Goal: Task Accomplishment & Management: Manage account settings

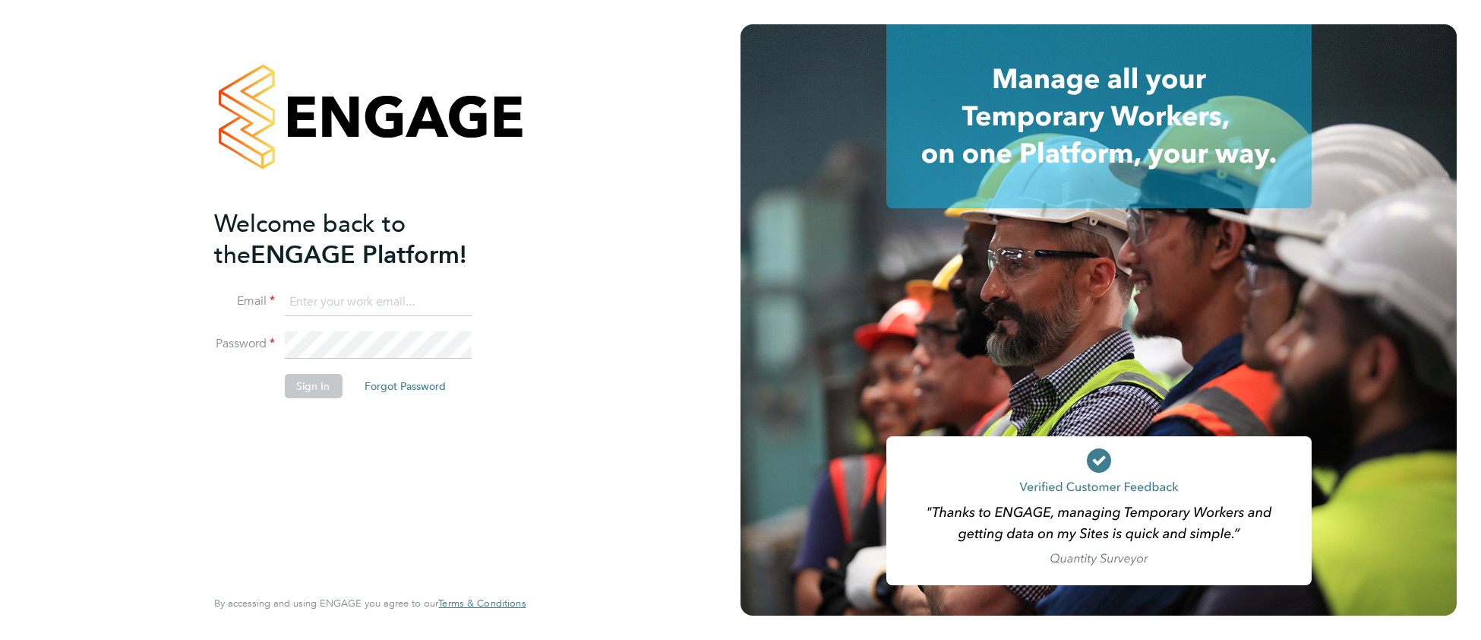
click at [330, 295] on input at bounding box center [378, 302] width 188 height 27
type input "cjs.templabour@uk.g4s.com"
click at [323, 388] on button "Sign In" at bounding box center [313, 386] width 58 height 24
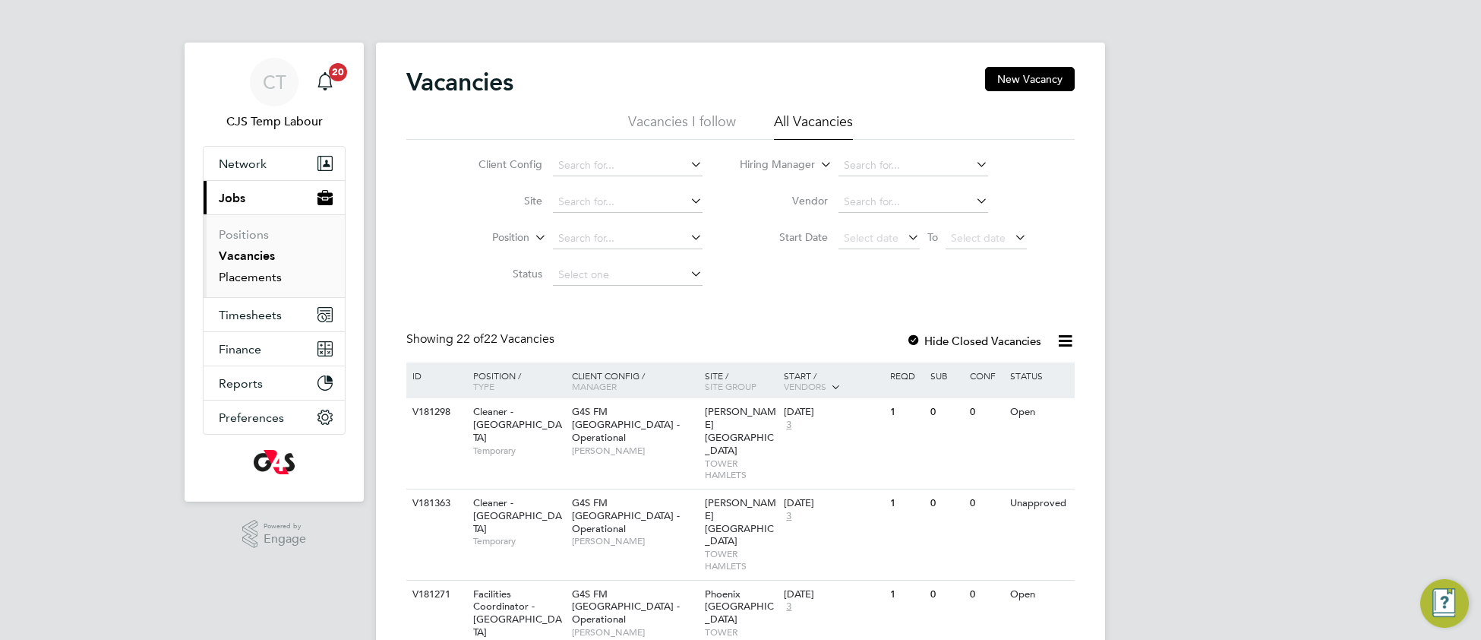
drag, startPoint x: 245, startPoint y: 274, endPoint x: 288, endPoint y: 277, distance: 42.6
click at [246, 274] on link "Placements" at bounding box center [250, 277] width 63 height 14
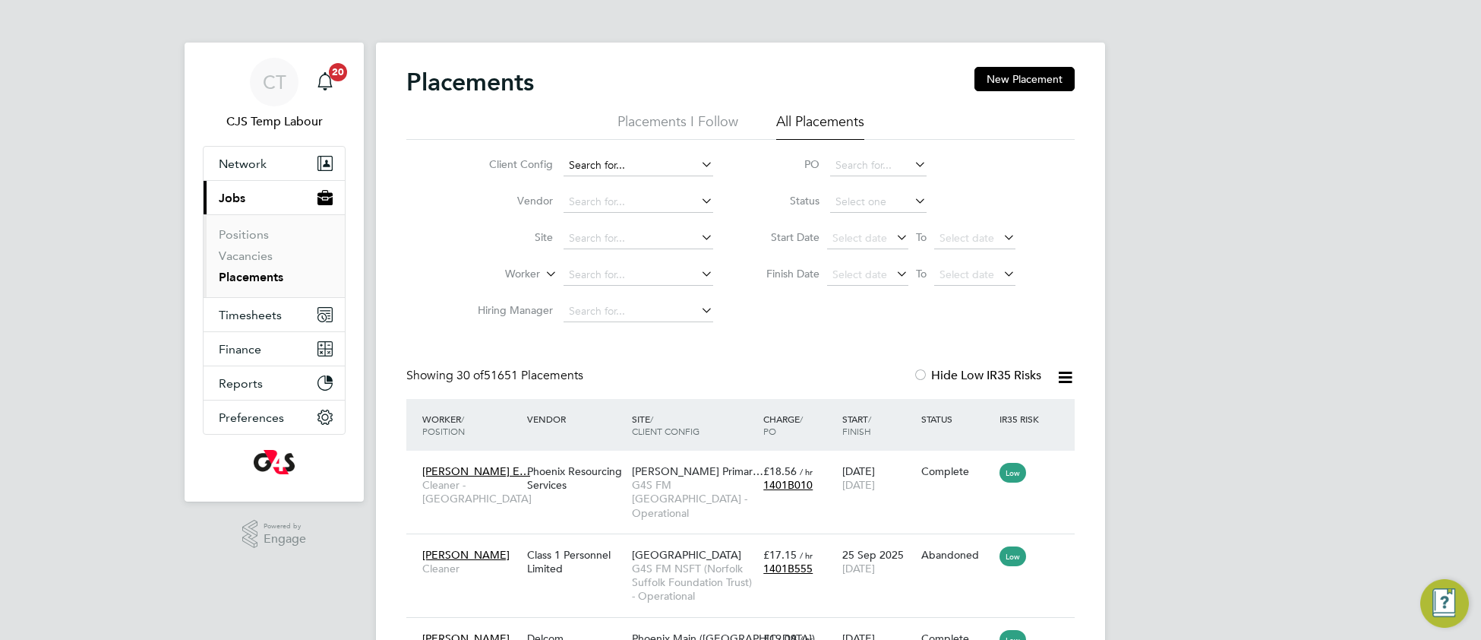
click at [608, 163] on input at bounding box center [639, 165] width 150 height 21
click at [644, 182] on li "G4S FM Church ill Hospitals - Operational" at bounding box center [721, 186] width 317 height 21
type input "G4S FM Churchill Hospitals - Operational"
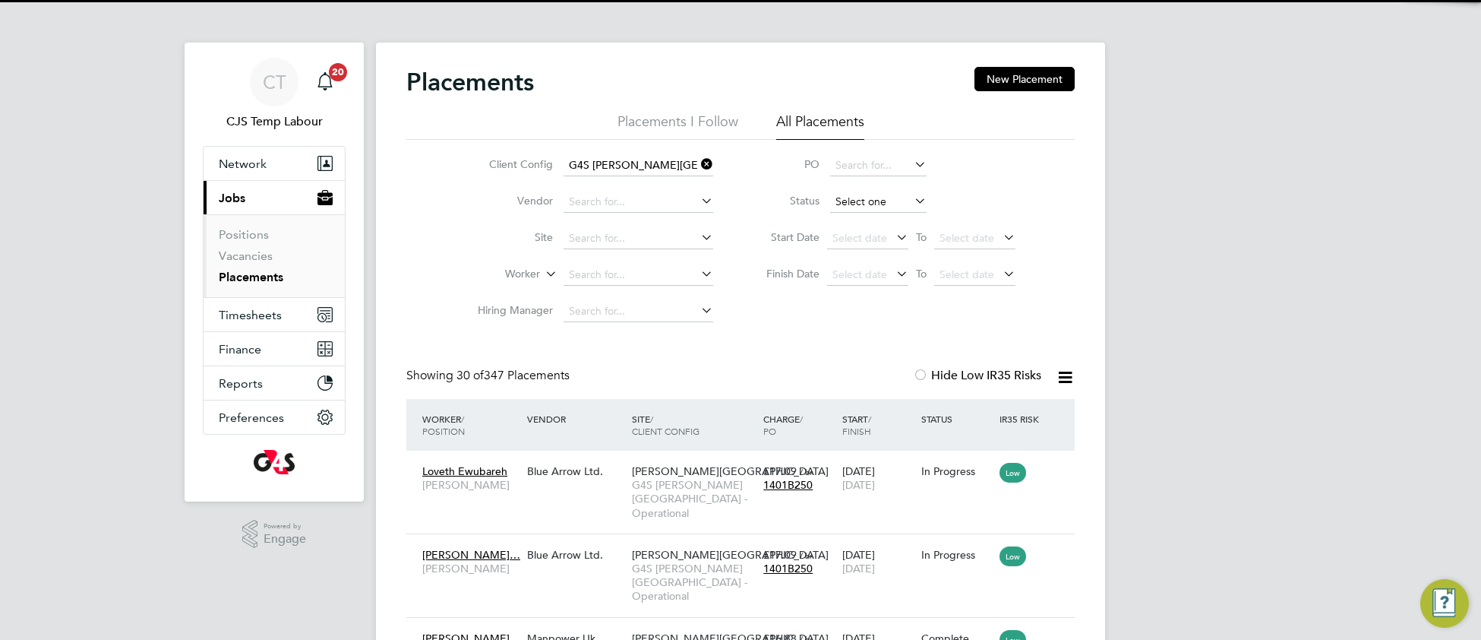
click at [851, 201] on input at bounding box center [878, 201] width 96 height 21
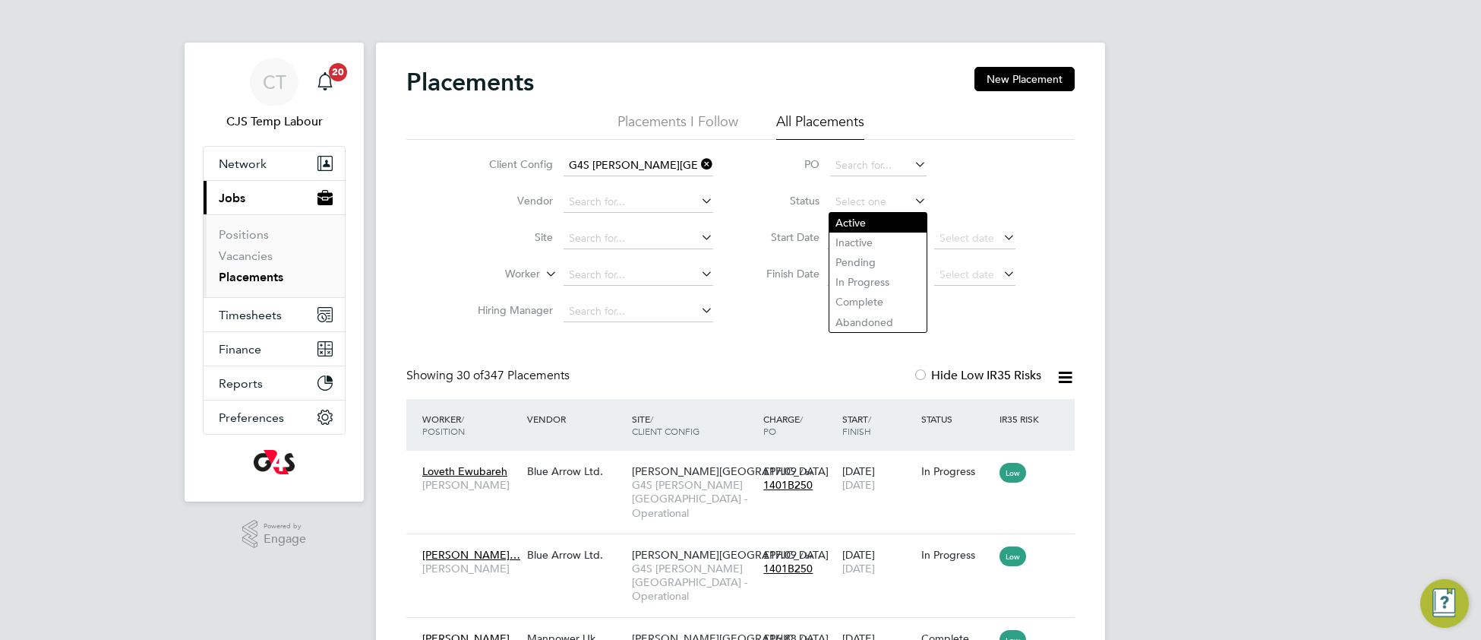
click at [859, 225] on li "Active" at bounding box center [878, 223] width 98 height 20
type input "Active"
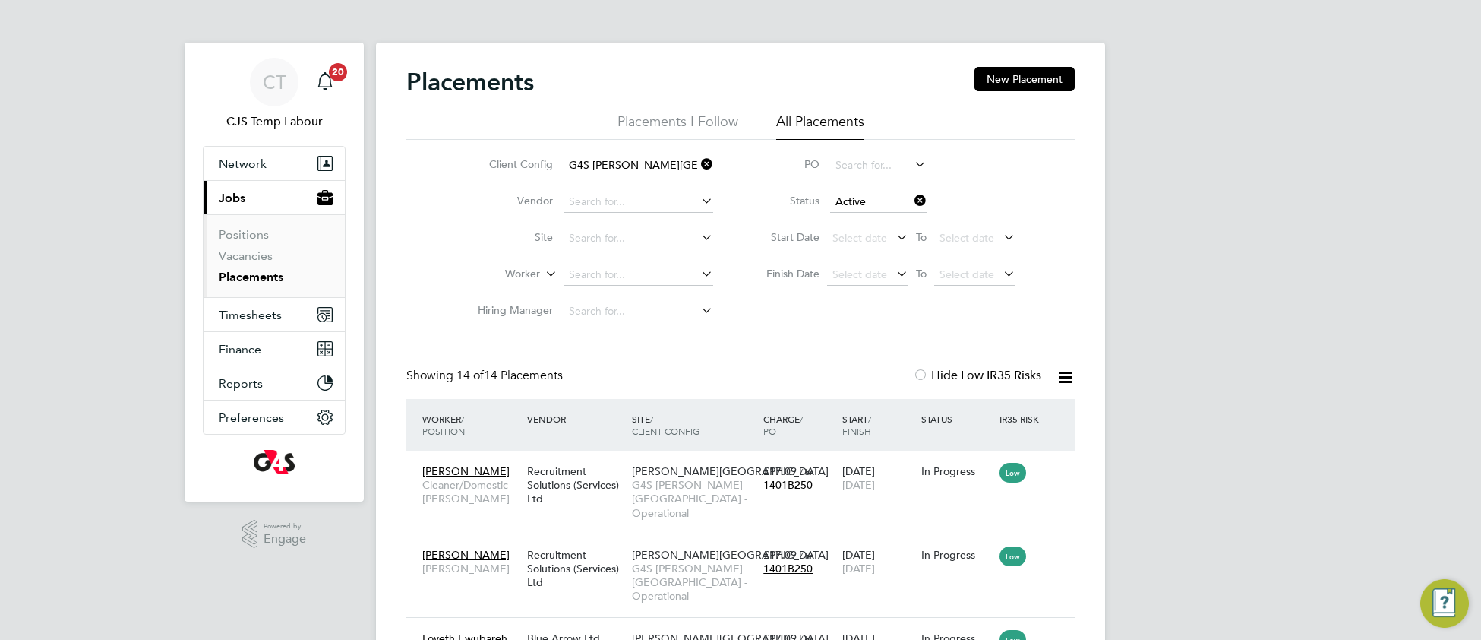
click at [542, 276] on icon at bounding box center [542, 270] width 0 height 14
click at [513, 308] on li "Position" at bounding box center [494, 312] width 94 height 20
click at [614, 267] on input at bounding box center [639, 274] width 150 height 21
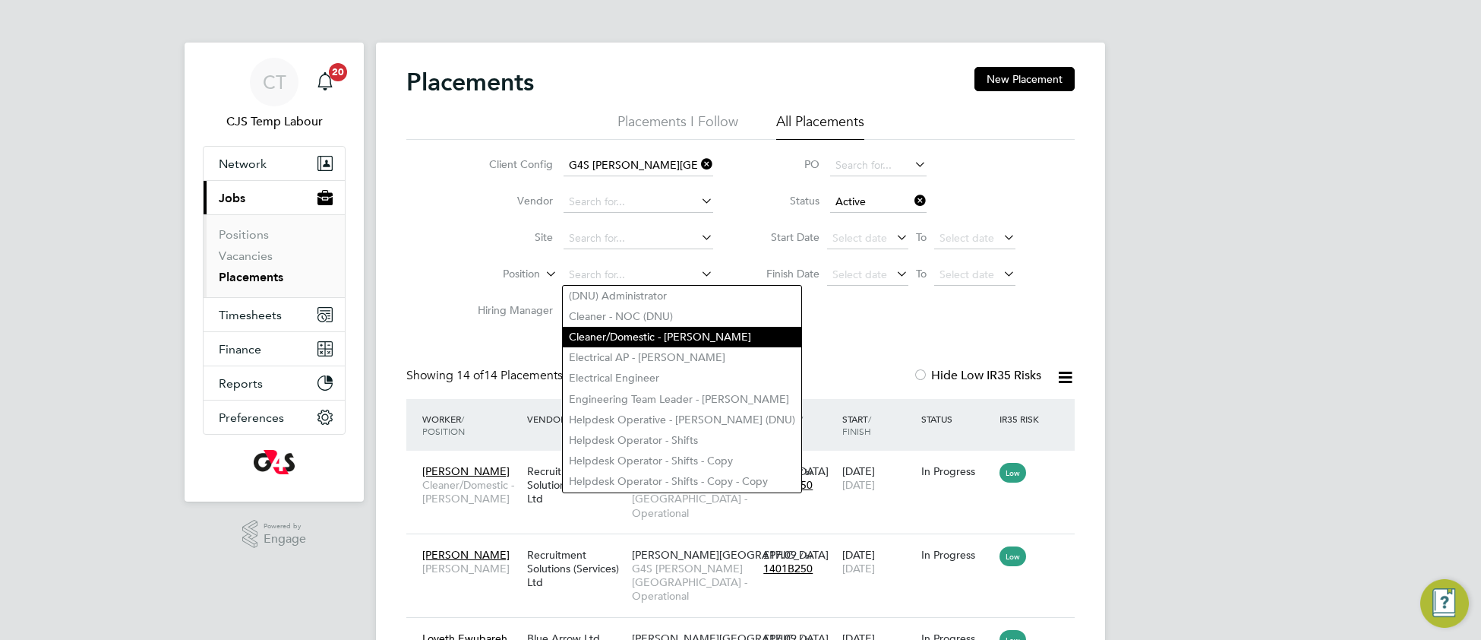
click at [626, 334] on li "Cleaner/Domestic - Churchill" at bounding box center [682, 337] width 238 height 21
type input "Cleaner/Domestic - Churchill"
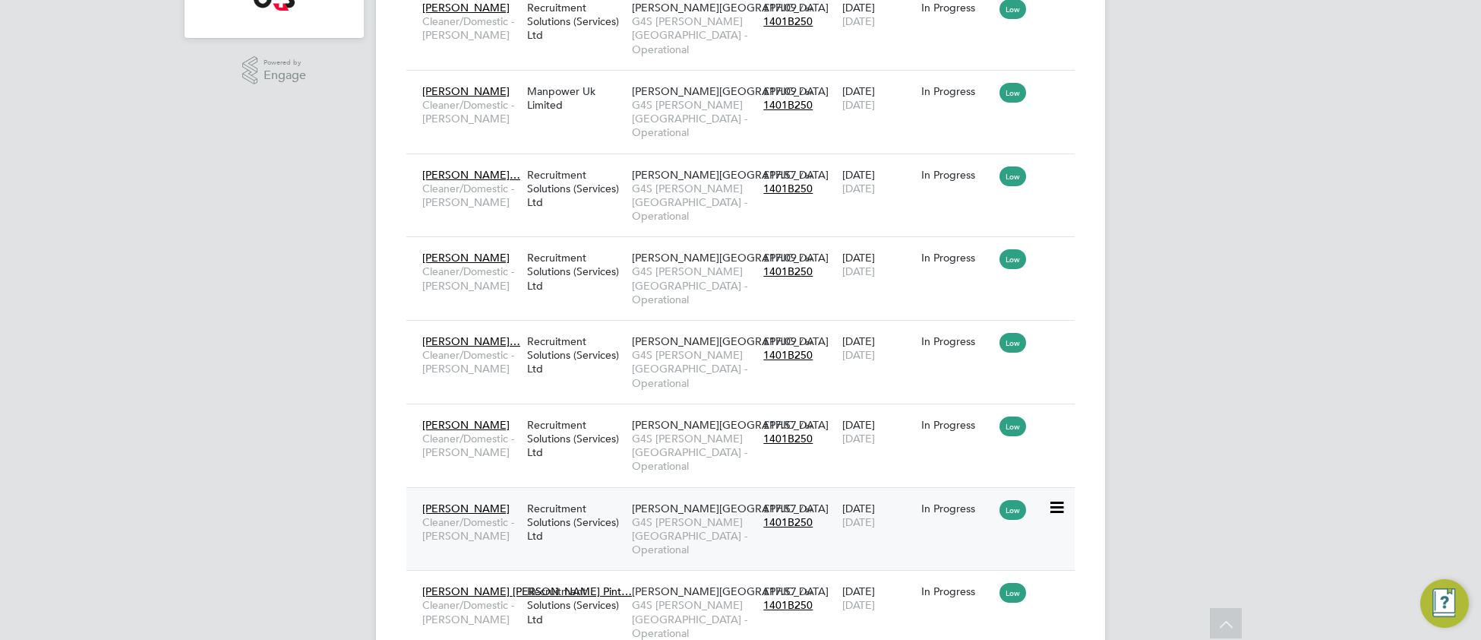
click at [674, 515] on span "G4S FM Churchill Hospitals - Operational" at bounding box center [694, 536] width 124 height 42
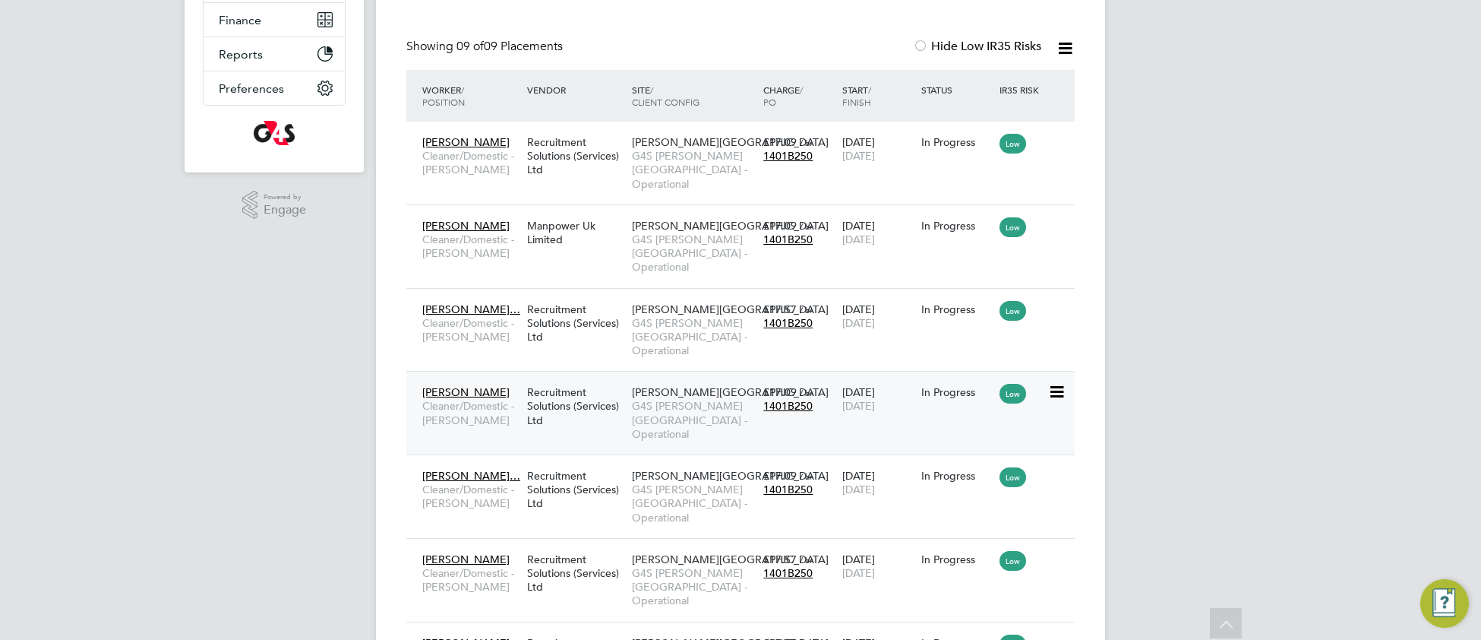
scroll to position [324, 0]
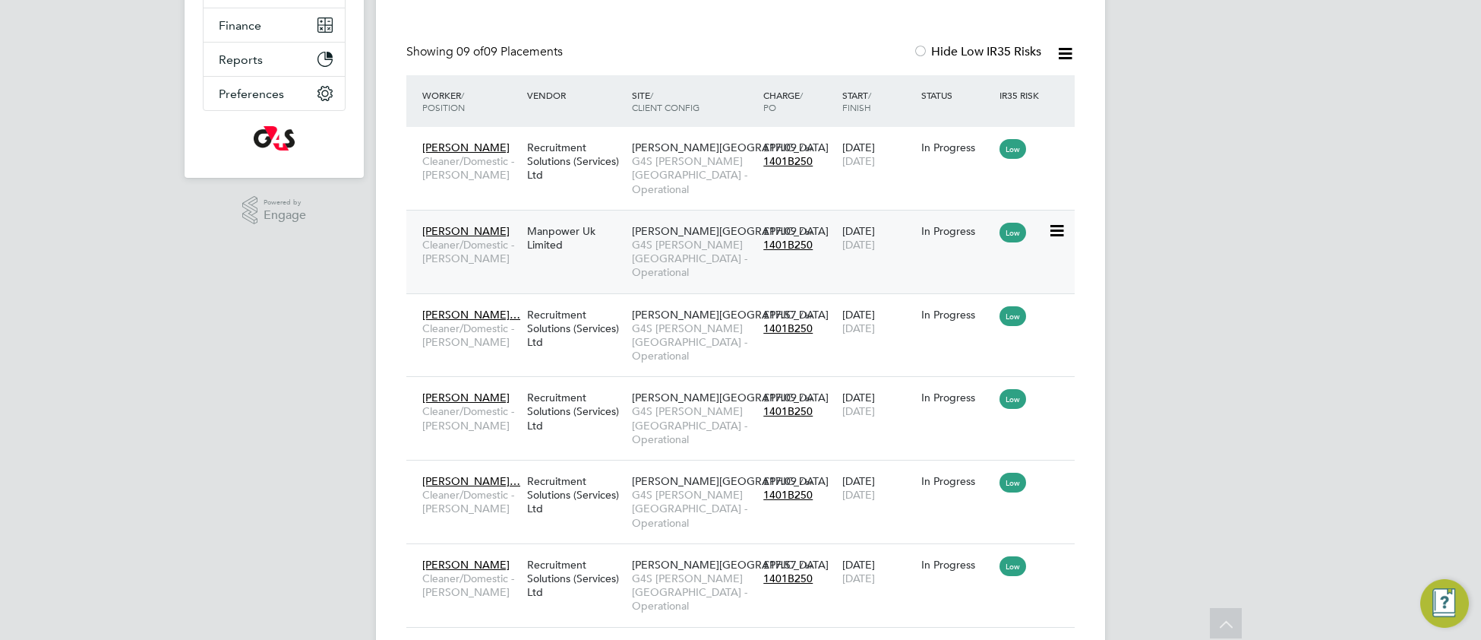
click at [675, 245] on span "G4S FM Churchill Hospitals - Operational" at bounding box center [694, 259] width 124 height 42
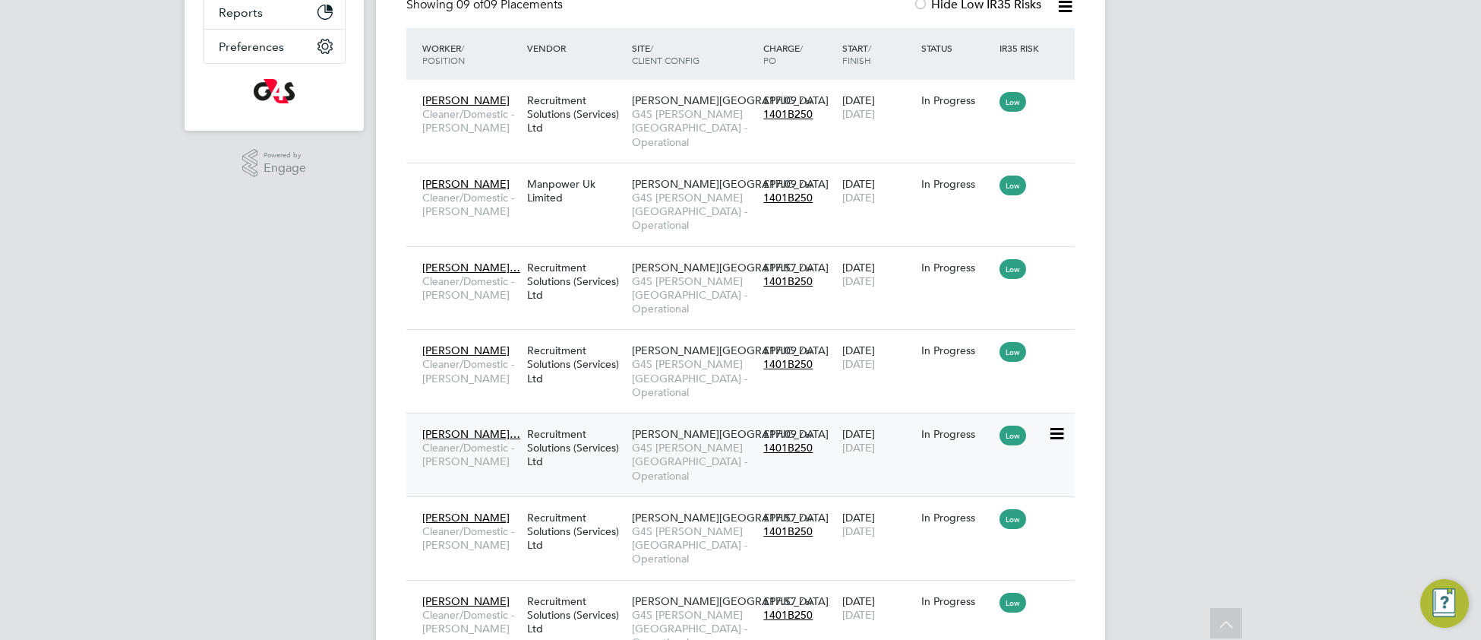
scroll to position [411, 0]
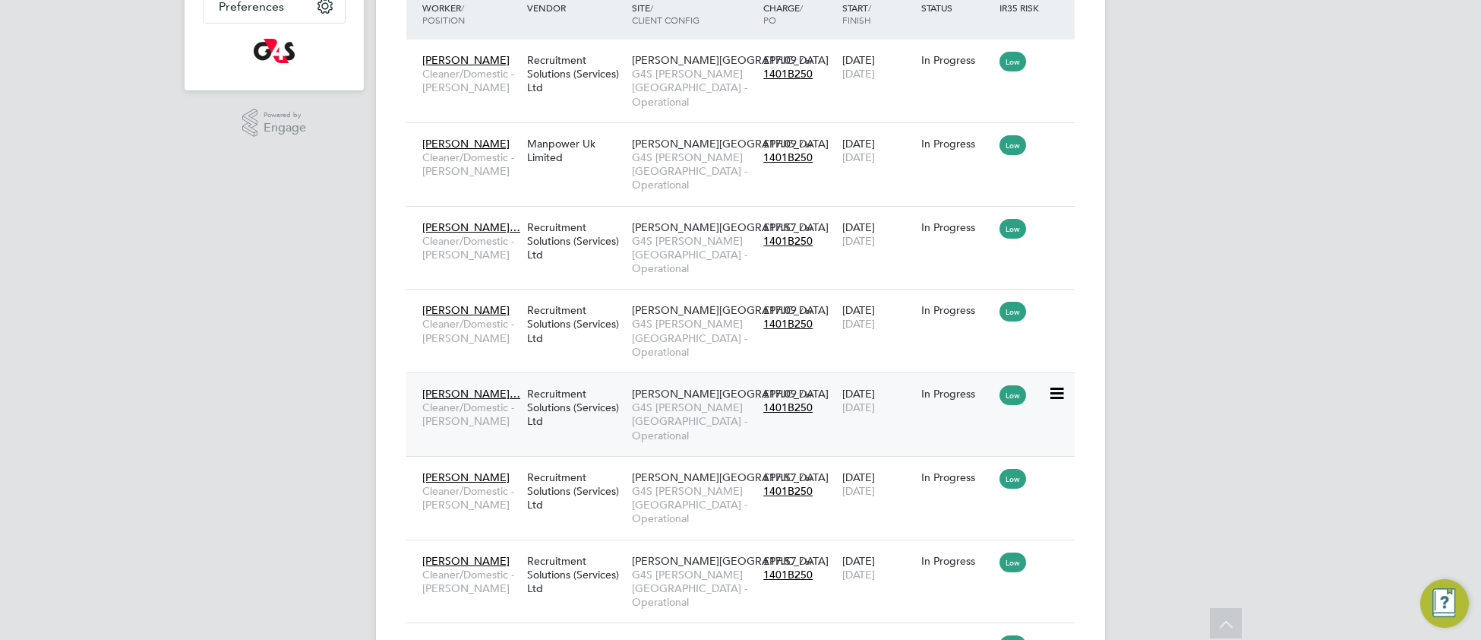
click at [596, 379] on div "Recruitment Solutions (Services) Ltd" at bounding box center [575, 407] width 105 height 57
click at [721, 484] on span "G4S FM Churchill Hospitals - Operational" at bounding box center [694, 505] width 124 height 42
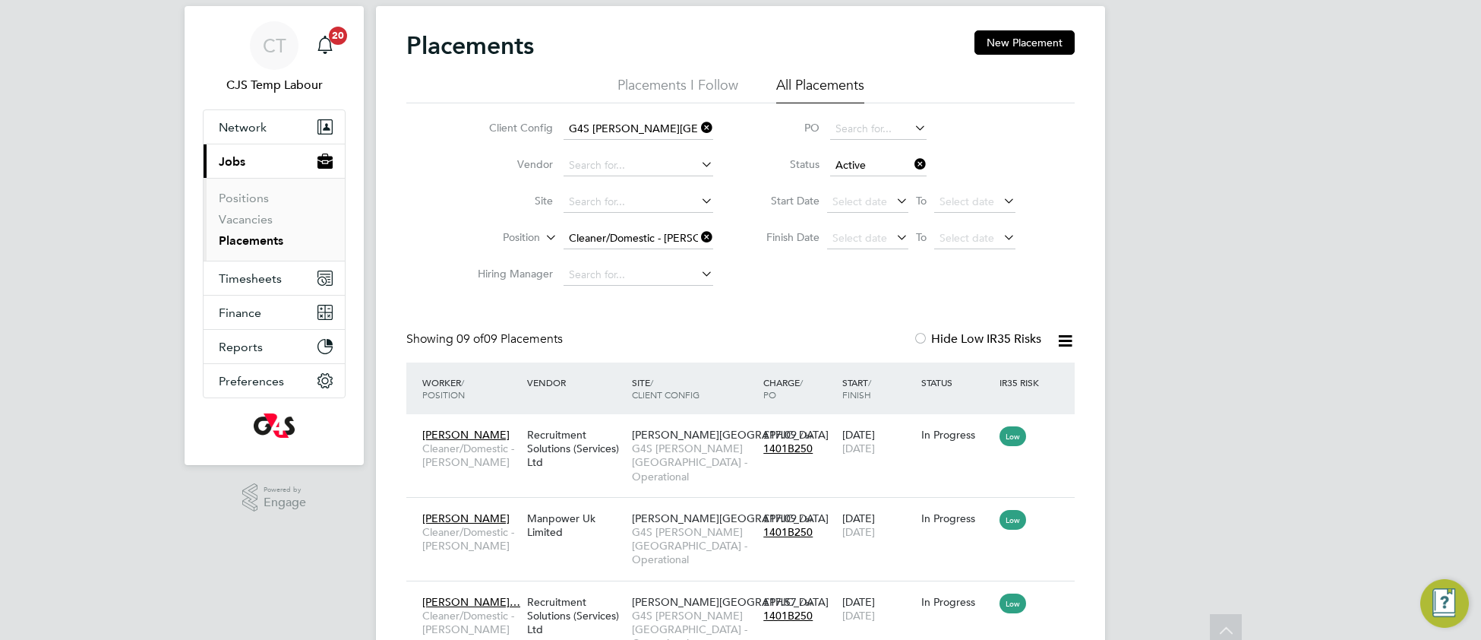
scroll to position [0, 0]
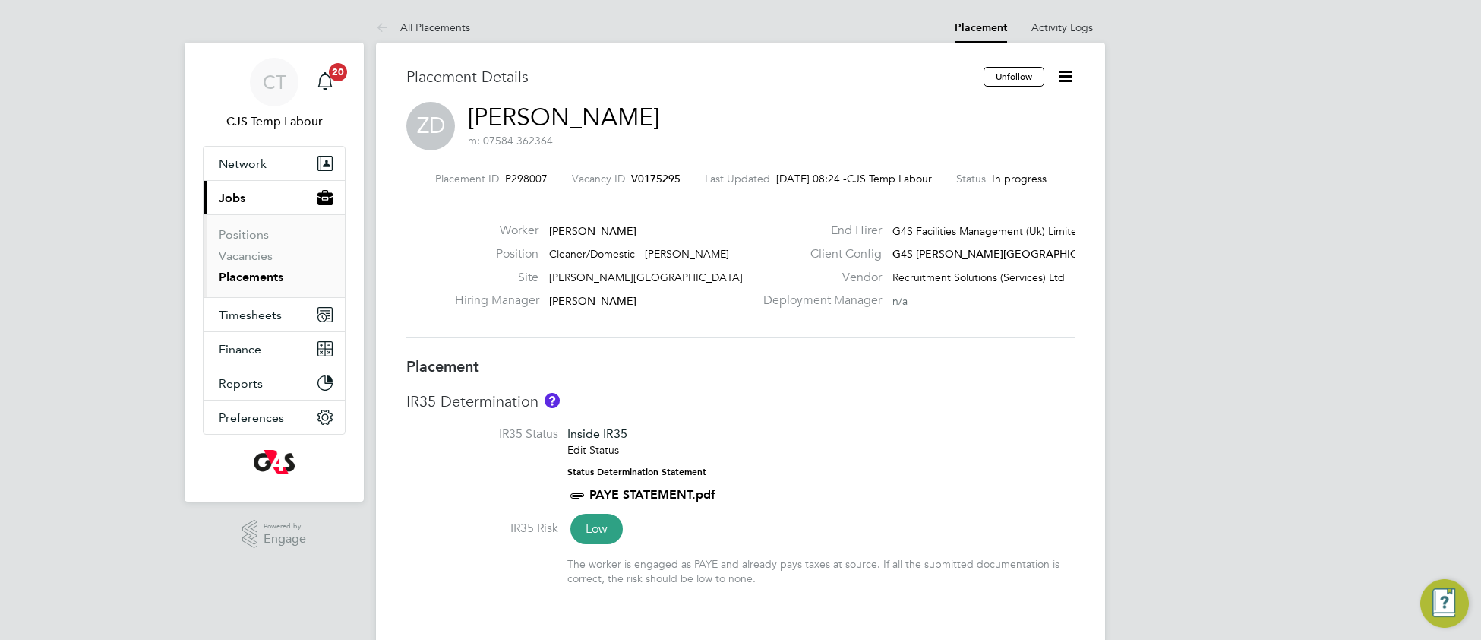
click at [827, 395] on h3 "IR35 Determination" at bounding box center [740, 401] width 668 height 20
type input "[PERSON_NAME]"
type input "11 Jul 2025"
type input "30 Sep 2025"
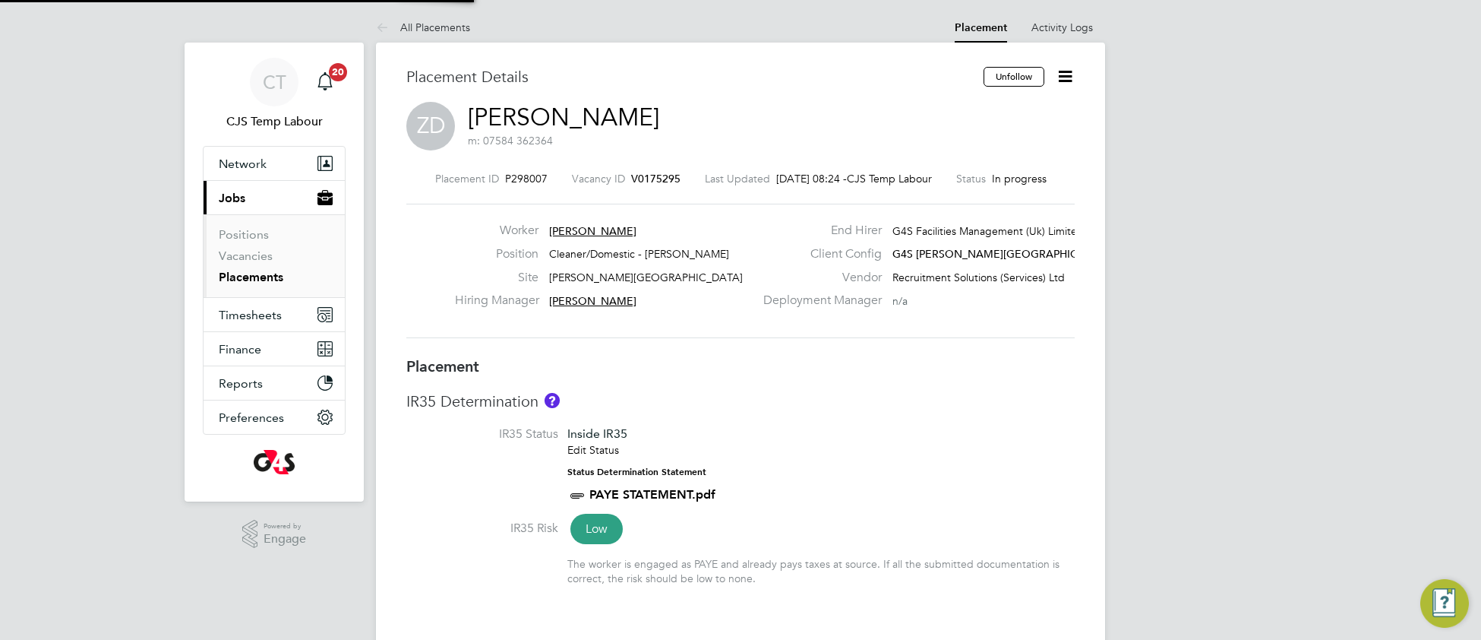
type input "08:00"
type input "18:00"
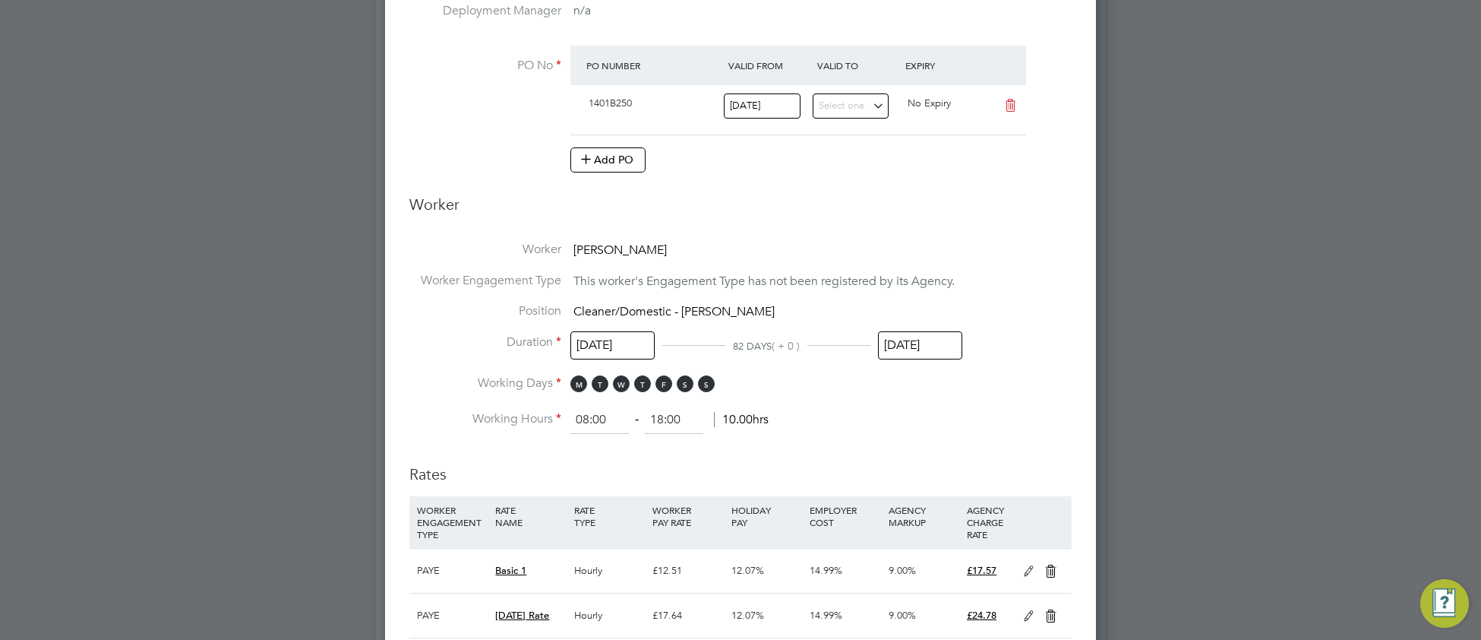
click at [913, 343] on input "30 Sep 2025" at bounding box center [920, 345] width 84 height 28
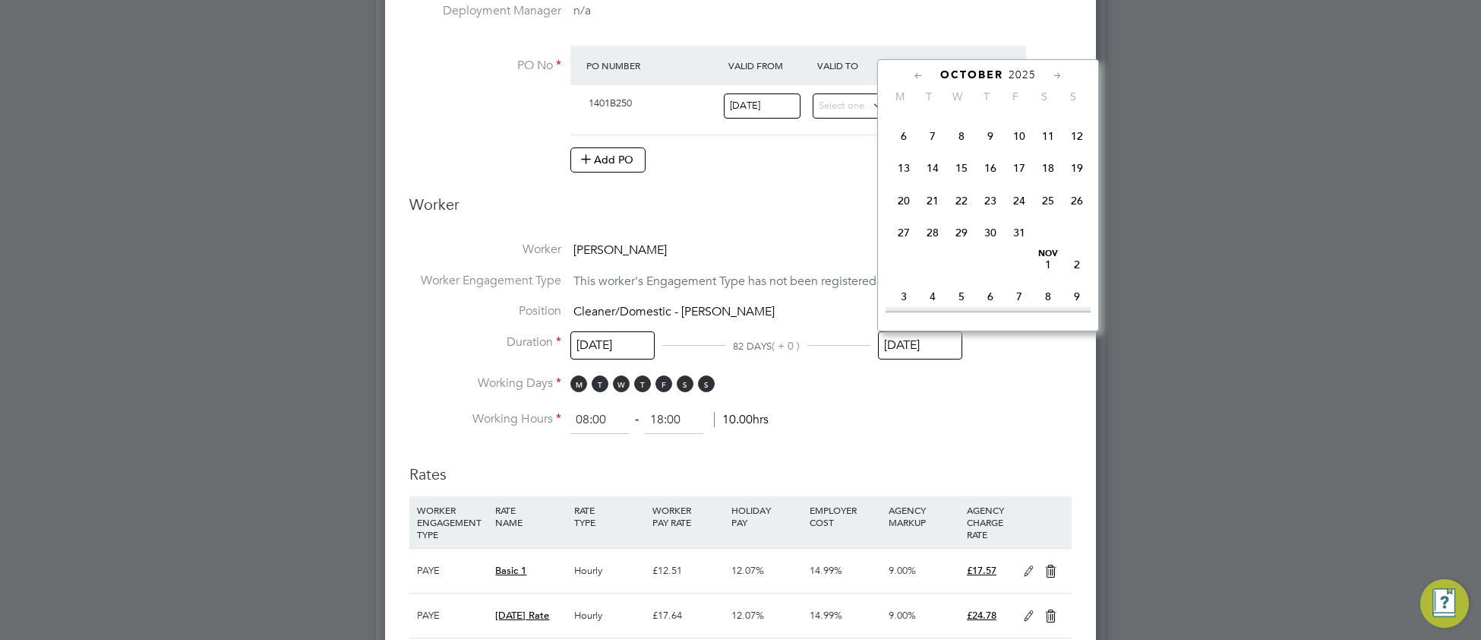
click at [1020, 247] on span "31" at bounding box center [1019, 232] width 29 height 29
type input "31 Oct 2025"
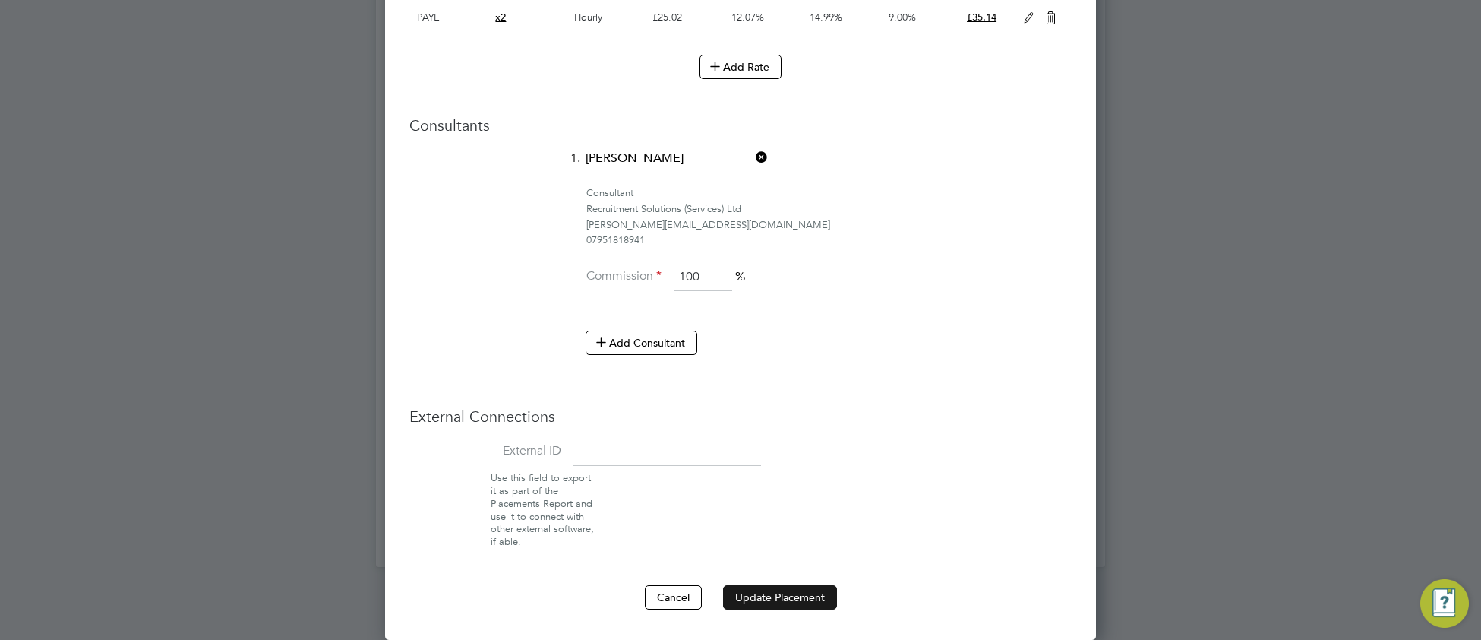
click at [768, 596] on button "Update Placement" at bounding box center [780, 597] width 114 height 24
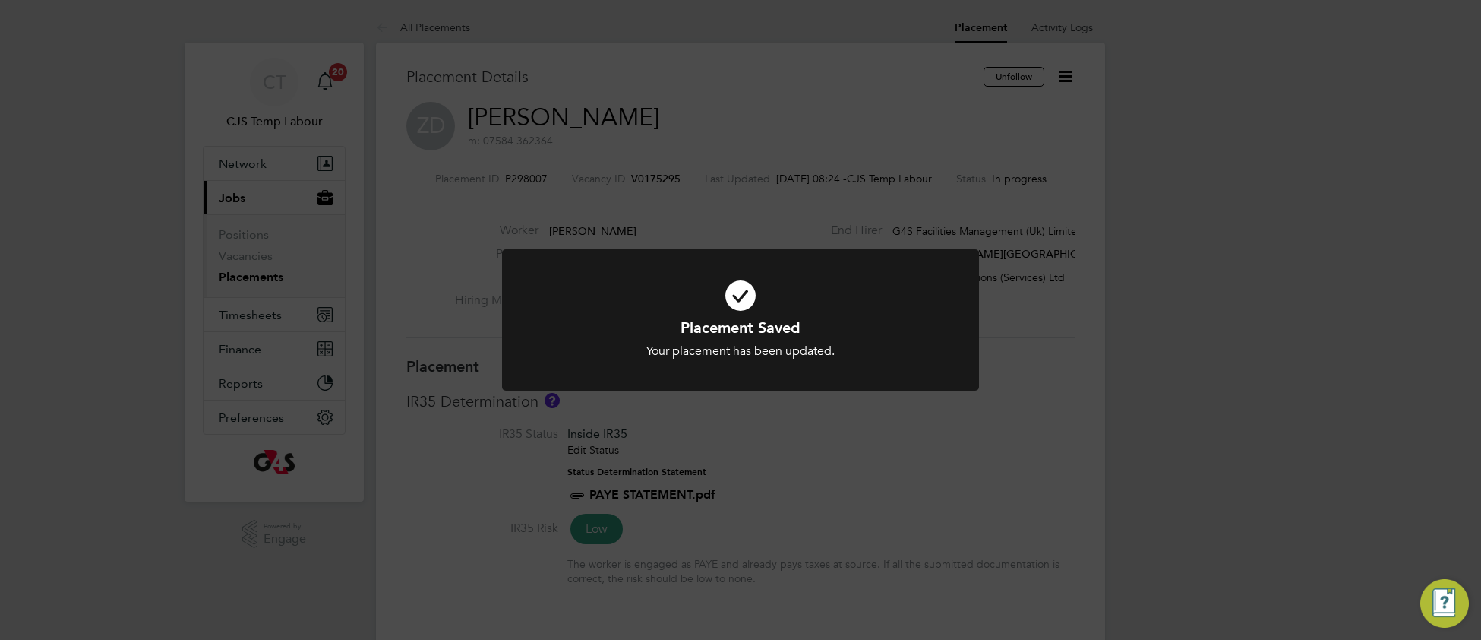
click at [619, 313] on icon at bounding box center [740, 295] width 395 height 59
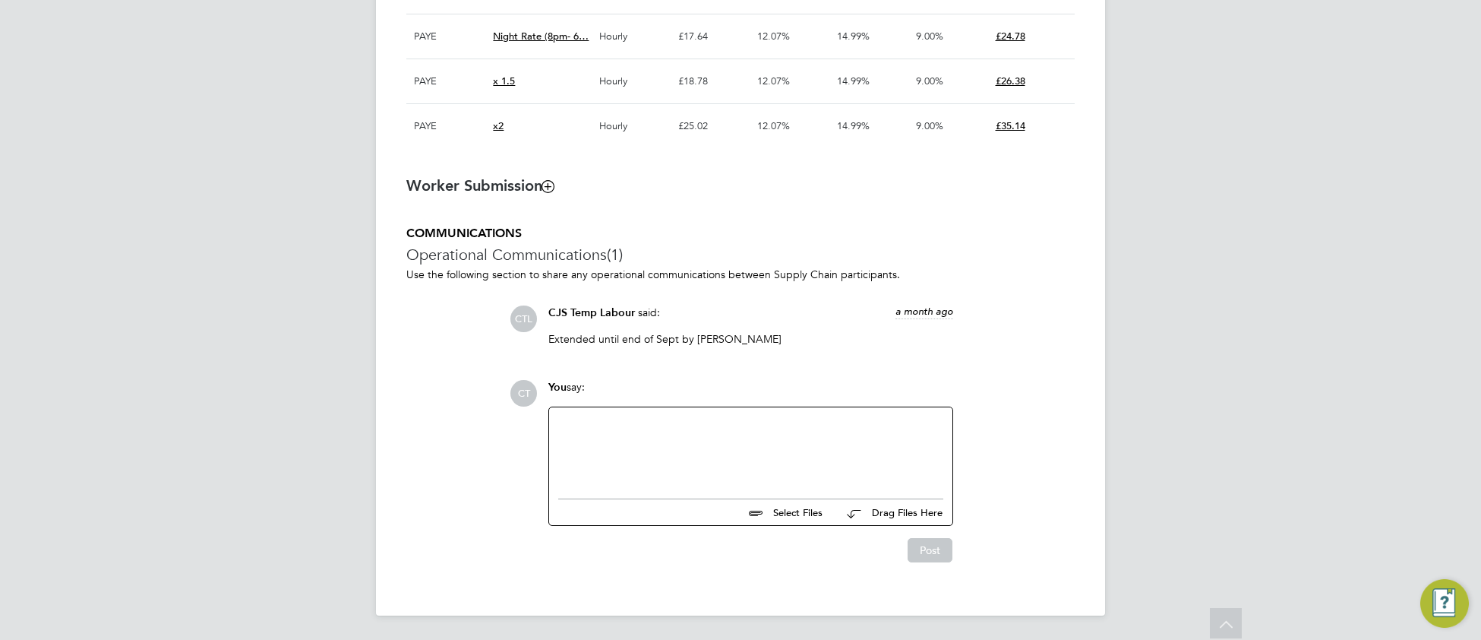
click at [642, 458] on div at bounding box center [750, 448] width 385 height 65
drag, startPoint x: 751, startPoint y: 334, endPoint x: 540, endPoint y: 340, distance: 211.2
click at [541, 340] on div "CJS Temp Labour said: a month ago Extended until end of Sept by Monika Show more" at bounding box center [751, 331] width 420 height 52
copy p "Extended until end of Sept by Monika"
drag, startPoint x: 605, startPoint y: 428, endPoint x: 539, endPoint y: 428, distance: 66.8
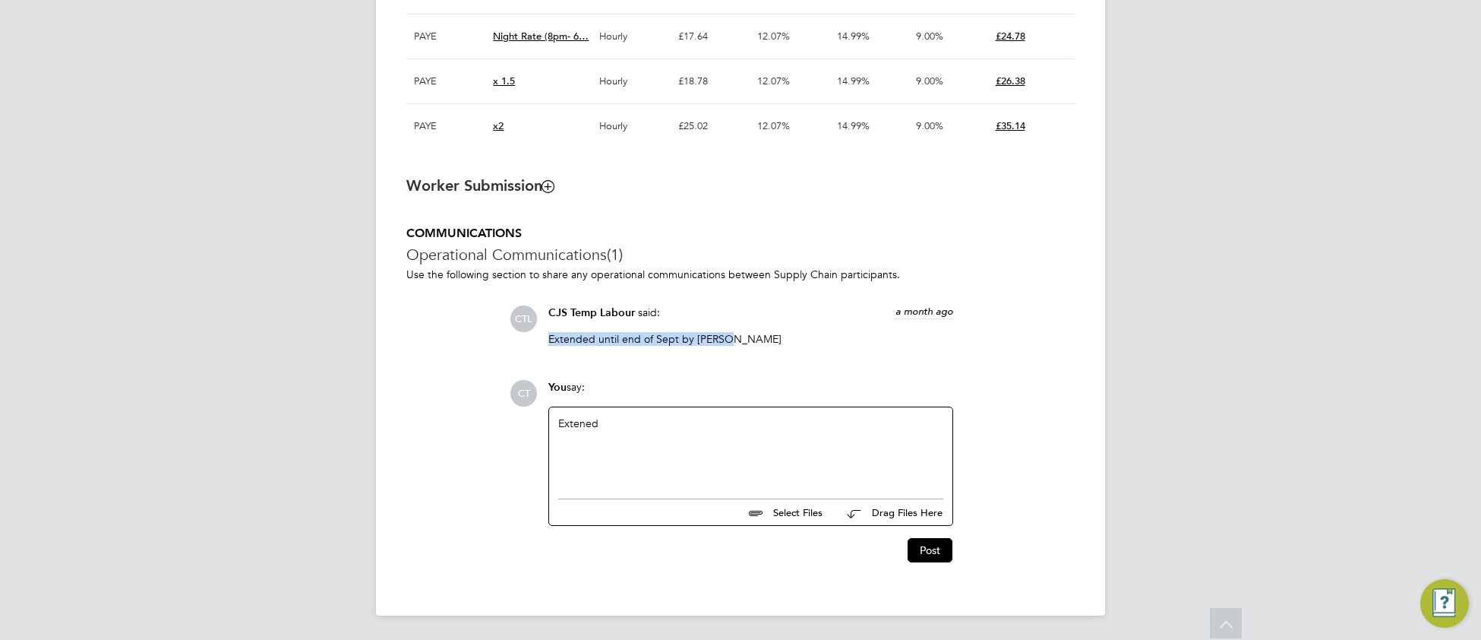
click at [539, 428] on div "CT You say: Extened Select Files Drag Files Here Drop your files here Post" at bounding box center [792, 471] width 565 height 182
click at [675, 423] on div "Extended until end of Sept by Monika" at bounding box center [750, 448] width 385 height 65
click at [676, 422] on div "Extended until end of Sept by Monika" at bounding box center [750, 448] width 385 height 65
click at [932, 554] on button "Post" at bounding box center [930, 550] width 45 height 24
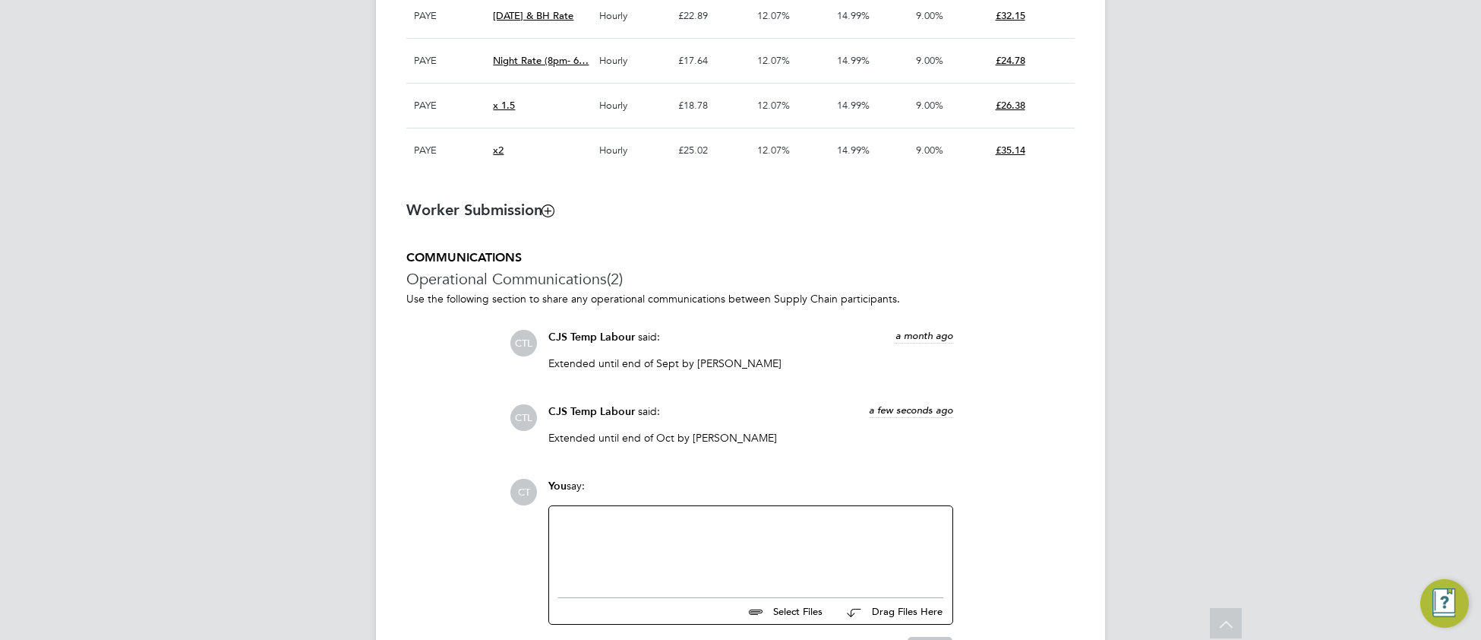
drag, startPoint x: 738, startPoint y: 441, endPoint x: 562, endPoint y: 448, distance: 175.6
click at [562, 444] on p "Extended until end of Oct by Monika" at bounding box center [750, 438] width 405 height 14
drag, startPoint x: 551, startPoint y: 445, endPoint x: 712, endPoint y: 450, distance: 161.1
click at [712, 444] on p "Extended until end of Oct by Monika" at bounding box center [750, 438] width 405 height 14
drag, startPoint x: 727, startPoint y: 447, endPoint x: 538, endPoint y: 446, distance: 189.1
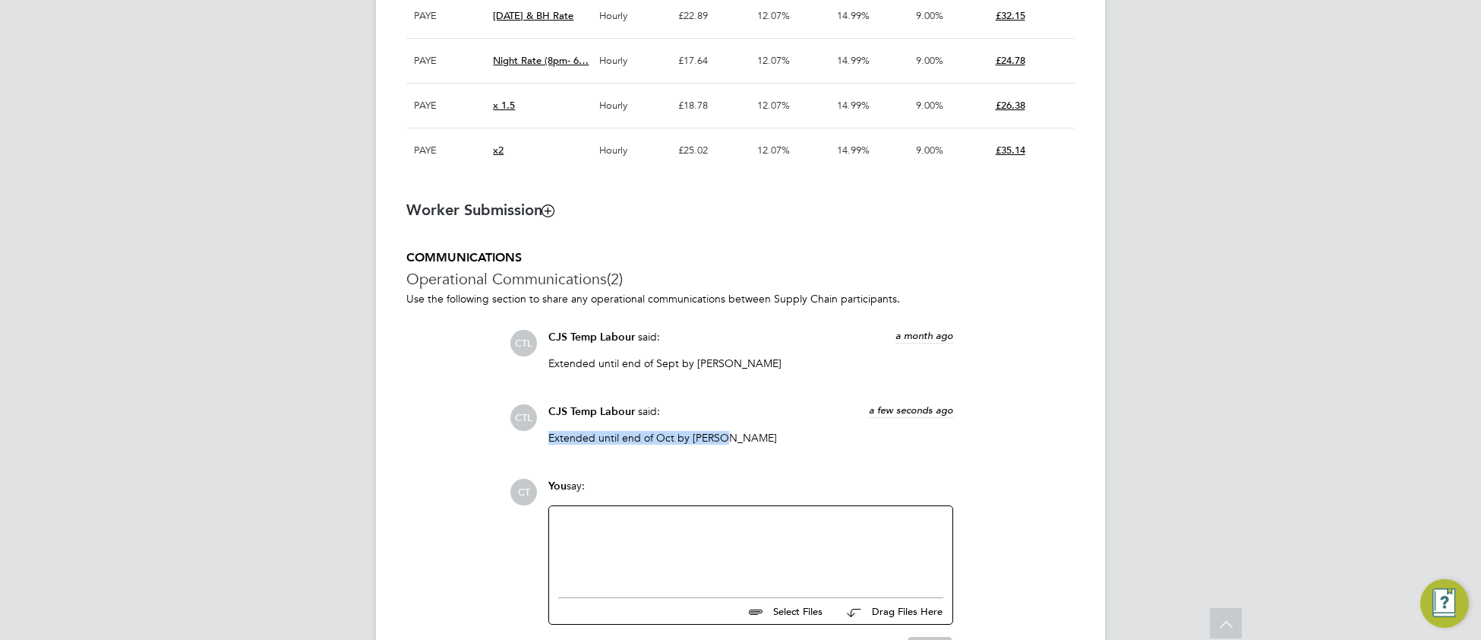
click at [538, 446] on div "CTL CJS Temp Labour said: a few seconds ago Extended until end of Oct by Monika…" at bounding box center [792, 430] width 565 height 52
copy p "Extended until end of Oct by Monika"
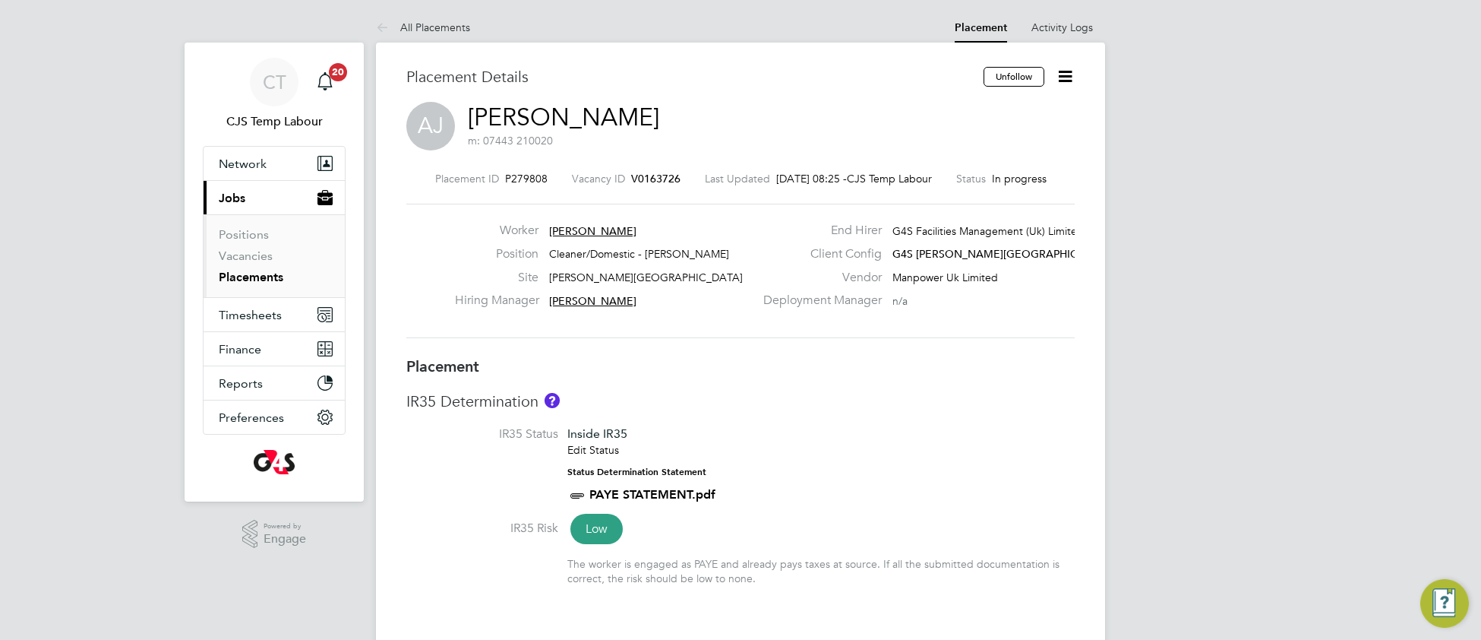
click at [856, 453] on li "IR35 Status Inside IR35 Edit Status Status Determination Statement PAYE STATEME…" at bounding box center [740, 472] width 668 height 93
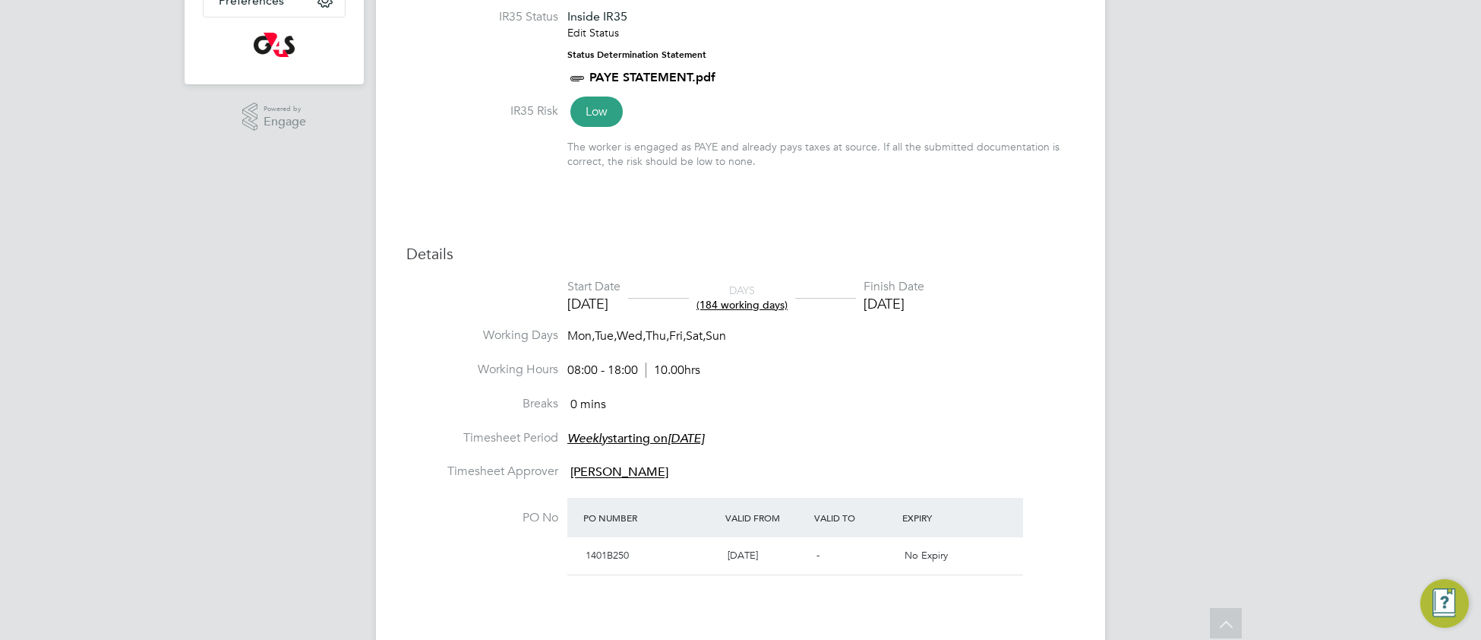
click at [1002, 367] on li "Working Hours 08:00 - 18:00 10.00hrs" at bounding box center [740, 379] width 668 height 34
type input "[PERSON_NAME]"
type input "Monika krawczyk"
type input "[DATE]"
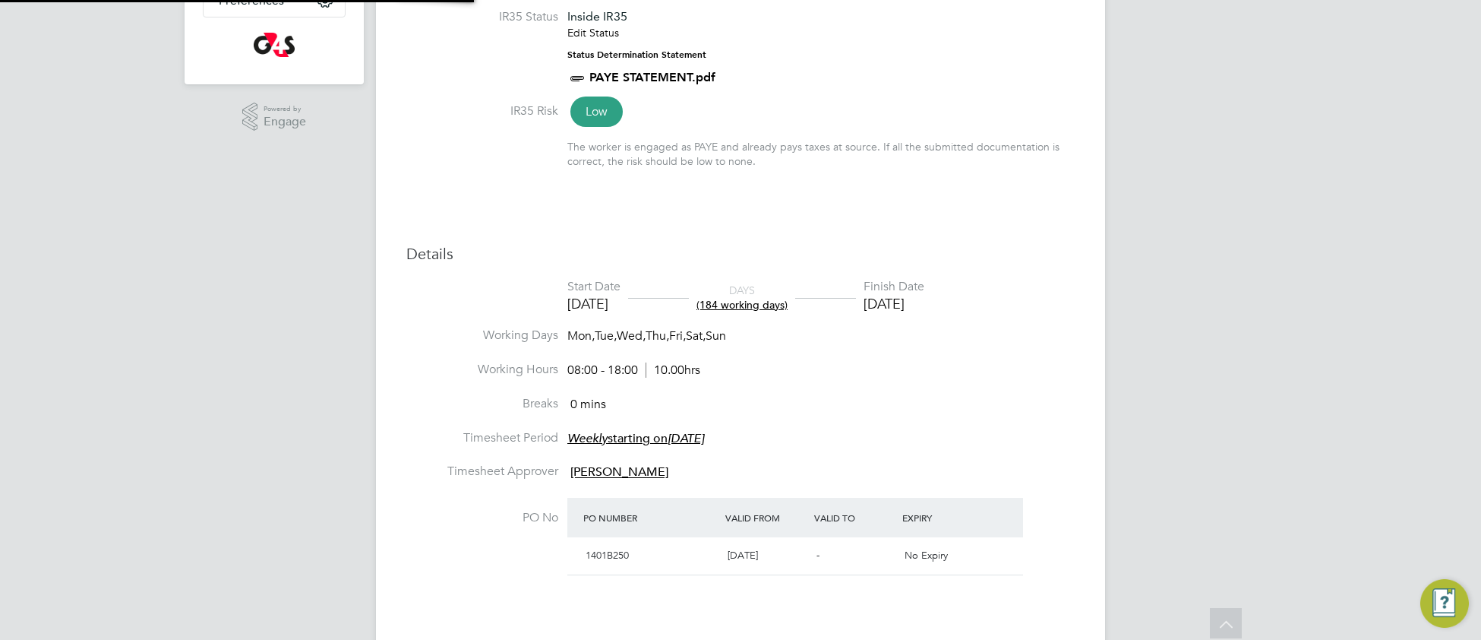
type input "08:00"
type input "18:00"
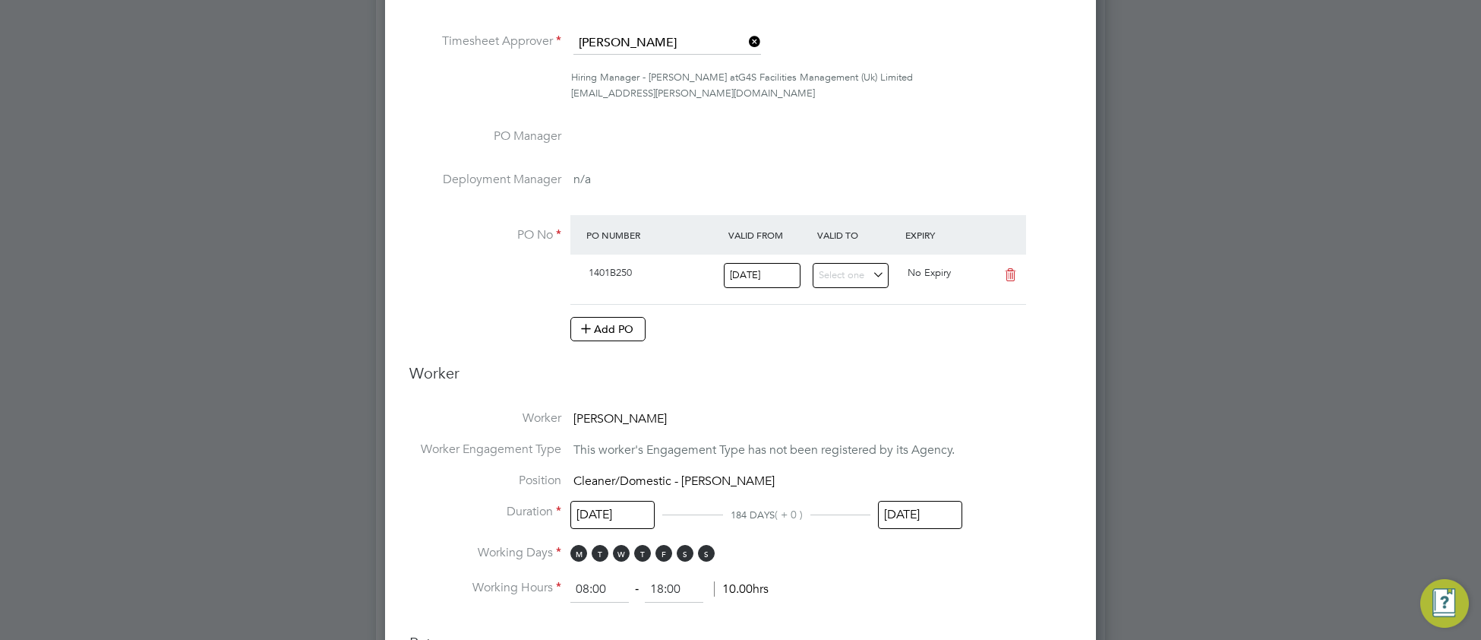
click at [930, 520] on input "[DATE]" at bounding box center [920, 515] width 84 height 28
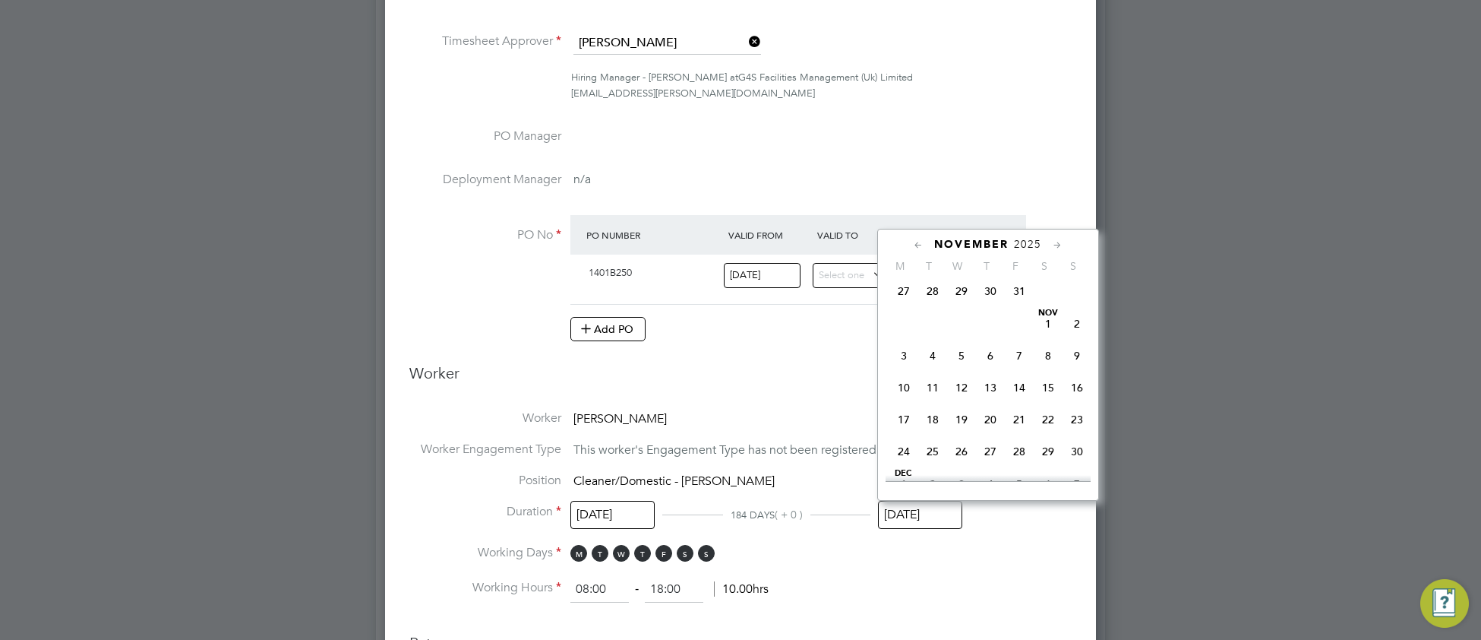
click at [1016, 305] on span "31" at bounding box center [1019, 290] width 29 height 29
type input "31 Oct 2025"
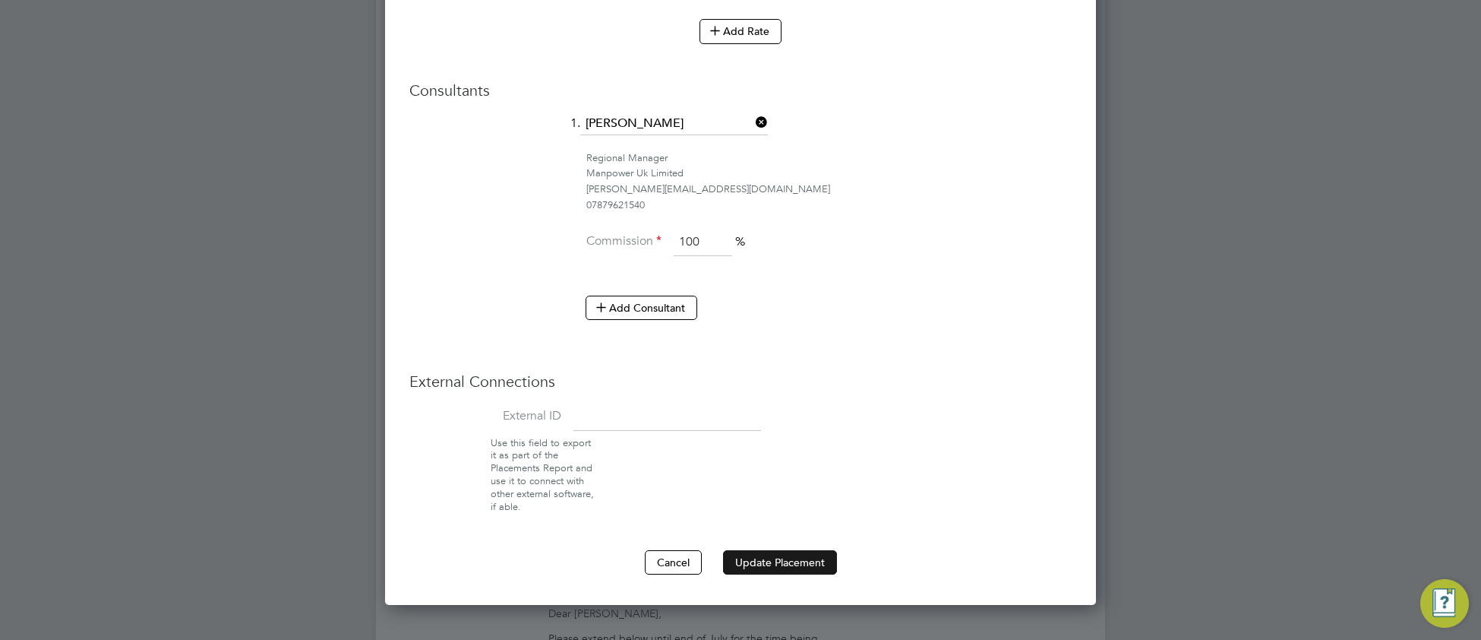
click at [773, 565] on button "Update Placement" at bounding box center [780, 562] width 114 height 24
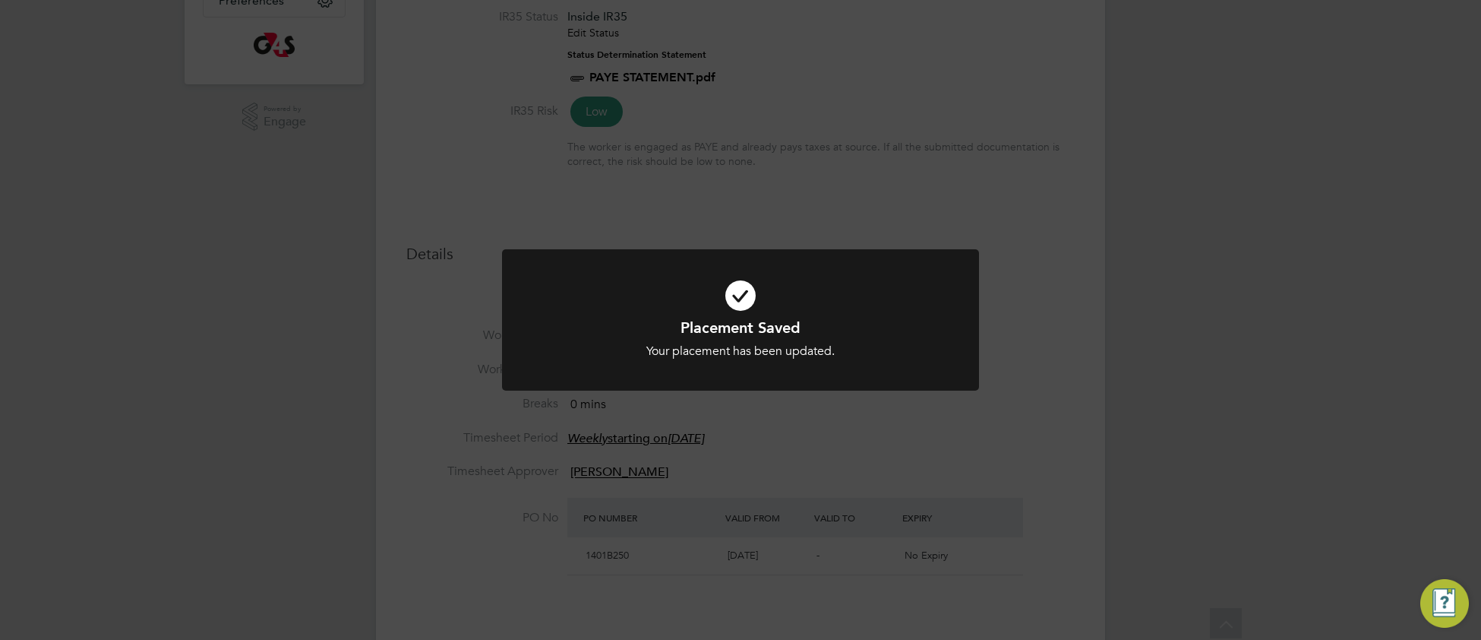
click at [620, 299] on icon at bounding box center [740, 295] width 395 height 59
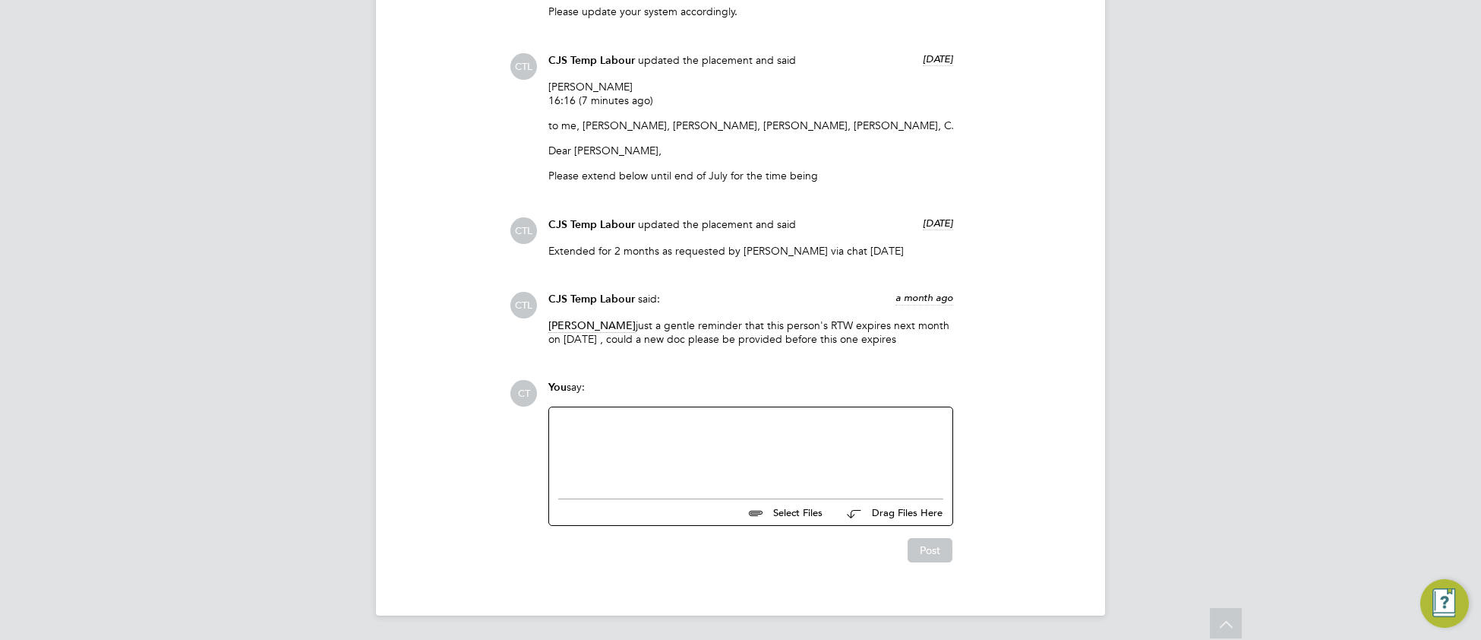
click at [656, 469] on div at bounding box center [750, 448] width 385 height 65
paste div
click at [930, 552] on button "Post" at bounding box center [930, 550] width 45 height 24
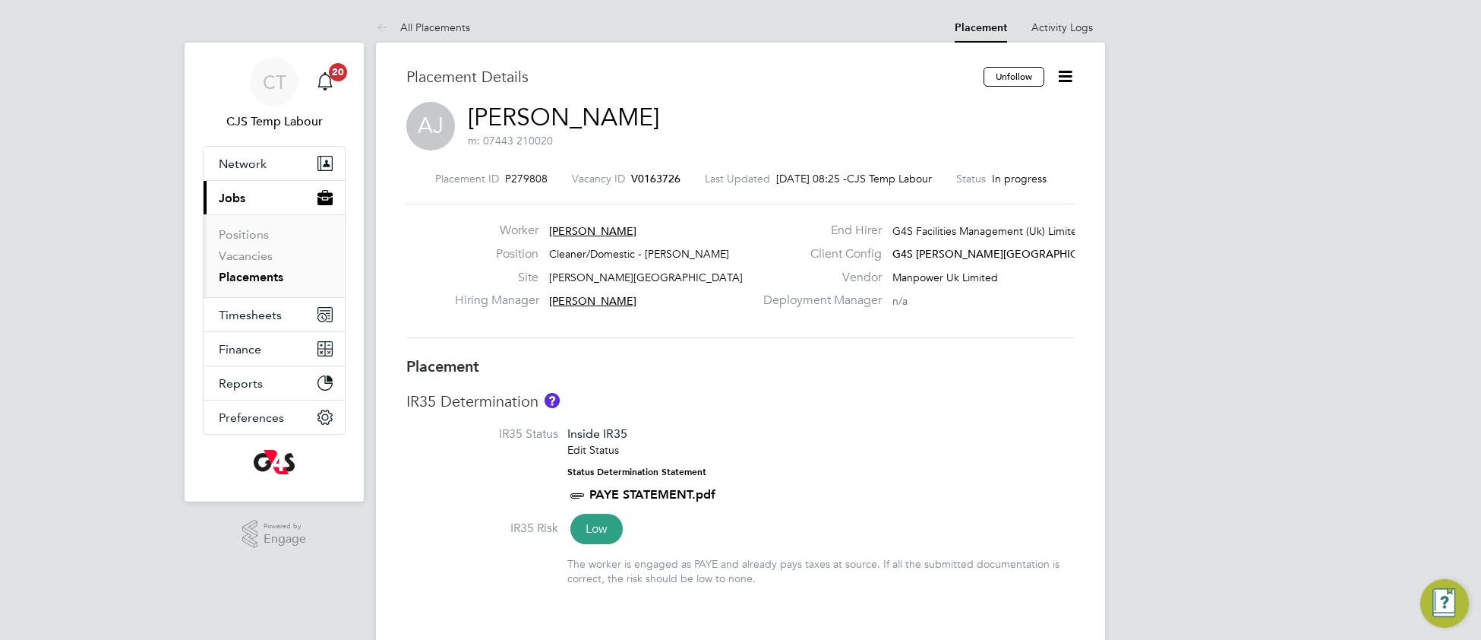
click at [570, 122] on link "Angela Joana Belo" at bounding box center [563, 118] width 191 height 30
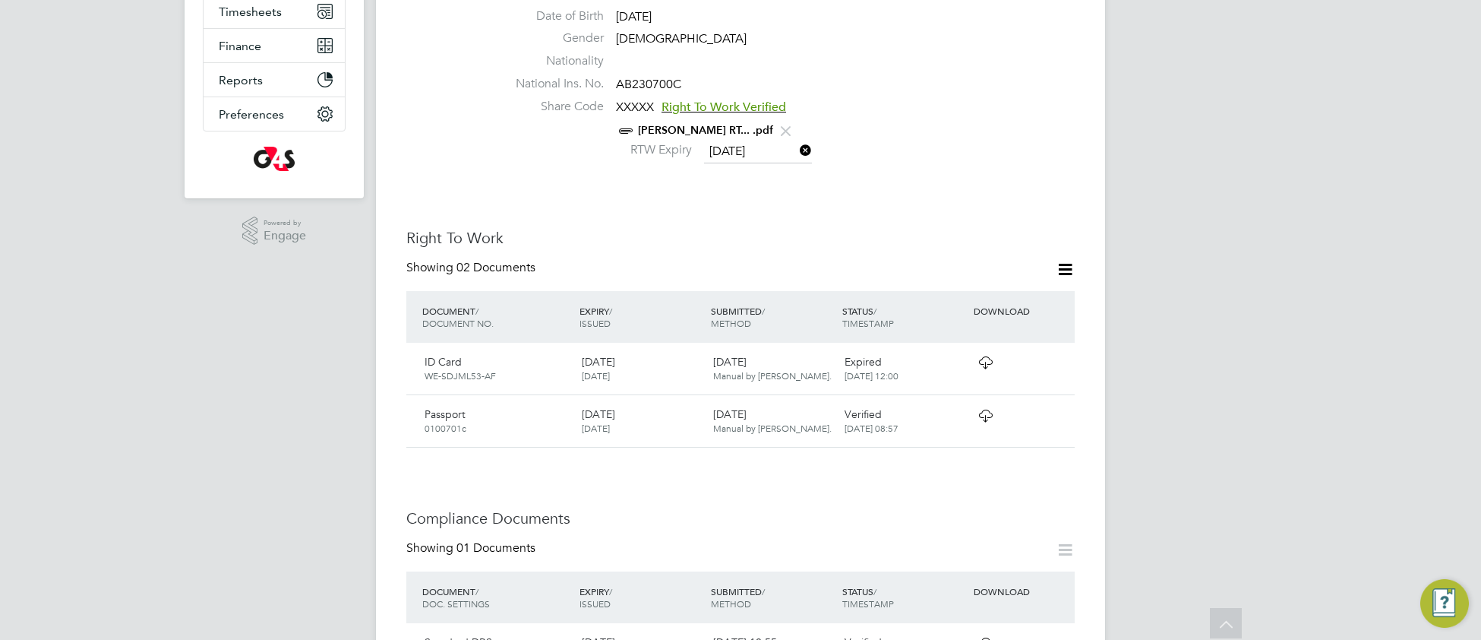
scroll to position [344, 0]
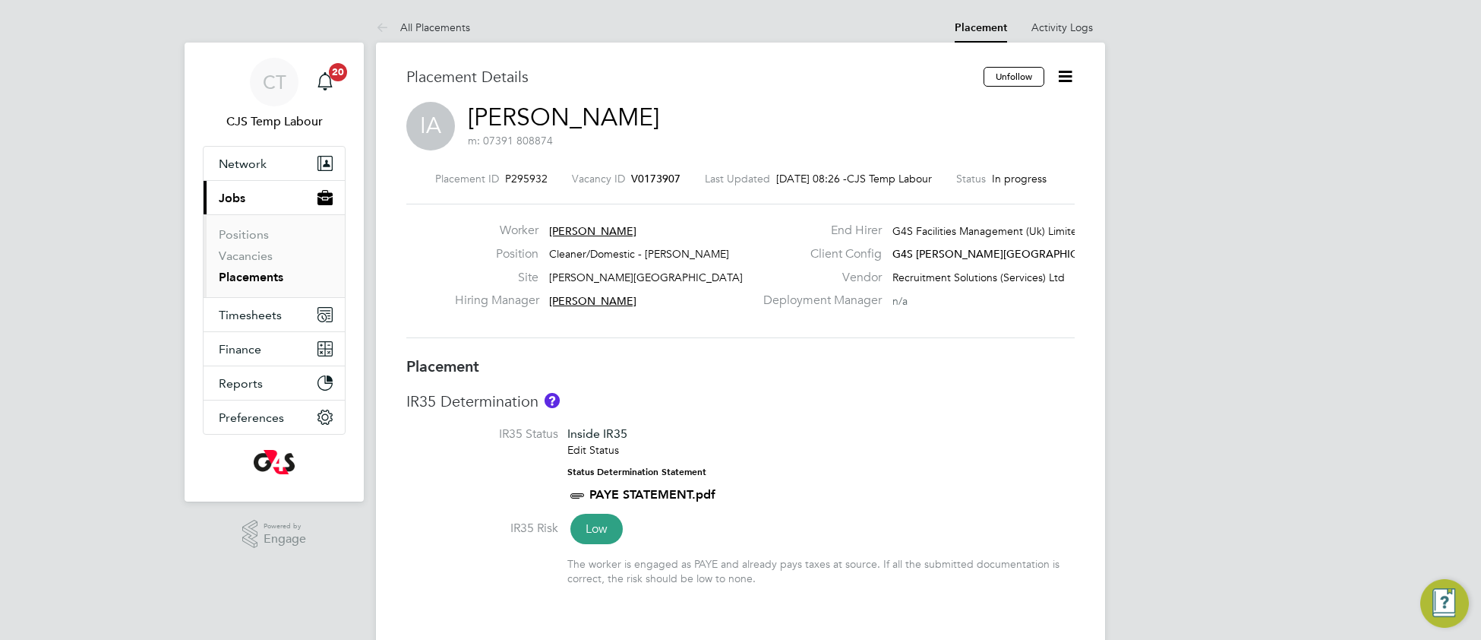
click at [836, 447] on li "IR35 Status Inside IR35 Edit Status Status Determination Statement PAYE STATEME…" at bounding box center [740, 472] width 668 height 93
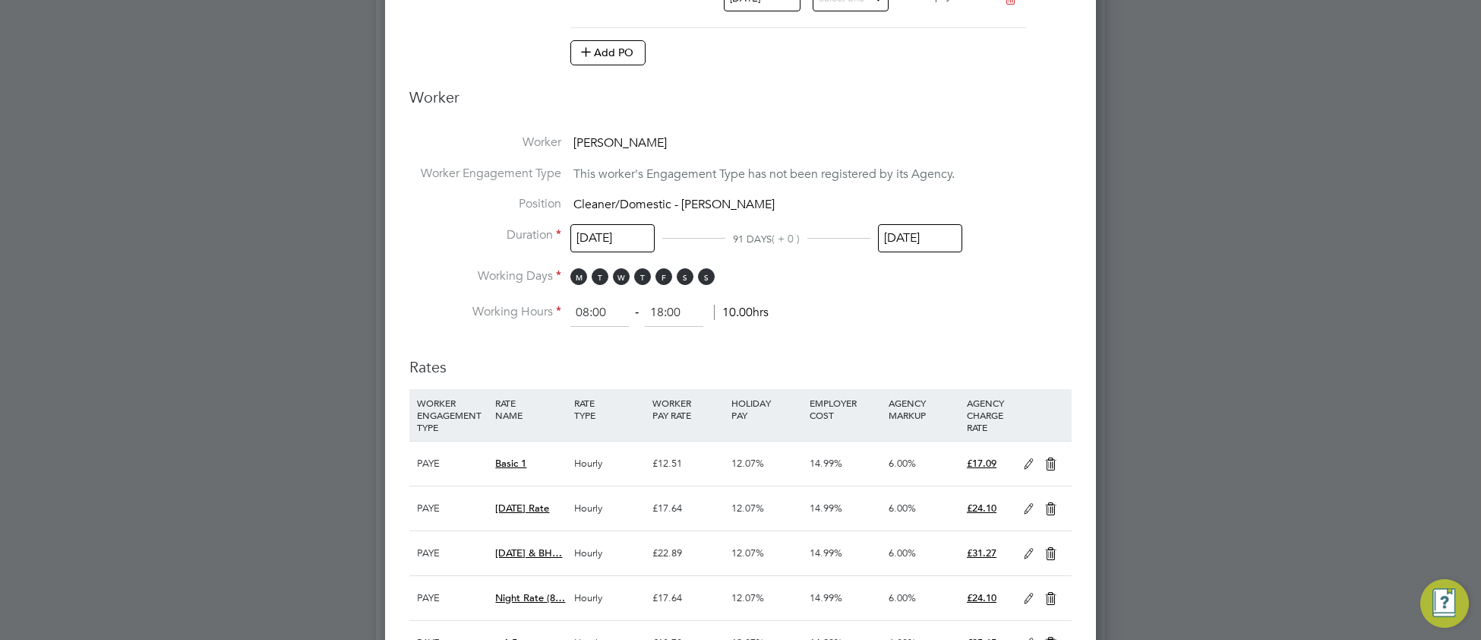
click at [939, 245] on input "[DATE]" at bounding box center [920, 238] width 84 height 28
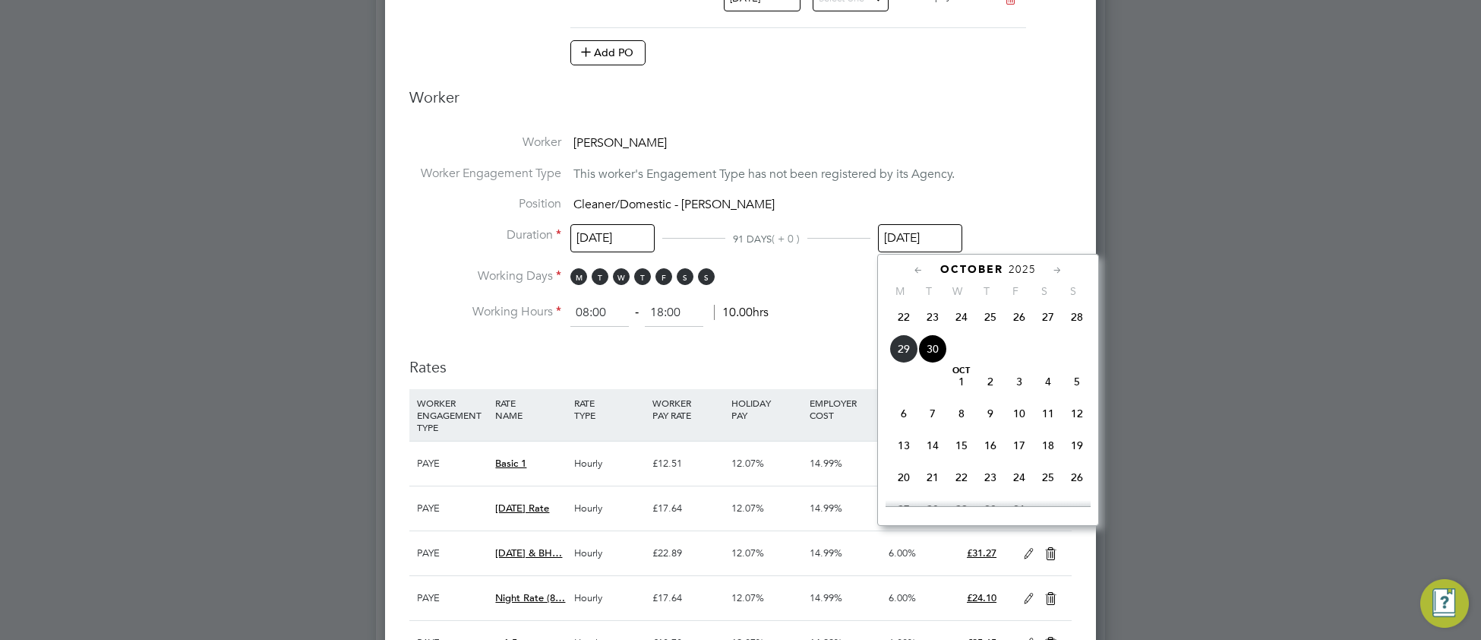
click at [1076, 428] on span "12" at bounding box center [1077, 413] width 29 height 29
type input "12 Oct 2025"
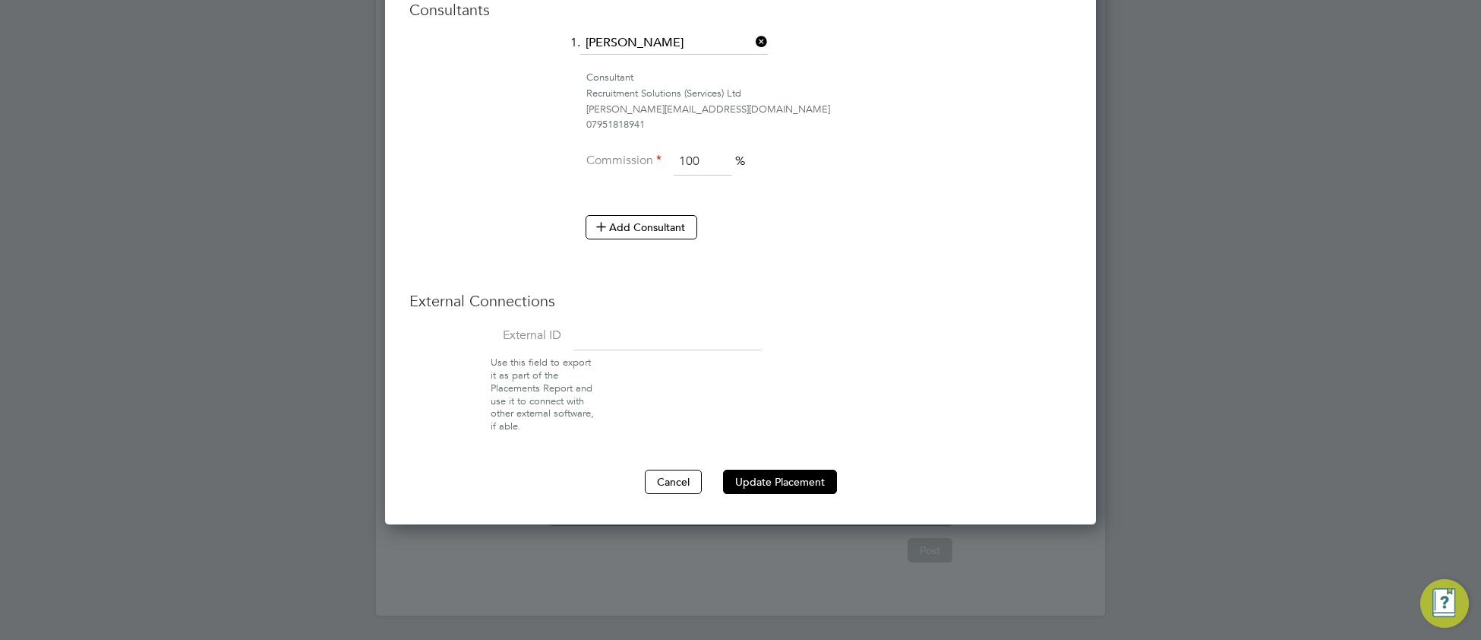
click at [747, 474] on button "Update Placement" at bounding box center [780, 481] width 114 height 24
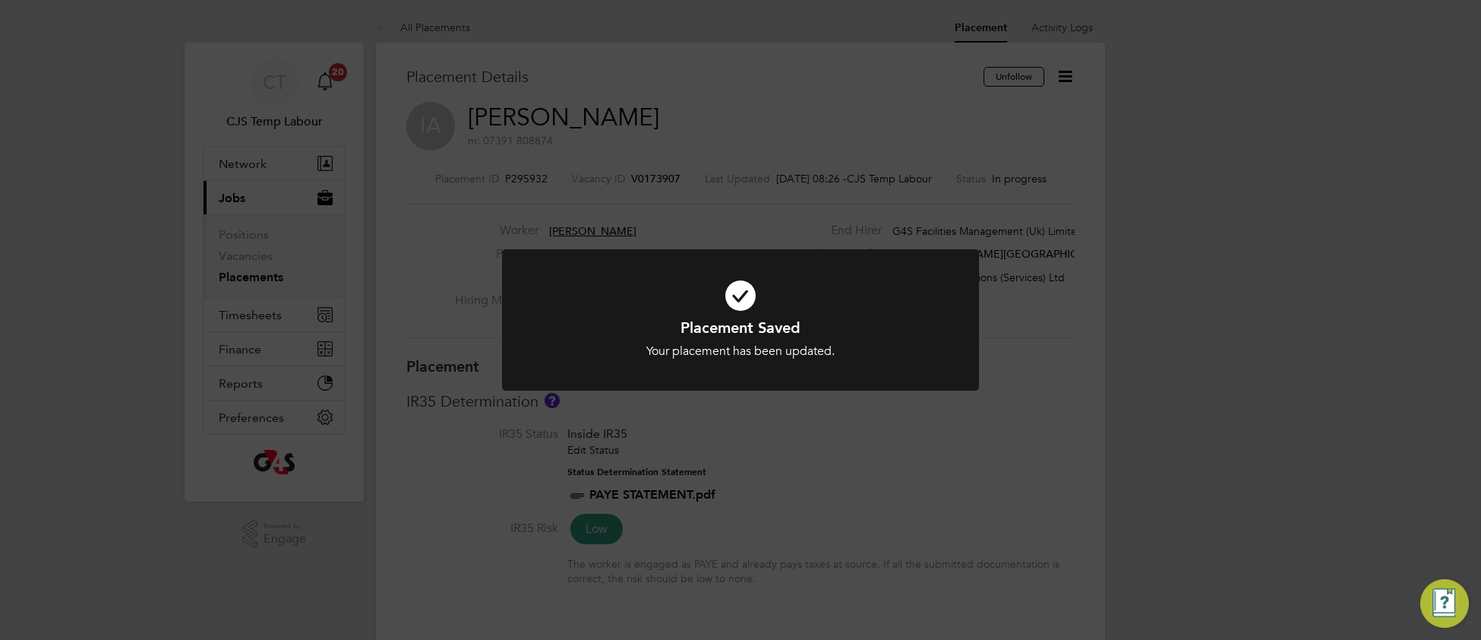
click at [628, 309] on icon at bounding box center [740, 295] width 395 height 59
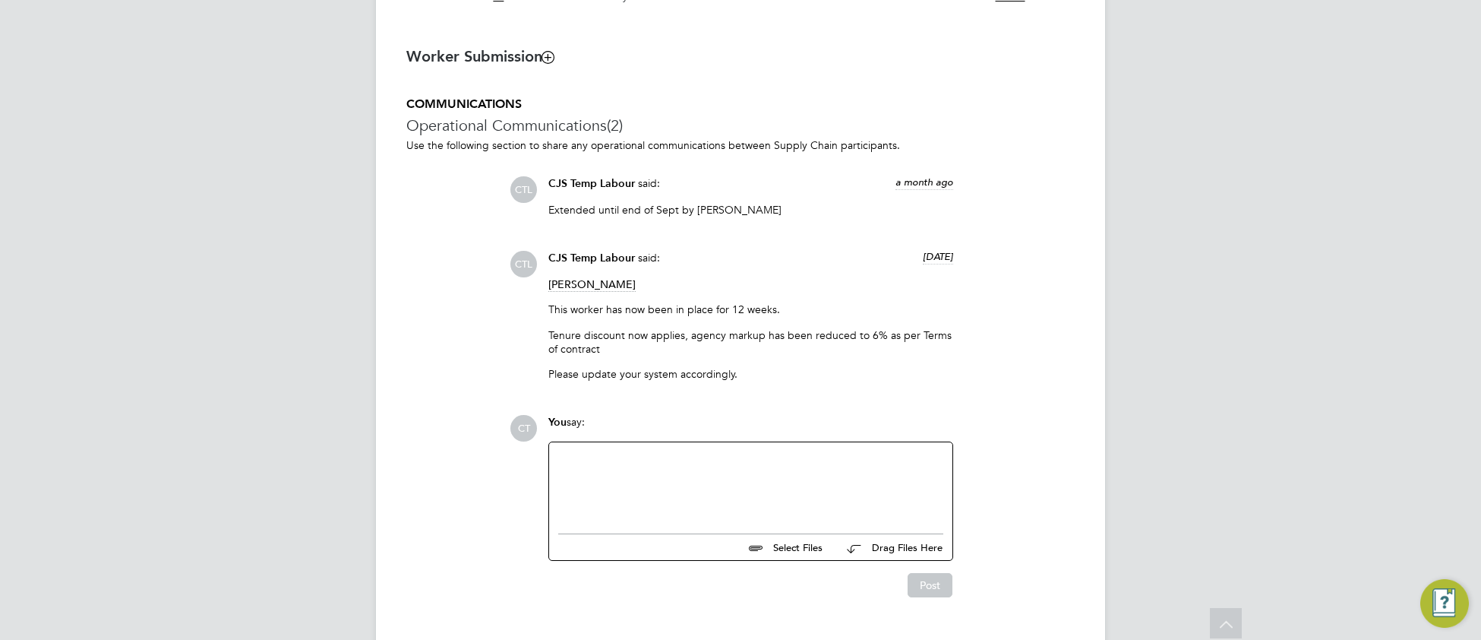
click at [603, 476] on div at bounding box center [750, 483] width 385 height 65
paste div
click at [935, 597] on button "Post" at bounding box center [930, 585] width 45 height 24
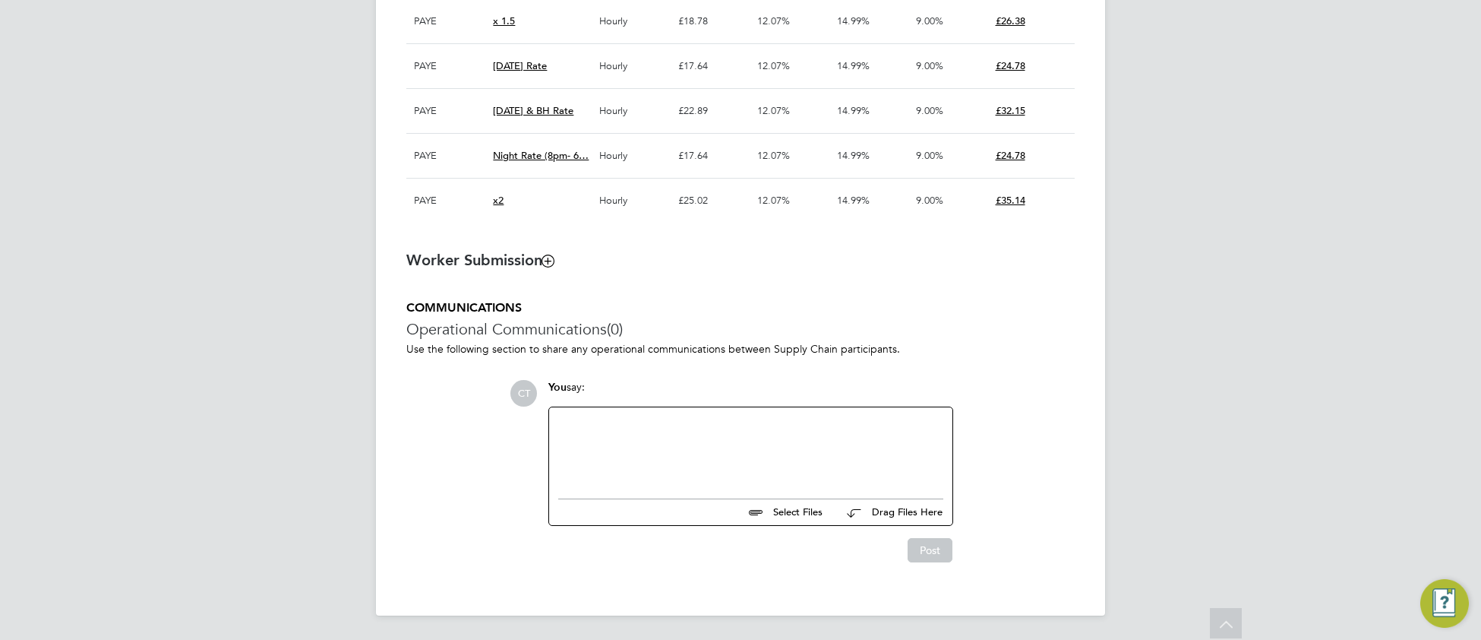
click at [668, 472] on div at bounding box center [750, 448] width 385 height 65
paste div
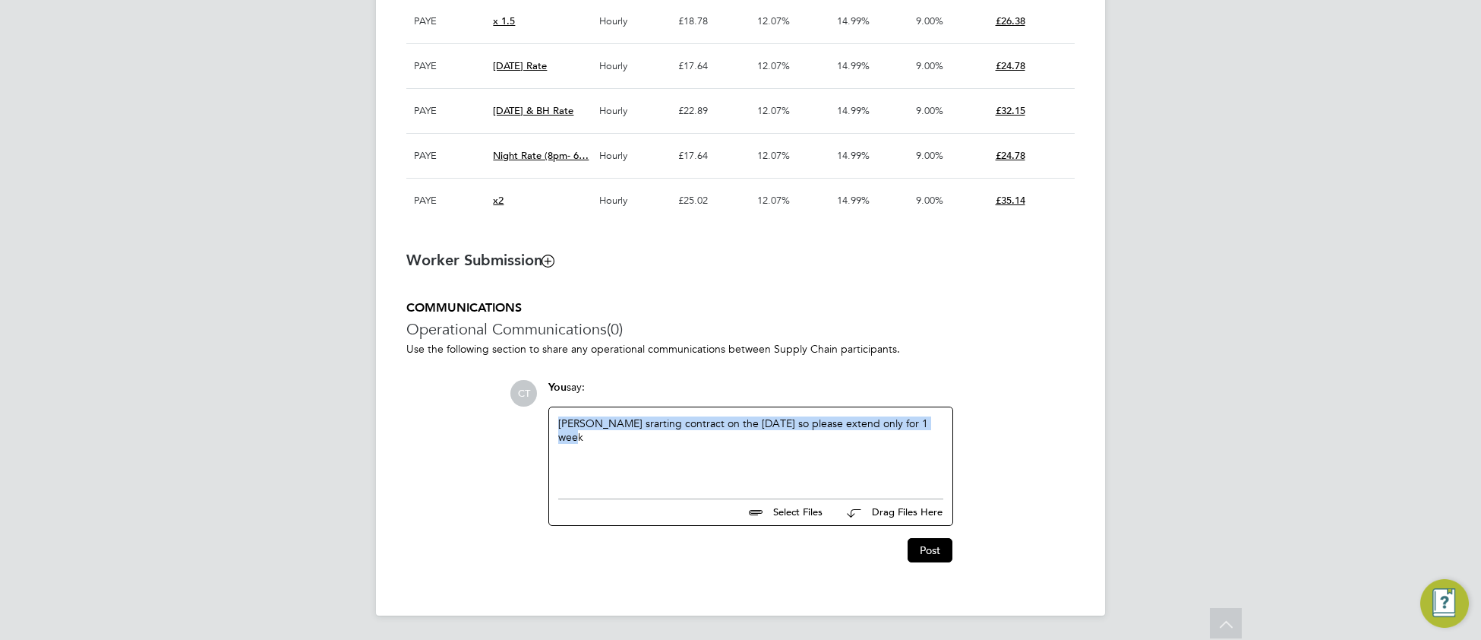
drag, startPoint x: 931, startPoint y: 417, endPoint x: 465, endPoint y: 412, distance: 466.4
click at [465, 412] on div "COMMUNICATIONS Operational Communications (0) Use the following section to shar…" at bounding box center [740, 431] width 668 height 262
click at [646, 423] on div "[PERSON_NAME] srarting contract on the [DATE] so please extend only for 1 week" at bounding box center [750, 448] width 385 height 65
drag, startPoint x: 561, startPoint y: 421, endPoint x: 979, endPoint y: 458, distance: 420.2
click at [979, 458] on div "CT You say: [PERSON_NAME] srarting contract on the [DATE] so please extend only…" at bounding box center [792, 471] width 565 height 182
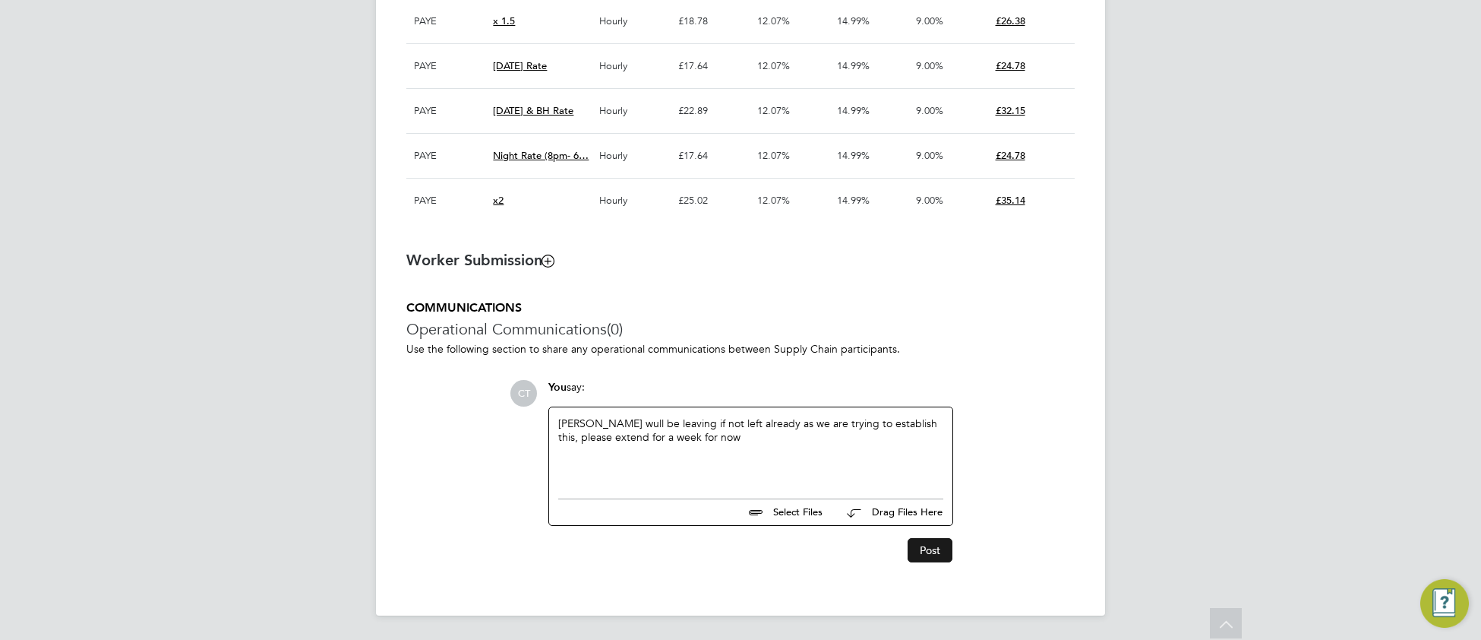
click at [934, 553] on button "Post" at bounding box center [930, 550] width 45 height 24
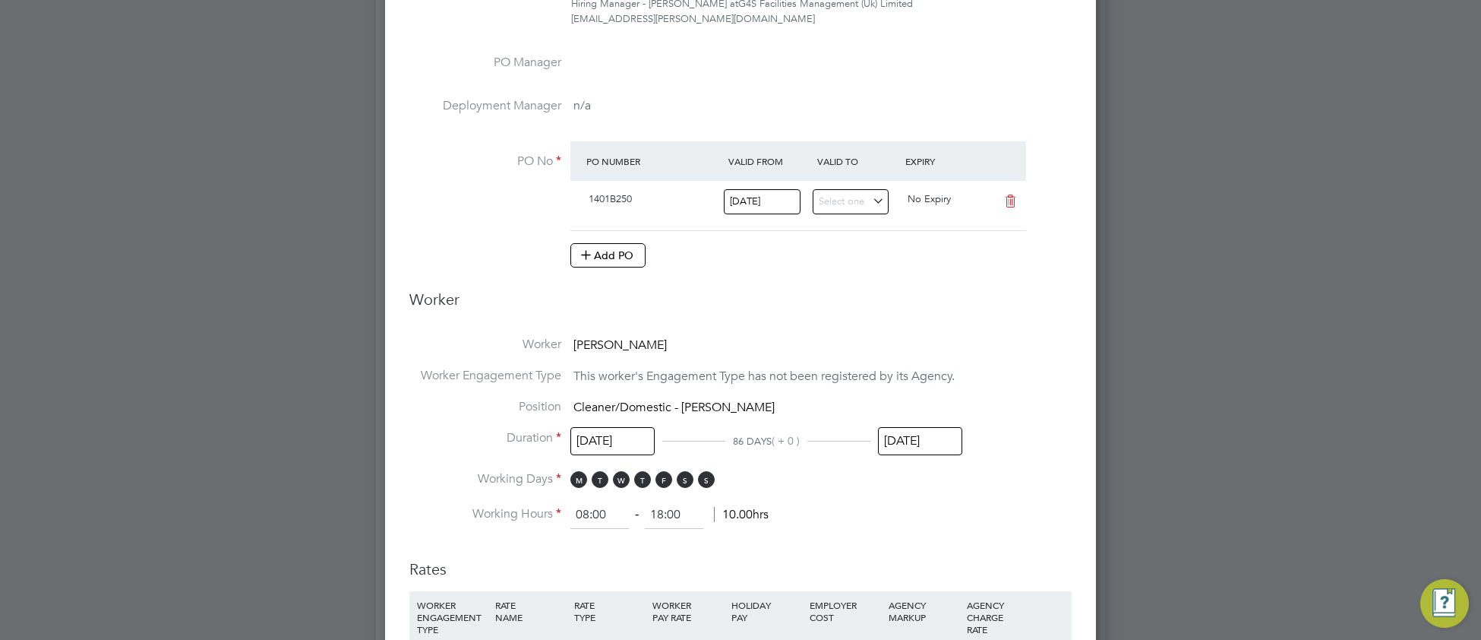
click at [929, 439] on input "[DATE]" at bounding box center [920, 441] width 84 height 28
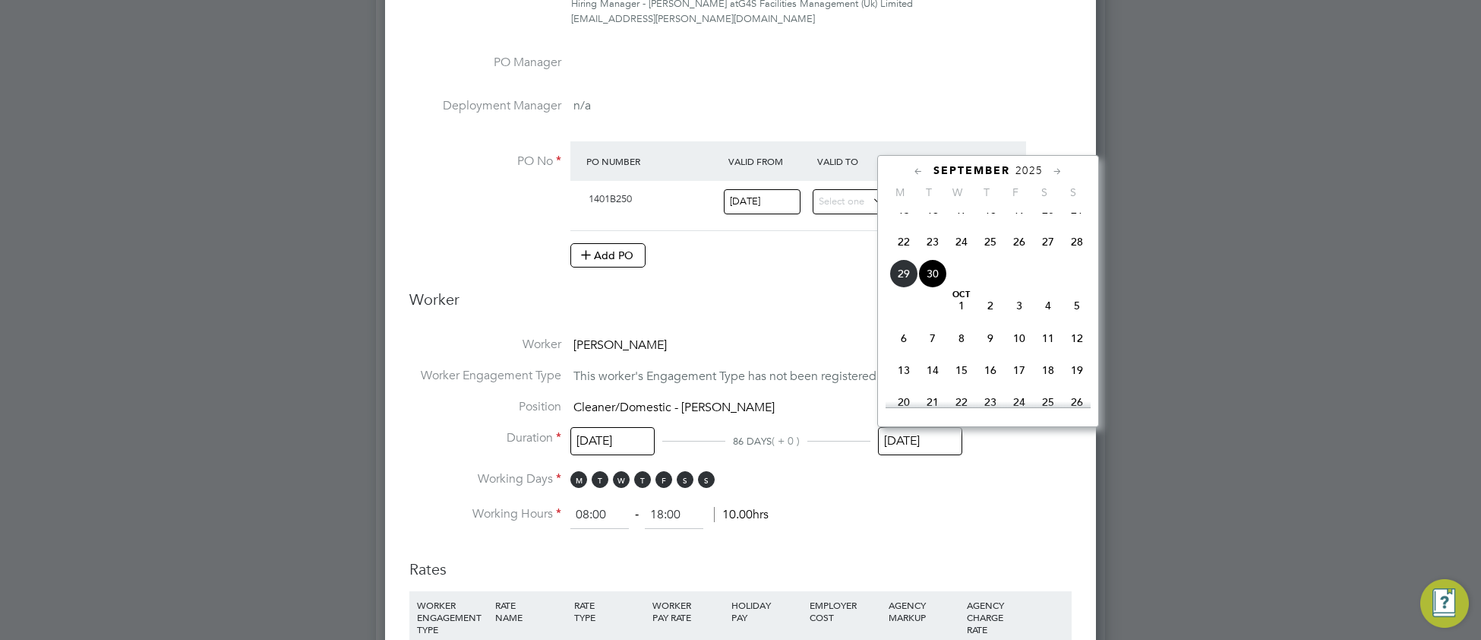
click at [1076, 320] on span "5" at bounding box center [1077, 305] width 29 height 29
type input "[DATE]"
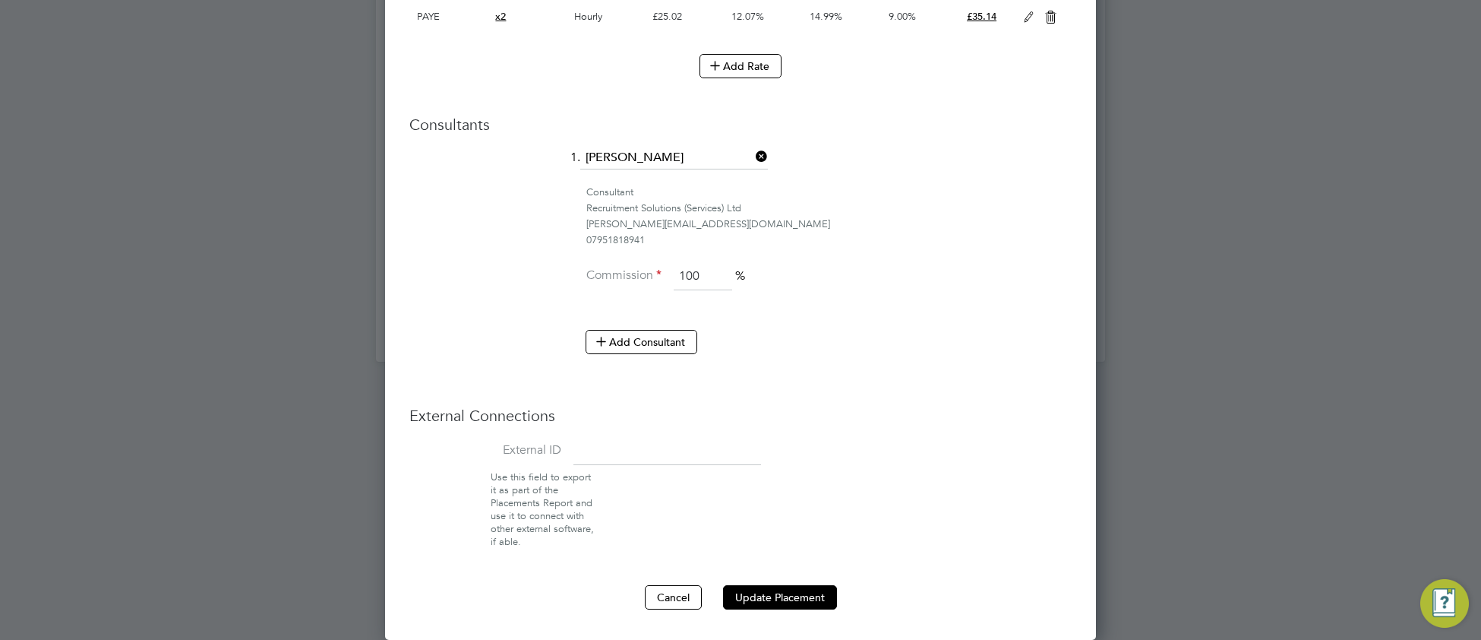
click at [804, 602] on button "Update Placement" at bounding box center [780, 597] width 114 height 24
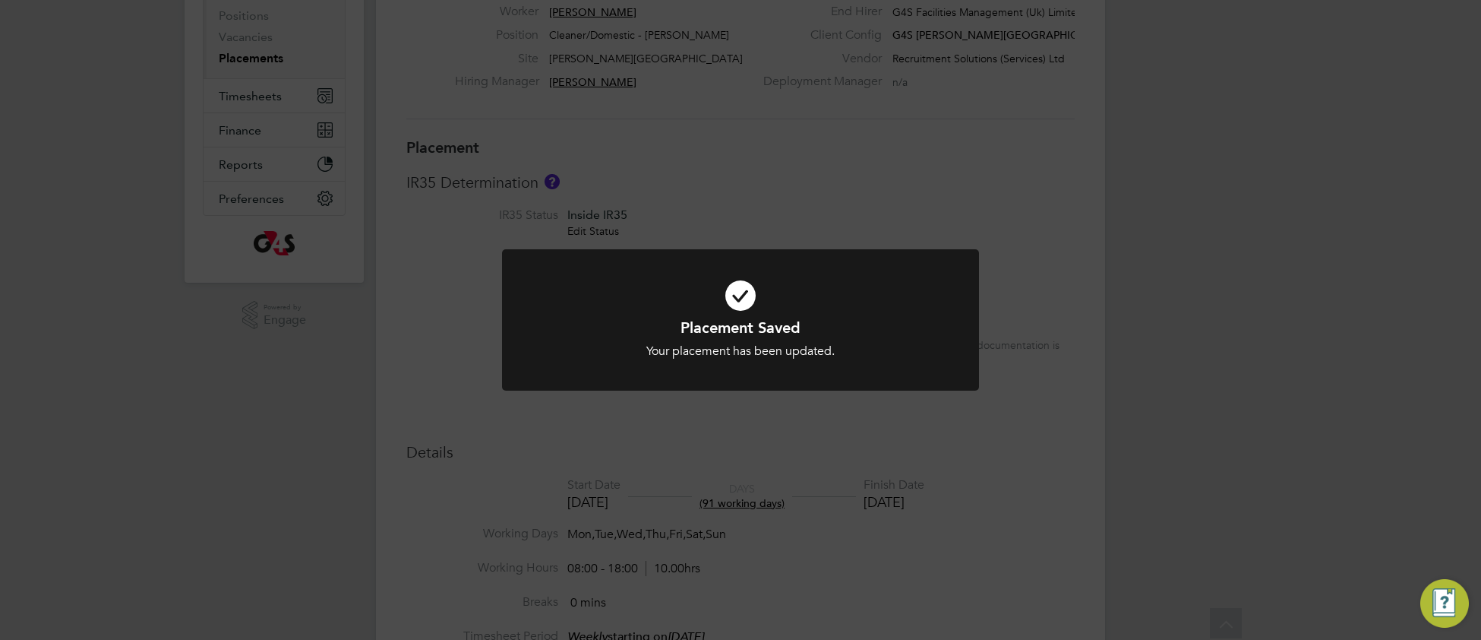
click at [899, 329] on h1 "Placement Saved" at bounding box center [740, 327] width 395 height 20
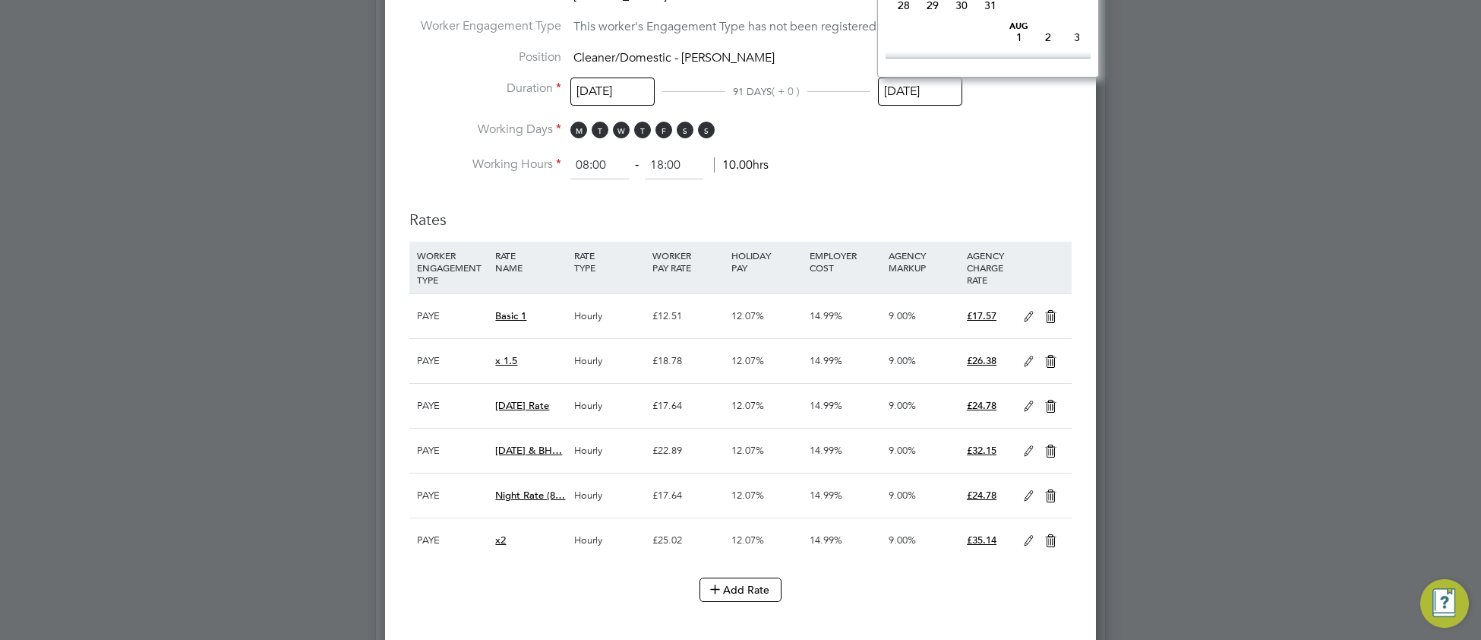
click at [923, 81] on input "05 Oct 2025" at bounding box center [920, 91] width 84 height 28
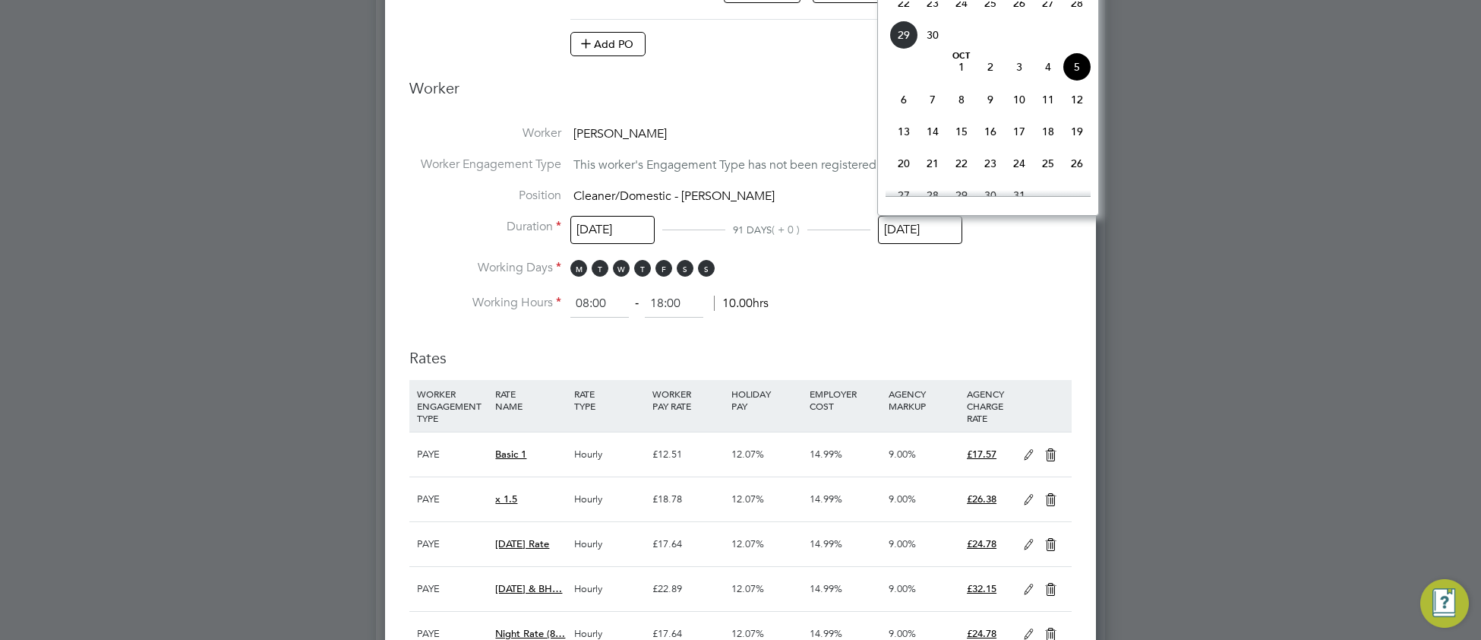
click at [931, 111] on span "7" at bounding box center [932, 99] width 29 height 29
type input "07 Oct 2025"
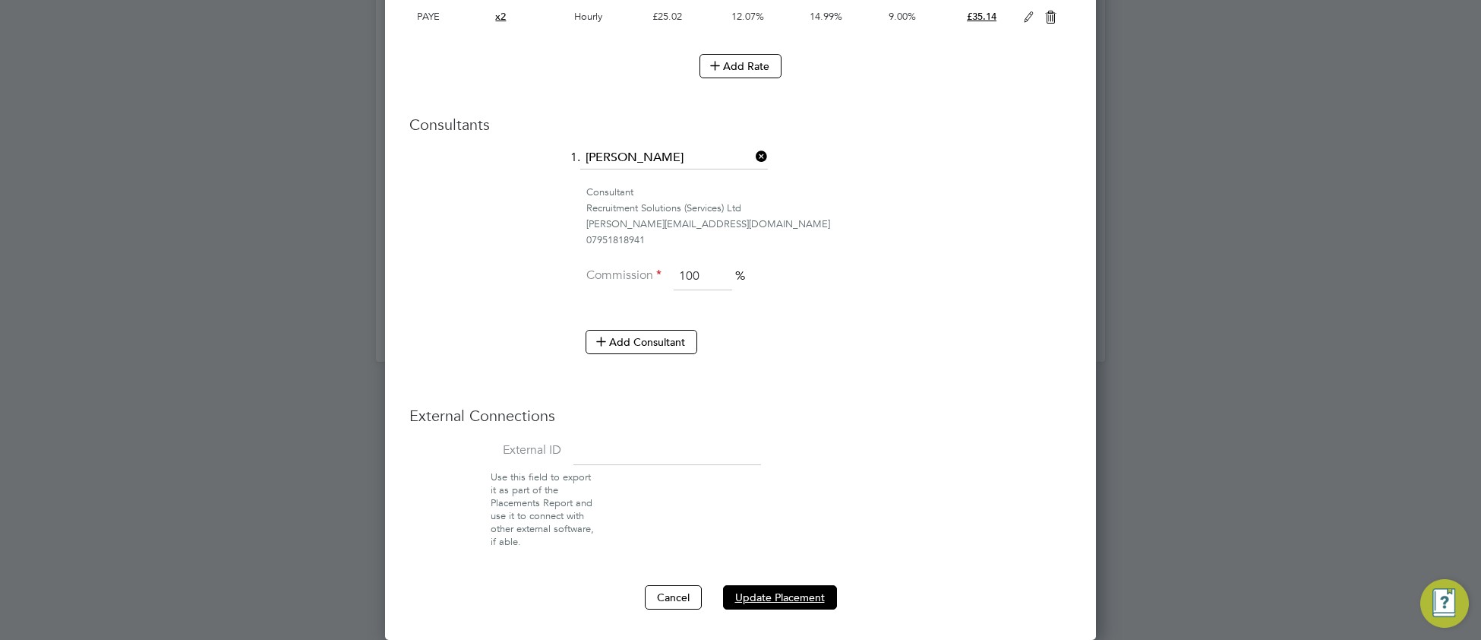
drag, startPoint x: 798, startPoint y: 596, endPoint x: 1302, endPoint y: 547, distance: 506.8
click at [802, 596] on button "Update Placement" at bounding box center [780, 597] width 114 height 24
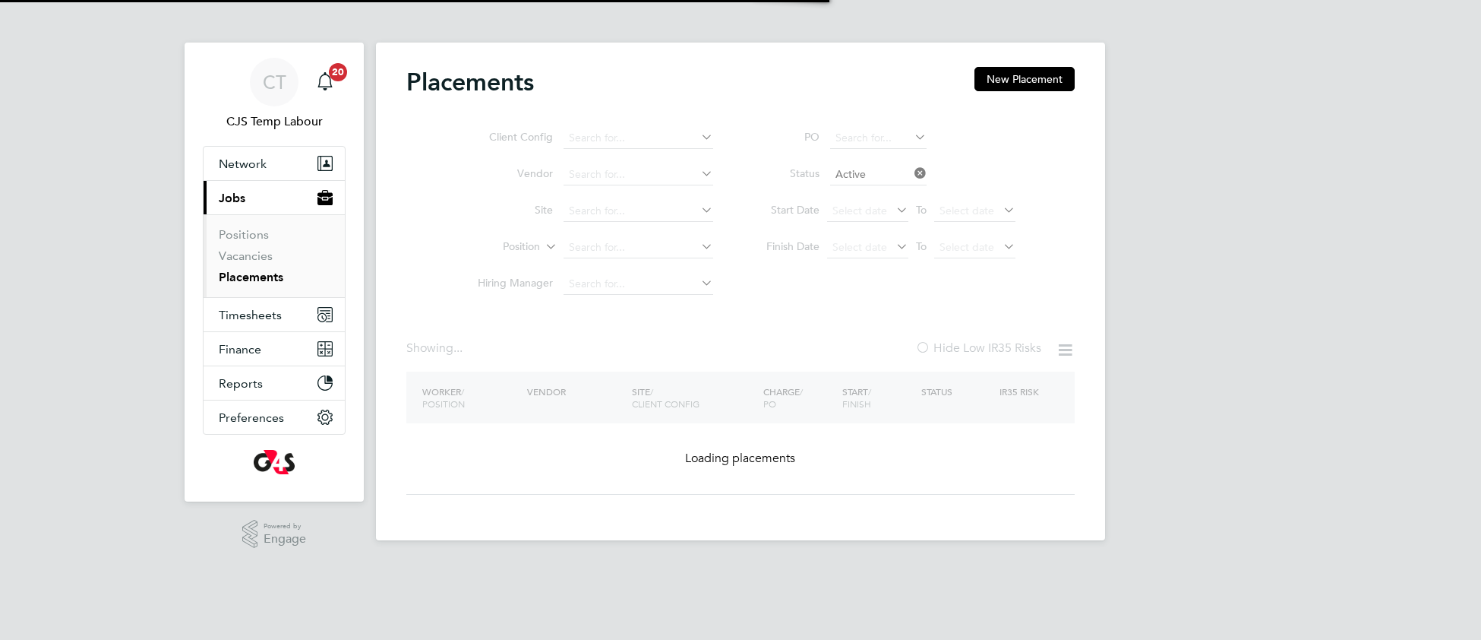
type input "G4S [PERSON_NAME][GEOGRAPHIC_DATA] - Operational"
type input "Cleaner/Domestic - [PERSON_NAME]"
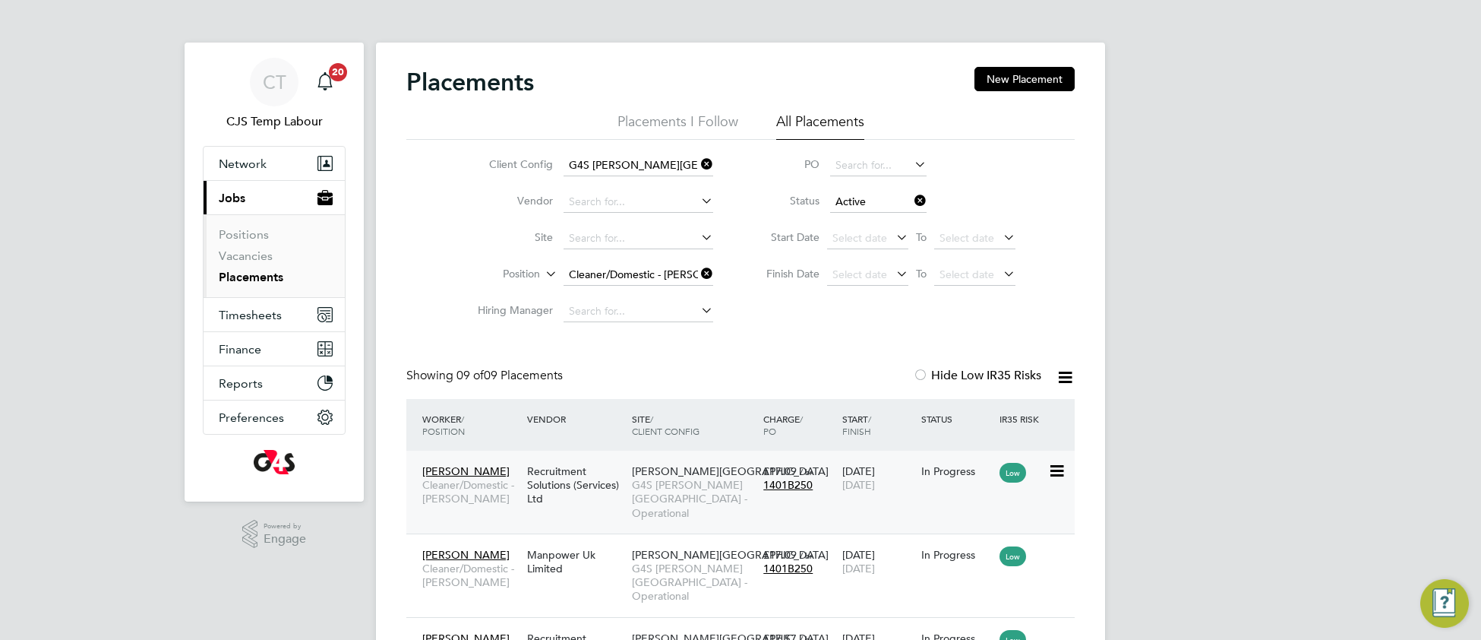
click at [678, 496] on span "G4S [PERSON_NAME][GEOGRAPHIC_DATA] - Operational" at bounding box center [694, 499] width 124 height 42
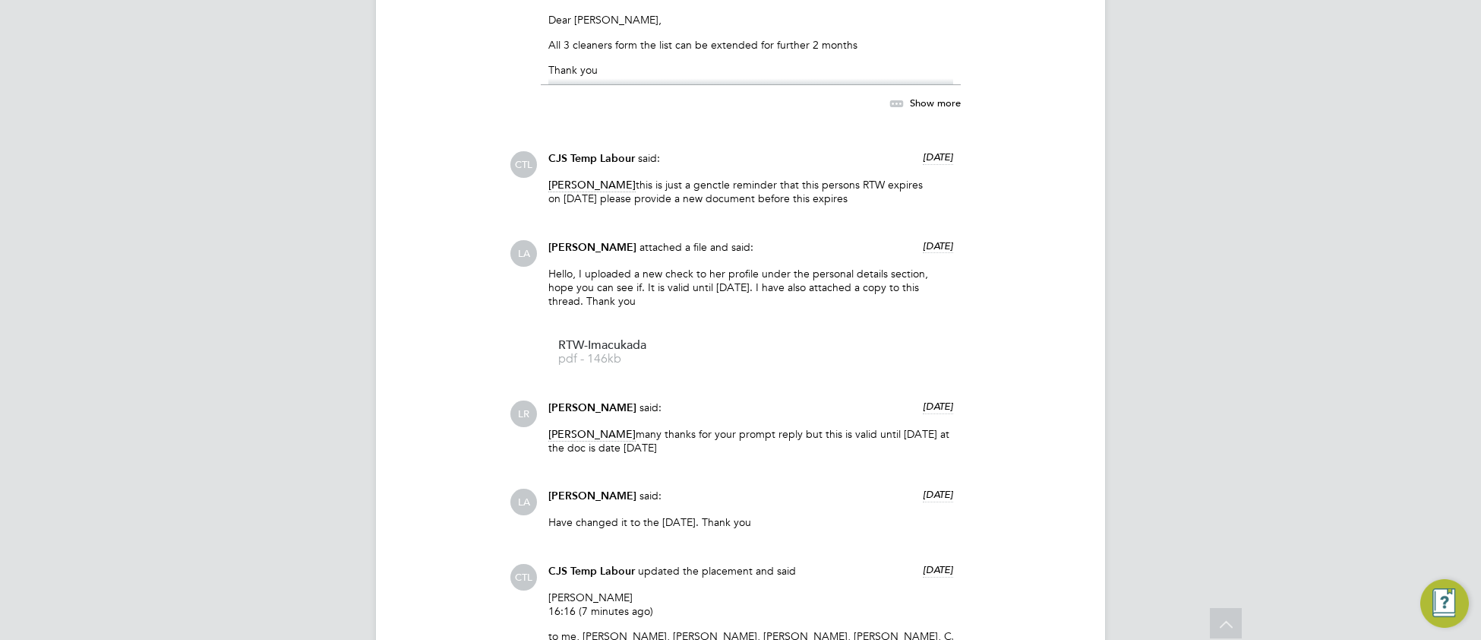
click at [810, 347] on ul "RTW-Imacukada pdf - 146kb" at bounding box center [750, 352] width 405 height 51
type input "[PERSON_NAME]"
type input "17 Dec 2024"
type input "[DATE]"
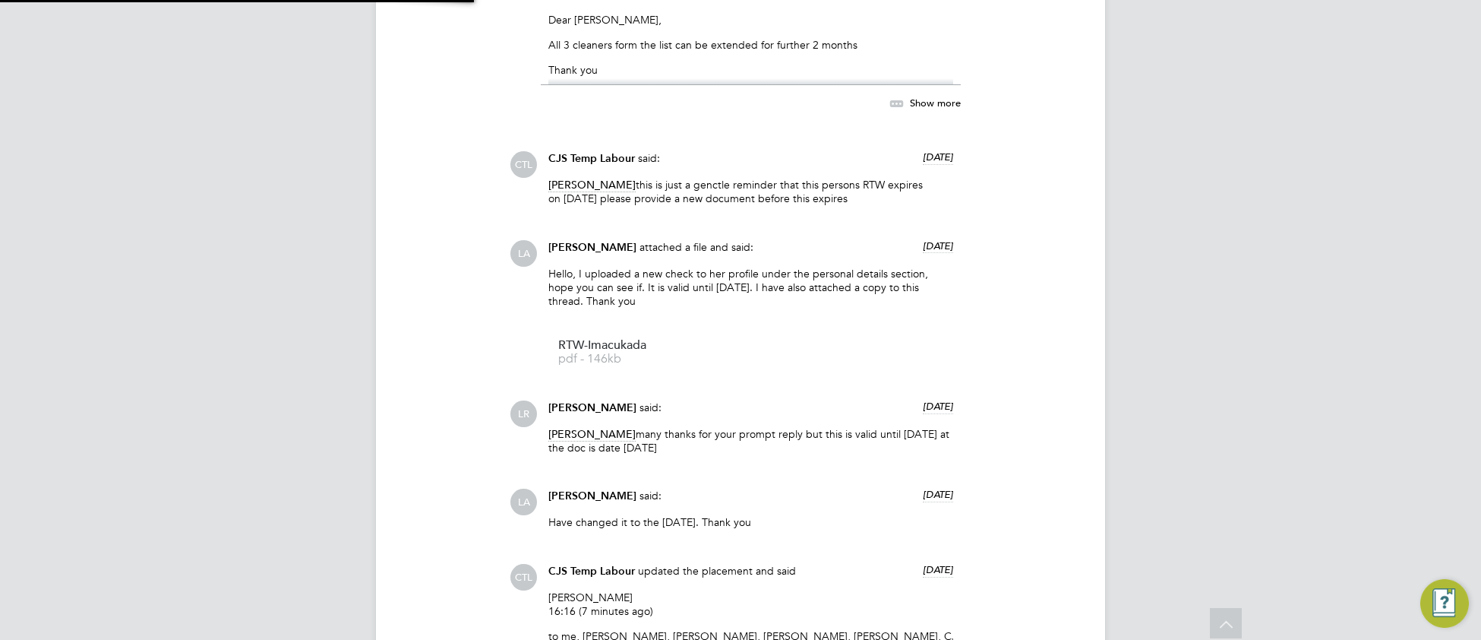
type input "08:00"
type input "18:00"
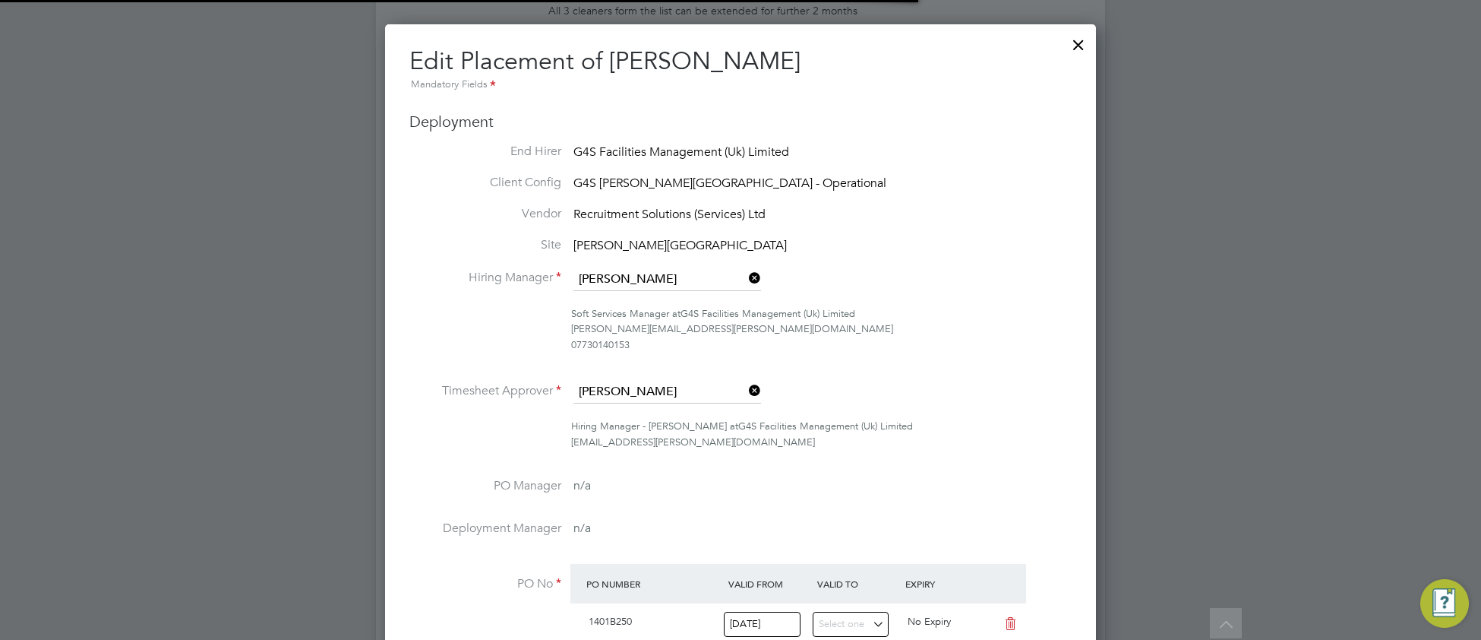
scroll to position [7, 7]
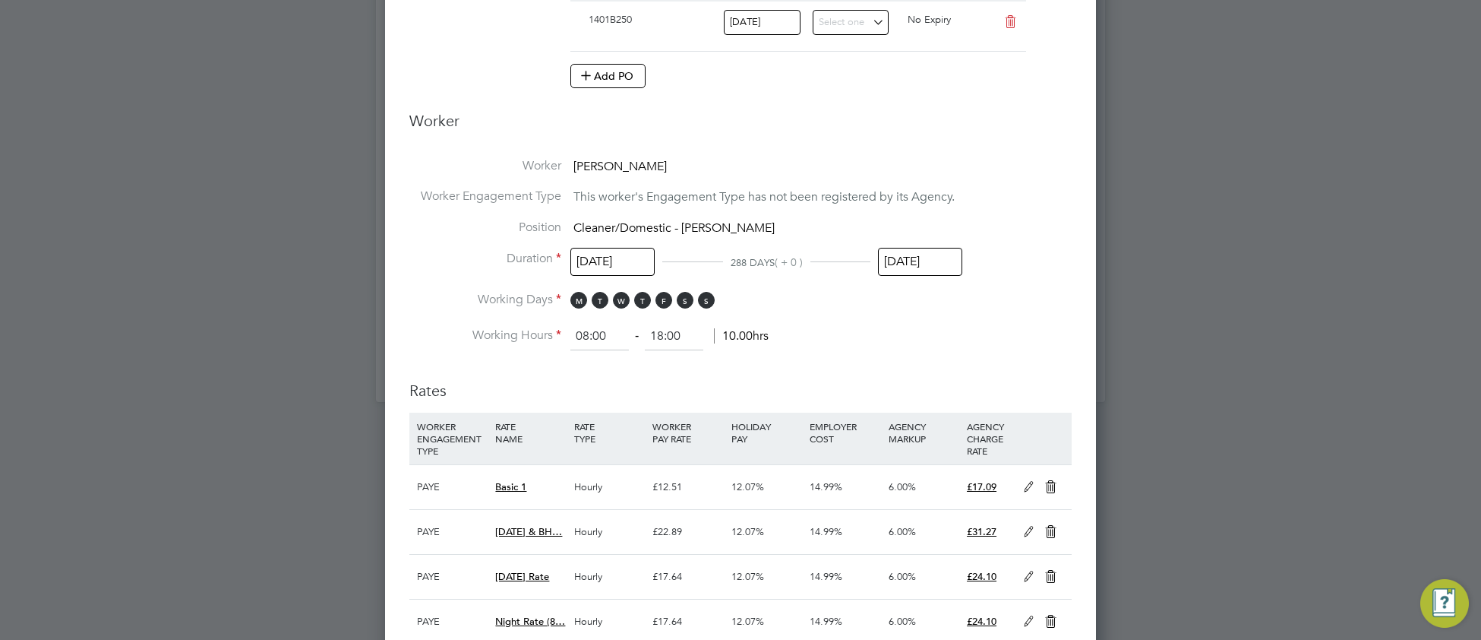
click at [941, 268] on input "30 Sep 2025" at bounding box center [920, 262] width 84 height 28
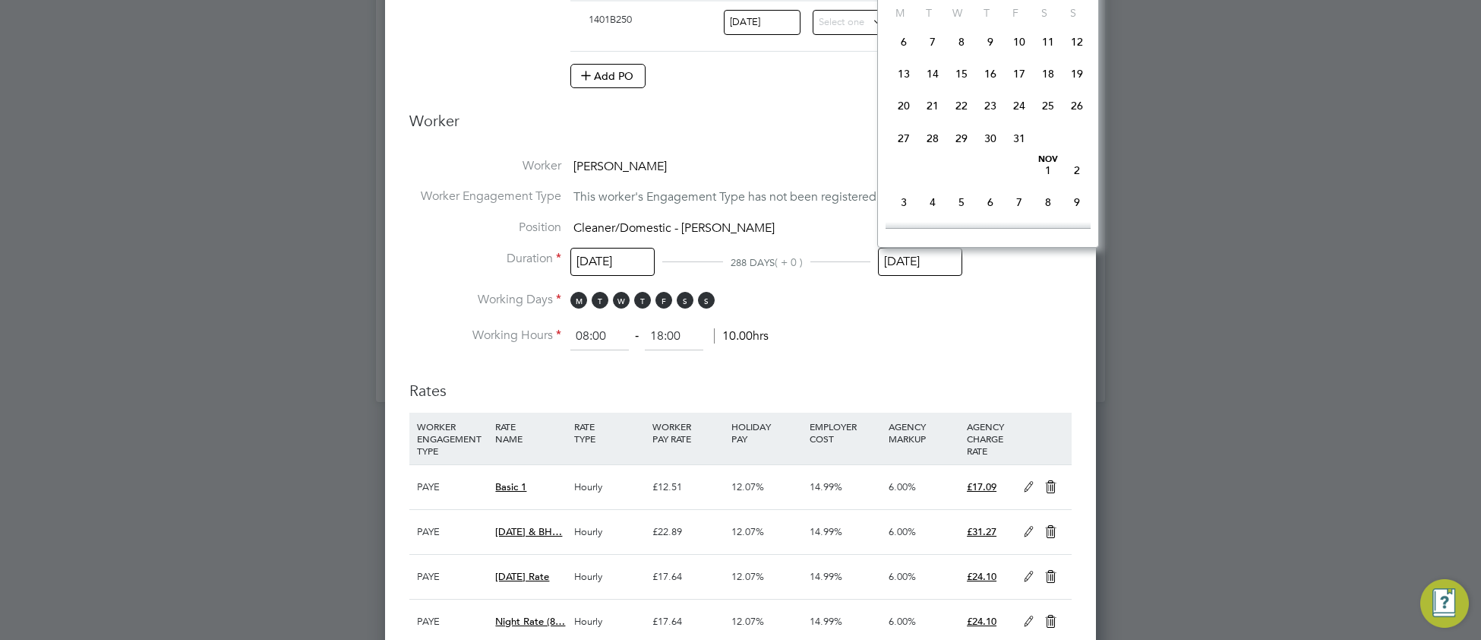
drag, startPoint x: 1019, startPoint y: 160, endPoint x: 1010, endPoint y: 167, distance: 10.8
click at [1017, 153] on span "31" at bounding box center [1019, 138] width 29 height 29
type input "31 Oct 2025"
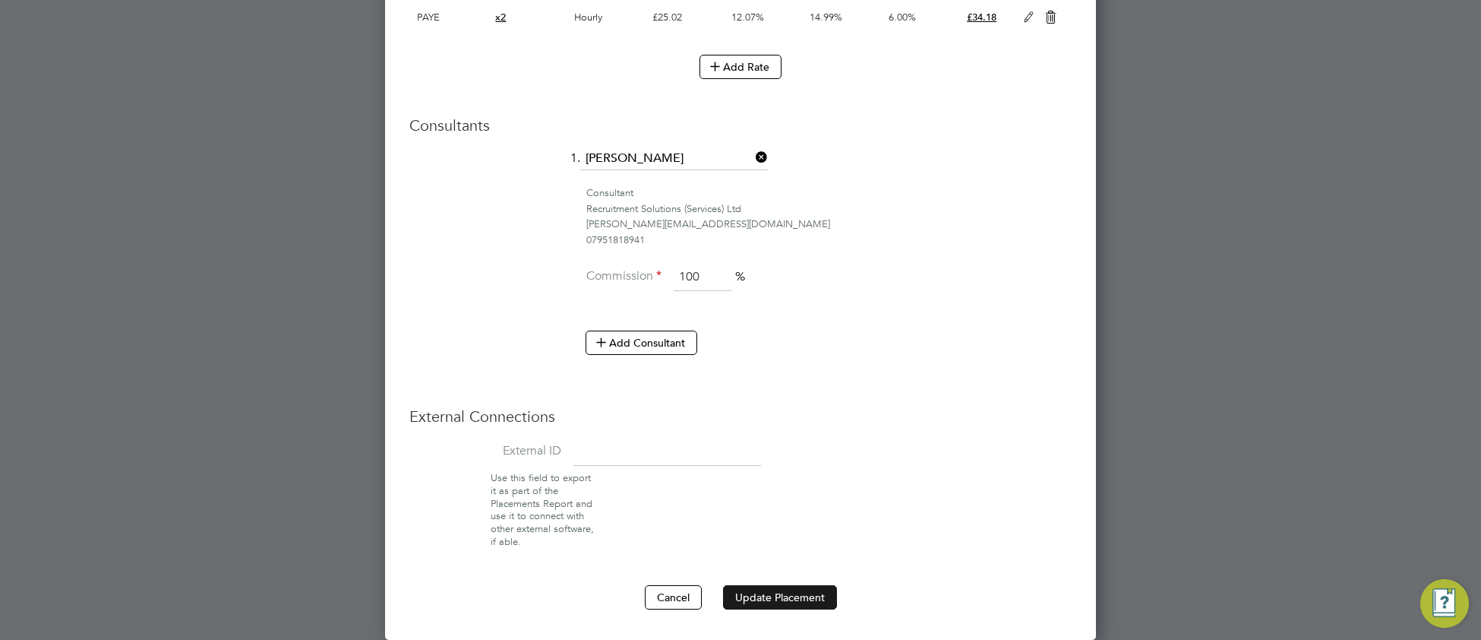
click at [804, 593] on button "Update Placement" at bounding box center [780, 597] width 114 height 24
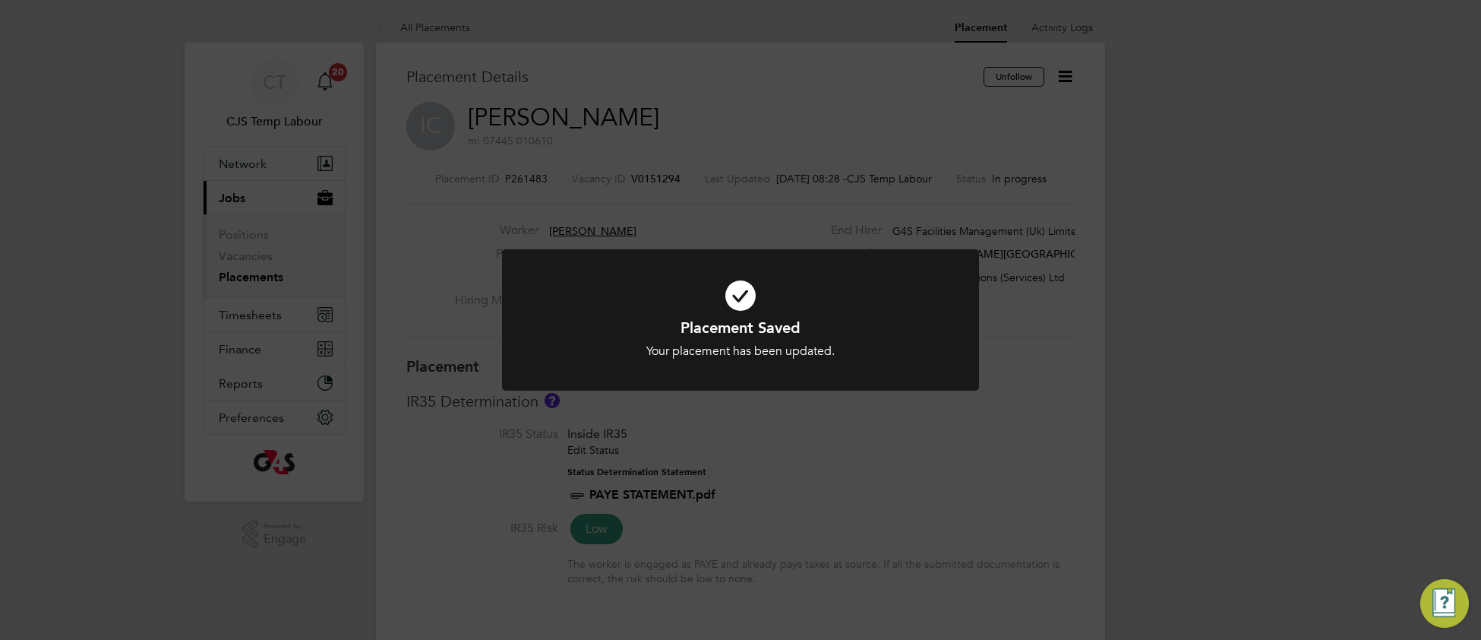
click at [565, 313] on icon at bounding box center [740, 295] width 395 height 59
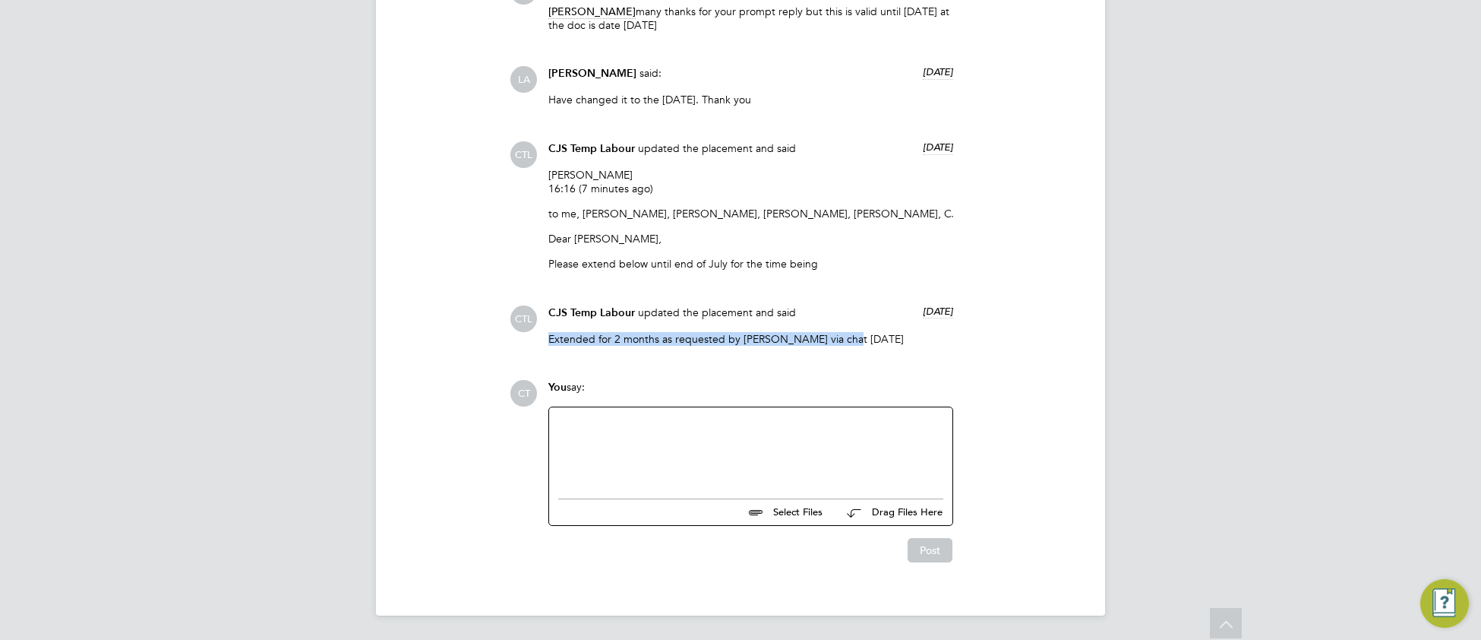
drag, startPoint x: 845, startPoint y: 336, endPoint x: 548, endPoint y: 339, distance: 297.0
click at [548, 339] on p "Extended for 2 months as requested by Monika via chat today" at bounding box center [750, 339] width 405 height 14
copy p "Extended for 2 months as requested by Monika via chat today"
click at [570, 444] on div at bounding box center [750, 448] width 385 height 65
paste div
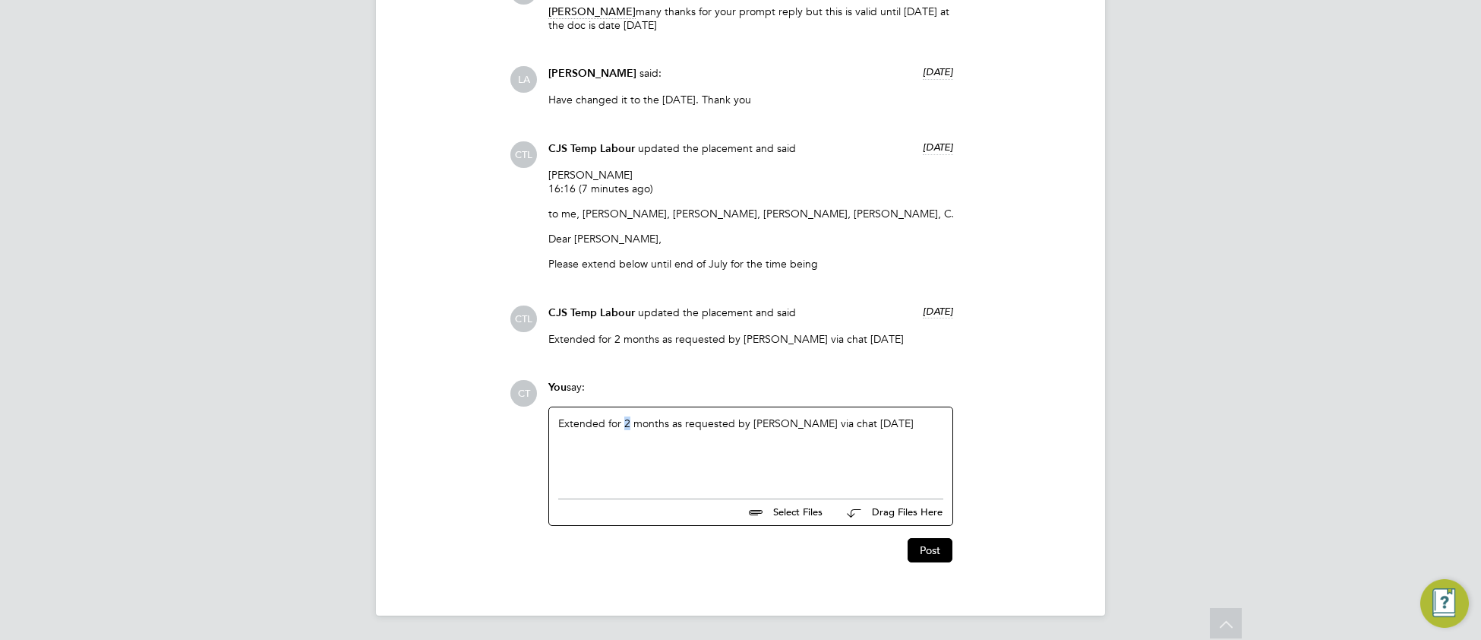
click at [629, 418] on div "Extended for 2 months as requested by Monika via chat today" at bounding box center [750, 448] width 385 height 65
click at [780, 452] on div "Extended for 1 months as requested by Monika via chat today" at bounding box center [750, 448] width 385 height 65
click at [816, 419] on div "Extended for 1 months as requested by Monika via chat today" at bounding box center [750, 448] width 385 height 65
click at [813, 419] on div "Extended for 1 months as requested by Monika via chat today" at bounding box center [750, 448] width 385 height 65
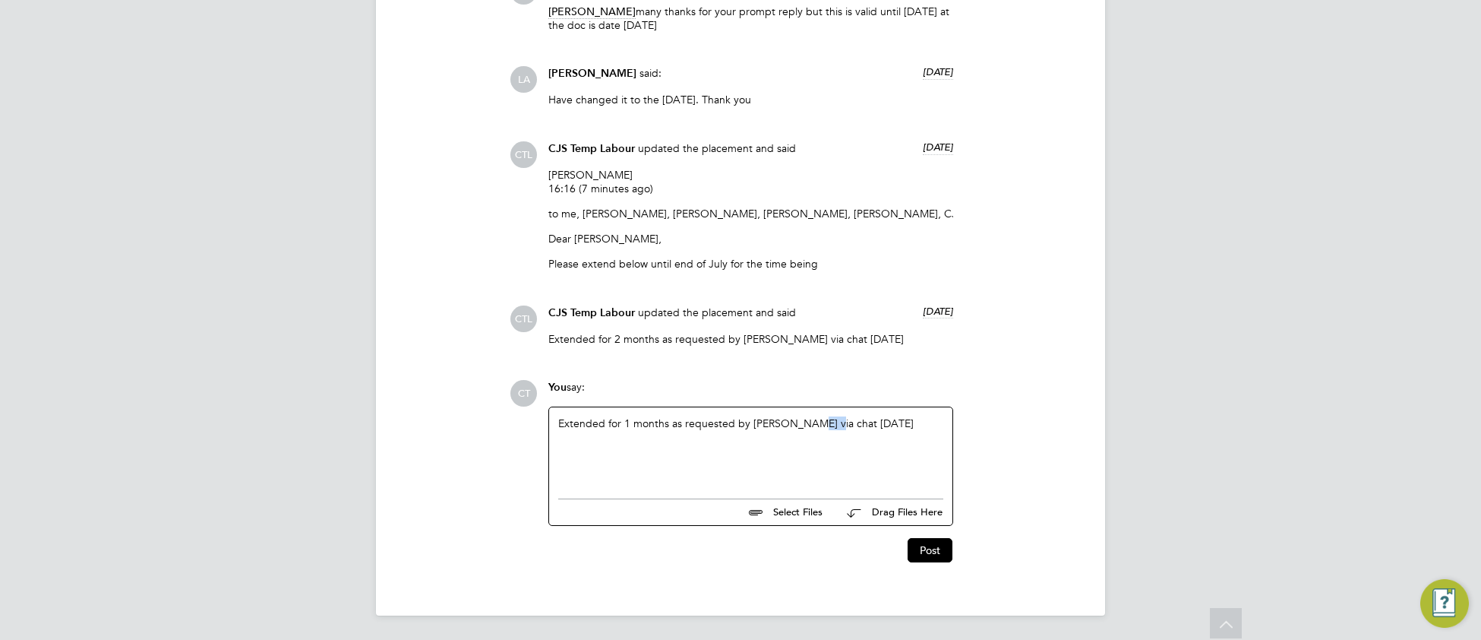
click at [813, 419] on div "Extended for 1 months as requested by Monika via chat today" at bounding box center [750, 448] width 385 height 65
click at [925, 548] on button "Post" at bounding box center [930, 550] width 45 height 24
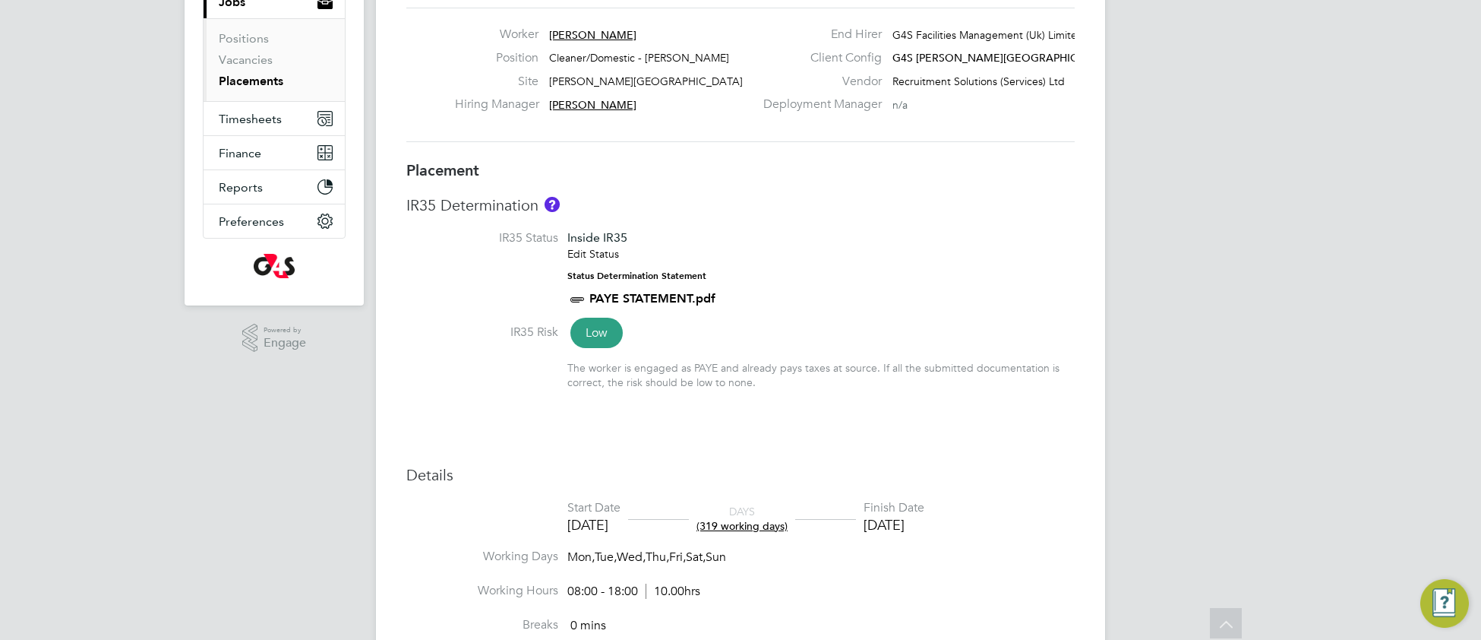
scroll to position [0, 0]
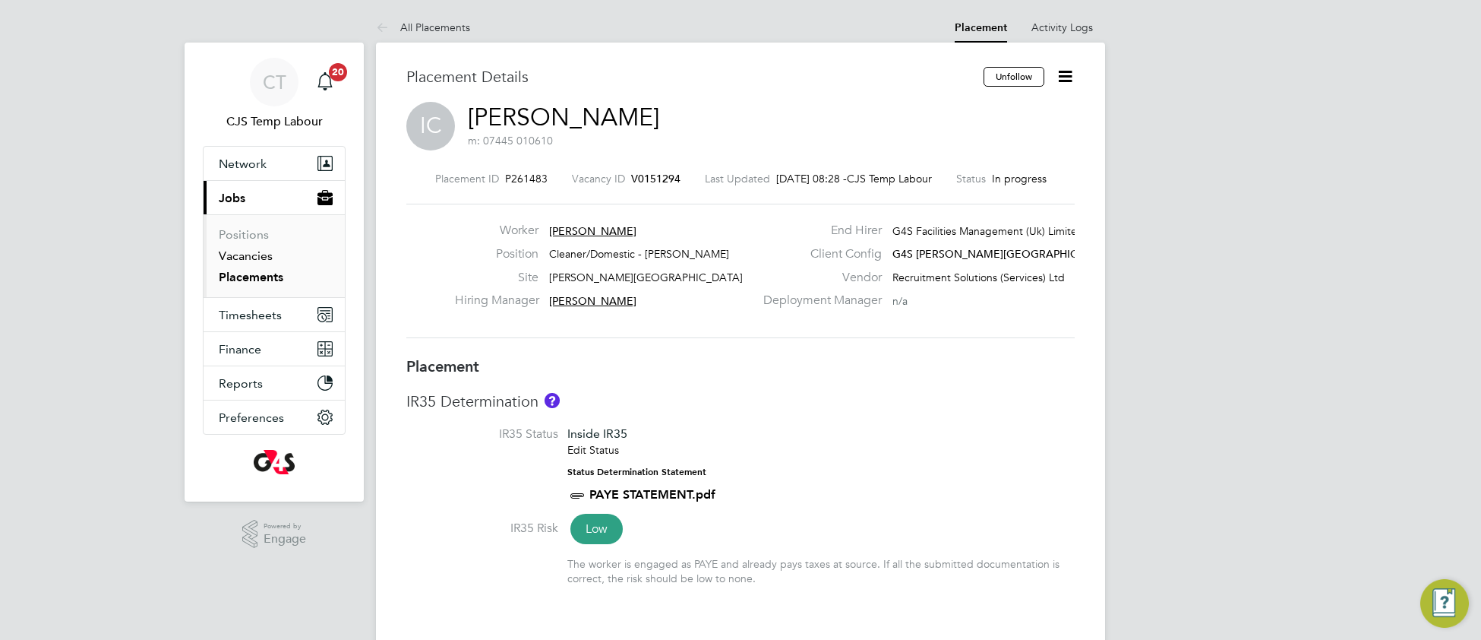
click at [251, 260] on link "Vacancies" at bounding box center [246, 255] width 54 height 14
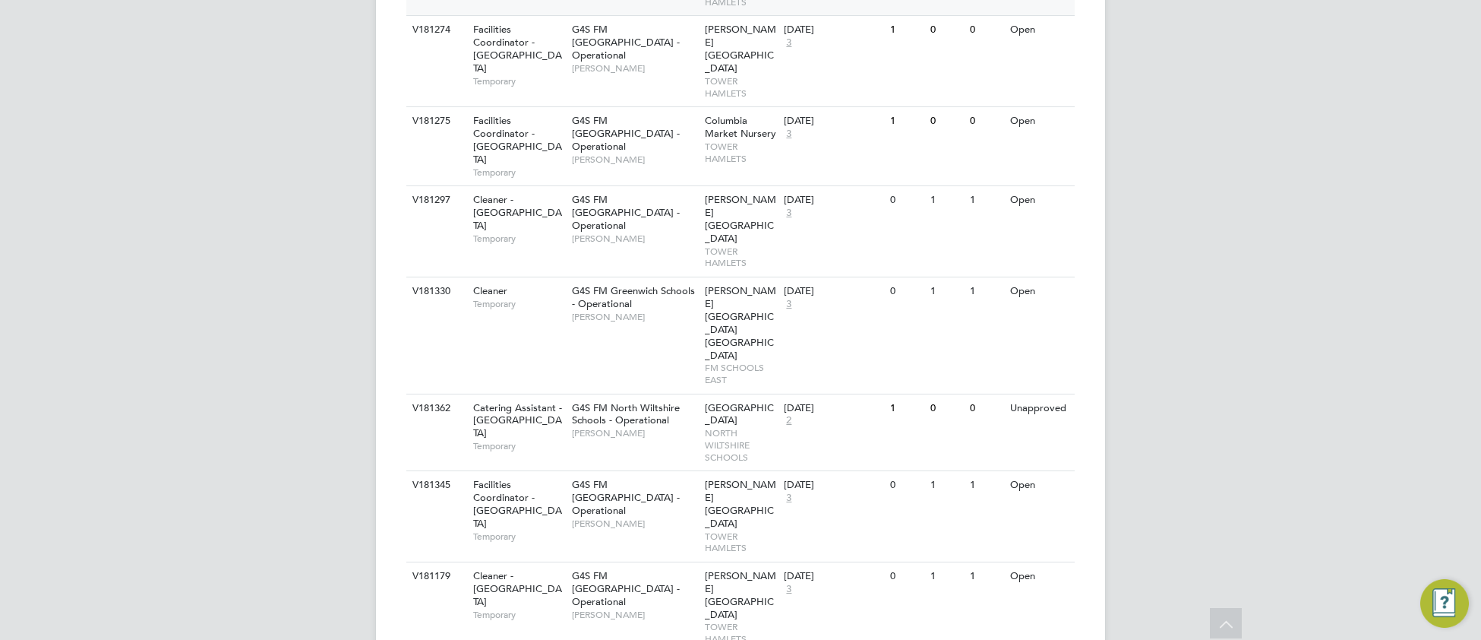
scroll to position [752, 0]
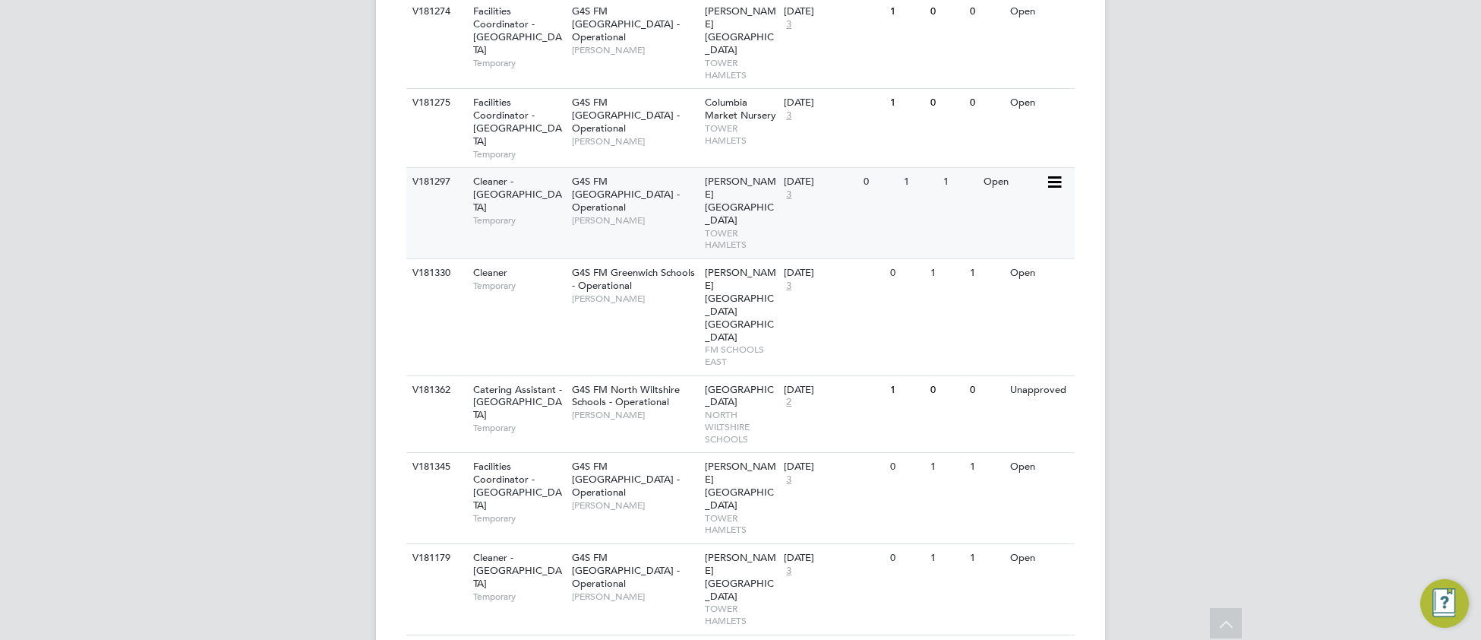
click at [655, 167] on div "V181297 Cleaner - Tower Hamlet Temporary G4S FM Tower Hamlets - Operational Yus…" at bounding box center [740, 212] width 668 height 91
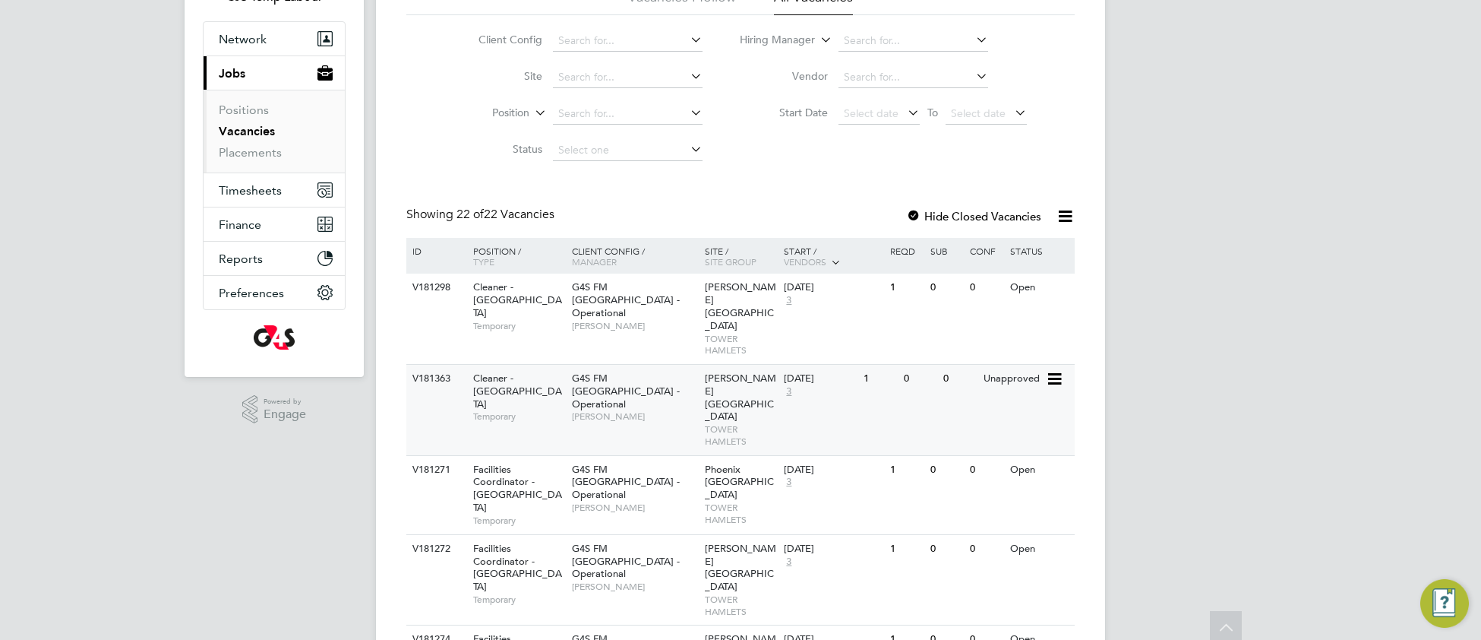
scroll to position [0, 0]
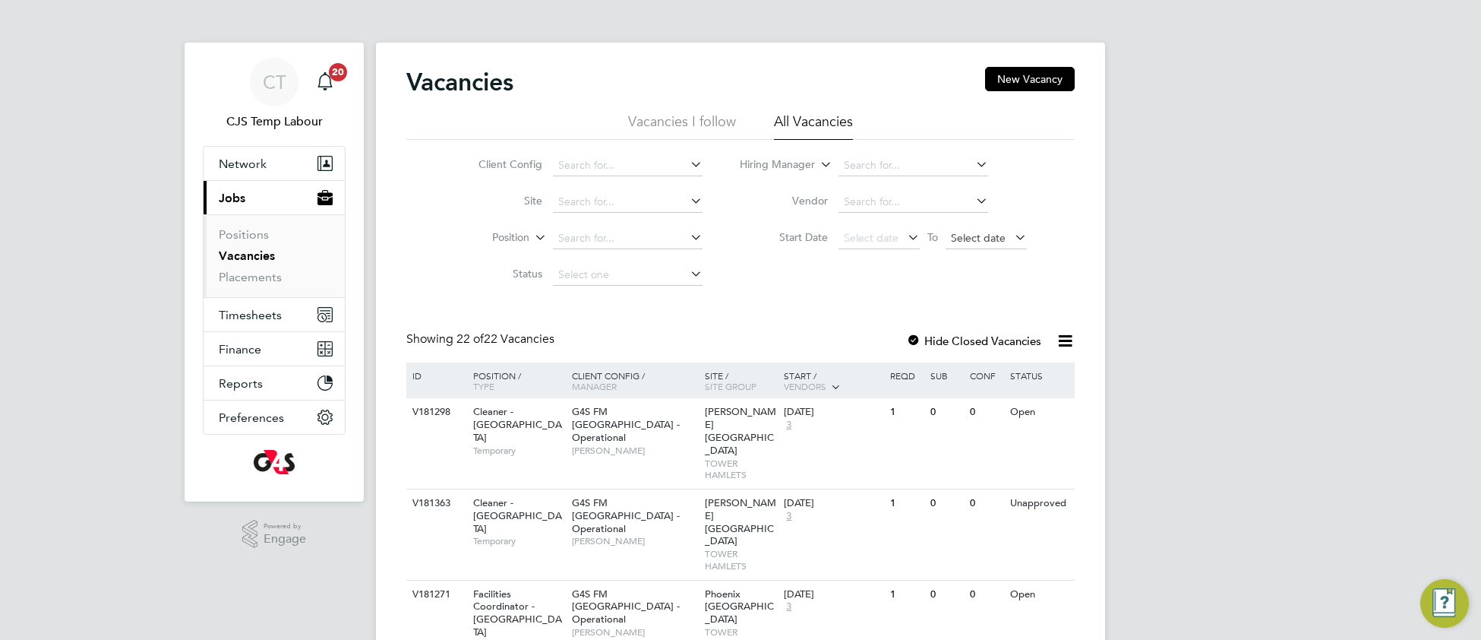
click at [976, 235] on span "Select date" at bounding box center [978, 238] width 55 height 14
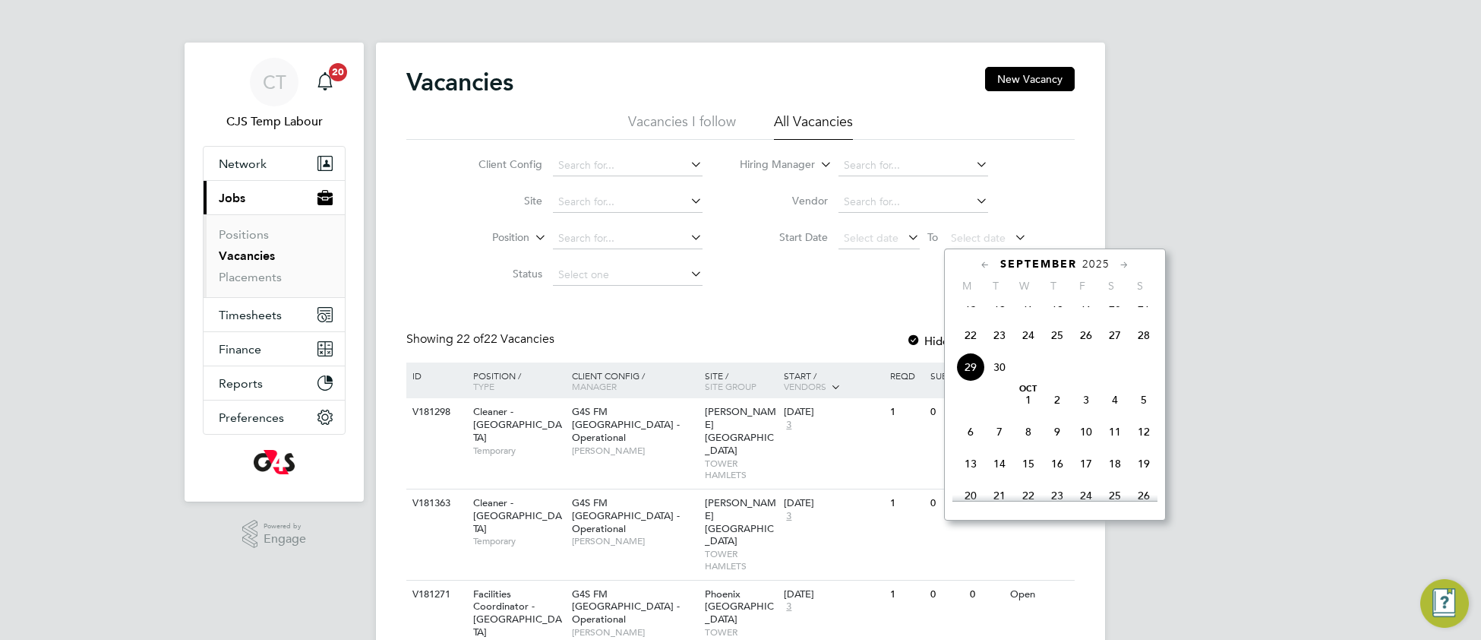
click at [969, 378] on span "29" at bounding box center [970, 366] width 29 height 29
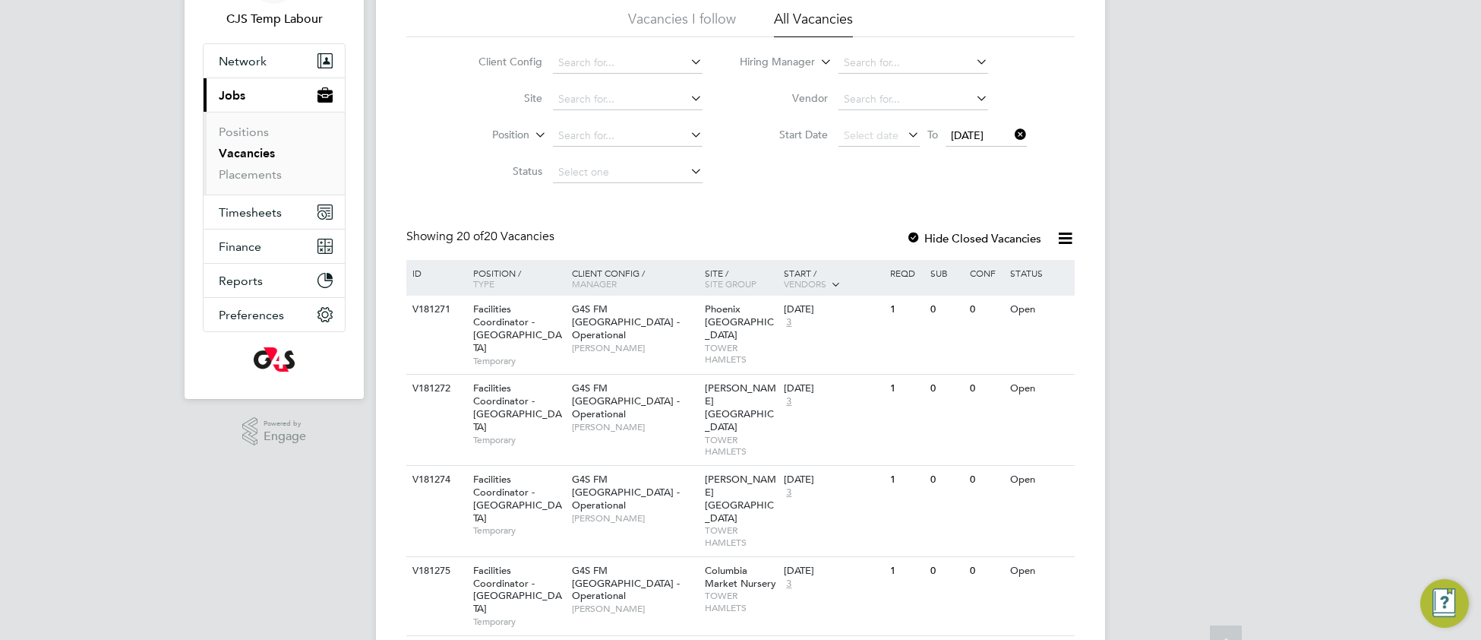
scroll to position [105, 0]
click at [1012, 134] on icon at bounding box center [1012, 132] width 0 height 21
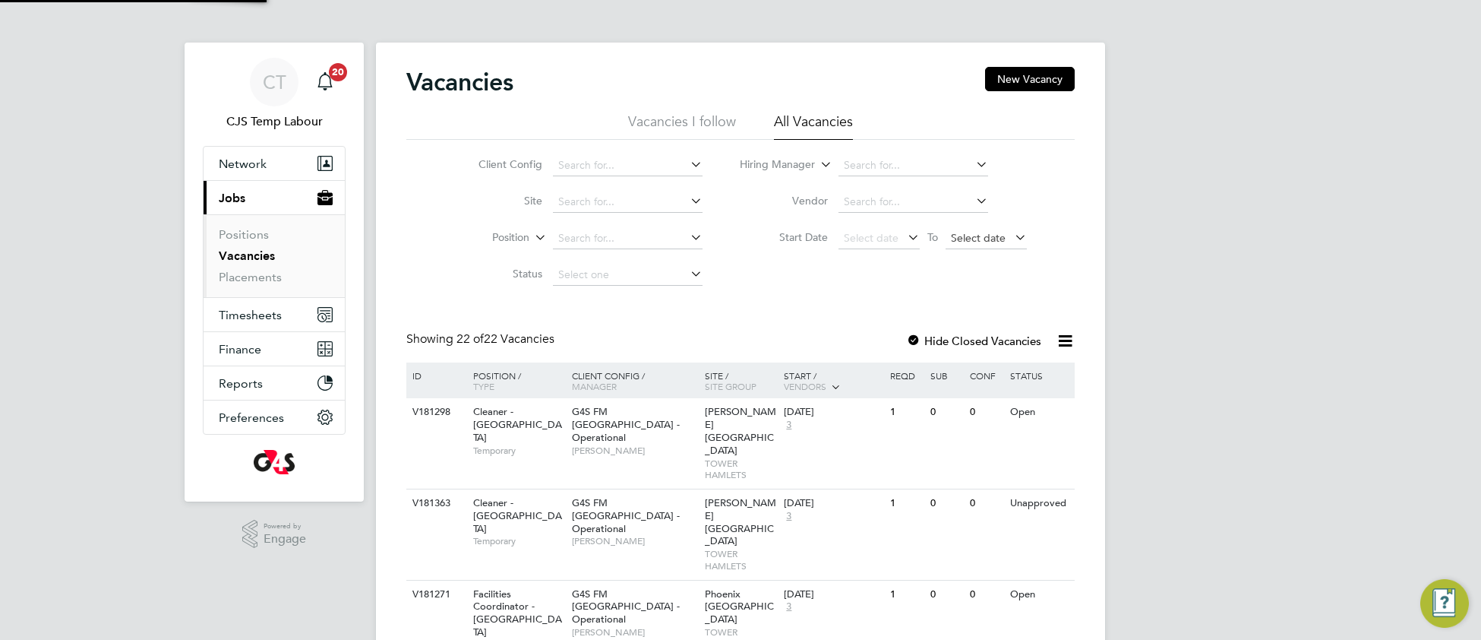
click at [972, 243] on span "Select date" at bounding box center [986, 239] width 81 height 21
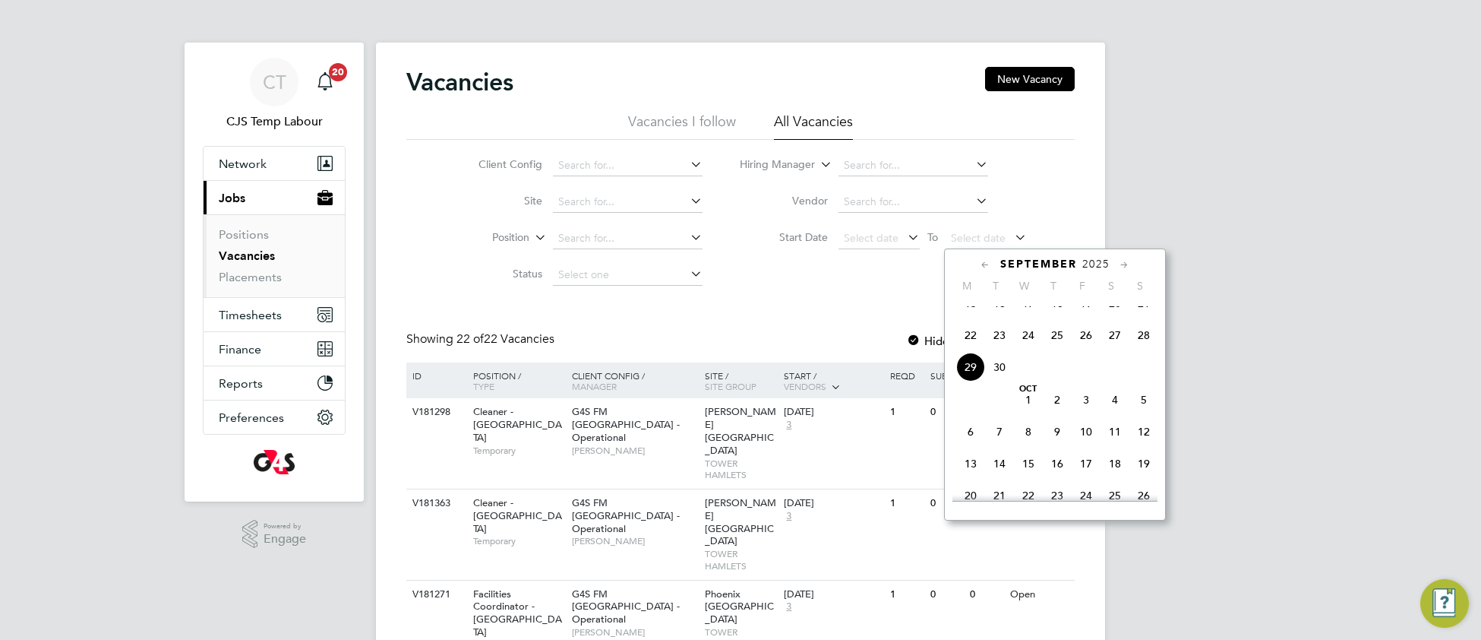
click at [1136, 349] on span "28" at bounding box center [1143, 335] width 29 height 29
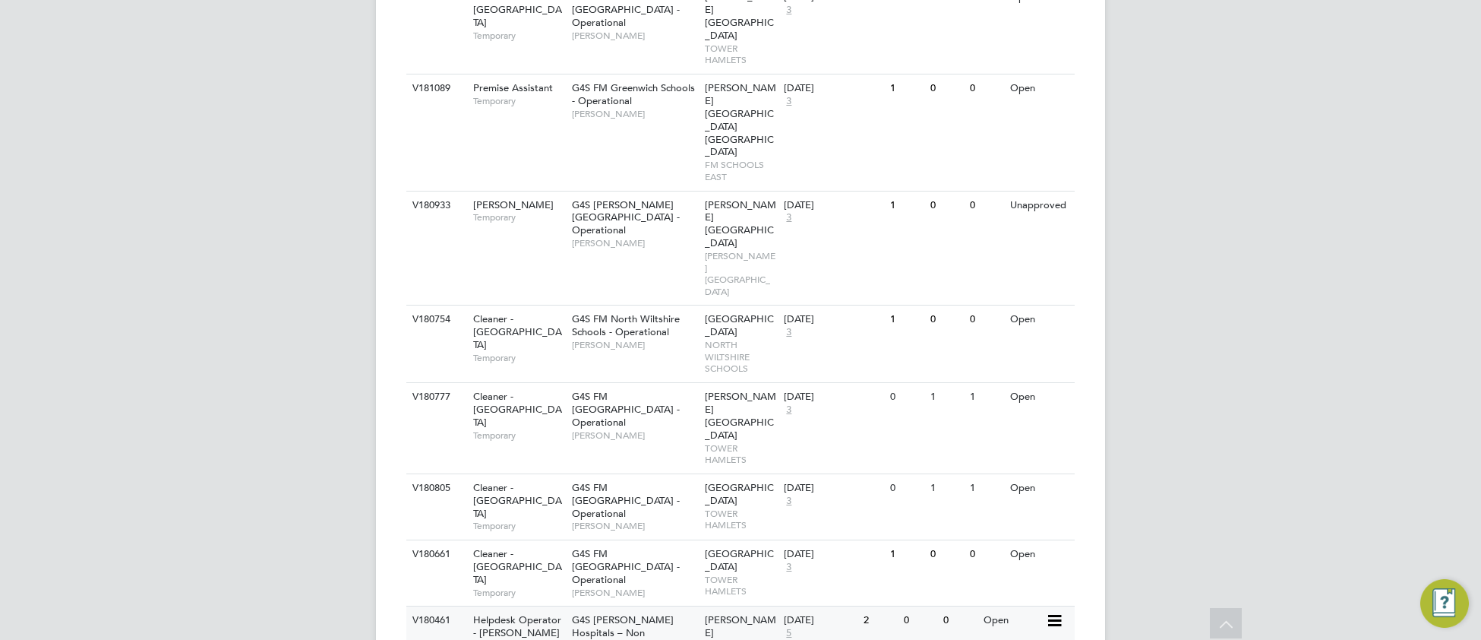
scroll to position [753, 0]
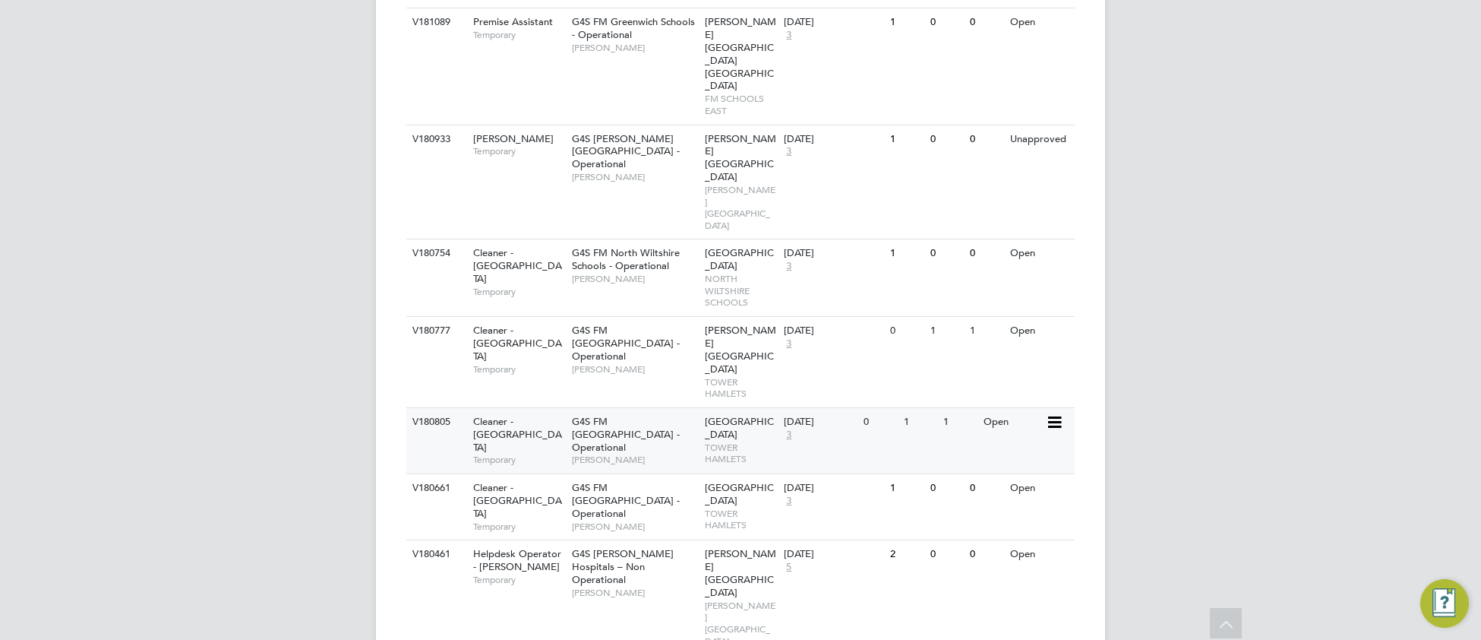
click at [748, 441] on span "TOWER HAMLETS" at bounding box center [741, 453] width 72 height 24
click at [838, 316] on div "V180777 Cleaner - Tower Hamlet Temporary G4S FM Tower Hamlets - Operational Yus…" at bounding box center [740, 361] width 668 height 91
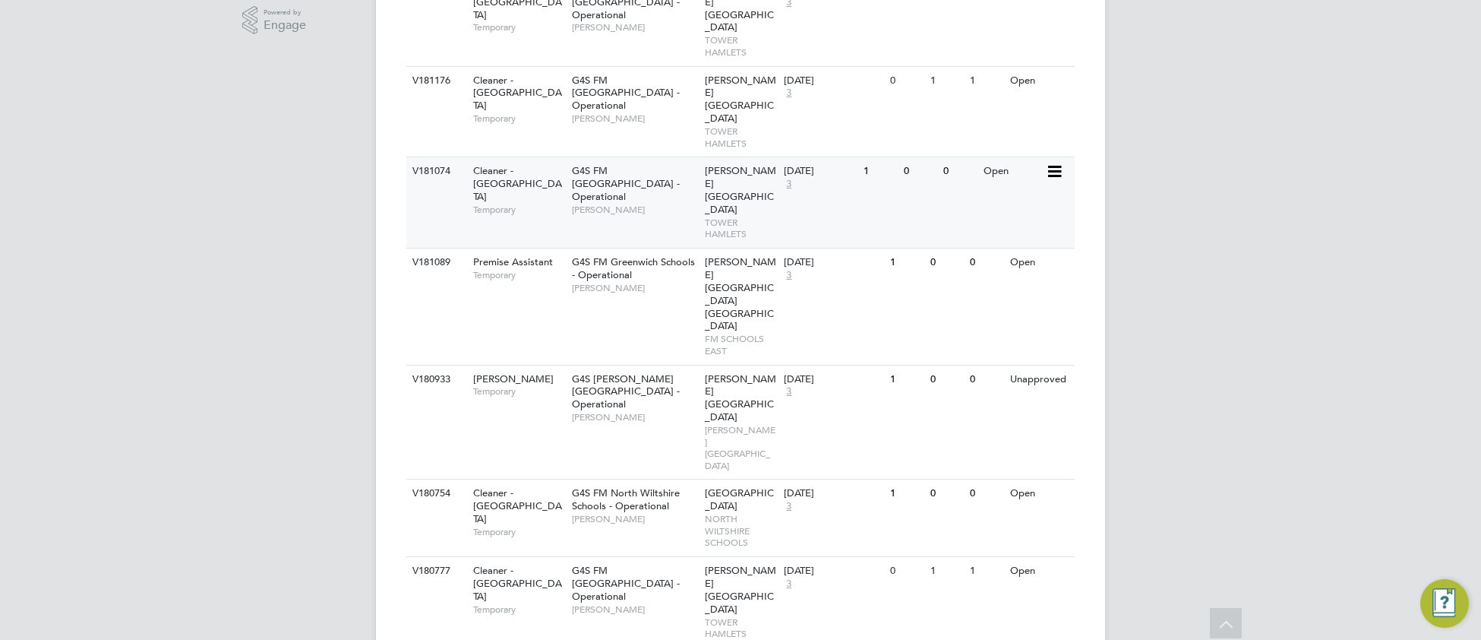
scroll to position [491, 0]
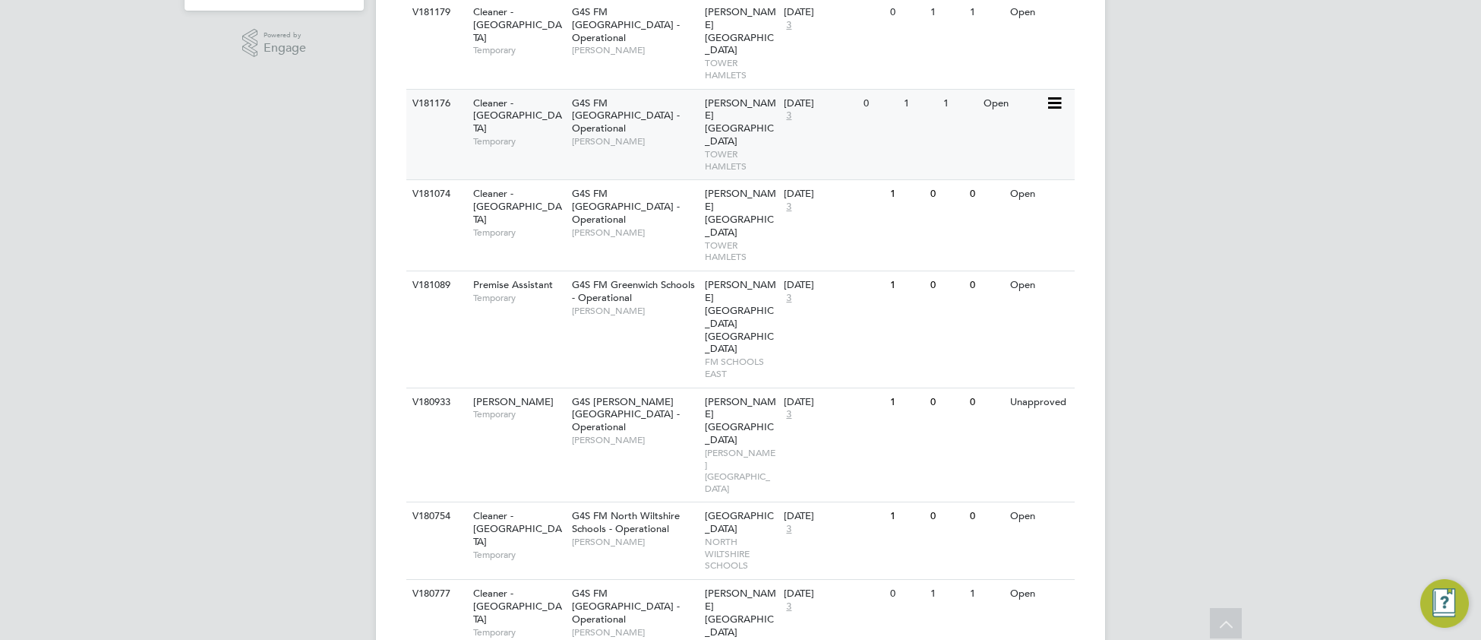
click at [734, 148] on span "TOWER HAMLETS" at bounding box center [741, 160] width 72 height 24
click at [732, 148] on span "TOWER HAMLETS" at bounding box center [741, 160] width 72 height 24
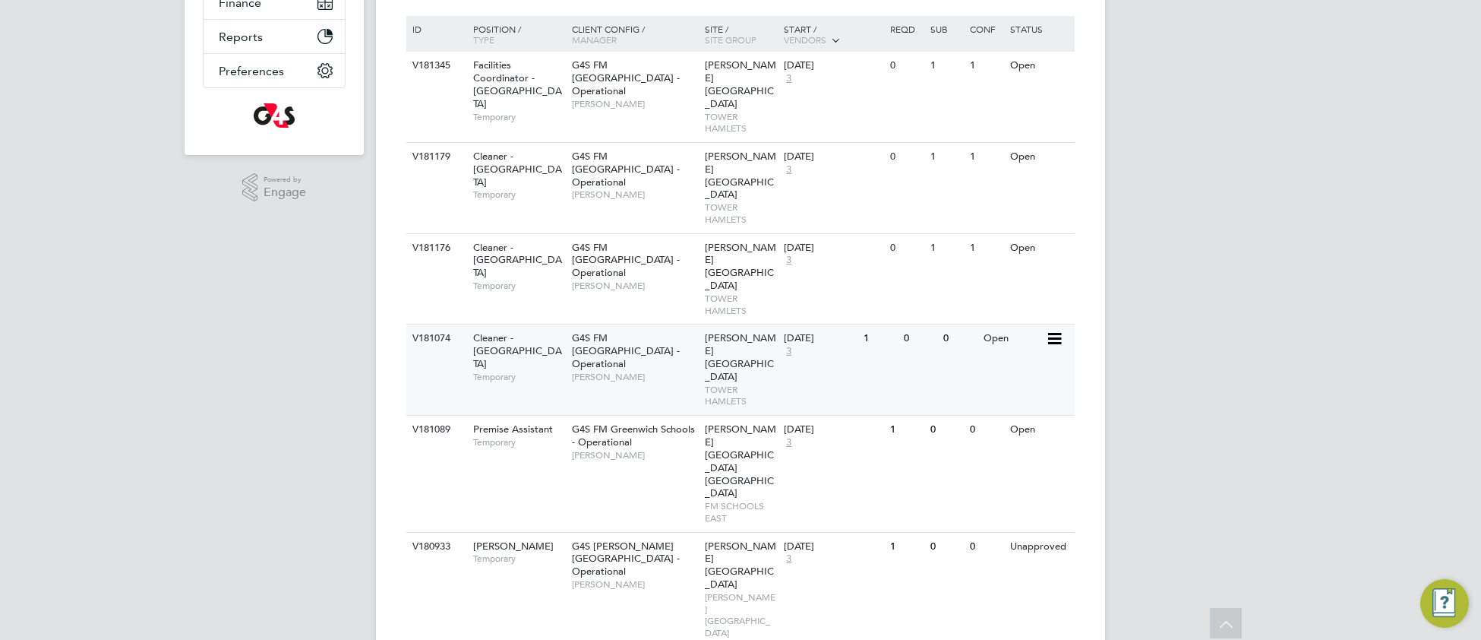
scroll to position [344, 0]
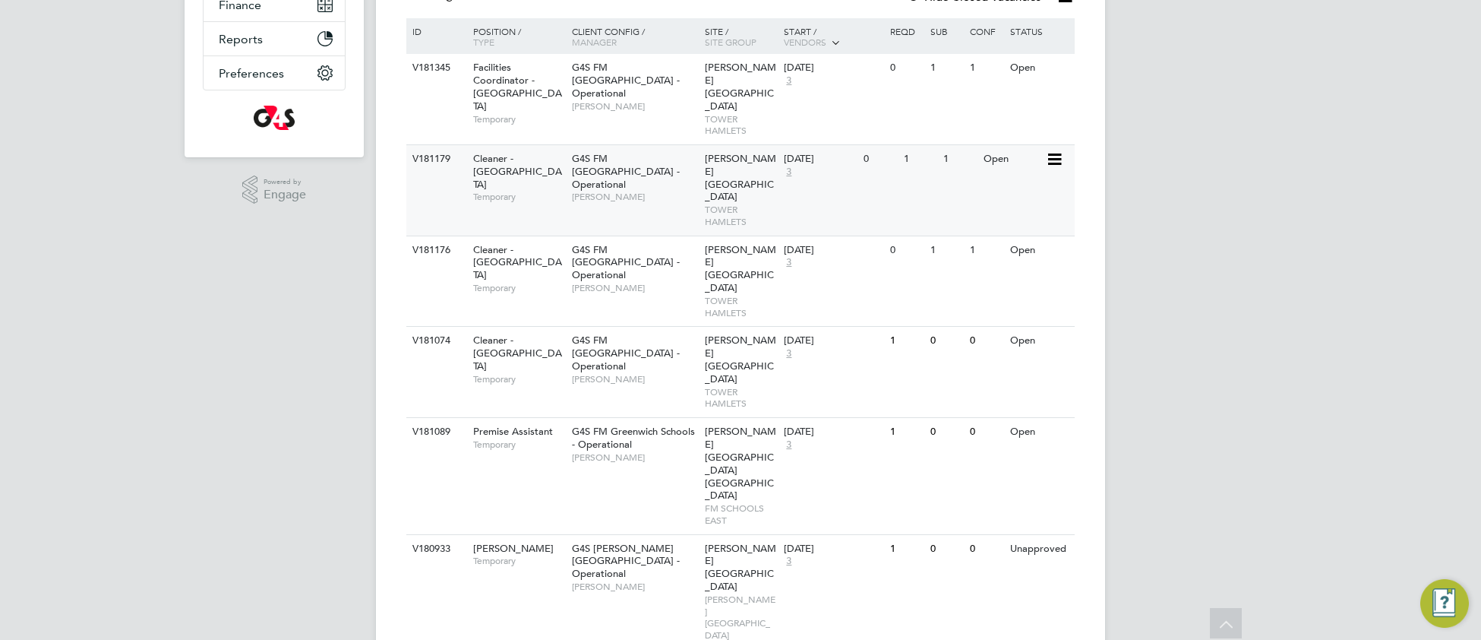
click at [759, 158] on span "Ben Jonson Primary School" at bounding box center [740, 178] width 71 height 52
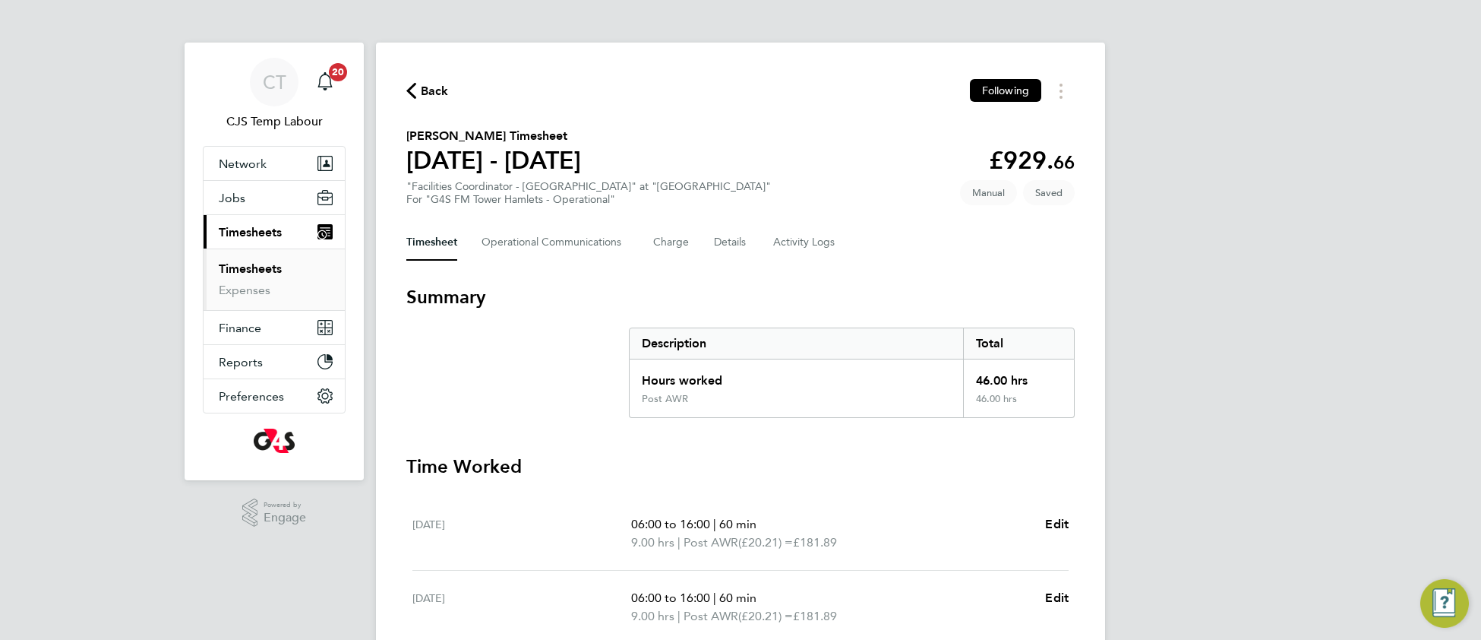
click at [259, 274] on link "Timesheets" at bounding box center [250, 268] width 63 height 14
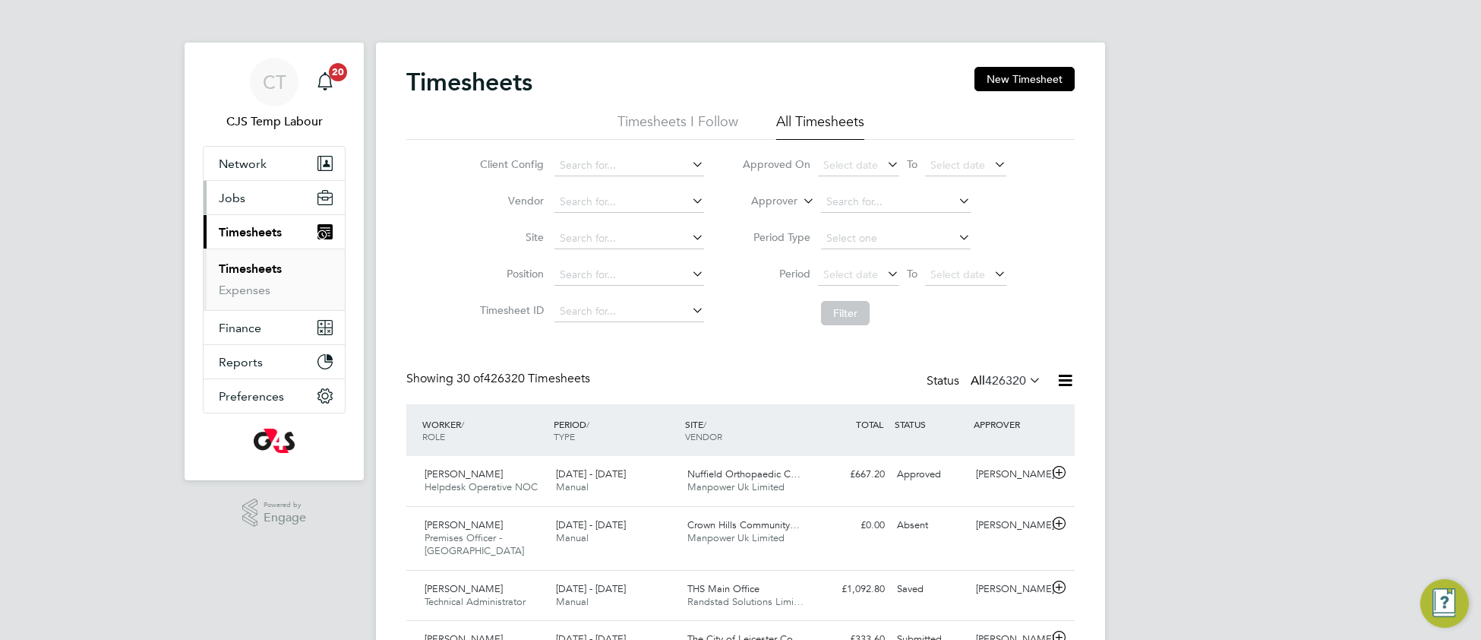
click at [232, 201] on span "Jobs" at bounding box center [232, 198] width 27 height 14
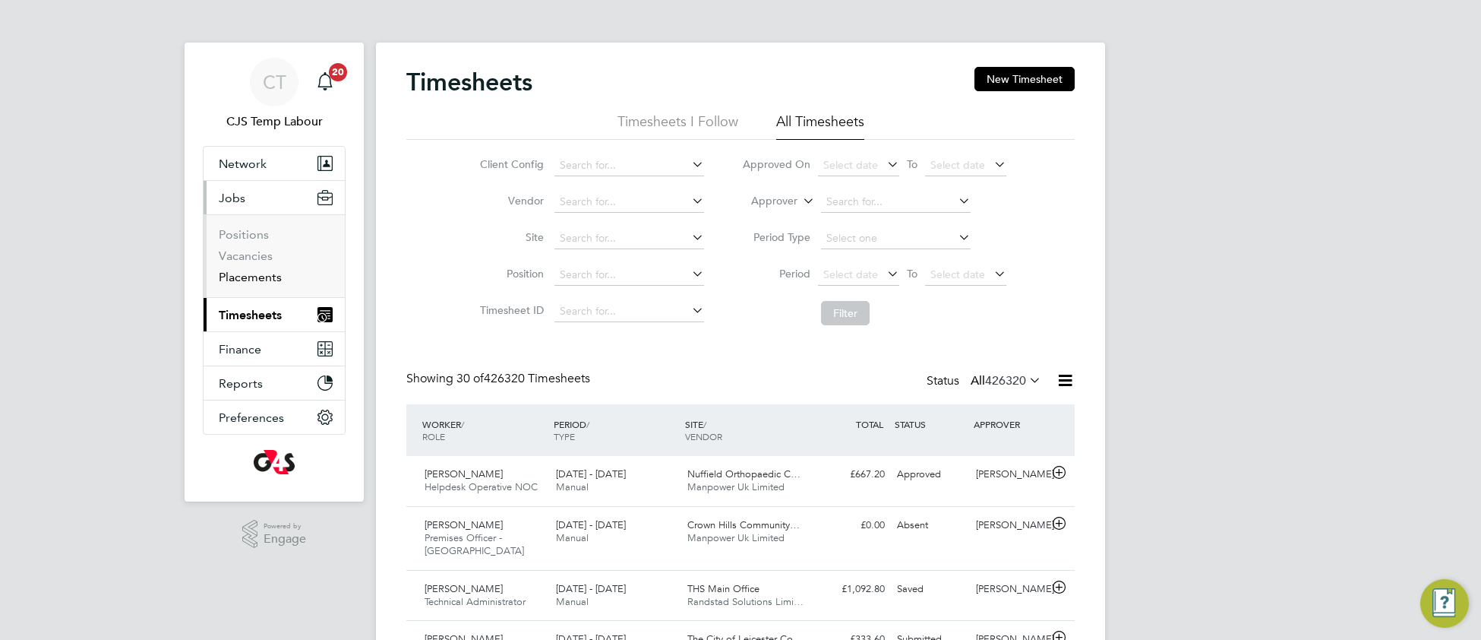
click at [241, 277] on link "Placements" at bounding box center [250, 277] width 63 height 14
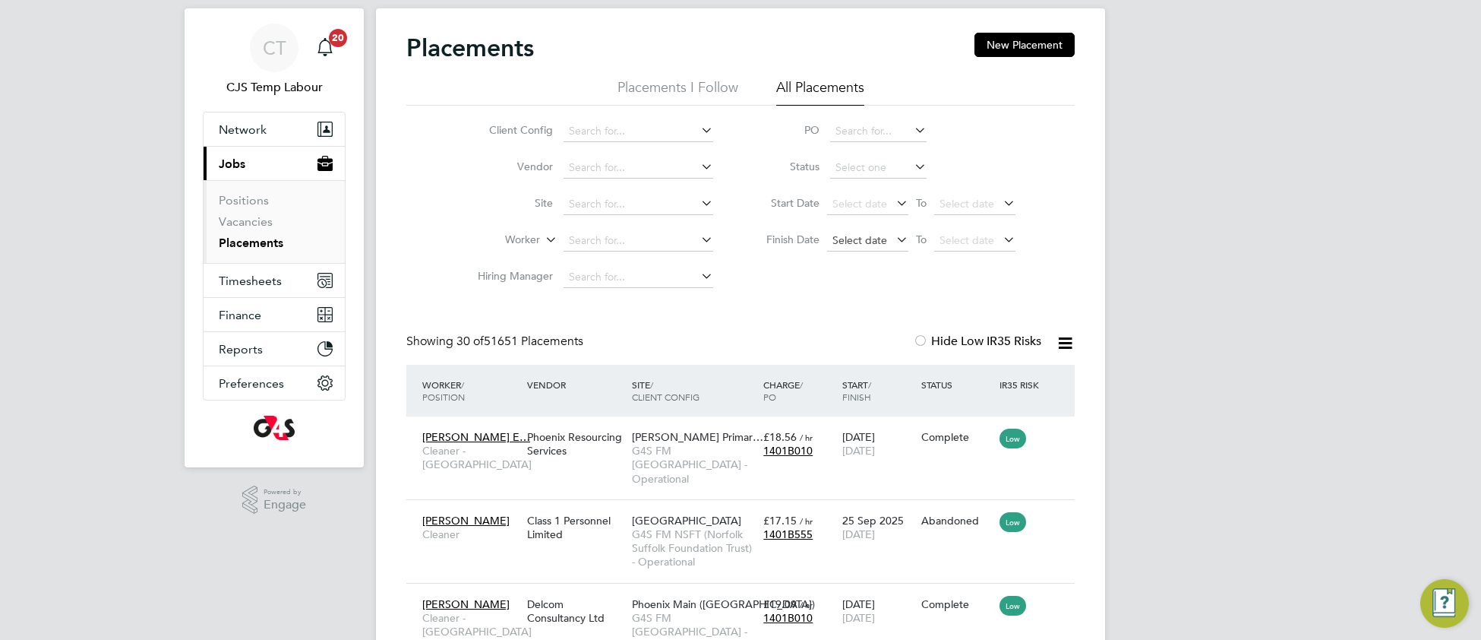
click at [850, 238] on span "Select date" at bounding box center [859, 240] width 55 height 14
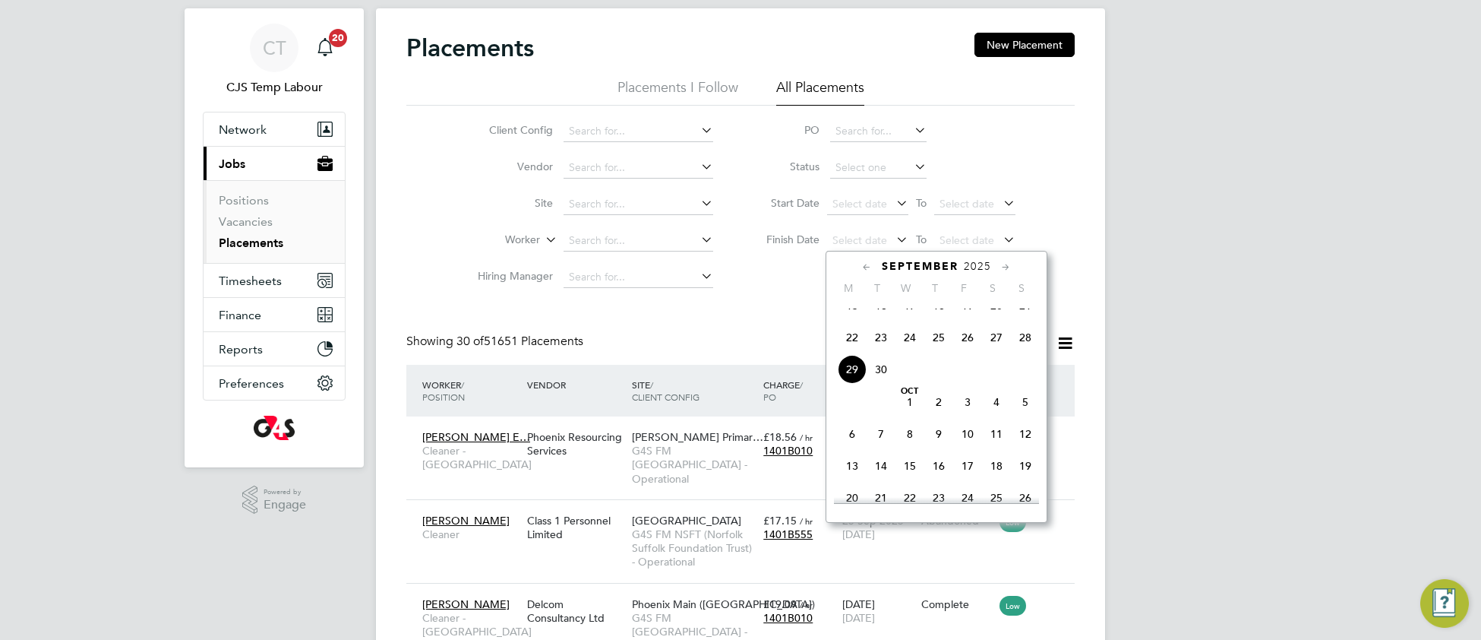
click at [855, 352] on span "22" at bounding box center [852, 337] width 29 height 29
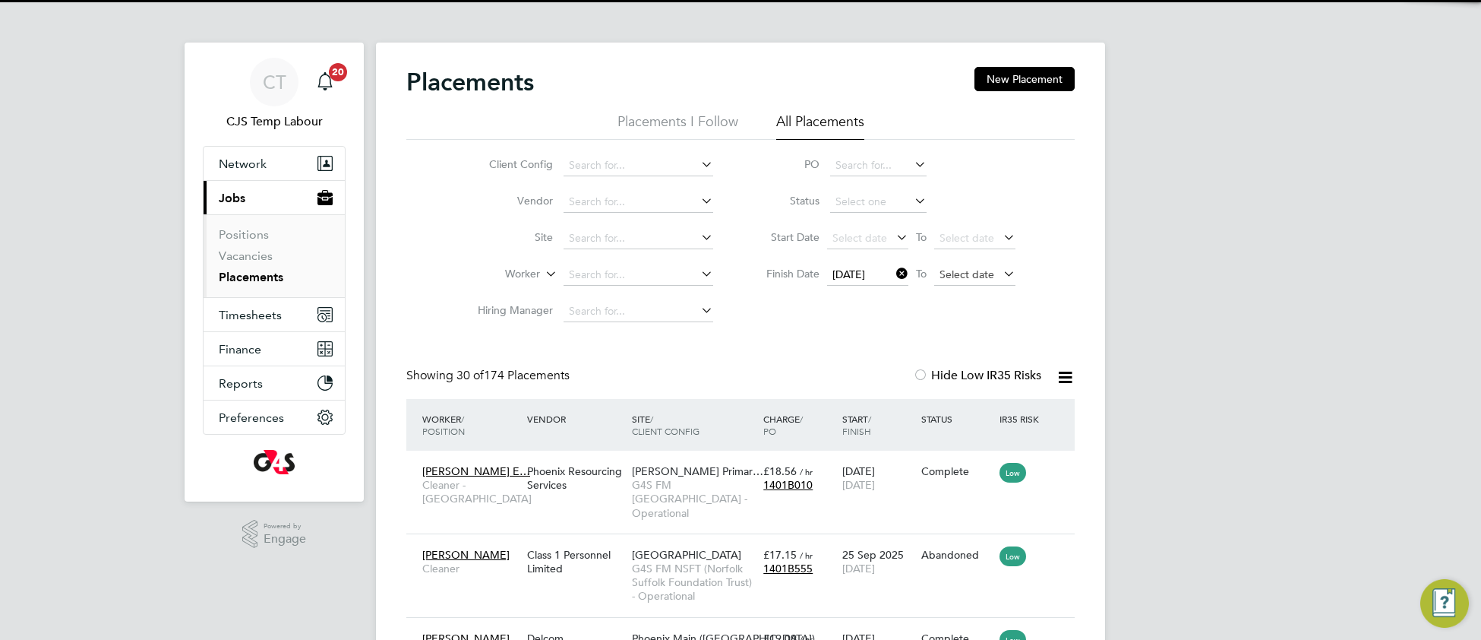
click at [954, 275] on span "Select date" at bounding box center [967, 274] width 55 height 14
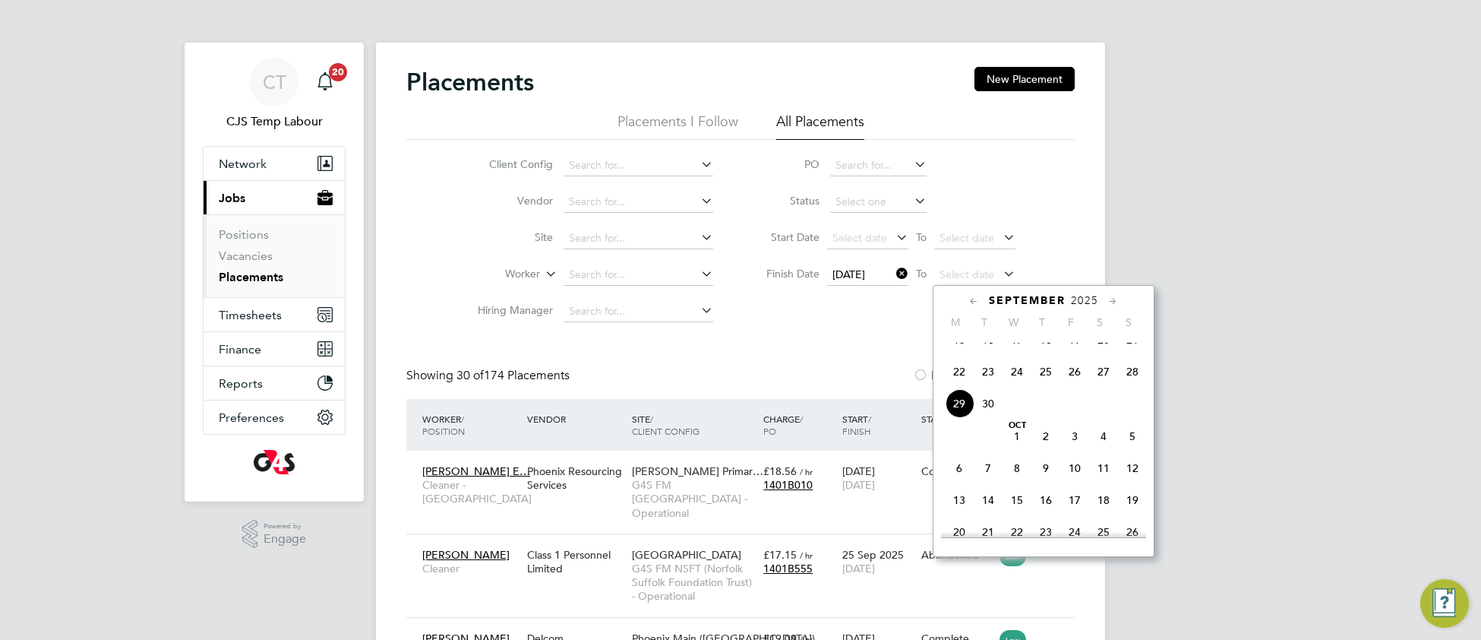
click at [988, 415] on span "30" at bounding box center [988, 403] width 29 height 29
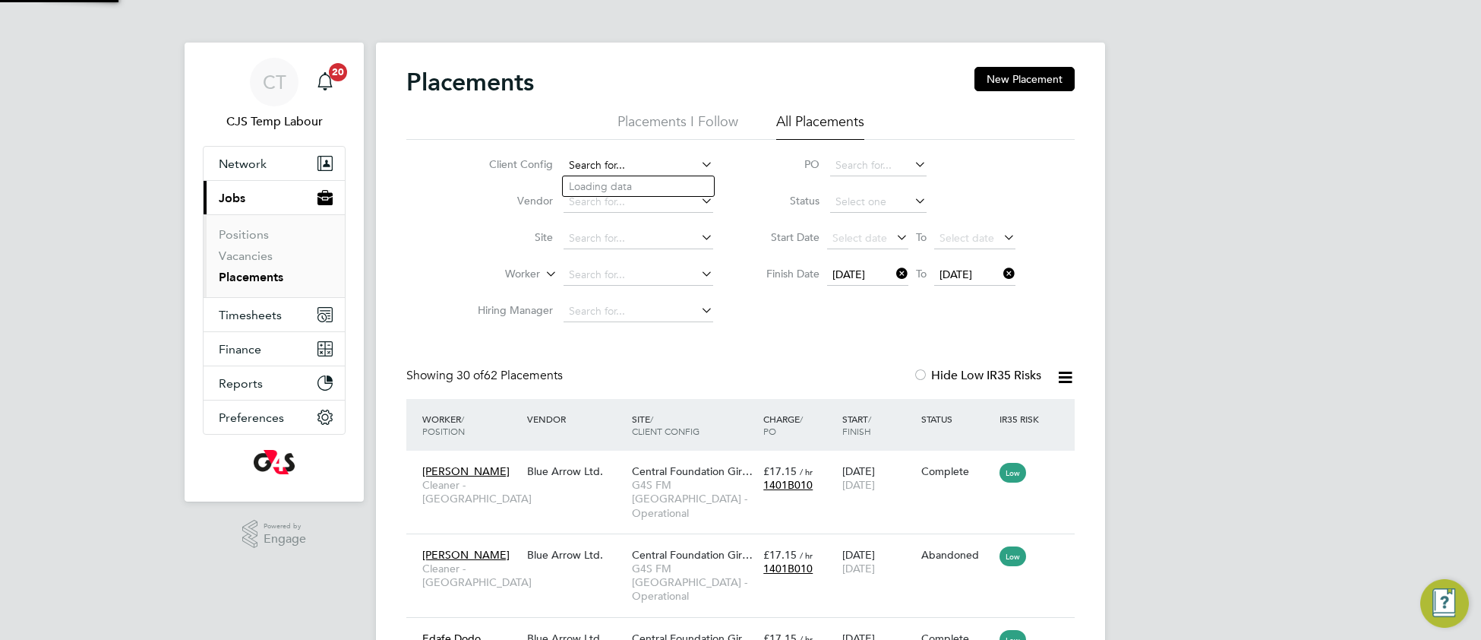
click at [605, 157] on input at bounding box center [639, 165] width 150 height 21
drag, startPoint x: 651, startPoint y: 201, endPoint x: 660, endPoint y: 212, distance: 14.0
click at [653, 202] on b "Contractor" at bounding box center [635, 207] width 54 height 13
type input "G4S FM Contractors – Non Operational"
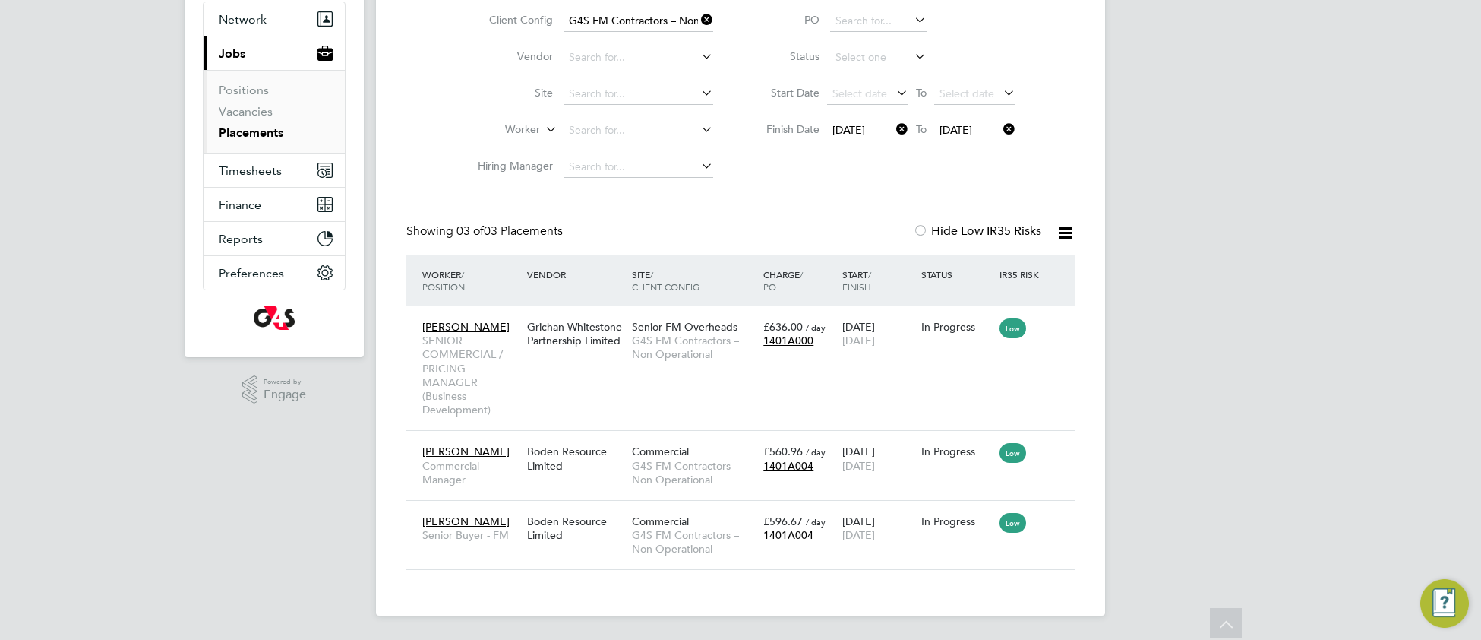
click at [698, 15] on icon at bounding box center [698, 19] width 0 height 21
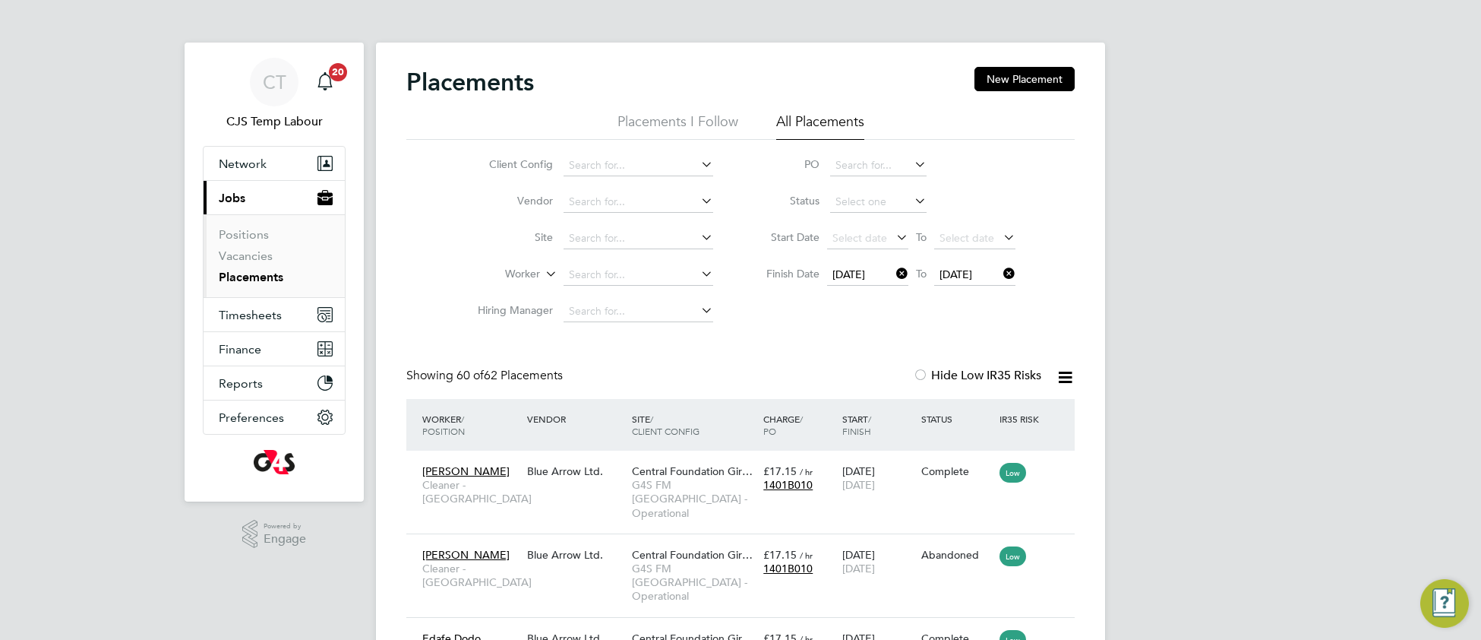
click at [1065, 377] on icon at bounding box center [1065, 377] width 19 height 19
click at [1007, 412] on li "Download Placements Report" at bounding box center [990, 413] width 162 height 21
click at [257, 257] on link "Vacancies" at bounding box center [246, 255] width 54 height 14
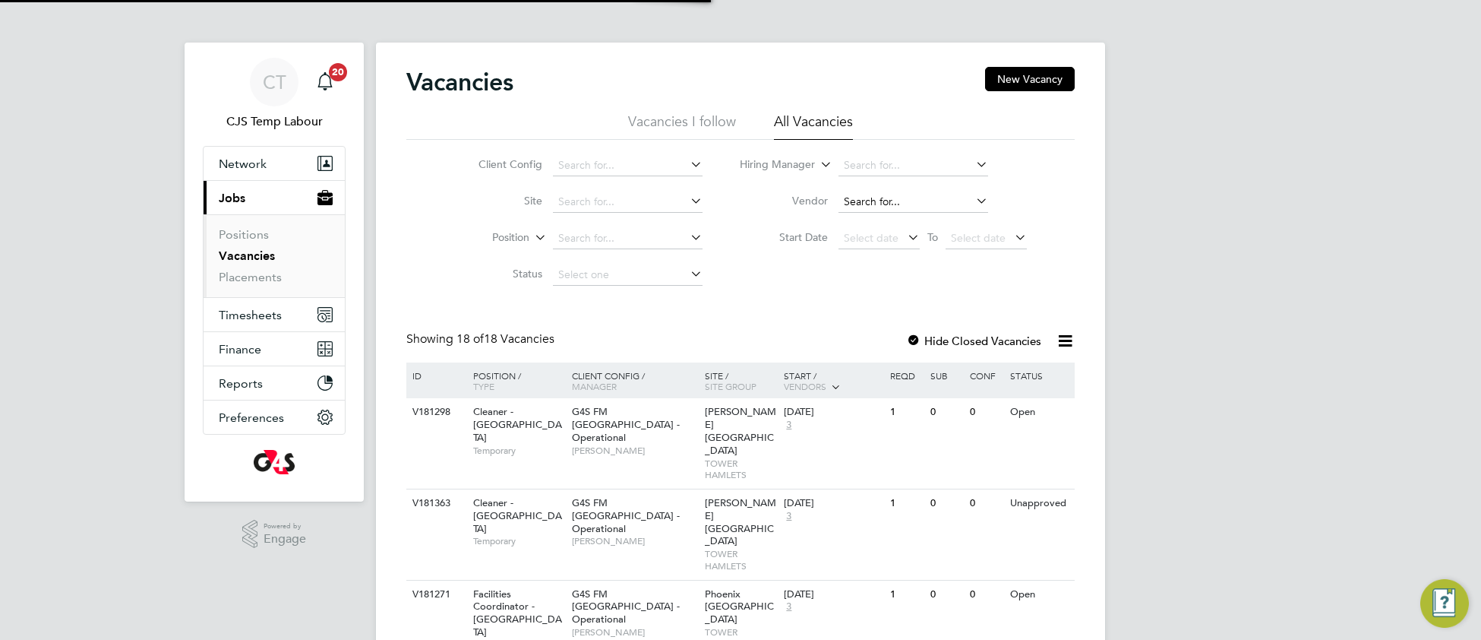
click at [881, 194] on input at bounding box center [914, 201] width 150 height 21
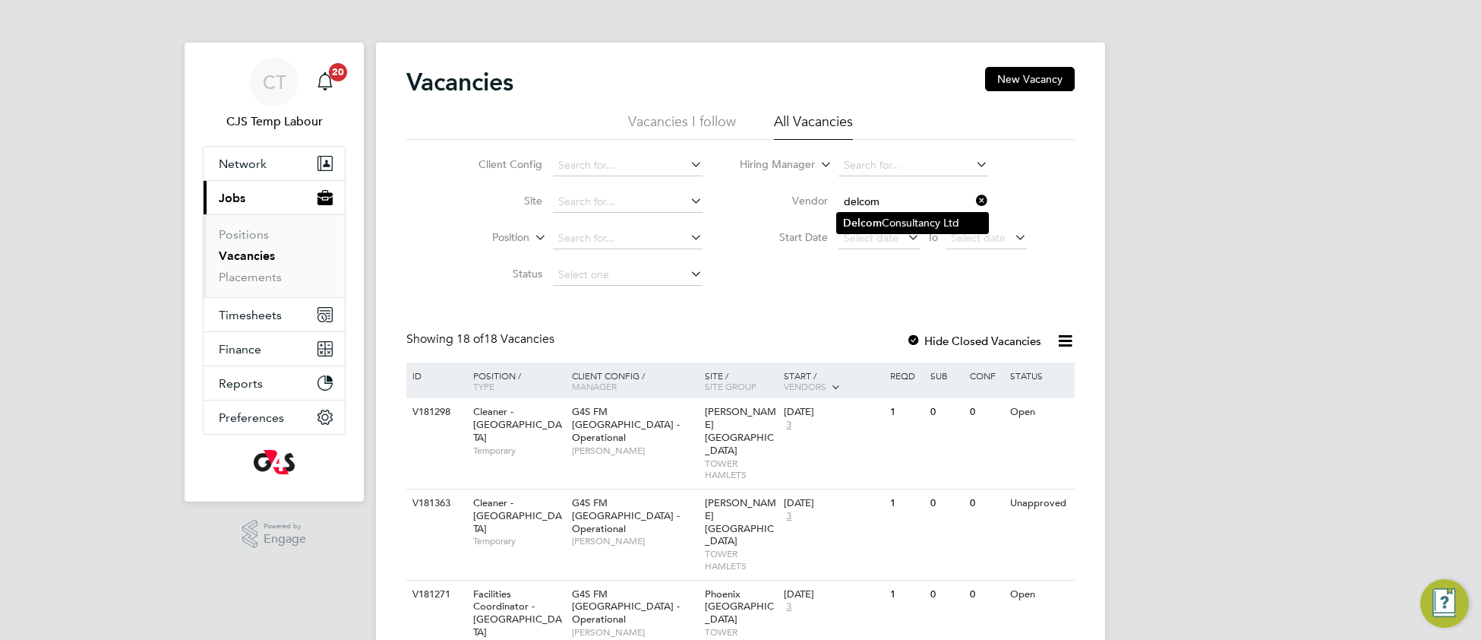
click at [849, 226] on b "Delcom" at bounding box center [862, 222] width 39 height 13
type input "Delcom Consultancy Ltd"
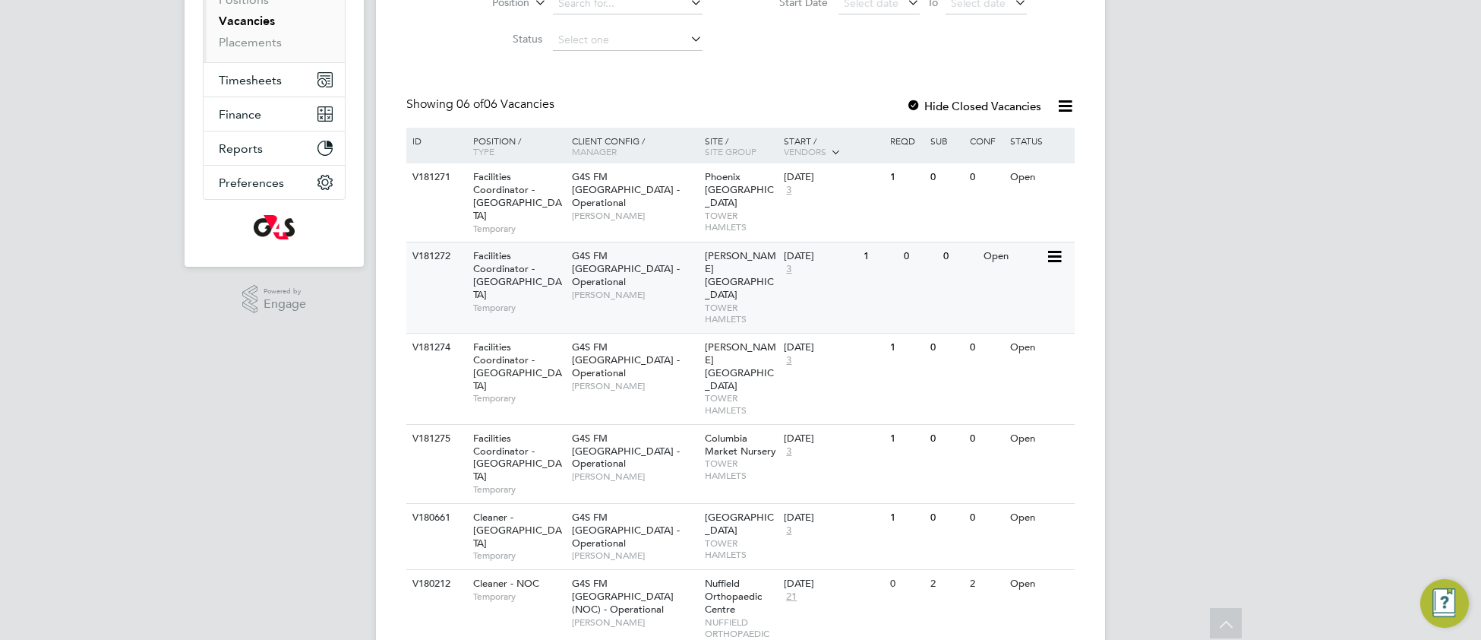
scroll to position [247, 0]
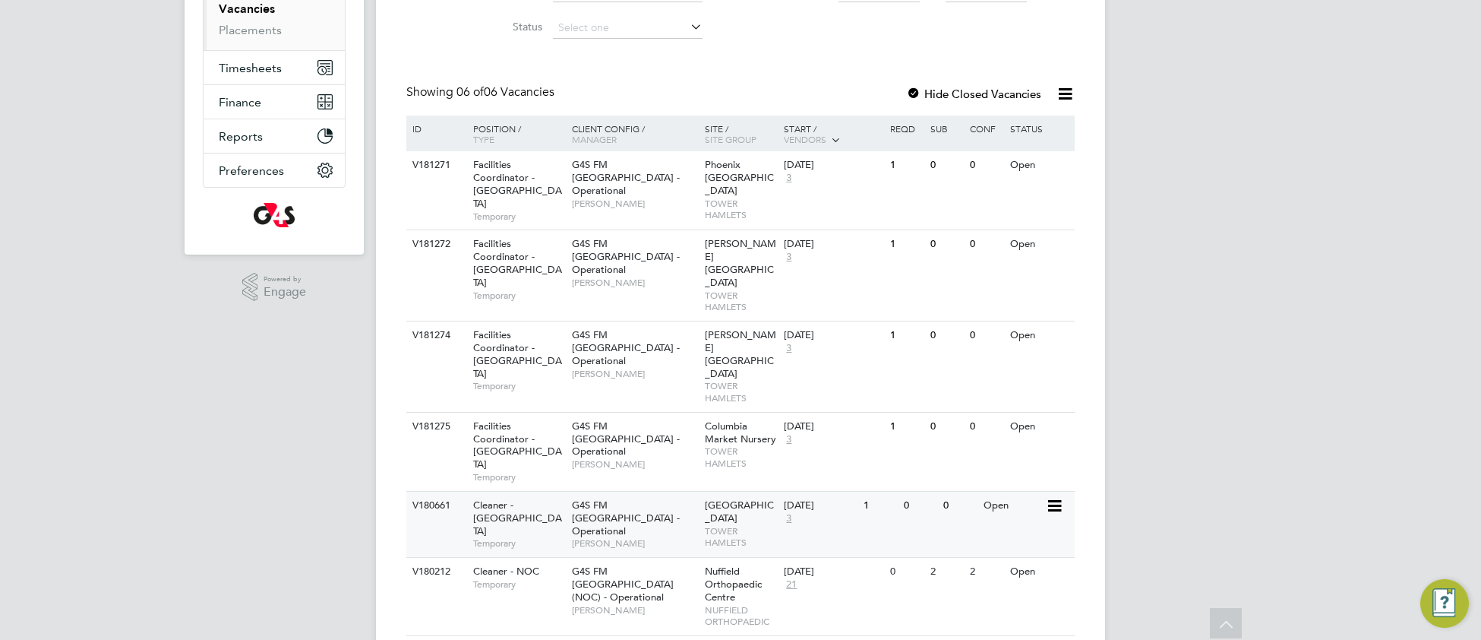
click at [731, 525] on span "TOWER HAMLETS" at bounding box center [741, 537] width 72 height 24
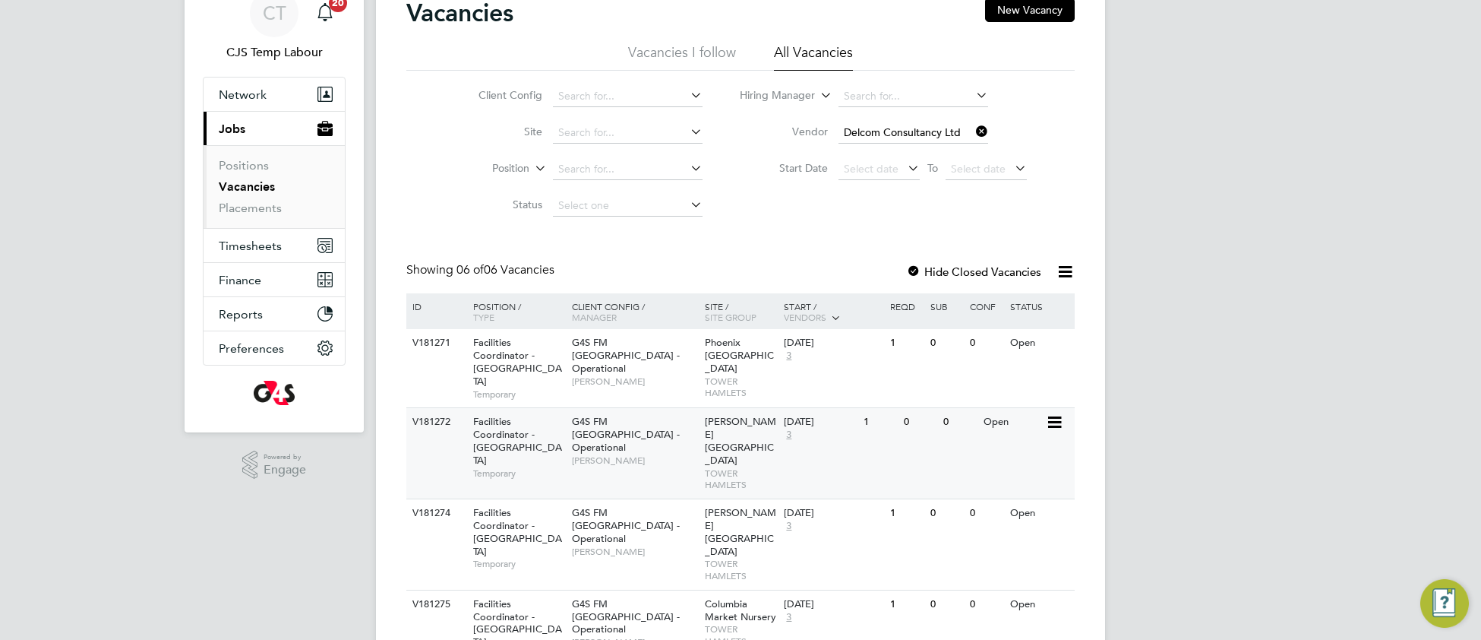
scroll to position [98, 0]
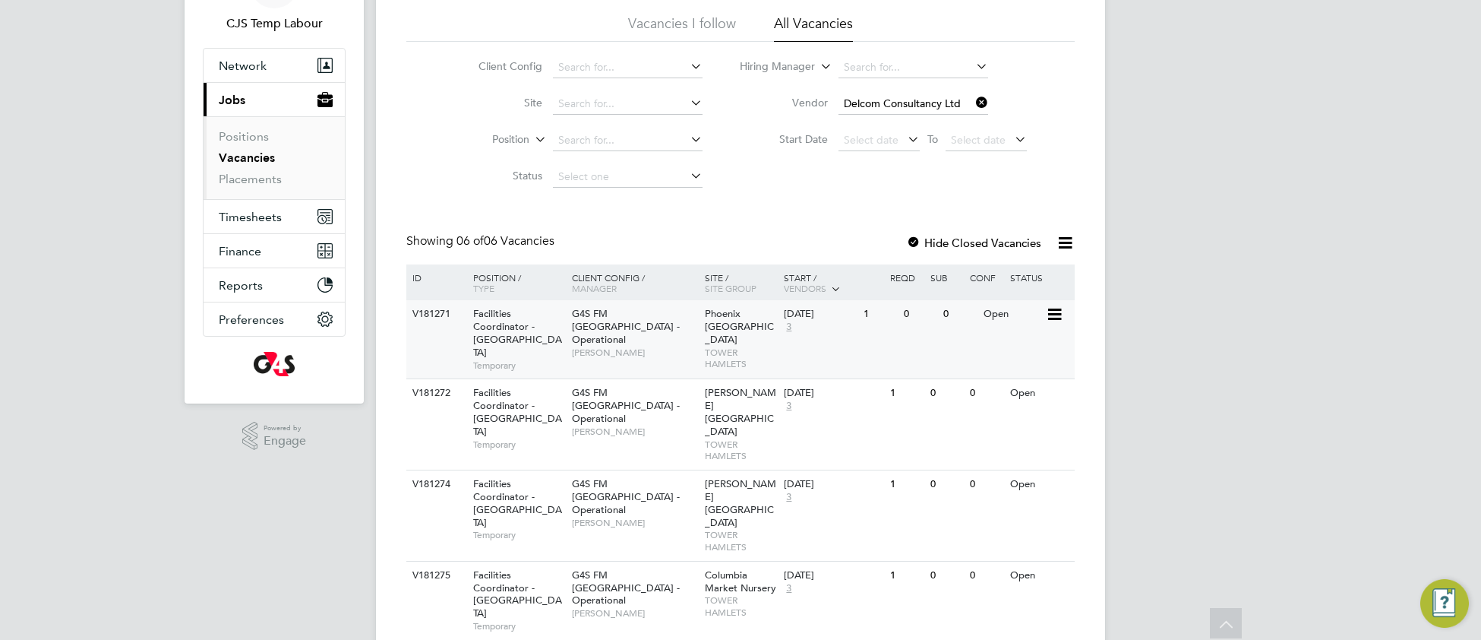
click at [643, 348] on div "G4S FM Tower Hamlets - Operational Derek Aamponsah" at bounding box center [634, 332] width 133 height 65
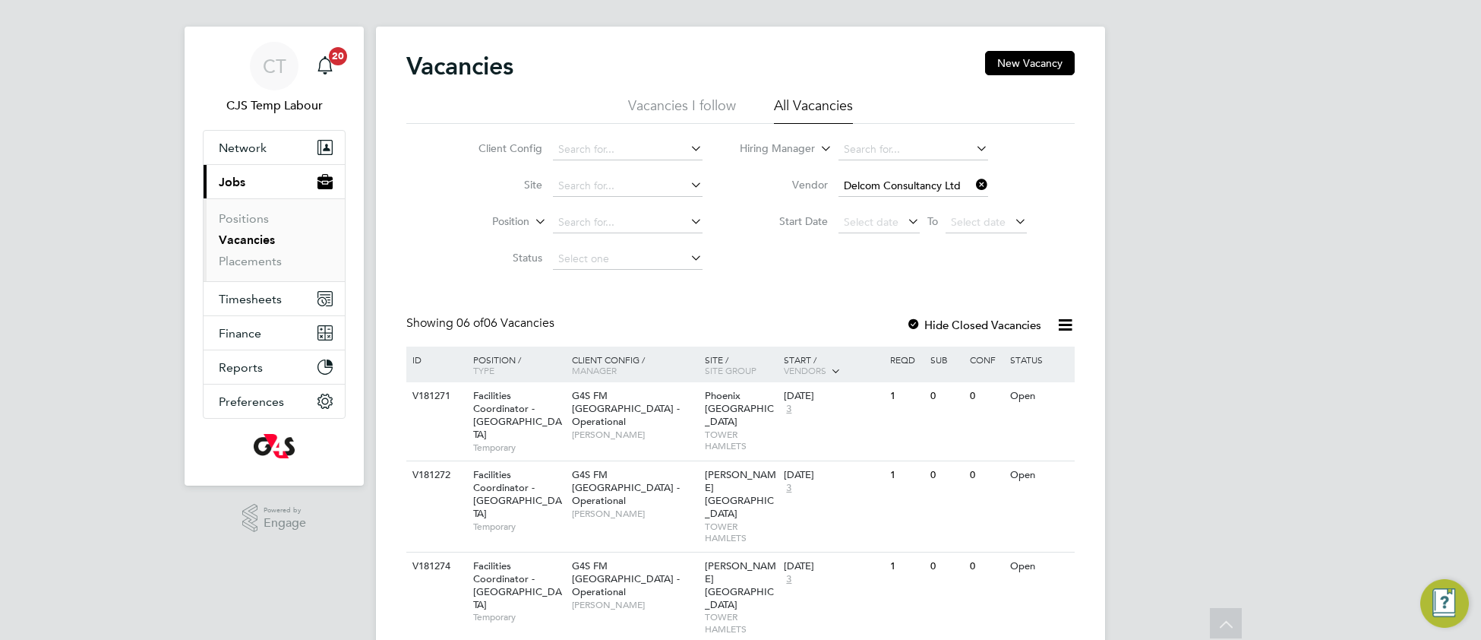
scroll to position [0, 0]
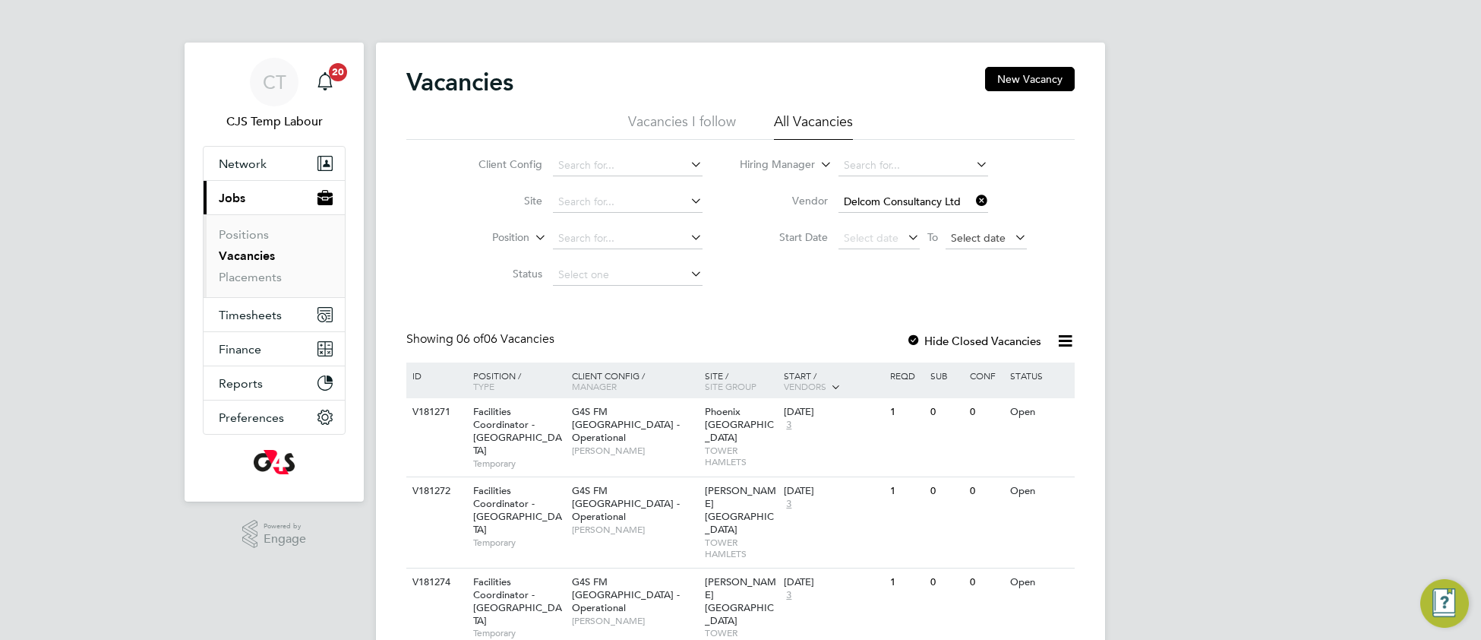
drag, startPoint x: 982, startPoint y: 204, endPoint x: 948, endPoint y: 228, distance: 41.9
click at [973, 204] on icon at bounding box center [973, 200] width 0 height 21
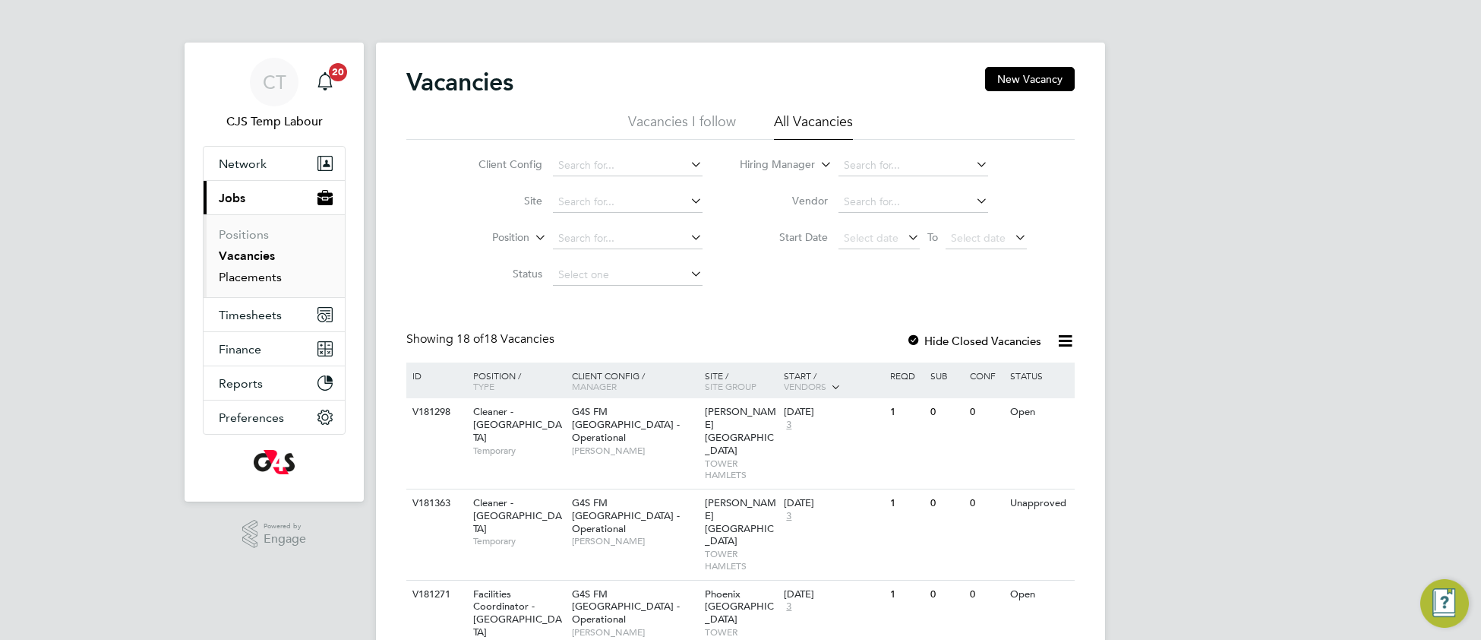
click at [264, 279] on link "Placements" at bounding box center [250, 277] width 63 height 14
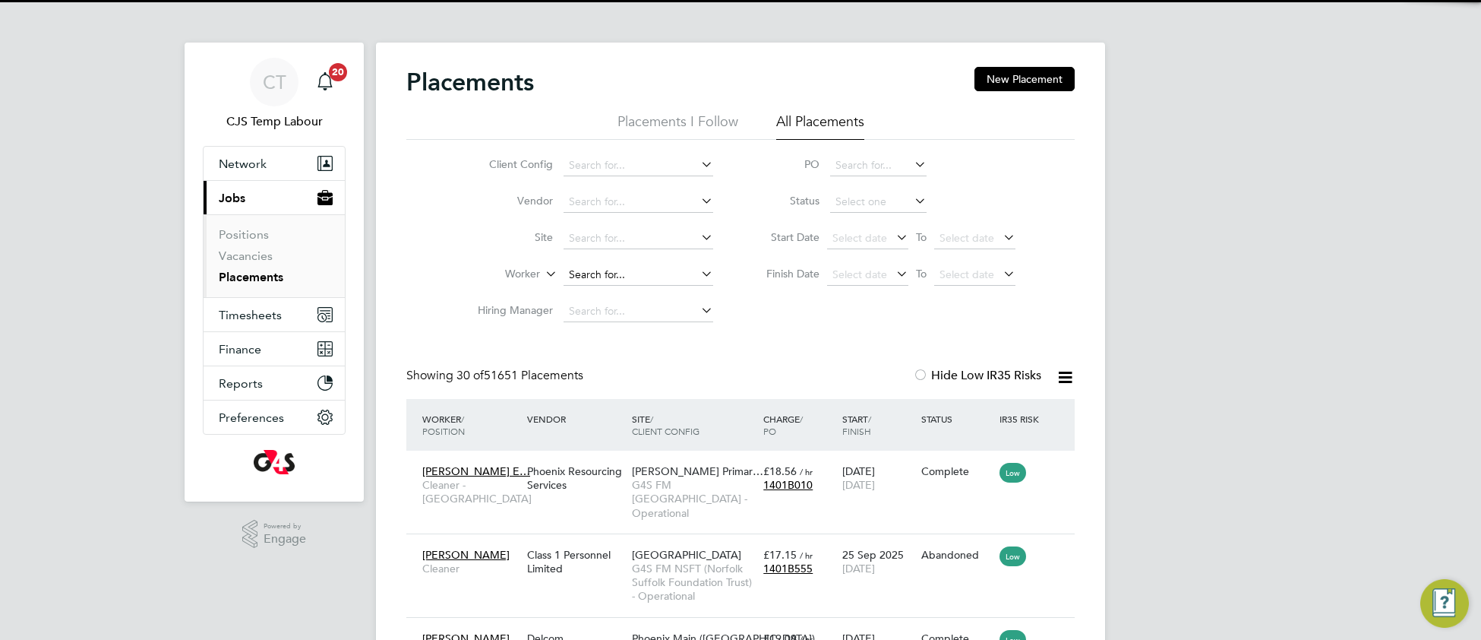
scroll to position [70, 131]
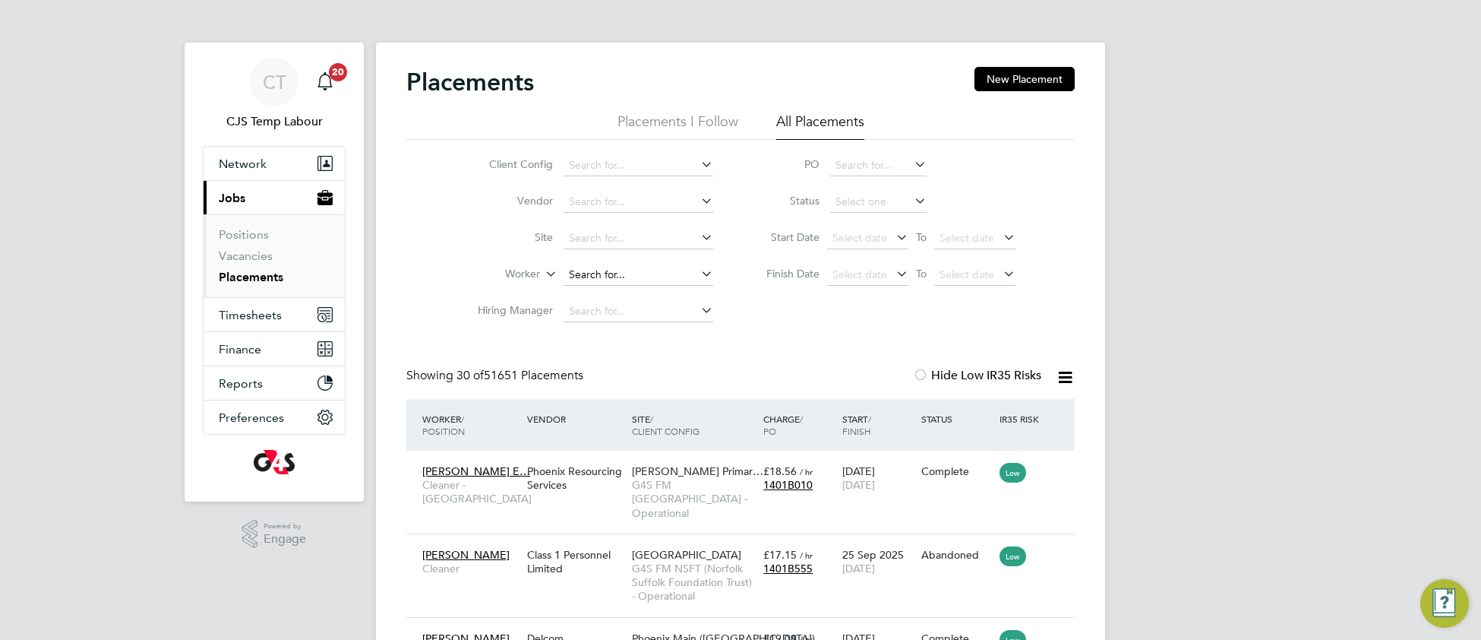
click at [611, 265] on input at bounding box center [639, 274] width 150 height 21
type input "o"
click at [616, 359] on li "Godwin Okpoko" at bounding box center [657, 357] width 188 height 21
type input "Godwin Okpoko"
click at [609, 229] on input at bounding box center [639, 238] width 150 height 21
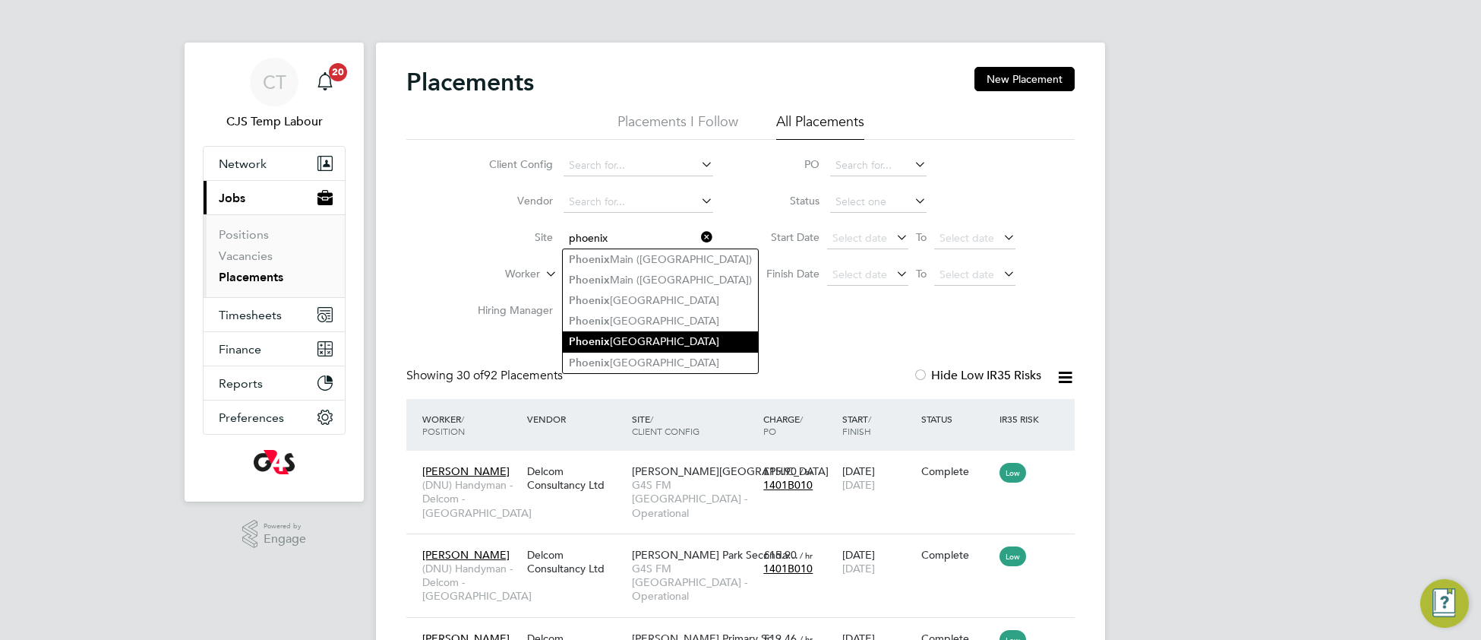
click at [684, 352] on li "Phoenix Upper South" at bounding box center [660, 341] width 195 height 21
type input "Phoenix Upper South"
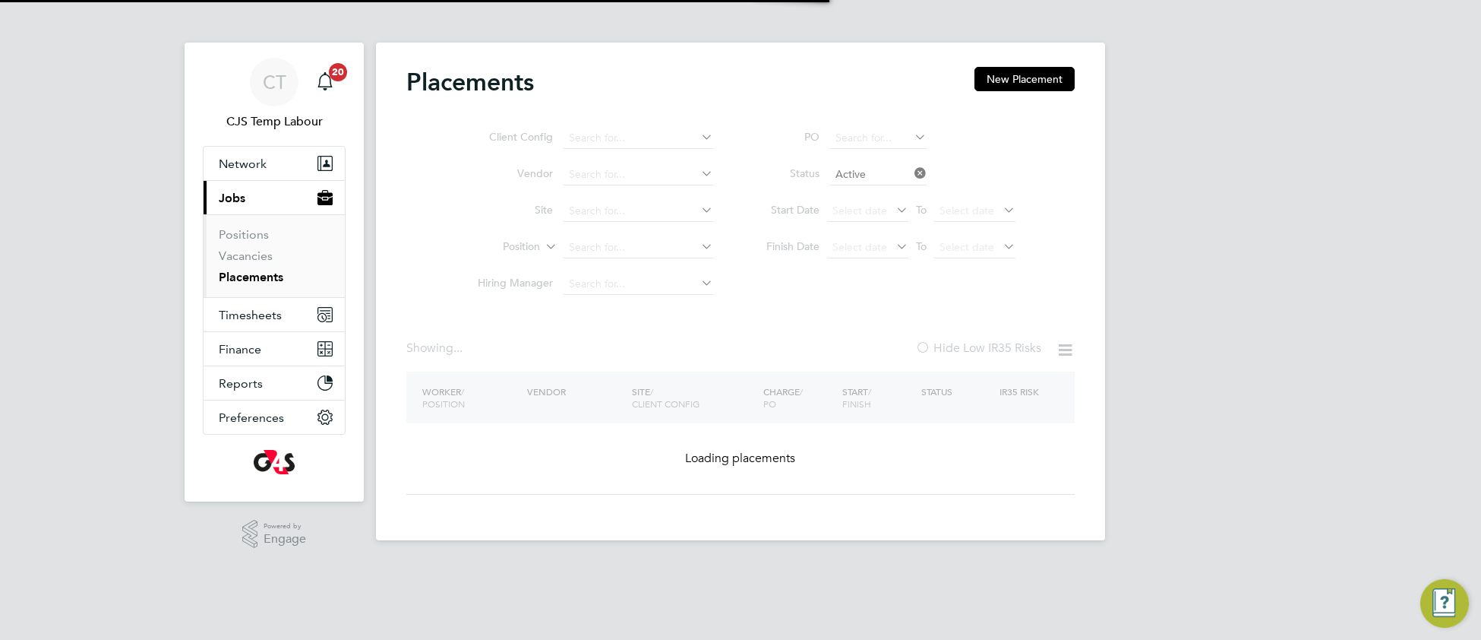
type input "G4S [PERSON_NAME][GEOGRAPHIC_DATA] - Operational"
type input "Cleaner/Domestic - Churchill"
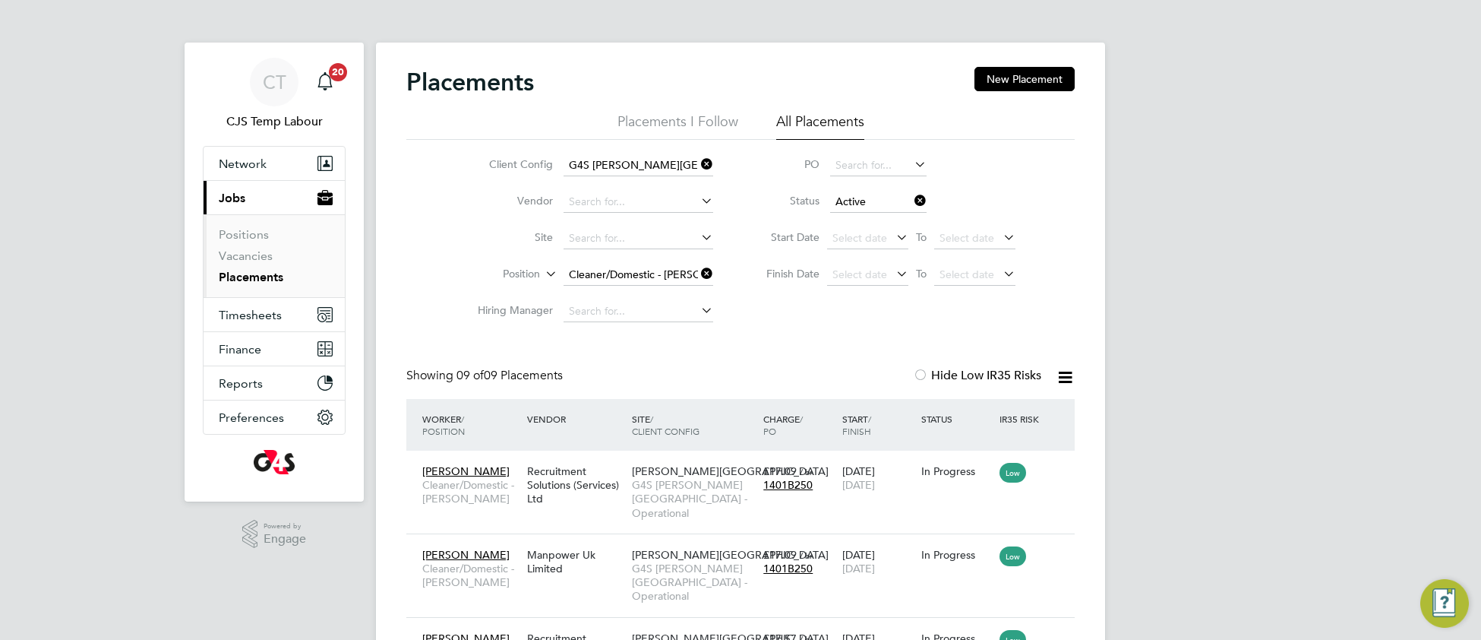
click at [698, 275] on icon at bounding box center [698, 273] width 0 height 21
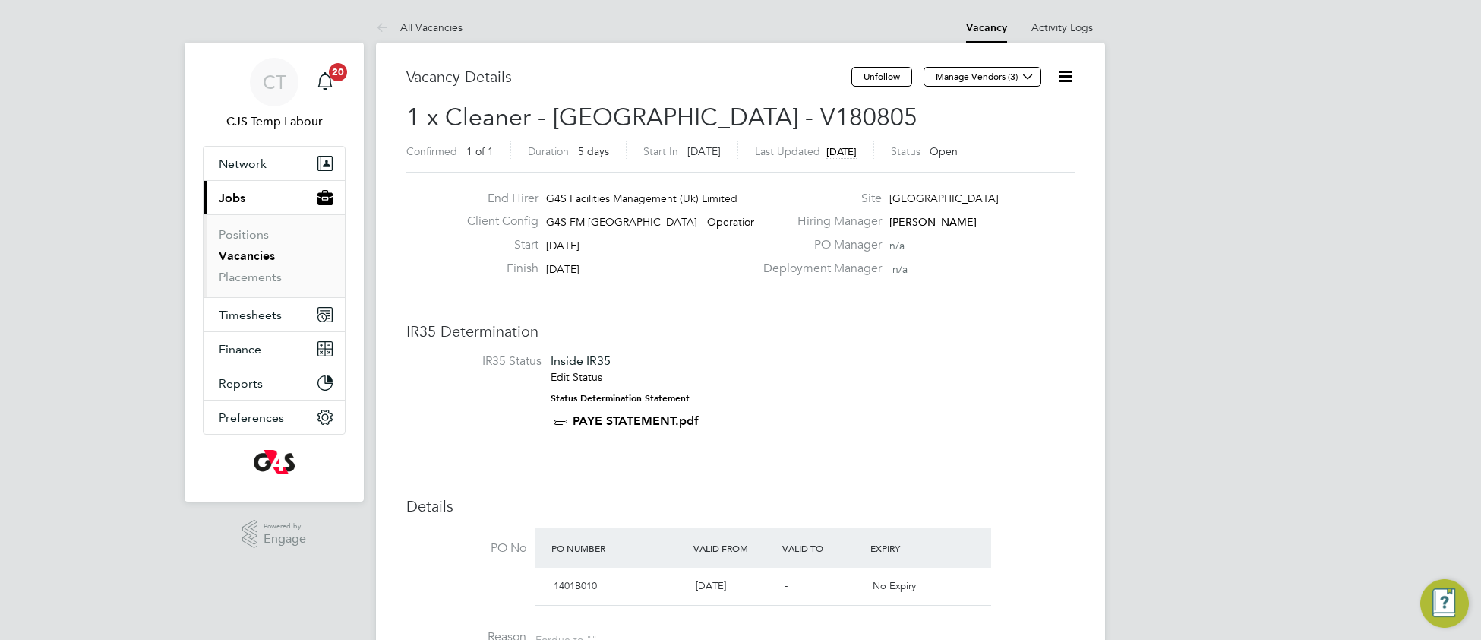
drag, startPoint x: 1061, startPoint y: 81, endPoint x: 1056, endPoint y: 89, distance: 9.9
click at [1060, 83] on icon at bounding box center [1065, 76] width 19 height 19
click at [1020, 134] on li "Update Status" at bounding box center [1028, 133] width 88 height 21
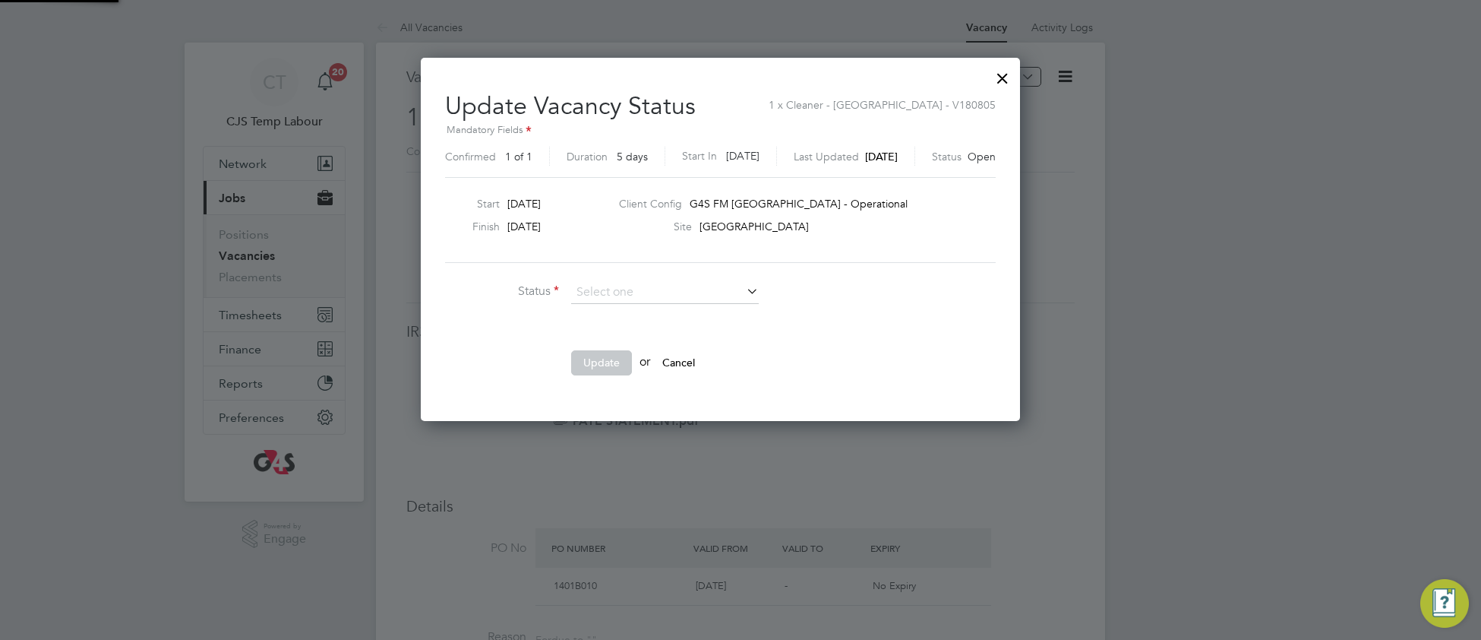
scroll to position [363, 640]
drag, startPoint x: 654, startPoint y: 315, endPoint x: 647, endPoint y: 321, distance: 9.1
click at [652, 317] on li "Completed" at bounding box center [664, 313] width 189 height 20
type input "Completed"
click at [600, 365] on button "Update" at bounding box center [601, 362] width 61 height 24
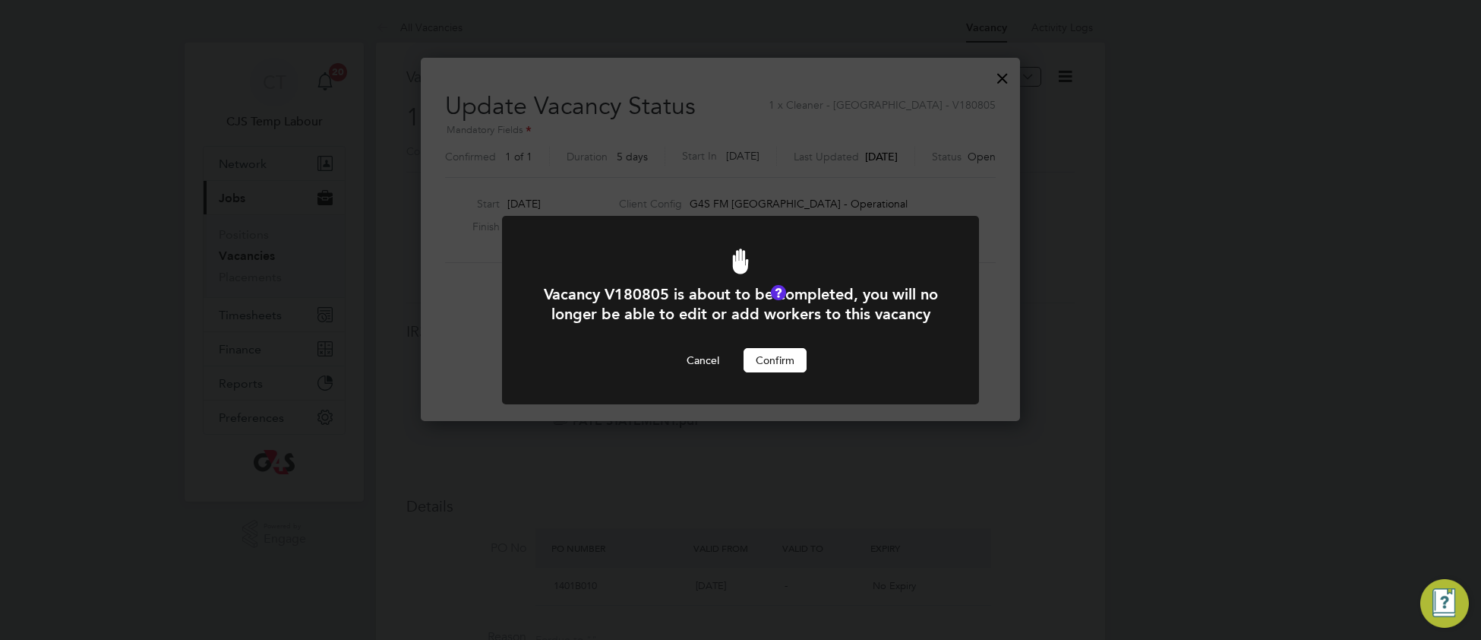
click at [761, 372] on button "Confirm" at bounding box center [775, 360] width 63 height 24
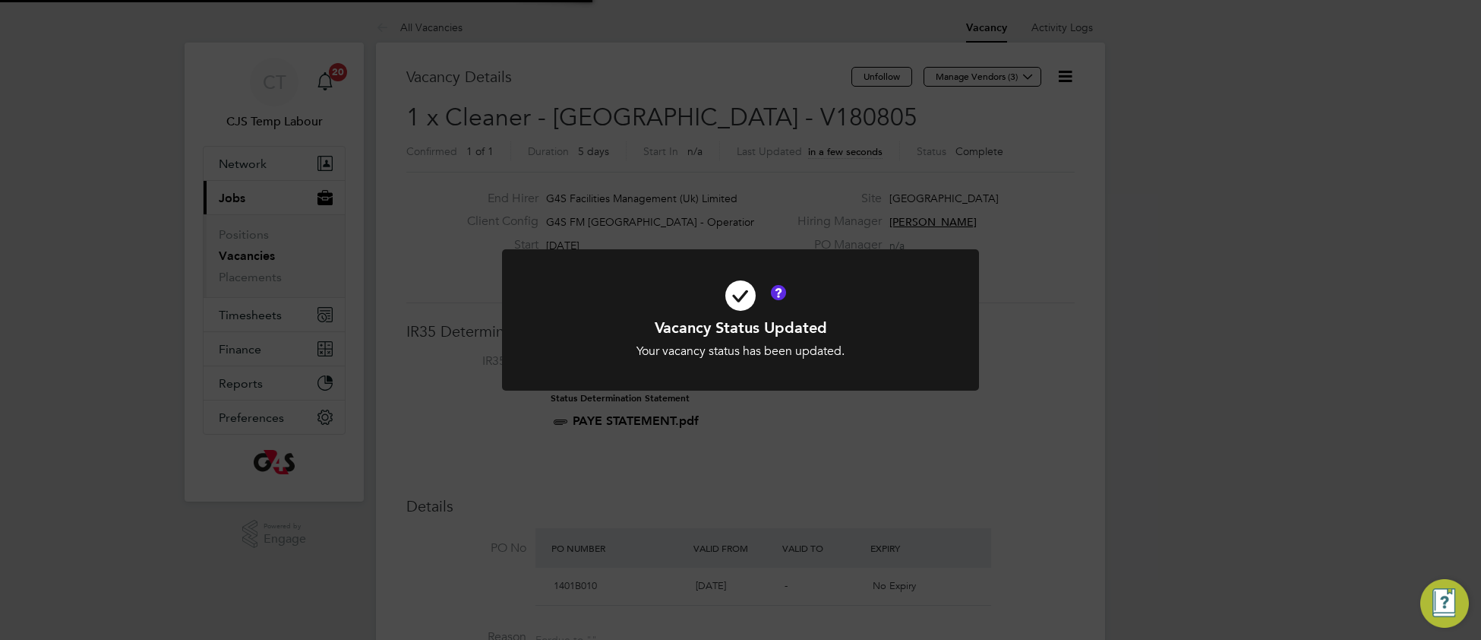
scroll to position [45, 106]
drag, startPoint x: 907, startPoint y: 315, endPoint x: 912, endPoint y: 229, distance: 86.8
click at [907, 295] on icon at bounding box center [740, 295] width 395 height 59
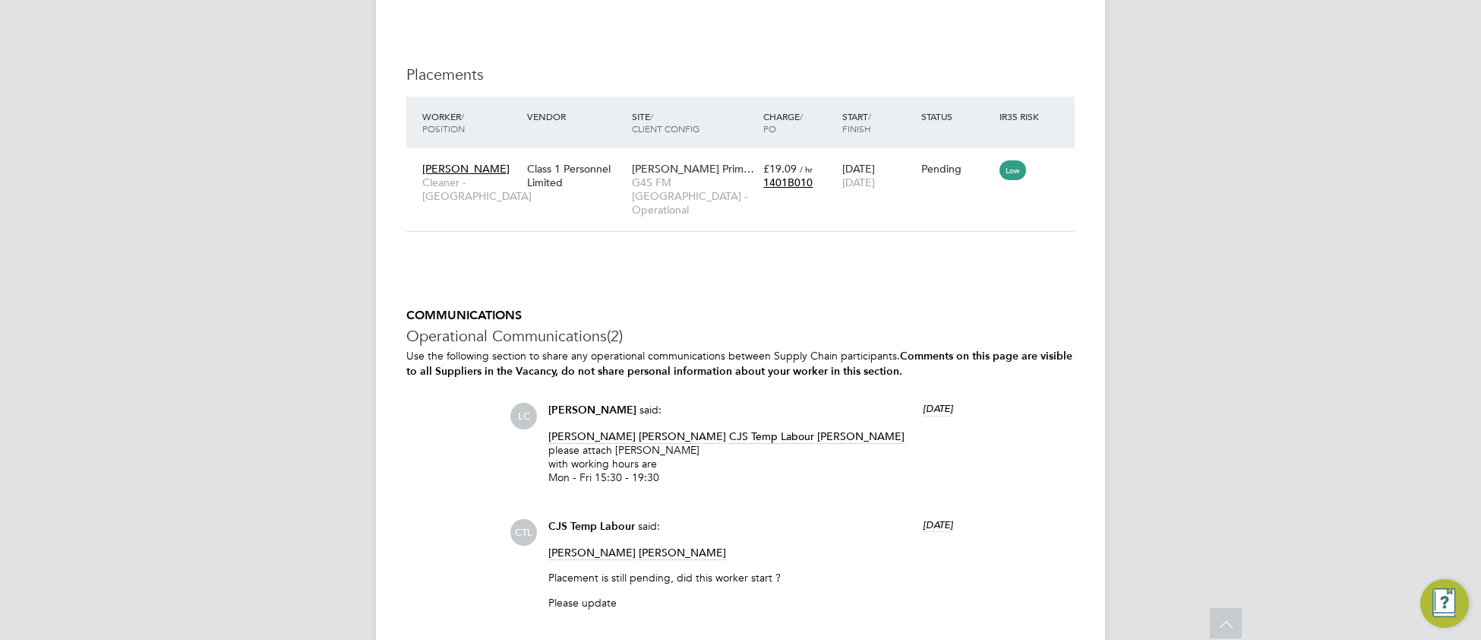
scroll to position [2314, 0]
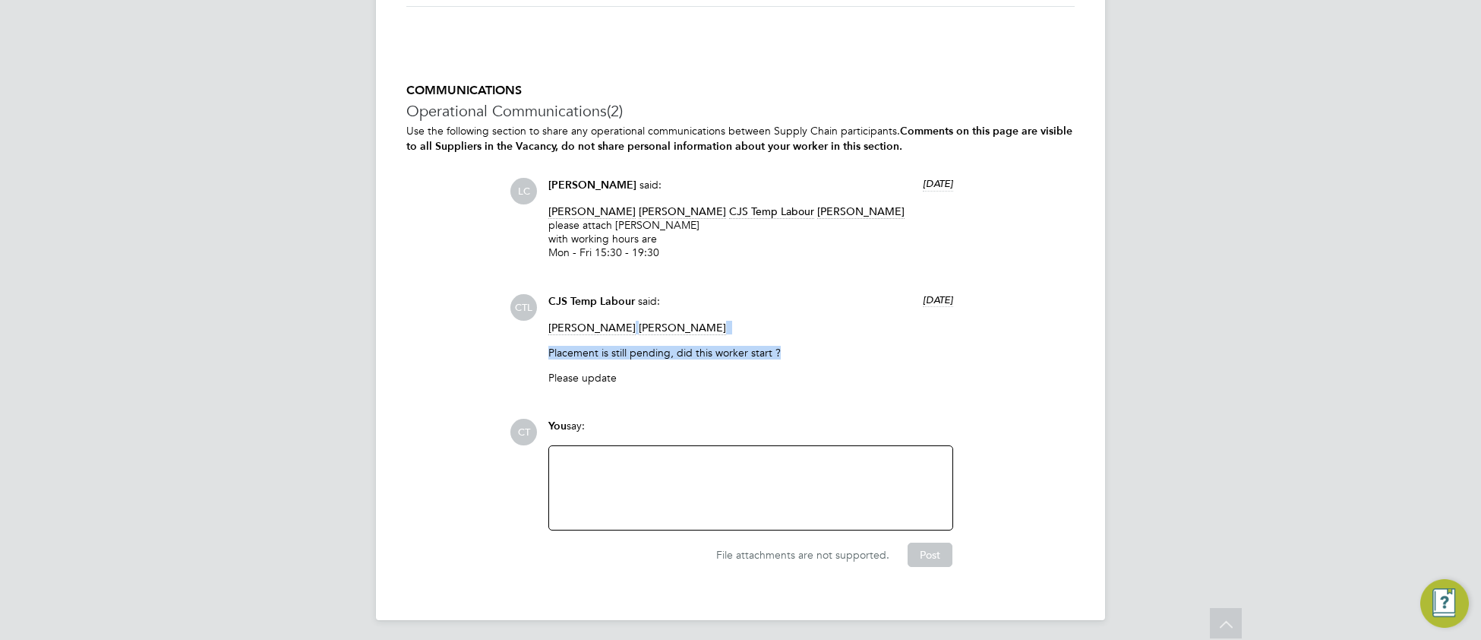
drag, startPoint x: 807, startPoint y: 342, endPoint x: 528, endPoint y: 325, distance: 280.0
click at [528, 325] on div "CTL CJS Temp Labour said: [DATE] [PERSON_NAME] [PERSON_NAME] Placement is still…" at bounding box center [792, 345] width 565 height 103
click at [574, 464] on div at bounding box center [750, 487] width 385 height 65
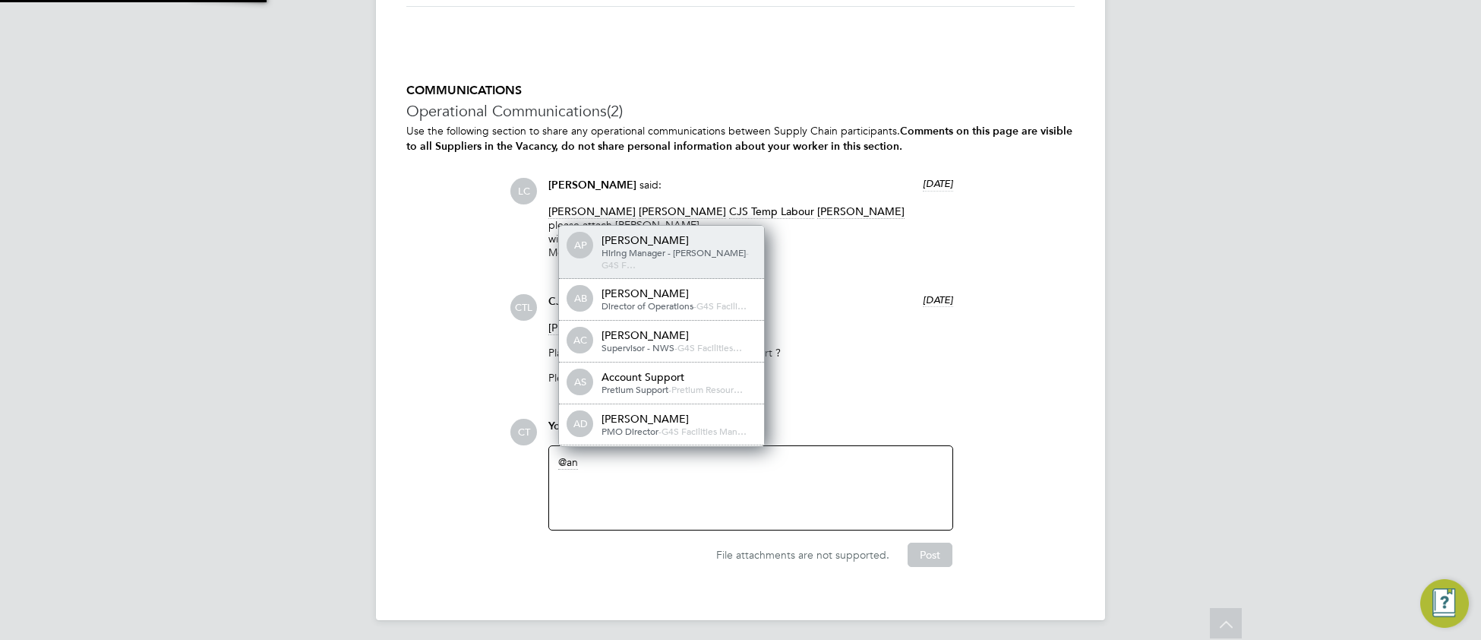
scroll to position [11, 153]
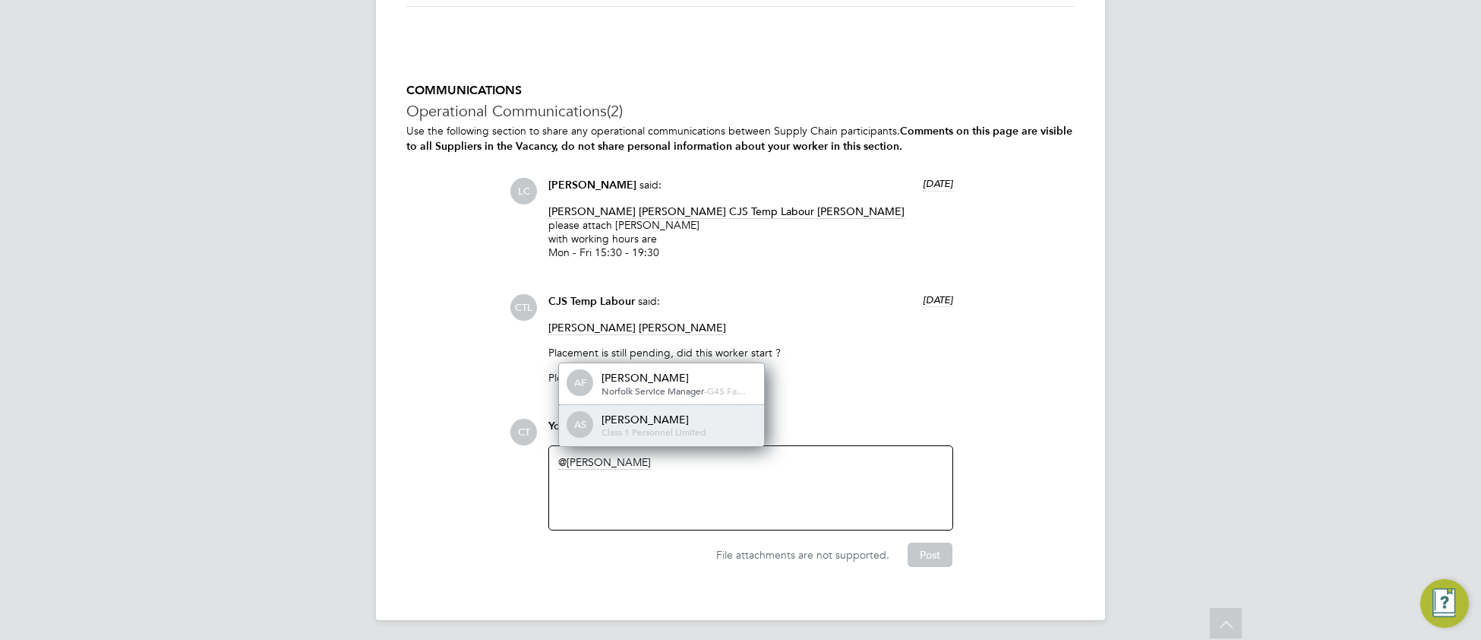
click at [643, 428] on span "Class 1 Personnel Limited" at bounding box center [654, 431] width 104 height 12
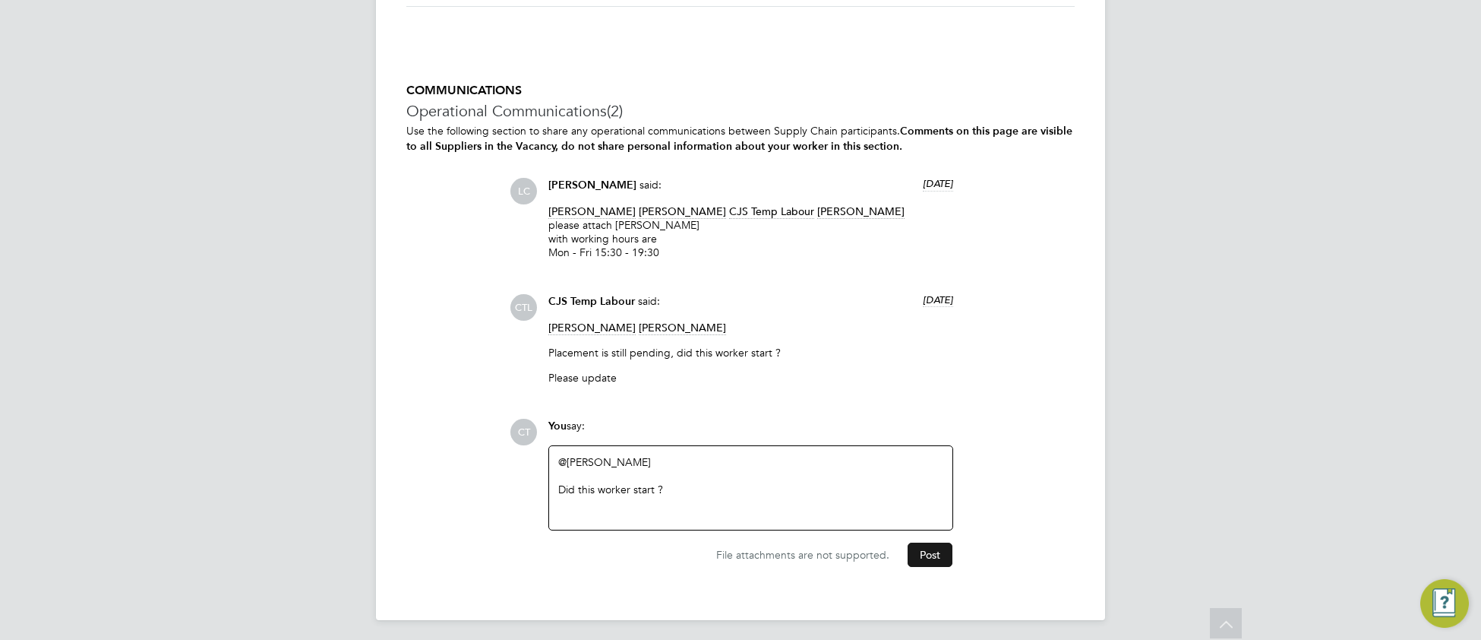
click at [930, 549] on button "Post" at bounding box center [930, 554] width 45 height 24
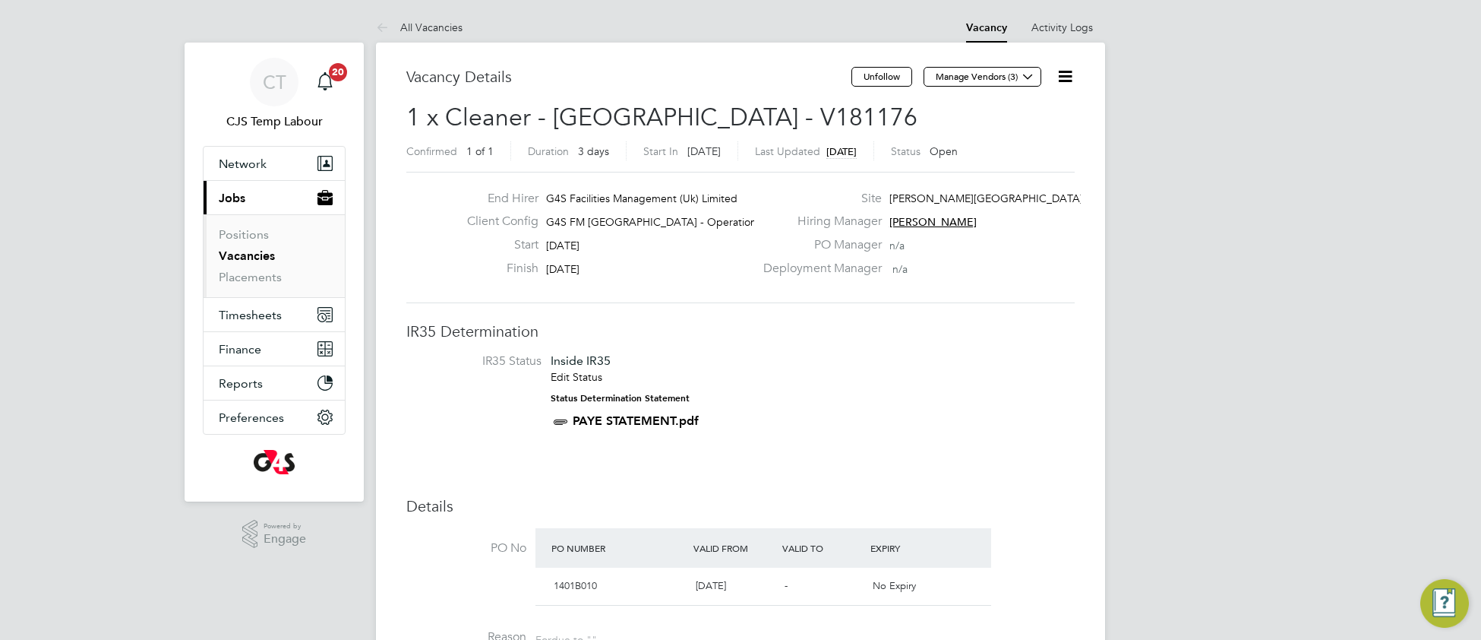
click at [1067, 78] on icon at bounding box center [1065, 76] width 19 height 19
click at [1006, 136] on li "Update Status" at bounding box center [1028, 133] width 88 height 21
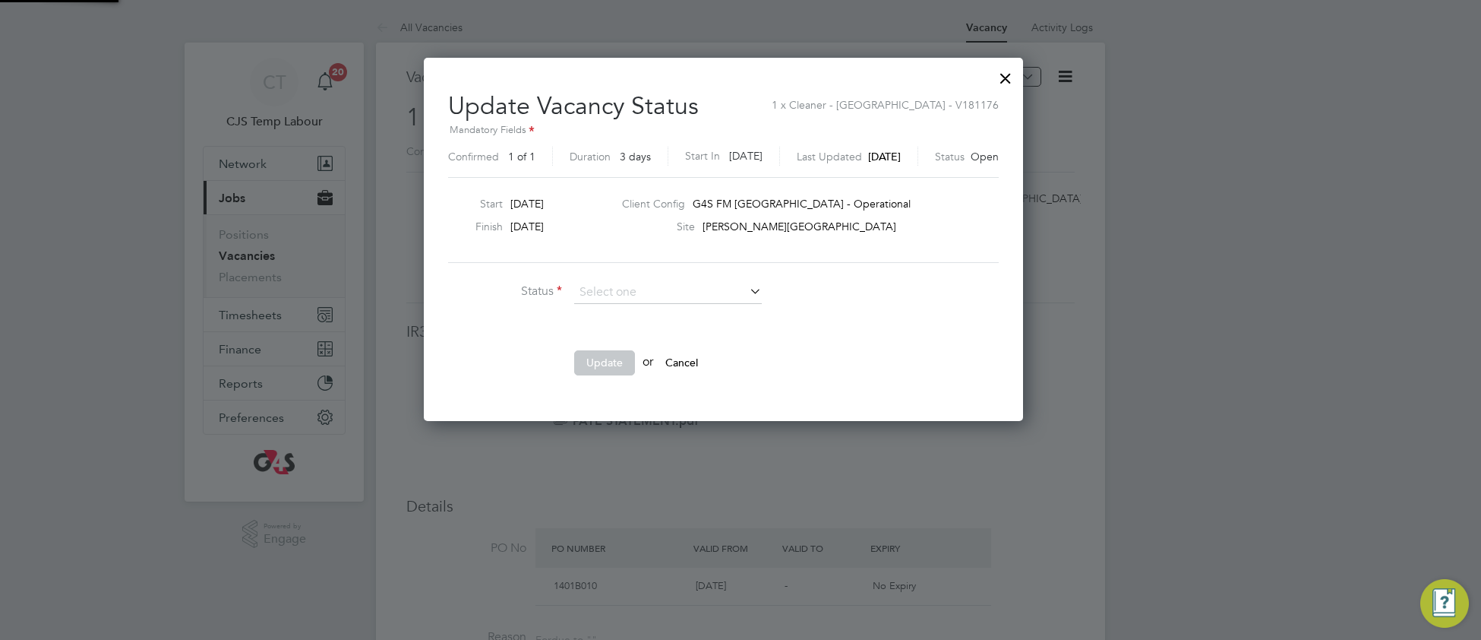
scroll to position [363, 633]
click at [684, 314] on li "Completed" at bounding box center [667, 313] width 189 height 20
type input "Completed"
click at [610, 359] on button "Update" at bounding box center [604, 362] width 61 height 24
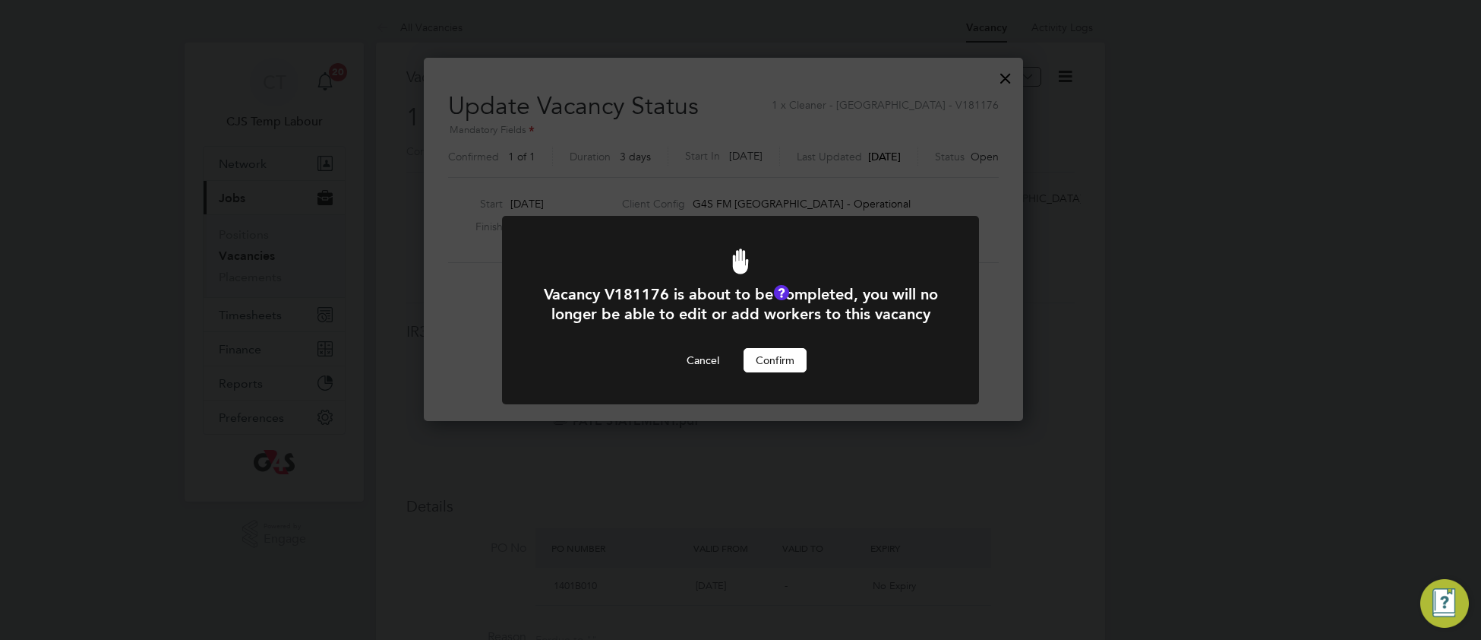
click at [779, 372] on button "Confirm" at bounding box center [775, 360] width 63 height 24
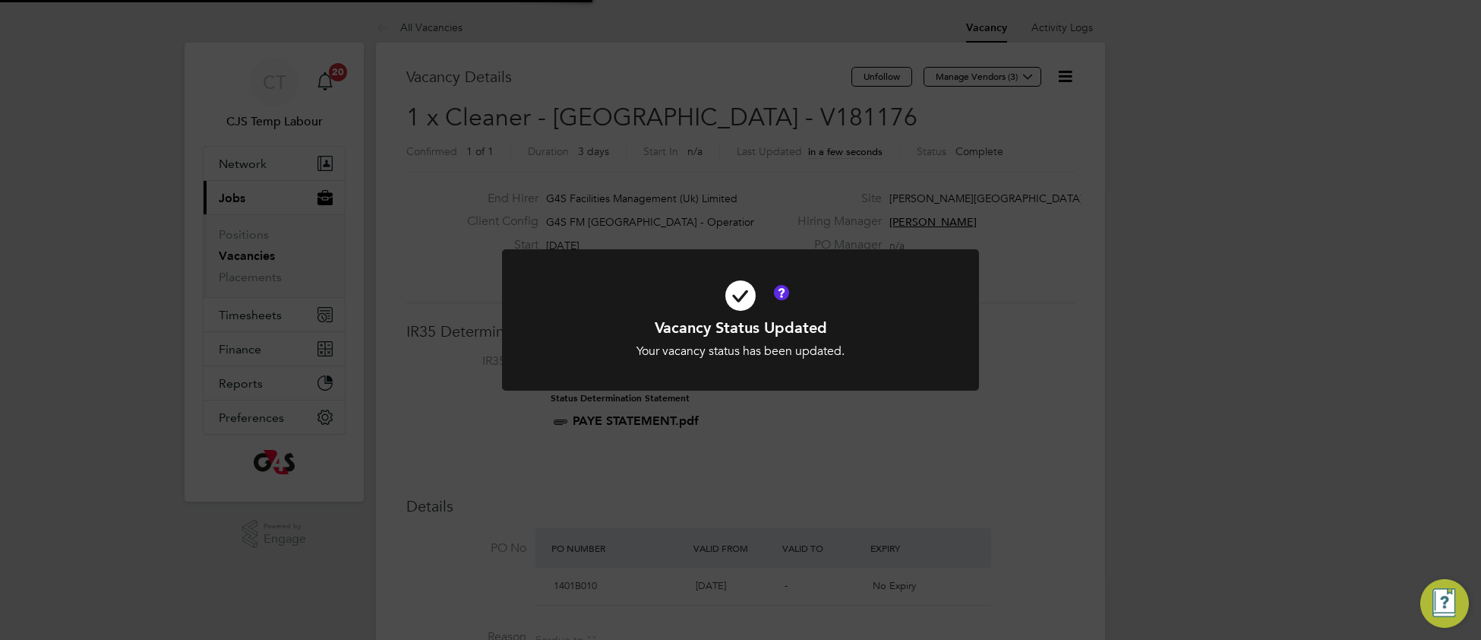
scroll to position [45, 106]
drag, startPoint x: 902, startPoint y: 326, endPoint x: 903, endPoint y: 276, distance: 49.4
click at [903, 322] on h1 "Vacancy Status Updated" at bounding box center [740, 327] width 395 height 20
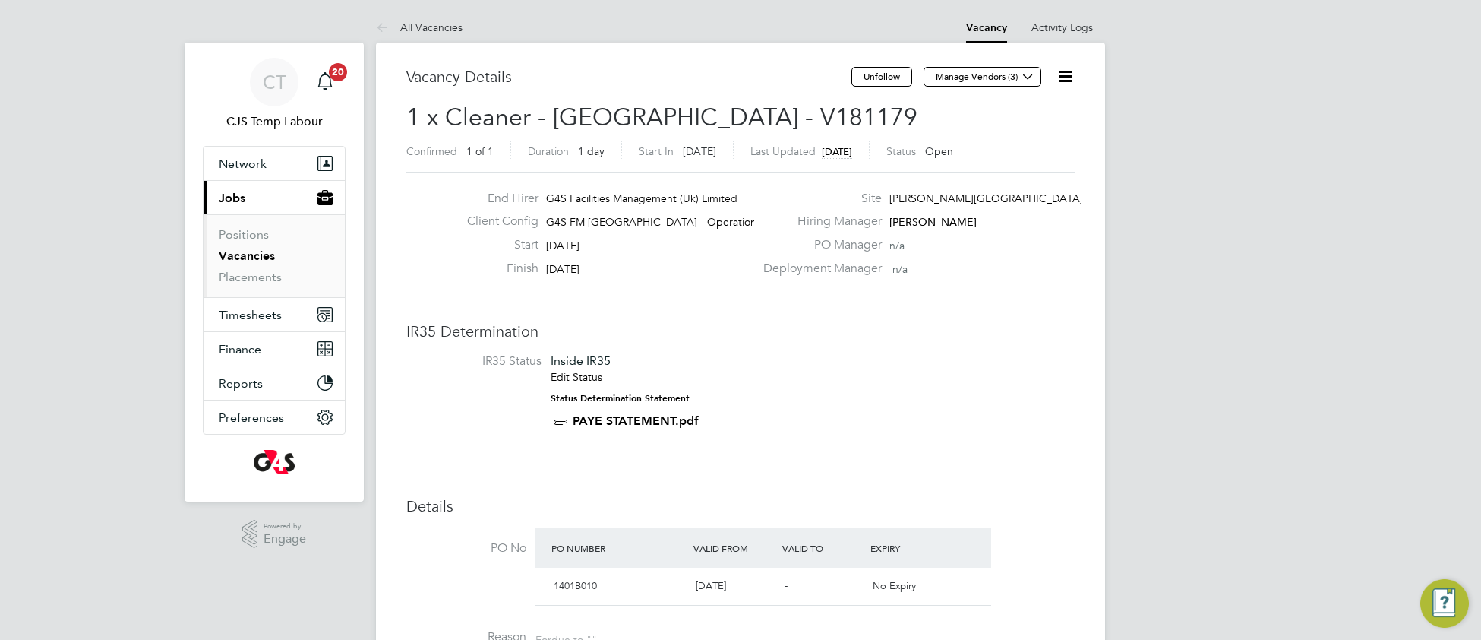
click at [1059, 81] on icon at bounding box center [1065, 76] width 19 height 19
drag, startPoint x: 1008, startPoint y: 137, endPoint x: 1000, endPoint y: 142, distance: 9.5
click at [1005, 137] on li "Update Status" at bounding box center [1028, 133] width 88 height 21
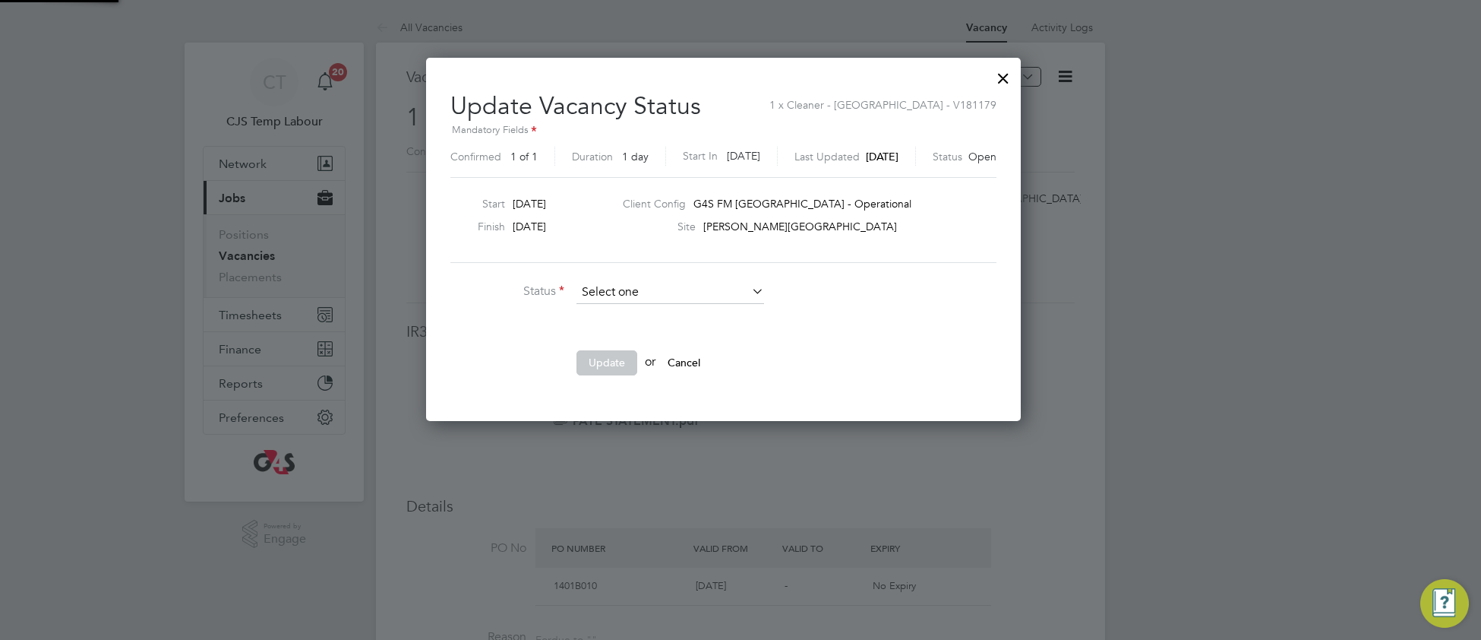
scroll to position [363, 628]
click at [715, 305] on li "Completed" at bounding box center [670, 313] width 189 height 20
type input "Completed"
click at [619, 363] on button "Update" at bounding box center [606, 362] width 61 height 24
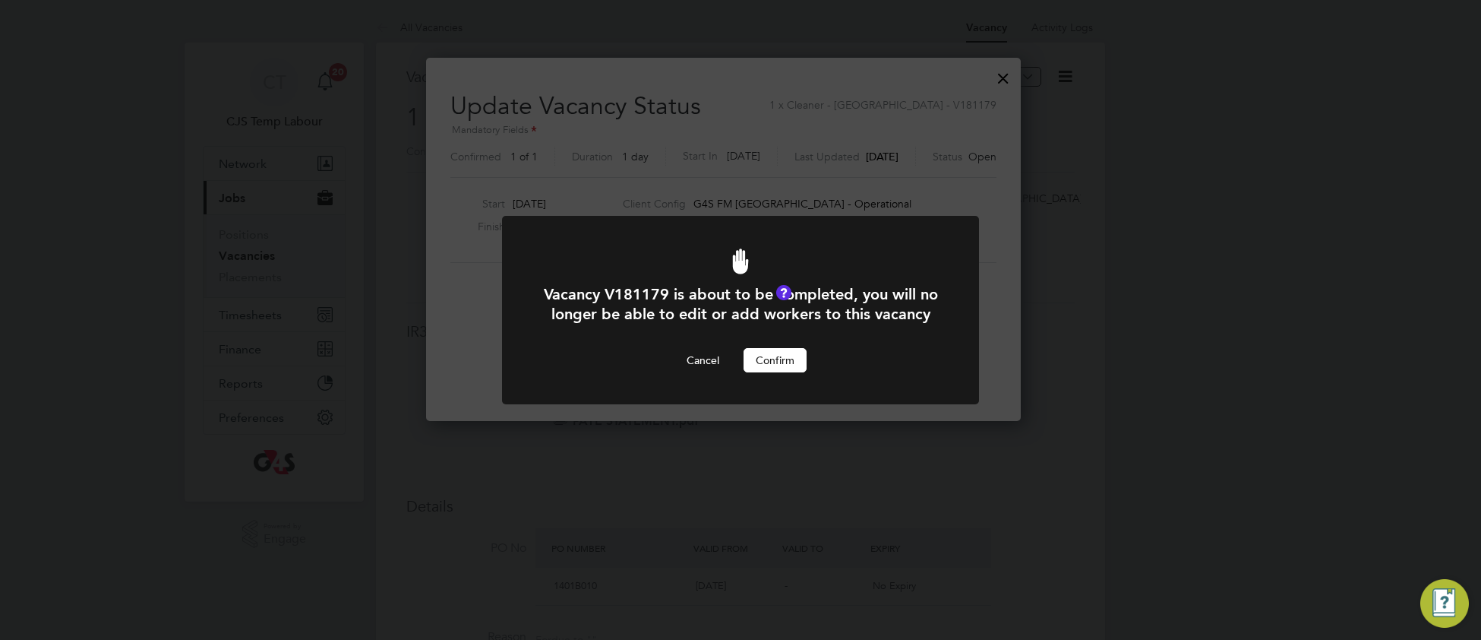
click at [799, 372] on button "Confirm" at bounding box center [775, 360] width 63 height 24
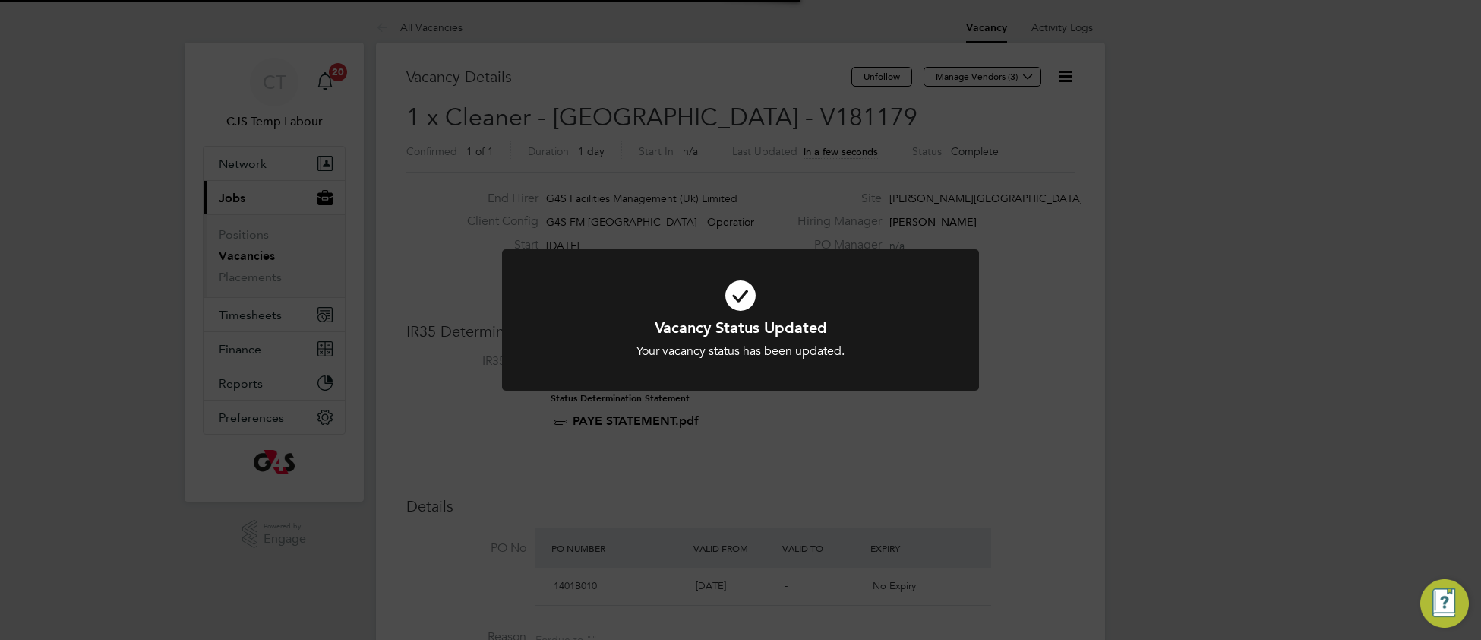
scroll to position [45, 106]
drag, startPoint x: 896, startPoint y: 343, endPoint x: 908, endPoint y: 311, distance: 33.9
click at [897, 343] on div "Your vacancy status has been updated." at bounding box center [740, 351] width 395 height 16
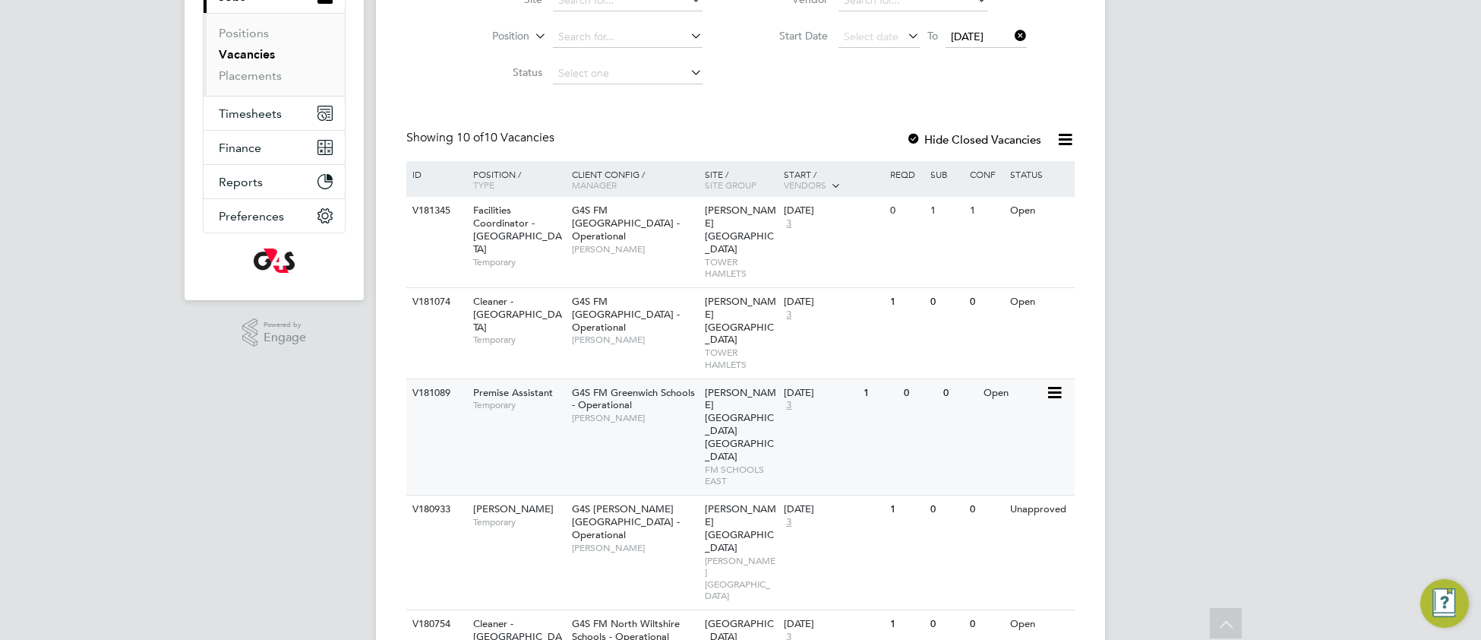
scroll to position [189, 0]
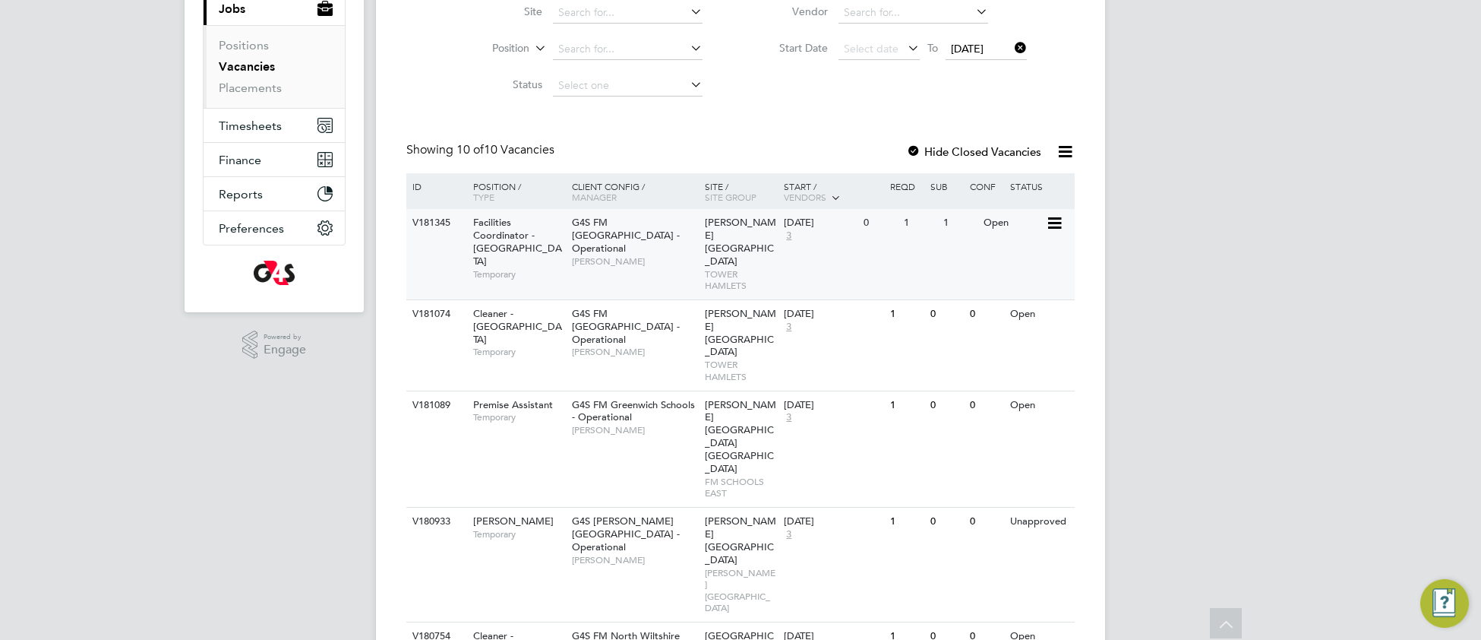
click at [594, 263] on div "V181345 Facilities Coordinator - [GEOGRAPHIC_DATA] Temporary G4S FM [GEOGRAPHIC…" at bounding box center [740, 254] width 668 height 90
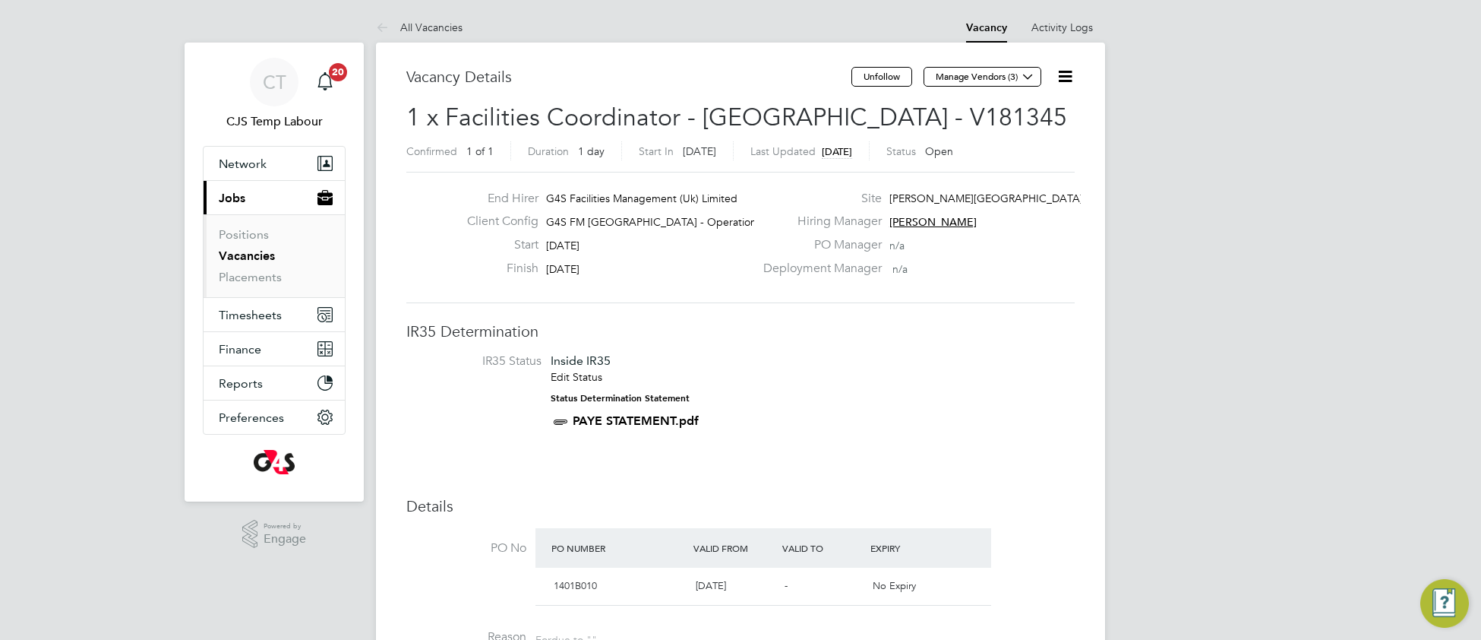
drag, startPoint x: 1063, startPoint y: 83, endPoint x: 1056, endPoint y: 88, distance: 9.3
click at [1062, 82] on icon at bounding box center [1065, 76] width 19 height 19
click at [1010, 128] on li "Update Status" at bounding box center [1028, 133] width 88 height 21
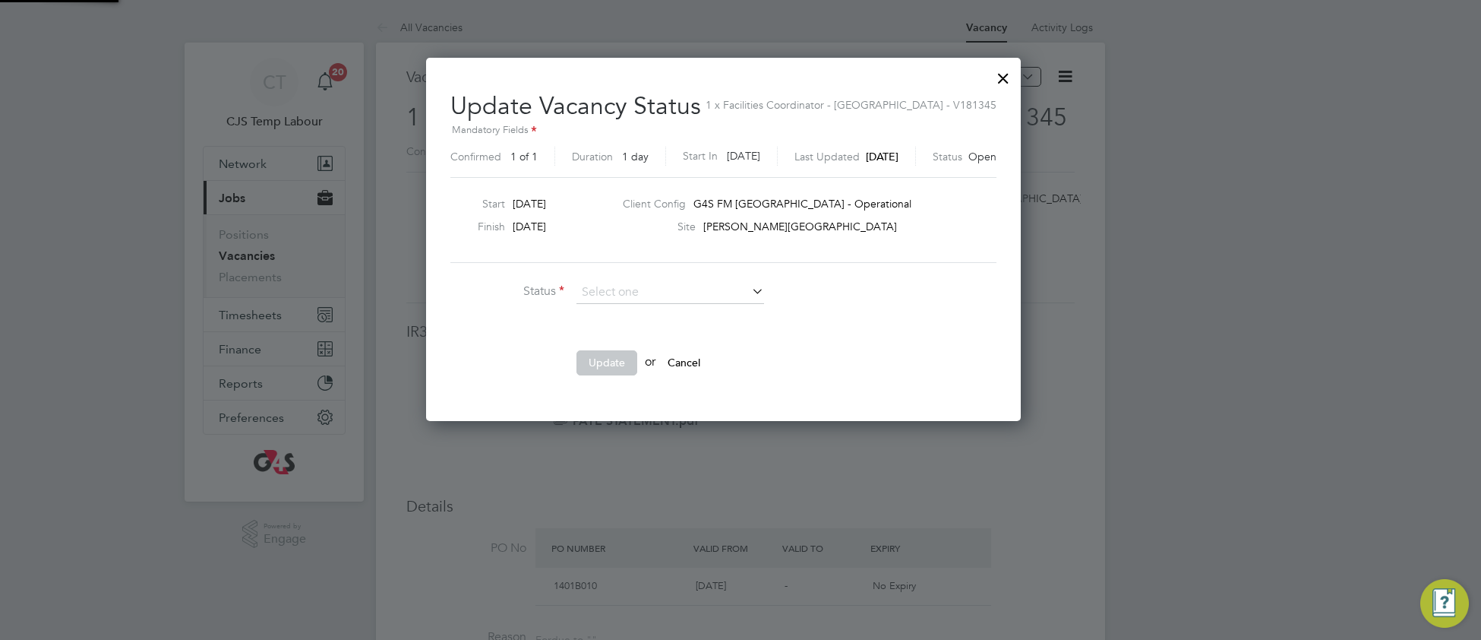
scroll to position [363, 628]
click at [660, 307] on li "Completed" at bounding box center [670, 313] width 189 height 20
type input "Completed"
click at [626, 366] on button "Update" at bounding box center [606, 362] width 61 height 24
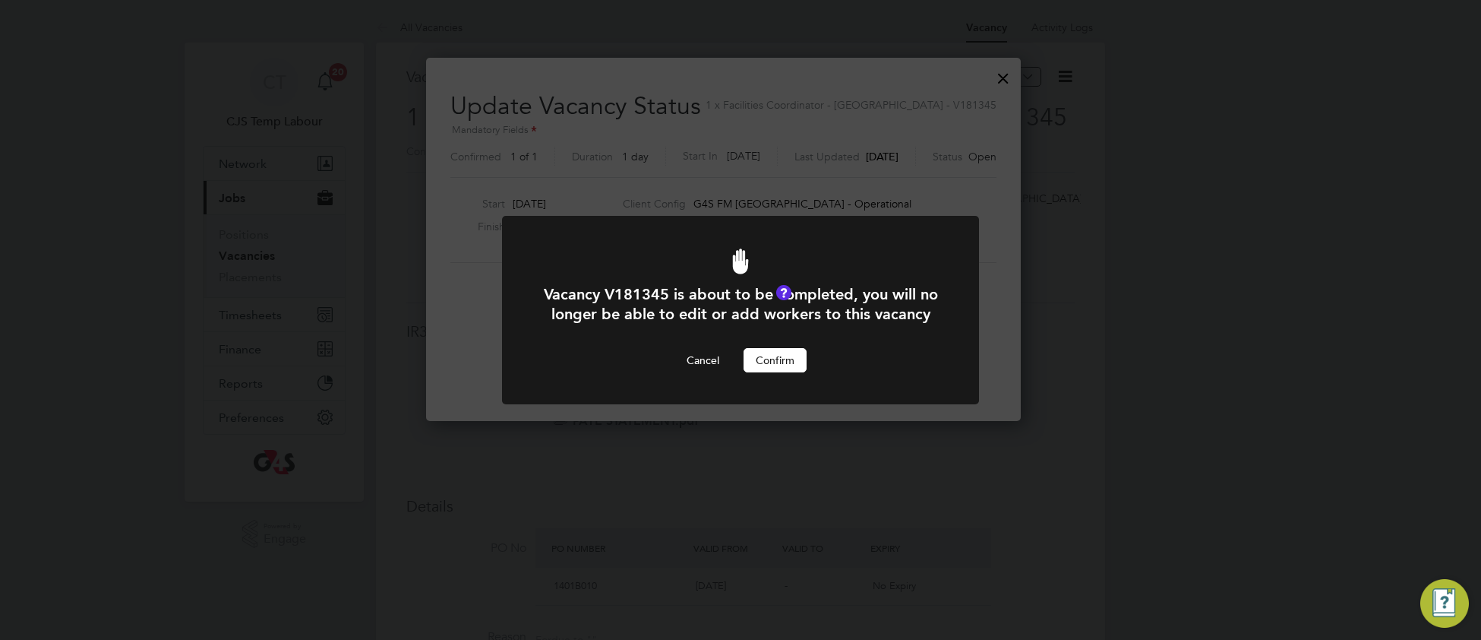
click at [765, 372] on button "Confirm" at bounding box center [775, 360] width 63 height 24
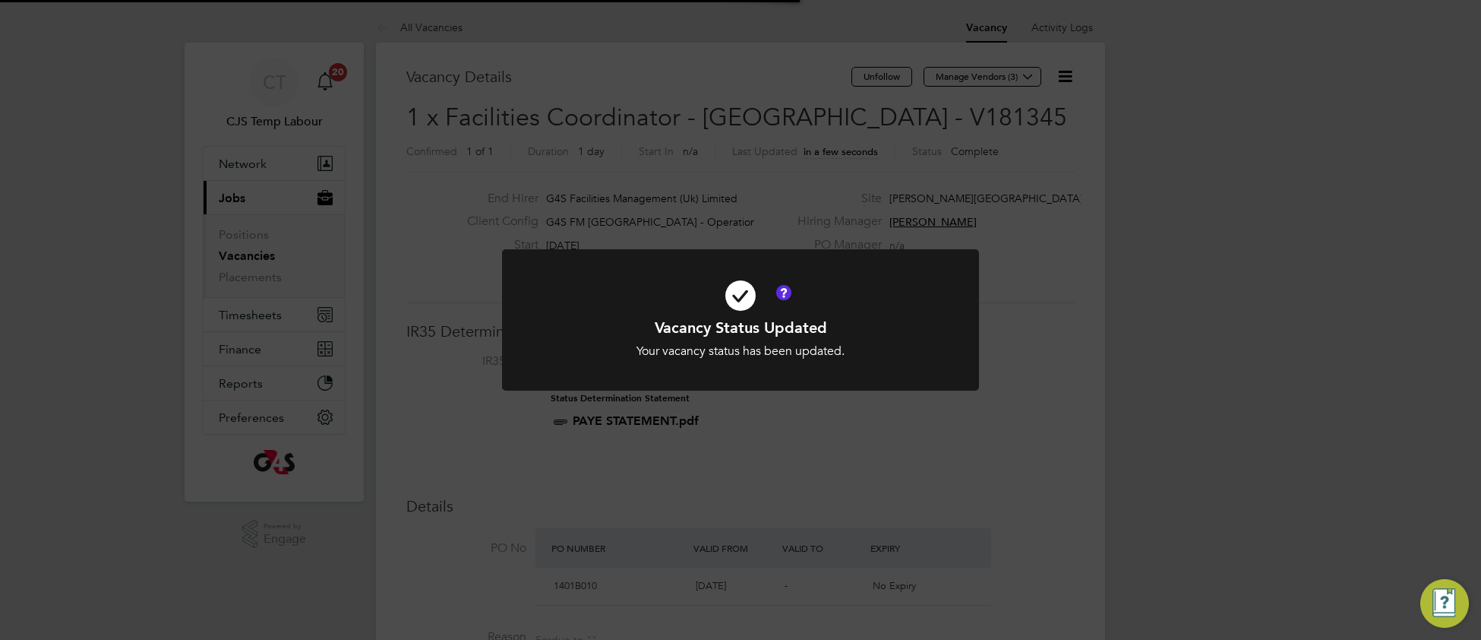
scroll to position [45, 106]
drag, startPoint x: 877, startPoint y: 322, endPoint x: 894, endPoint y: 254, distance: 70.4
click at [877, 320] on h1 "Vacancy Status Updated" at bounding box center [740, 327] width 395 height 20
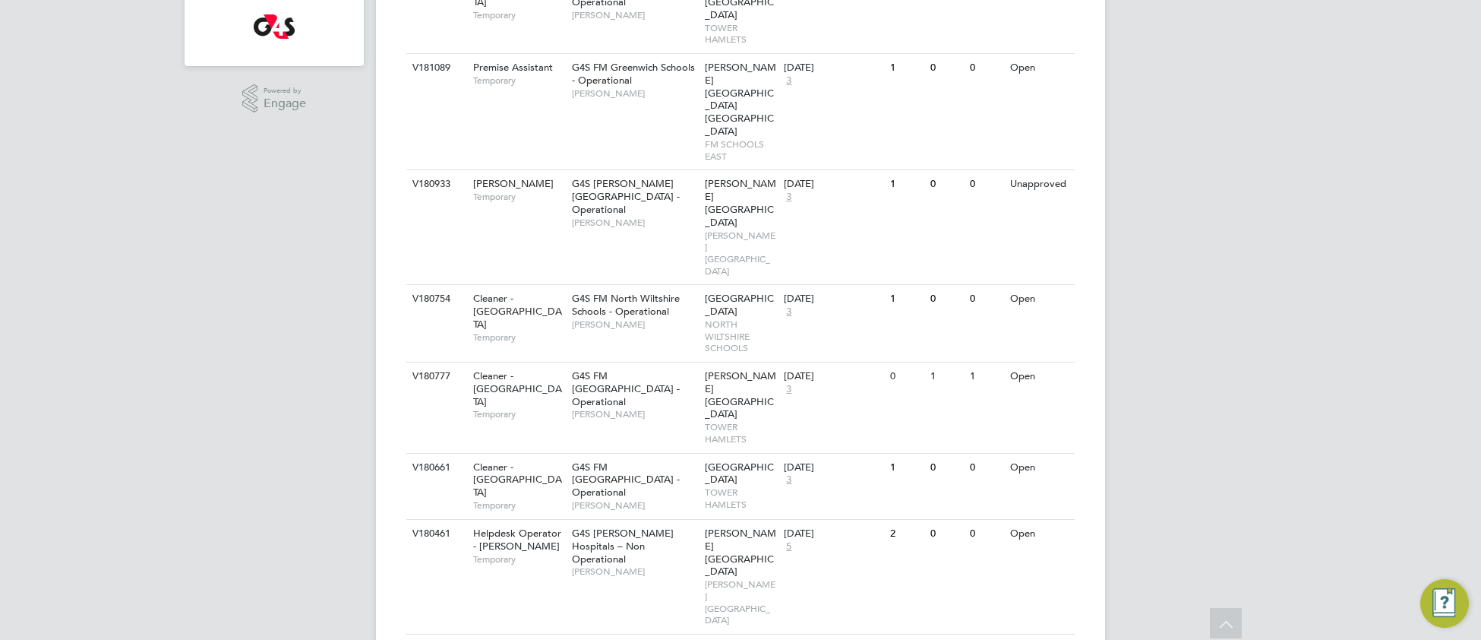
scroll to position [467, 0]
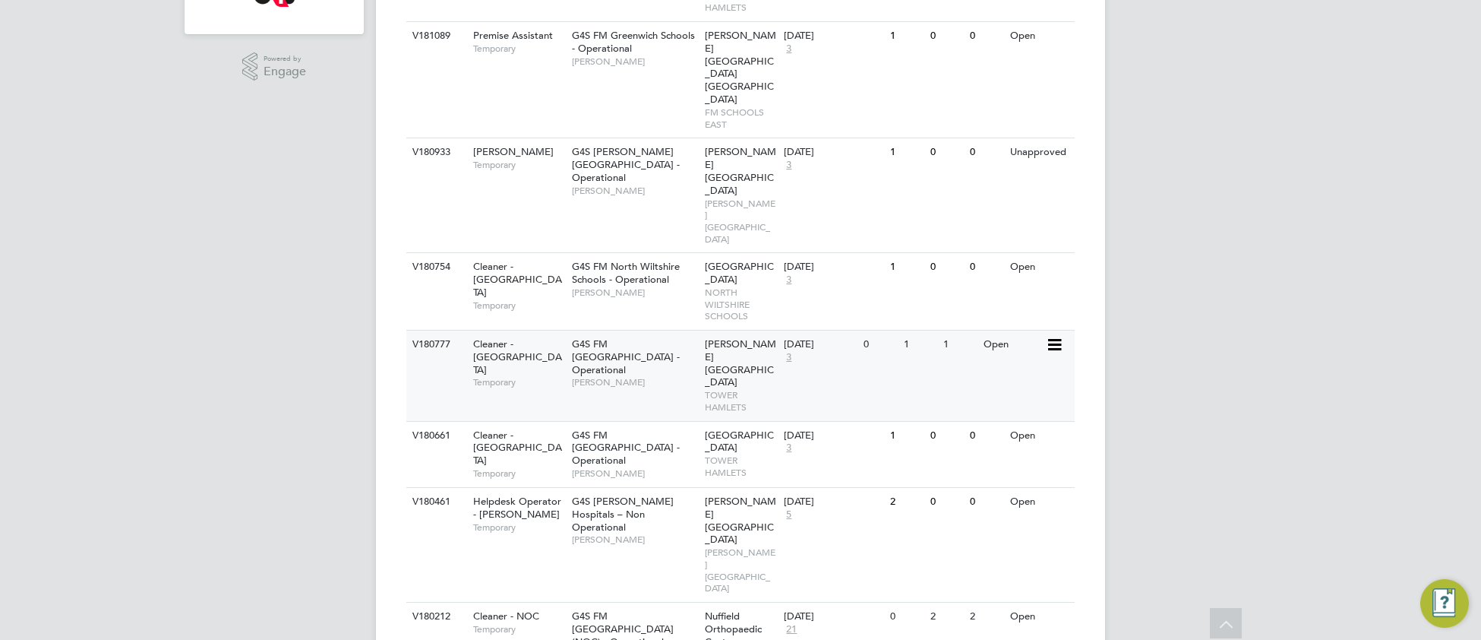
click at [610, 330] on div "G4S FM Tower Hamlets - Operational [PERSON_NAME]" at bounding box center [634, 362] width 133 height 65
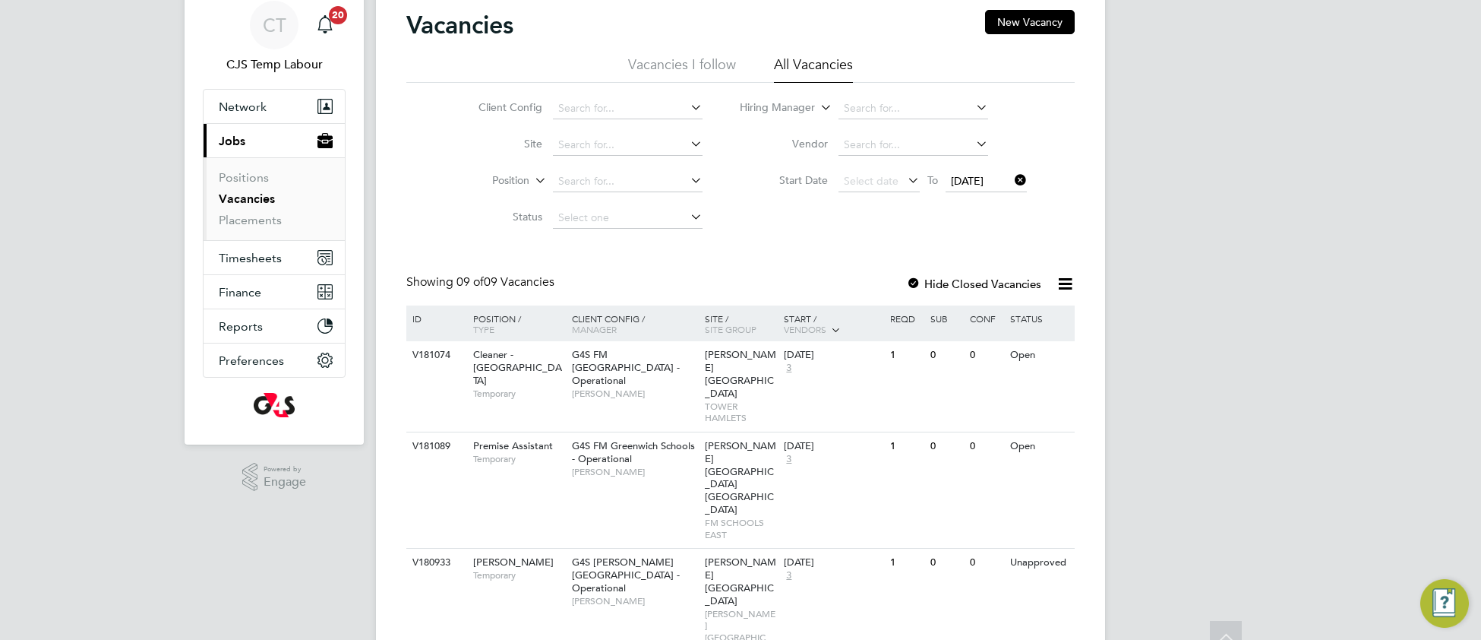
scroll to position [0, 0]
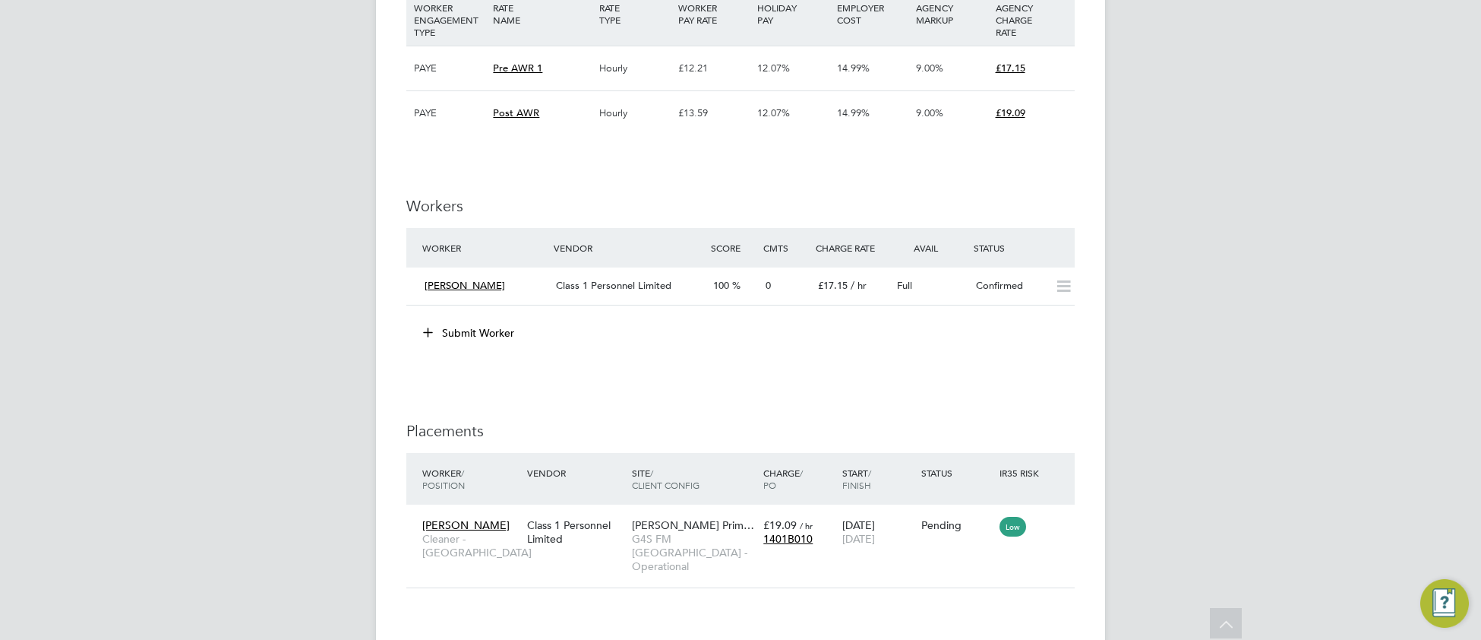
scroll to position [1761, 0]
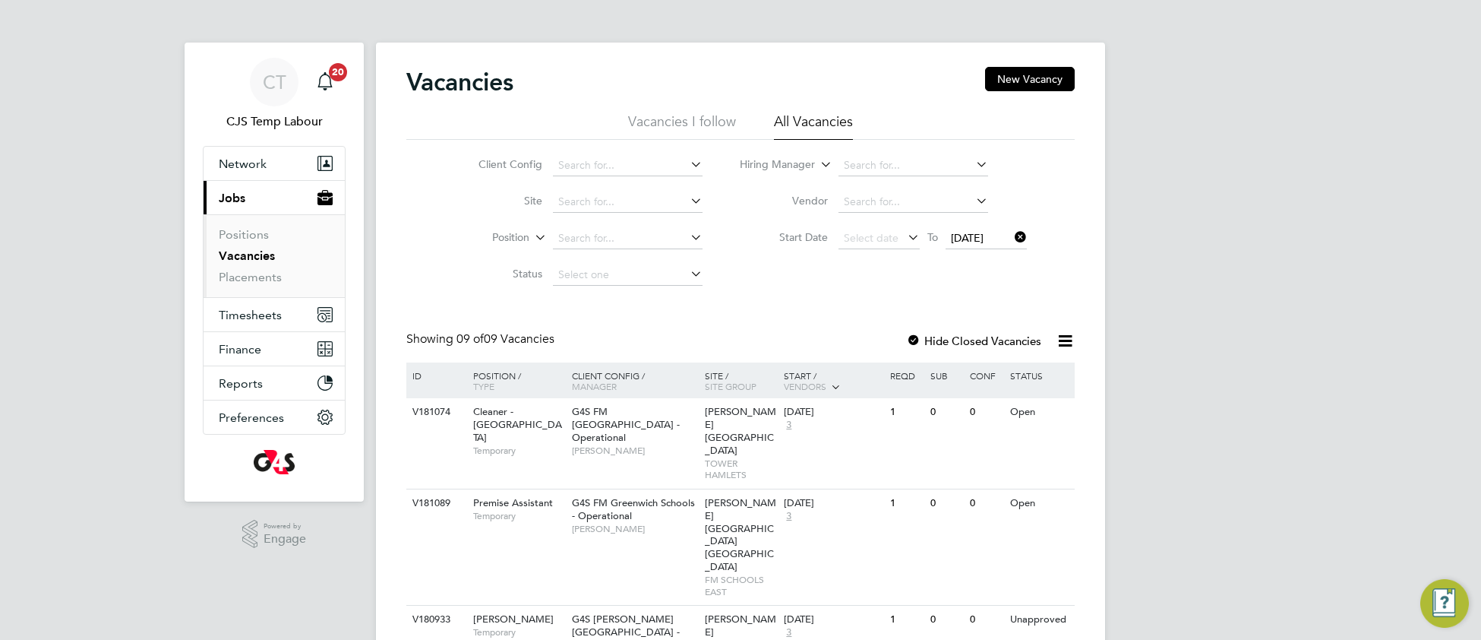
drag, startPoint x: 1022, startPoint y: 236, endPoint x: 955, endPoint y: 261, distance: 71.4
click at [1012, 236] on icon at bounding box center [1012, 236] width 0 height 21
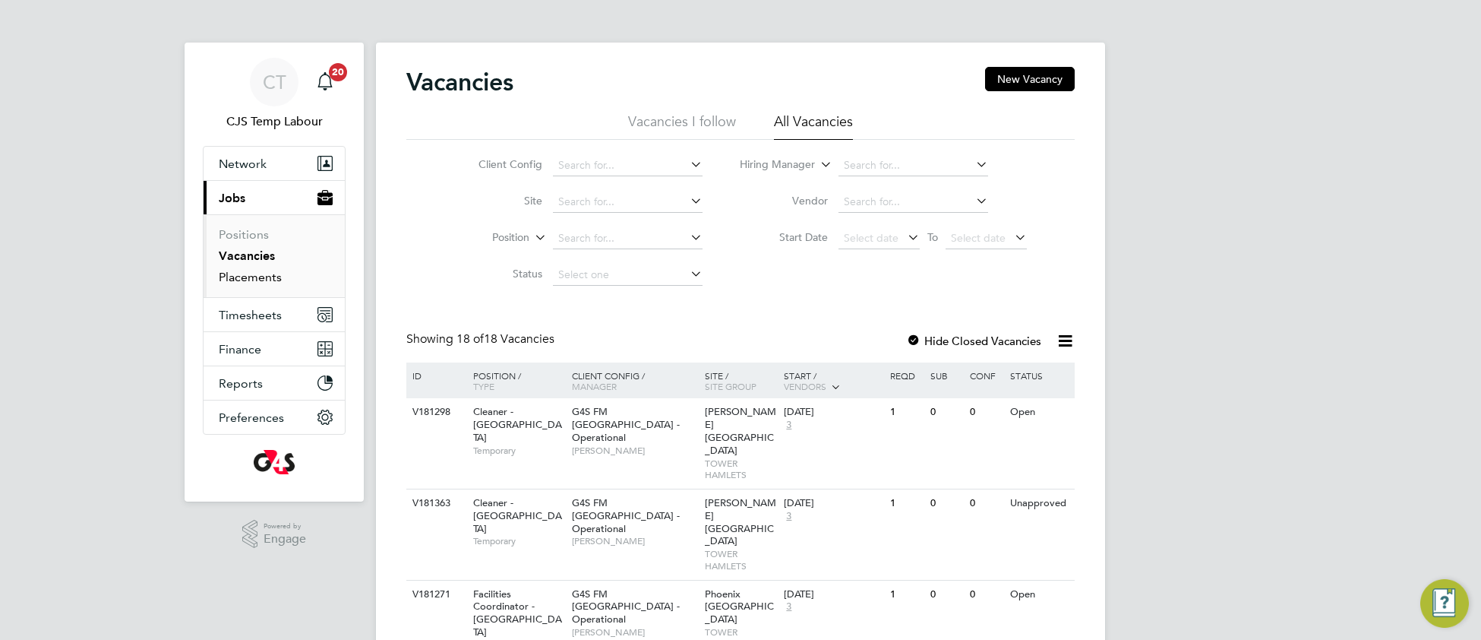
click at [264, 280] on link "Placements" at bounding box center [250, 277] width 63 height 14
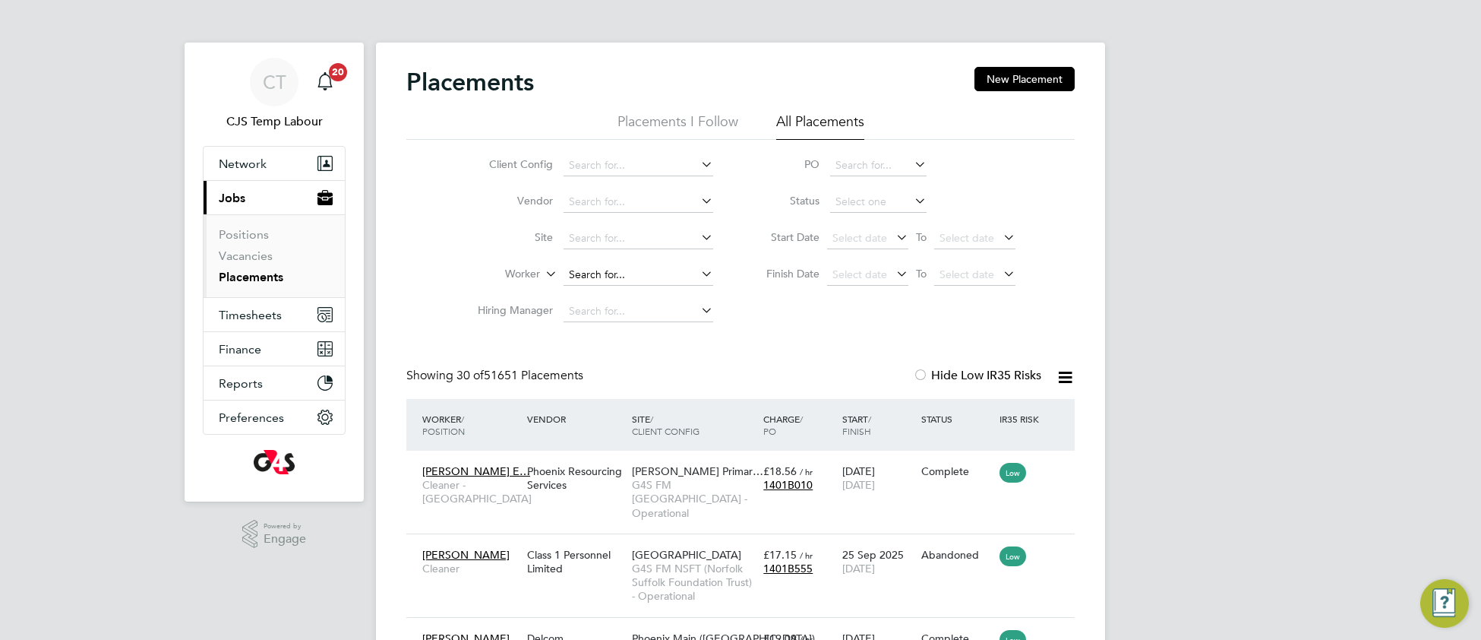
click at [678, 273] on input at bounding box center [639, 274] width 150 height 21
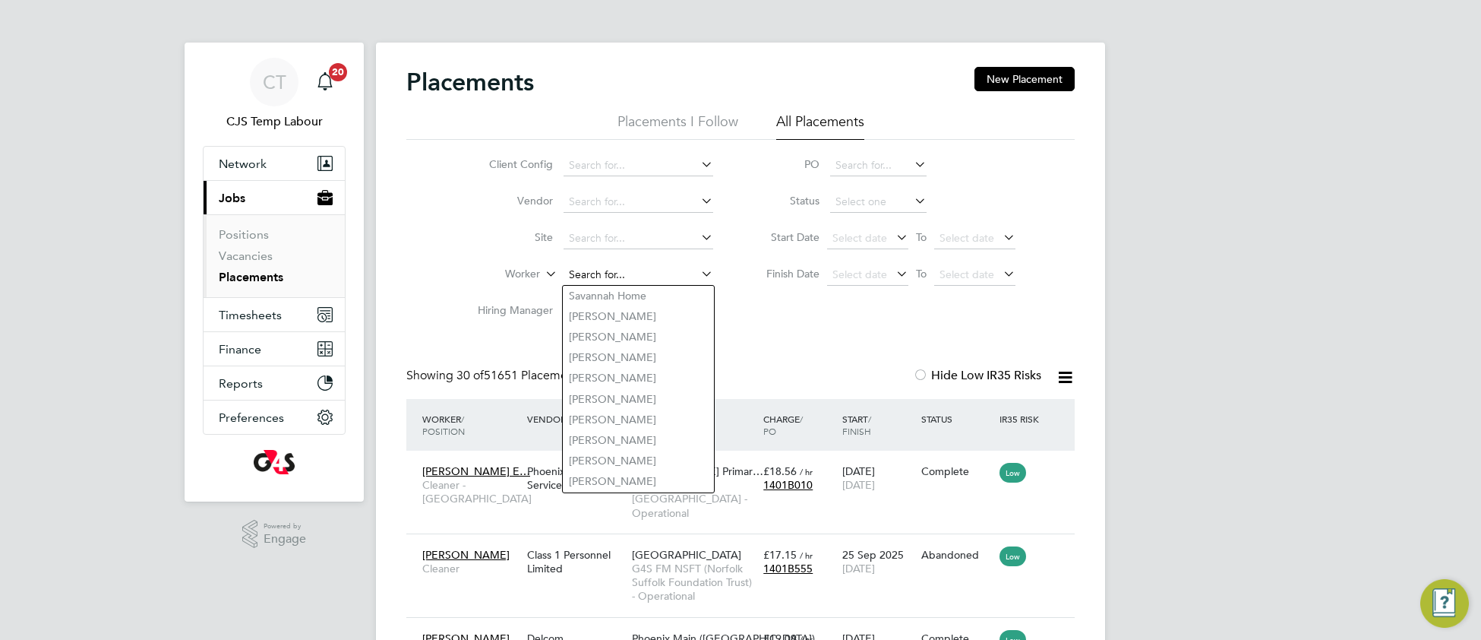
paste input "AYEFUWA DANIEL"
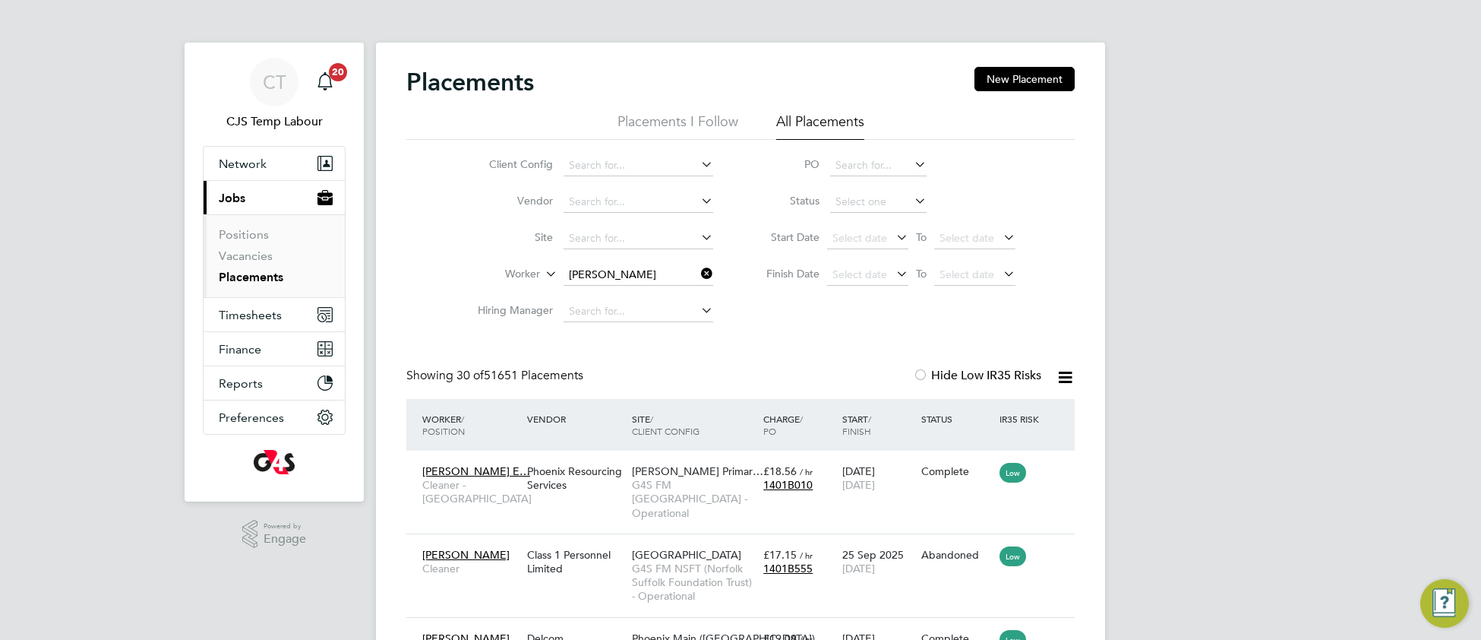
click at [652, 314] on li "Daniel Ayefuwa" at bounding box center [648, 316] width 170 height 21
type input "Daniel Ayefuwa"
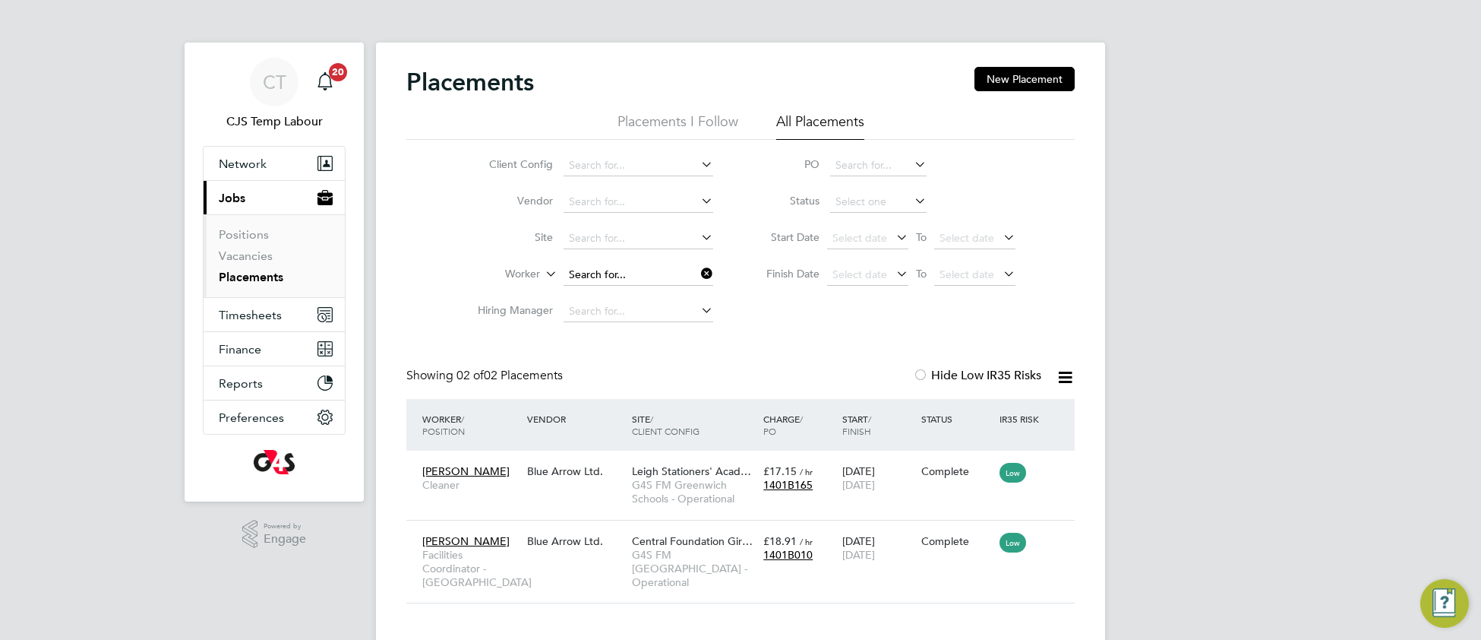
click at [667, 275] on input at bounding box center [639, 274] width 150 height 21
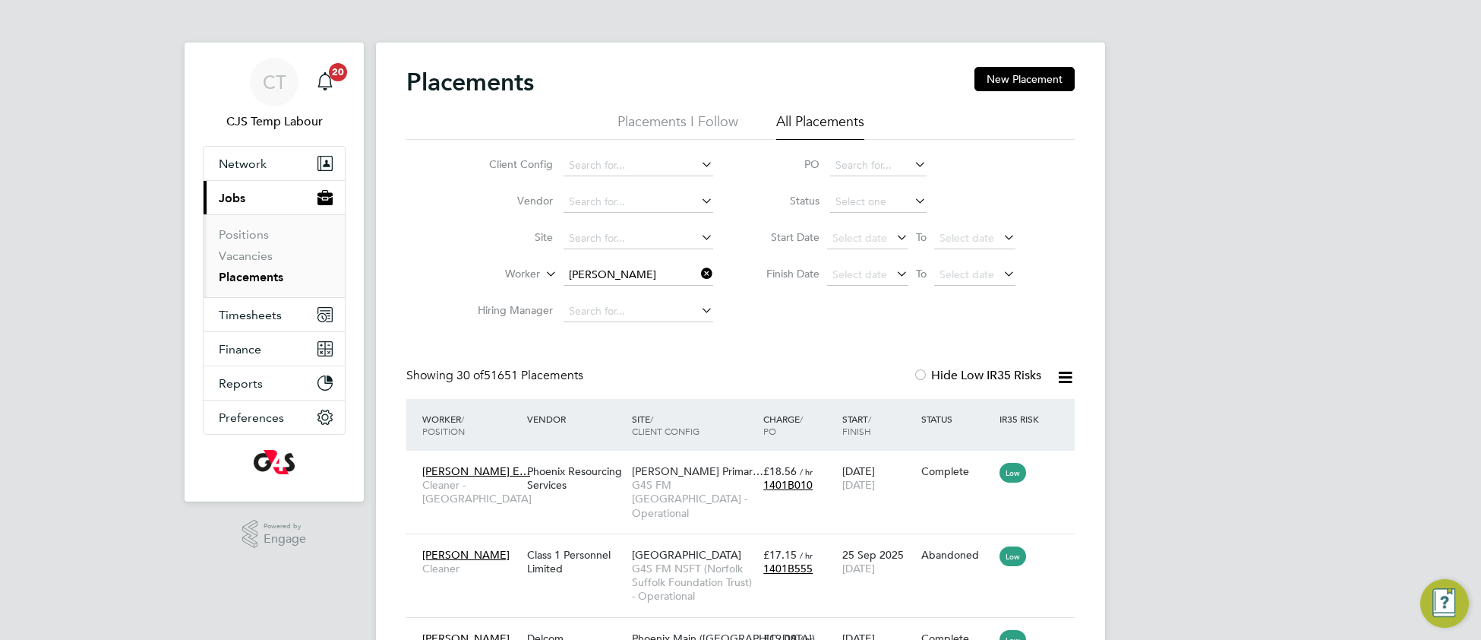
click at [684, 292] on b "Ayefuwa" at bounding box center [705, 295] width 43 height 13
type input "Daniel Taiwo Ayefuwa"
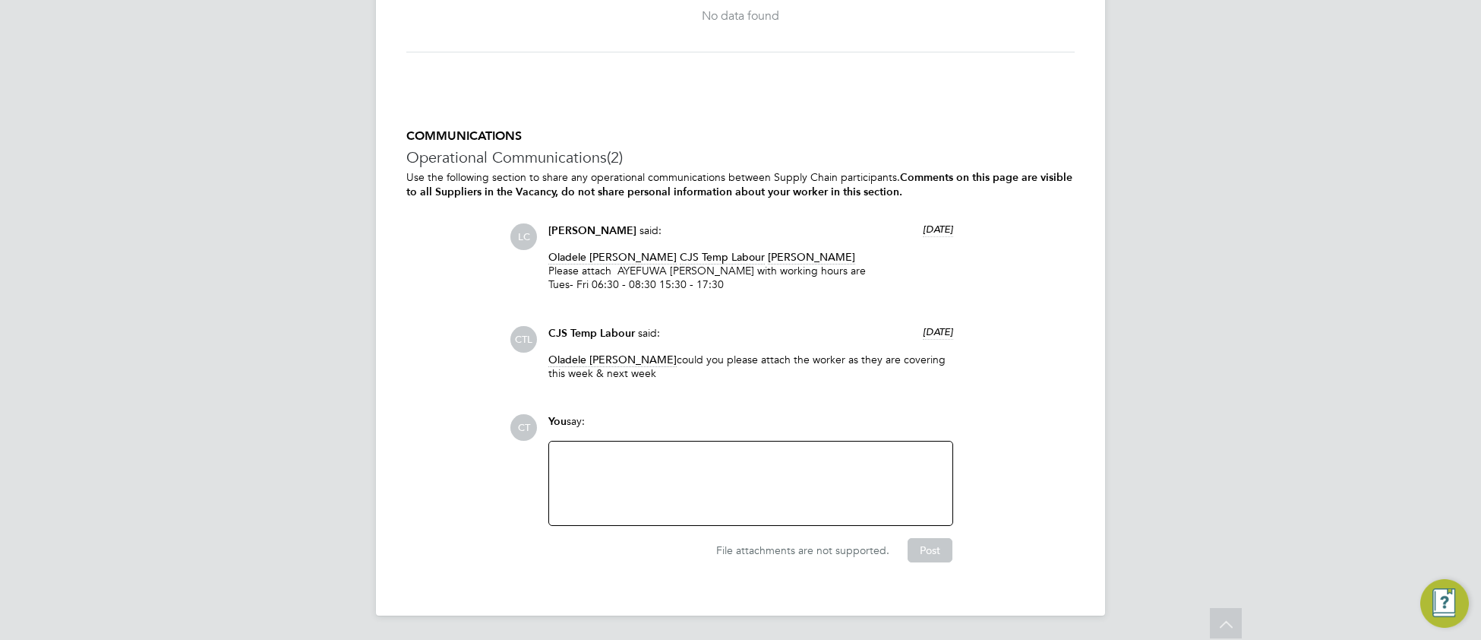
scroll to position [2268, 0]
click at [760, 473] on div at bounding box center [750, 482] width 385 height 65
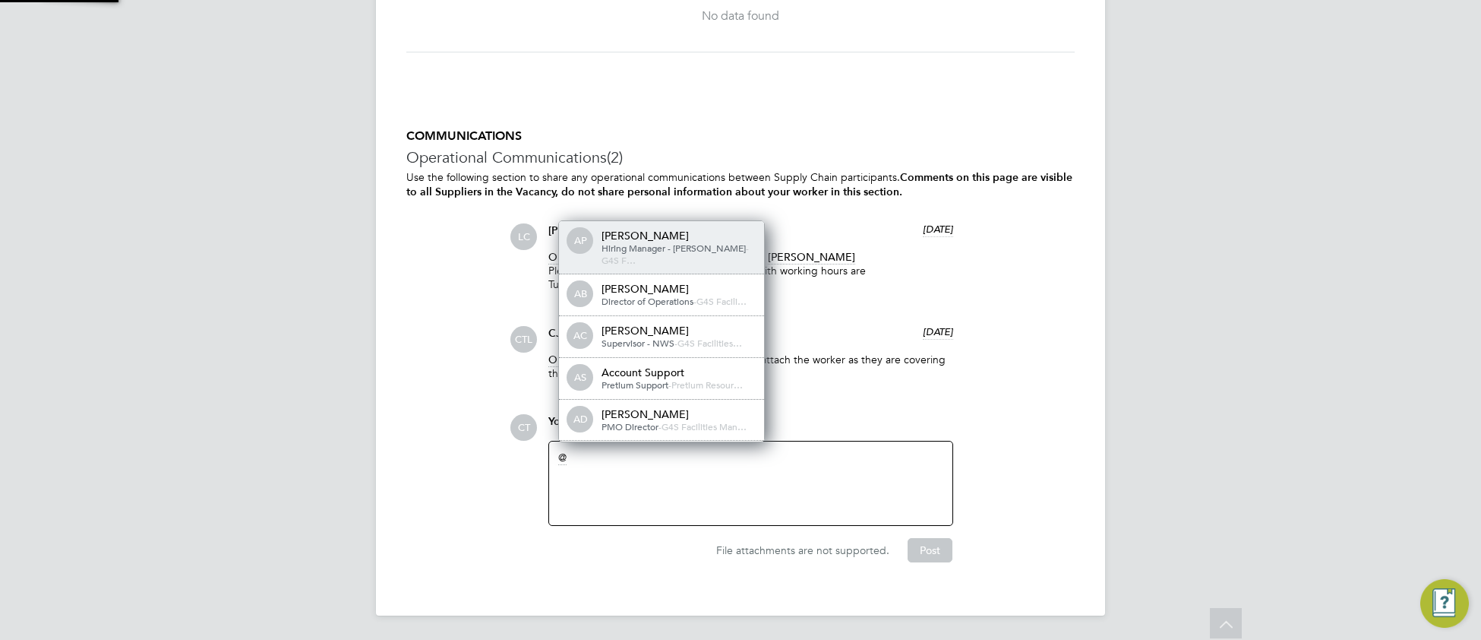
scroll to position [11, 153]
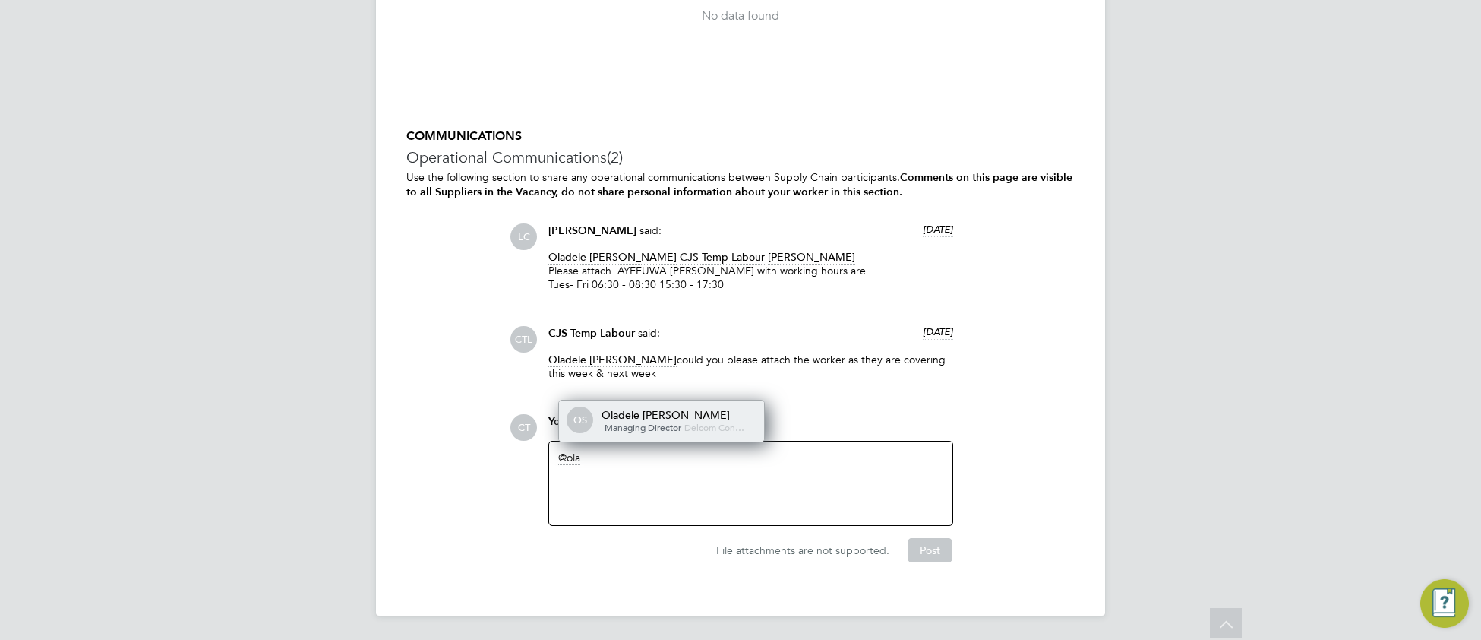
click at [679, 421] on span "-Managing Director" at bounding box center [642, 427] width 80 height 12
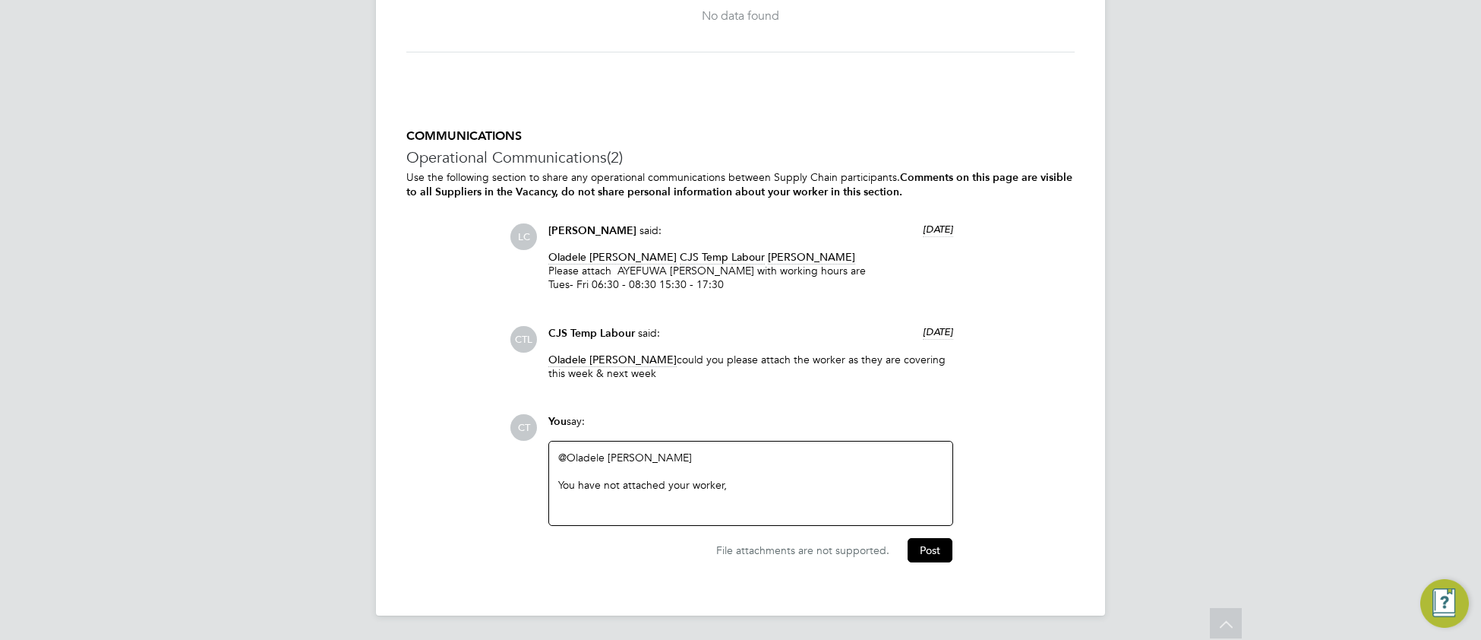
click at [772, 487] on div "You have not attached your worker," at bounding box center [750, 485] width 385 height 14
click at [932, 548] on button "Post" at bounding box center [930, 550] width 45 height 24
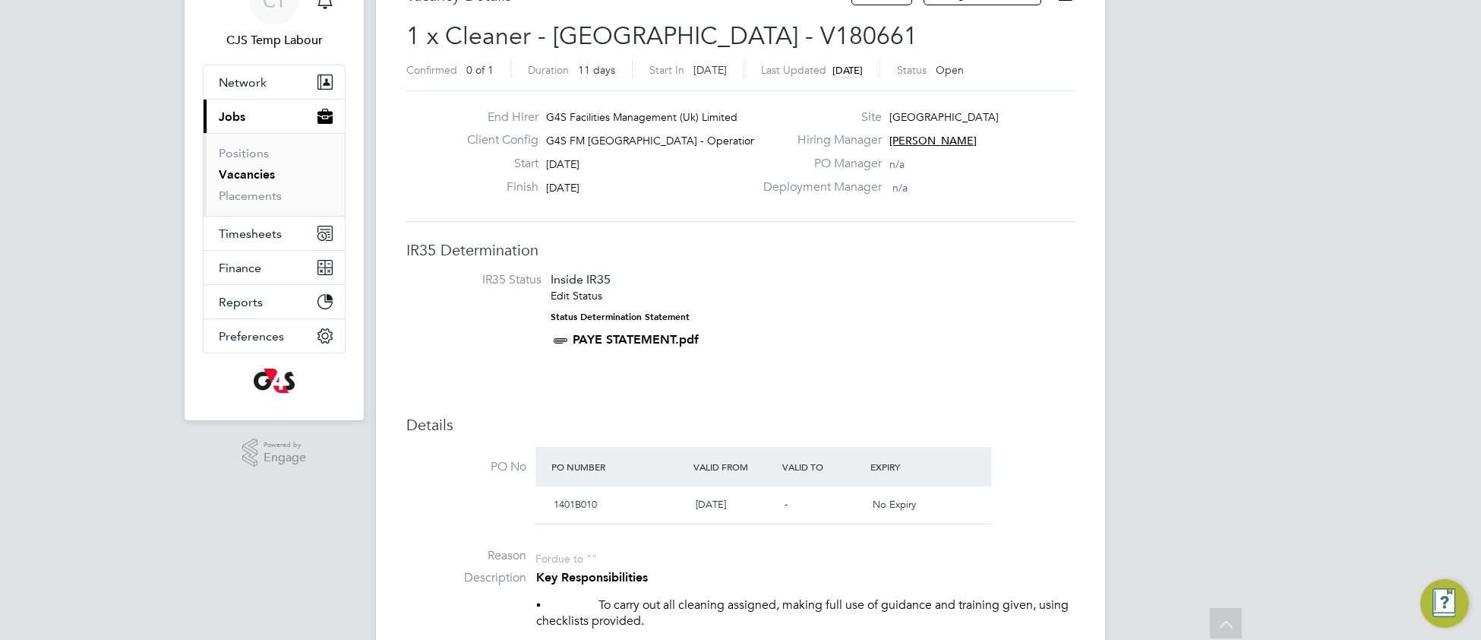
scroll to position [0, 0]
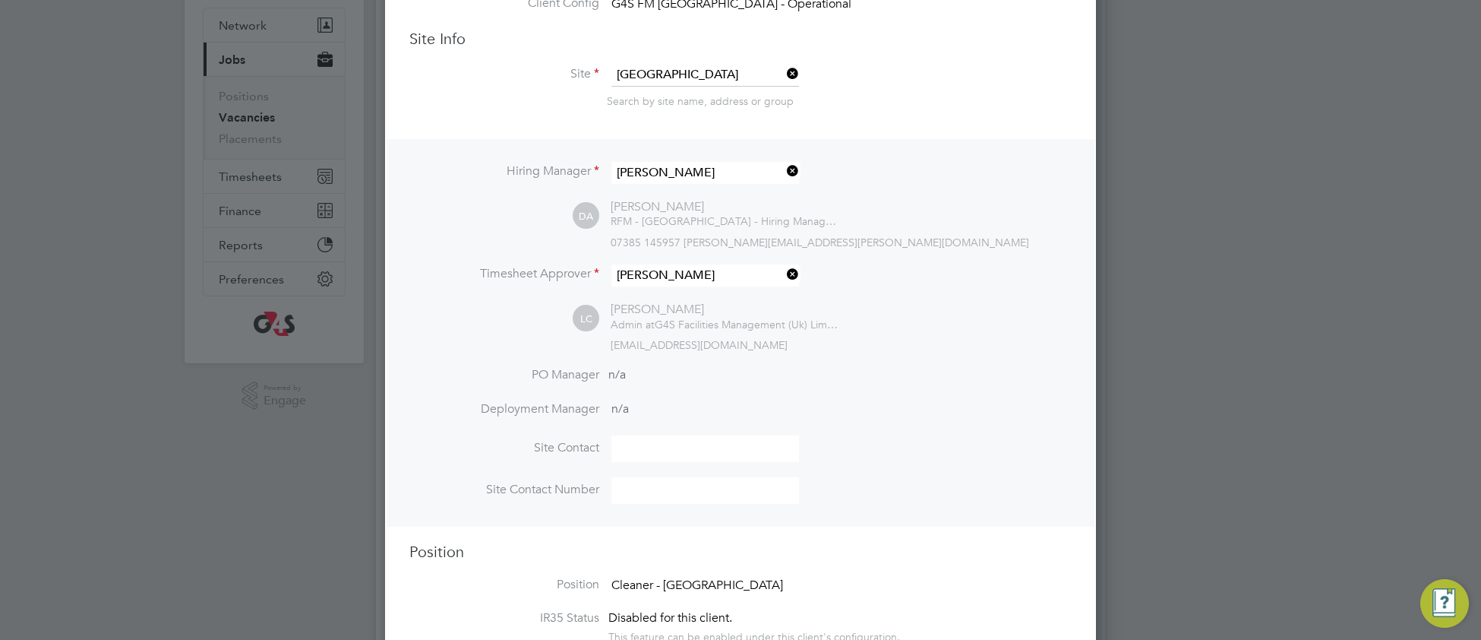
scroll to position [523, 0]
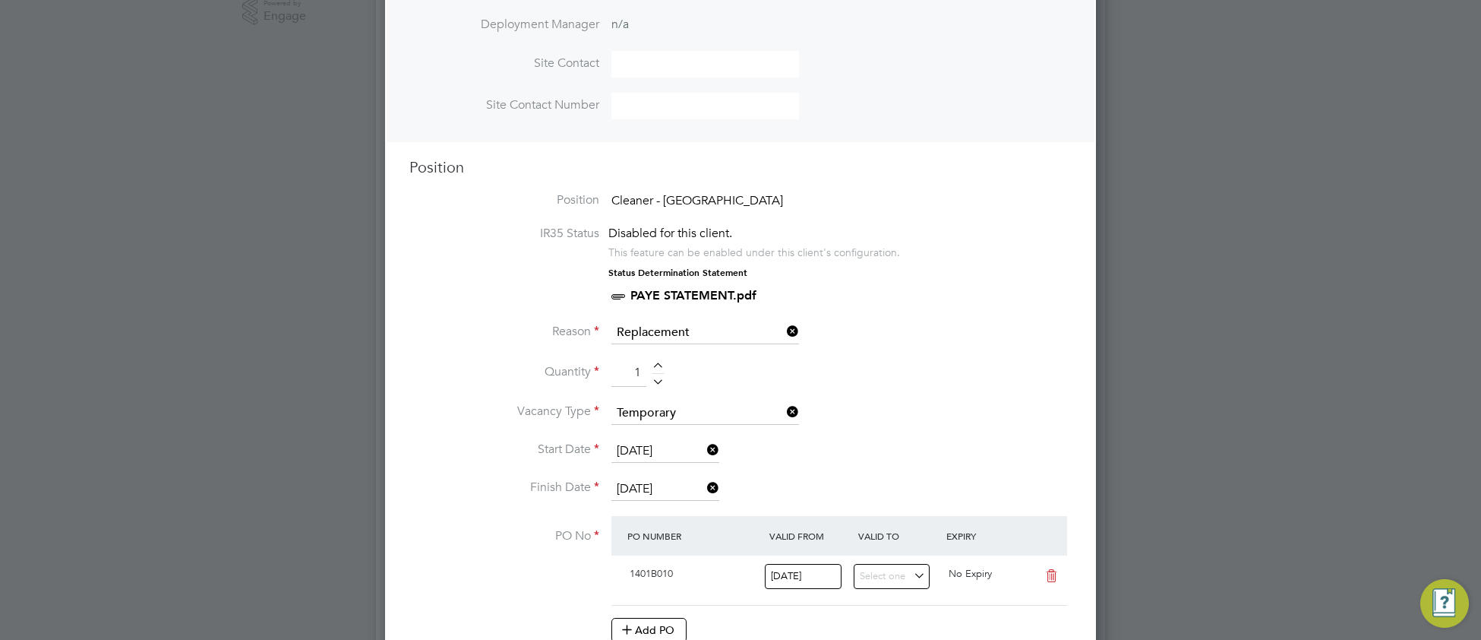
click at [661, 444] on input "16 Sep 2025" at bounding box center [665, 451] width 108 height 23
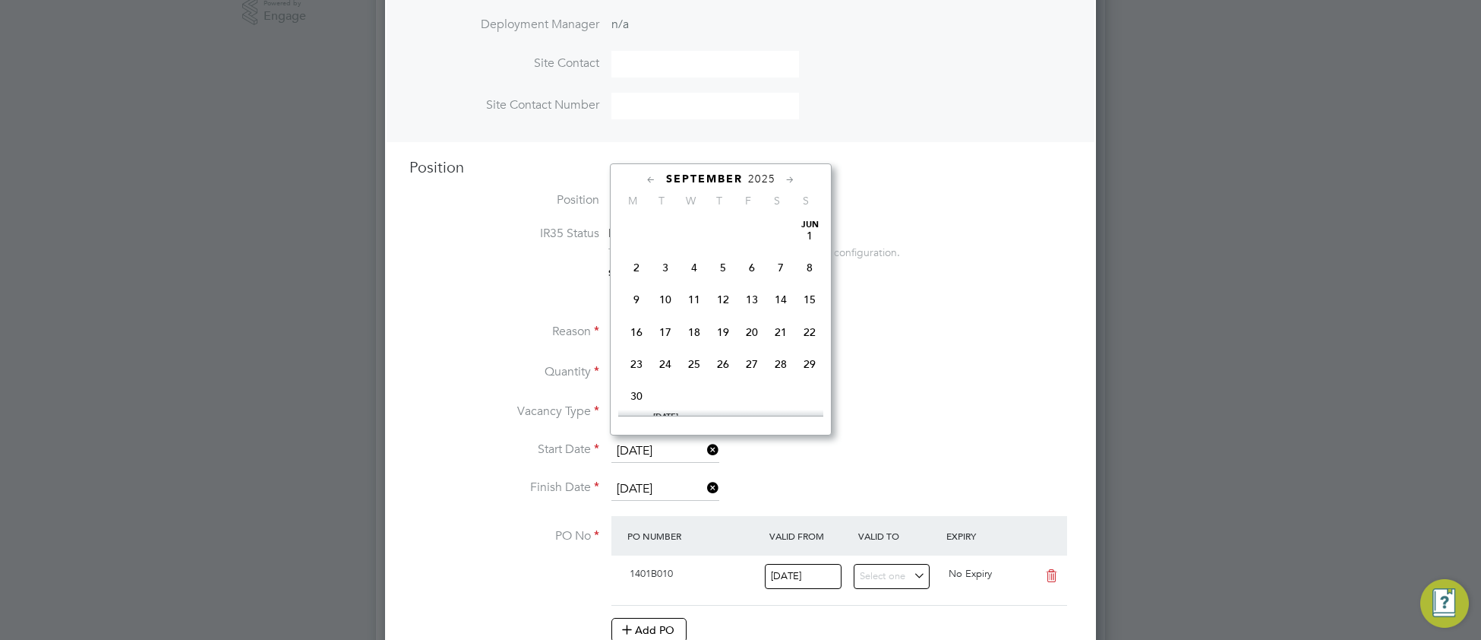
scroll to position [528, 0]
click at [636, 328] on span "22" at bounding box center [636, 316] width 29 height 29
type input "[DATE]"
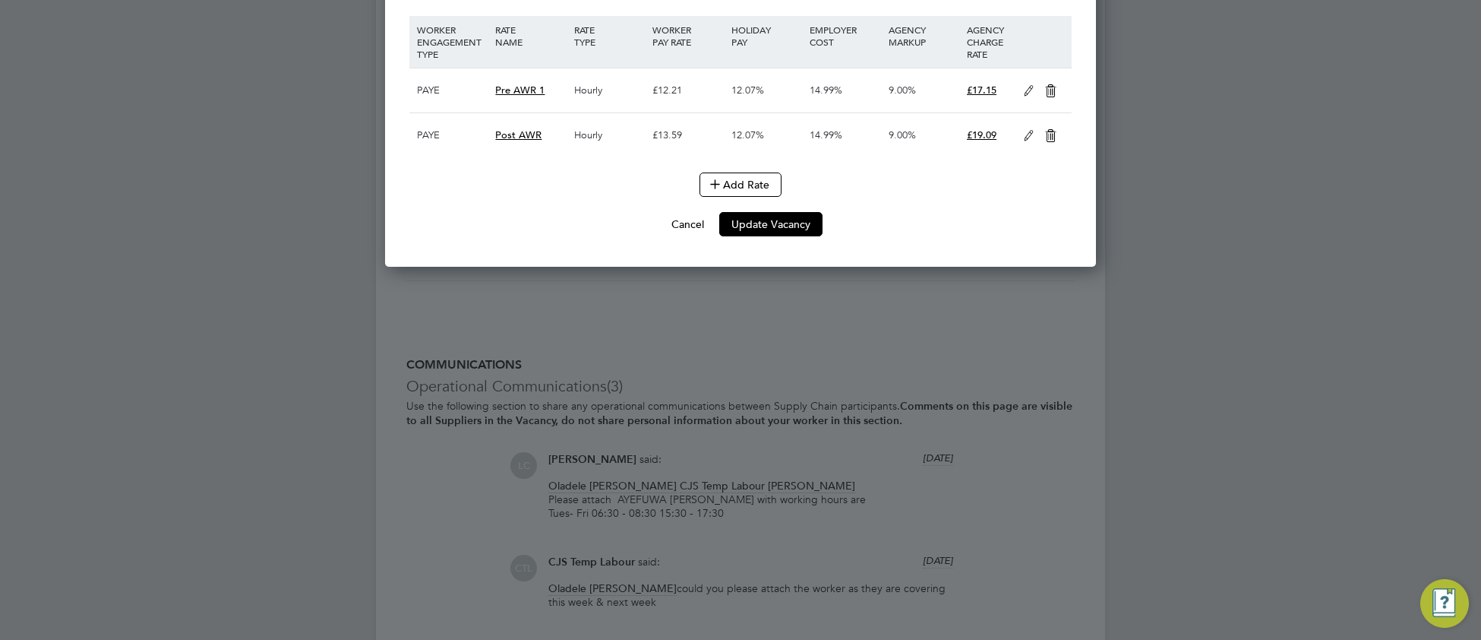
scroll to position [2035, 0]
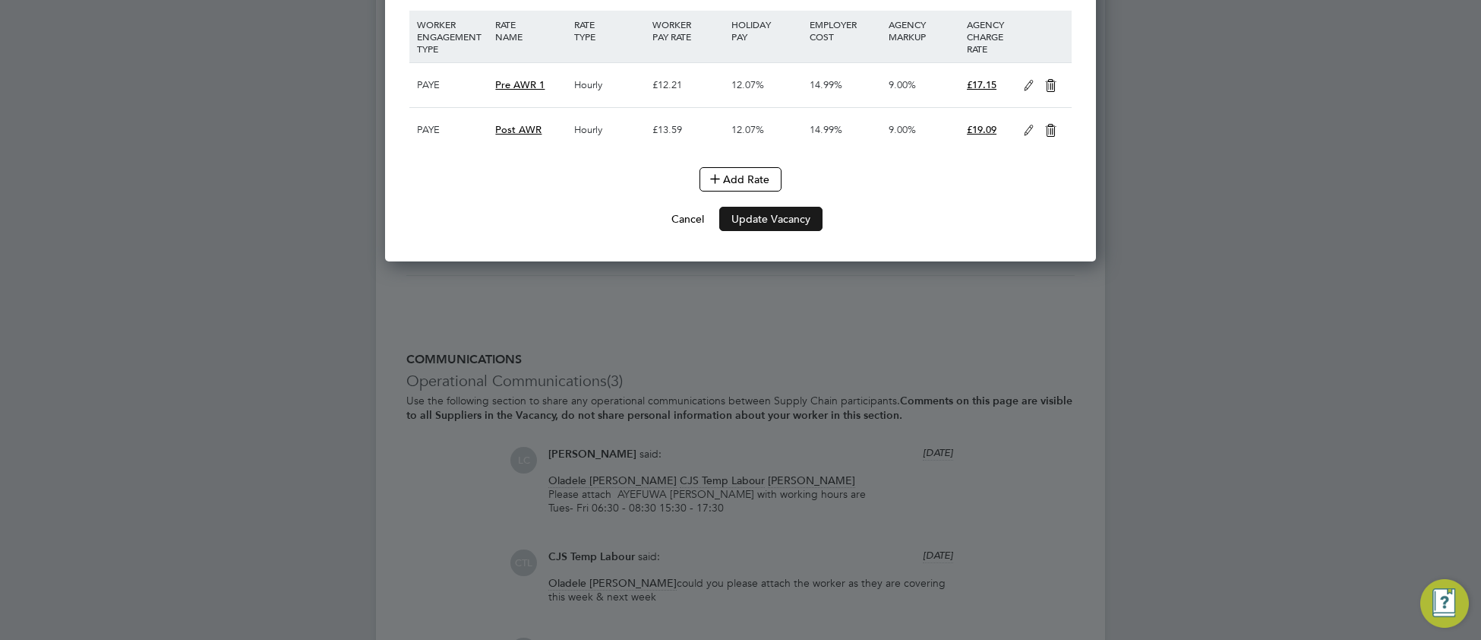
click at [792, 231] on button "Update Vacancy" at bounding box center [770, 219] width 103 height 24
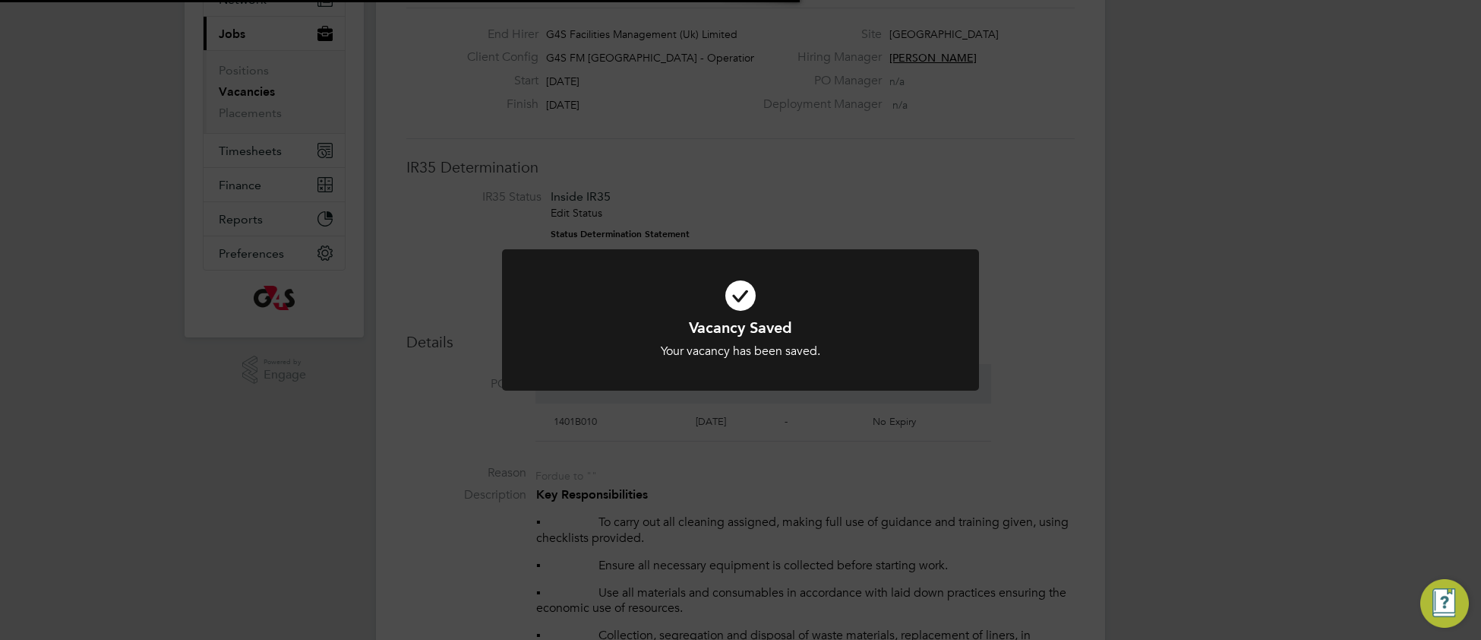
scroll to position [0, 0]
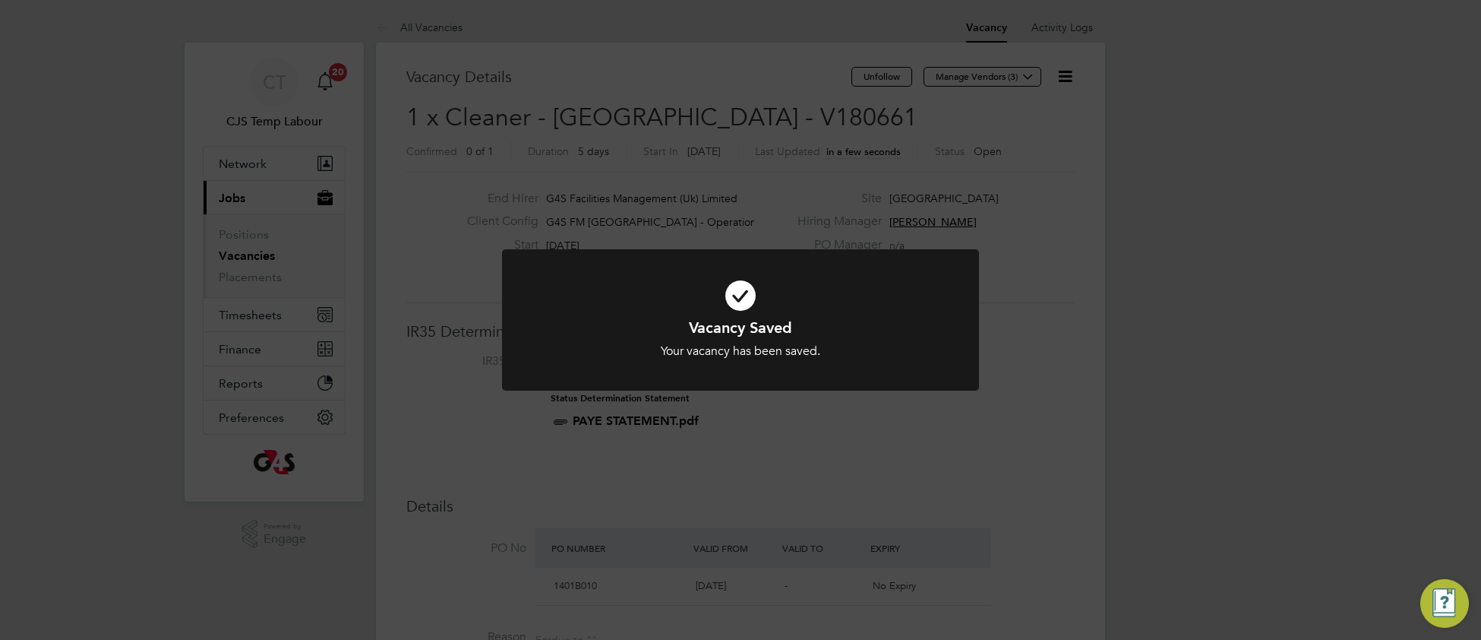
click at [589, 319] on h1 "Vacancy Saved" at bounding box center [740, 327] width 395 height 20
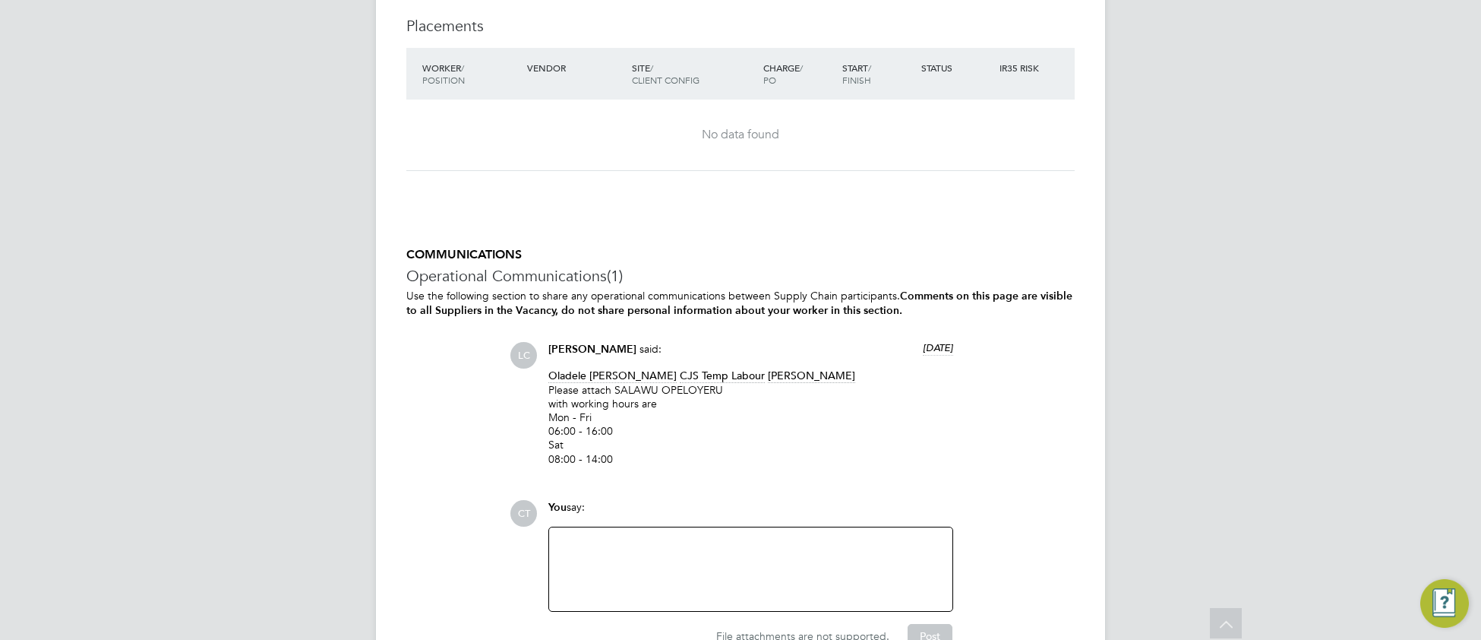
scroll to position [3909, 0]
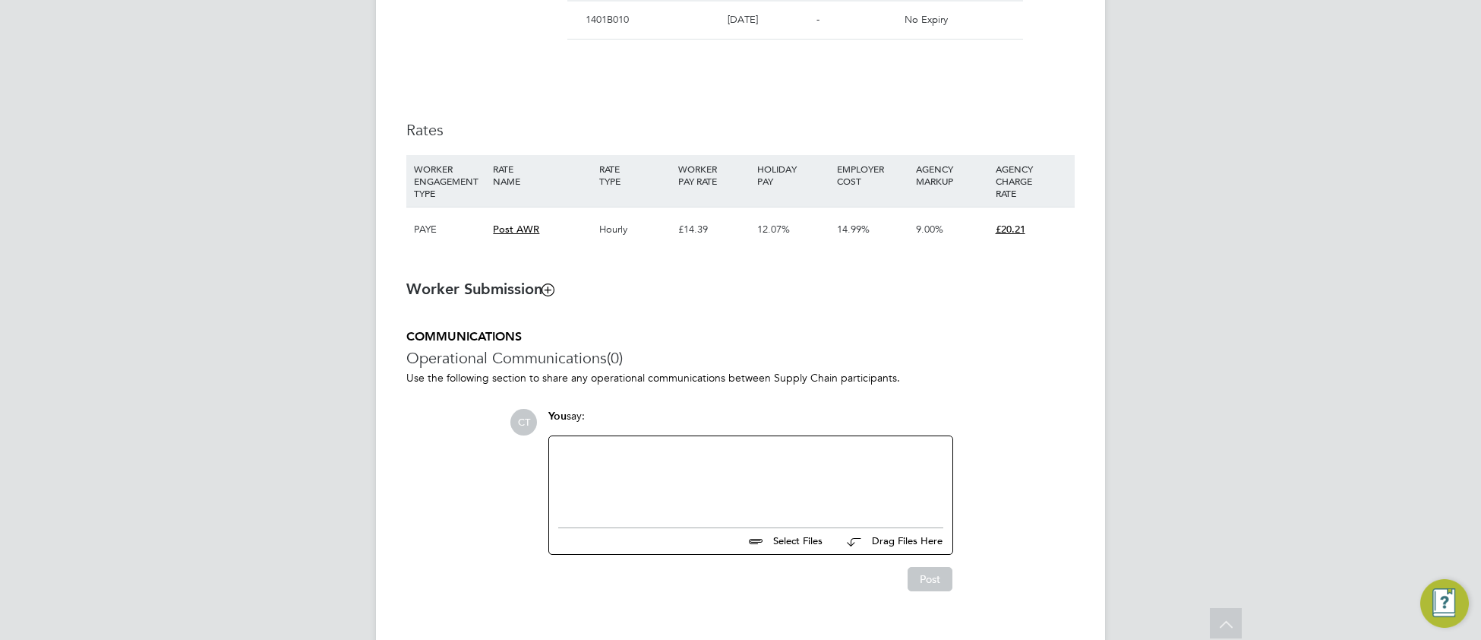
scroll to position [962, 0]
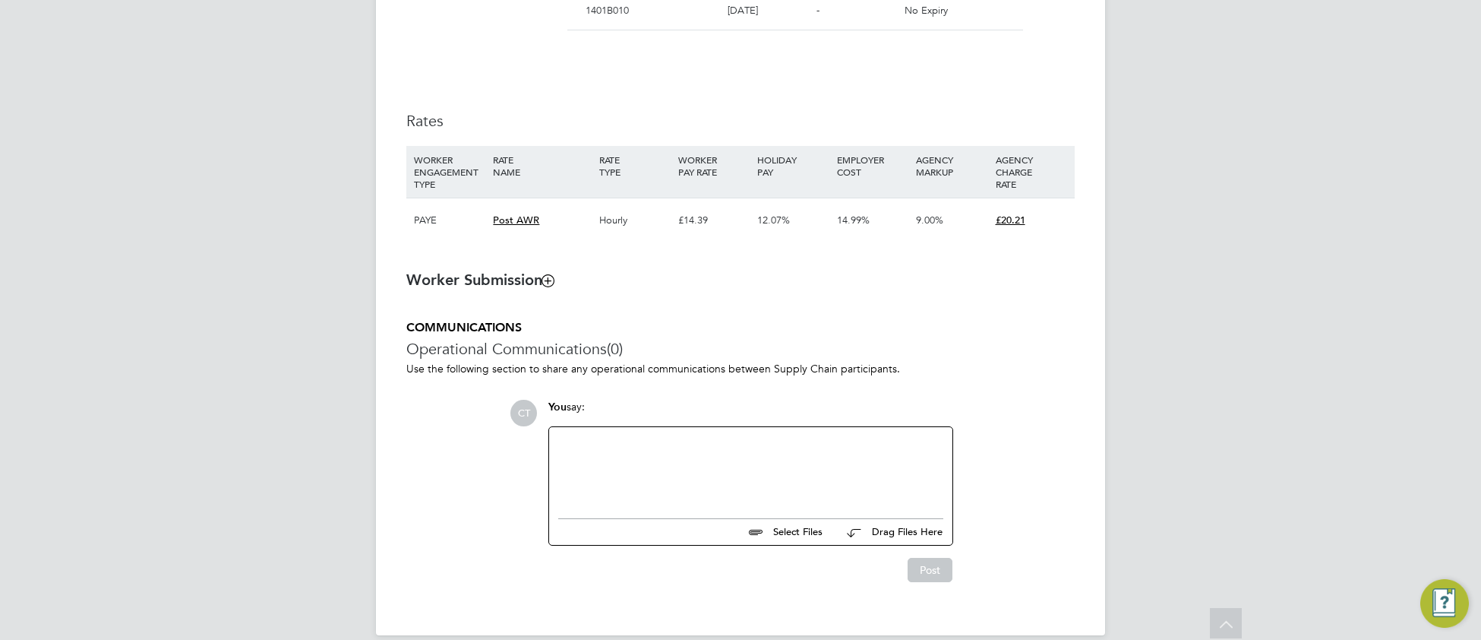
click at [1003, 375] on p "Use the following section to share any operational communications between Suppl…" at bounding box center [740, 369] width 668 height 14
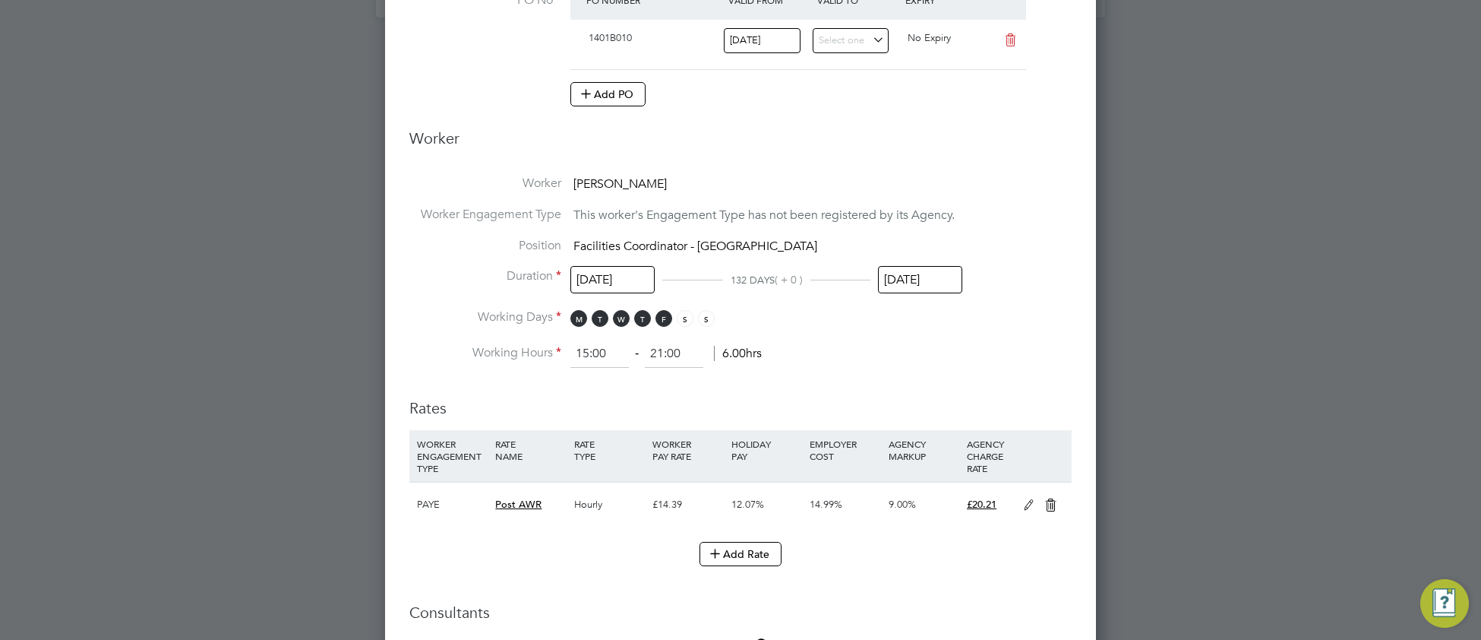
click at [925, 283] on input "[DATE]" at bounding box center [920, 280] width 84 height 28
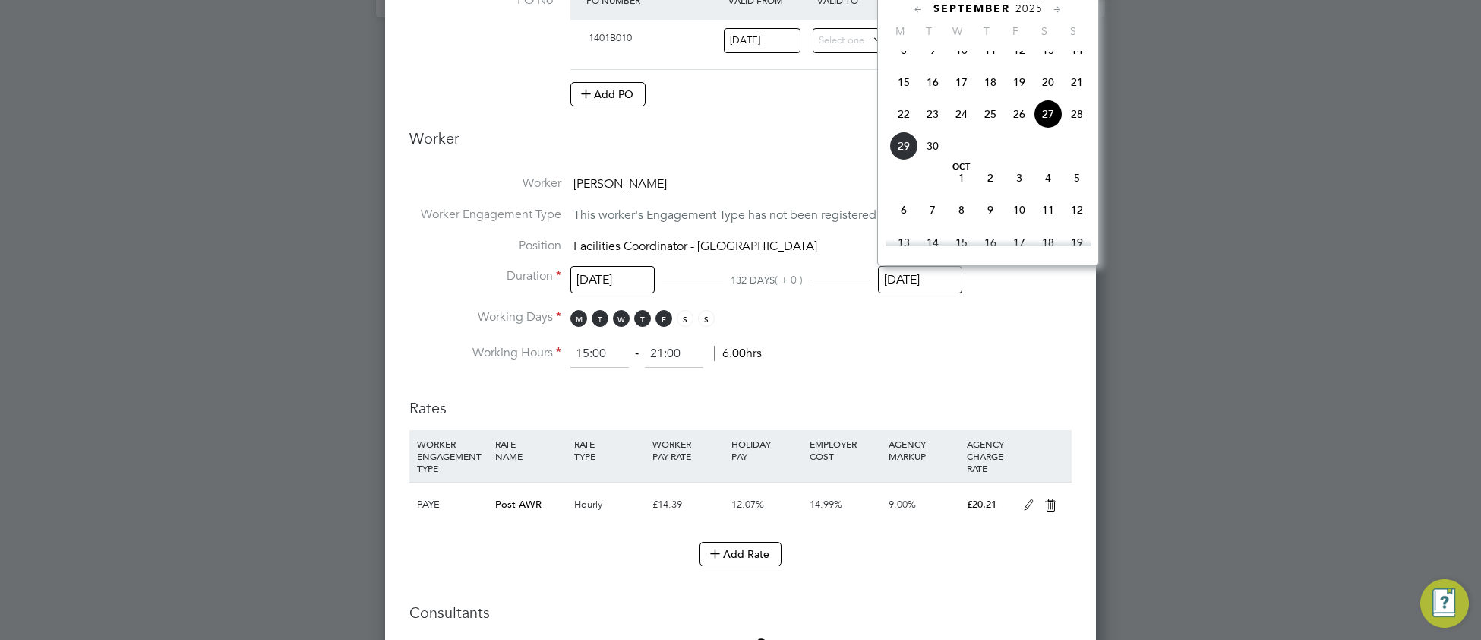
click at [1020, 365] on li "Working Hours 15:00 ‐ 21:00 6.00hrs" at bounding box center [740, 353] width 662 height 27
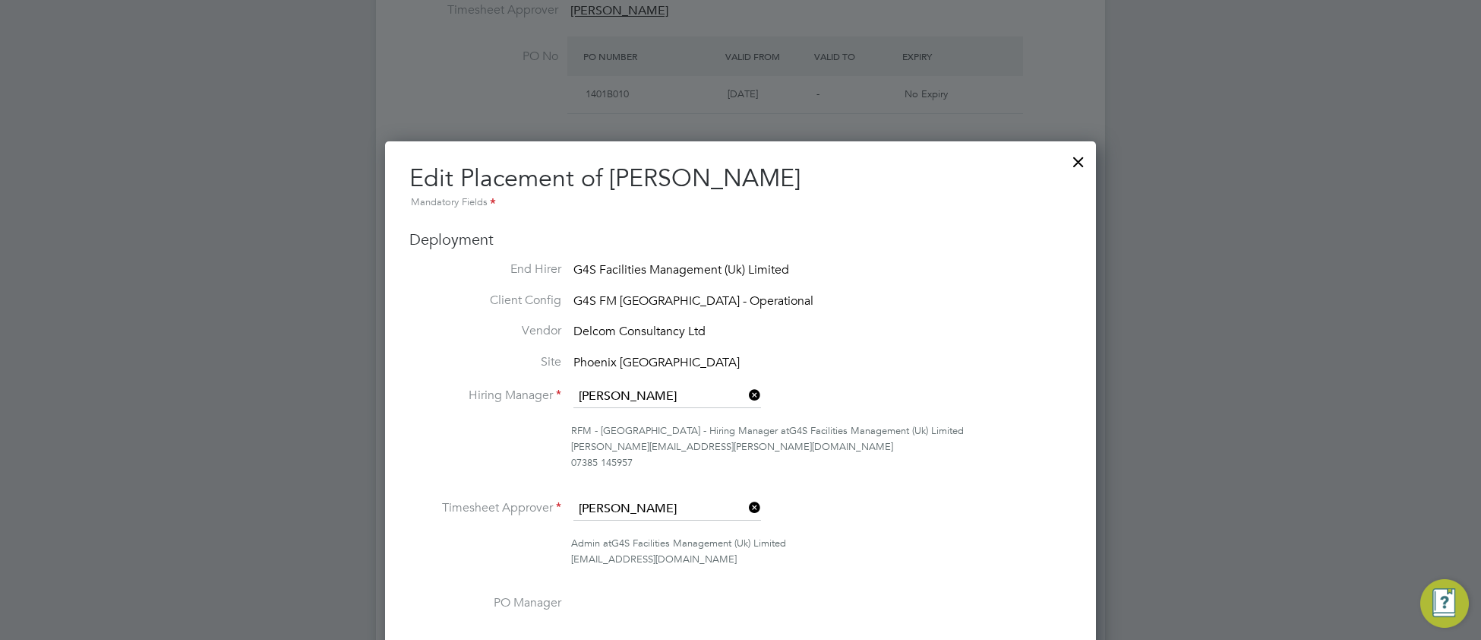
click at [1075, 160] on div at bounding box center [1078, 157] width 27 height 27
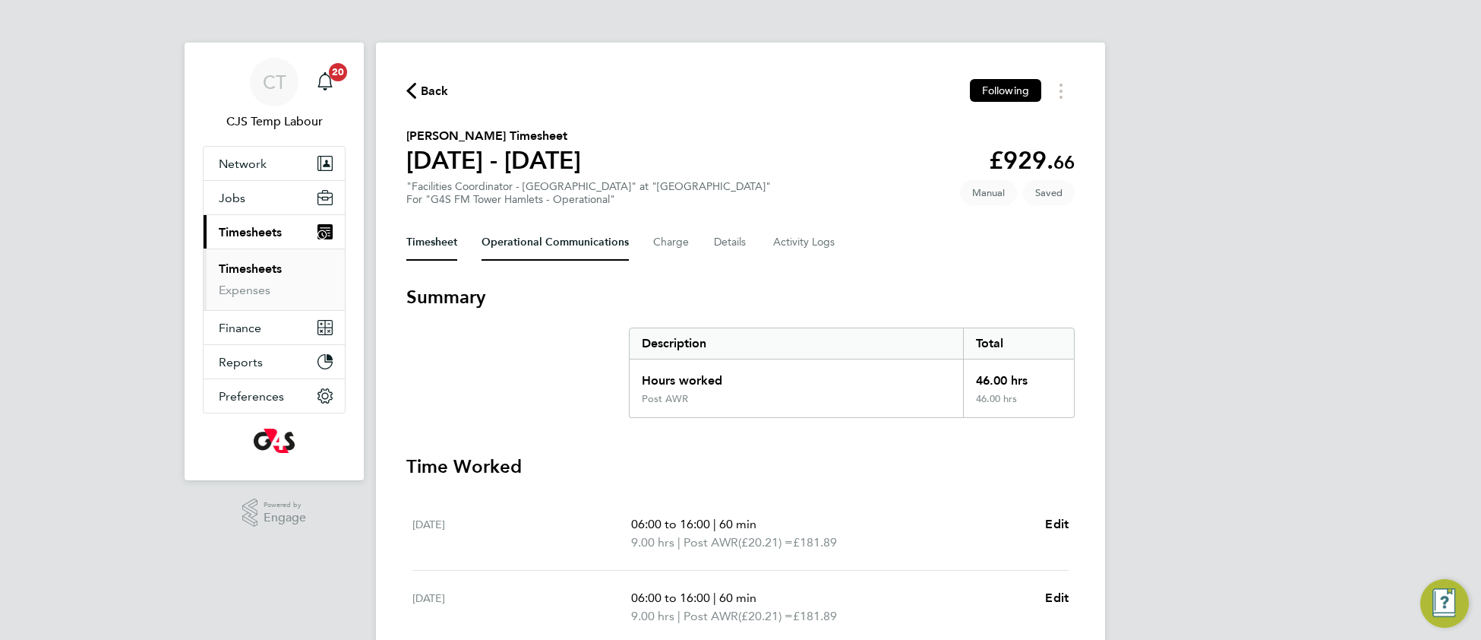
click at [545, 241] on Communications-tab "Operational Communications" at bounding box center [555, 242] width 147 height 36
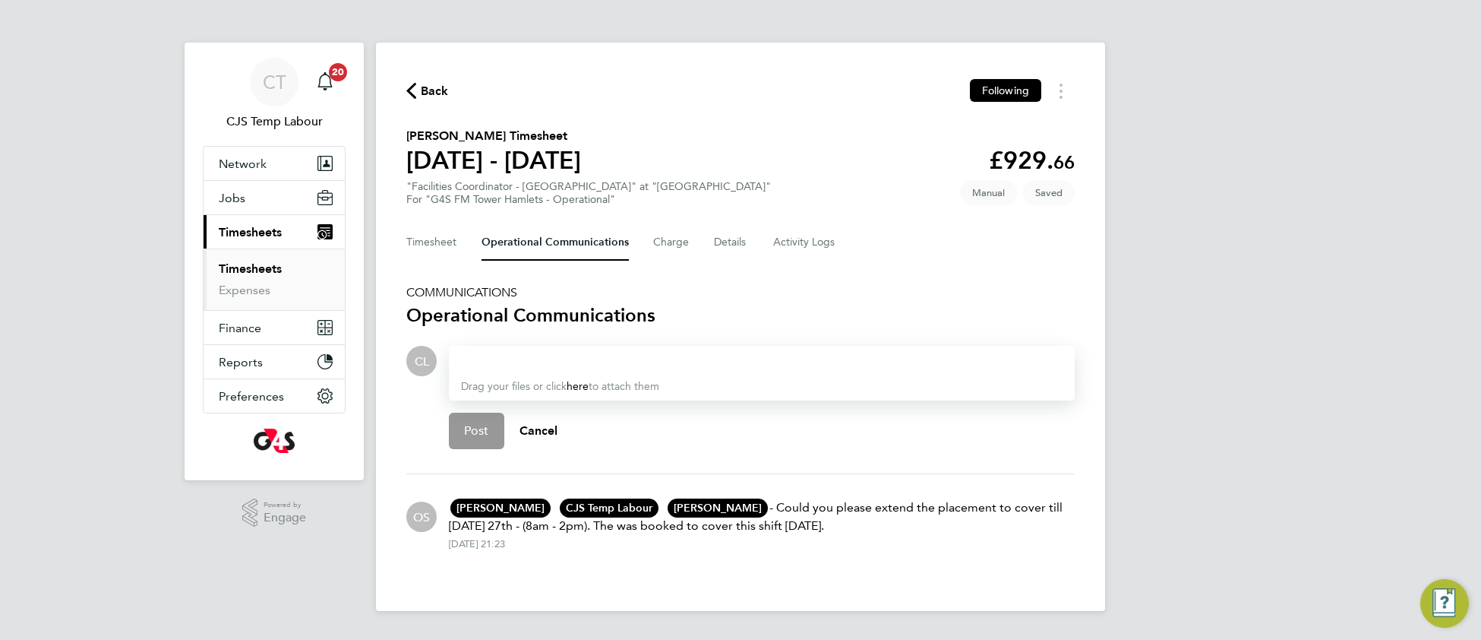
click at [537, 352] on div at bounding box center [762, 361] width 602 height 18
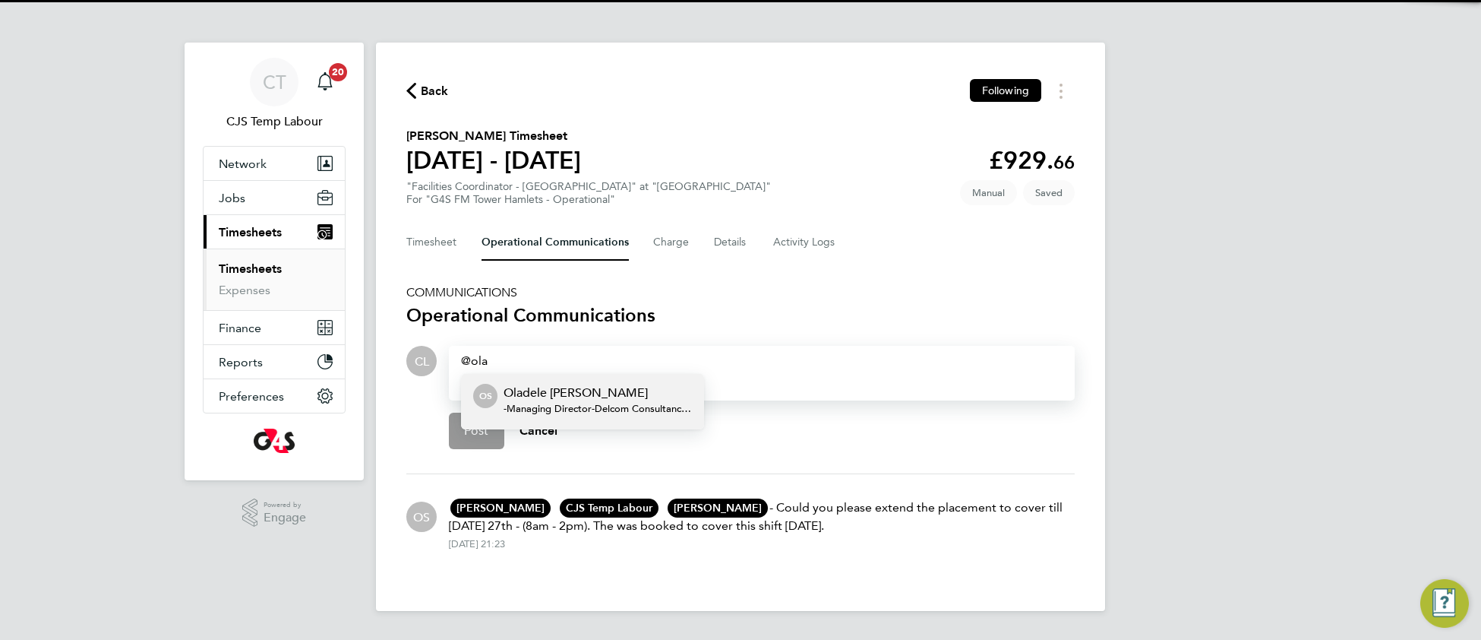
click at [561, 393] on p "Oladele [PERSON_NAME]" at bounding box center [598, 393] width 188 height 18
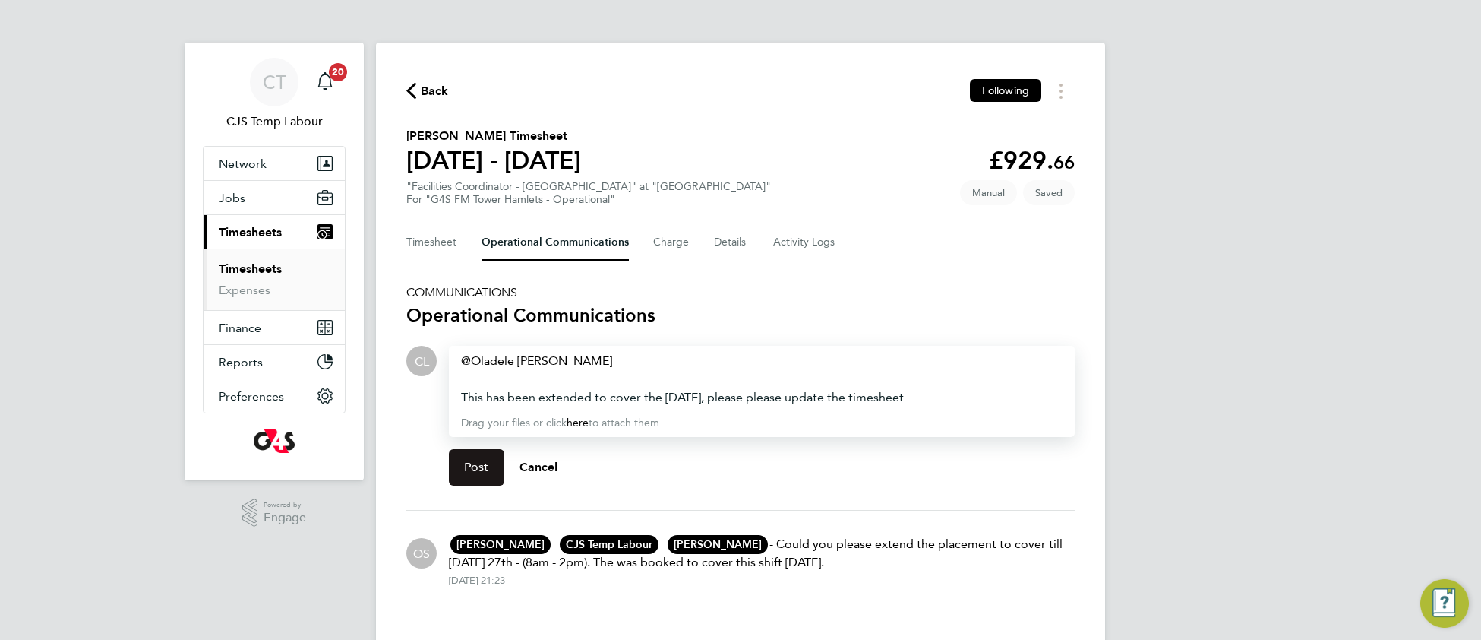
drag, startPoint x: 472, startPoint y: 471, endPoint x: 460, endPoint y: 472, distance: 11.5
click at [471, 471] on button "Post" at bounding box center [476, 467] width 55 height 36
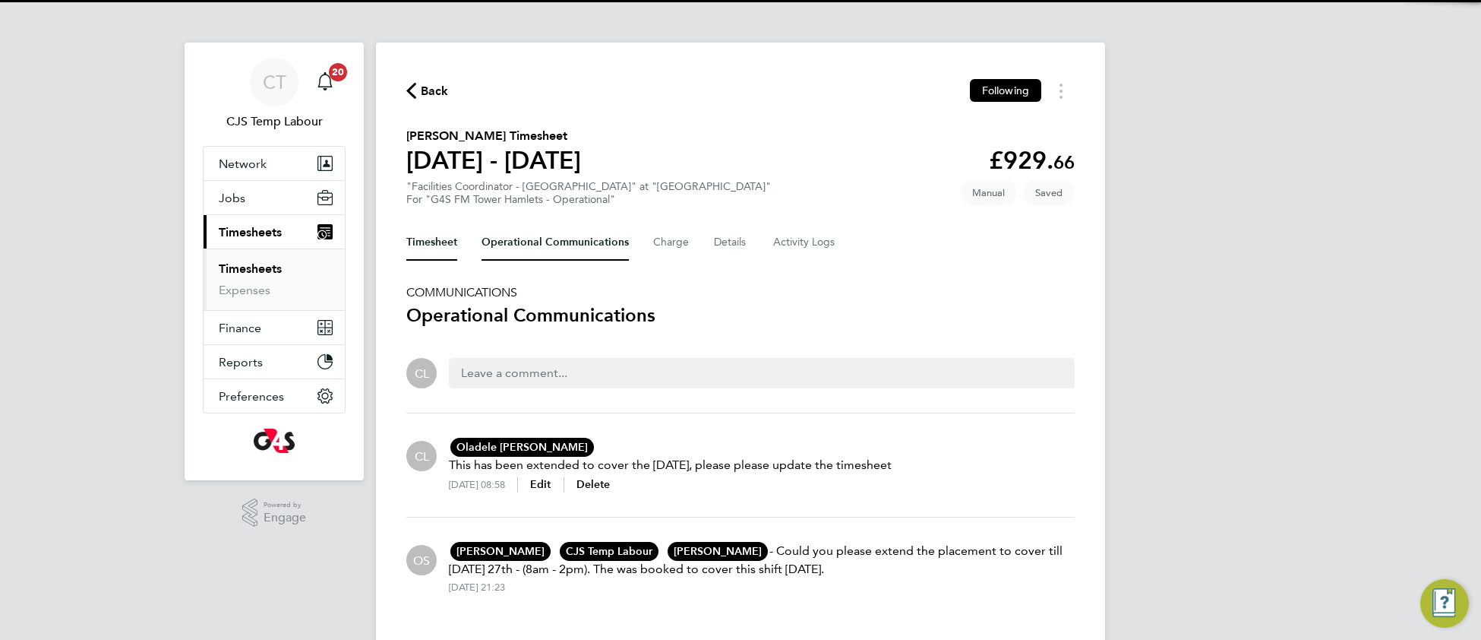
click at [433, 238] on button "Timesheet" at bounding box center [431, 242] width 51 height 36
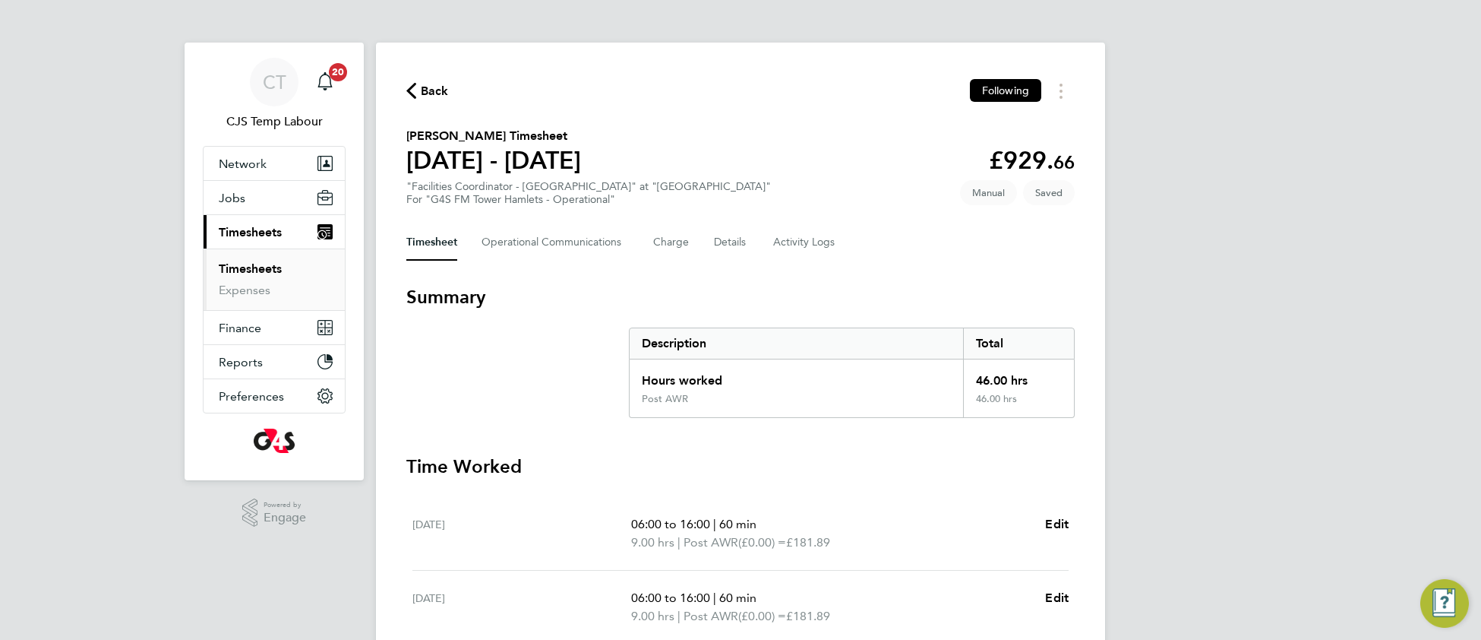
click at [262, 271] on link "Timesheets" at bounding box center [250, 268] width 63 height 14
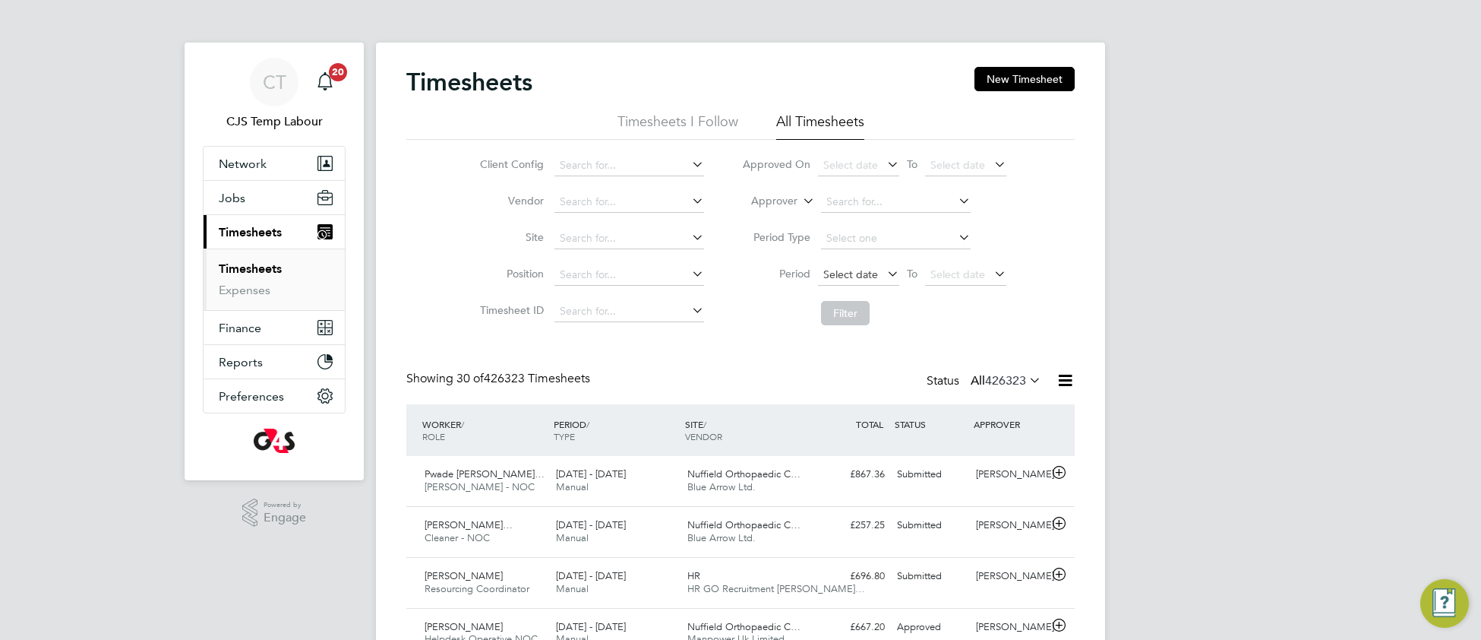
click at [858, 276] on span "Select date" at bounding box center [850, 274] width 55 height 14
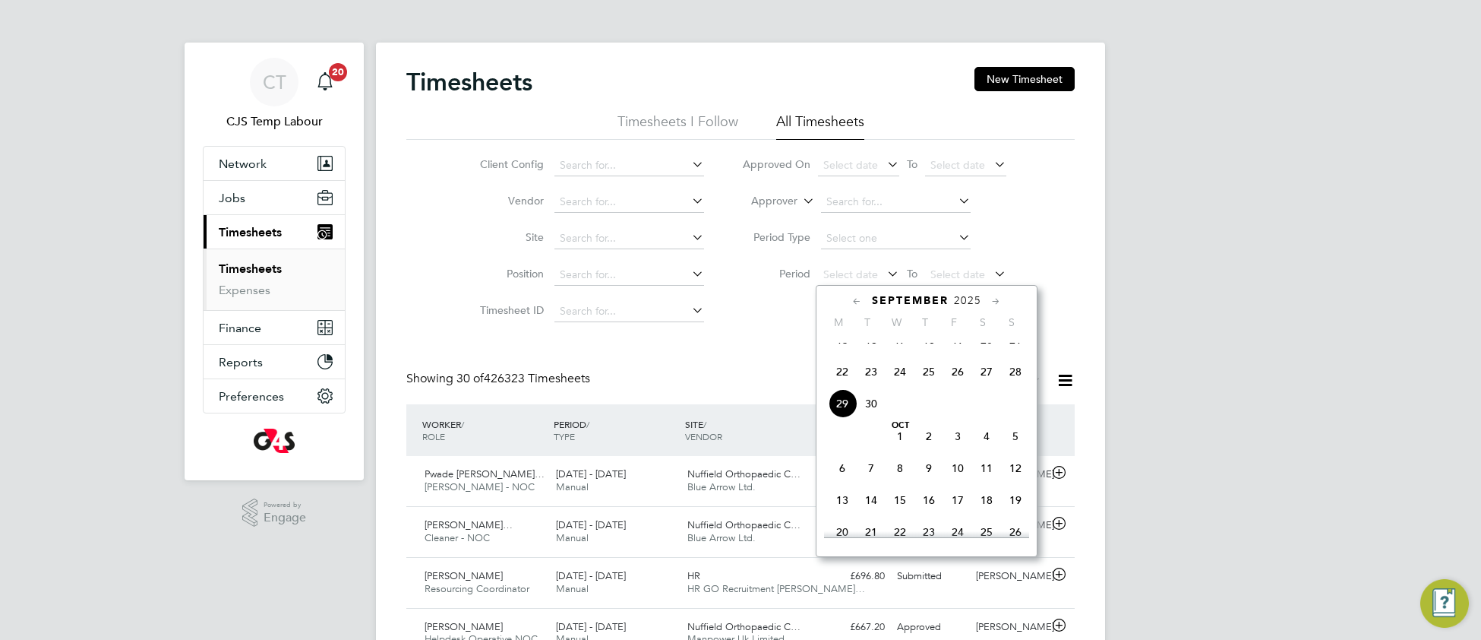
click at [837, 385] on span "22" at bounding box center [842, 371] width 29 height 29
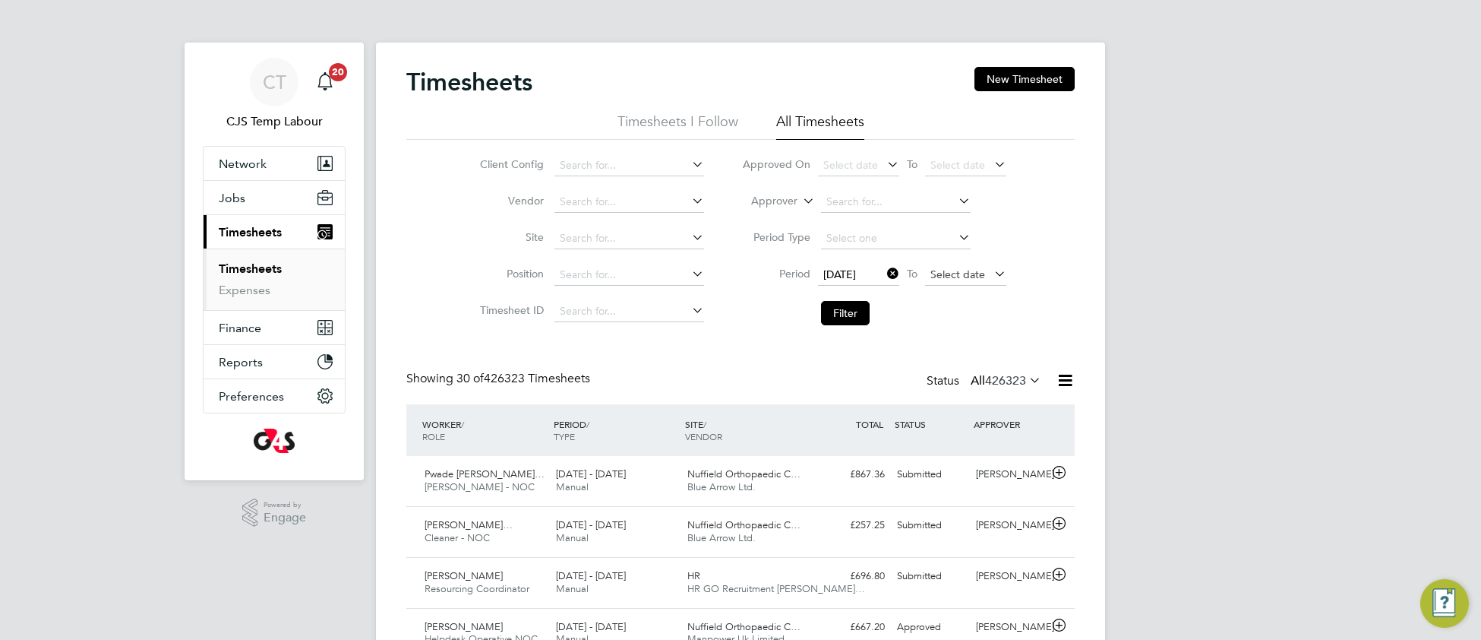
click at [937, 269] on span "Select date" at bounding box center [957, 274] width 55 height 14
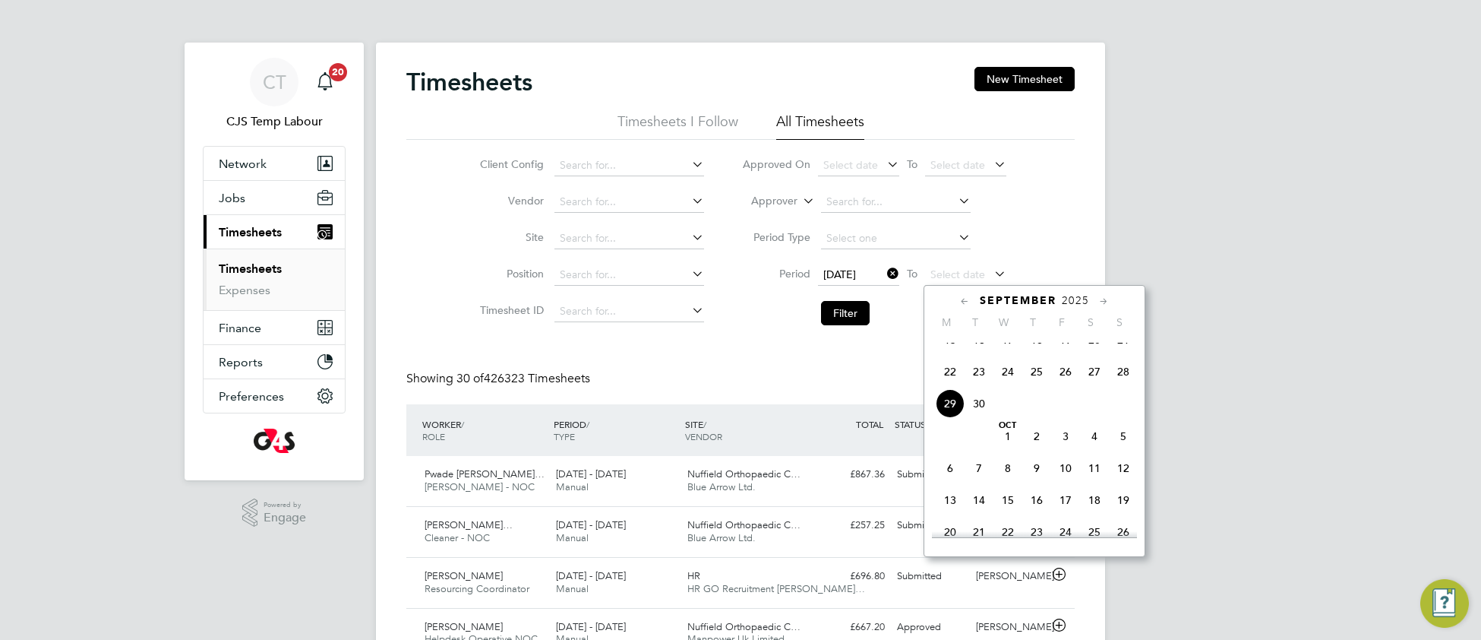
drag, startPoint x: 1123, startPoint y: 385, endPoint x: 1100, endPoint y: 383, distance: 22.9
click at [1118, 385] on span "28" at bounding box center [1123, 371] width 29 height 29
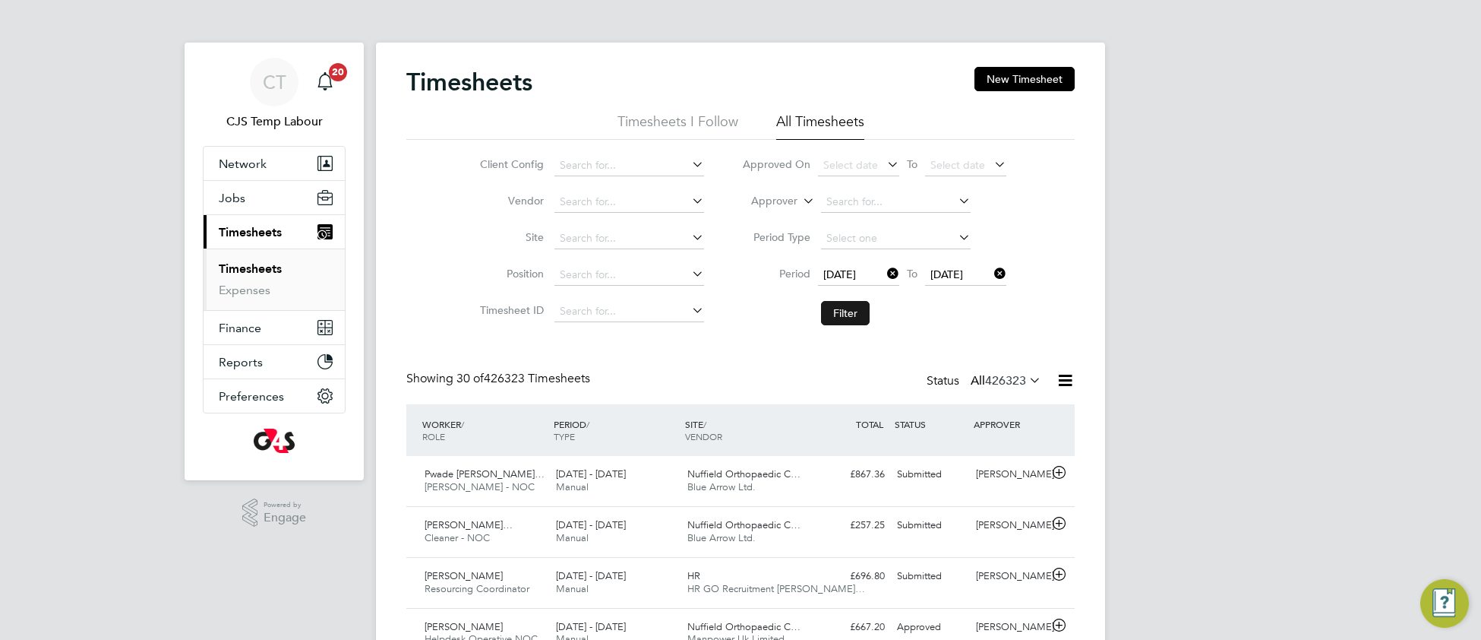
click at [859, 316] on button "Filter" at bounding box center [845, 313] width 49 height 24
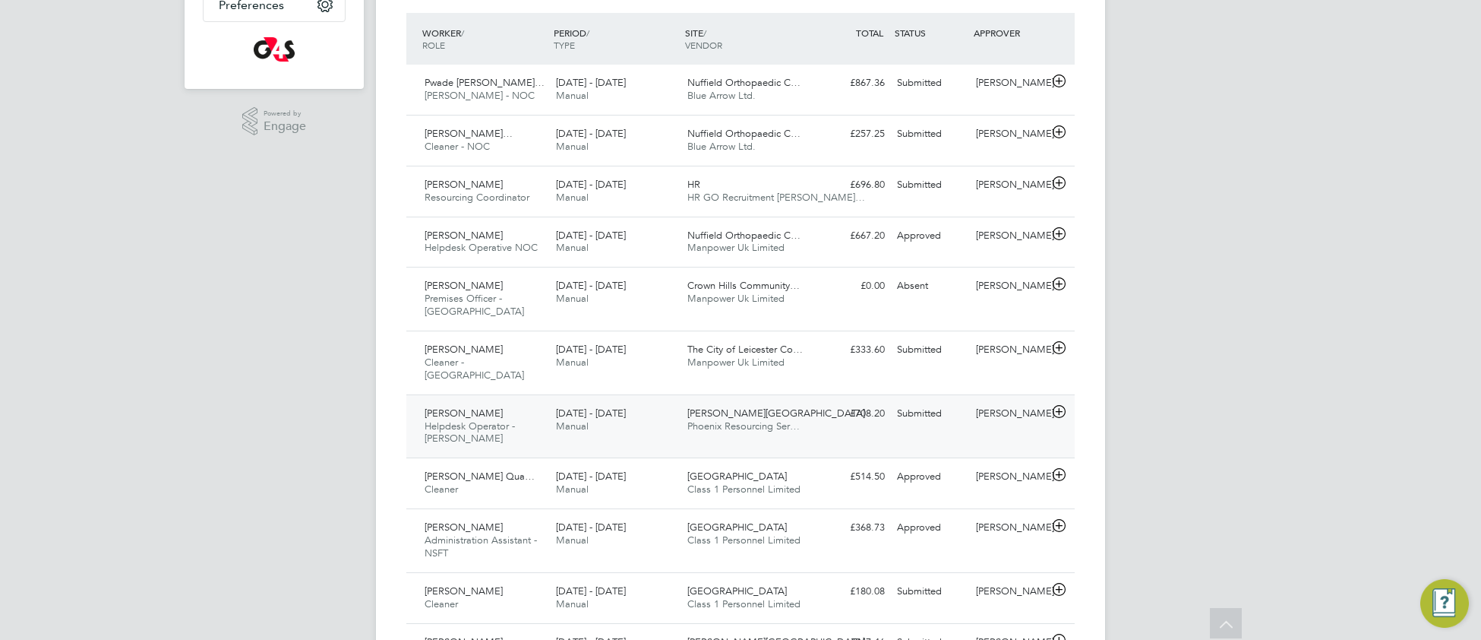
click at [748, 428] on div "Nitin Chauhan Helpdesk Operator - Churchill 22 - 28 Sep 2025 22 - 28 Sep 2025 M…" at bounding box center [740, 426] width 668 height 64
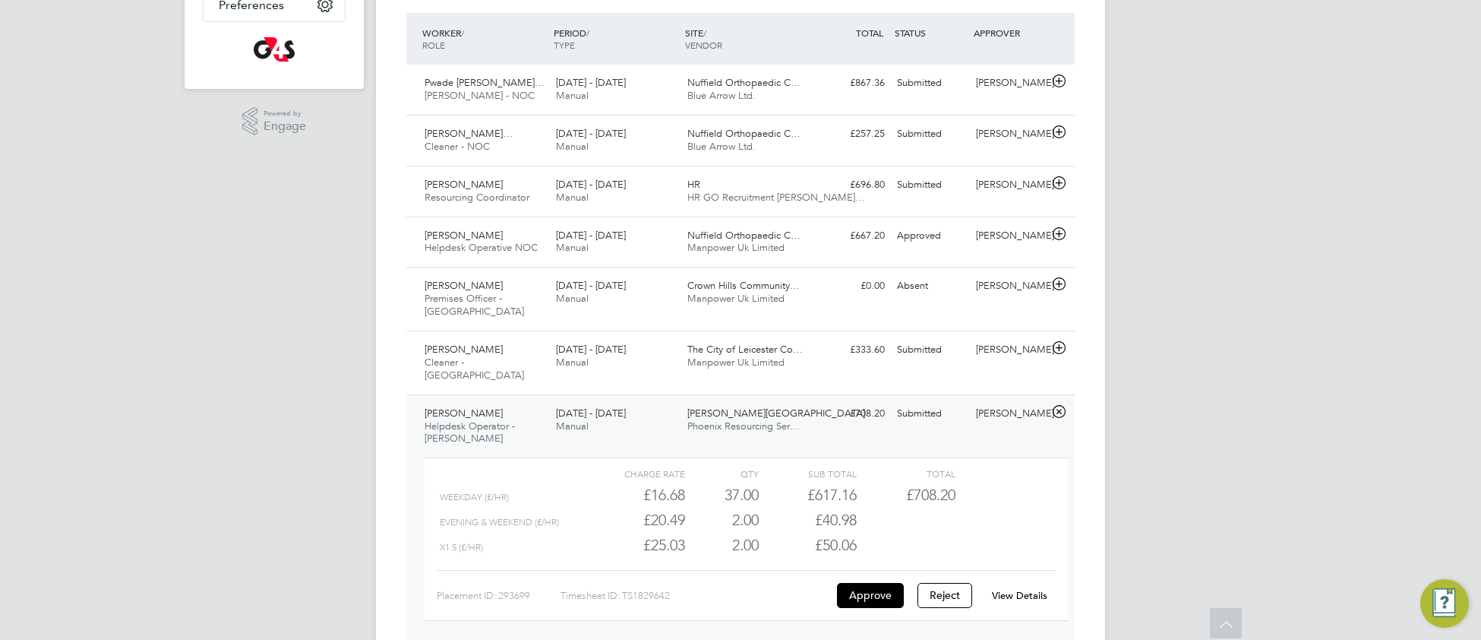
click at [1000, 589] on link "View Details" at bounding box center [1019, 595] width 55 height 13
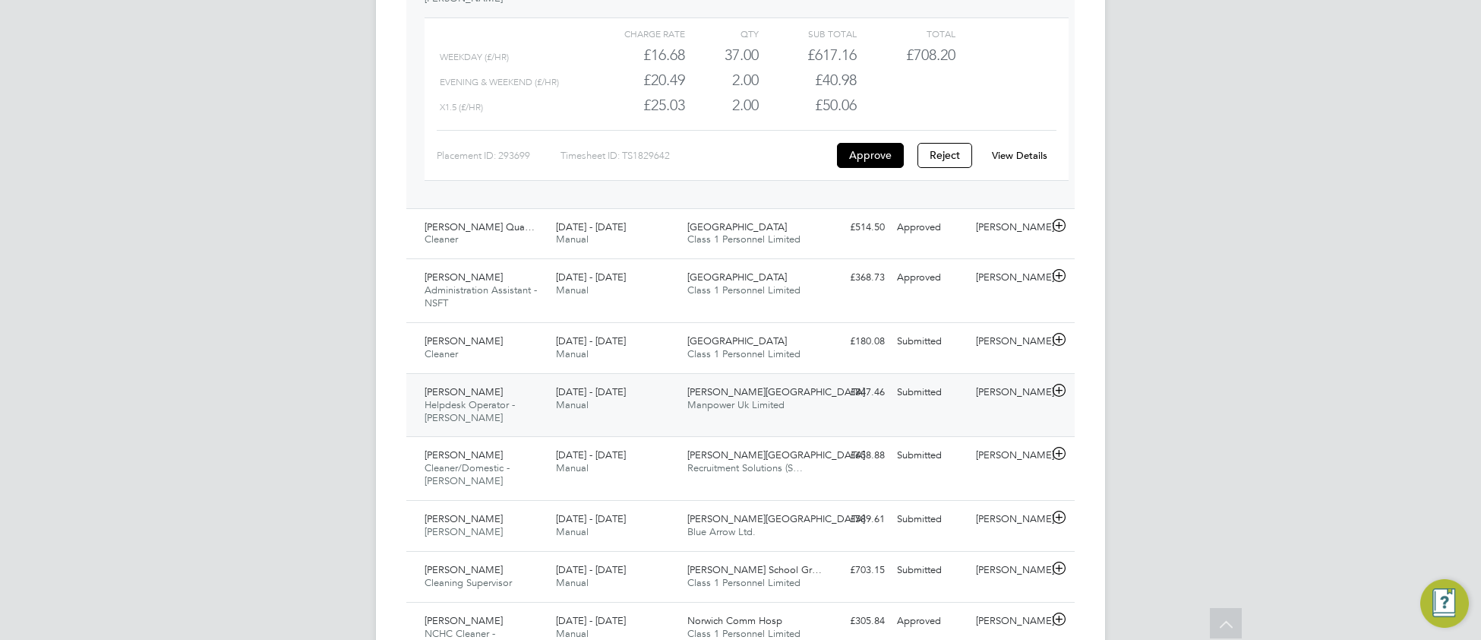
click at [655, 412] on div "Michelle Ibanez-Martín Helpdesk Operator - Churchill 22 - 28 Sep 2025 22 - 28 S…" at bounding box center [740, 405] width 668 height 64
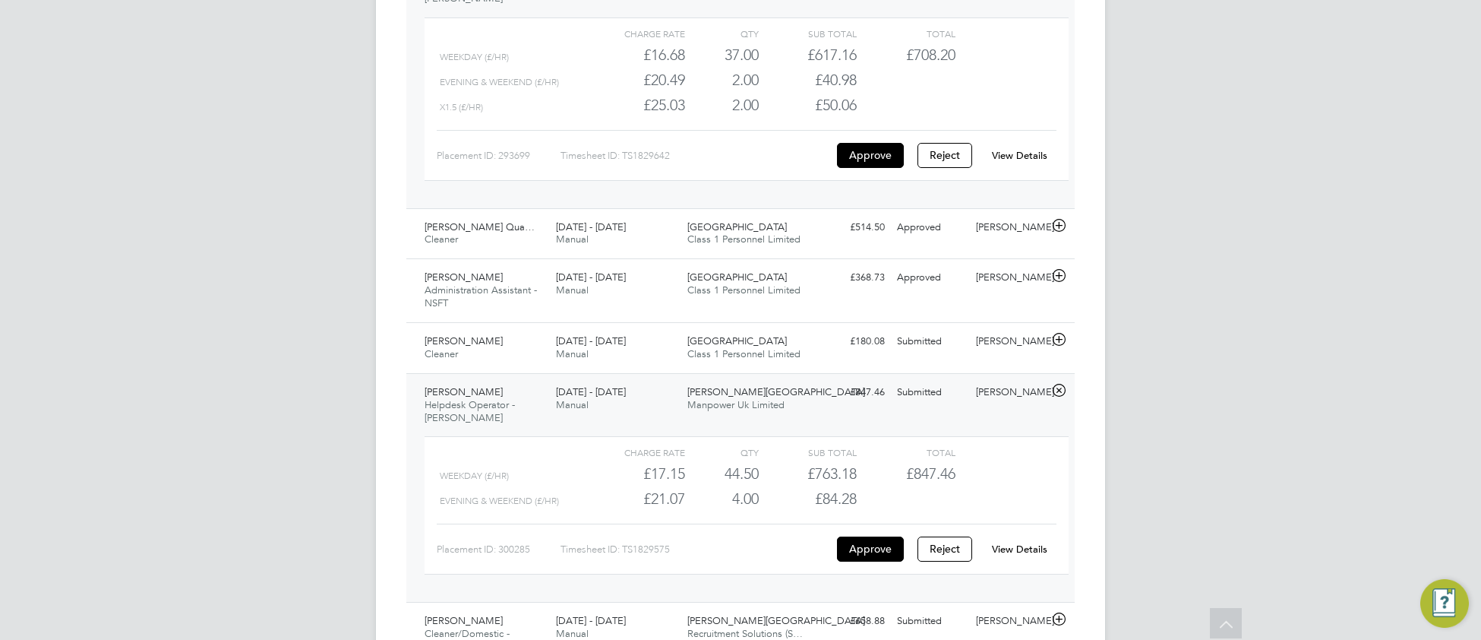
click at [1020, 542] on link "View Details" at bounding box center [1019, 548] width 55 height 13
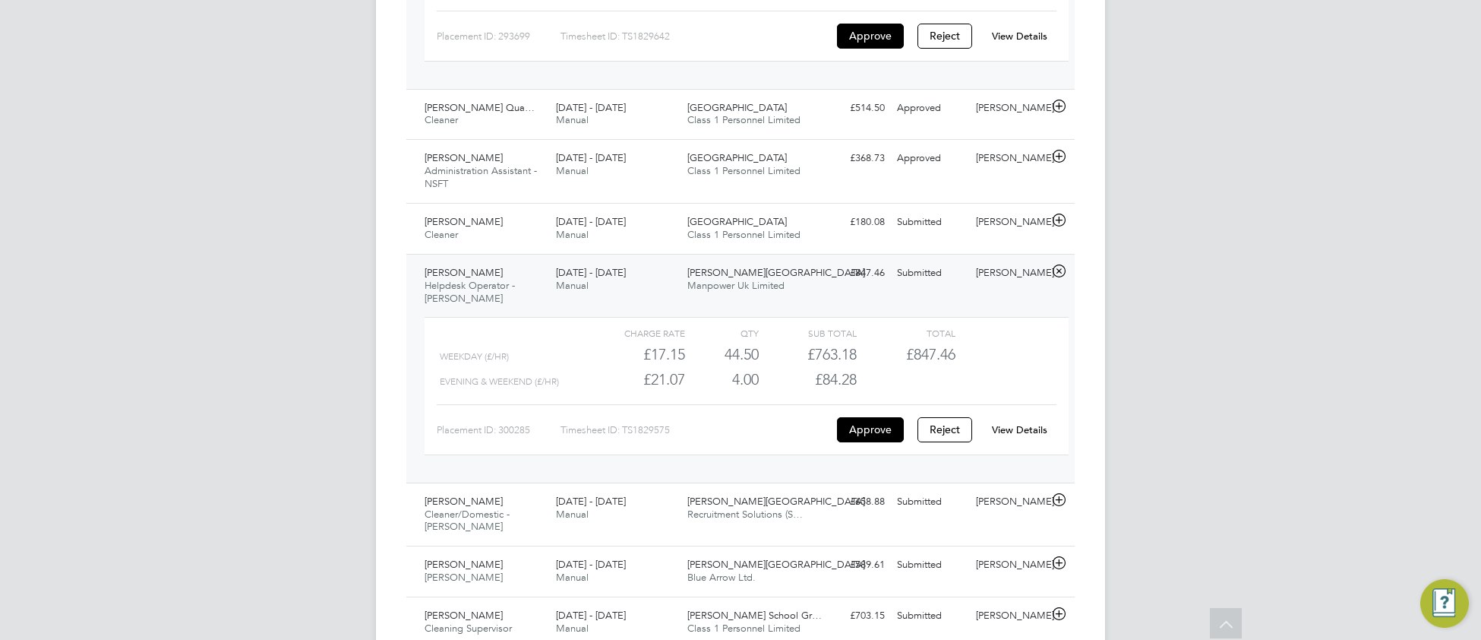
scroll to position [1191, 0]
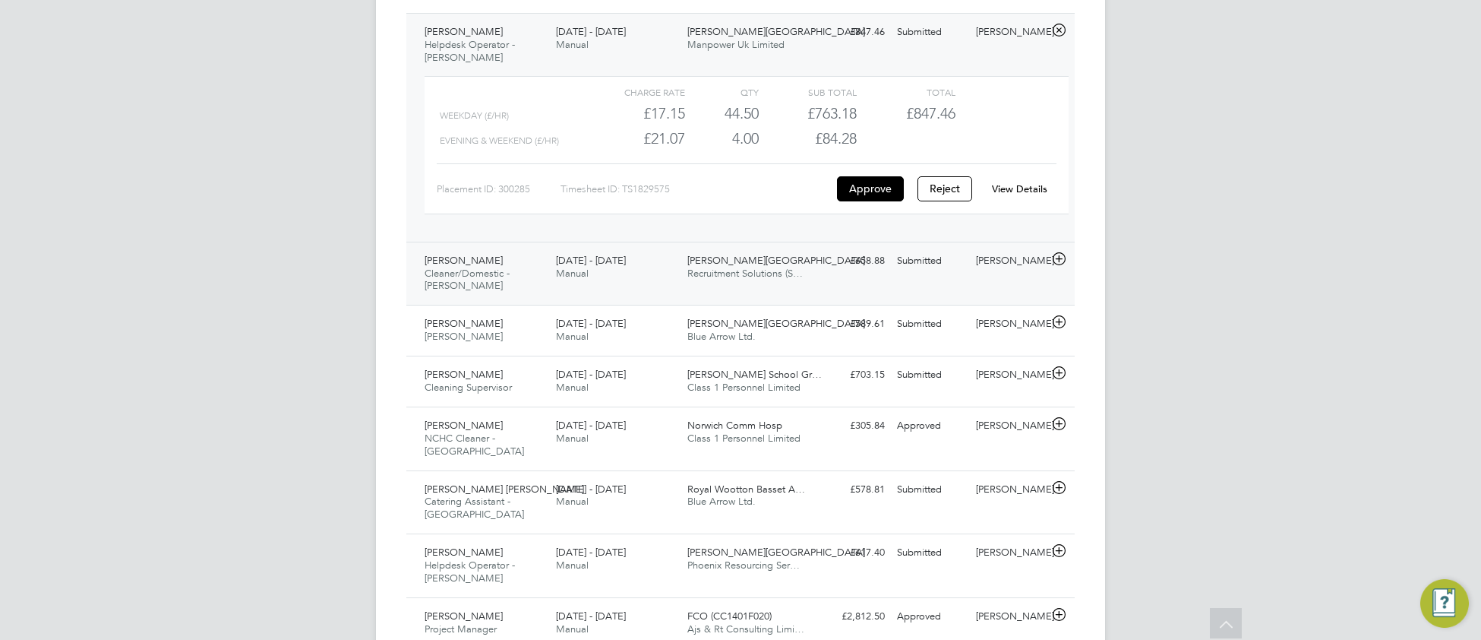
click at [667, 279] on div "Latifah Ali Cleaner/Domestic - Churchill 22 - 28 Sep 2025 22 - 28 Sep 2025 Manu…" at bounding box center [740, 274] width 668 height 64
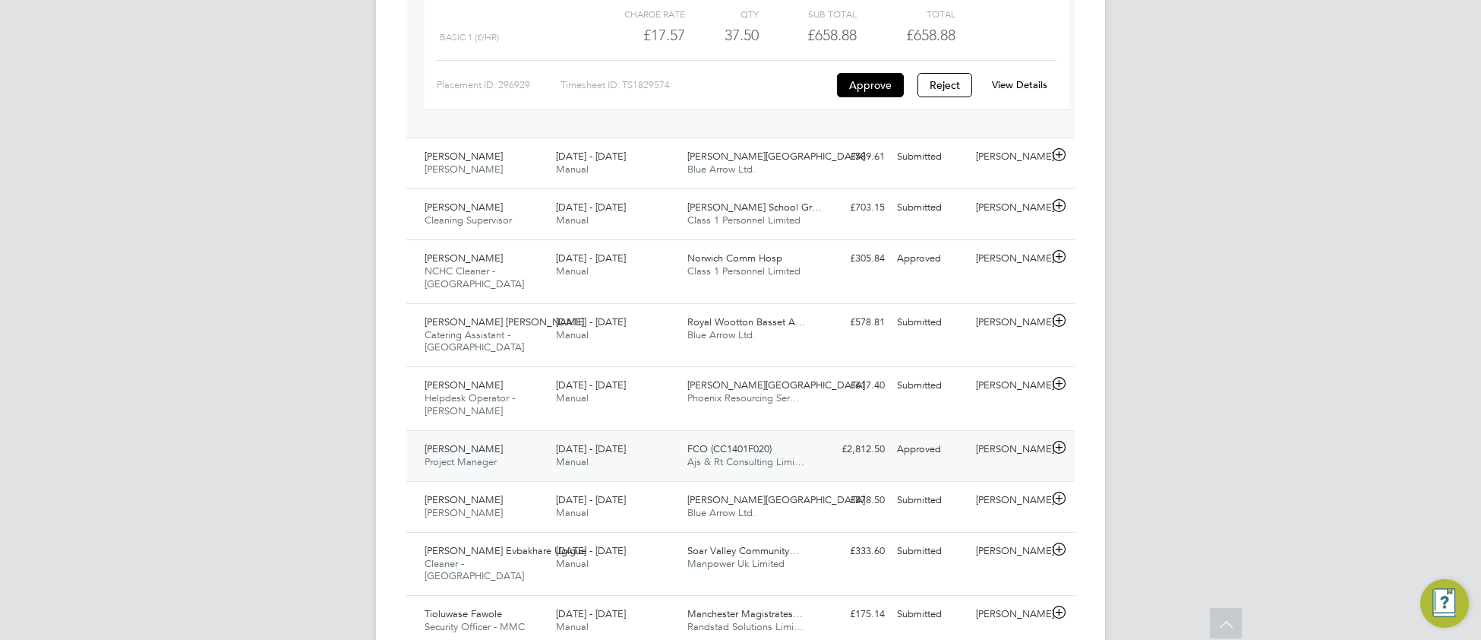
scroll to position [1511, 0]
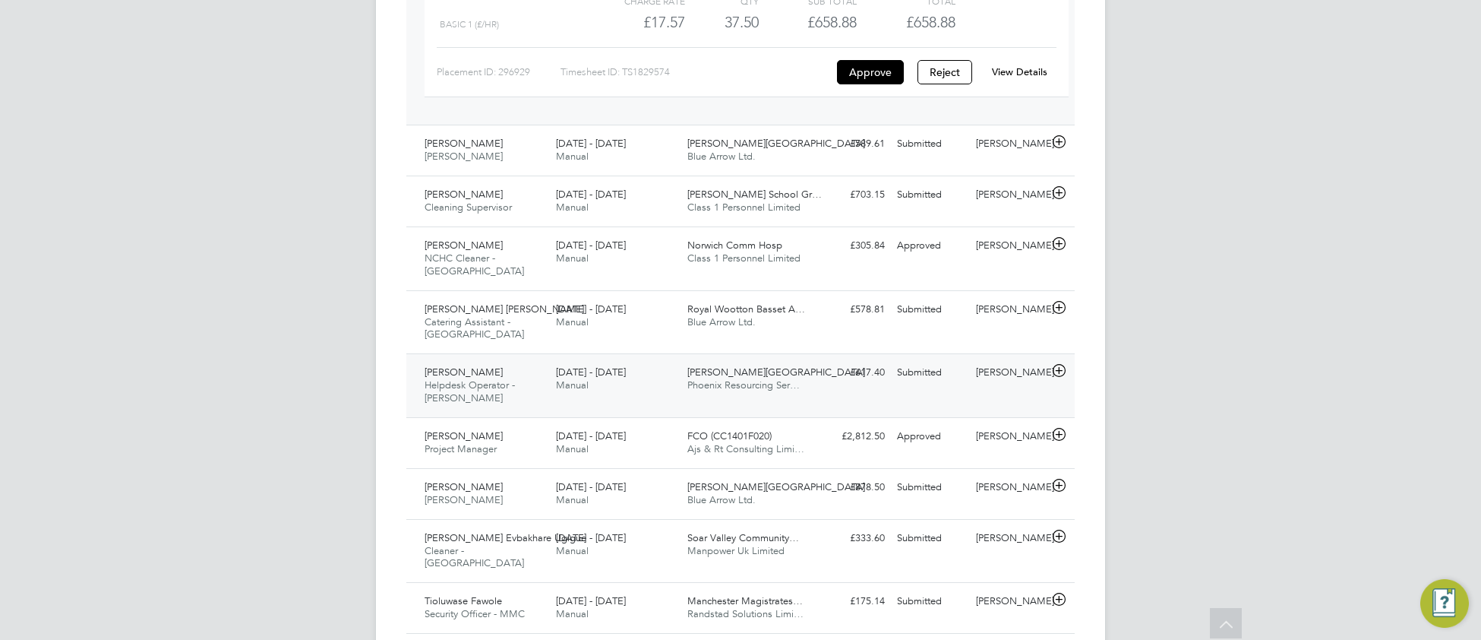
click at [634, 391] on div "Alex Nwankpa Helpdesk Operator - Churchill 22 - 28 Sep 2025 22 - 28 Sep 2025 Ma…" at bounding box center [740, 385] width 668 height 64
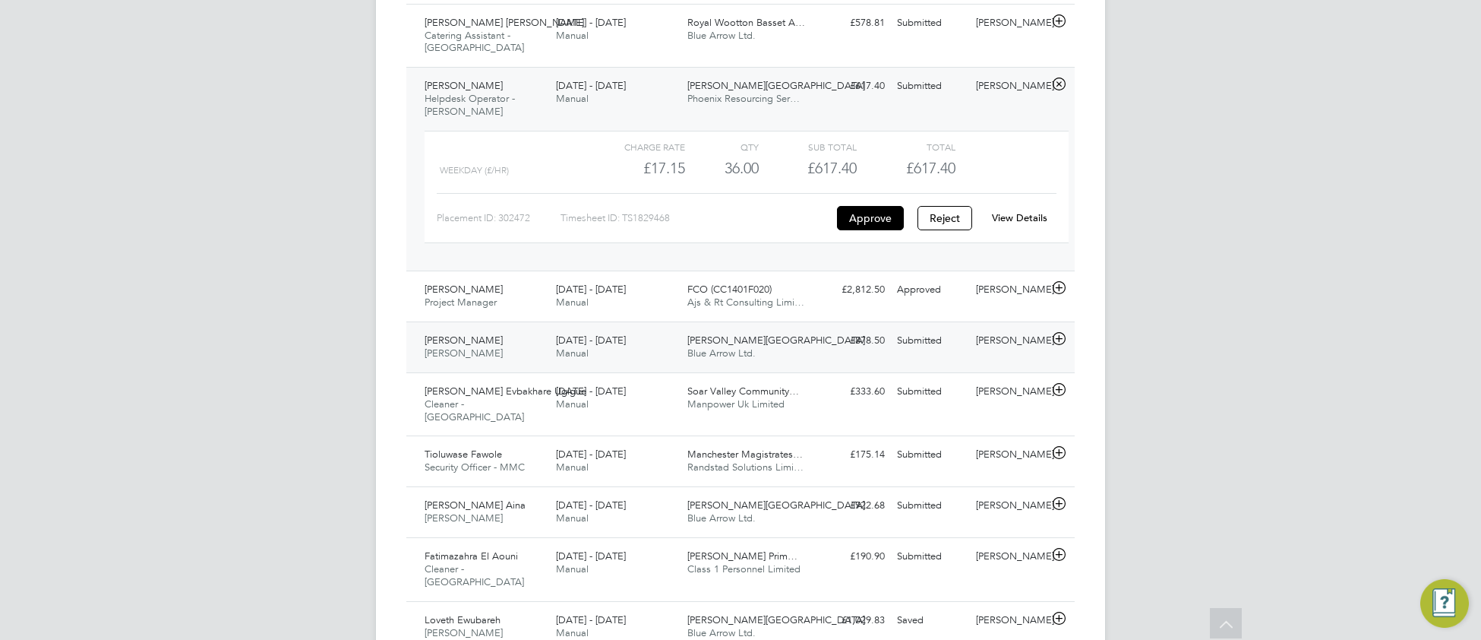
scroll to position [1802, 0]
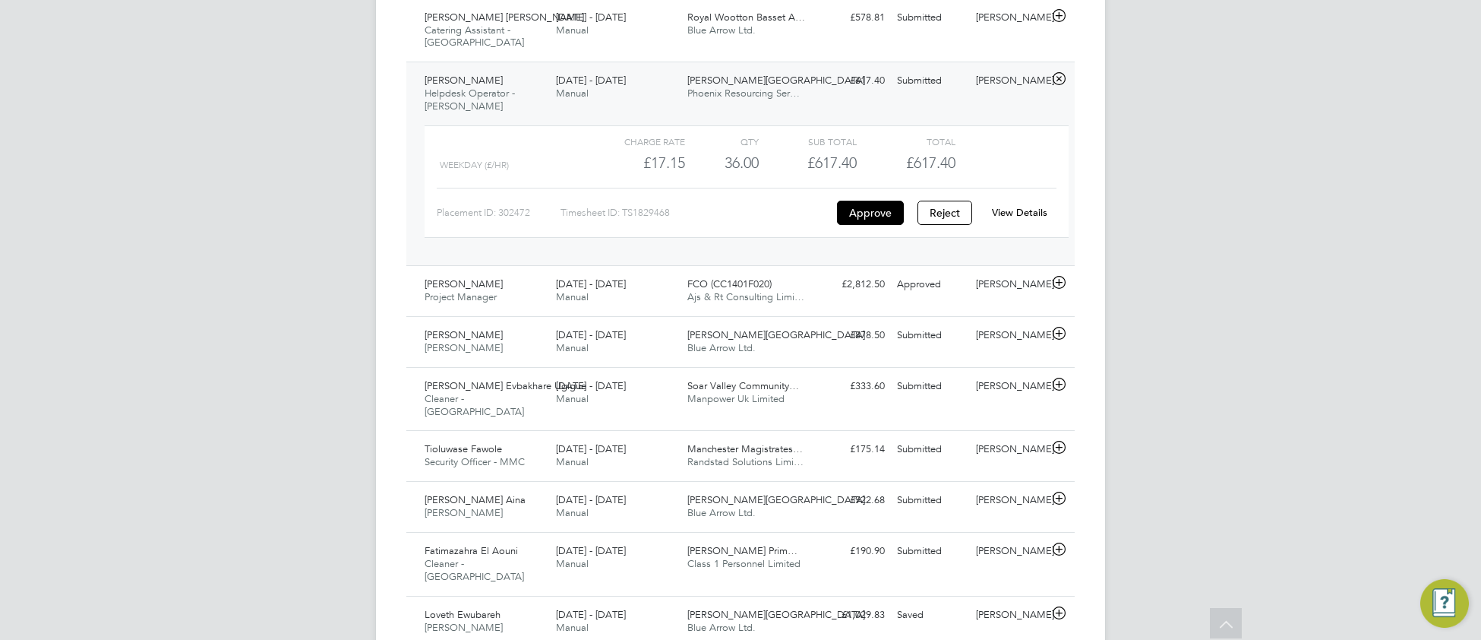
click at [1022, 202] on div "View Details" at bounding box center [1019, 213] width 74 height 24
click at [1027, 201] on div "View Details" at bounding box center [1019, 213] width 74 height 24
click at [1037, 206] on link "View Details" at bounding box center [1019, 212] width 55 height 13
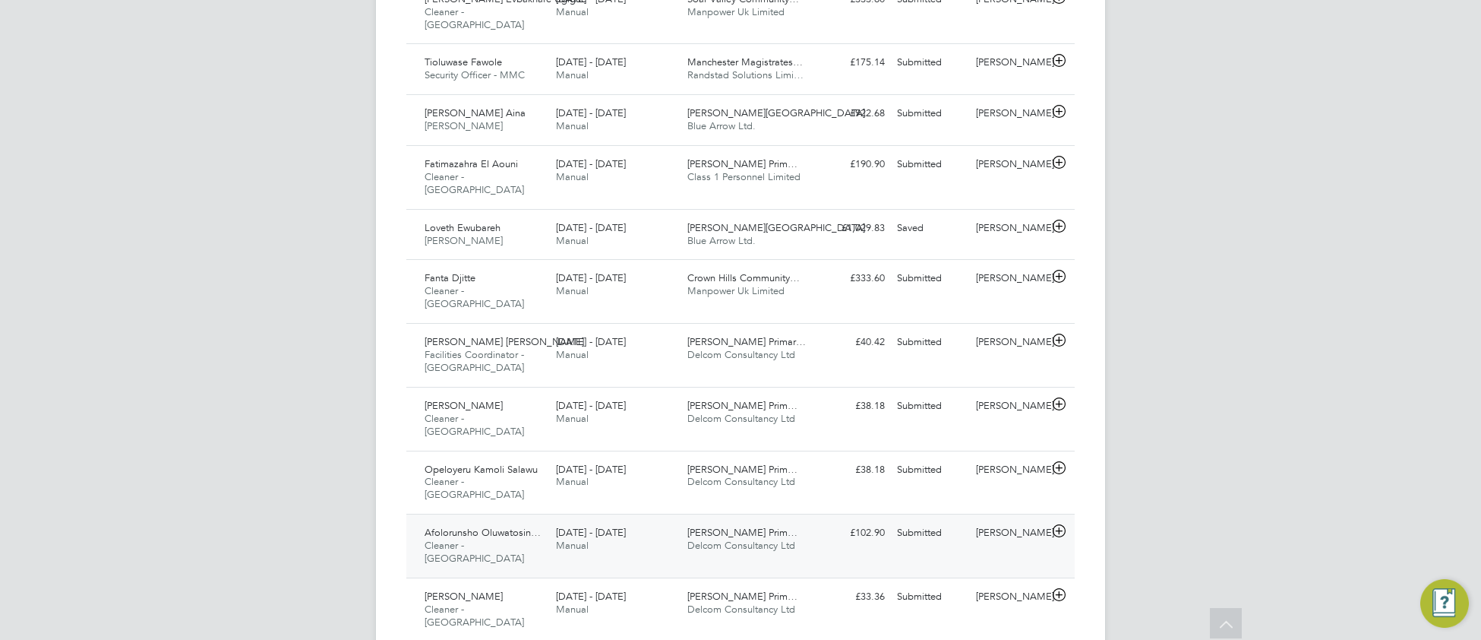
scroll to position [2190, 0]
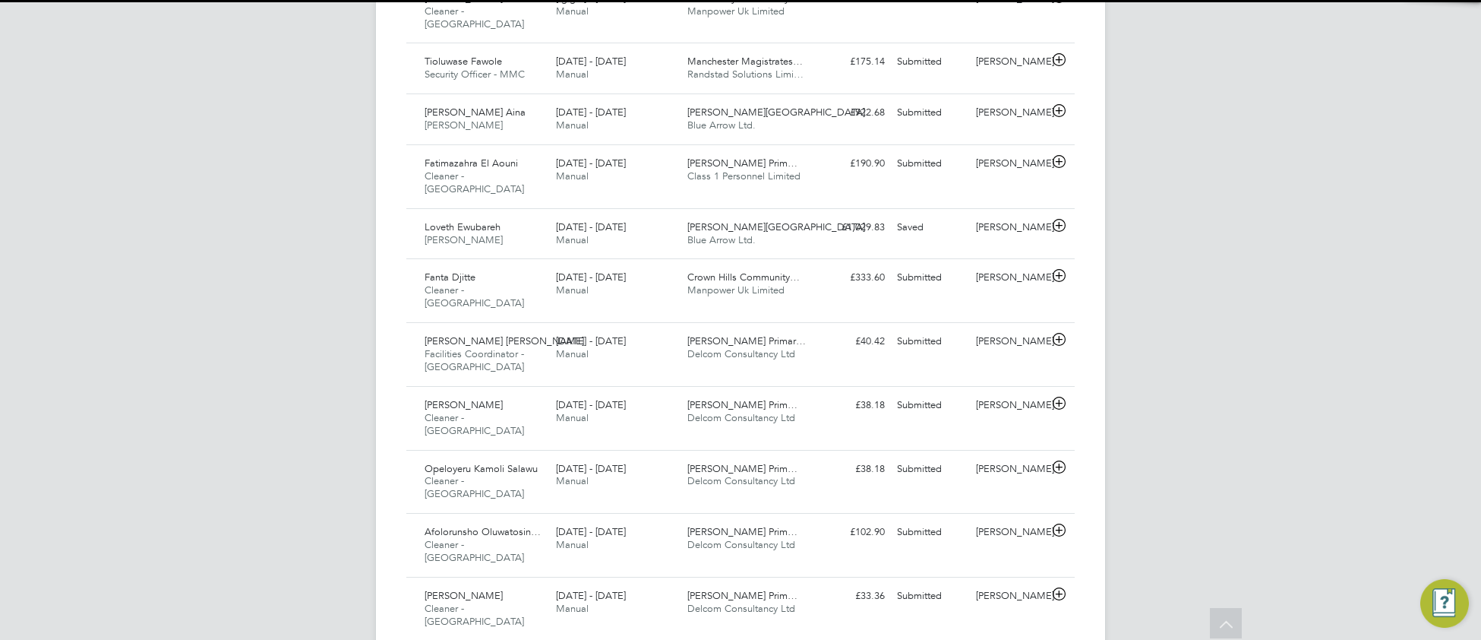
scroll to position [37, 131]
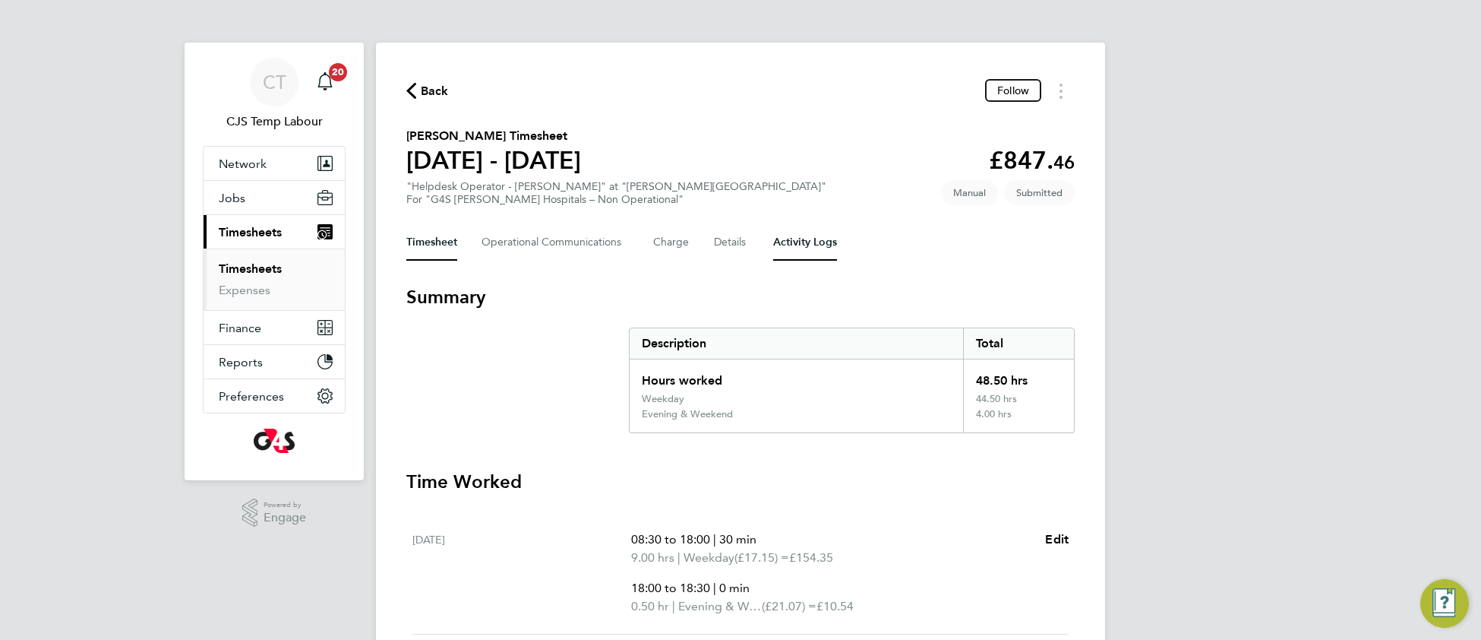
click at [801, 248] on Logs-tab "Activity Logs" at bounding box center [805, 242] width 64 height 36
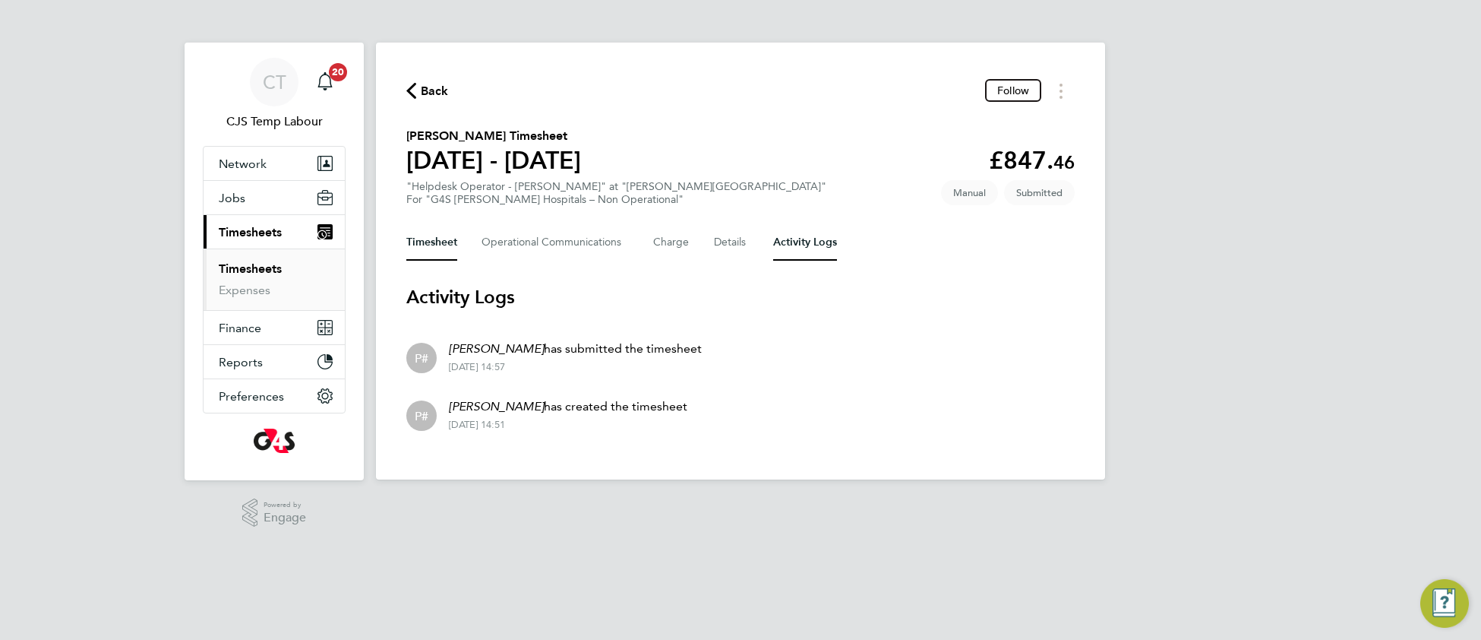
click at [440, 244] on button "Timesheet" at bounding box center [431, 242] width 51 height 36
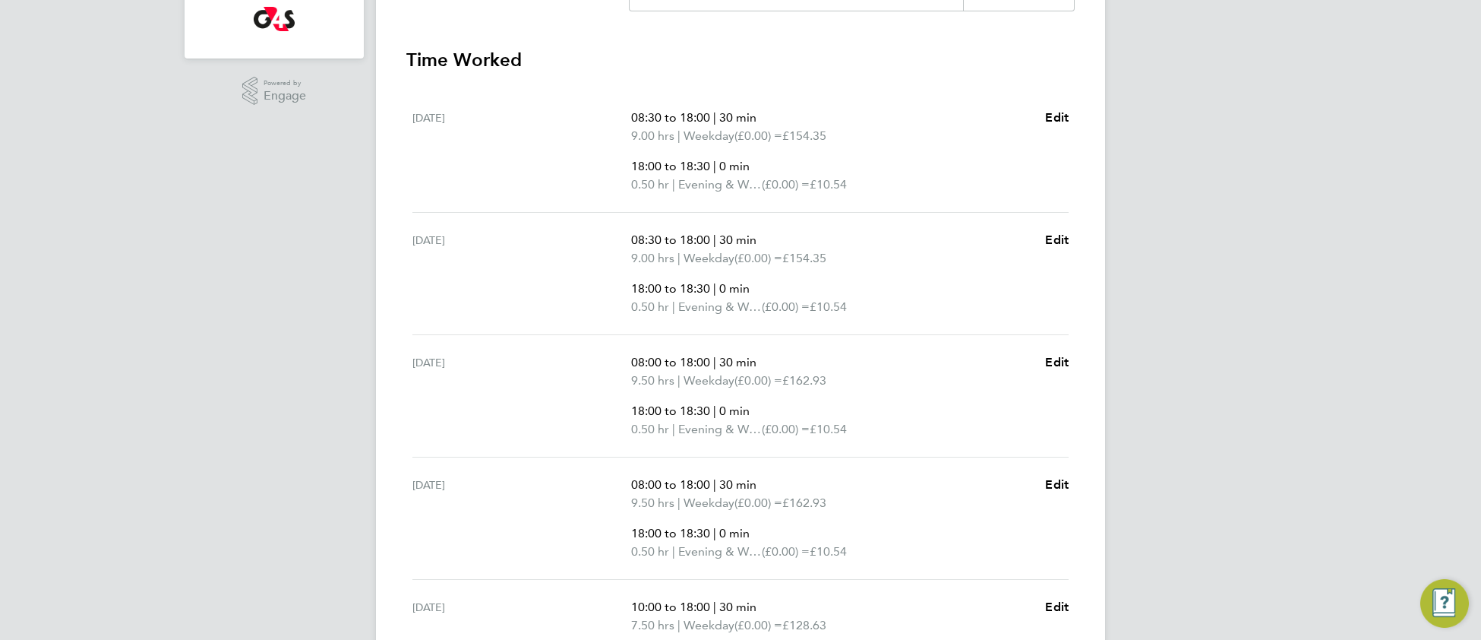
scroll to position [409, 0]
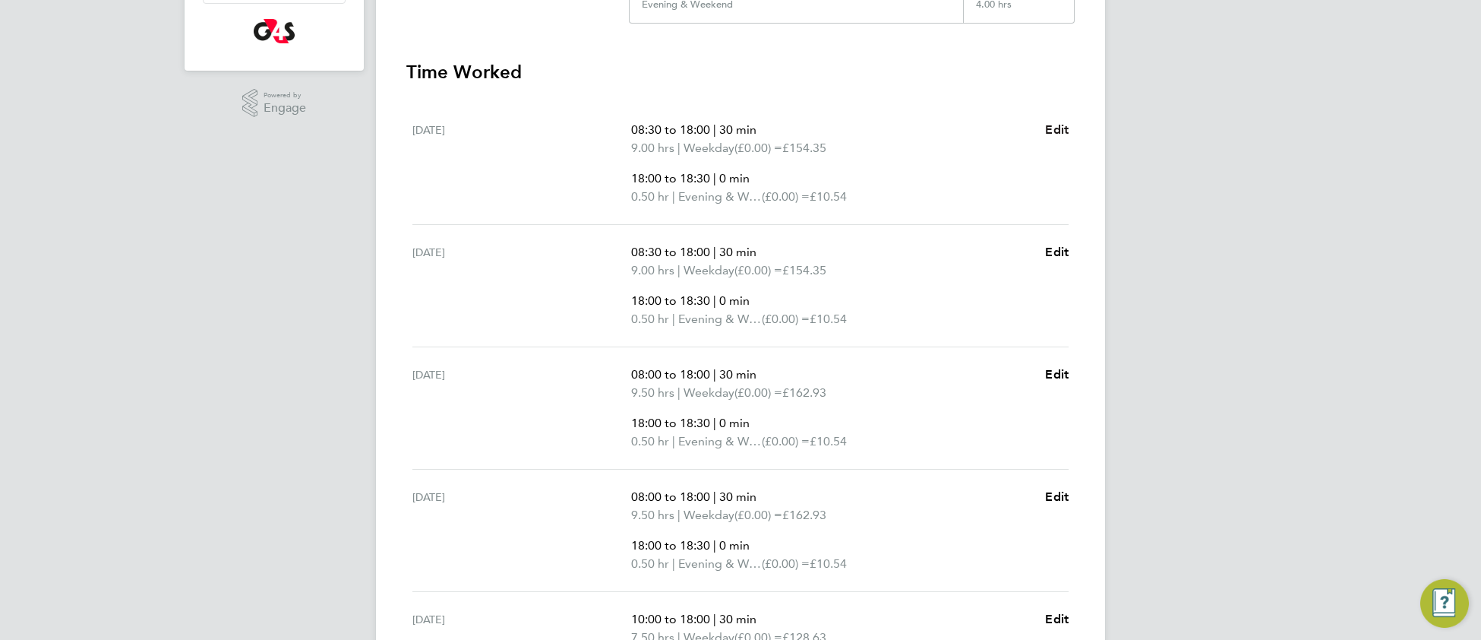
click at [1058, 125] on span "Edit" at bounding box center [1057, 129] width 24 height 14
select select "30"
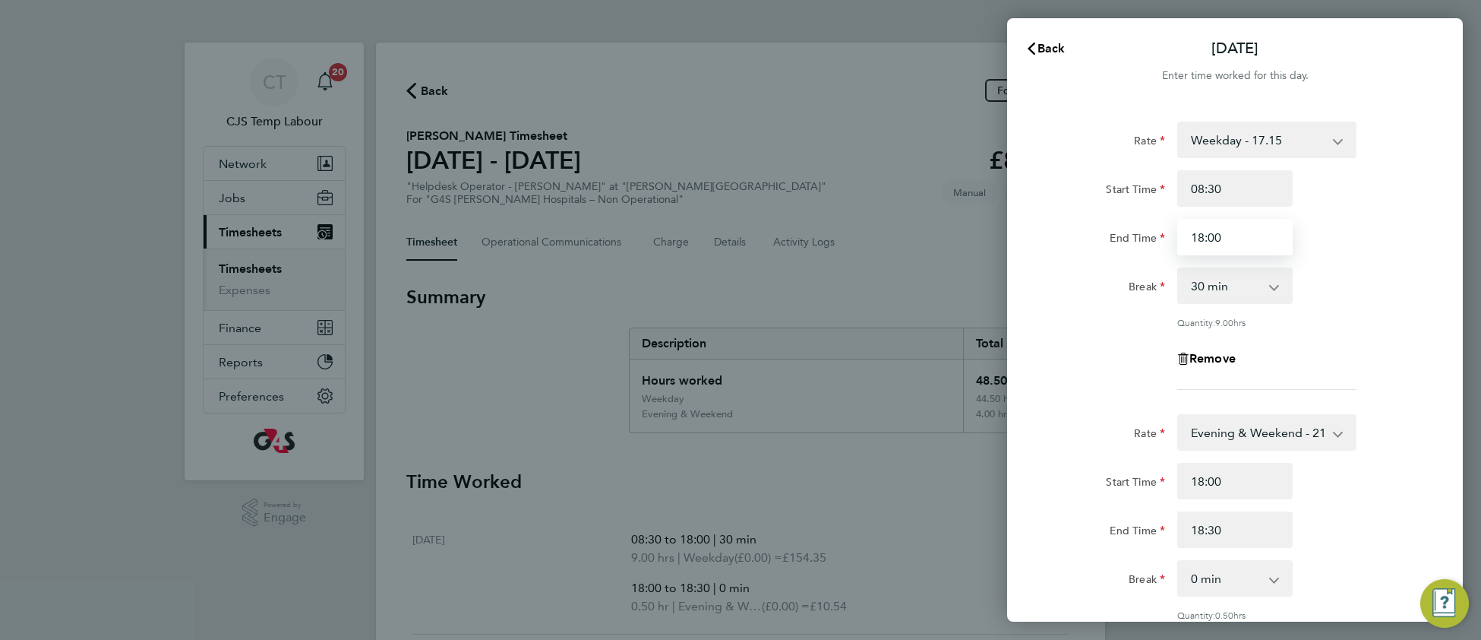
click at [1198, 237] on input "18:00" at bounding box center [1234, 237] width 115 height 36
type input "17:00"
drag, startPoint x: 1357, startPoint y: 349, endPoint x: 1324, endPoint y: 384, distance: 48.3
click at [1356, 349] on div "Remove" at bounding box center [1235, 358] width 383 height 36
click at [1268, 426] on select "Evening & Weekend - 21.07 Weekday - 17.15 x1.5 - 25.73 Bank Holiday - 21.07" at bounding box center [1258, 431] width 158 height 33
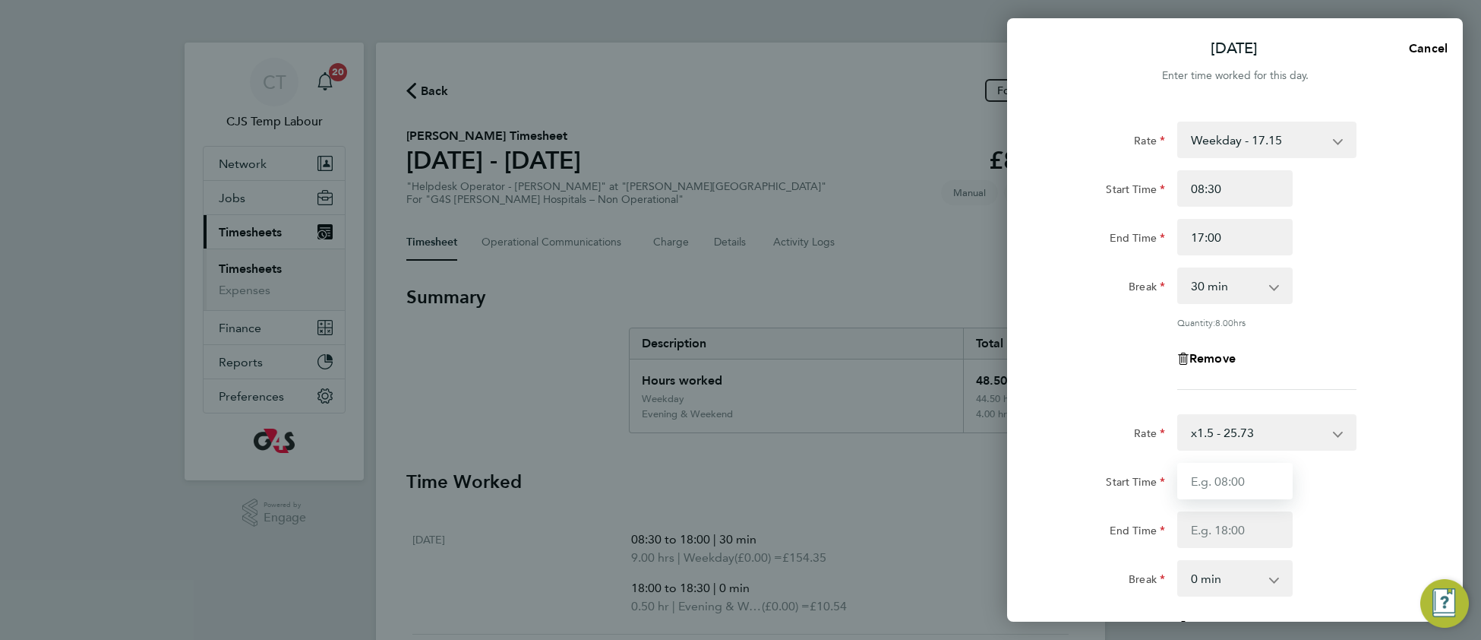
click at [1220, 480] on input "Start Time" at bounding box center [1234, 481] width 115 height 36
type input "17:00"
click at [1235, 531] on input "End Time" at bounding box center [1234, 529] width 115 height 36
type input "18:30"
click at [1380, 561] on div "Break 0 min 15 min 30 min 45 min 60 min 75 min" at bounding box center [1235, 578] width 383 height 36
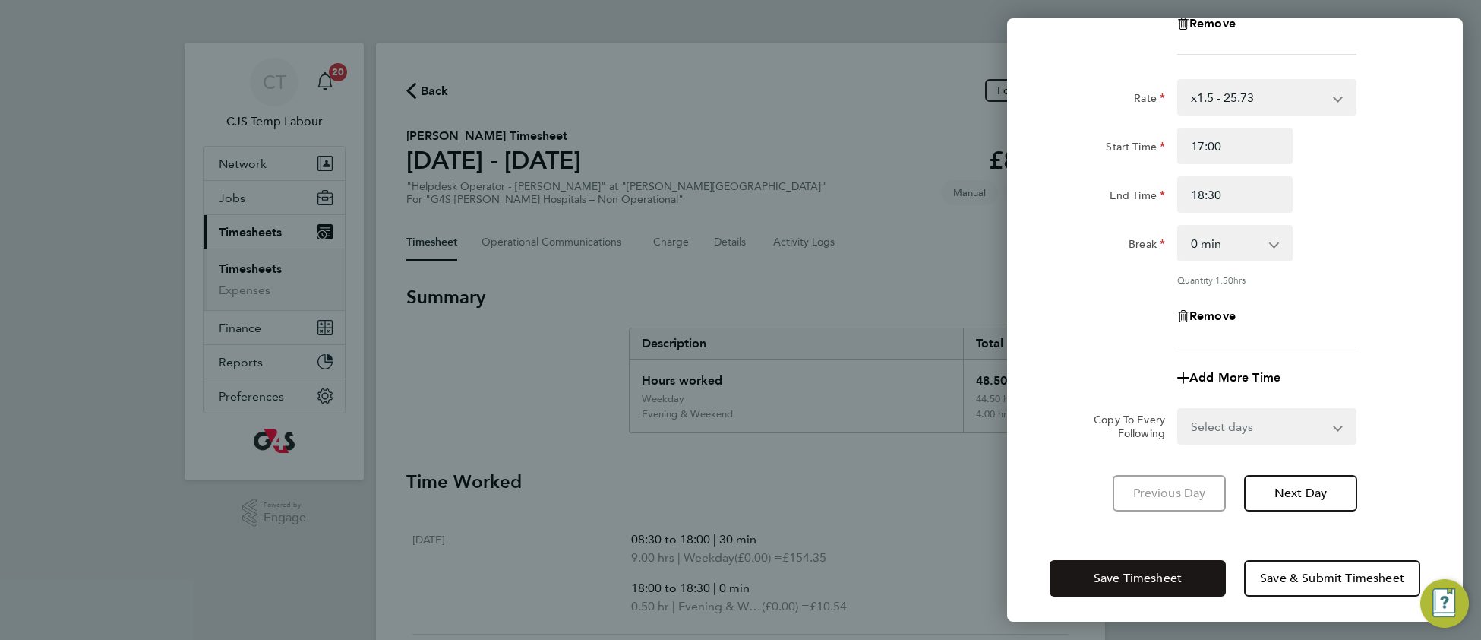
scroll to position [336, 0]
click at [1132, 580] on button "Save Timesheet" at bounding box center [1138, 576] width 176 height 36
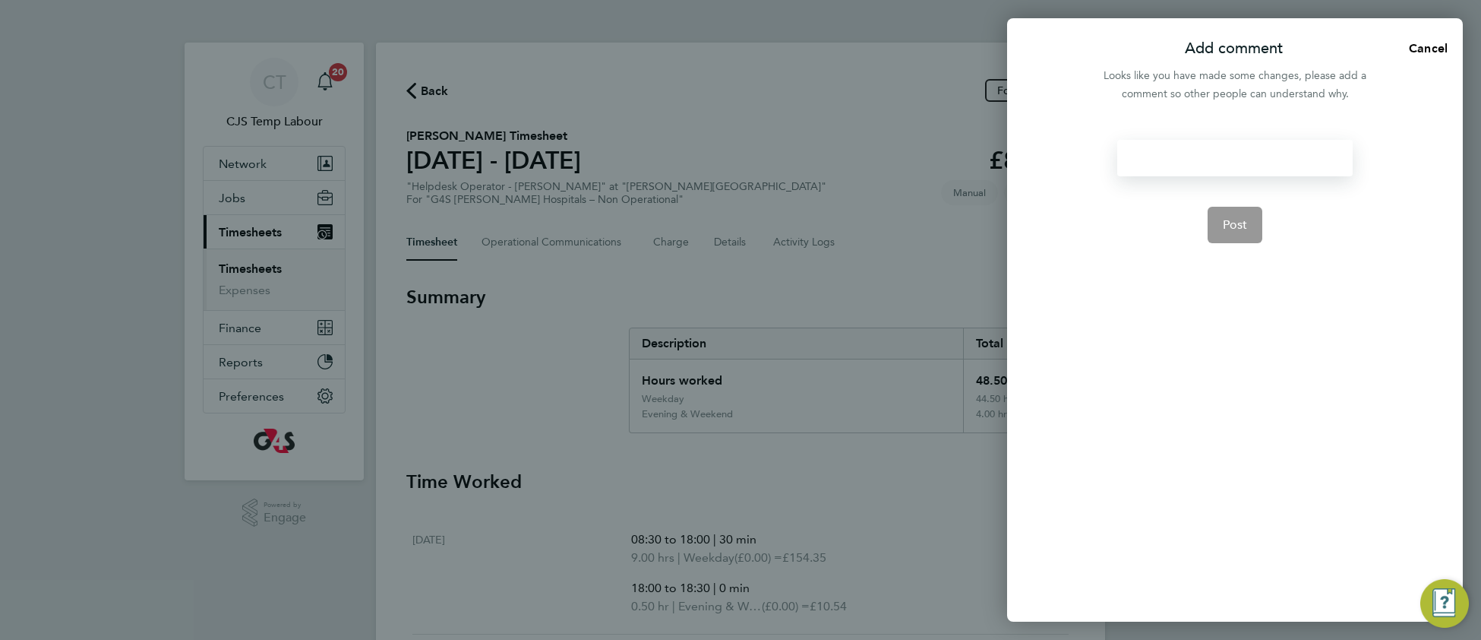
click at [1168, 160] on div at bounding box center [1234, 158] width 235 height 36
click at [1250, 228] on button "Post" at bounding box center [1235, 225] width 55 height 36
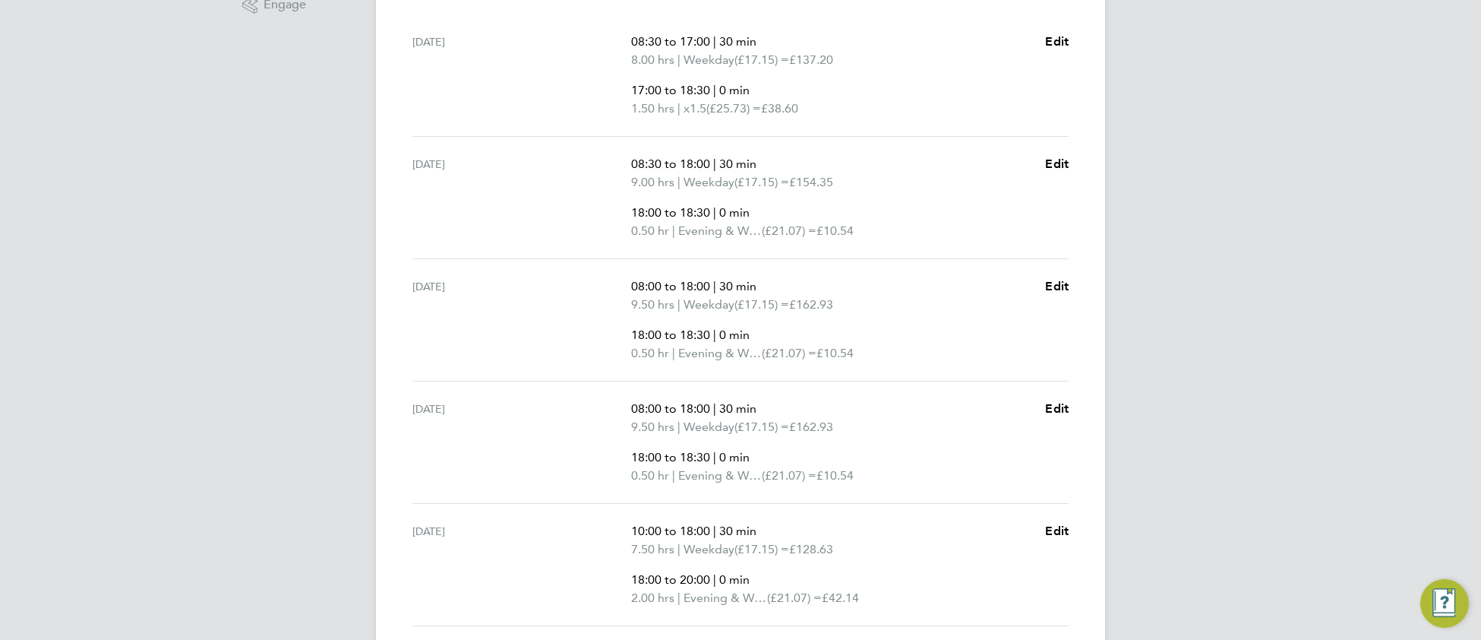
scroll to position [516, 0]
click at [1060, 40] on span "Edit" at bounding box center [1057, 38] width 24 height 14
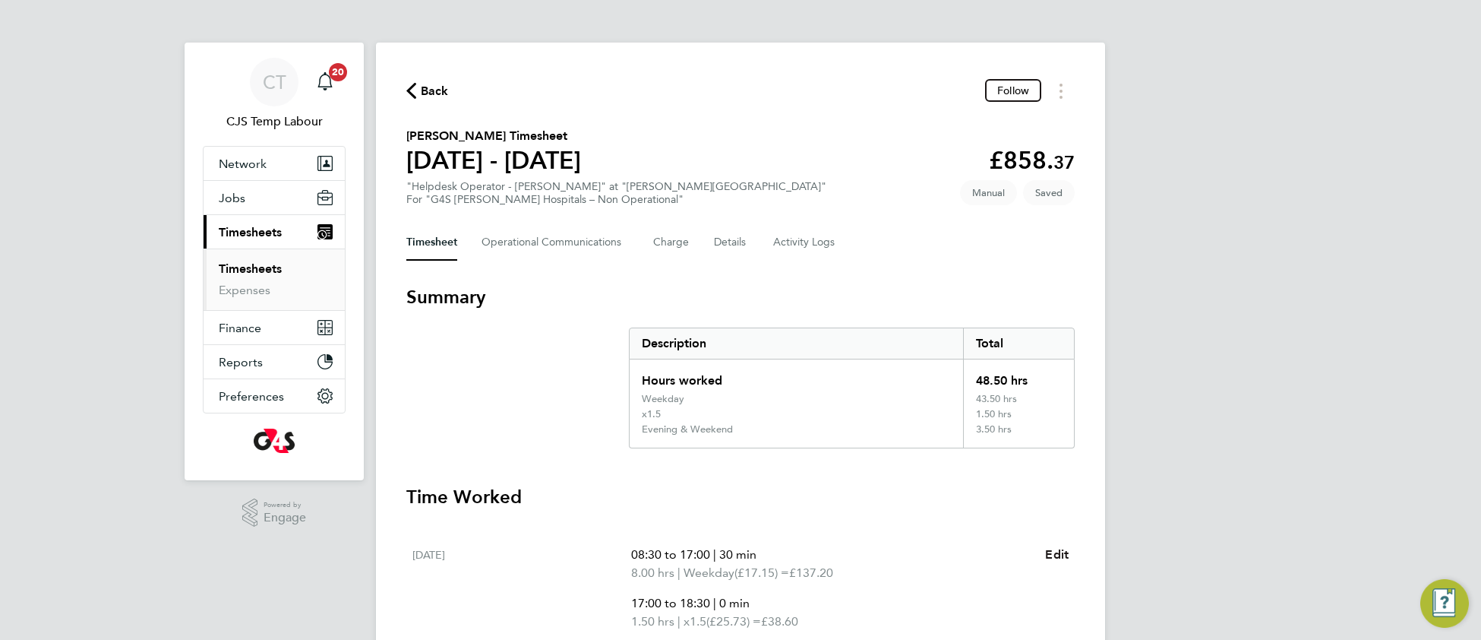
select select "30"
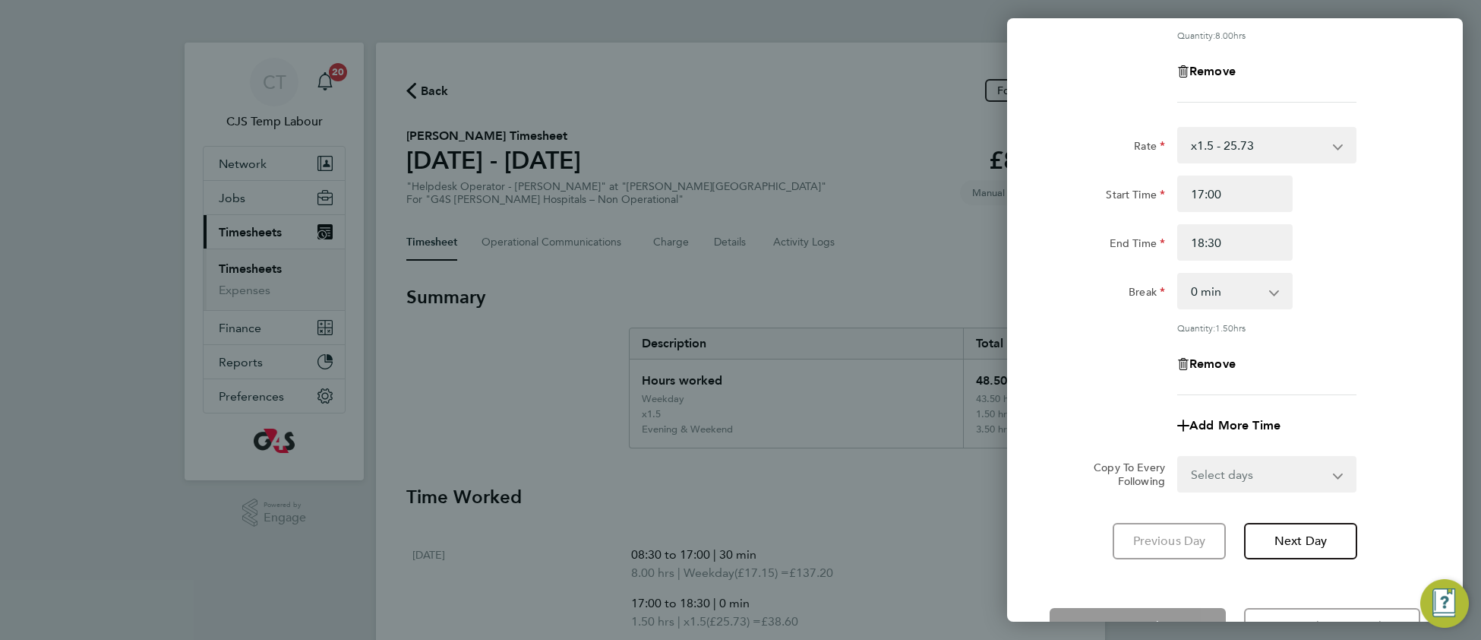
scroll to position [336, 0]
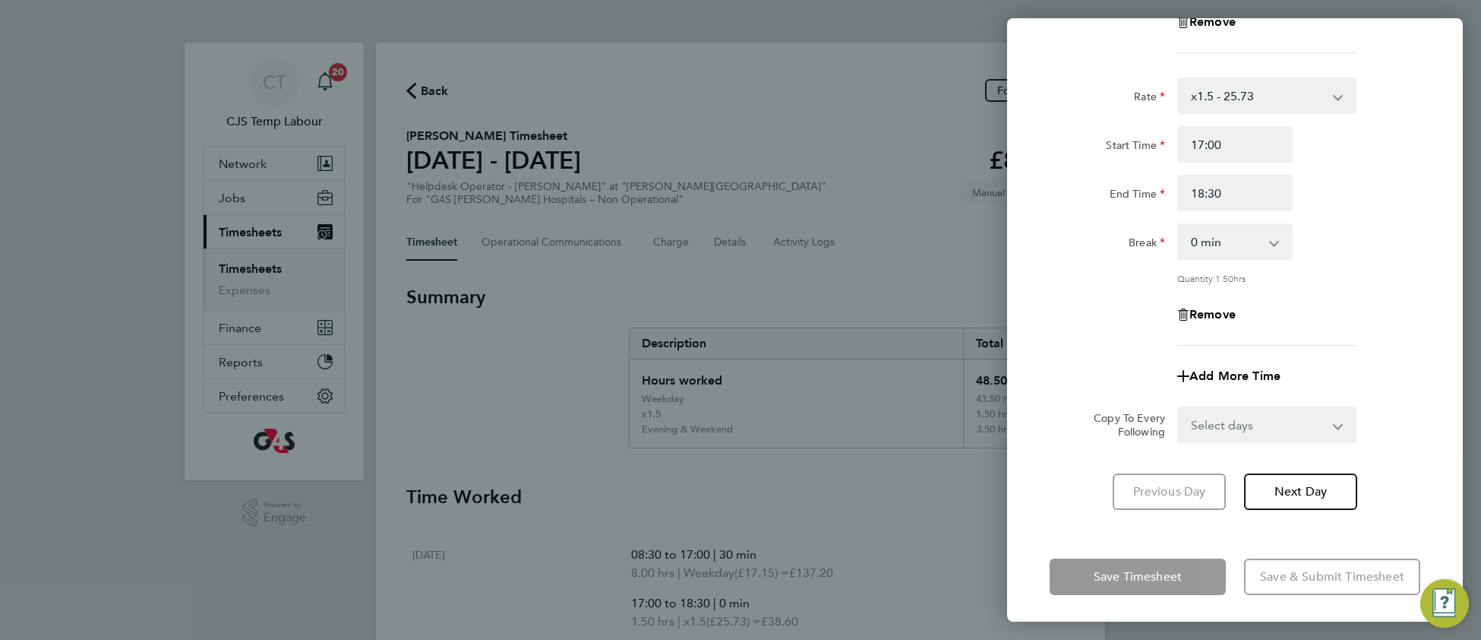
click at [1227, 423] on select "Select days Day Weekday (Mon-Fri) Weekend (Sat-Sun) Tuesday Wednesday Thursday …" at bounding box center [1259, 424] width 160 height 33
select select "TUE"
click at [1179, 408] on select "Select days Day Weekday (Mon-Fri) Weekend (Sat-Sun) Tuesday Wednesday Thursday …" at bounding box center [1259, 424] width 160 height 33
select select "2025-09-28"
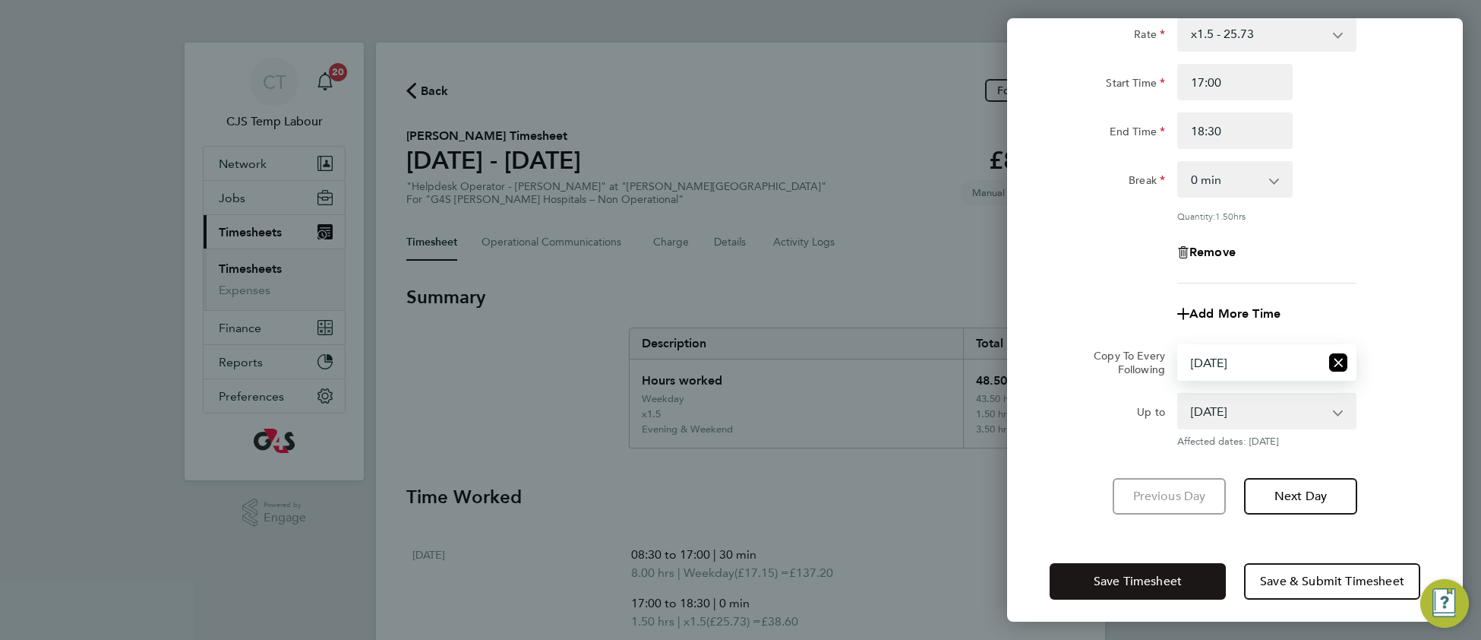
scroll to position [403, 0]
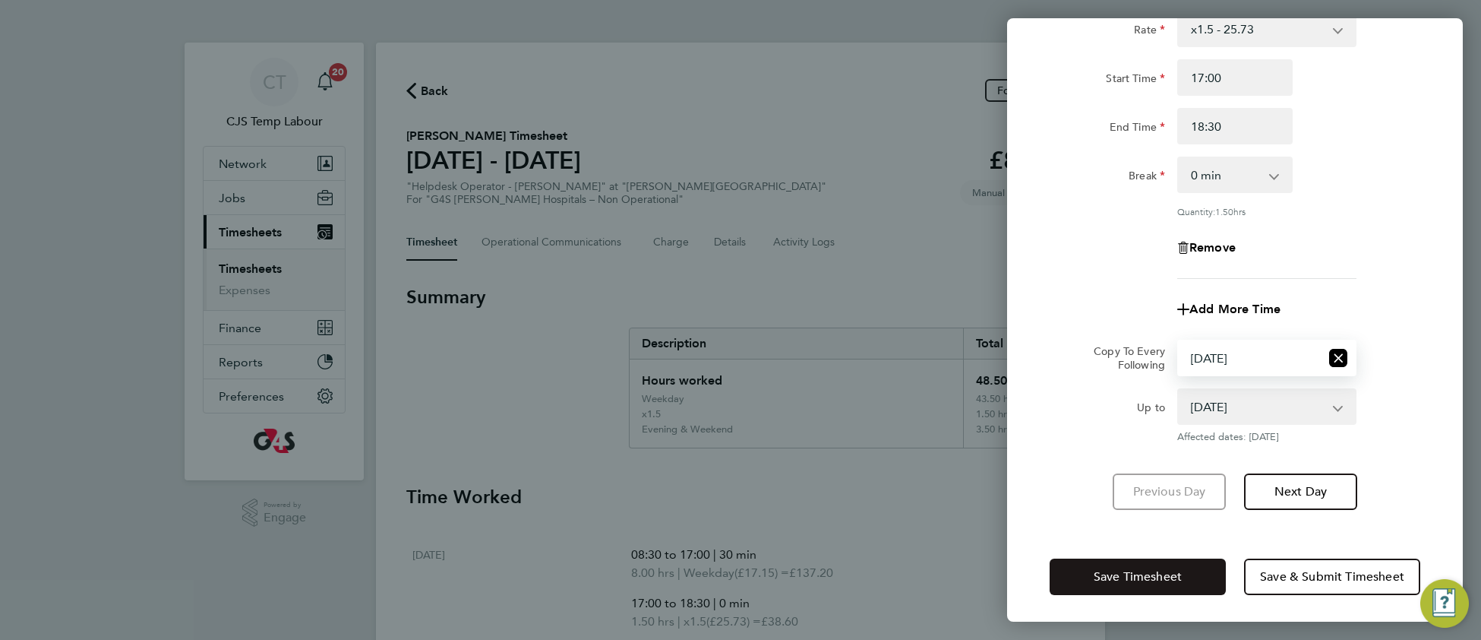
click at [1131, 577] on span "Save Timesheet" at bounding box center [1138, 576] width 88 height 15
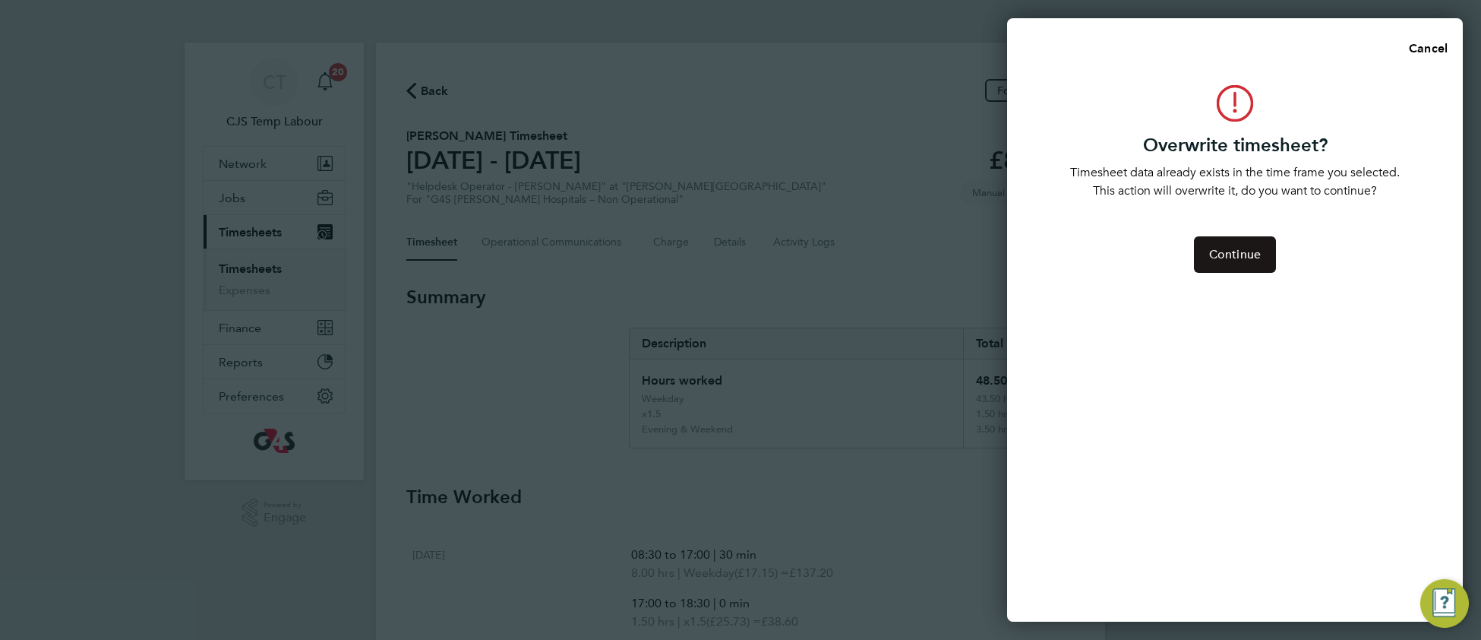
drag, startPoint x: 1205, startPoint y: 263, endPoint x: 1180, endPoint y: 276, distance: 28.2
click at [1205, 262] on button "Continue" at bounding box center [1235, 254] width 82 height 36
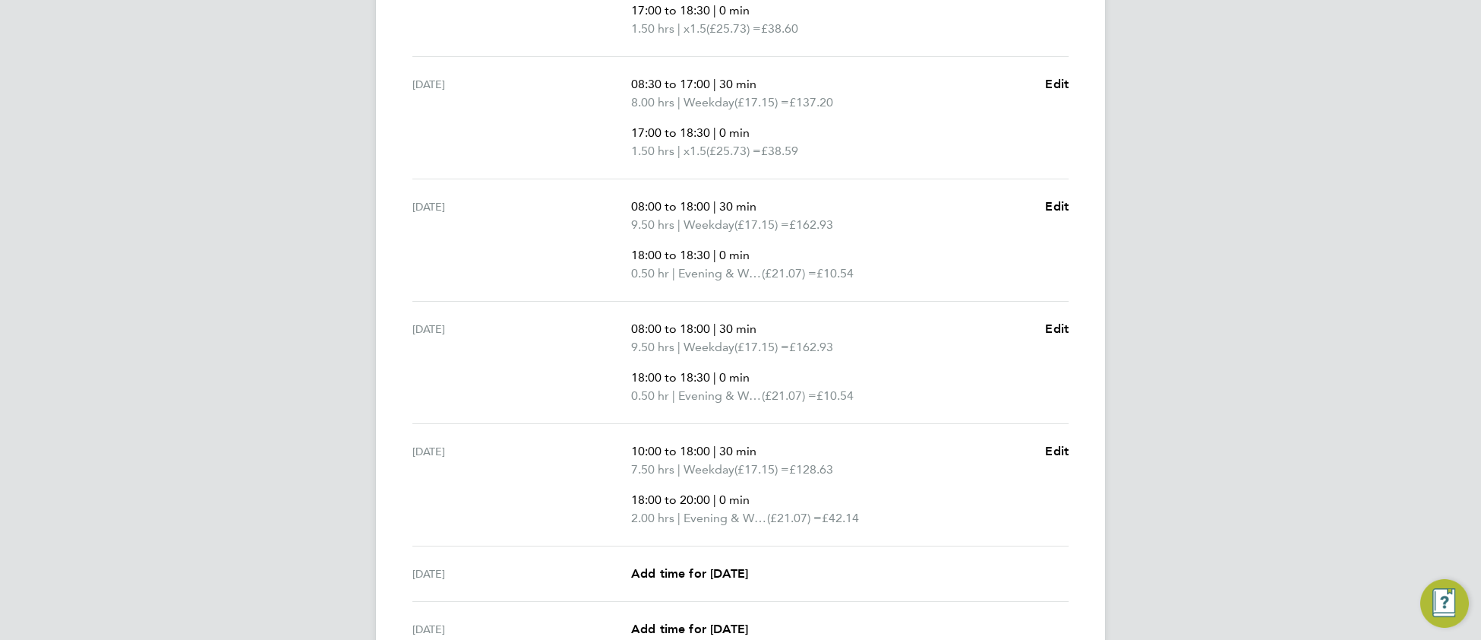
scroll to position [586, 0]
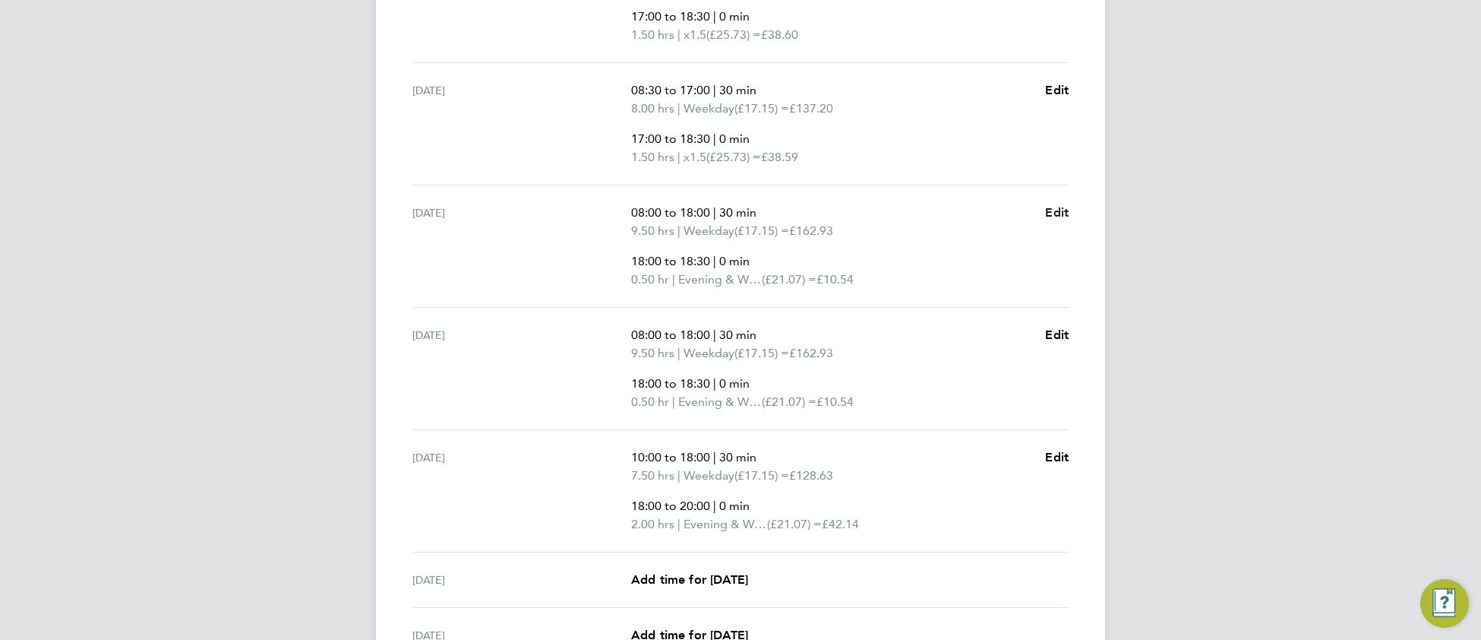
click at [1053, 215] on span "Edit" at bounding box center [1057, 212] width 24 height 14
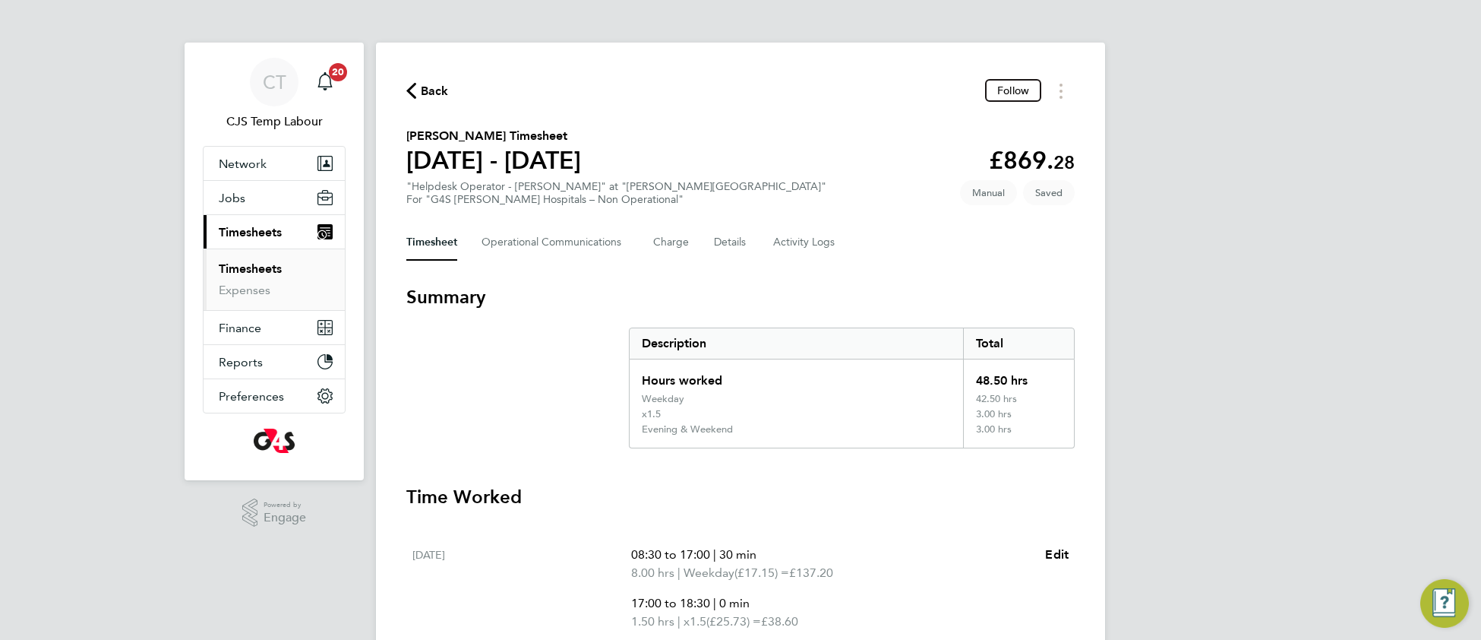
select select "30"
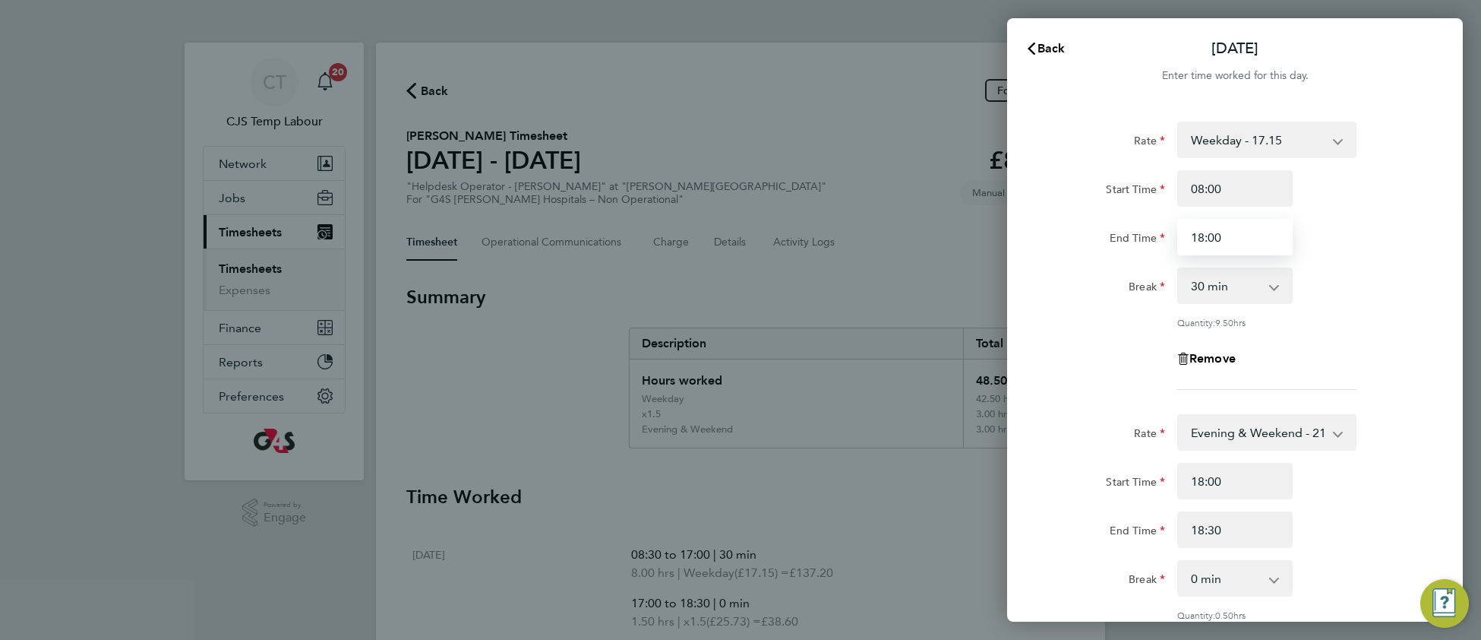
click at [1203, 233] on input "18:00" at bounding box center [1234, 237] width 115 height 36
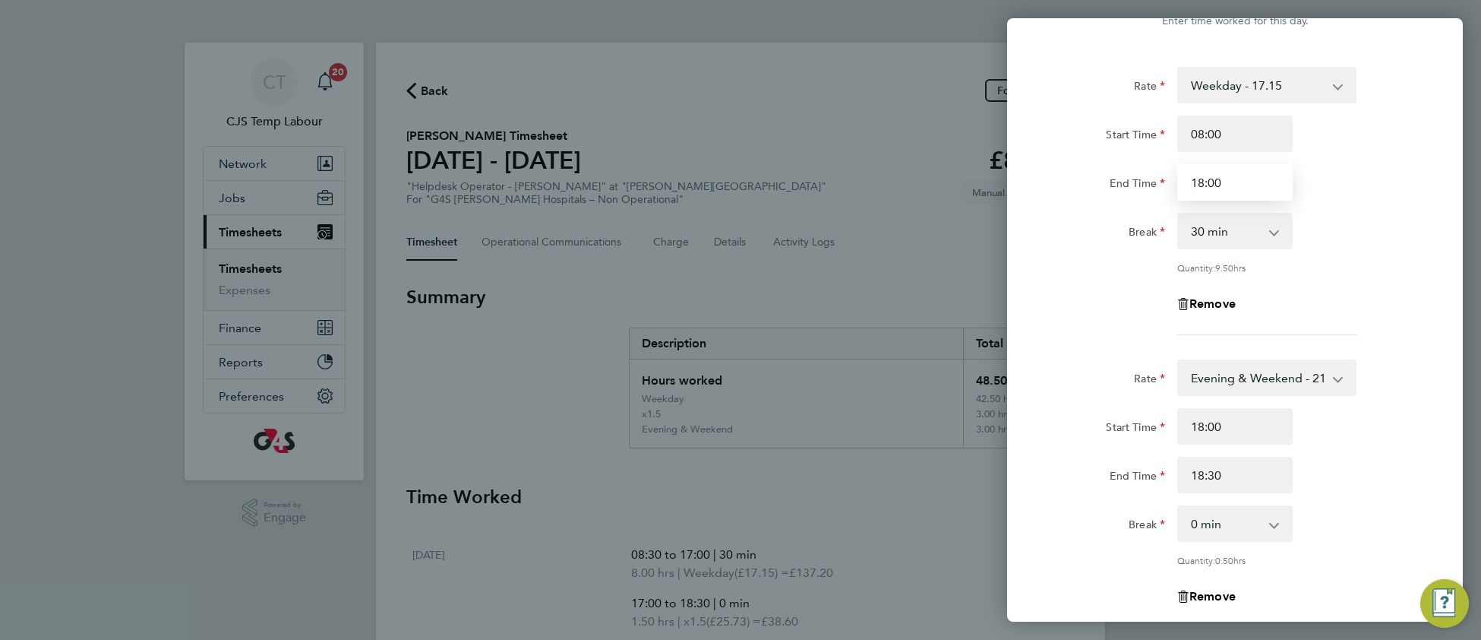
scroll to position [85, 0]
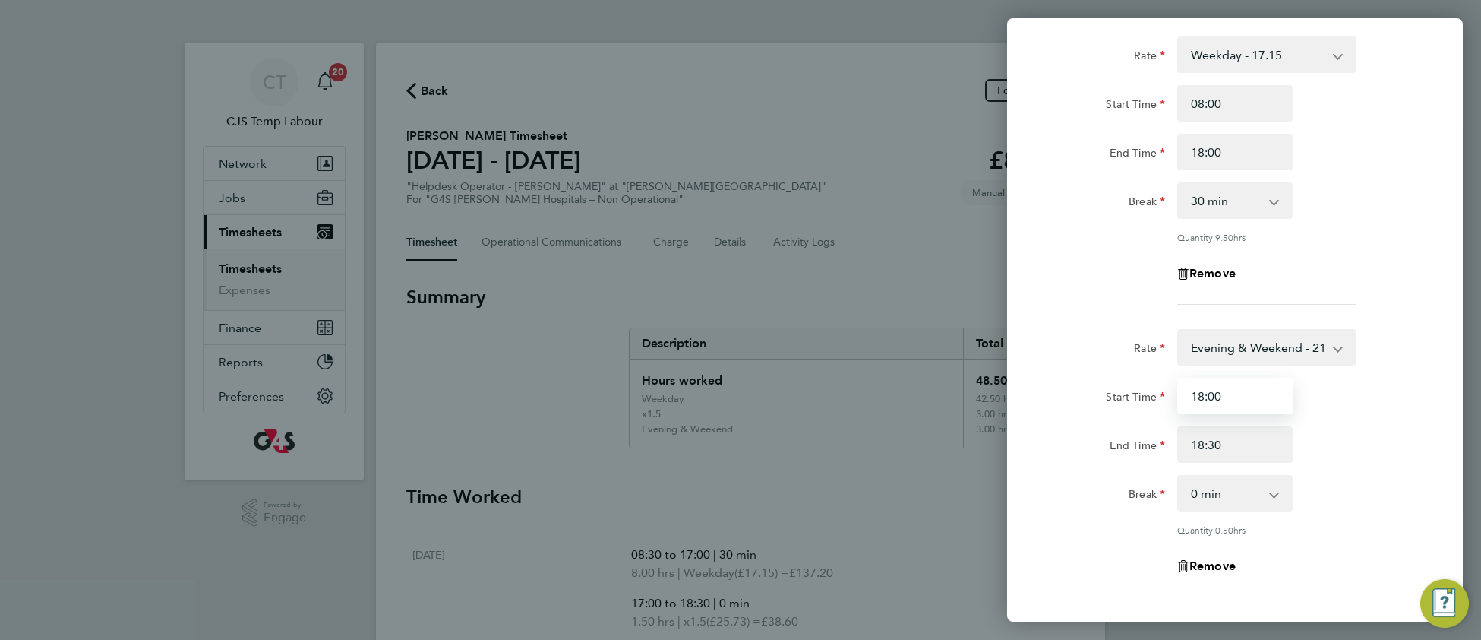
drag, startPoint x: 1202, startPoint y: 391, endPoint x: 1191, endPoint y: 391, distance: 11.4
click at [1191, 391] on input "18:00" at bounding box center [1234, 395] width 115 height 36
drag, startPoint x: 1208, startPoint y: 392, endPoint x: 1222, endPoint y: 391, distance: 13.7
click at [1222, 391] on input "16:00" at bounding box center [1234, 395] width 115 height 36
type input "16:30"
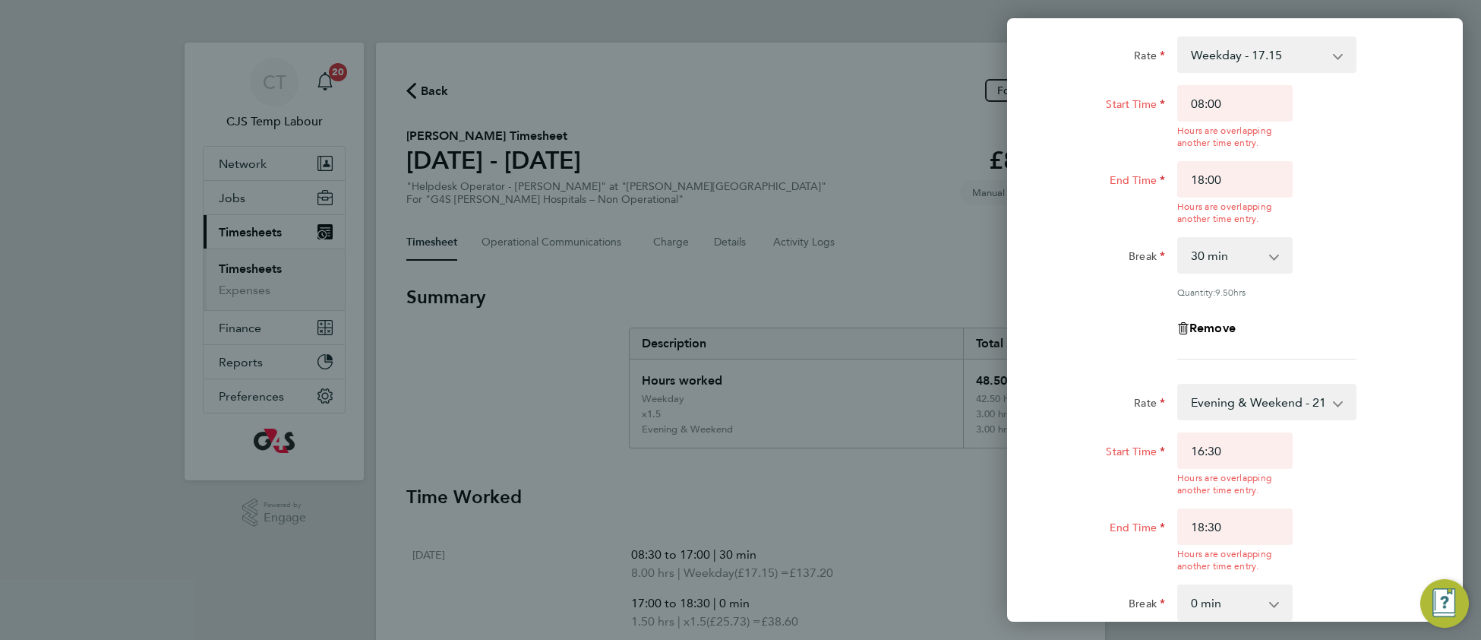
click at [1379, 443] on div "Start Time 16:30 Hours are overlapping another time entry. End Time 18:30 Hours…" at bounding box center [1235, 502] width 383 height 140
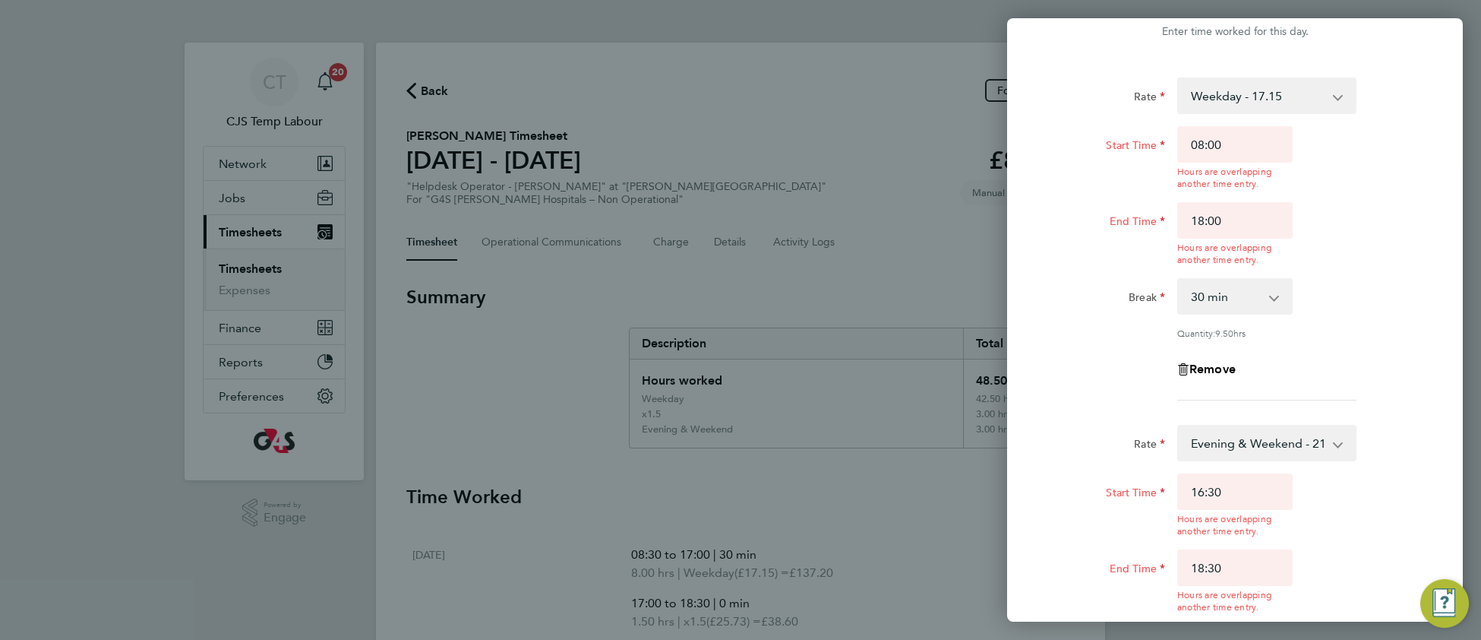
scroll to position [28, 0]
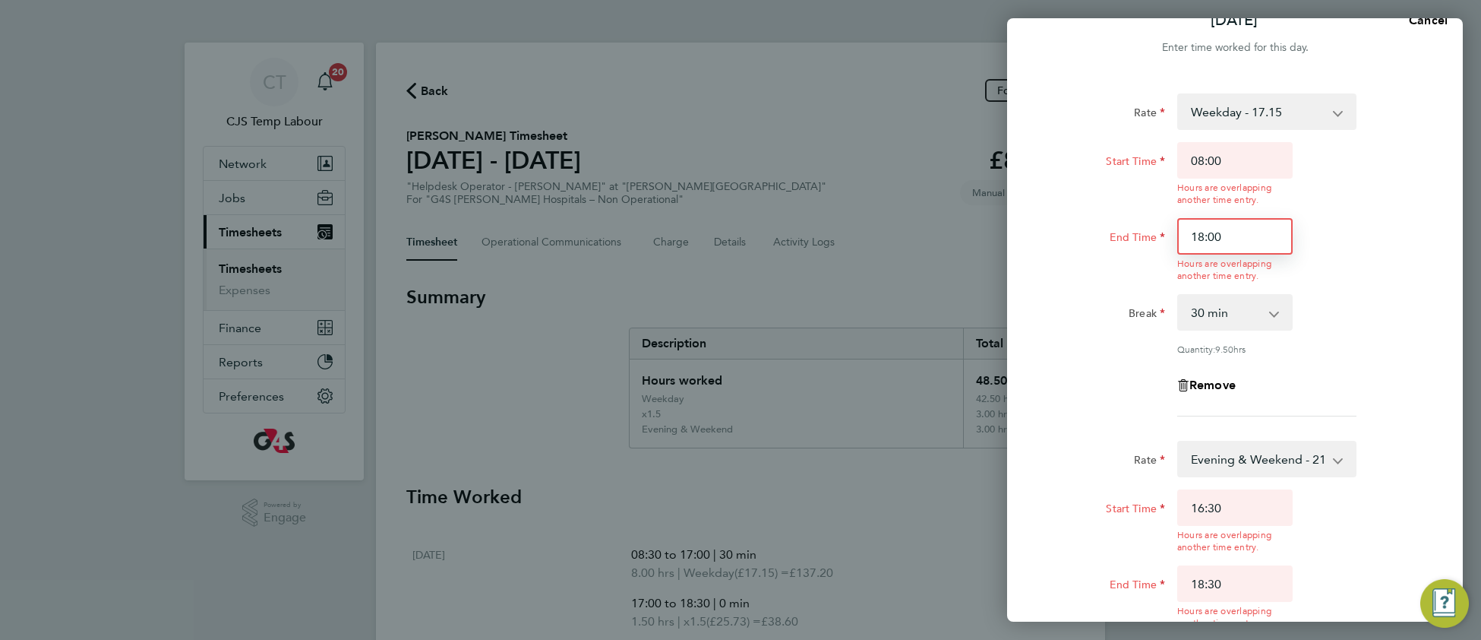
drag, startPoint x: 1204, startPoint y: 233, endPoint x: 1190, endPoint y: 237, distance: 14.2
click at [1190, 237] on input "18:00" at bounding box center [1234, 236] width 115 height 36
drag, startPoint x: 1209, startPoint y: 235, endPoint x: 1223, endPoint y: 235, distance: 13.7
click at [1223, 235] on input "16:00" at bounding box center [1234, 236] width 115 height 36
type input "16:30"
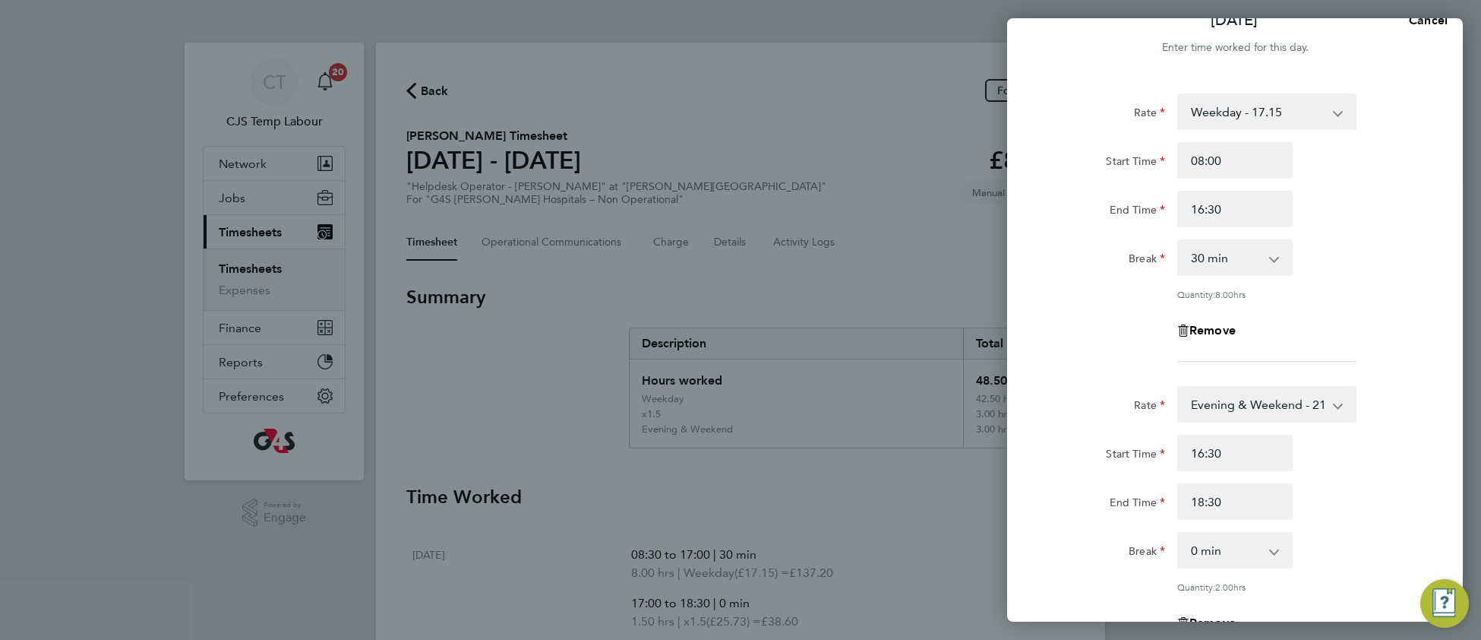
drag, startPoint x: 1360, startPoint y: 367, endPoint x: 1319, endPoint y: 383, distance: 44.0
click at [1357, 369] on app-timesheet-line-form-group "Rate Weekday - 17.15 Evening & Weekend - 21.07 x1.5 - 25.73 Bank Holiday - 21.0…" at bounding box center [1235, 233] width 371 height 280
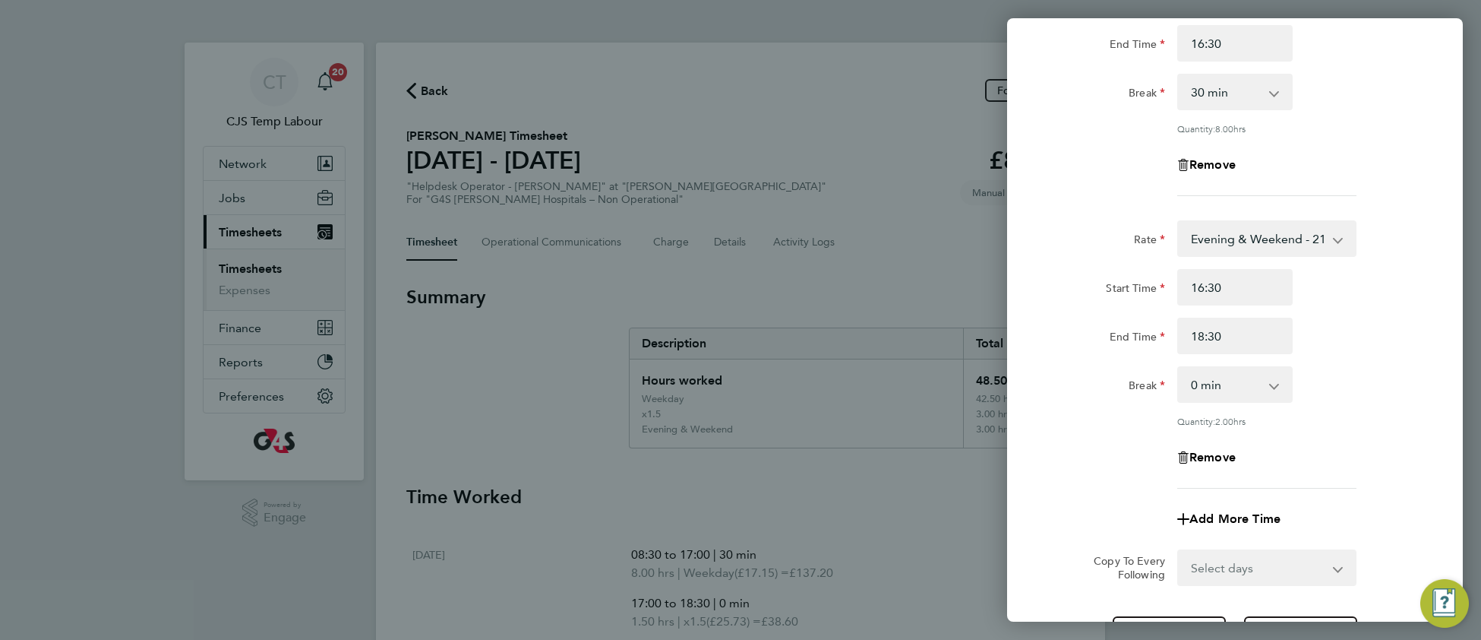
scroll to position [336, 0]
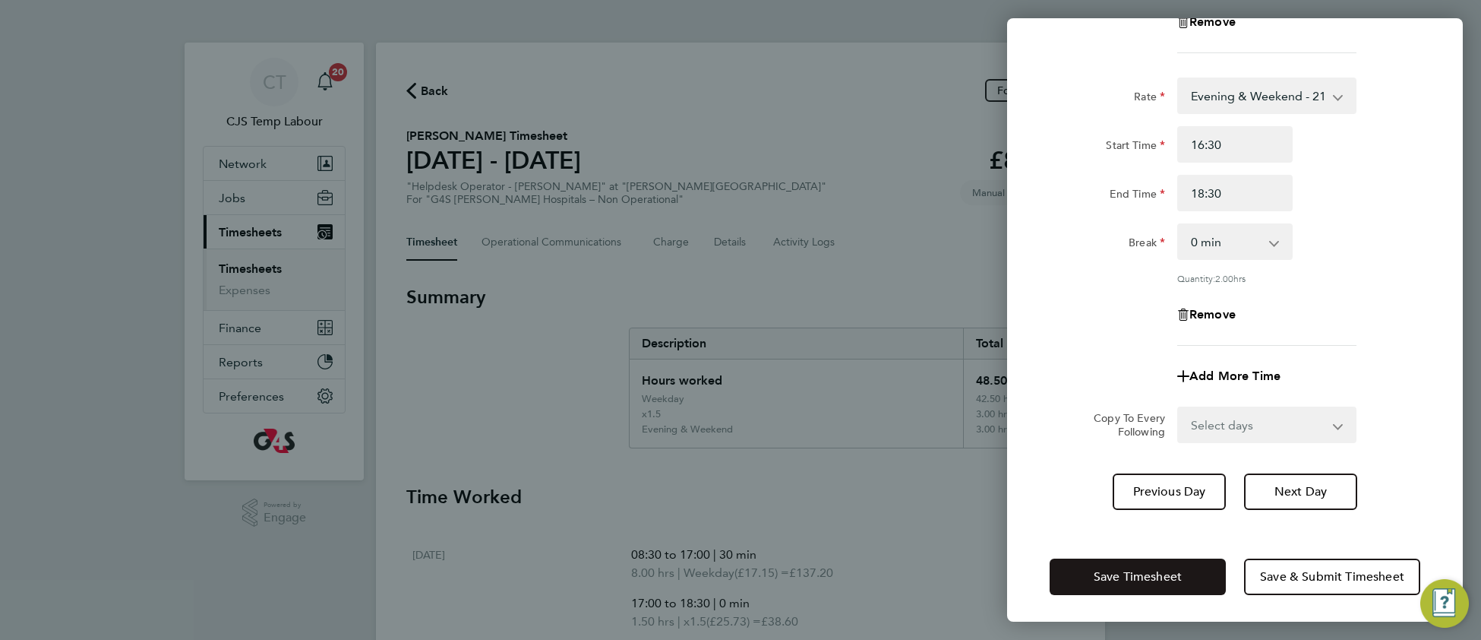
click at [1126, 569] on span "Save Timesheet" at bounding box center [1138, 576] width 88 height 15
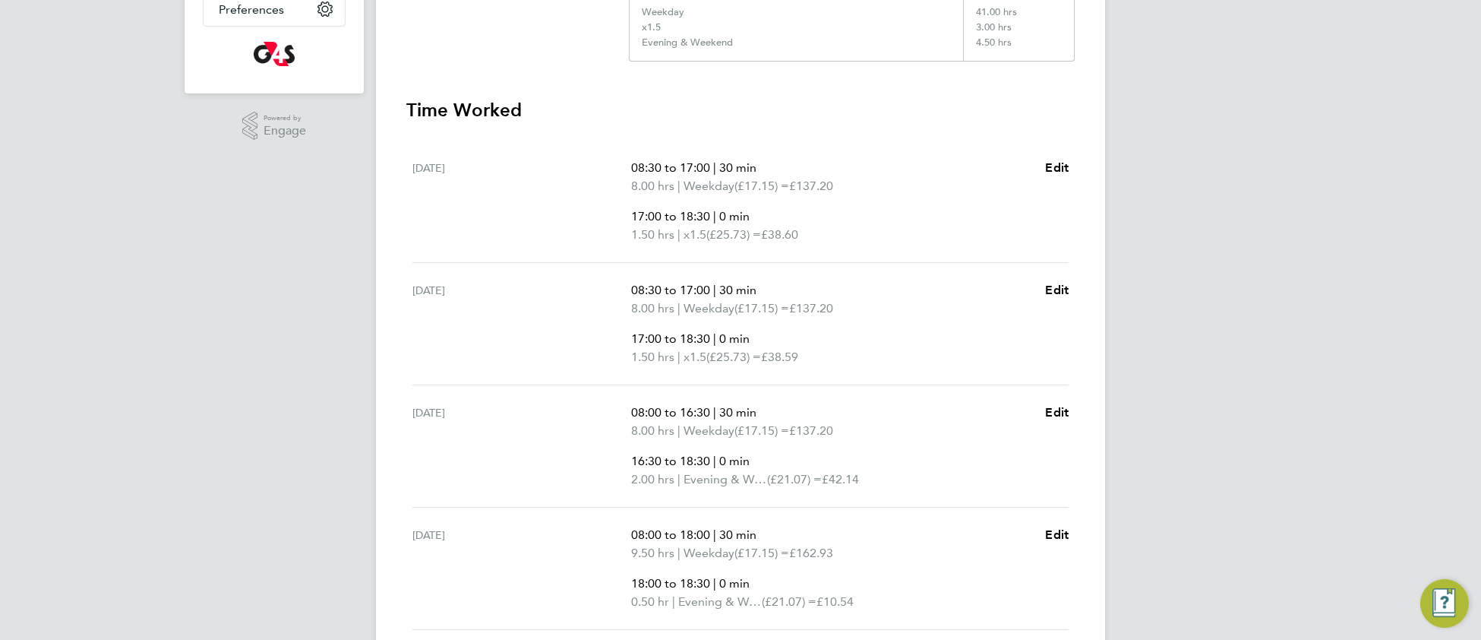
scroll to position [388, 0]
click at [1053, 412] on span "Edit" at bounding box center [1057, 410] width 24 height 14
select select "30"
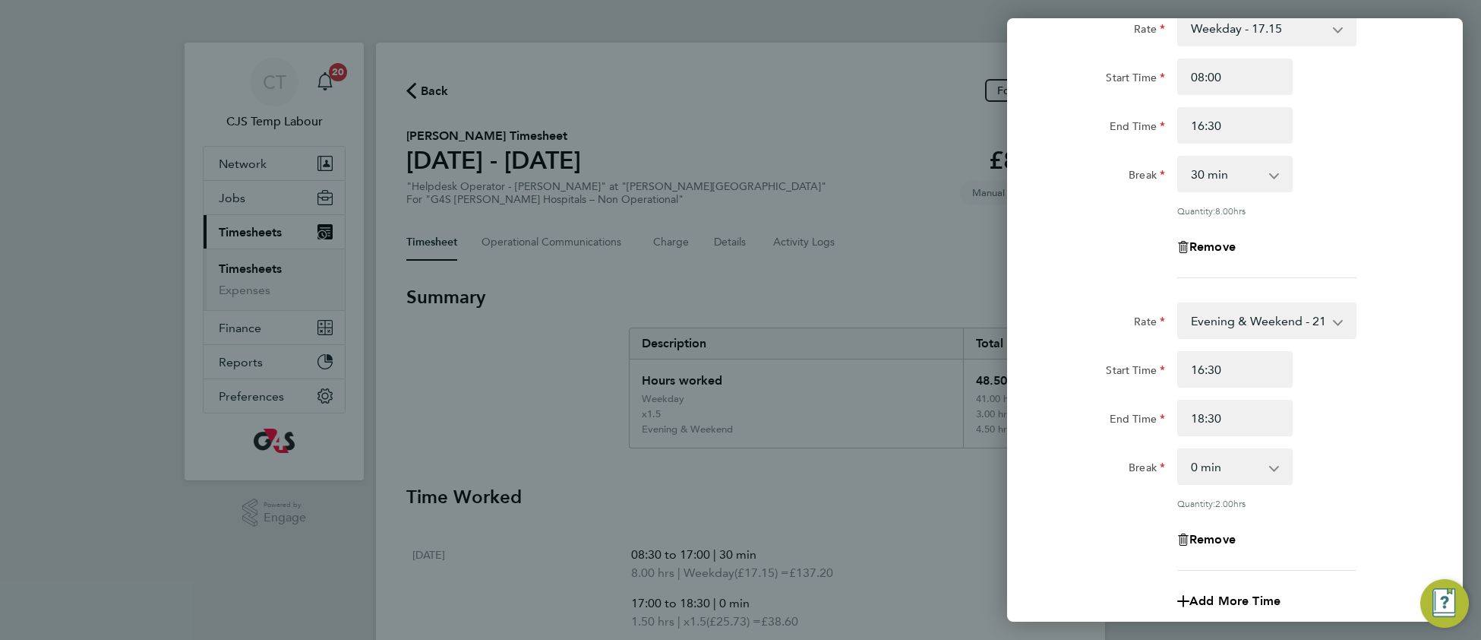
scroll to position [166, 0]
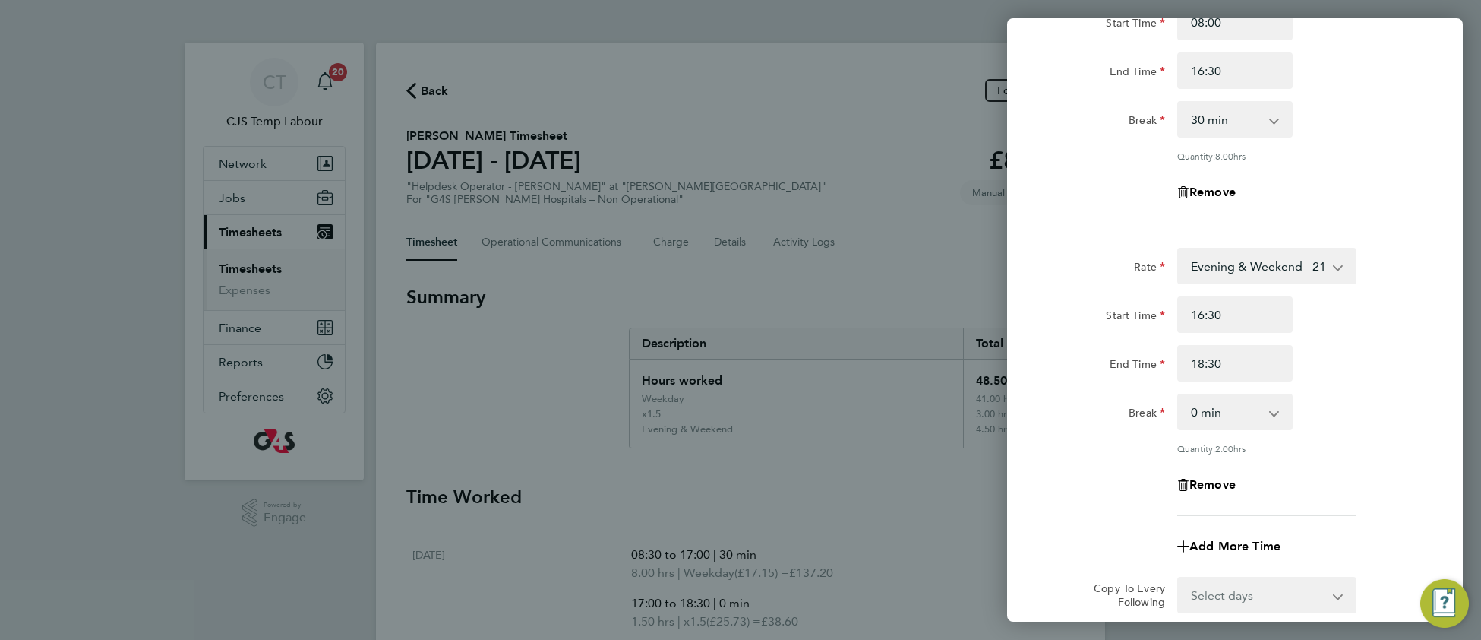
click at [1264, 264] on select "Evening & Weekend - 21.07 Weekday - 17.15 x1.5 - 25.73 Bank Holiday - 21.07" at bounding box center [1258, 265] width 158 height 33
click at [1446, 383] on div "Rate Weekday - 17.15 Evening & Weekend - 21.07 x1.5 - 25.73 Bank Holiday - 21.0…" at bounding box center [1235, 317] width 456 height 761
click at [1264, 276] on select "Evening & Weekend - 21.07 Weekday - 17.15 x1.5 - 25.73 Bank Holiday - 21.07" at bounding box center [1258, 265] width 158 height 33
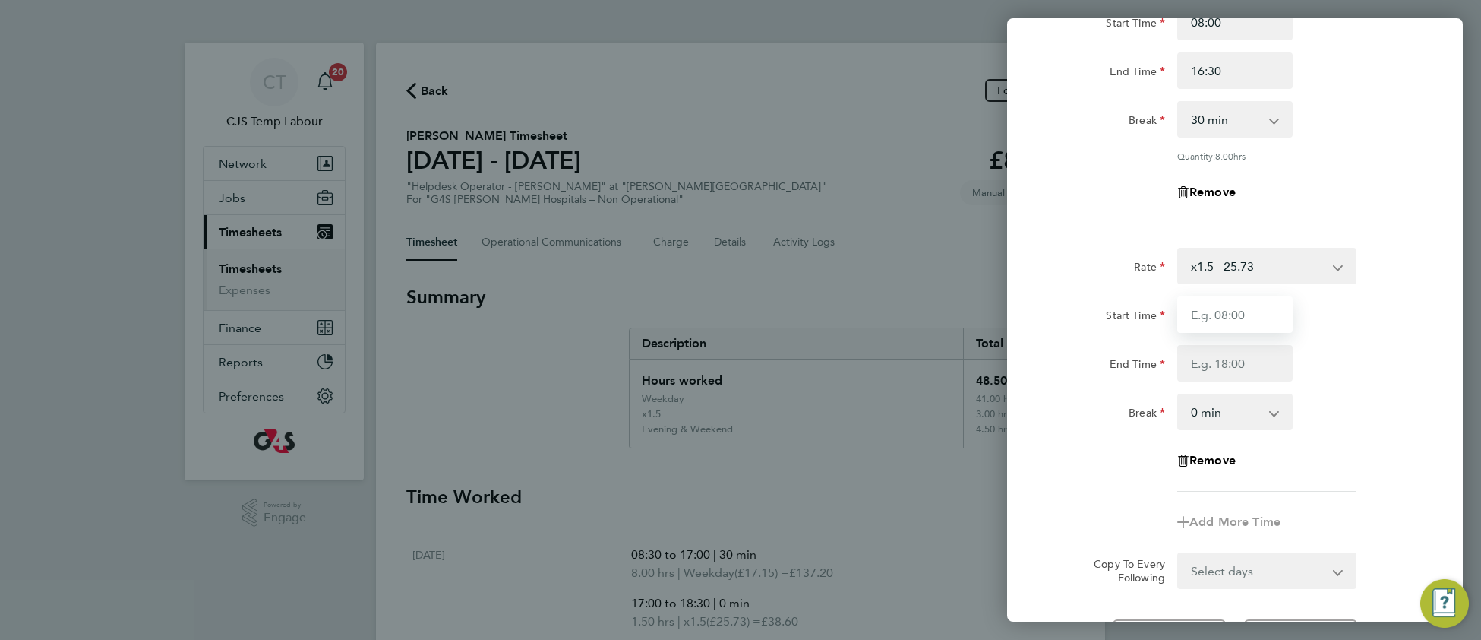
click at [1236, 316] on input "Start Time" at bounding box center [1234, 314] width 115 height 36
type input "16:30"
click at [1199, 355] on input "End Time" at bounding box center [1234, 363] width 115 height 36
type input "18:30"
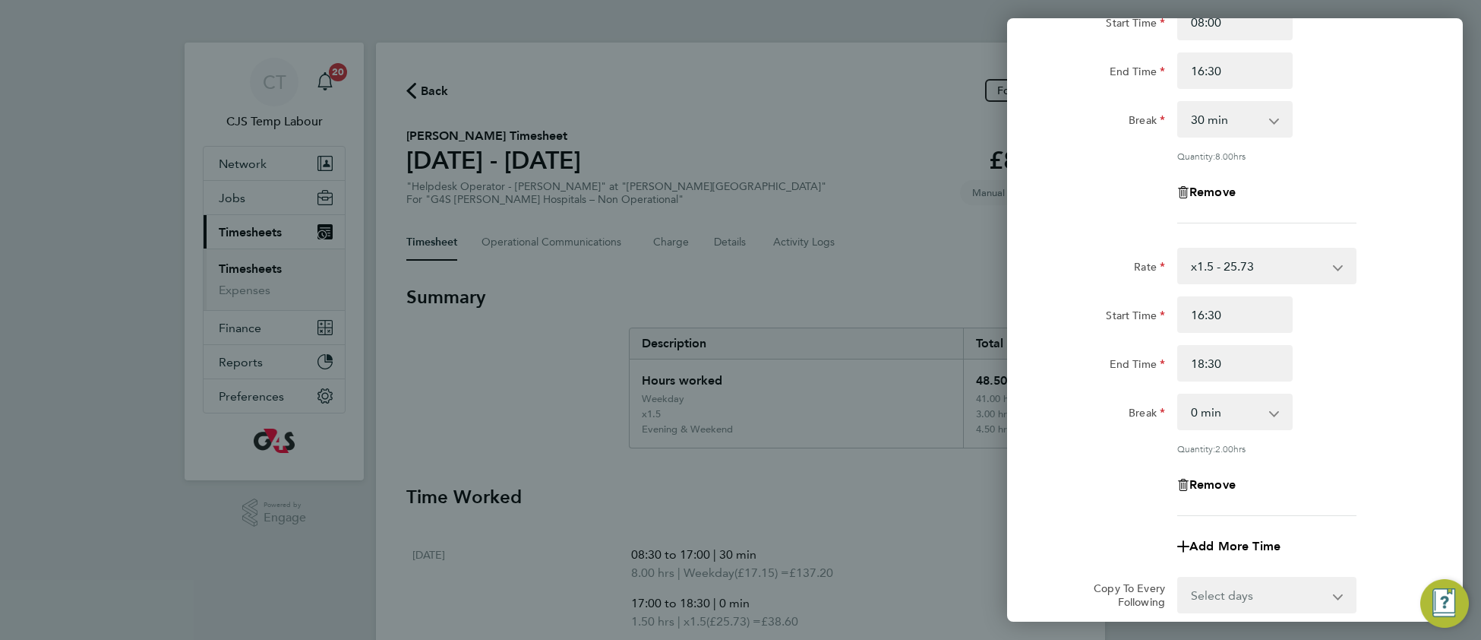
click at [1401, 357] on div "End Time 18:30" at bounding box center [1235, 363] width 383 height 36
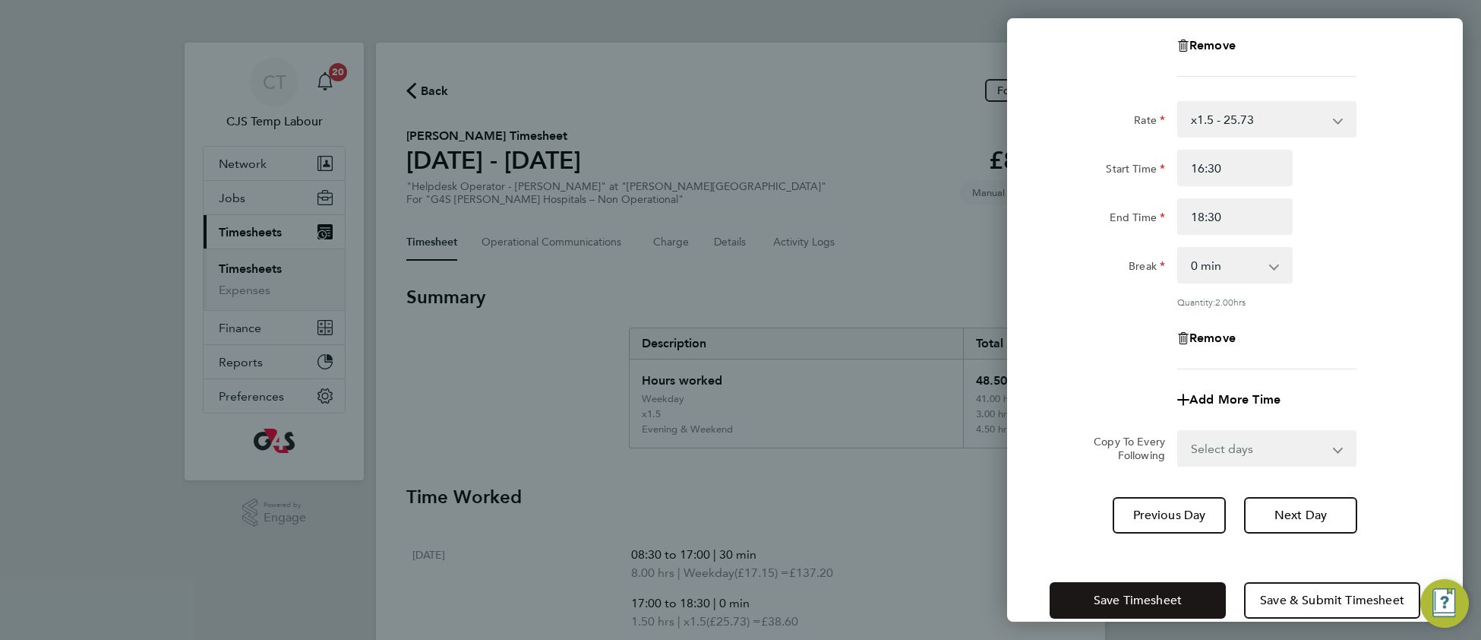
scroll to position [336, 0]
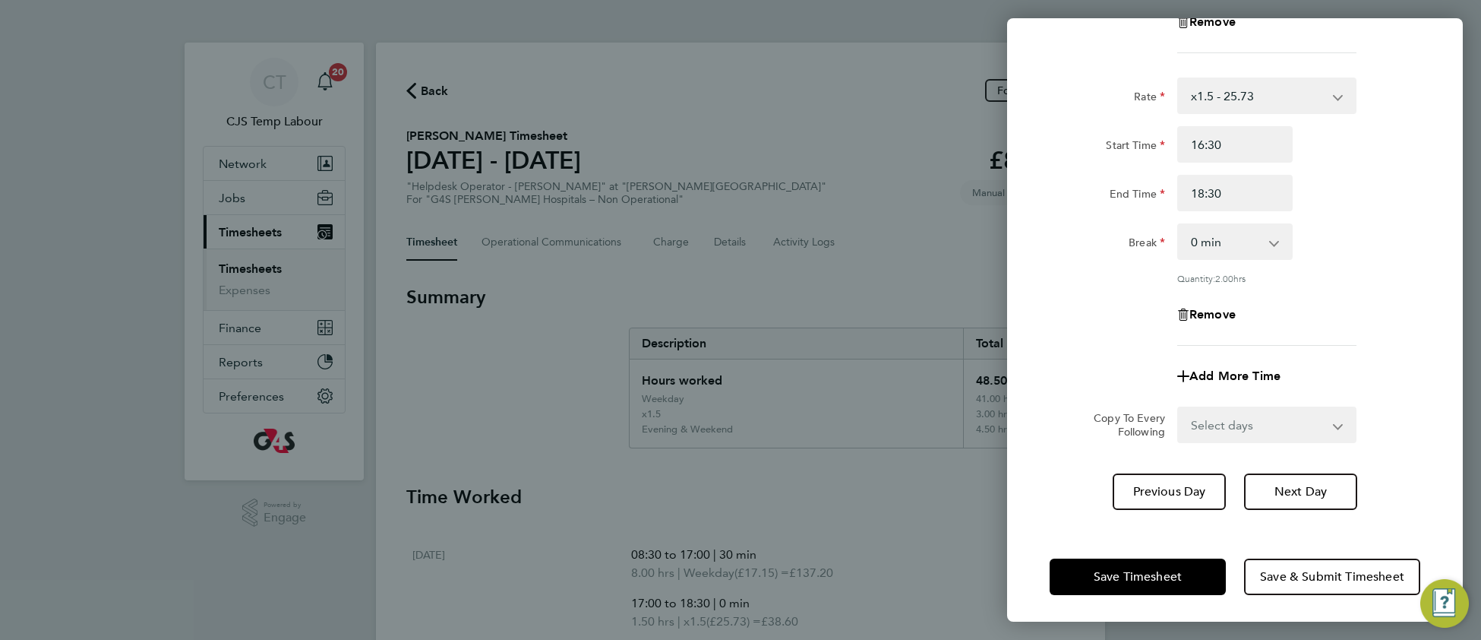
click at [1130, 550] on div "Save Timesheet Save & Submit Timesheet" at bounding box center [1235, 576] width 456 height 97
click at [1126, 580] on button "Save Timesheet" at bounding box center [1138, 576] width 176 height 36
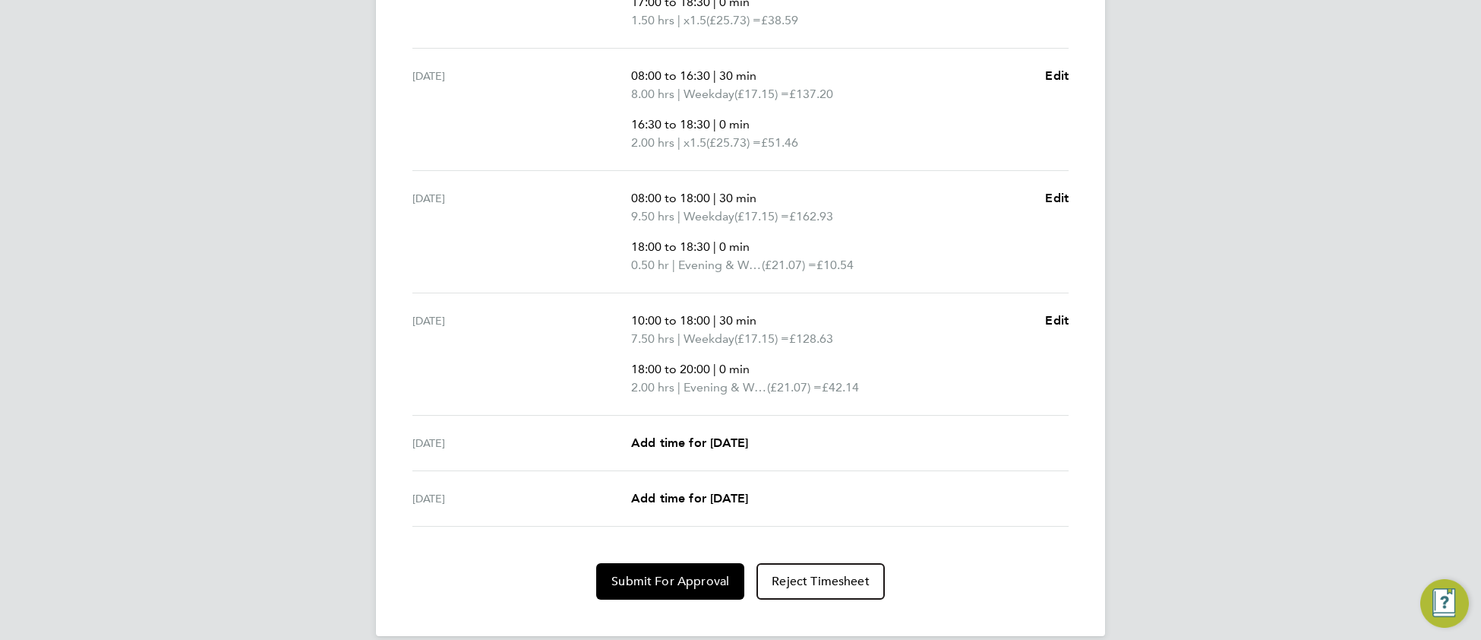
scroll to position [742, 0]
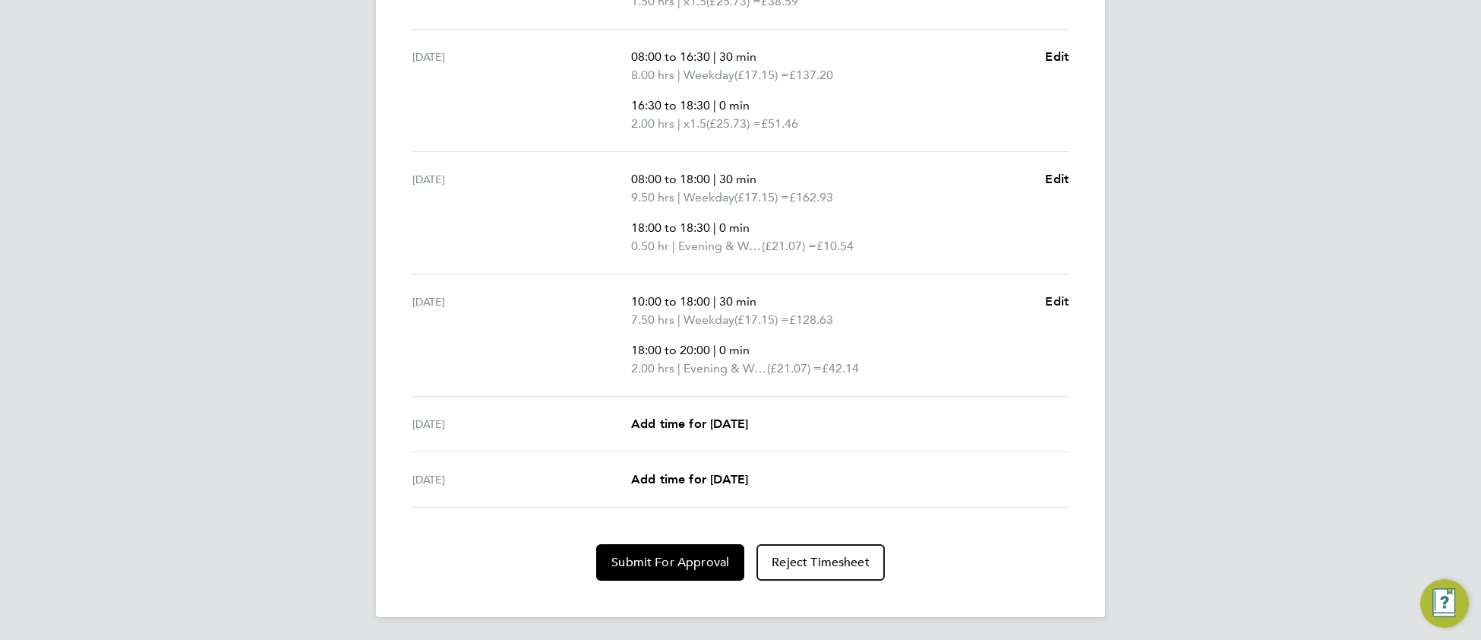
click at [1066, 295] on span "Edit" at bounding box center [1057, 301] width 24 height 14
select select "30"
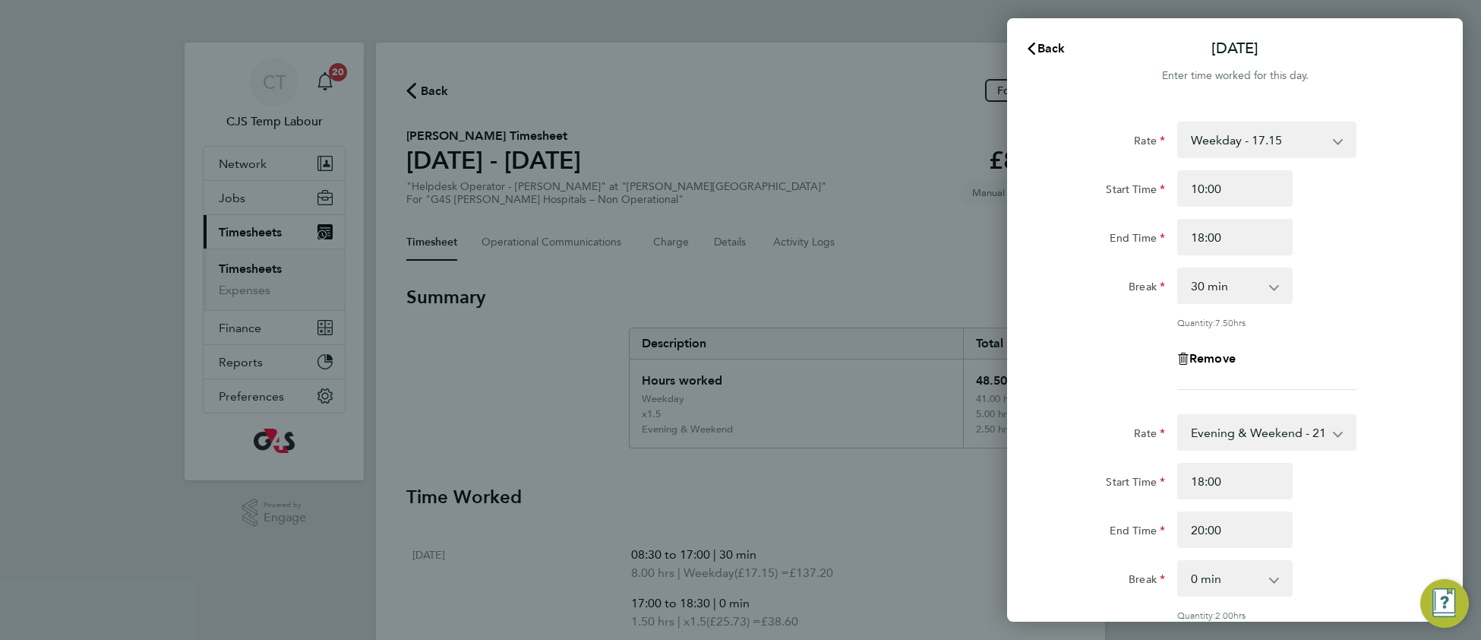
click at [1238, 428] on select "Evening & Weekend - 21.07 Weekday - 17.15 x1.5 - 25.73 Bank Holiday - 21.07" at bounding box center [1258, 431] width 158 height 33
drag, startPoint x: 1435, startPoint y: 49, endPoint x: 1361, endPoint y: 107, distance: 93.6
click at [1433, 51] on span "Cancel" at bounding box center [1425, 48] width 43 height 14
select select "30"
drag, startPoint x: 1044, startPoint y: 49, endPoint x: 930, endPoint y: 204, distance: 192.9
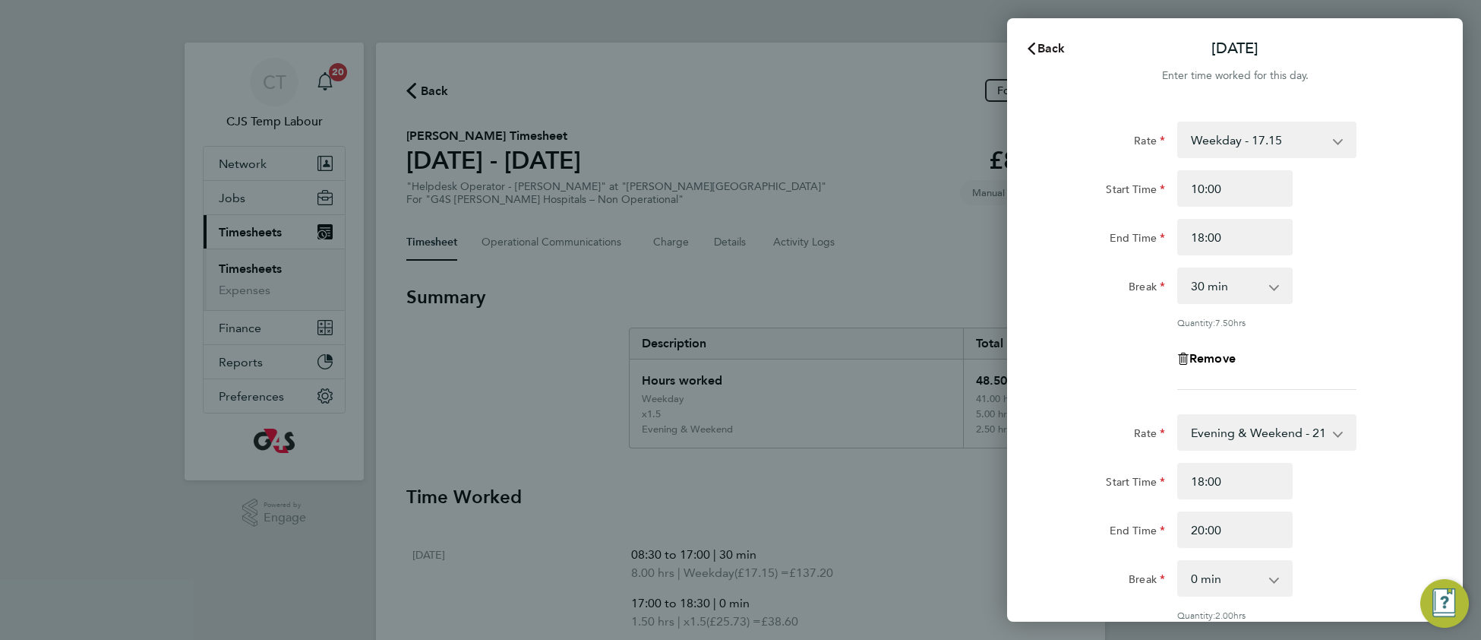
click at [1042, 49] on span "Back" at bounding box center [1052, 48] width 28 height 14
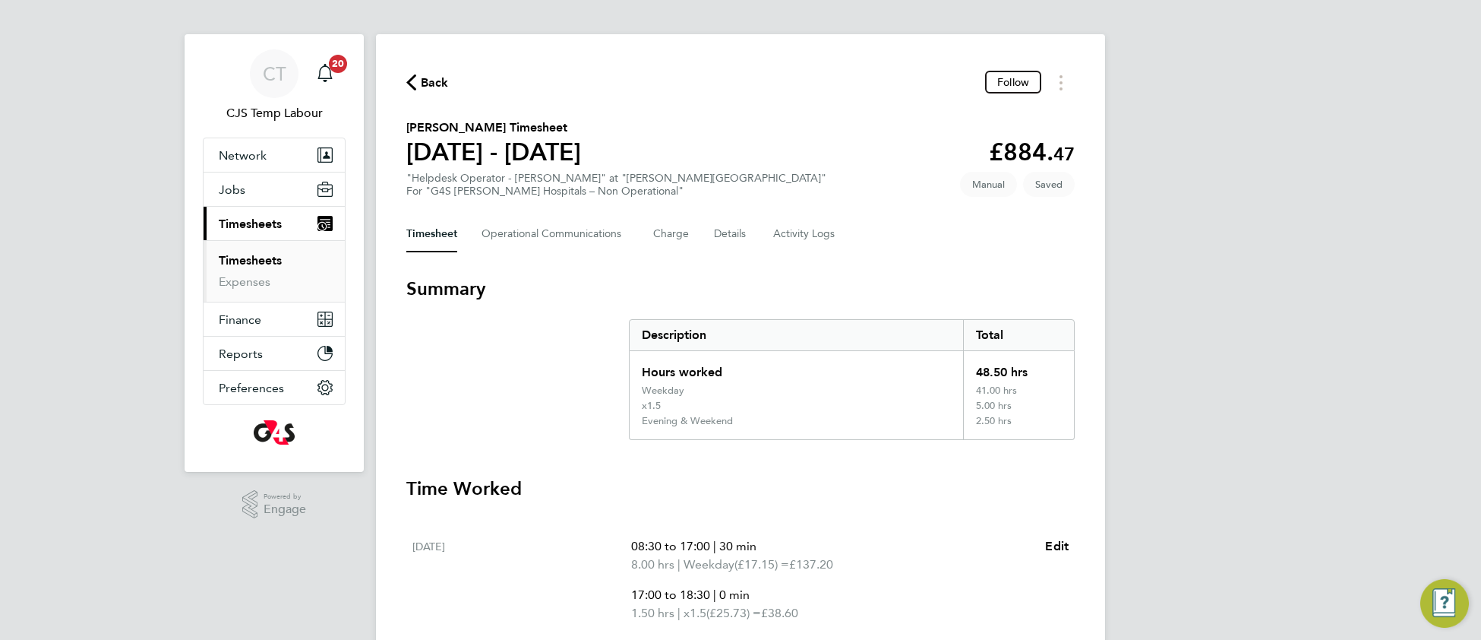
scroll to position [11, 0]
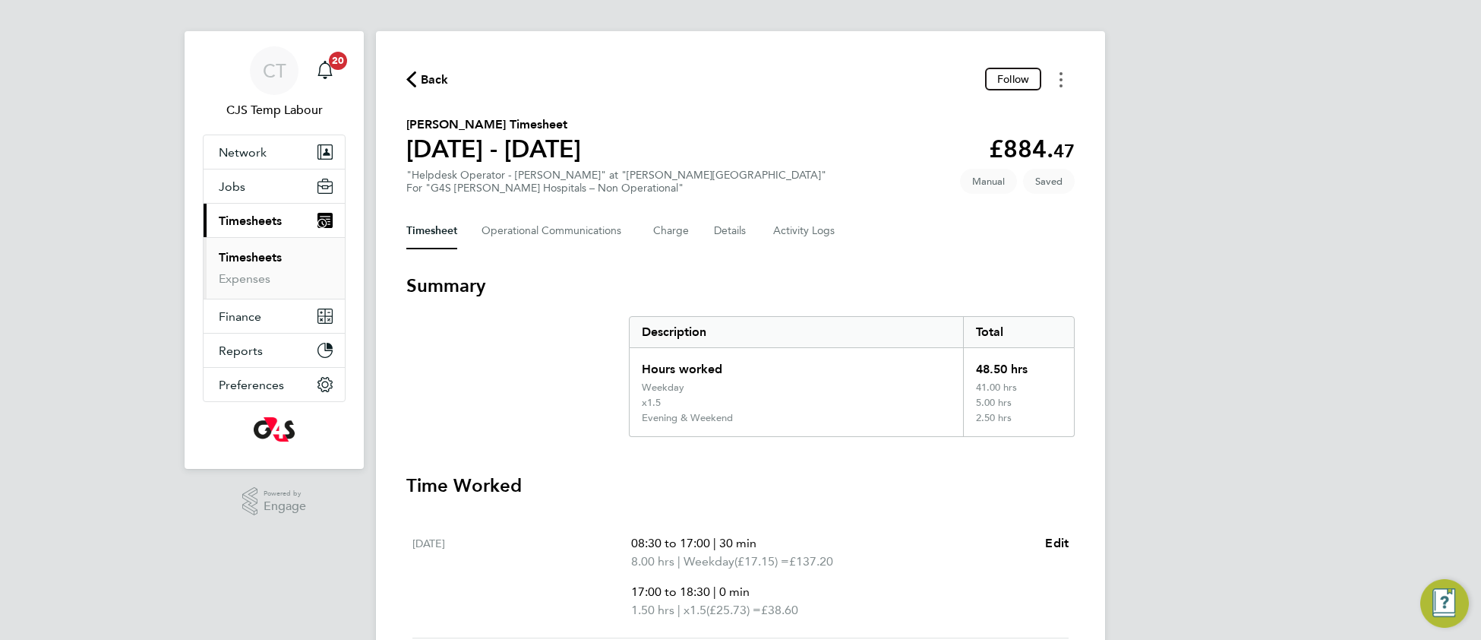
click at [1056, 82] on button "Timesheets Menu" at bounding box center [1060, 80] width 27 height 24
click at [946, 143] on link "Download timesheet" at bounding box center [983, 143] width 182 height 30
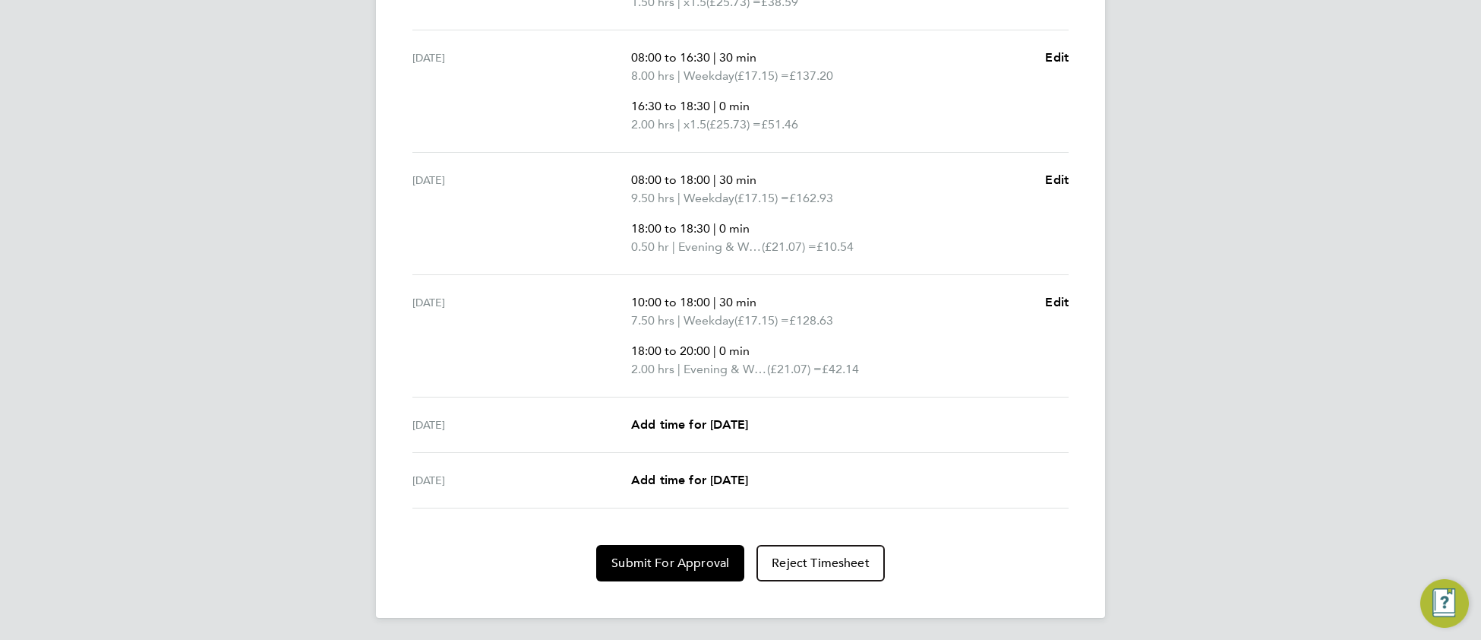
scroll to position [742, 0]
click at [1060, 301] on span "Edit" at bounding box center [1057, 301] width 24 height 14
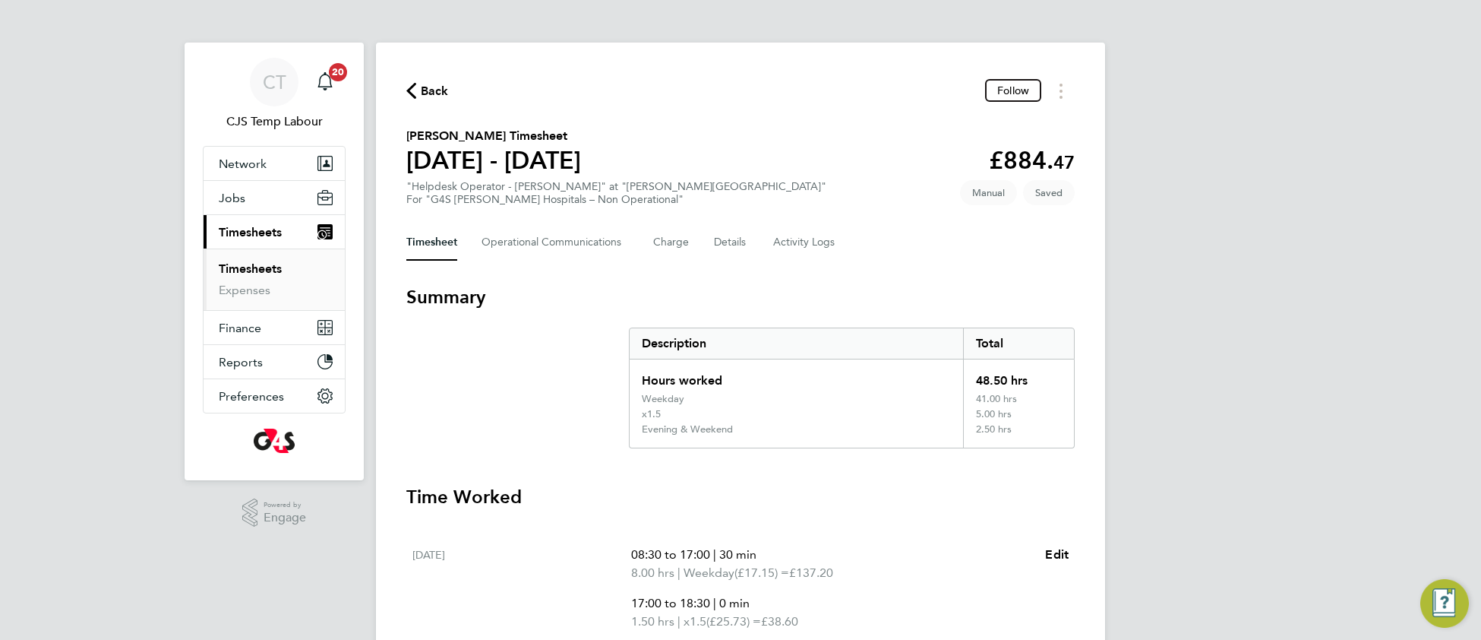
select select "30"
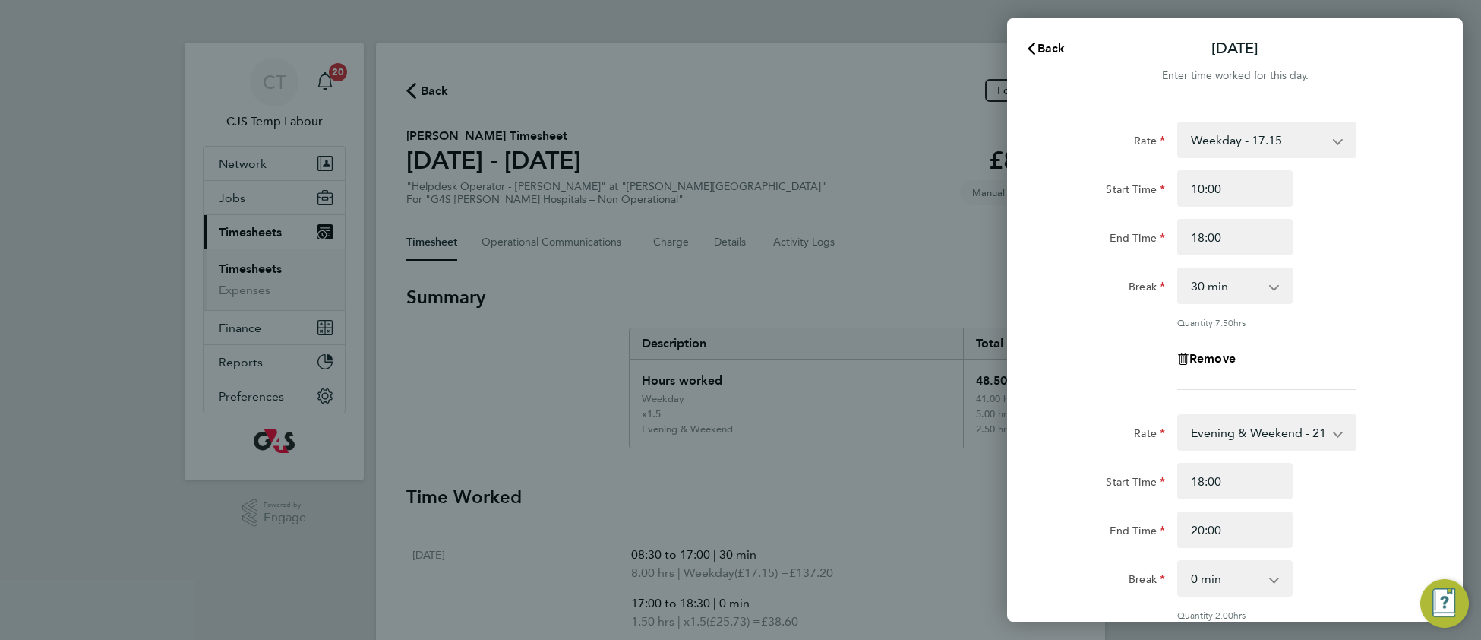
click at [1230, 436] on select "Evening & Weekend - 21.07 Weekday - 17.15 x1.5 - 25.73 Bank Holiday - 21.07" at bounding box center [1258, 431] width 158 height 33
click at [1222, 482] on input "Start Time" at bounding box center [1234, 481] width 115 height 36
drag, startPoint x: 1205, startPoint y: 483, endPoint x: 1197, endPoint y: 493, distance: 12.5
click at [1202, 486] on input "Start Time" at bounding box center [1234, 481] width 115 height 36
type input "18:00"
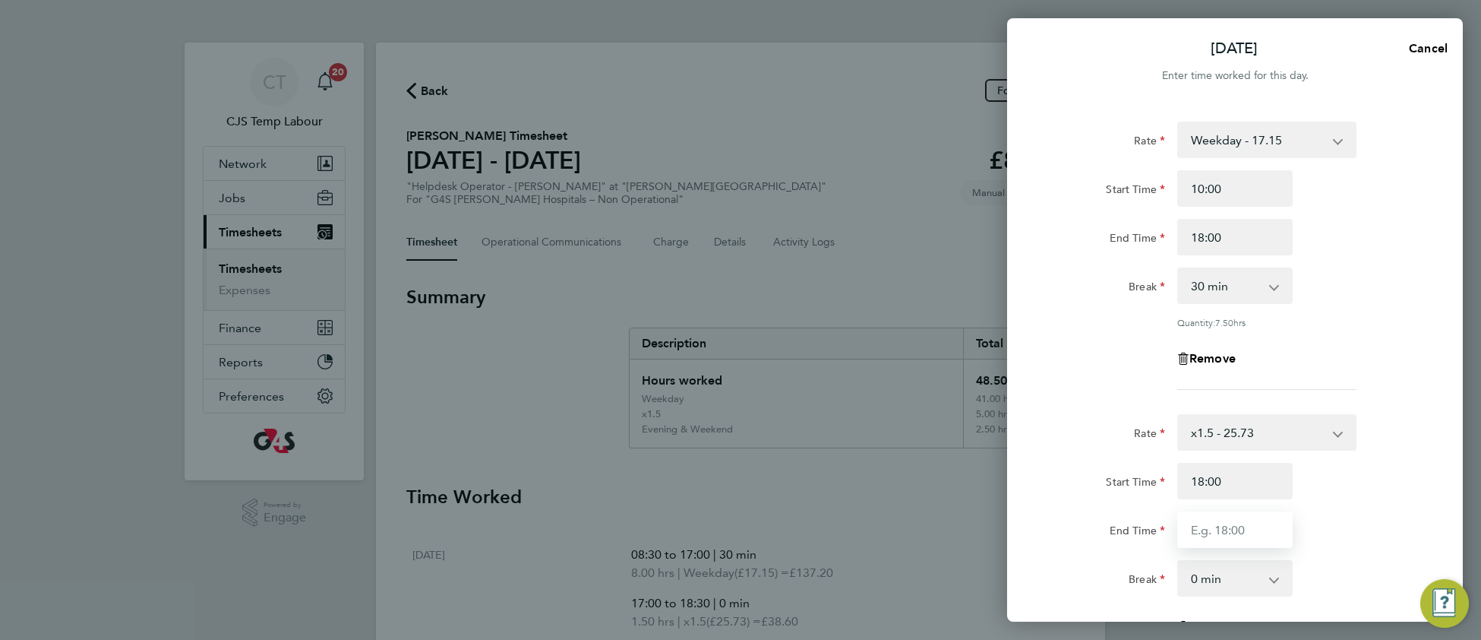
click at [1211, 526] on input "End Time" at bounding box center [1234, 529] width 115 height 36
type input "20:00"
click at [1354, 523] on div "End Time 20:00" at bounding box center [1235, 529] width 383 height 36
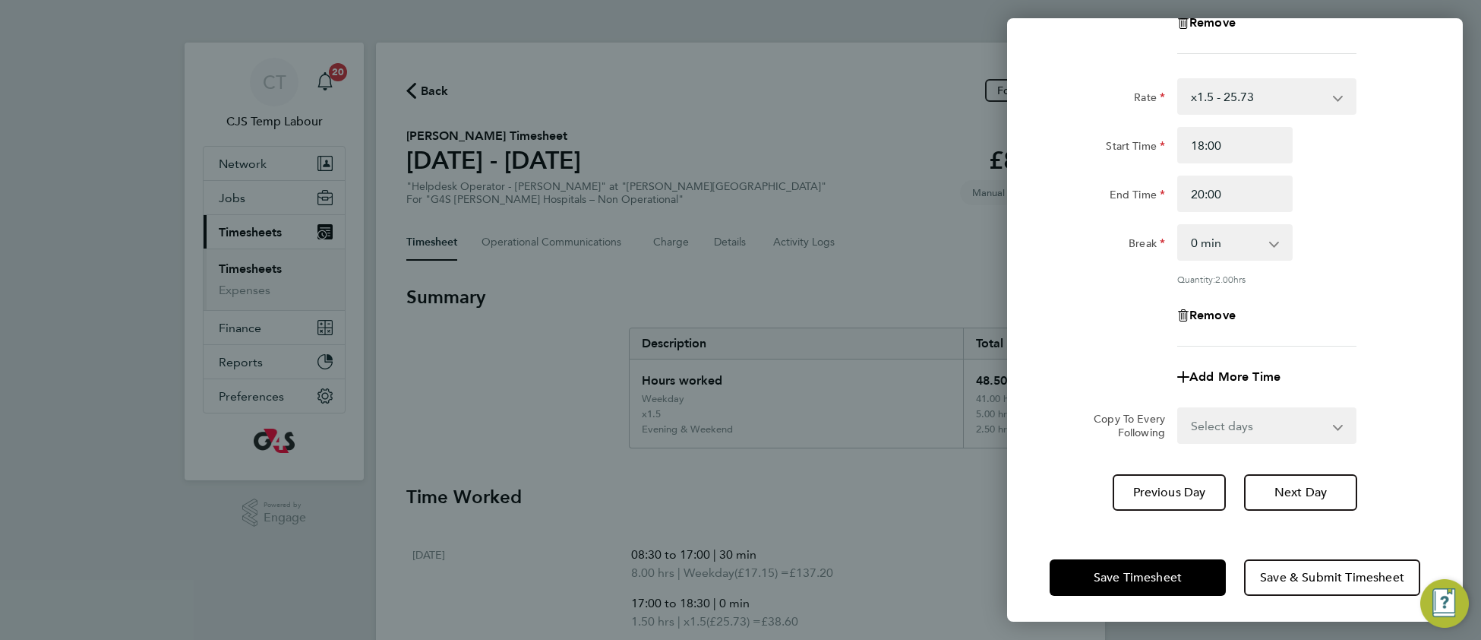
scroll to position [336, 0]
click at [1150, 574] on span "Save Timesheet" at bounding box center [1138, 576] width 88 height 15
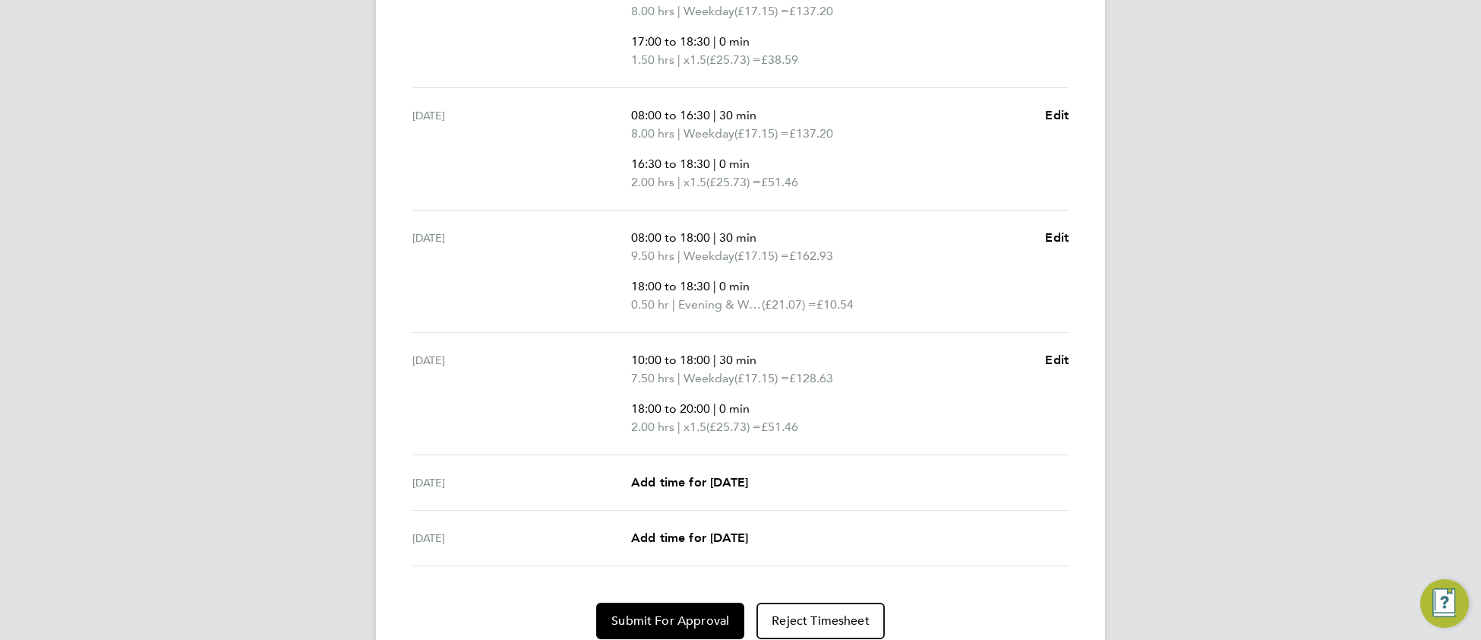
scroll to position [683, 0]
click at [1064, 238] on span "Edit" at bounding box center [1057, 238] width 24 height 14
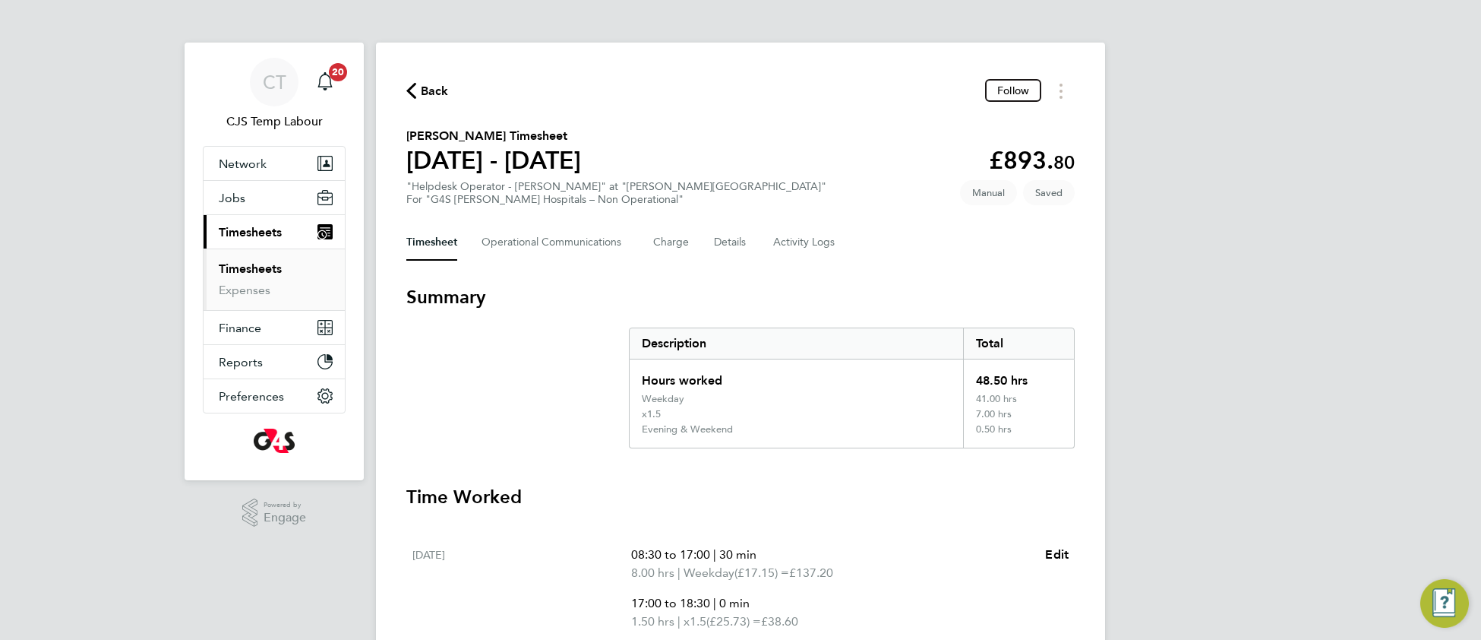
select select "30"
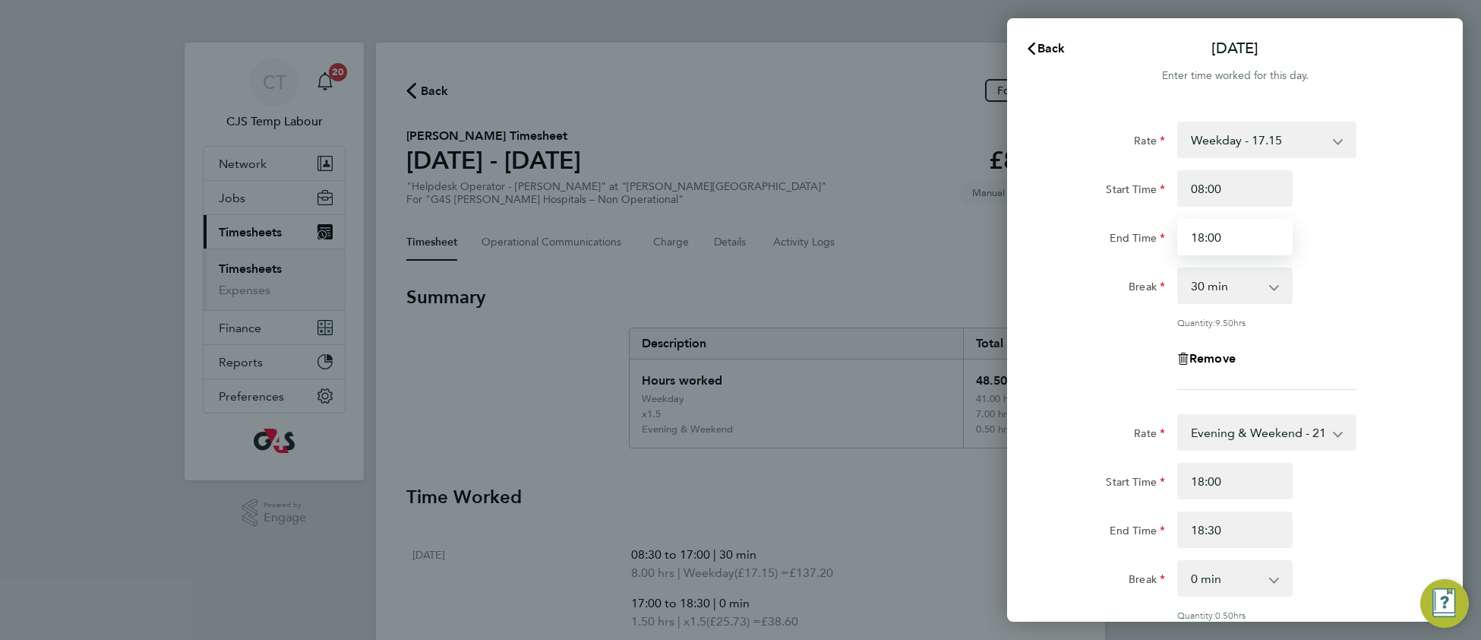
click at [1205, 234] on input "18:00" at bounding box center [1234, 237] width 115 height 36
type input "17:00"
click at [1376, 334] on div "Rate Weekday - 17.15 Evening & Weekend - 21.07 x1.5 - 25.73 Bank Holiday - 21.0…" at bounding box center [1235, 256] width 371 height 268
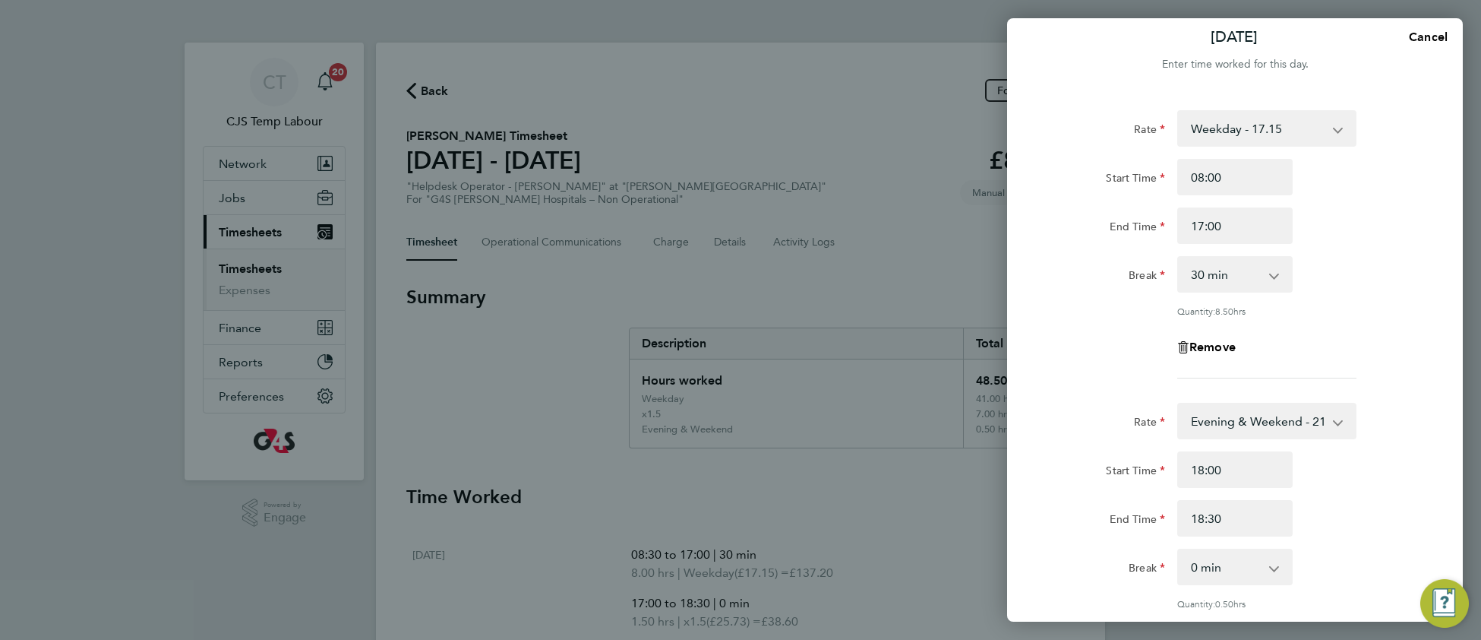
scroll to position [36, 0]
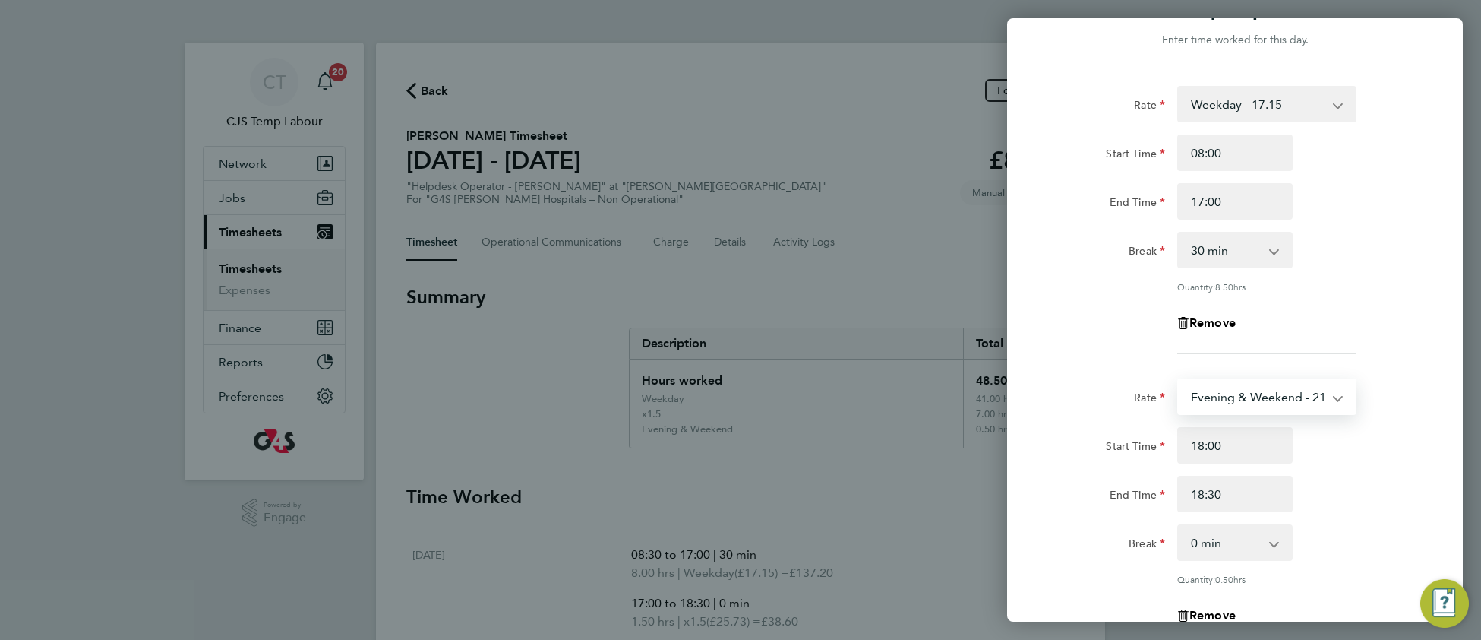
click at [1272, 400] on select "Evening & Weekend - 21.07 Weekday - 17.15 x1.5 - 25.73 Bank Holiday - 21.07" at bounding box center [1258, 396] width 158 height 33
click at [1243, 447] on input "Start Time" at bounding box center [1234, 445] width 115 height 36
type input "17:00"
click at [1198, 487] on input "End Time" at bounding box center [1234, 493] width 115 height 36
type input "18:30"
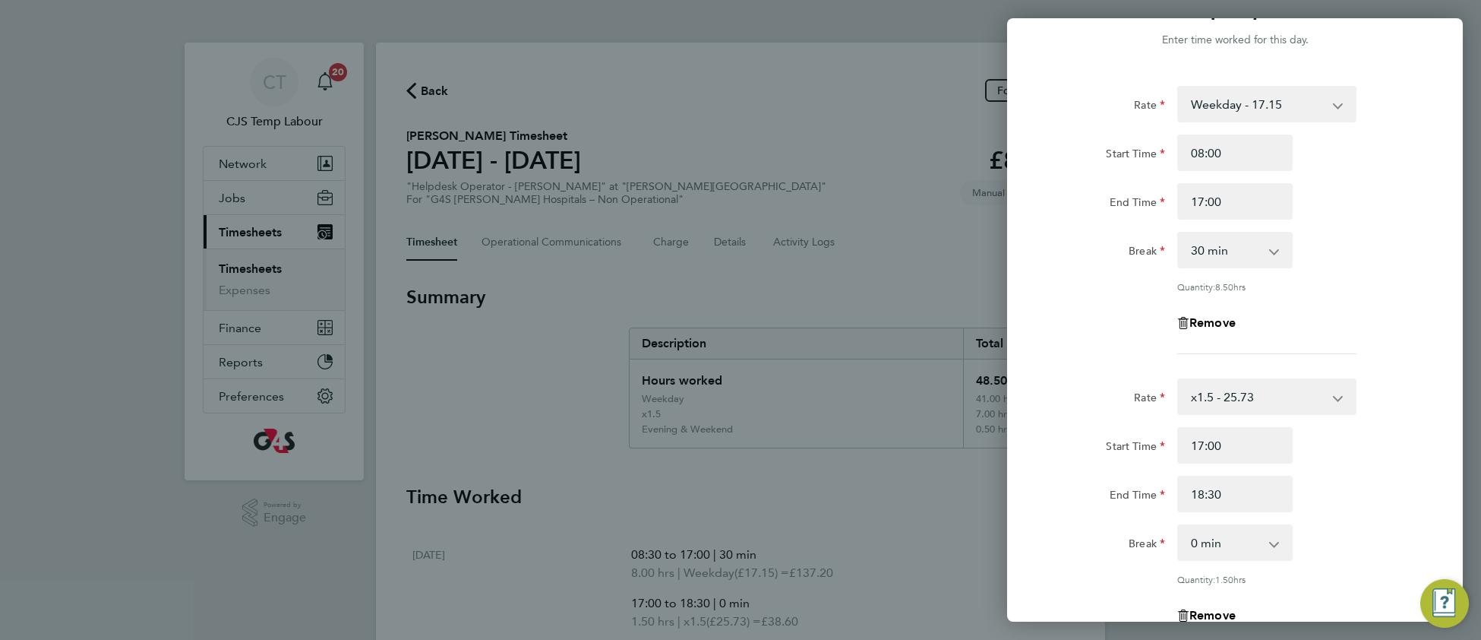
click at [1349, 469] on div "Start Time 17:00 End Time 18:30" at bounding box center [1235, 469] width 383 height 85
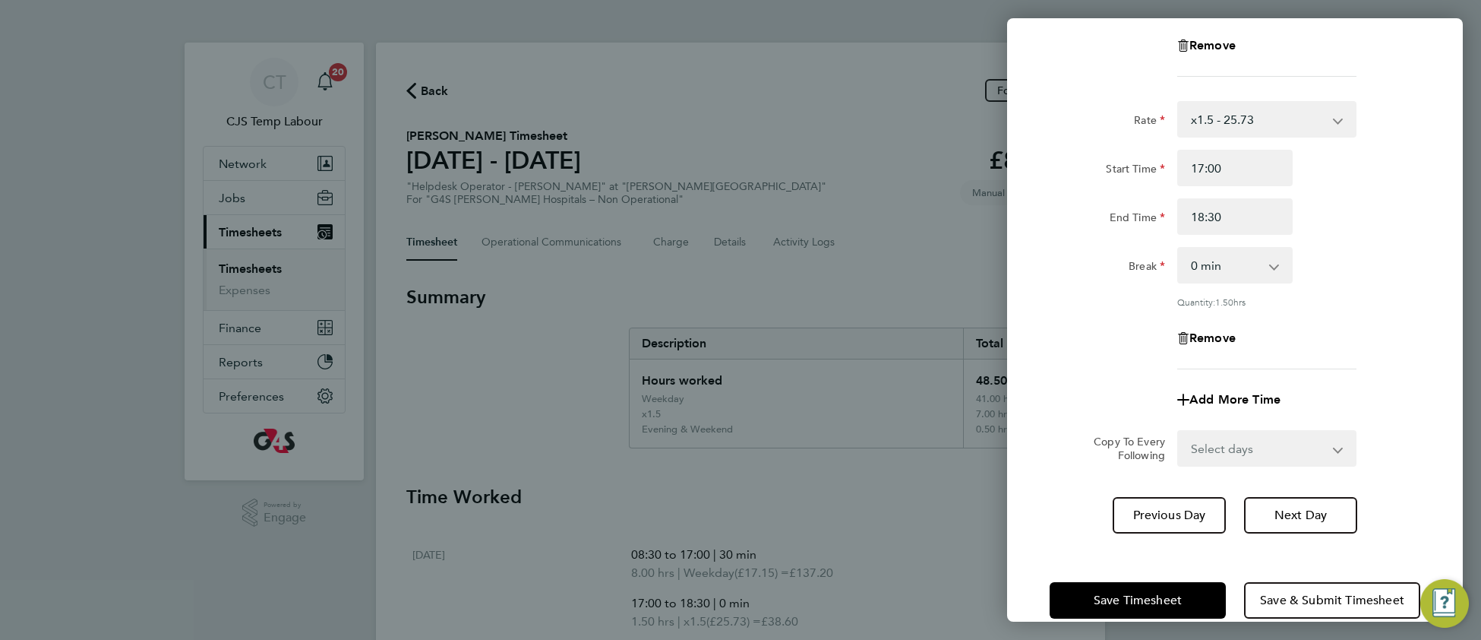
scroll to position [336, 0]
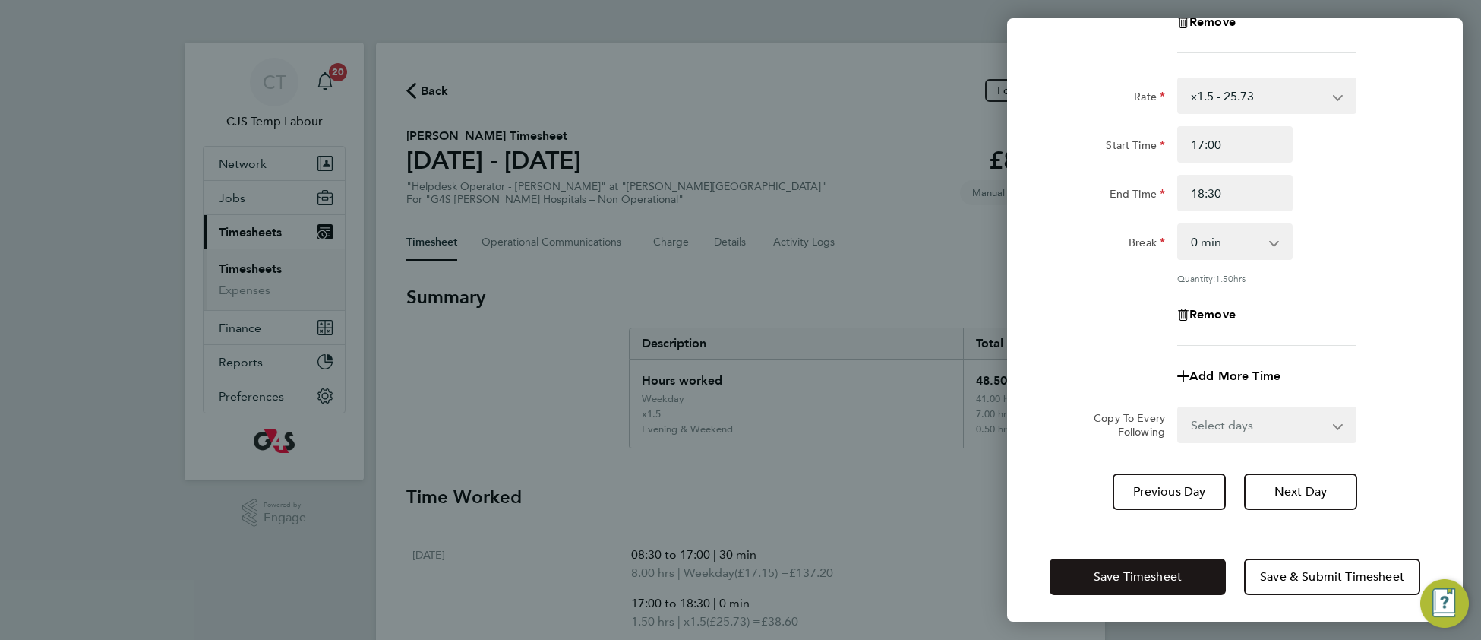
click at [1110, 573] on span "Save Timesheet" at bounding box center [1138, 576] width 88 height 15
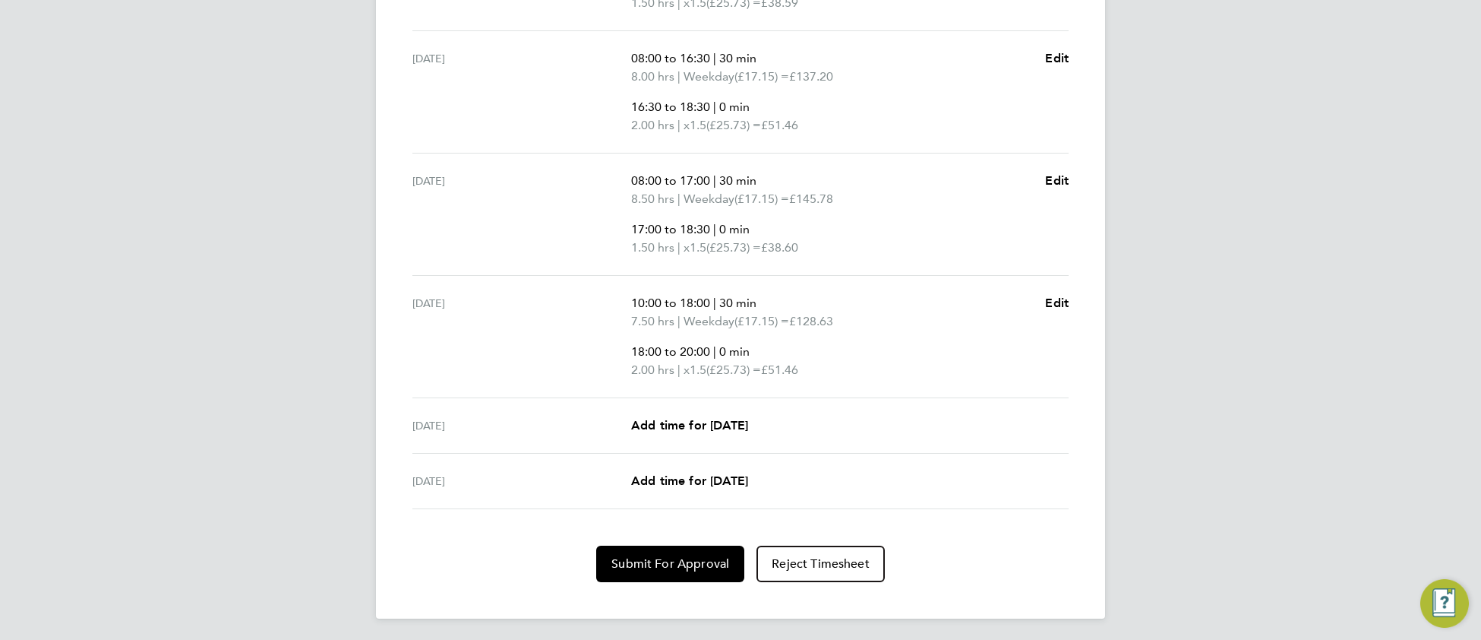
scroll to position [727, 0]
click at [673, 562] on span "Submit For Approval" at bounding box center [670, 561] width 118 height 15
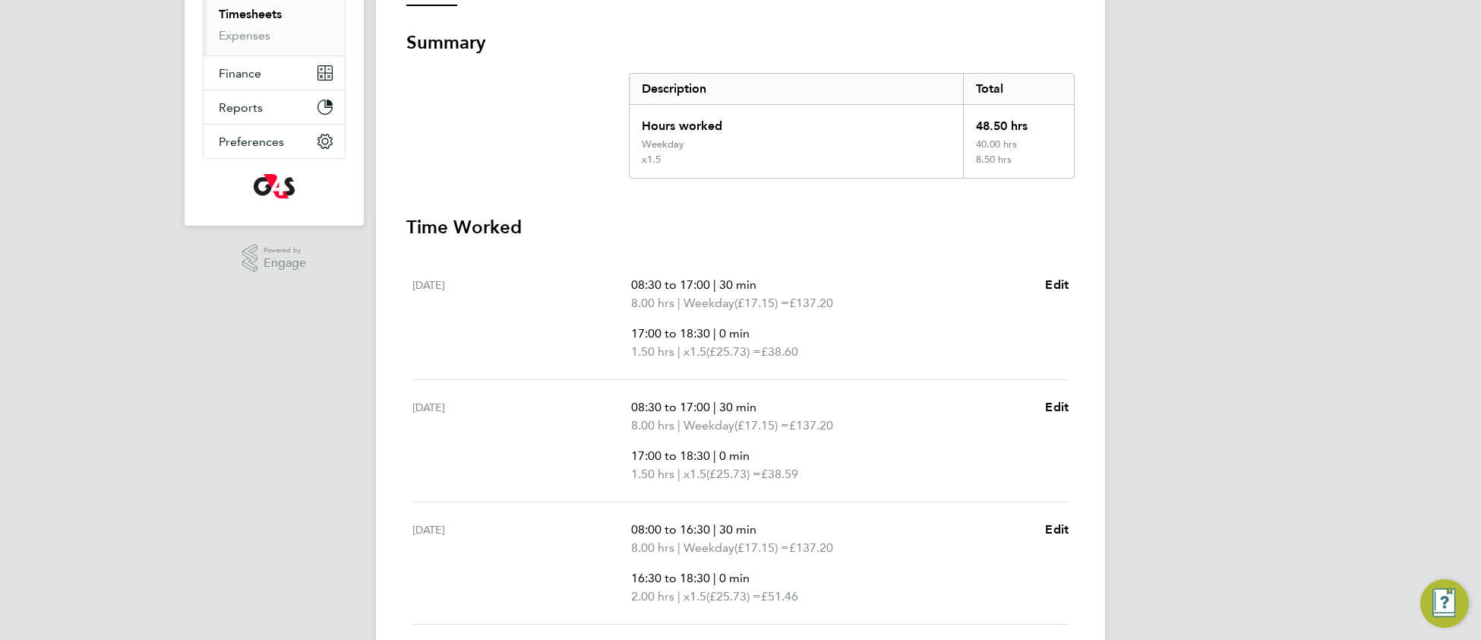
scroll to position [0, 0]
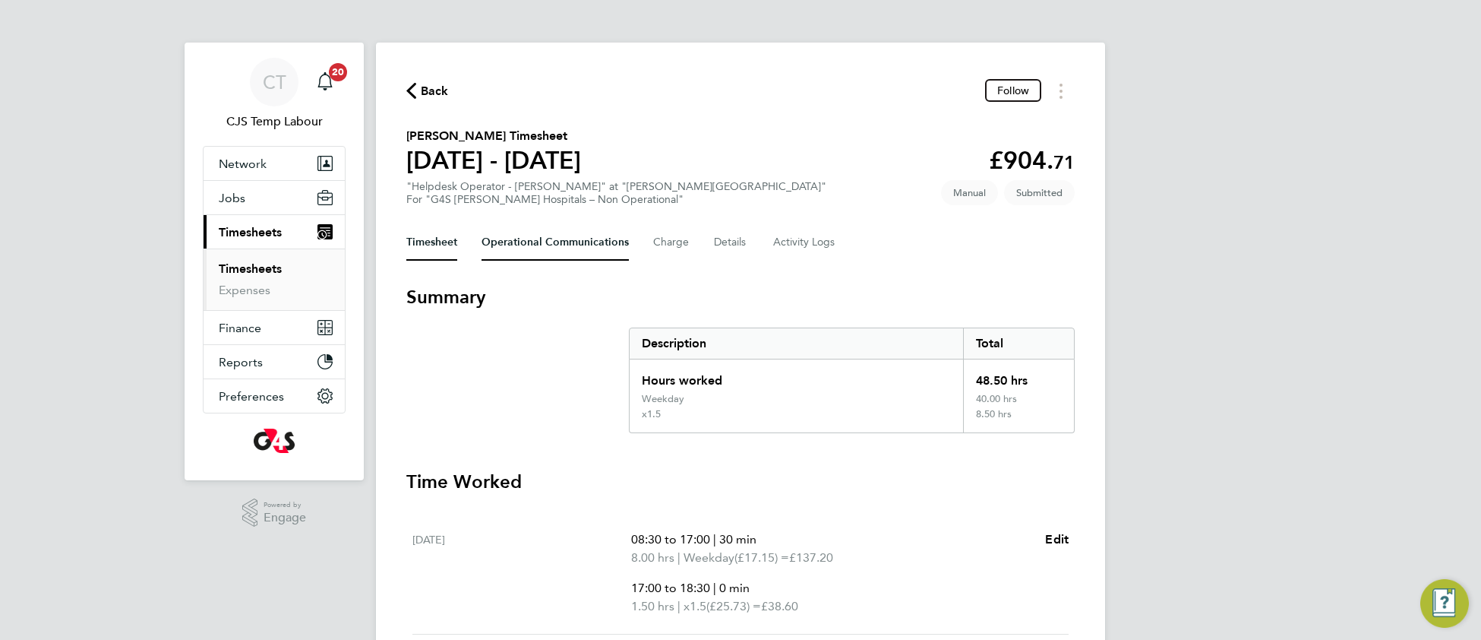
drag, startPoint x: 525, startPoint y: 238, endPoint x: 526, endPoint y: 252, distance: 13.8
click at [526, 238] on Communications-tab "Operational Communications" at bounding box center [555, 242] width 147 height 36
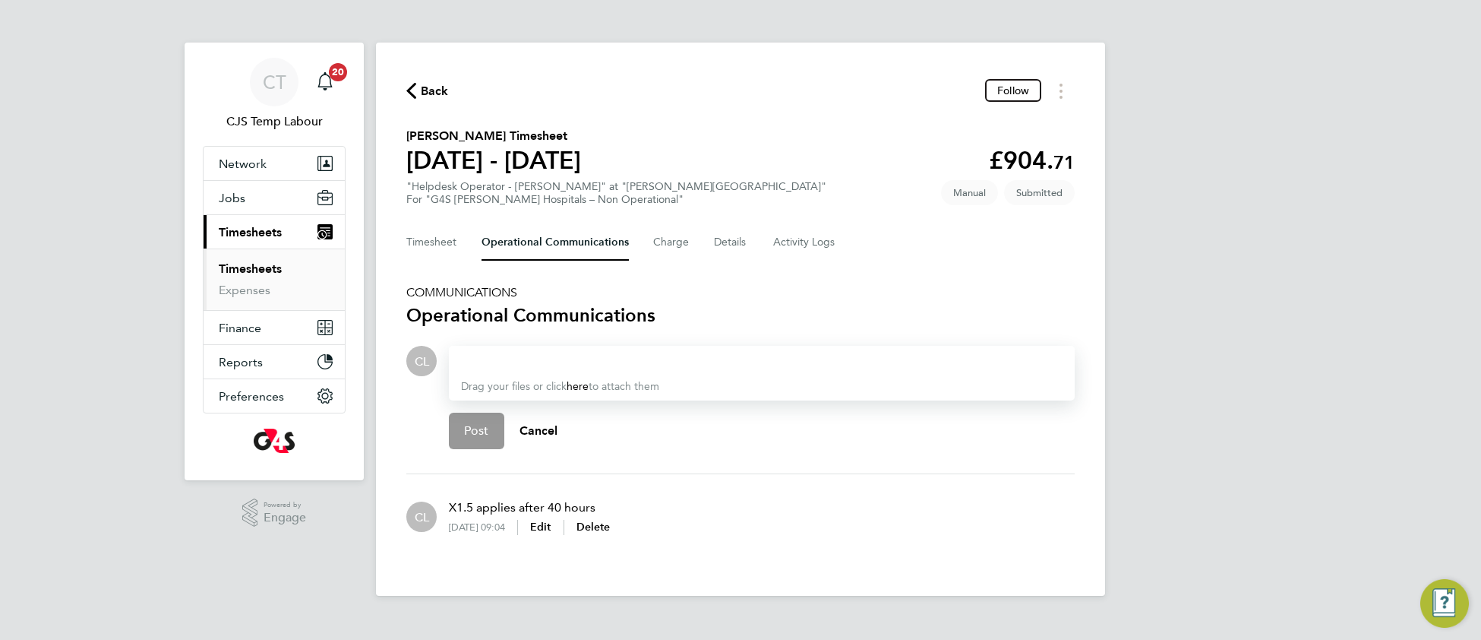
click at [527, 365] on div "Drag your files or click here to attach them" at bounding box center [762, 373] width 626 height 55
drag, startPoint x: 553, startPoint y: 344, endPoint x: 557, endPoint y: 371, distance: 27.6
click at [555, 358] on div "Drag your files or click here to attach them" at bounding box center [762, 373] width 626 height 55
click at [474, 352] on div at bounding box center [762, 361] width 602 height 18
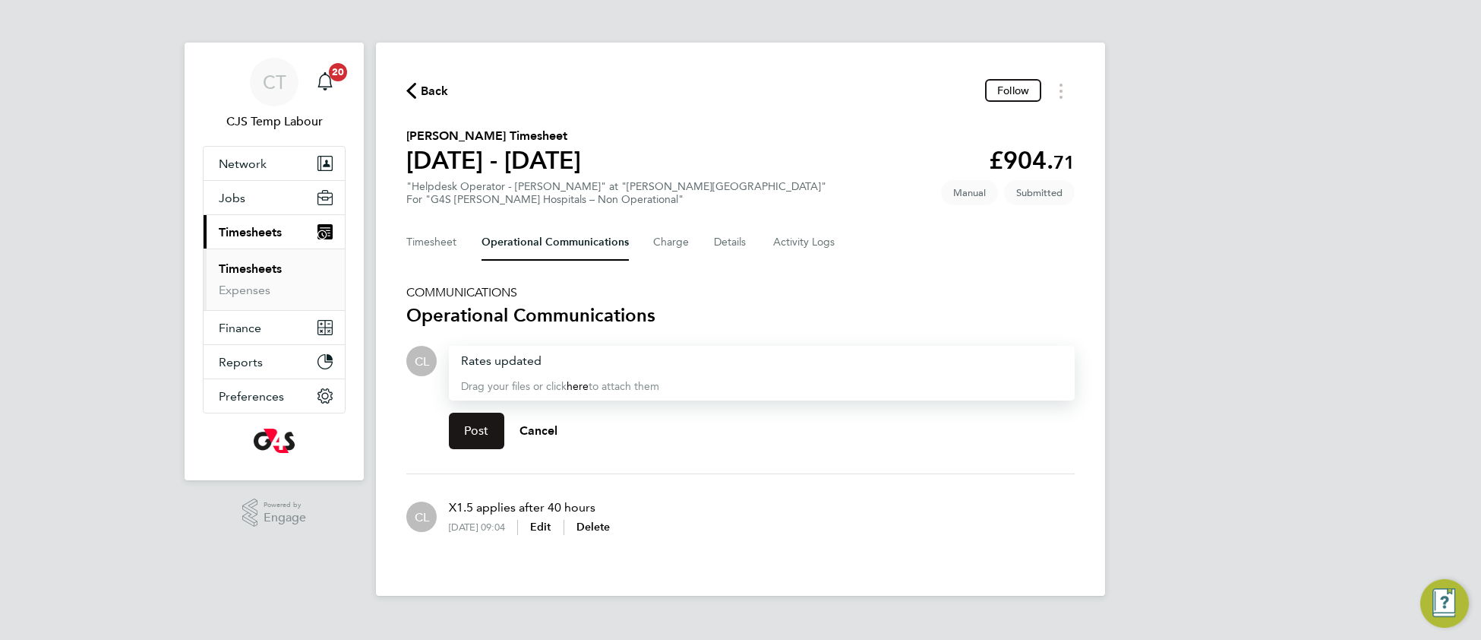
click at [489, 428] on button "Post" at bounding box center [476, 430] width 55 height 36
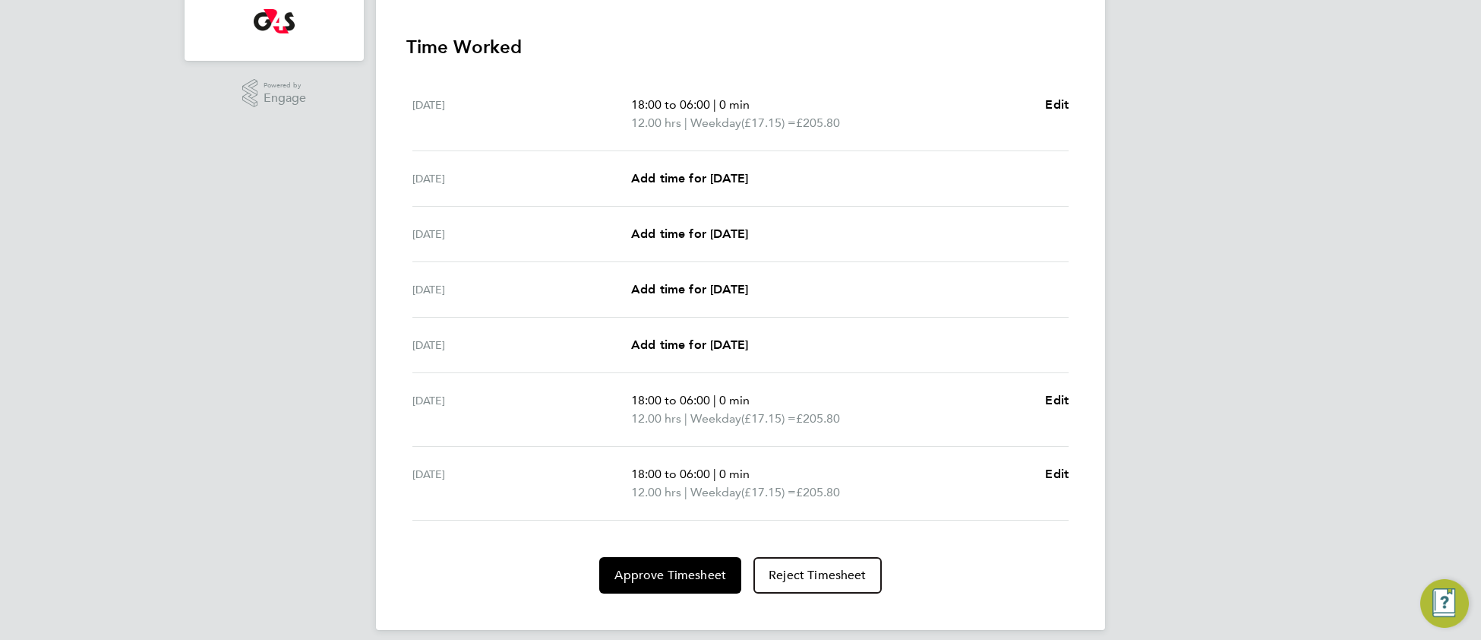
scroll to position [432, 0]
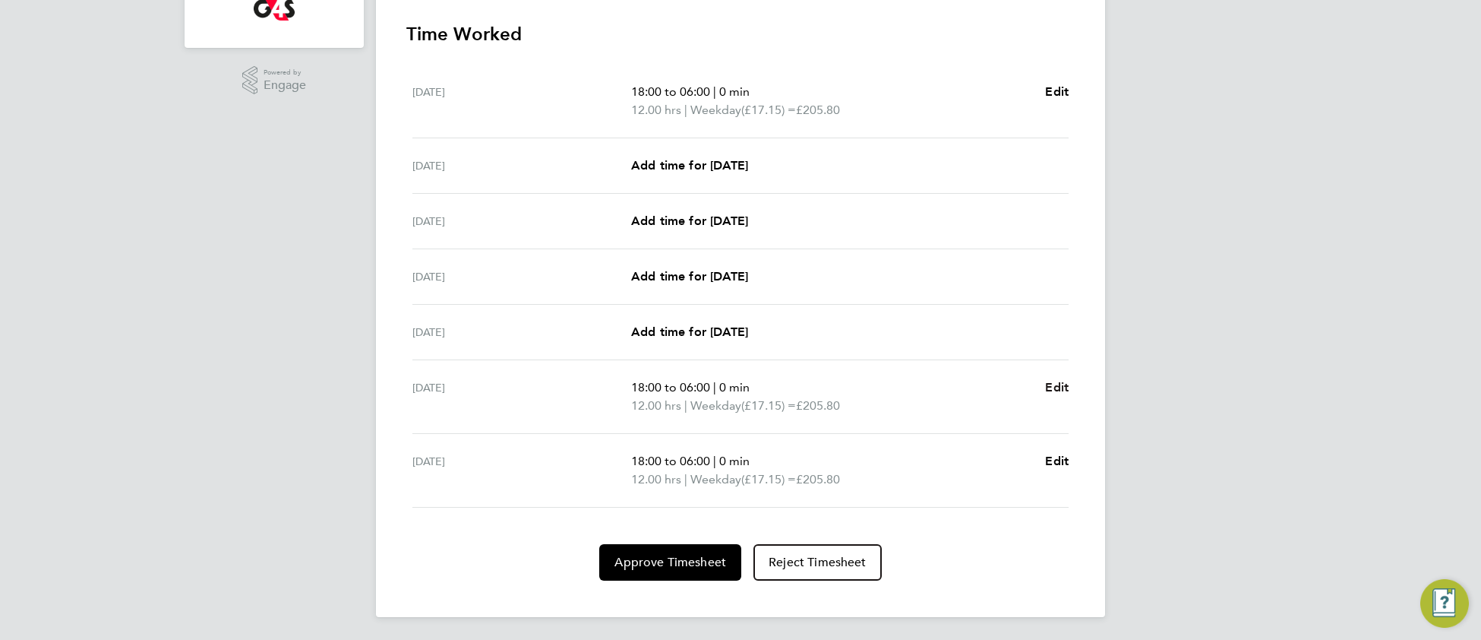
click at [1065, 387] on span "Edit" at bounding box center [1057, 387] width 24 height 14
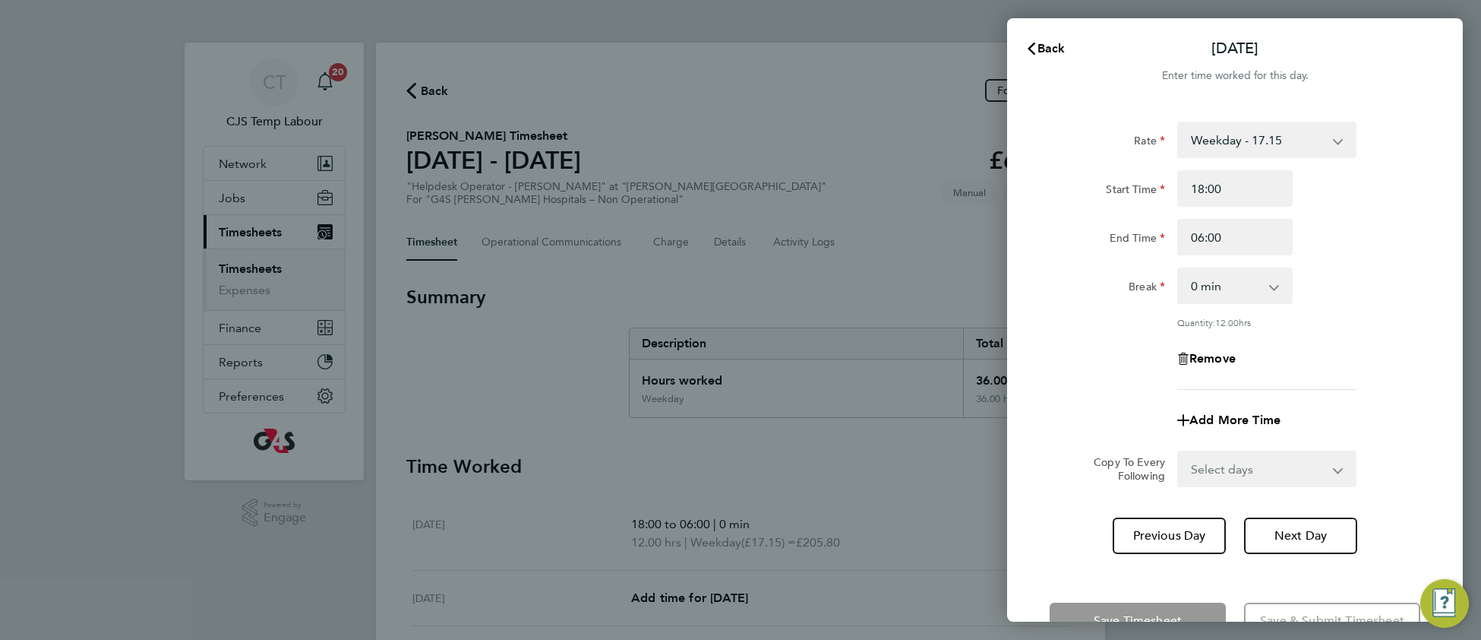
click at [1276, 137] on select "Weekday - 17.15 x1.5 - 25.73 Bank Holiday - 21.07 Evening & Weekend - 21.07" at bounding box center [1258, 139] width 158 height 33
click at [1385, 296] on div "Break 0 min 15 min 30 min 45 min 60 min 75 min 90 min" at bounding box center [1235, 285] width 383 height 36
click at [1056, 49] on span "Back" at bounding box center [1052, 48] width 28 height 14
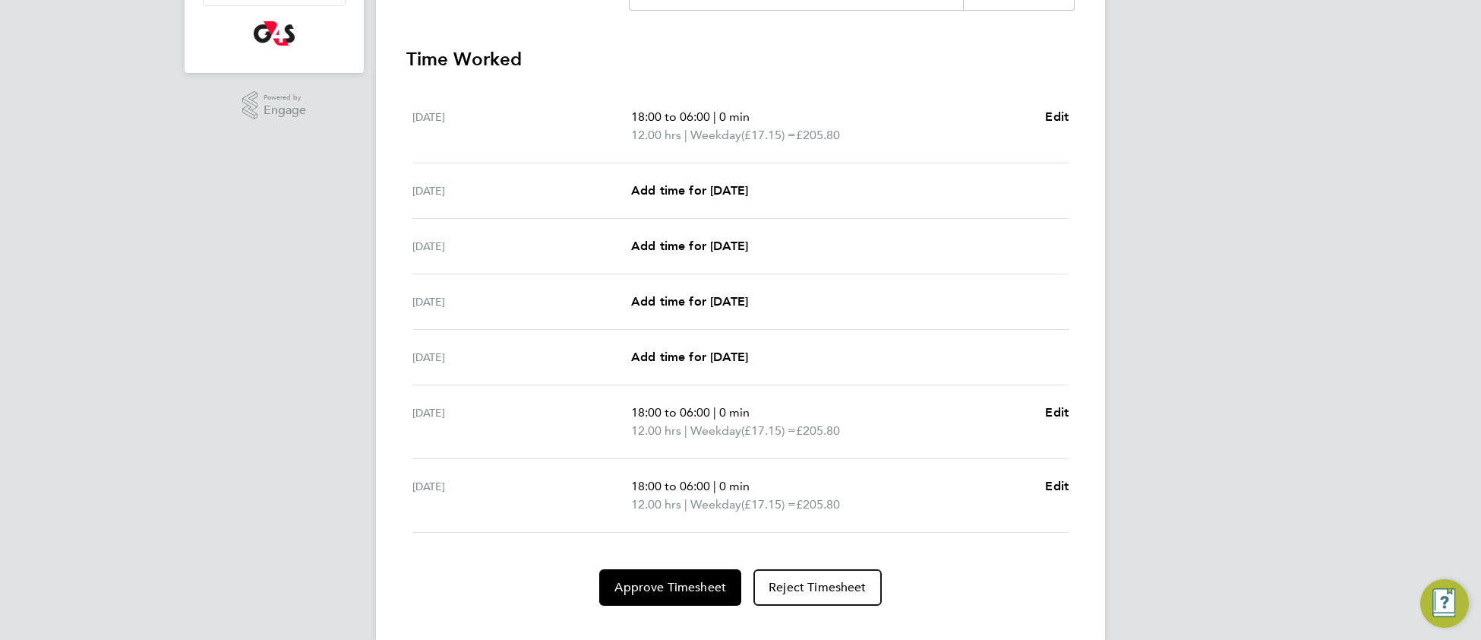
scroll to position [432, 0]
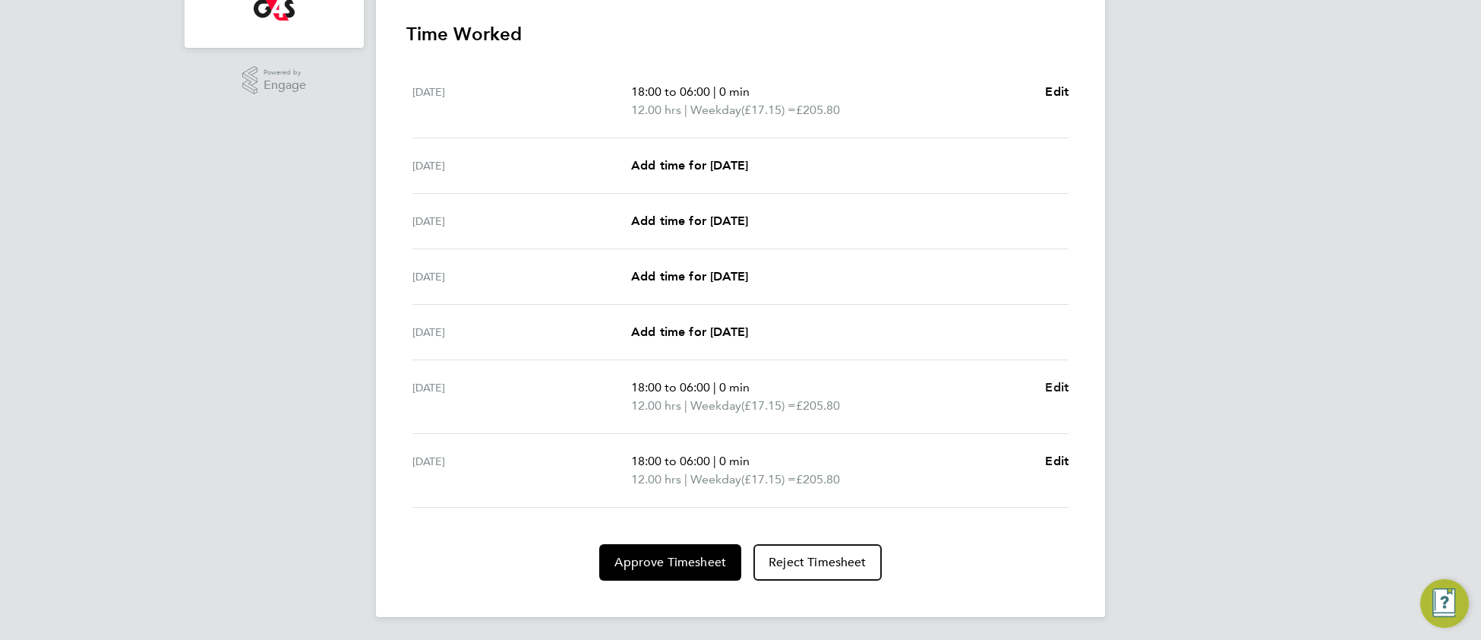
click at [1055, 386] on span "Edit" at bounding box center [1057, 387] width 24 height 14
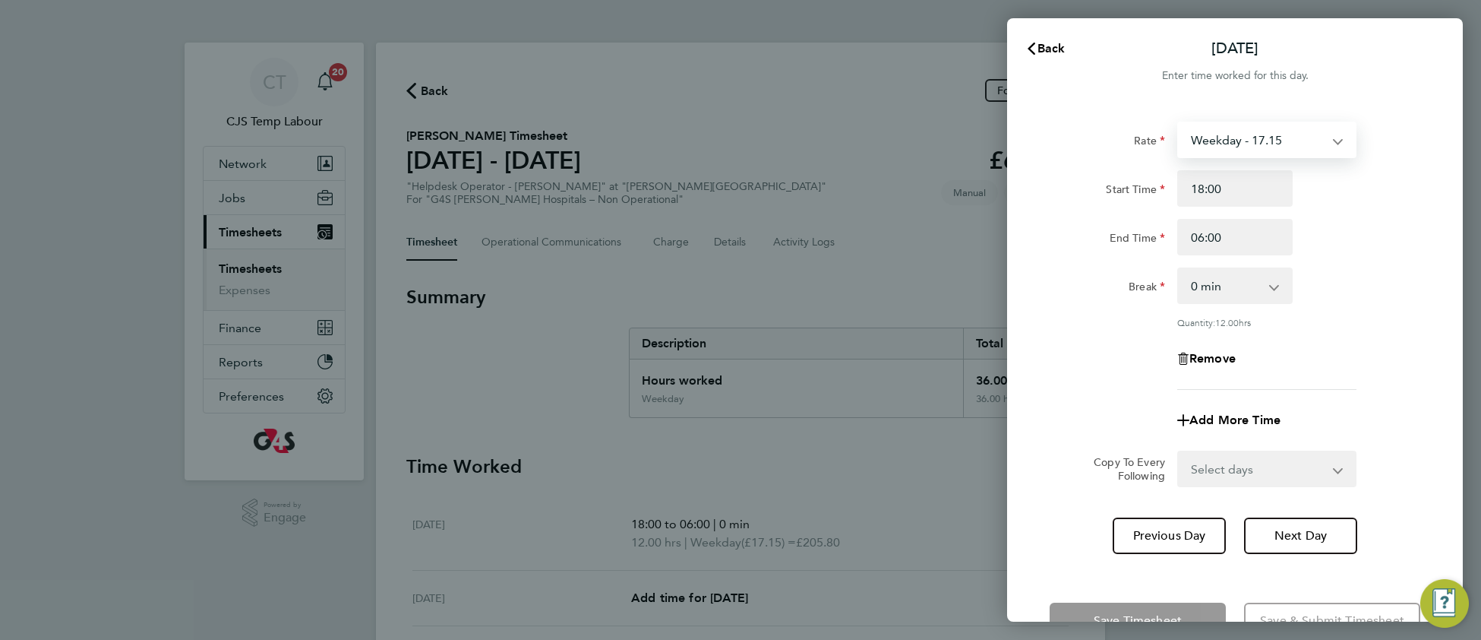
click at [1260, 146] on select "Weekday - 17.15 x1.5 - 25.73 Bank Holiday - 21.07 Evening & Weekend - 21.07" at bounding box center [1258, 139] width 158 height 33
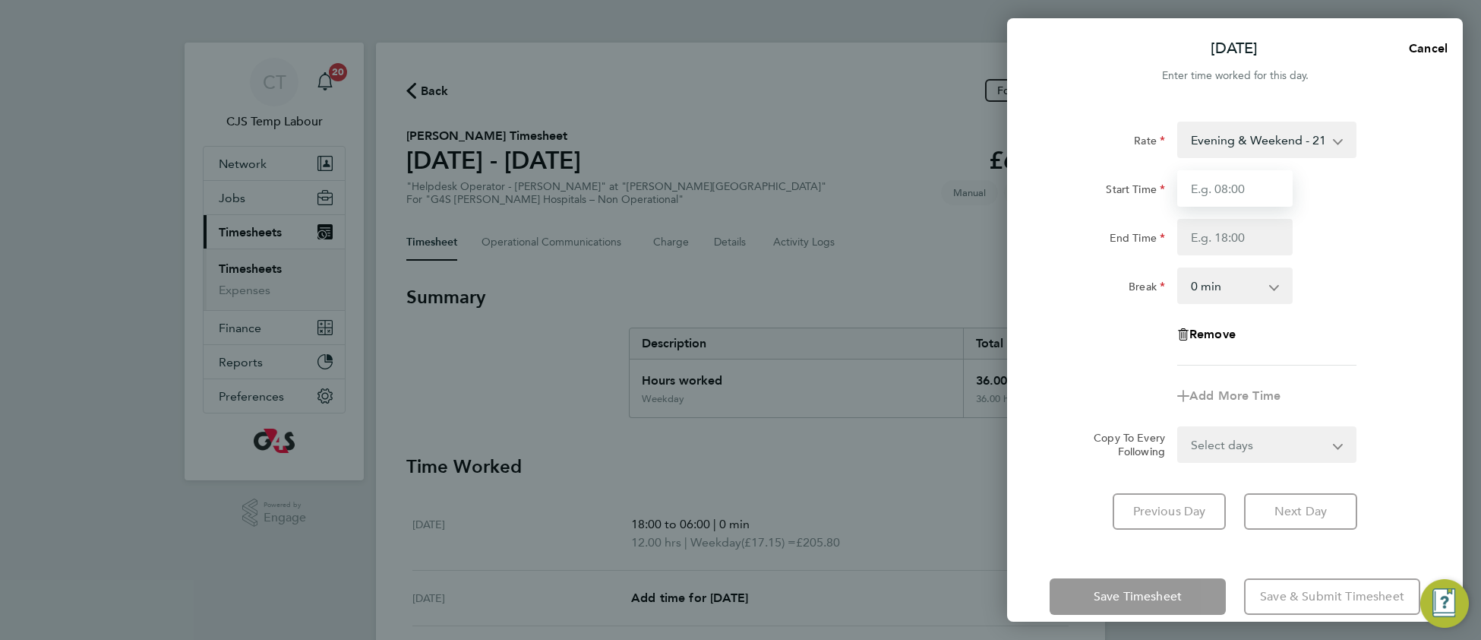
click at [1235, 191] on input "Start Time" at bounding box center [1234, 188] width 115 height 36
type input "18:00"
click at [1195, 240] on input "End Time" at bounding box center [1234, 237] width 115 height 36
type input "06:00"
click at [1224, 284] on select "0 min 15 min 30 min 45 min 60 min 75 min 90 min" at bounding box center [1226, 285] width 94 height 33
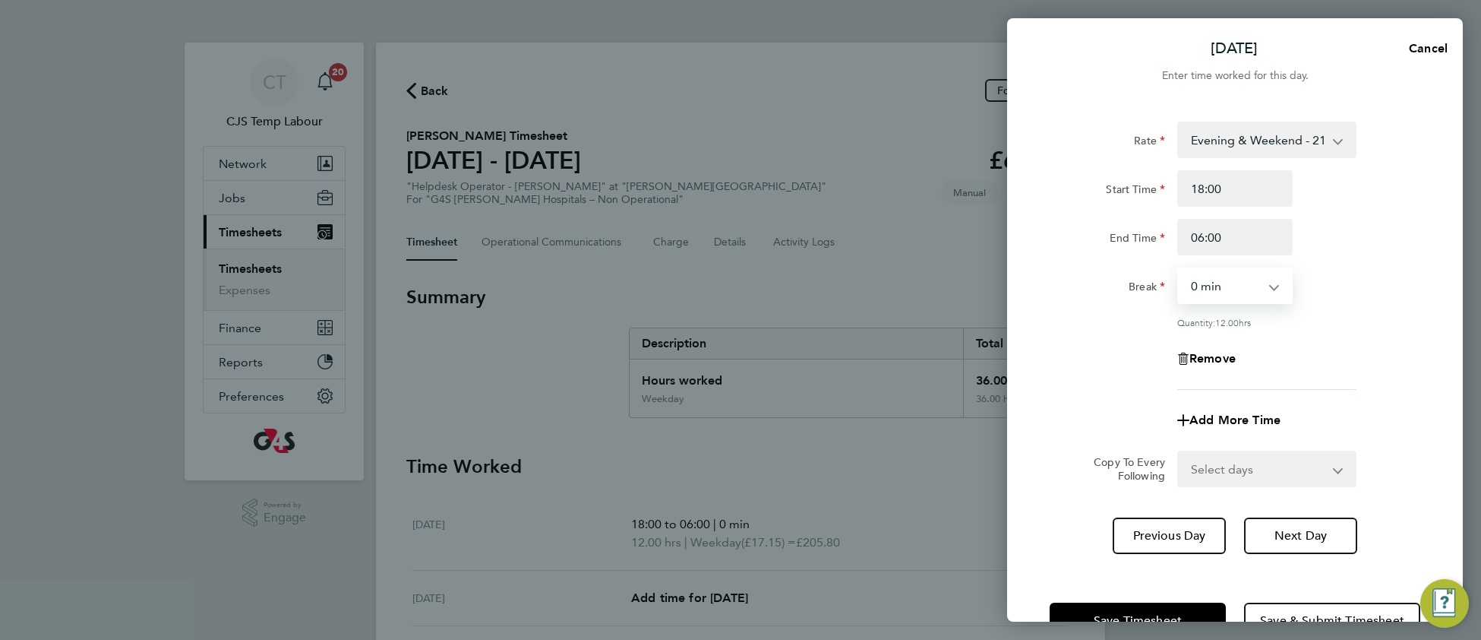
select select "30"
click at [1179, 269] on select "0 min 15 min 30 min 45 min 60 min 75 min 90 min" at bounding box center [1226, 285] width 94 height 33
click at [1372, 350] on div "Remove" at bounding box center [1235, 358] width 383 height 36
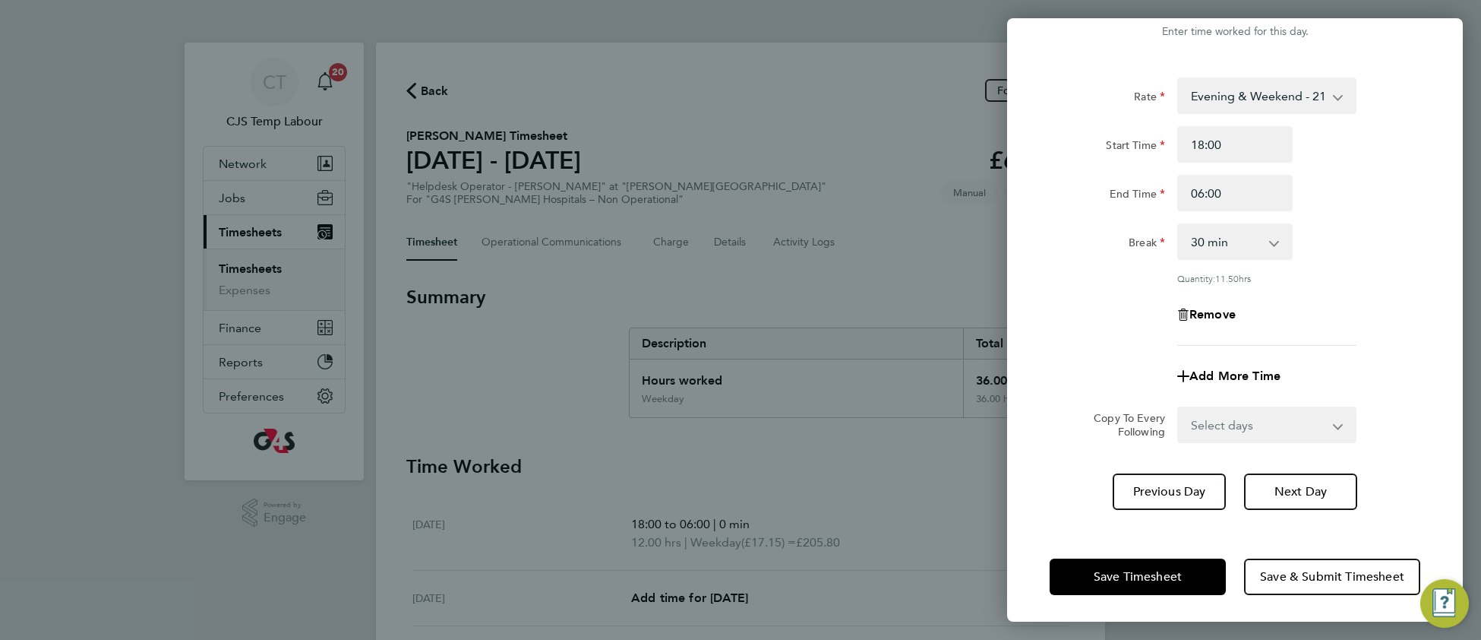
scroll to position [45, 0]
click at [1158, 568] on span "Save Timesheet" at bounding box center [1138, 575] width 88 height 15
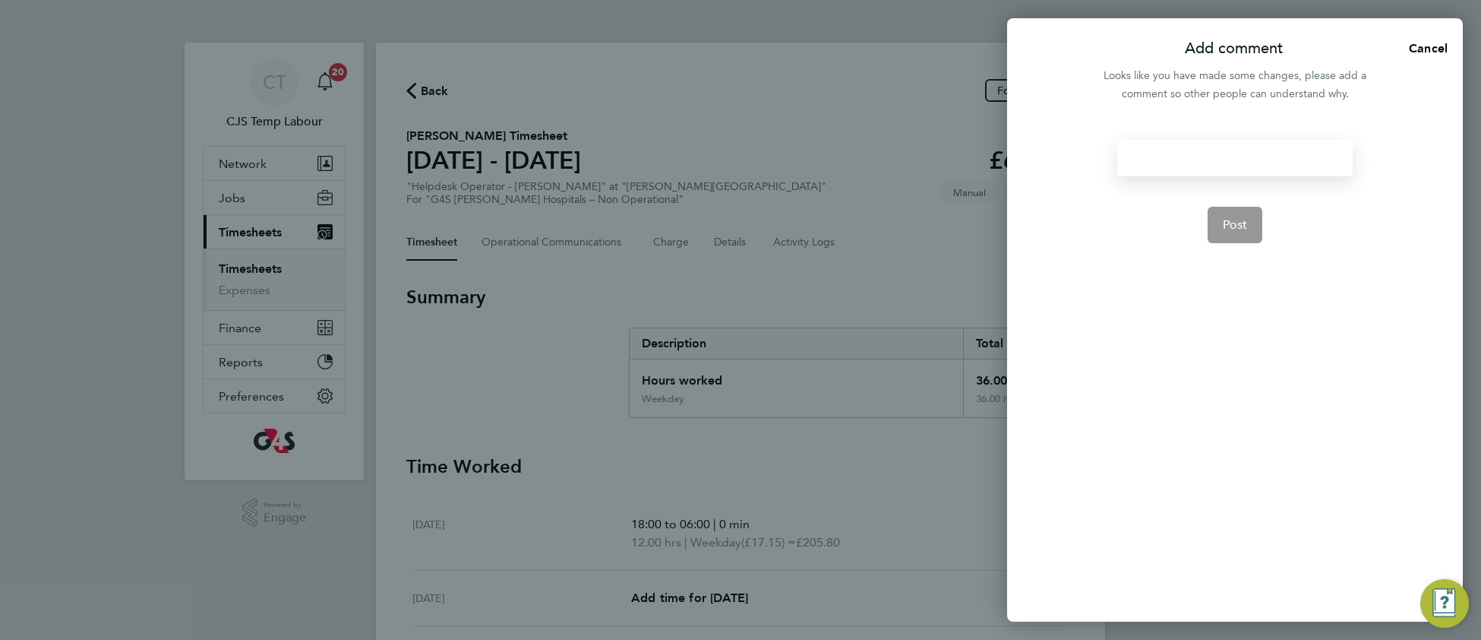
drag, startPoint x: 1162, startPoint y: 144, endPoint x: 1155, endPoint y: 167, distance: 24.0
click at [1161, 147] on div at bounding box center [1234, 158] width 235 height 36
click at [1155, 167] on div at bounding box center [1234, 158] width 235 height 36
click at [1239, 238] on button "Post" at bounding box center [1235, 225] width 55 height 36
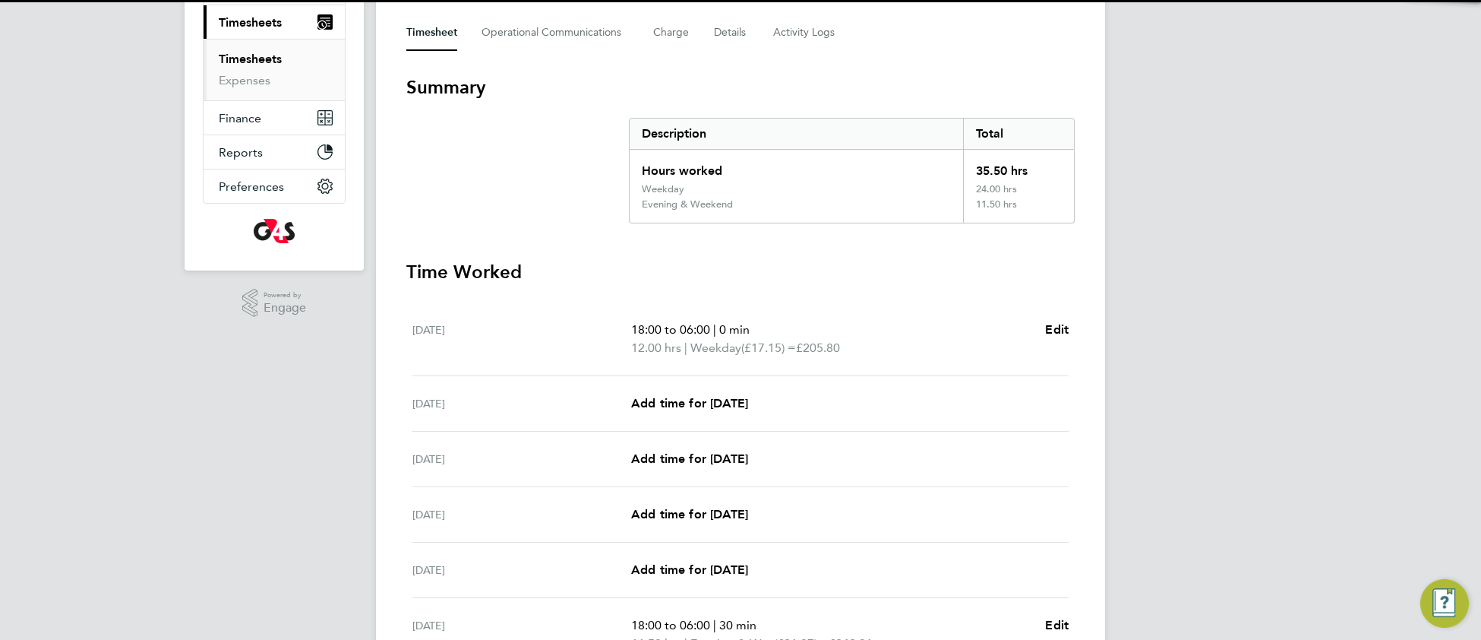
scroll to position [242, 0]
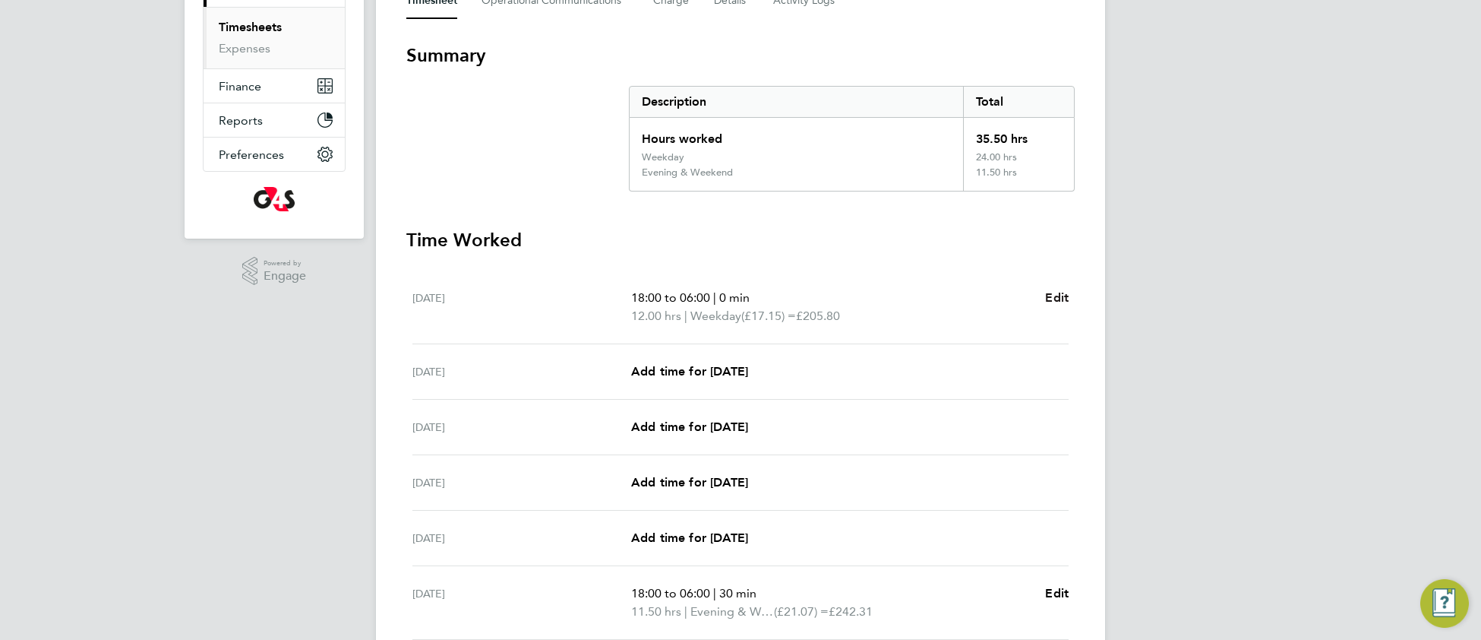
click at [1055, 296] on span "Edit" at bounding box center [1057, 297] width 24 height 14
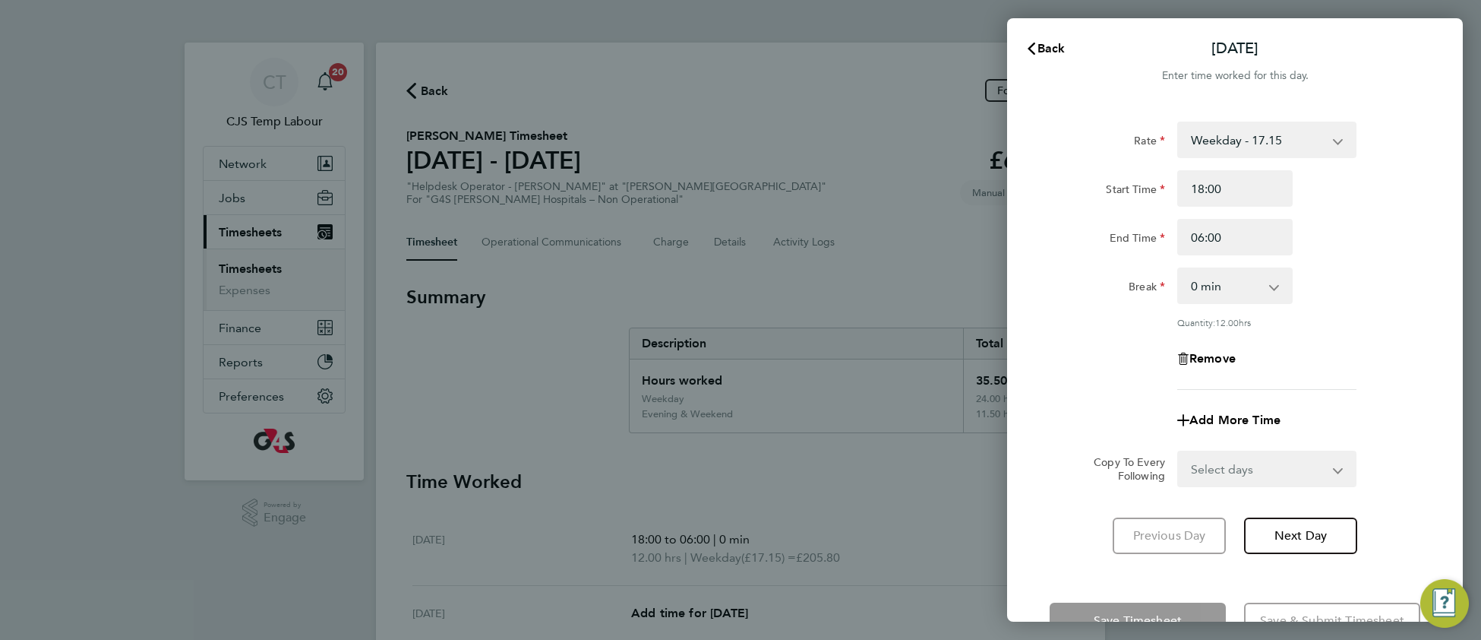
click at [1237, 283] on select "0 min 15 min 30 min 45 min 60 min 75 min 90 min" at bounding box center [1226, 285] width 94 height 33
select select "30"
click at [1179, 269] on select "0 min 15 min 30 min 45 min 60 min 75 min 90 min" at bounding box center [1226, 285] width 94 height 33
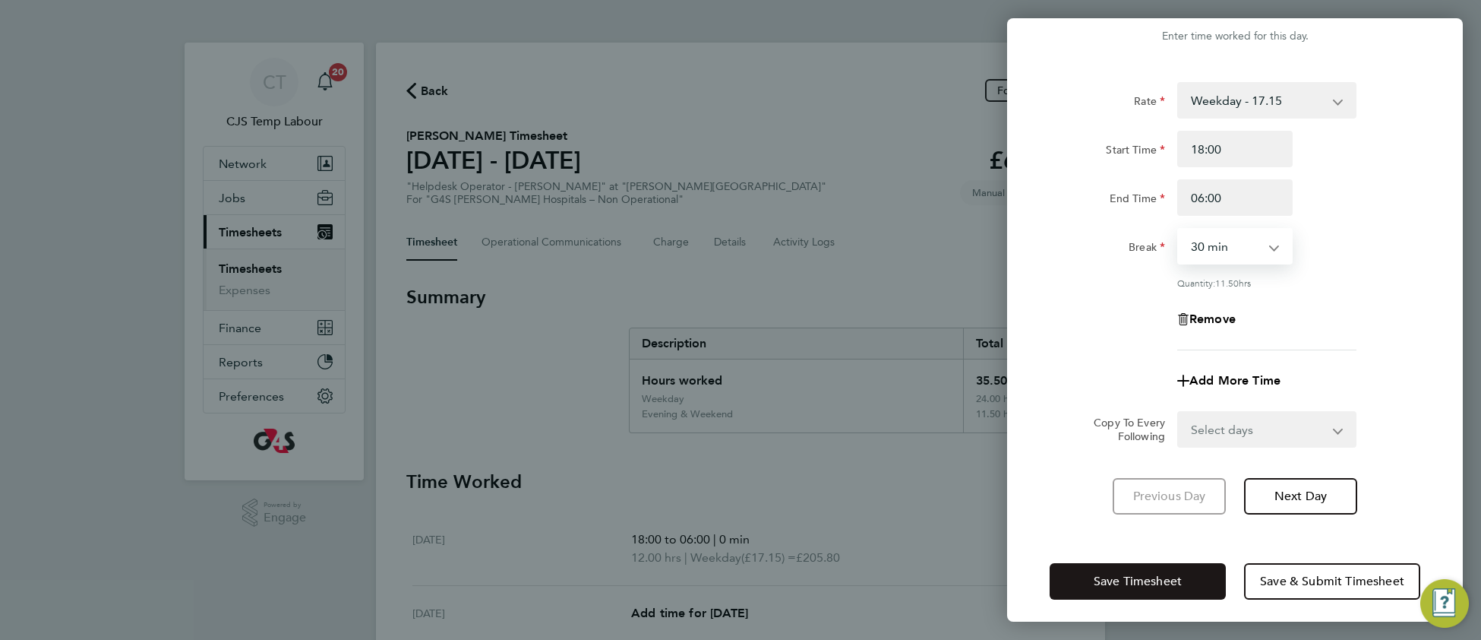
scroll to position [45, 0]
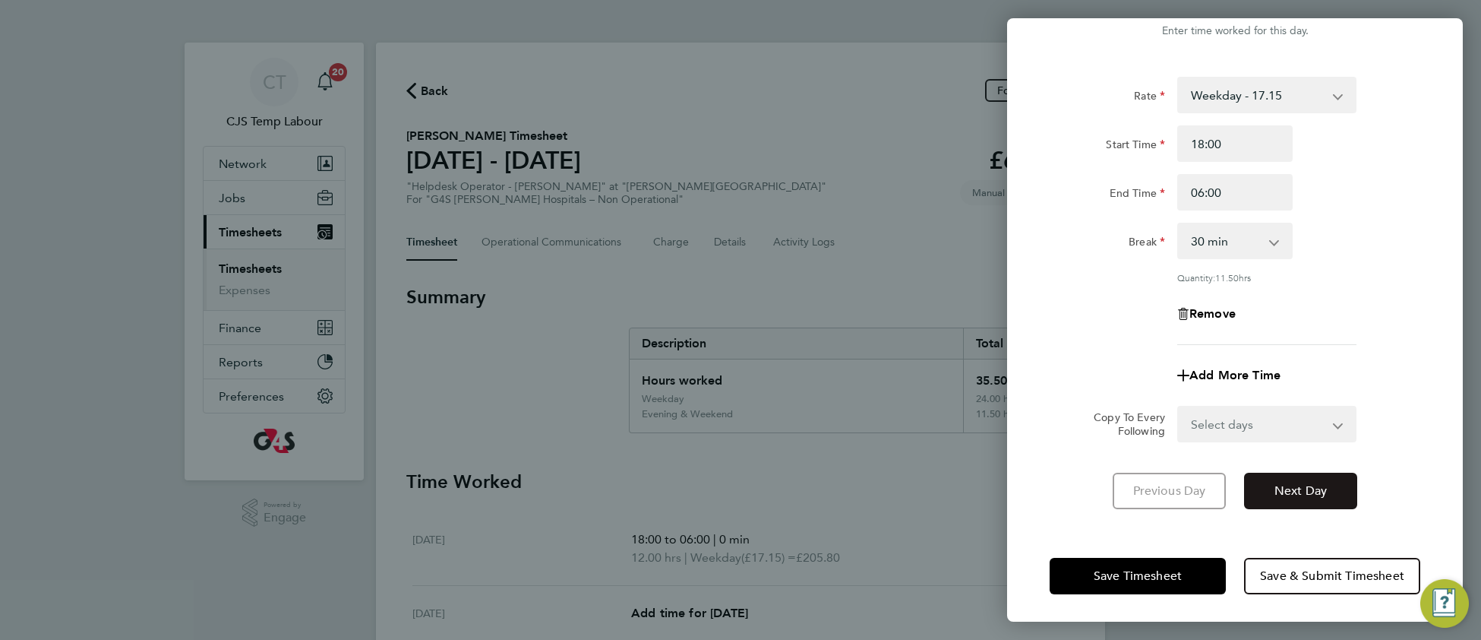
click at [1323, 492] on span "Next Day" at bounding box center [1301, 490] width 52 height 15
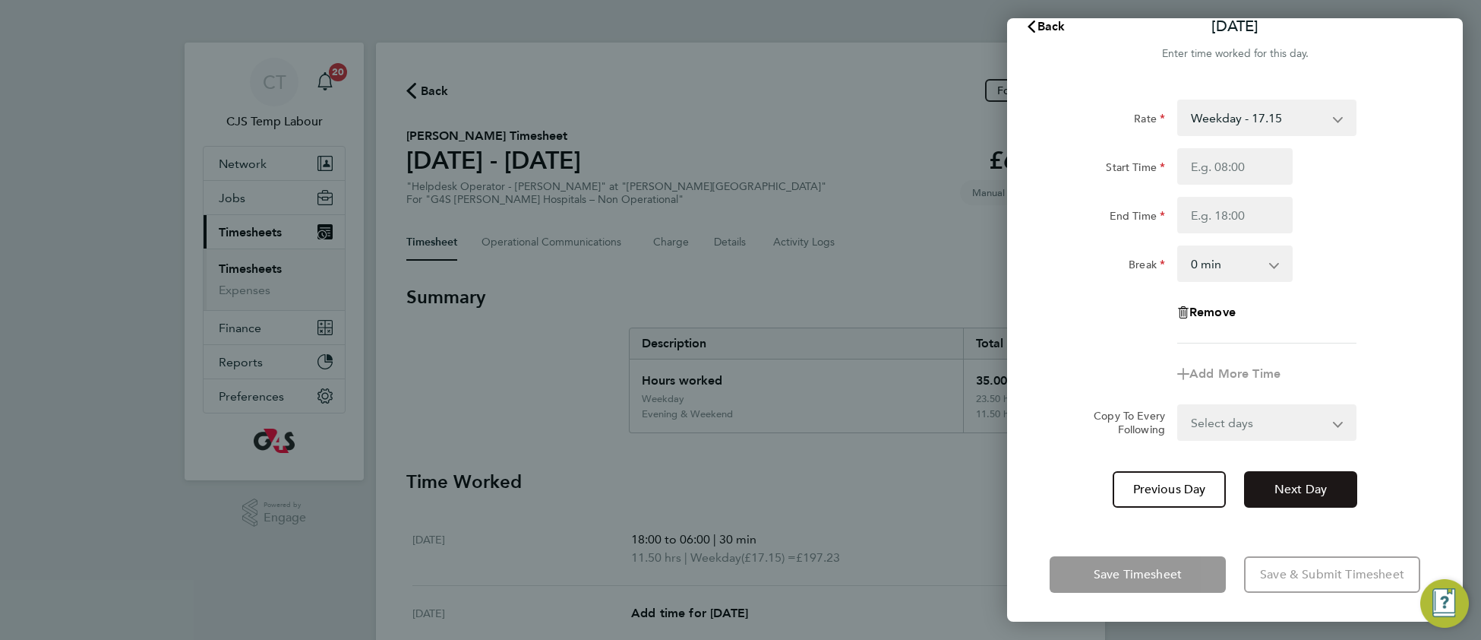
click at [1324, 492] on span "Next Day" at bounding box center [1301, 489] width 52 height 15
select select "30"
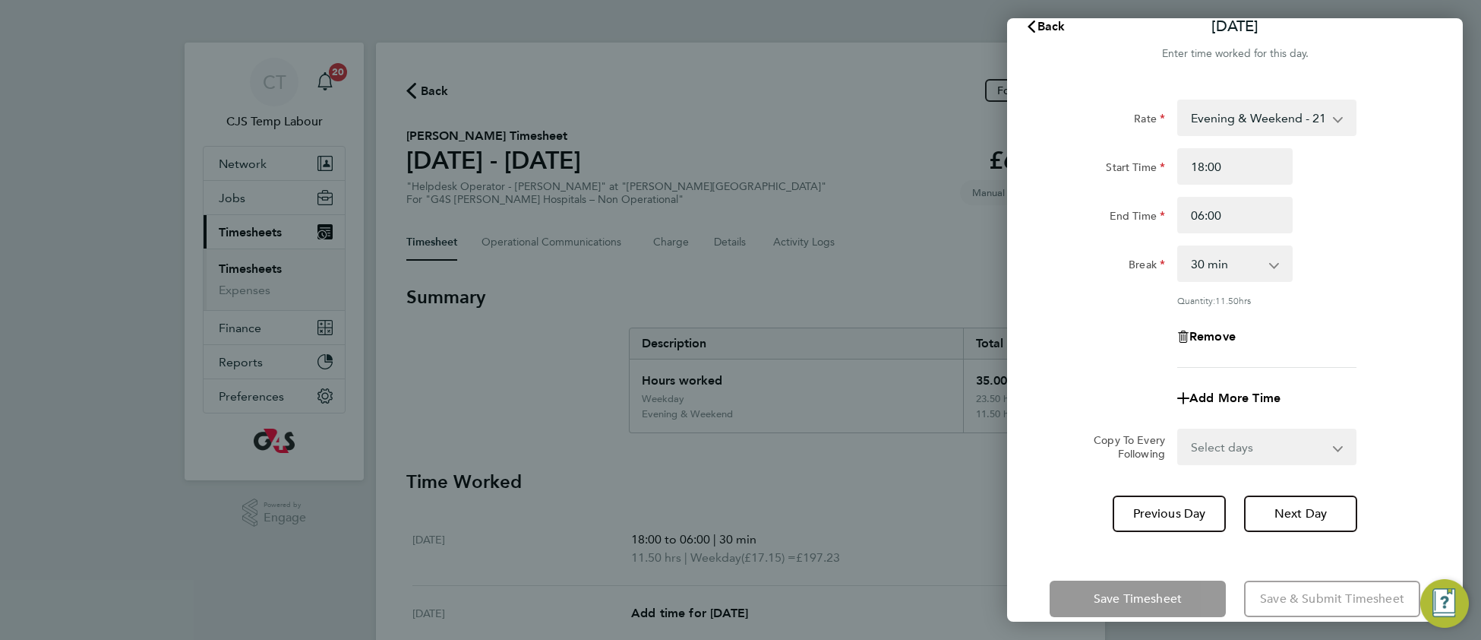
click at [1222, 446] on select "Select days Sunday" at bounding box center [1259, 446] width 160 height 33
select select "SUN"
click at [1179, 430] on select "Select days Sunday" at bounding box center [1259, 446] width 160 height 33
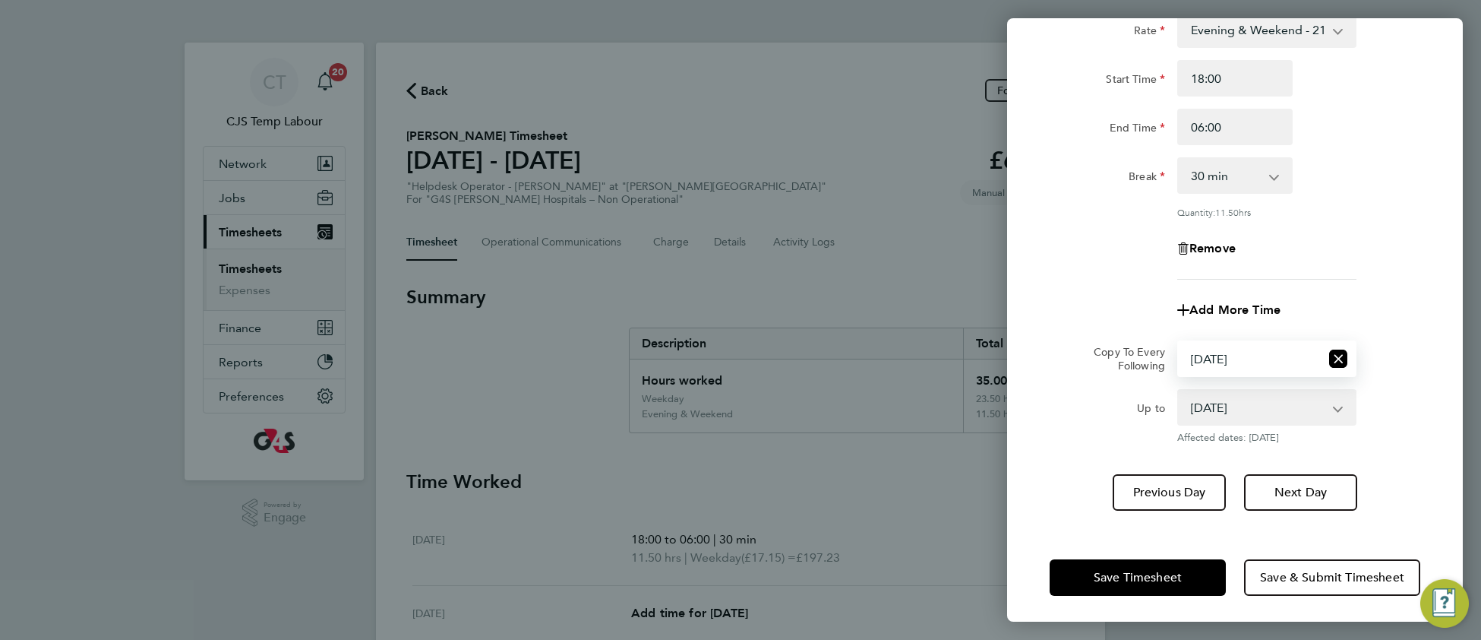
scroll to position [112, 0]
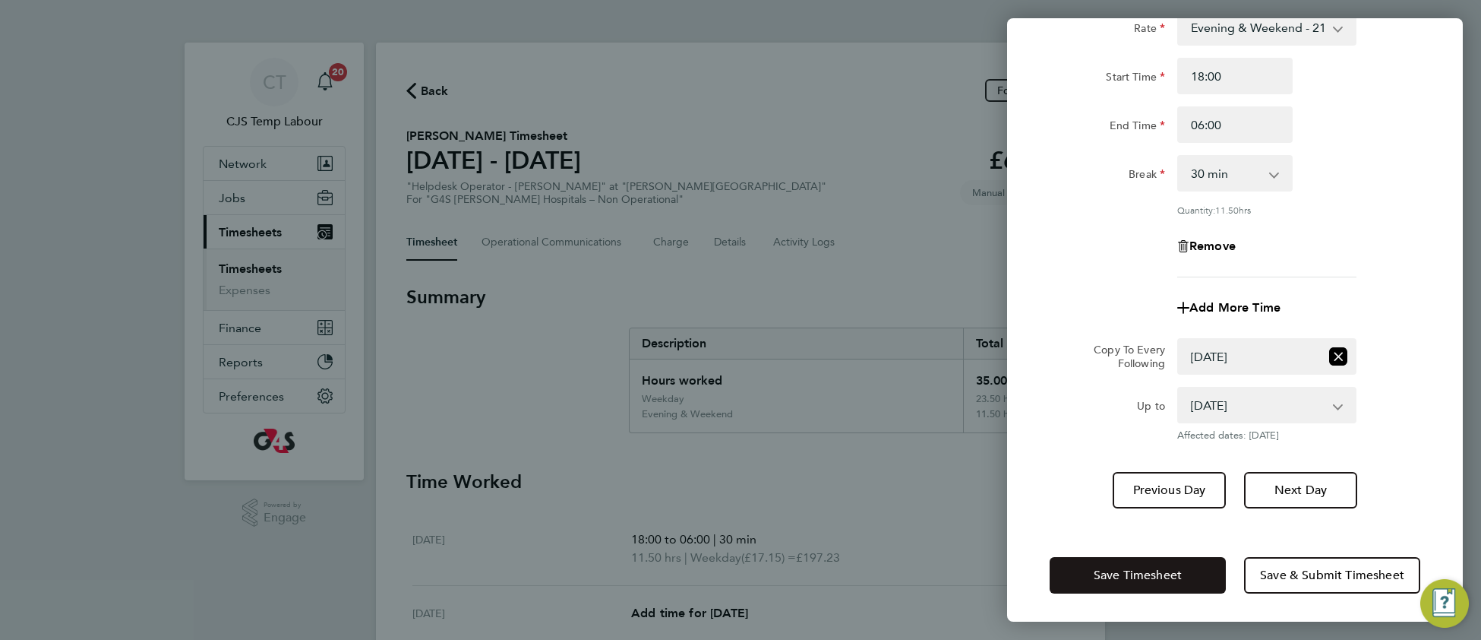
click at [1123, 568] on span "Save Timesheet" at bounding box center [1138, 574] width 88 height 15
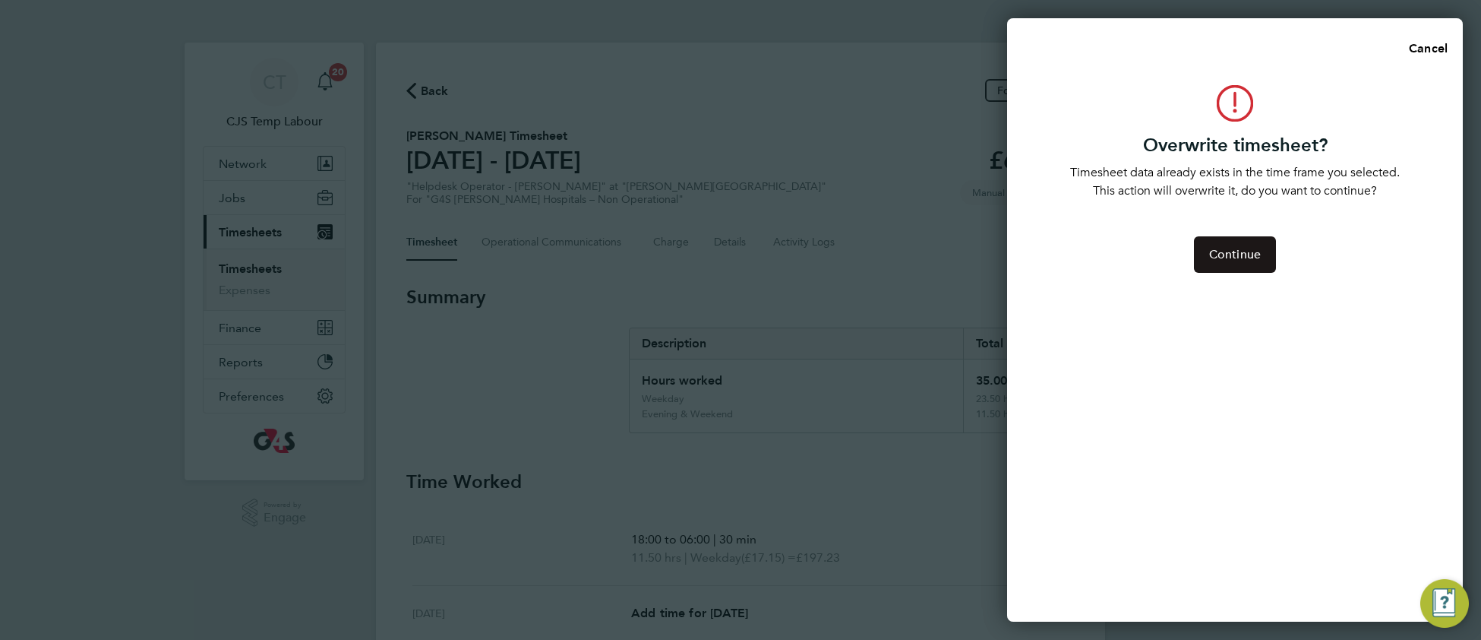
click at [1242, 243] on button "Continue" at bounding box center [1235, 254] width 82 height 36
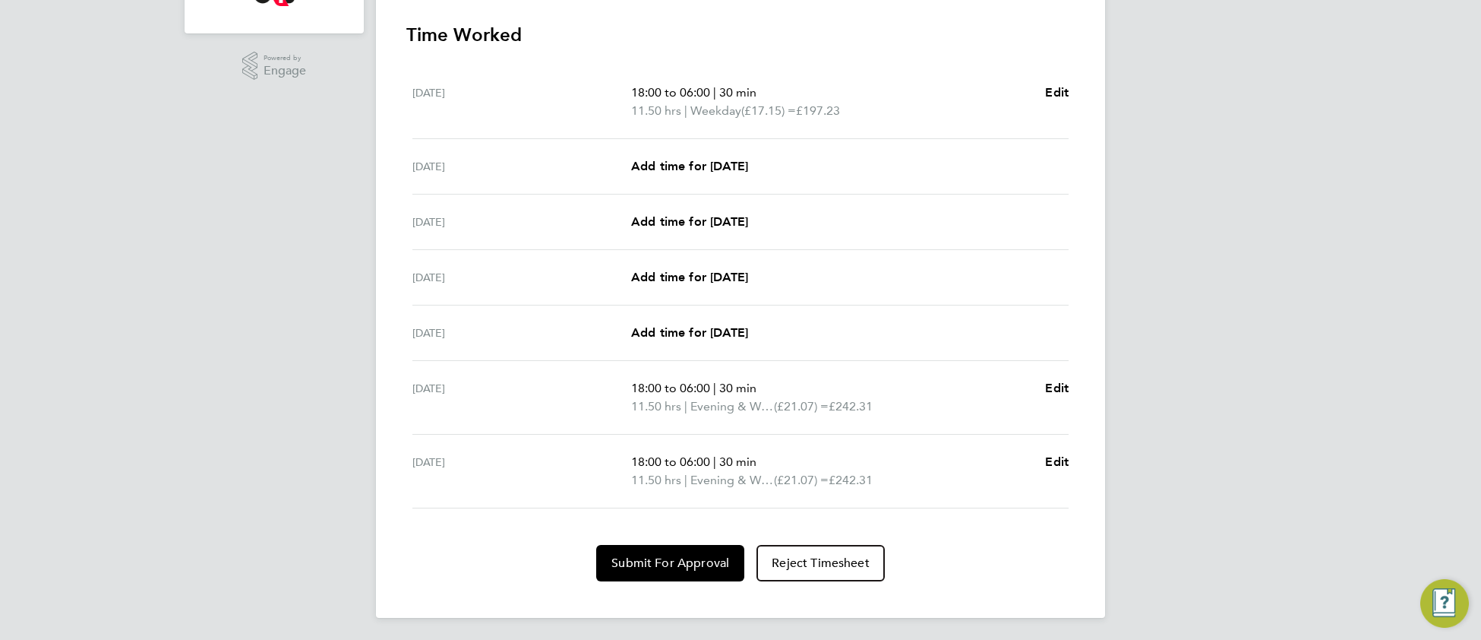
scroll to position [447, 0]
click at [652, 566] on button "Submit For Approval" at bounding box center [670, 562] width 148 height 36
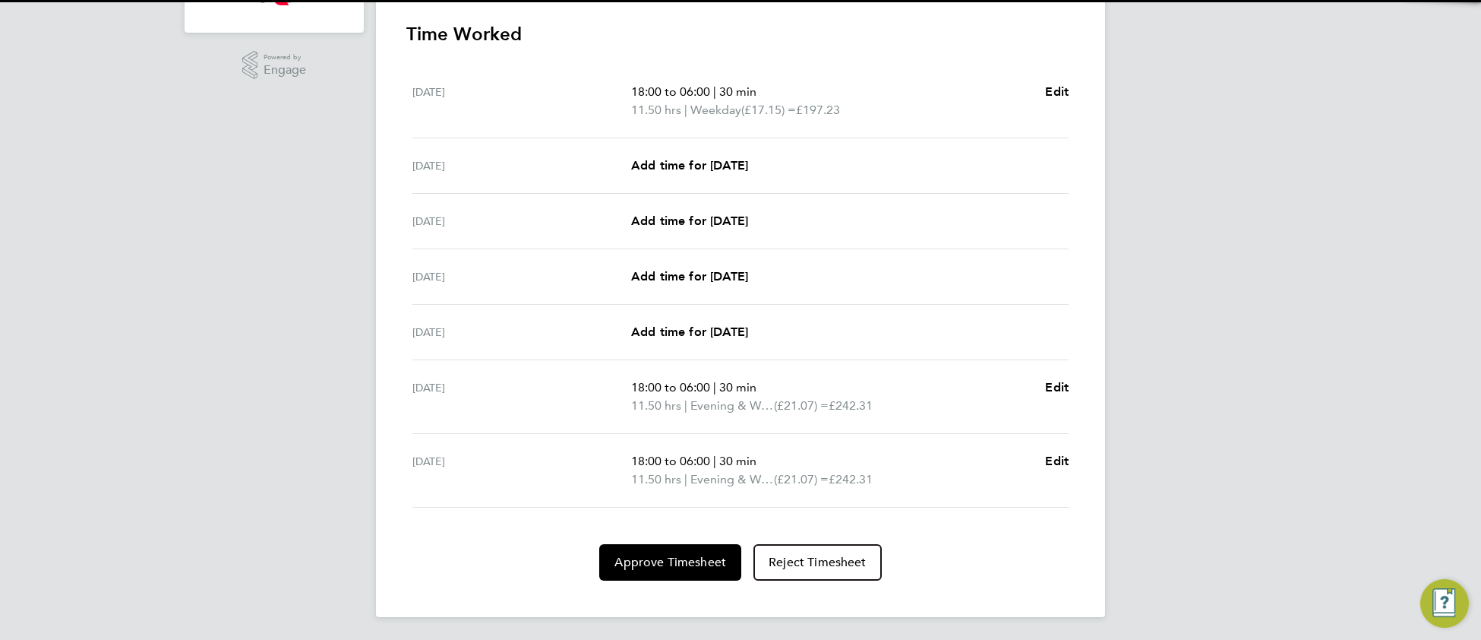
scroll to position [0, 0]
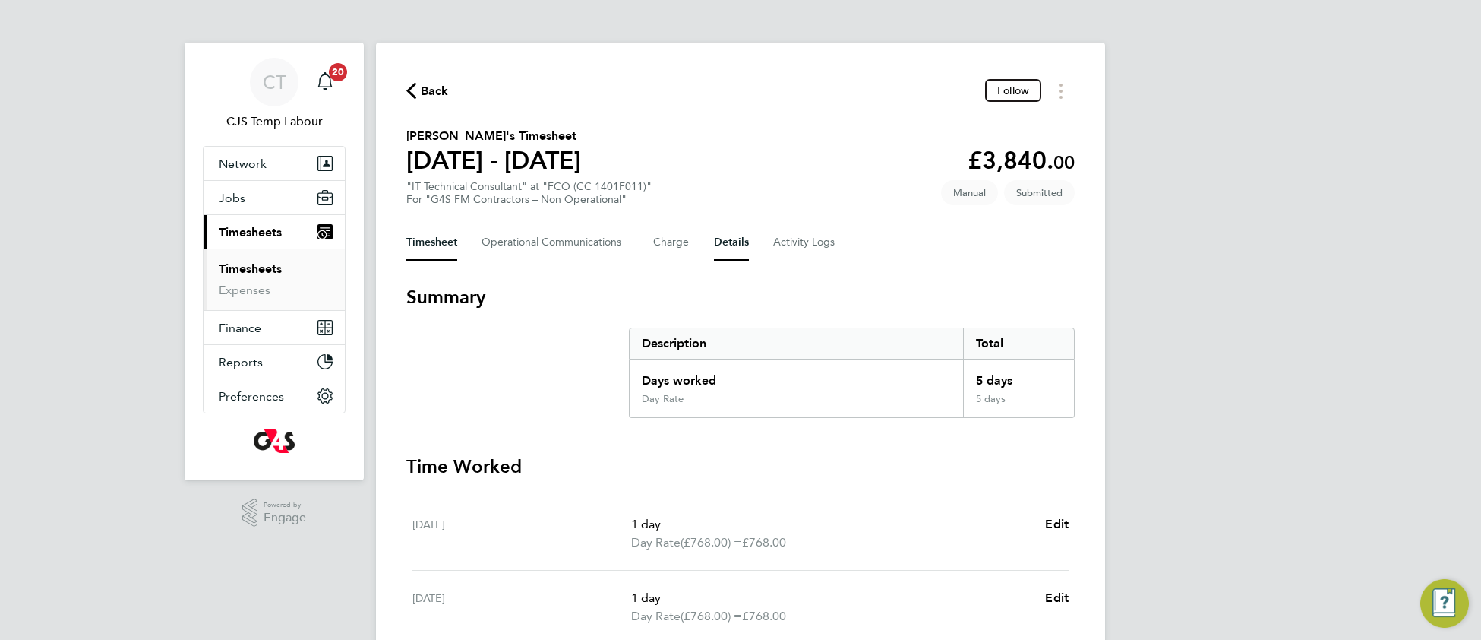
drag, startPoint x: 728, startPoint y: 238, endPoint x: 742, endPoint y: 277, distance: 41.8
click at [728, 240] on button "Details" at bounding box center [731, 242] width 35 height 36
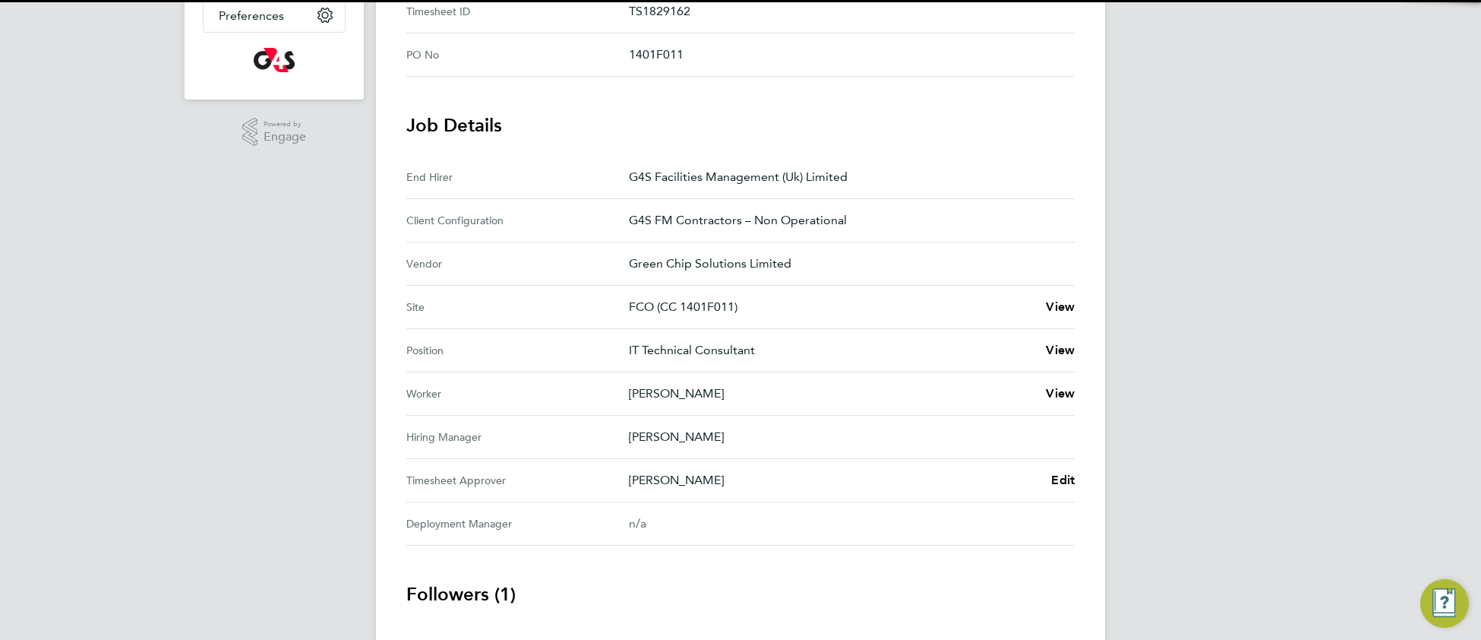
scroll to position [434, 0]
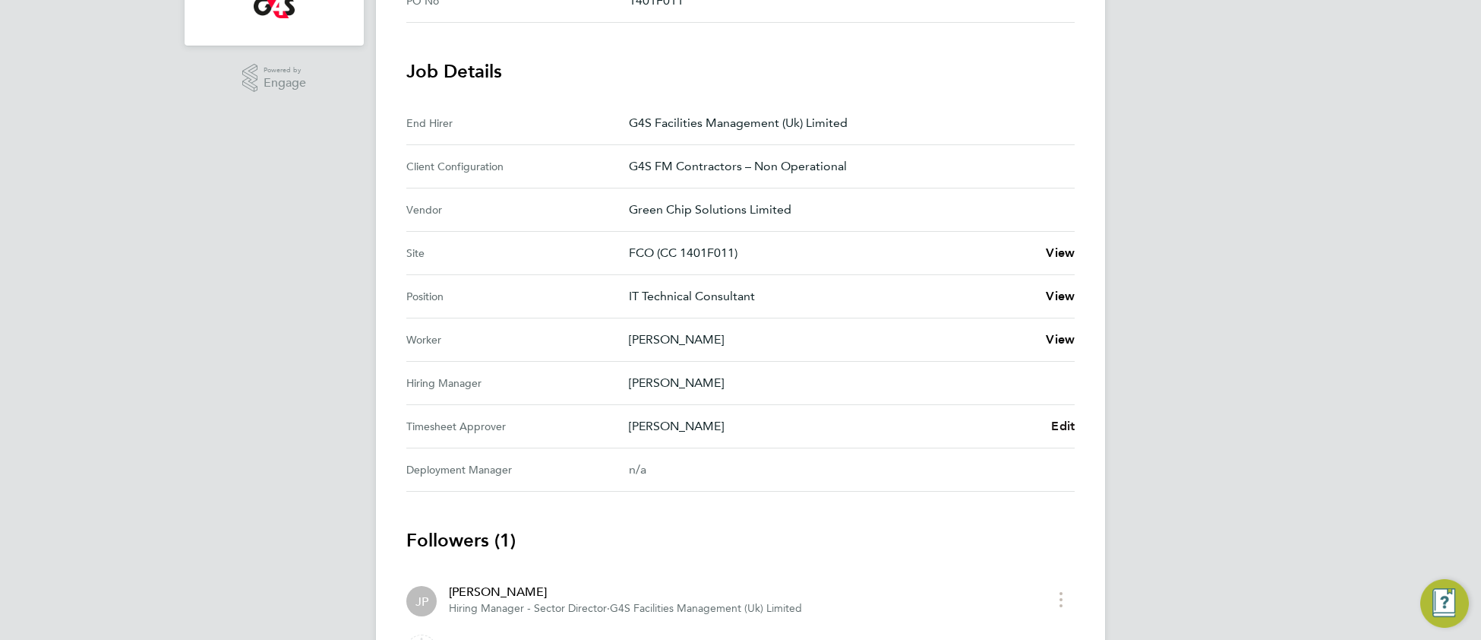
click at [1065, 425] on span "Edit" at bounding box center [1063, 426] width 24 height 14
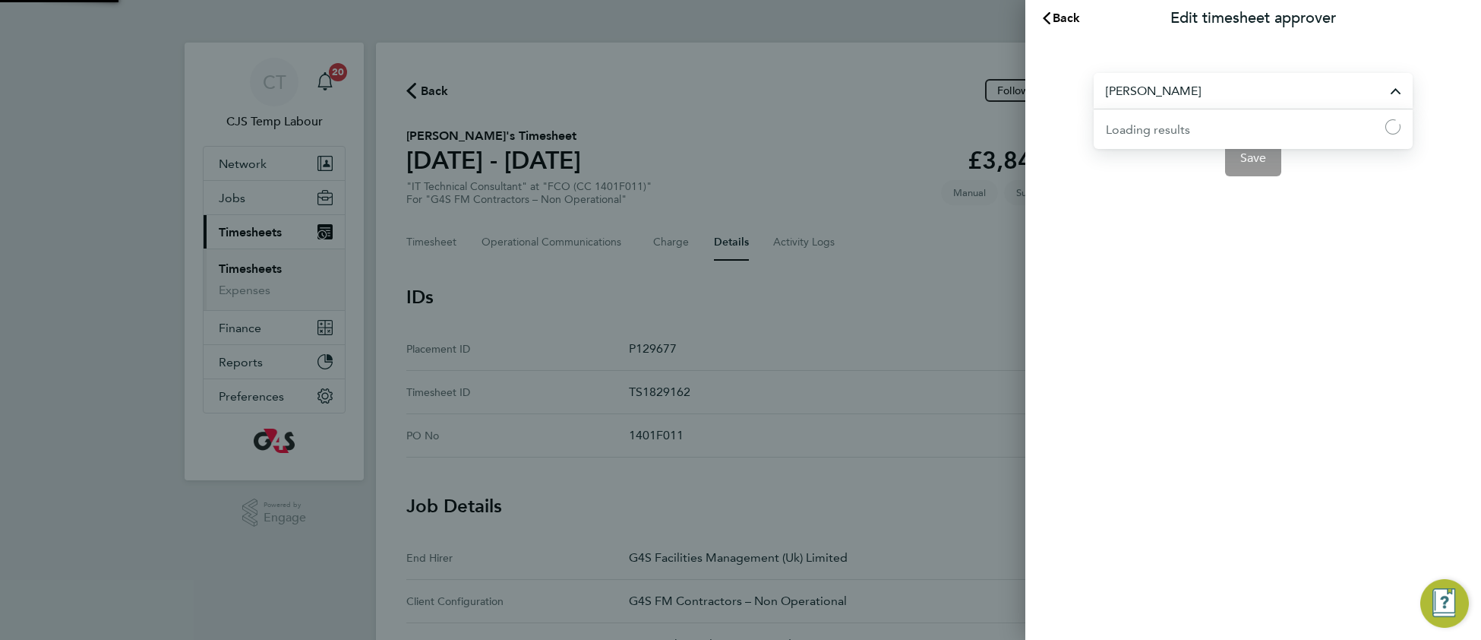
click at [1206, 91] on input "[PERSON_NAME]" at bounding box center [1253, 91] width 319 height 36
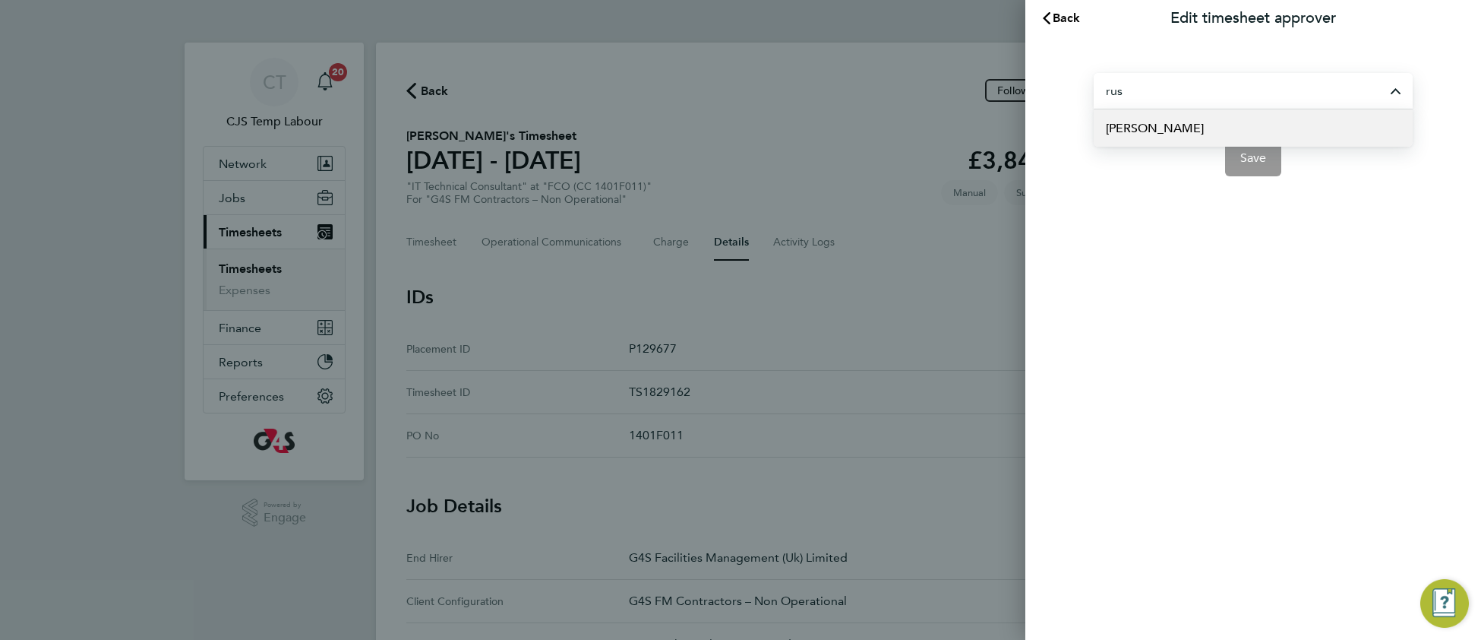
click at [1202, 131] on li "[PERSON_NAME]" at bounding box center [1253, 127] width 319 height 37
type input "[PERSON_NAME]"
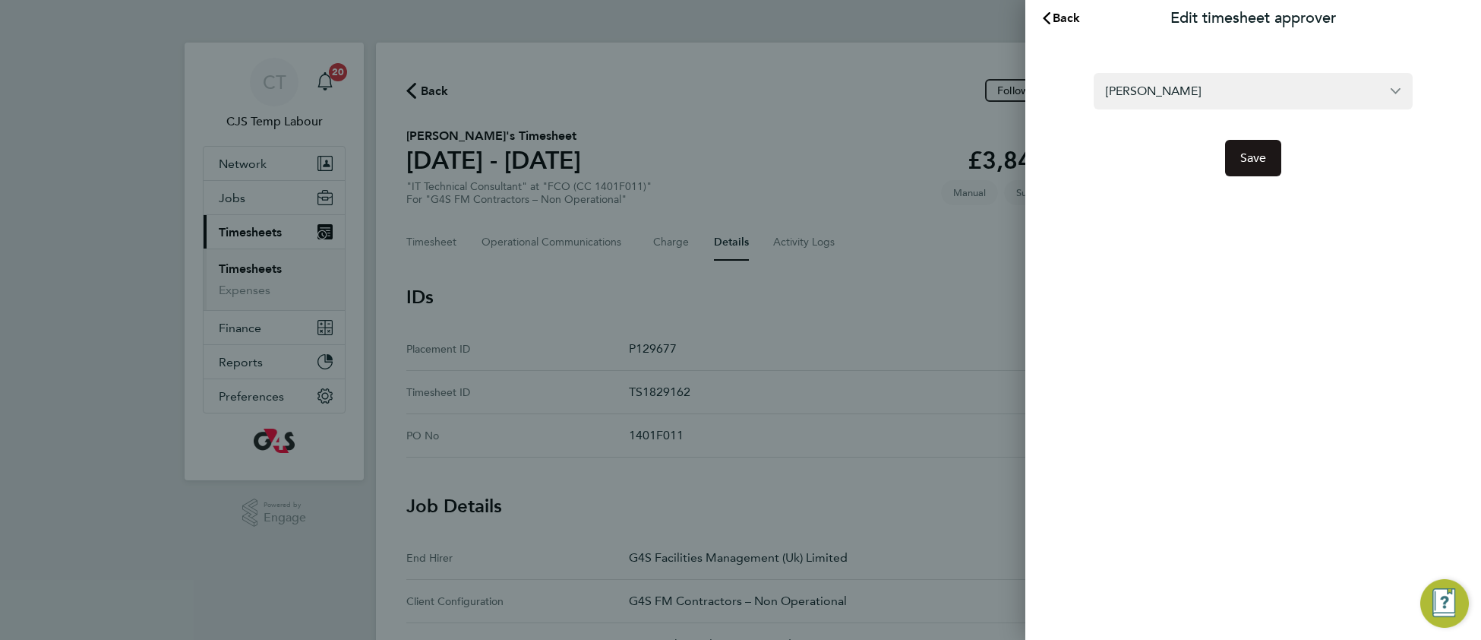
click at [1243, 163] on span "Save" at bounding box center [1253, 157] width 27 height 15
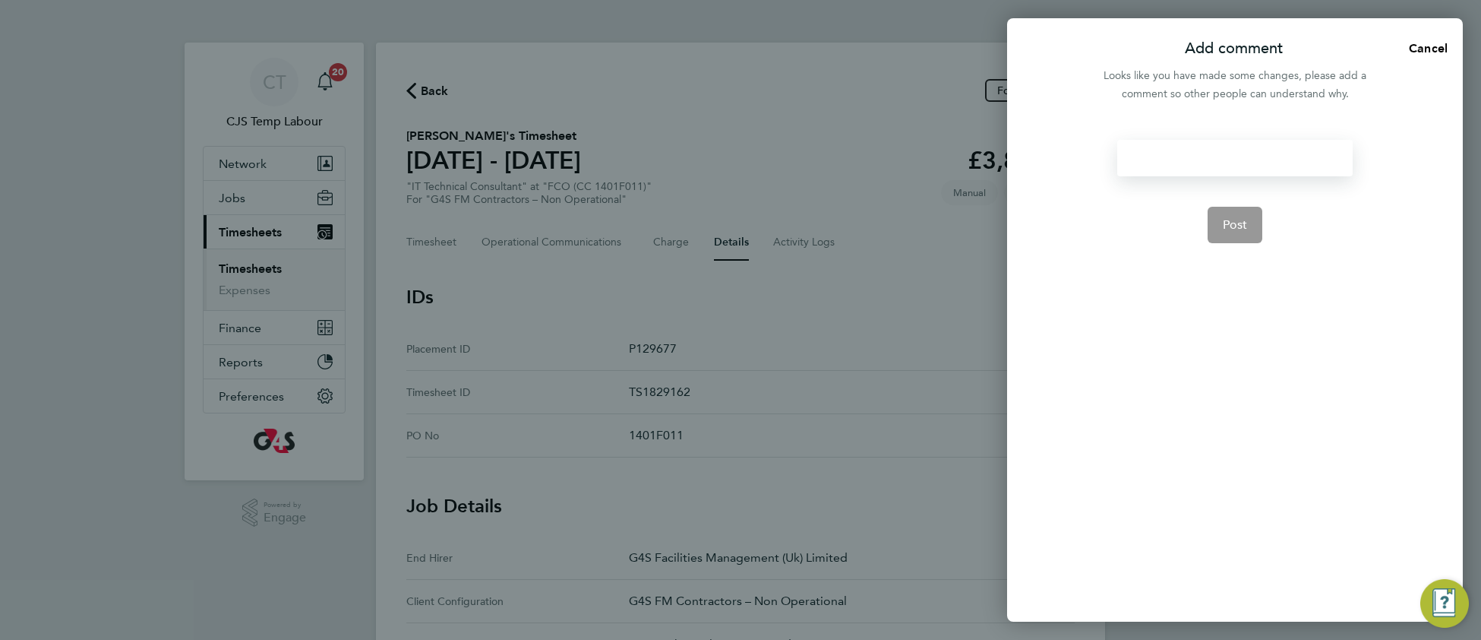
click at [1193, 163] on div at bounding box center [1234, 158] width 235 height 36
click at [1192, 157] on div at bounding box center [1234, 158] width 235 height 36
click at [1227, 226] on span "Post" at bounding box center [1235, 224] width 25 height 15
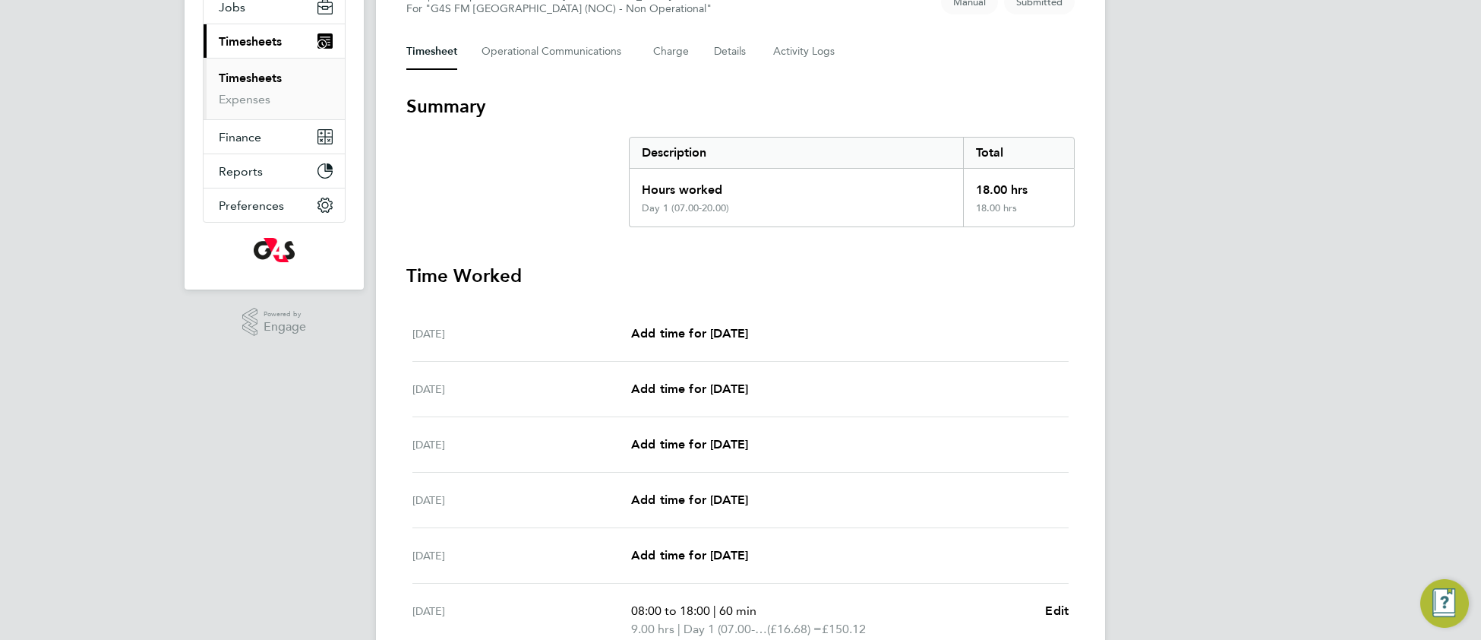
scroll to position [393, 0]
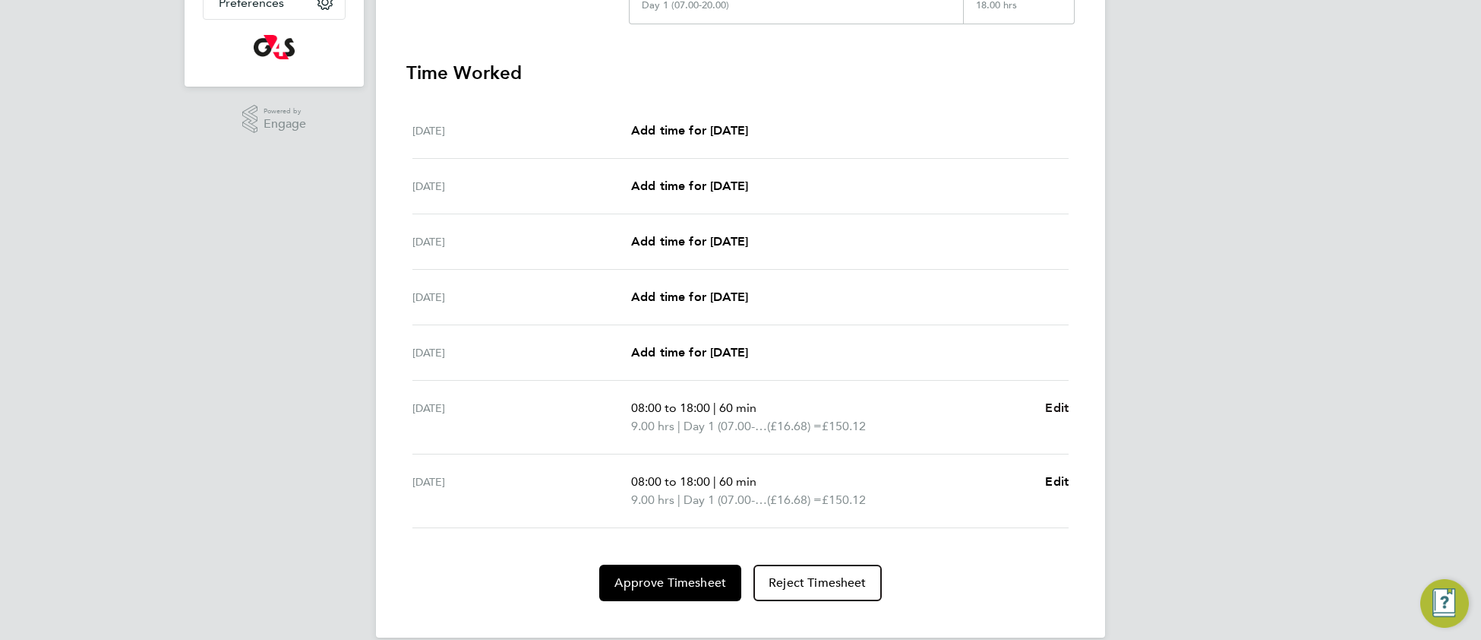
click at [1063, 408] on span "Edit" at bounding box center [1057, 407] width 24 height 14
select select "60"
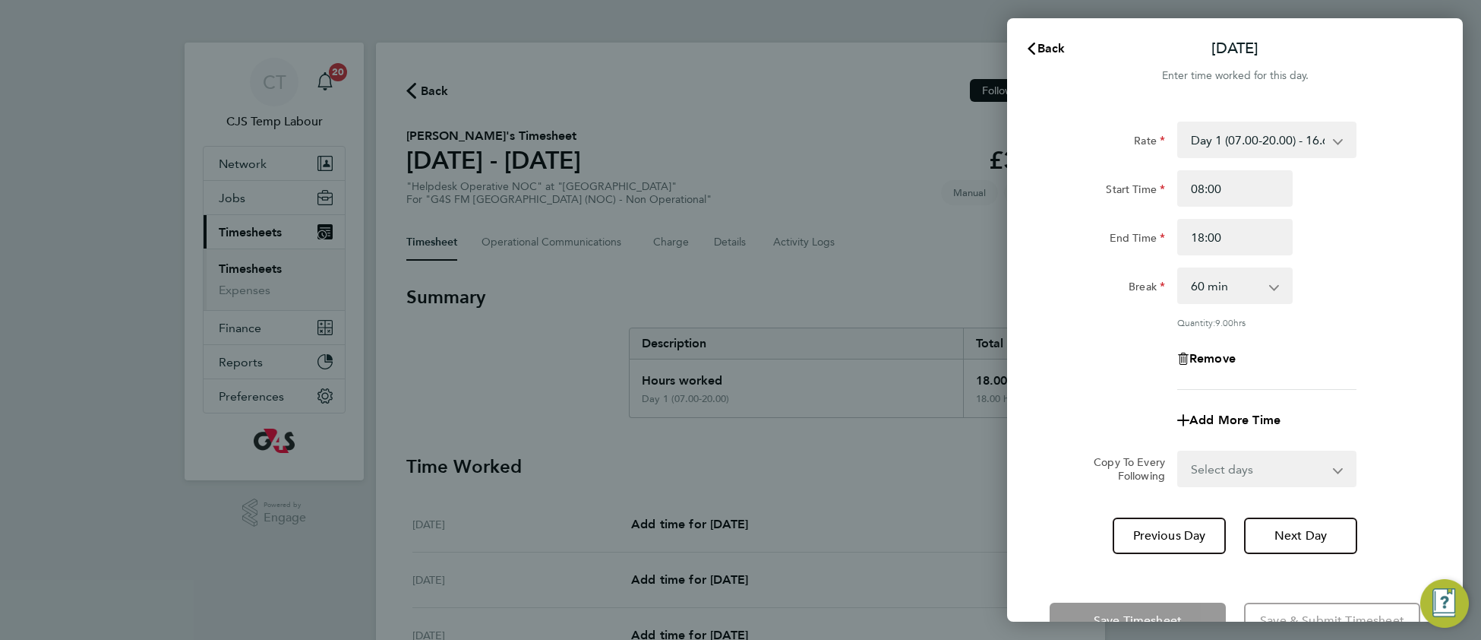
click at [1281, 130] on select "Day 1 (07.00-20.00) - 16.68 [DATE] (to Midnight) - 25.03 [DATE] (to Midnight) -…" at bounding box center [1258, 139] width 158 height 33
select select "60"
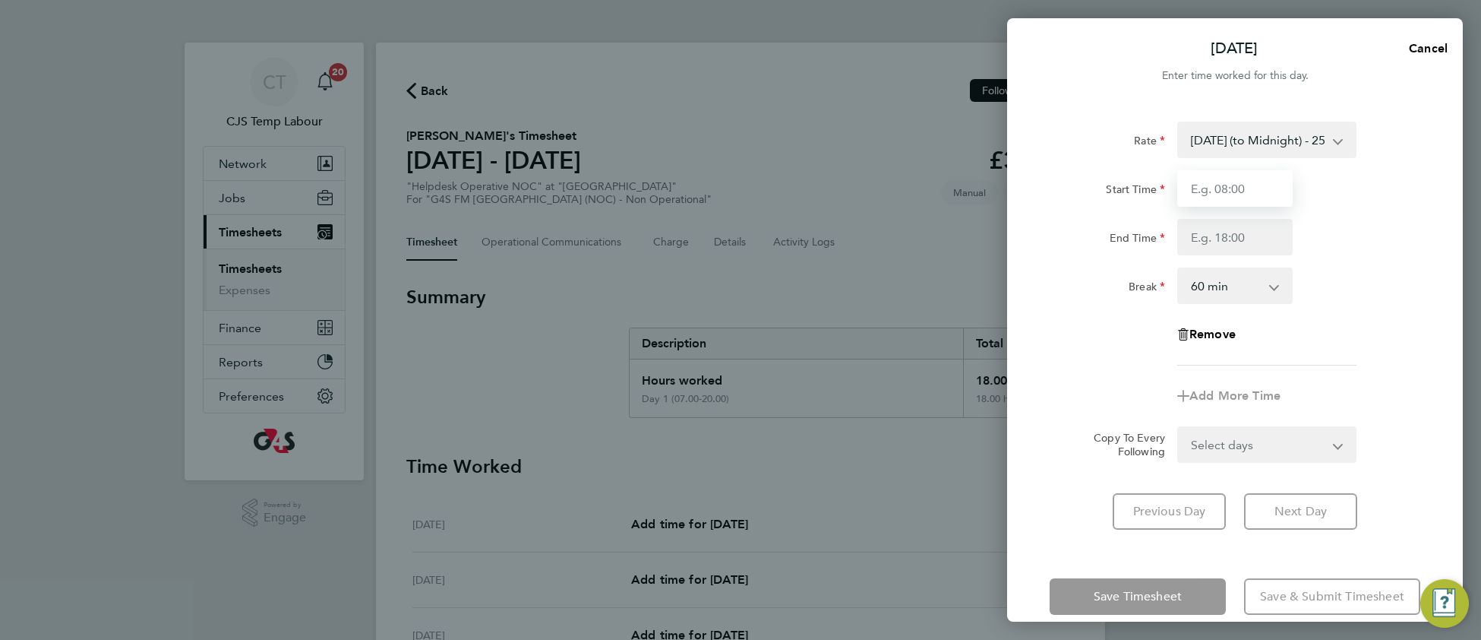
click at [1258, 194] on input "Start Time" at bounding box center [1234, 188] width 115 height 36
type input "08:00"
click at [1217, 238] on input "End Time" at bounding box center [1234, 237] width 115 height 36
click at [1426, 49] on span "Cancel" at bounding box center [1425, 48] width 43 height 14
select select "60"
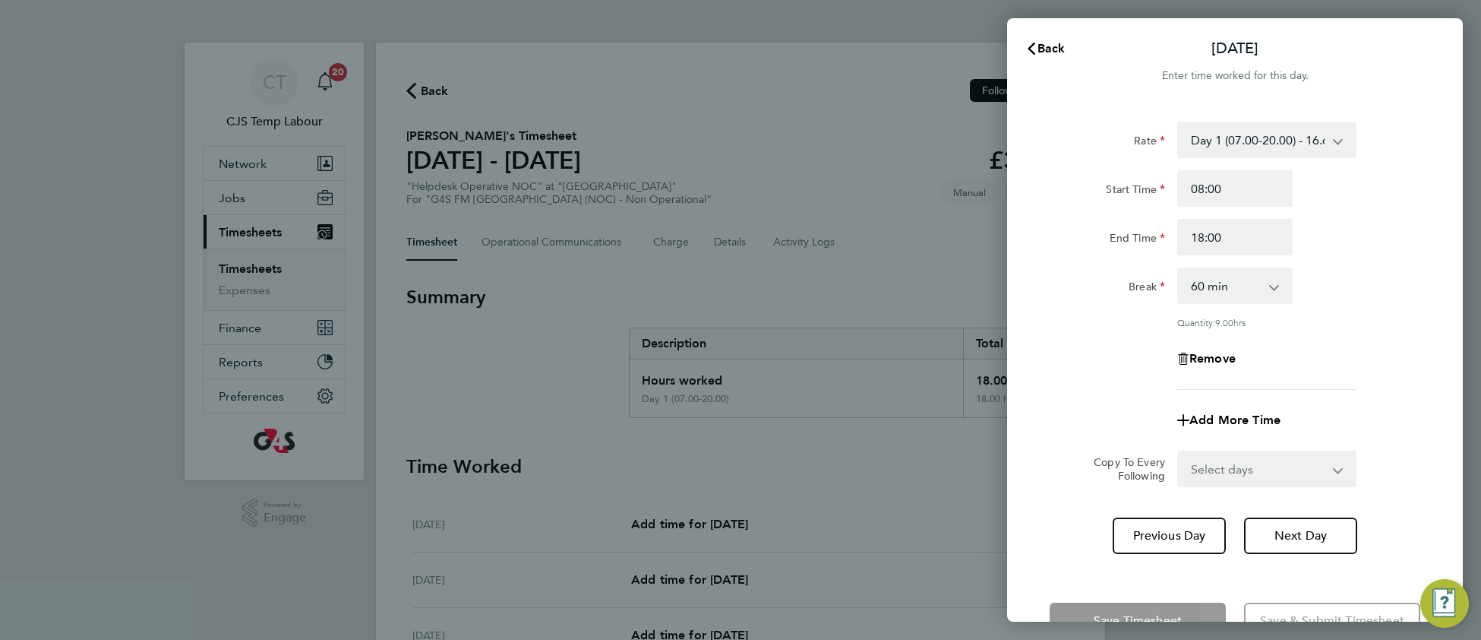
click at [1050, 30] on div "Back [DATE]" at bounding box center [1235, 48] width 456 height 36
click at [1047, 41] on span "Back" at bounding box center [1052, 48] width 28 height 14
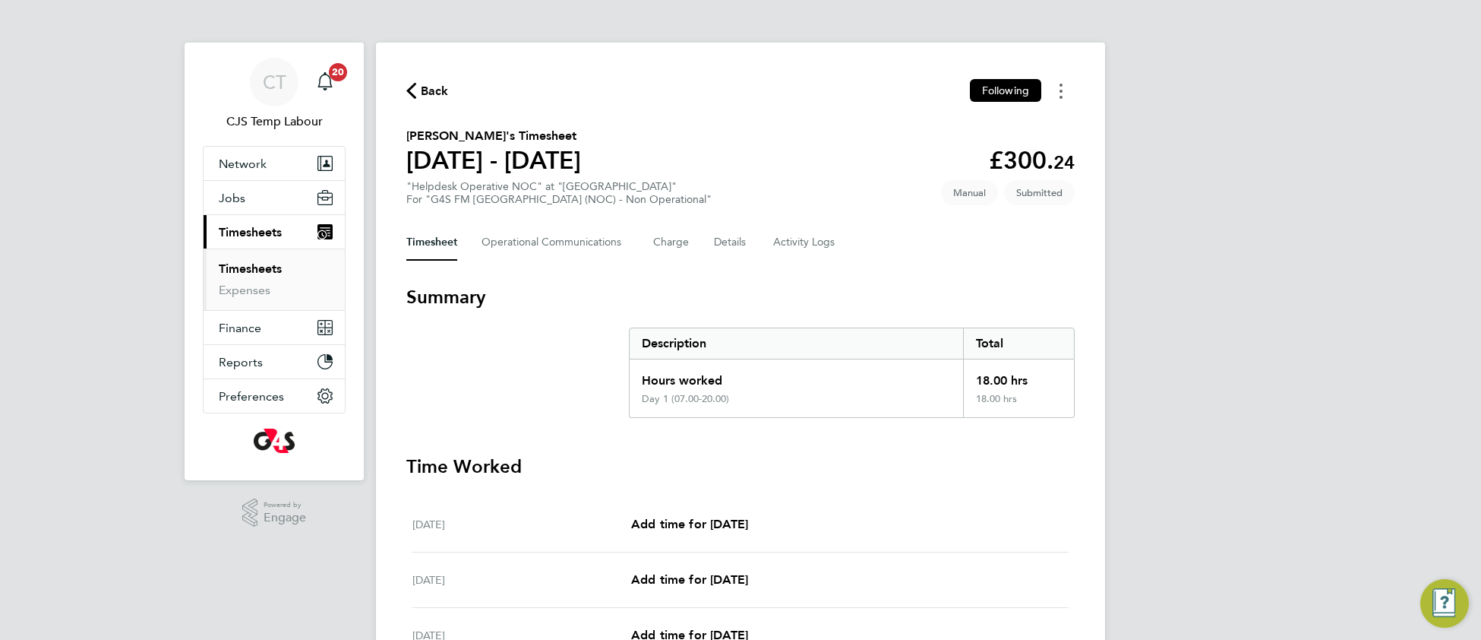
click at [1063, 88] on button "Timesheets Menu" at bounding box center [1060, 91] width 27 height 24
click at [962, 156] on link "Download timesheet" at bounding box center [983, 155] width 182 height 30
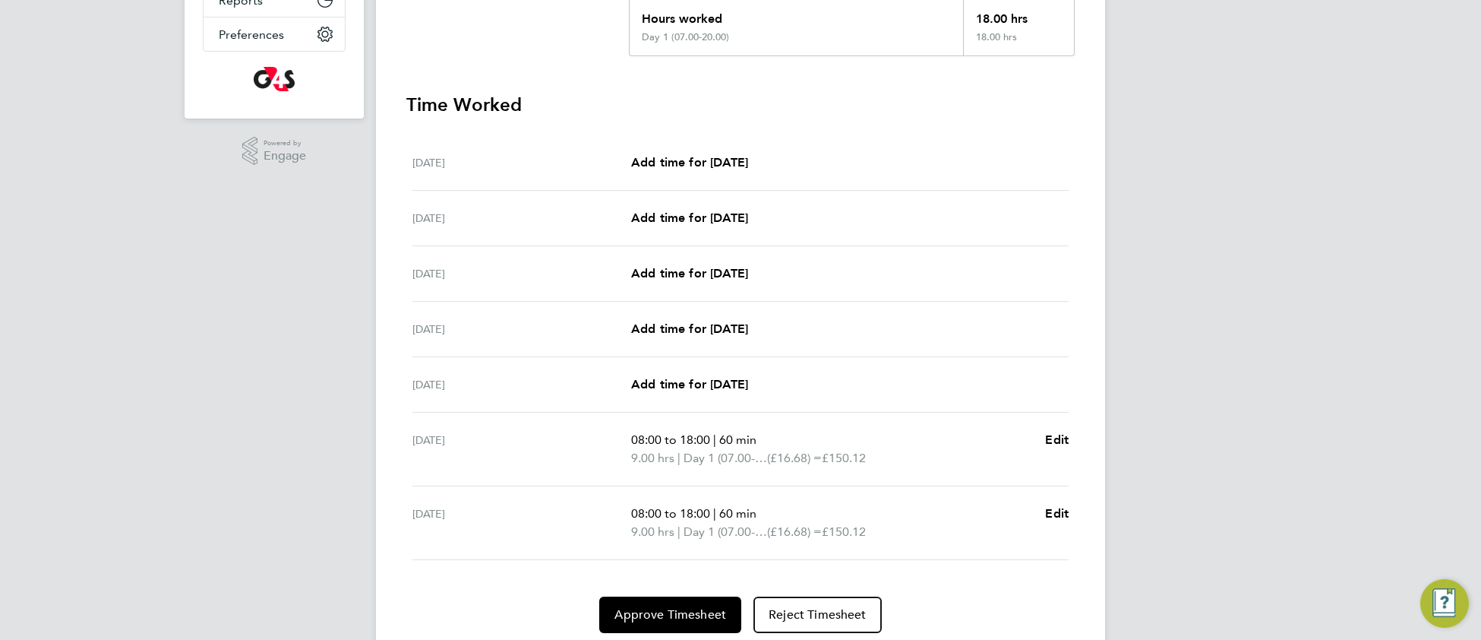
scroll to position [415, 0]
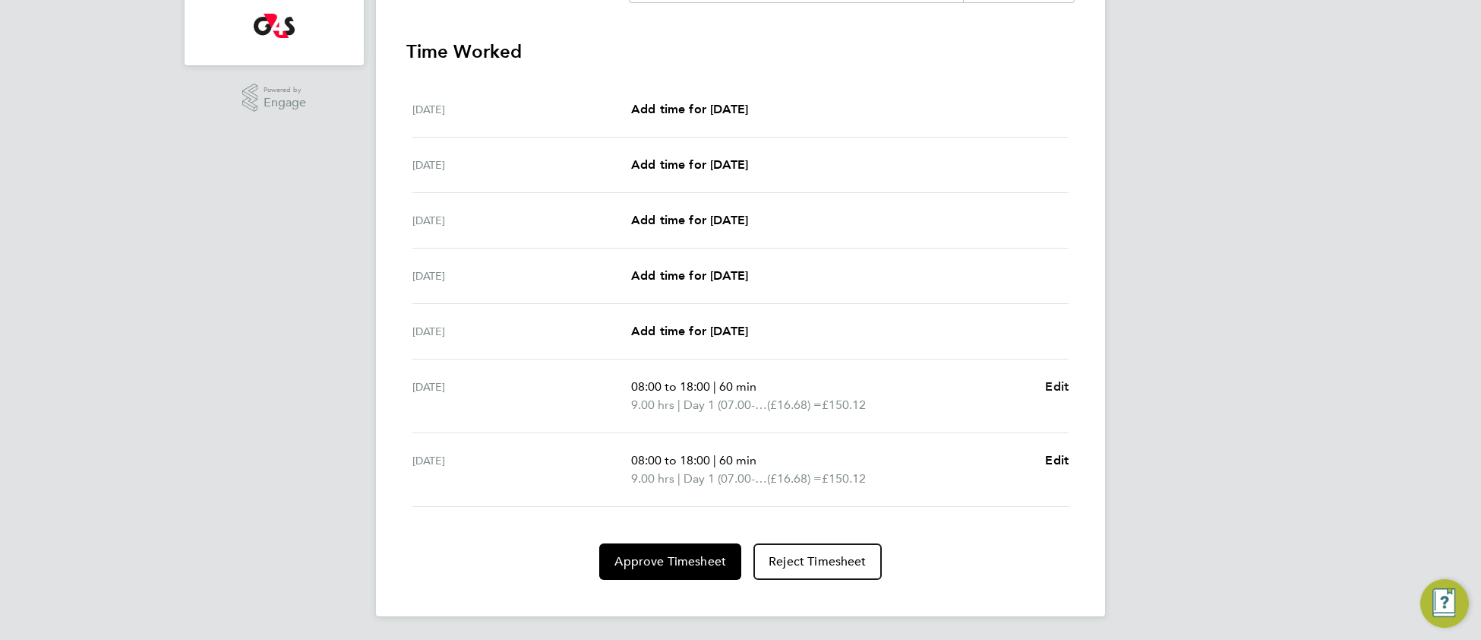
click at [1063, 387] on span "Edit" at bounding box center [1057, 386] width 24 height 14
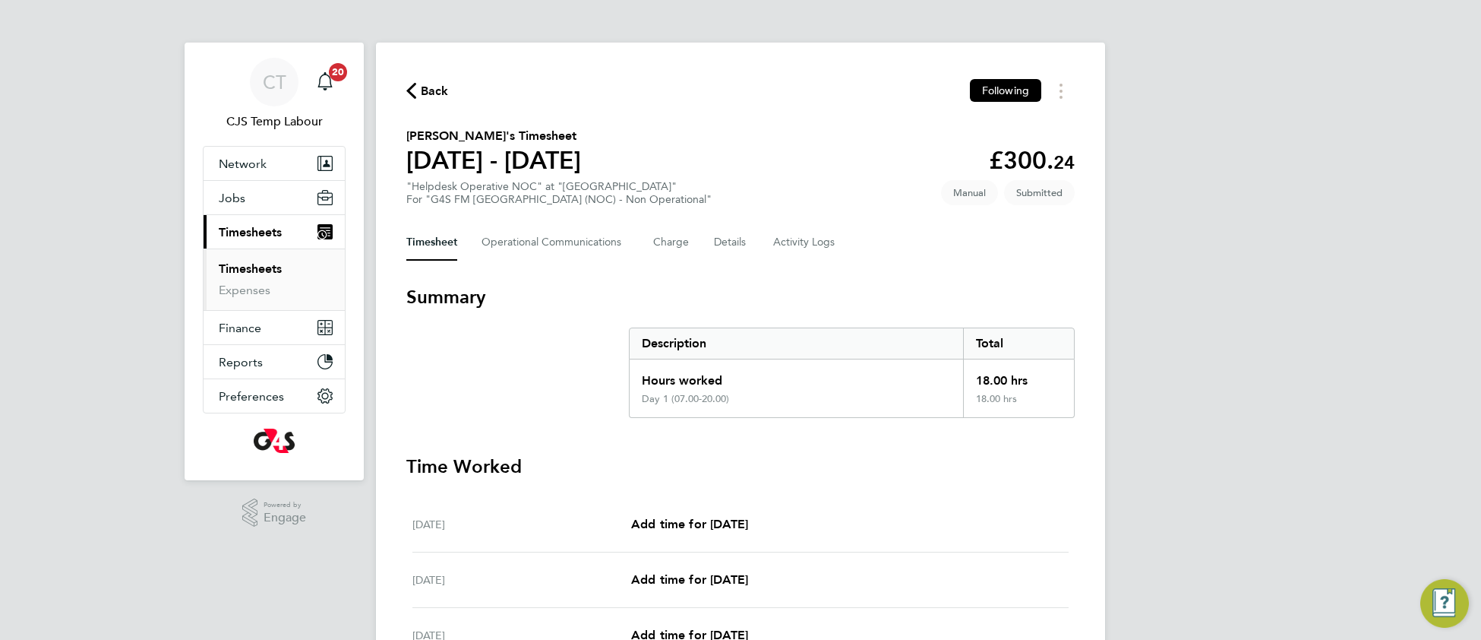
select select "60"
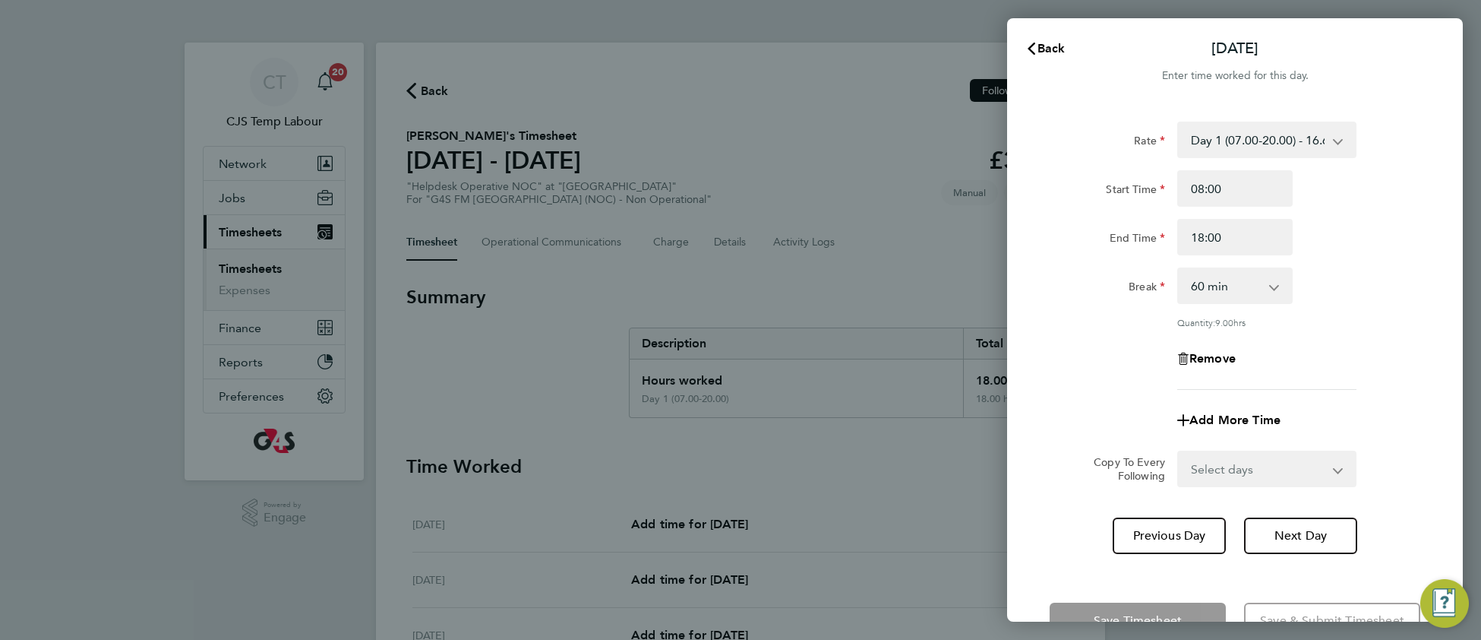
click at [1281, 136] on select "Day 1 (07.00-20.00) - 16.68 [DATE] (to Midnight) - 25.03 [DATE] (to Midnight) -…" at bounding box center [1258, 139] width 158 height 33
select select "60"
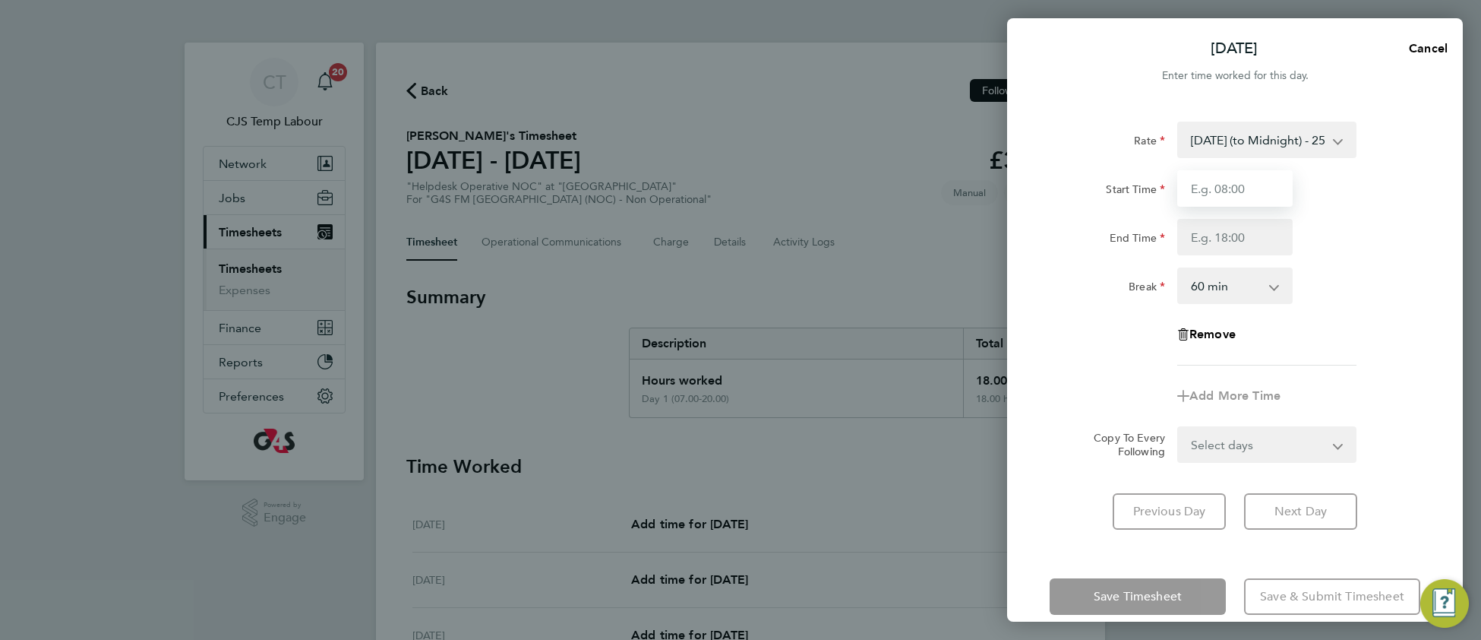
click at [1234, 194] on input "Start Time" at bounding box center [1234, 188] width 115 height 36
type input "08:00"
click at [1221, 232] on input "End Time" at bounding box center [1234, 237] width 115 height 36
type input "18:00"
click at [1367, 343] on div "Remove" at bounding box center [1235, 334] width 383 height 36
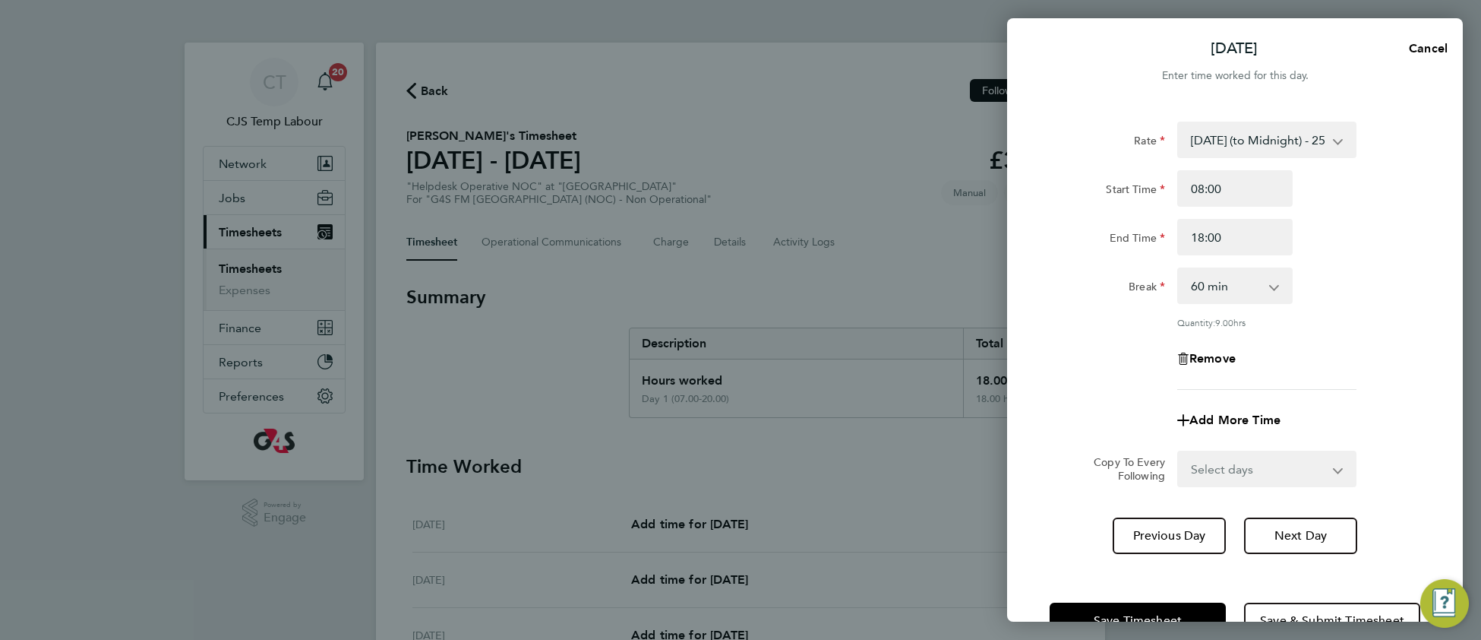
scroll to position [13, 0]
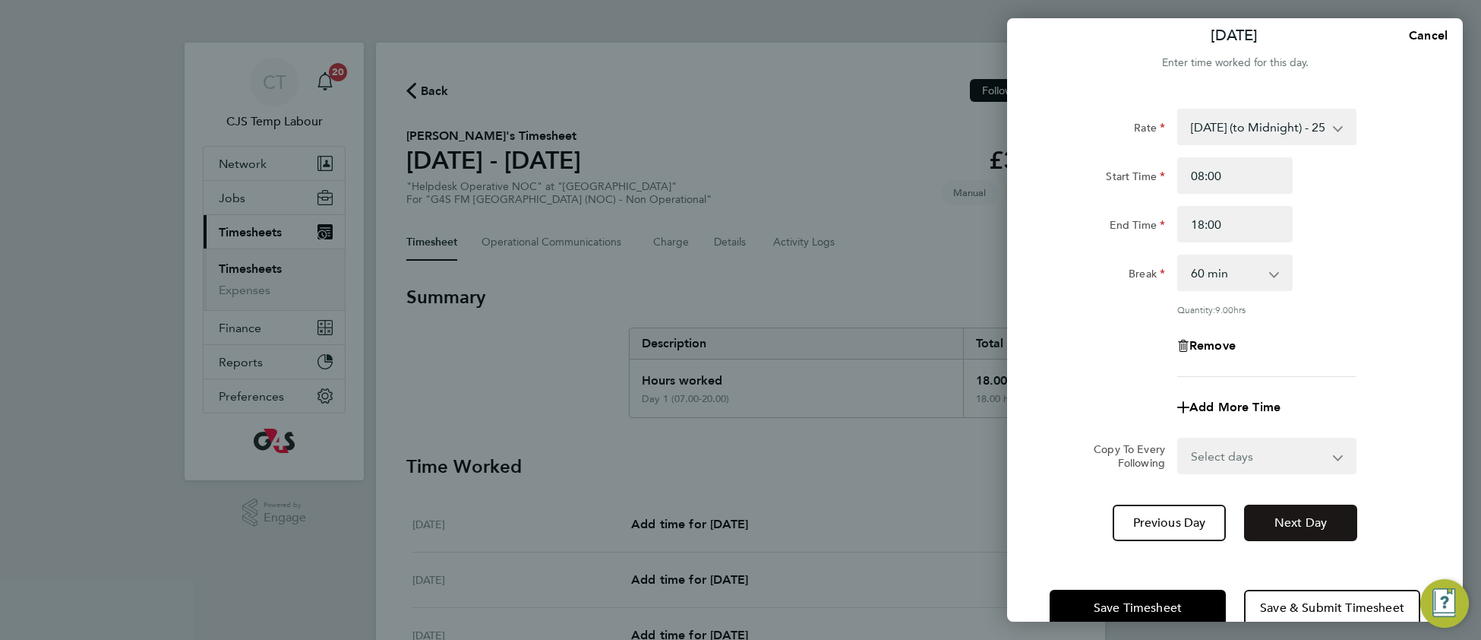
click at [1288, 529] on button "Next Day" at bounding box center [1300, 522] width 113 height 36
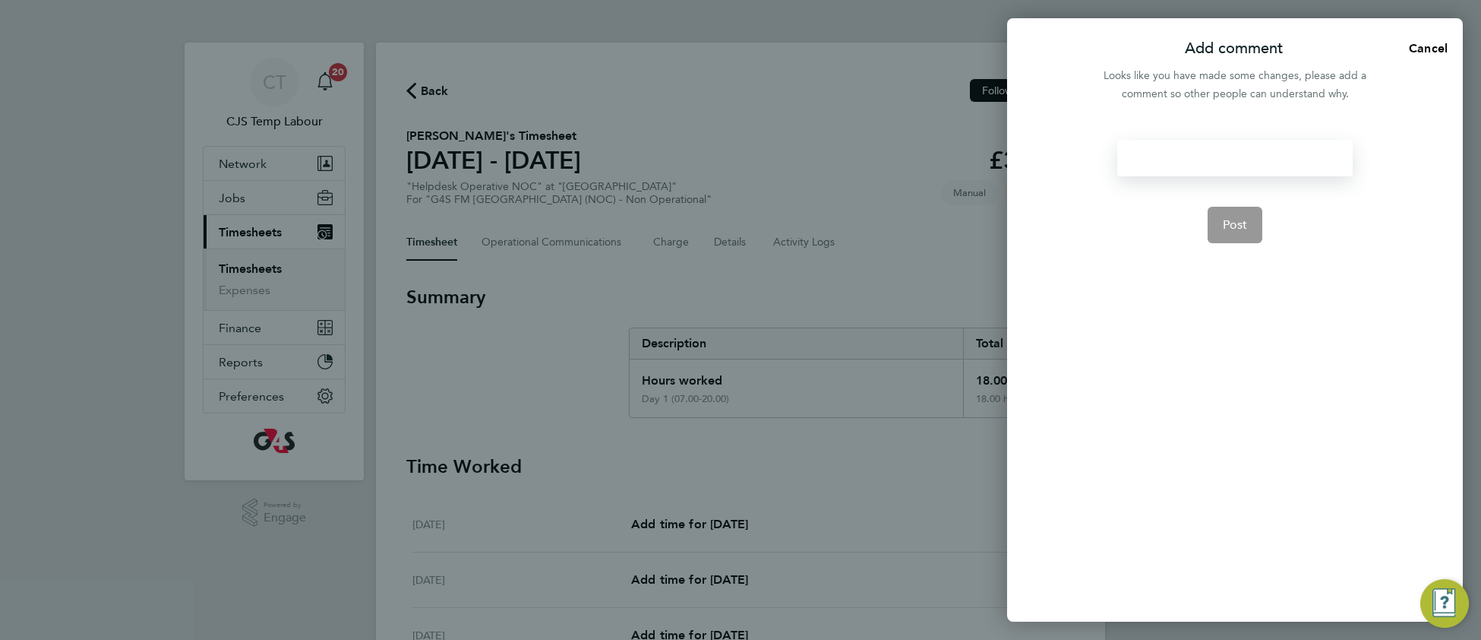
drag, startPoint x: 1177, startPoint y: 147, endPoint x: 1174, endPoint y: 157, distance: 10.3
click at [1175, 154] on div at bounding box center [1234, 158] width 235 height 36
click at [1174, 157] on div at bounding box center [1234, 158] width 235 height 36
click at [1239, 219] on span "Post" at bounding box center [1235, 224] width 25 height 15
select select "60"
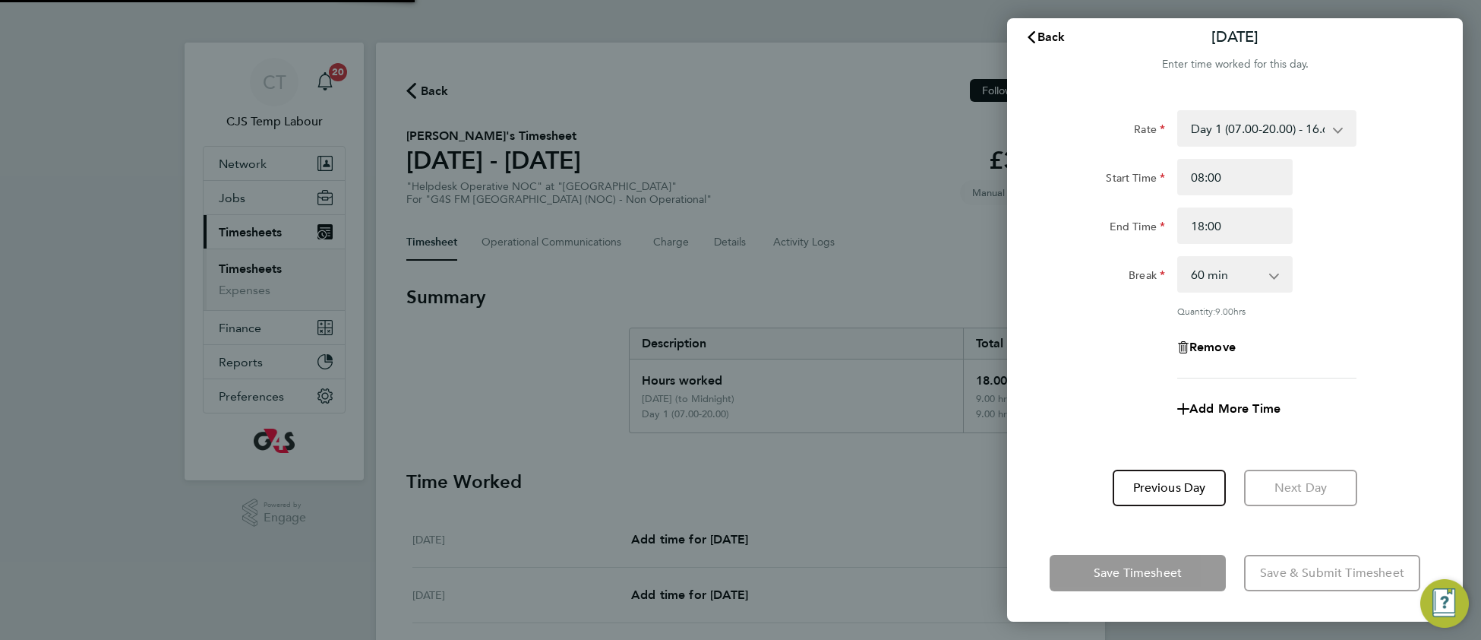
scroll to position [9, 0]
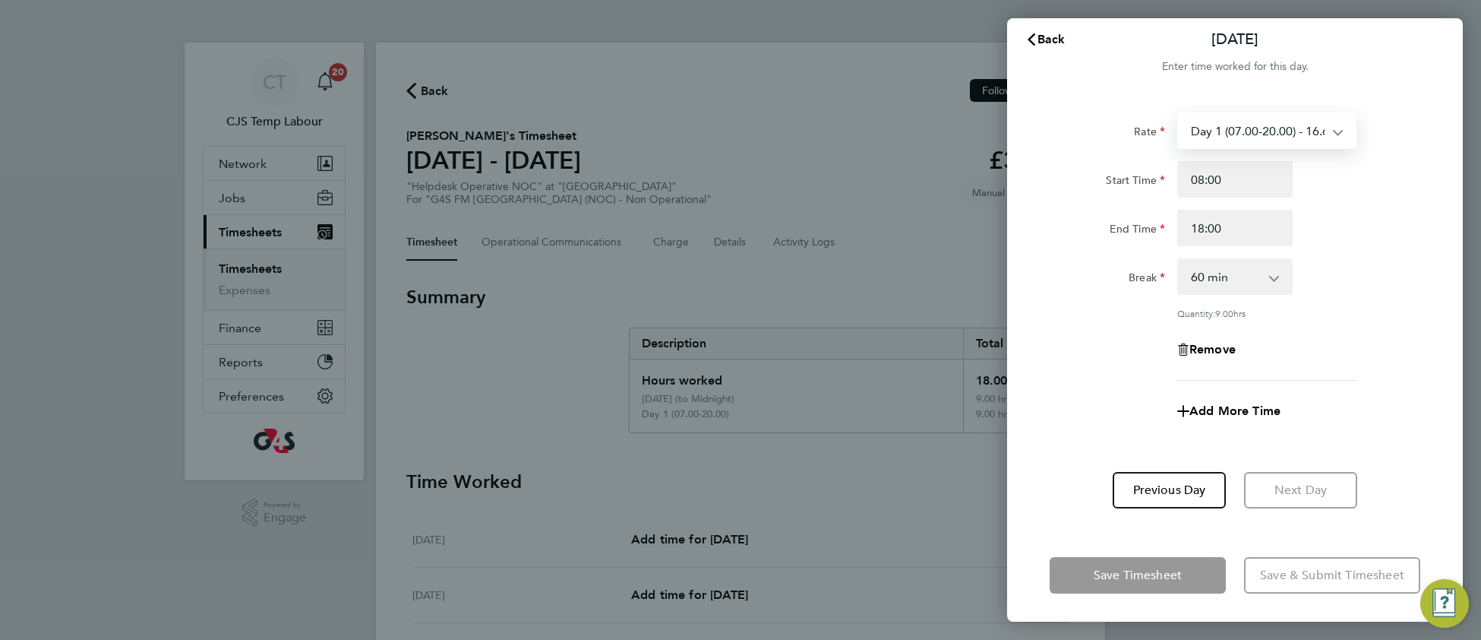
click at [1246, 135] on select "Day 1 (07.00-20.00) - 16.68 [DATE] (to Midnight) - 25.03 [DATE] (to Midnight) -…" at bounding box center [1258, 130] width 158 height 33
select select "60"
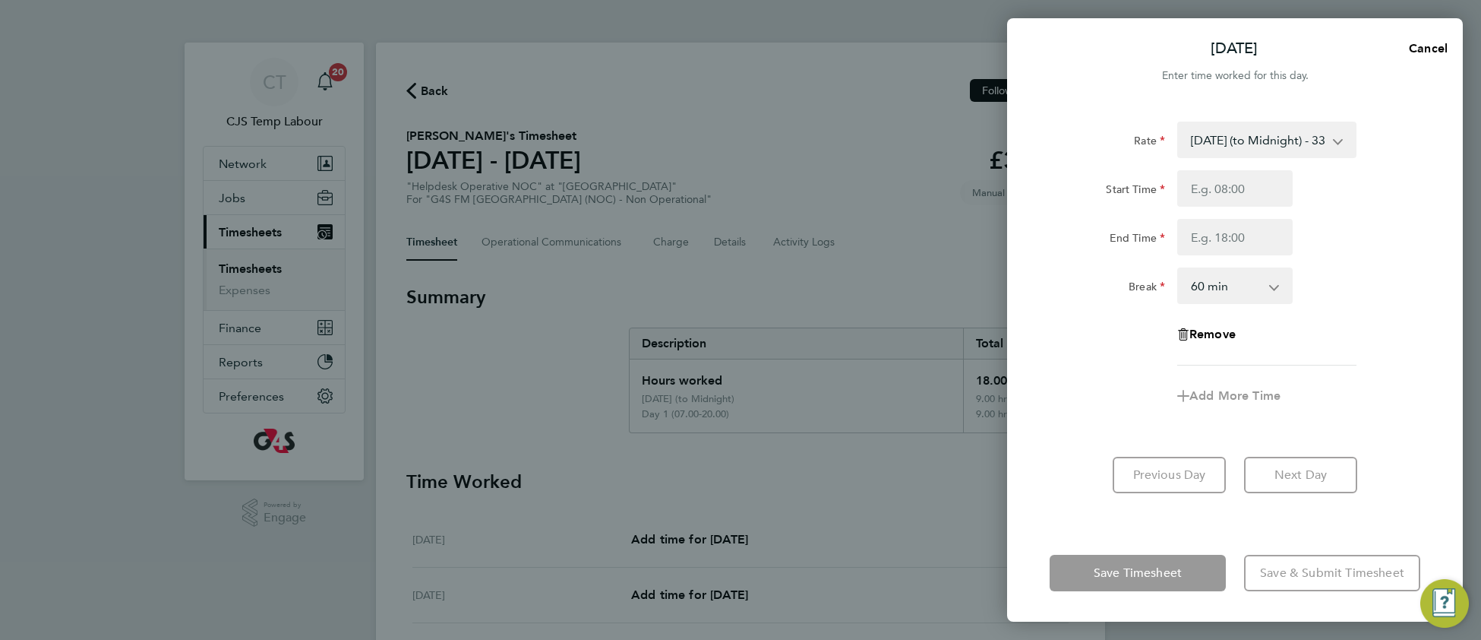
scroll to position [0, 0]
click at [1237, 187] on input "Start Time" at bounding box center [1234, 188] width 115 height 36
type input "08:00"
click at [1216, 239] on input "End Time" at bounding box center [1234, 237] width 115 height 36
type input "18:00"
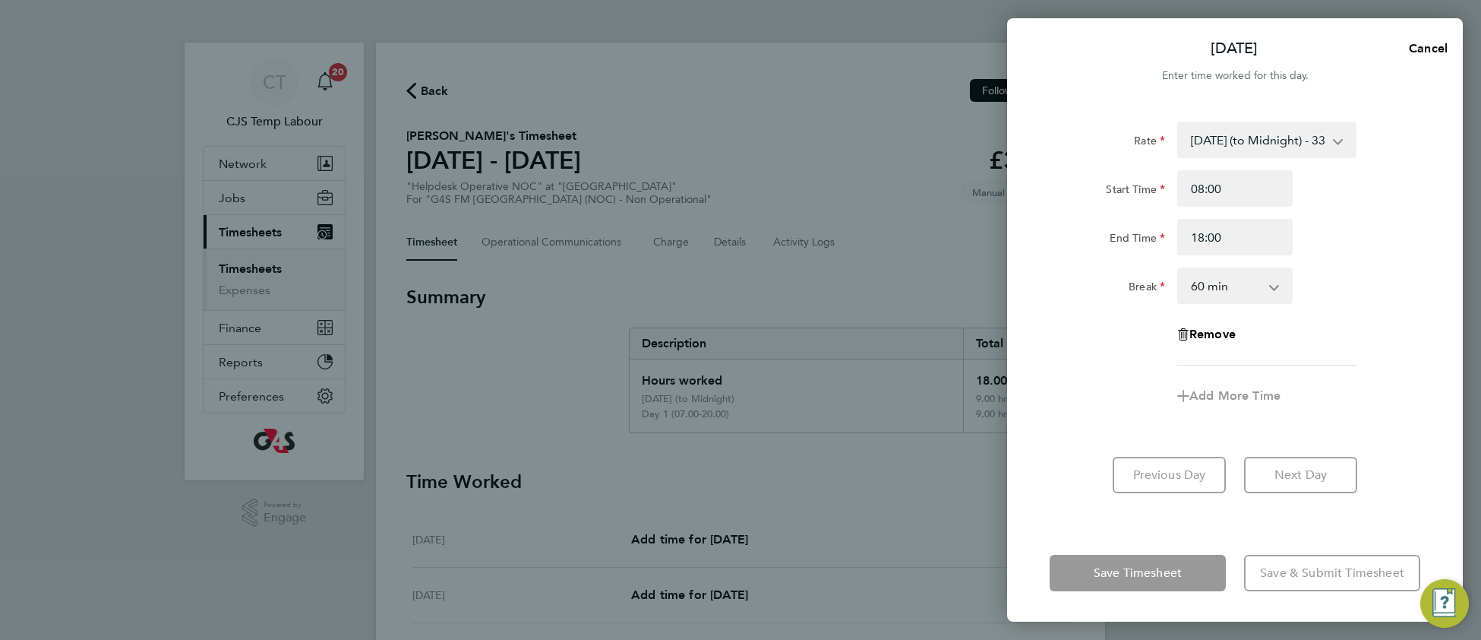
click at [1380, 325] on div "Rate [DATE] (to Midnight) - 33.36 Day 1 (07.00-20.00) - 16.68 [DATE] (to Midnig…" at bounding box center [1235, 244] width 371 height 244
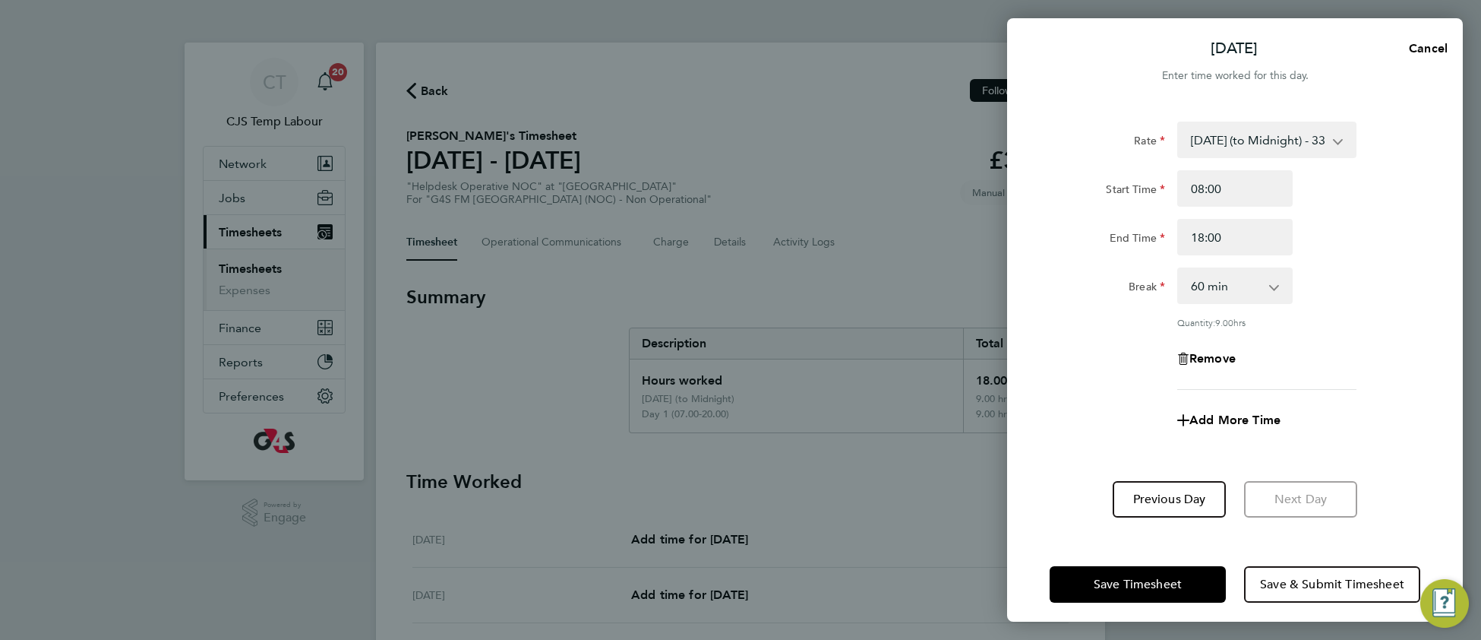
scroll to position [9, 0]
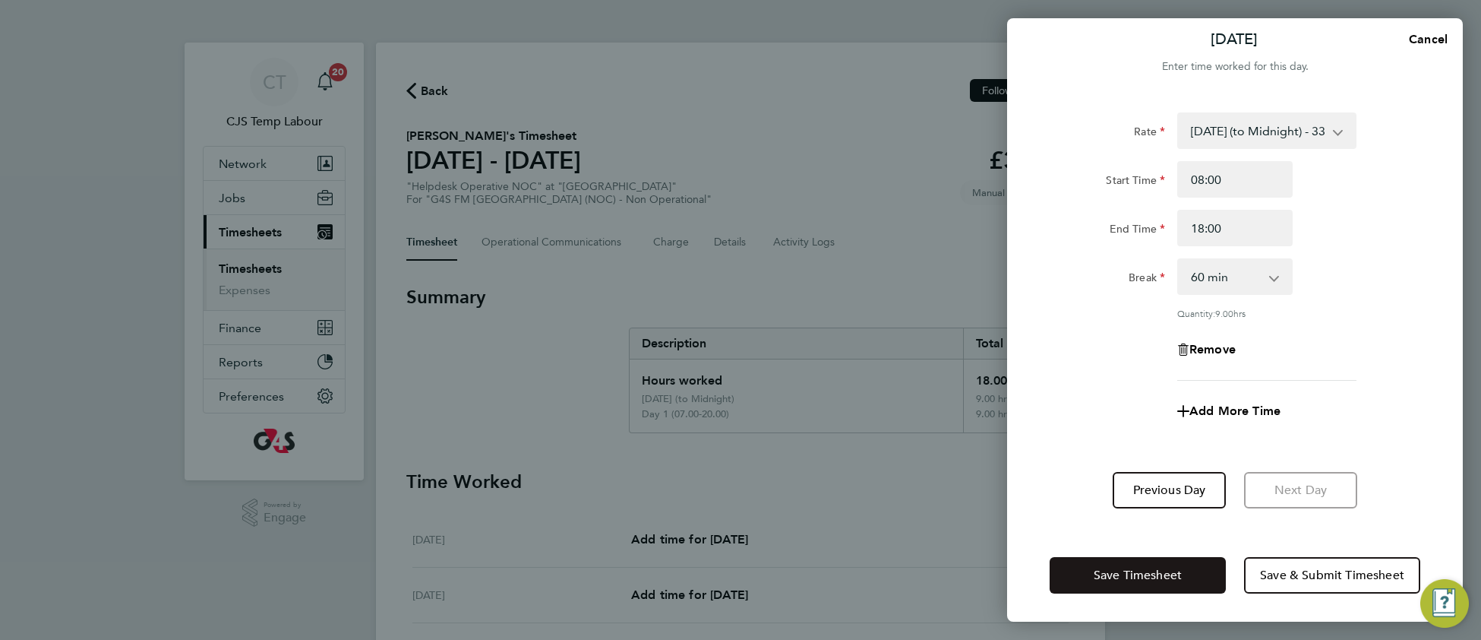
click at [1105, 575] on span "Save Timesheet" at bounding box center [1138, 574] width 88 height 15
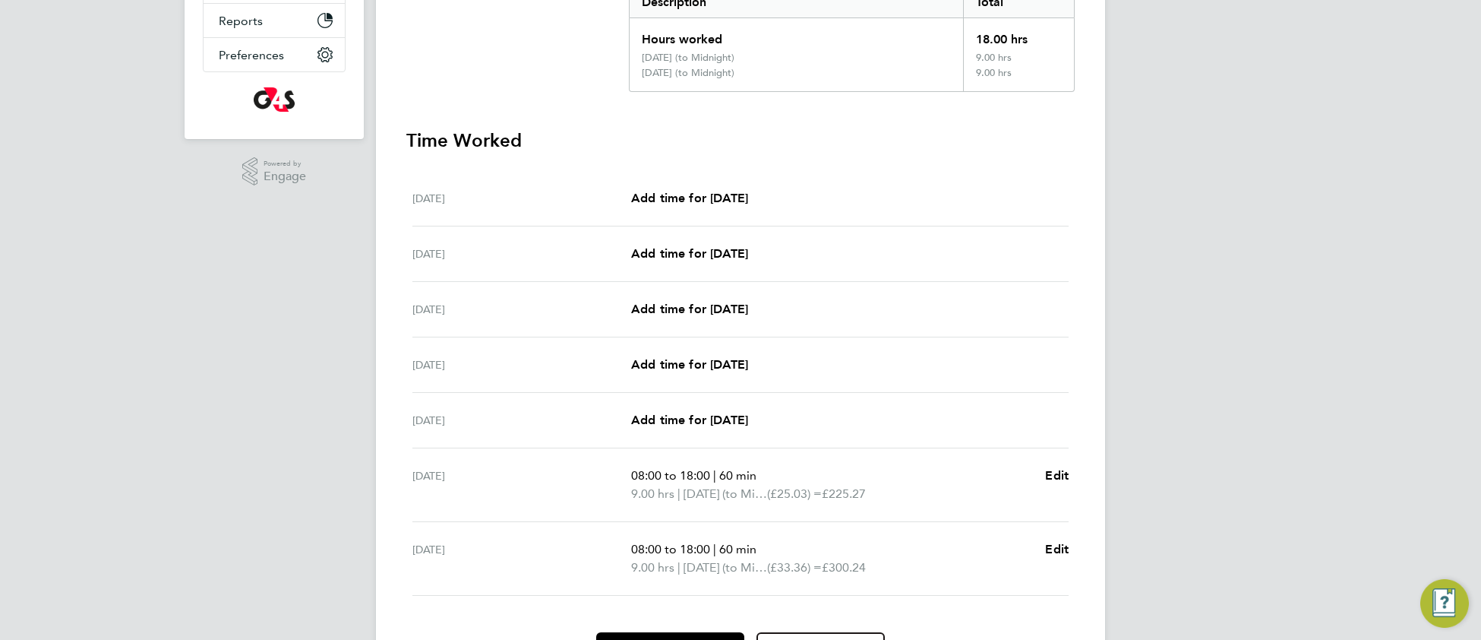
scroll to position [430, 0]
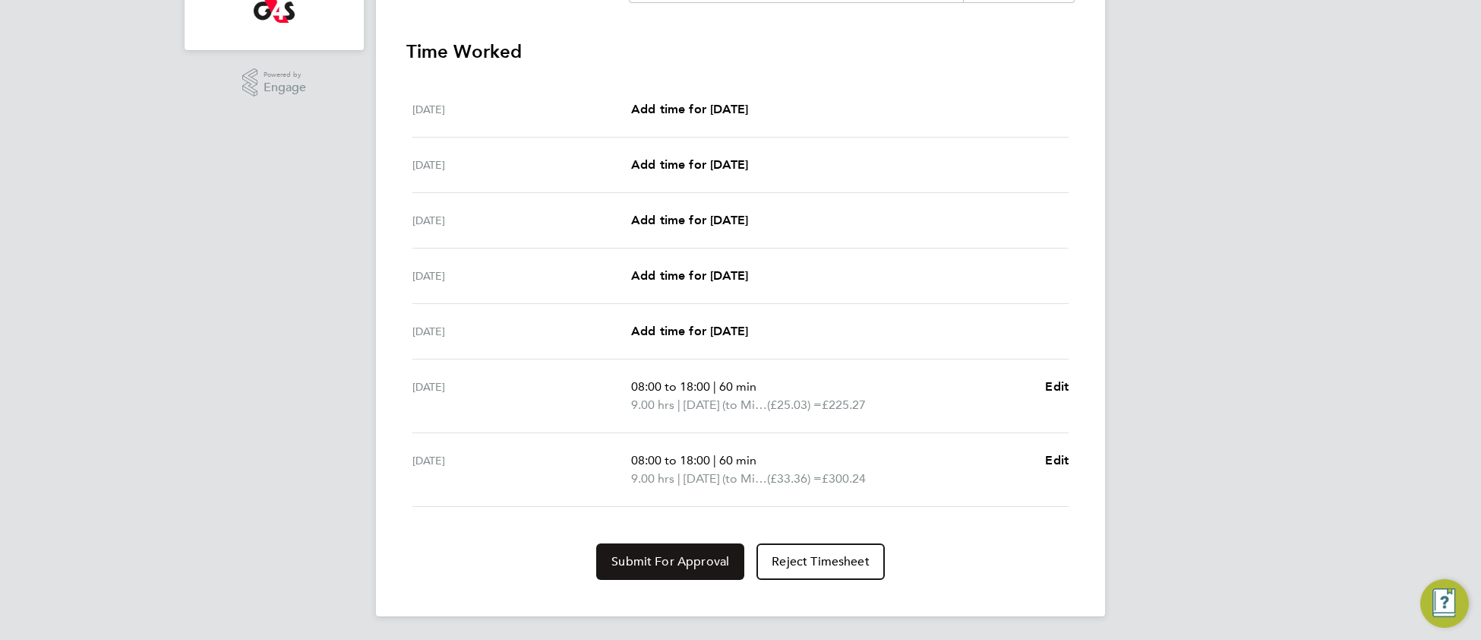
click at [646, 564] on span "Submit For Approval" at bounding box center [670, 561] width 118 height 15
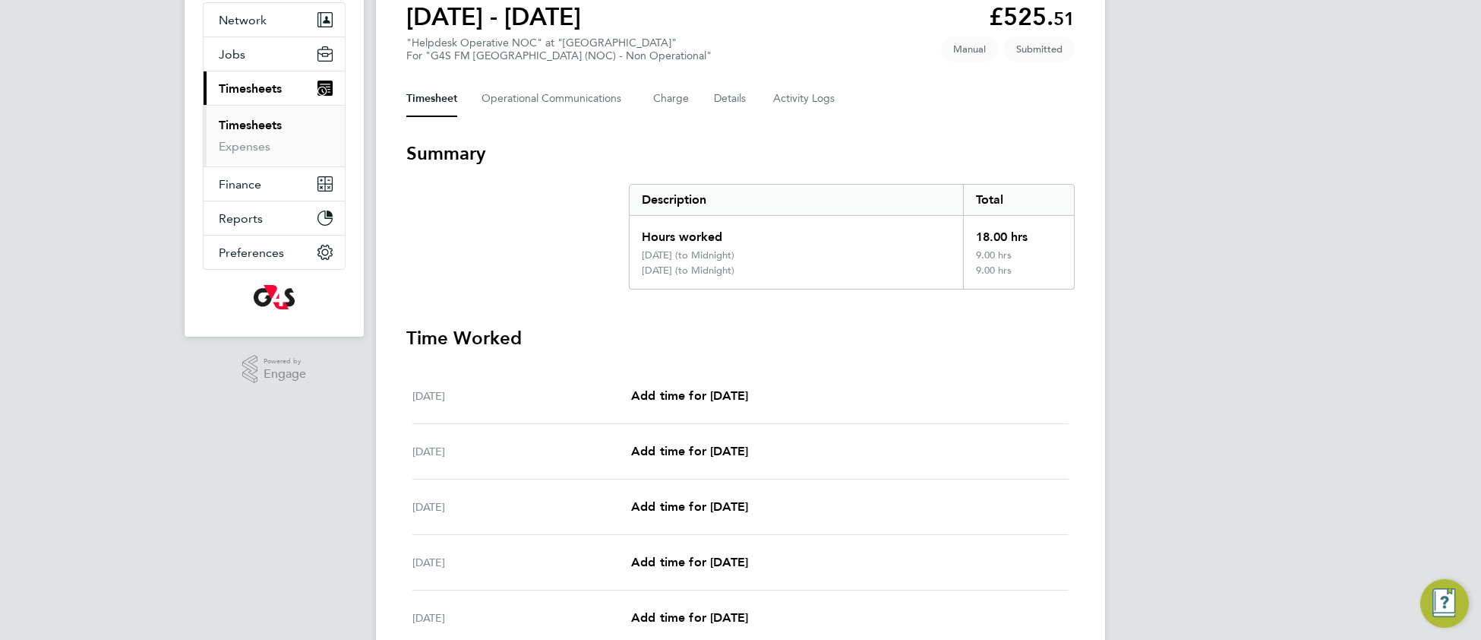
scroll to position [0, 0]
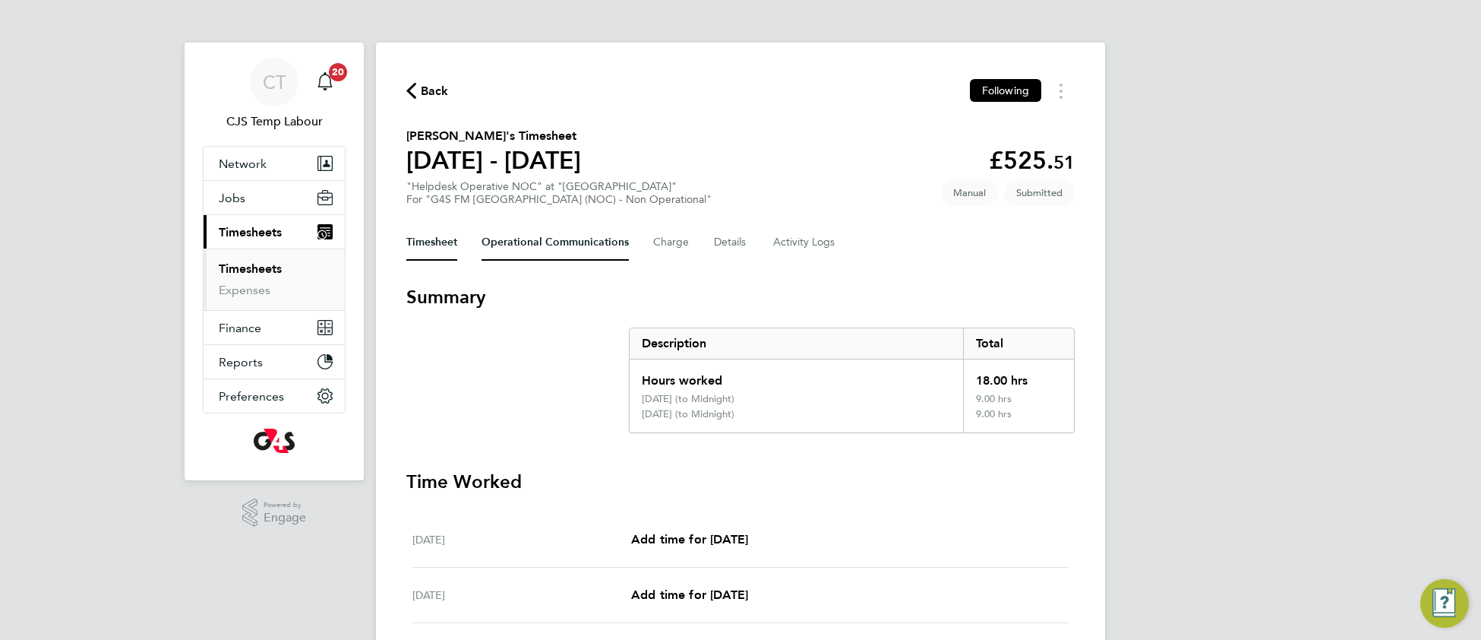
click at [510, 243] on Communications-tab "Operational Communications" at bounding box center [555, 242] width 147 height 36
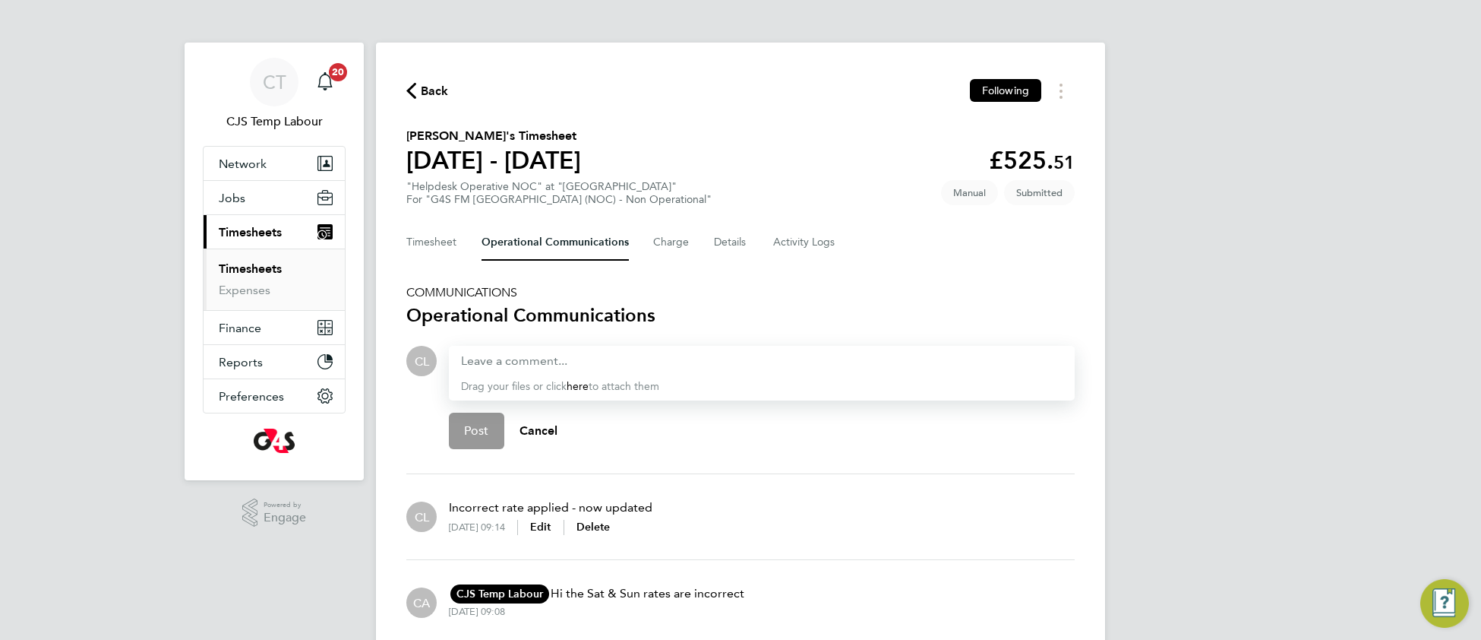
click at [517, 367] on div "Drag your files or click here to attach them" at bounding box center [762, 373] width 626 height 55
drag, startPoint x: 511, startPoint y: 367, endPoint x: 504, endPoint y: 371, distance: 8.2
click at [507, 370] on div "Drag your files or click here to attach them" at bounding box center [762, 373] width 626 height 55
click at [494, 353] on div at bounding box center [762, 361] width 602 height 18
click at [474, 358] on div at bounding box center [762, 361] width 602 height 18
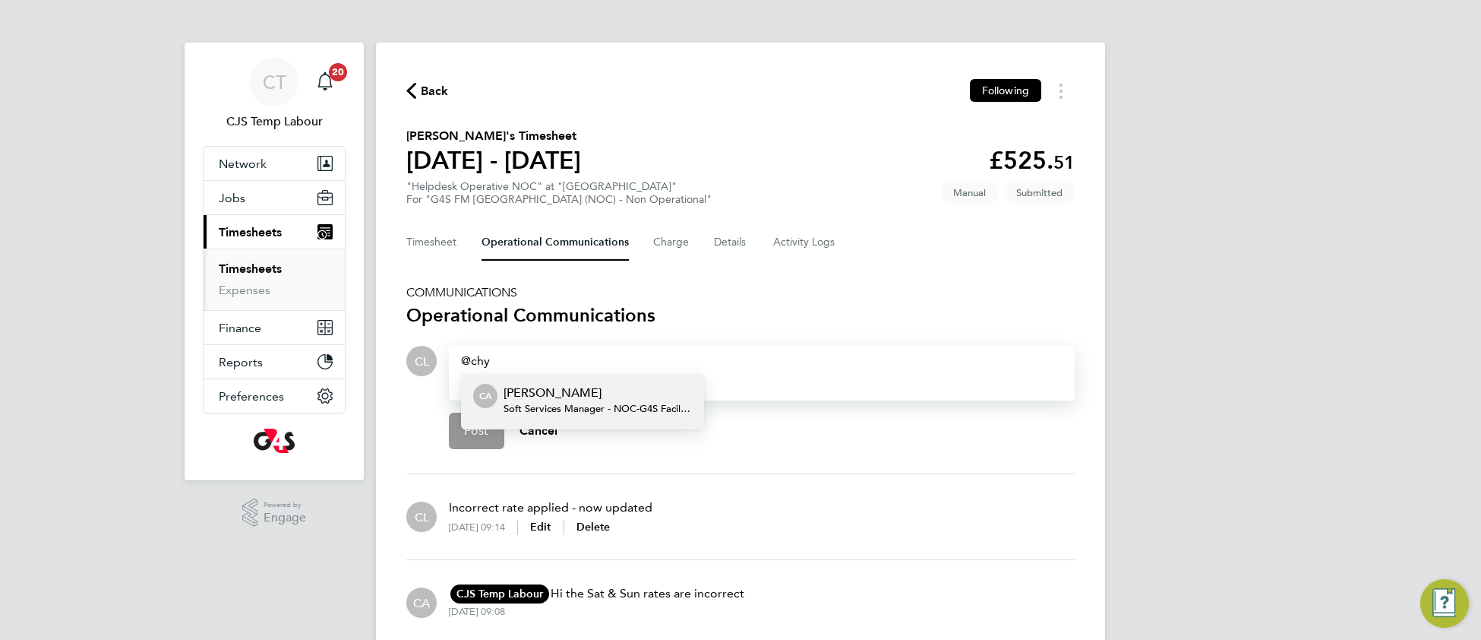
click at [578, 388] on p "[PERSON_NAME]" at bounding box center [598, 393] width 188 height 18
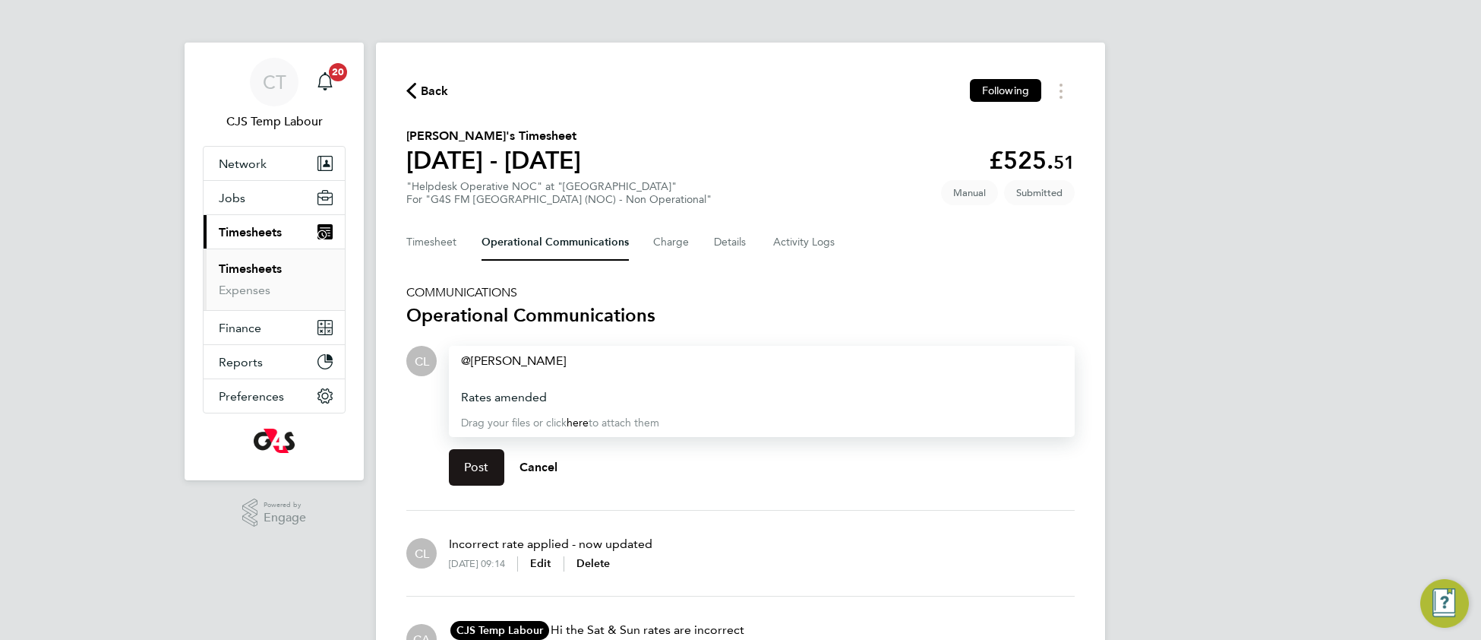
click at [478, 474] on button "Post" at bounding box center [476, 467] width 55 height 36
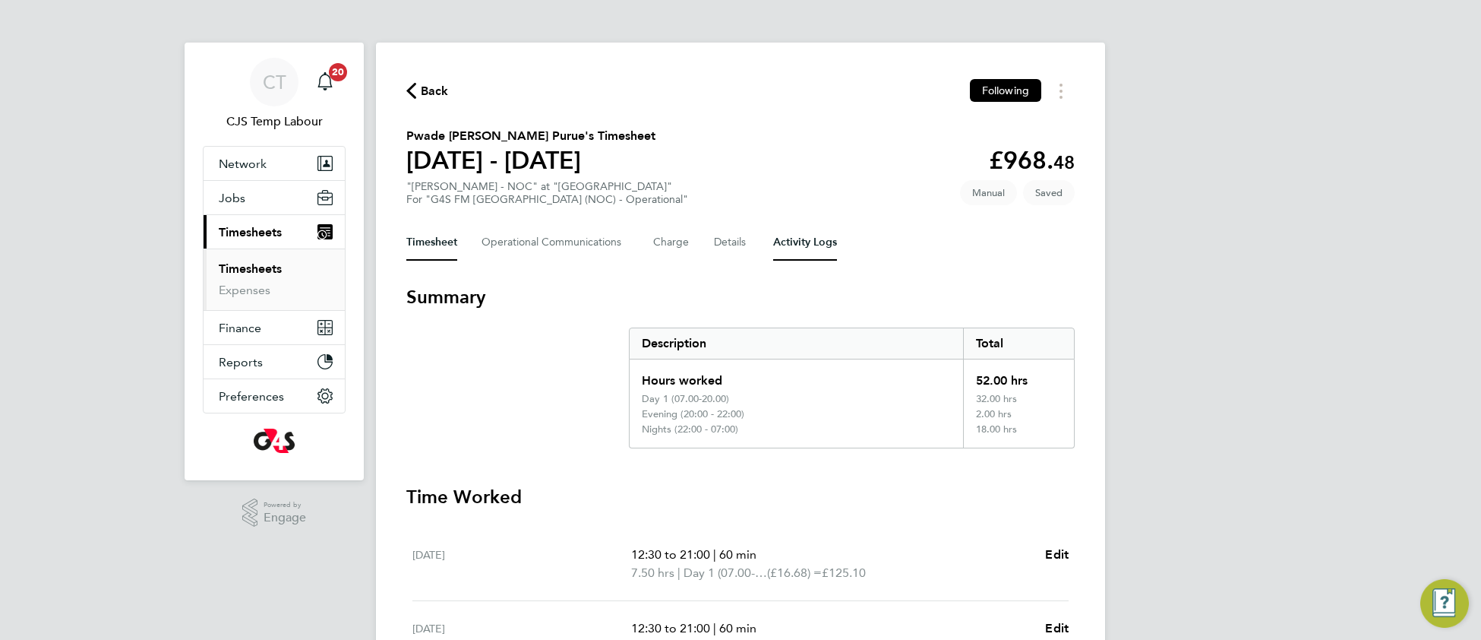
click at [810, 238] on Logs-tab "Activity Logs" at bounding box center [805, 242] width 64 height 36
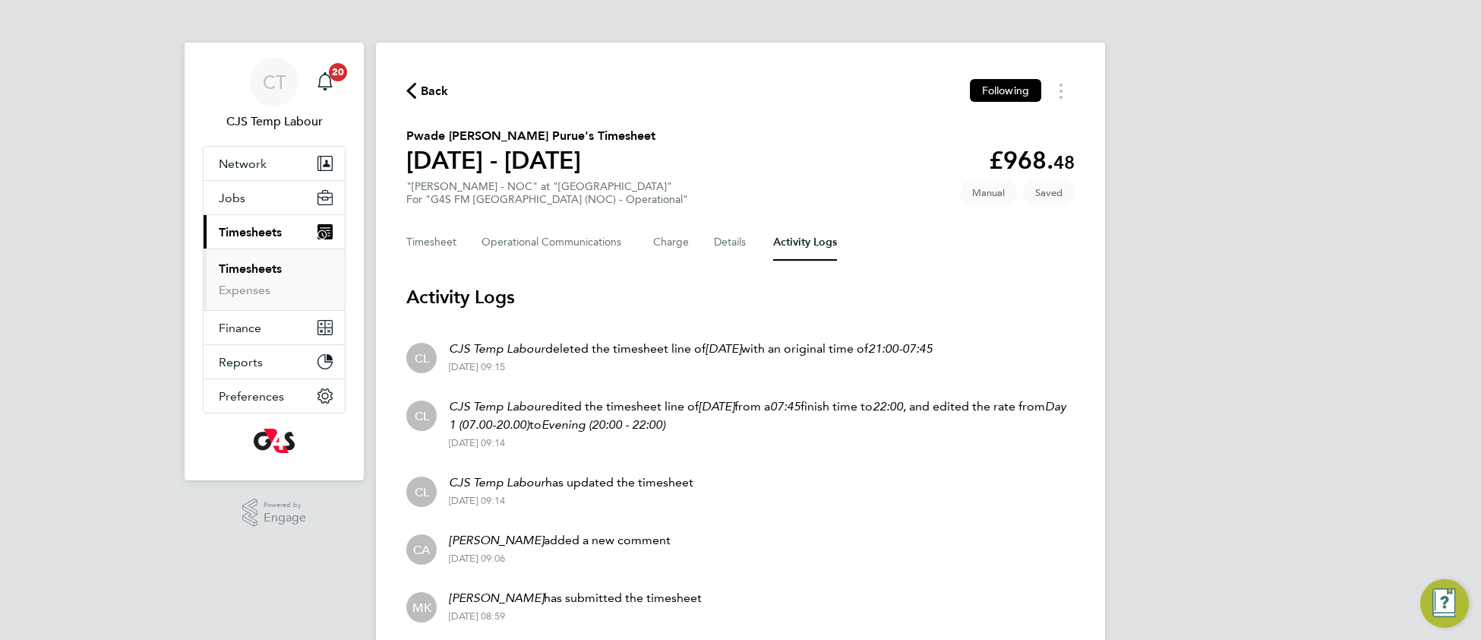
click at [249, 268] on link "Timesheets" at bounding box center [250, 268] width 63 height 14
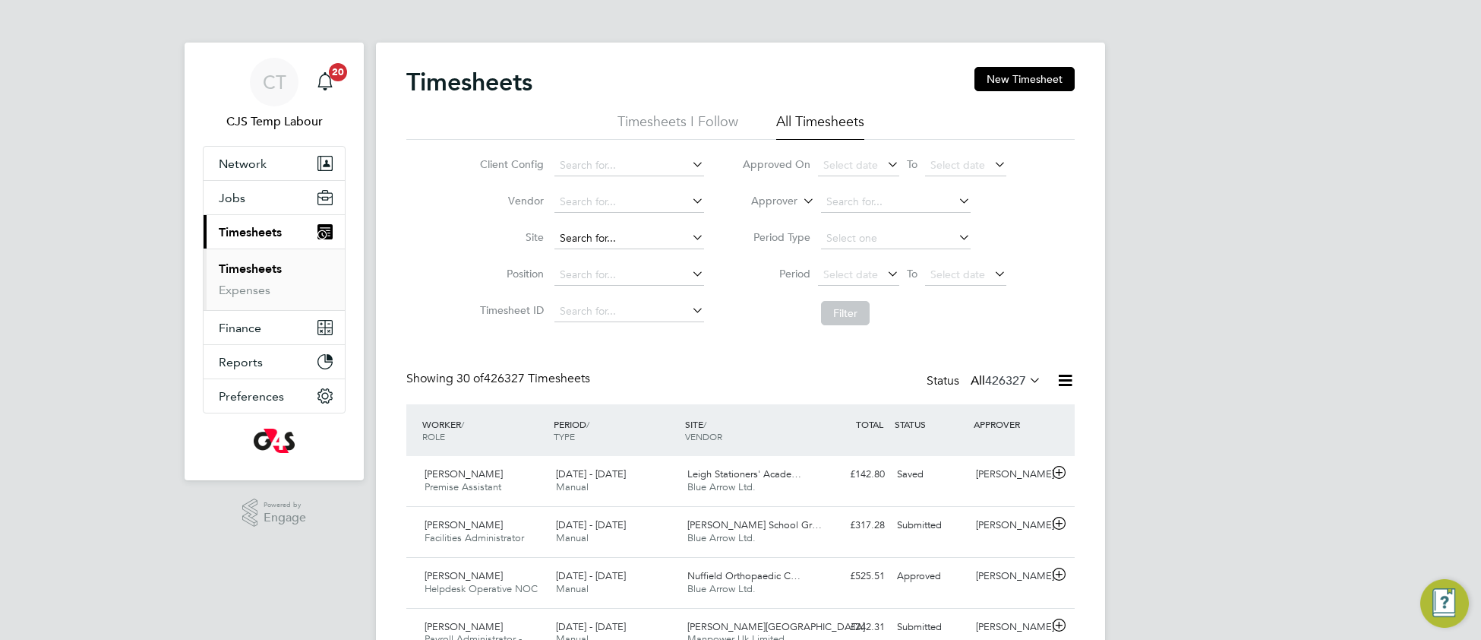
click at [589, 228] on input at bounding box center [629, 238] width 150 height 21
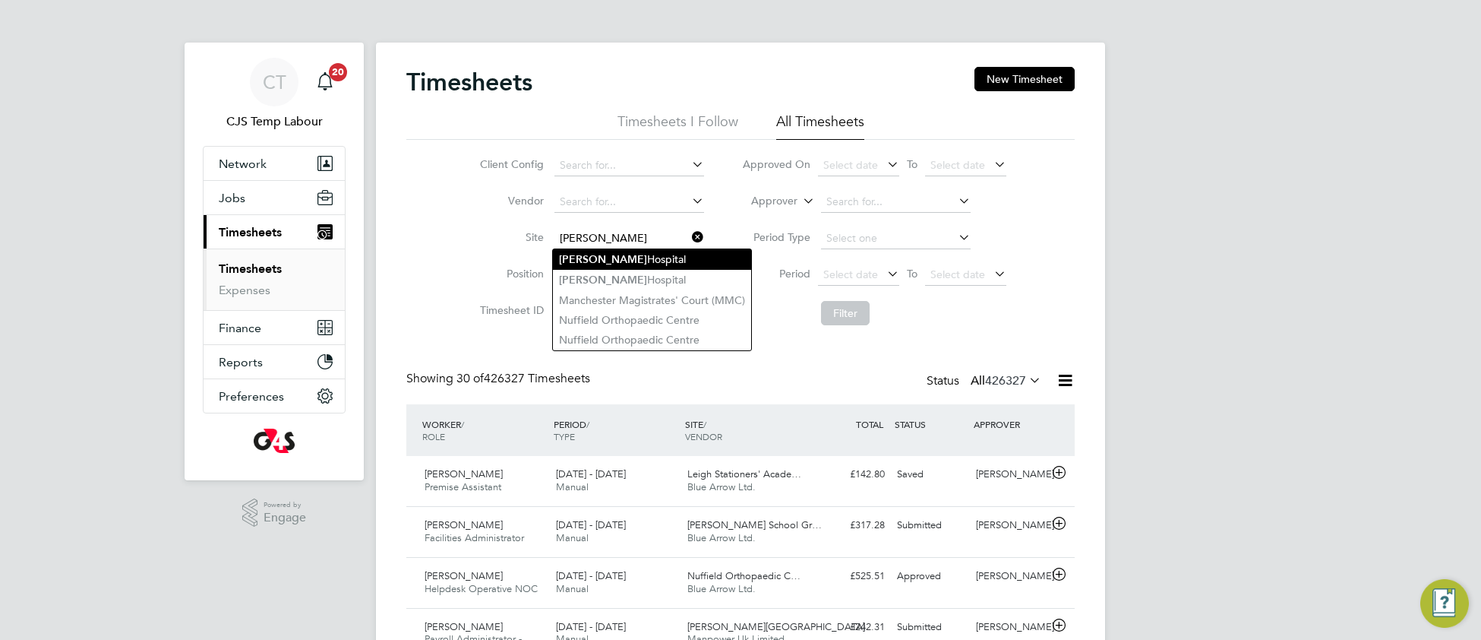
click at [639, 259] on li "Churchill Hospital" at bounding box center [652, 259] width 198 height 21
type input "[PERSON_NAME][GEOGRAPHIC_DATA]"
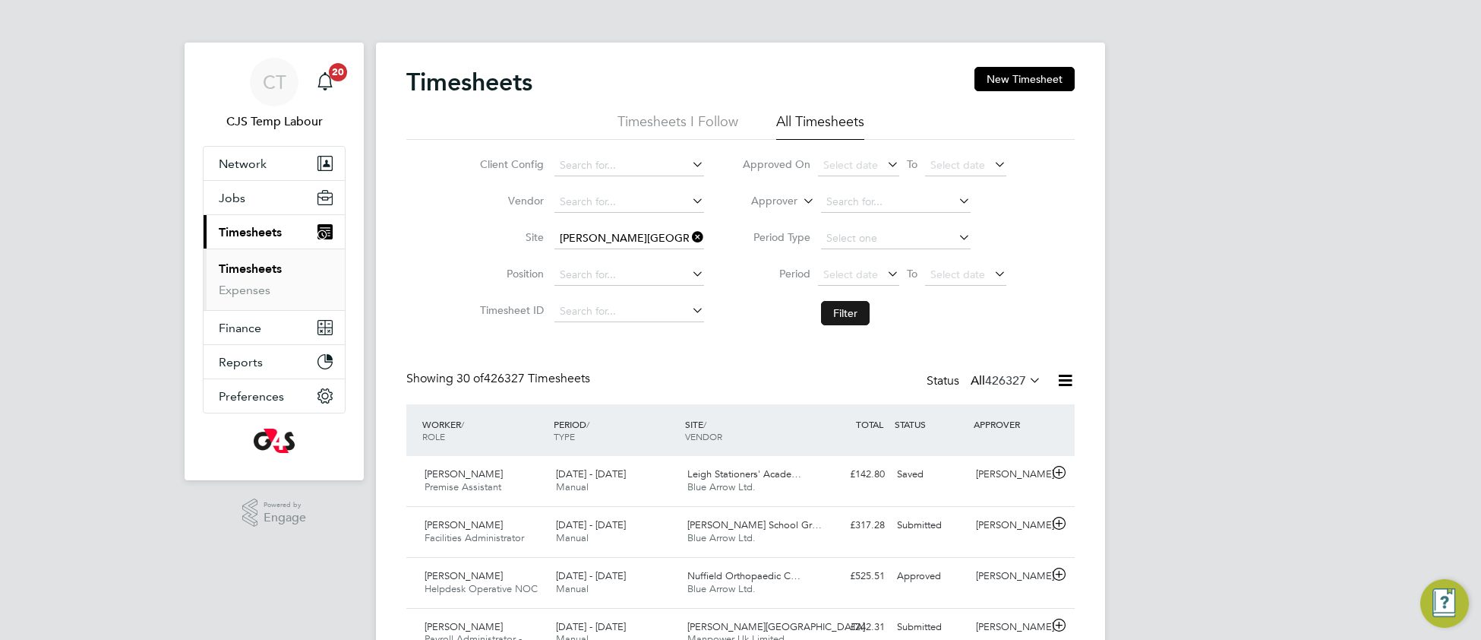
click at [851, 315] on button "Filter" at bounding box center [845, 313] width 49 height 24
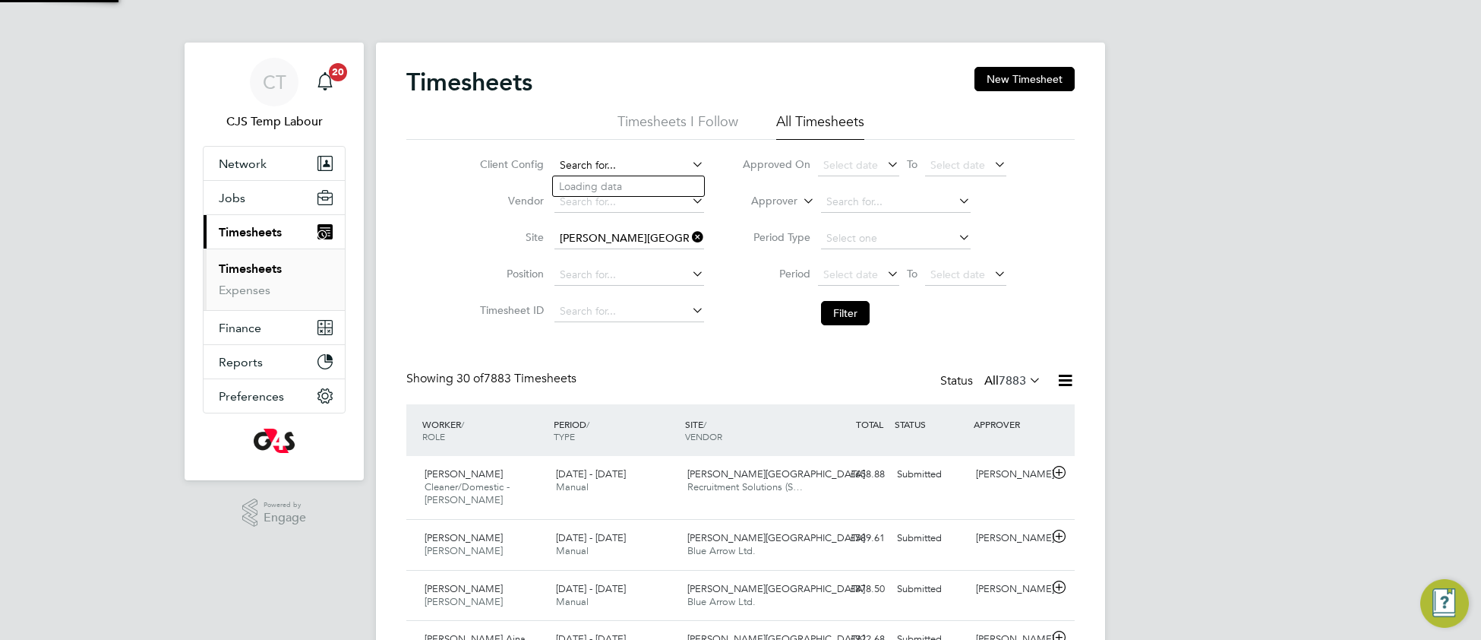
click at [597, 166] on input at bounding box center [629, 165] width 150 height 21
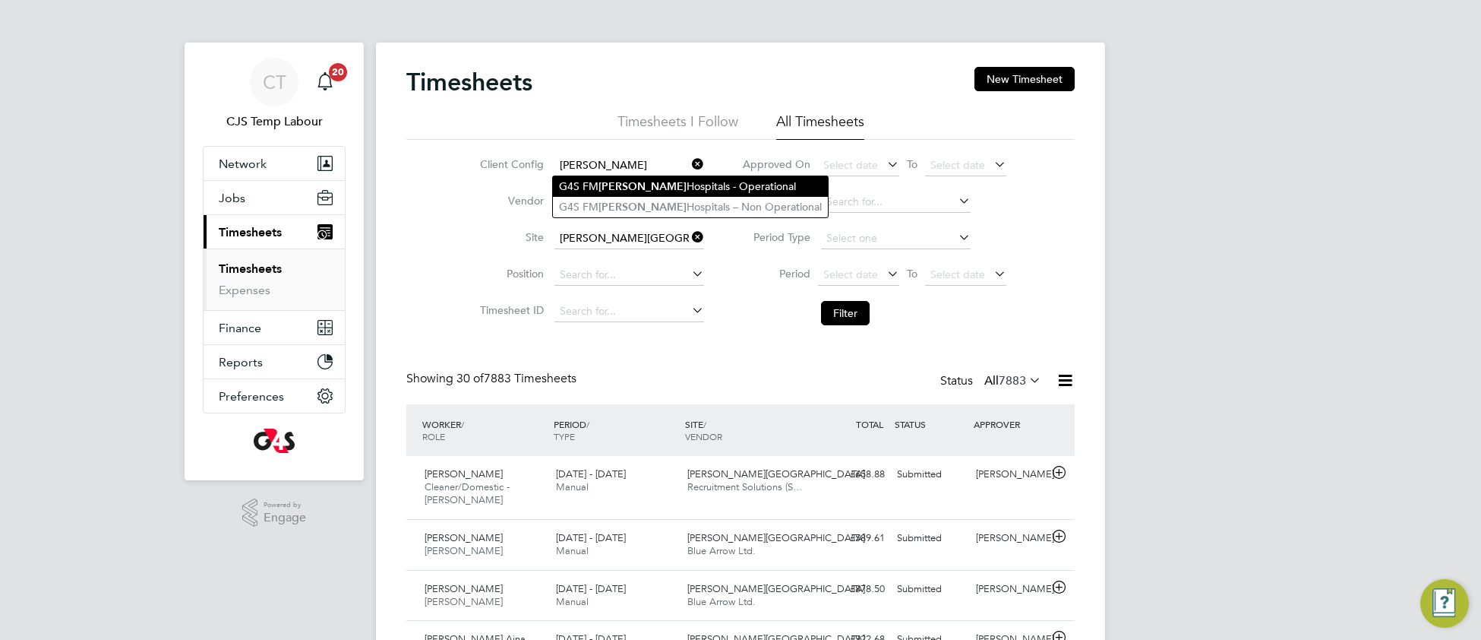
click at [611, 185] on b "Churchill" at bounding box center [643, 186] width 88 height 13
type input "G4S FM Churchill Hospitals - Operational"
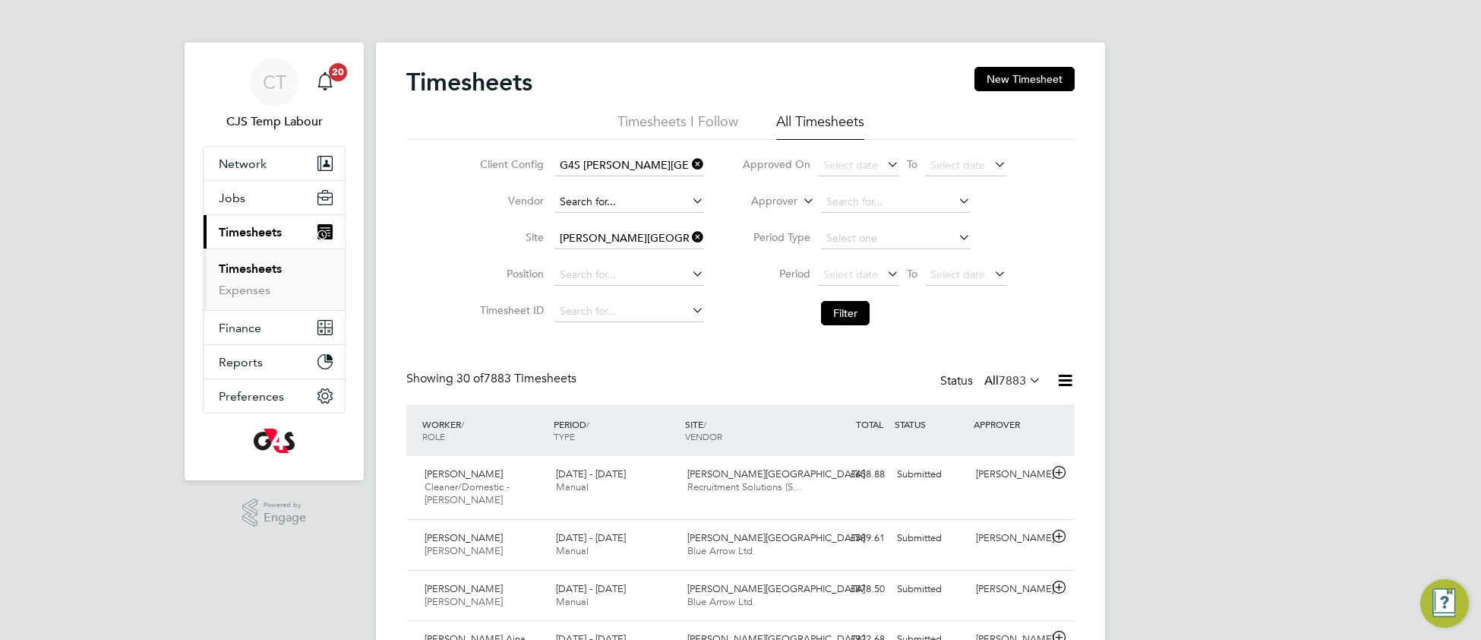
click at [604, 195] on input at bounding box center [629, 201] width 150 height 21
click at [602, 228] on li "Blue Arrow Ltd." at bounding box center [628, 223] width 151 height 21
type input "Blue Arrow Ltd."
drag, startPoint x: 854, startPoint y: 315, endPoint x: 800, endPoint y: 311, distance: 54.1
click at [852, 315] on button "Filter" at bounding box center [845, 313] width 49 height 24
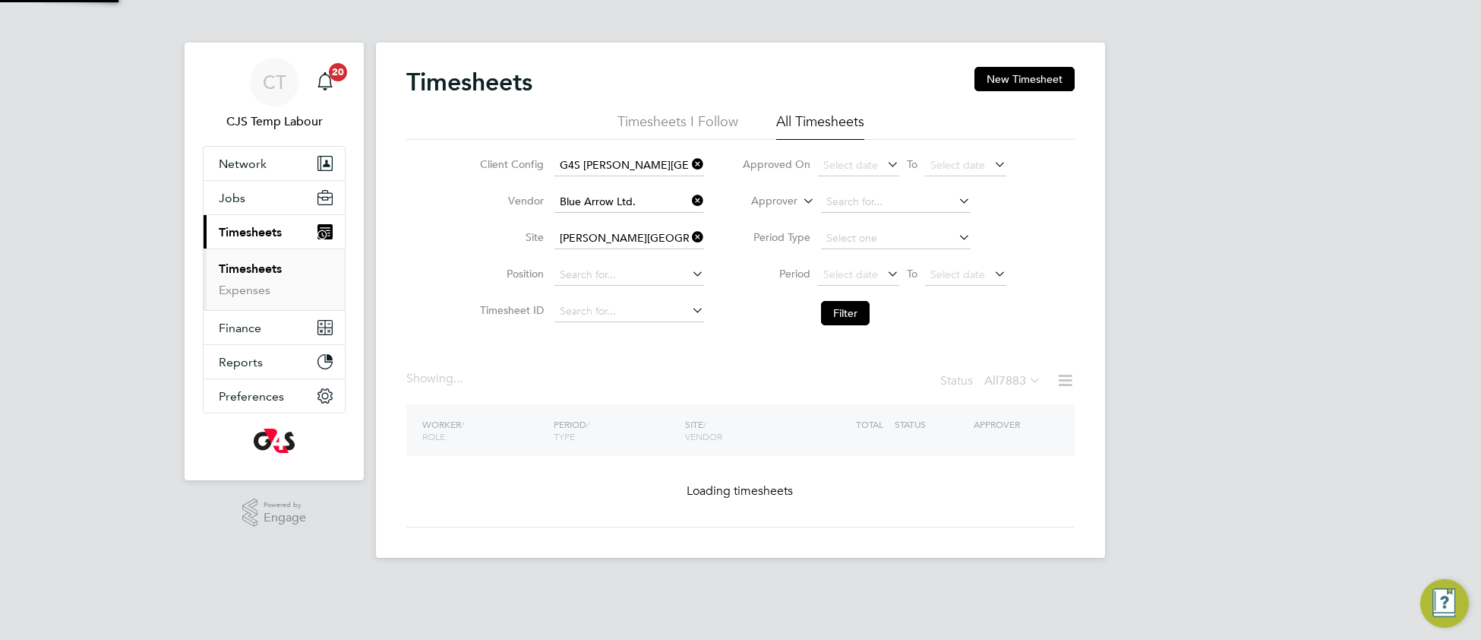
click at [689, 240] on icon at bounding box center [689, 236] width 0 height 21
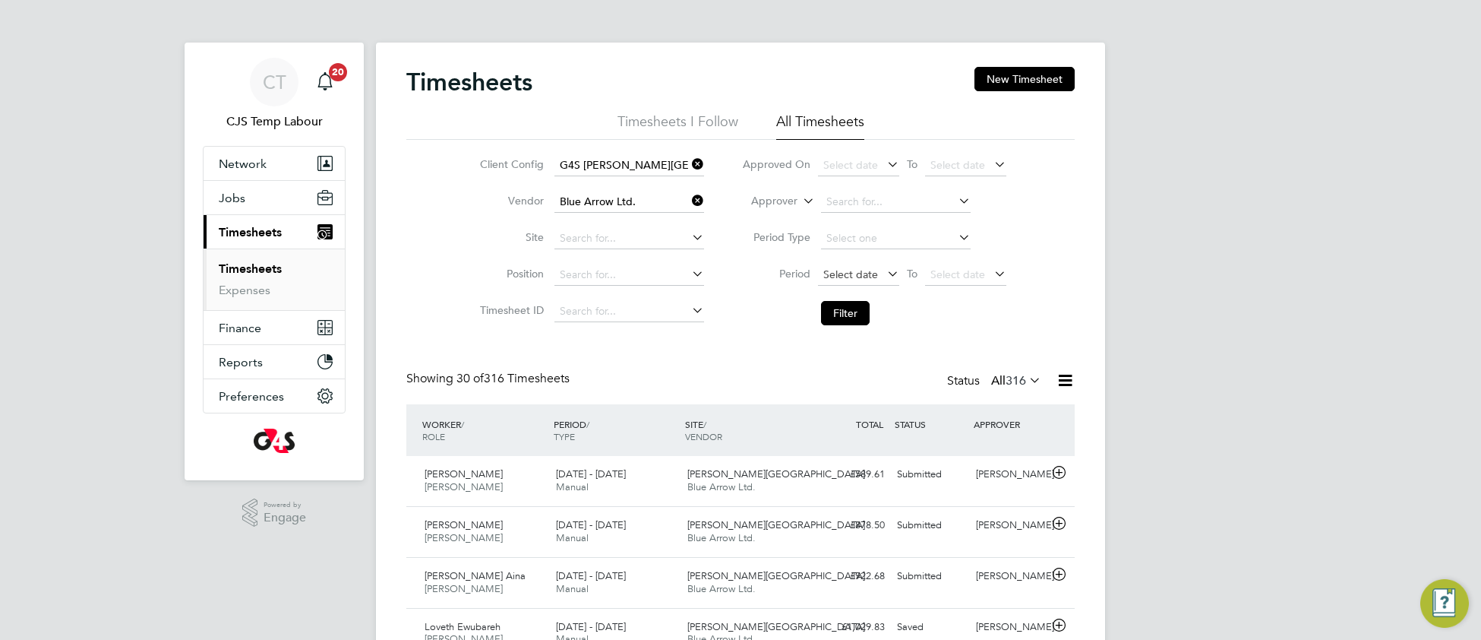
click at [841, 271] on span "Select date" at bounding box center [850, 274] width 55 height 14
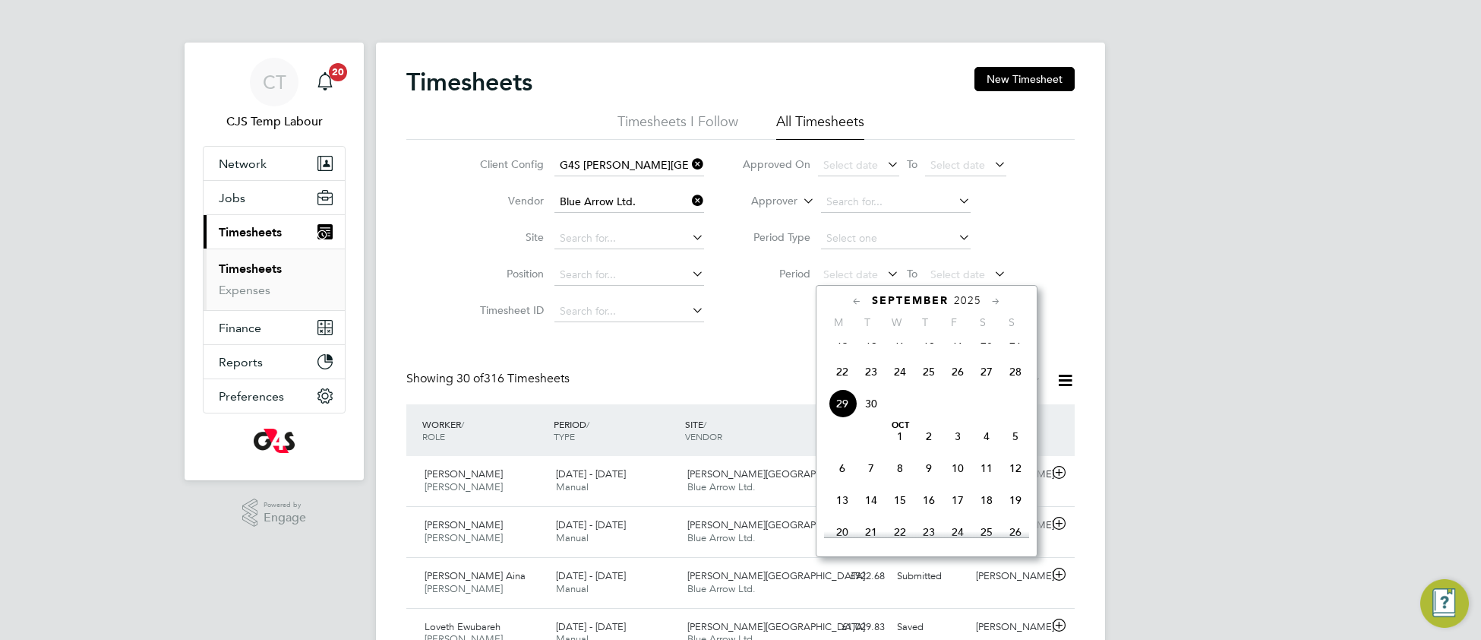
click at [841, 386] on span "22" at bounding box center [842, 371] width 29 height 29
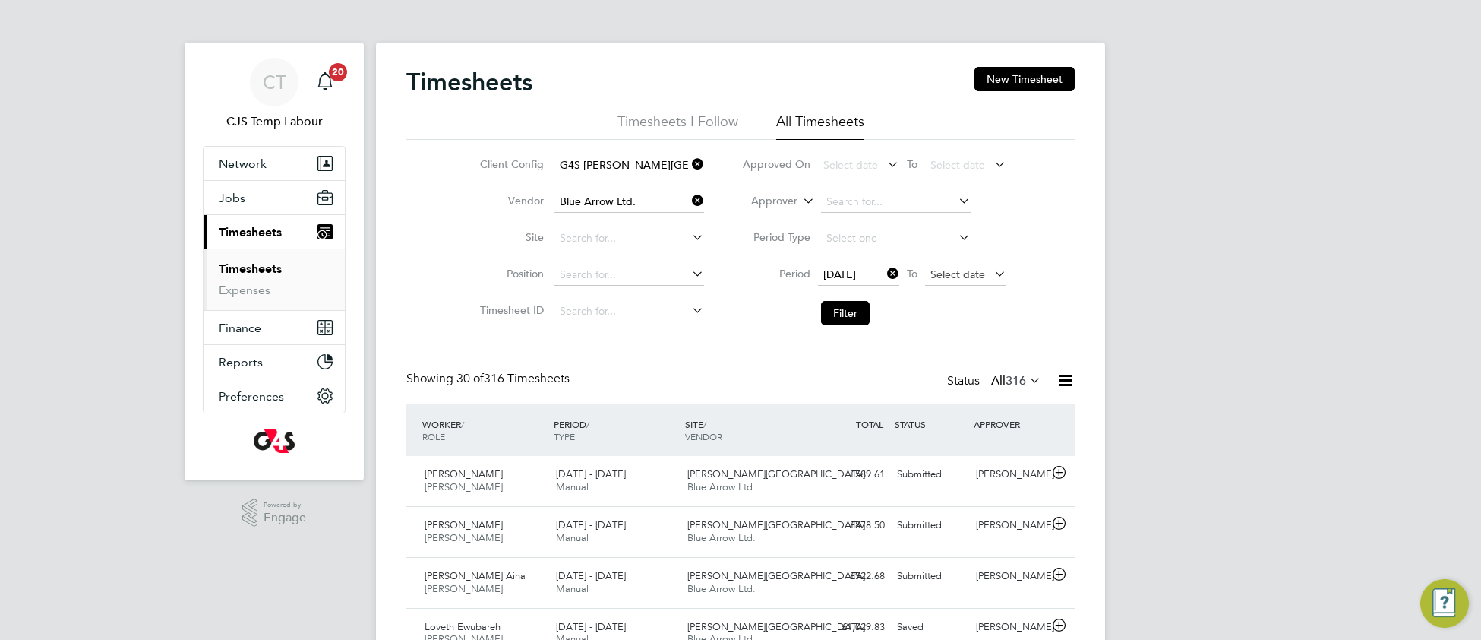
click at [940, 275] on span "Select date" at bounding box center [957, 274] width 55 height 14
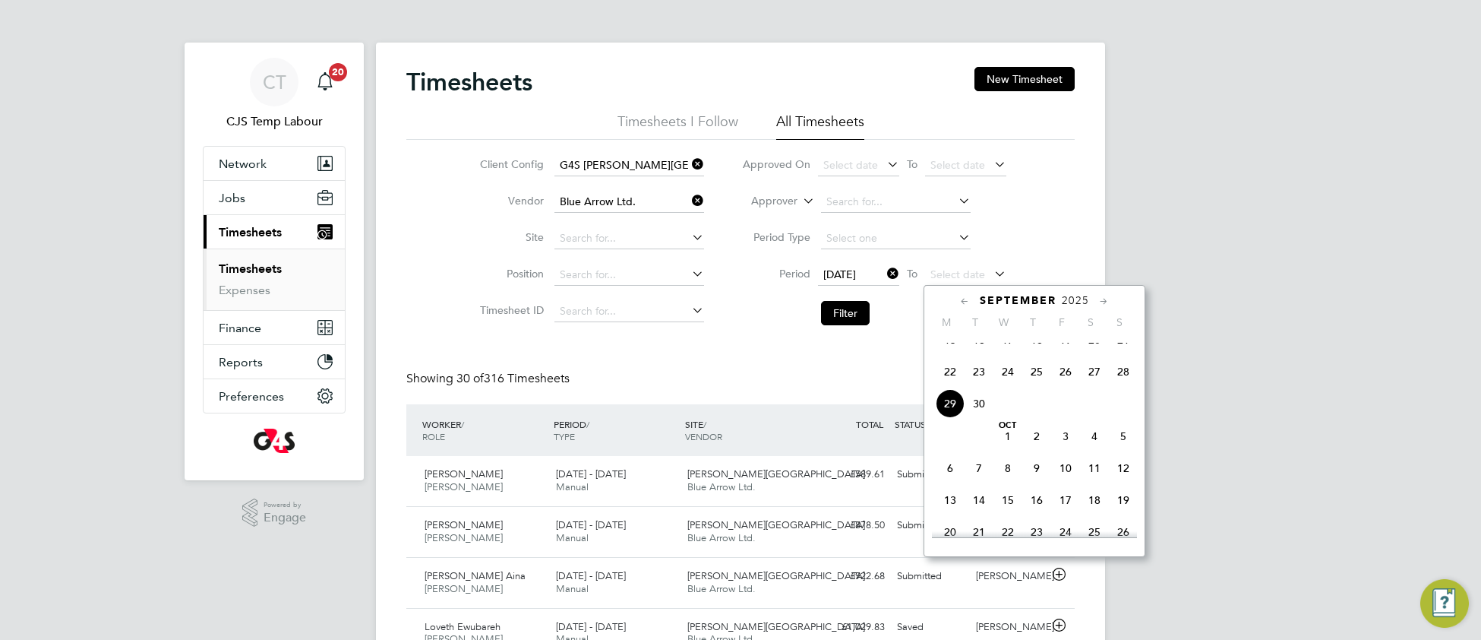
drag, startPoint x: 1123, startPoint y: 387, endPoint x: 1015, endPoint y: 376, distance: 109.2
click at [1120, 386] on span "28" at bounding box center [1123, 371] width 29 height 29
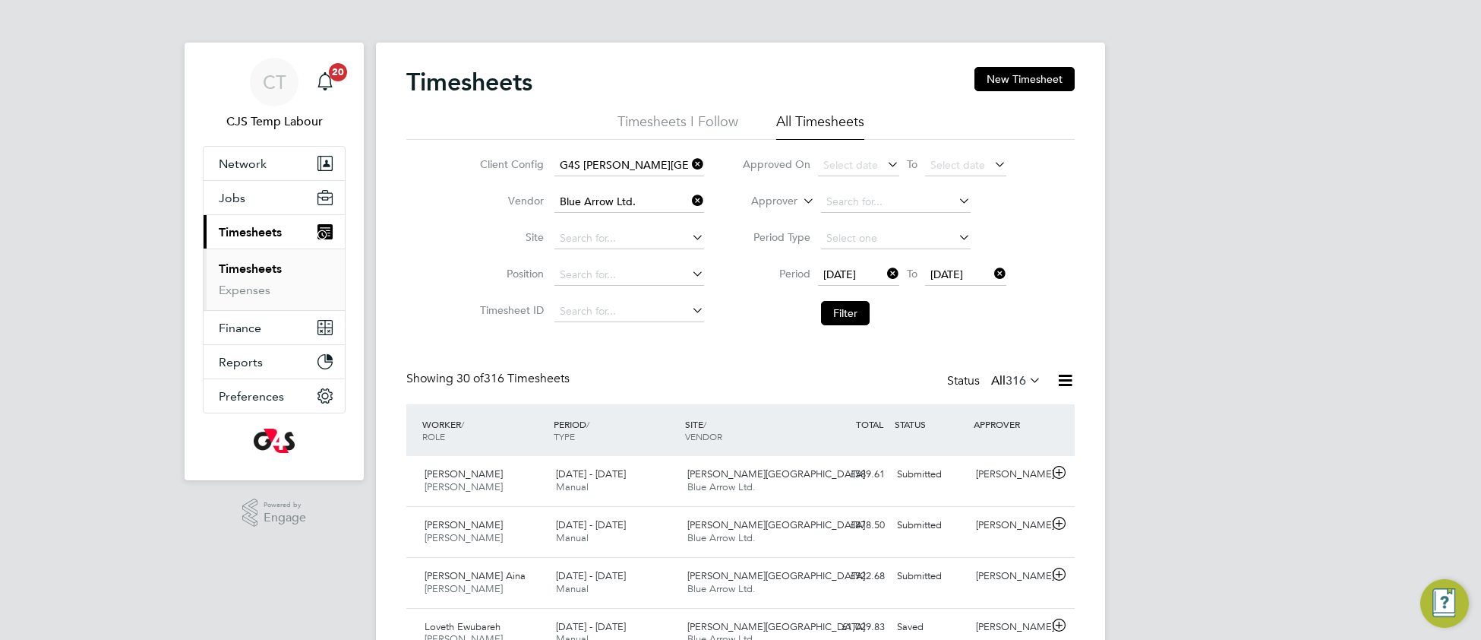
drag, startPoint x: 850, startPoint y: 315, endPoint x: 820, endPoint y: 336, distance: 36.0
click at [848, 314] on button "Filter" at bounding box center [845, 313] width 49 height 24
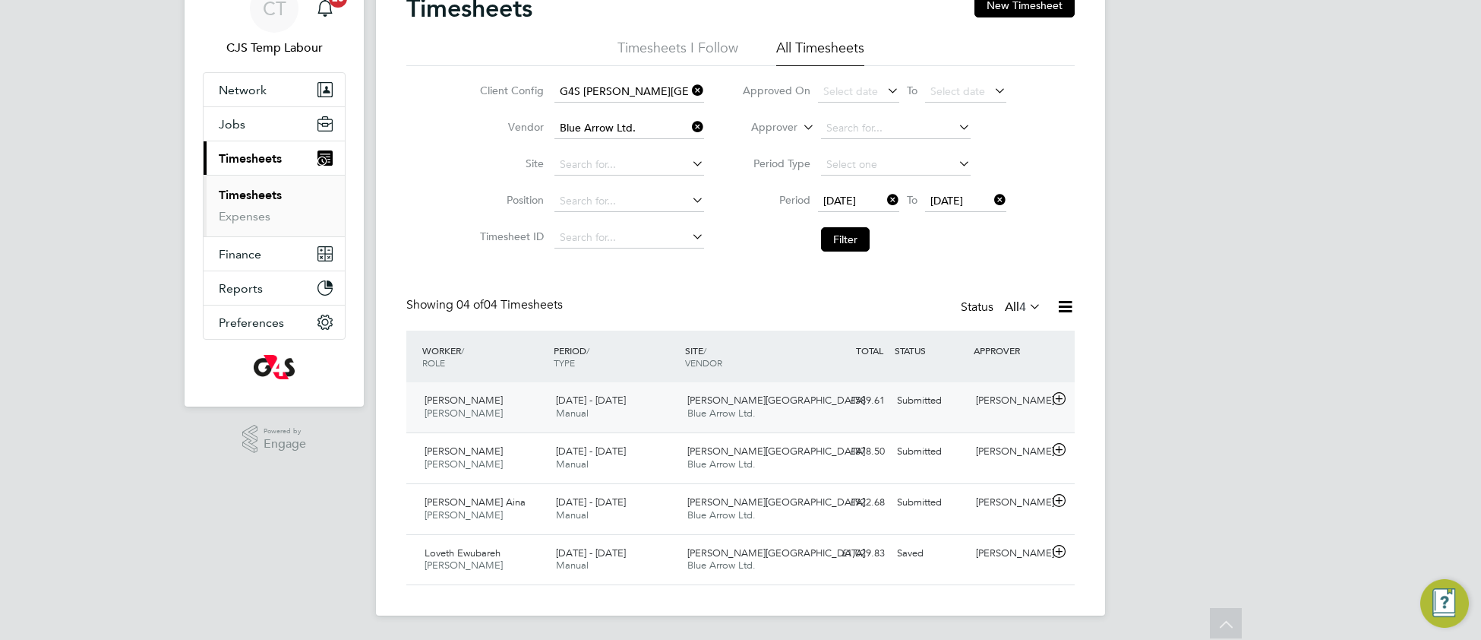
click at [784, 407] on div "Churchill Hospital Blue Arrow Ltd." at bounding box center [746, 407] width 131 height 38
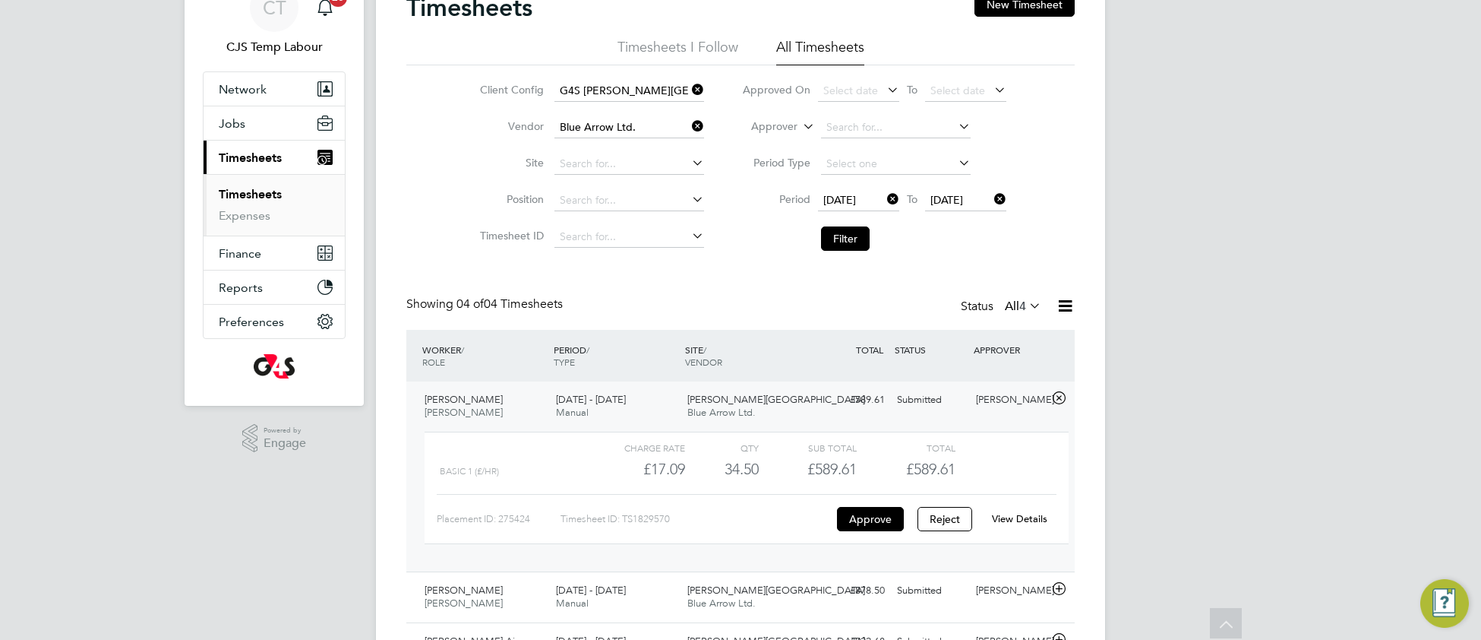
click at [1041, 513] on link "View Details" at bounding box center [1019, 518] width 55 height 13
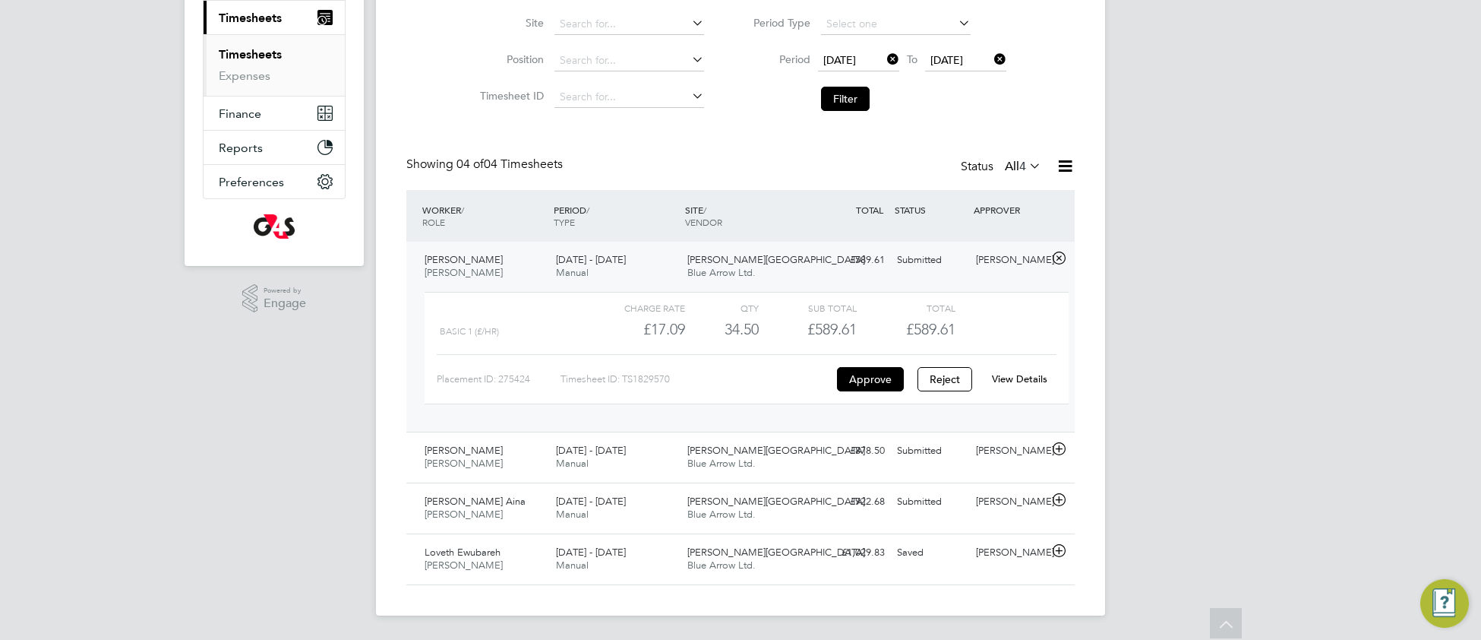
scroll to position [216, 0]
click at [624, 583] on div "Loveth Ewubareh Porter - Churchill 22 - 28 Sep 2025 22 - 28 Sep 2025 Manual Chu…" at bounding box center [740, 558] width 668 height 51
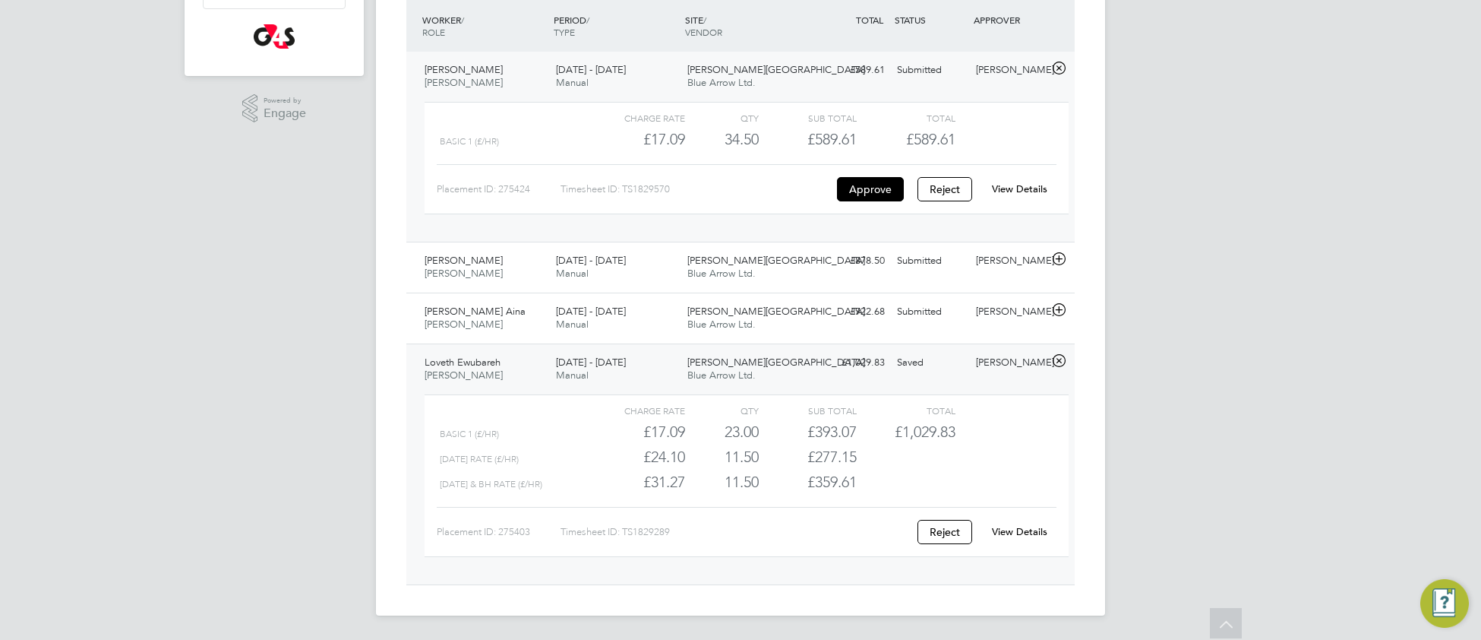
scroll to position [407, 0]
click at [1030, 533] on link "View Details" at bounding box center [1019, 531] width 55 height 13
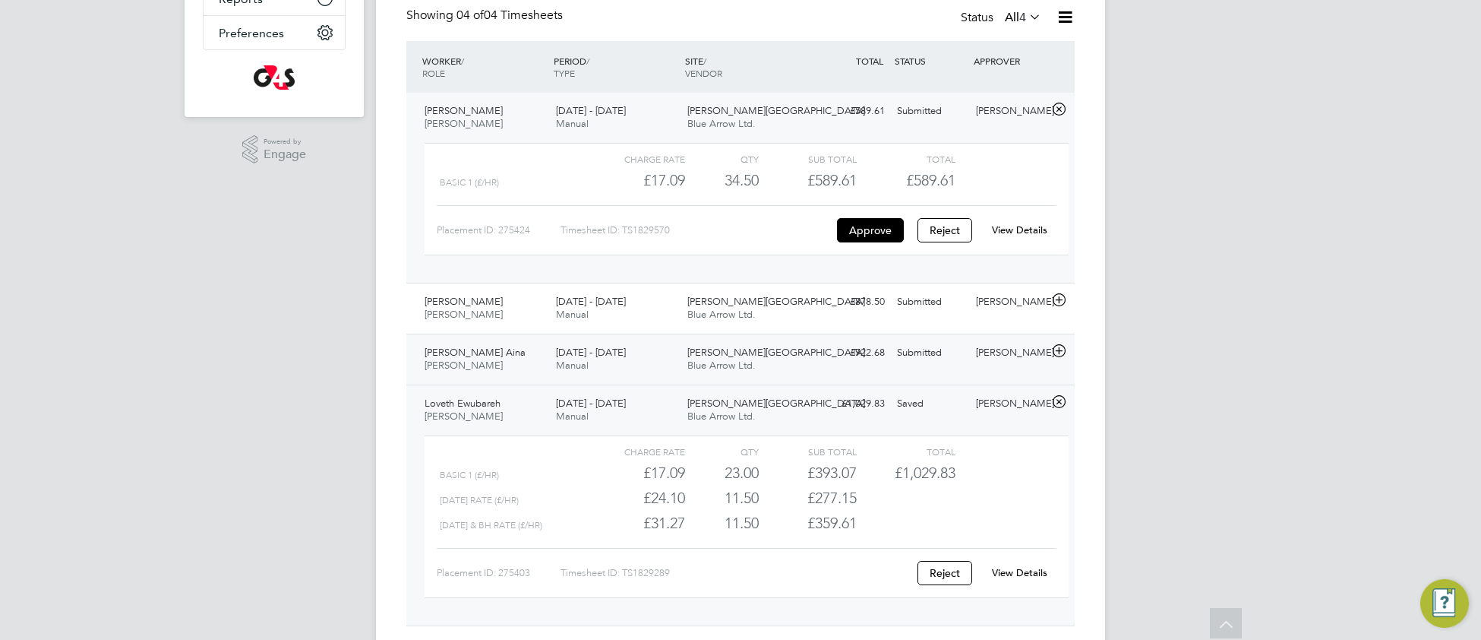
scroll to position [384, 0]
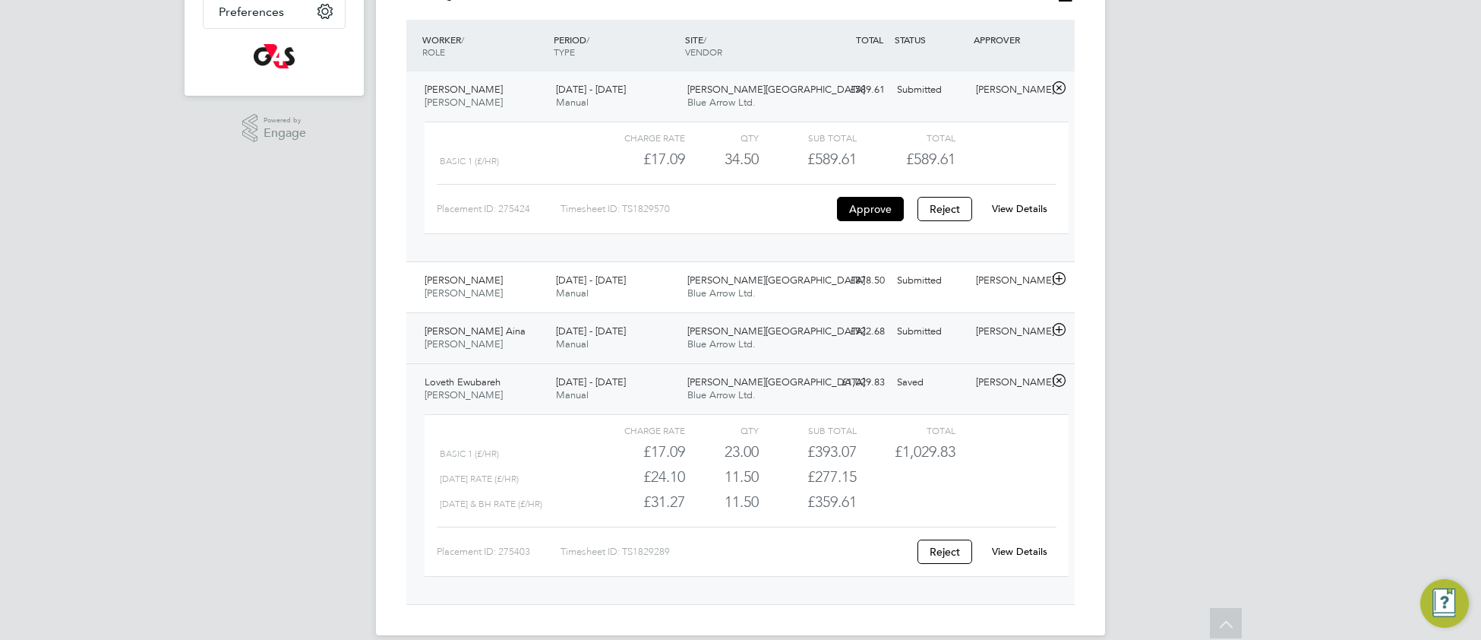
click at [759, 340] on div "Churchill Hospital Blue Arrow Ltd." at bounding box center [746, 338] width 131 height 38
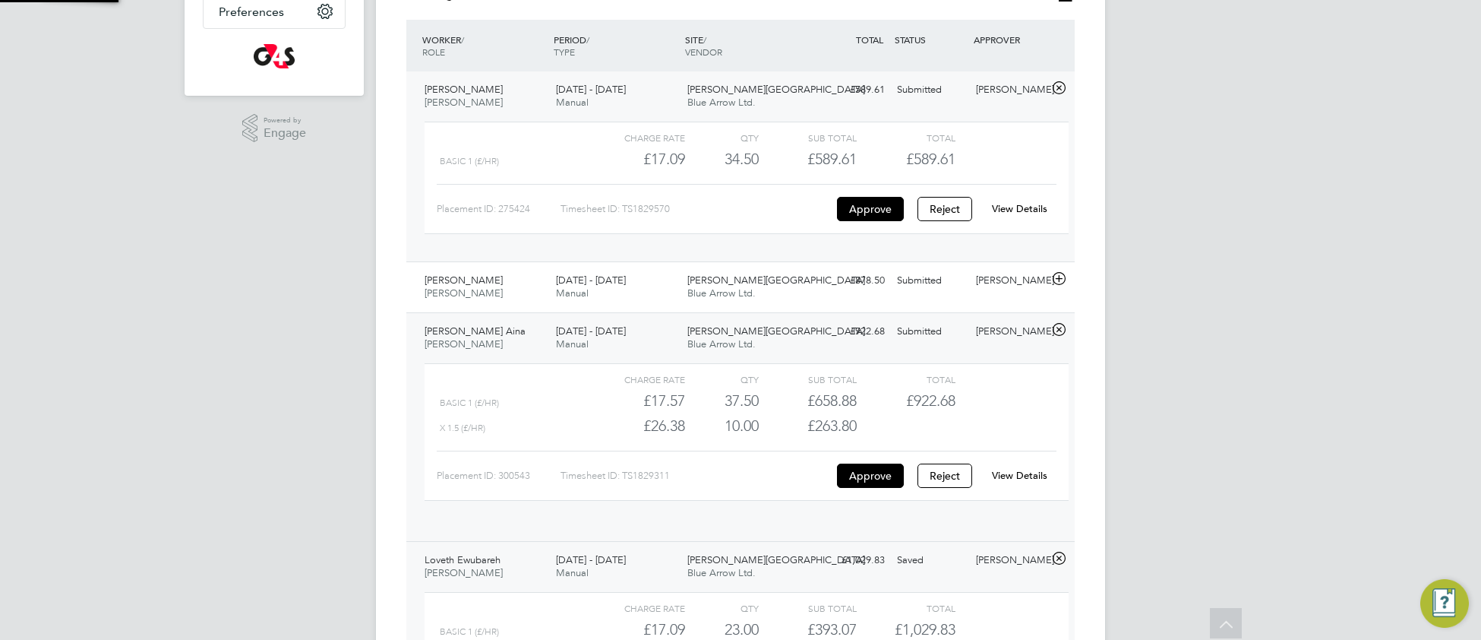
scroll to position [26, 147]
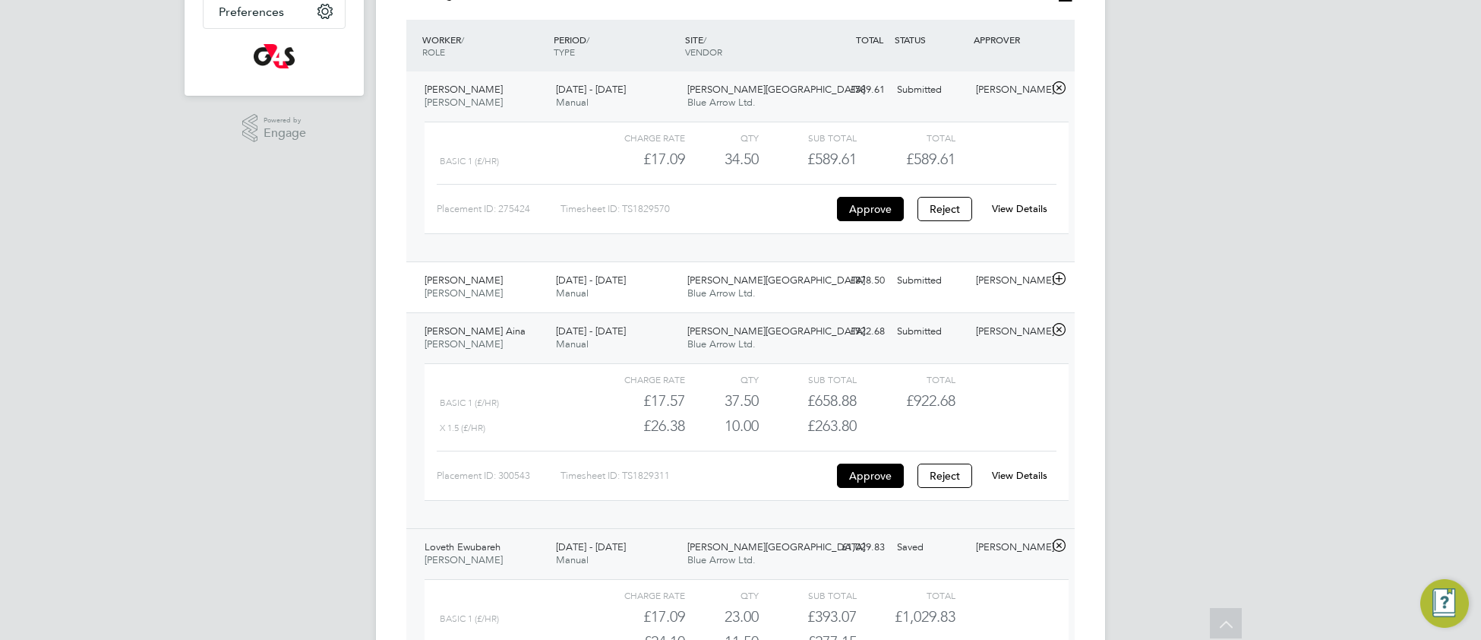
click at [997, 479] on link "View Details" at bounding box center [1019, 475] width 55 height 13
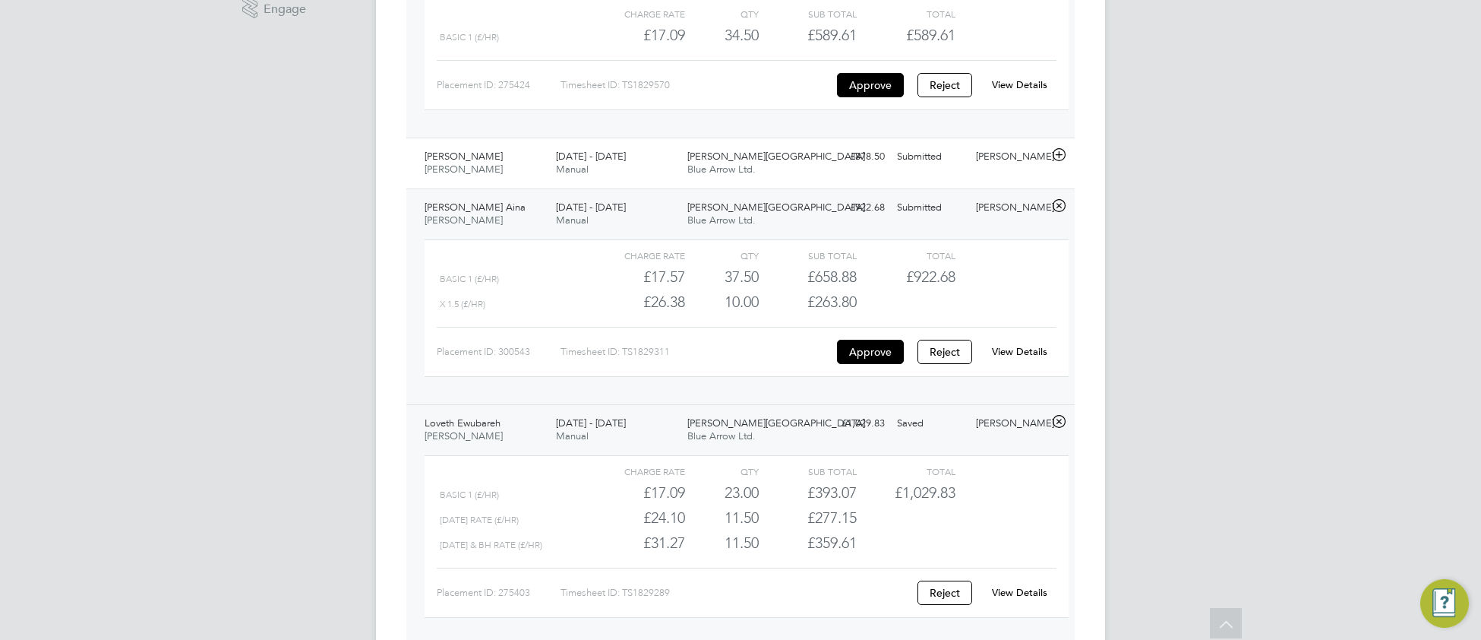
scroll to position [523, 0]
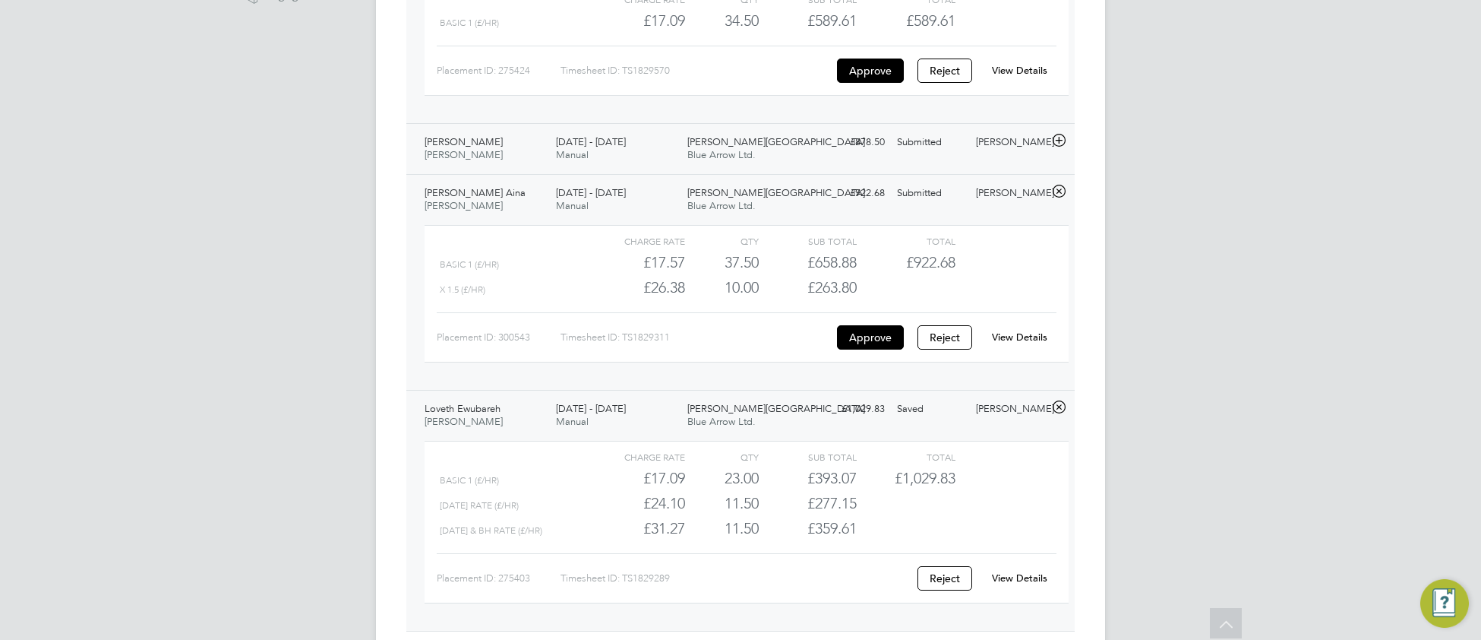
click at [804, 153] on div "Churchill Hospital Blue Arrow Ltd." at bounding box center [746, 149] width 131 height 38
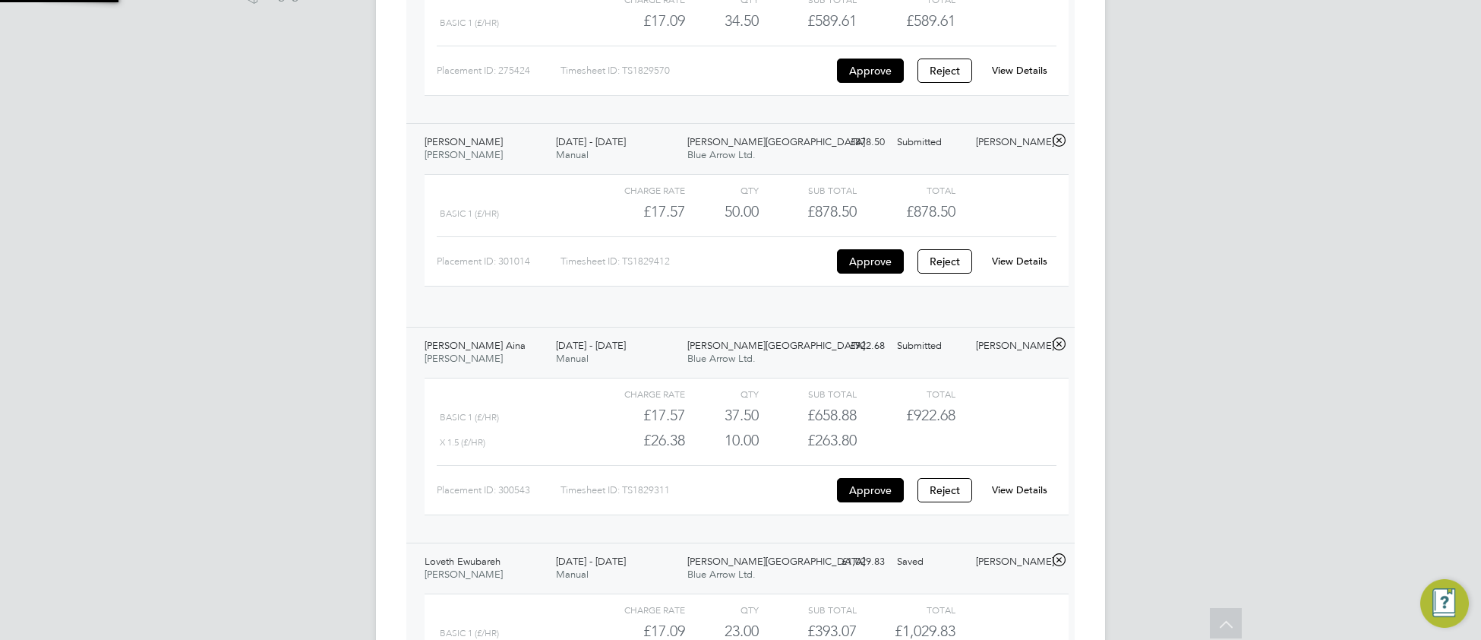
scroll to position [26, 147]
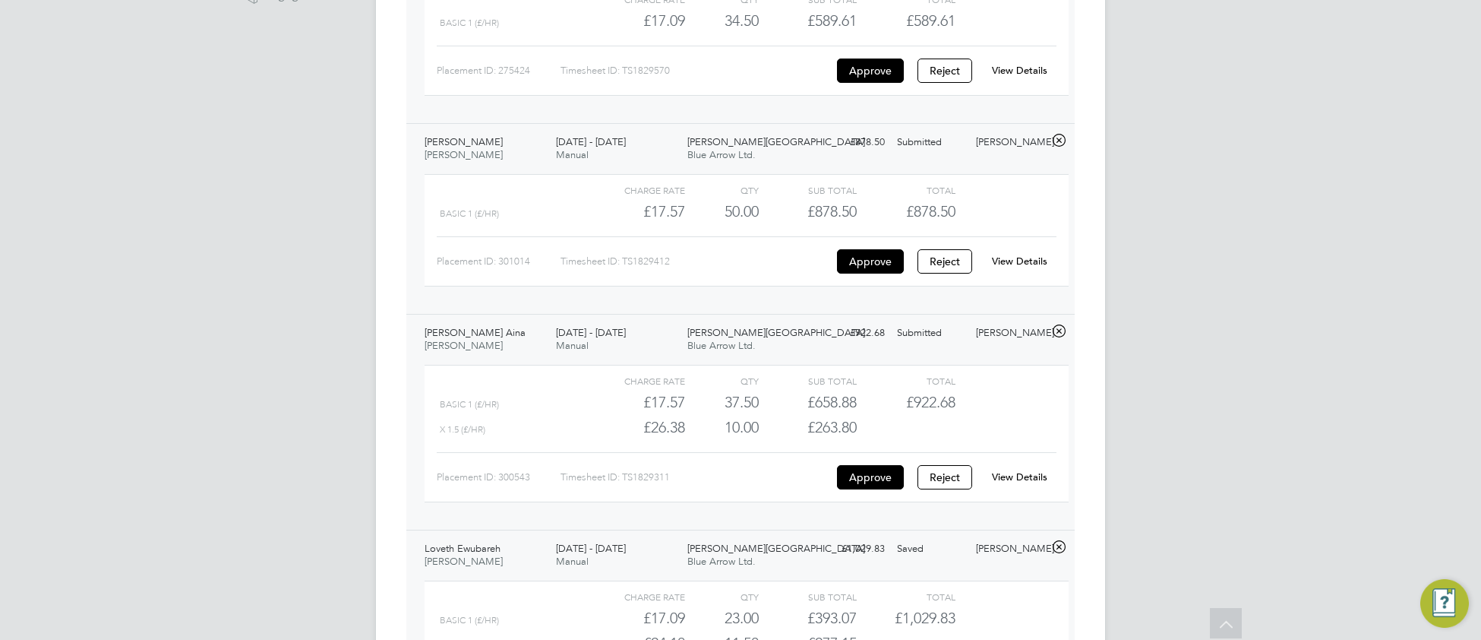
click at [1019, 264] on link "View Details" at bounding box center [1019, 260] width 55 height 13
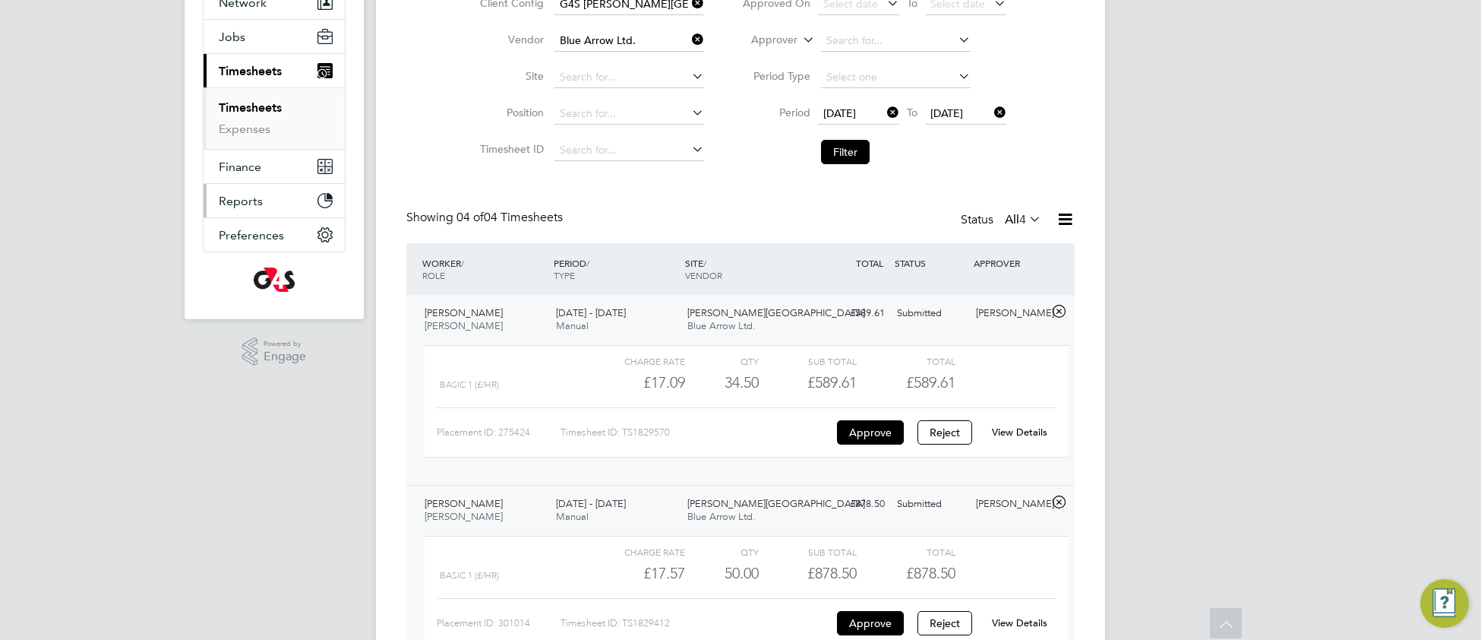
scroll to position [0, 0]
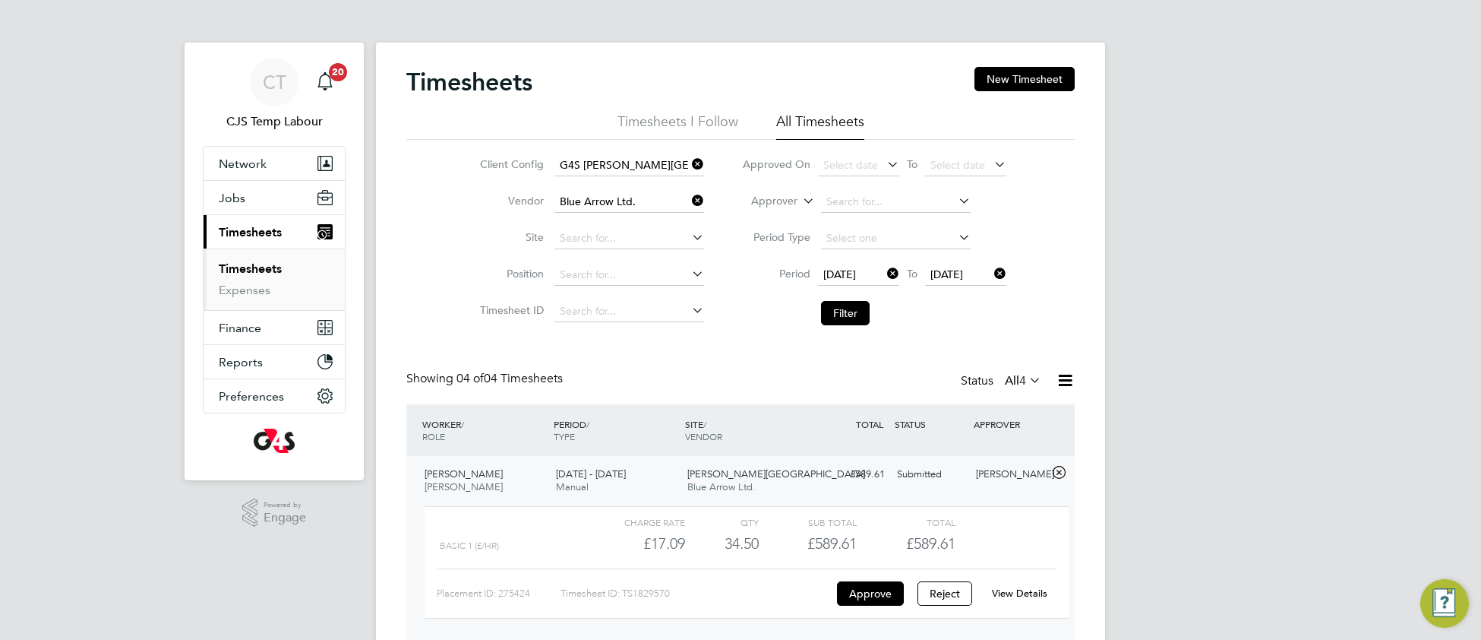
drag, startPoint x: 695, startPoint y: 201, endPoint x: 681, endPoint y: 206, distance: 15.4
click at [689, 202] on icon at bounding box center [689, 200] width 0 height 21
click at [664, 199] on input at bounding box center [629, 201] width 150 height 21
click at [661, 226] on li "Manpower Uk Limited" at bounding box center [628, 223] width 151 height 21
type input "Manpower Uk Limited"
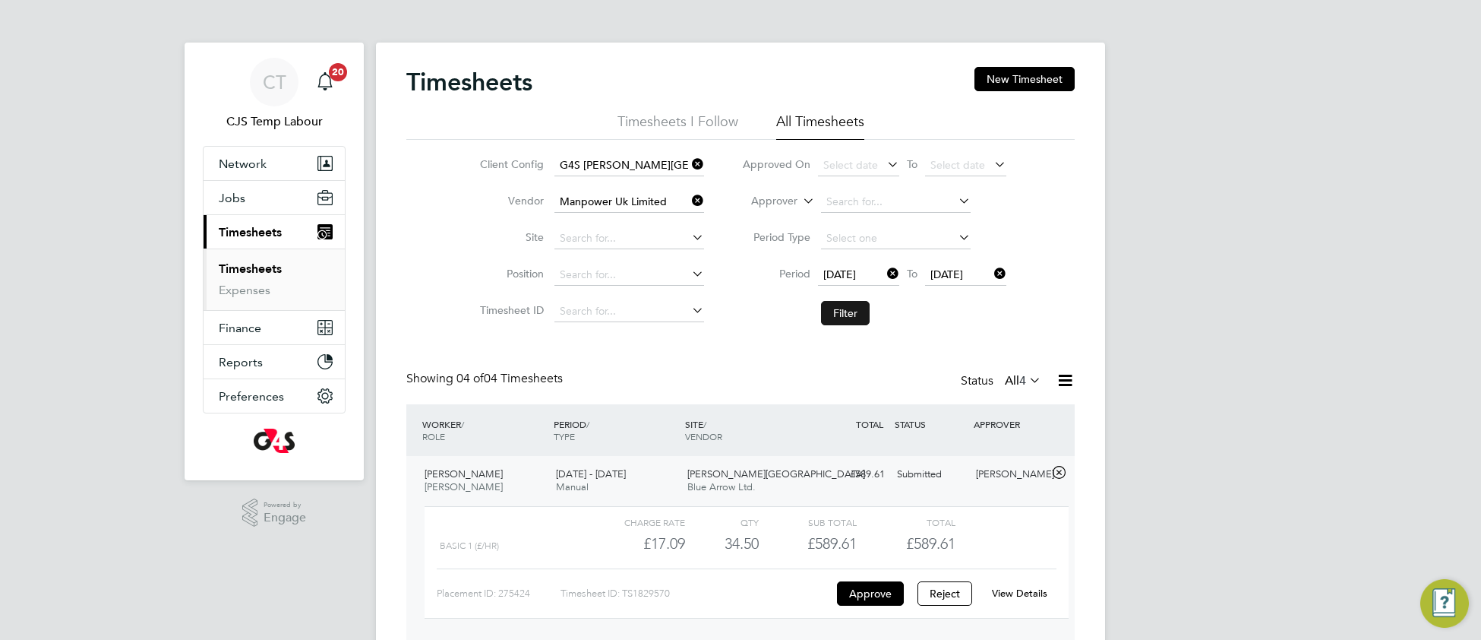
click at [832, 316] on button "Filter" at bounding box center [845, 313] width 49 height 24
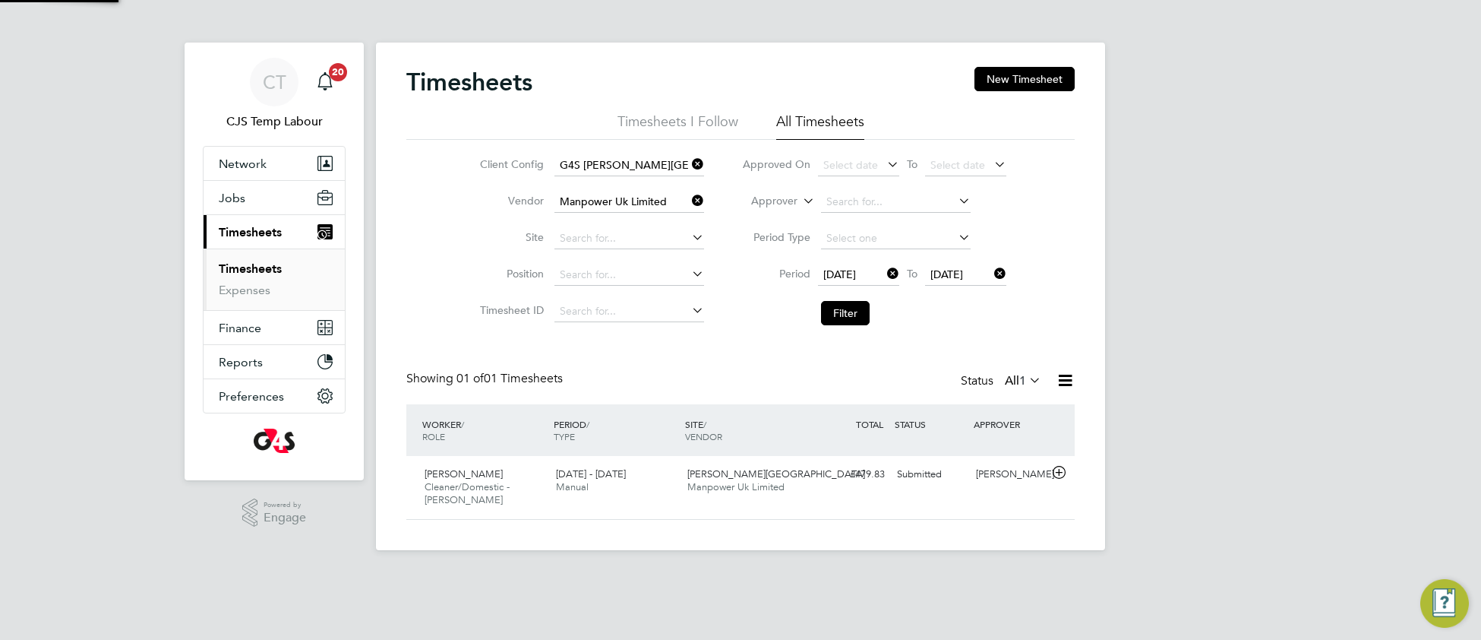
scroll to position [37, 131]
click at [697, 486] on span "Manpower Uk Limited" at bounding box center [735, 486] width 97 height 13
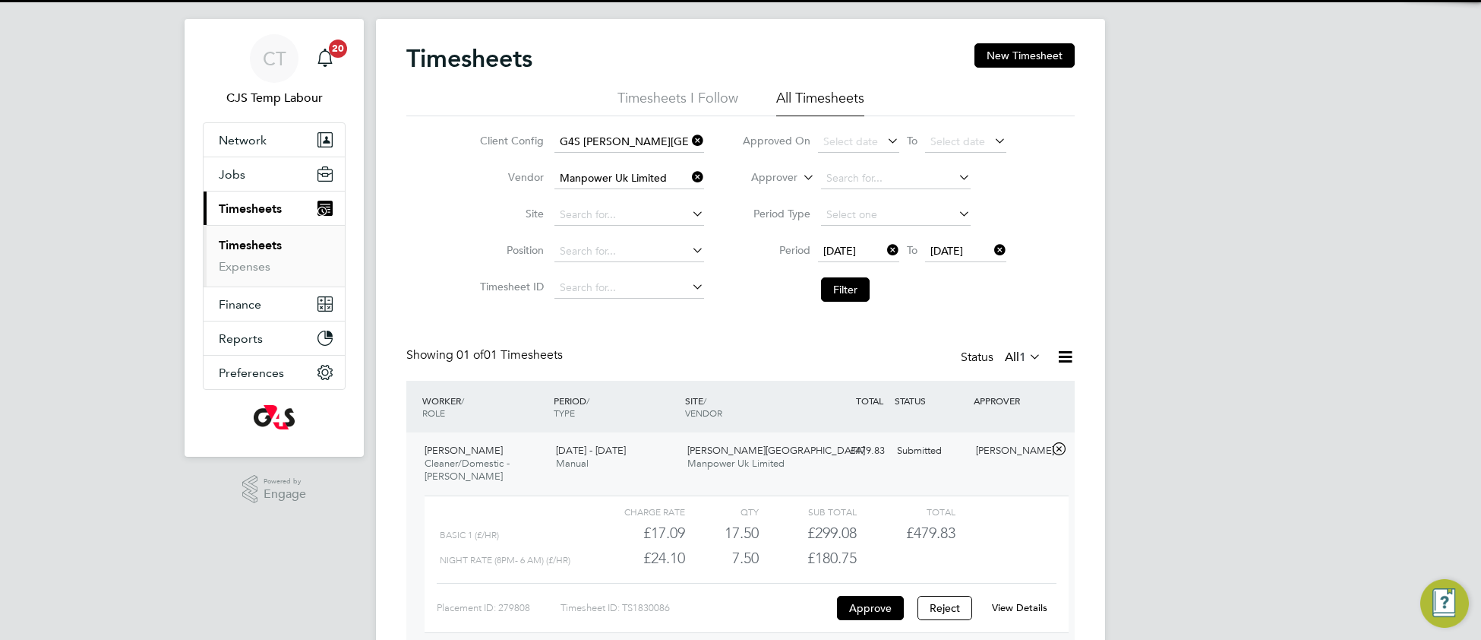
scroll to position [102, 0]
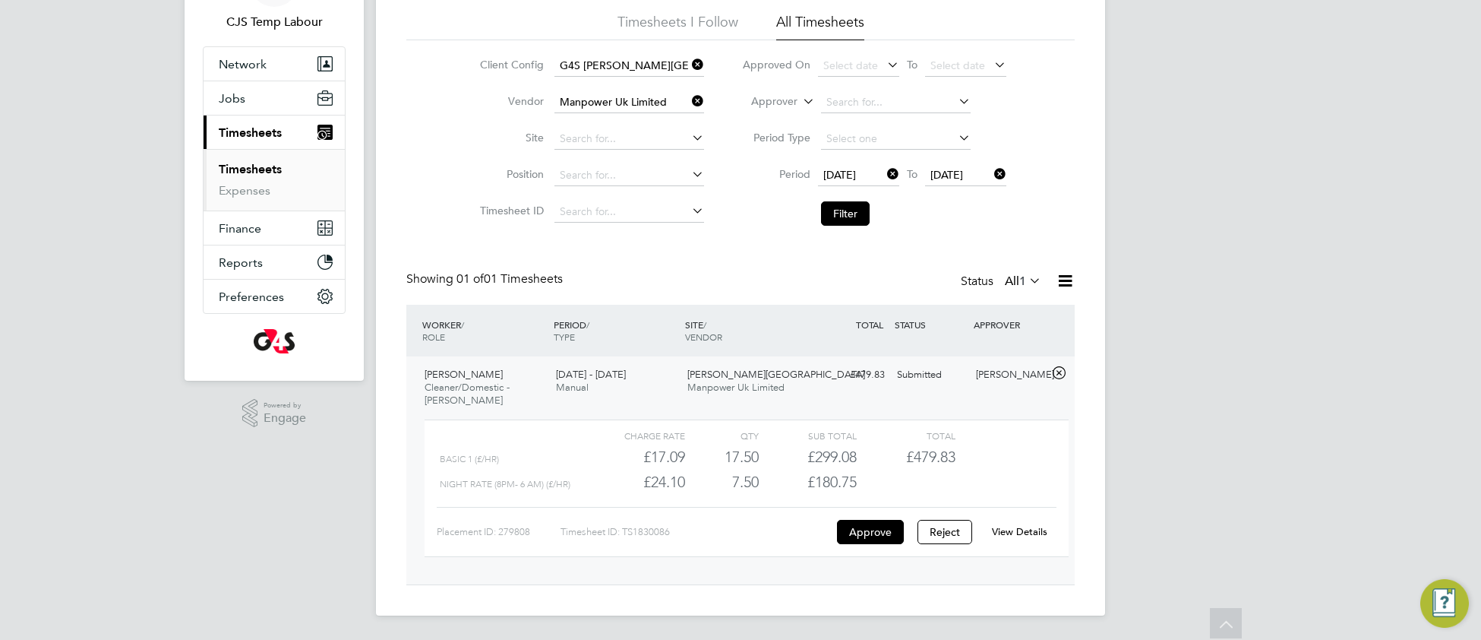
click link "View Details"
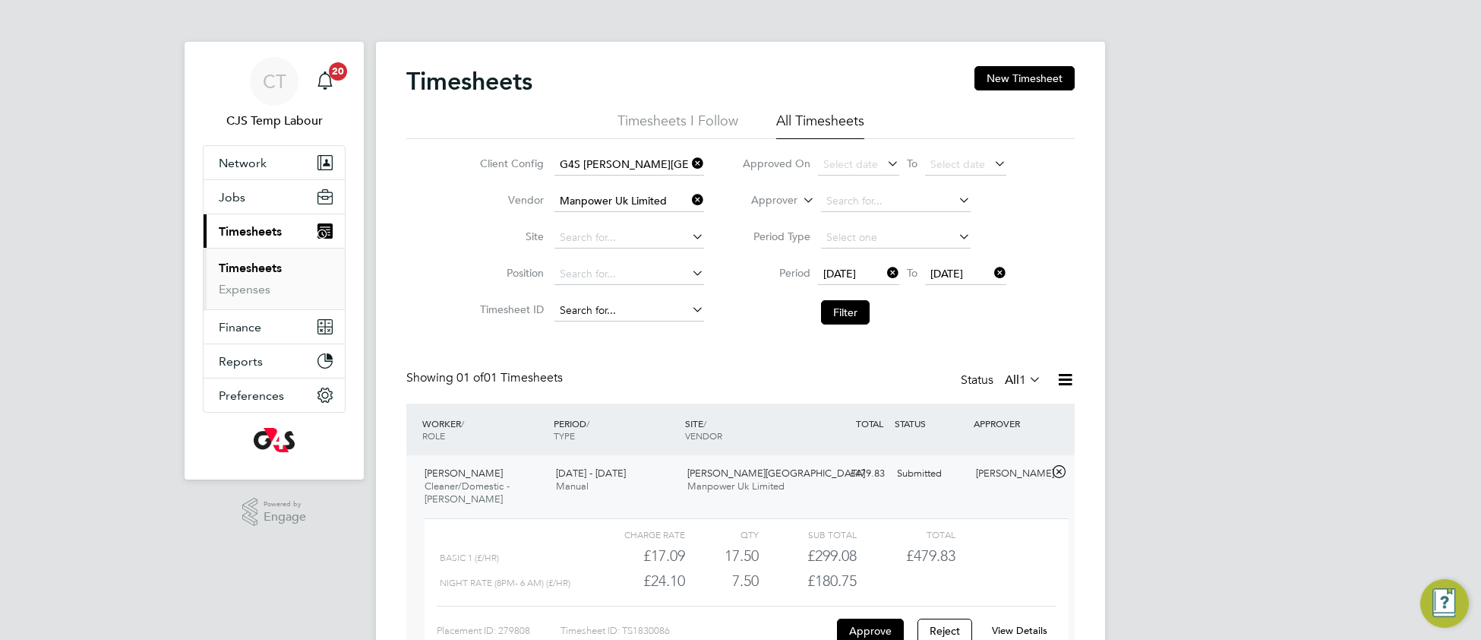
scroll to position [0, 0]
click icon
click button "Filter"
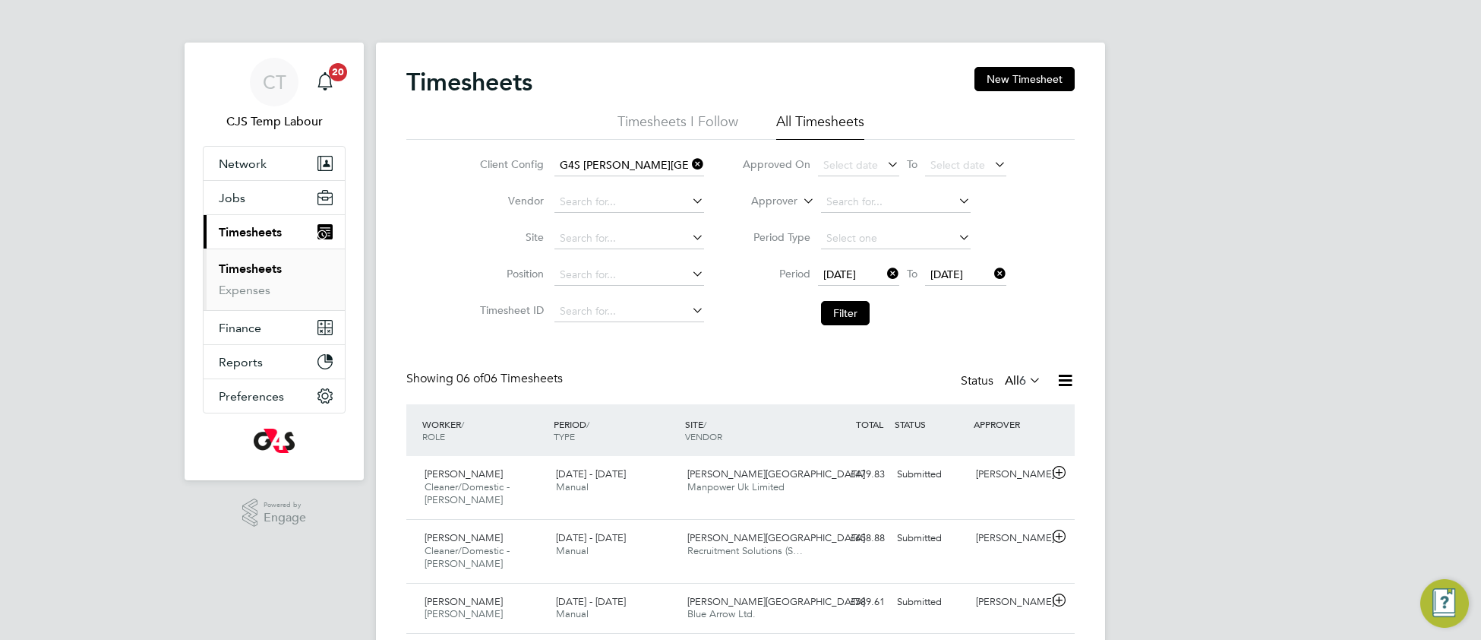
click link "Timesheets"
click icon
click button "Filter"
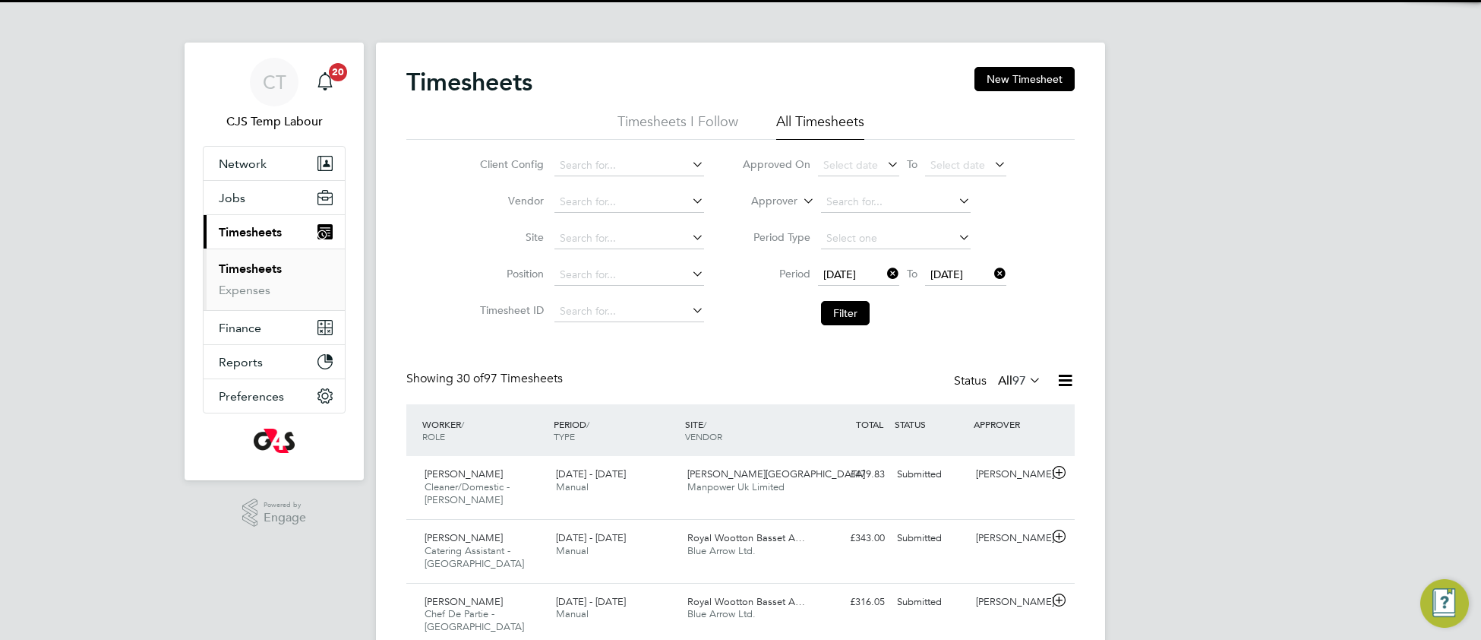
scroll to position [8, 7]
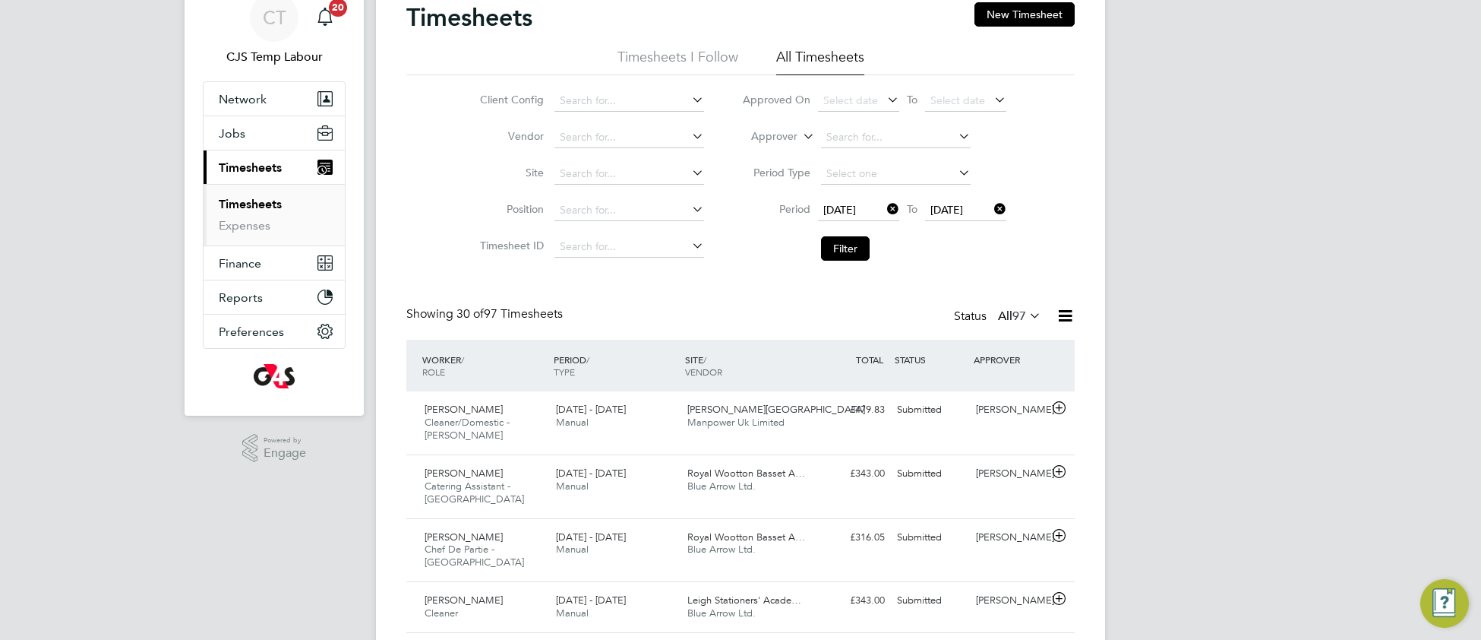
click icon
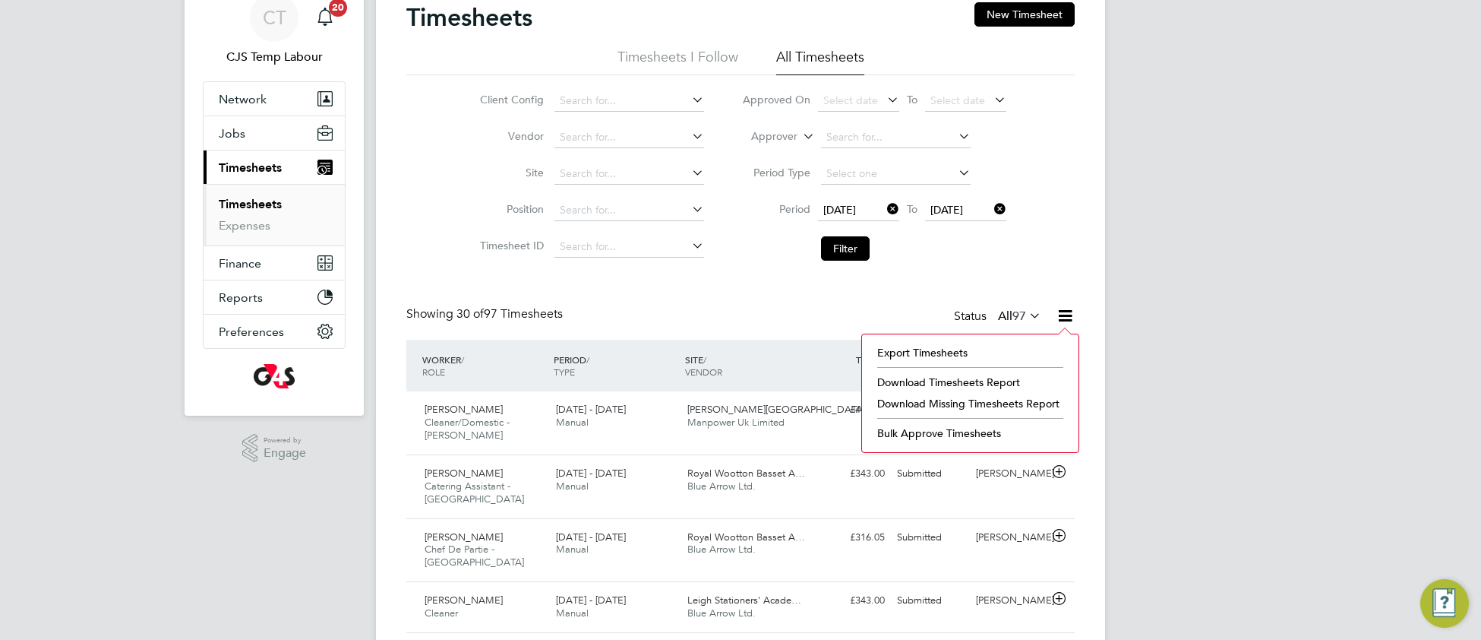
click li "Download Missing Timesheets Report"
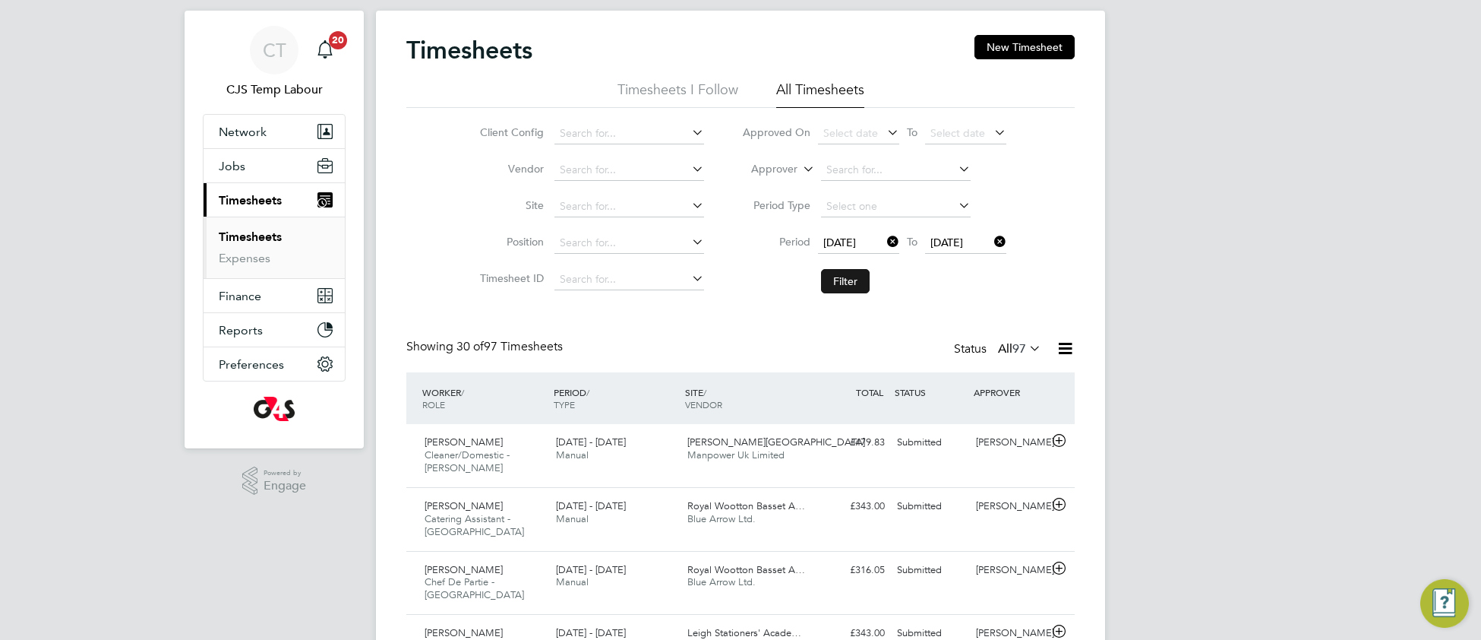
click button "Filter"
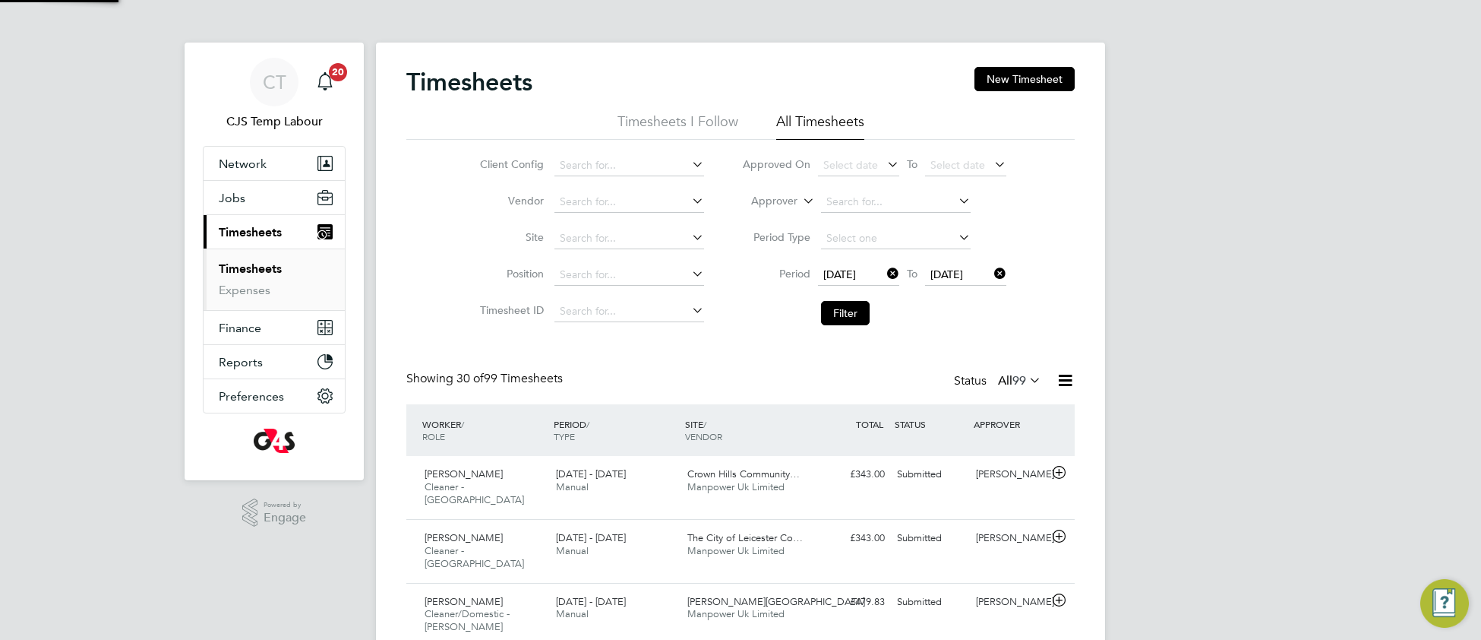
scroll to position [52, 131]
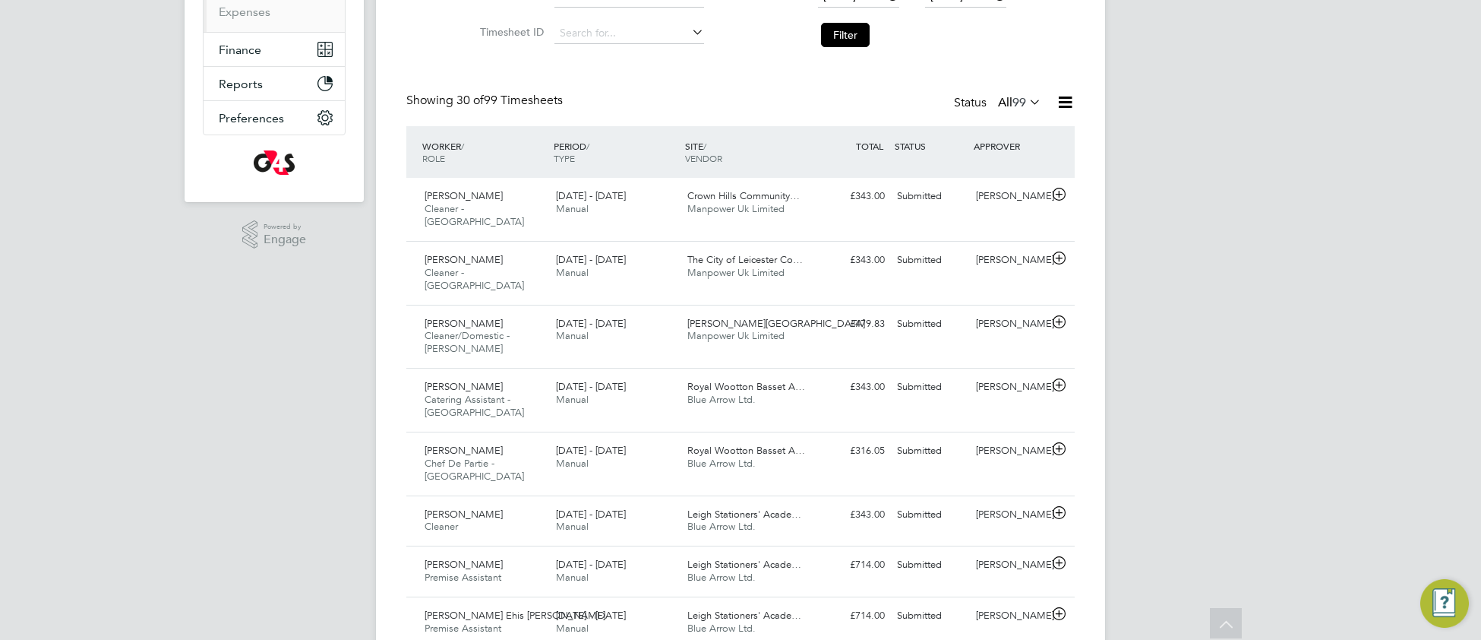
drag, startPoint x: 852, startPoint y: 33, endPoint x: 248, endPoint y: 3, distance: 604.6
click button "Filter"
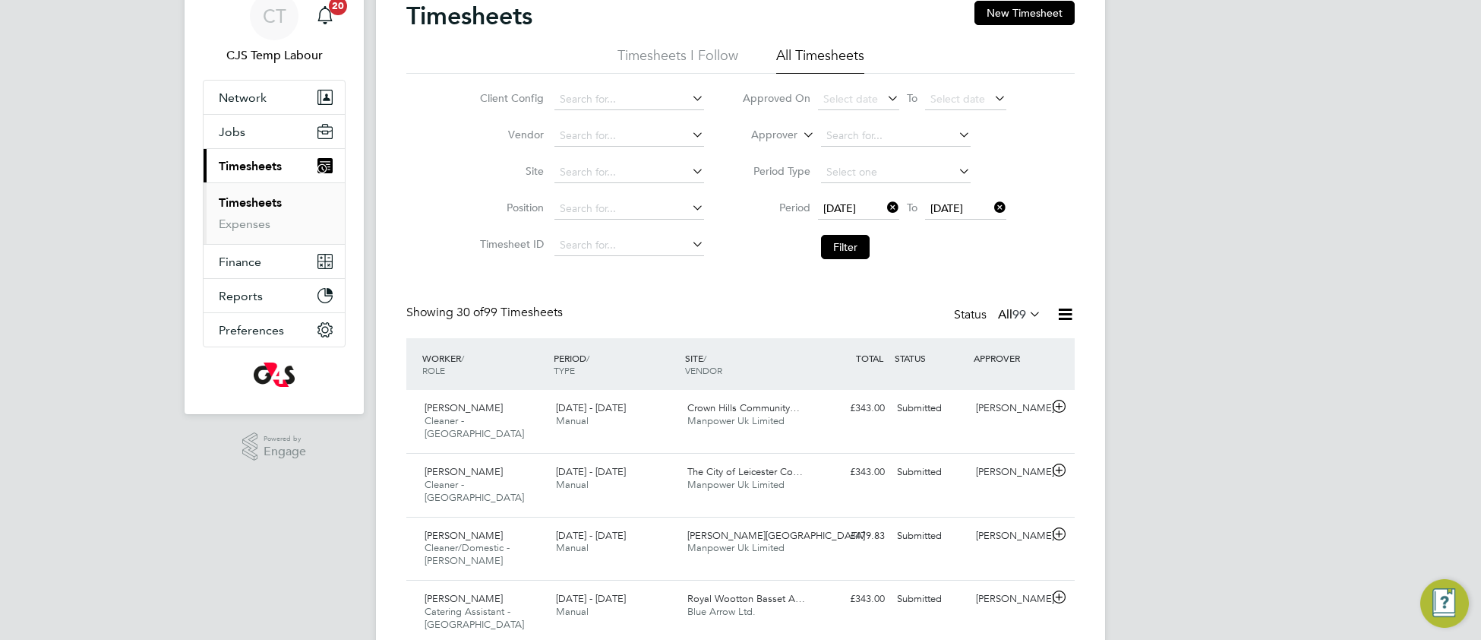
scroll to position [87, 0]
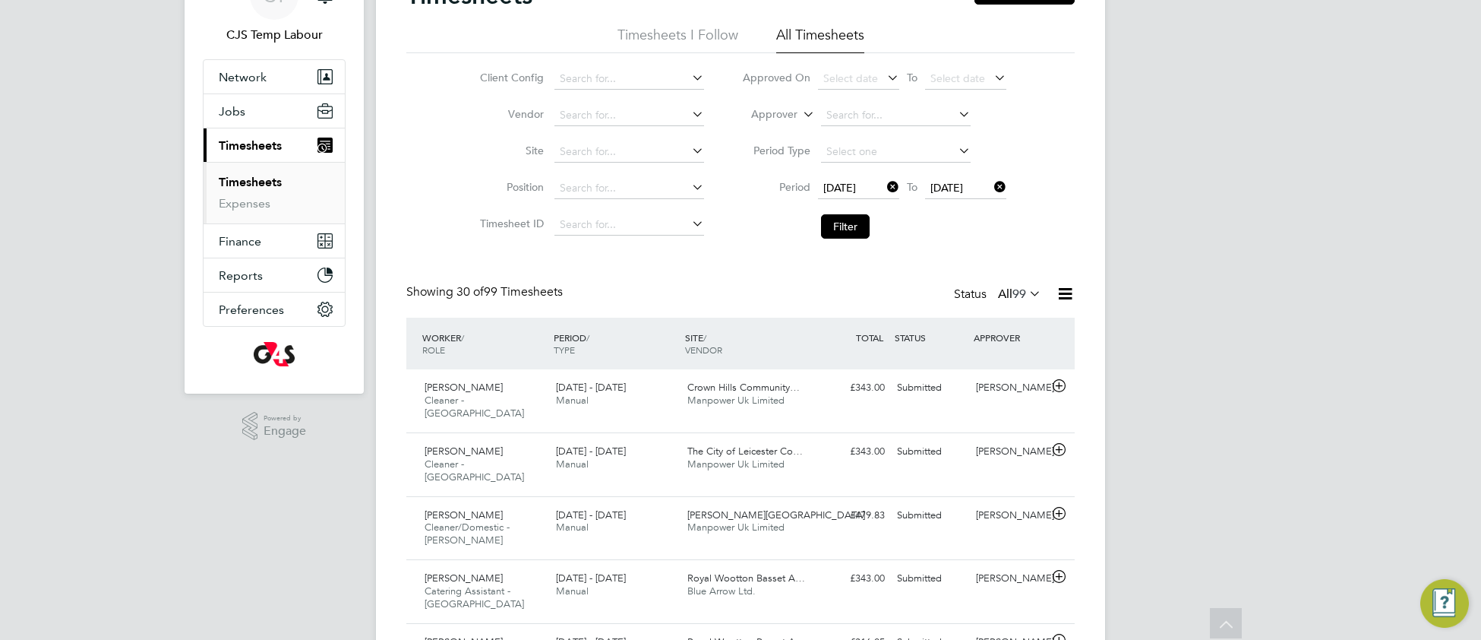
drag, startPoint x: 828, startPoint y: 235, endPoint x: 760, endPoint y: 307, distance: 98.8
click button "Filter"
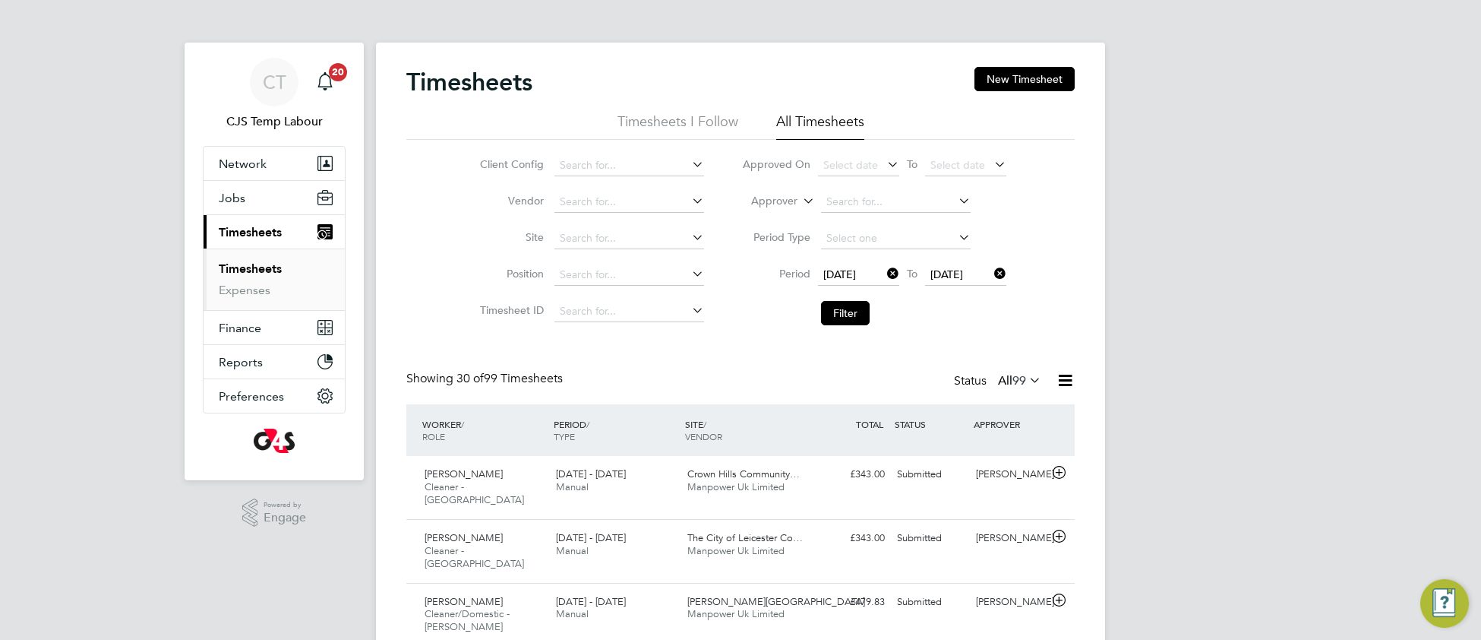
scroll to position [8, 7]
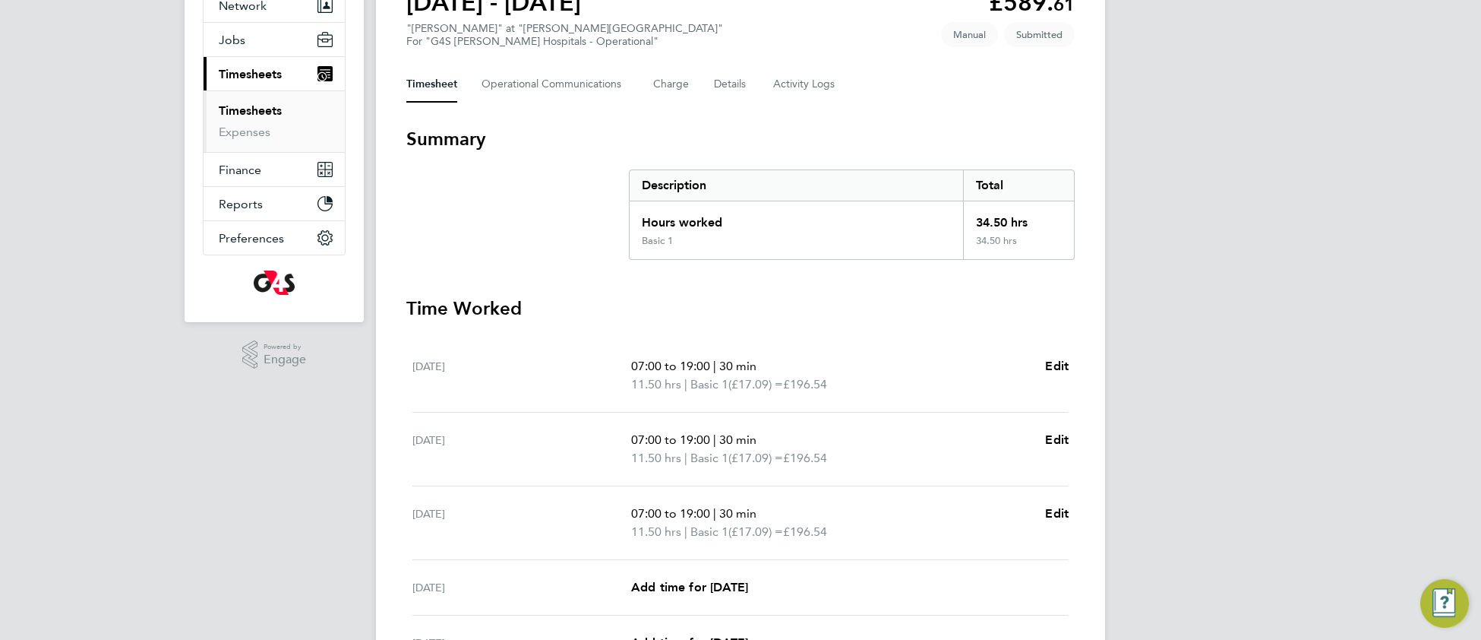
scroll to position [156, 0]
click at [1065, 369] on span "Edit" at bounding box center [1057, 367] width 24 height 14
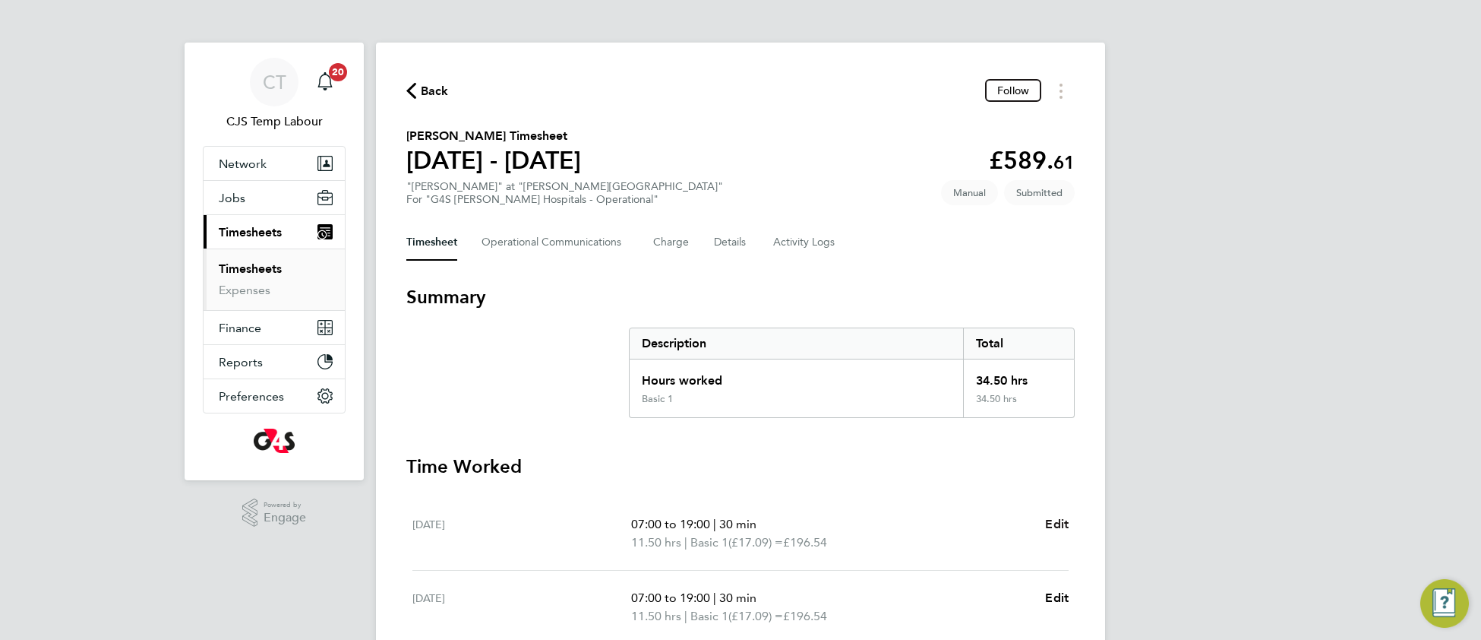
select select "30"
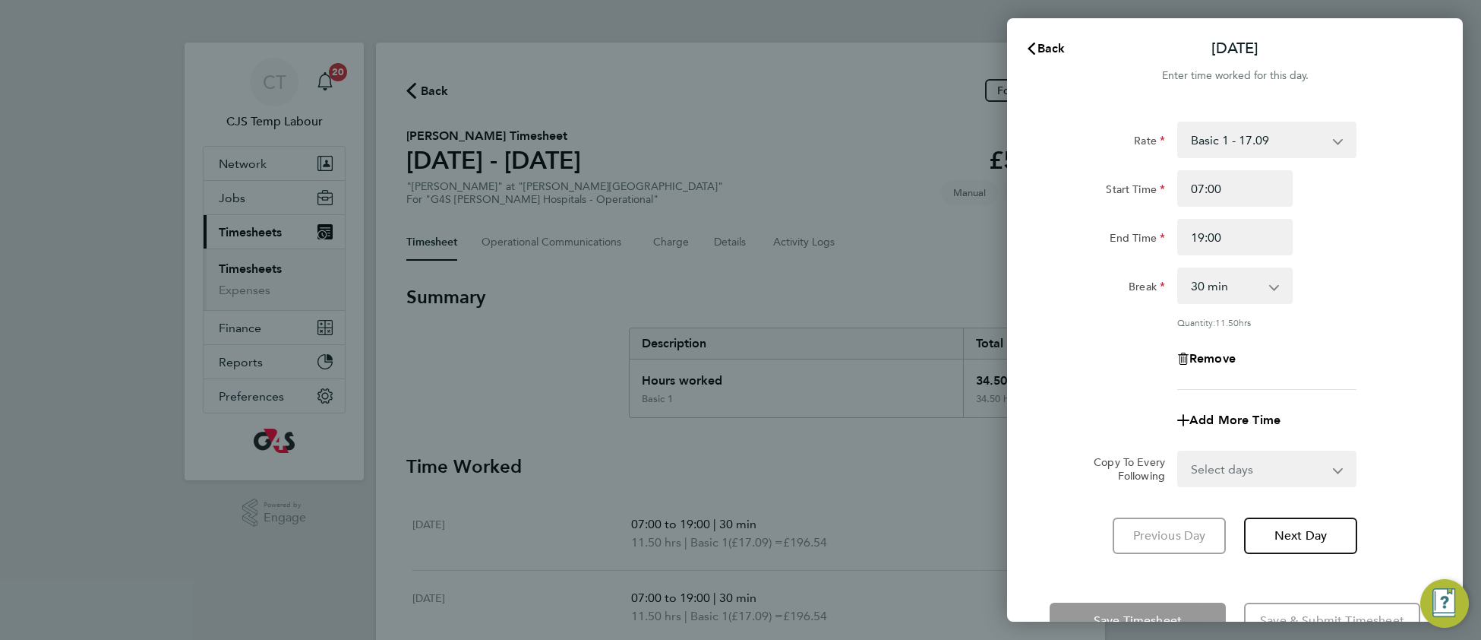
click at [1297, 141] on select "Basic 1 - 17.09 [DATE] Rate - 24.10 x 1.5 - 25.65 Night Rate (8pm- 6 am) - 24.1…" at bounding box center [1258, 139] width 158 height 33
click at [1394, 81] on div "Enter time worked for this day." at bounding box center [1235, 76] width 456 height 18
drag, startPoint x: 1057, startPoint y: 50, endPoint x: 1000, endPoint y: 99, distance: 74.9
click at [1056, 51] on span "Back" at bounding box center [1052, 48] width 28 height 14
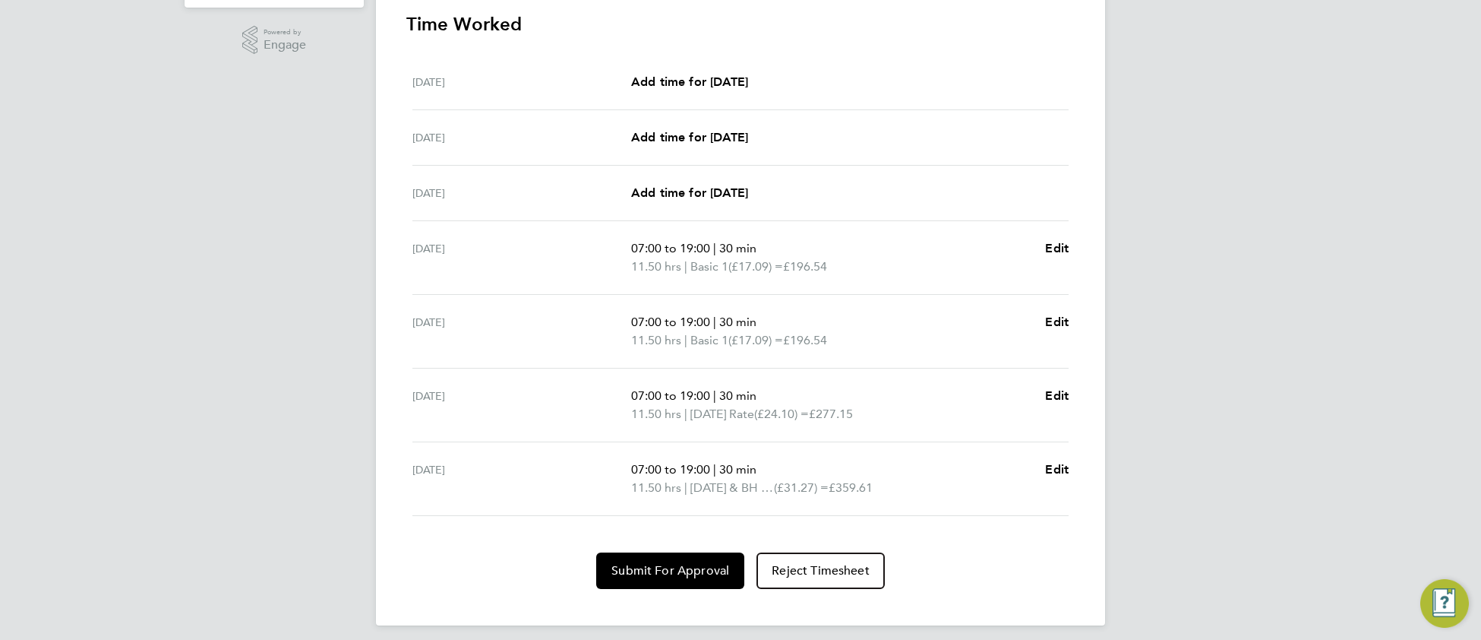
scroll to position [481, 0]
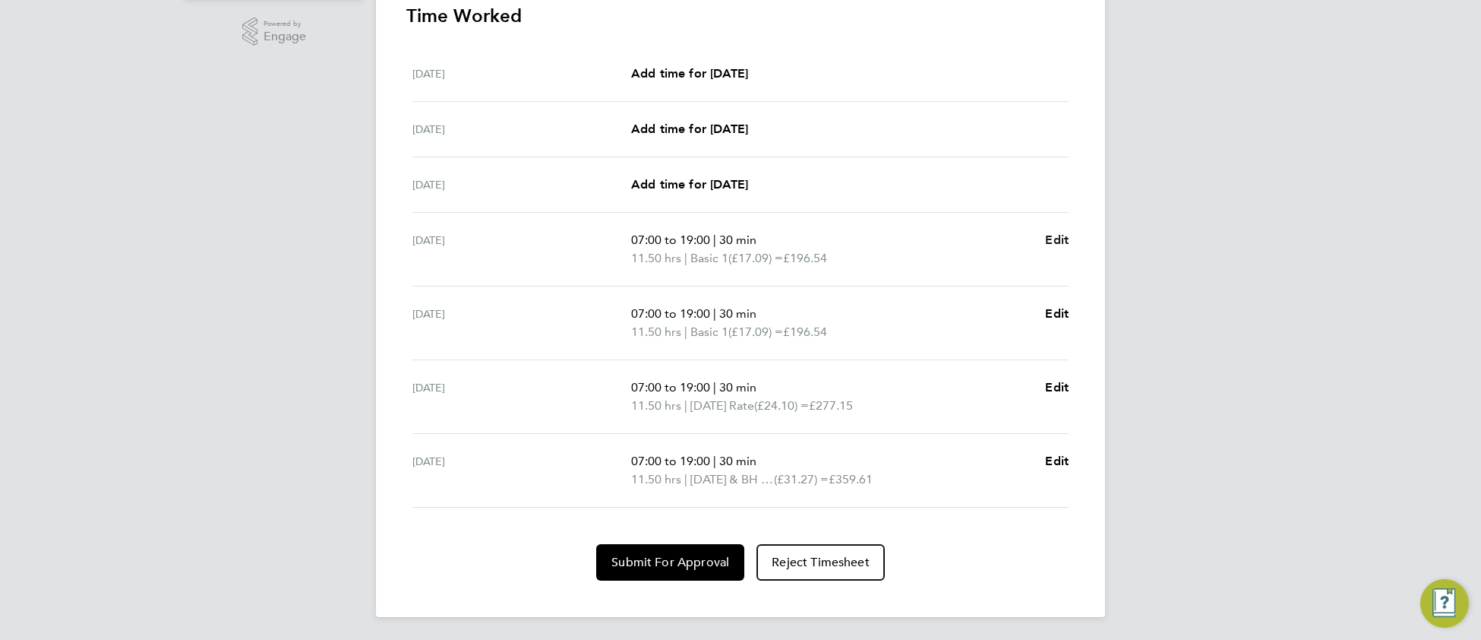
click at [1052, 243] on span "Edit" at bounding box center [1057, 239] width 24 height 14
select select "30"
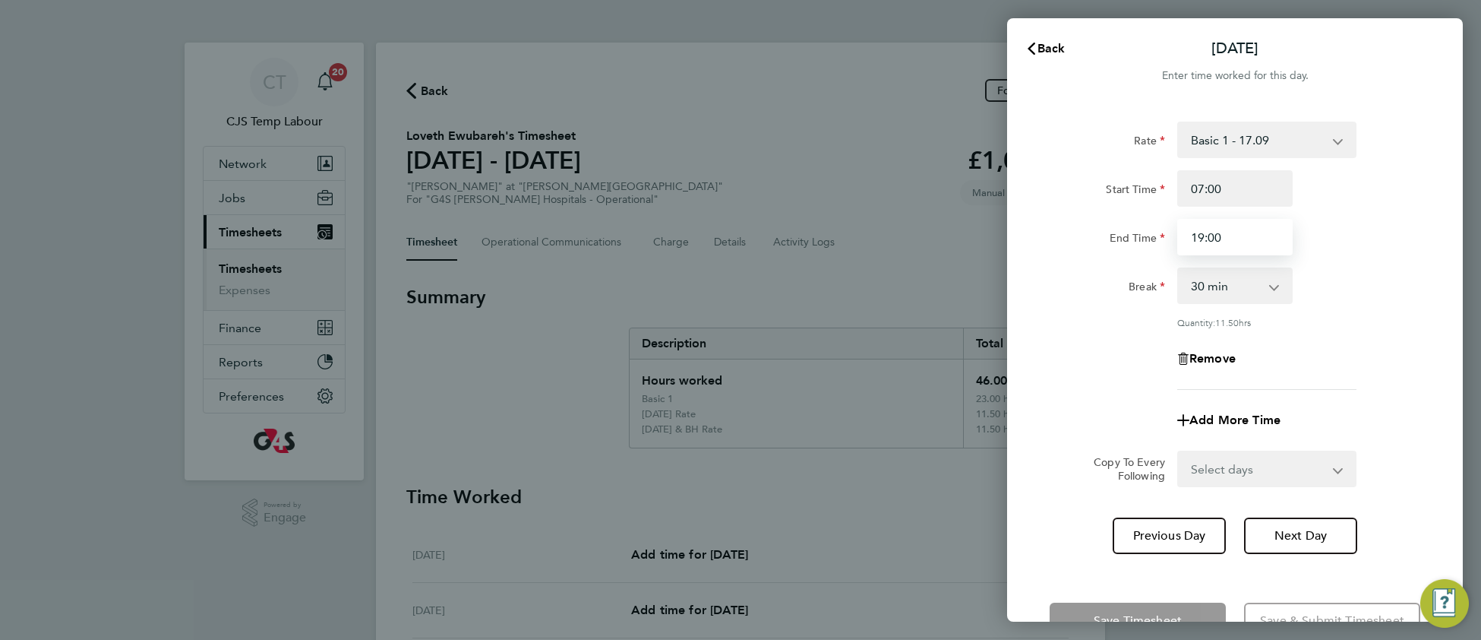
drag, startPoint x: 1204, startPoint y: 237, endPoint x: 1191, endPoint y: 235, distance: 13.1
click at [1191, 235] on input "19:00" at bounding box center [1234, 237] width 115 height 36
type input "17:00"
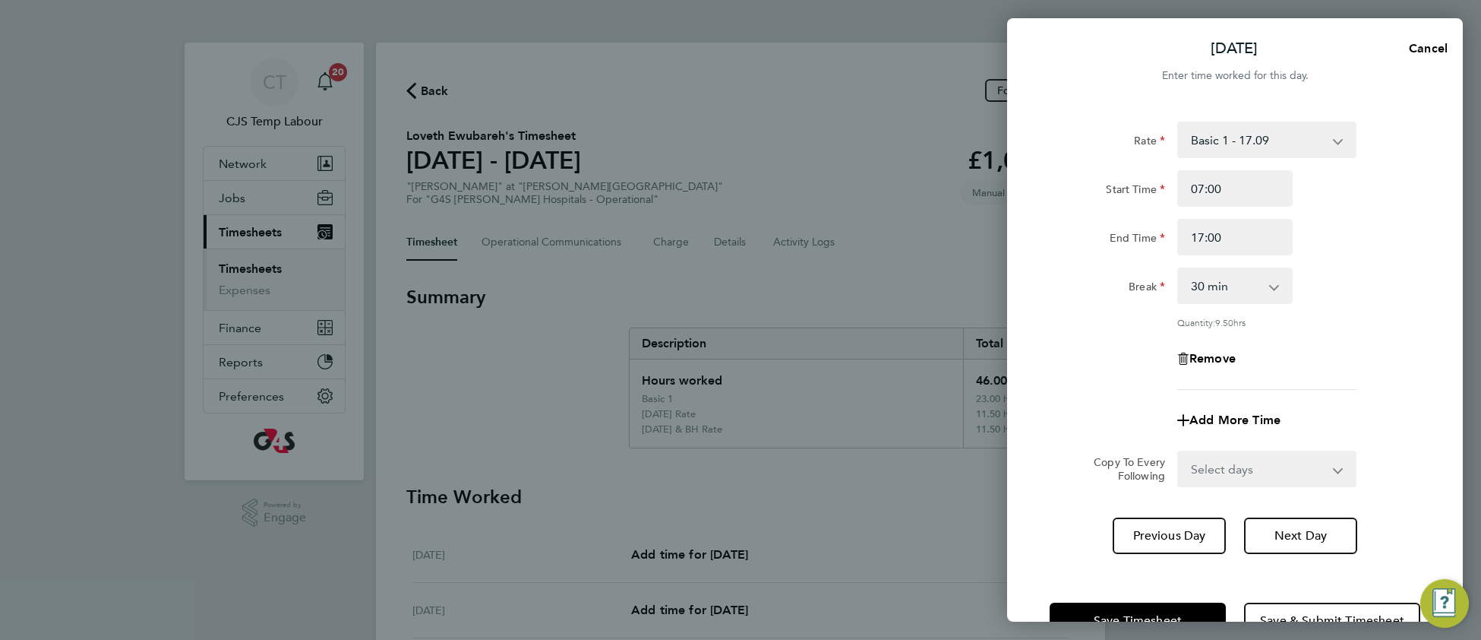
click at [1358, 342] on div "Remove" at bounding box center [1235, 358] width 383 height 36
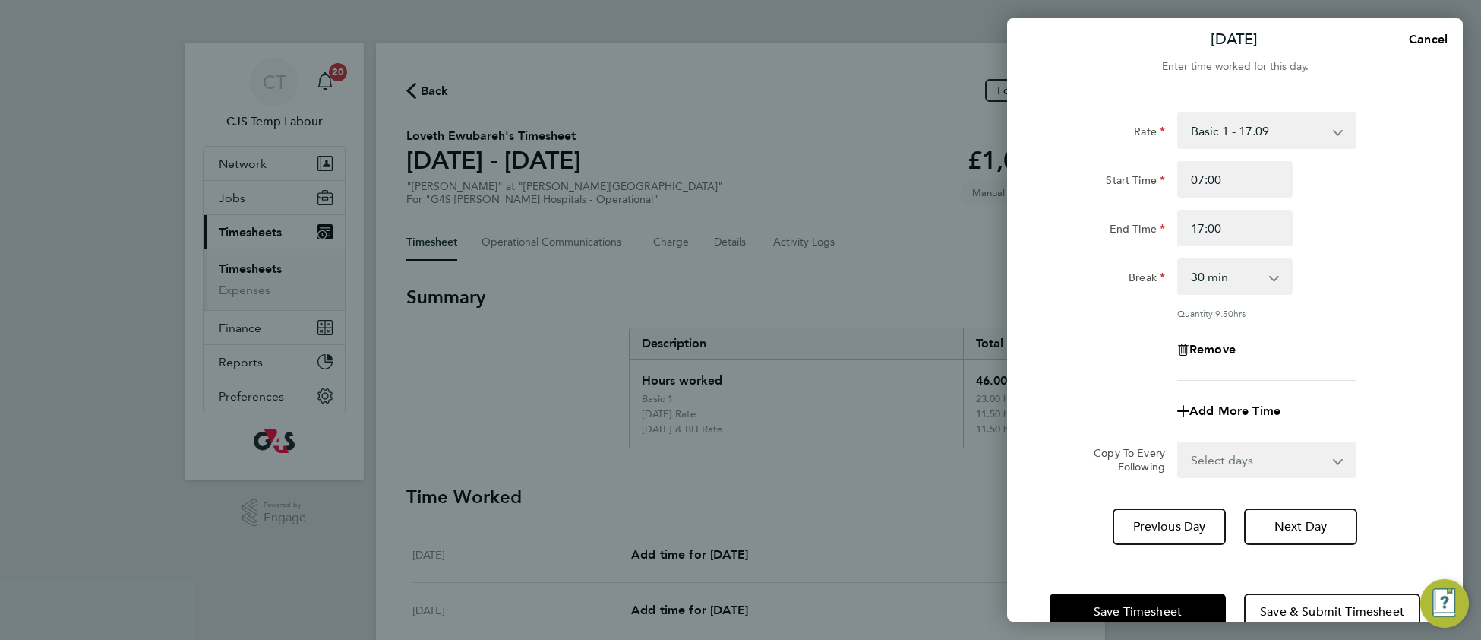
scroll to position [11, 0]
click at [1428, 27] on button "Cancel" at bounding box center [1424, 37] width 78 height 30
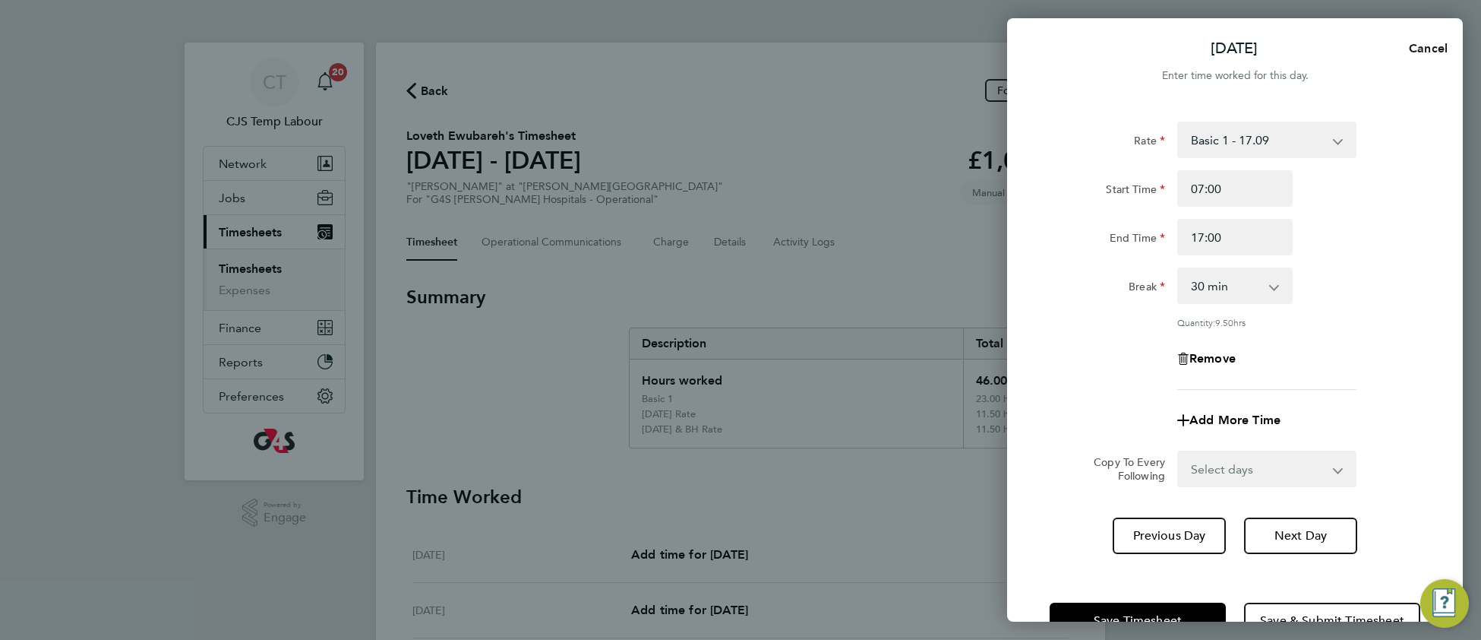
select select "30"
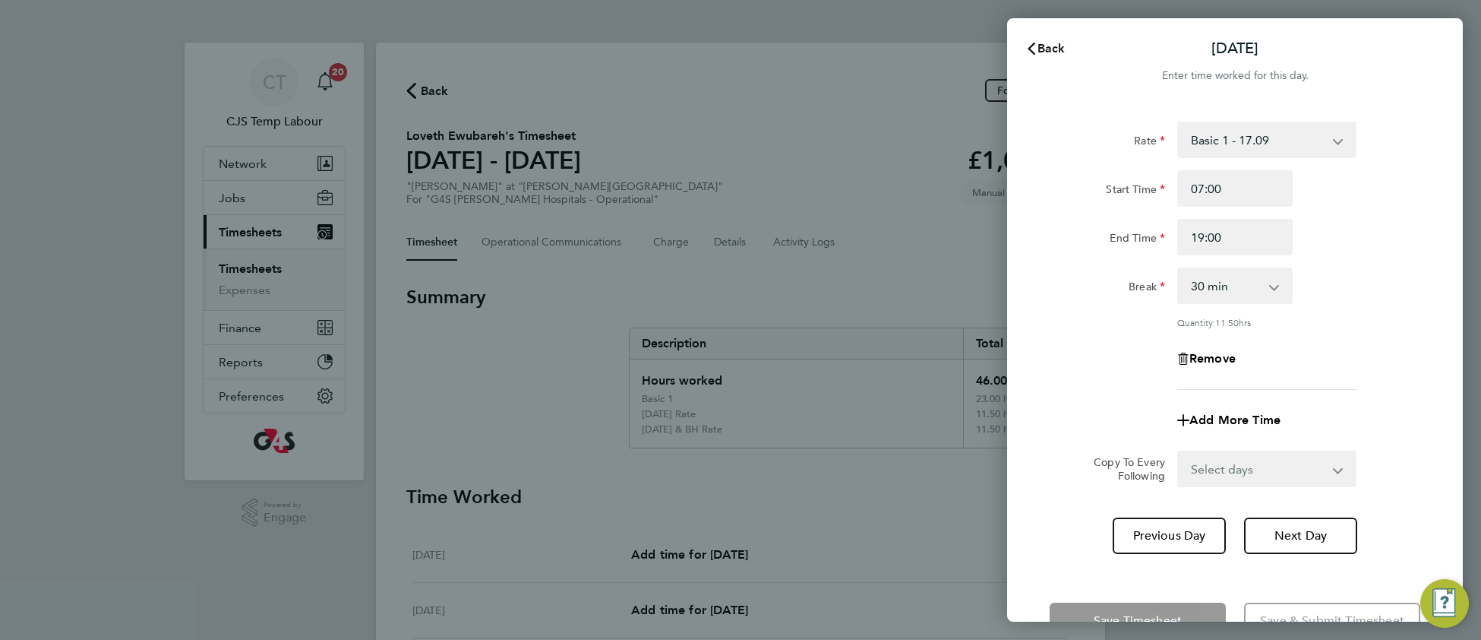
click at [1060, 51] on span "Back" at bounding box center [1052, 48] width 28 height 14
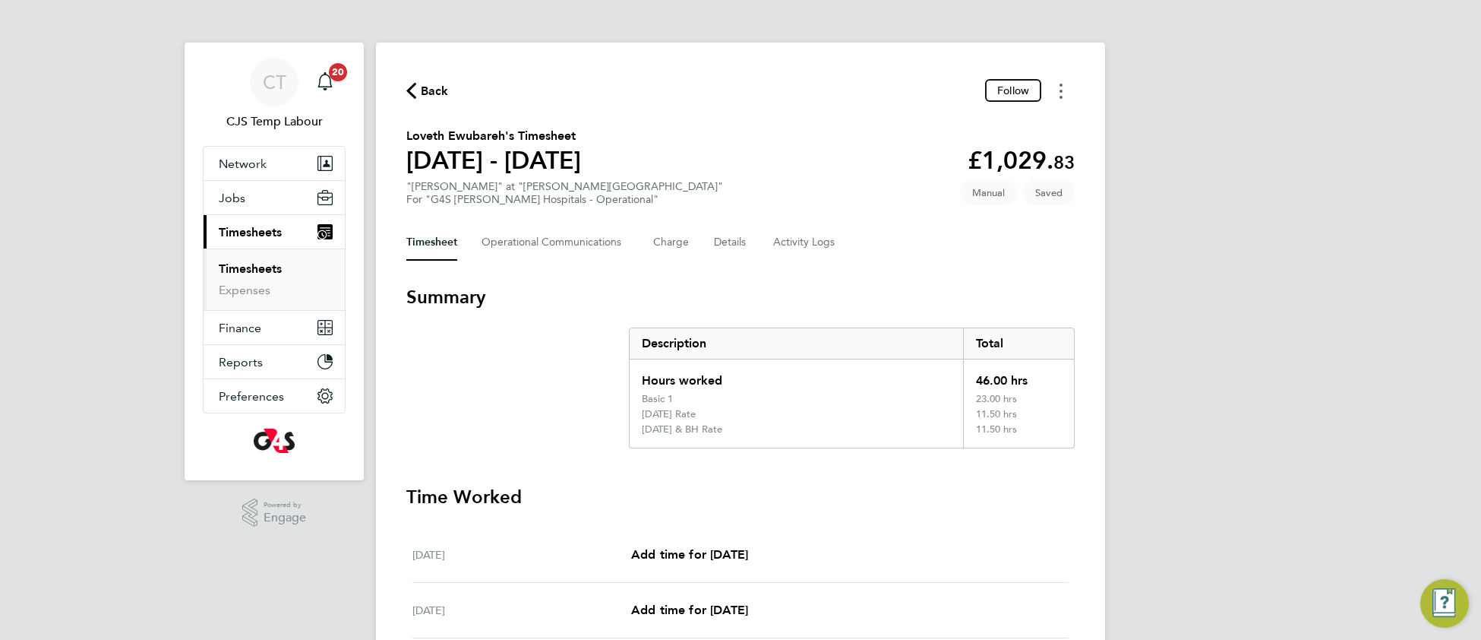
click at [1060, 89] on icon "Timesheets Menu" at bounding box center [1061, 91] width 3 height 15
click at [947, 163] on link "Download timesheet" at bounding box center [983, 155] width 182 height 30
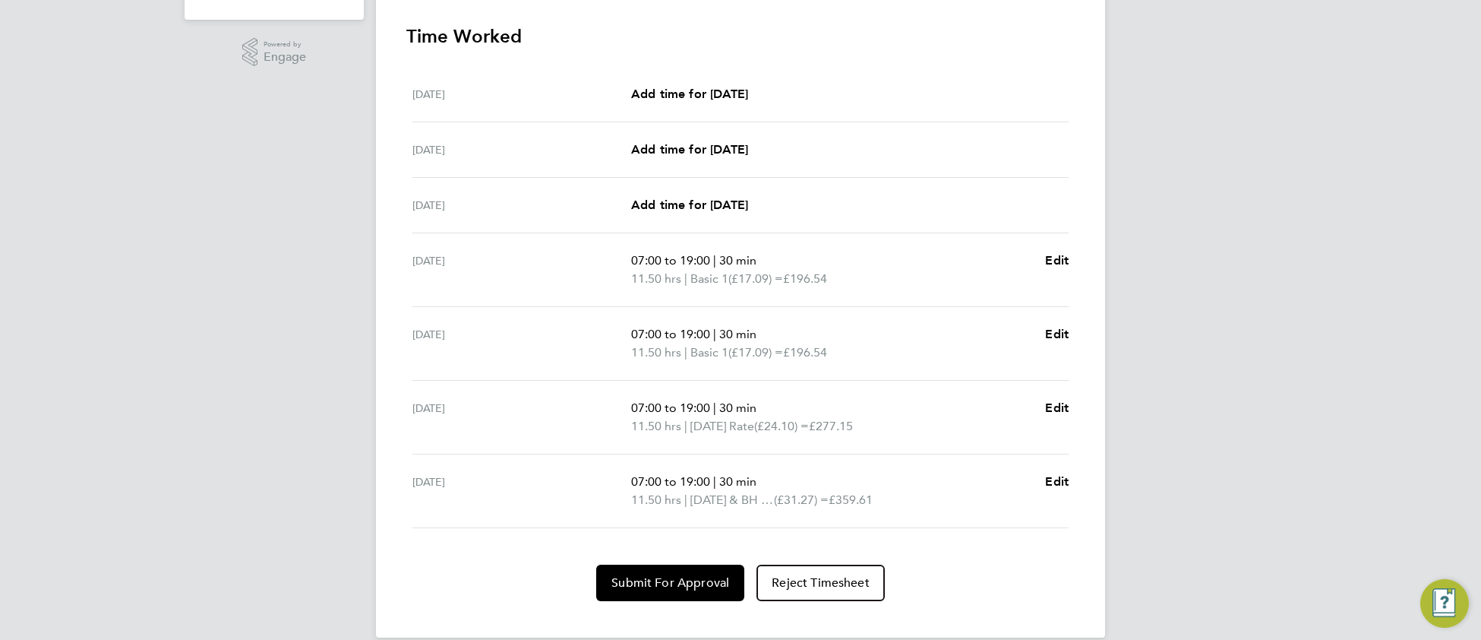
scroll to position [462, 0]
click at [1054, 408] on span "Edit" at bounding box center [1057, 406] width 24 height 14
select select "30"
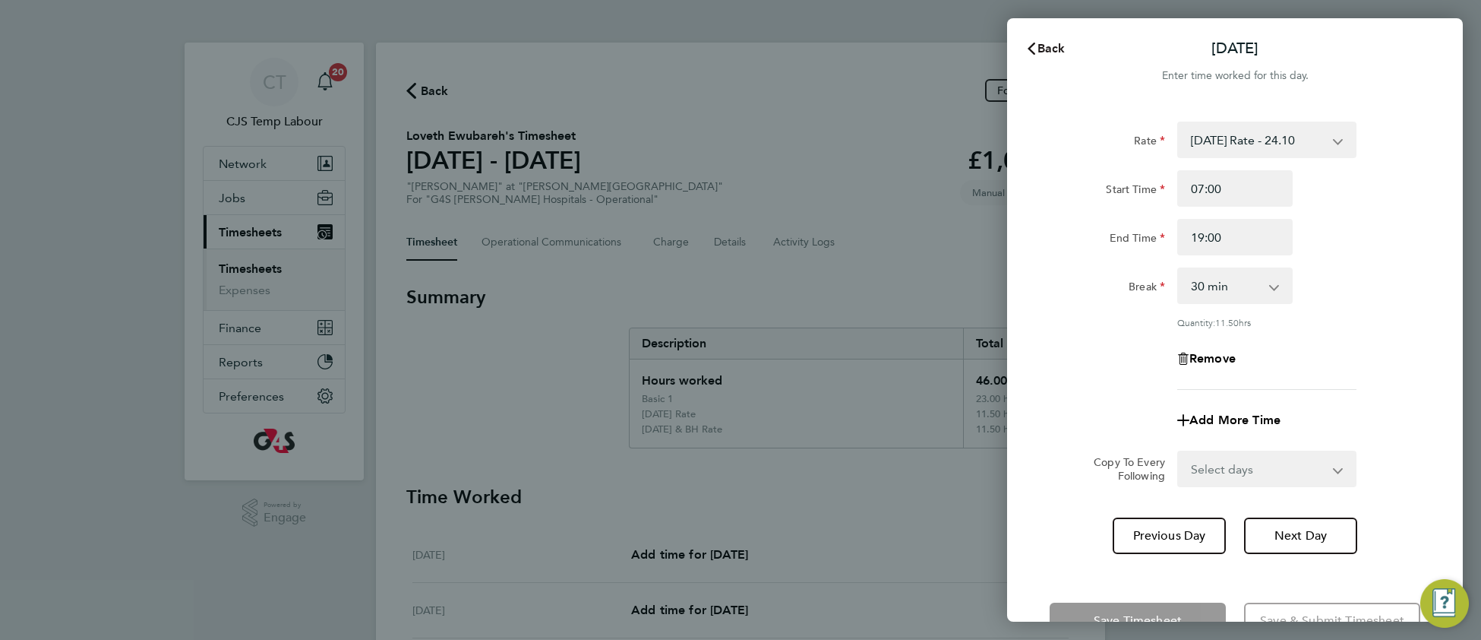
drag, startPoint x: 1052, startPoint y: 46, endPoint x: 949, endPoint y: 116, distance: 124.7
click at [1052, 47] on span "Back" at bounding box center [1052, 48] width 28 height 14
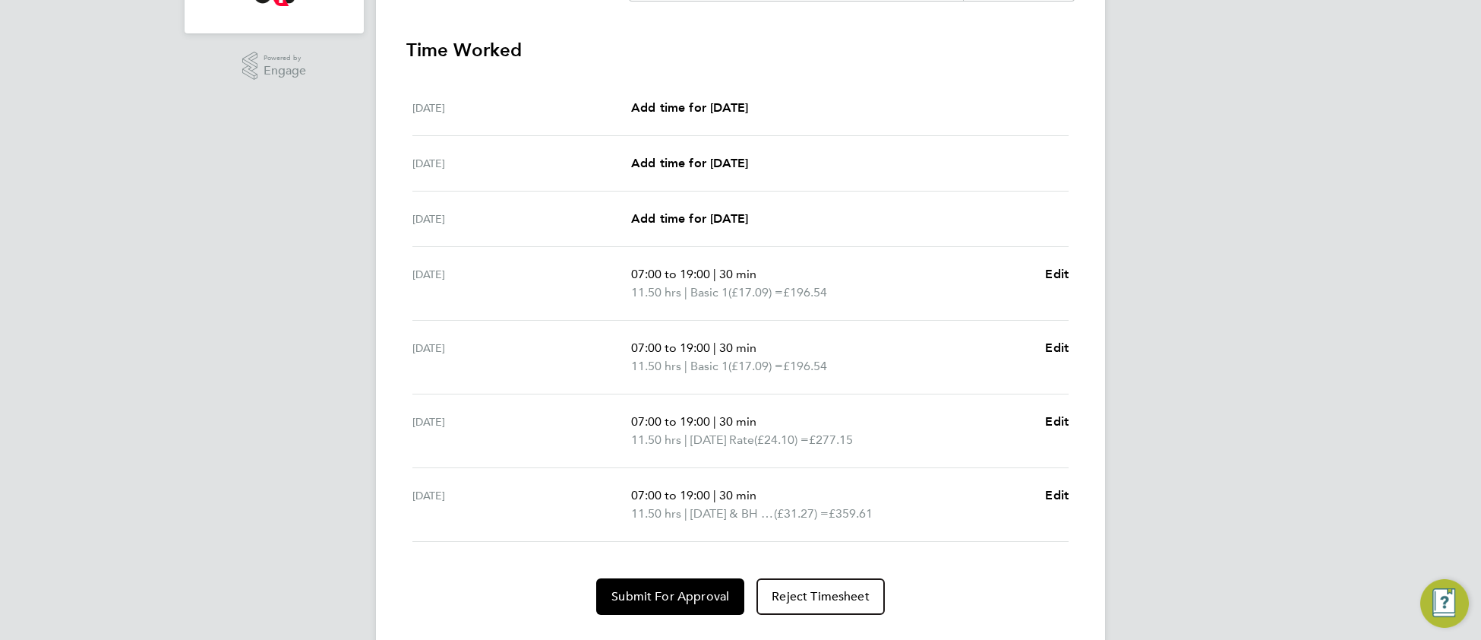
scroll to position [481, 0]
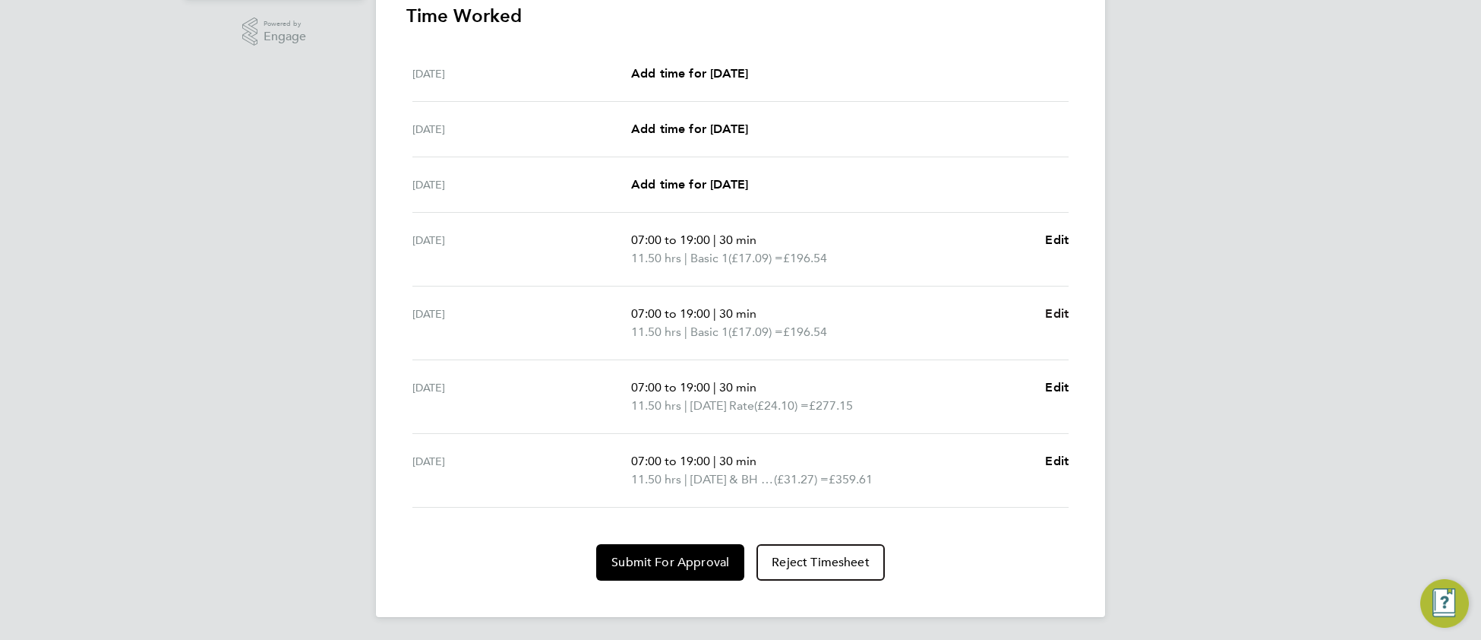
click at [1051, 312] on span "Edit" at bounding box center [1057, 313] width 24 height 14
select select "30"
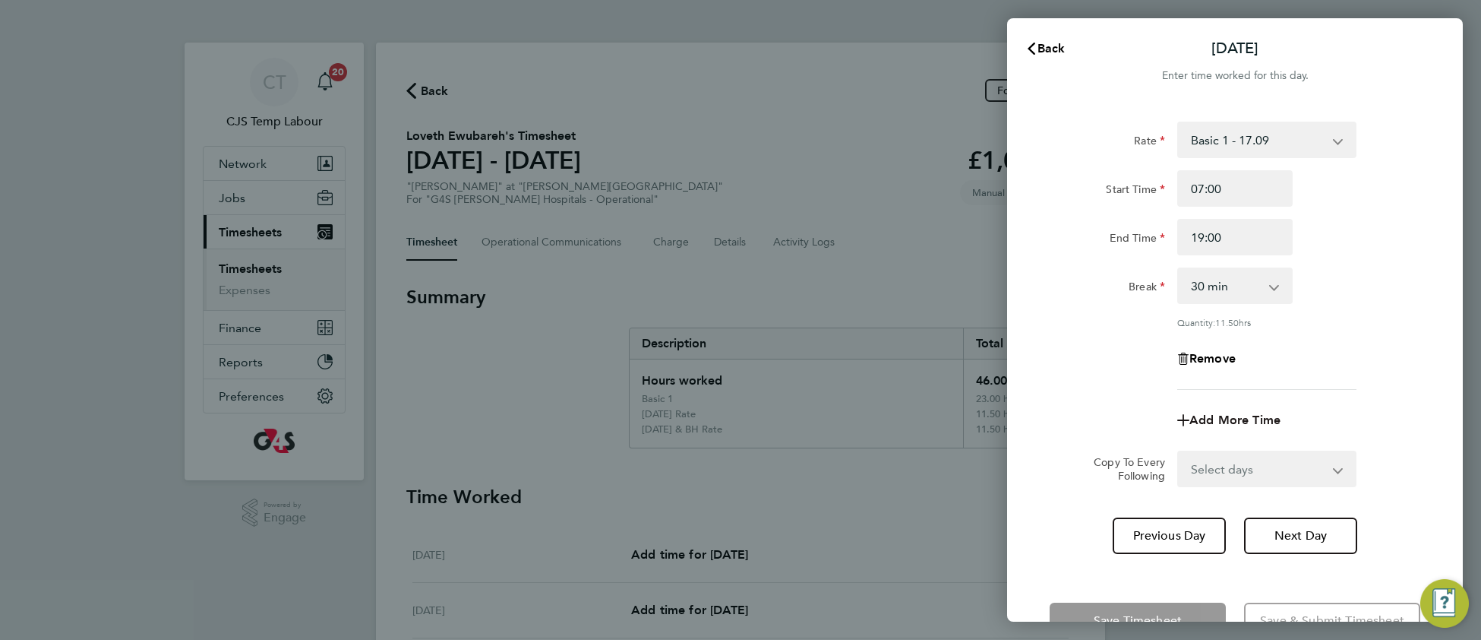
click at [1237, 415] on span "Add More Time" at bounding box center [1234, 419] width 91 height 14
select select "null"
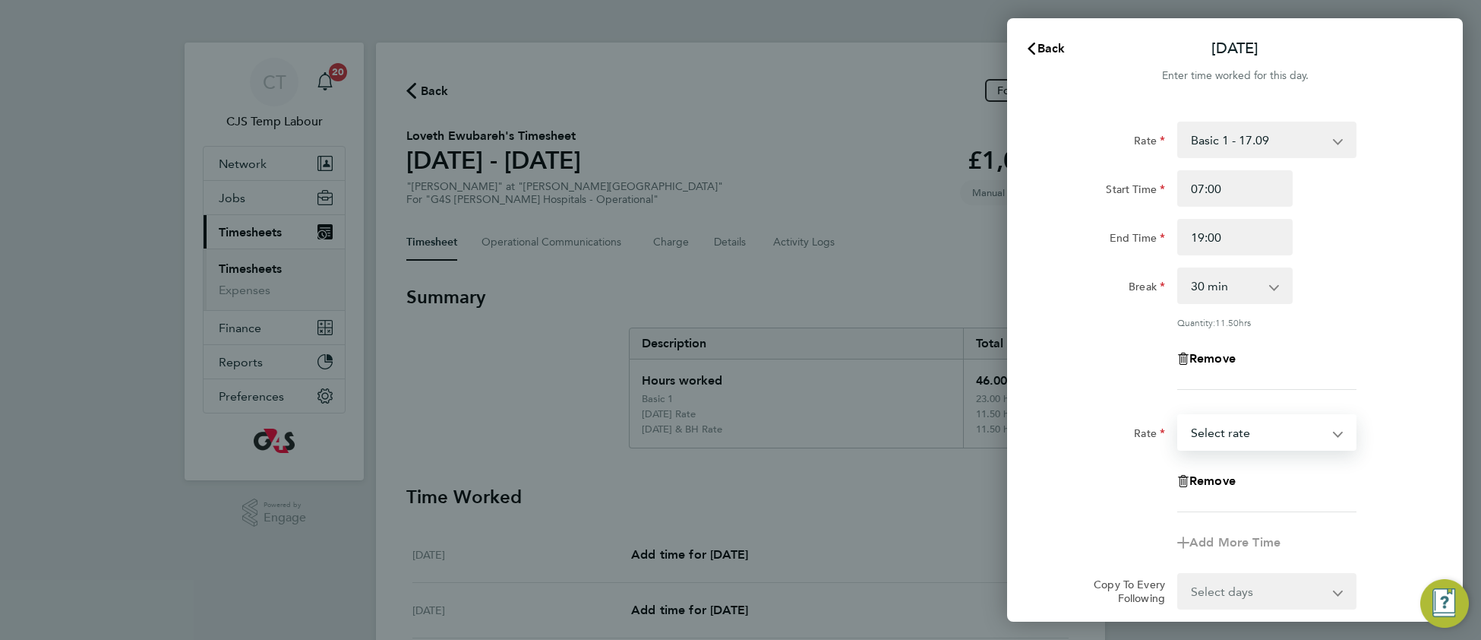
click at [1231, 432] on select "Basic 1 - 17.09 x 1.5 - 25.65 Saturday Rate - 24.10 Sunday & BH Rate - 31.27 Ni…" at bounding box center [1258, 431] width 158 height 33
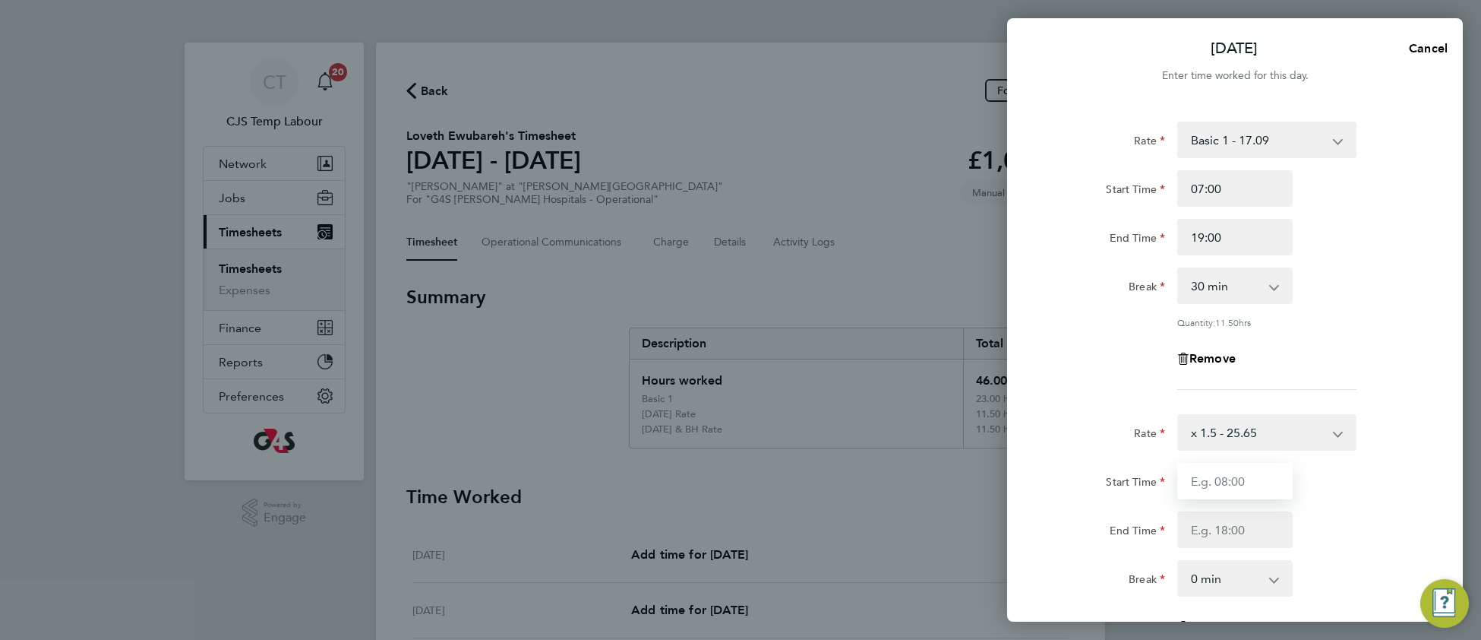
click at [1199, 480] on input "Start Time" at bounding box center [1234, 481] width 115 height 36
click at [1088, 400] on form "Rate Basic 1 - 17.09 x 1.5 - 25.65 Saturday Rate - 24.10 Sunday & BH Rate - 31.…" at bounding box center [1235, 438] width 371 height 633
drag, startPoint x: 1205, startPoint y: 234, endPoint x: 1189, endPoint y: 234, distance: 16.0
click at [1189, 234] on input "19:00" at bounding box center [1234, 237] width 115 height 36
click at [1364, 321] on div "Quantity: 11.50 hrs" at bounding box center [1235, 322] width 383 height 12
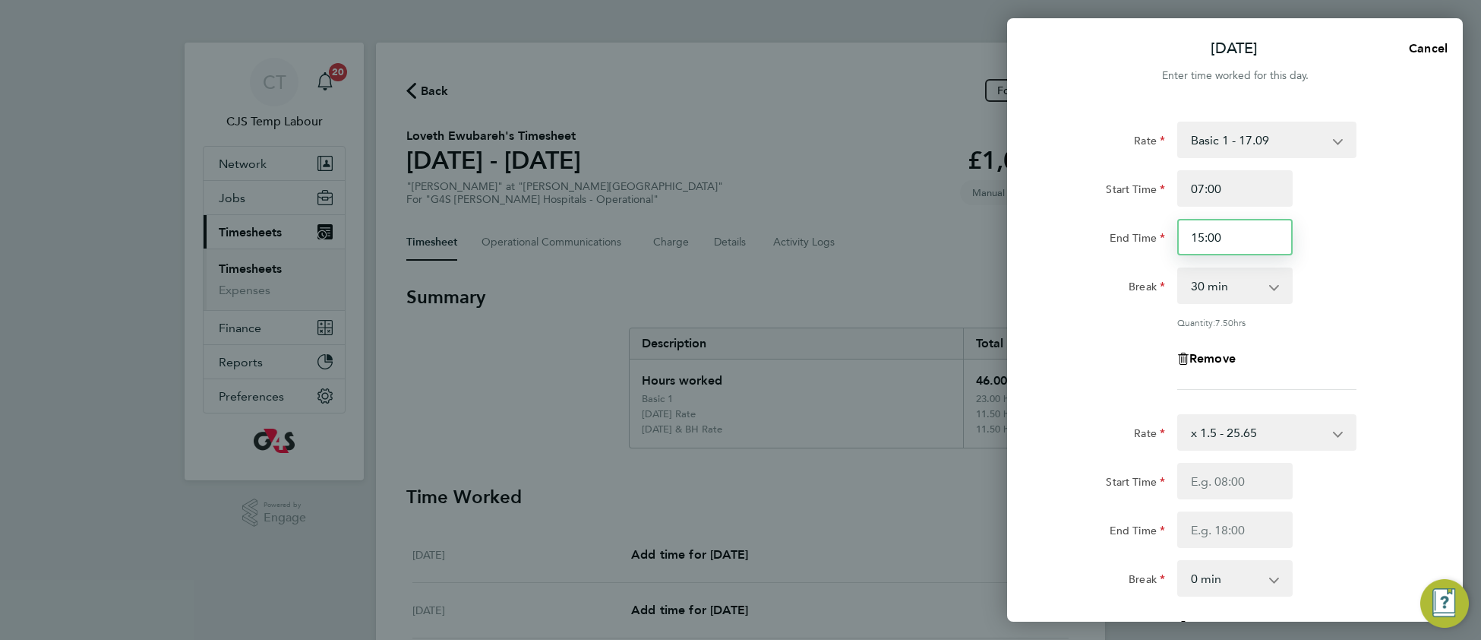
click at [1203, 232] on input "15:00" at bounding box center [1234, 237] width 115 height 36
drag, startPoint x: 1209, startPoint y: 237, endPoint x: 1227, endPoint y: 238, distance: 18.2
click at [1227, 238] on input "14:00" at bounding box center [1234, 237] width 115 height 36
type input "14:30"
click at [1325, 270] on div "Break 0 min 15 min 30 min 45 min 60 min 75 min 90 min" at bounding box center [1235, 285] width 383 height 36
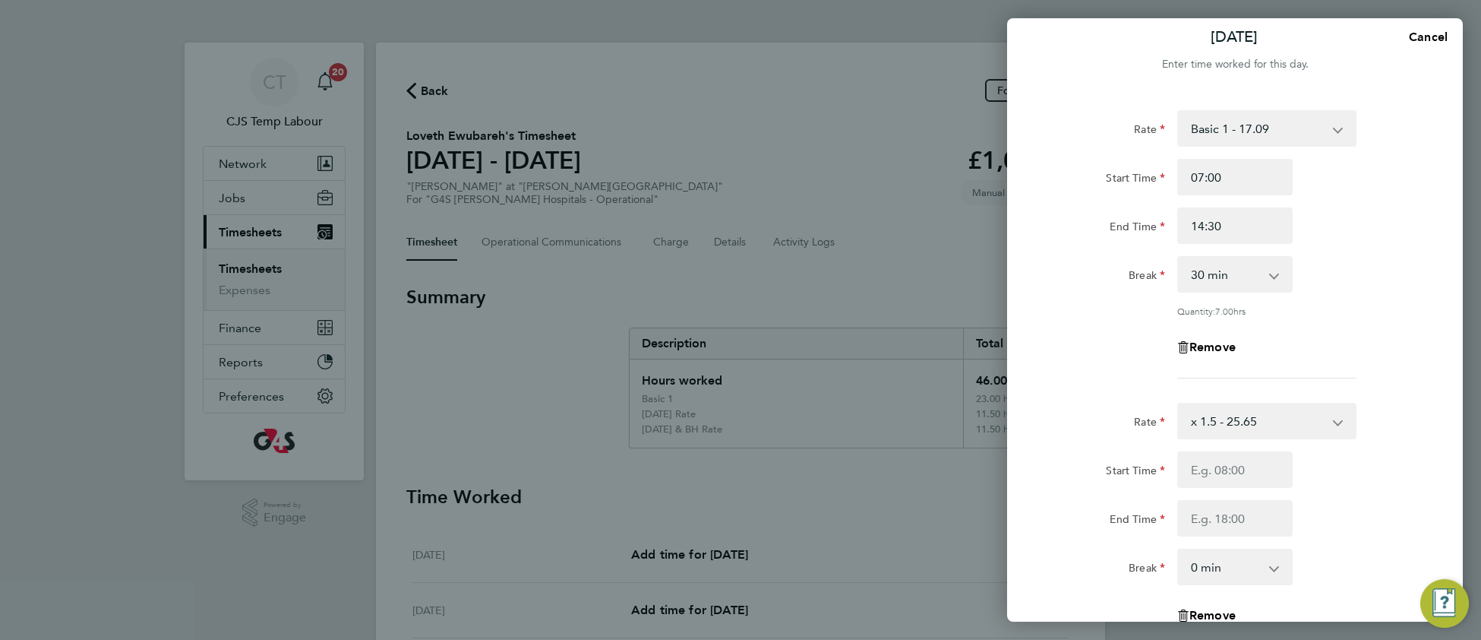
scroll to position [22, 0]
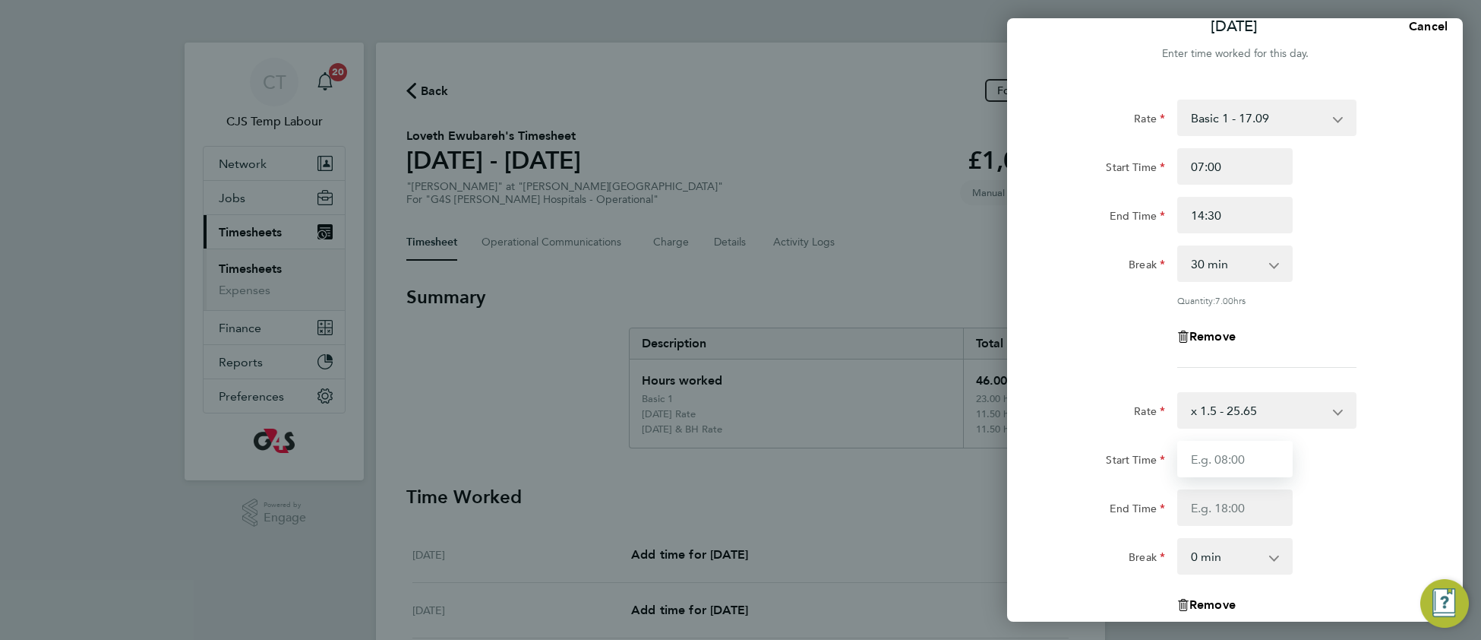
click at [1223, 464] on input "Start Time" at bounding box center [1234, 459] width 115 height 36
type input "14:30"
click at [1219, 498] on input "End Time" at bounding box center [1234, 507] width 115 height 36
click at [1215, 503] on input "End Time" at bounding box center [1234, 507] width 115 height 36
type input "19:00"
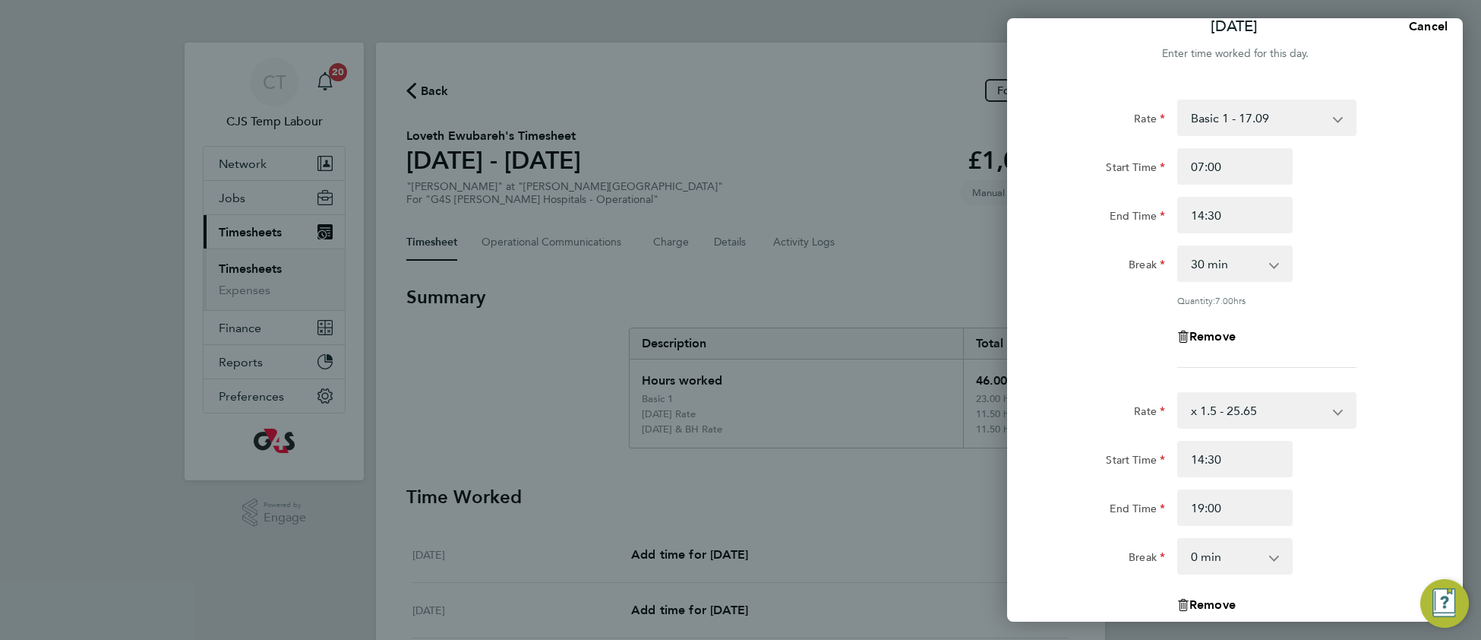
click at [1355, 514] on div "End Time 19:00" at bounding box center [1235, 507] width 383 height 36
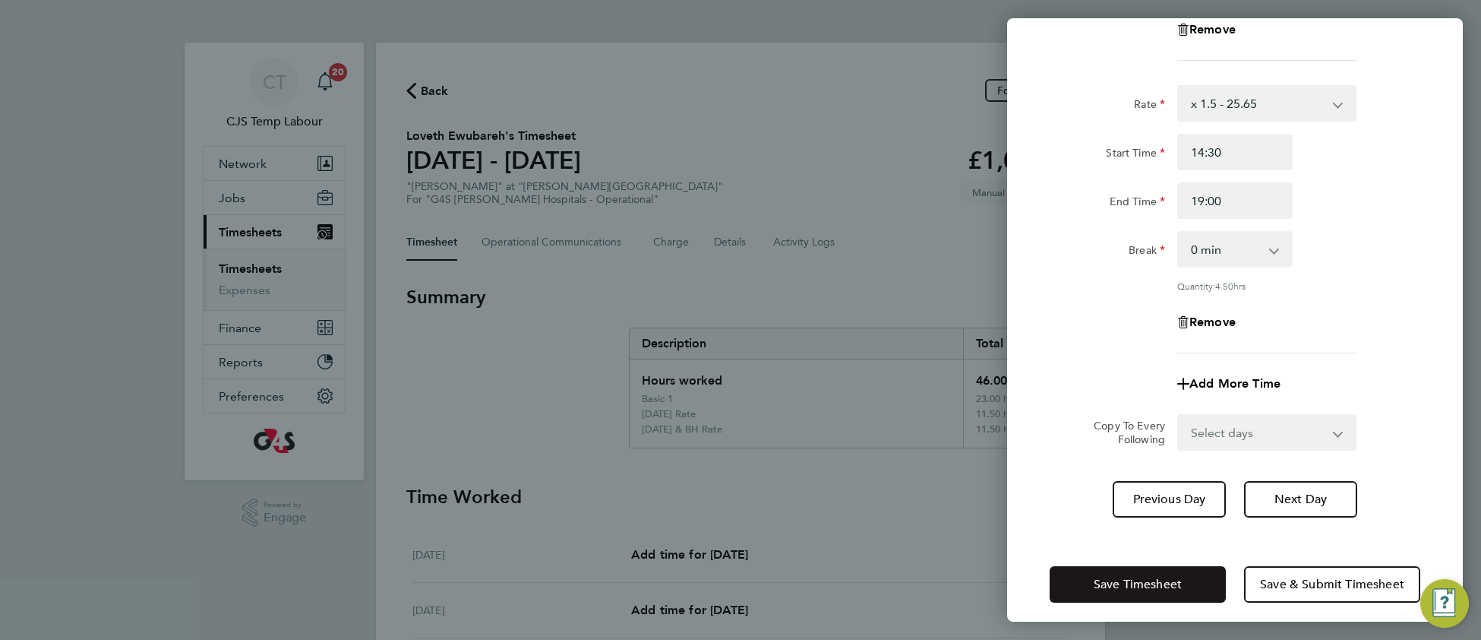
scroll to position [336, 0]
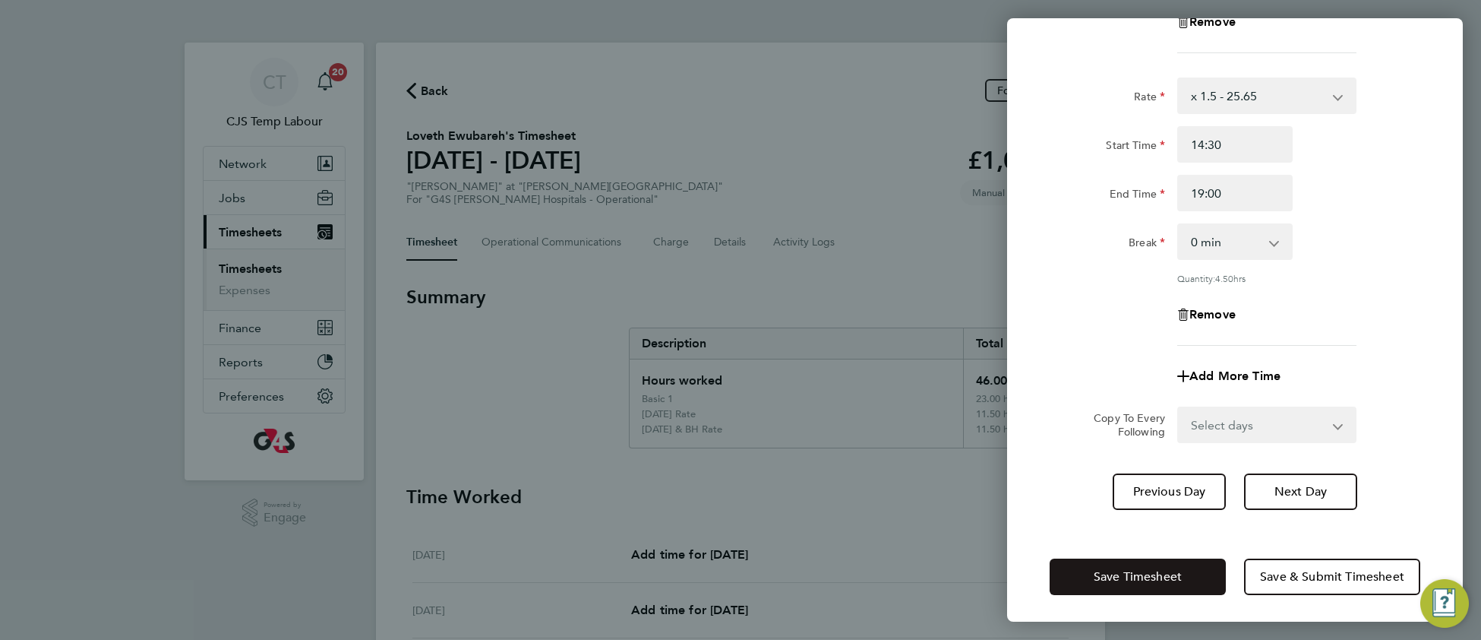
drag, startPoint x: 1139, startPoint y: 569, endPoint x: 1104, endPoint y: 571, distance: 35.0
click at [1139, 569] on span "Save Timesheet" at bounding box center [1138, 576] width 88 height 15
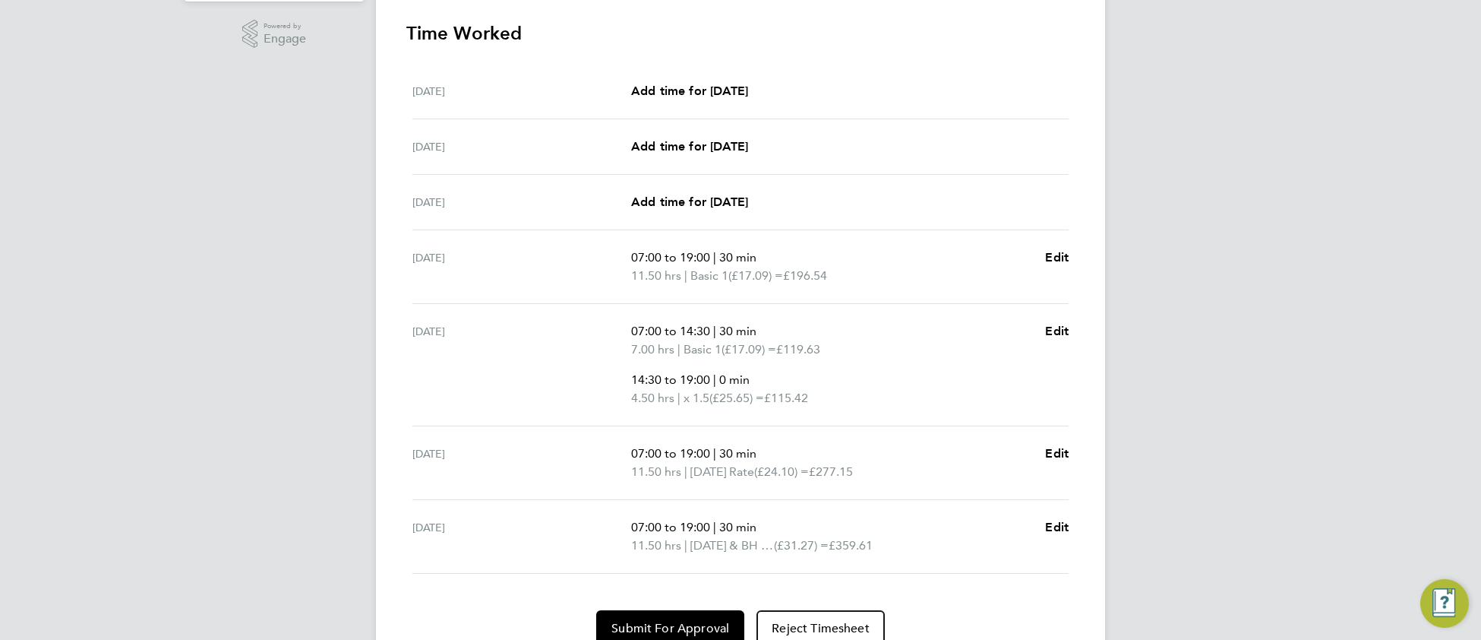
scroll to position [494, 0]
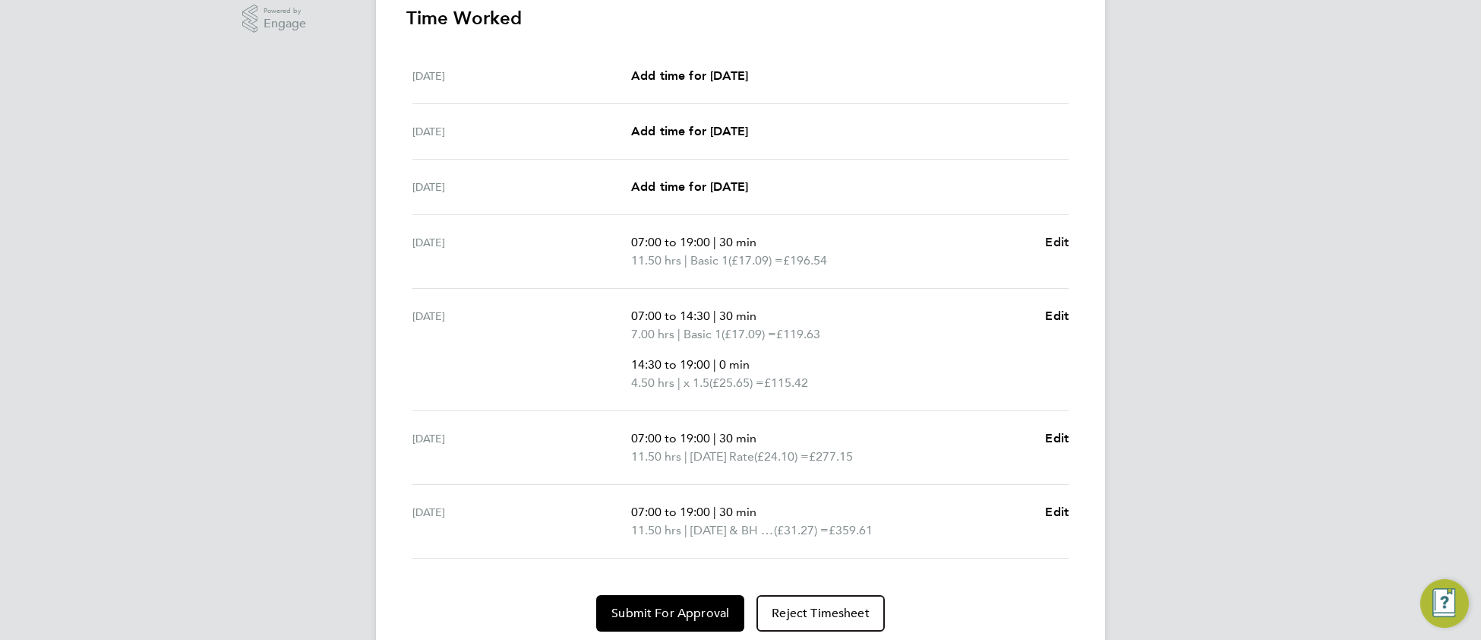
click at [1057, 242] on span "Edit" at bounding box center [1057, 242] width 24 height 14
select select "30"
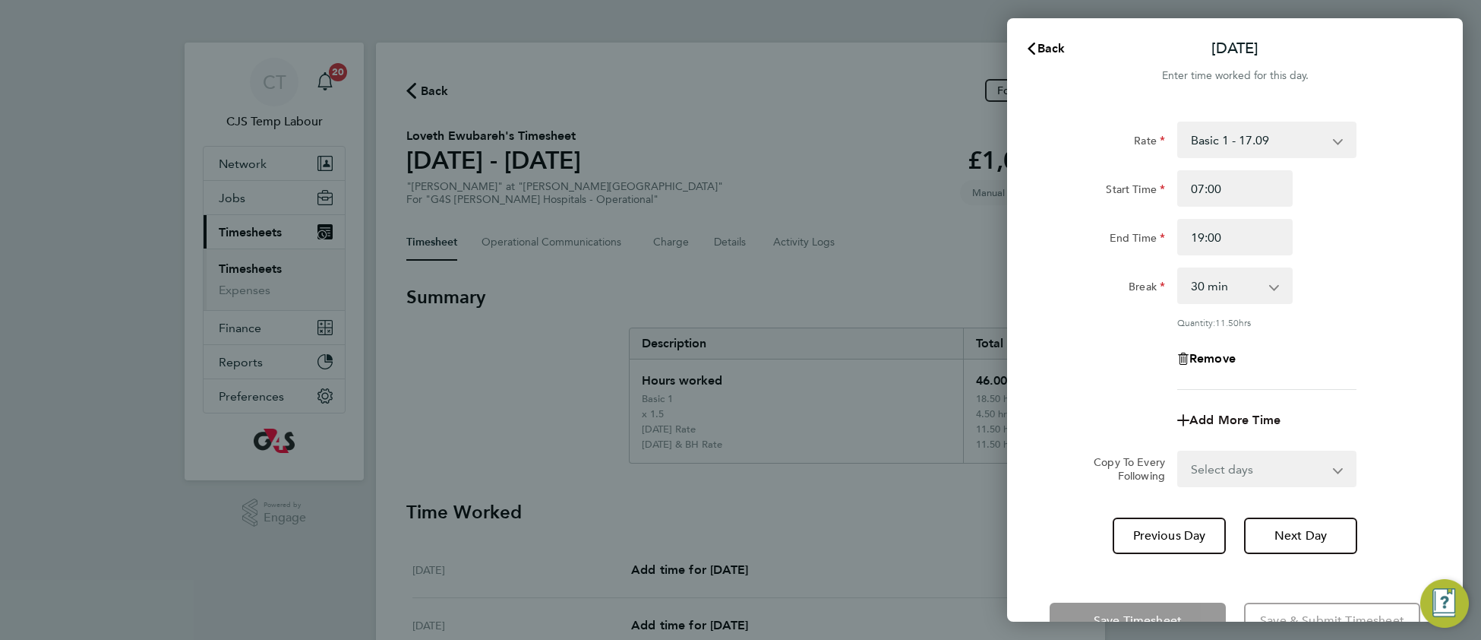
click at [1233, 412] on span "Add More Time" at bounding box center [1234, 419] width 91 height 14
select select "null"
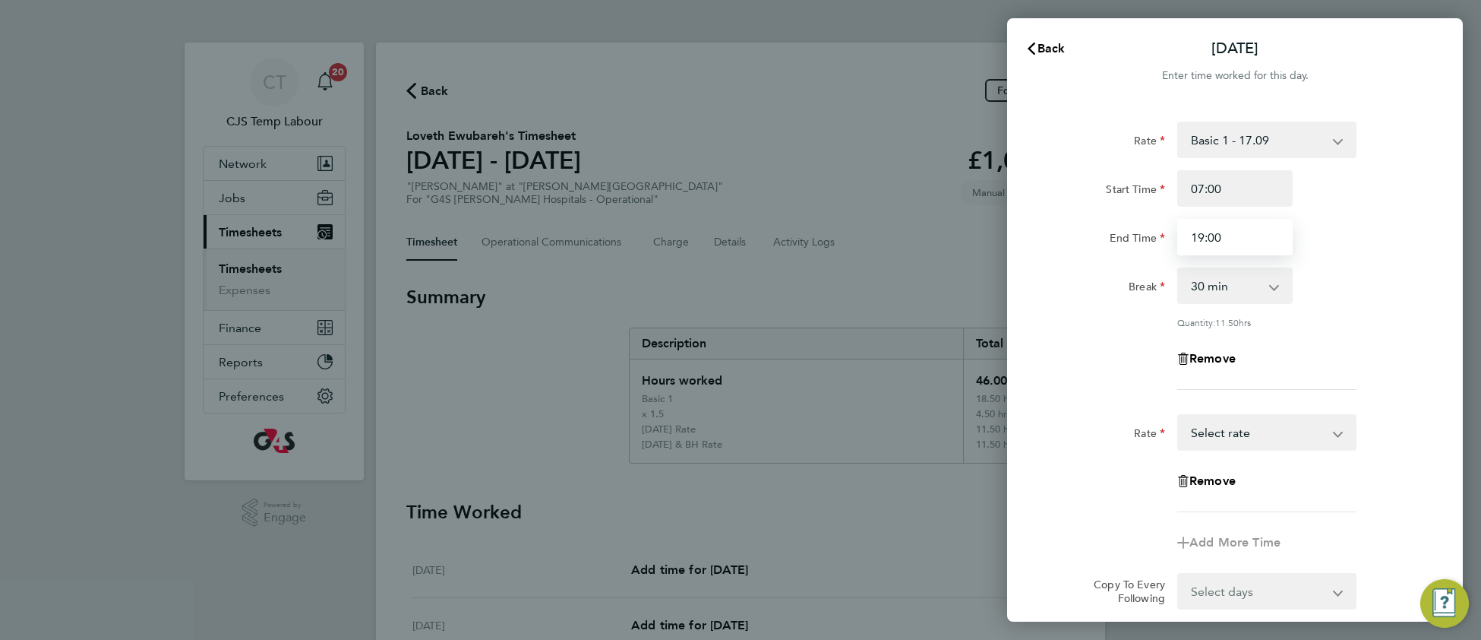
click at [1202, 230] on input "19:00" at bounding box center [1234, 237] width 115 height 36
type input "15:00"
click at [1376, 311] on div "Rate Basic 1 - 17.09 x 1.5 - 25.65 Saturday Rate - 24.10 Sunday & BH Rate - 31.…" at bounding box center [1235, 256] width 371 height 268
click at [1239, 431] on select "Basic 1 - 17.09 x 1.5 - 25.65 Saturday Rate - 24.10 Sunday & BH Rate - 31.27 Ni…" at bounding box center [1258, 431] width 158 height 33
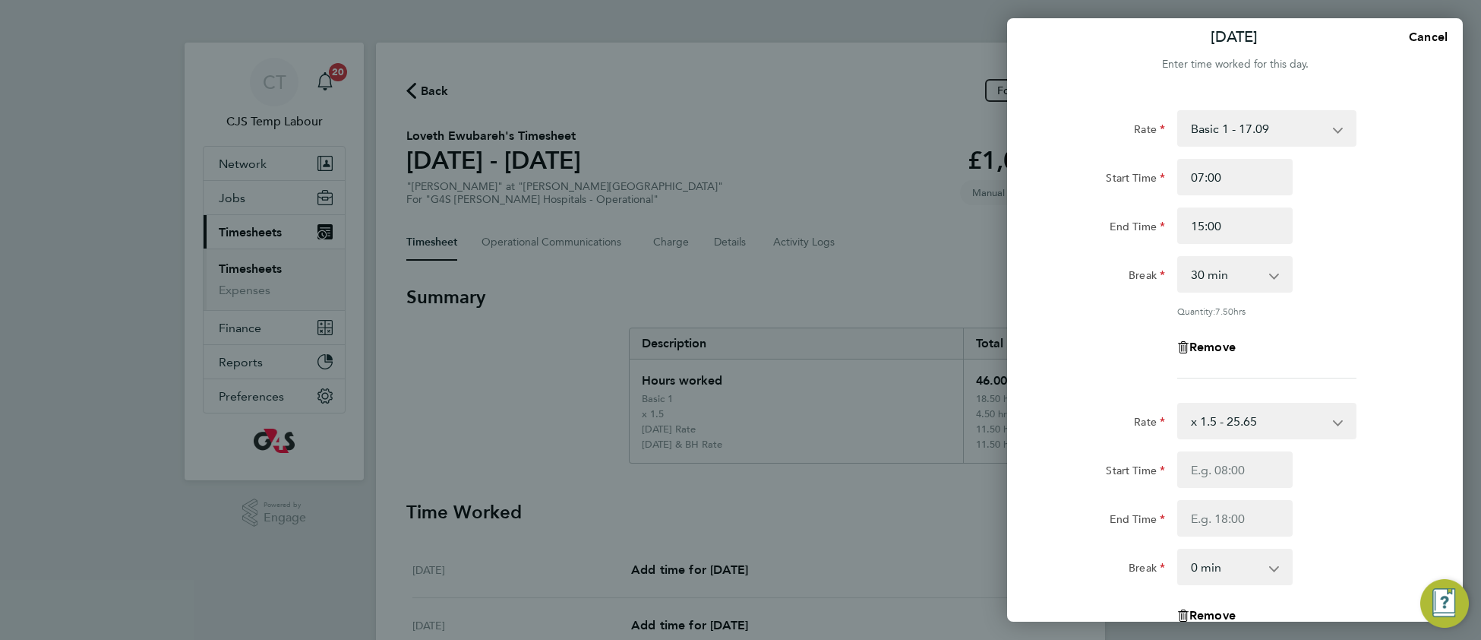
scroll to position [24, 0]
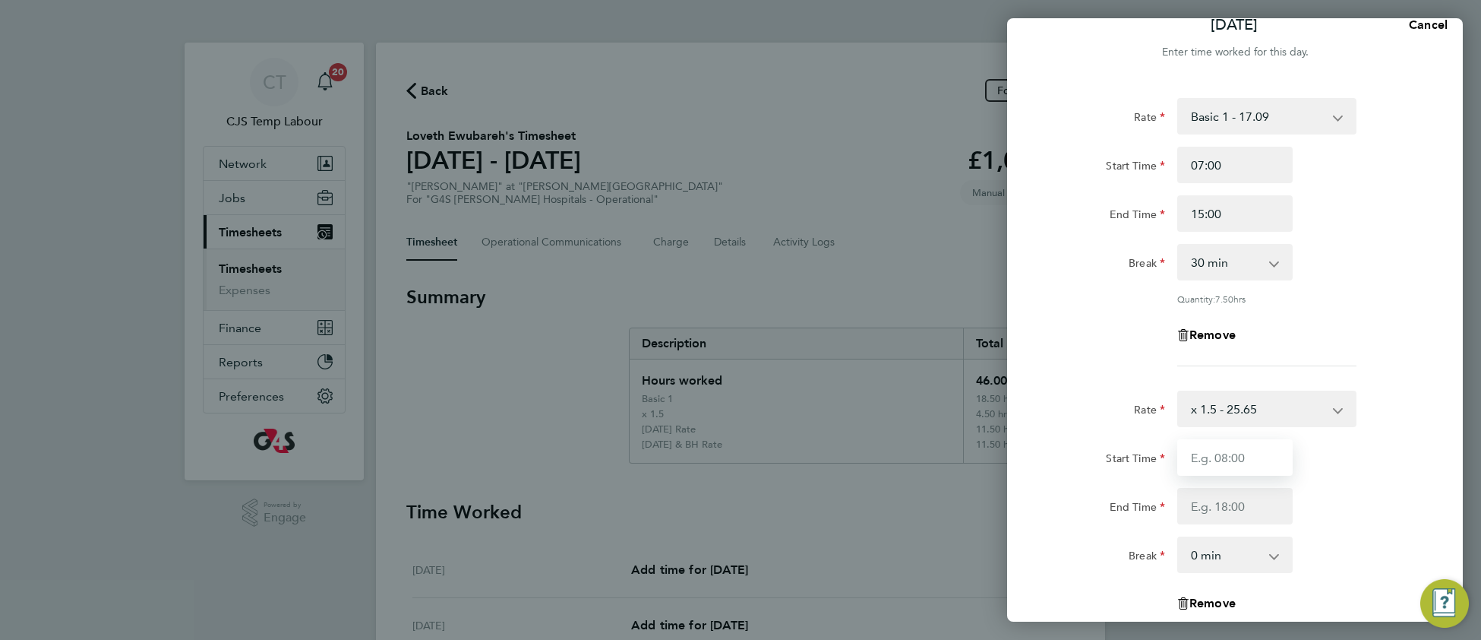
click at [1230, 461] on input "Start Time" at bounding box center [1234, 457] width 115 height 36
type input "15:00"
click at [1192, 516] on input "End Time" at bounding box center [1234, 506] width 115 height 36
type input "19:00"
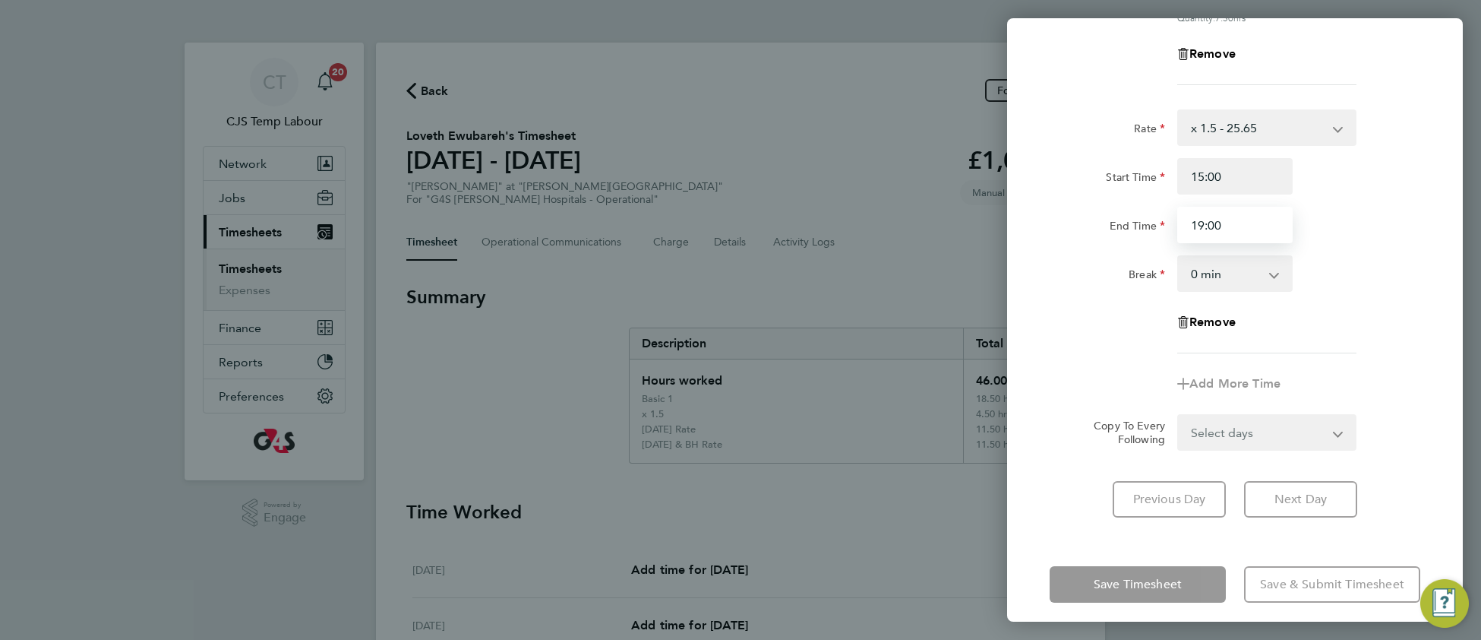
scroll to position [314, 0]
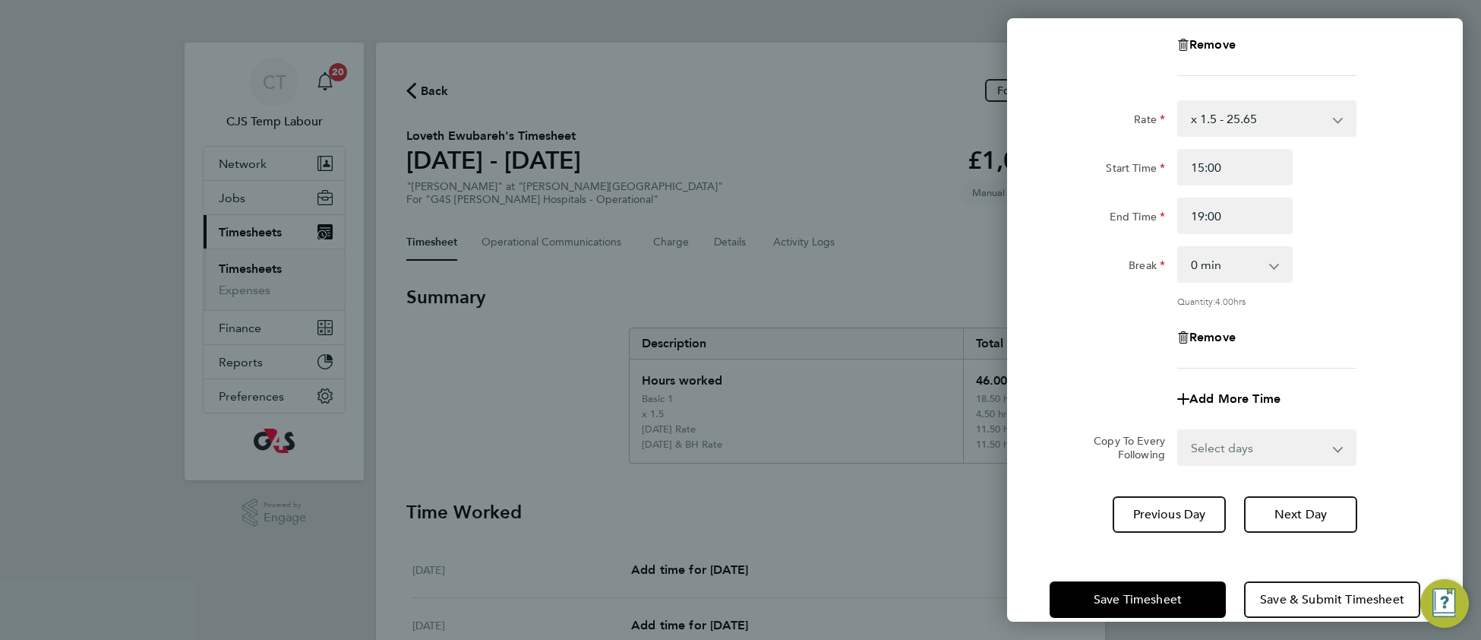
click at [1440, 375] on div "Rate Basic 1 - 17.09 x 1.5 - 25.65 Saturday Rate - 24.10 Sunday & BH Rate - 31.…" at bounding box center [1235, 170] width 456 height 761
click at [1164, 595] on span "Save Timesheet" at bounding box center [1138, 599] width 88 height 15
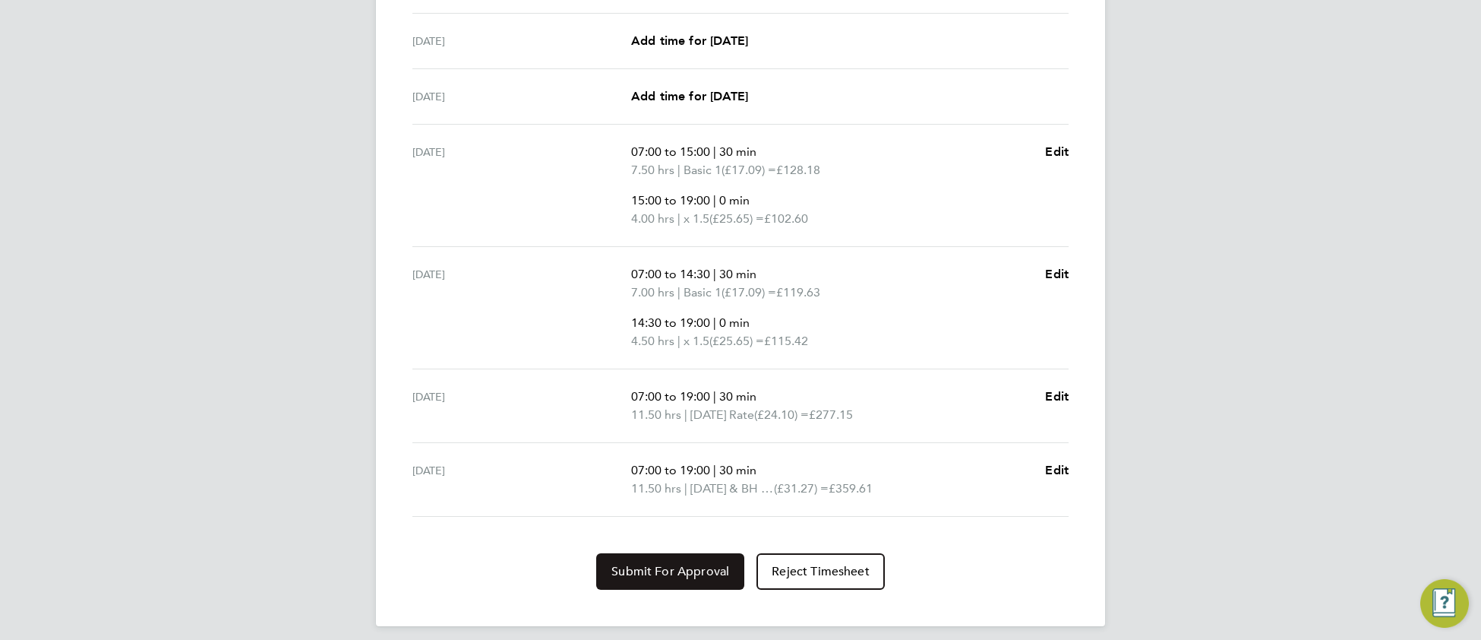
scroll to position [594, 0]
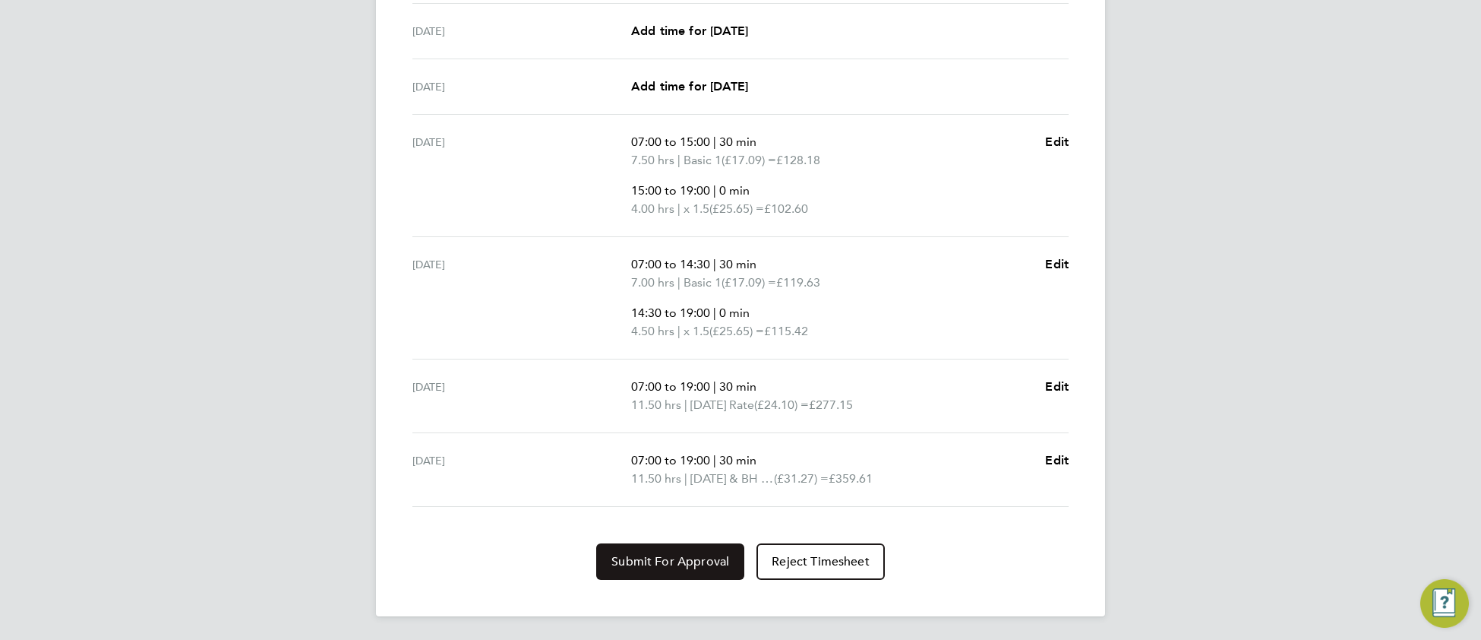
click at [684, 564] on span "Submit For Approval" at bounding box center [670, 561] width 118 height 15
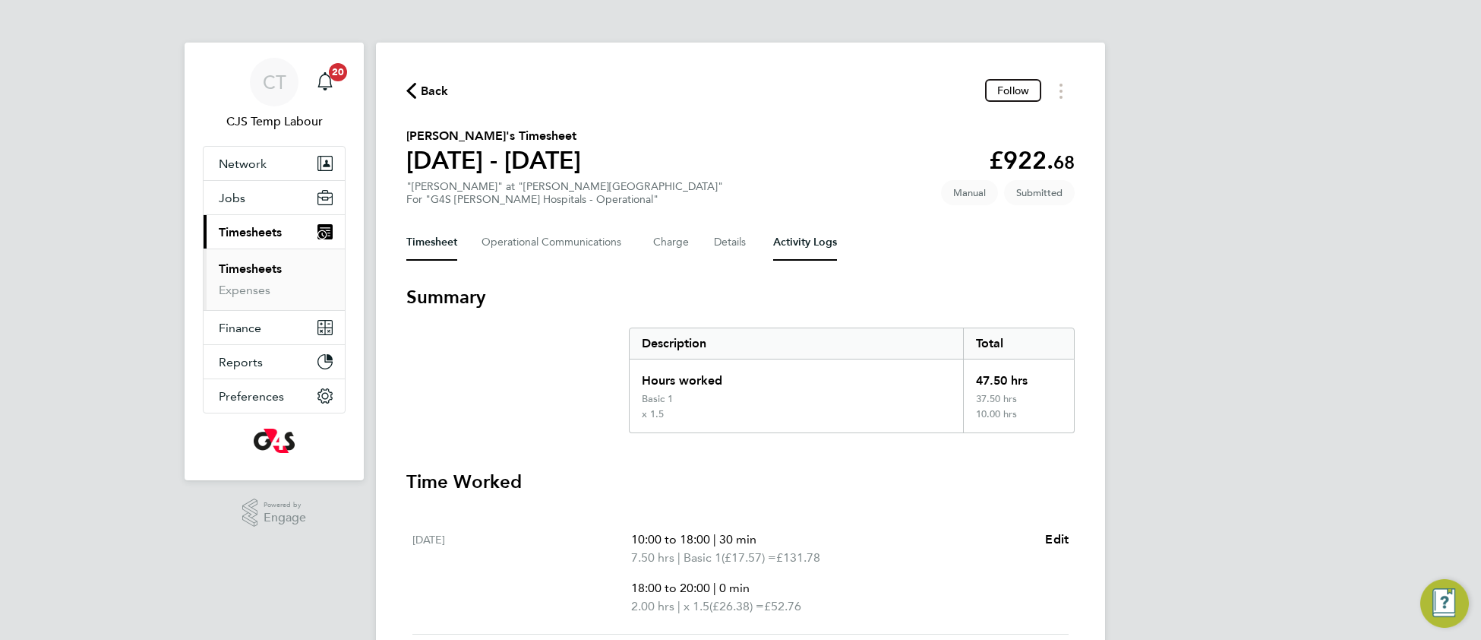
drag, startPoint x: 813, startPoint y: 232, endPoint x: 813, endPoint y: 241, distance: 8.4
click at [812, 233] on Logs-tab "Activity Logs" at bounding box center [805, 242] width 64 height 36
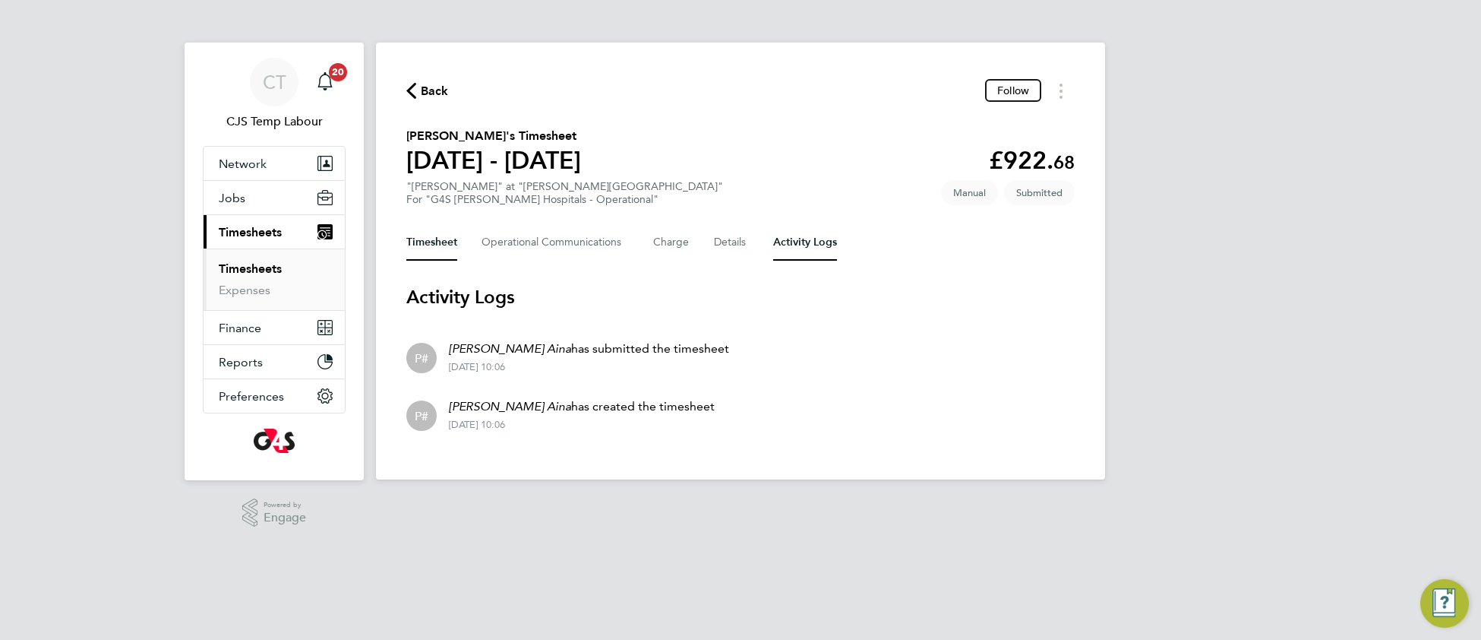
click at [435, 226] on button "Timesheet" at bounding box center [431, 242] width 51 height 36
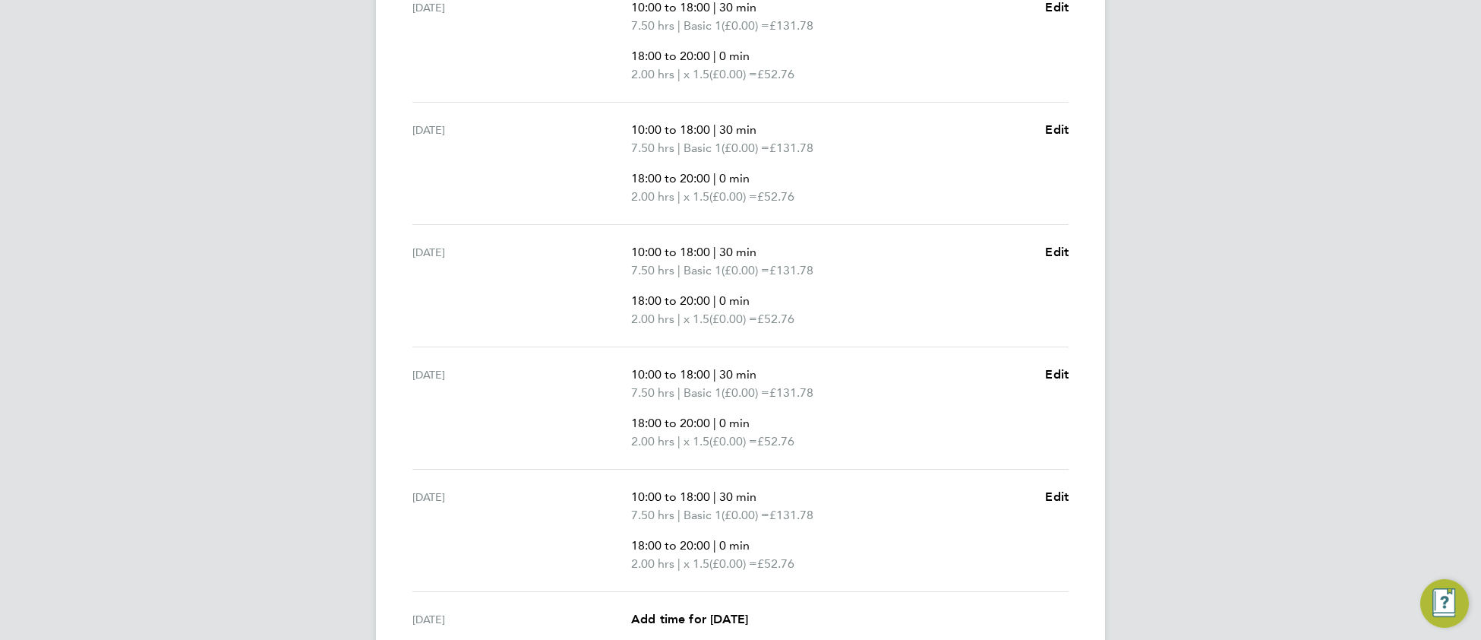
scroll to position [727, 0]
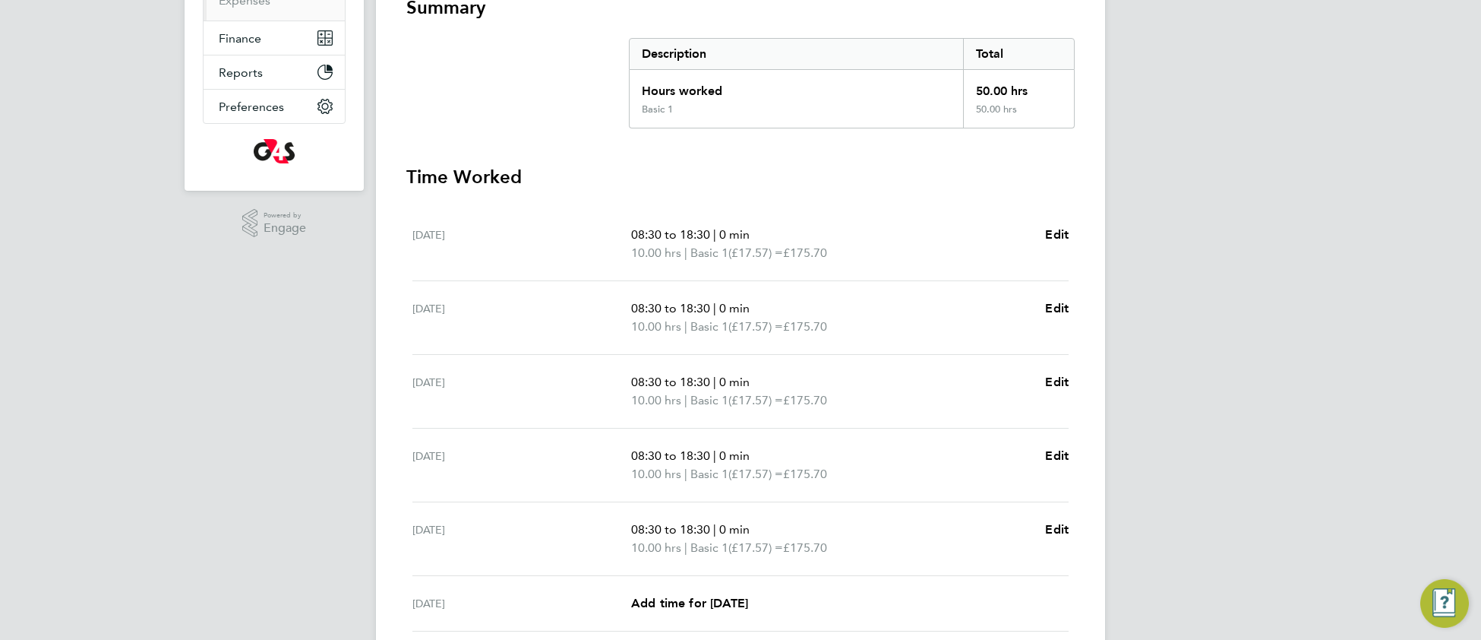
scroll to position [323, 0]
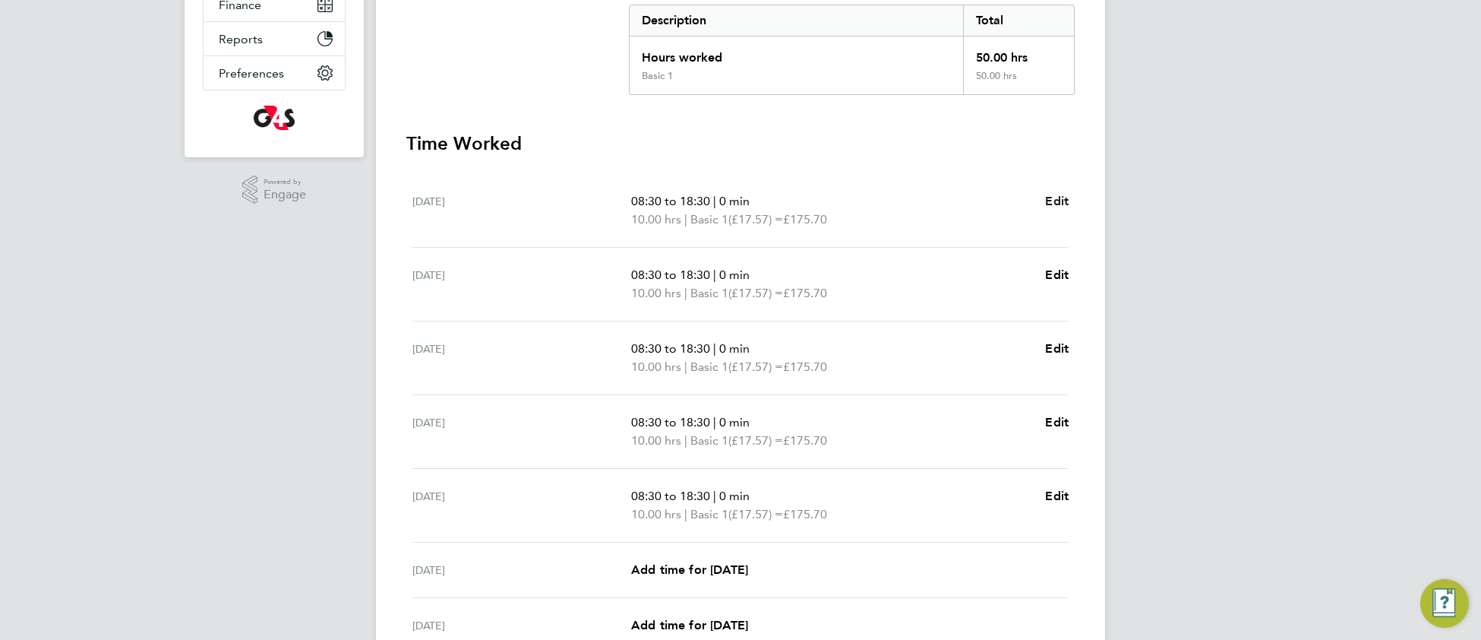
click at [1058, 202] on span "Edit" at bounding box center [1057, 201] width 24 height 14
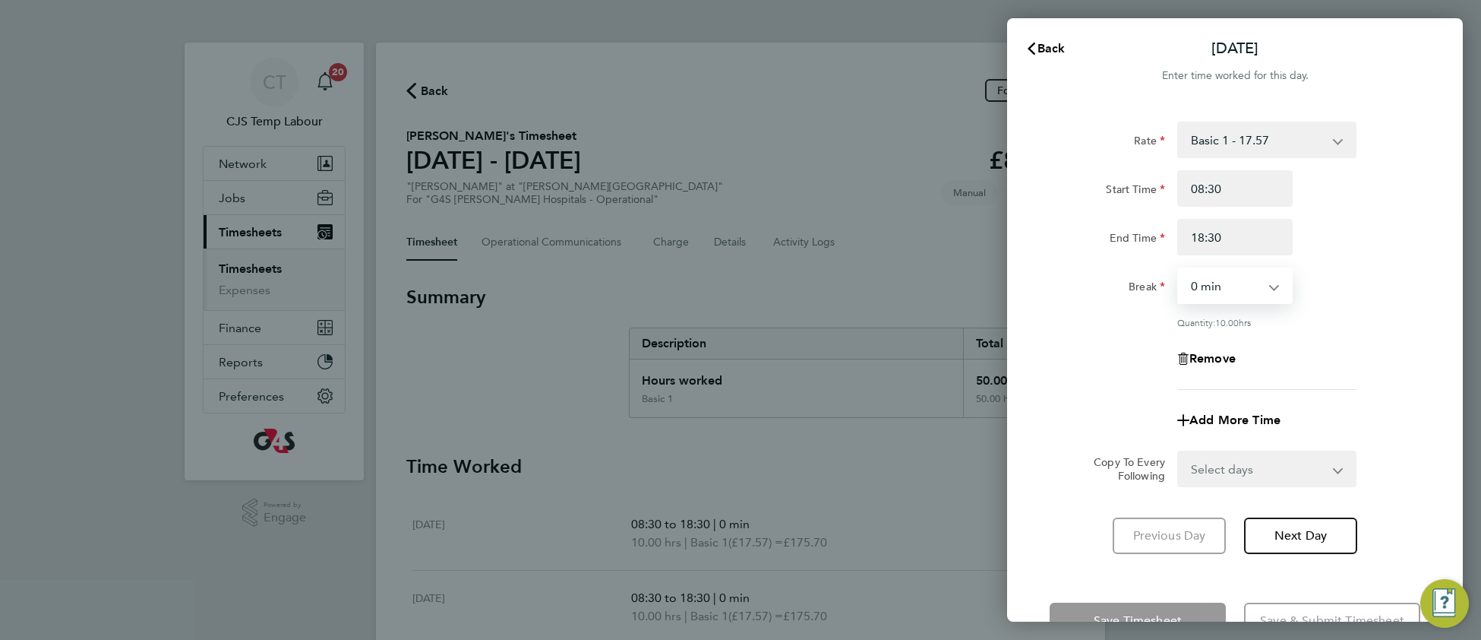
click at [1200, 291] on select "0 min 15 min 30 min 45 min 60 min 75 min 90 min" at bounding box center [1226, 285] width 94 height 33
select select "30"
click at [1179, 269] on select "0 min 15 min 30 min 45 min 60 min 75 min 90 min" at bounding box center [1226, 285] width 94 height 33
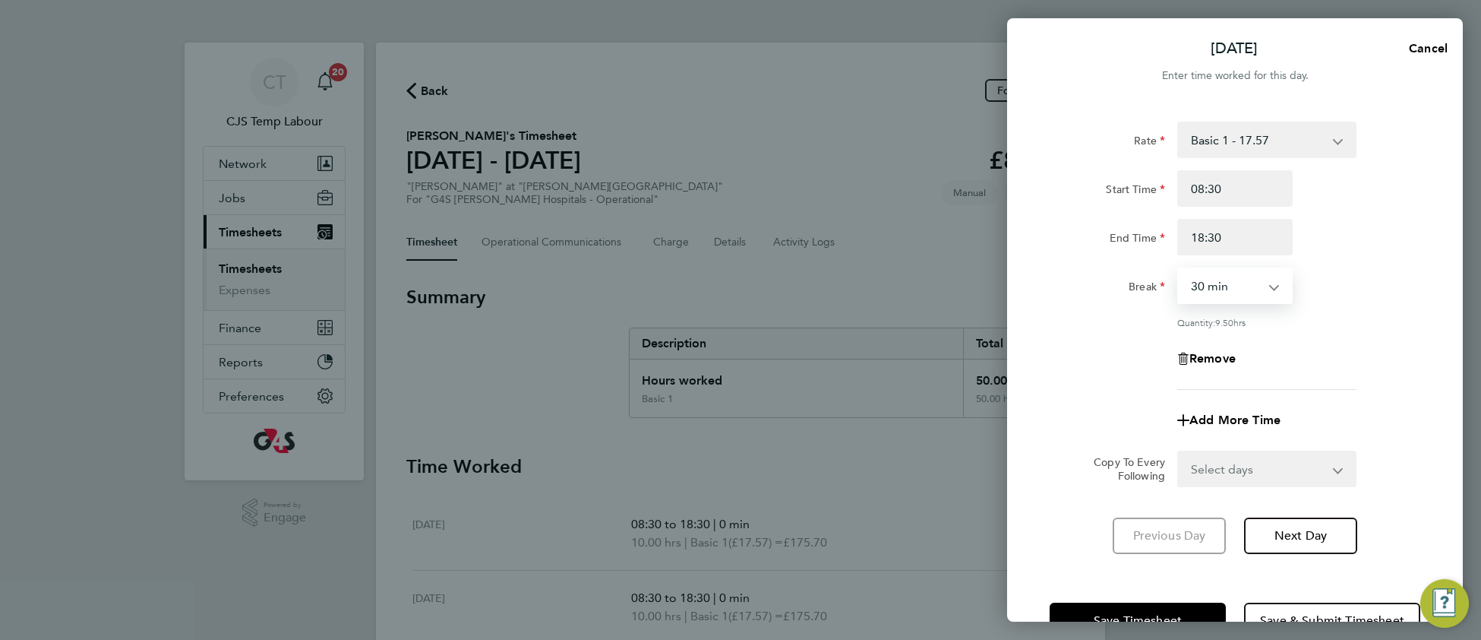
click at [1208, 466] on select "Select days Day Weekday (Mon-Fri) Weekend (Sat-Sun) [DATE] [DATE] [DATE] [DATE]…" at bounding box center [1259, 468] width 160 height 33
click at [1410, 394] on app-timesheet-line-form-group "Rate Basic 1 - 17.57 [DATE] Rate - 24.78 [DATE] & BH Rate - 32.15 x 1.5 - 26.38…" at bounding box center [1235, 280] width 371 height 317
click at [1268, 416] on span "Add More Time" at bounding box center [1234, 419] width 91 height 14
select select "null"
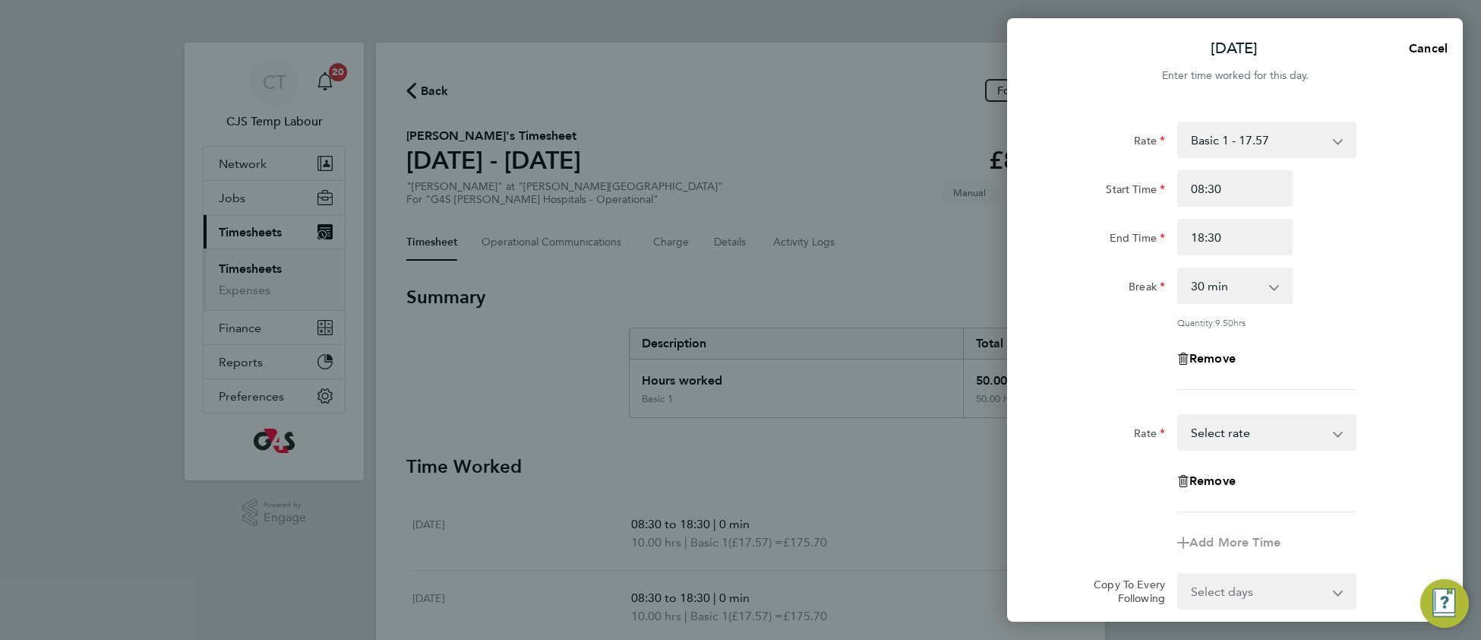
click at [1233, 431] on select "Basic 1 - 17.57 [DATE] Rate - 24.78 [DATE] & BH Rate - 32.15 x 1.5 - 26.38 Nigh…" at bounding box center [1258, 431] width 158 height 33
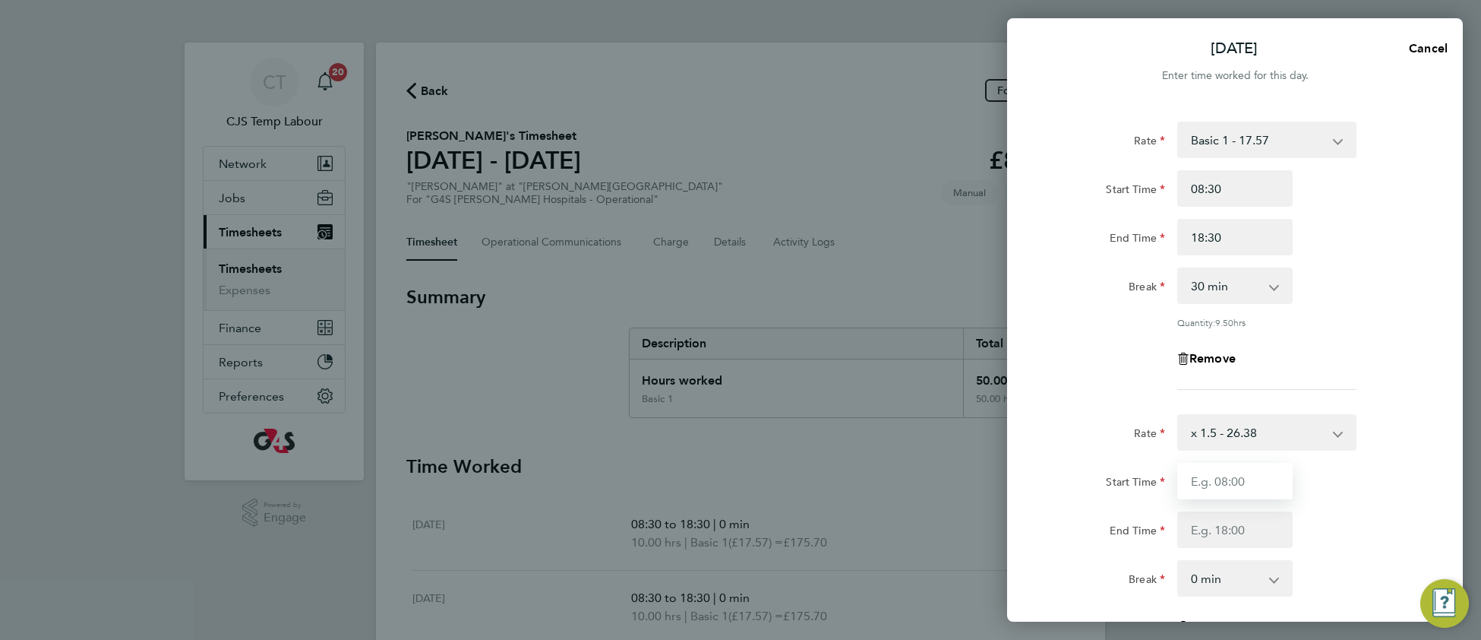
click at [1199, 480] on input "Start Time" at bounding box center [1234, 481] width 115 height 36
type input "16:30"
drag, startPoint x: 1357, startPoint y: 567, endPoint x: 1349, endPoint y: 571, distance: 8.9
click at [1356, 567] on div "Break 0 min 15 min 30 min 45 min 60 min 75 min 90 min" at bounding box center [1235, 578] width 383 height 36
click at [1202, 232] on input "18:30" at bounding box center [1234, 237] width 115 height 36
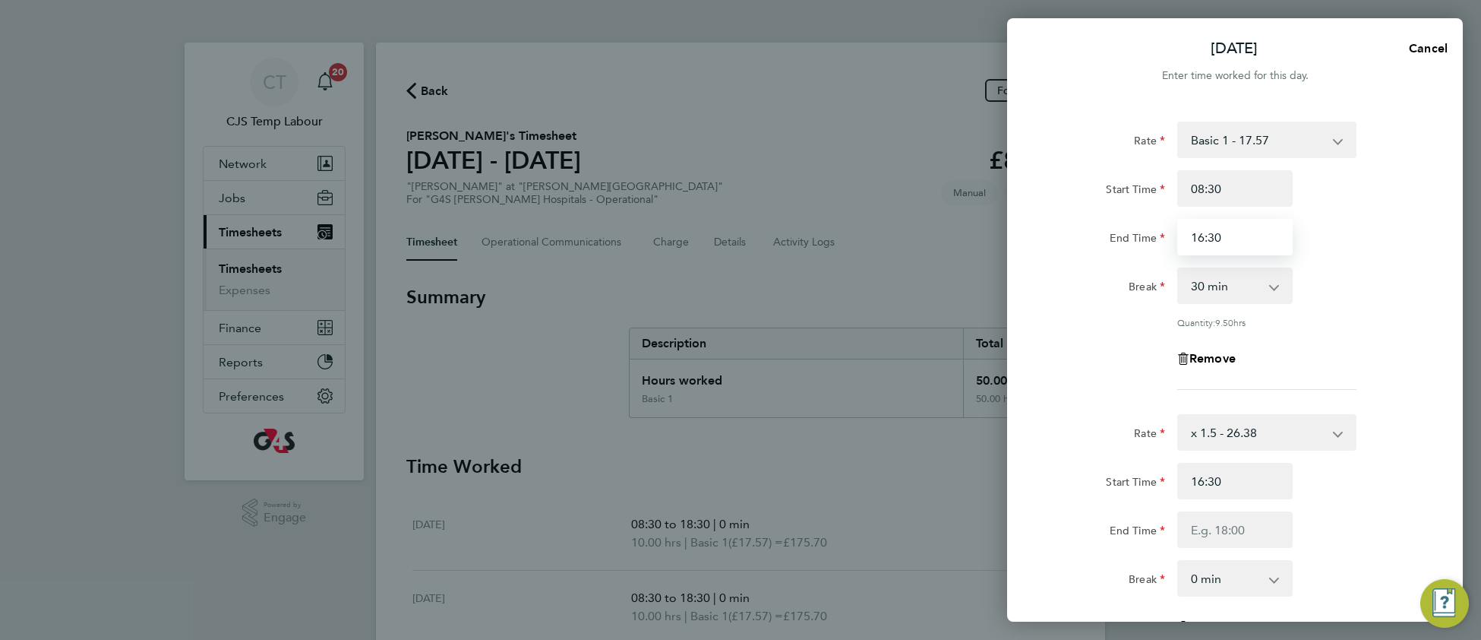
type input "16:30"
click at [1339, 306] on div "Rate Basic 1 - 17.57 [DATE] Rate - 24.78 [DATE] & BH Rate - 32.15 x 1.5 - 26.38…" at bounding box center [1235, 256] width 371 height 268
click at [1206, 530] on input "End Time" at bounding box center [1234, 529] width 115 height 36
type input "18:30"
click at [1328, 543] on div "End Time 18:30" at bounding box center [1235, 529] width 383 height 36
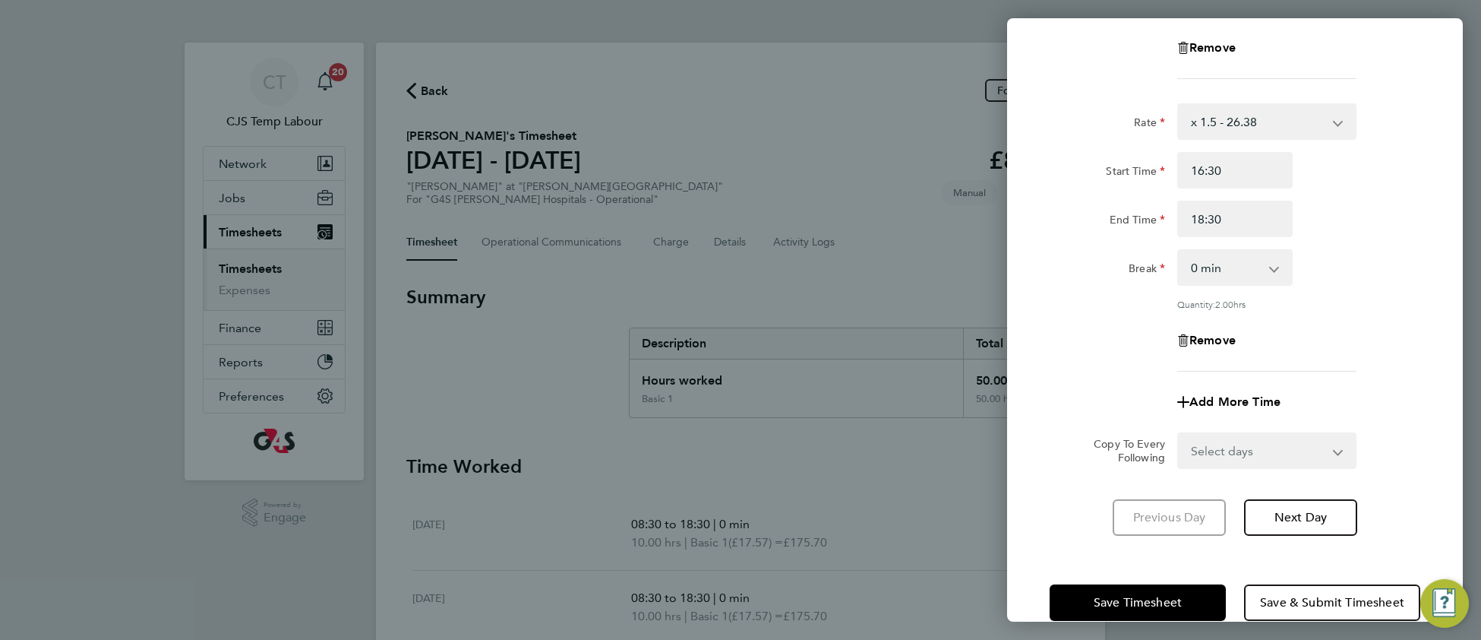
scroll to position [336, 0]
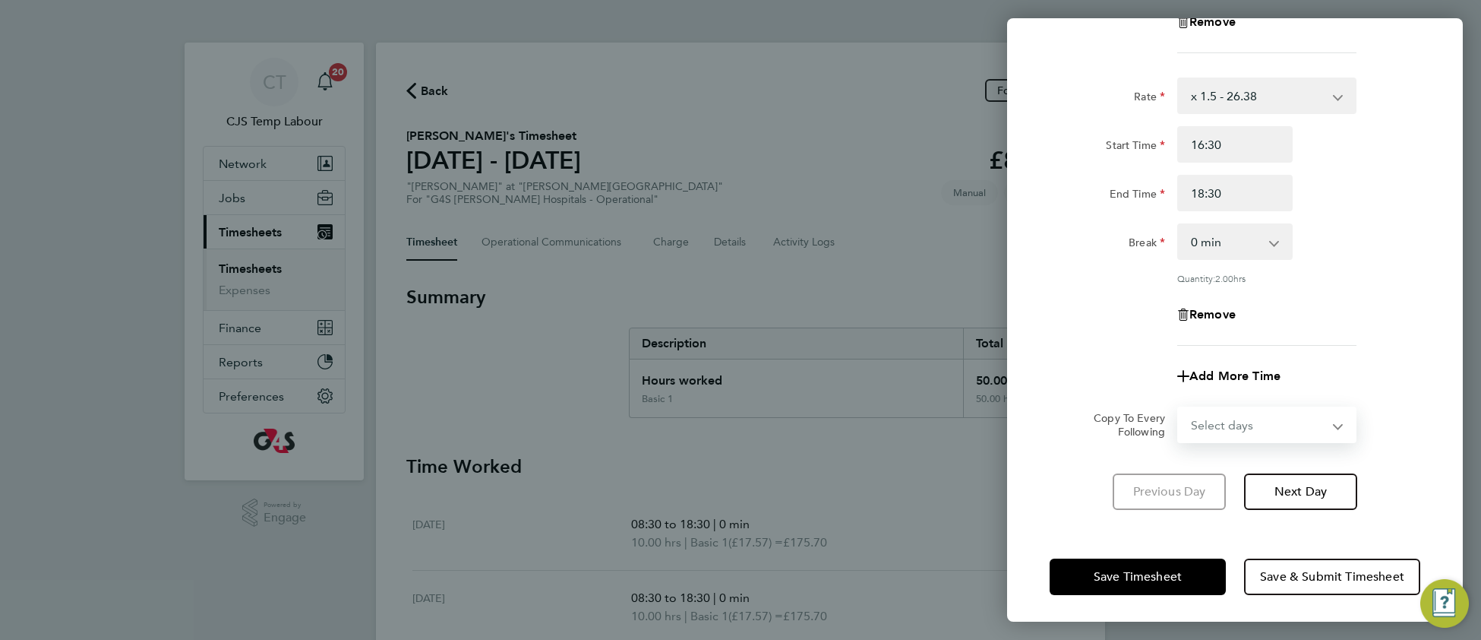
click at [1237, 416] on select "Select days Day Weekday (Mon-Fri) Weekend (Sat-Sun) [DATE] [DATE] [DATE] [DATE]…" at bounding box center [1259, 424] width 160 height 33
select select "WEEKDAY"
click at [1179, 408] on select "Select days Day Weekday (Mon-Fri) Weekend (Sat-Sun) [DATE] [DATE] [DATE] [DATE]…" at bounding box center [1259, 424] width 160 height 33
select select "[DATE]"
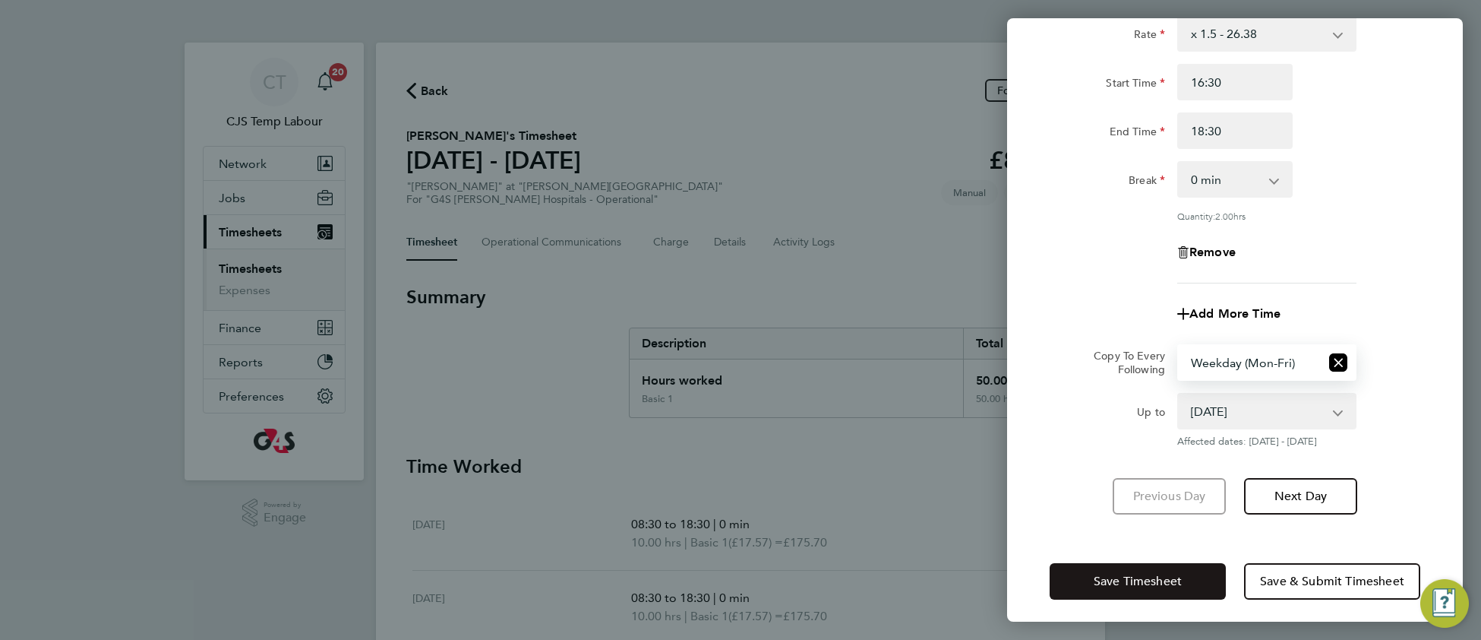
scroll to position [403, 0]
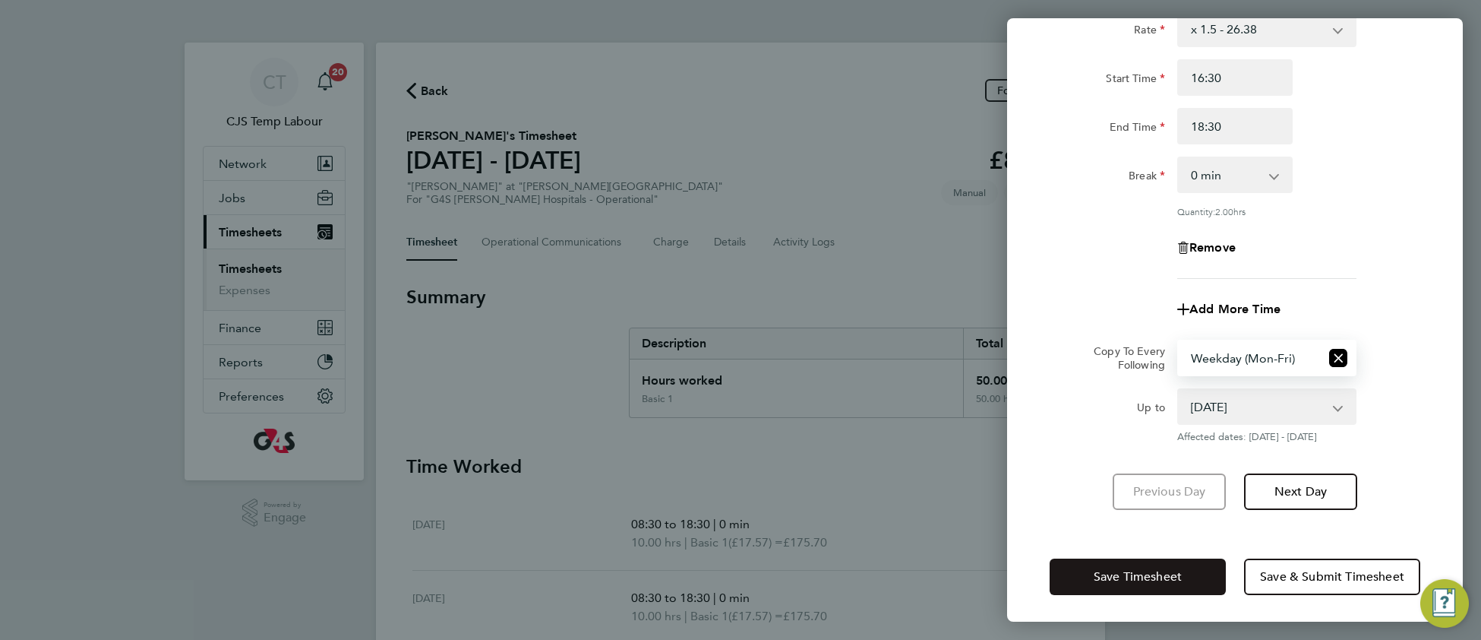
click at [1102, 573] on span "Save Timesheet" at bounding box center [1138, 576] width 88 height 15
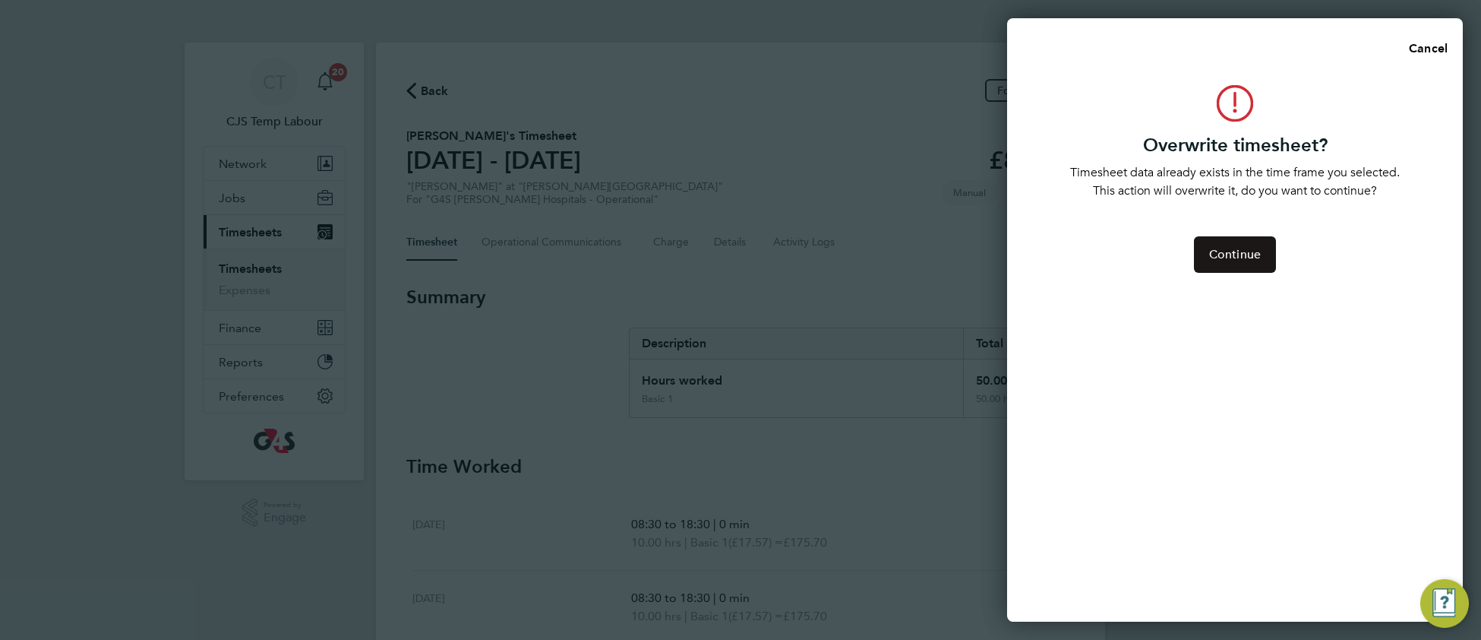
click at [1241, 262] on button "Continue" at bounding box center [1235, 254] width 82 height 36
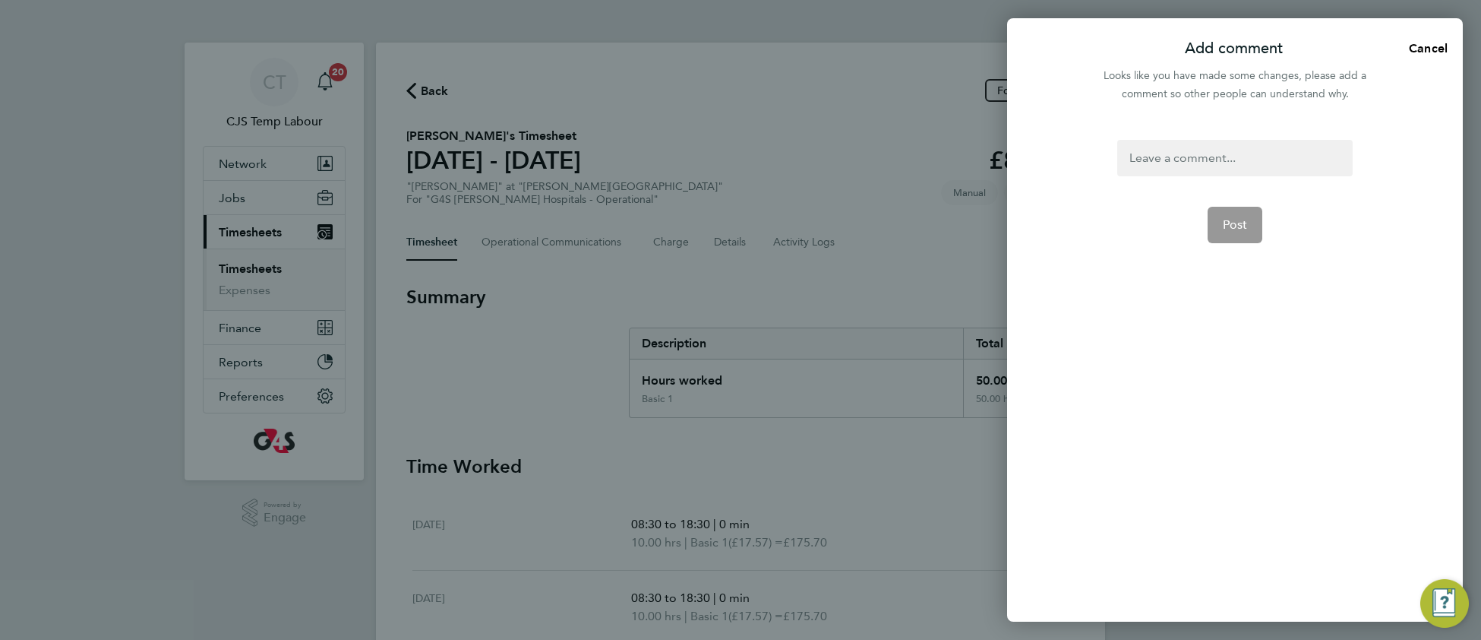
click at [1156, 165] on div at bounding box center [1234, 158] width 235 height 36
click at [1159, 153] on div at bounding box center [1234, 158] width 235 height 36
click at [1250, 251] on button "Post" at bounding box center [1235, 243] width 55 height 36
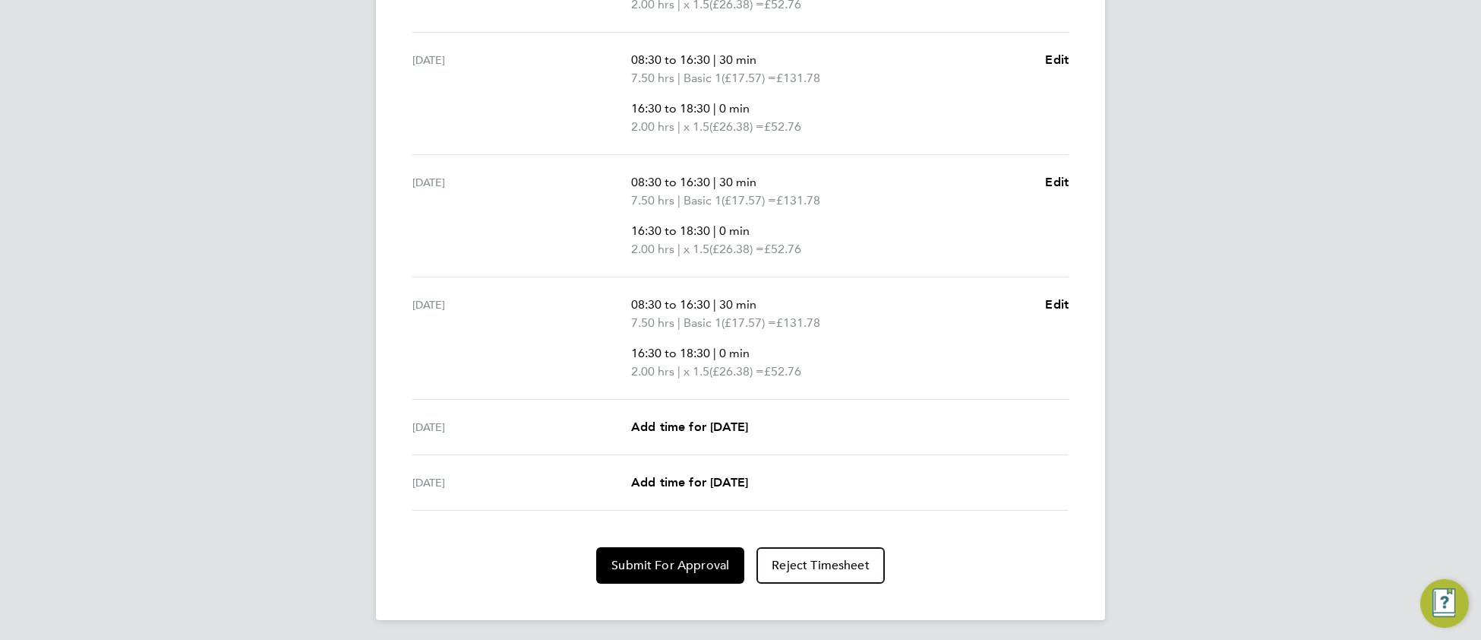
scroll to position [727, 0]
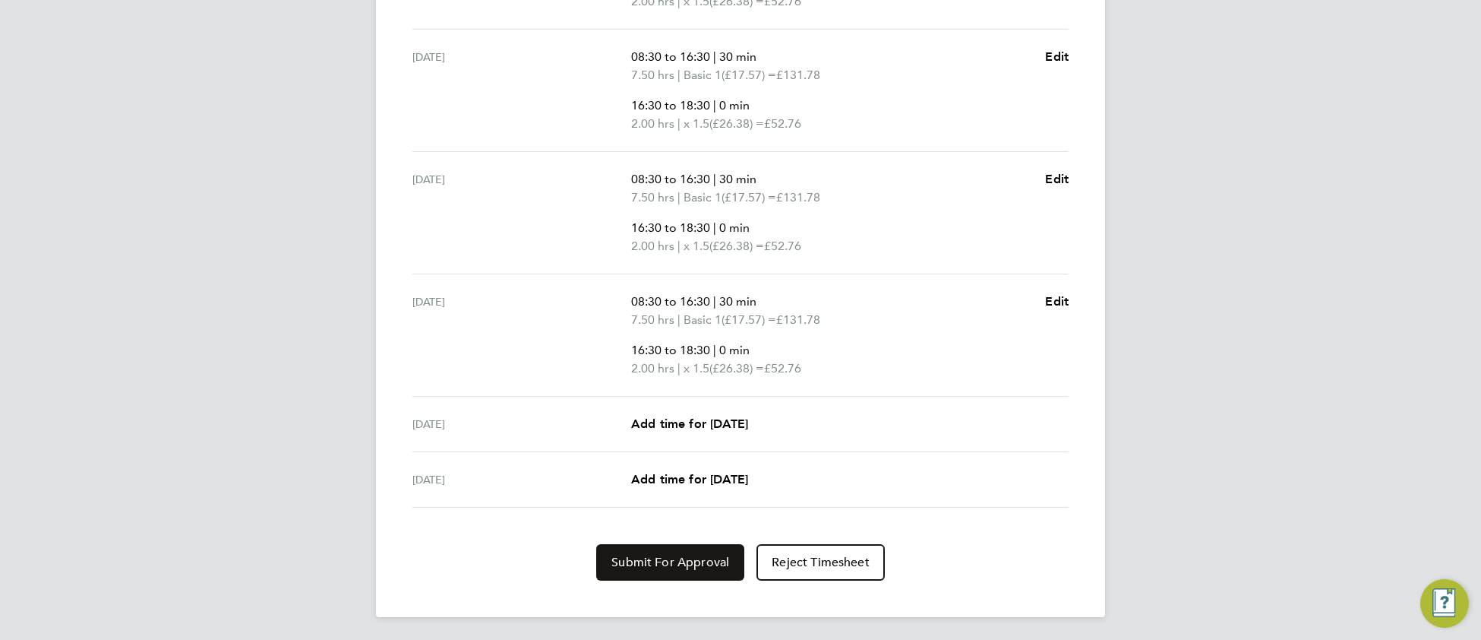
click at [691, 555] on span "Submit For Approval" at bounding box center [670, 561] width 118 height 15
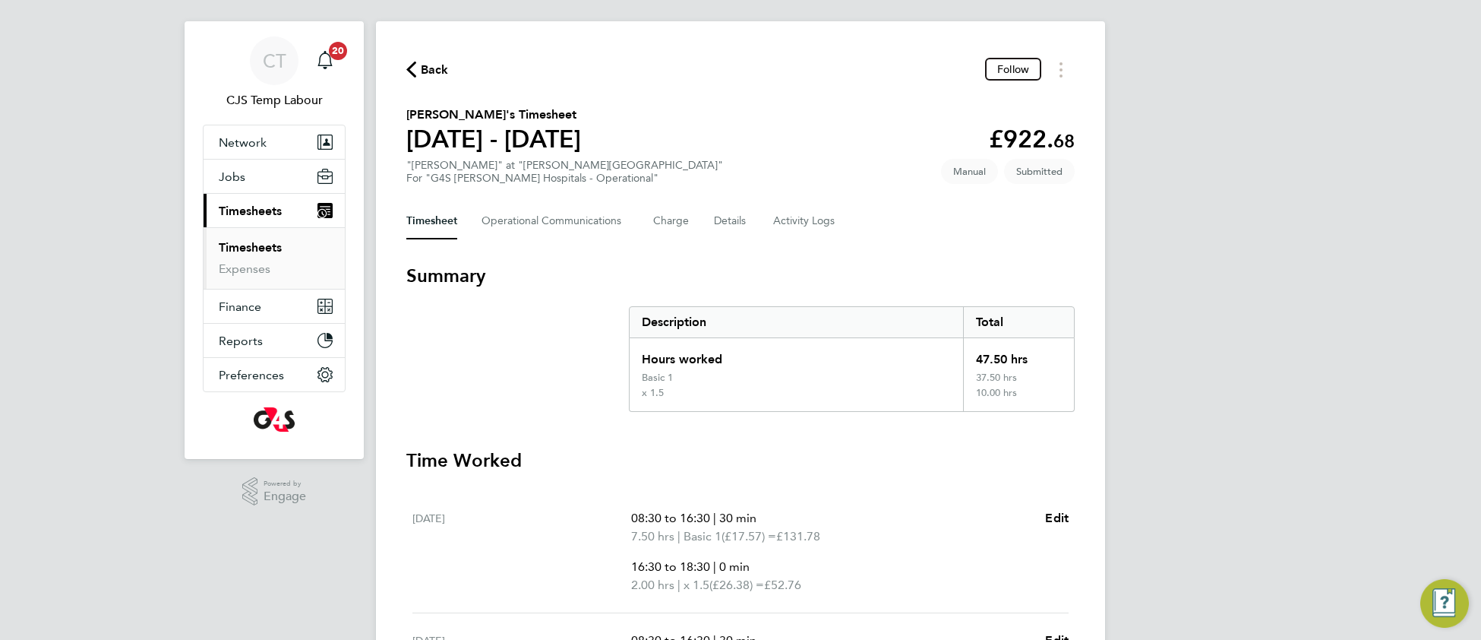
scroll to position [0, 0]
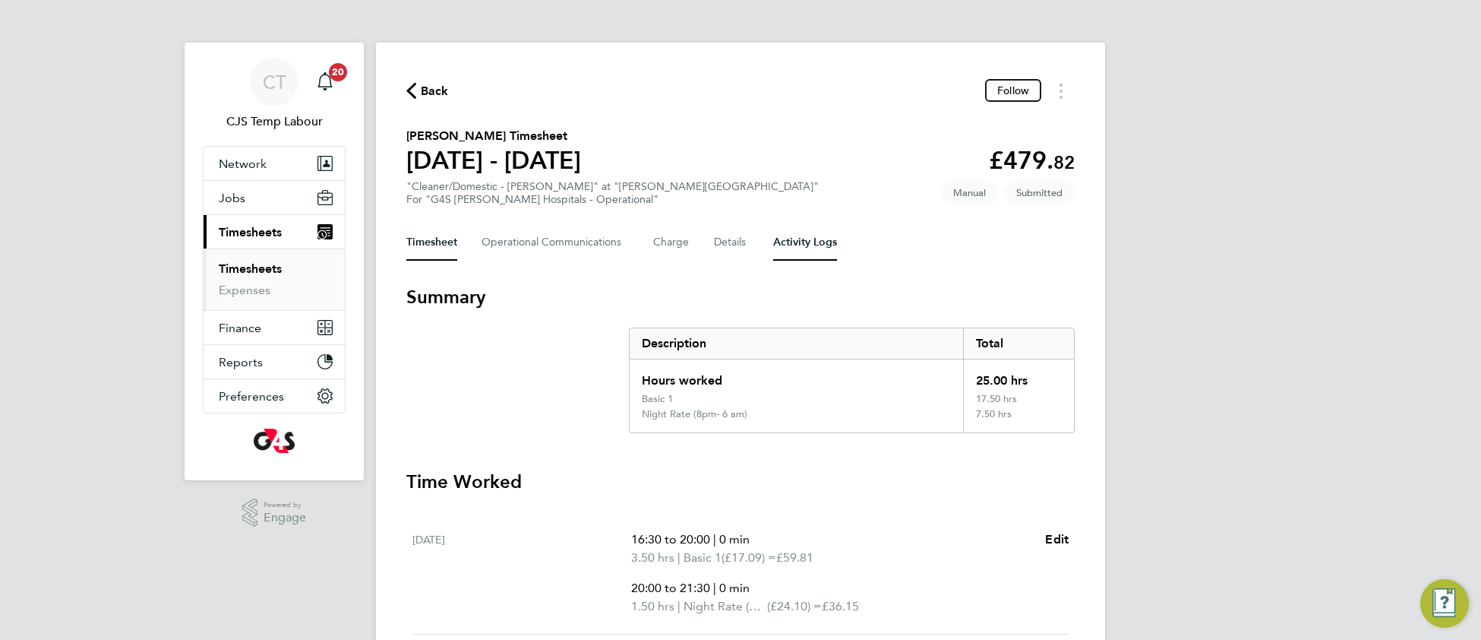
click at [815, 251] on Logs-tab "Activity Logs" at bounding box center [805, 242] width 64 height 36
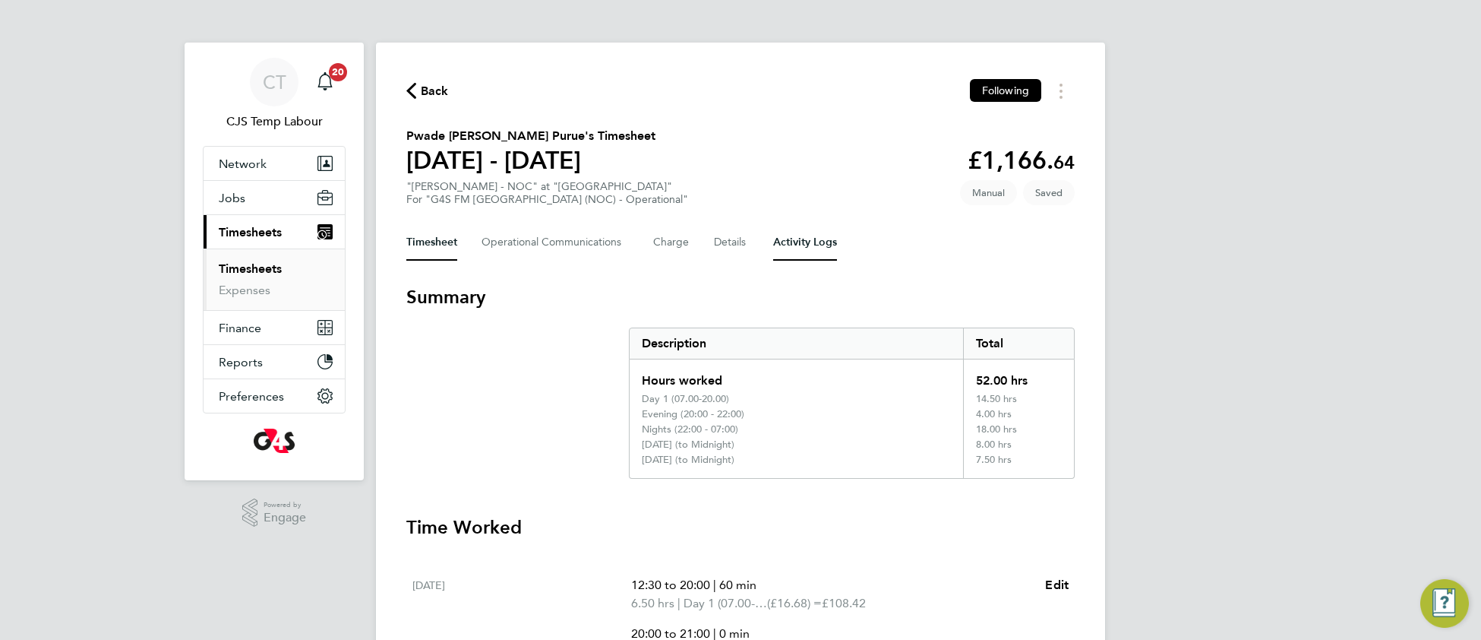
click at [809, 243] on Logs-tab "Activity Logs" at bounding box center [805, 242] width 64 height 36
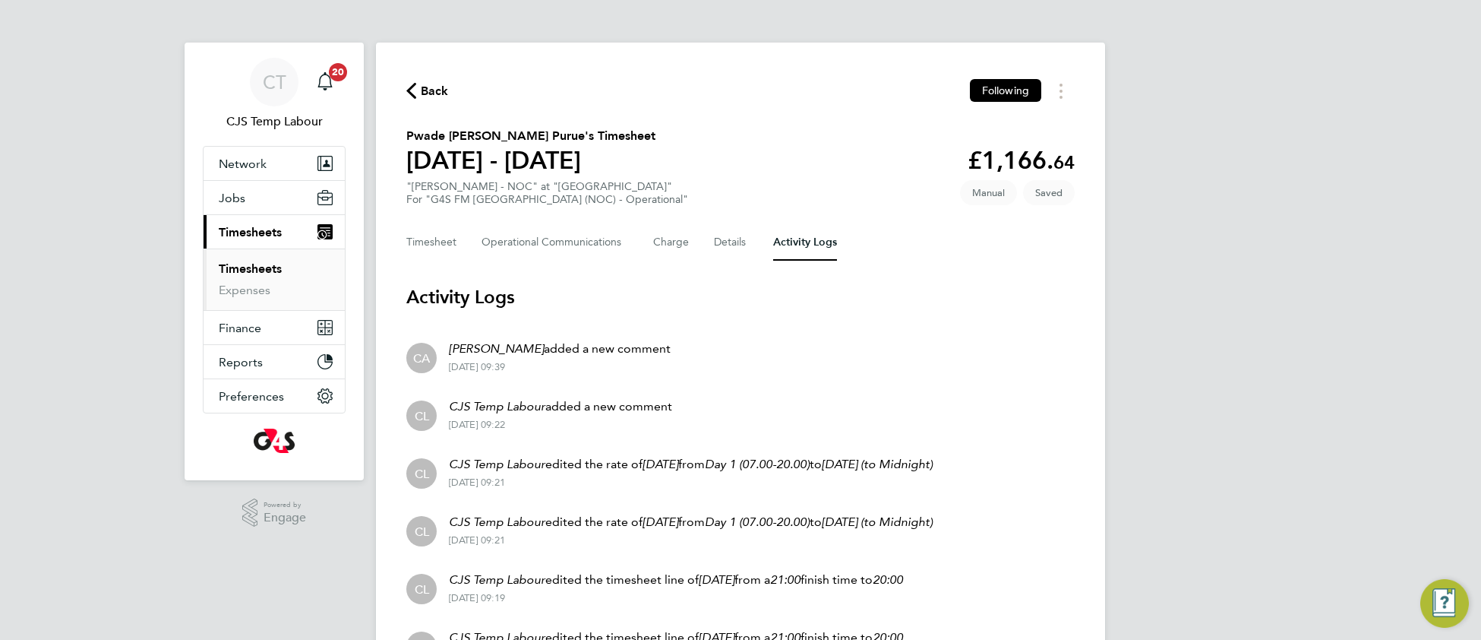
click at [249, 276] on link "Timesheets" at bounding box center [250, 268] width 63 height 14
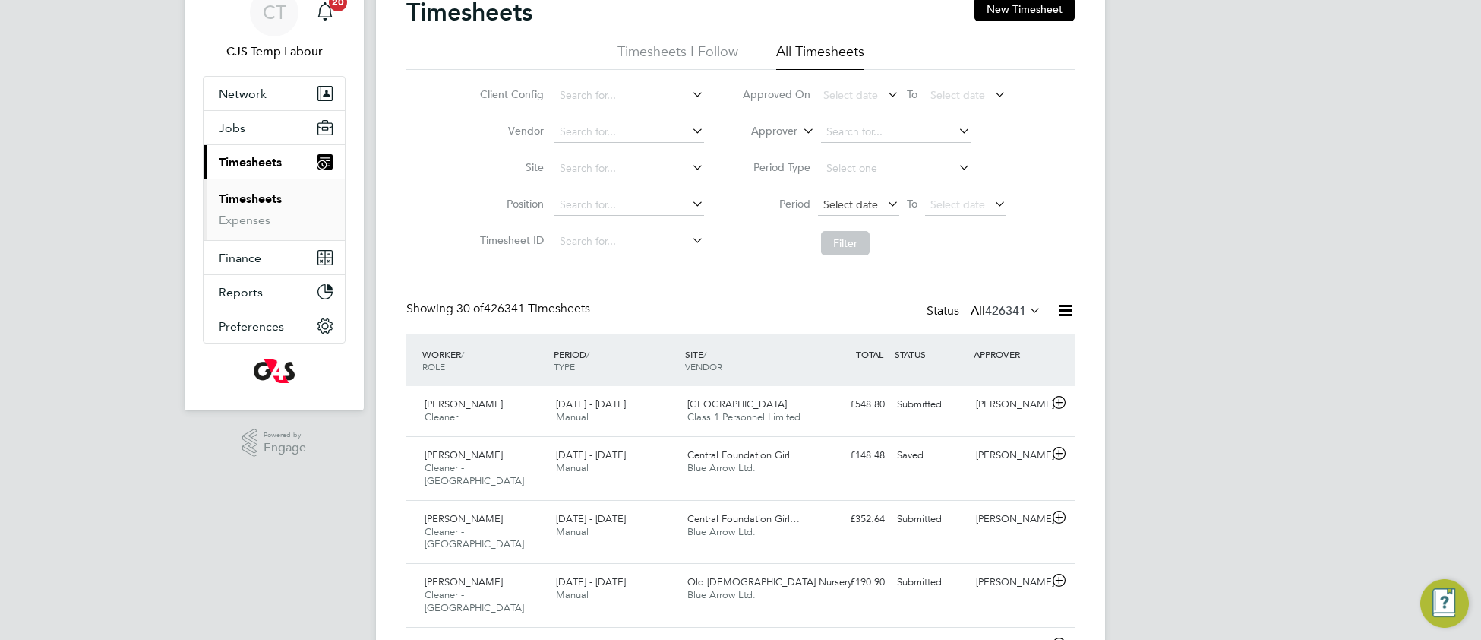
click at [835, 207] on span "Select date" at bounding box center [850, 204] width 55 height 14
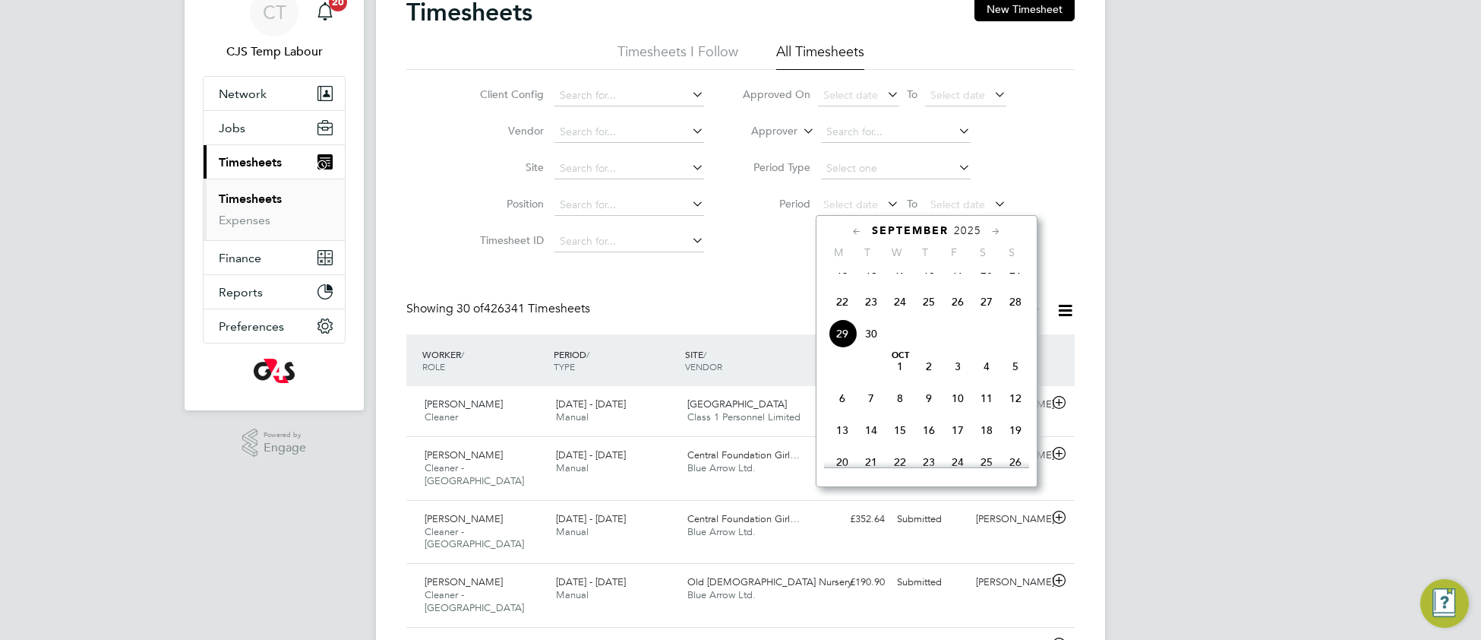
click at [840, 314] on span "22" at bounding box center [842, 301] width 29 height 29
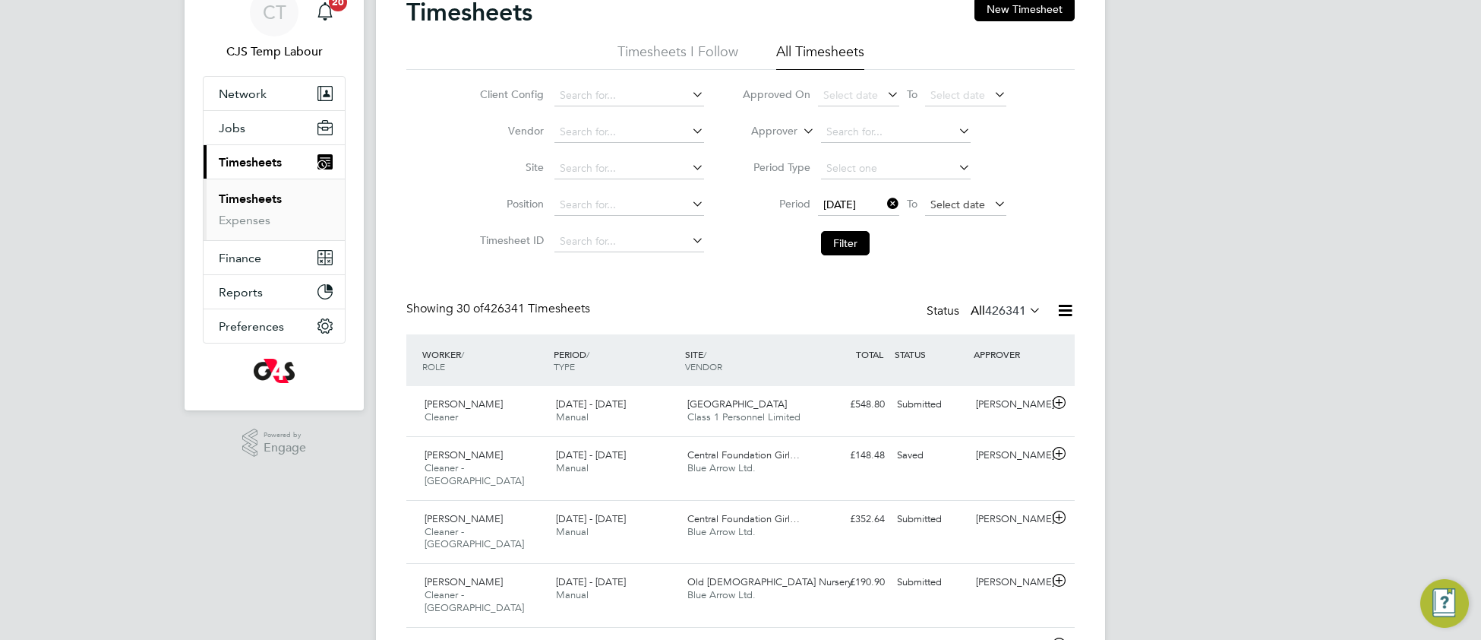
click at [949, 197] on span "Select date" at bounding box center [957, 204] width 55 height 14
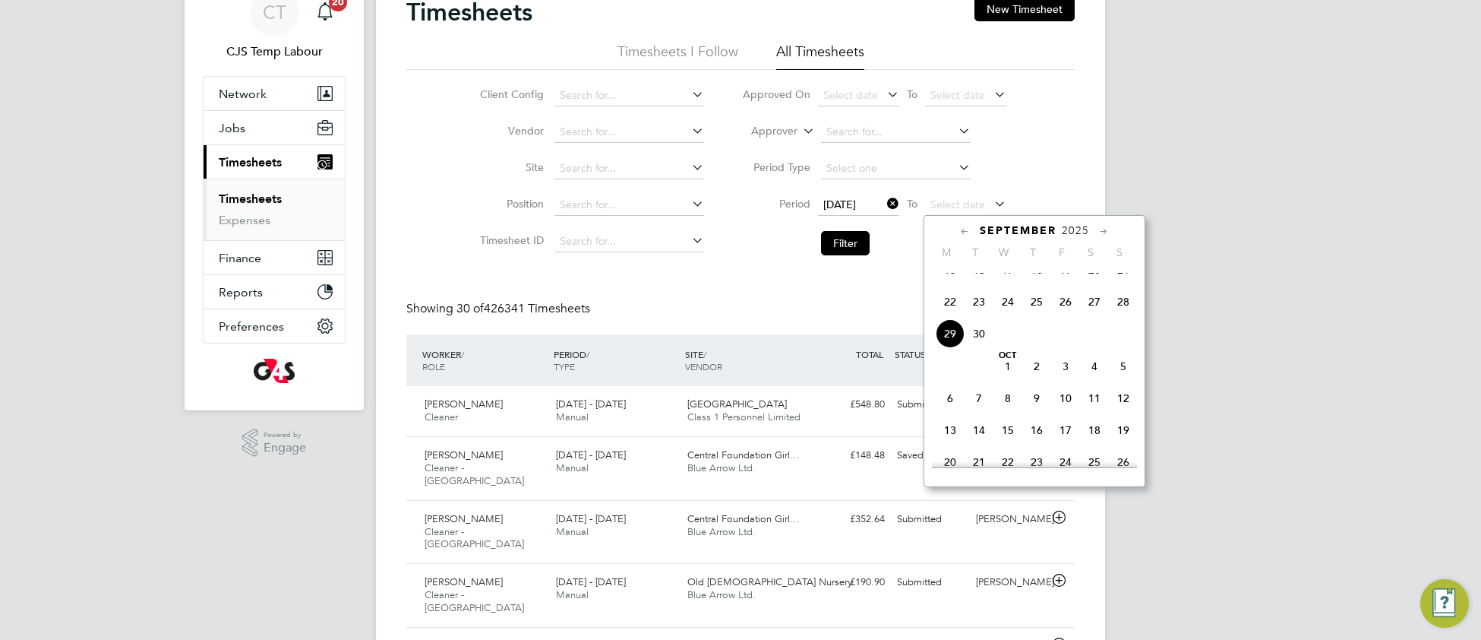
drag, startPoint x: 1121, startPoint y: 321, endPoint x: 1060, endPoint y: 311, distance: 61.6
click at [1117, 316] on span "28" at bounding box center [1123, 301] width 29 height 29
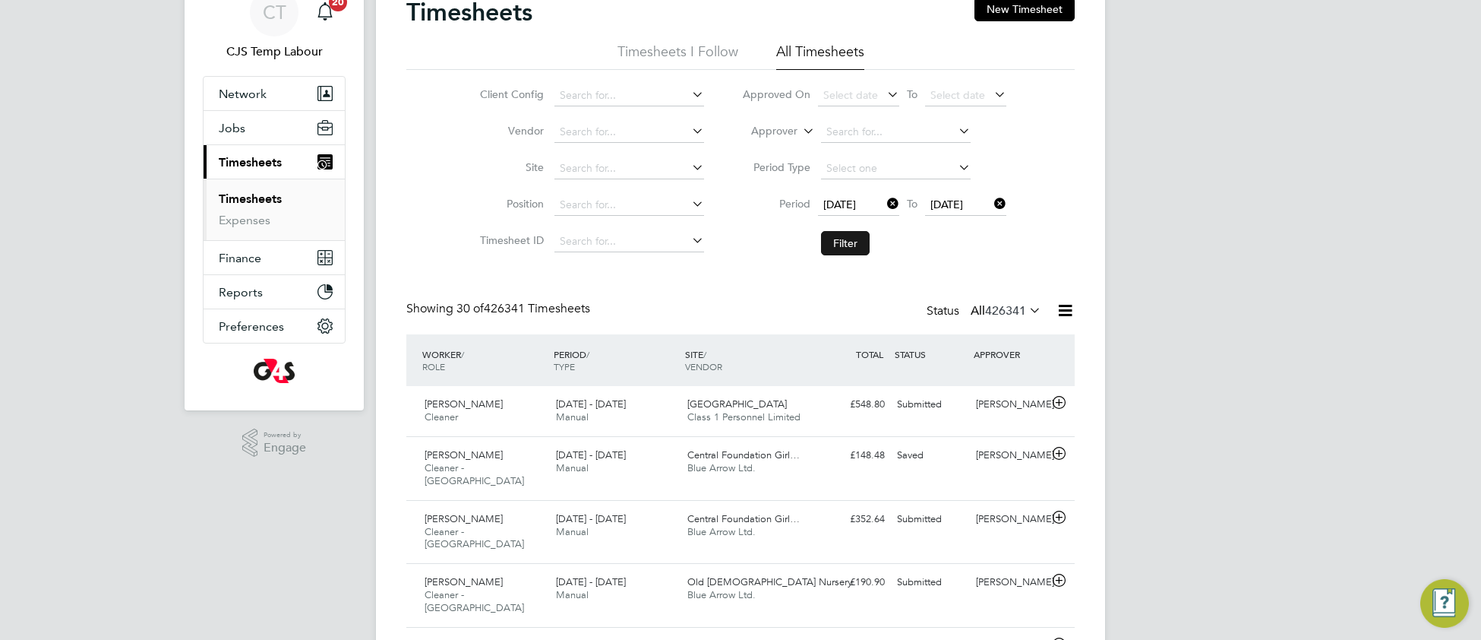
click at [838, 241] on button "Filter" at bounding box center [845, 243] width 49 height 24
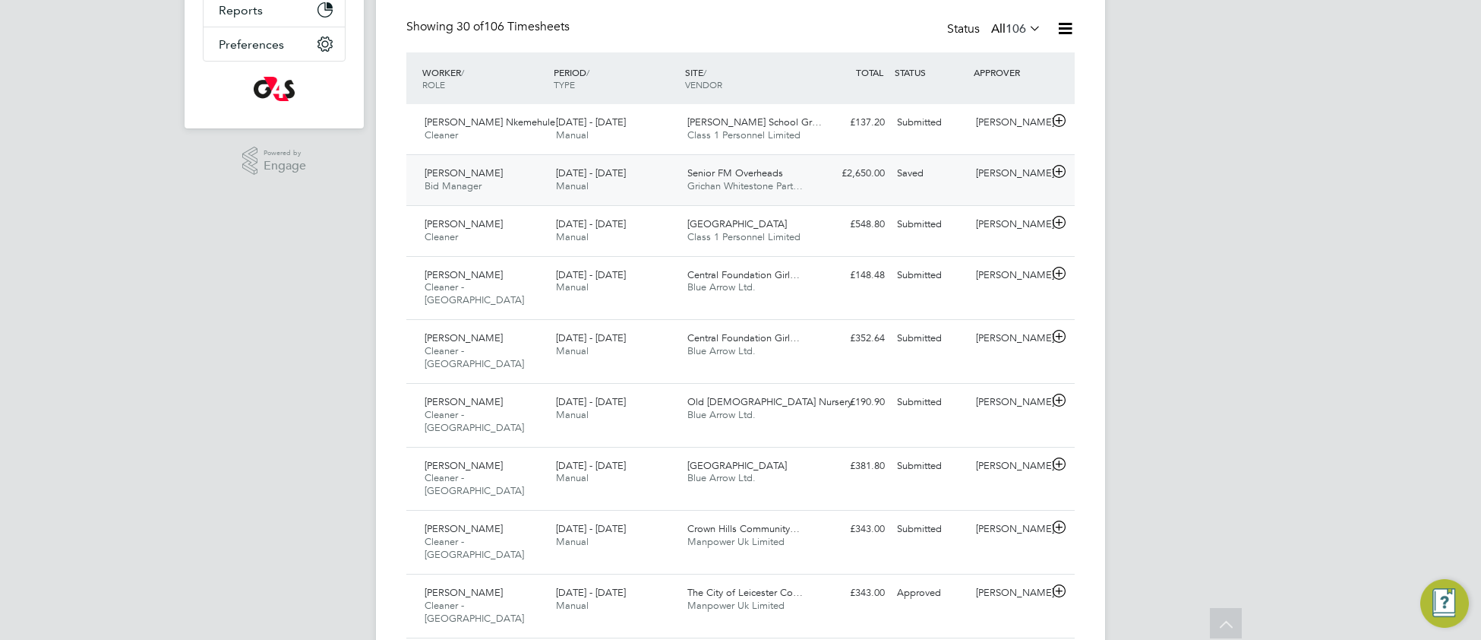
click at [790, 189] on span "Grichan Whitestone Part…" at bounding box center [744, 185] width 115 height 13
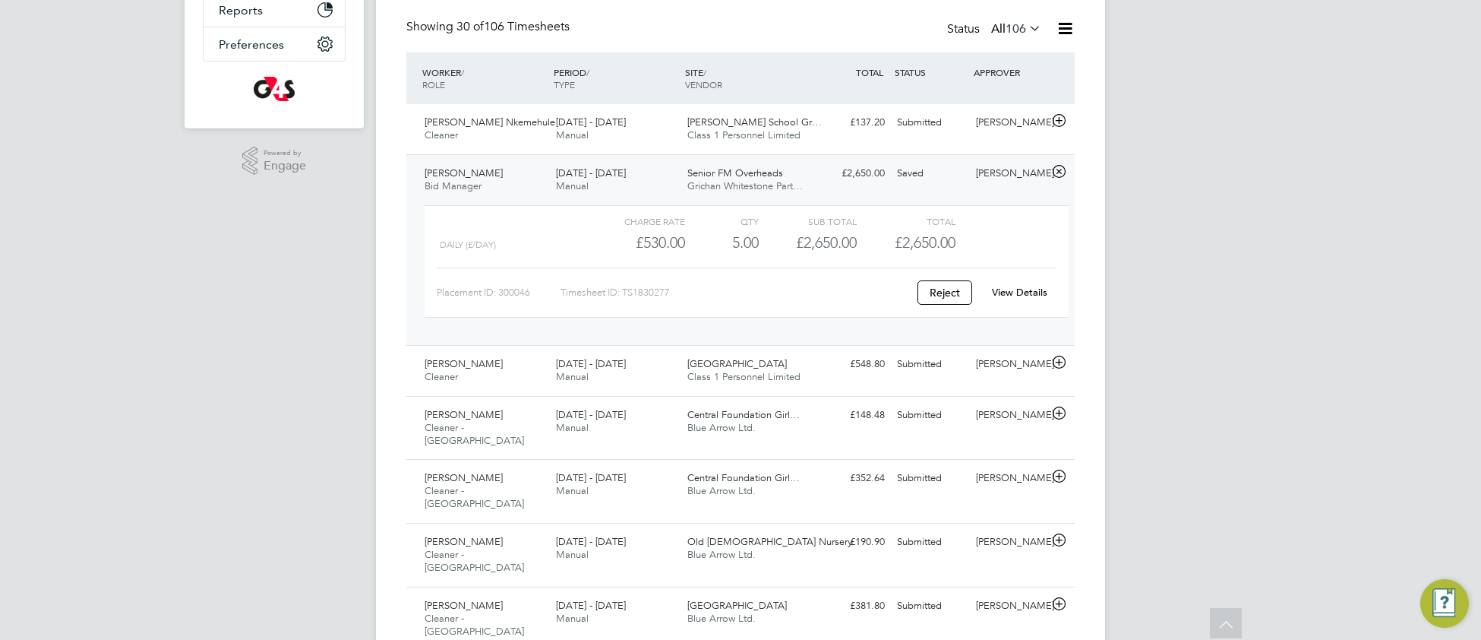
click at [1025, 289] on link "View Details" at bounding box center [1019, 292] width 55 height 13
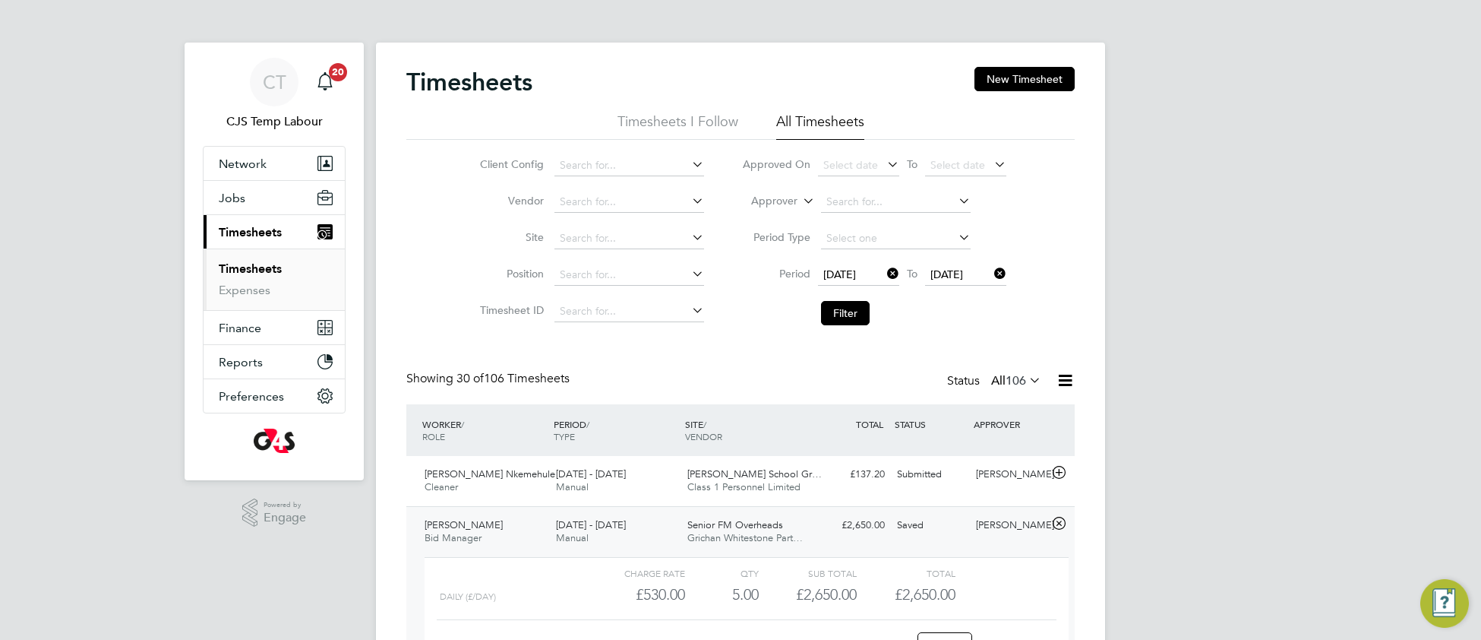
drag, startPoint x: 835, startPoint y: 321, endPoint x: 731, endPoint y: 375, distance: 116.5
click at [834, 323] on button "Filter" at bounding box center [845, 313] width 49 height 24
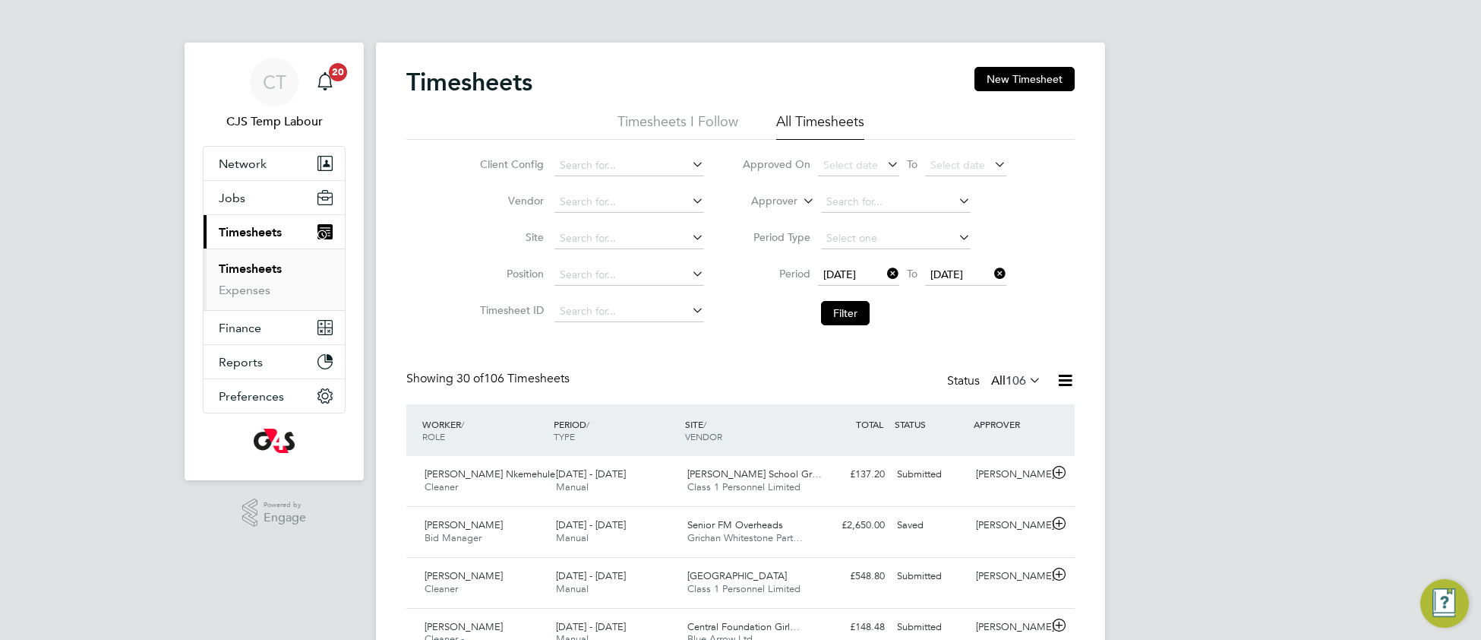
click at [1065, 378] on icon at bounding box center [1065, 380] width 19 height 19
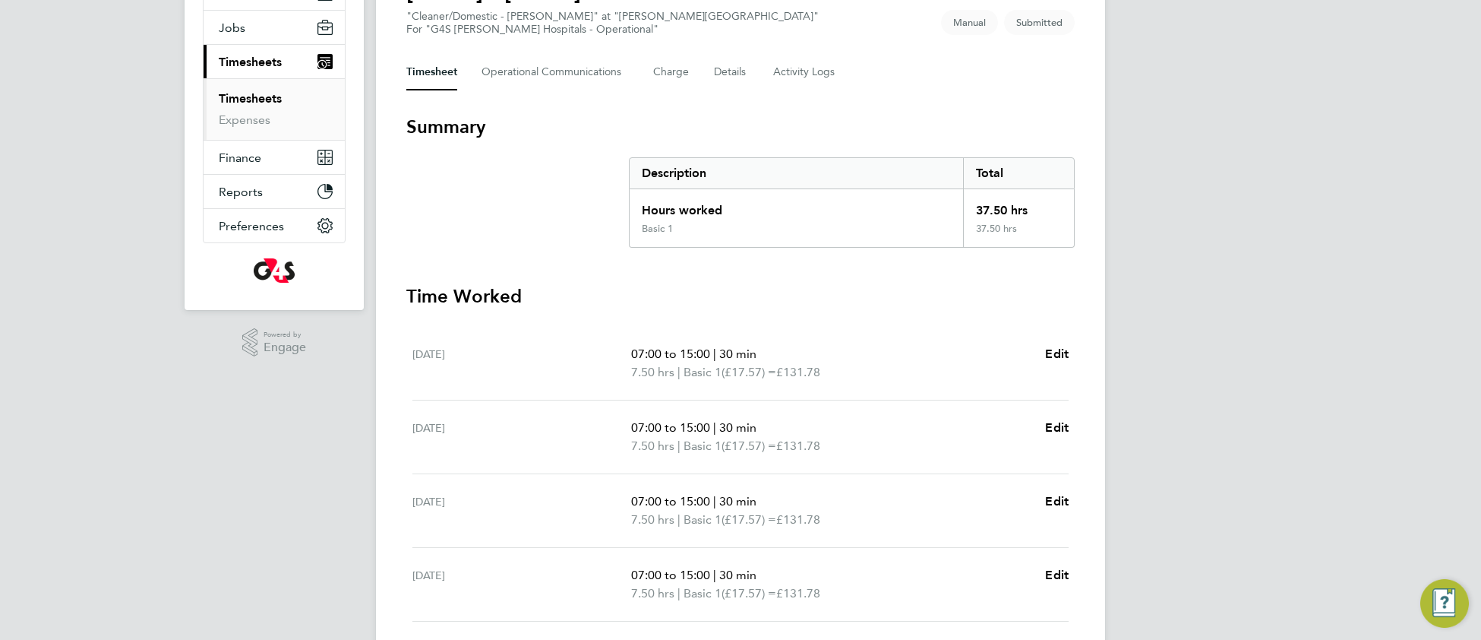
scroll to position [175, 0]
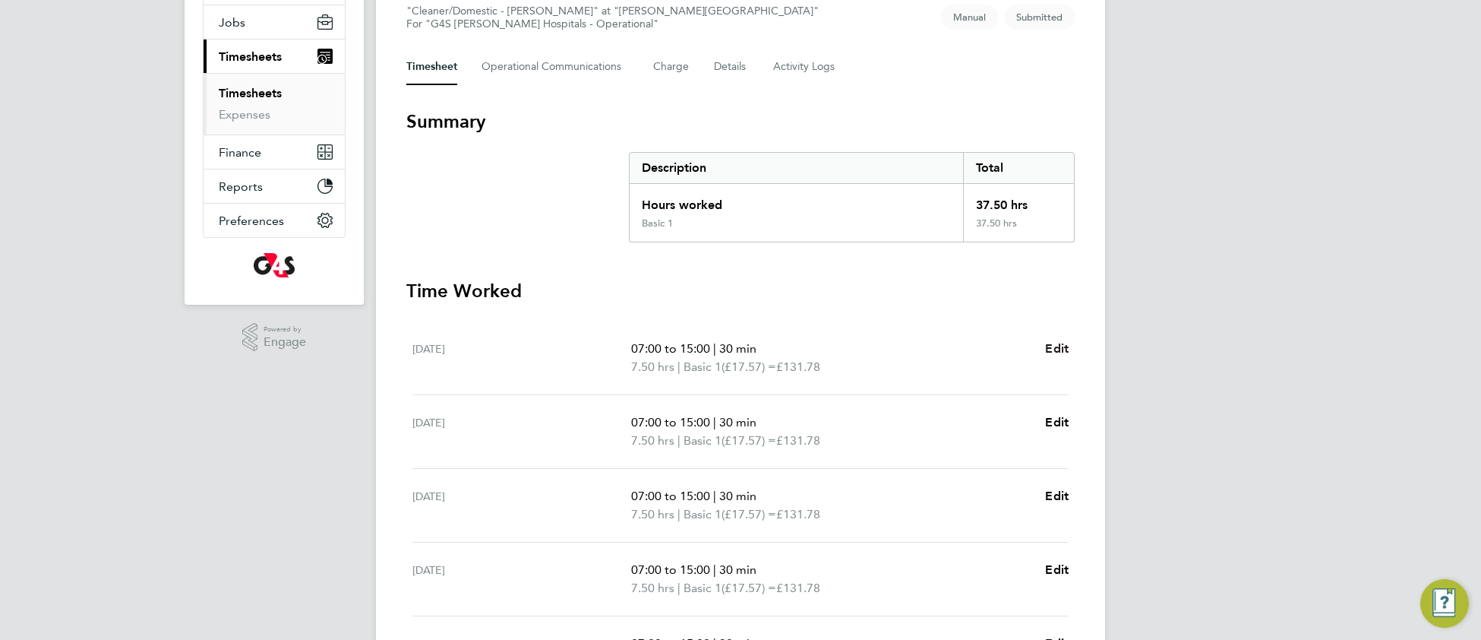
click at [1060, 349] on span "Edit" at bounding box center [1057, 348] width 24 height 14
select select "30"
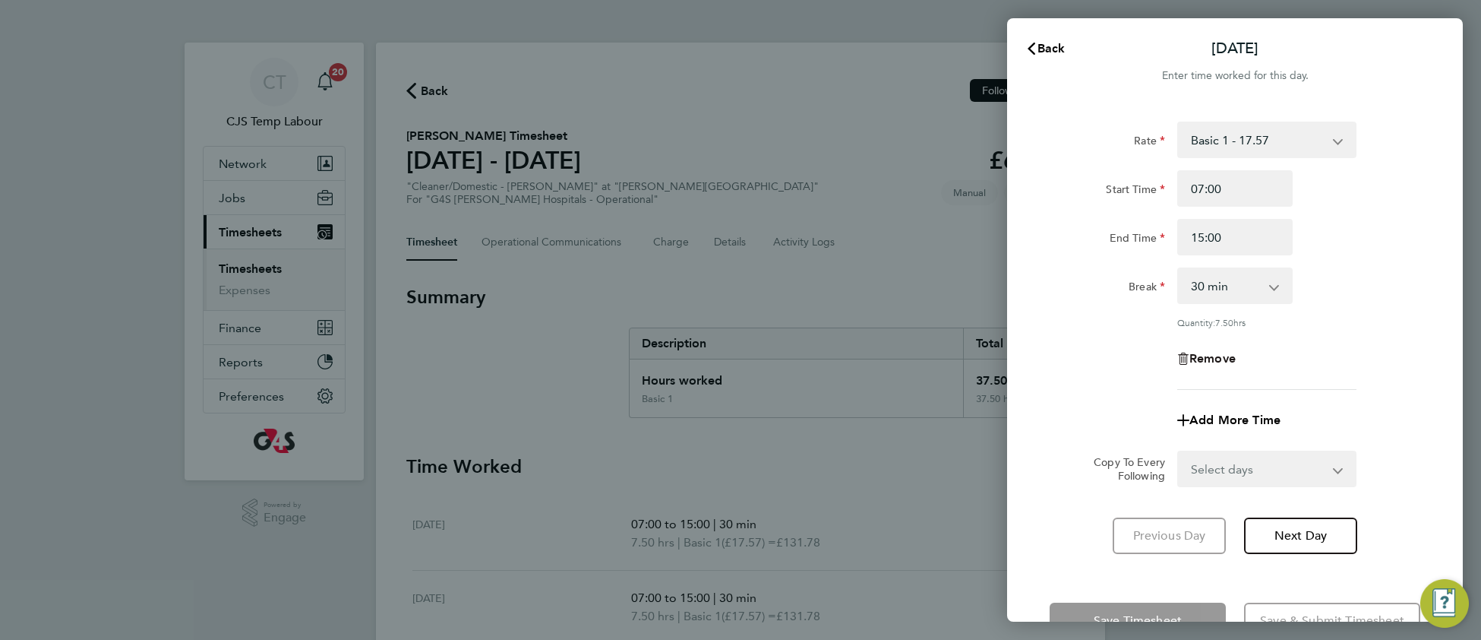
click at [1229, 357] on span "Remove" at bounding box center [1212, 358] width 46 height 14
select select "null"
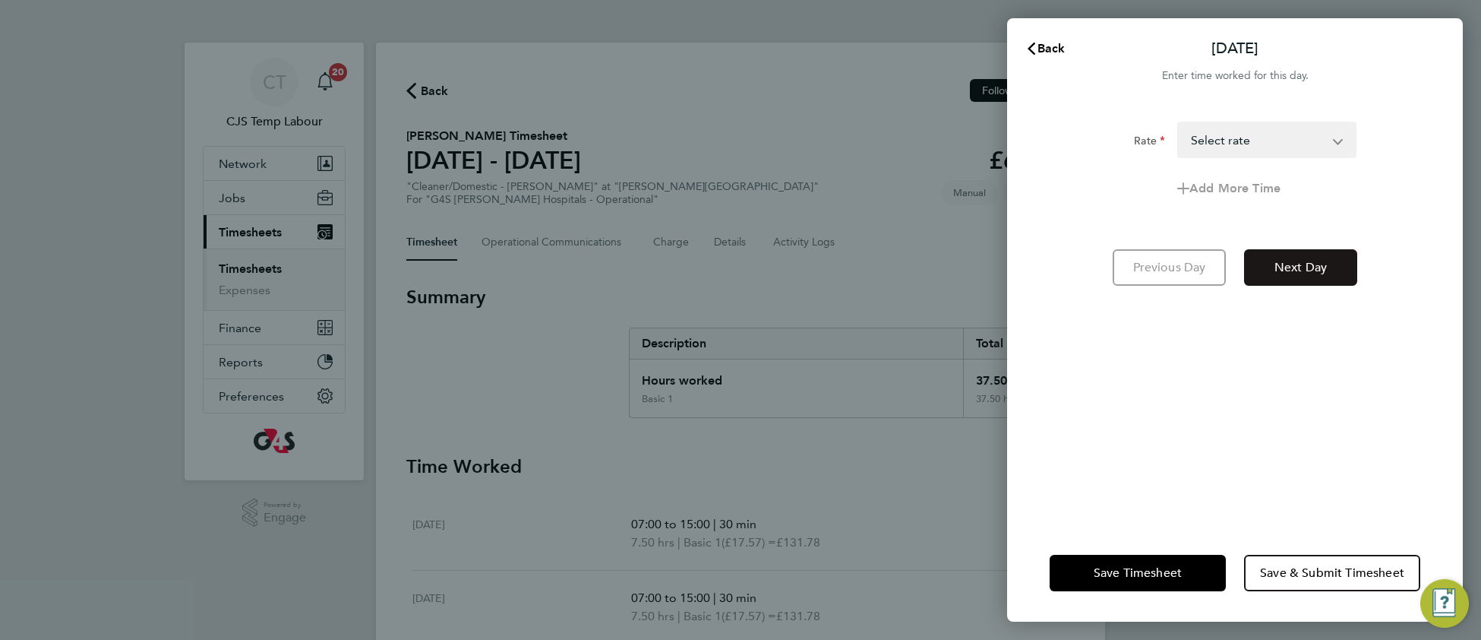
click at [1319, 270] on span "Next Day" at bounding box center [1301, 267] width 52 height 15
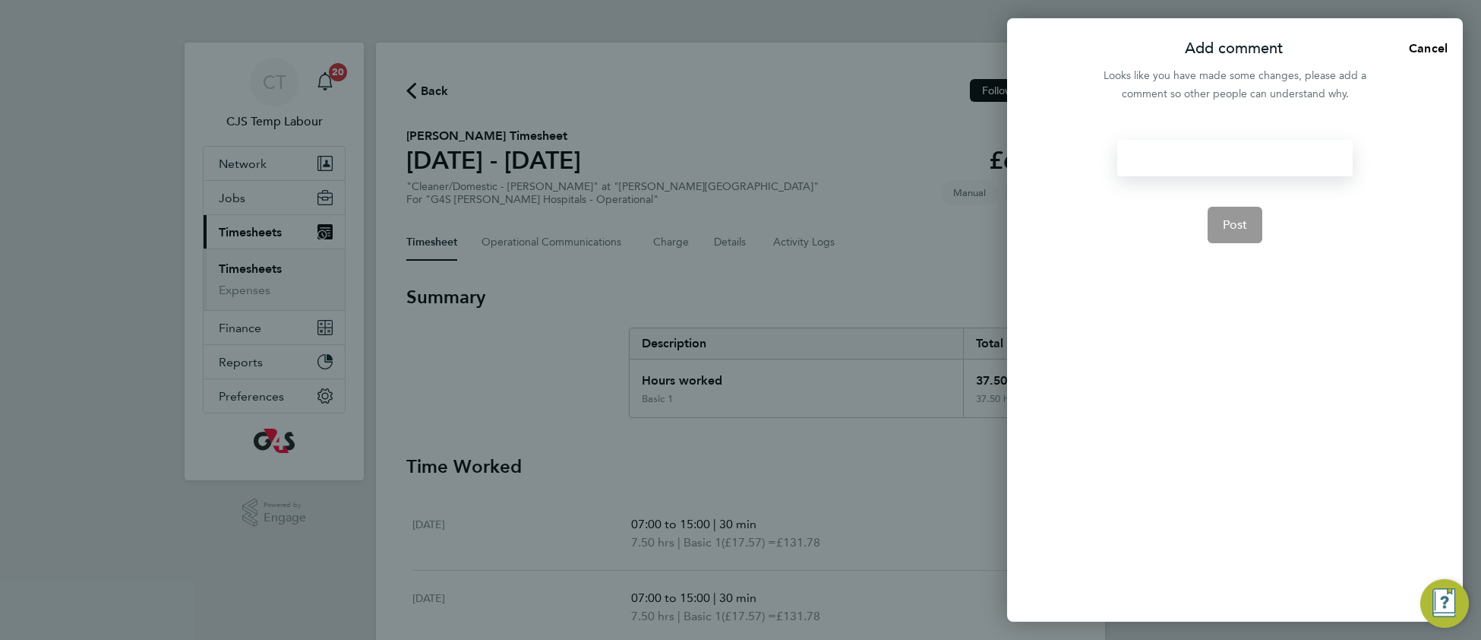
click at [1151, 150] on div at bounding box center [1234, 158] width 235 height 36
click at [1149, 152] on div at bounding box center [1234, 158] width 235 height 36
click at [1226, 229] on span "Post" at bounding box center [1235, 224] width 25 height 15
select select "30"
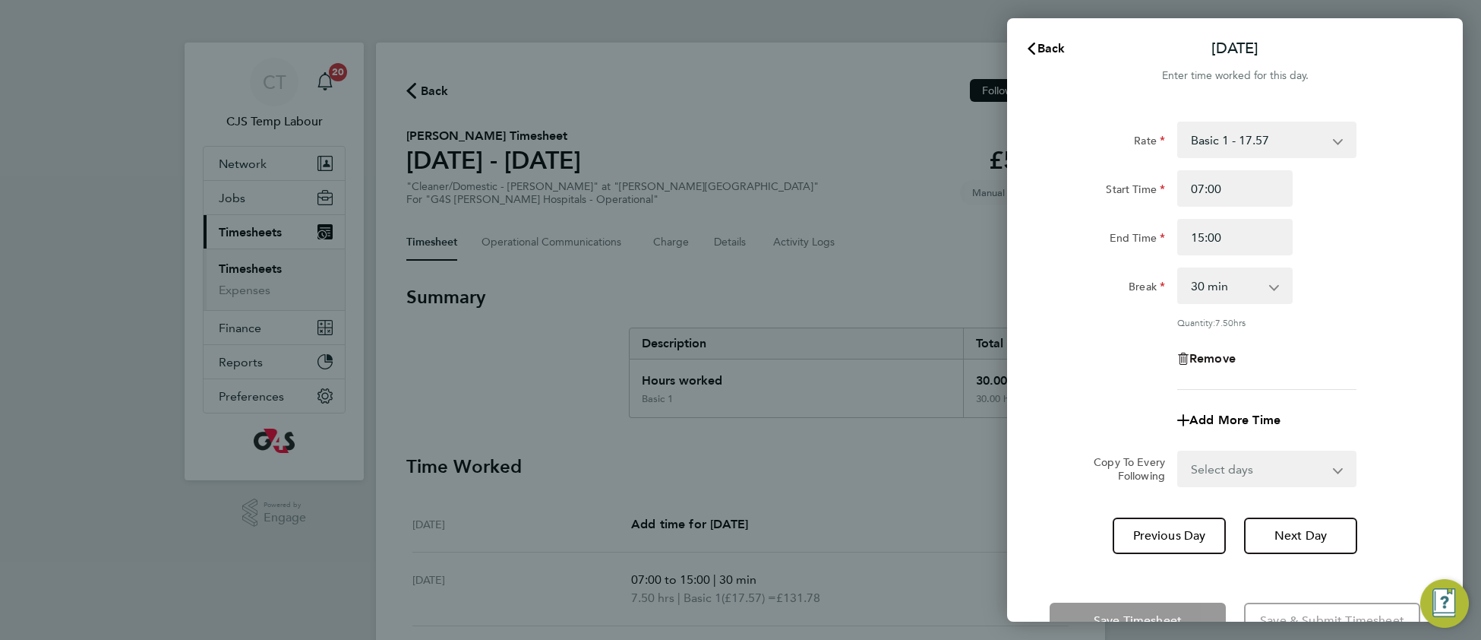
click at [1221, 358] on span "Remove" at bounding box center [1212, 358] width 46 height 14
select select "null"
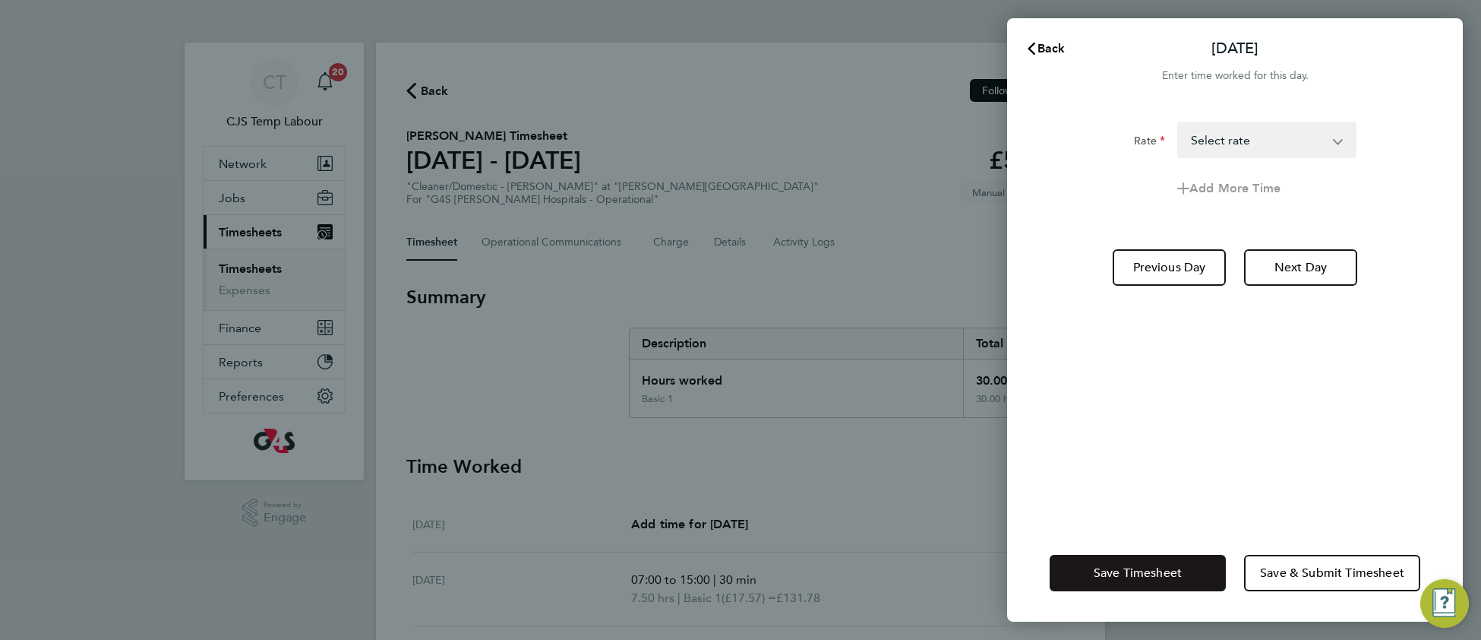
click at [1144, 576] on span "Save Timesheet" at bounding box center [1138, 572] width 88 height 15
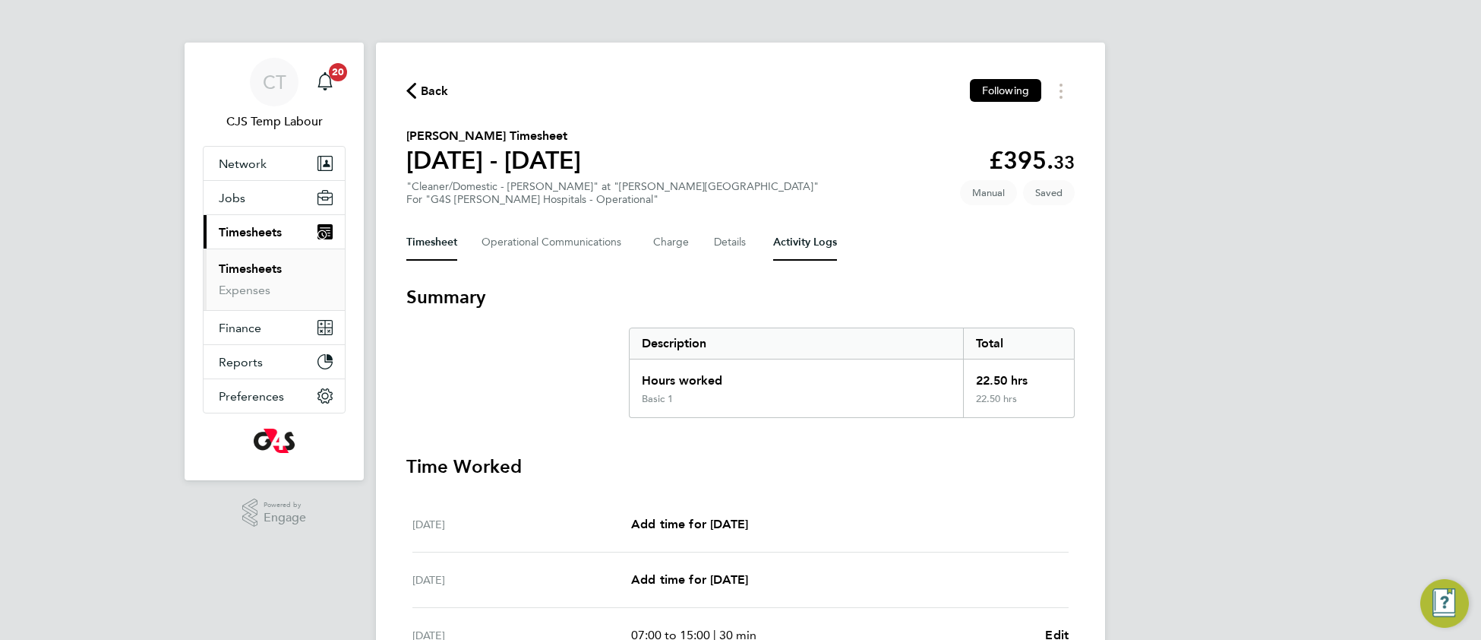
click at [794, 234] on Logs-tab "Activity Logs" at bounding box center [805, 242] width 64 height 36
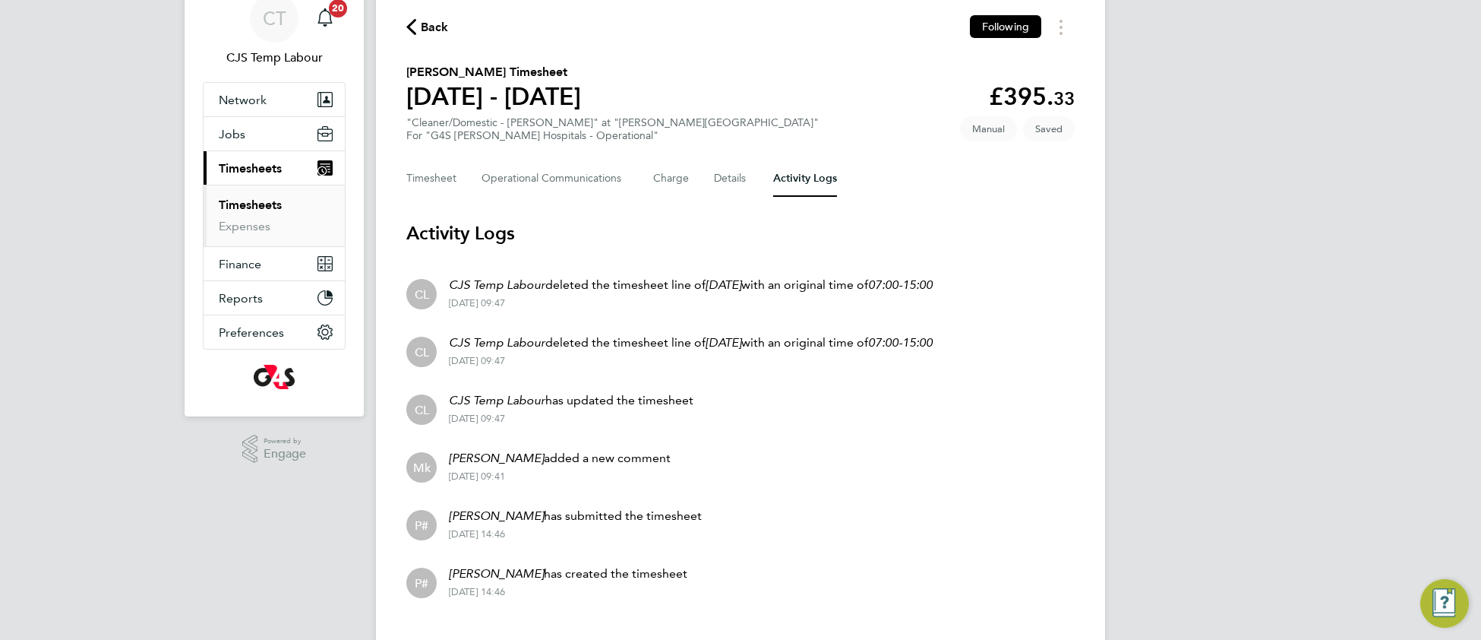
scroll to position [90, 0]
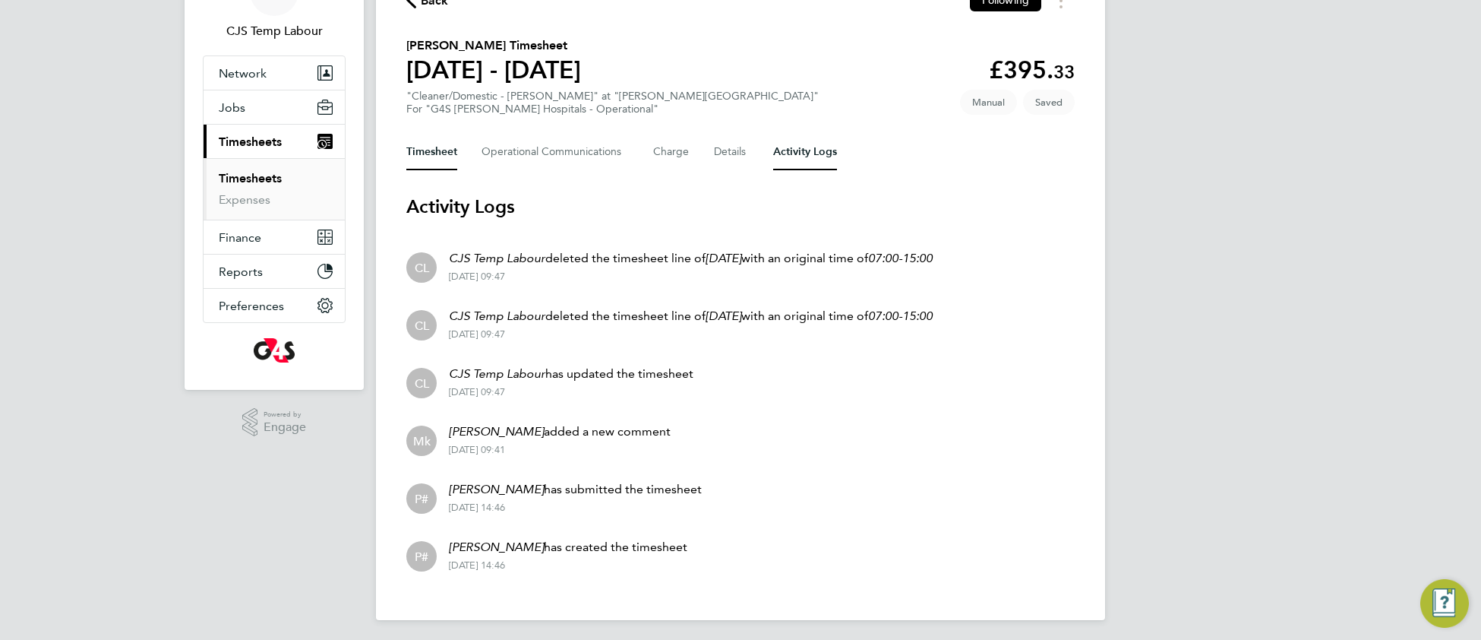
click at [446, 154] on button "Timesheet" at bounding box center [431, 152] width 51 height 36
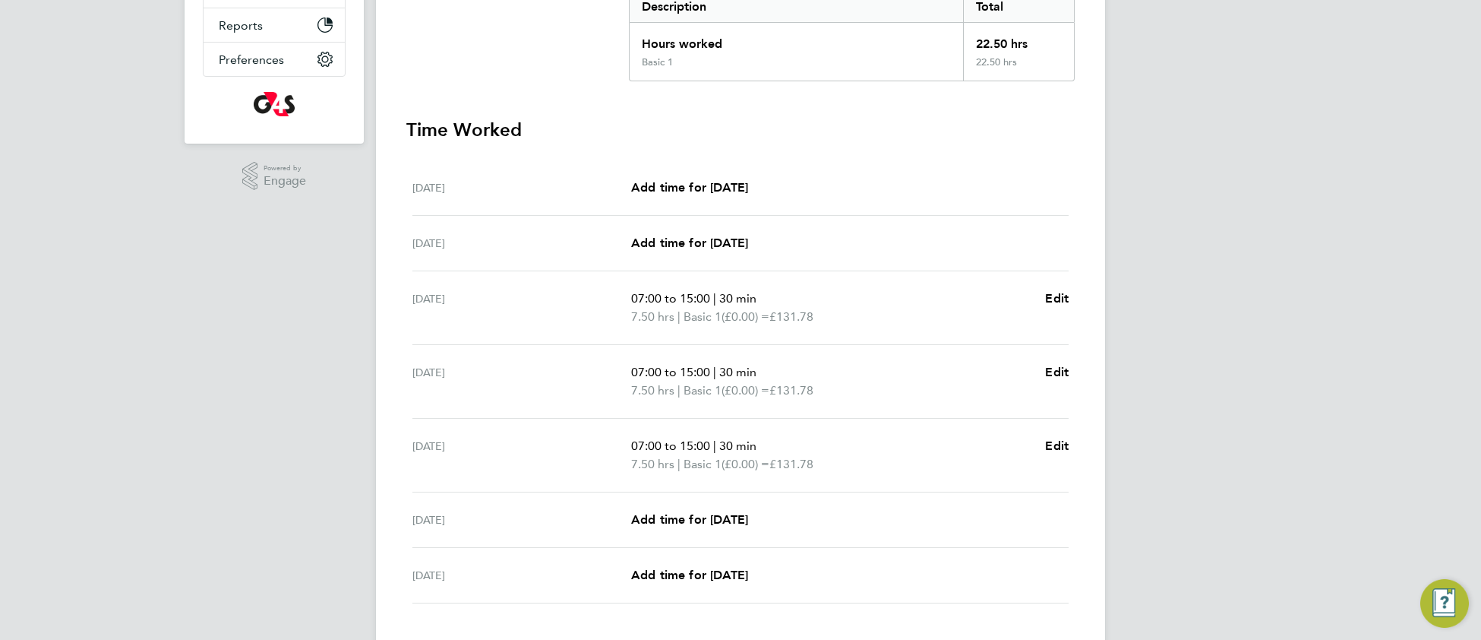
scroll to position [432, 0]
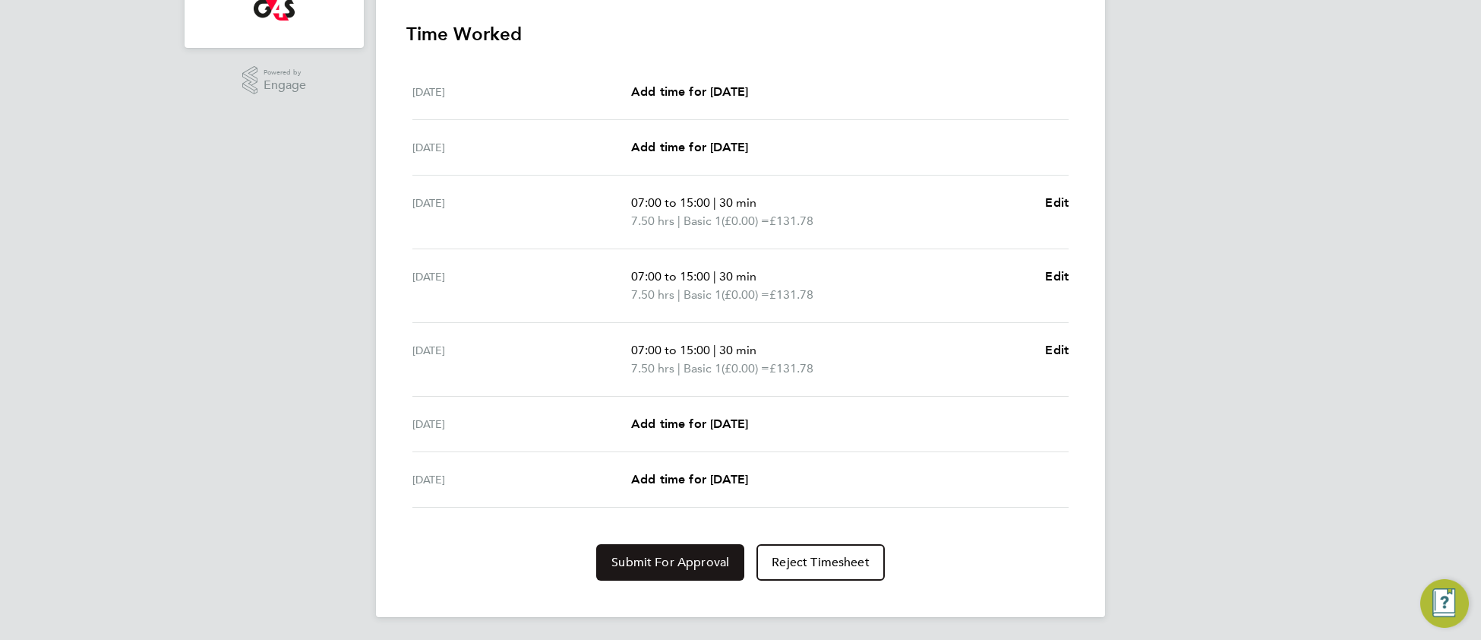
click at [647, 554] on span "Submit For Approval" at bounding box center [670, 561] width 118 height 15
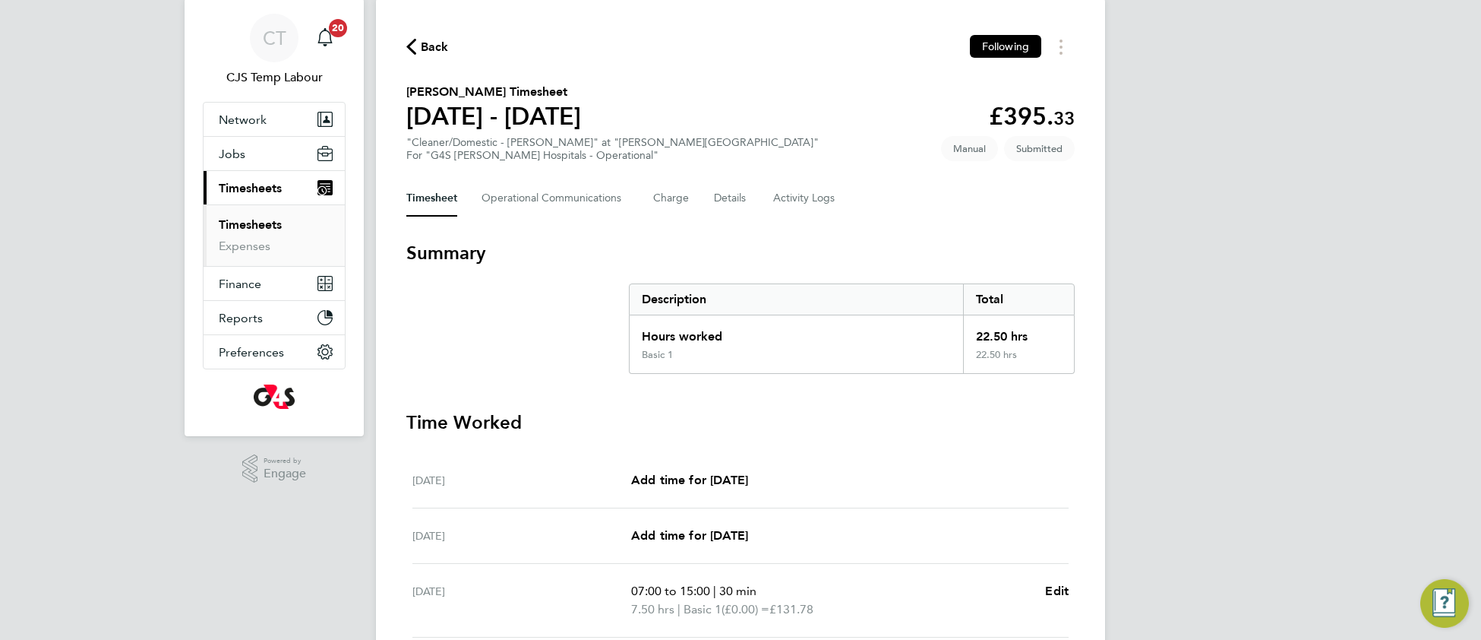
scroll to position [0, 0]
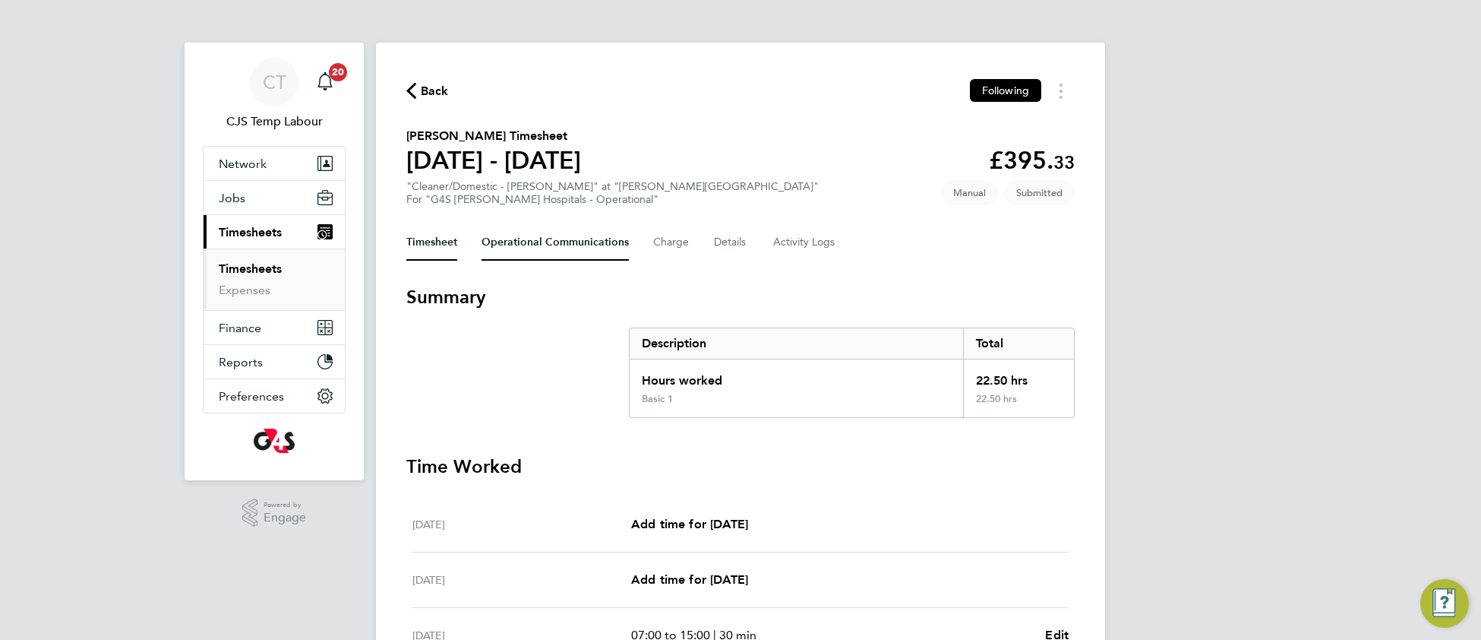
click at [545, 239] on Communications-tab "Operational Communications" at bounding box center [555, 242] width 147 height 36
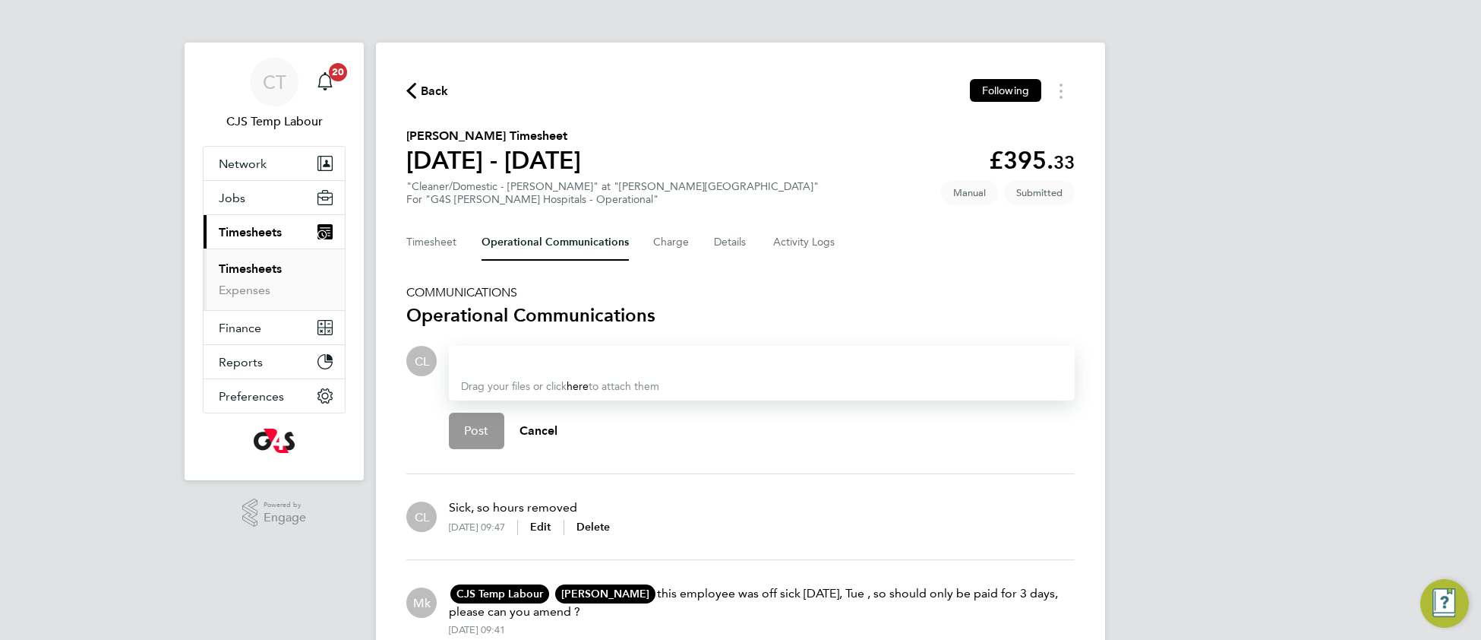
click at [525, 358] on div at bounding box center [762, 361] width 602 height 18
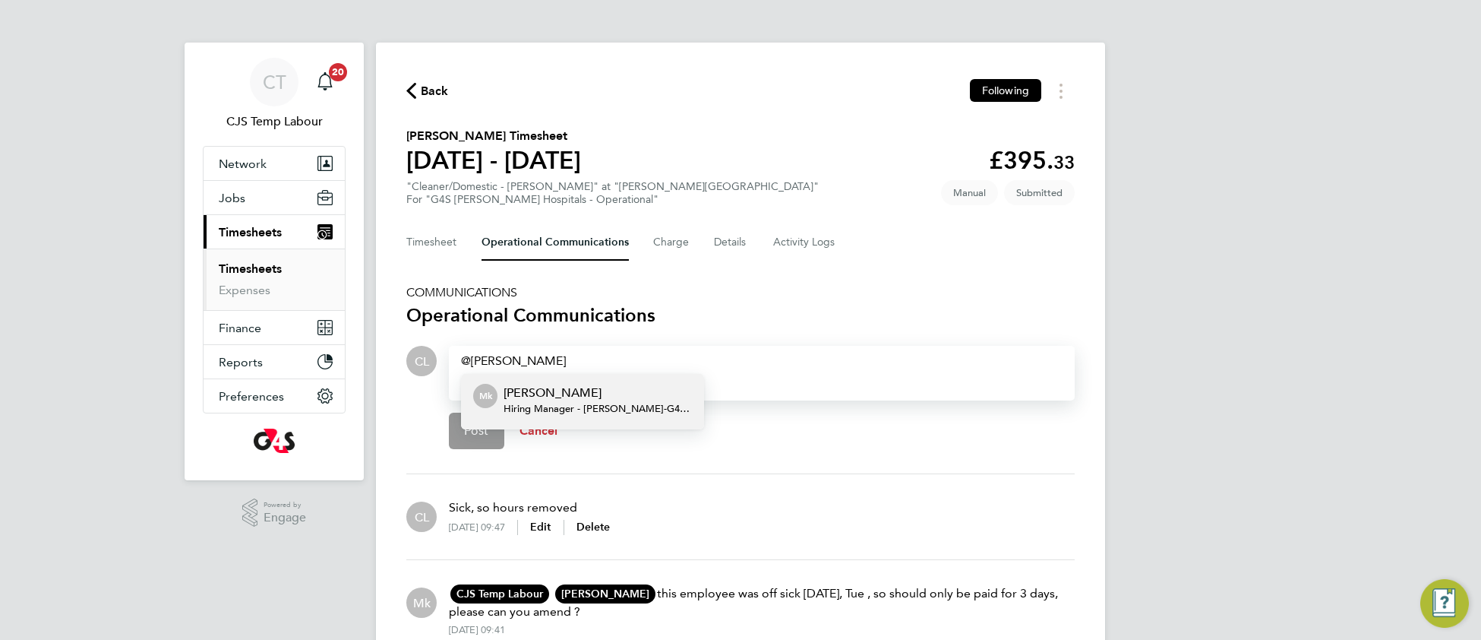
click at [558, 432] on button "Cancel" at bounding box center [538, 430] width 69 height 36
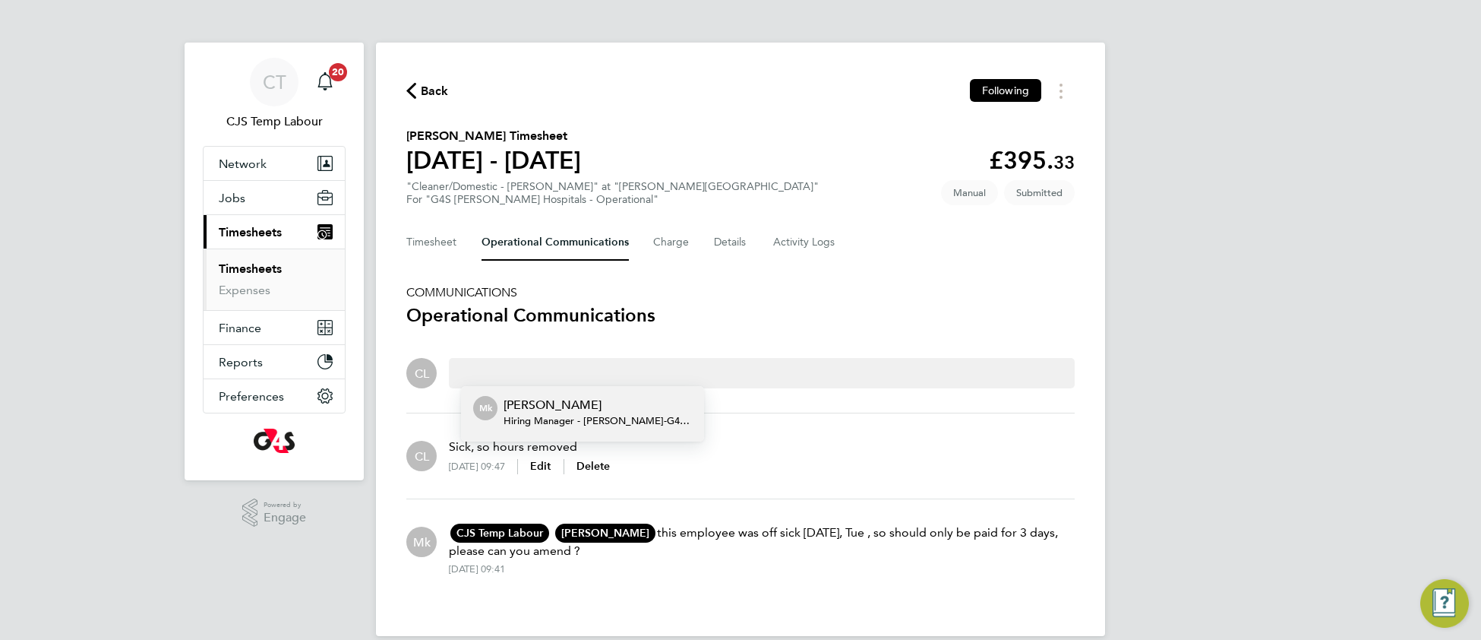
click at [573, 415] on span "Hiring Manager - Churchill - G4S Facilities Management (Uk) Limited" at bounding box center [598, 421] width 188 height 12
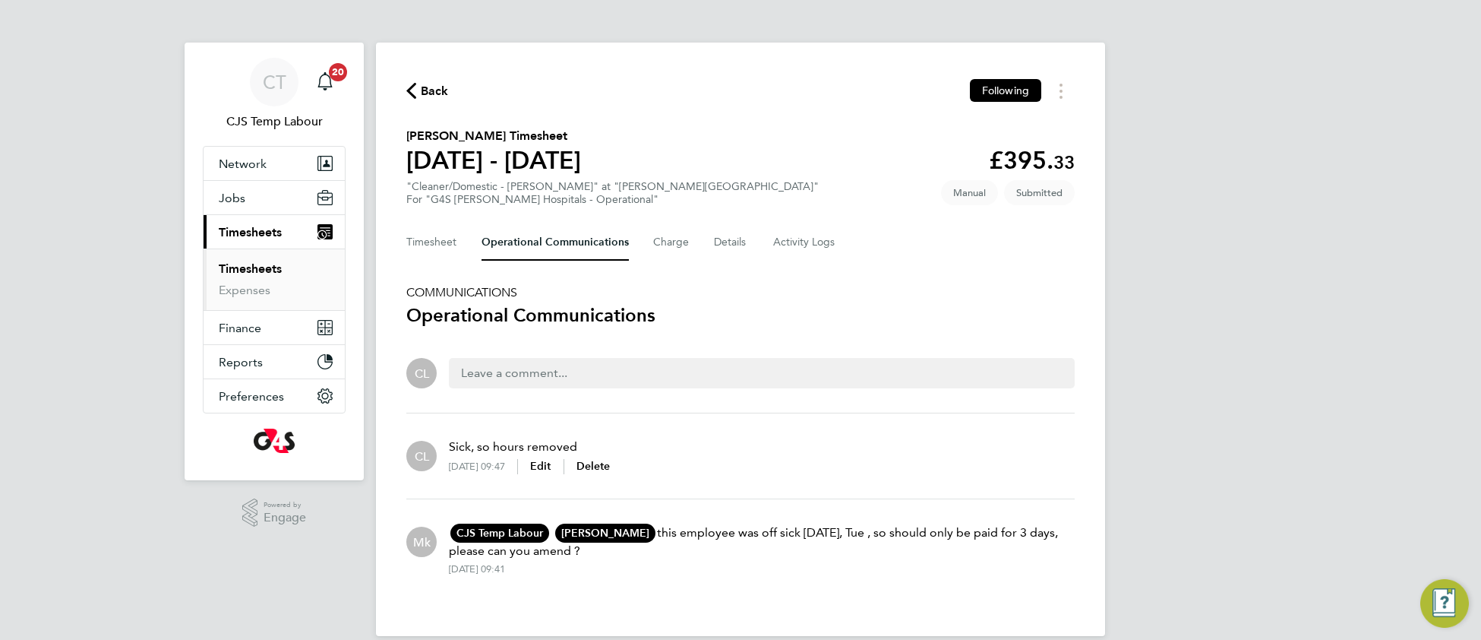
click at [484, 365] on div at bounding box center [762, 373] width 602 height 18
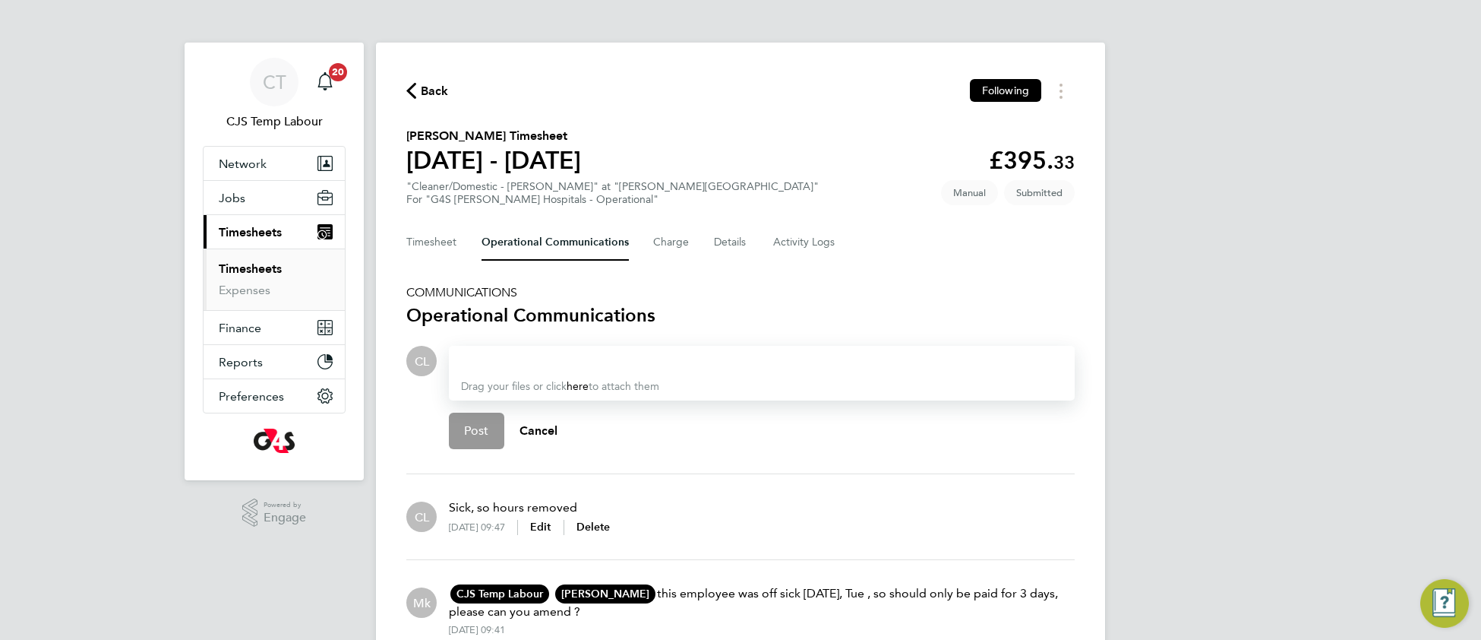
click at [484, 365] on div at bounding box center [762, 361] width 602 height 18
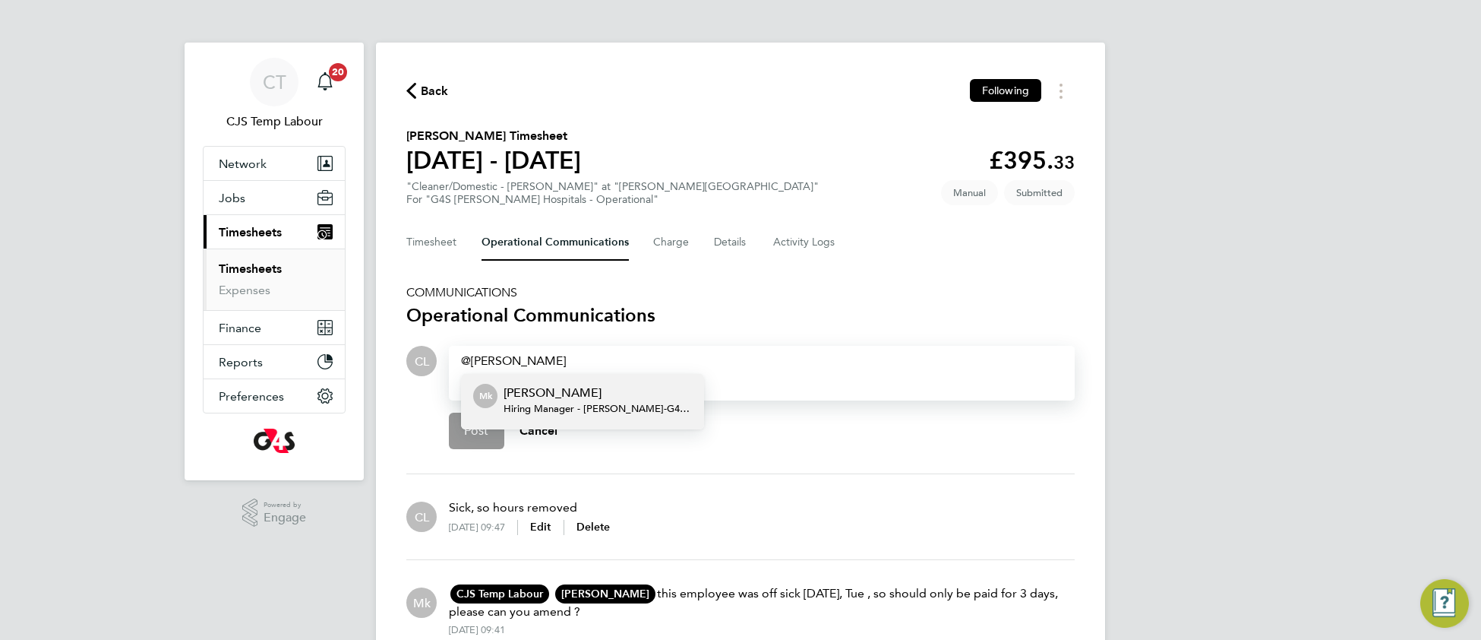
click at [534, 393] on p "[PERSON_NAME]" at bounding box center [598, 393] width 188 height 18
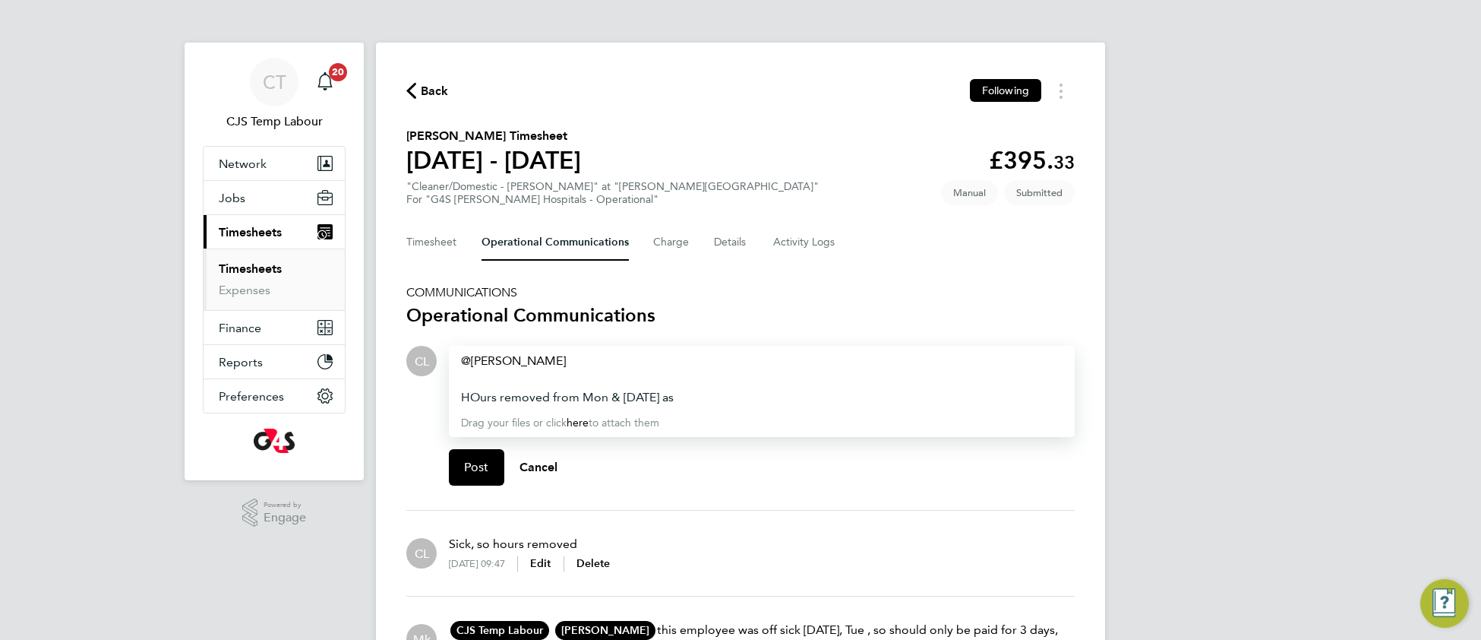
click at [477, 393] on div "HOurs removed from Mon & Tuesday as" at bounding box center [762, 397] width 602 height 18
click at [707, 394] on div "Hours removed from Mon & Tuesday as" at bounding box center [762, 397] width 602 height 18
click at [612, 358] on div "Monika krawczyk ​ Hours removed from Mon & Tuesday as advised" at bounding box center [762, 379] width 602 height 55
click at [233, 195] on span "Jobs" at bounding box center [232, 198] width 27 height 14
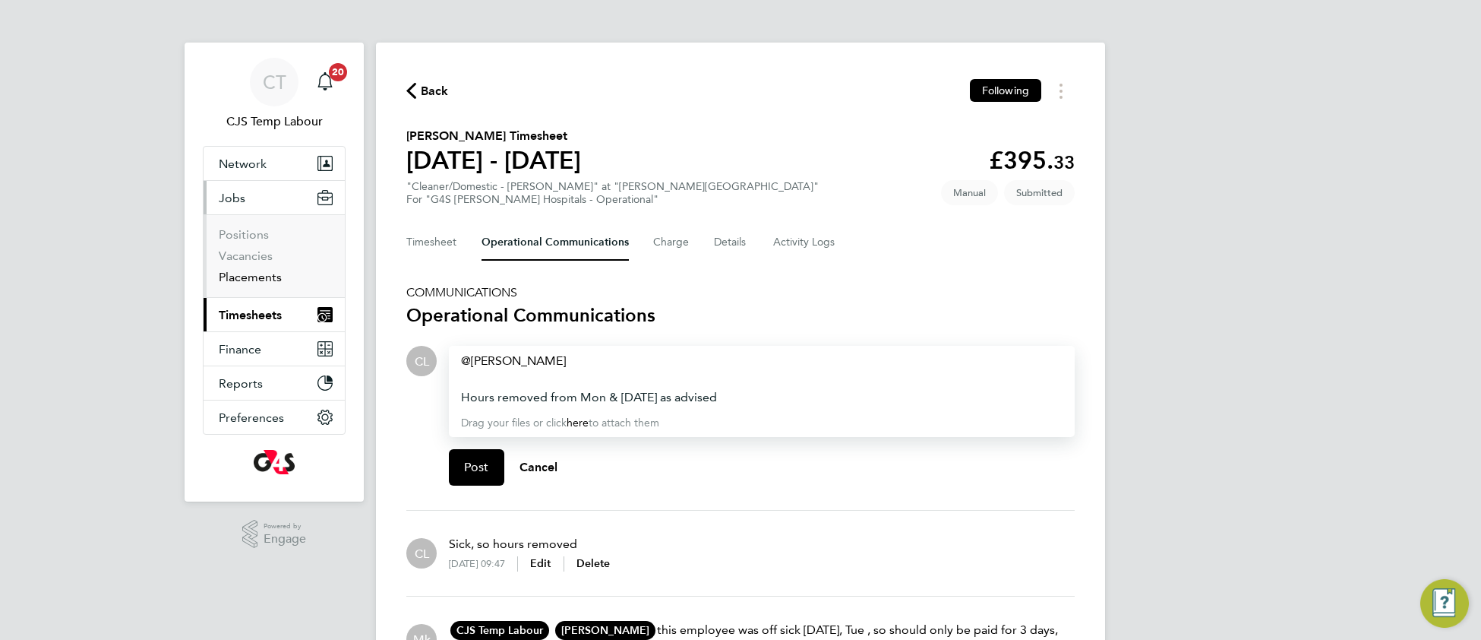
click at [250, 278] on link "Placements" at bounding box center [250, 277] width 63 height 14
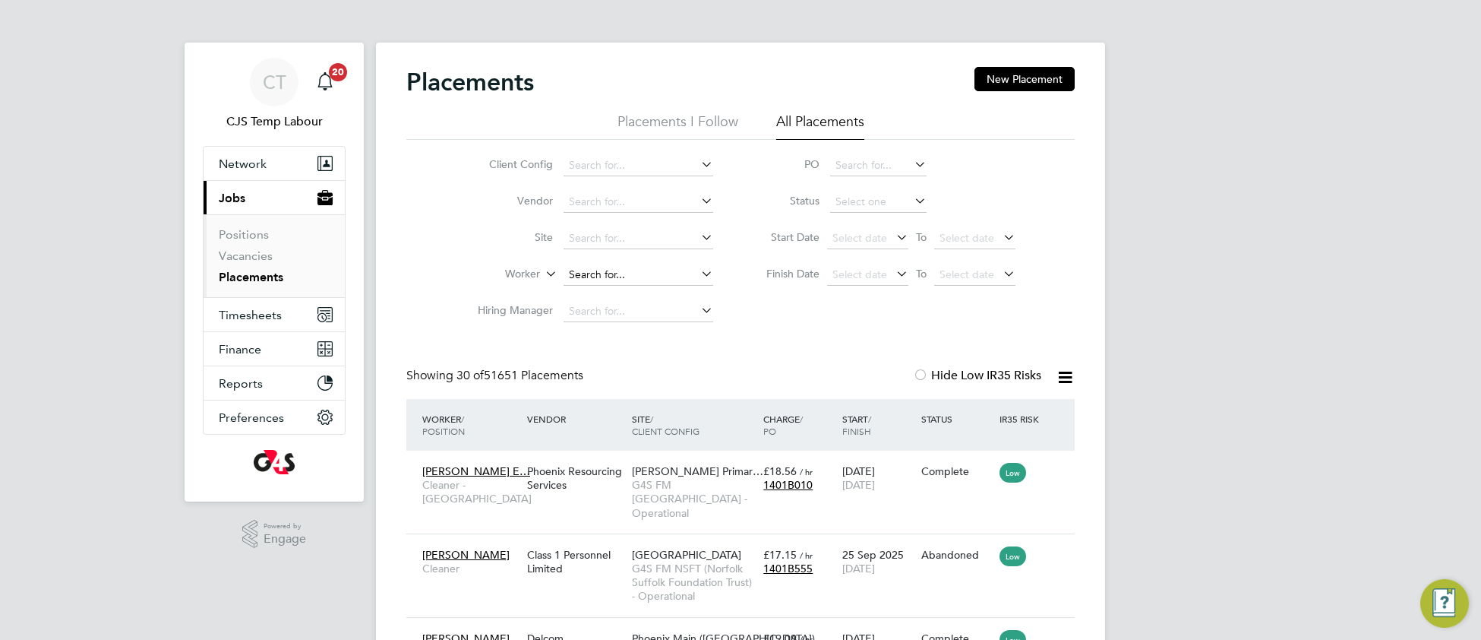
click at [629, 270] on input at bounding box center [639, 274] width 150 height 21
click at [655, 361] on li "Godwin Okpoko" at bounding box center [657, 357] width 188 height 21
type input "Godwin Okpoko"
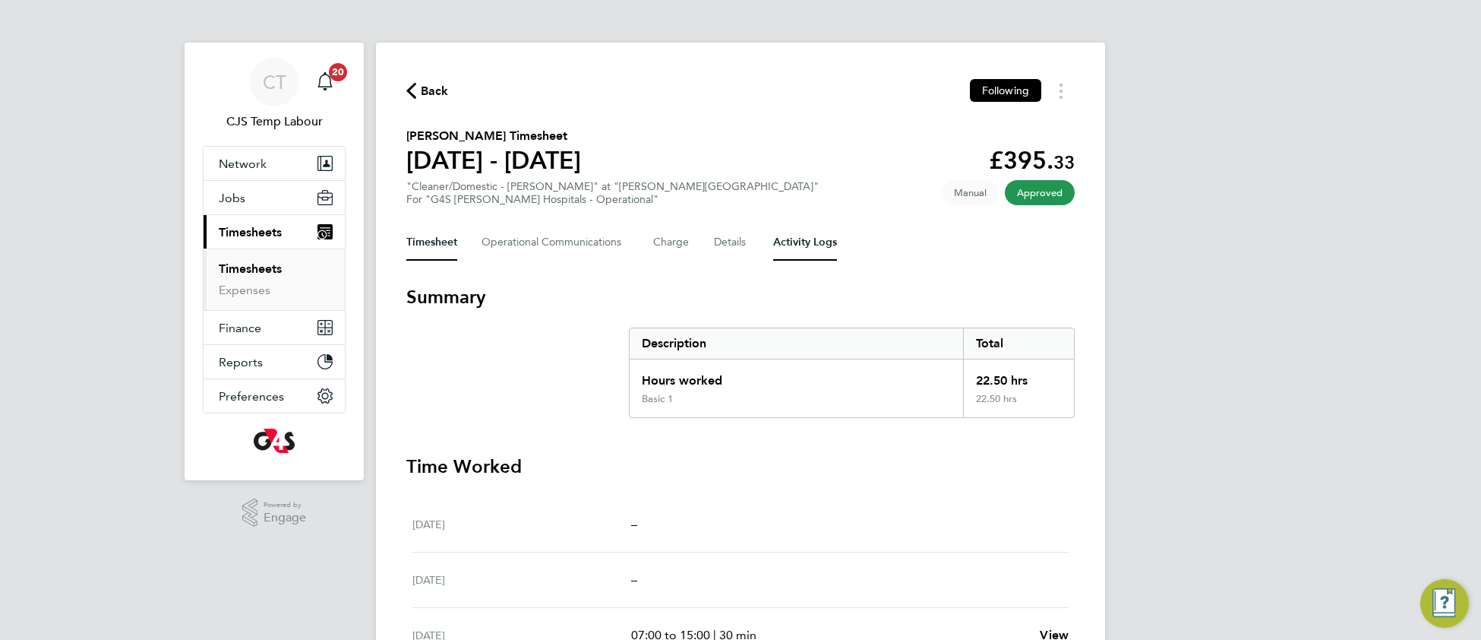
click at [804, 241] on Logs-tab "Activity Logs" at bounding box center [805, 242] width 64 height 36
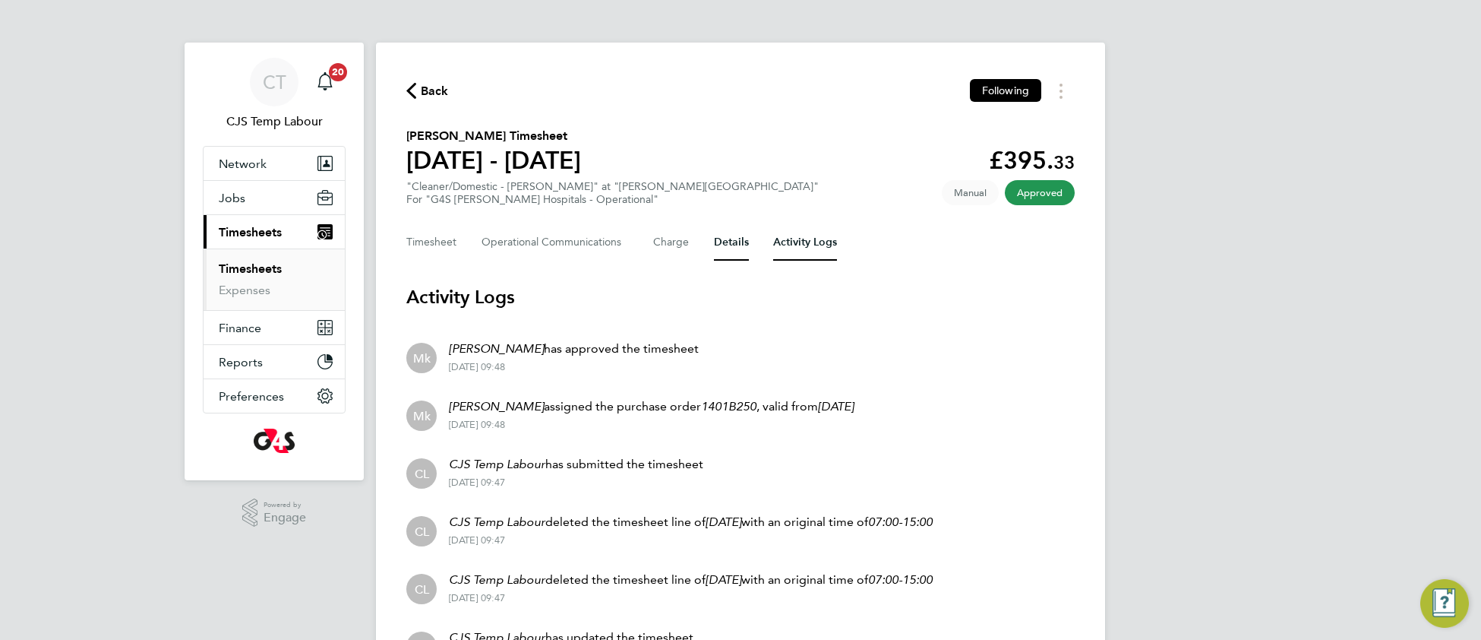
click at [722, 245] on button "Details" at bounding box center [731, 242] width 35 height 36
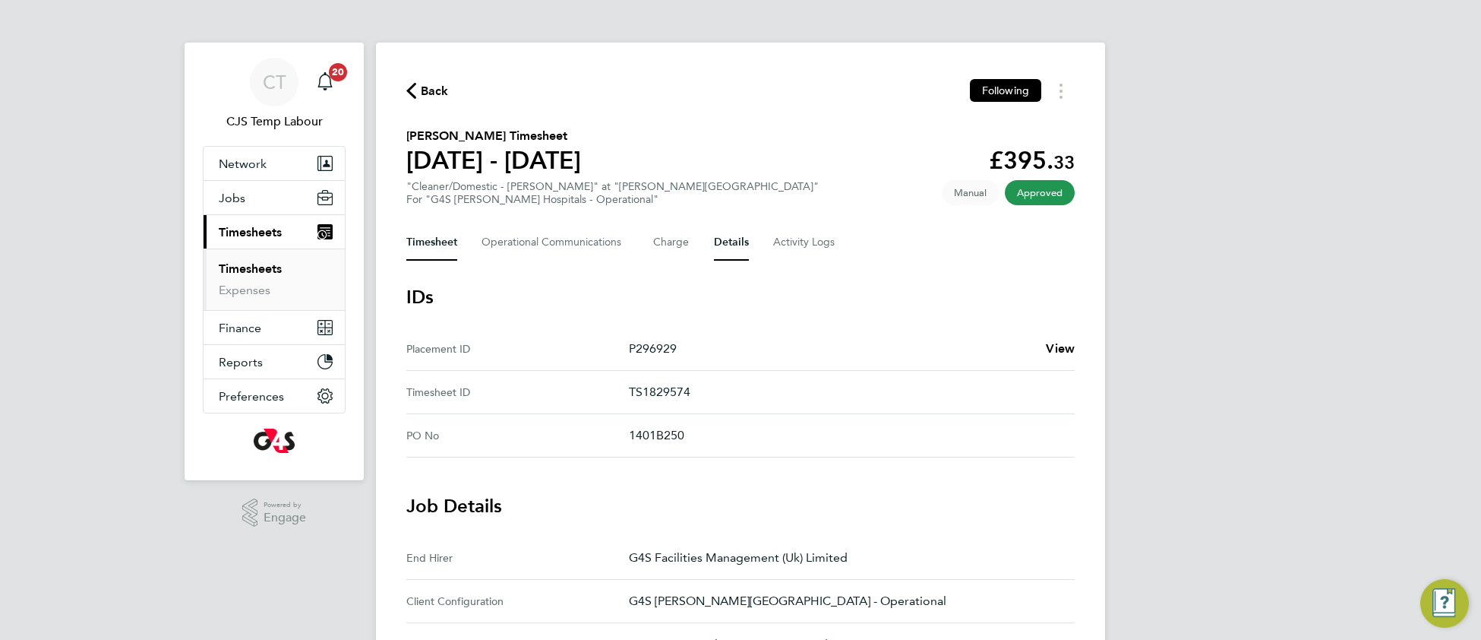
click at [439, 239] on button "Timesheet" at bounding box center [431, 242] width 51 height 36
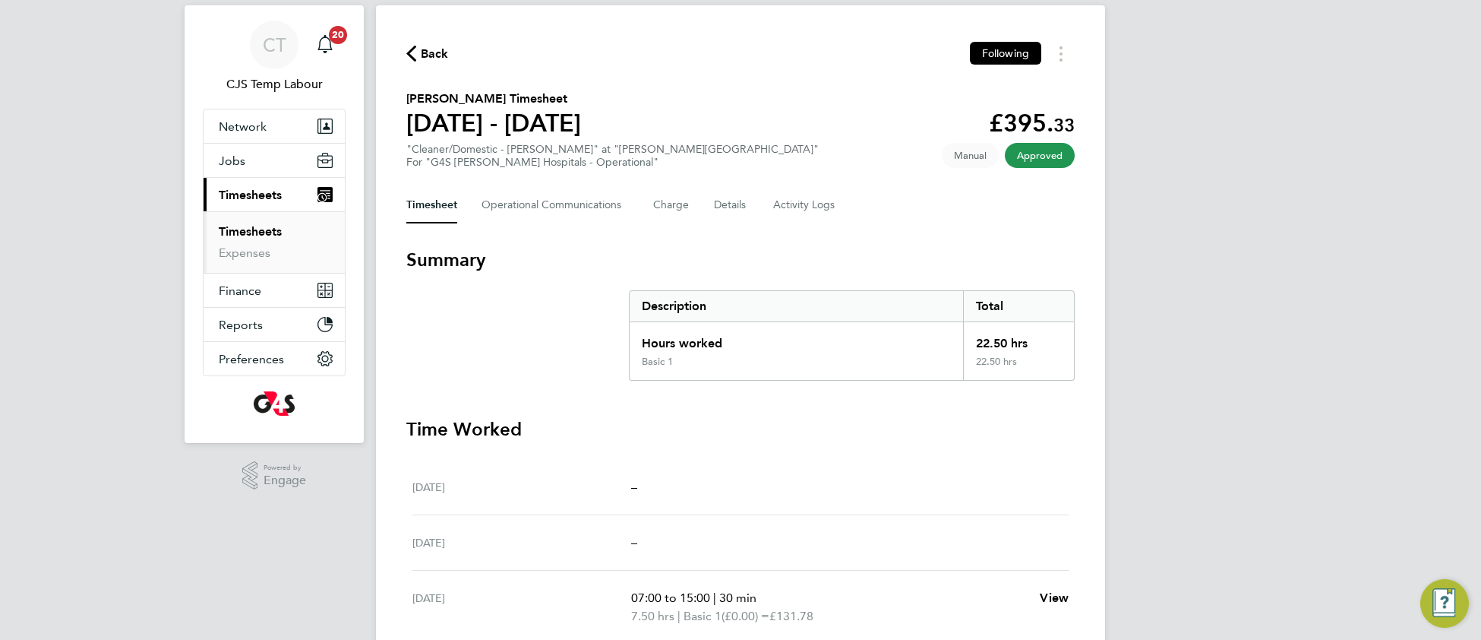
scroll to position [18, 0]
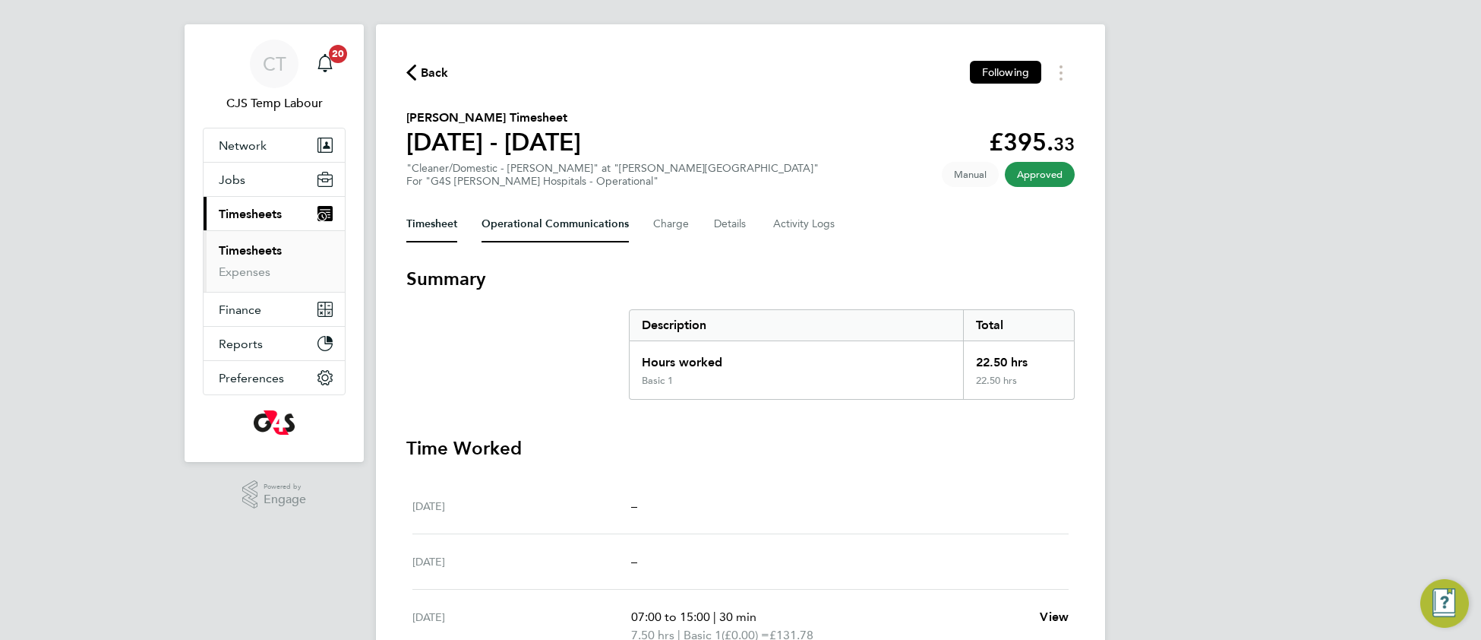
click at [526, 226] on Communications-tab "Operational Communications" at bounding box center [555, 224] width 147 height 36
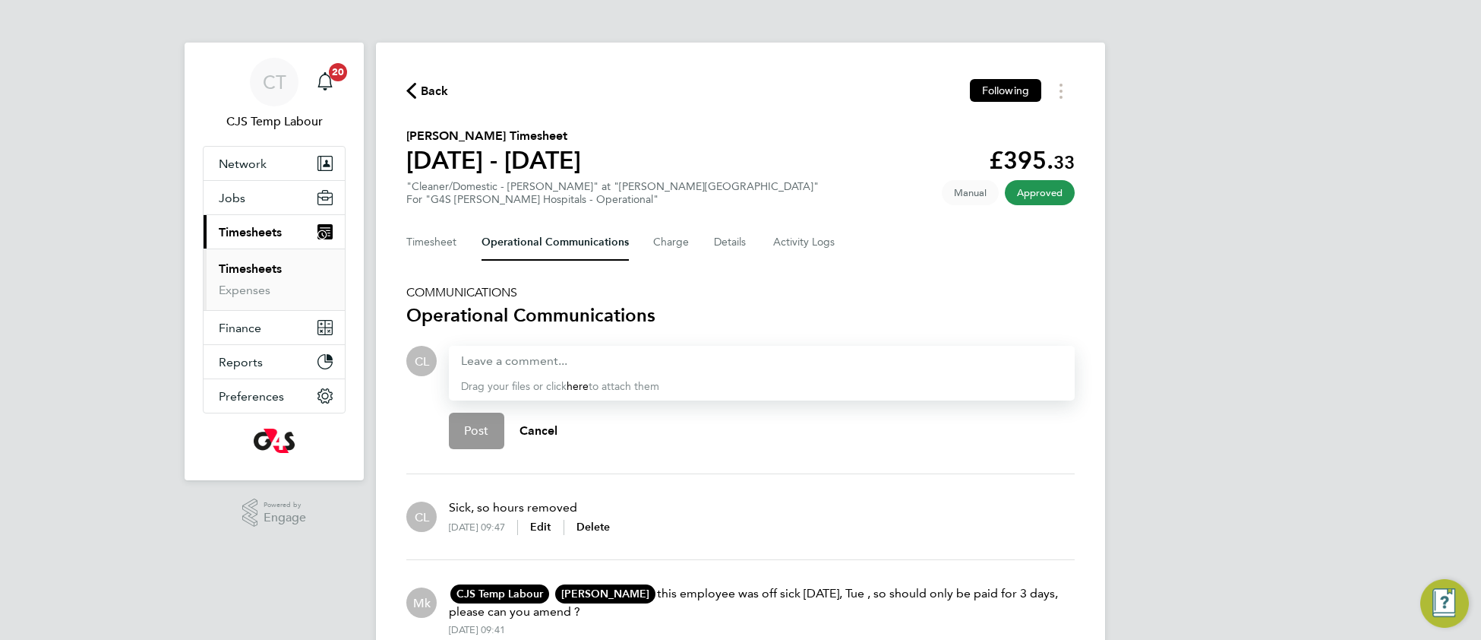
click at [270, 272] on link "Timesheets" at bounding box center [250, 268] width 63 height 14
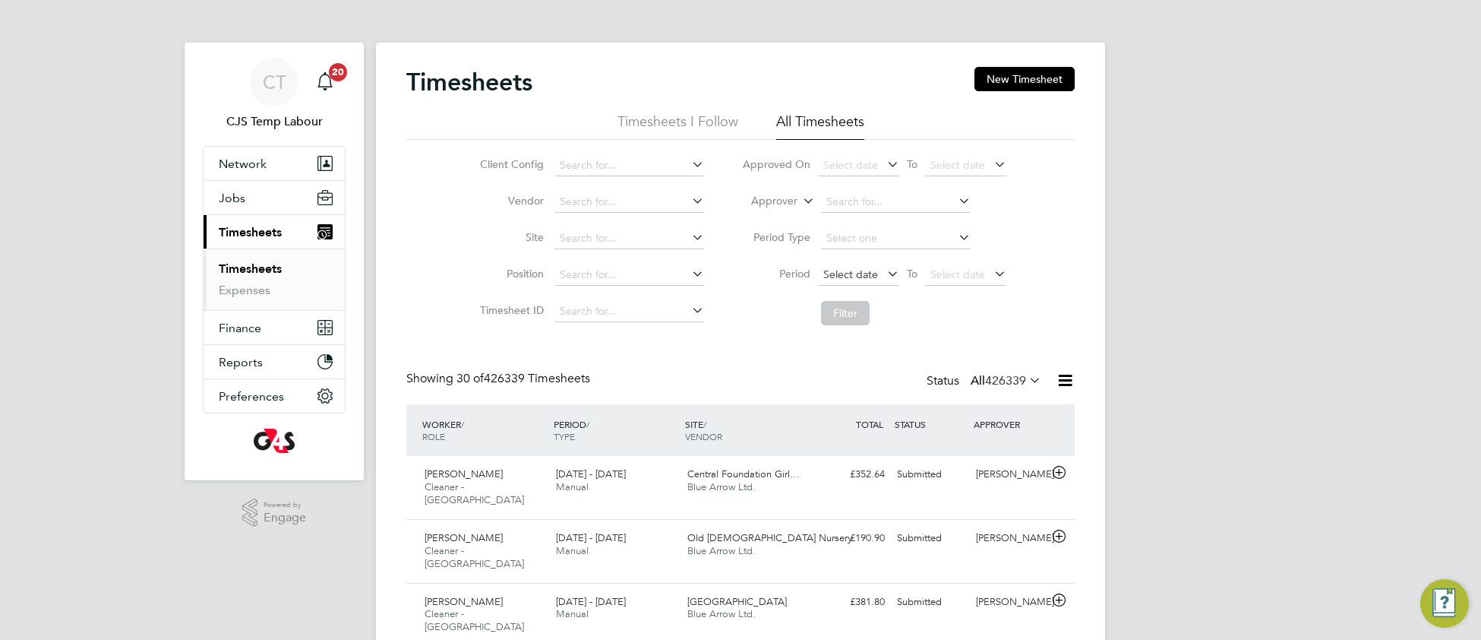
click at [854, 276] on span "Select date" at bounding box center [850, 274] width 55 height 14
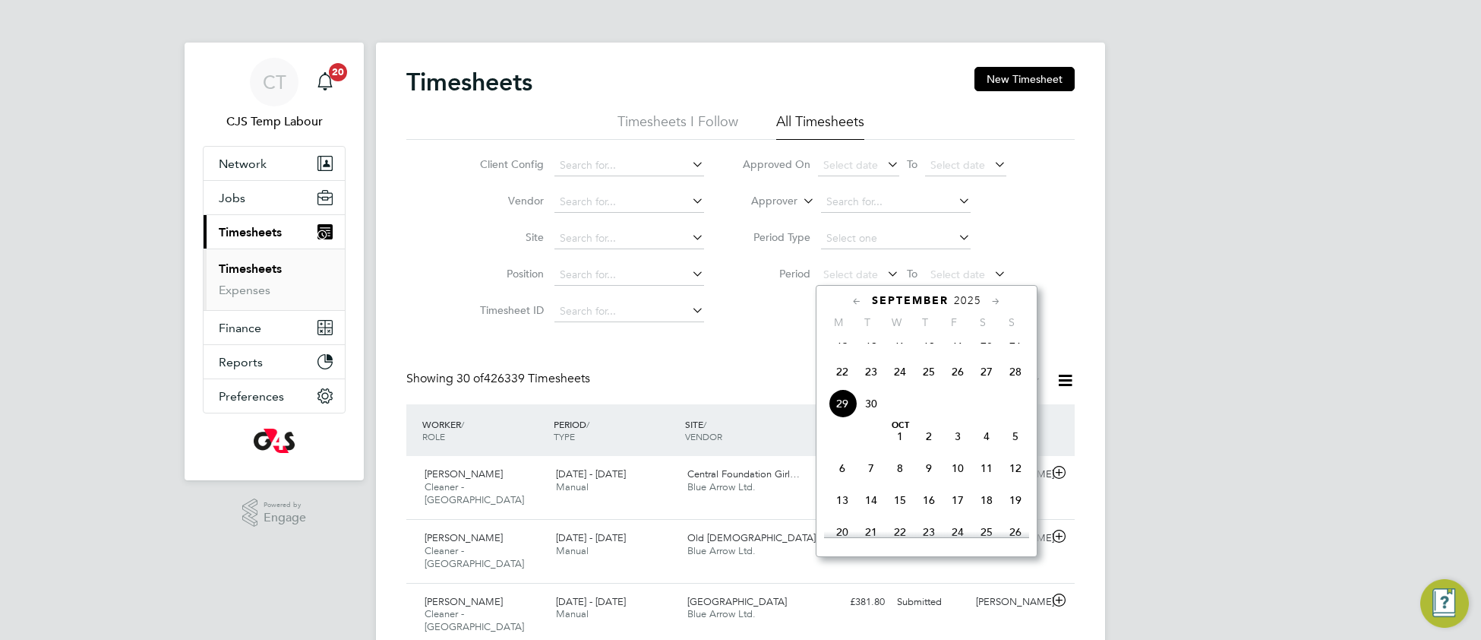
click at [845, 386] on span "22" at bounding box center [842, 371] width 29 height 29
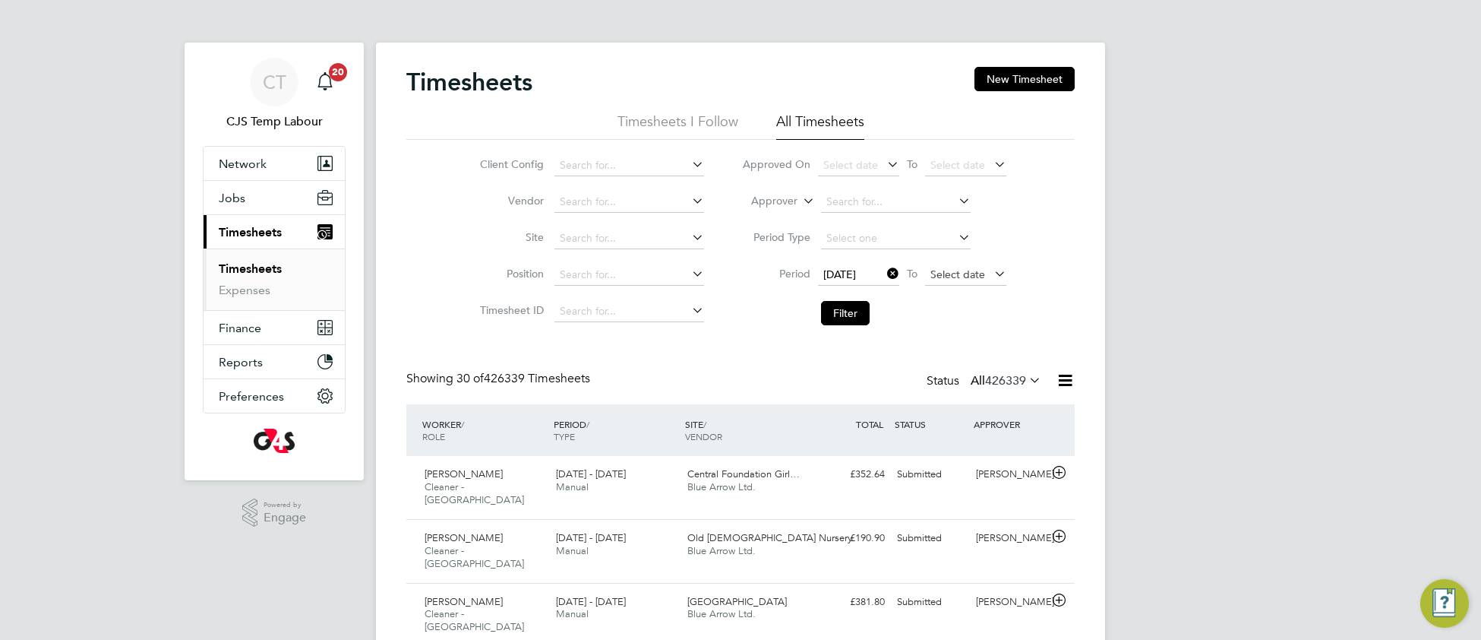
click at [940, 273] on span "Select date" at bounding box center [957, 274] width 55 height 14
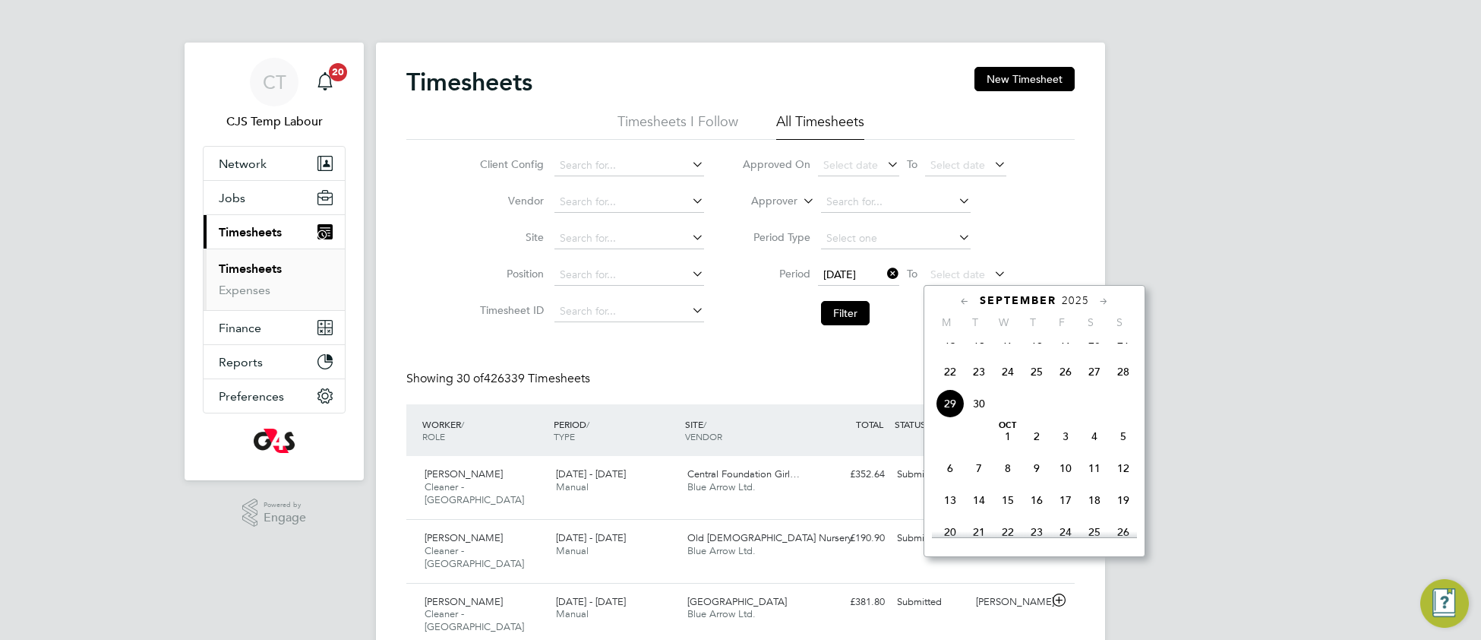
drag, startPoint x: 1128, startPoint y: 387, endPoint x: 1117, endPoint y: 394, distance: 13.3
click at [1125, 386] on span "28" at bounding box center [1123, 371] width 29 height 29
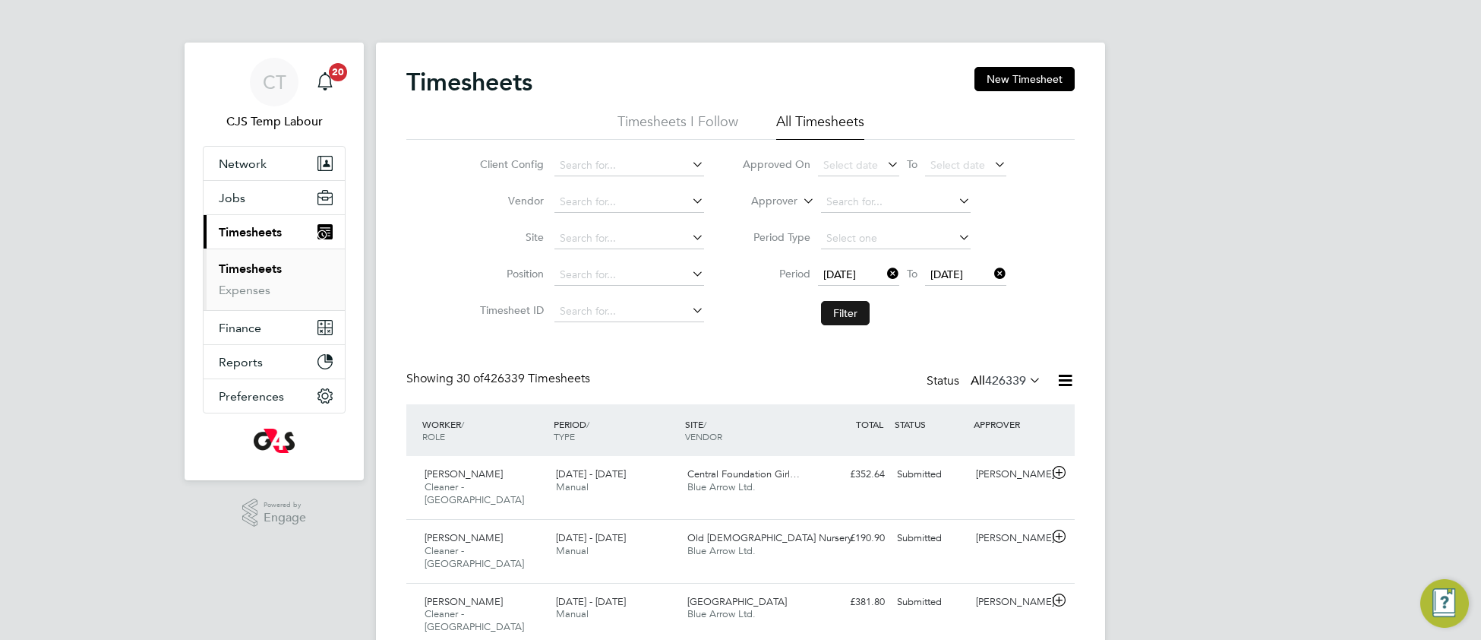
click at [842, 311] on button "Filter" at bounding box center [845, 313] width 49 height 24
click at [236, 196] on span "Jobs" at bounding box center [232, 198] width 27 height 14
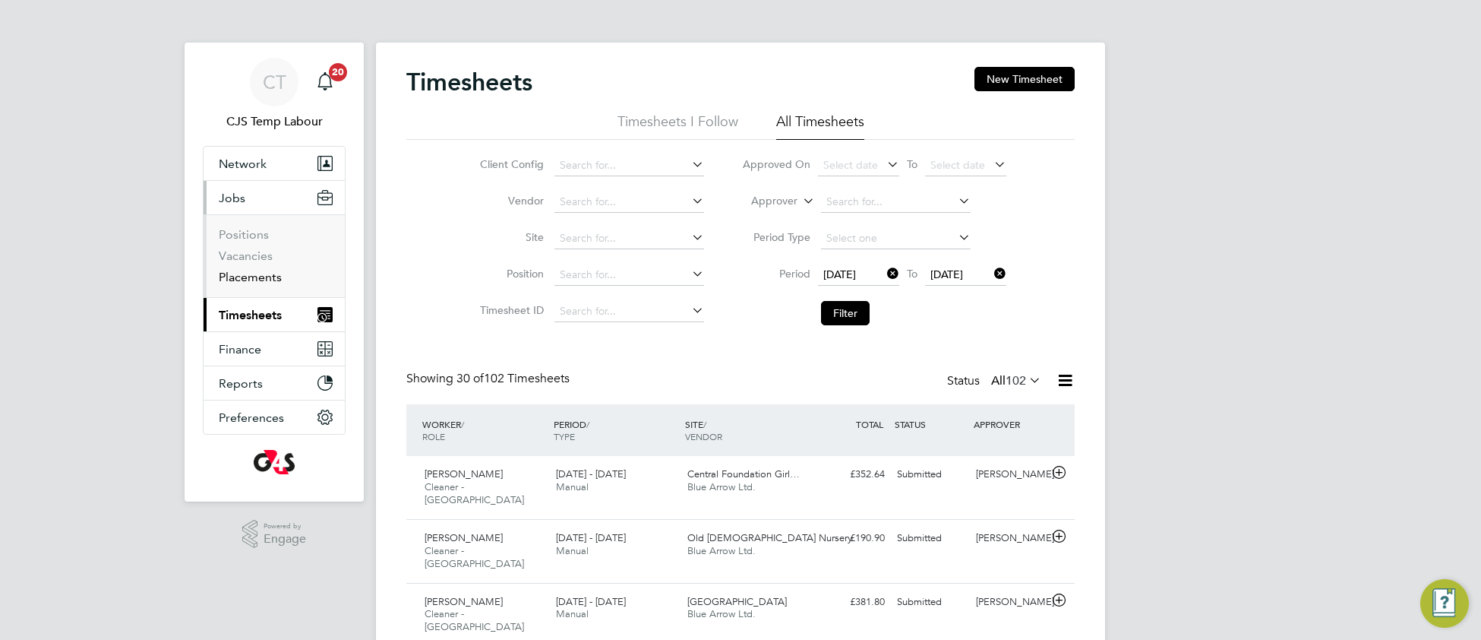
drag, startPoint x: 254, startPoint y: 280, endPoint x: 284, endPoint y: 278, distance: 30.4
click at [255, 280] on link "Placements" at bounding box center [250, 277] width 63 height 14
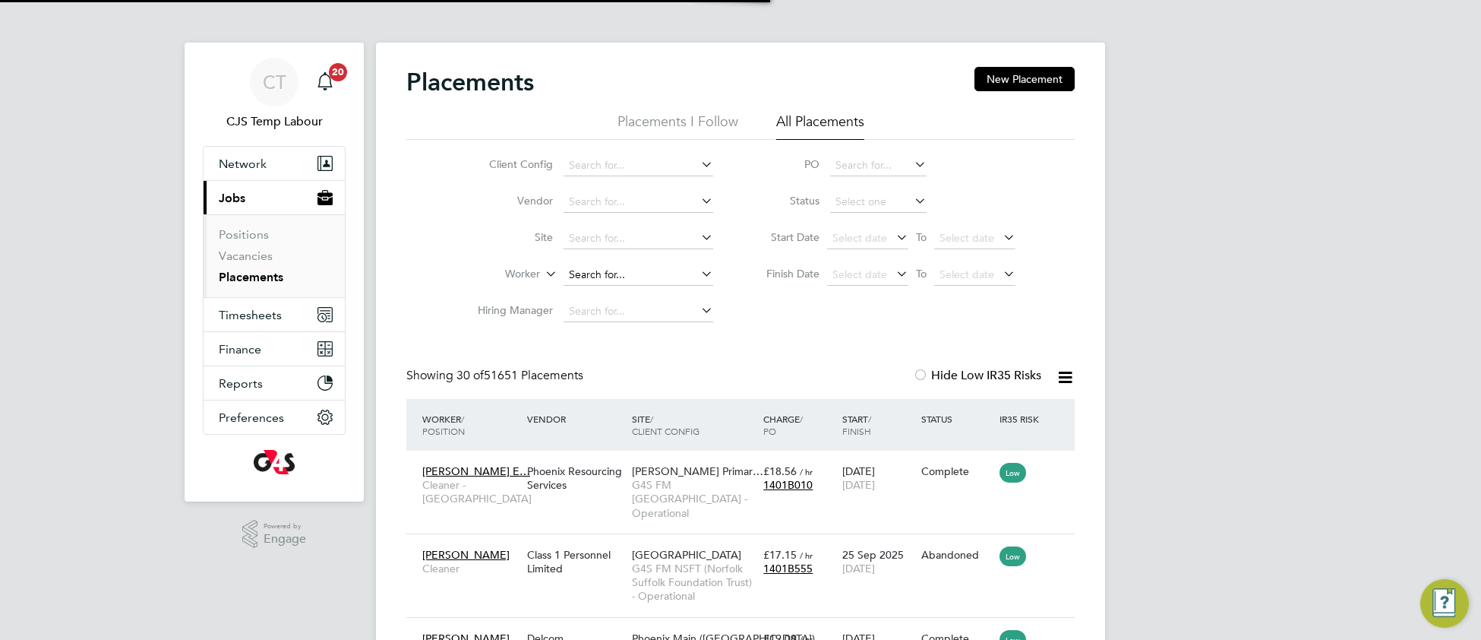
scroll to position [70, 131]
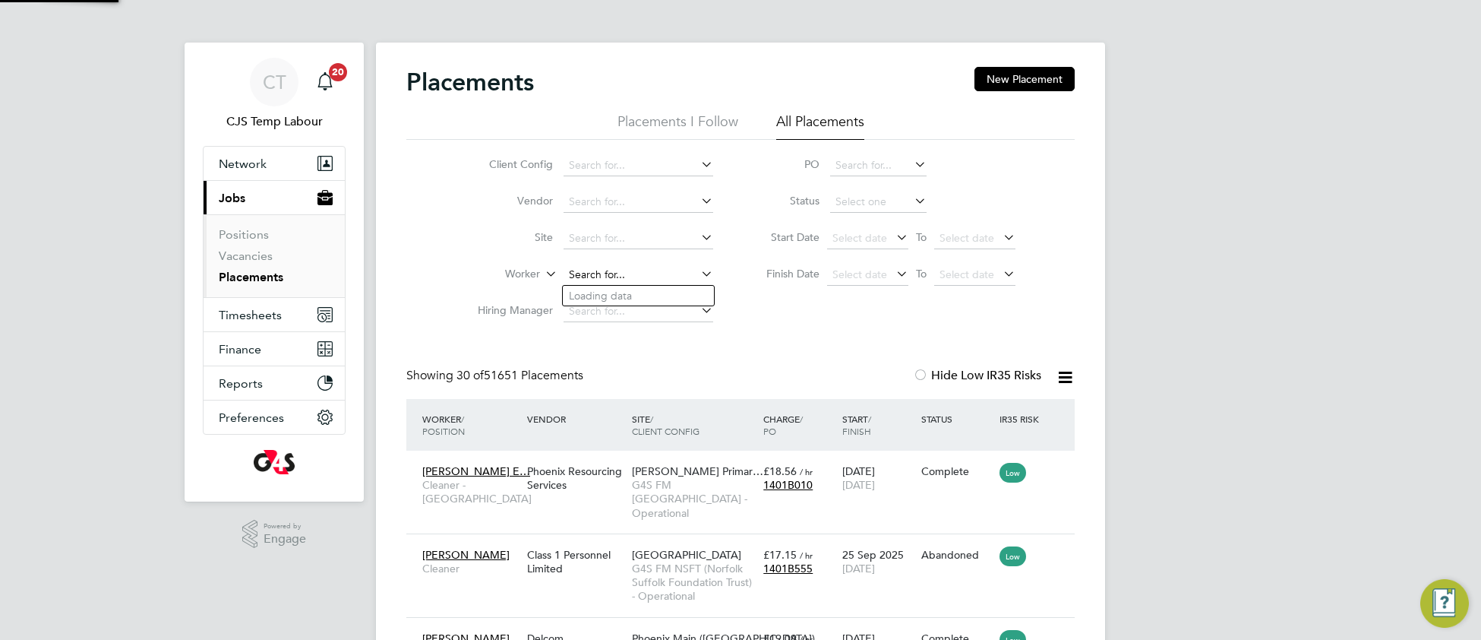
click at [599, 269] on input at bounding box center [639, 274] width 150 height 21
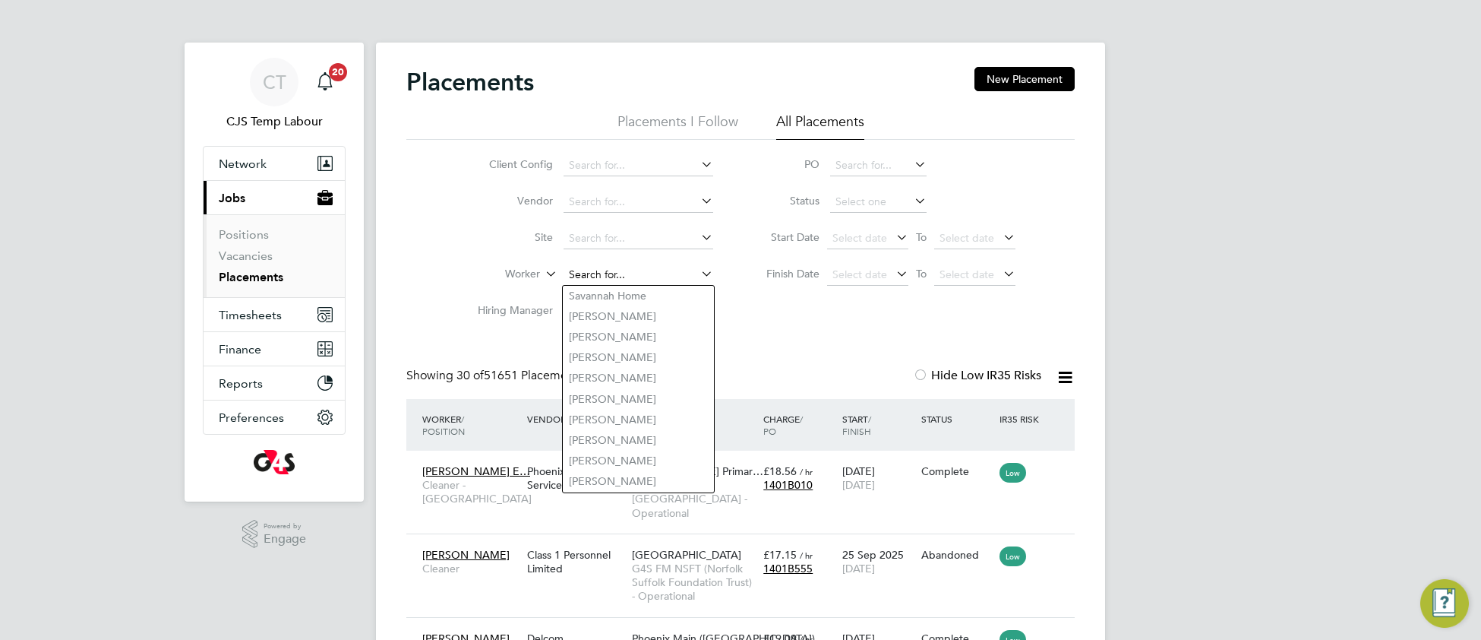
paste input "Stella"
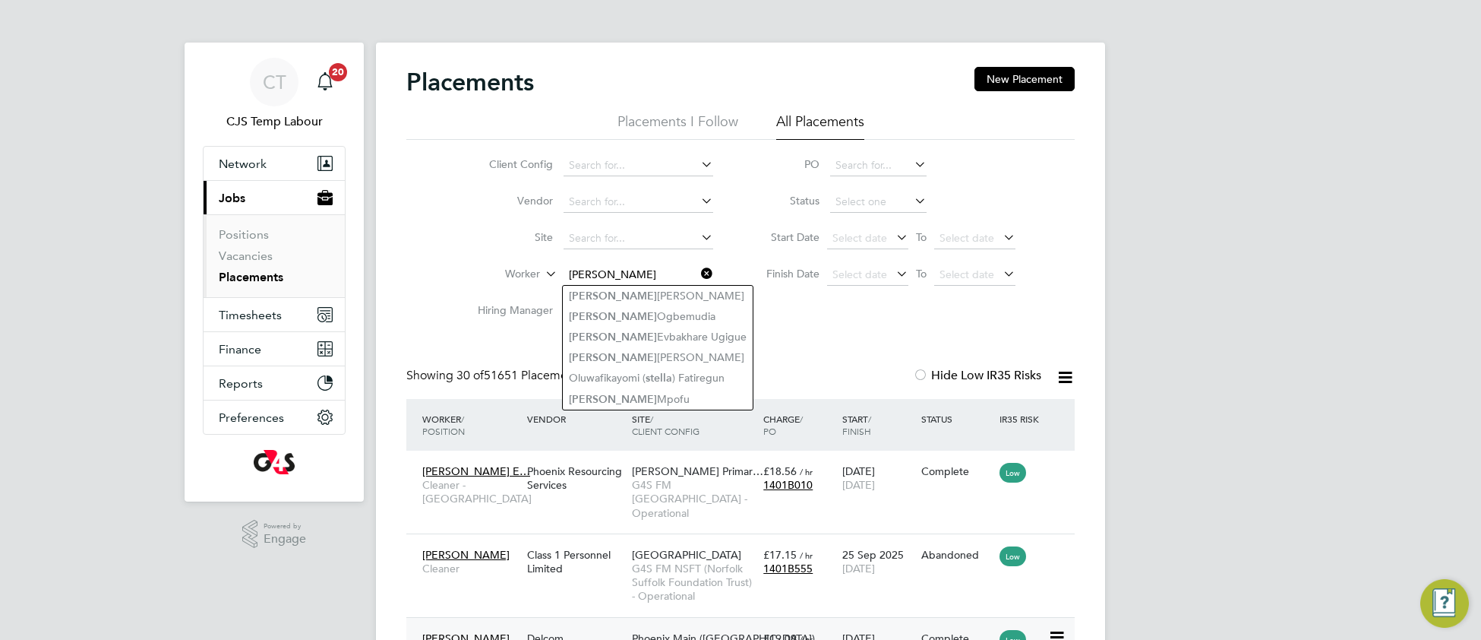
type input "Stella"
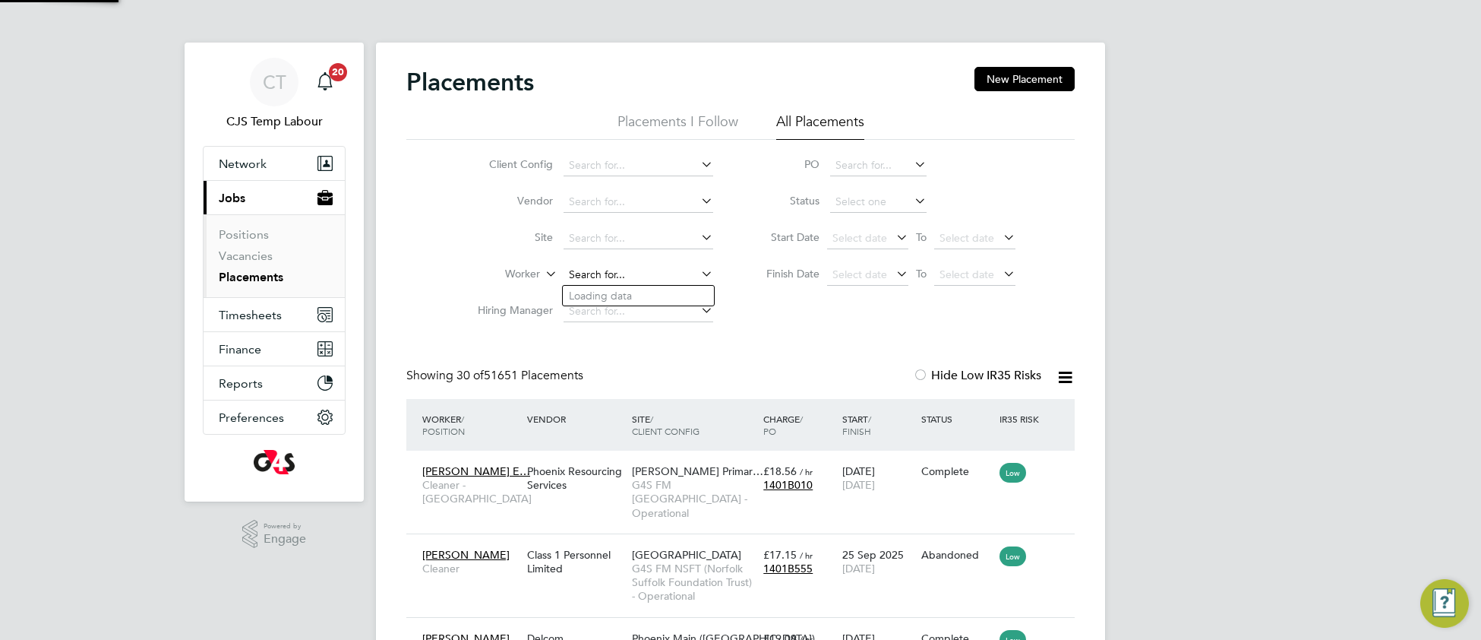
click at [618, 264] on input at bounding box center [639, 274] width 150 height 21
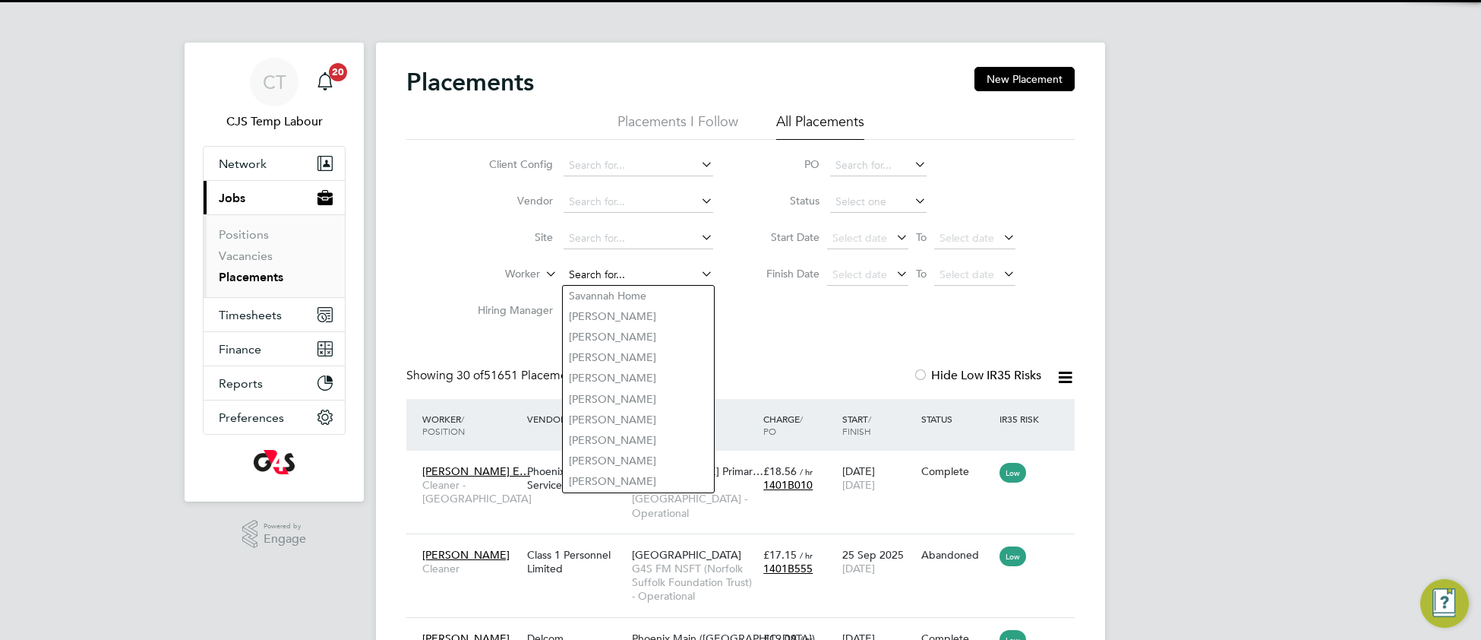
paste input "Stella Evbakhare Ugigue"
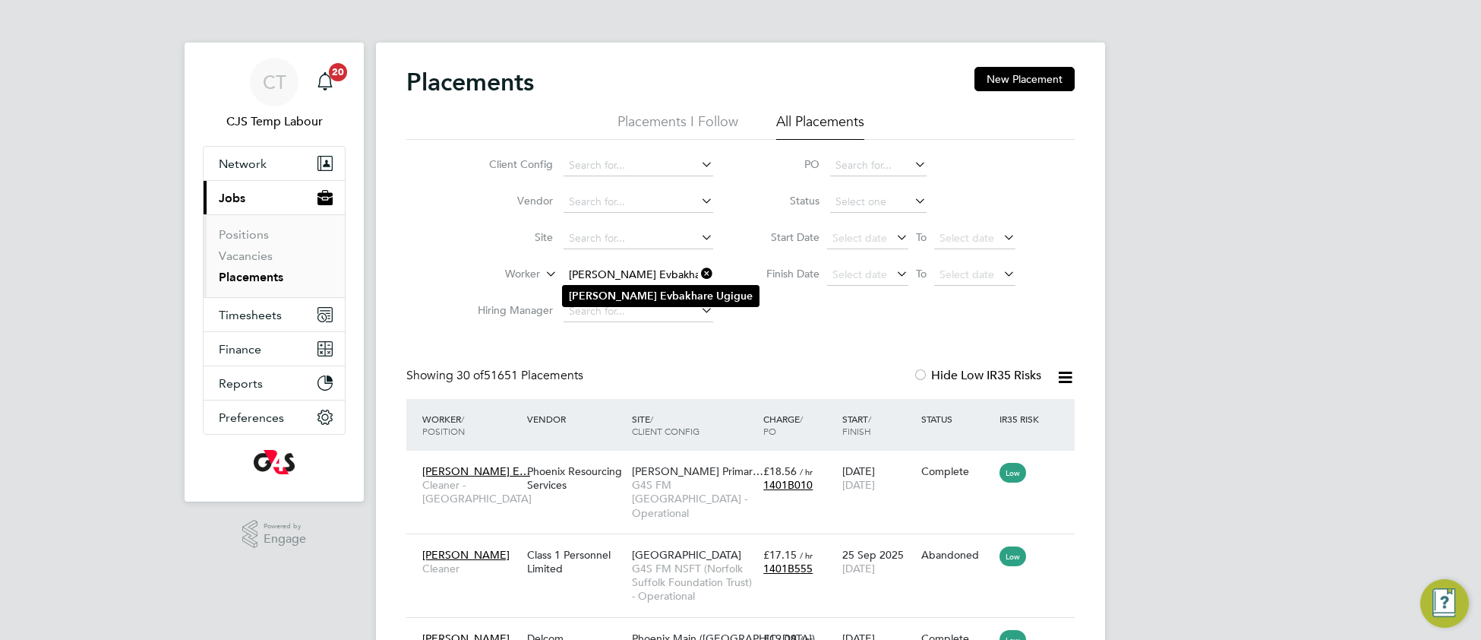
type input "Stella Evbakhare Ugigue"
click at [660, 290] on b "Evbakhare" at bounding box center [686, 295] width 53 height 13
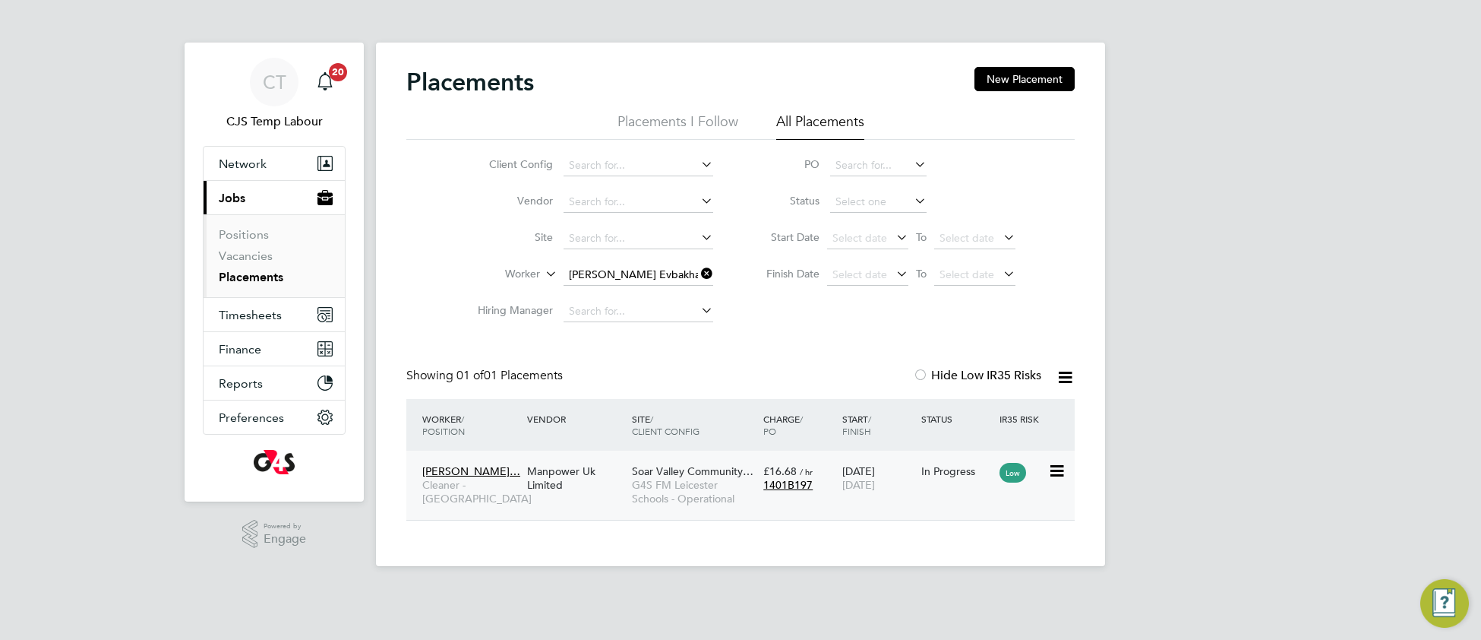
click at [662, 466] on span "Soar Valley Community…" at bounding box center [693, 471] width 122 height 14
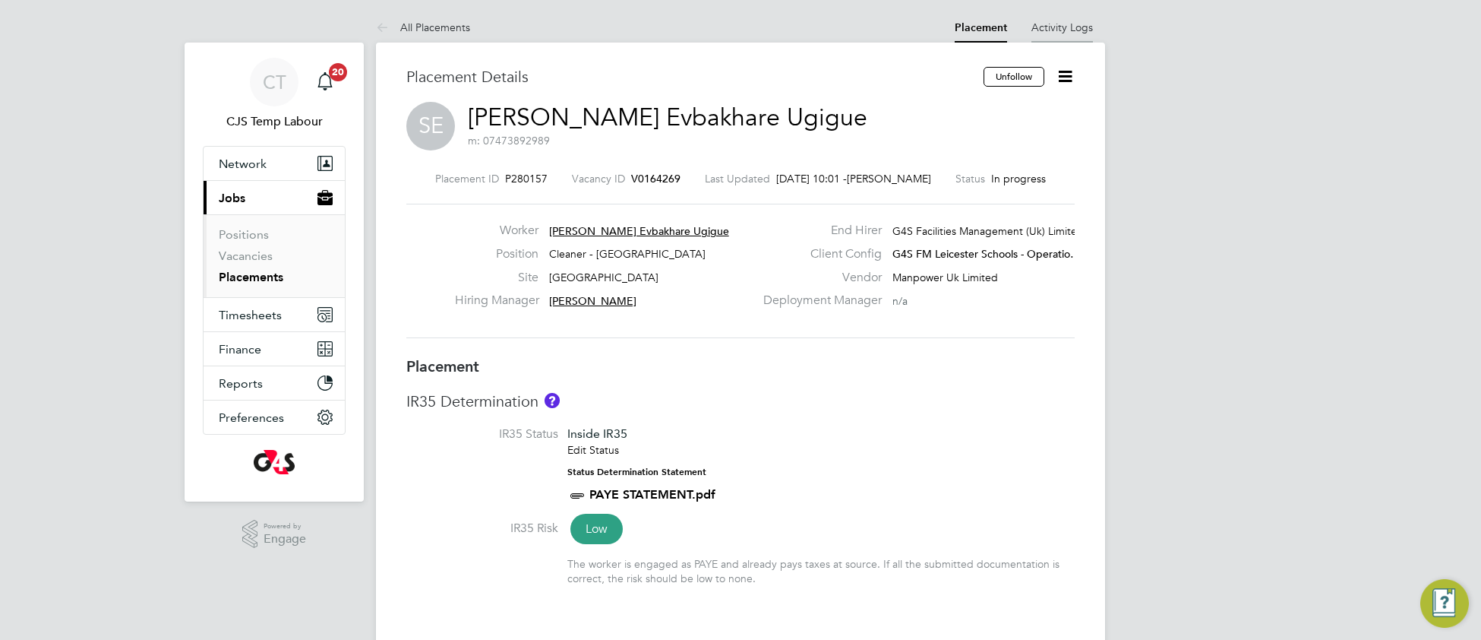
click at [1067, 27] on link "Activity Logs" at bounding box center [1062, 28] width 62 height 14
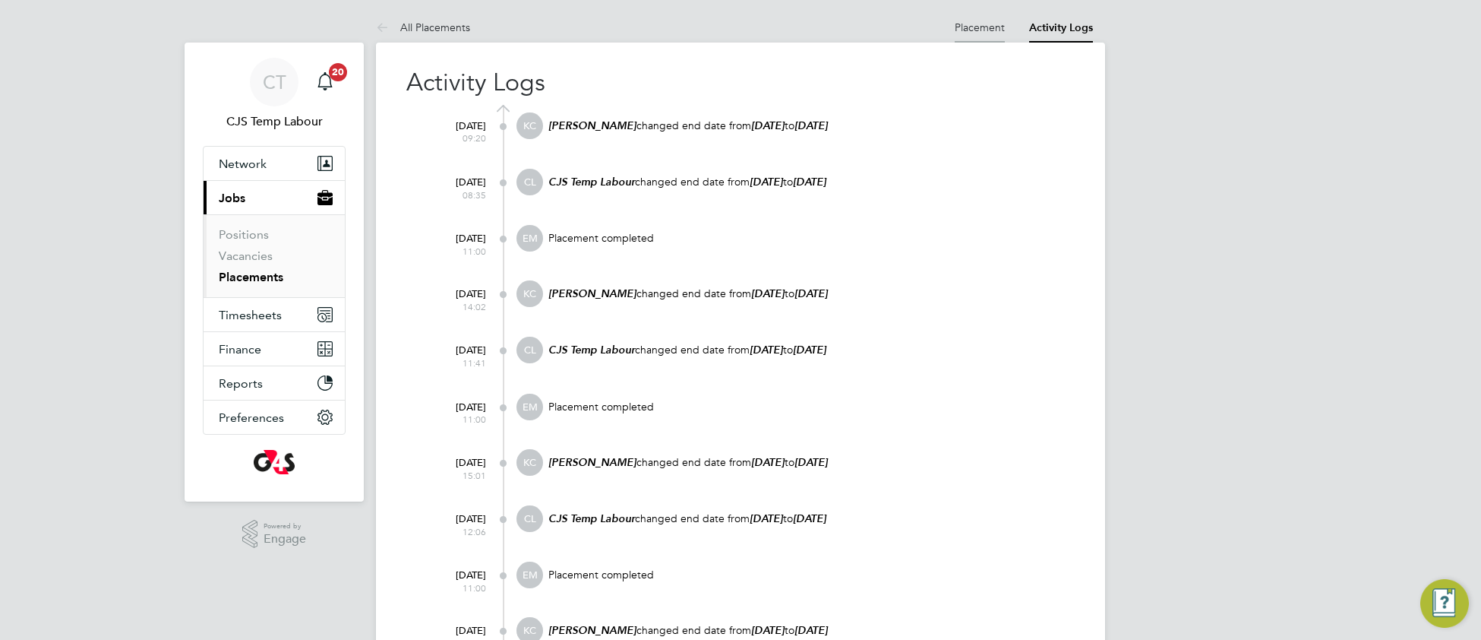
click at [980, 28] on link "Placement" at bounding box center [980, 28] width 50 height 14
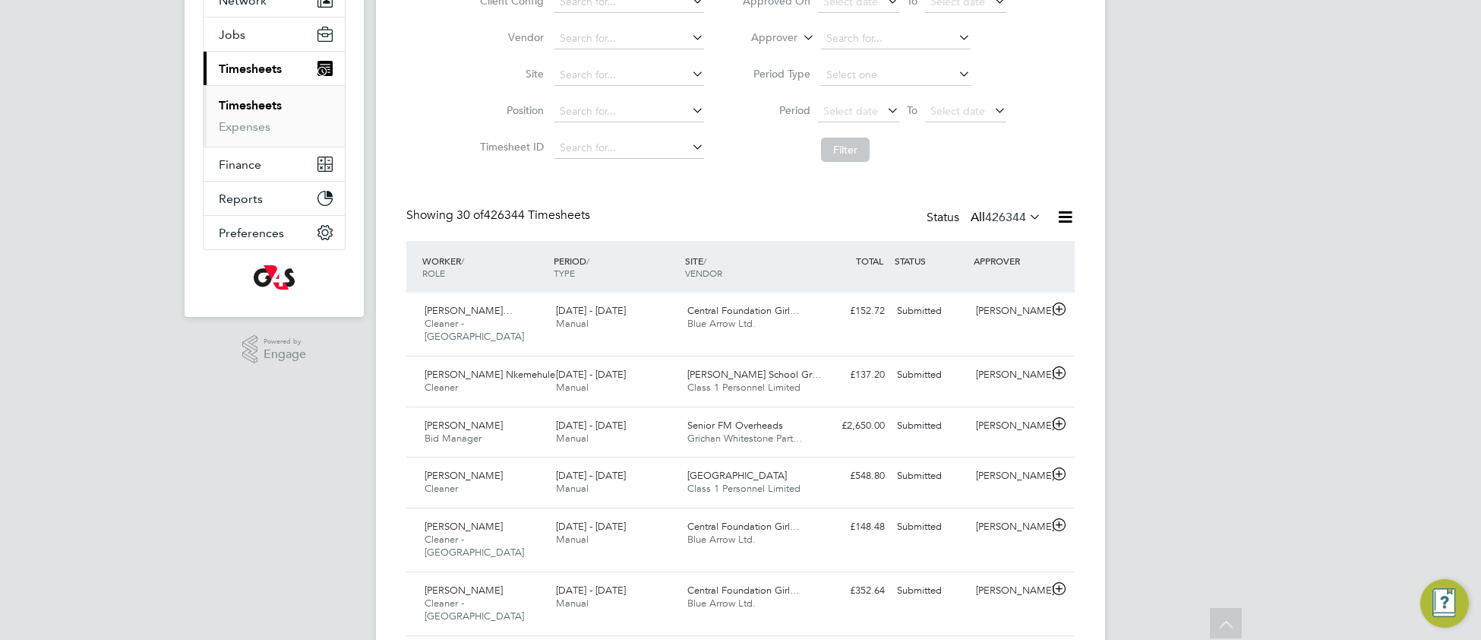
scroll to position [108, 0]
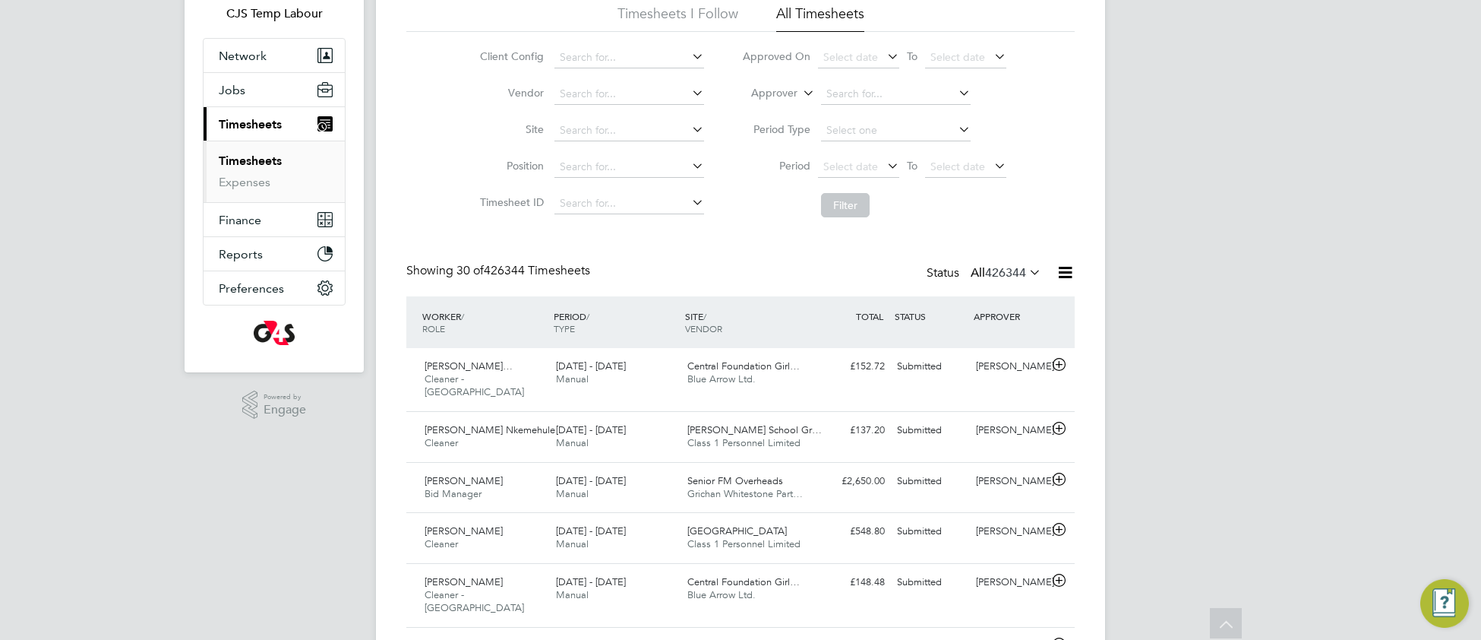
click at [1026, 273] on icon at bounding box center [1026, 271] width 0 height 21
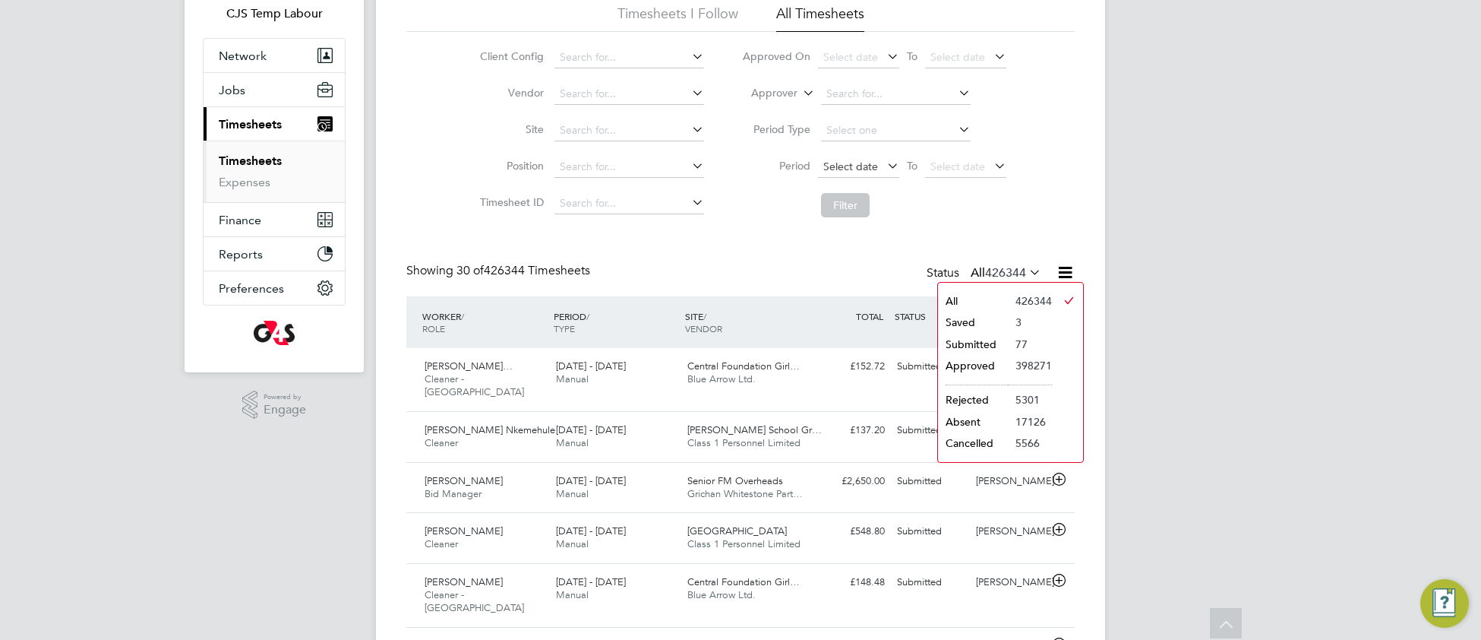
click at [841, 165] on span "Select date" at bounding box center [850, 167] width 55 height 14
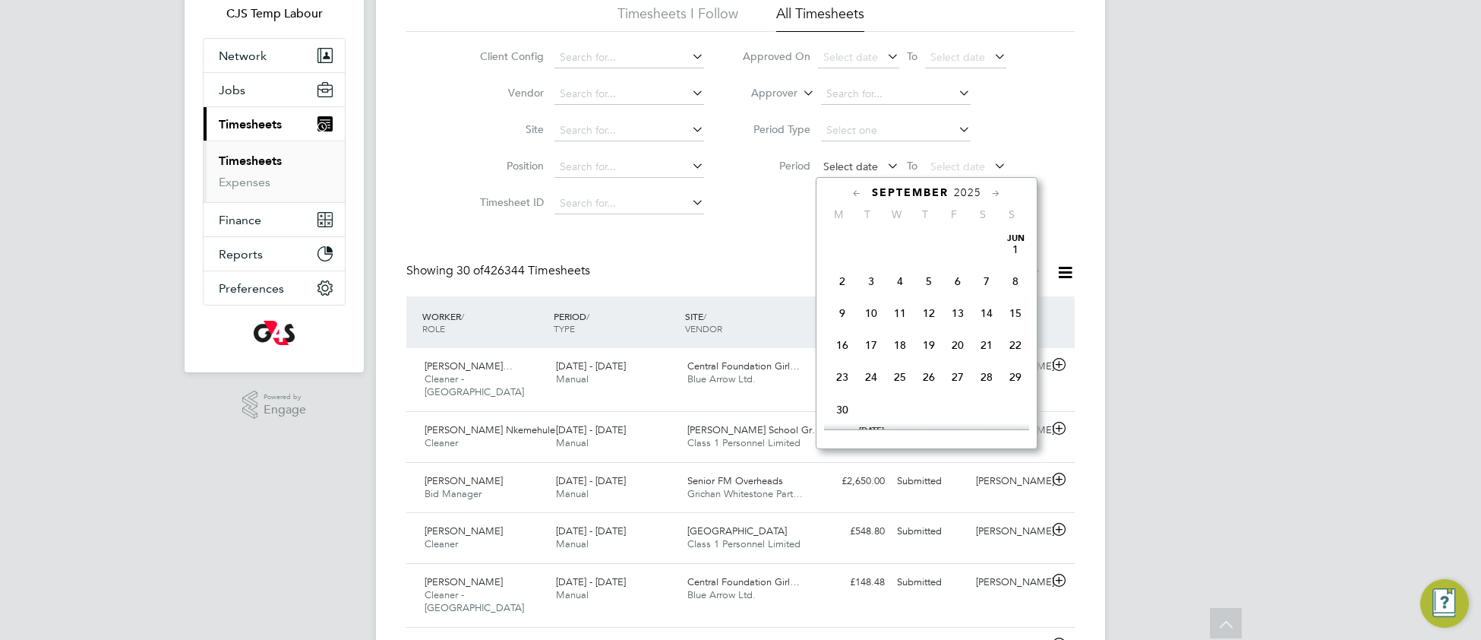
scroll to position [594, 0]
click at [841, 278] on span "22" at bounding box center [842, 263] width 29 height 29
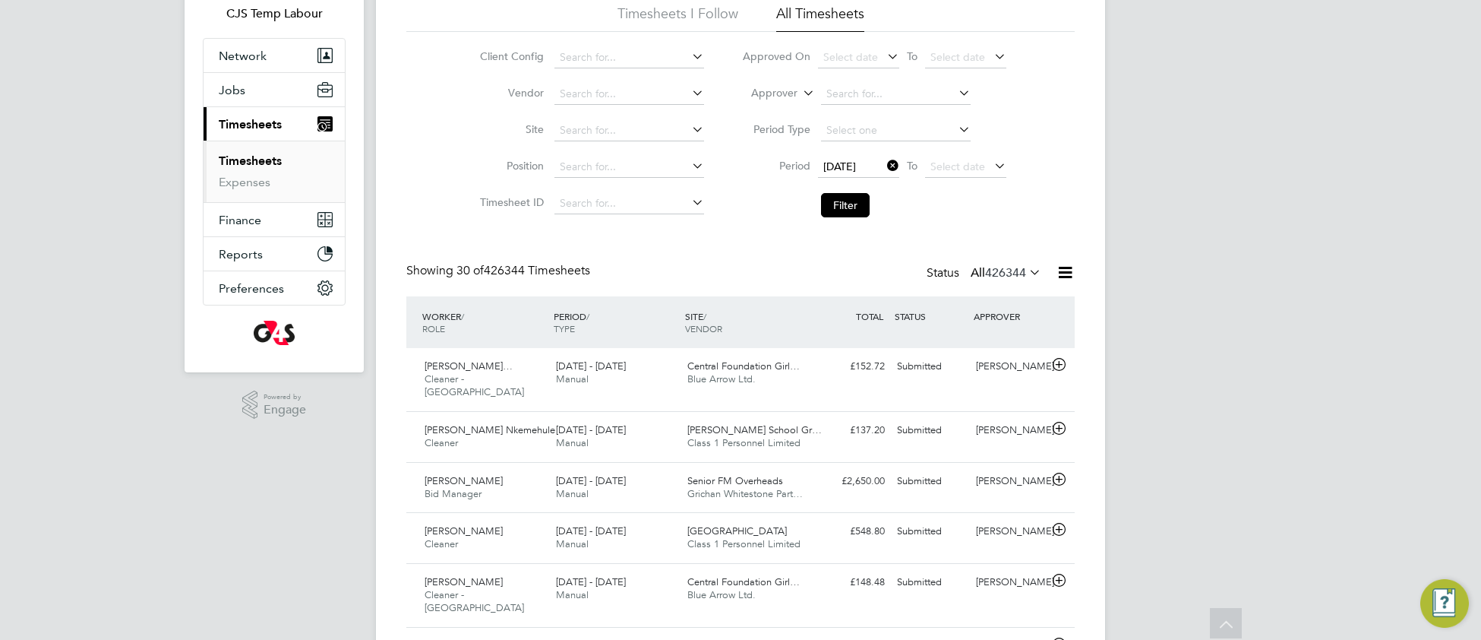
drag, startPoint x: 928, startPoint y: 169, endPoint x: 946, endPoint y: 185, distance: 24.2
click at [932, 171] on span "Select date" at bounding box center [965, 167] width 81 height 21
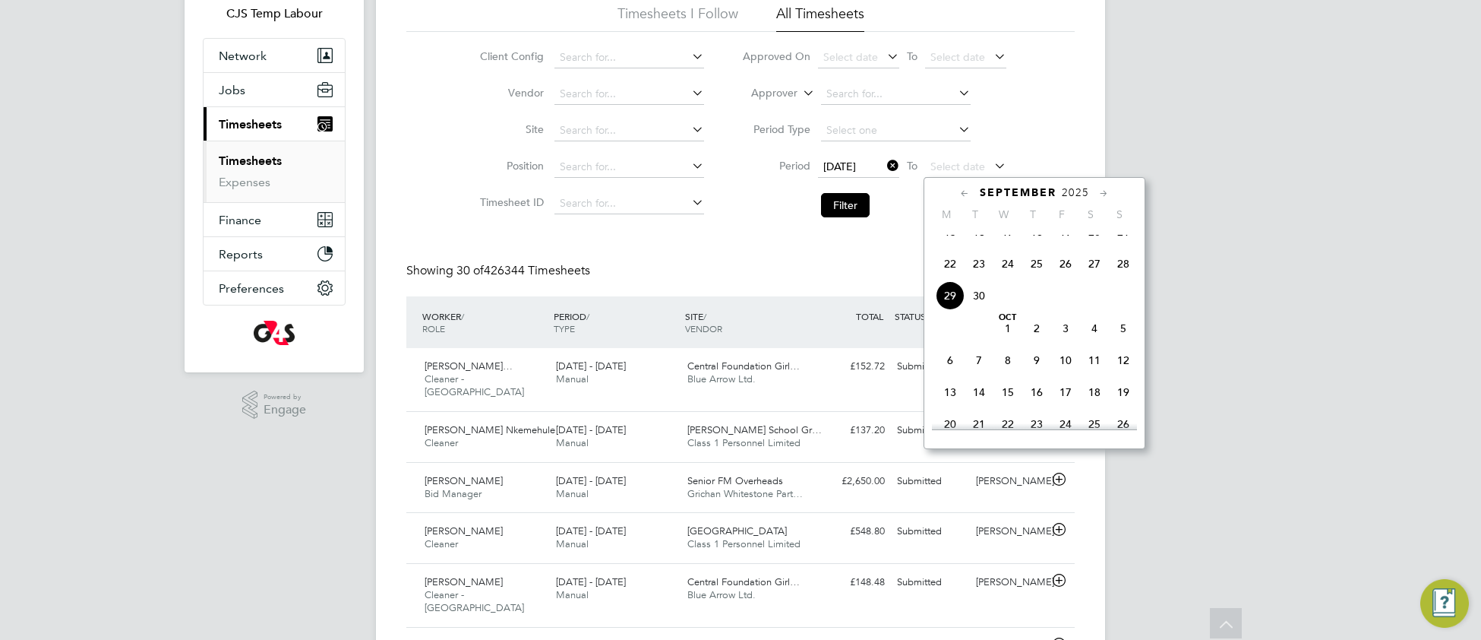
click at [1127, 276] on span "28" at bounding box center [1123, 263] width 29 height 29
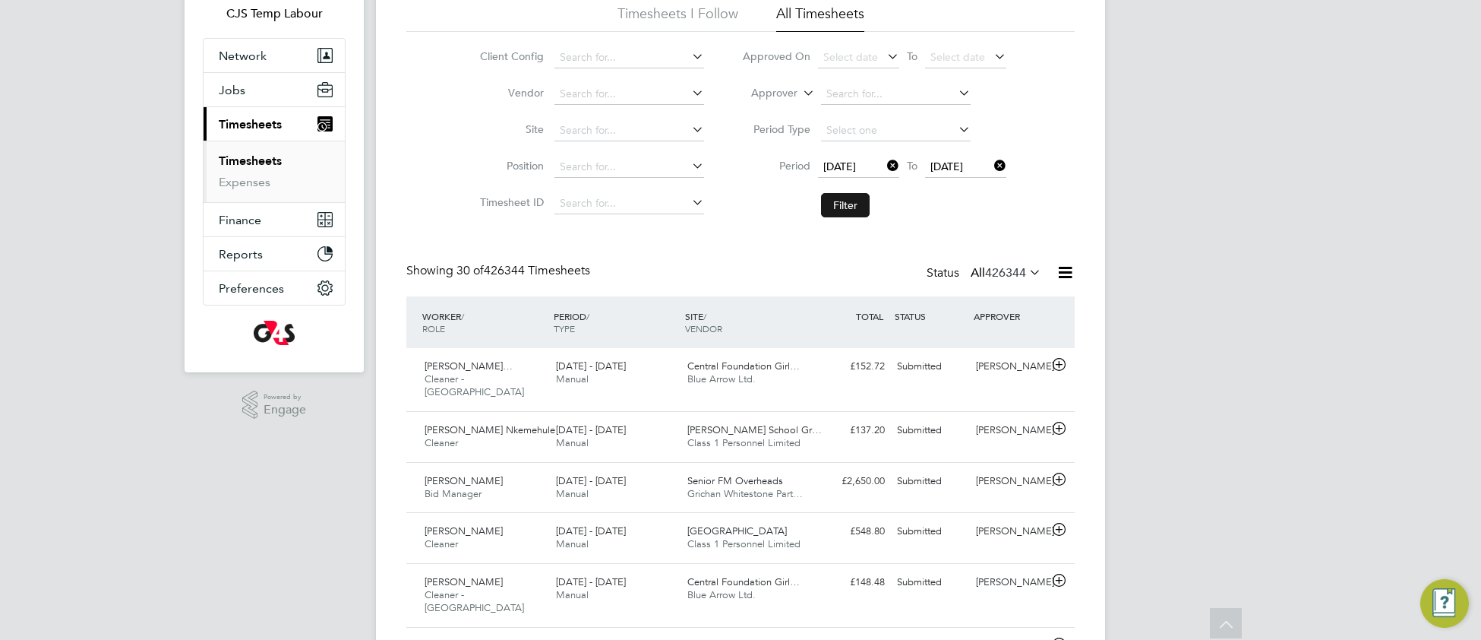
click at [842, 207] on button "Filter" at bounding box center [845, 205] width 49 height 24
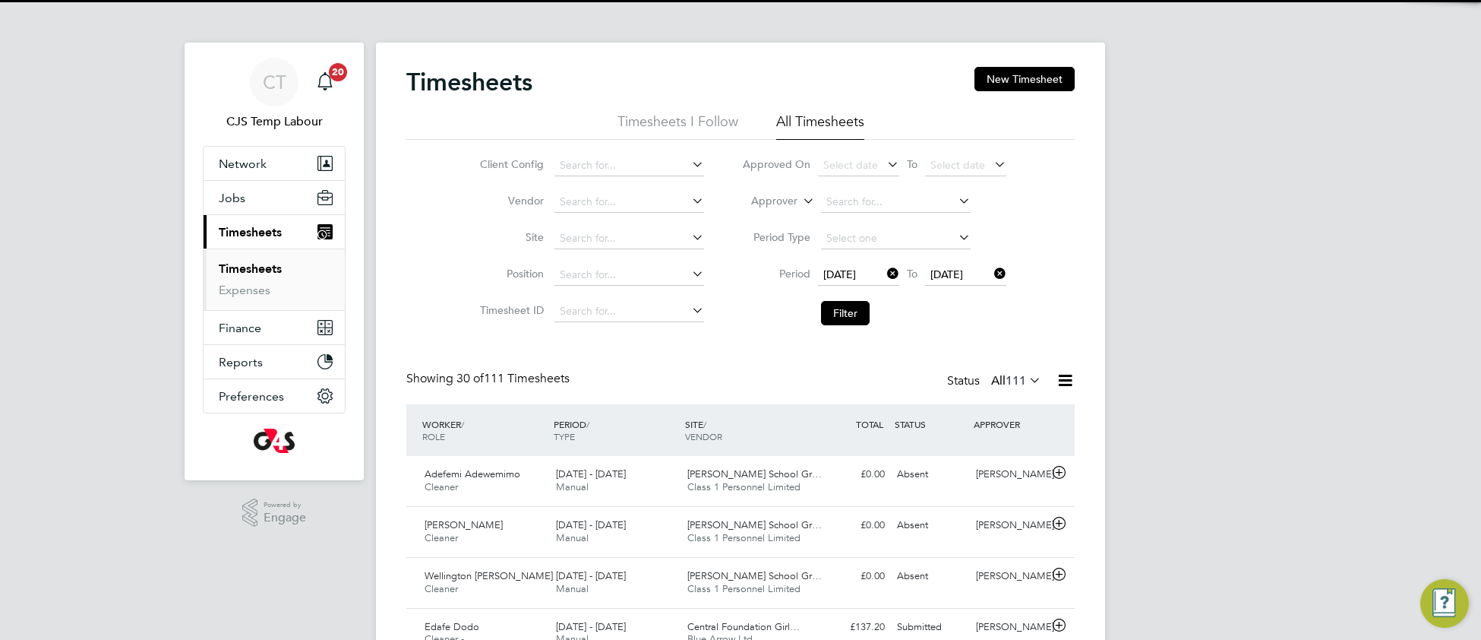
scroll to position [37, 131]
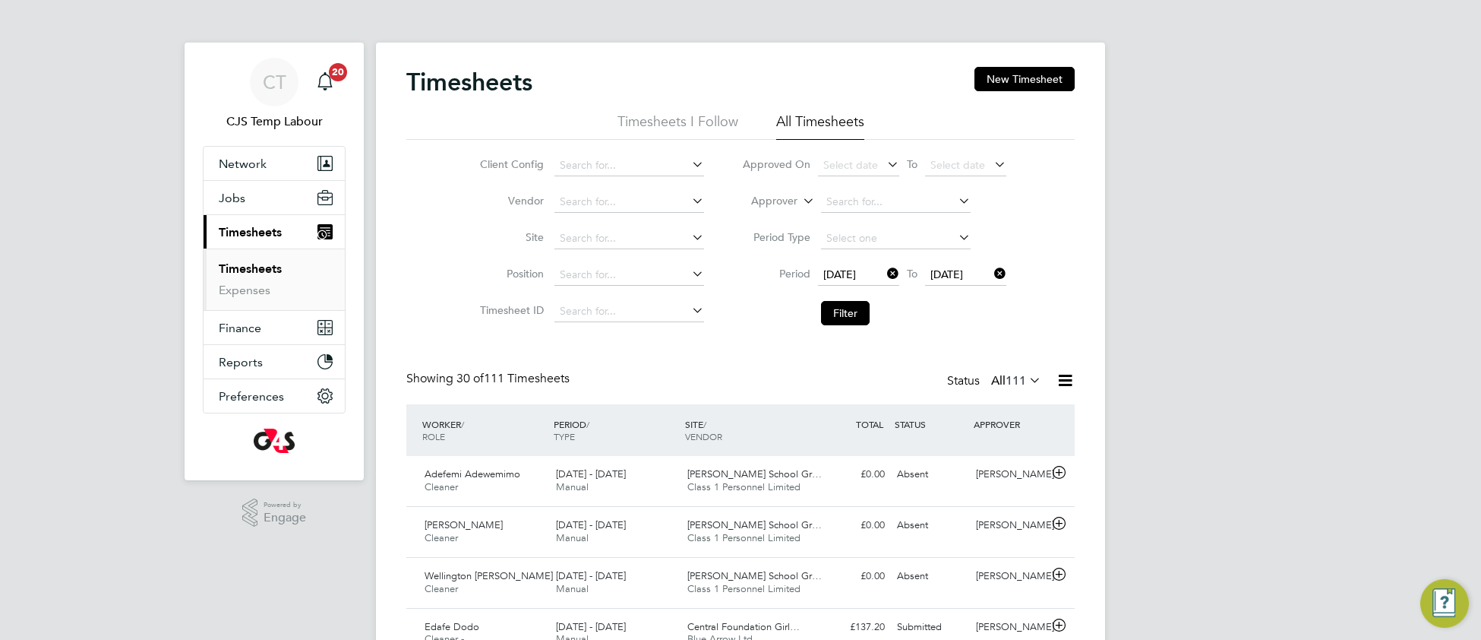
click at [1026, 380] on icon at bounding box center [1026, 379] width 0 height 21
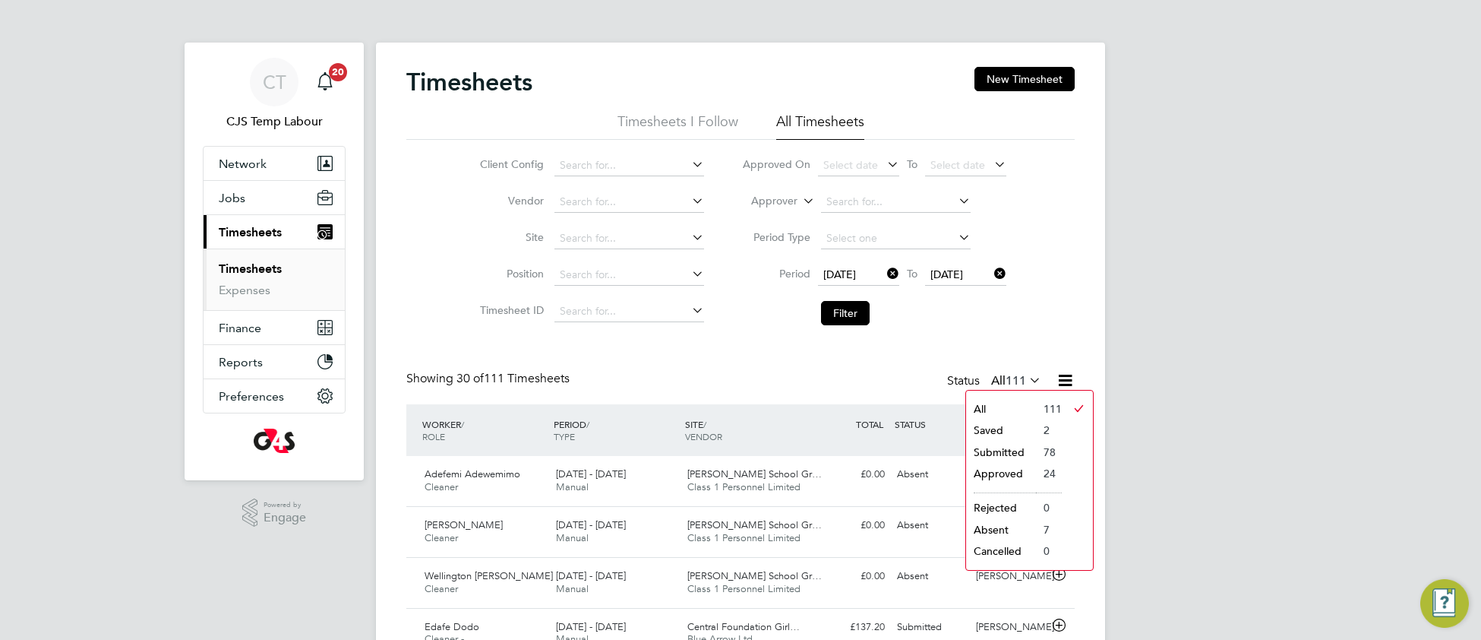
click at [998, 432] on li "Saved" at bounding box center [1001, 429] width 70 height 21
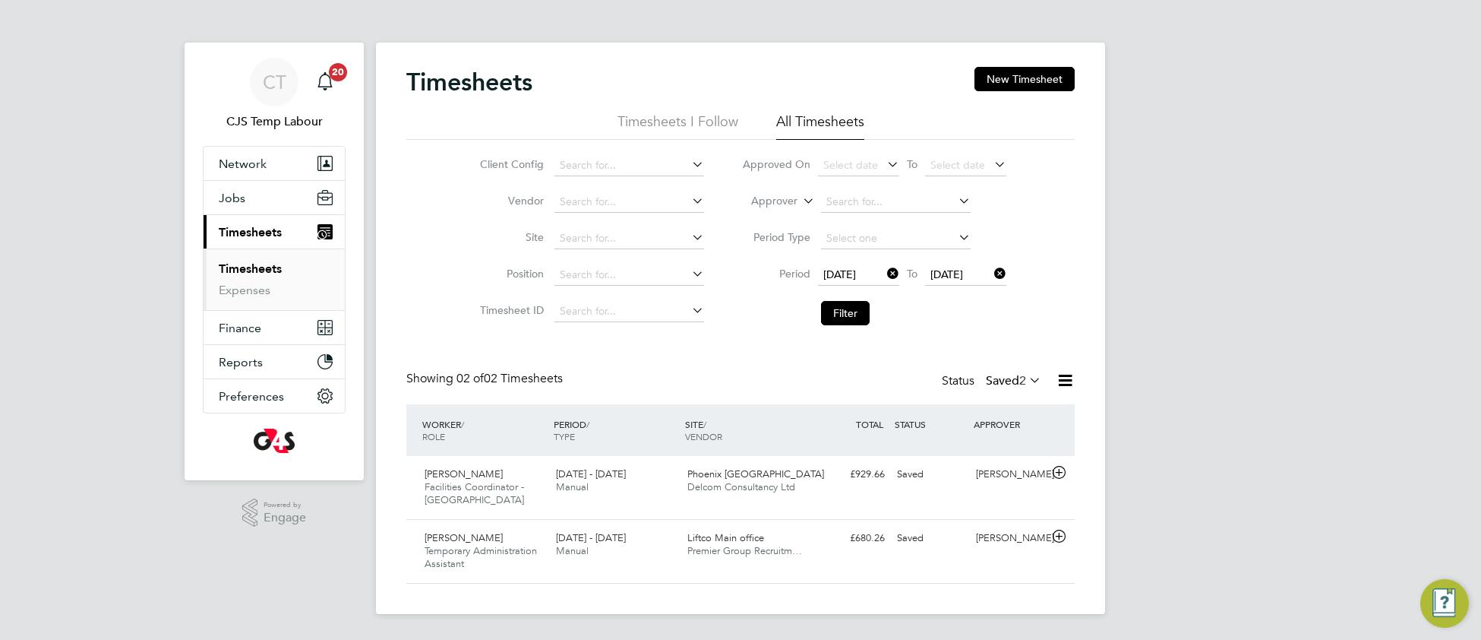
click at [1026, 381] on icon at bounding box center [1026, 379] width 0 height 21
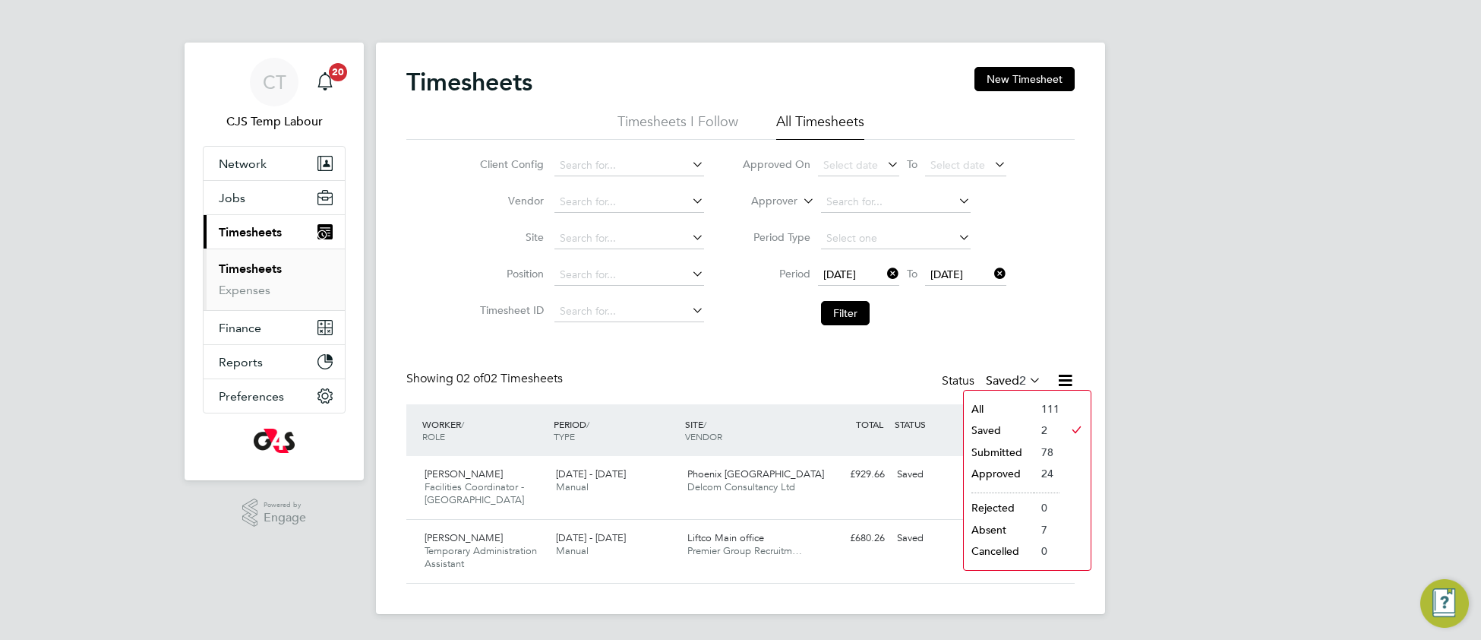
click at [1009, 449] on li "Submitted" at bounding box center [999, 451] width 70 height 21
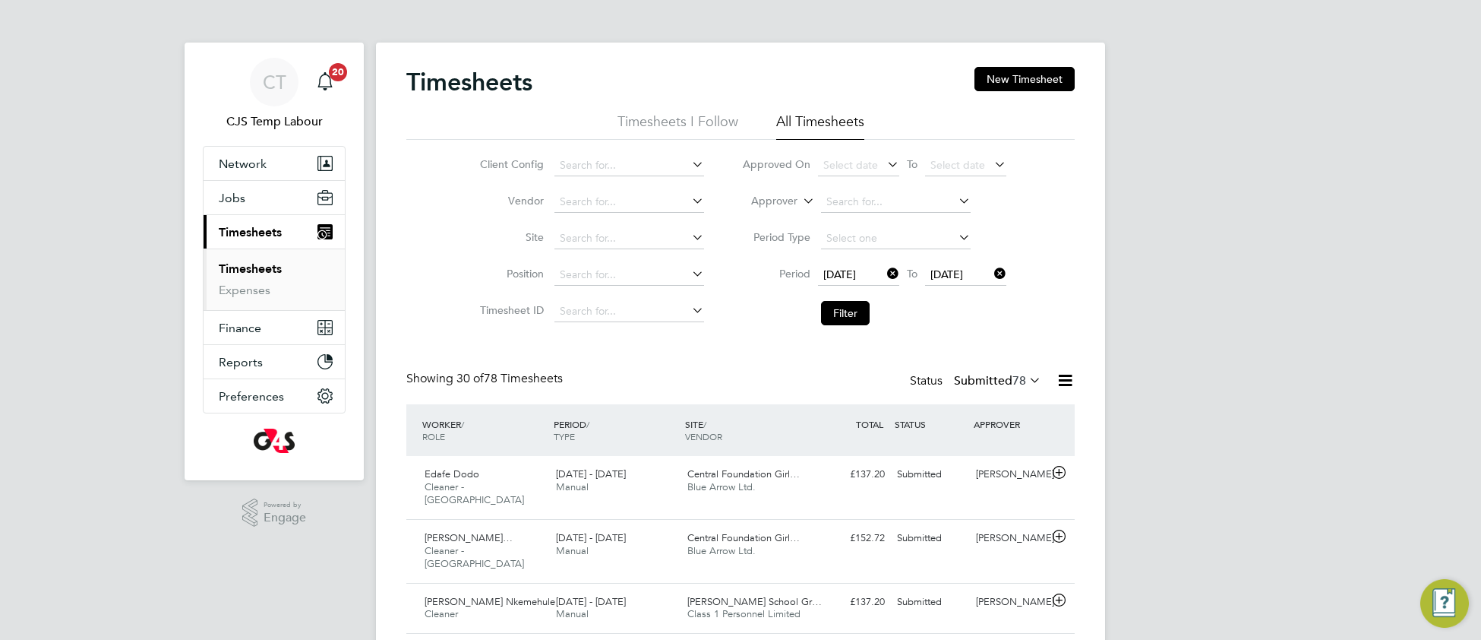
drag, startPoint x: 1036, startPoint y: 381, endPoint x: 1029, endPoint y: 388, distance: 9.7
click at [1026, 383] on icon at bounding box center [1026, 379] width 0 height 21
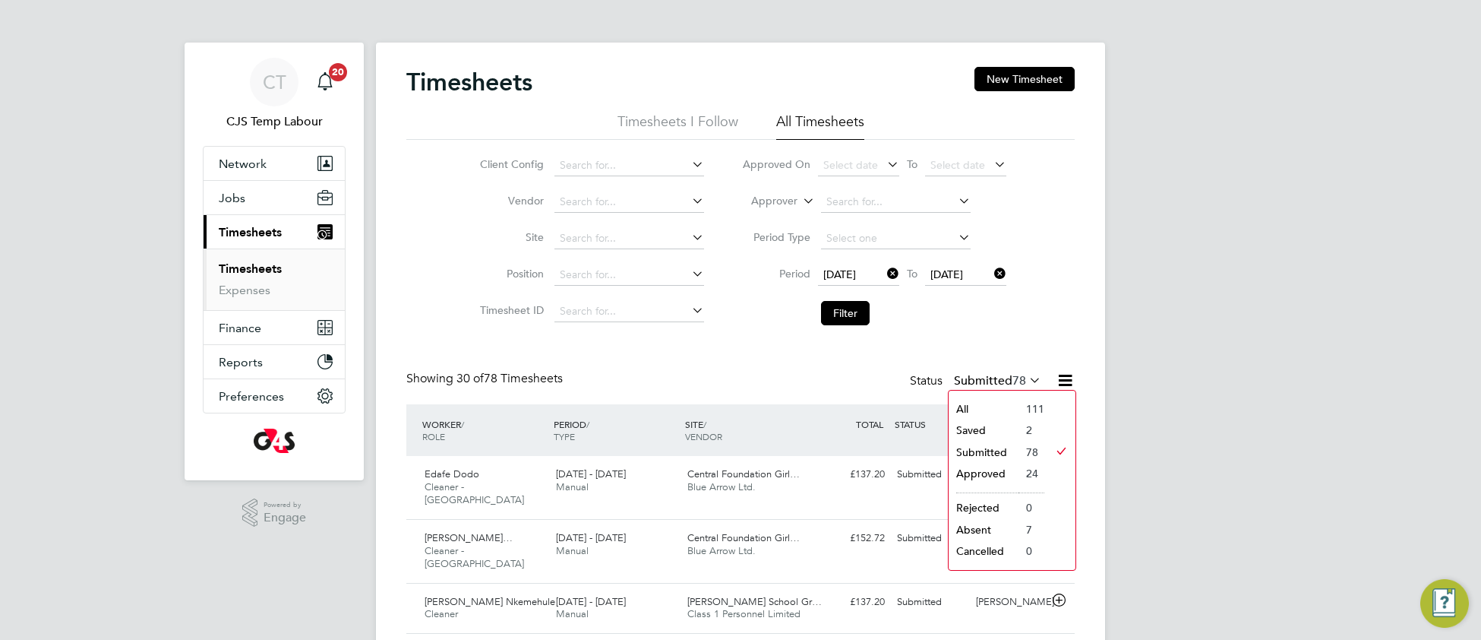
click at [1000, 410] on li "All" at bounding box center [984, 408] width 70 height 21
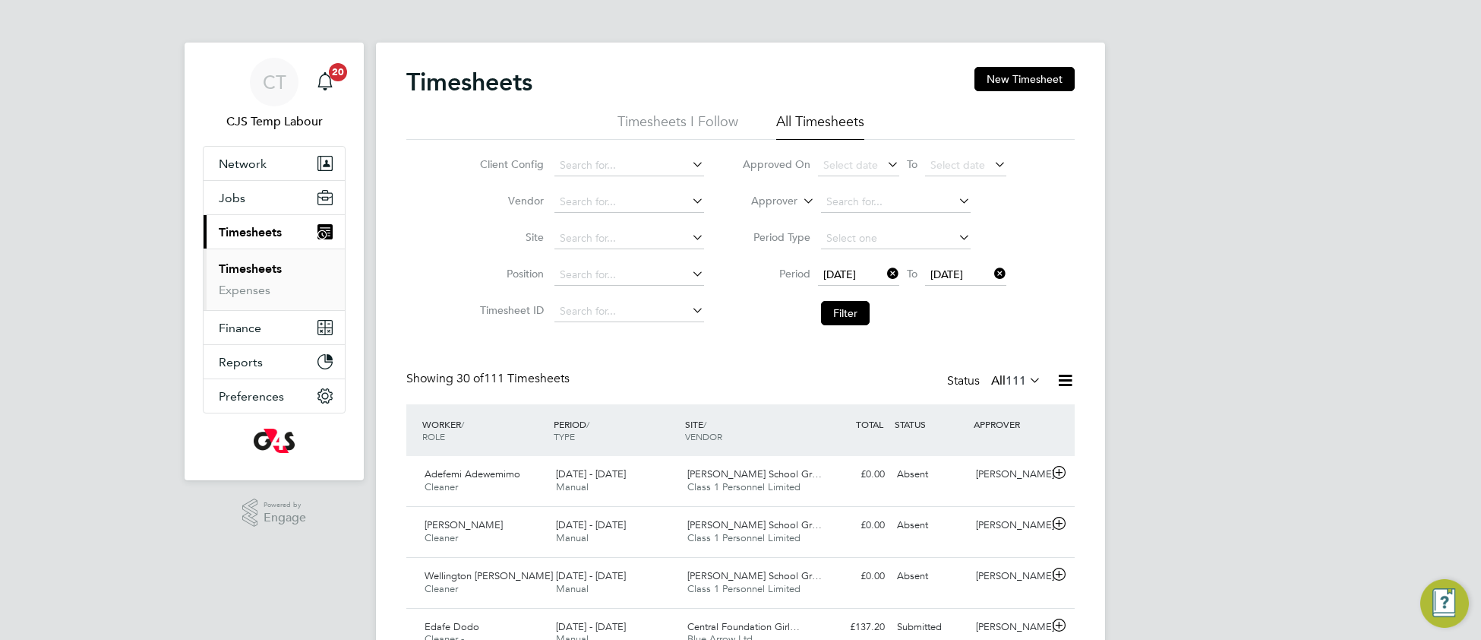
click at [1064, 381] on icon at bounding box center [1065, 380] width 19 height 19
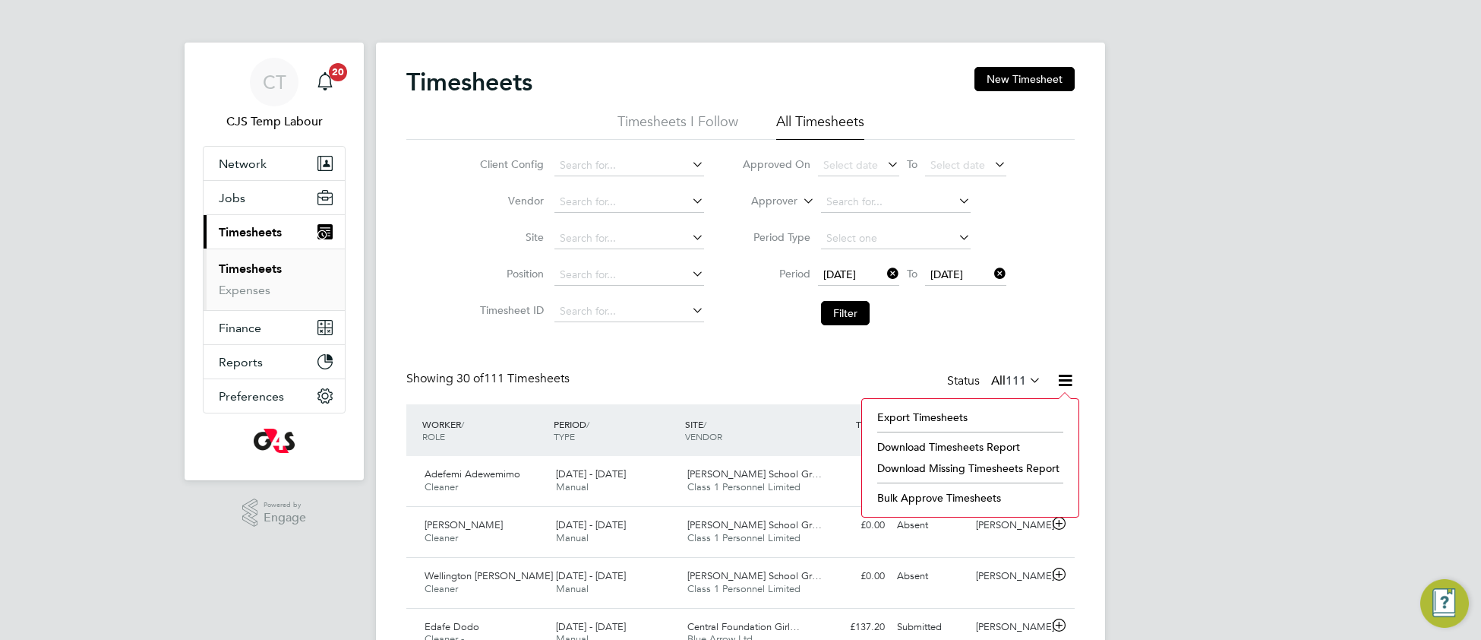
click at [957, 469] on li "Download Missing Timesheets Report" at bounding box center [970, 467] width 201 height 21
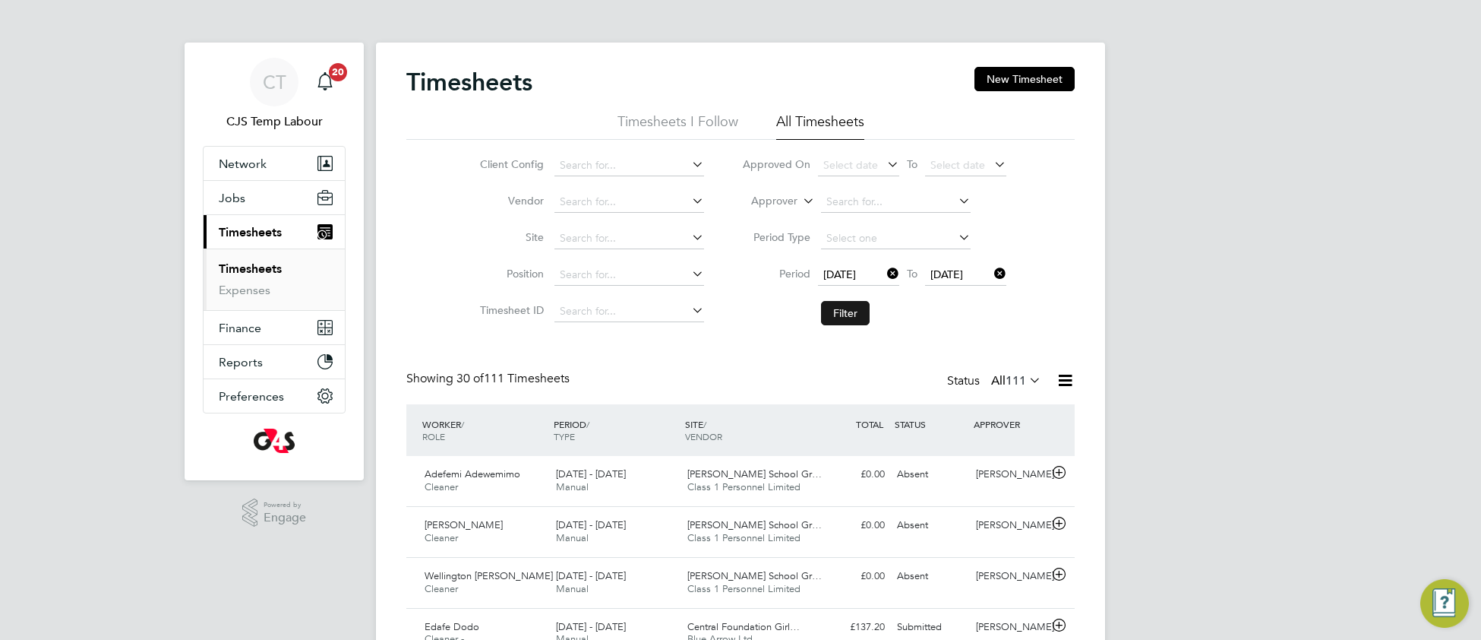
click at [849, 314] on button "Filter" at bounding box center [845, 313] width 49 height 24
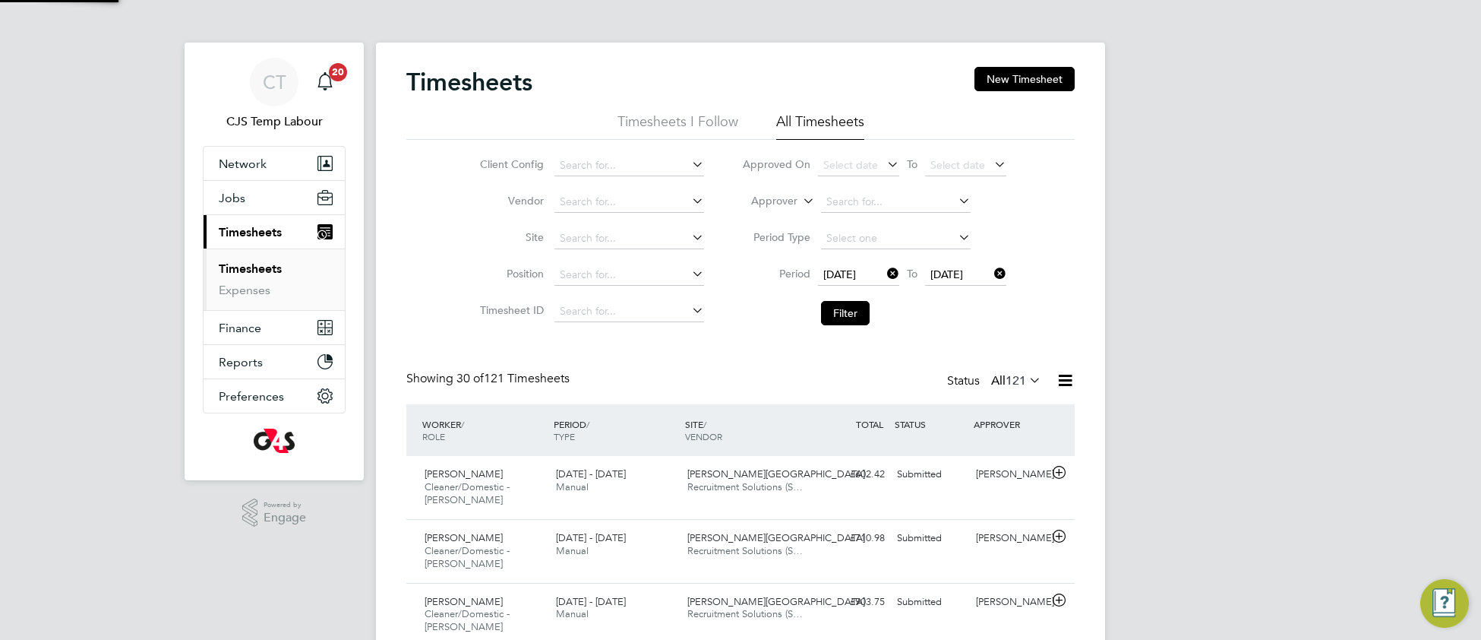
scroll to position [52, 131]
click at [854, 197] on input at bounding box center [896, 201] width 150 height 21
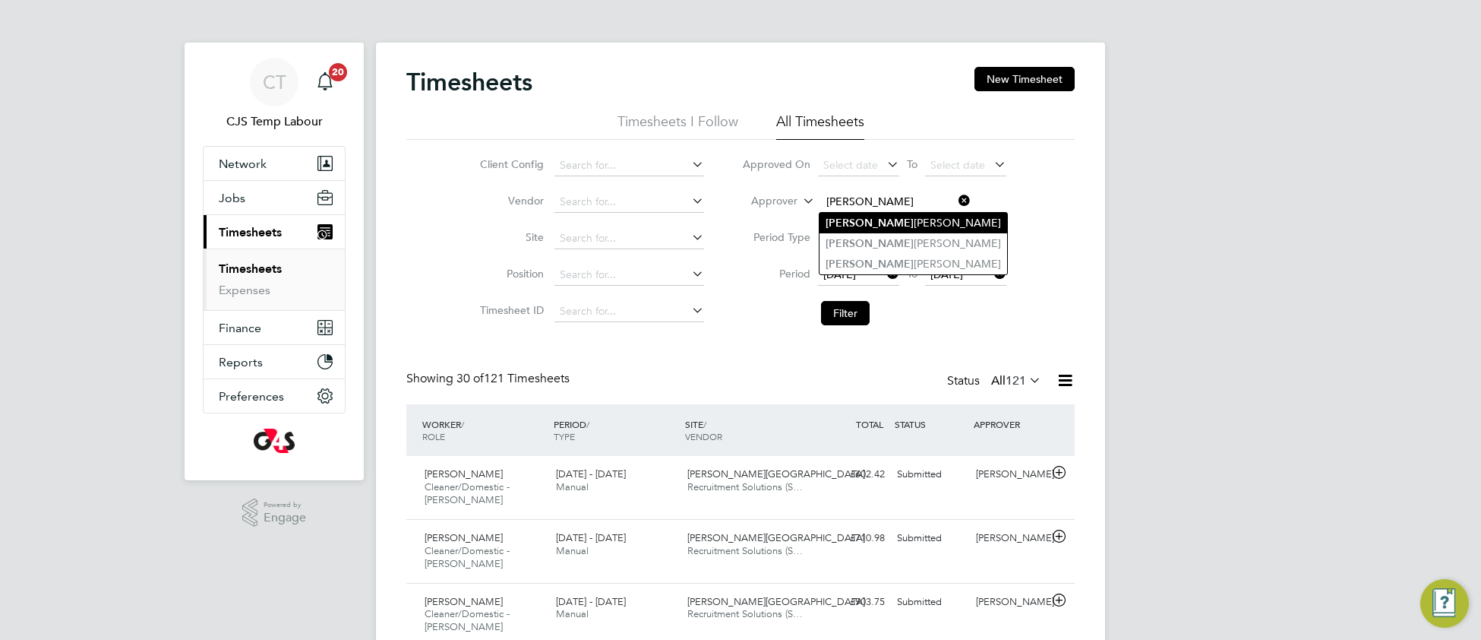
click at [879, 228] on li "Rachel Graham" at bounding box center [914, 223] width 188 height 21
type input "Rachel Graham"
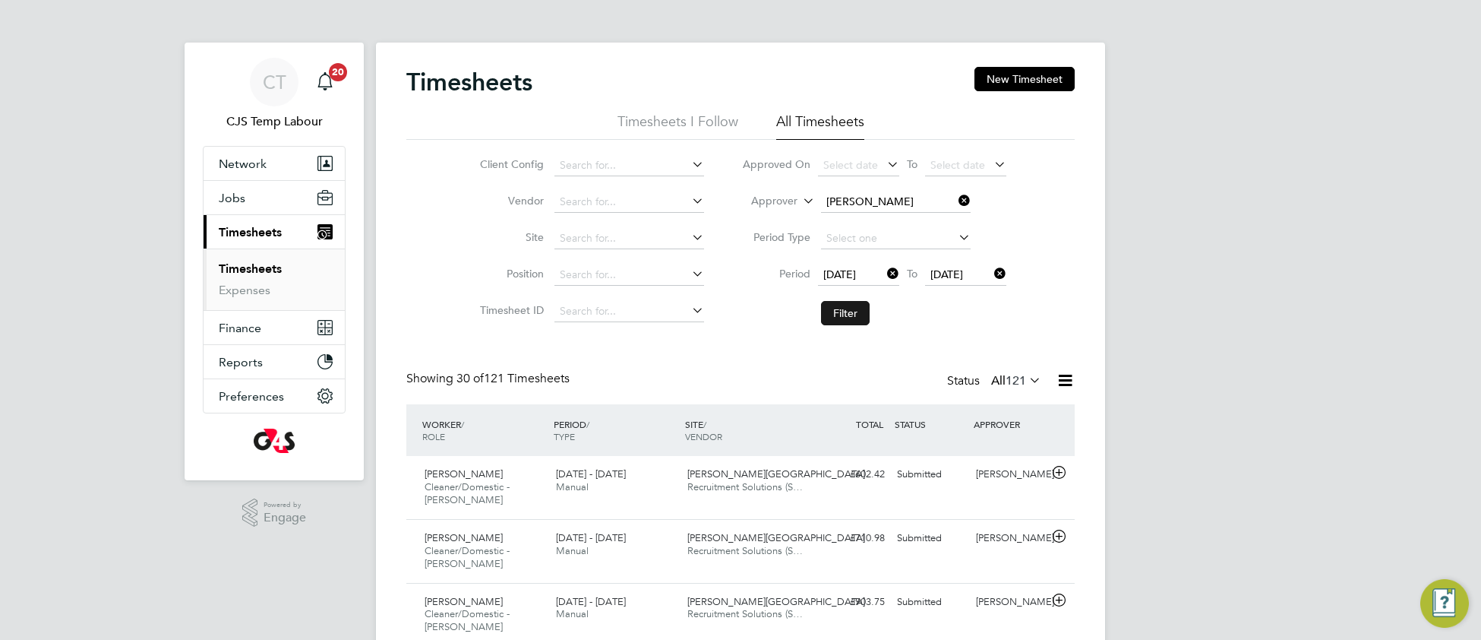
click at [837, 315] on button "Filter" at bounding box center [845, 313] width 49 height 24
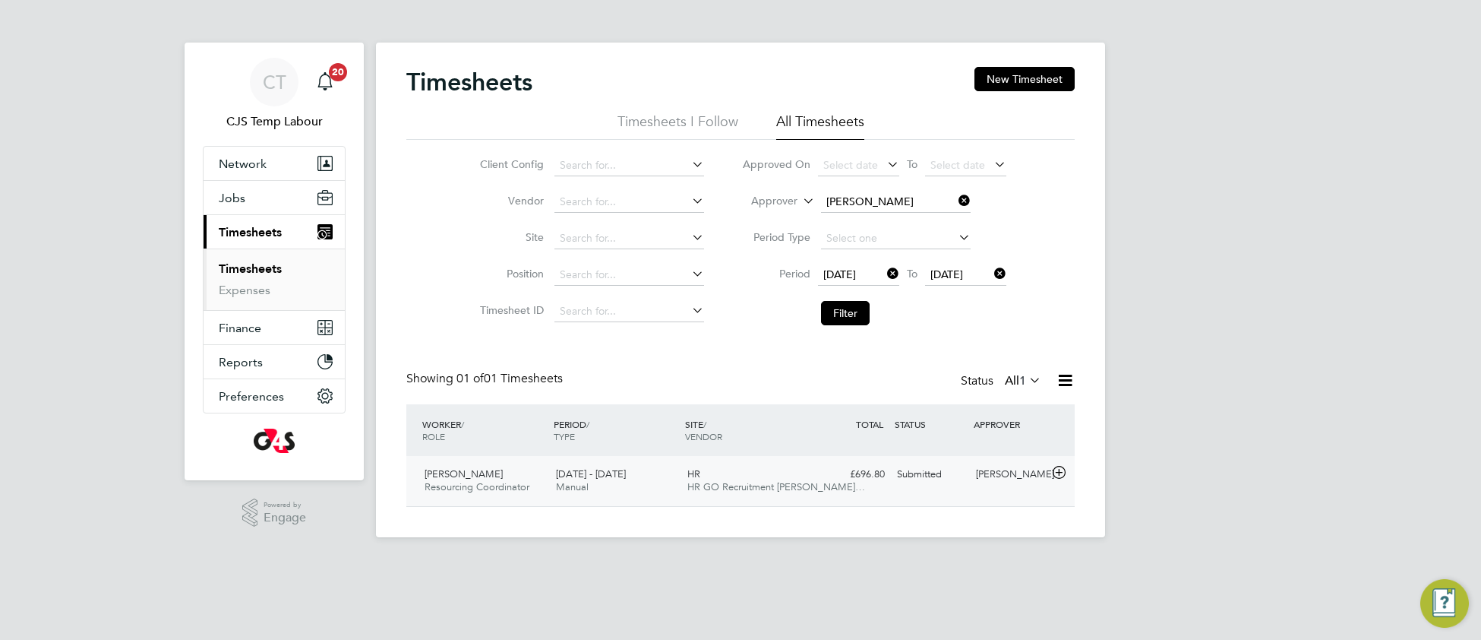
click at [760, 483] on span "HR GO Recruitment Lim…" at bounding box center [776, 486] width 178 height 13
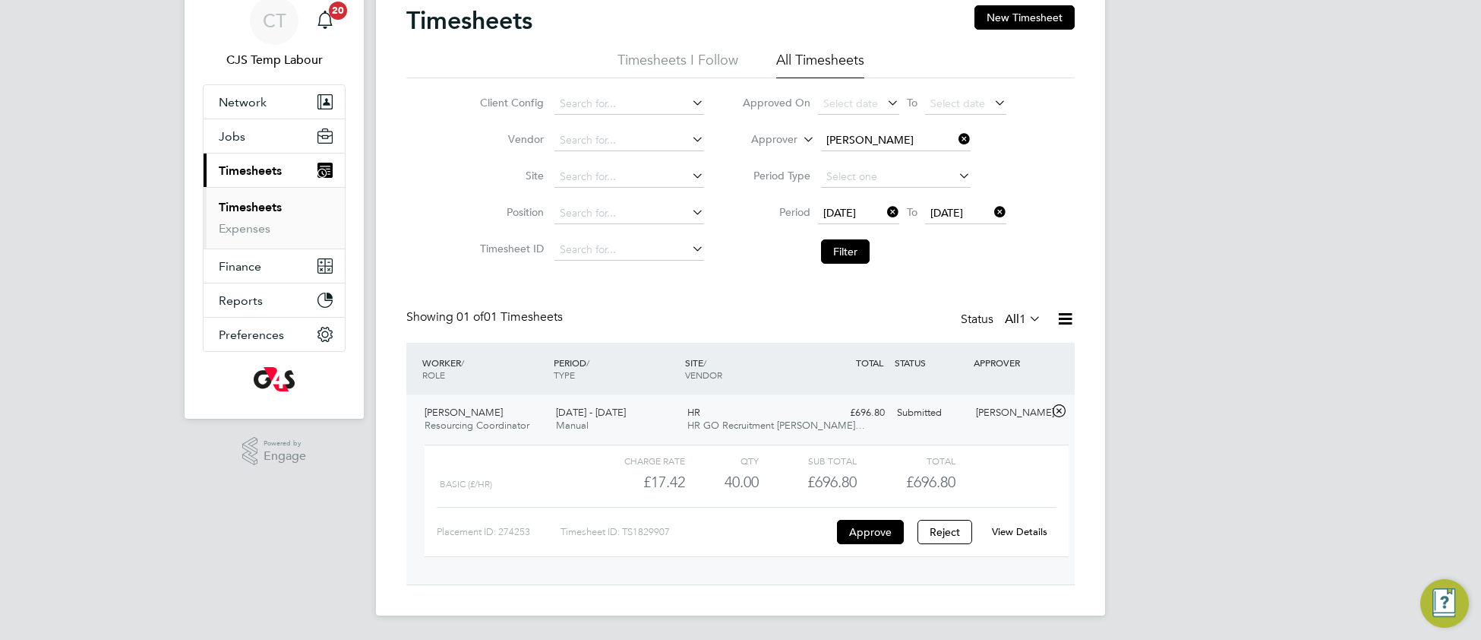
click at [1033, 532] on link "View Details" at bounding box center [1019, 531] width 55 height 13
click at [1021, 529] on link "View Details" at bounding box center [1019, 531] width 55 height 13
click at [856, 248] on button "Filter" at bounding box center [845, 251] width 49 height 24
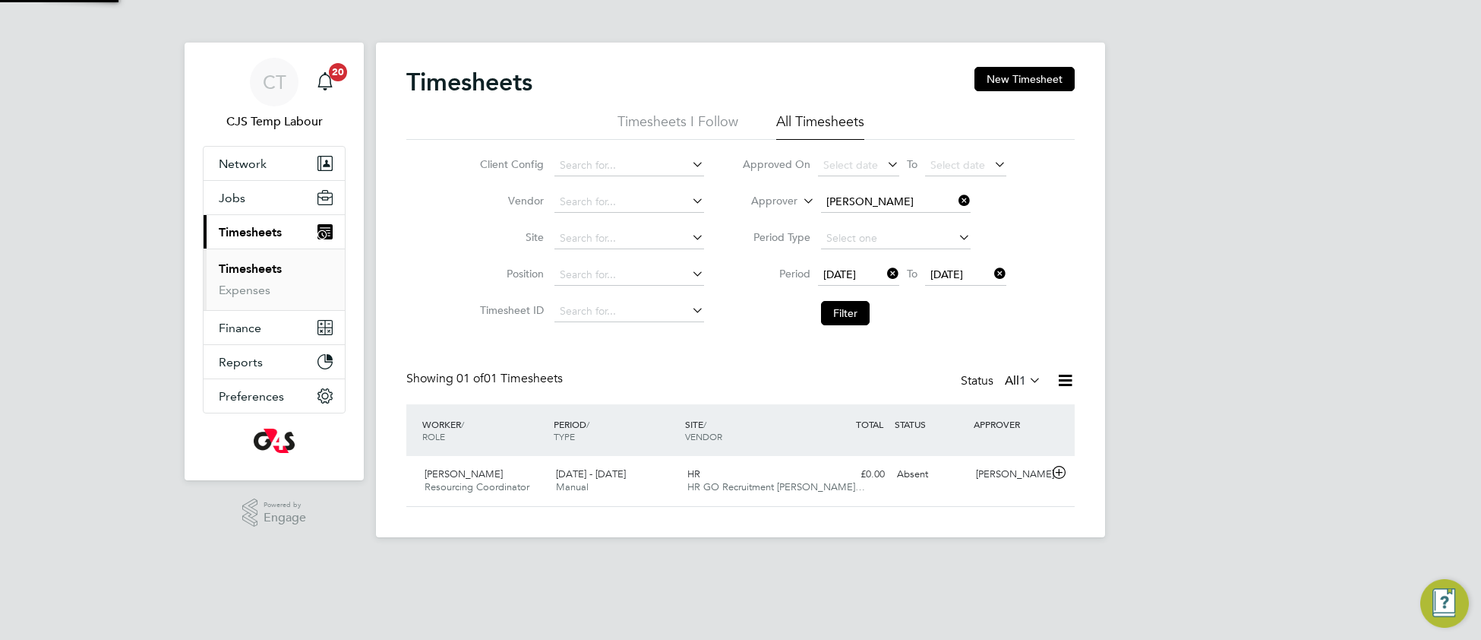
scroll to position [37, 131]
click at [956, 196] on icon at bounding box center [956, 200] width 0 height 21
drag, startPoint x: 854, startPoint y: 311, endPoint x: 841, endPoint y: 324, distance: 18.3
click at [854, 312] on button "Filter" at bounding box center [845, 313] width 49 height 24
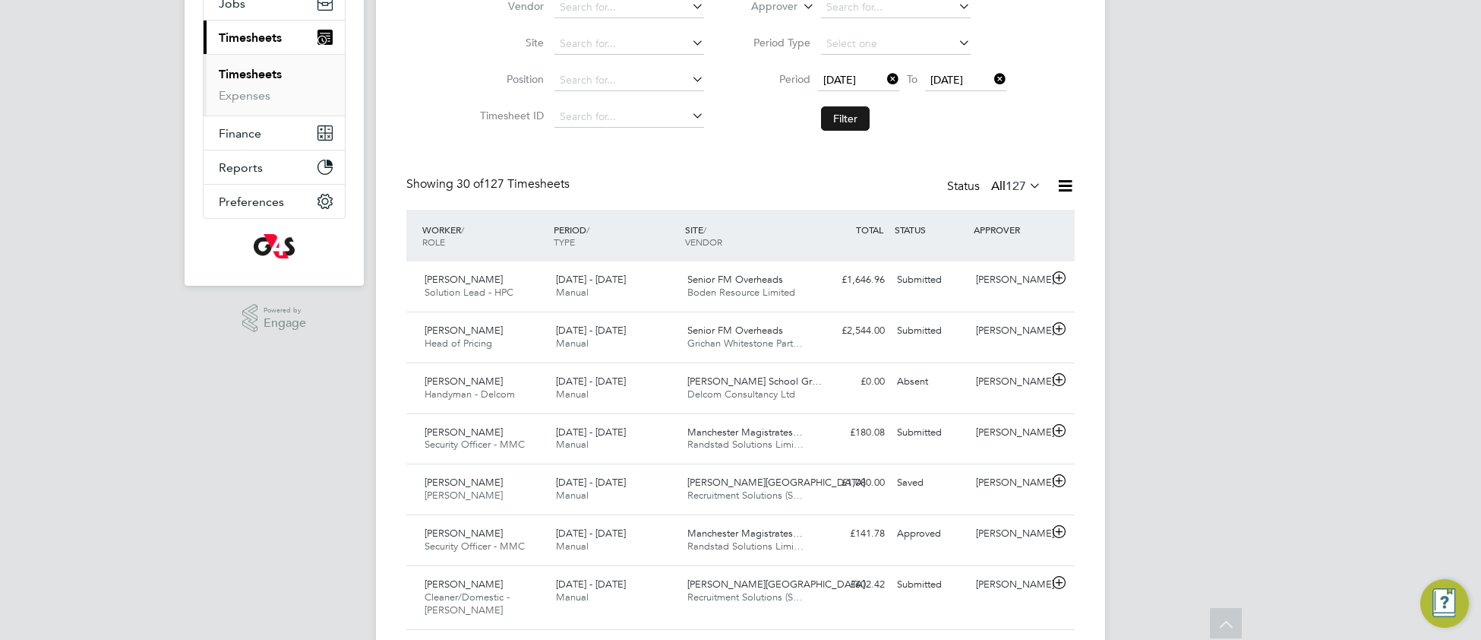
click at [854, 126] on button "Filter" at bounding box center [845, 118] width 49 height 24
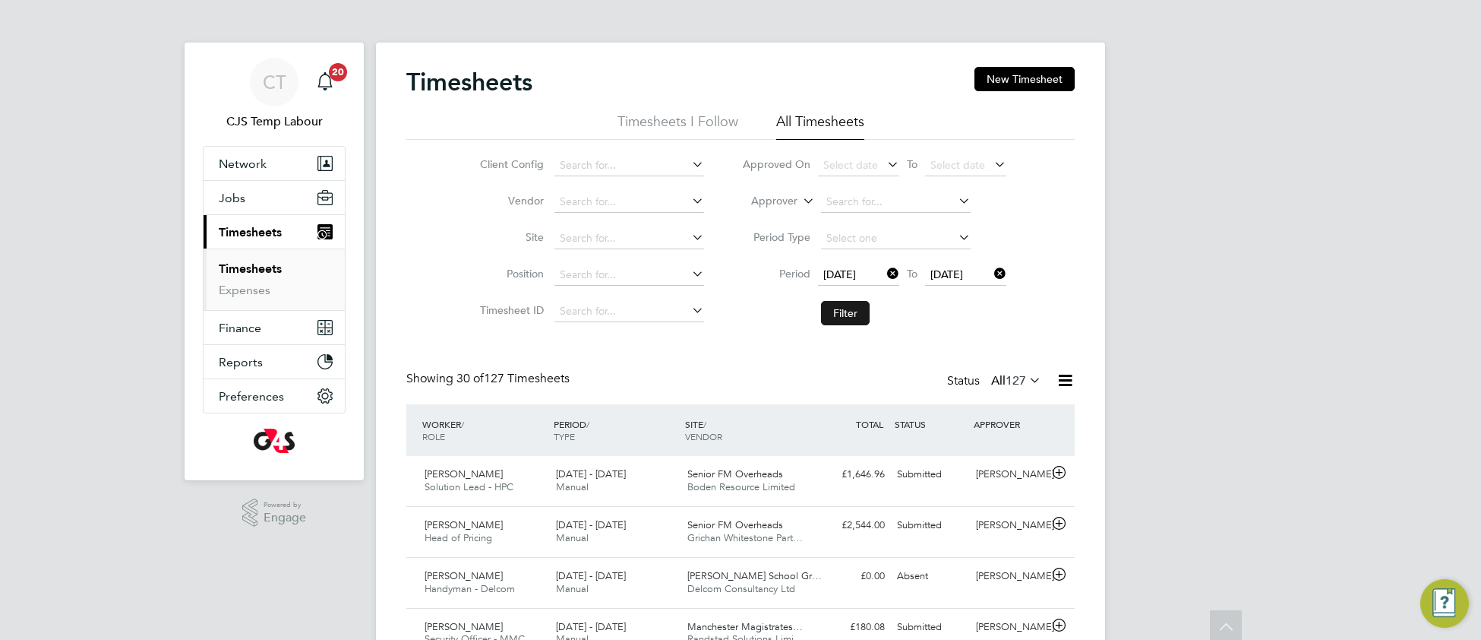
scroll to position [7, 7]
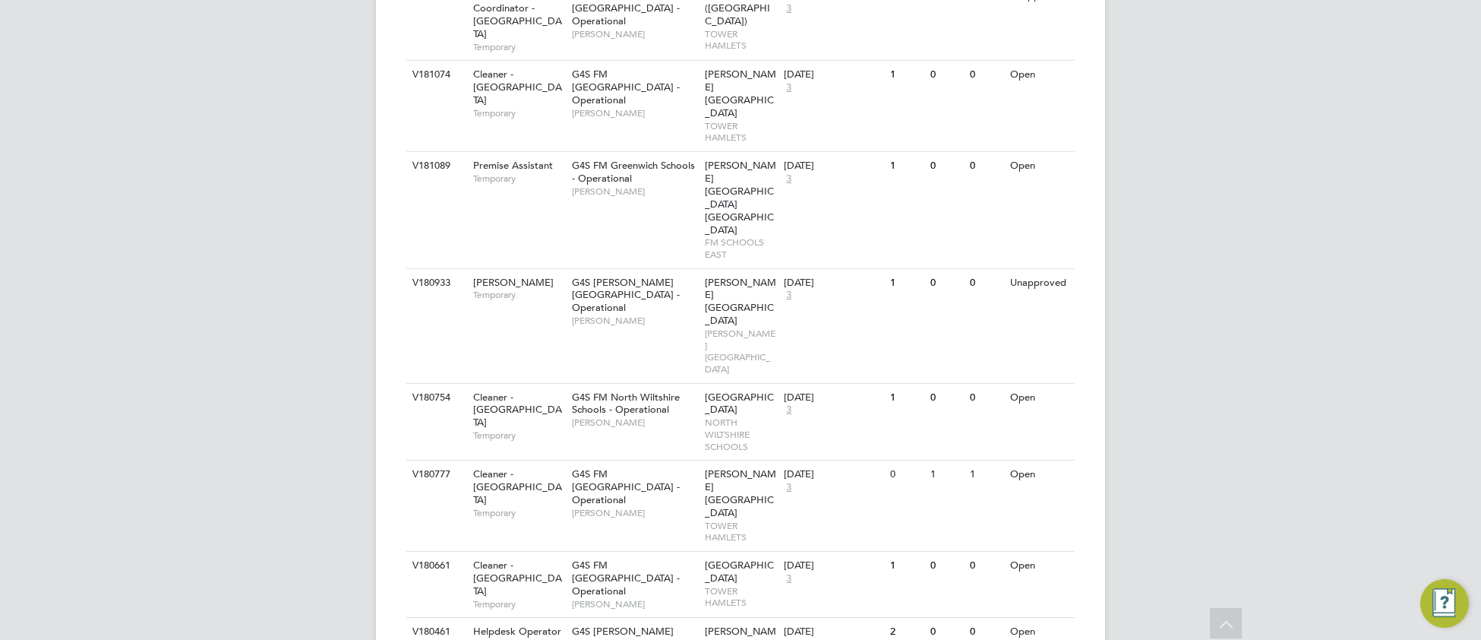
scroll to position [1226, 0]
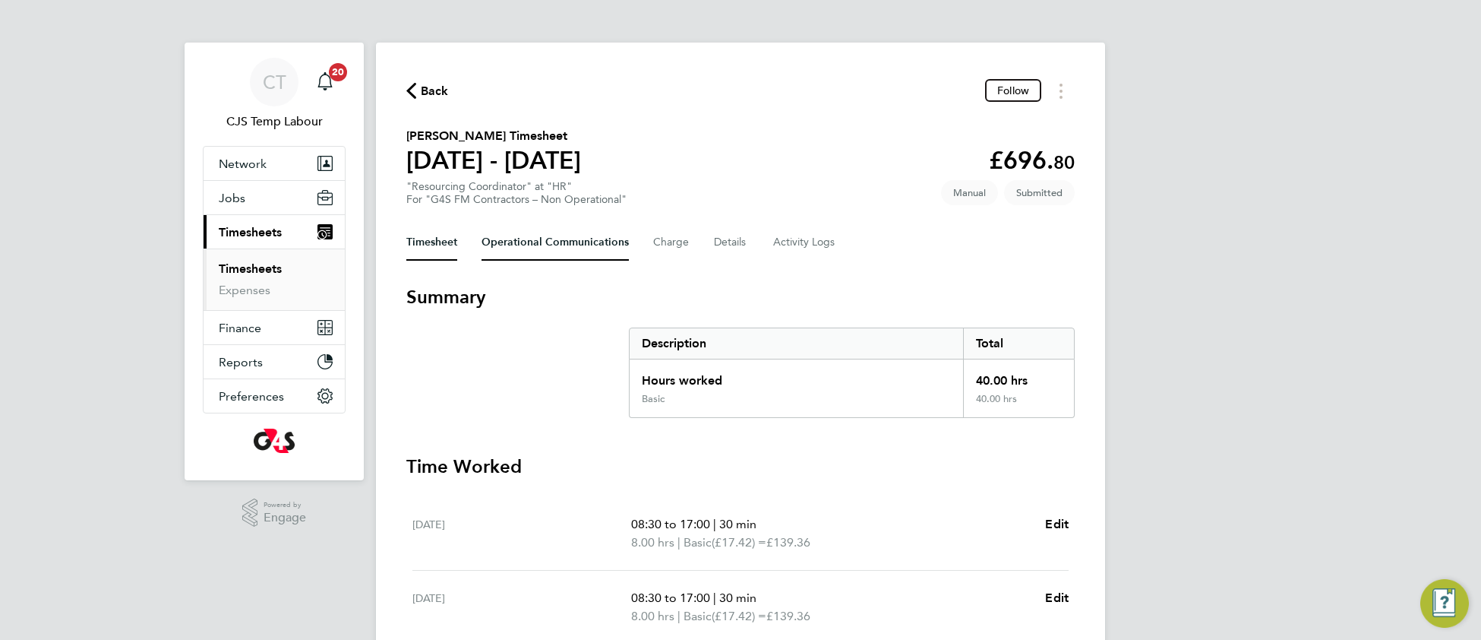
click at [564, 245] on Communications-tab "Operational Communications" at bounding box center [555, 242] width 147 height 36
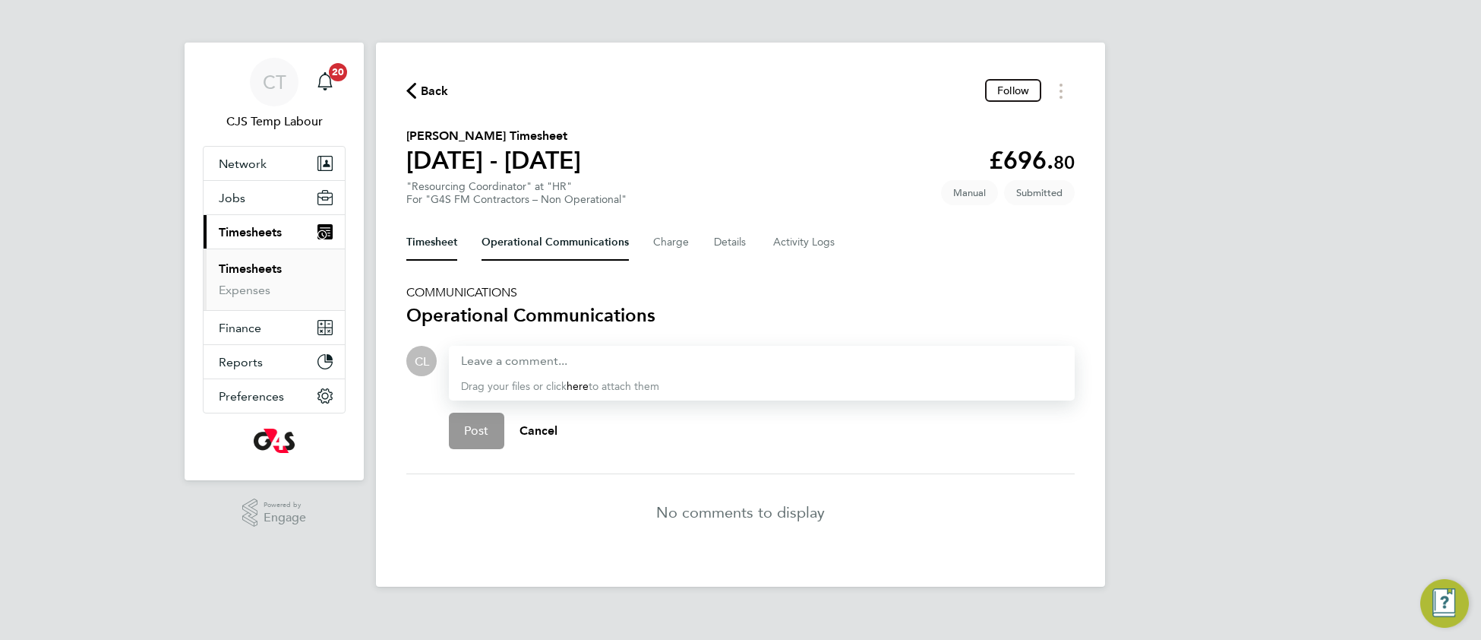
click at [428, 236] on button "Timesheet" at bounding box center [431, 242] width 51 height 36
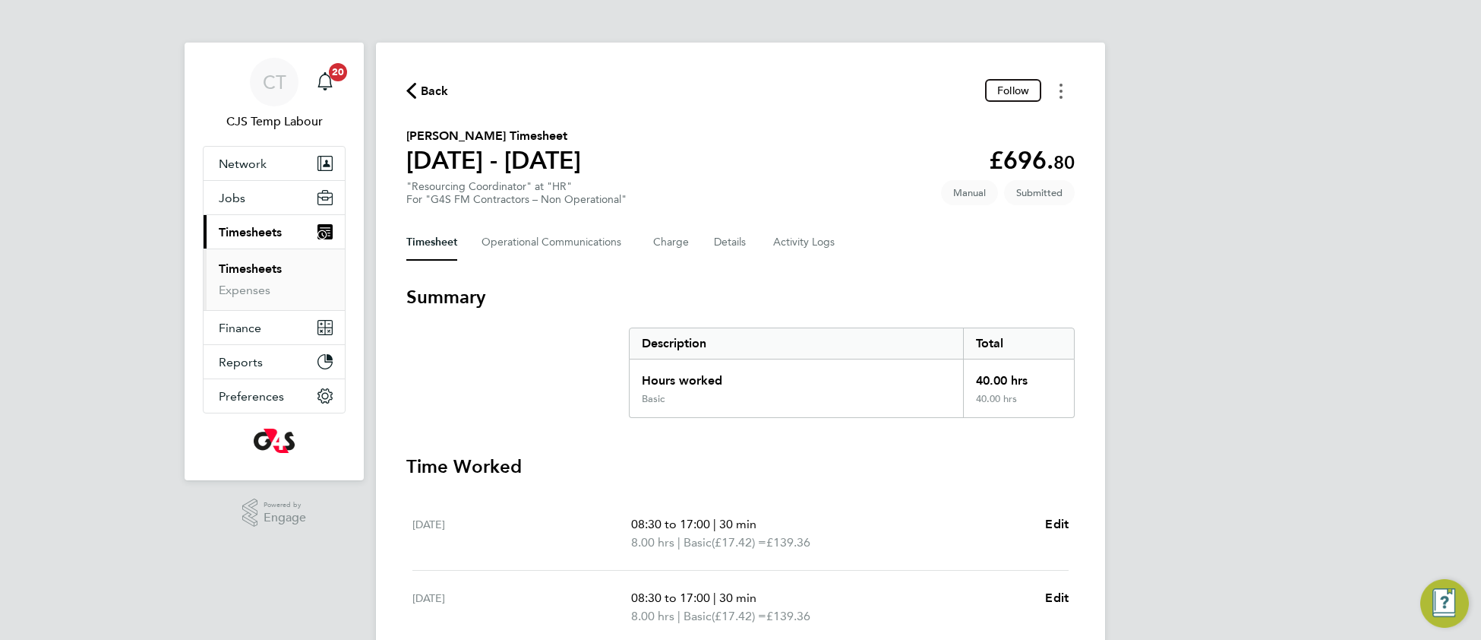
click at [1060, 91] on icon "Timesheets Menu" at bounding box center [1061, 91] width 3 height 15
drag, startPoint x: 932, startPoint y: 124, endPoint x: 901, endPoint y: 169, distance: 55.2
click at [932, 125] on button "Mark as absent" at bounding box center [983, 124] width 182 height 30
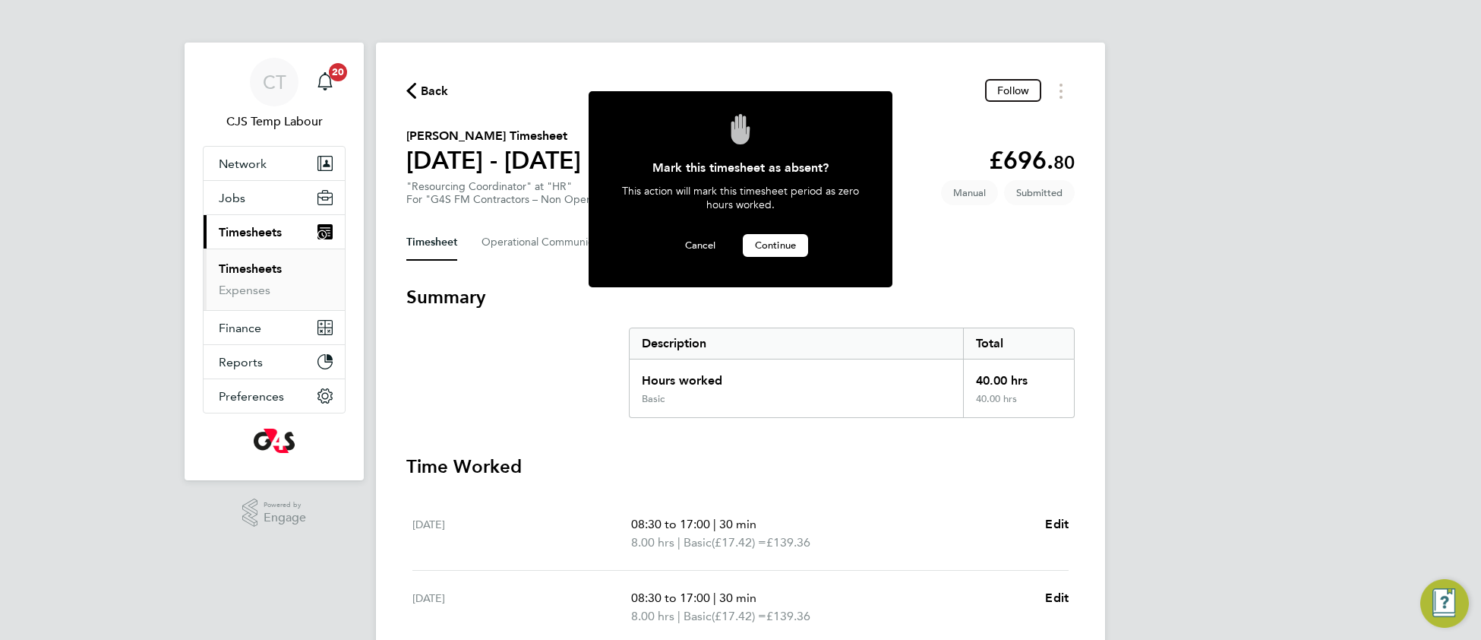
click at [754, 249] on button "Continue" at bounding box center [775, 245] width 65 height 23
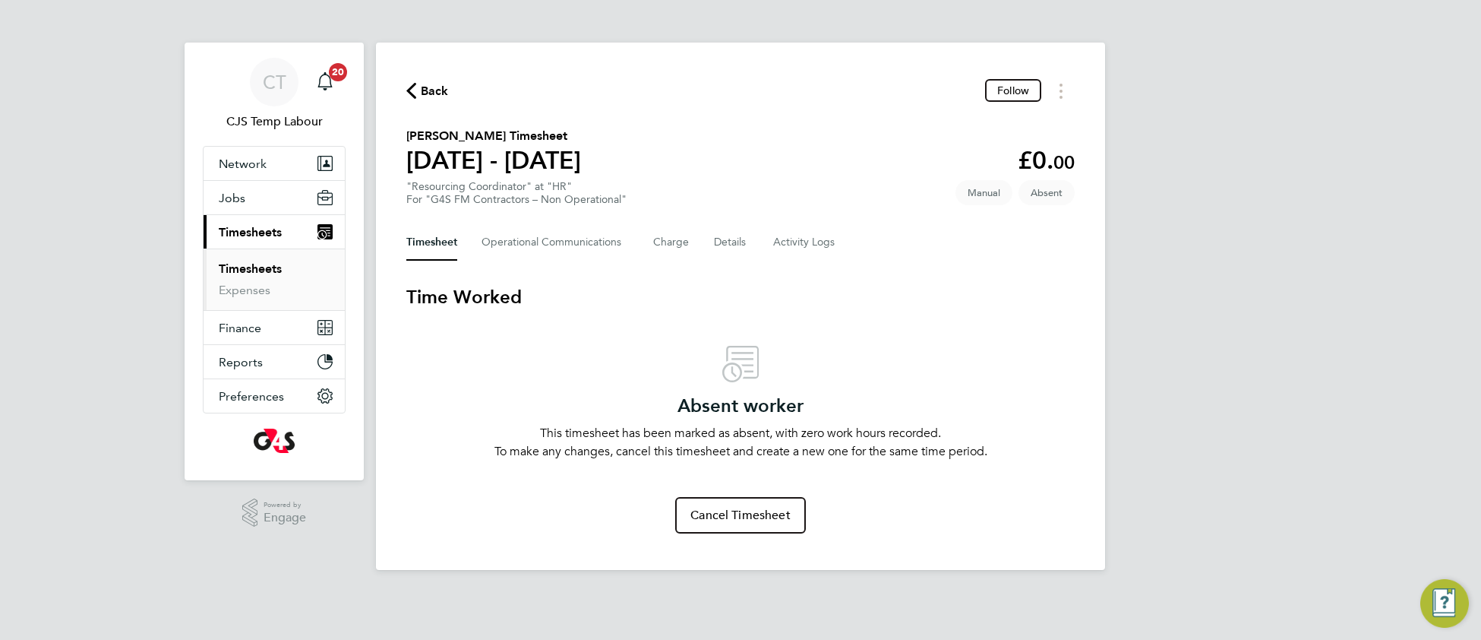
drag, startPoint x: 422, startPoint y: 243, endPoint x: 431, endPoint y: 360, distance: 117.3
click at [422, 244] on button "Timesheet" at bounding box center [431, 242] width 51 height 36
click at [554, 242] on Communications-tab "Operational Communications" at bounding box center [555, 242] width 147 height 36
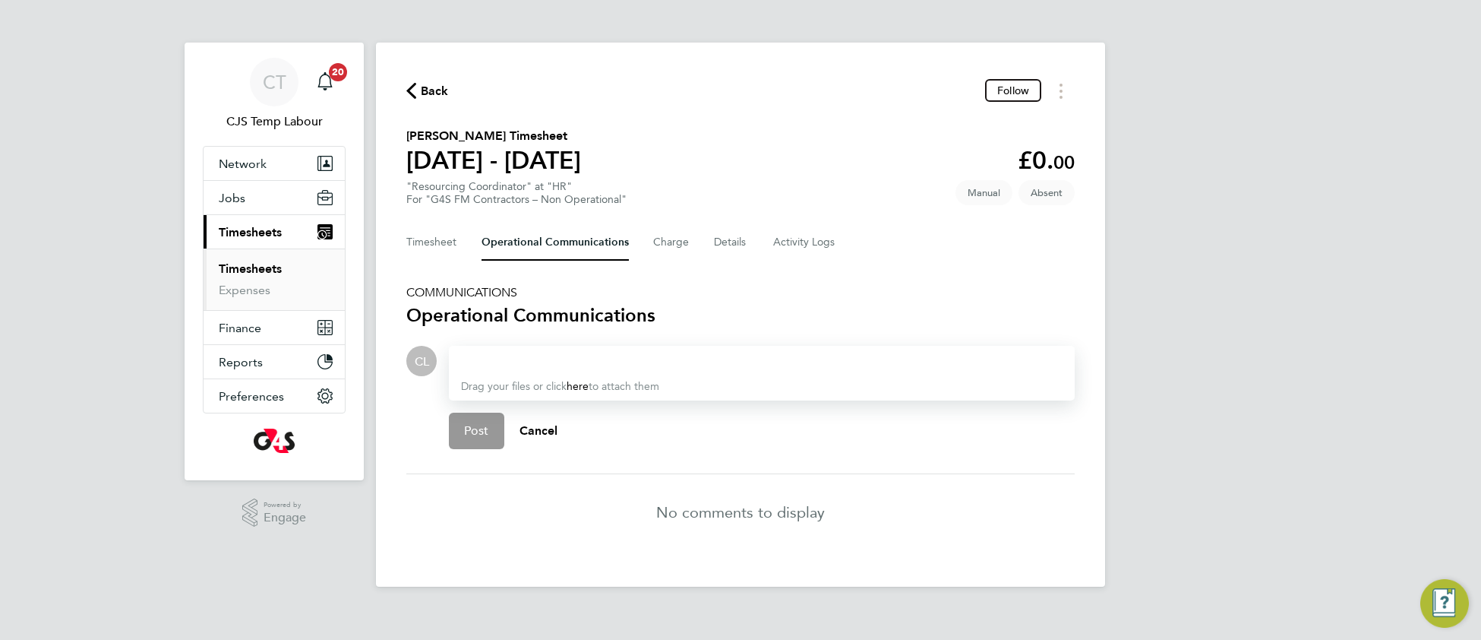
click at [498, 356] on div at bounding box center [762, 361] width 602 height 18
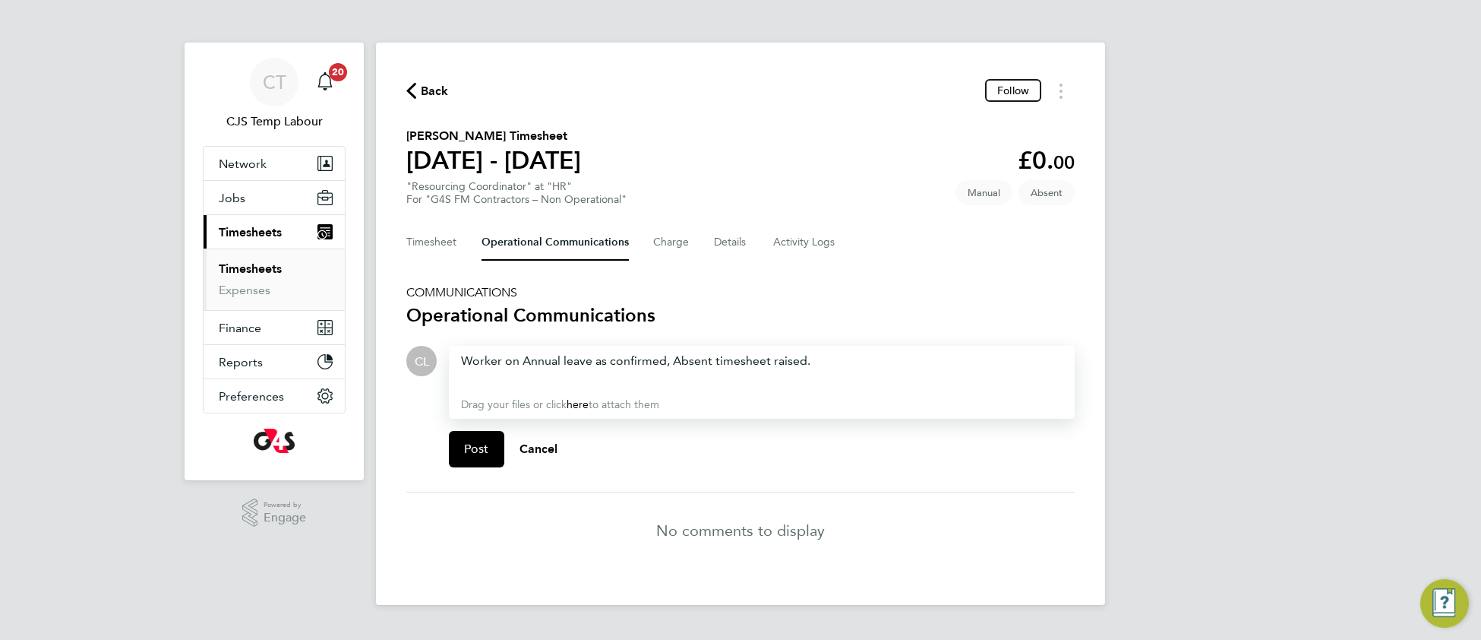
click at [461, 356] on div "Worker on Annual leave as confirmed, Absent timesheet raised." at bounding box center [762, 370] width 602 height 36
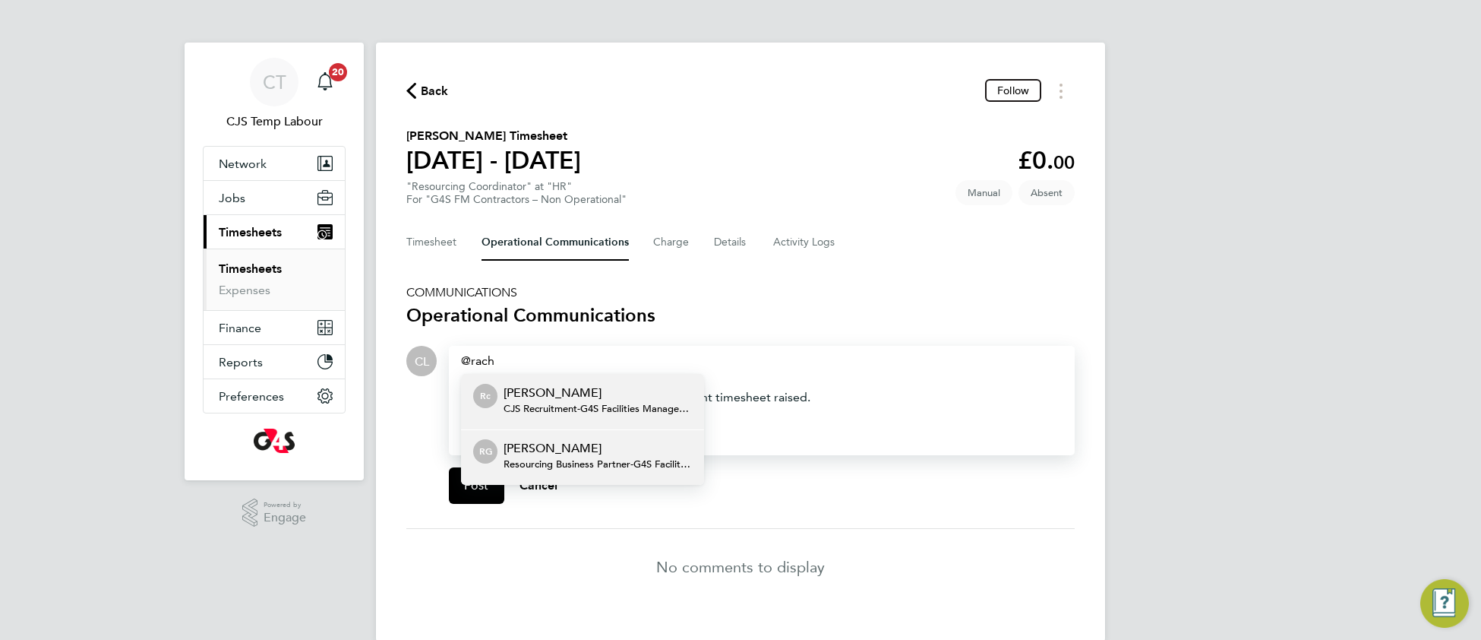
click at [539, 453] on p "[PERSON_NAME]" at bounding box center [598, 448] width 188 height 18
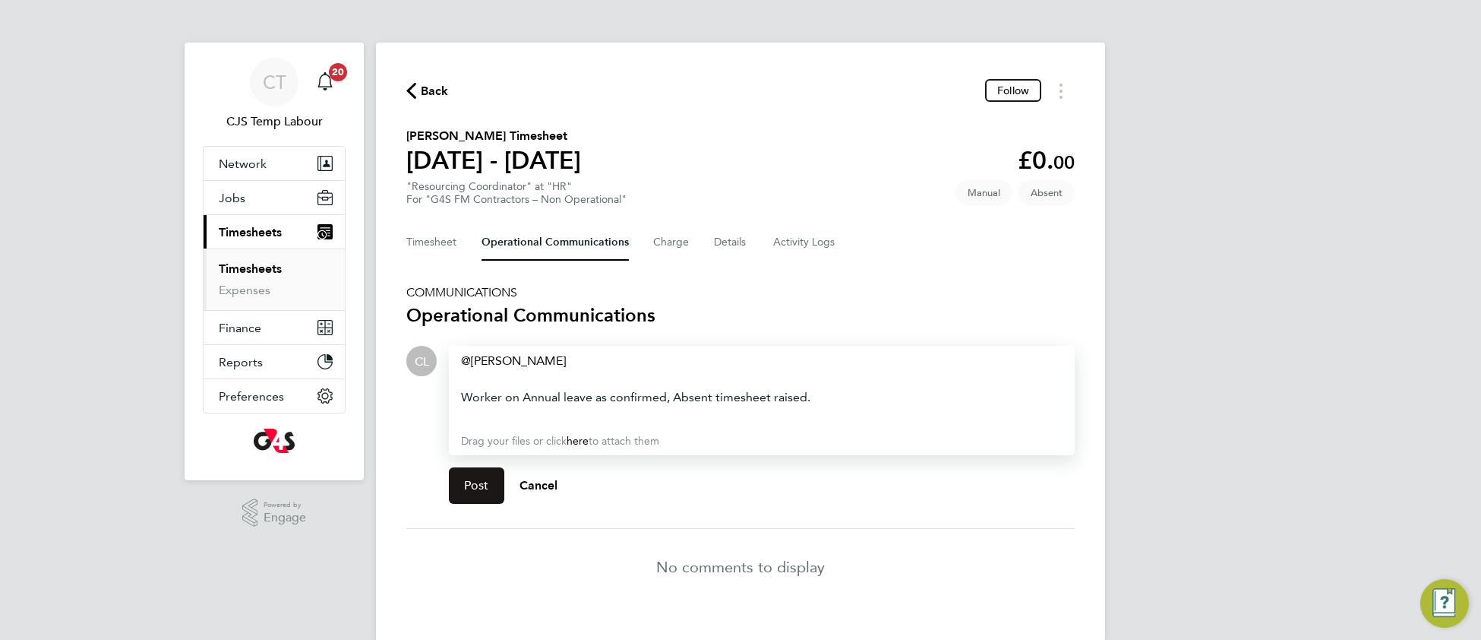
click at [485, 491] on button "Post" at bounding box center [476, 485] width 55 height 36
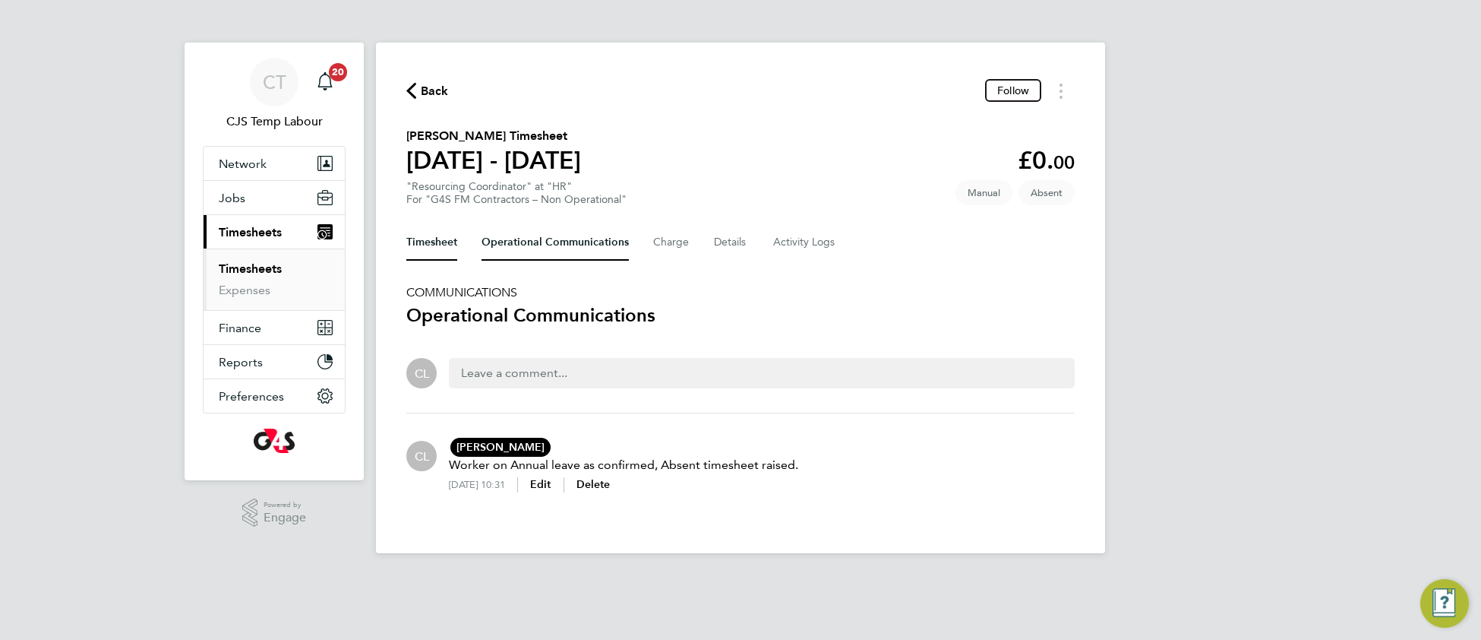
click at [425, 245] on button "Timesheet" at bounding box center [431, 242] width 51 height 36
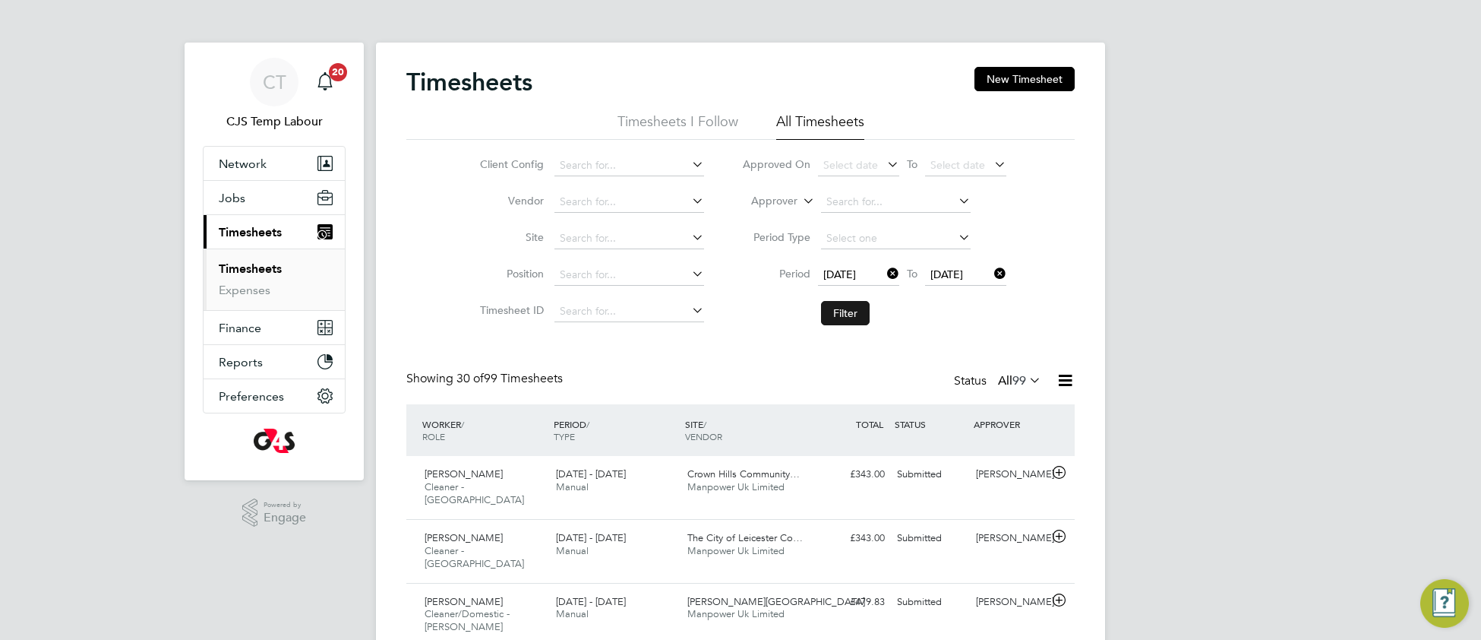
click at [840, 319] on button "Filter" at bounding box center [845, 313] width 49 height 24
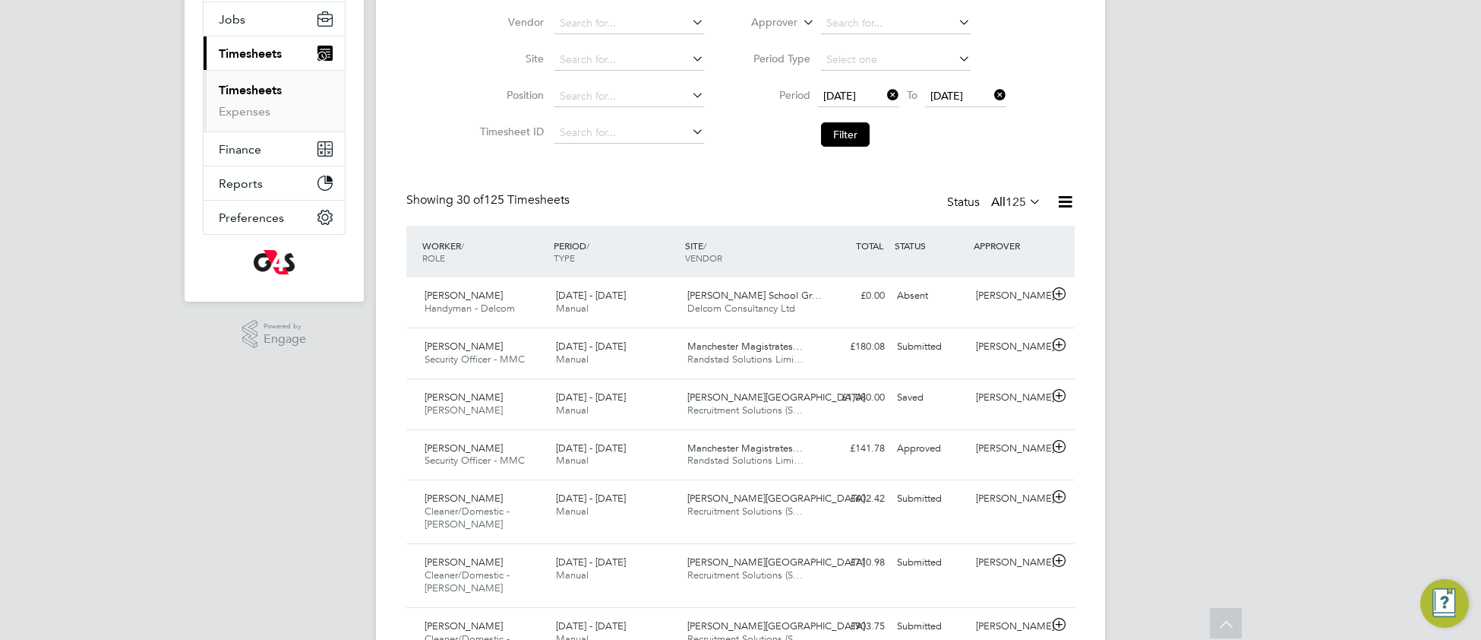
click at [1069, 197] on icon at bounding box center [1065, 201] width 19 height 19
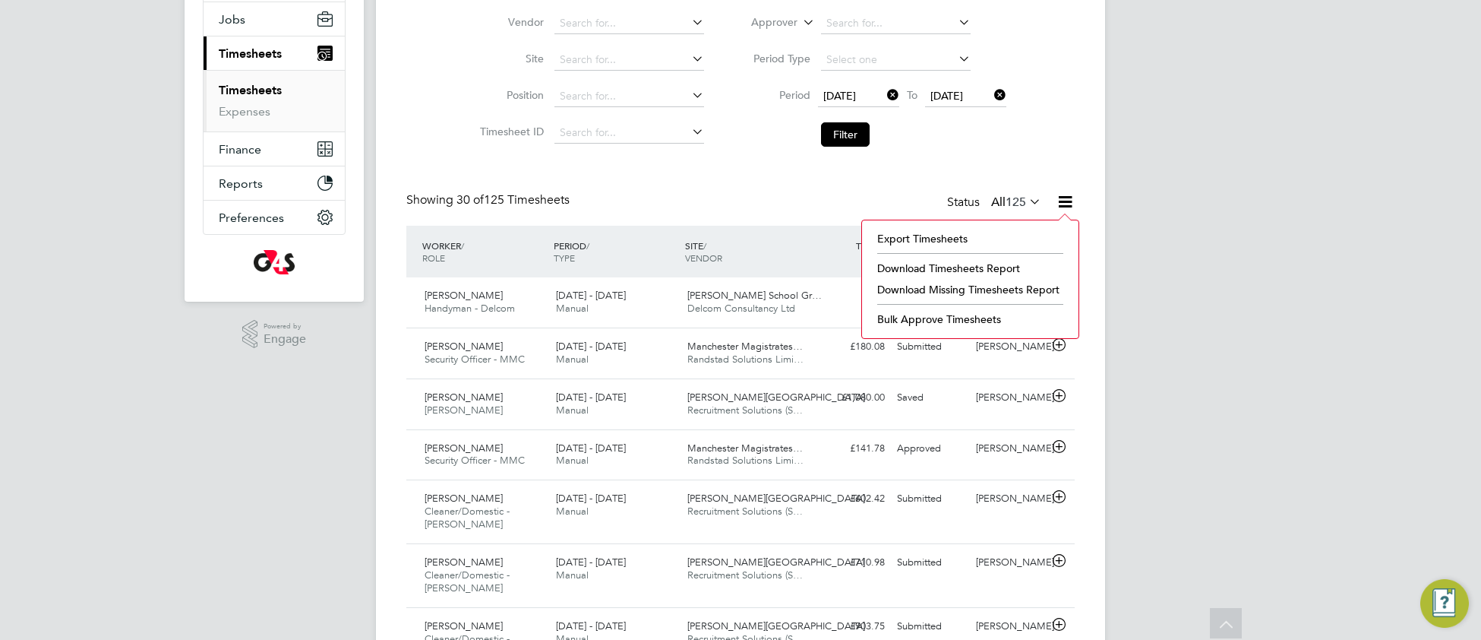
click at [963, 289] on li "Download Missing Timesheets Report" at bounding box center [970, 289] width 201 height 21
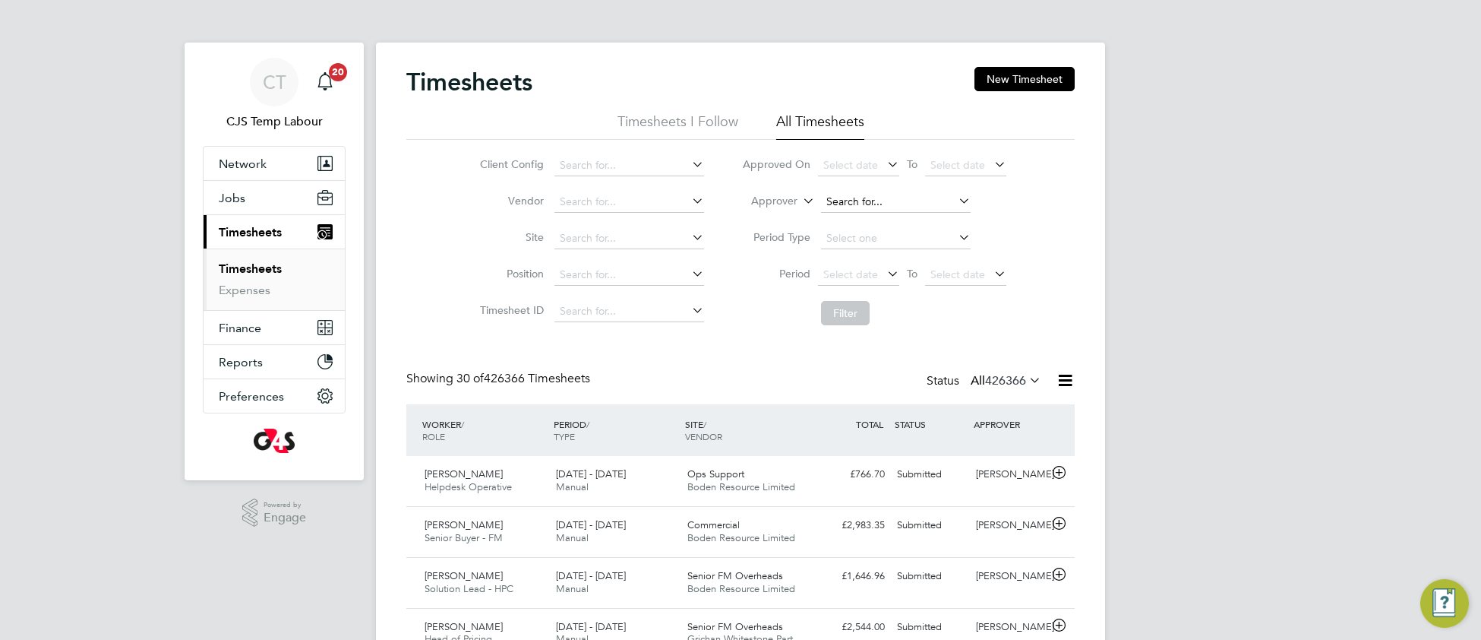
click at [863, 191] on input at bounding box center [896, 201] width 150 height 21
type input "m"
click at [911, 229] on li "[PERSON_NAME]" at bounding box center [914, 223] width 188 height 21
type input "[PERSON_NAME]"
click at [840, 314] on button "Filter" at bounding box center [845, 313] width 49 height 24
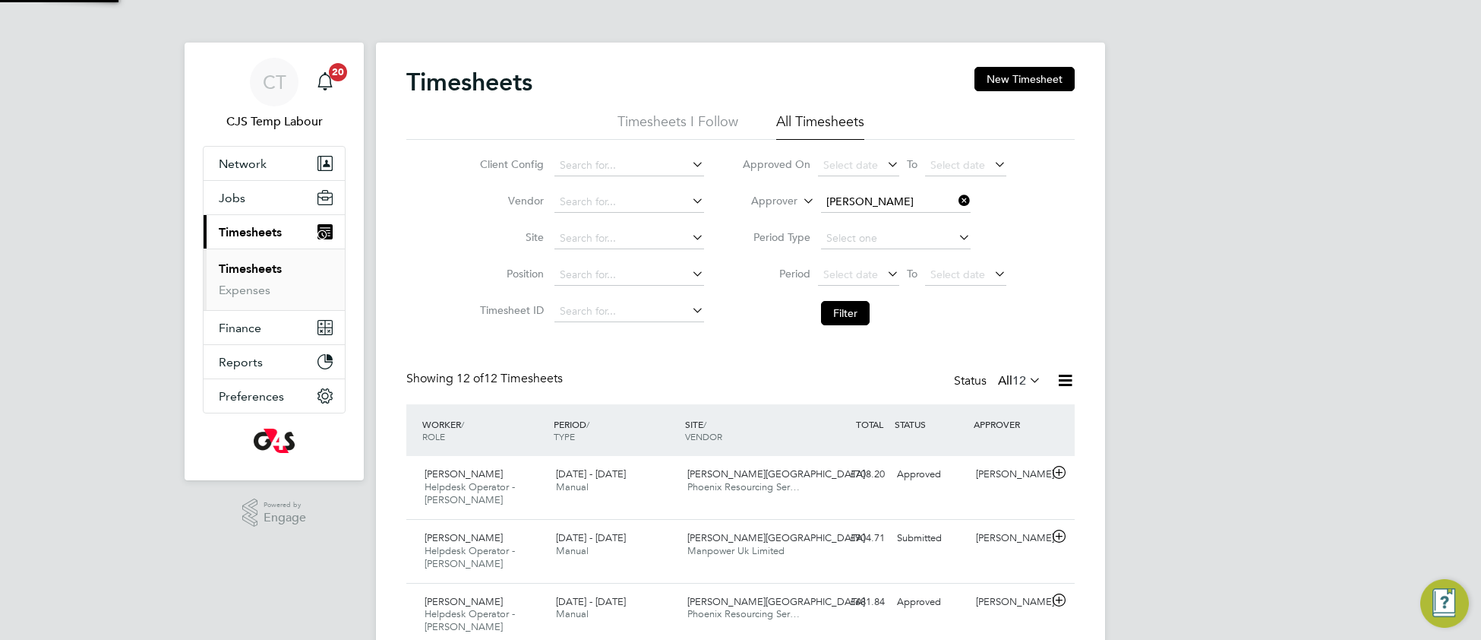
scroll to position [52, 131]
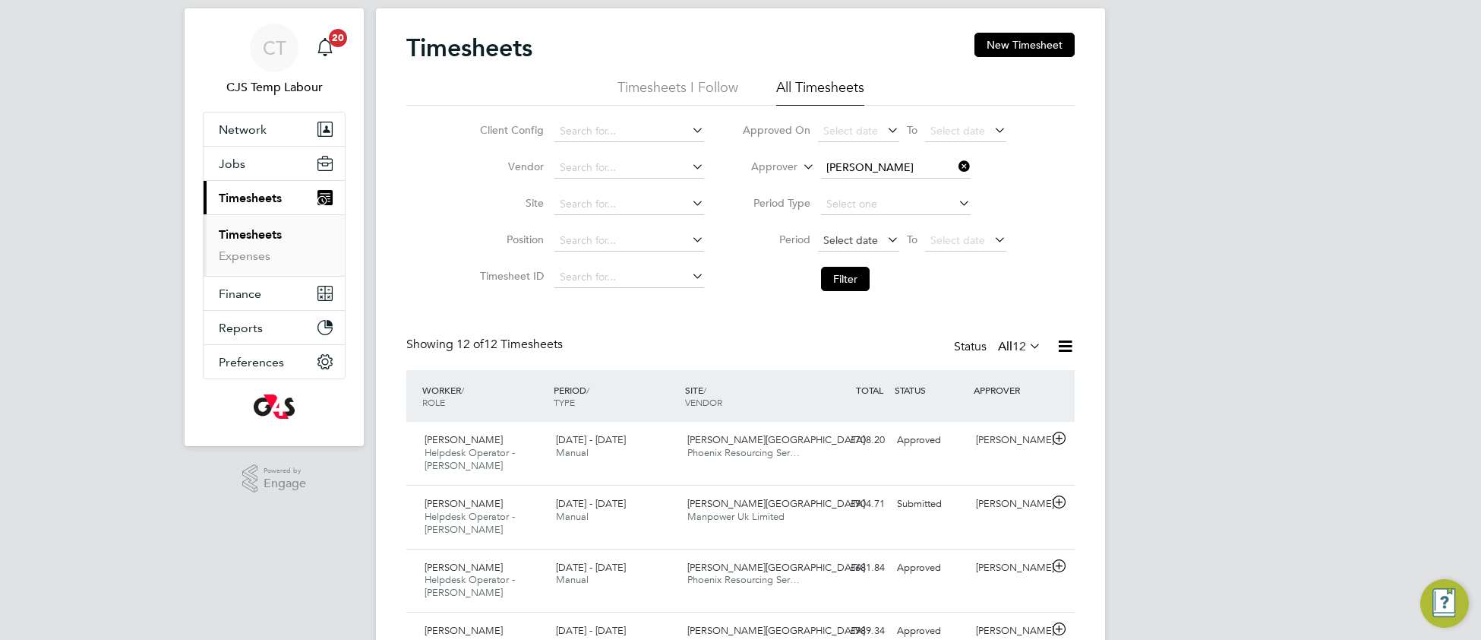
click at [841, 238] on span "Select date" at bounding box center [850, 240] width 55 height 14
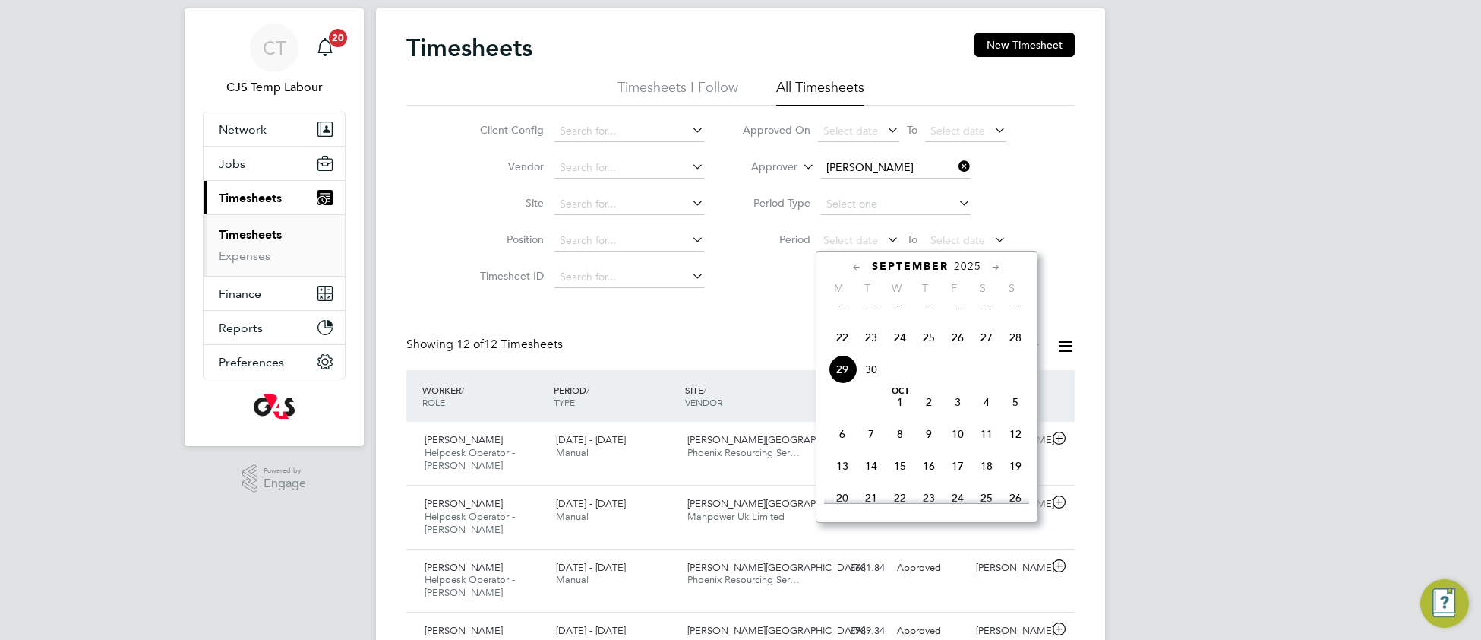
click at [840, 352] on span "22" at bounding box center [842, 337] width 29 height 29
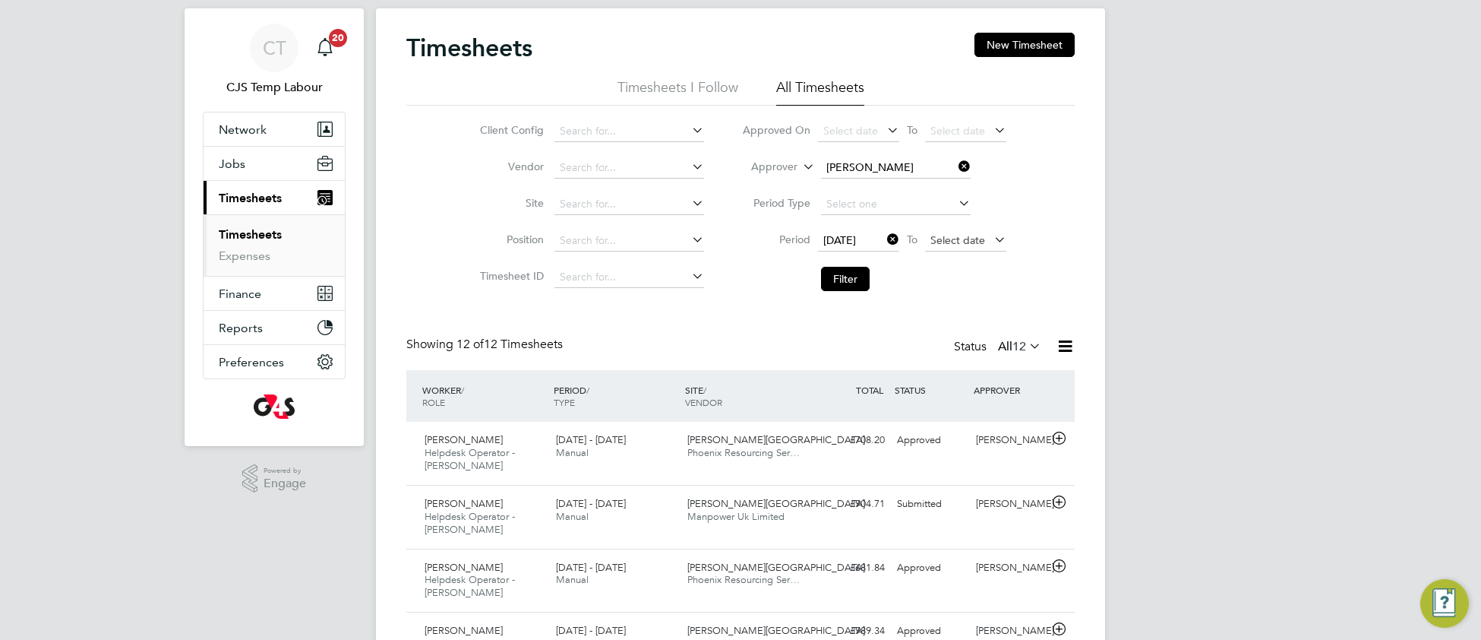
click at [949, 235] on span "Select date" at bounding box center [957, 240] width 55 height 14
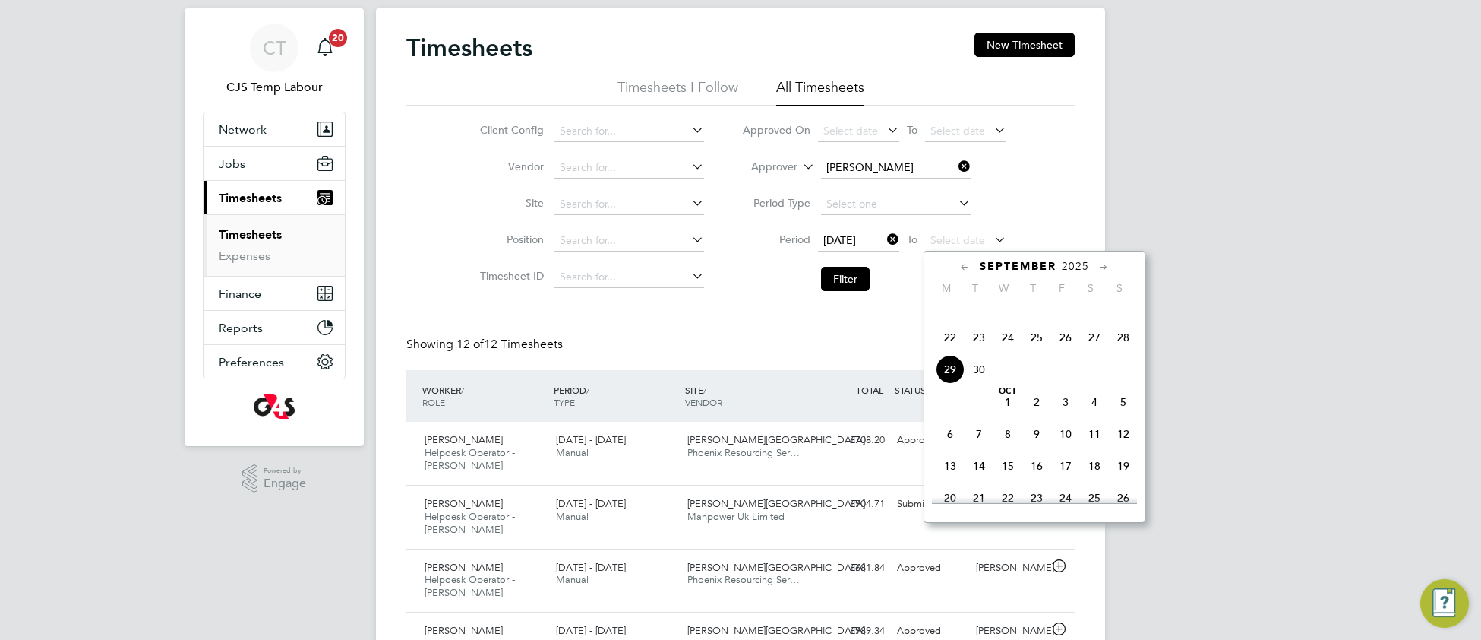
click at [1122, 352] on span "28" at bounding box center [1123, 337] width 29 height 29
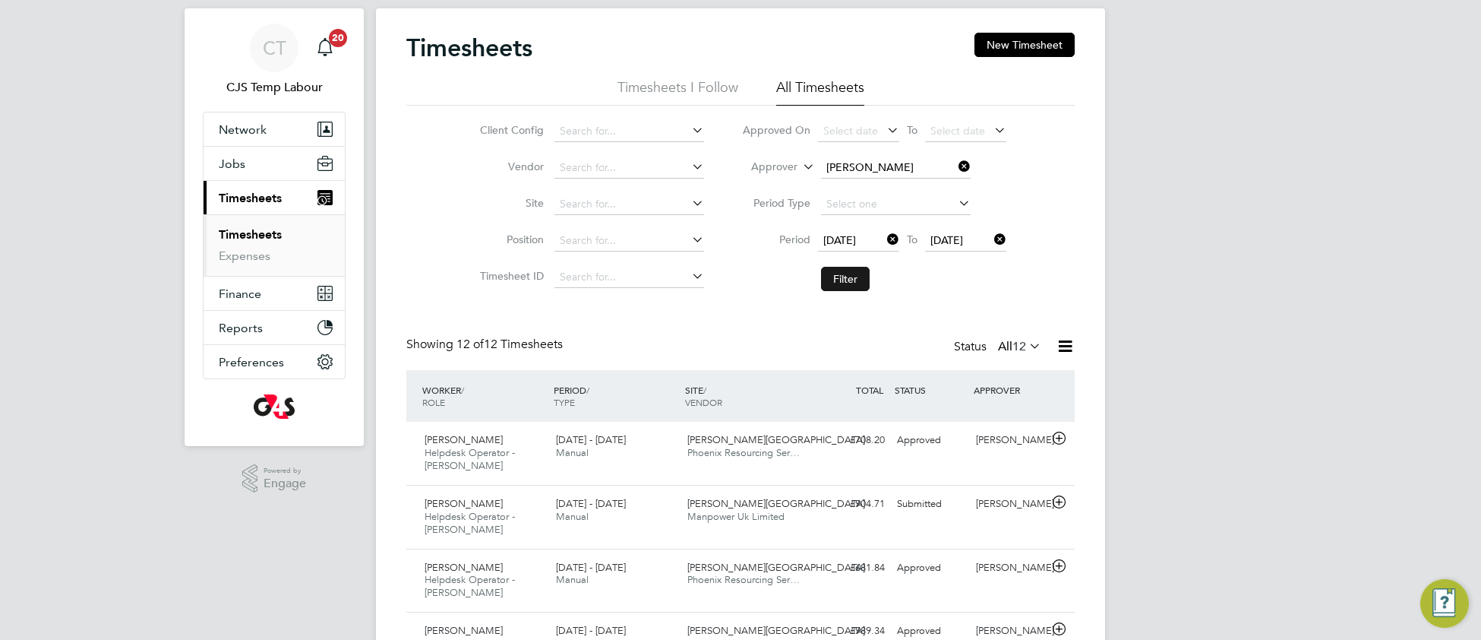
click at [852, 277] on button "Filter" at bounding box center [845, 279] width 49 height 24
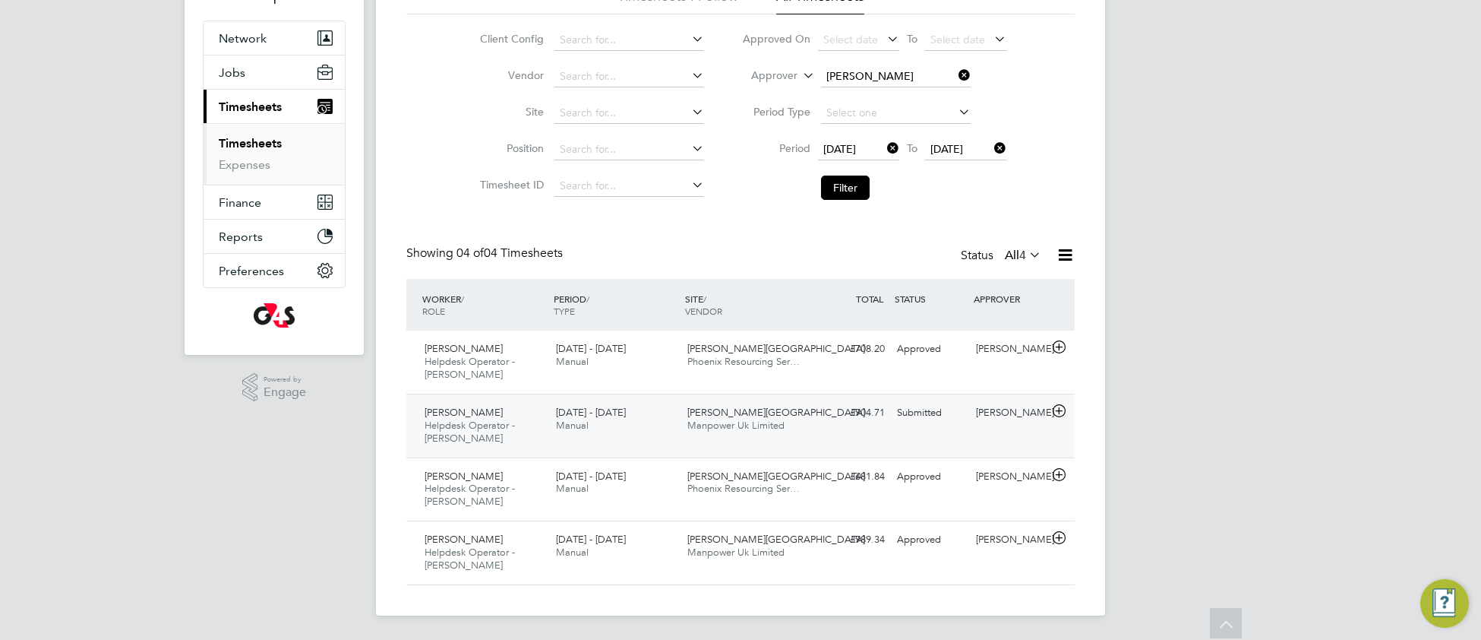
click at [727, 414] on span "[PERSON_NAME][GEOGRAPHIC_DATA]" at bounding box center [776, 412] width 178 height 13
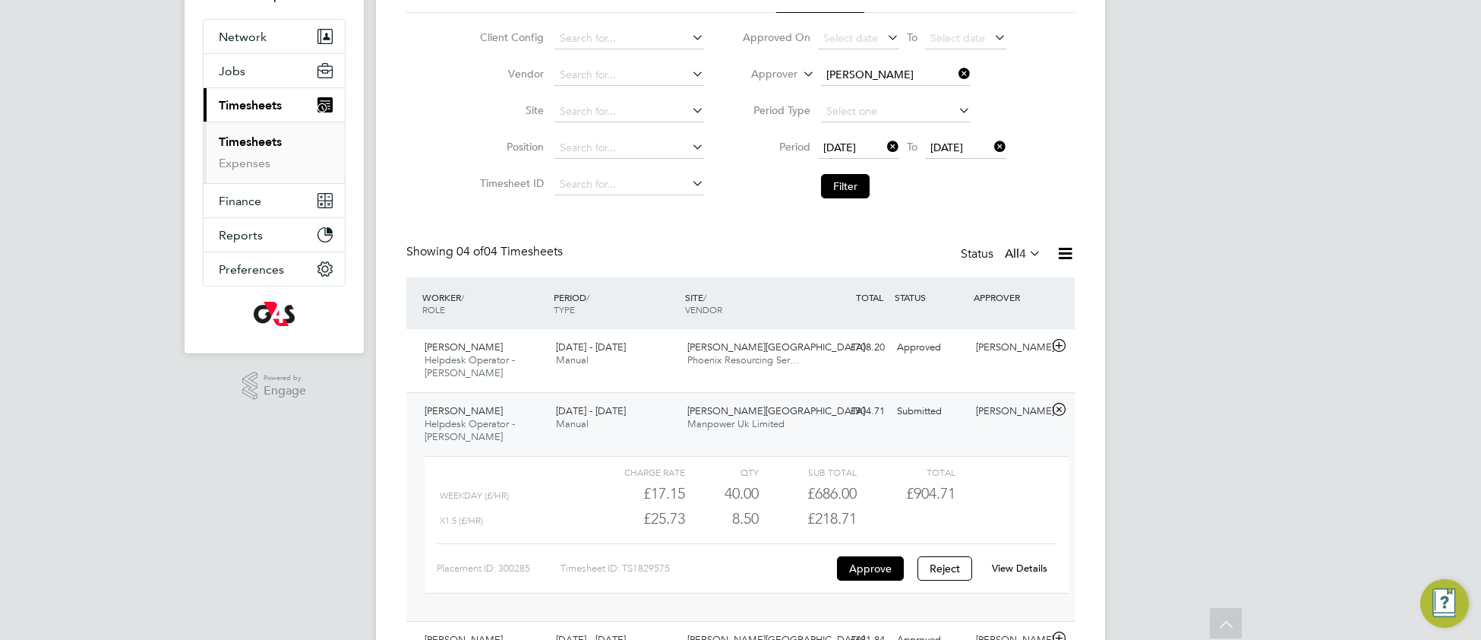
click at [1032, 565] on link "View Details" at bounding box center [1019, 567] width 55 height 13
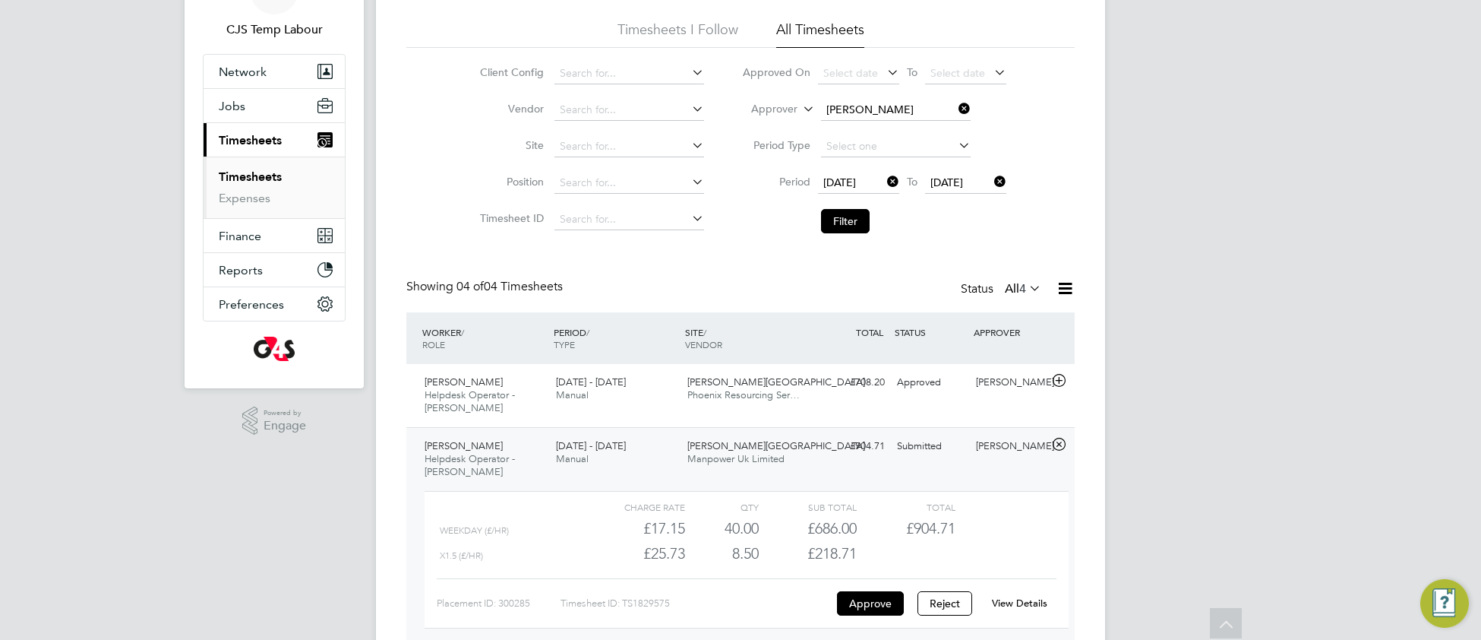
scroll to position [90, 0]
click at [870, 218] on li "Filter" at bounding box center [874, 222] width 302 height 39
click at [956, 109] on icon at bounding box center [956, 110] width 0 height 21
click at [837, 232] on button "Filter" at bounding box center [845, 222] width 49 height 24
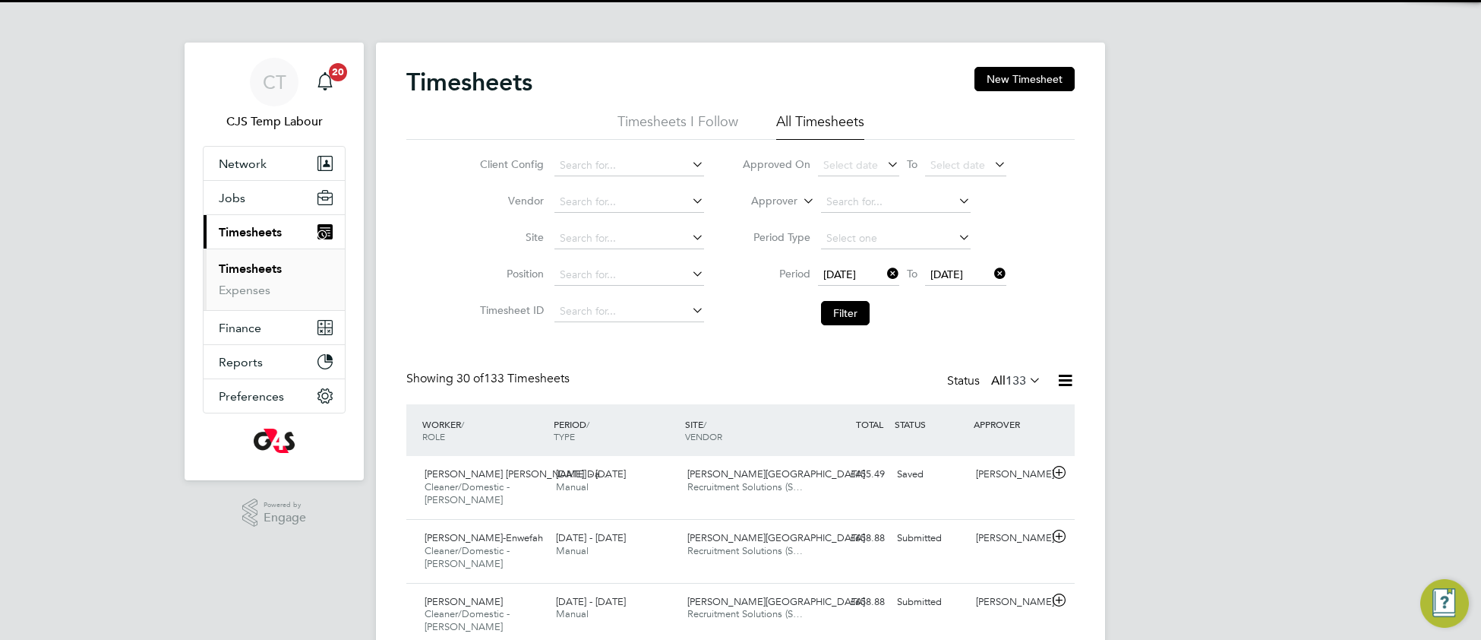
scroll to position [52, 131]
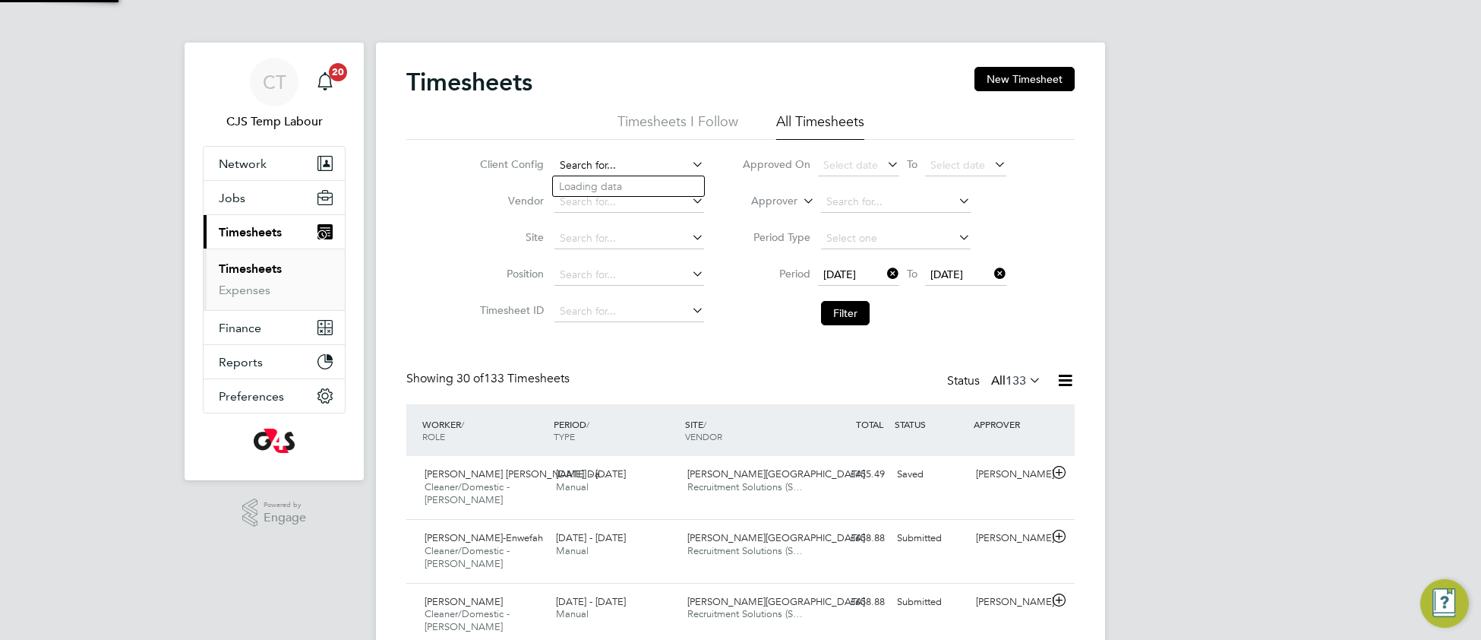
click at [598, 163] on input at bounding box center [629, 165] width 150 height 21
click at [618, 183] on b "Churchill" at bounding box center [643, 186] width 88 height 13
type input "G4S FM Churchill Hospitals - Operational"
click at [850, 317] on button "Filter" at bounding box center [845, 313] width 49 height 24
click at [599, 195] on input at bounding box center [629, 201] width 150 height 21
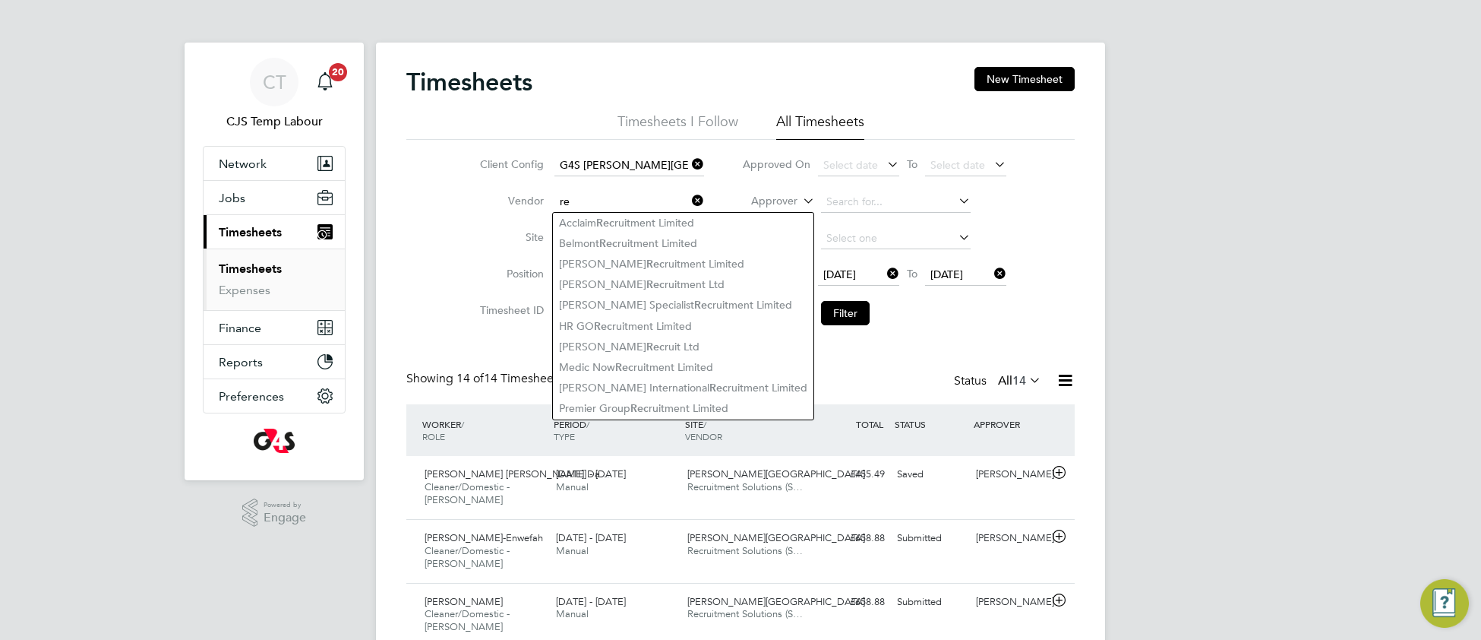
type input "r"
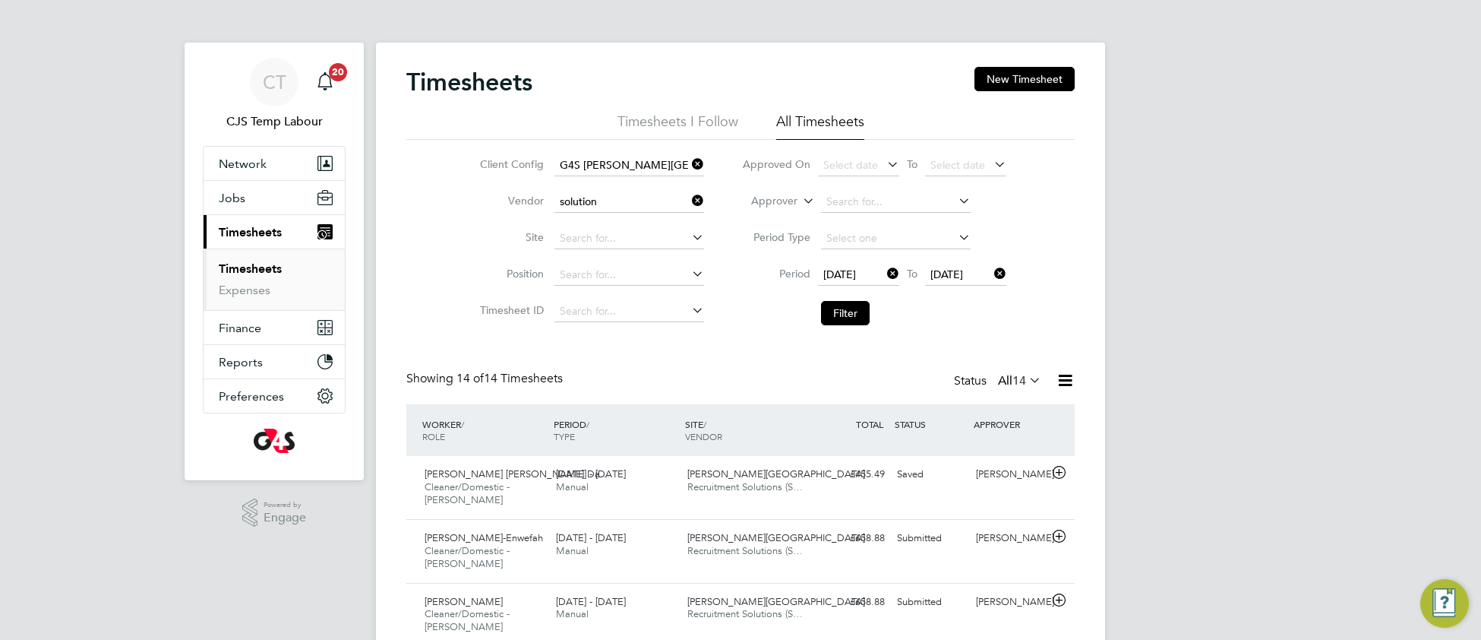
click at [632, 330] on b "Solution" at bounding box center [639, 326] width 42 height 13
type input "Recruitment Solutions (Services) Ltd"
click at [833, 318] on button "Filter" at bounding box center [845, 313] width 49 height 24
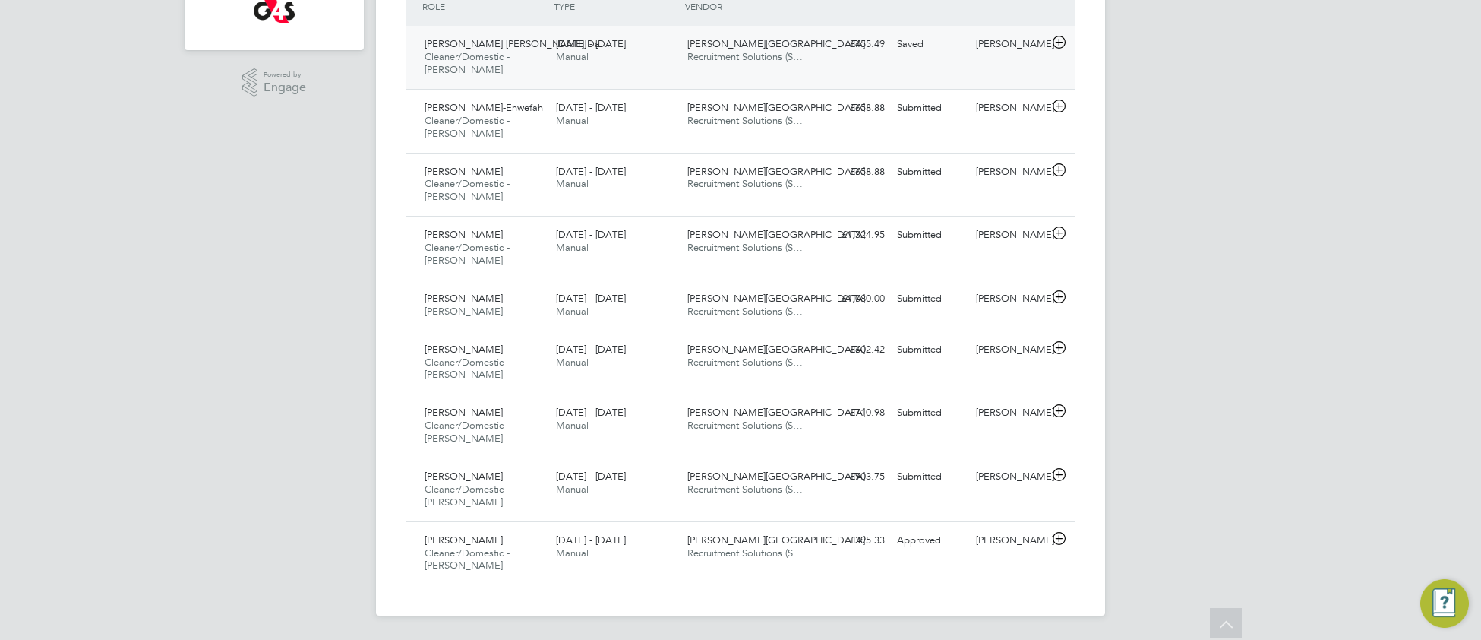
click at [826, 63] on div "Jose Antonio Pinto Da… Cleaner/Domestic - Churchill 22 - 28 Sep 2025 22 - 28 Se…" at bounding box center [740, 57] width 668 height 63
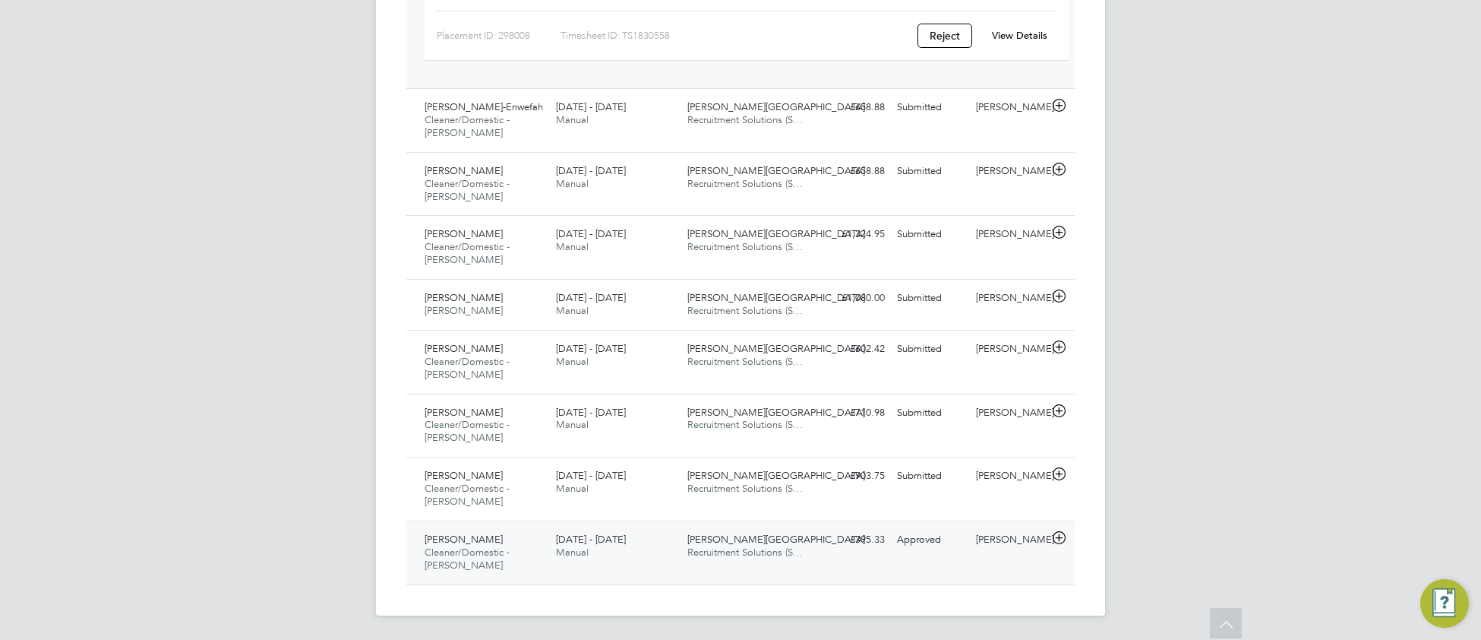
click at [817, 566] on div "Latifah Ali Cleaner/Domestic - Churchill 22 - 28 Sep 2025 22 - 28 Sep 2025 Manu…" at bounding box center [740, 552] width 668 height 64
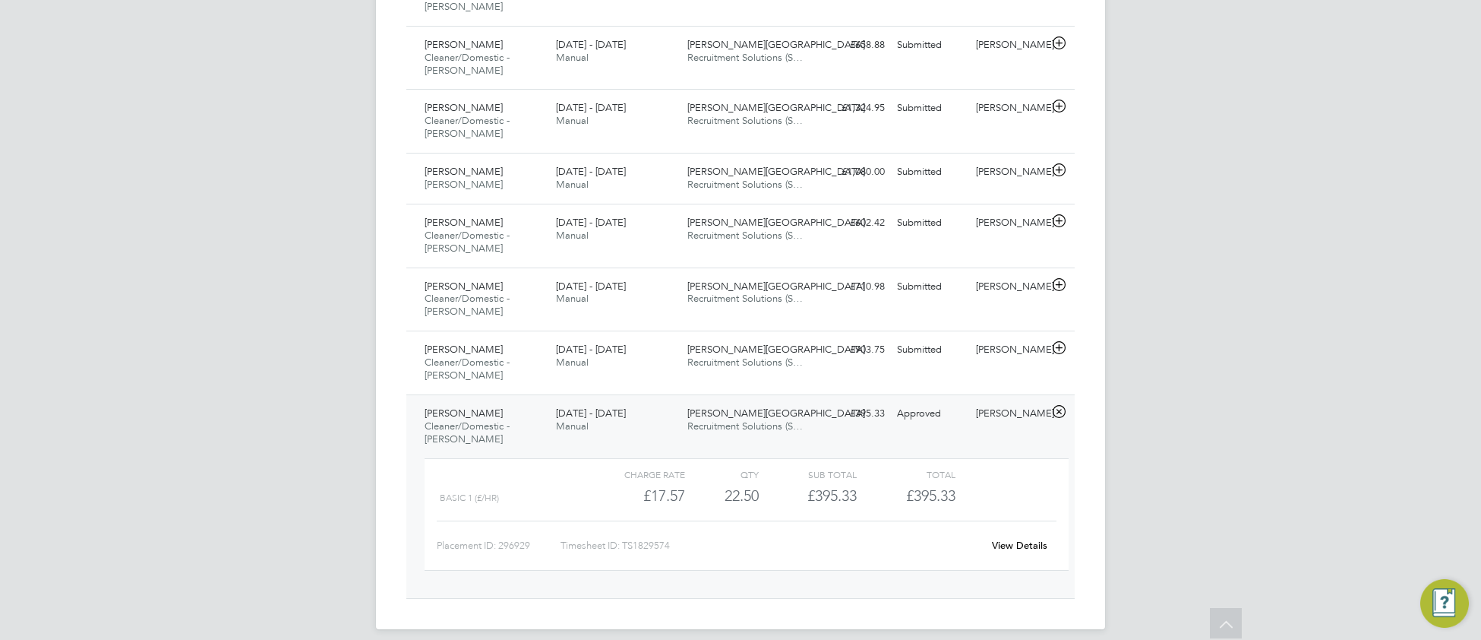
click at [1030, 545] on link "View Details" at bounding box center [1019, 545] width 55 height 13
click at [611, 383] on div "Idalia Alves Guterres Cleaner/Domestic - Churchill 22 - 28 Sep 2025 22 - 28 Sep…" at bounding box center [740, 362] width 668 height 64
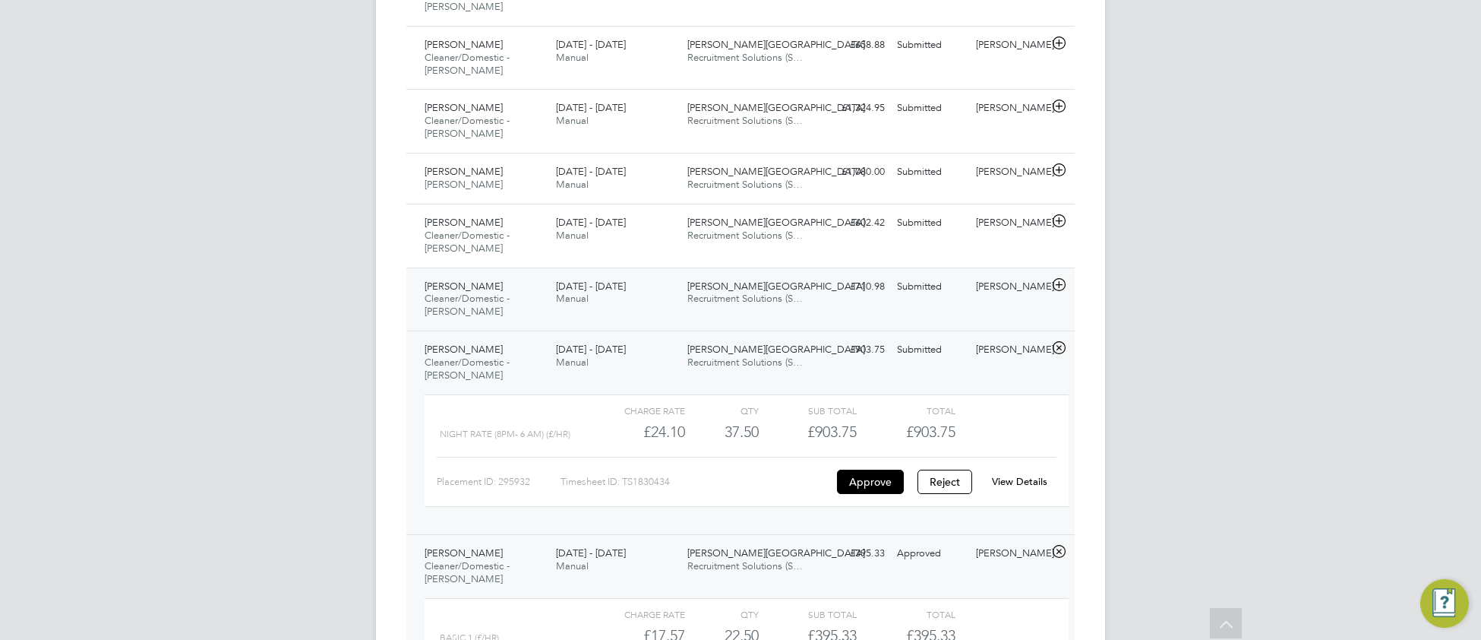
click at [861, 314] on div "Pedro De Araujo Cleaner/Domestic - Churchill 22 - 28 Sep 2025 22 - 28 Sep 2025 …" at bounding box center [740, 299] width 668 height 64
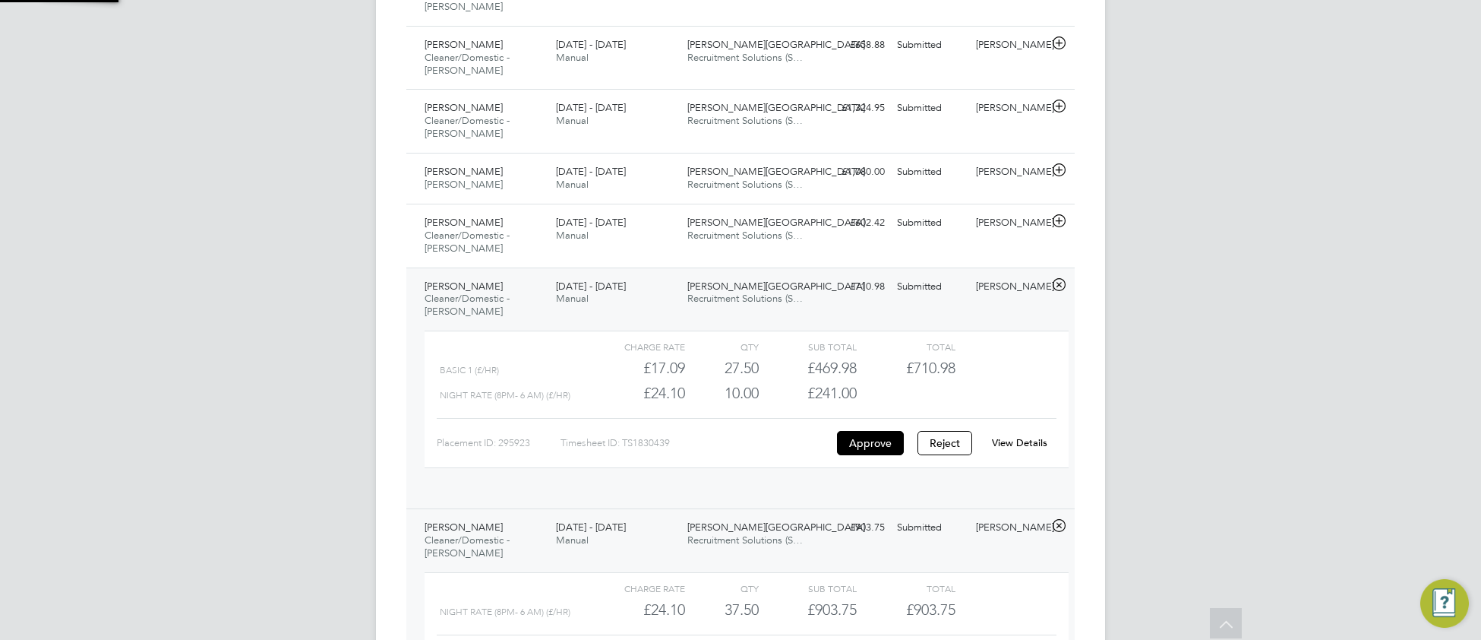
scroll to position [26, 147]
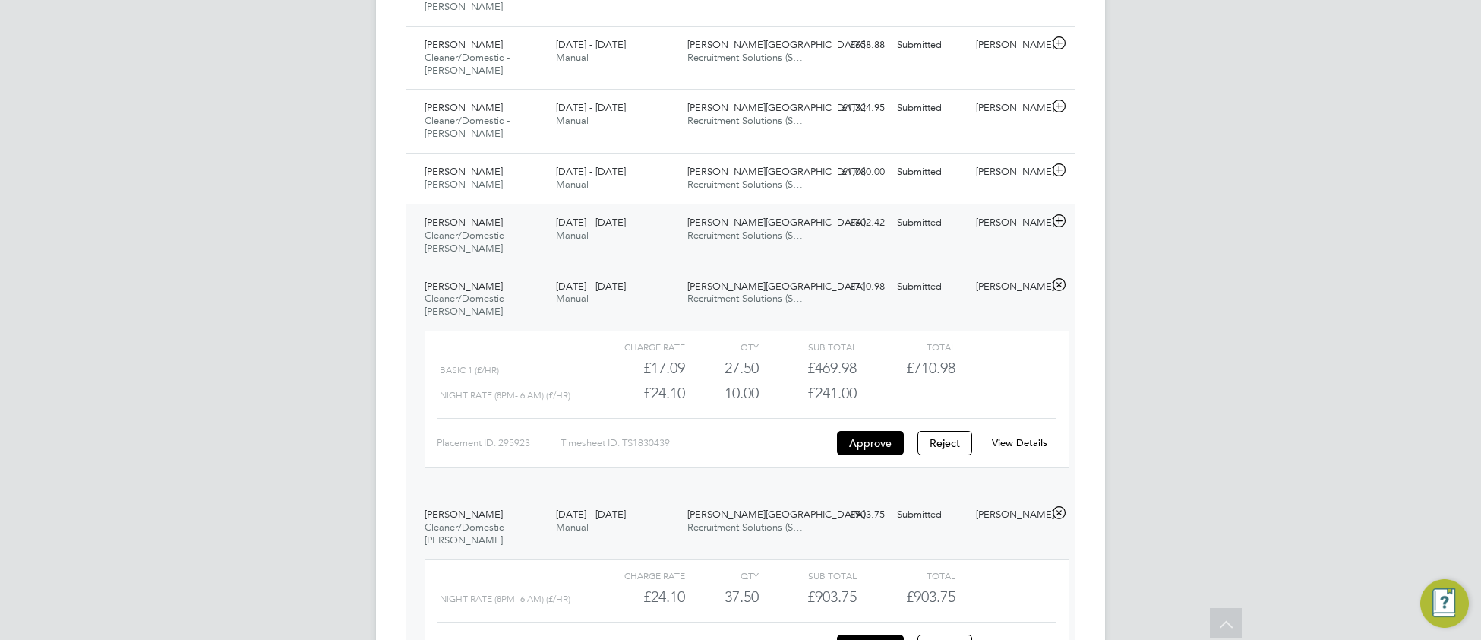
click at [806, 239] on div "Churchill Hospital Recruitment Solutions (S…" at bounding box center [746, 229] width 131 height 38
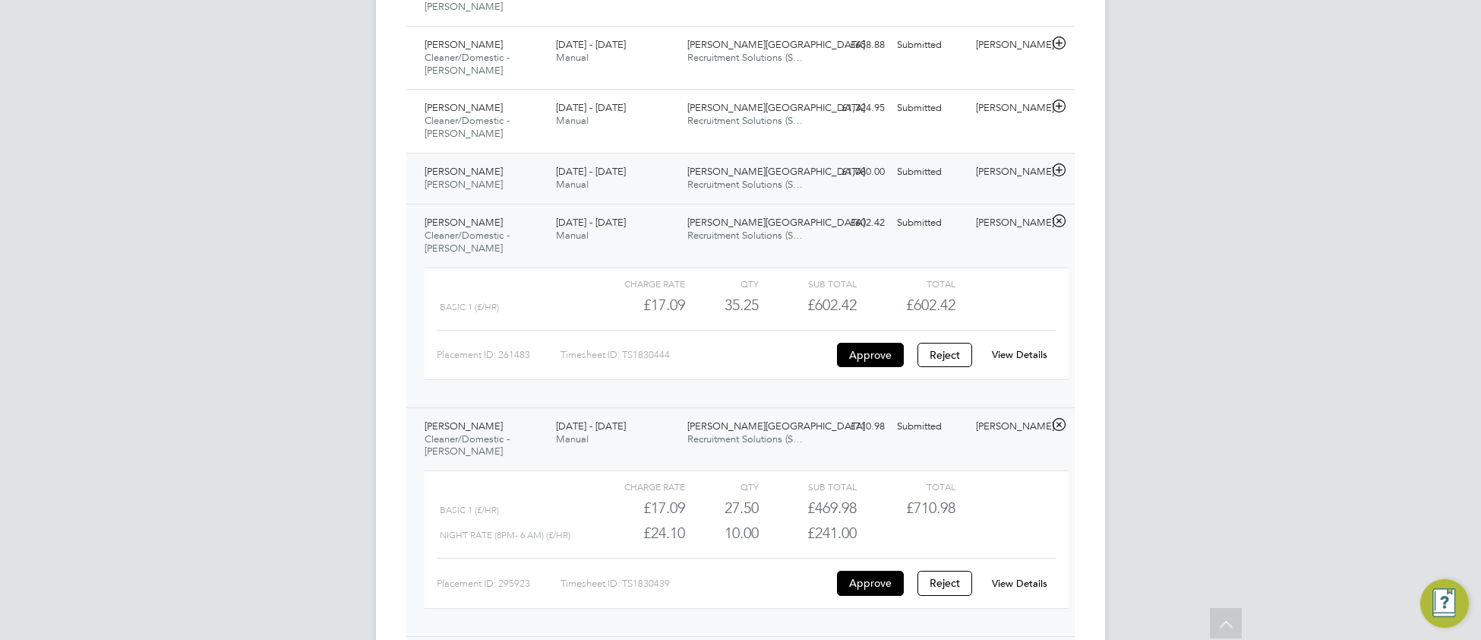
click at [805, 188] on div "Churchill Hospital Recruitment Solutions (S…" at bounding box center [746, 179] width 131 height 38
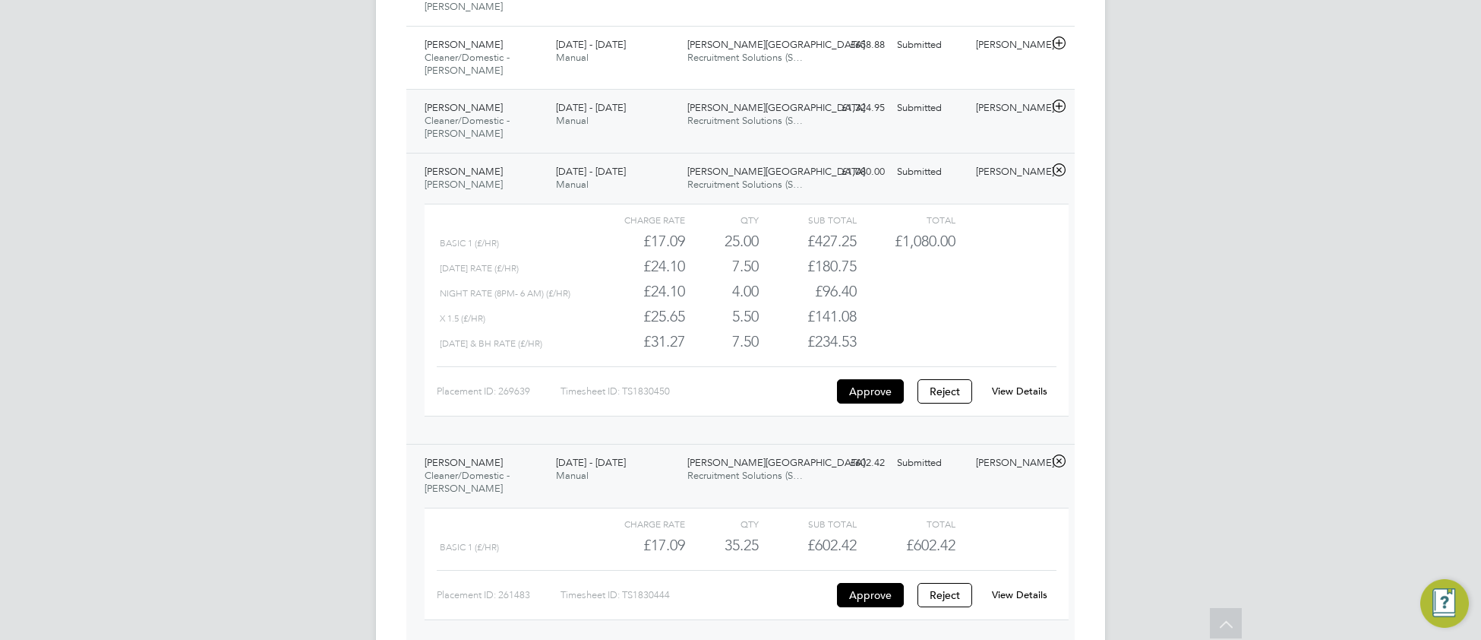
click at [819, 135] on div "Maria-Mirabela Movileanu Cleaner/Domestic - Churchill 22 - 28 Sep 2025 22 - 28 …" at bounding box center [740, 121] width 668 height 64
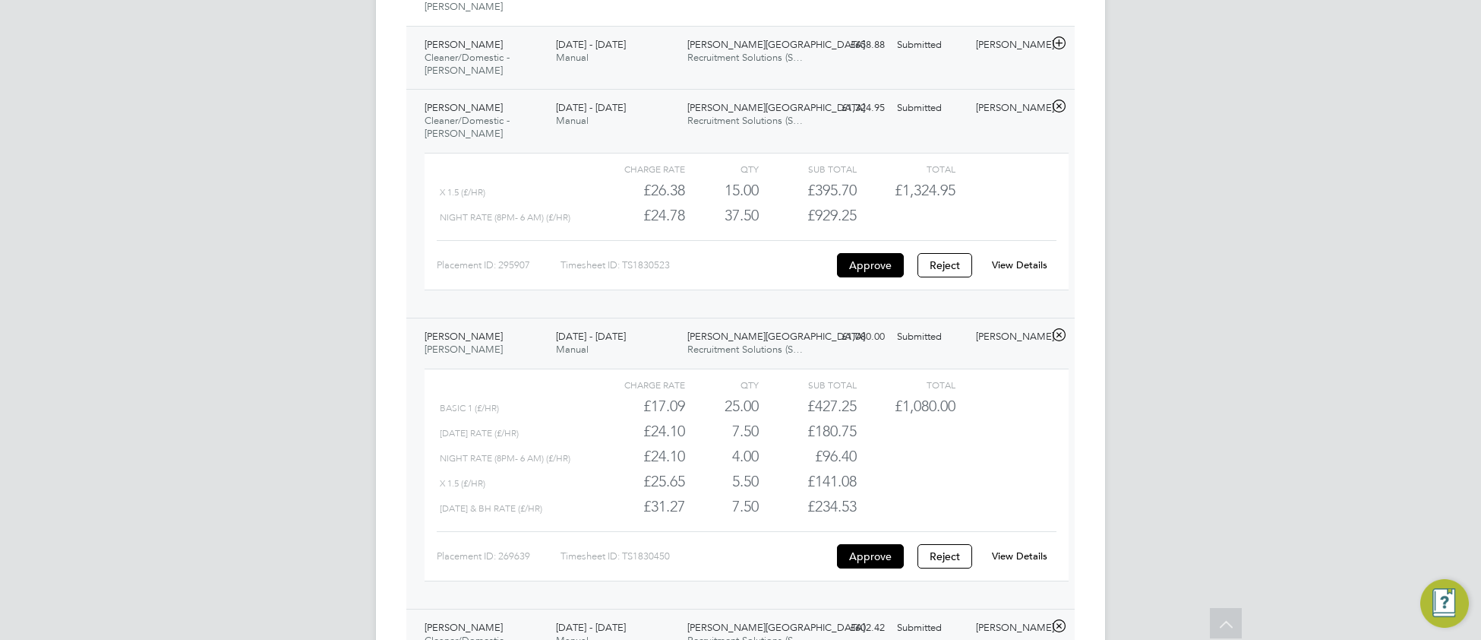
click at [820, 68] on div "Zenedia Da Costa Cleaner/Domestic - Churchill 22 - 28 Sep 2025 22 - 28 Sep 2025…" at bounding box center [740, 58] width 668 height 64
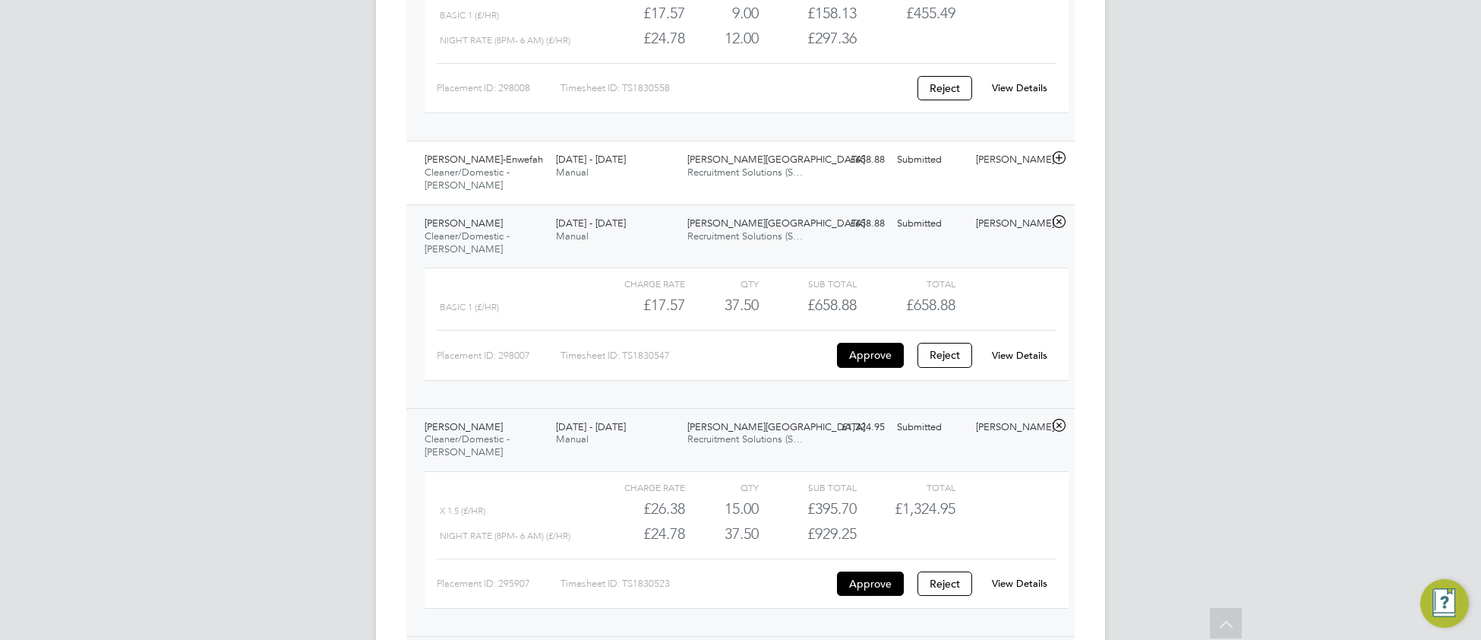
scroll to position [509, 0]
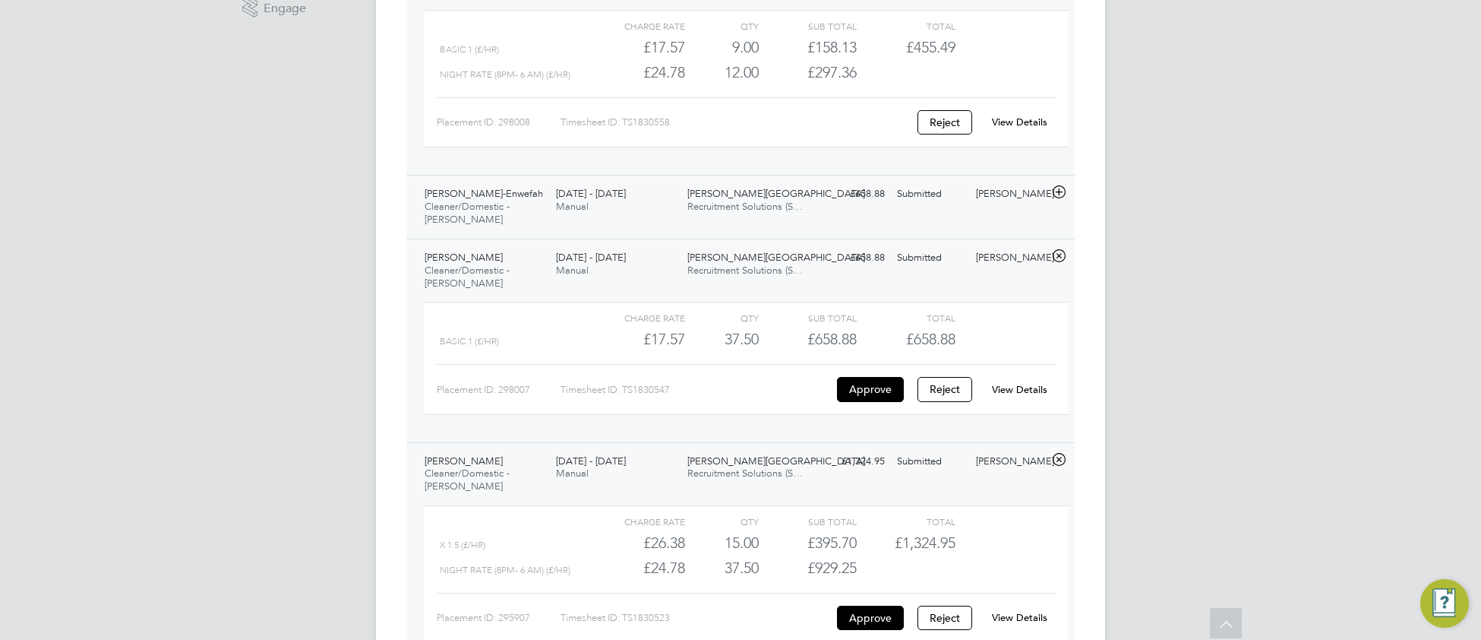
click at [832, 220] on div "Ufuoma Omo-Enwefah Cleaner/Domestic - Churchill 22 - 28 Sep 2025 22 - 28 Sep 20…" at bounding box center [740, 207] width 668 height 64
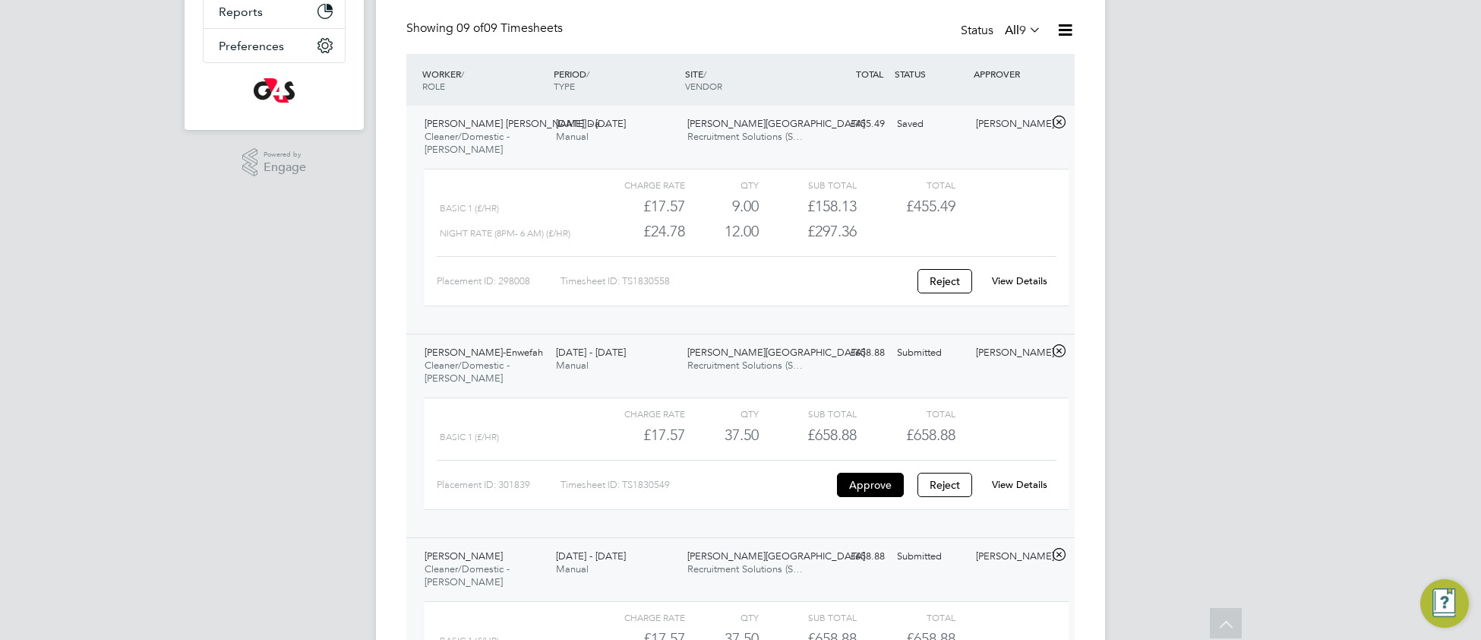
scroll to position [333, 0]
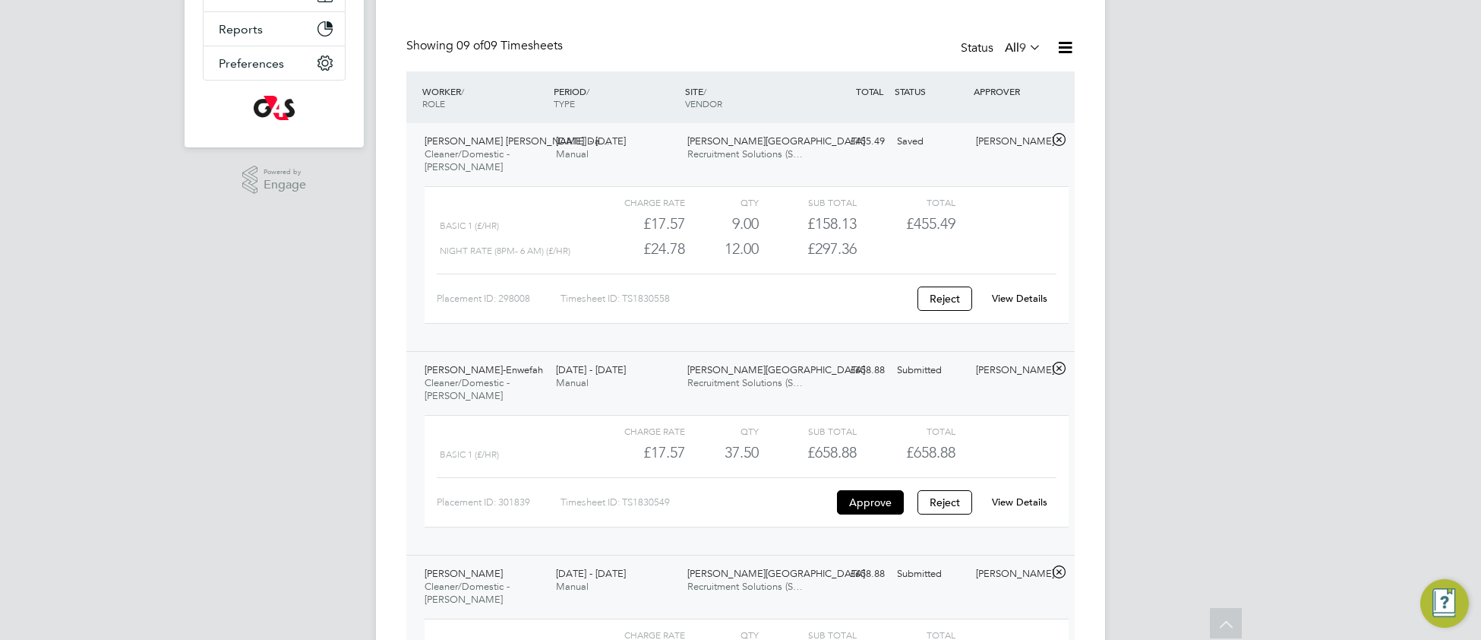
click at [1020, 295] on link "View Details" at bounding box center [1019, 298] width 55 height 13
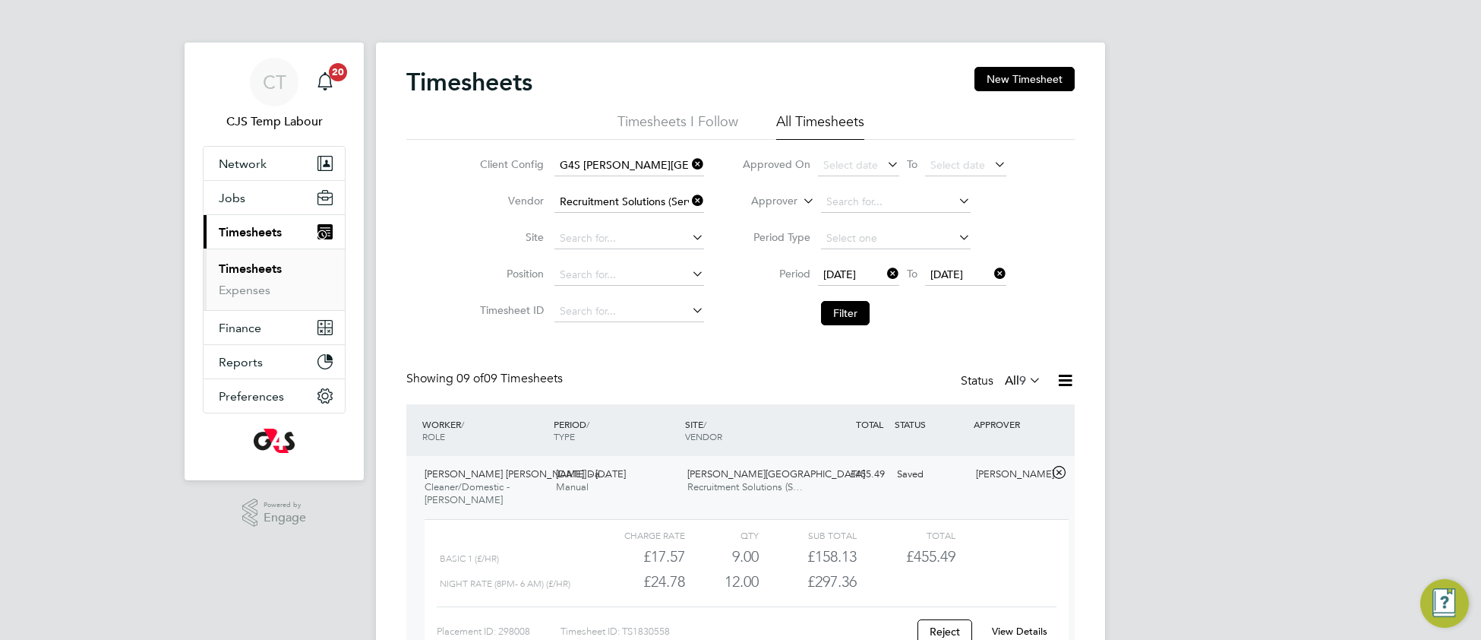
click at [689, 165] on icon at bounding box center [689, 163] width 0 height 21
click at [689, 204] on icon at bounding box center [689, 200] width 0 height 21
click at [838, 312] on button "Filter" at bounding box center [845, 313] width 49 height 24
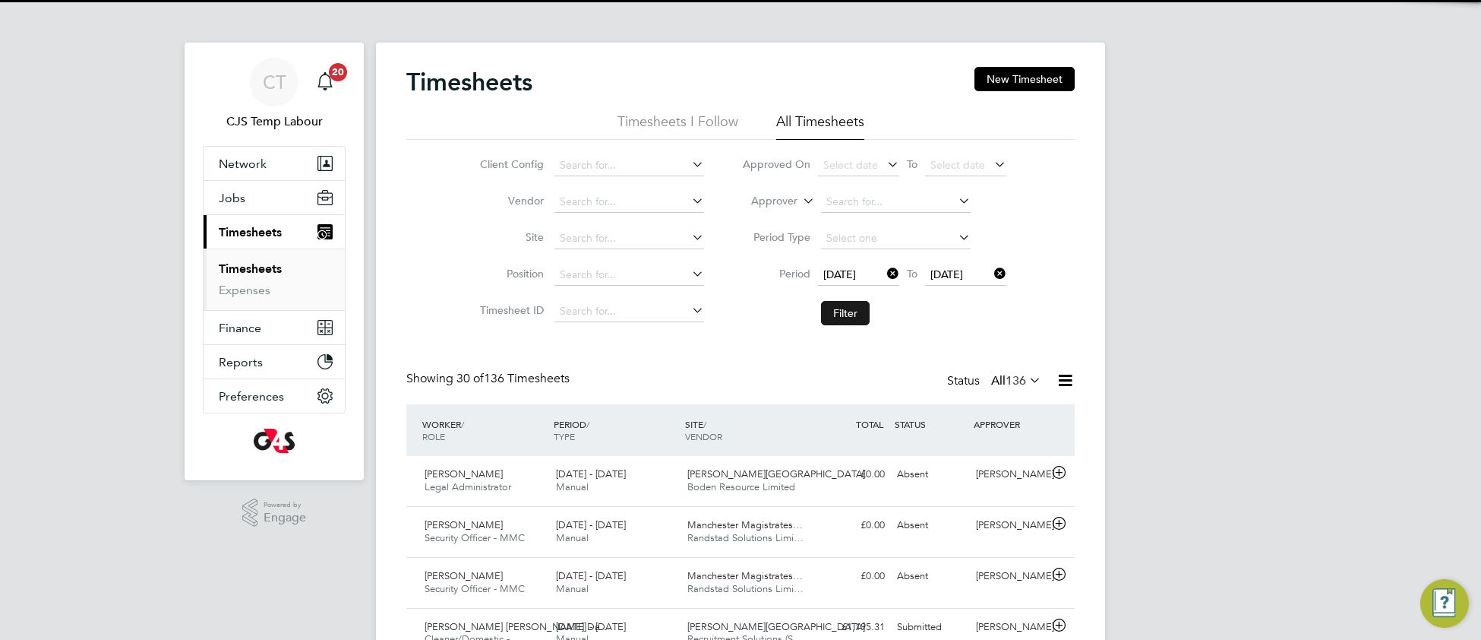
scroll to position [37, 131]
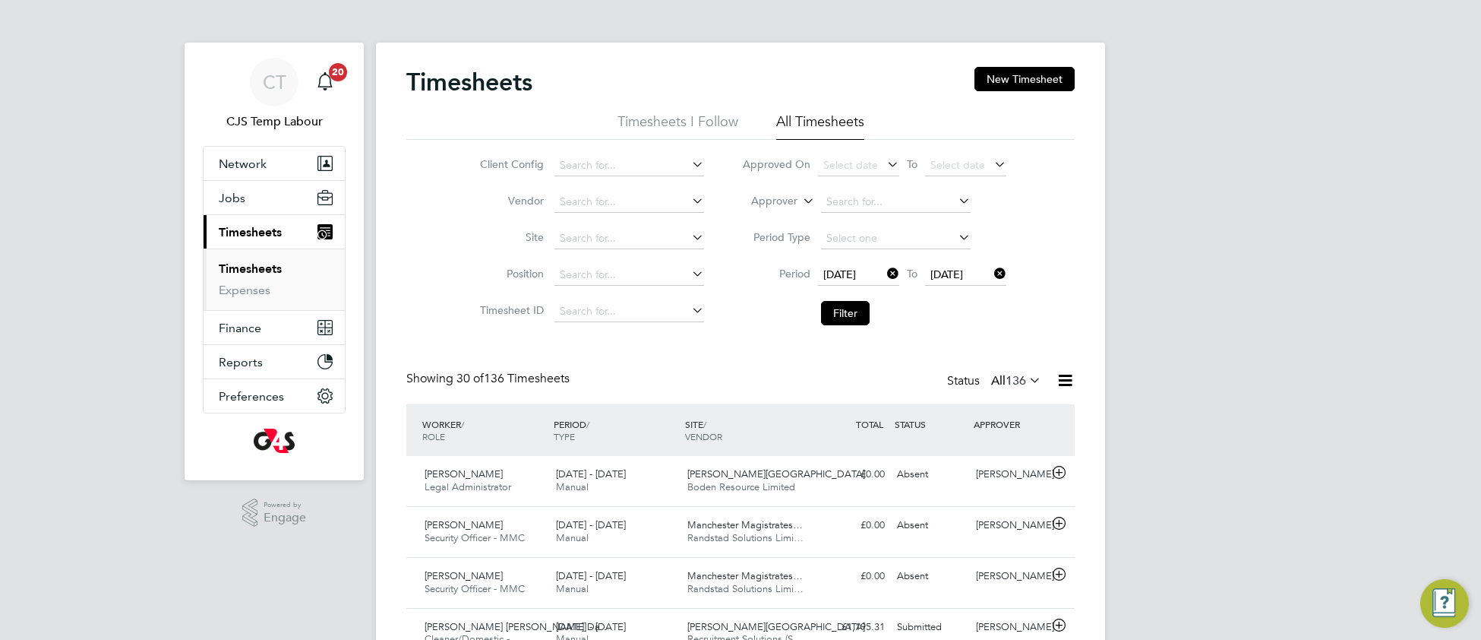
drag, startPoint x: 892, startPoint y: 271, endPoint x: 923, endPoint y: 292, distance: 37.1
click at [884, 273] on icon at bounding box center [884, 273] width 0 height 21
drag, startPoint x: 1001, startPoint y: 275, endPoint x: 965, endPoint y: 282, distance: 36.3
click at [991, 275] on icon at bounding box center [991, 273] width 0 height 21
click at [800, 200] on icon at bounding box center [800, 197] width 0 height 14
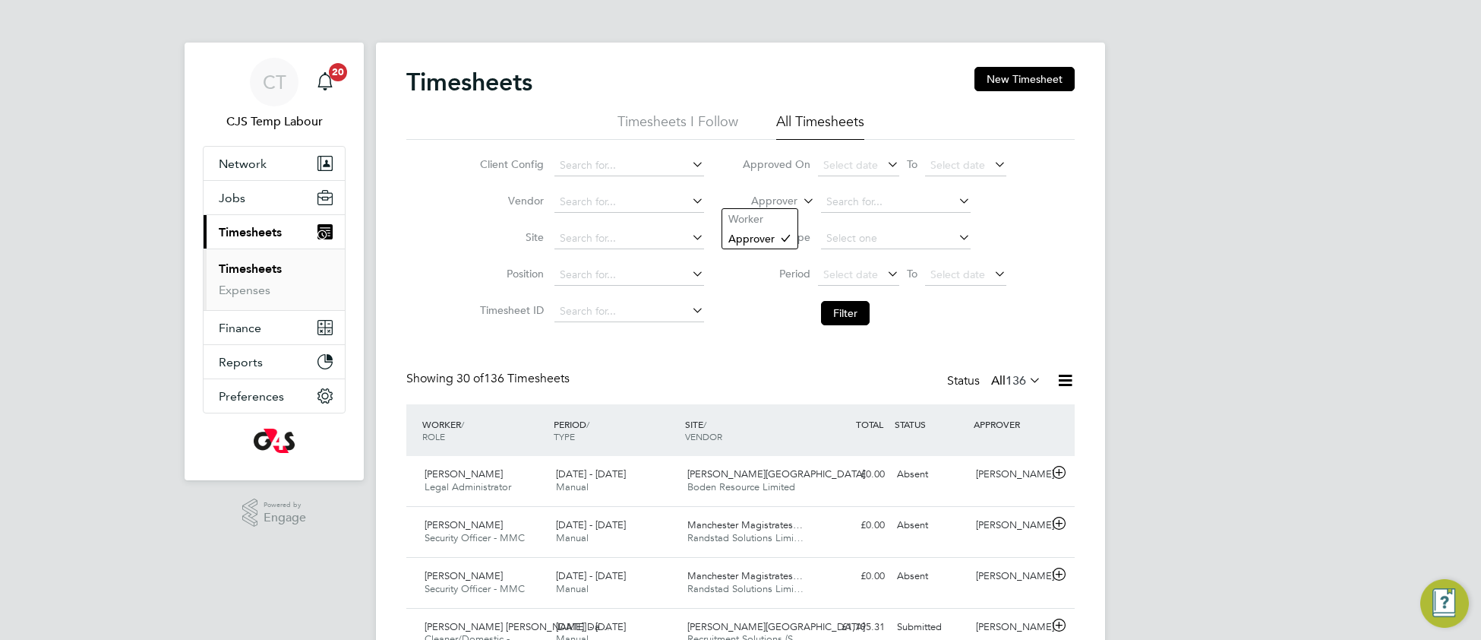
drag, startPoint x: 755, startPoint y: 223, endPoint x: 799, endPoint y: 220, distance: 44.2
click at [757, 223] on li "Worker" at bounding box center [759, 219] width 75 height 20
click at [854, 191] on input at bounding box center [896, 201] width 150 height 21
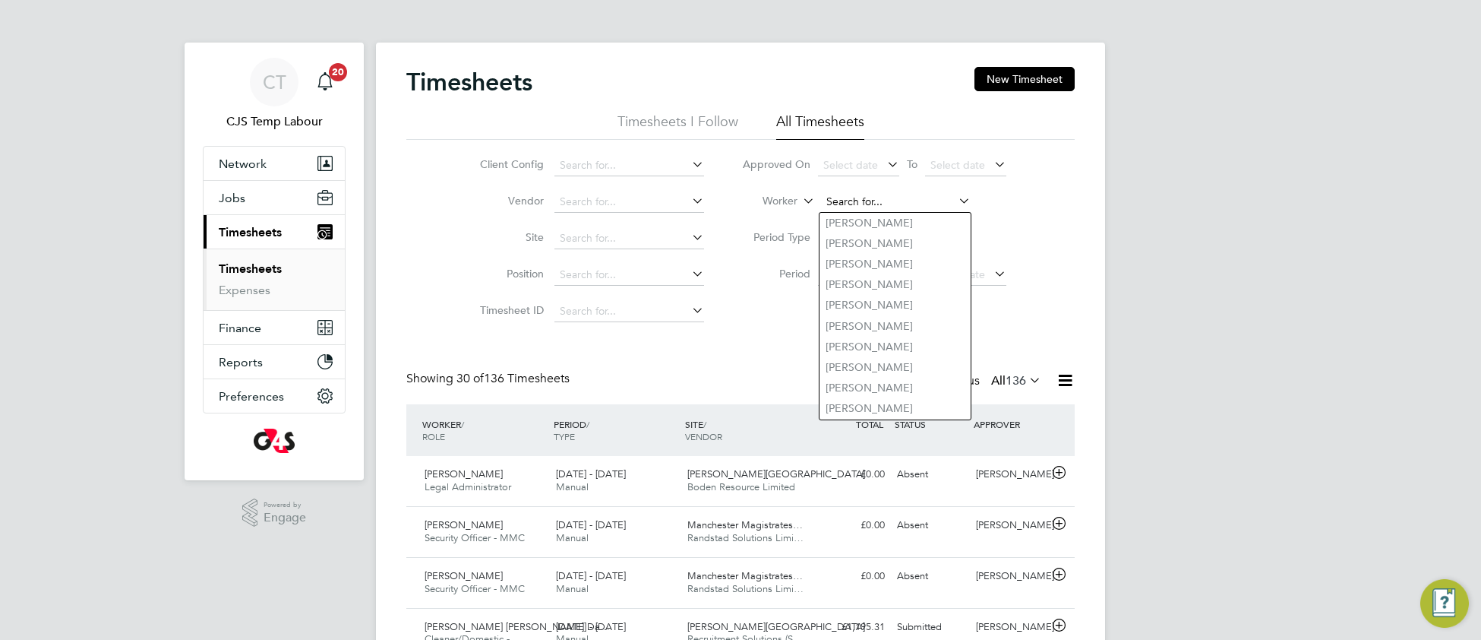
paste input "Farsad Hamadamin"
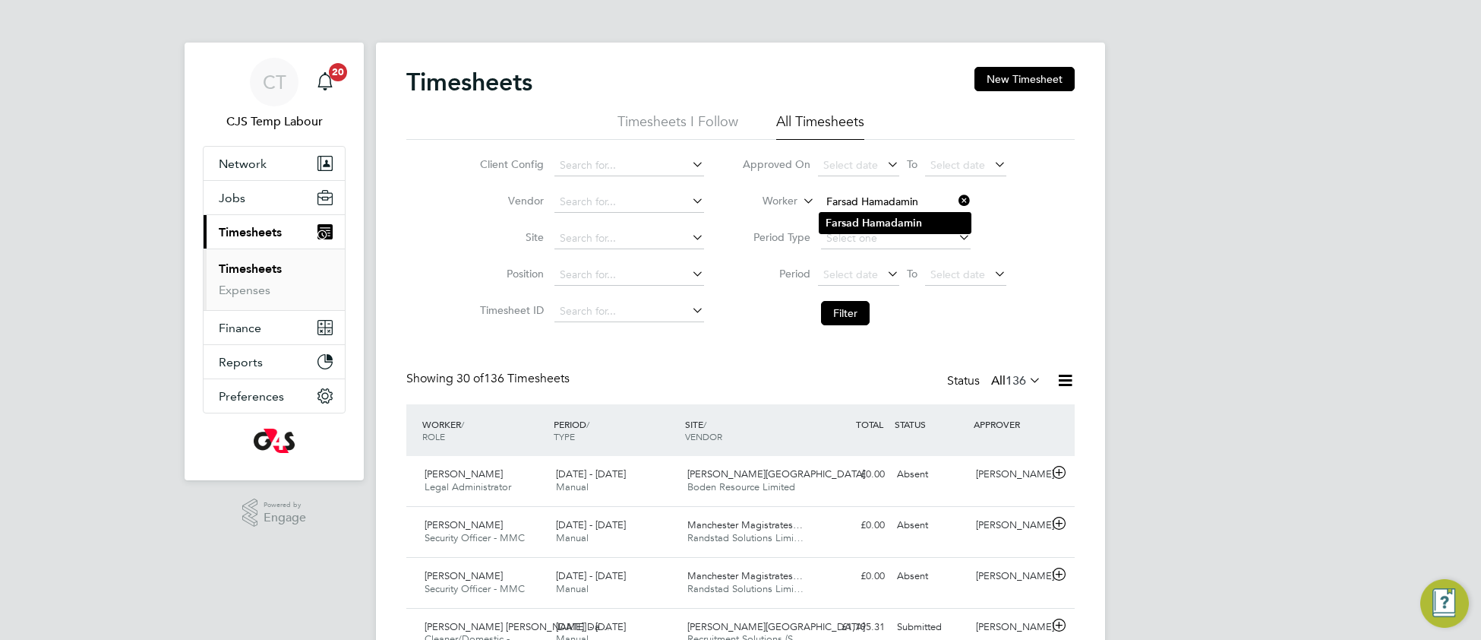
type input "Farsad Hamadamin"
click at [855, 224] on b "Farsad" at bounding box center [842, 222] width 33 height 13
click at [840, 313] on button "Filter" at bounding box center [845, 313] width 49 height 24
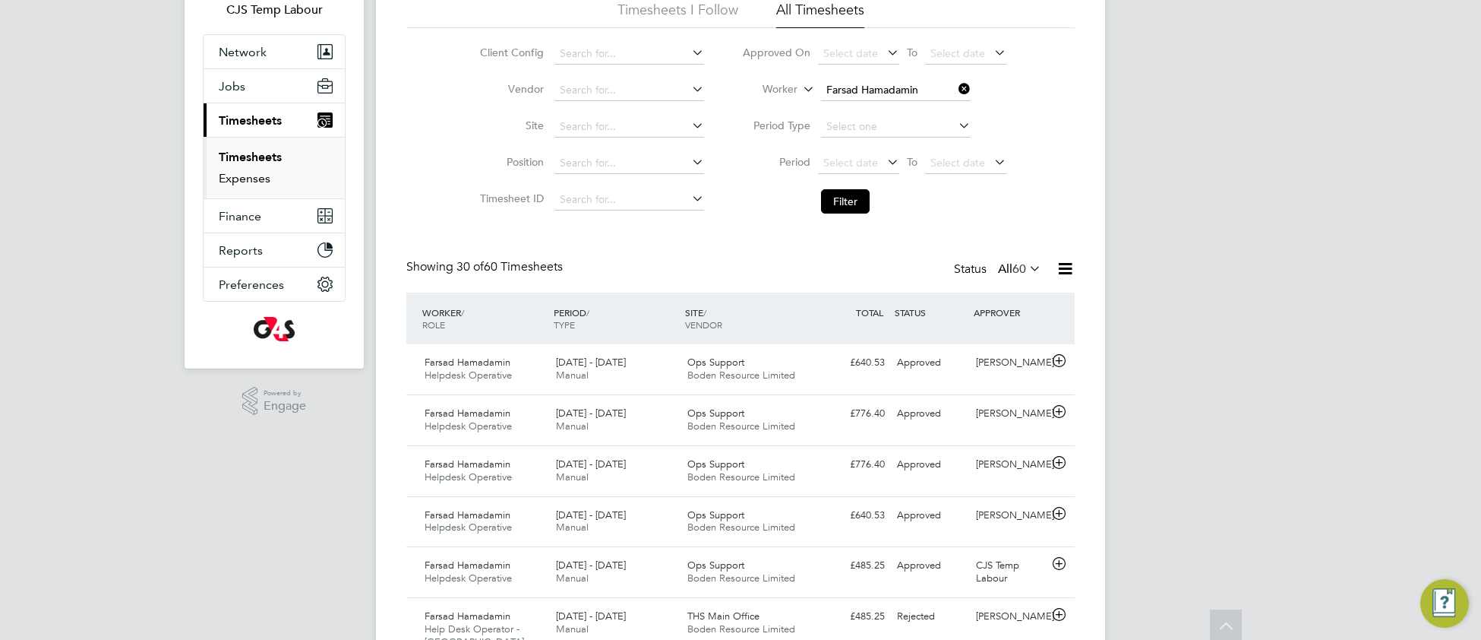
scroll to position [0, 0]
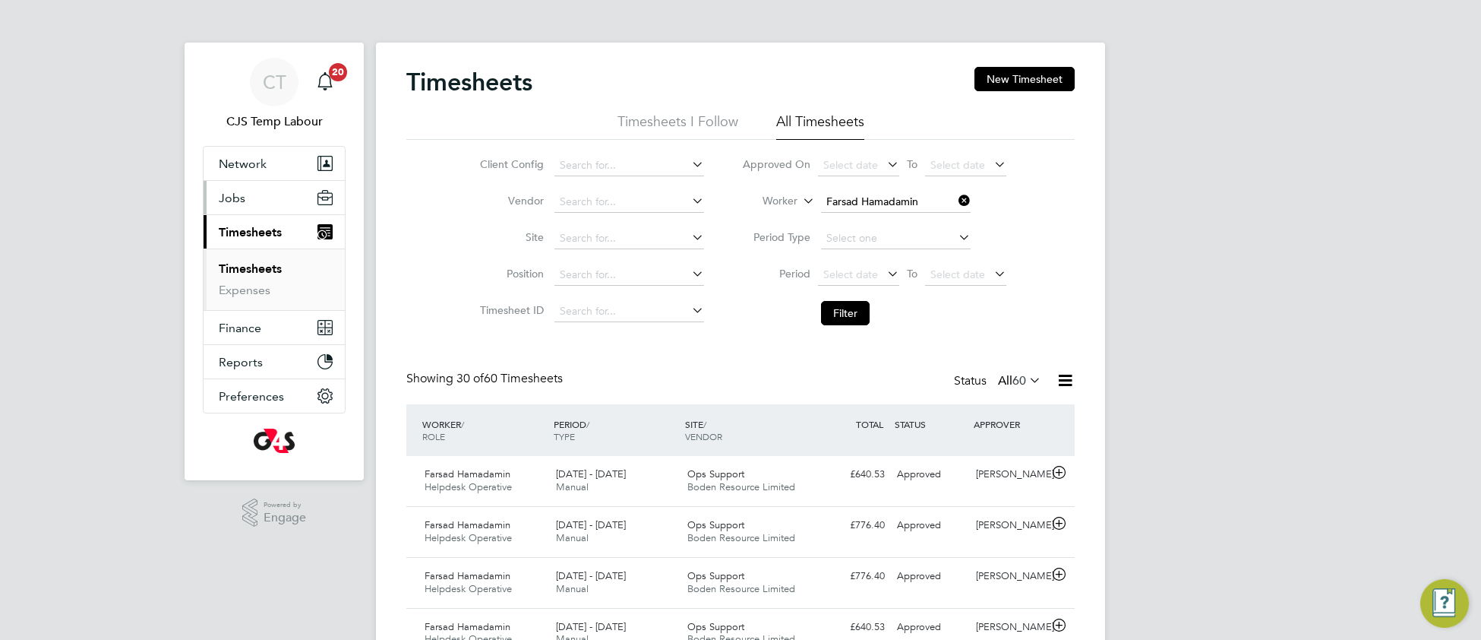
click at [234, 198] on span "Jobs" at bounding box center [232, 198] width 27 height 14
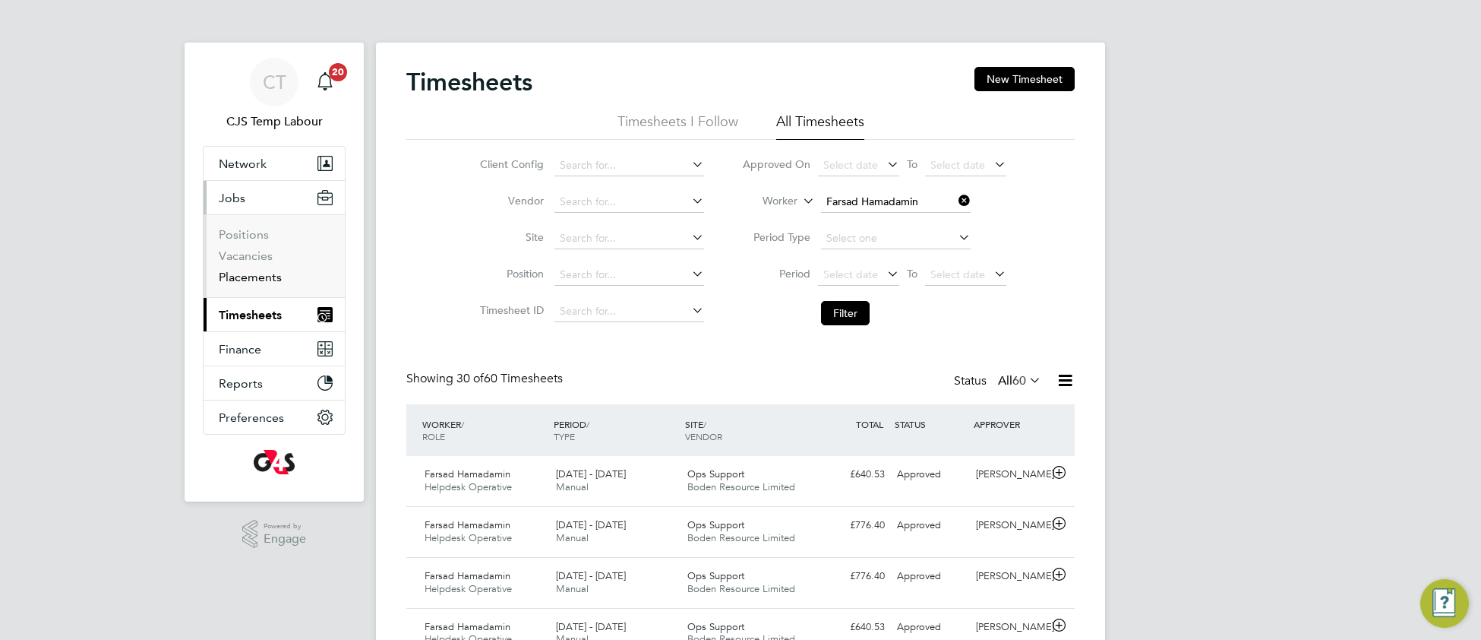
click at [242, 276] on link "Placements" at bounding box center [250, 277] width 63 height 14
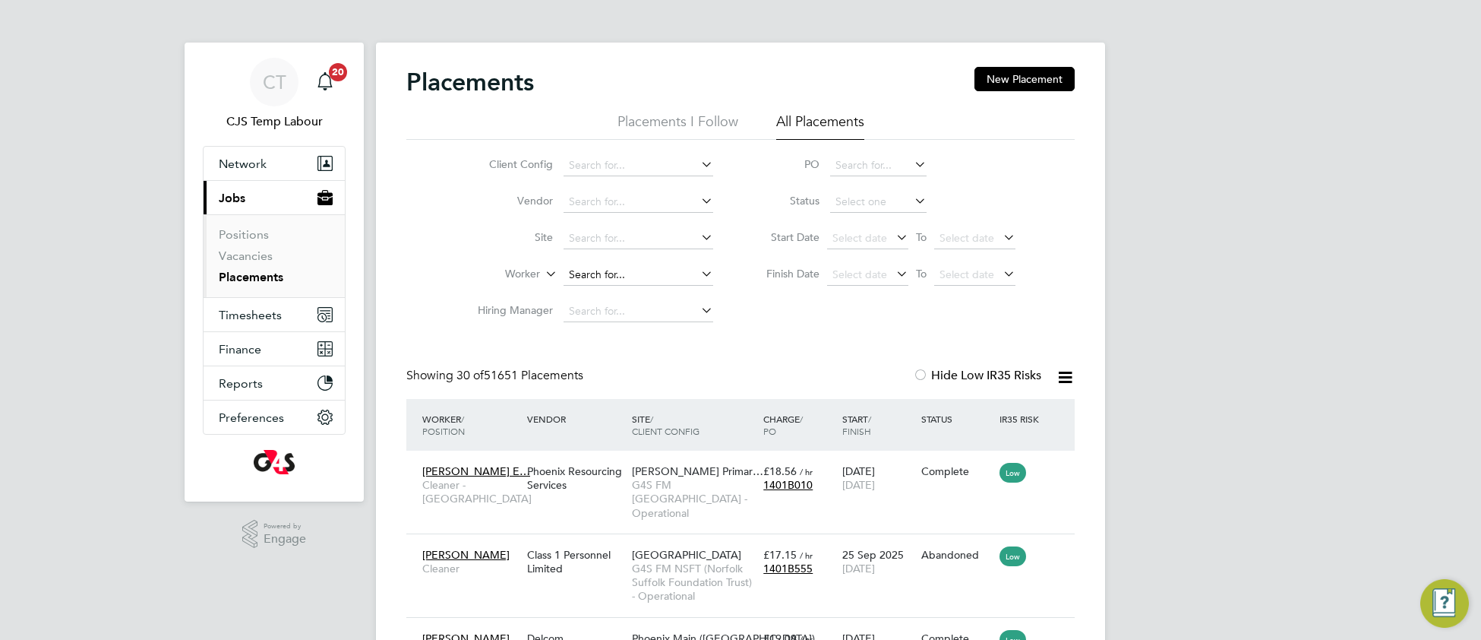
scroll to position [70, 131]
click at [598, 271] on input at bounding box center [639, 274] width 150 height 21
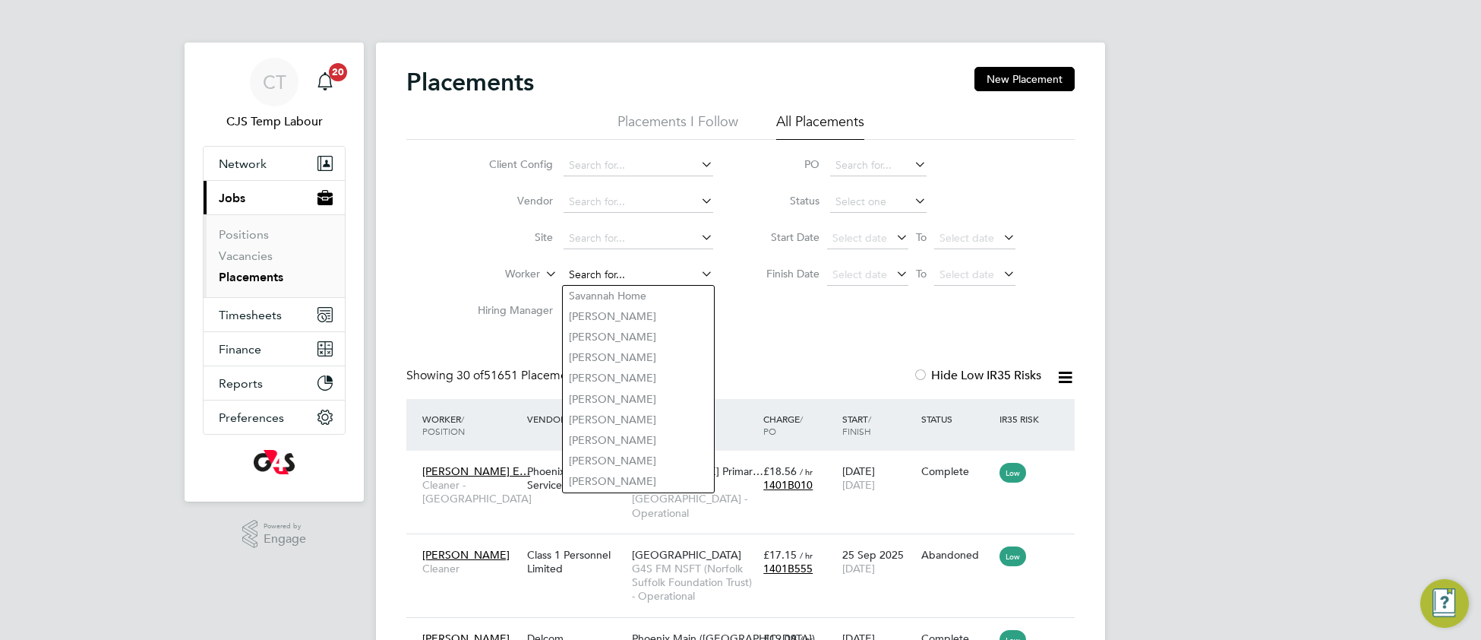
paste input "Farsad Hamadamin"
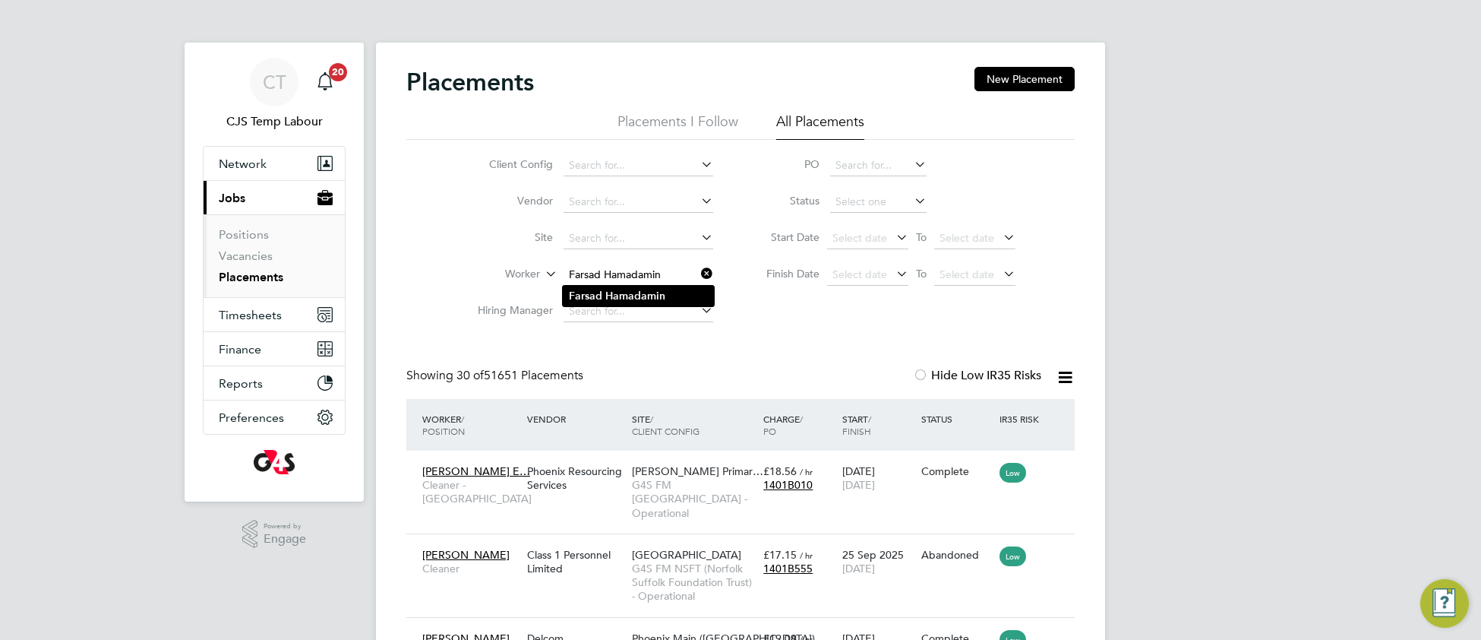
type input "Farsad Hamadamin"
click at [631, 295] on b "Hamadamin" at bounding box center [635, 295] width 60 height 13
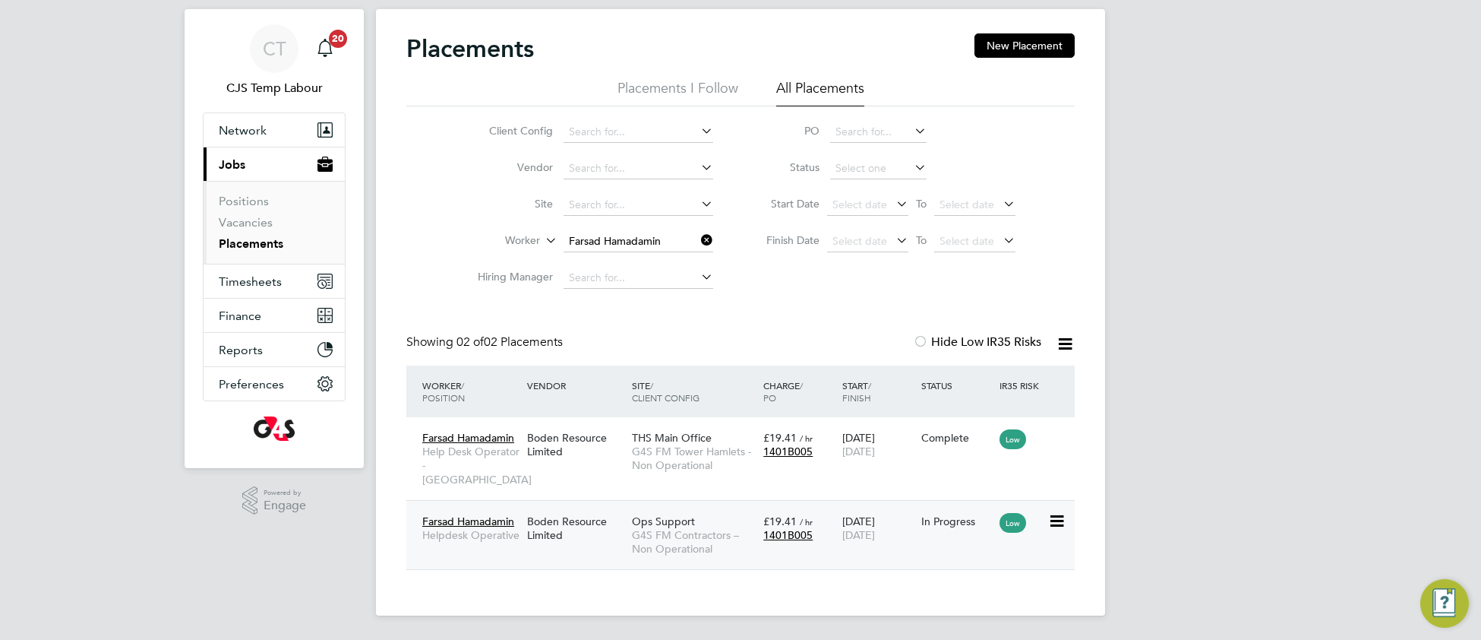
click at [687, 538] on span "G4S FM Contractors – Non Operational" at bounding box center [694, 541] width 124 height 27
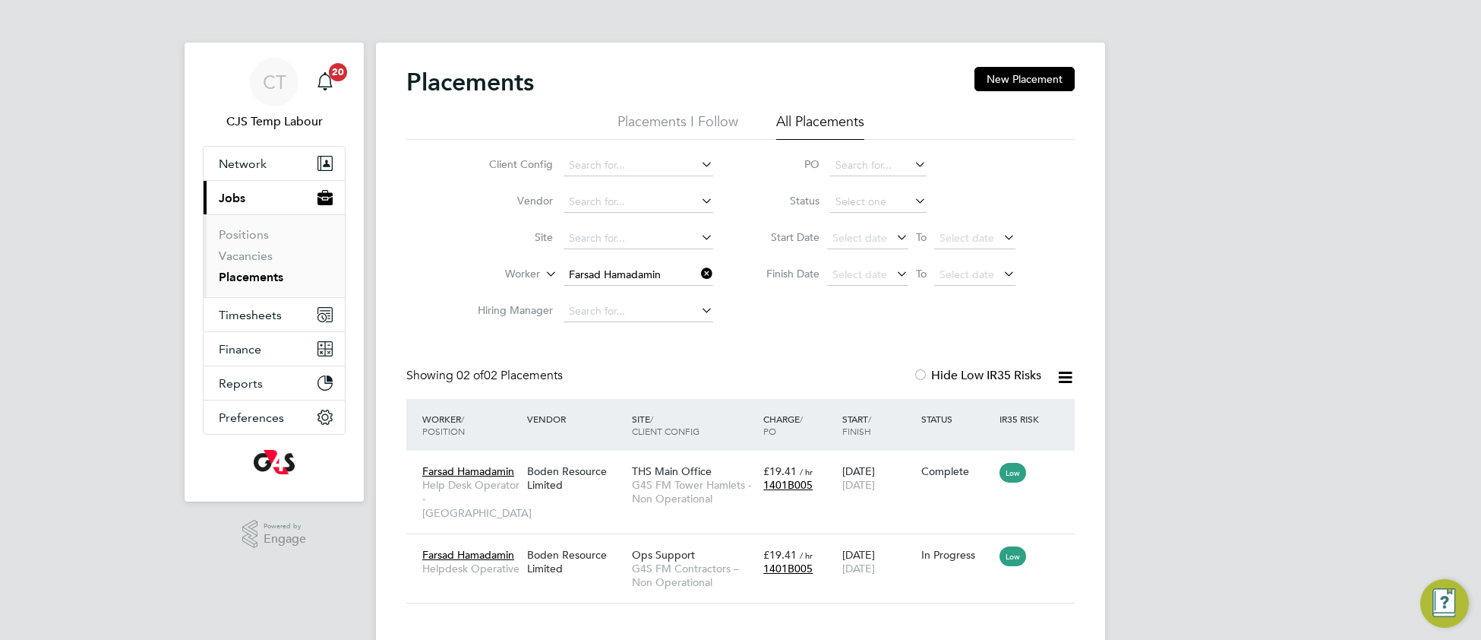
click at [698, 273] on icon at bounding box center [698, 273] width 0 height 21
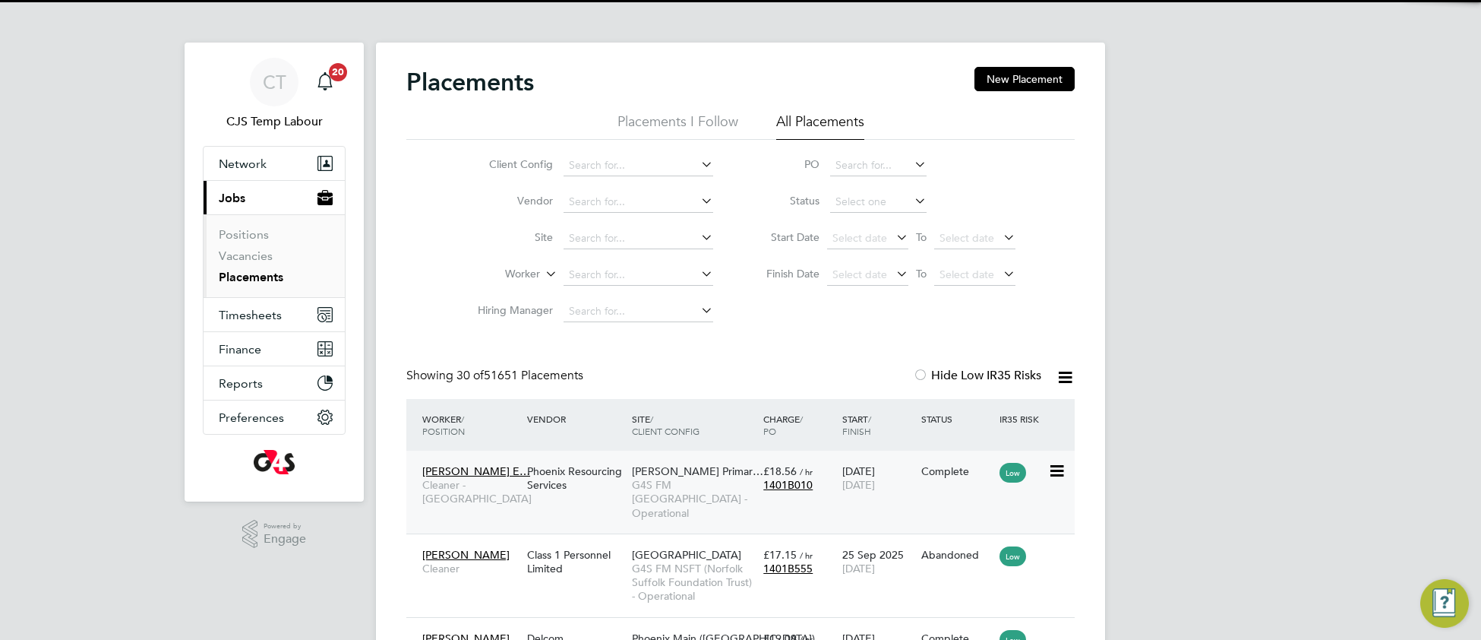
scroll to position [70, 131]
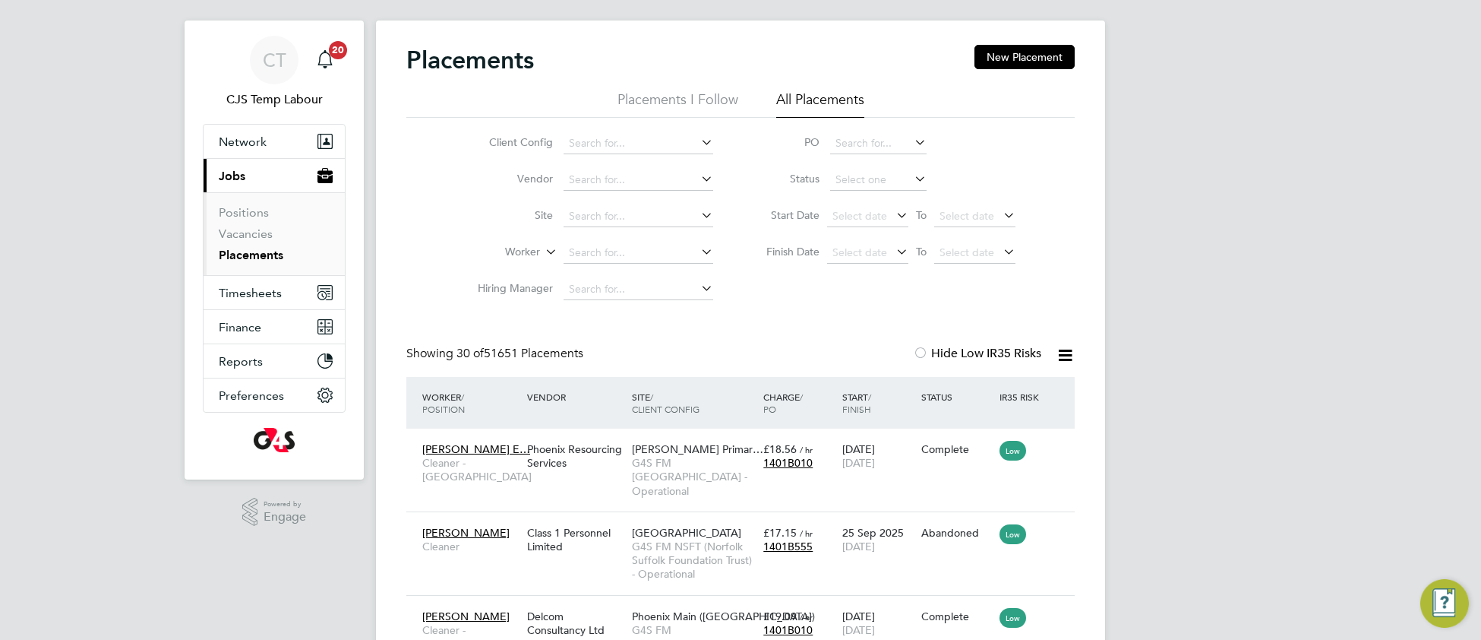
click at [245, 256] on link "Placements" at bounding box center [251, 255] width 65 height 14
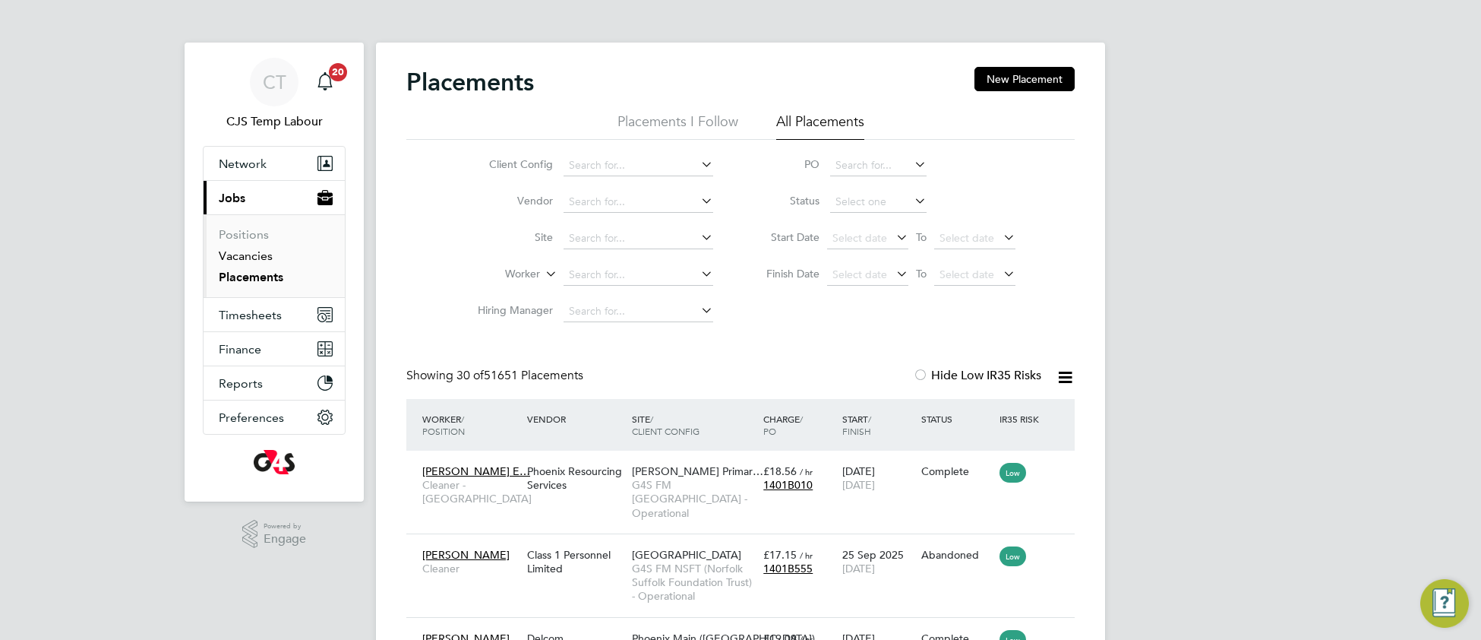
click at [254, 256] on link "Vacancies" at bounding box center [246, 255] width 54 height 14
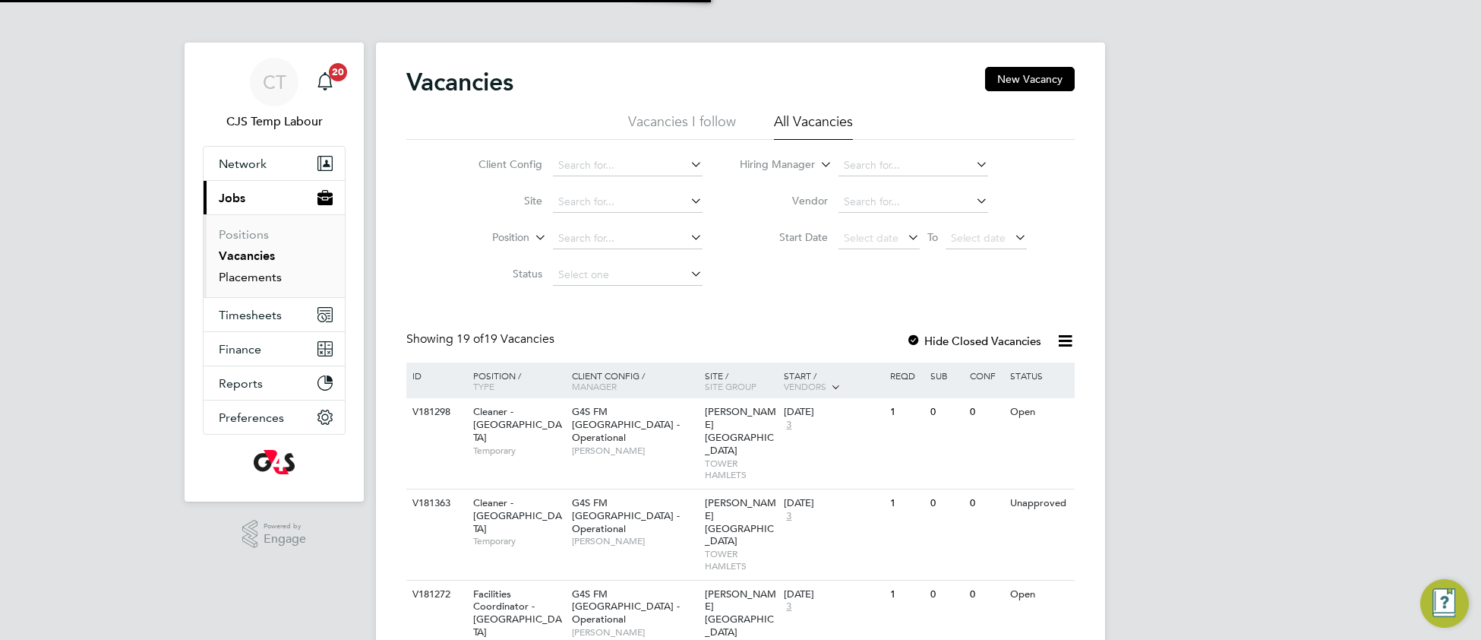
click at [257, 276] on link "Placements" at bounding box center [250, 277] width 63 height 14
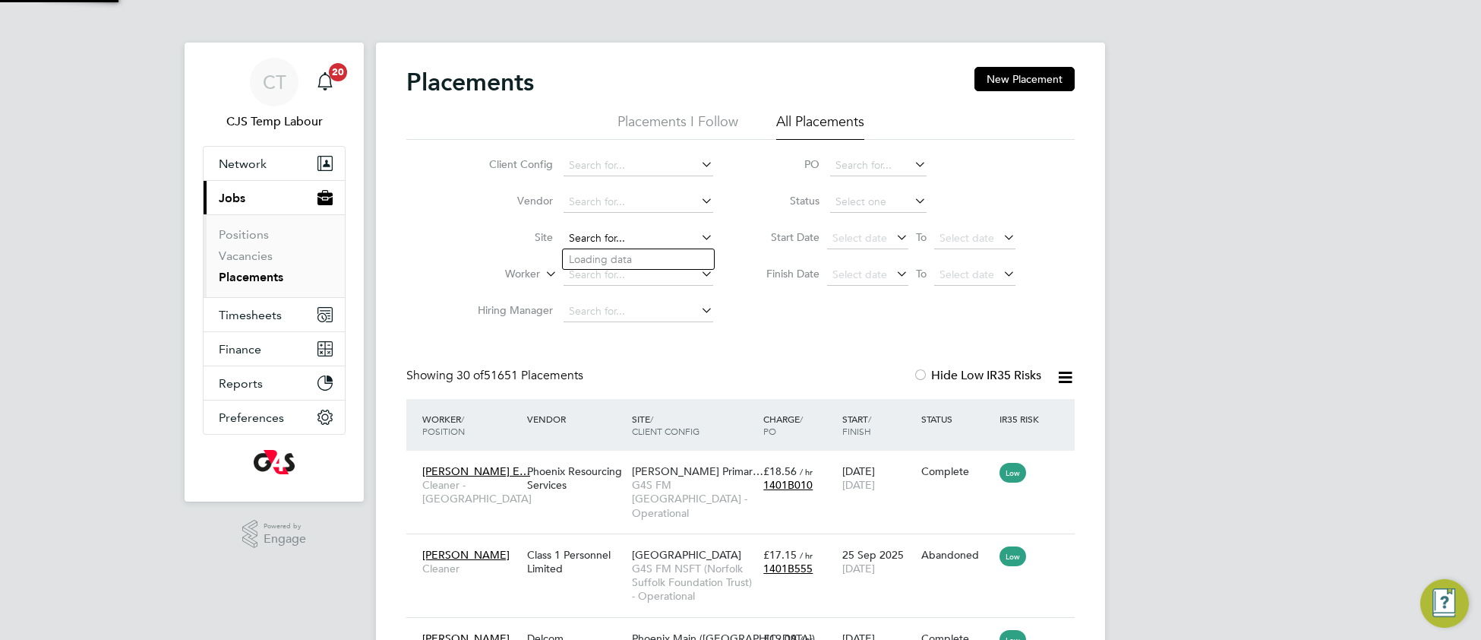
click at [601, 234] on input at bounding box center [639, 238] width 150 height 21
click at [611, 260] on li "Ops Support" at bounding box center [638, 259] width 151 height 21
type input "Ops Support"
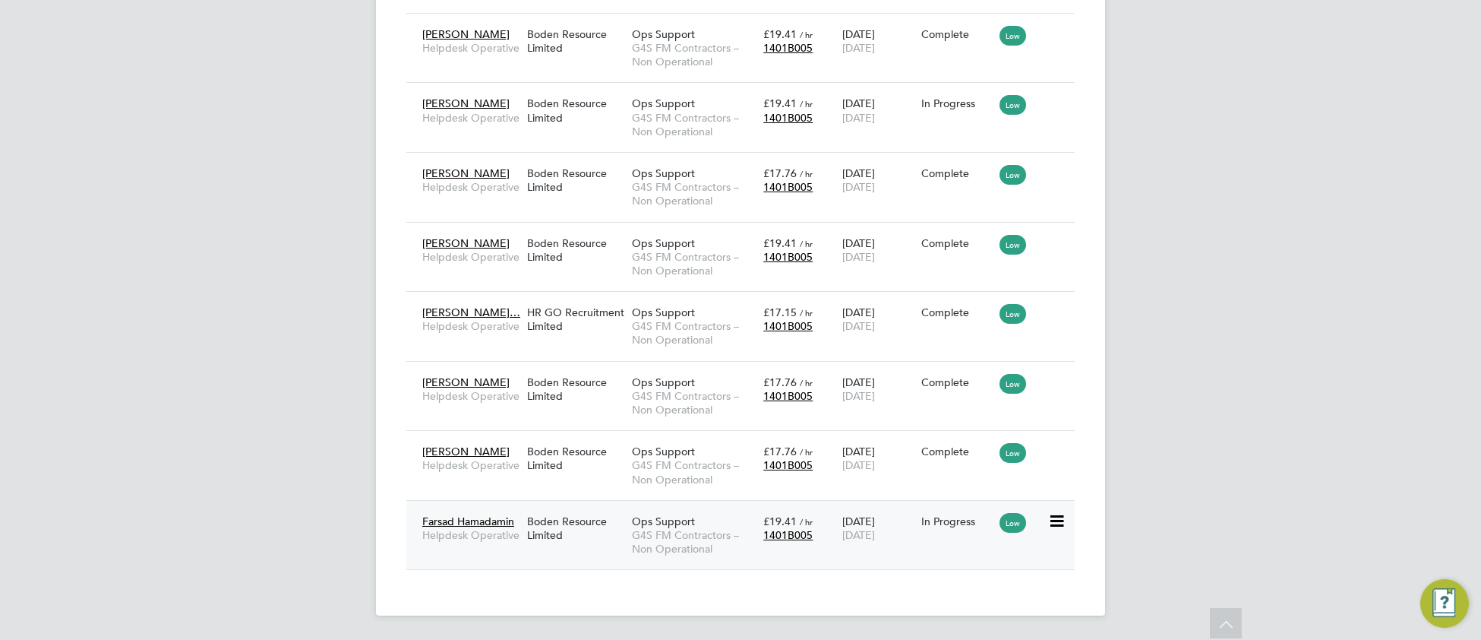
click at [801, 529] on span "1401B005" at bounding box center [787, 535] width 49 height 14
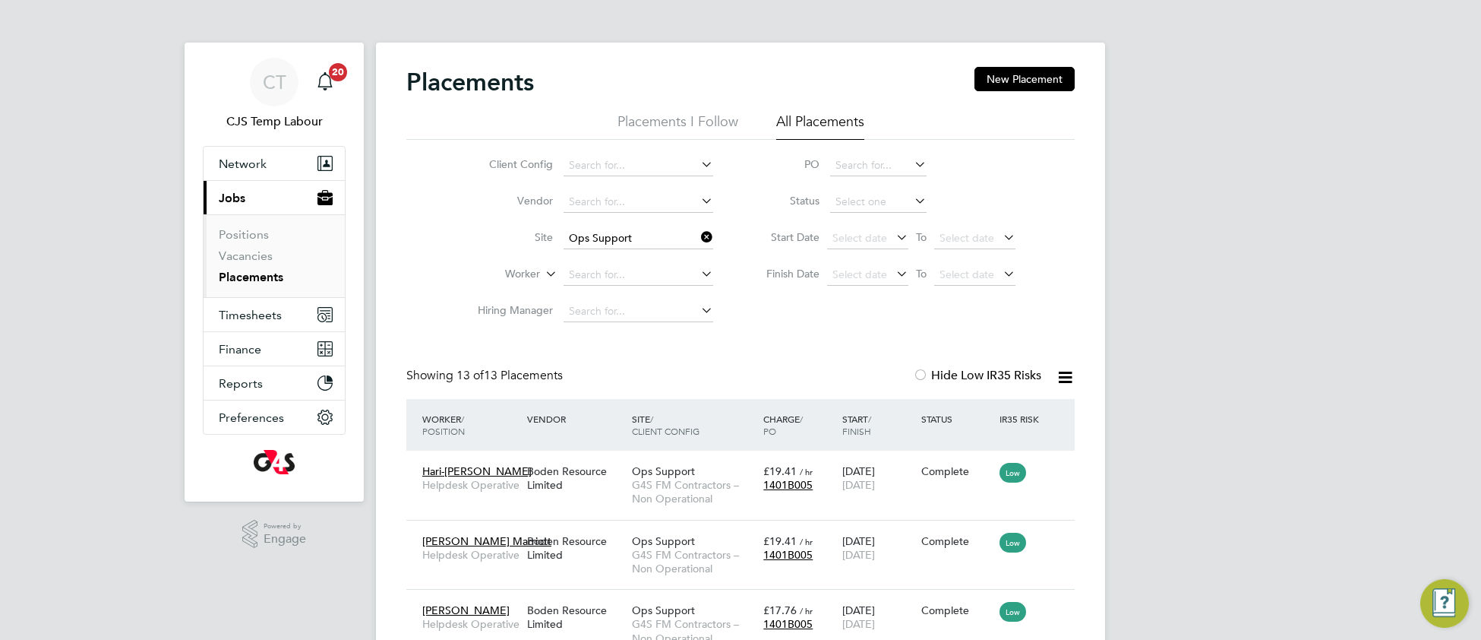
drag, startPoint x: 707, startPoint y: 238, endPoint x: 688, endPoint y: 237, distance: 19.0
click at [698, 238] on icon at bounding box center [698, 236] width 0 height 21
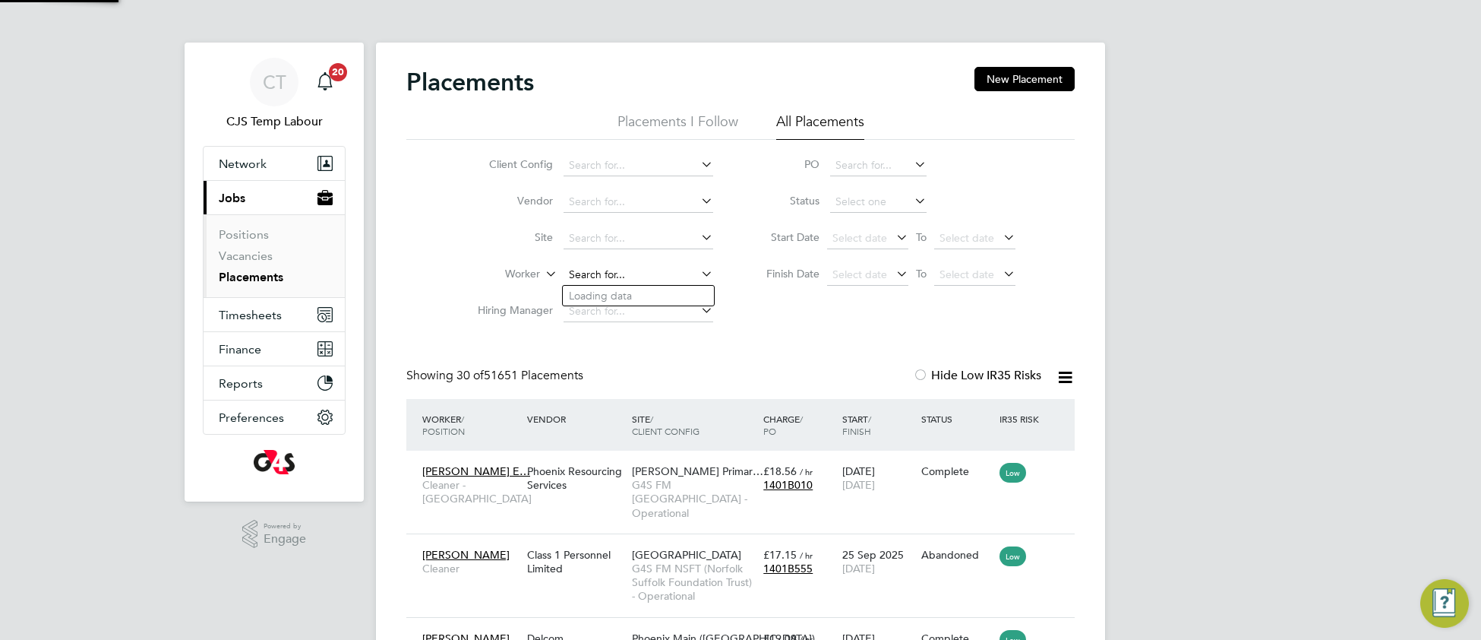
click at [647, 276] on input at bounding box center [639, 274] width 150 height 21
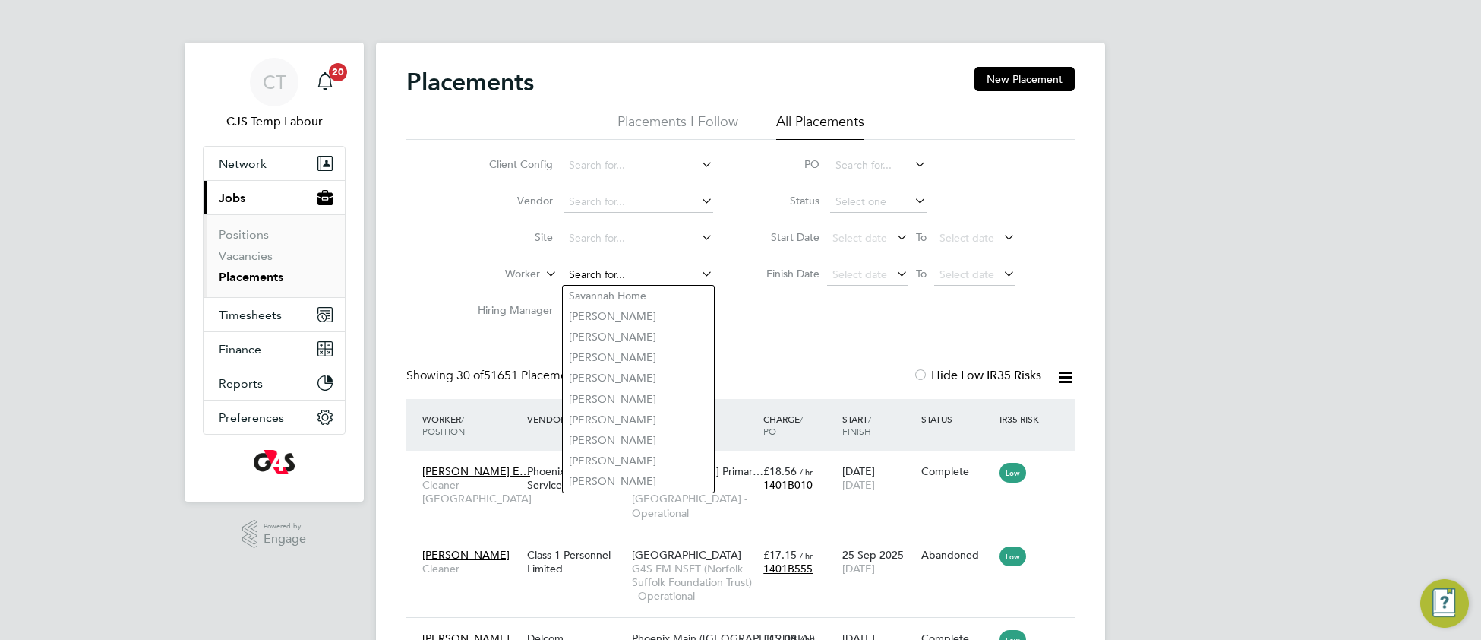
paste input "Farsad Hamadamin"
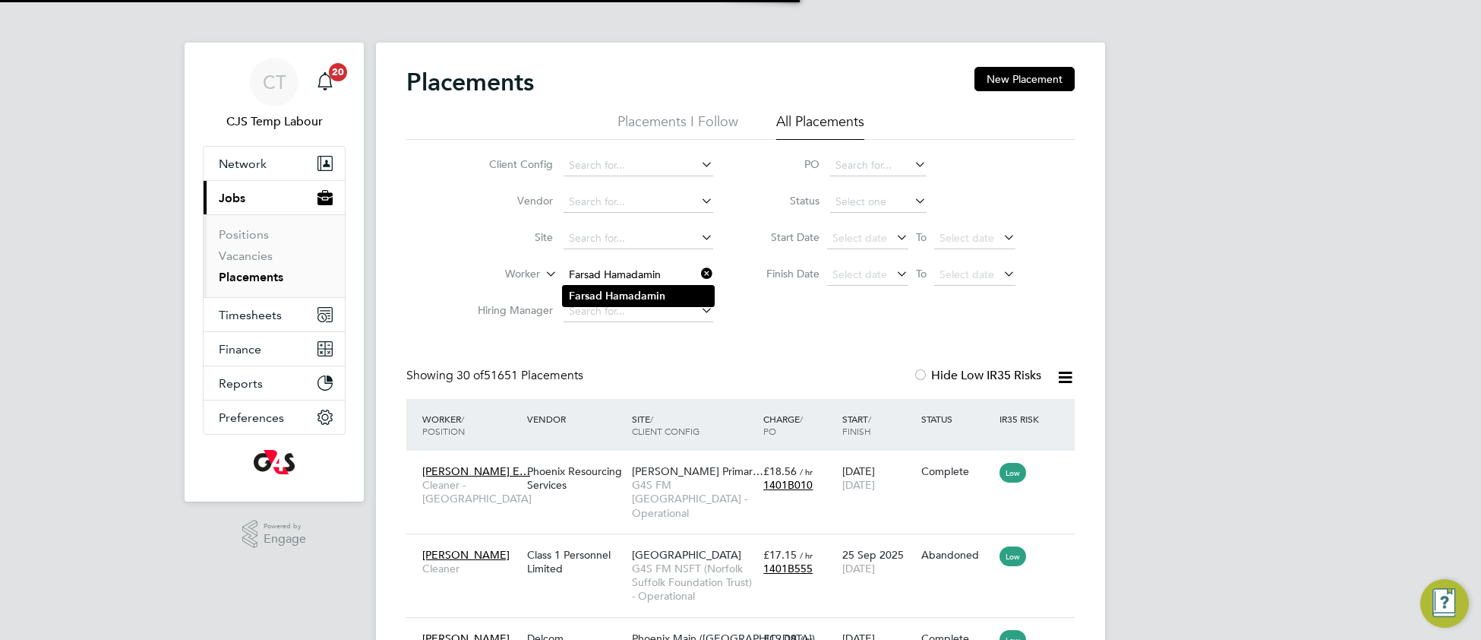
type input "Farsad Hamadamin"
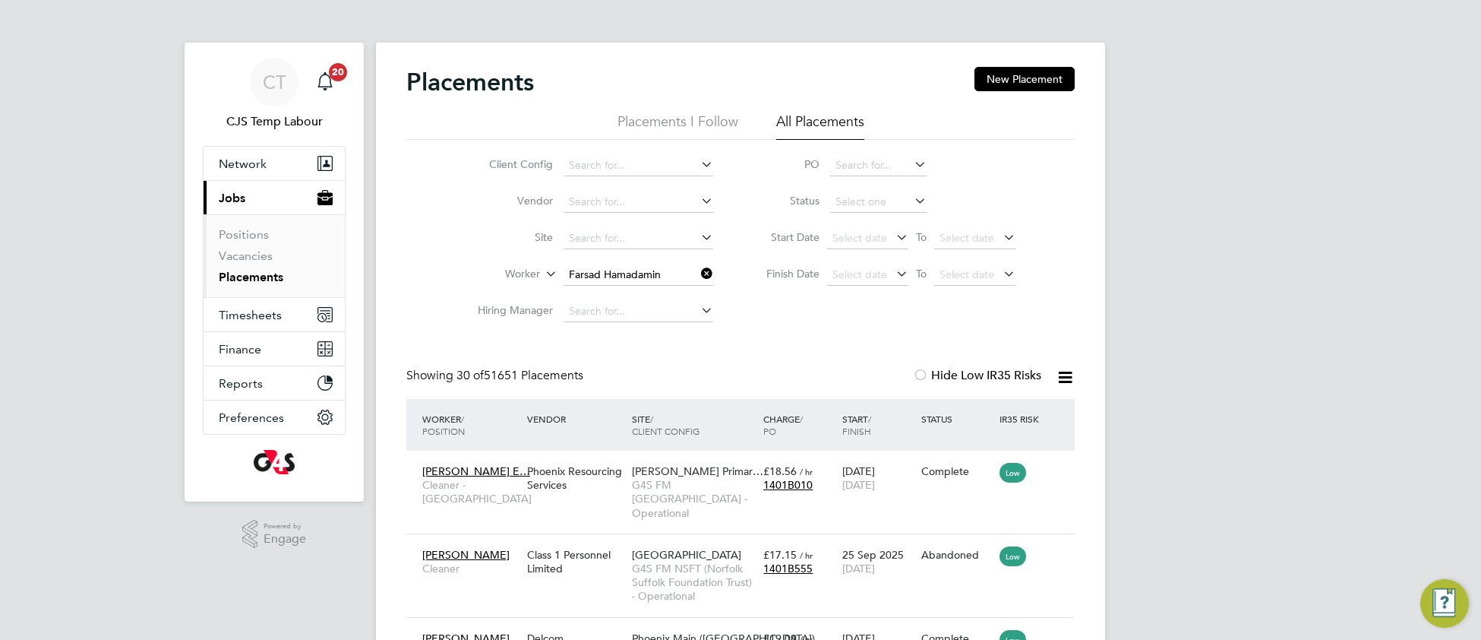
click at [643, 291] on b "Hamadamin" at bounding box center [635, 295] width 60 height 13
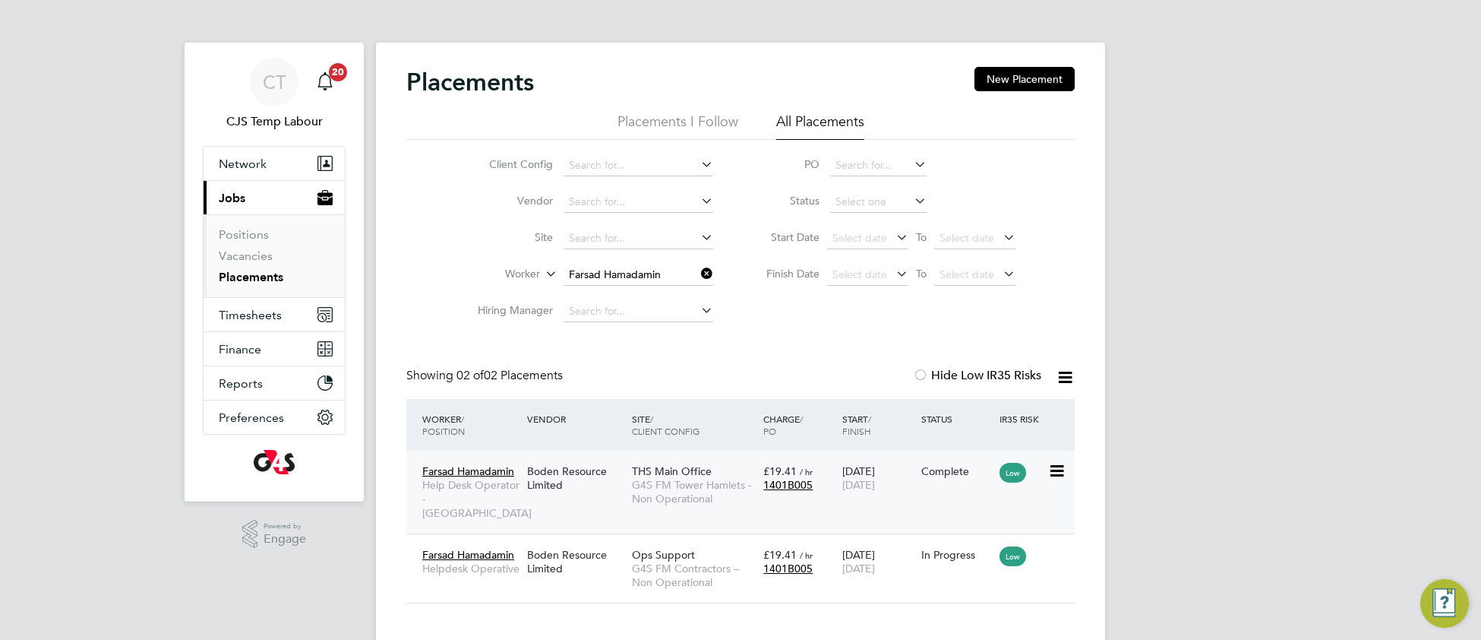
click at [635, 495] on span "G4S FM Tower Hamlets - Non Operational" at bounding box center [694, 491] width 124 height 27
click at [633, 503] on span "G4S FM Tower Hamlets - Non Operational" at bounding box center [694, 491] width 124 height 27
click at [1215, 309] on div "CT CJS Temp Labour Notifications 20 Applications: Network Team Members Business…" at bounding box center [740, 336] width 1481 height 673
click at [402, 304] on div "Placements New Placement Placements I Follow All Placements Client Config Vendo…" at bounding box center [740, 346] width 729 height 606
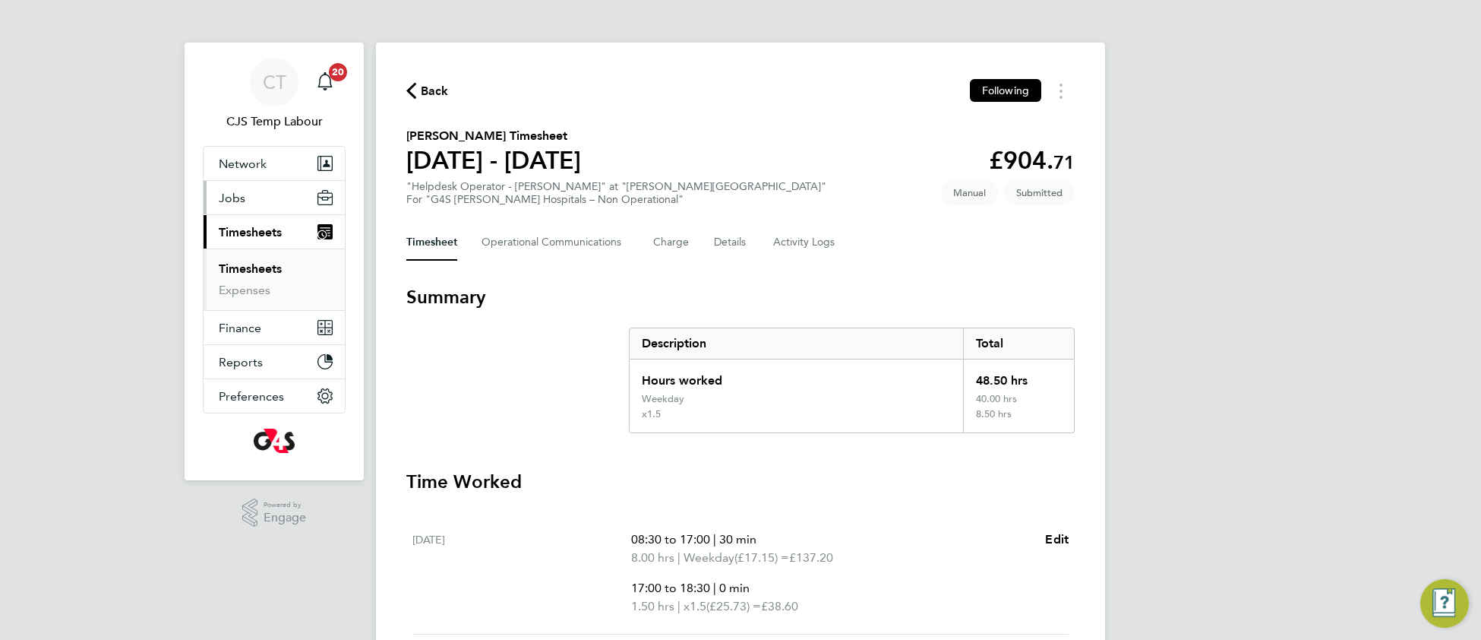
click at [226, 197] on span "Jobs" at bounding box center [232, 198] width 27 height 14
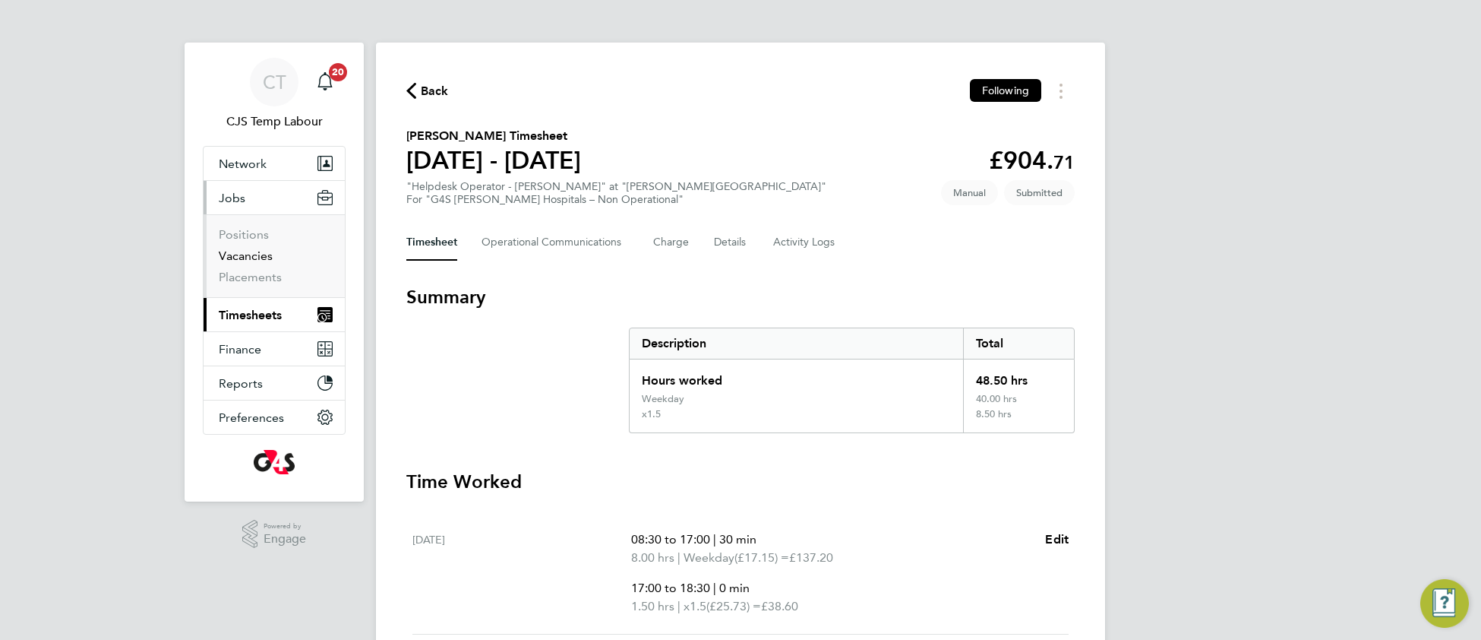
click at [235, 254] on link "Vacancies" at bounding box center [246, 255] width 54 height 14
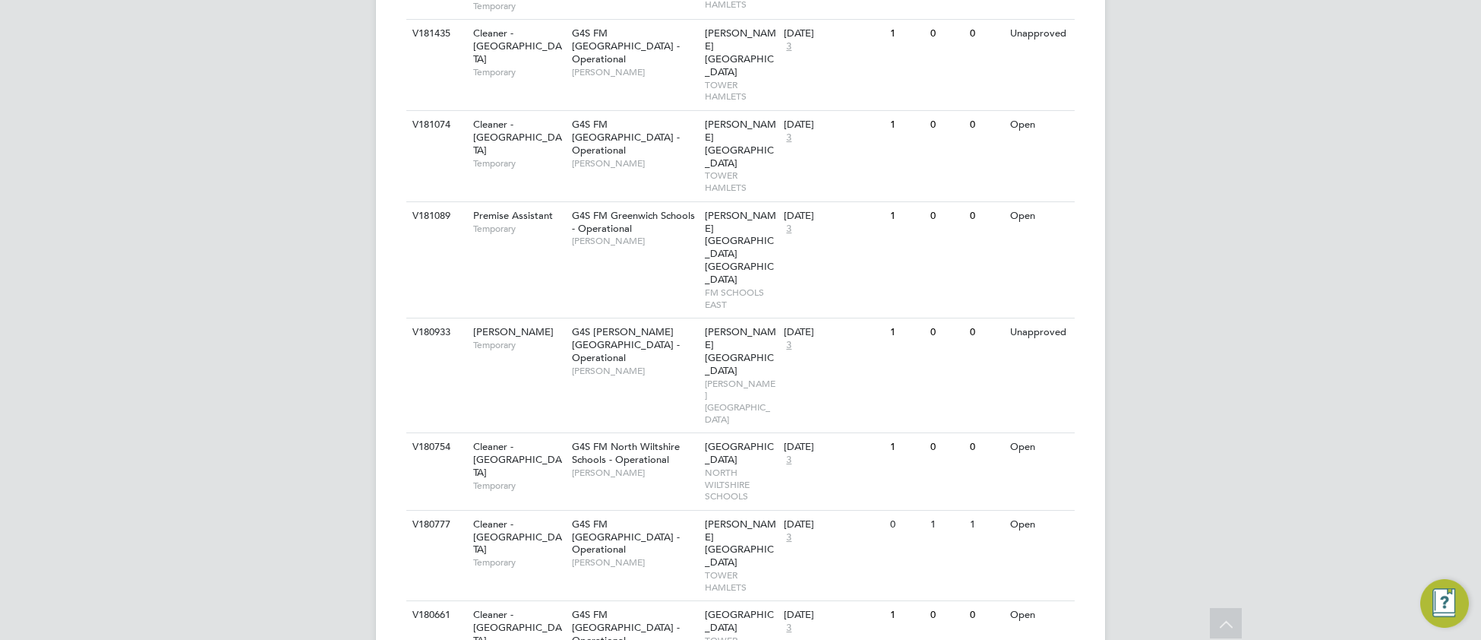
scroll to position [1210, 0]
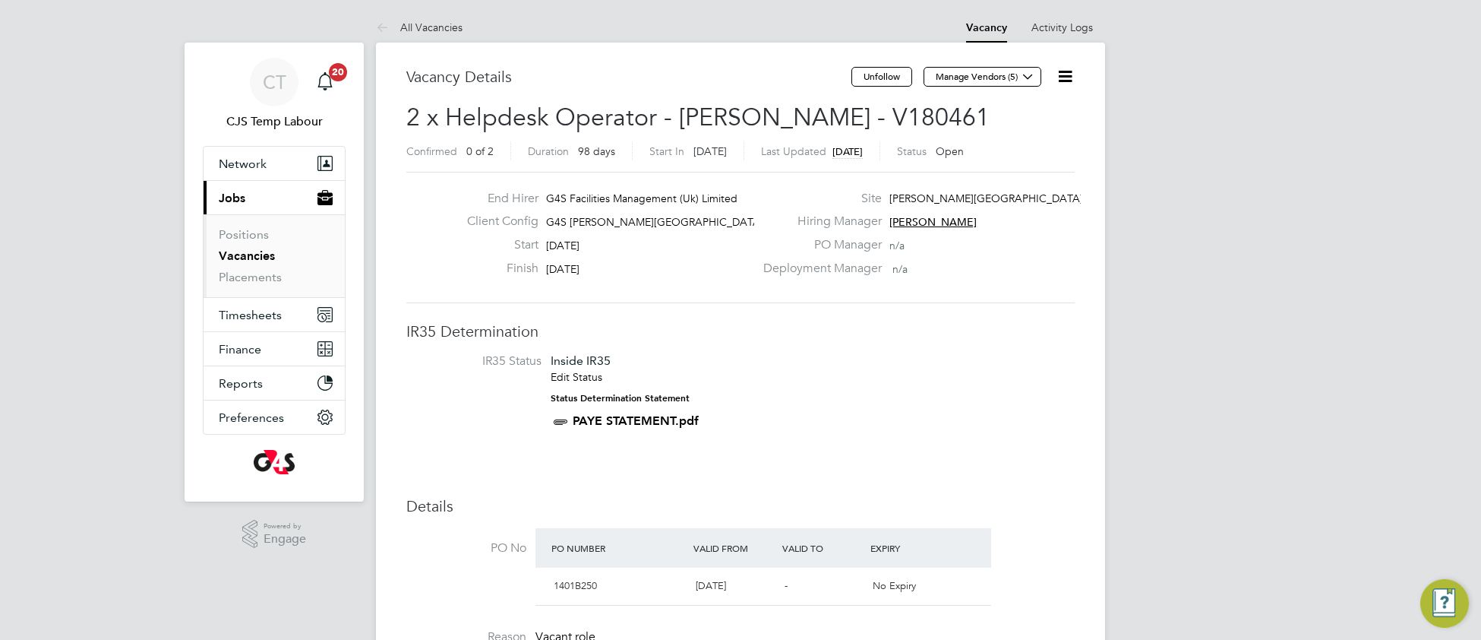
click at [1025, 75] on icon at bounding box center [1027, 76] width 11 height 11
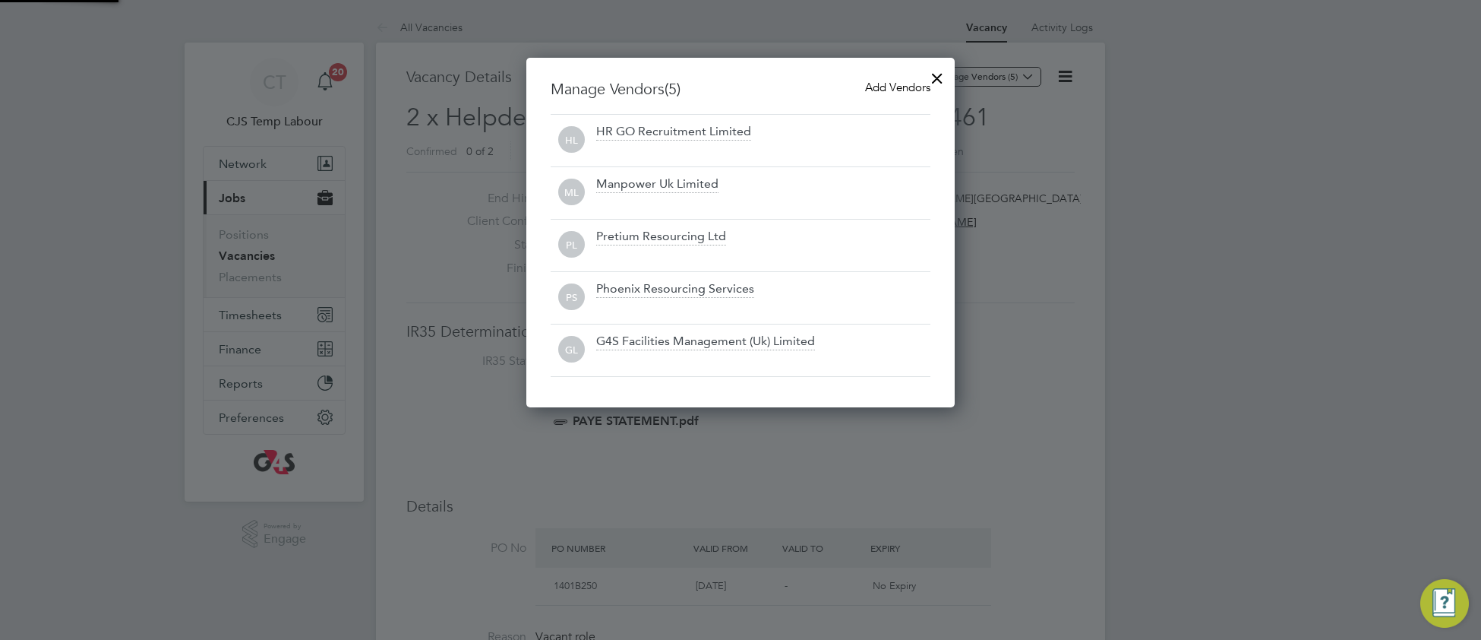
scroll to position [351, 429]
click at [943, 79] on div at bounding box center [937, 74] width 27 height 27
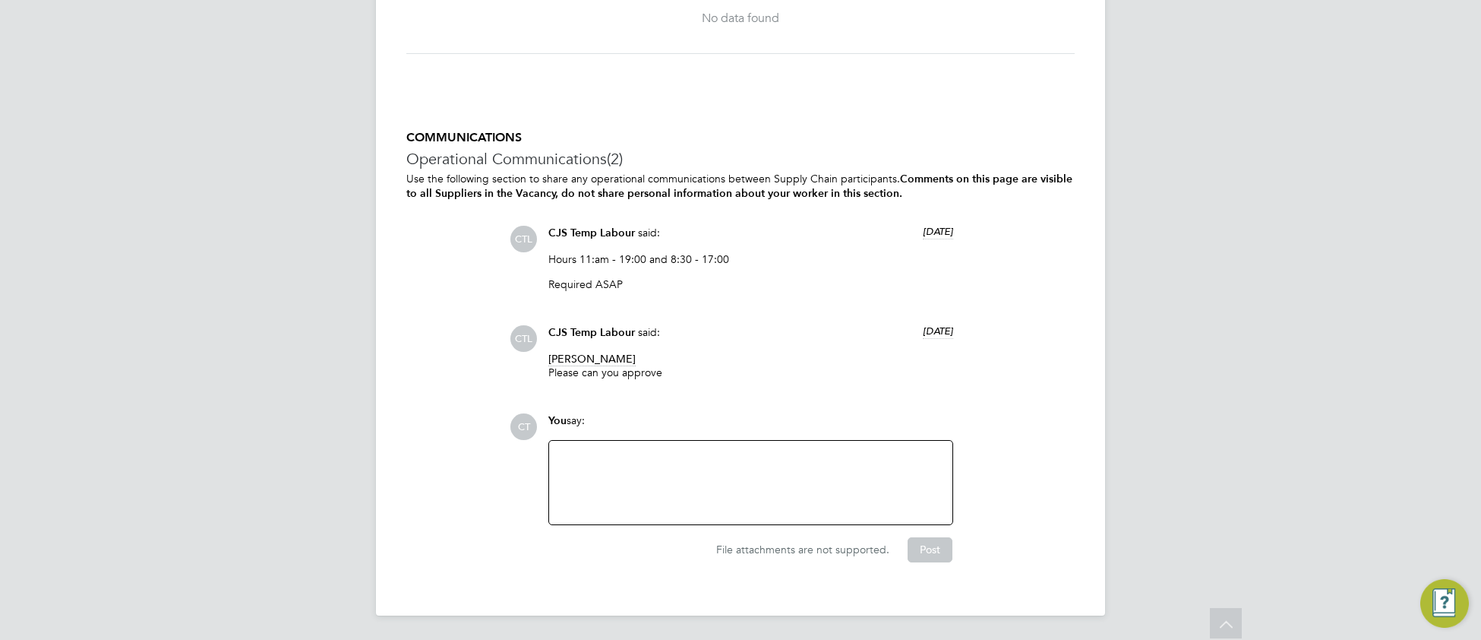
scroll to position [2776, 0]
click at [635, 488] on div at bounding box center [750, 482] width 385 height 65
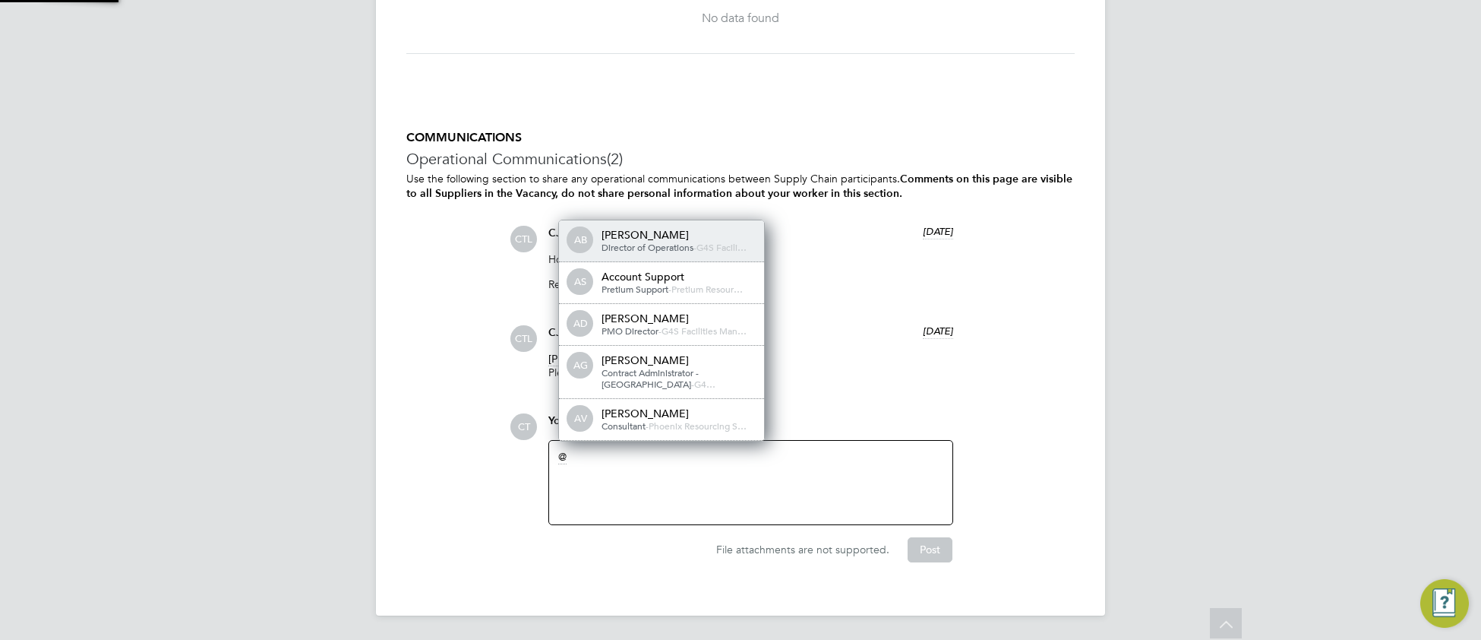
scroll to position [11, 153]
click at [580, 482] on div at bounding box center [750, 482] width 385 height 65
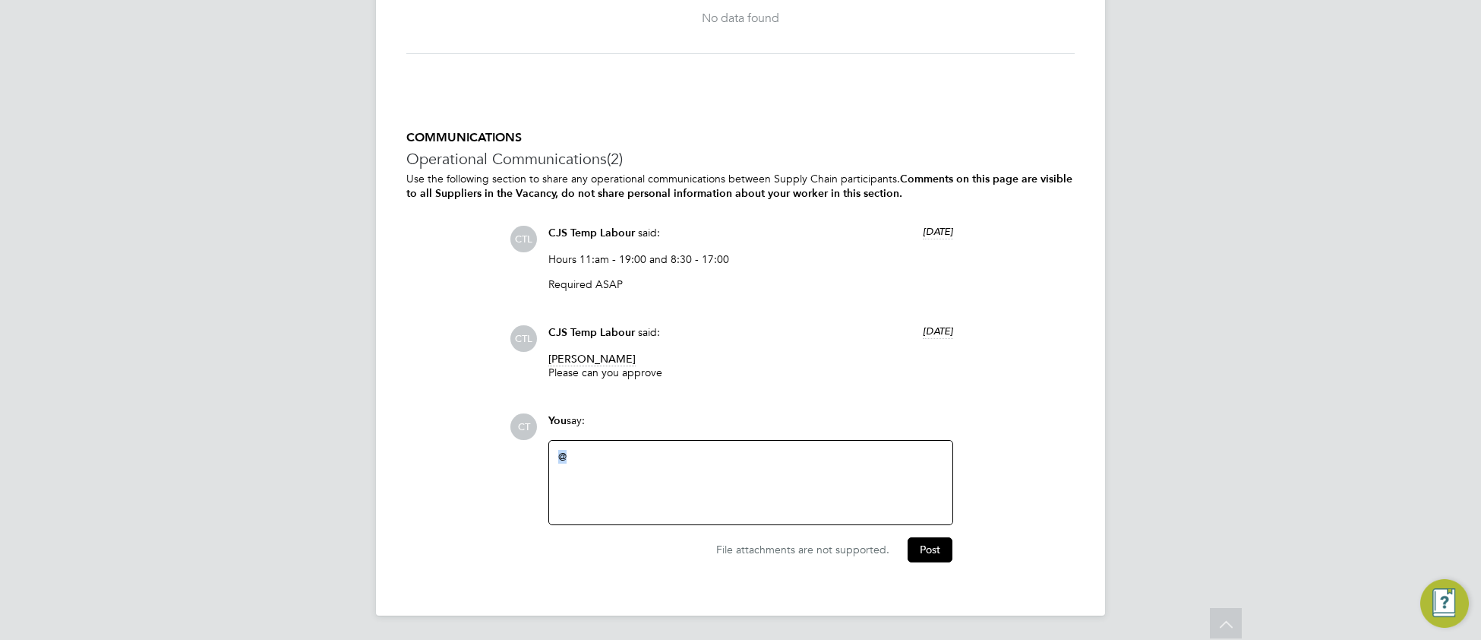
drag, startPoint x: 573, startPoint y: 459, endPoint x: 552, endPoint y: 458, distance: 21.3
click at [552, 458] on div "@" at bounding box center [750, 483] width 403 height 84
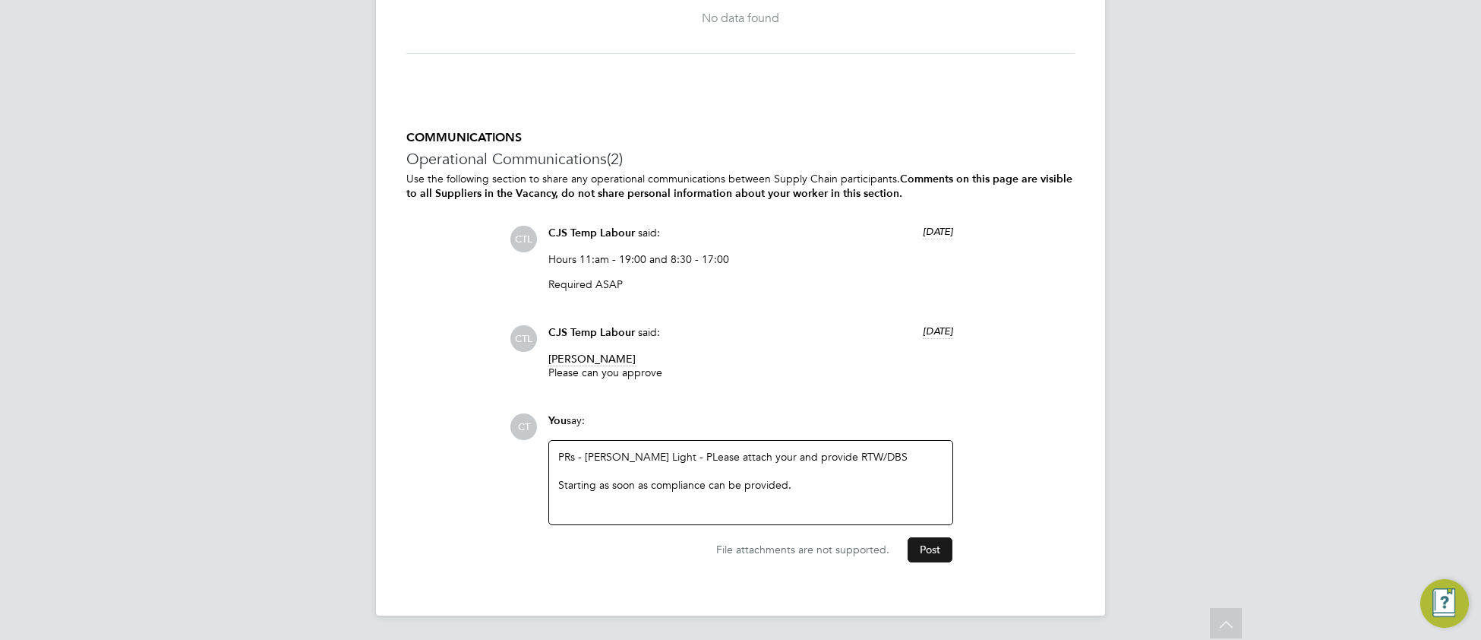
click at [943, 553] on button "Post" at bounding box center [930, 549] width 45 height 24
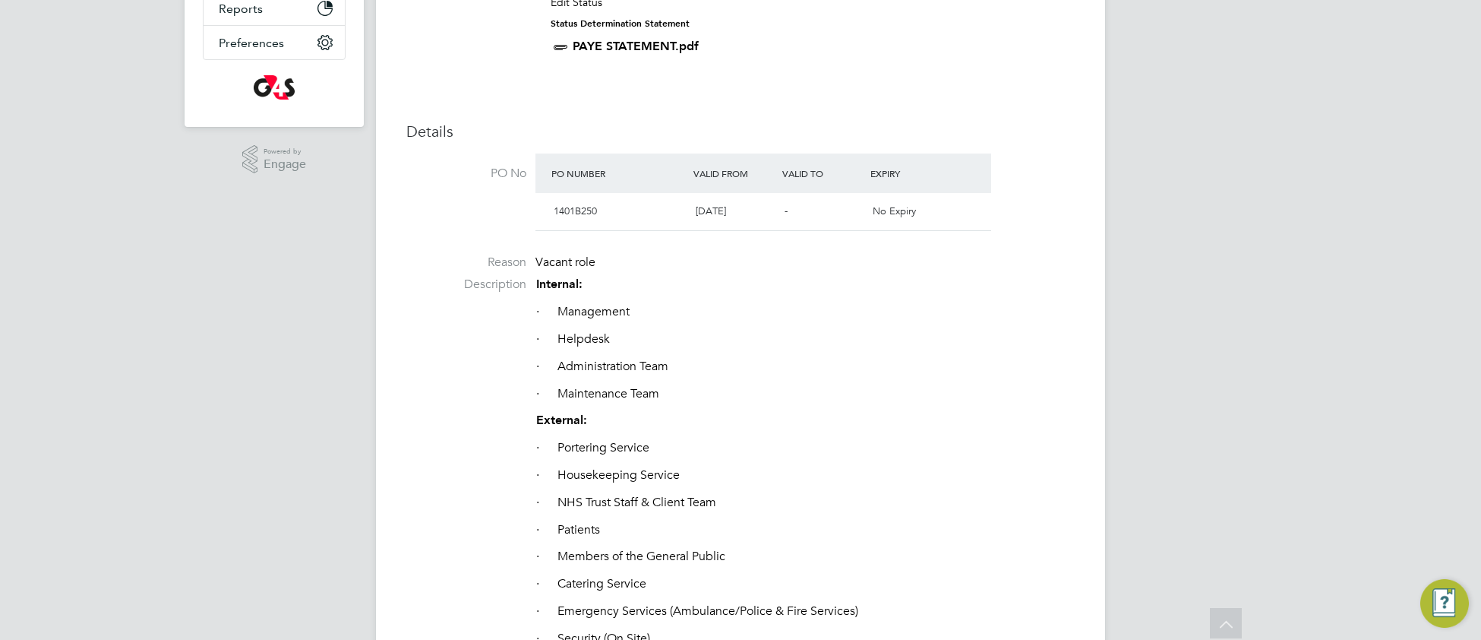
scroll to position [0, 0]
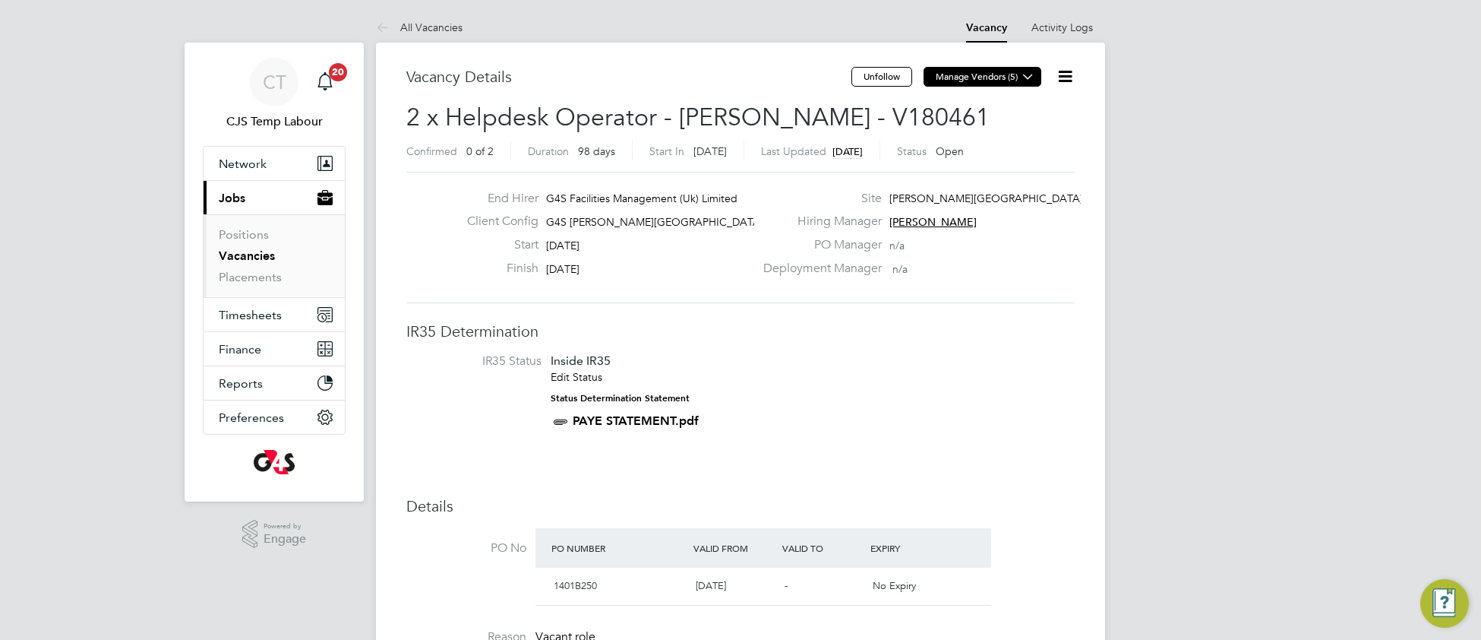
click at [1031, 82] on icon at bounding box center [1027, 76] width 11 height 11
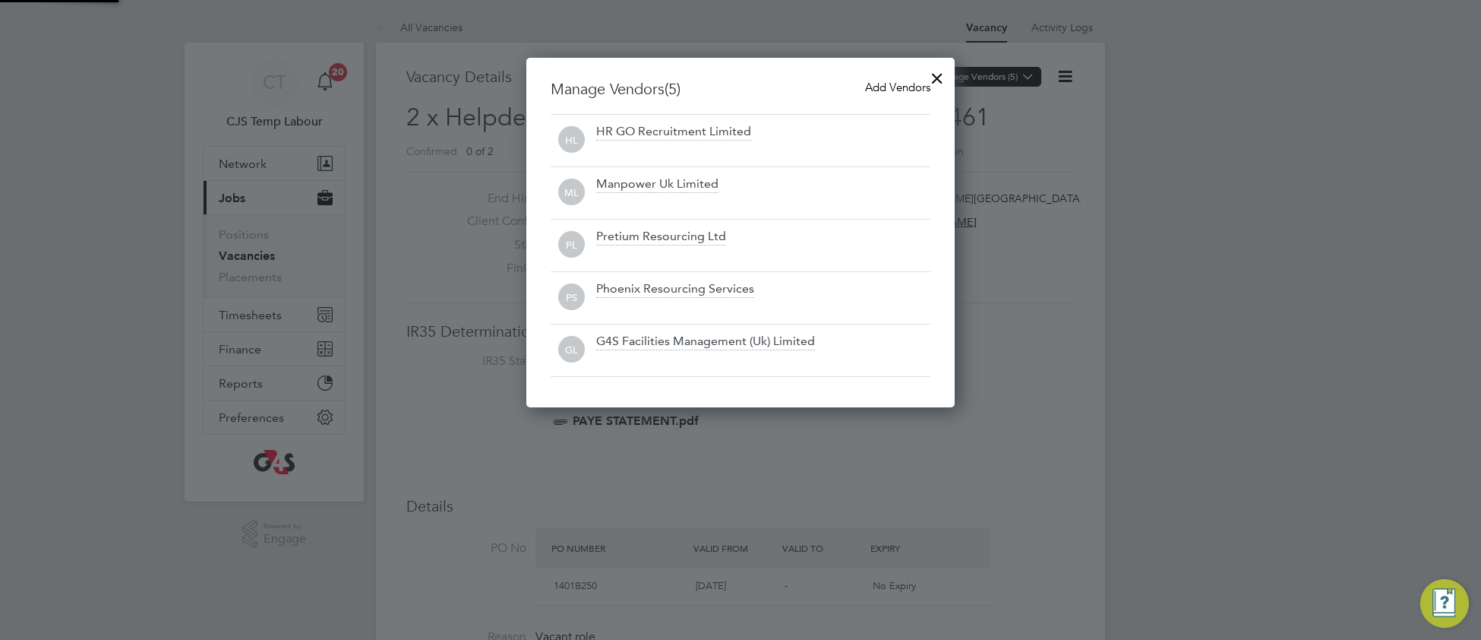
scroll to position [351, 429]
click at [939, 79] on div at bounding box center [937, 74] width 27 height 27
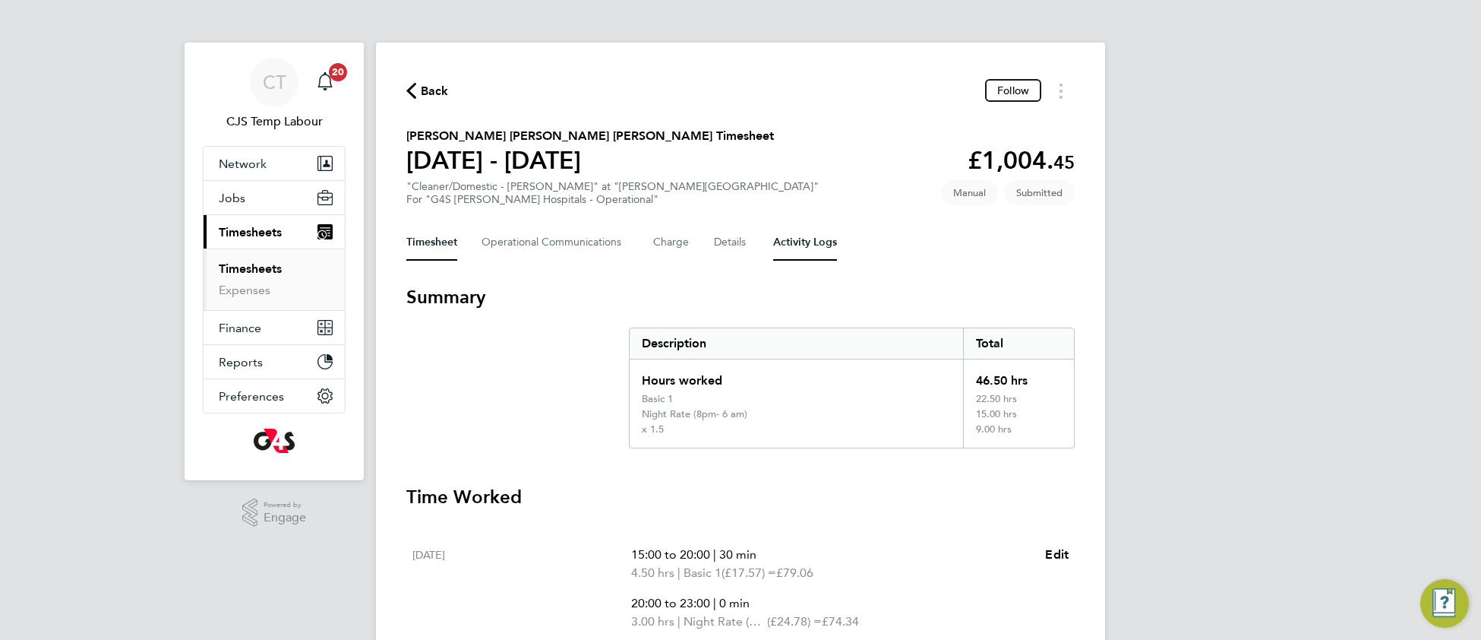
click at [820, 243] on Logs-tab "Activity Logs" at bounding box center [805, 242] width 64 height 36
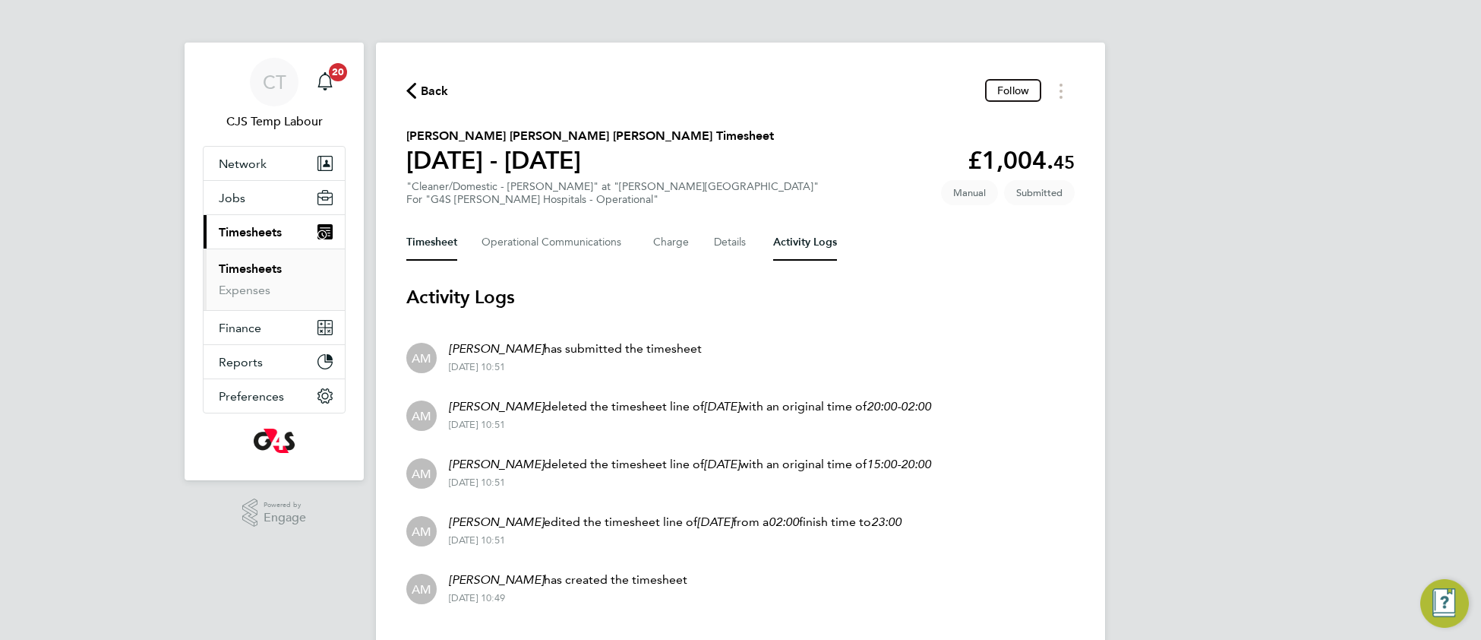
click at [435, 235] on button "Timesheet" at bounding box center [431, 242] width 51 height 36
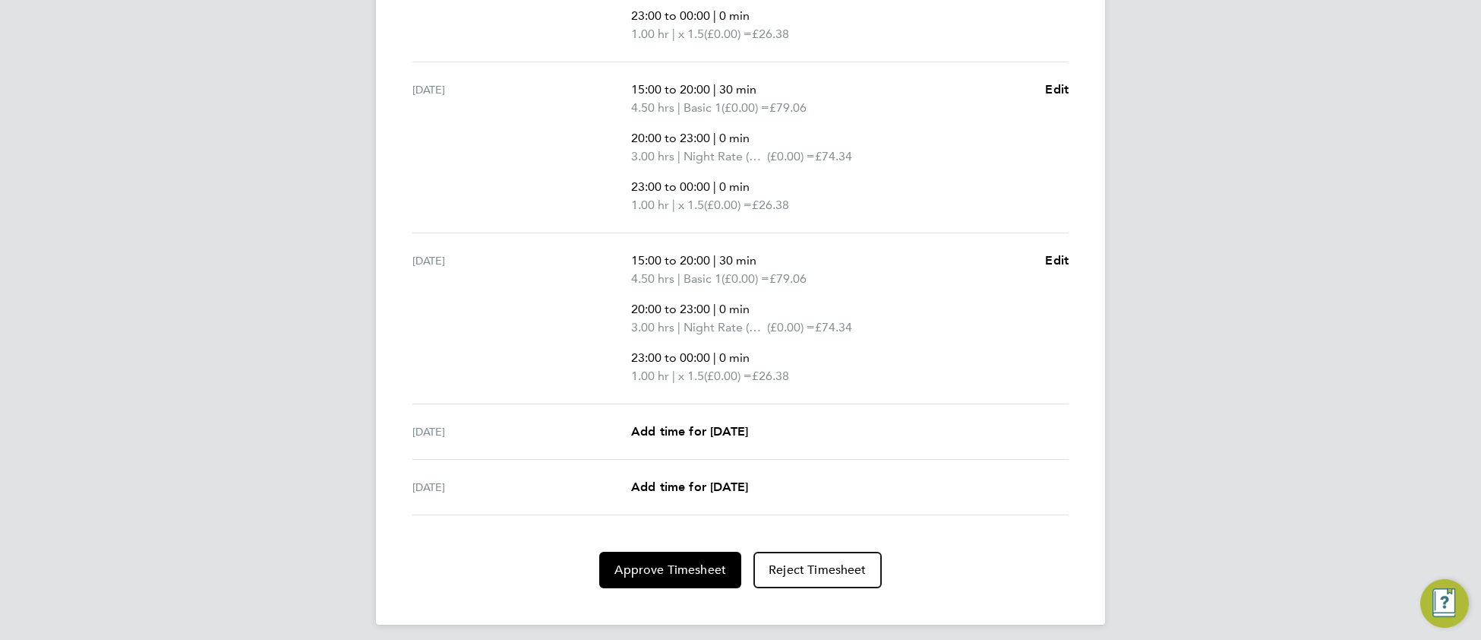
scroll to position [985, 0]
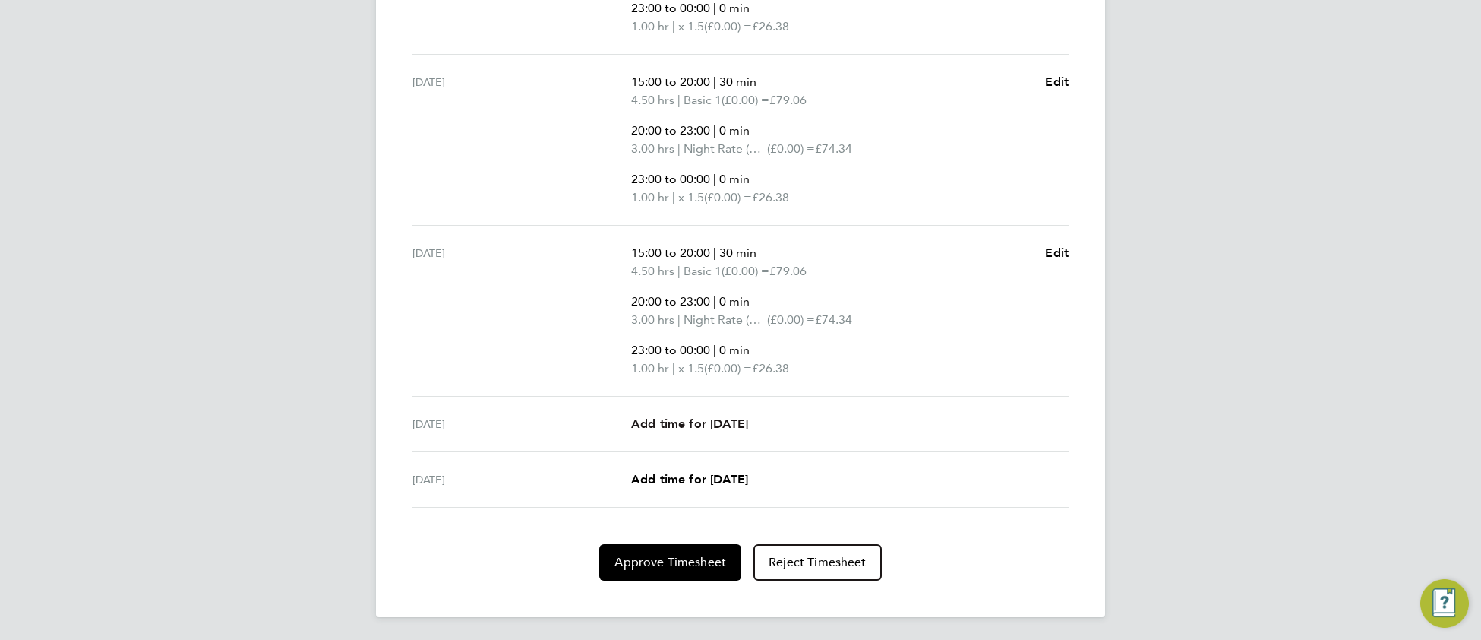
click at [705, 422] on span "Add time for [DATE]" at bounding box center [689, 423] width 117 height 14
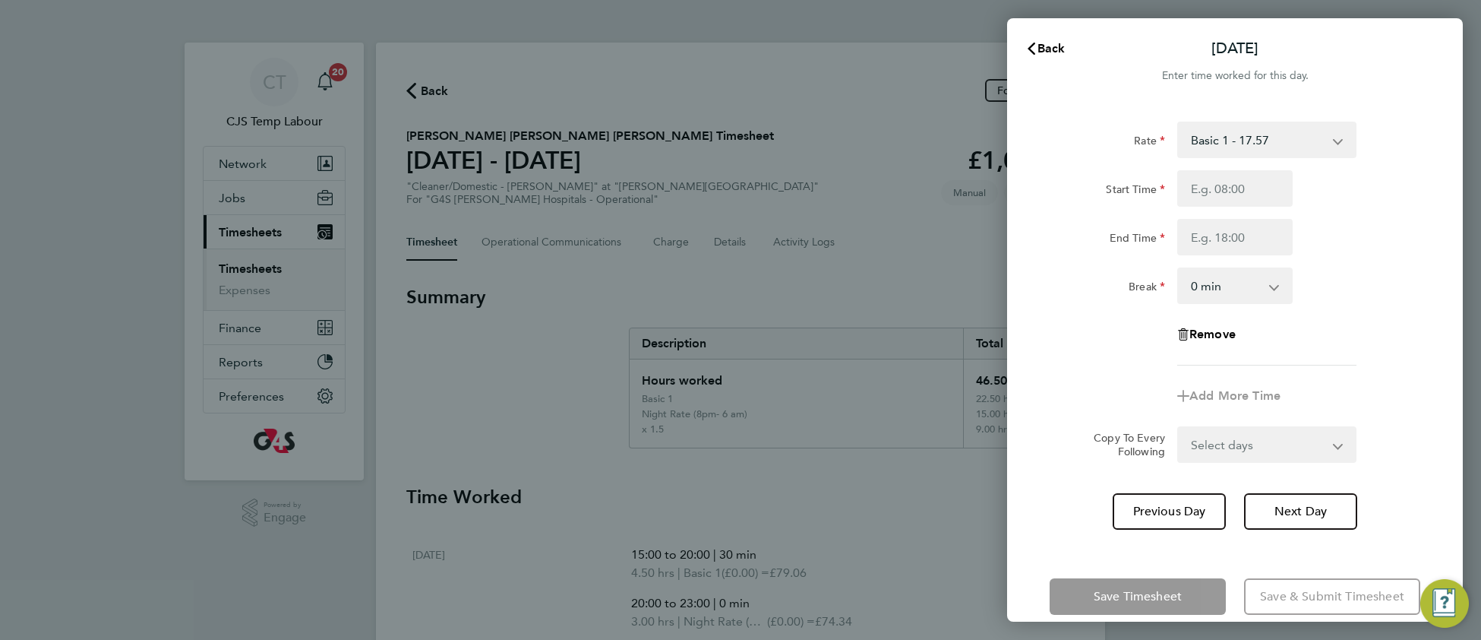
click at [1265, 142] on select "Basic 1 - 17.57 [DATE] & BH Rate - 32.15 x 1.5 - 26.38 [DATE] Rate - 24.78 Nigh…" at bounding box center [1258, 139] width 158 height 33
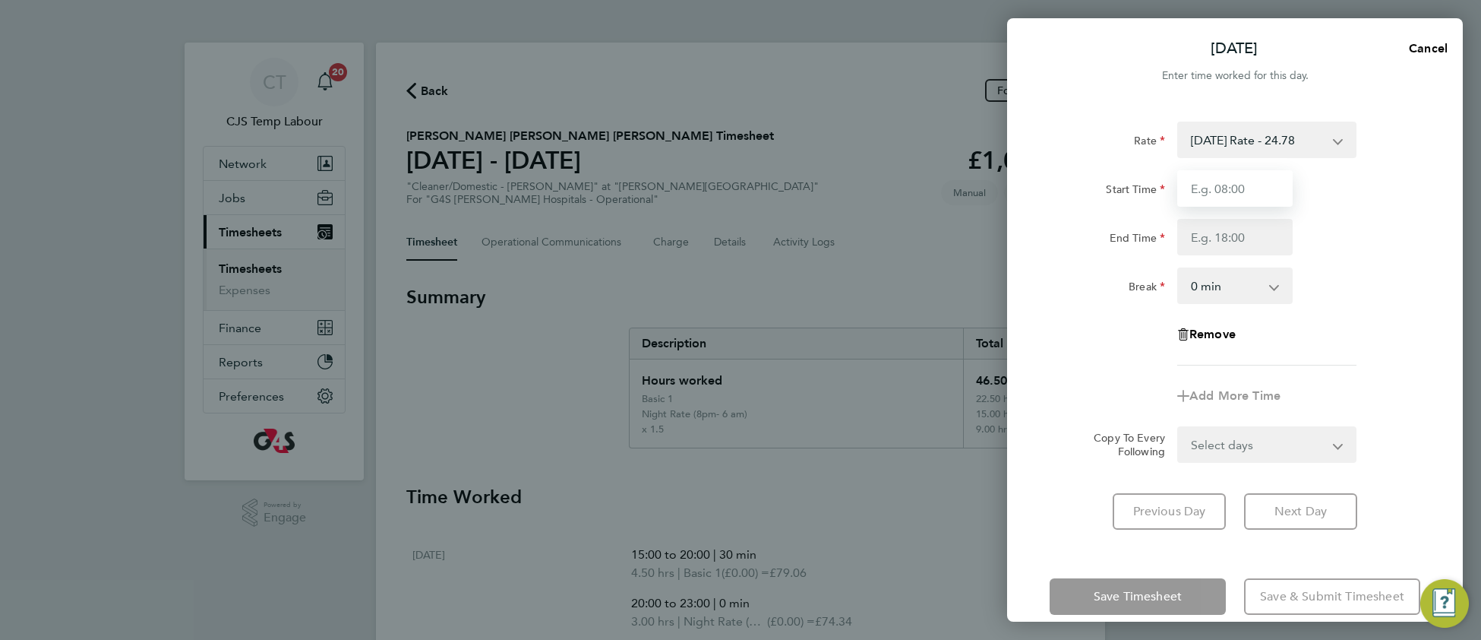
click at [1256, 185] on input "Start Time" at bounding box center [1234, 188] width 115 height 36
type input "22:00"
click at [1190, 239] on input "End Time" at bounding box center [1234, 237] width 115 height 36
type input "06:00"
click at [1352, 307] on div "Rate [DATE] Rate - 24.78 Basic 1 - 17.57 [DATE] & BH Rate - 32.15 x 1.5 - 26.38…" at bounding box center [1235, 244] width 371 height 244
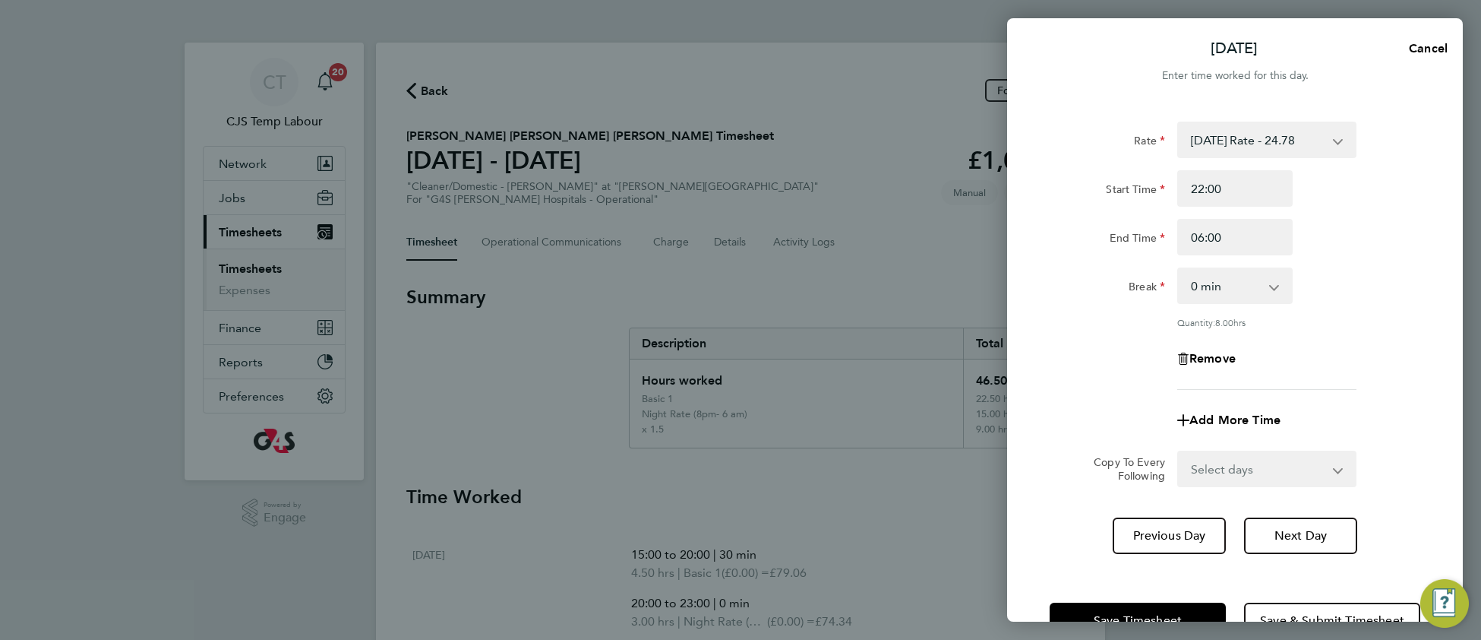
click at [1251, 294] on select "0 min 15 min 30 min 45 min 60 min 75 min 90 min" at bounding box center [1226, 285] width 94 height 33
select select "30"
click at [1179, 269] on select "0 min 15 min 30 min 45 min 60 min 75 min 90 min" at bounding box center [1226, 285] width 94 height 33
click at [1361, 357] on div "Remove" at bounding box center [1235, 358] width 383 height 36
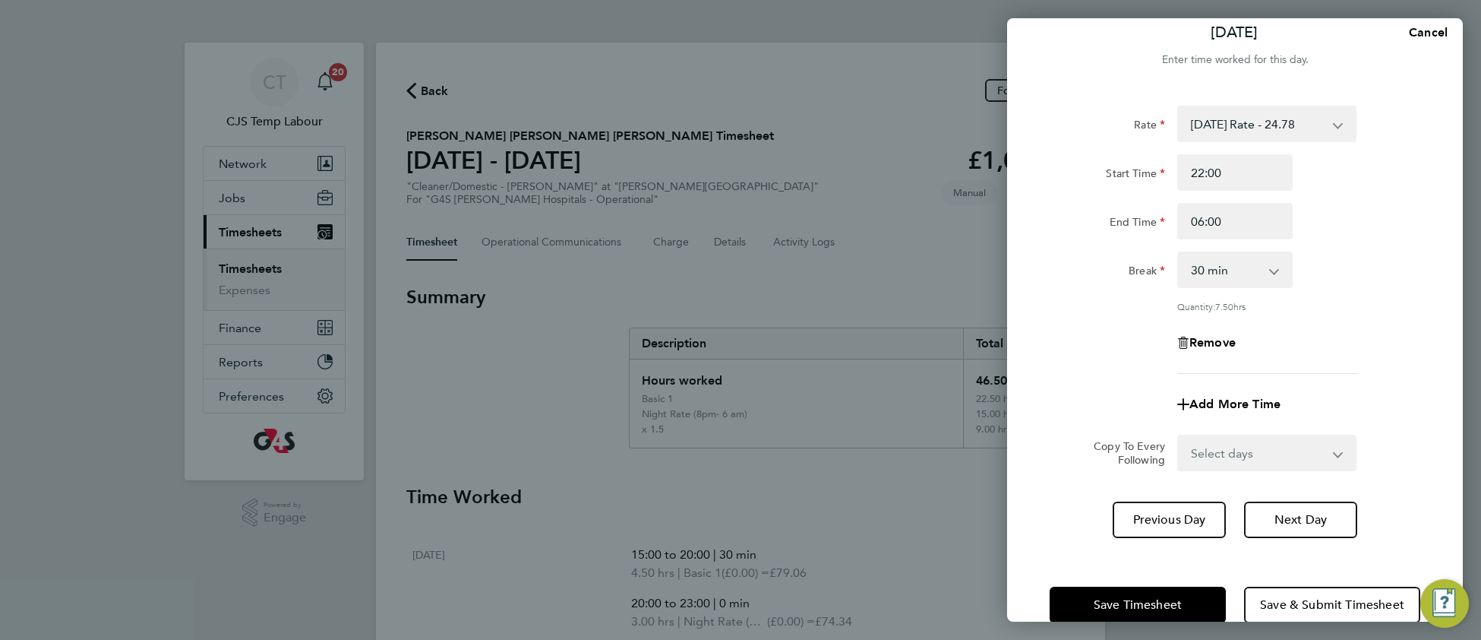
scroll to position [45, 0]
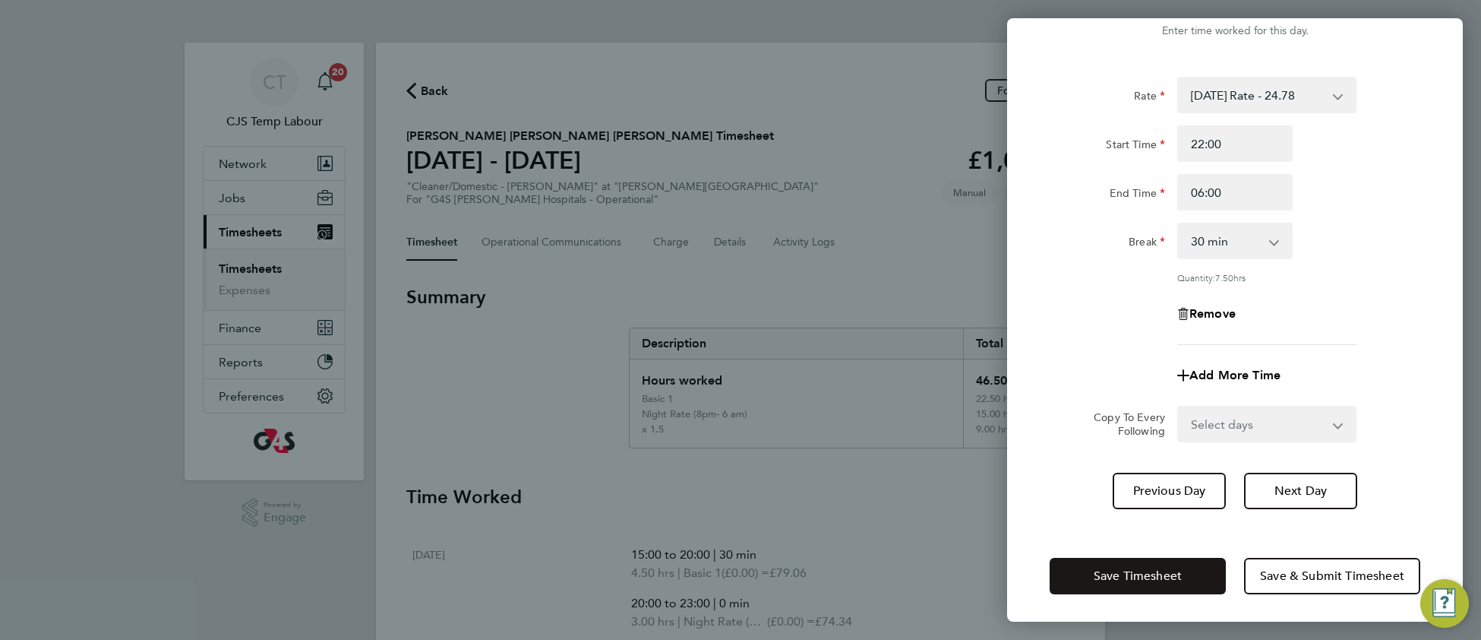
click at [1088, 571] on button "Save Timesheet" at bounding box center [1138, 576] width 176 height 36
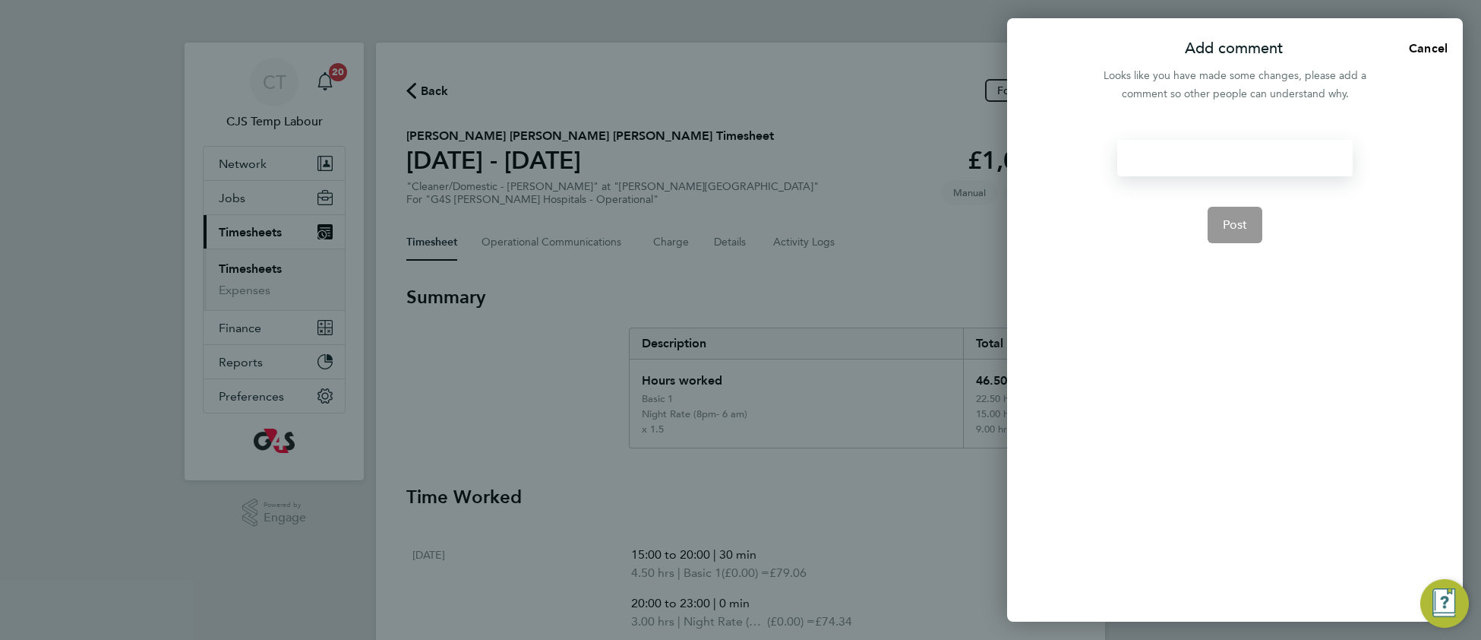
click at [1177, 163] on div at bounding box center [1234, 158] width 235 height 36
drag, startPoint x: 1240, startPoint y: 218, endPoint x: 1231, endPoint y: 225, distance: 10.8
click at [1238, 220] on span "Post" at bounding box center [1235, 224] width 25 height 15
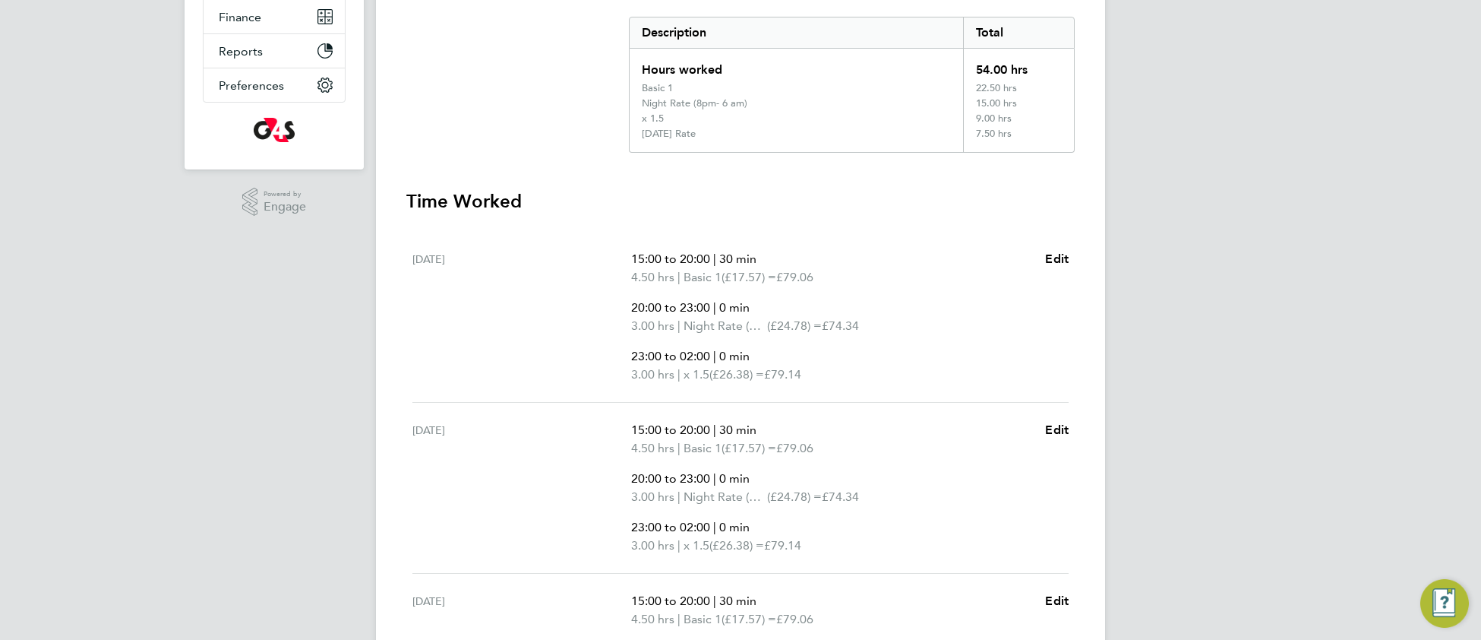
scroll to position [308, 0]
click at [1058, 257] on span "Edit" at bounding box center [1057, 261] width 24 height 14
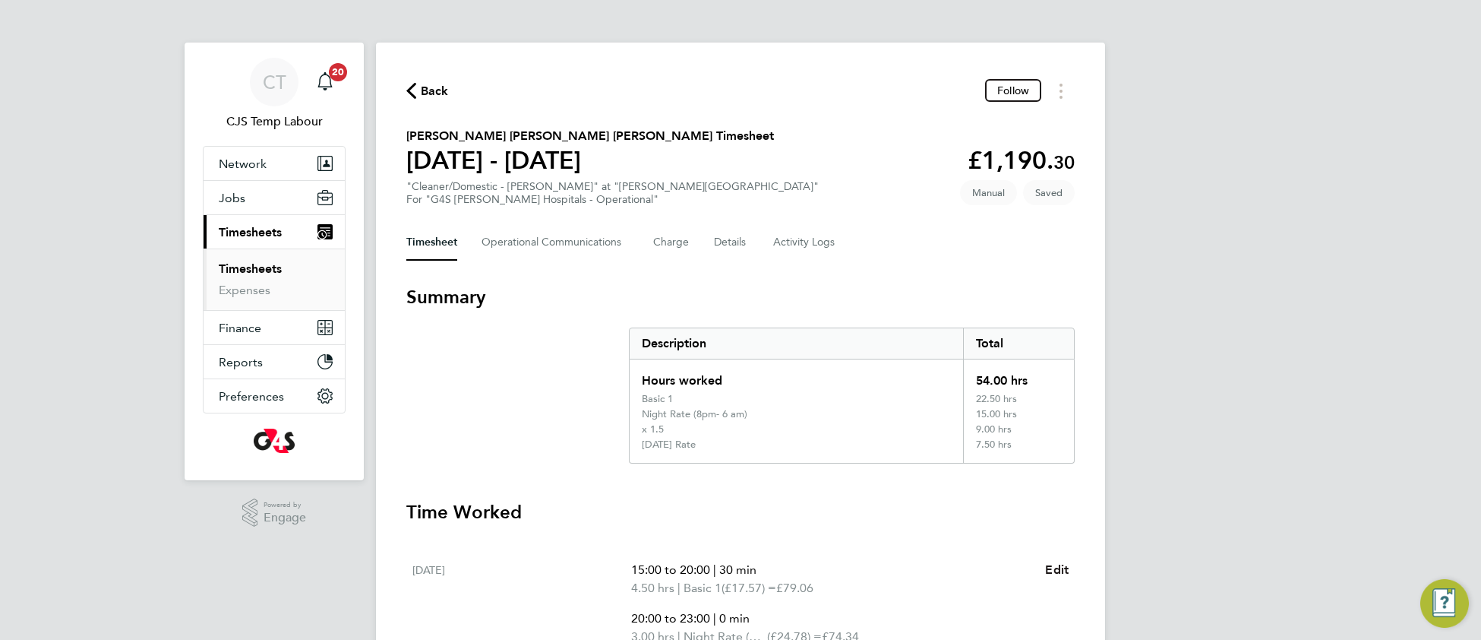
select select "30"
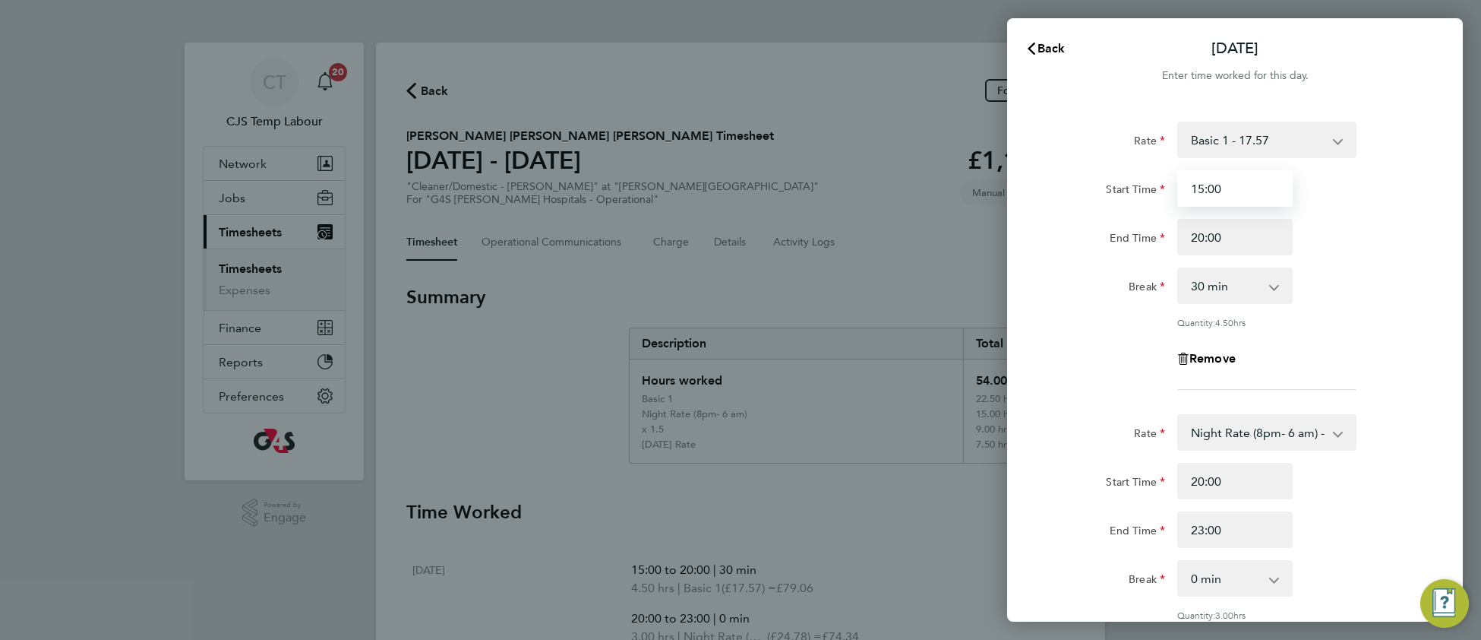
drag, startPoint x: 1203, startPoint y: 188, endPoint x: 1186, endPoint y: 187, distance: 16.8
click at [1186, 187] on input "15:00" at bounding box center [1234, 188] width 115 height 36
drag, startPoint x: 1208, startPoint y: 185, endPoint x: 1223, endPoint y: 186, distance: 15.2
click at [1223, 186] on input "14:00" at bounding box center [1234, 188] width 115 height 36
type input "14:30"
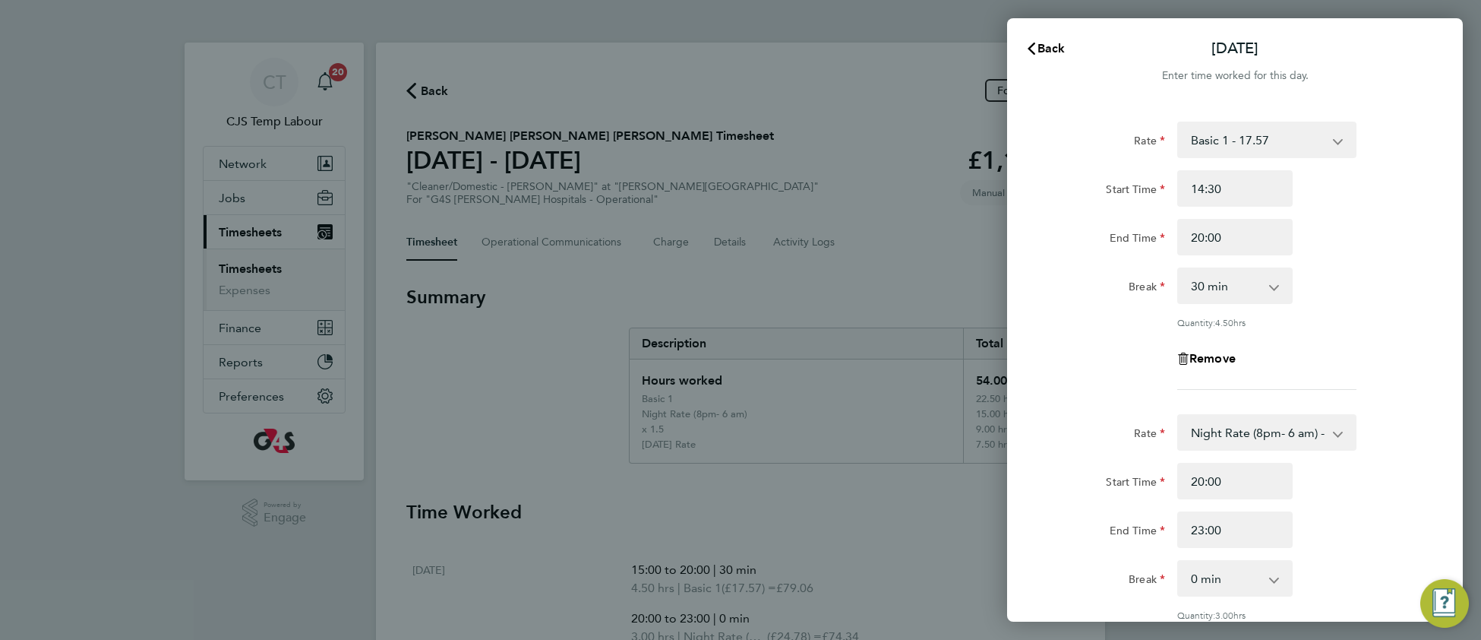
click at [1384, 270] on div "Break 0 min 15 min 30 min 45 min 60 min 75 min 90 min" at bounding box center [1235, 285] width 383 height 36
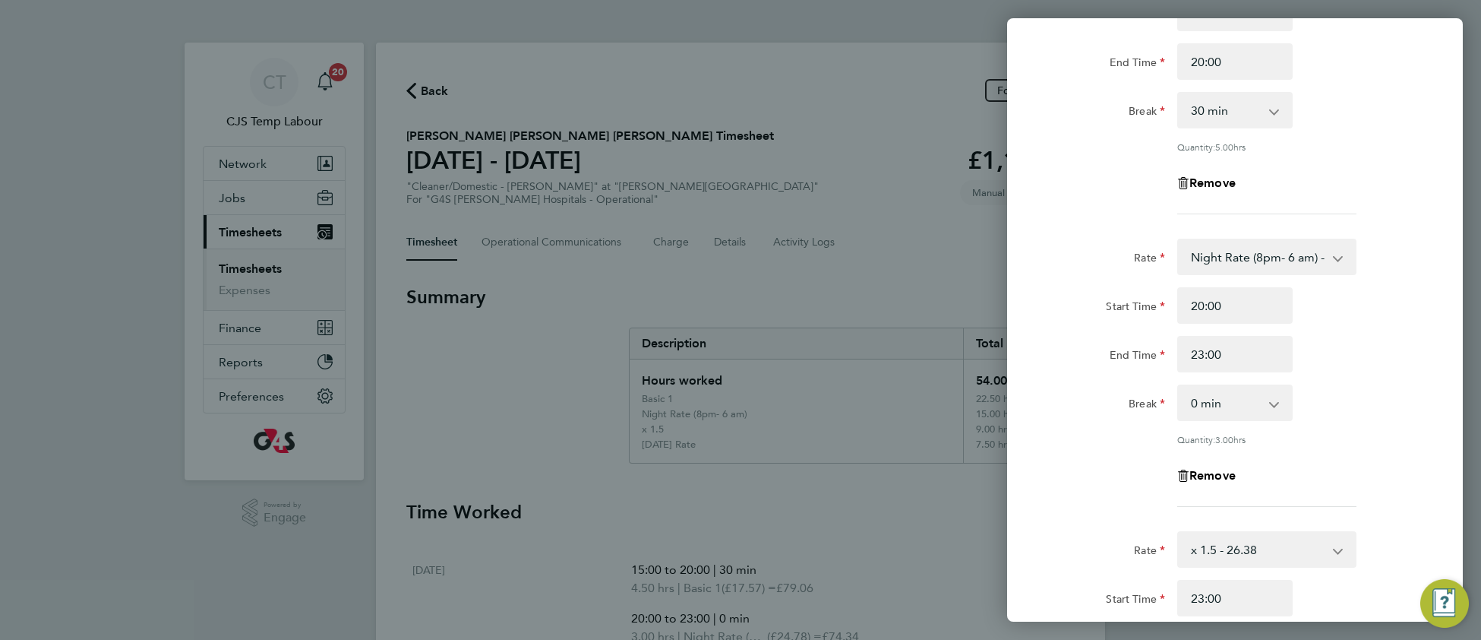
scroll to position [193, 0]
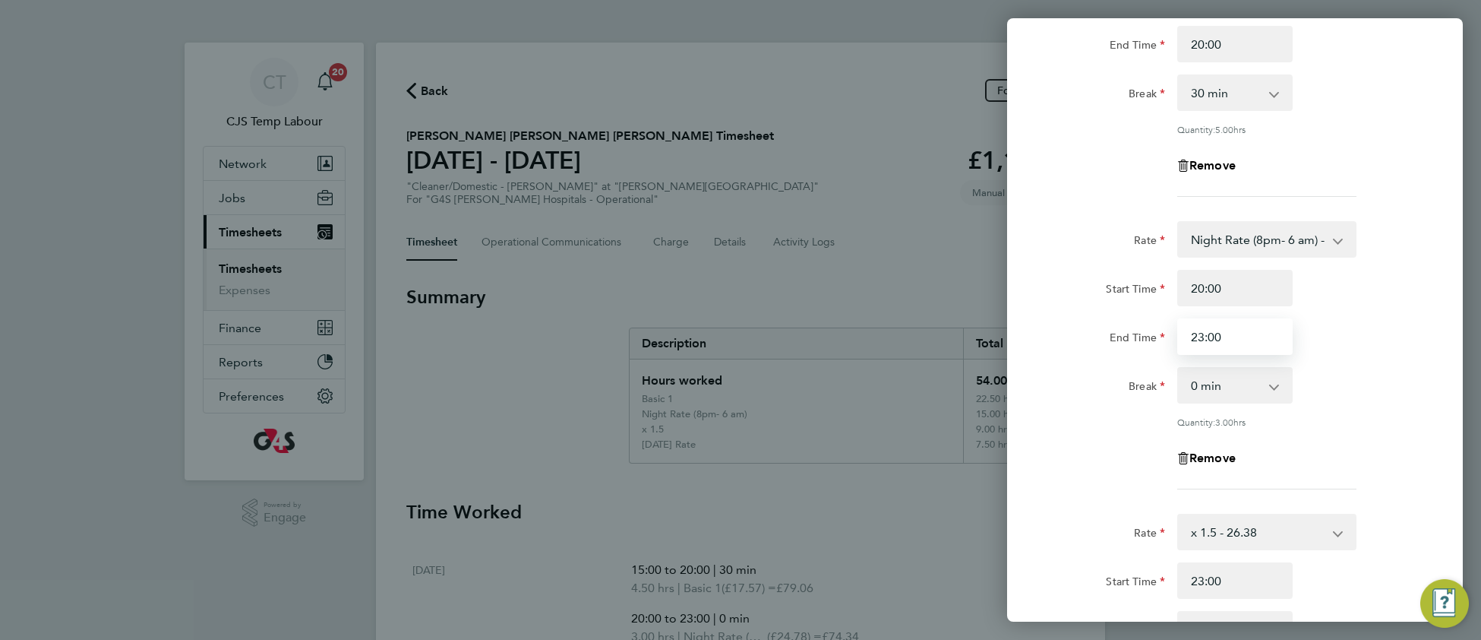
click at [1203, 330] on input "23:00" at bounding box center [1234, 336] width 115 height 36
type input "22:00"
click at [1391, 418] on div "Quantity: 3.00 hrs" at bounding box center [1235, 421] width 383 height 12
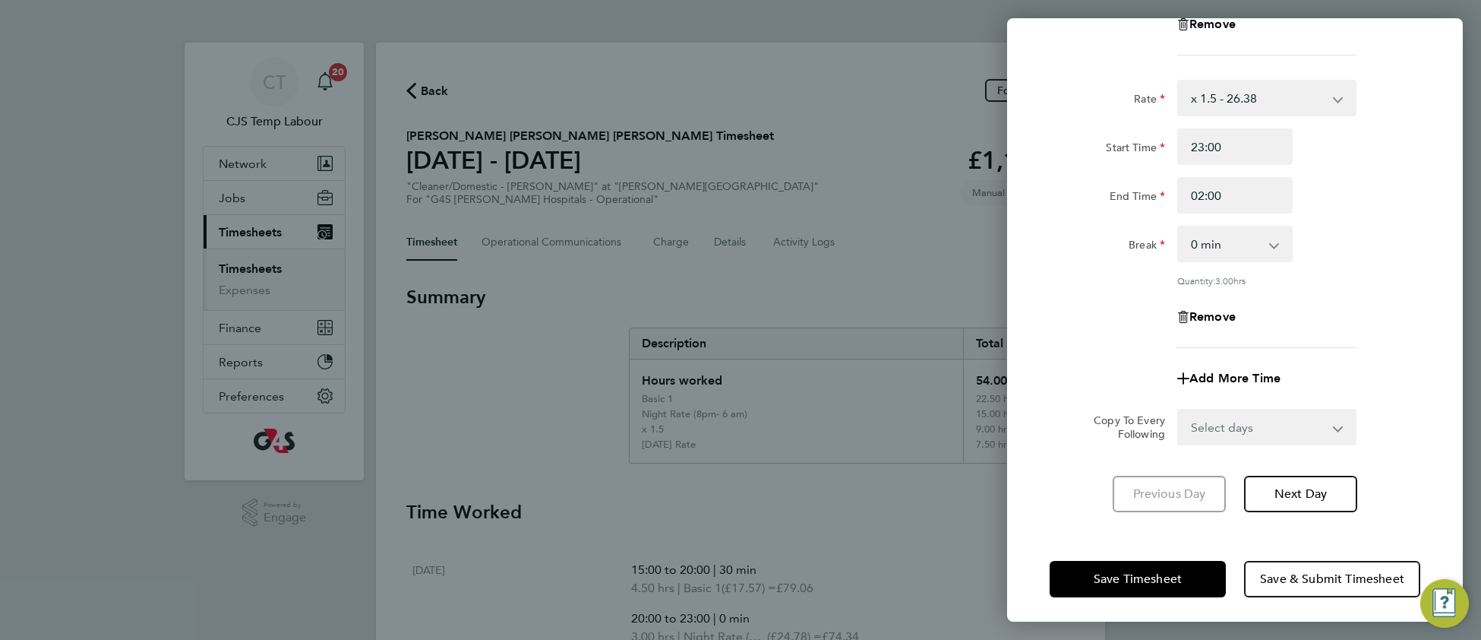
scroll to position [627, 0]
click at [1123, 574] on span "Save Timesheet" at bounding box center [1138, 577] width 88 height 15
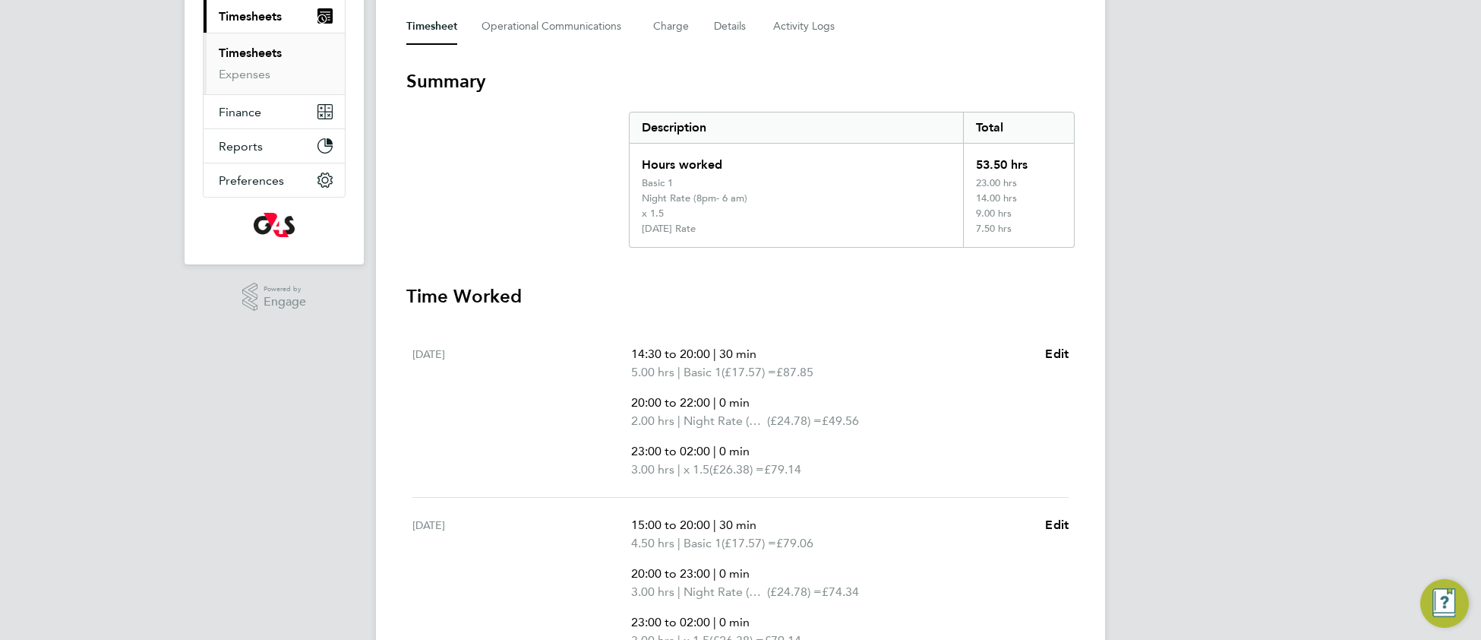
scroll to position [227, 0]
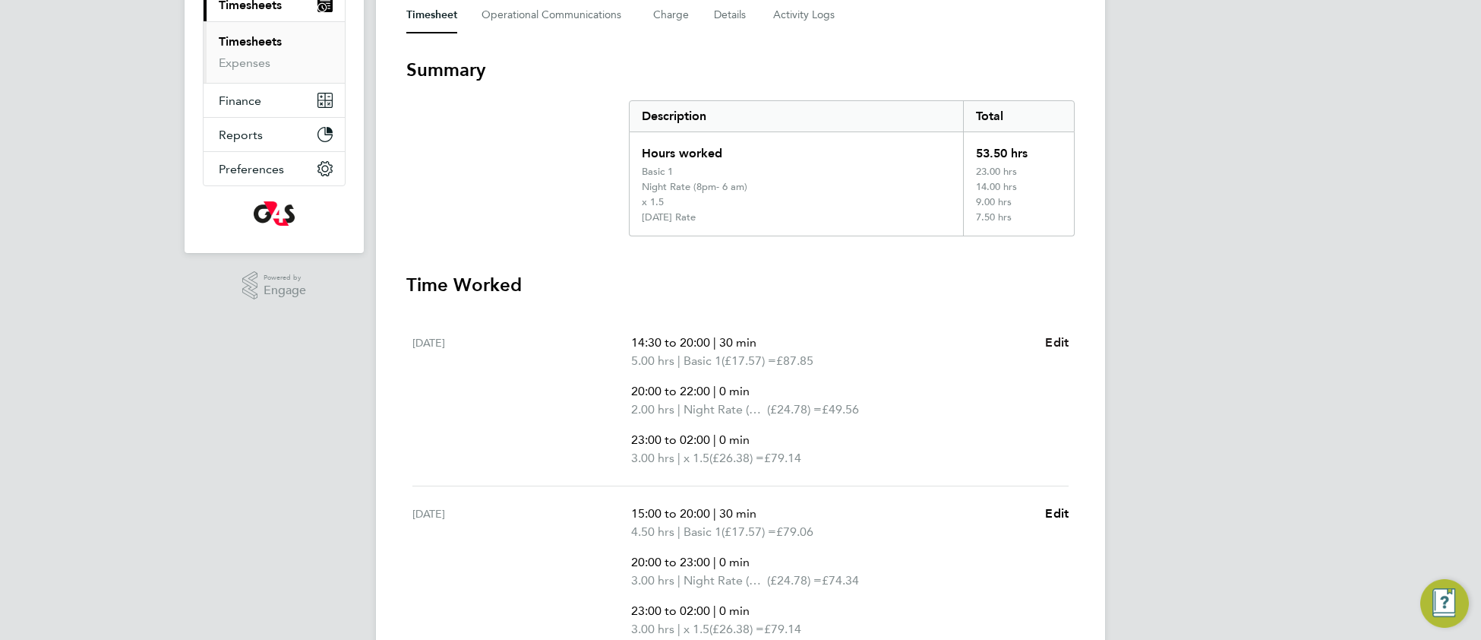
click at [1054, 341] on span "Edit" at bounding box center [1057, 342] width 24 height 14
select select "30"
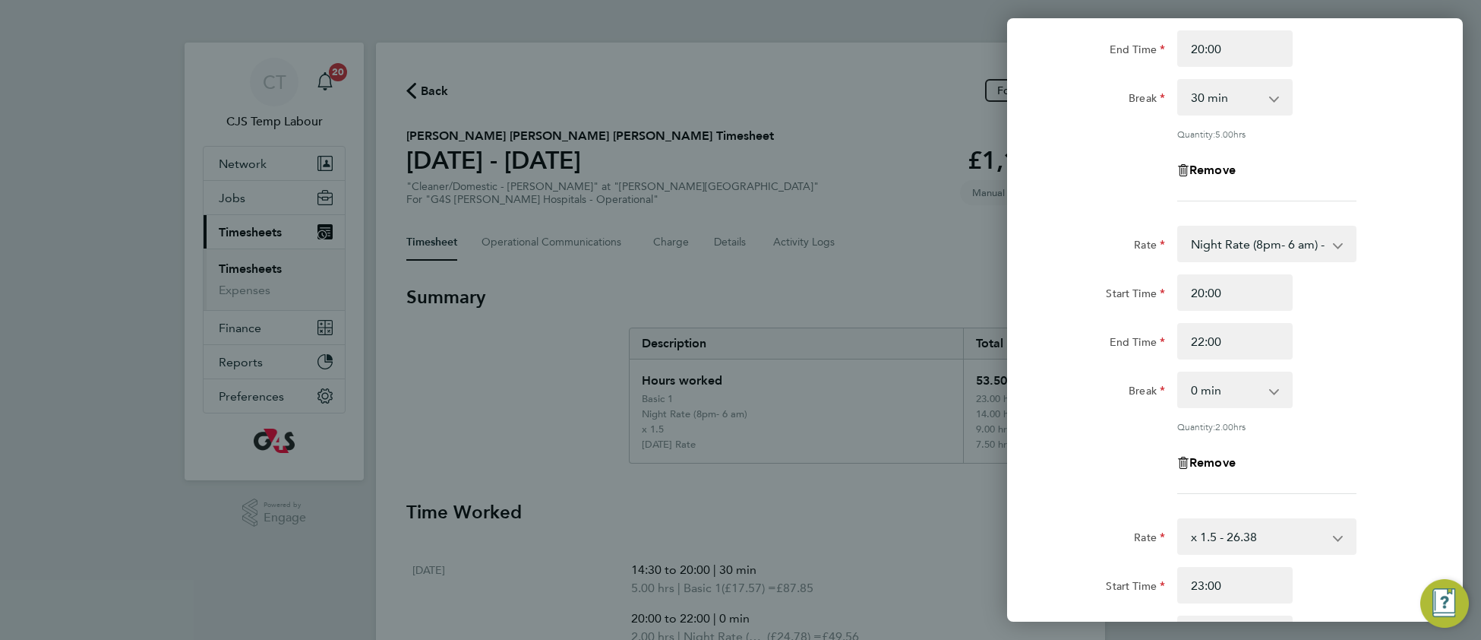
scroll to position [506, 0]
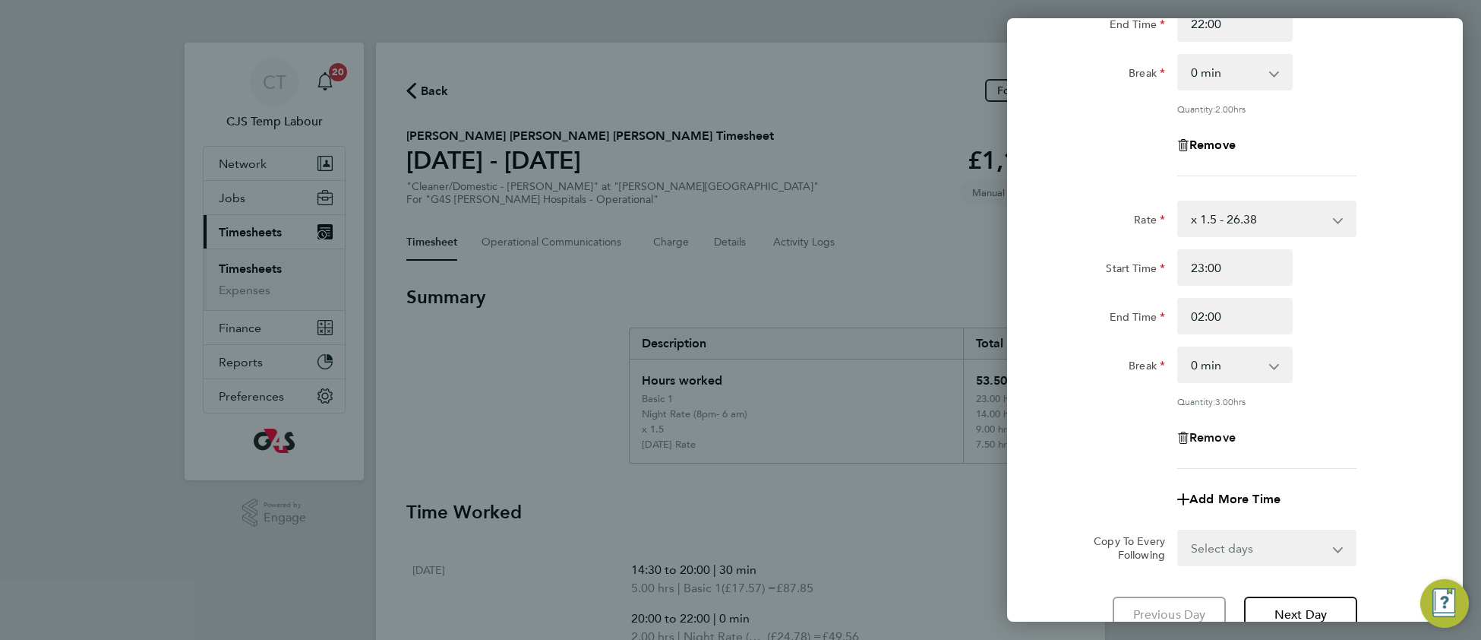
click at [1221, 434] on span "Remove" at bounding box center [1212, 437] width 46 height 14
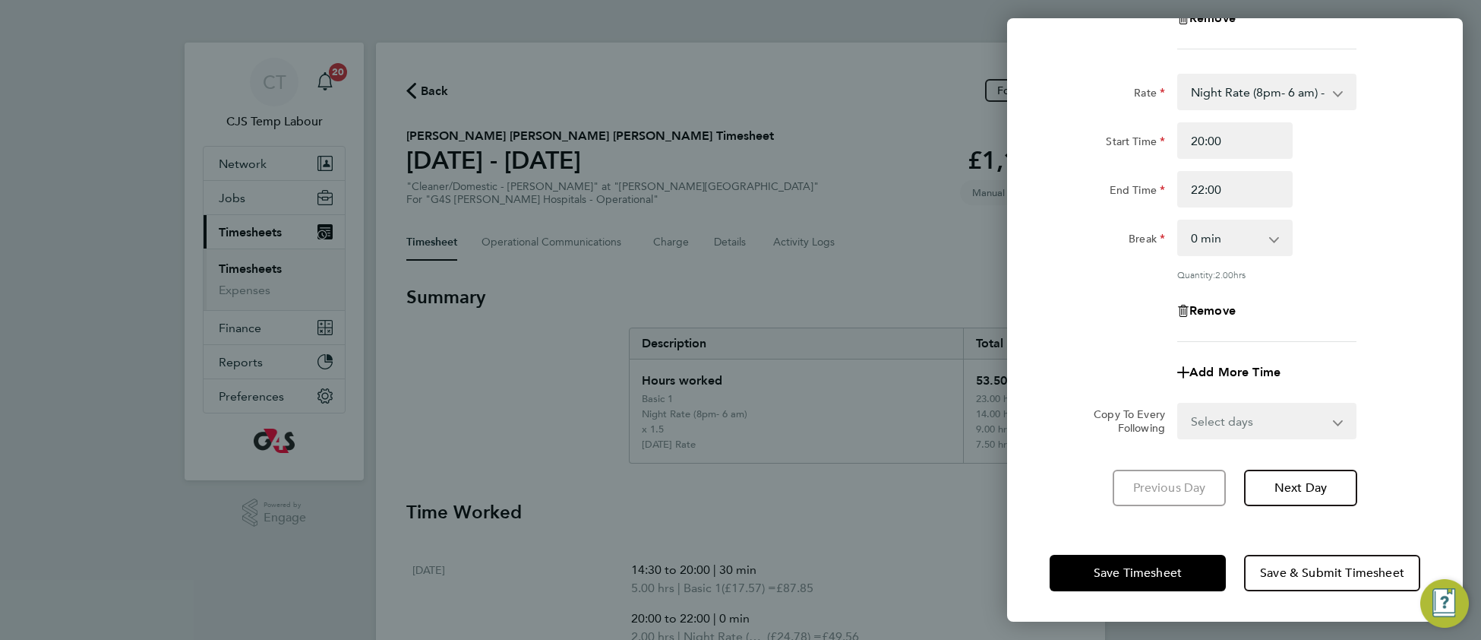
scroll to position [336, 0]
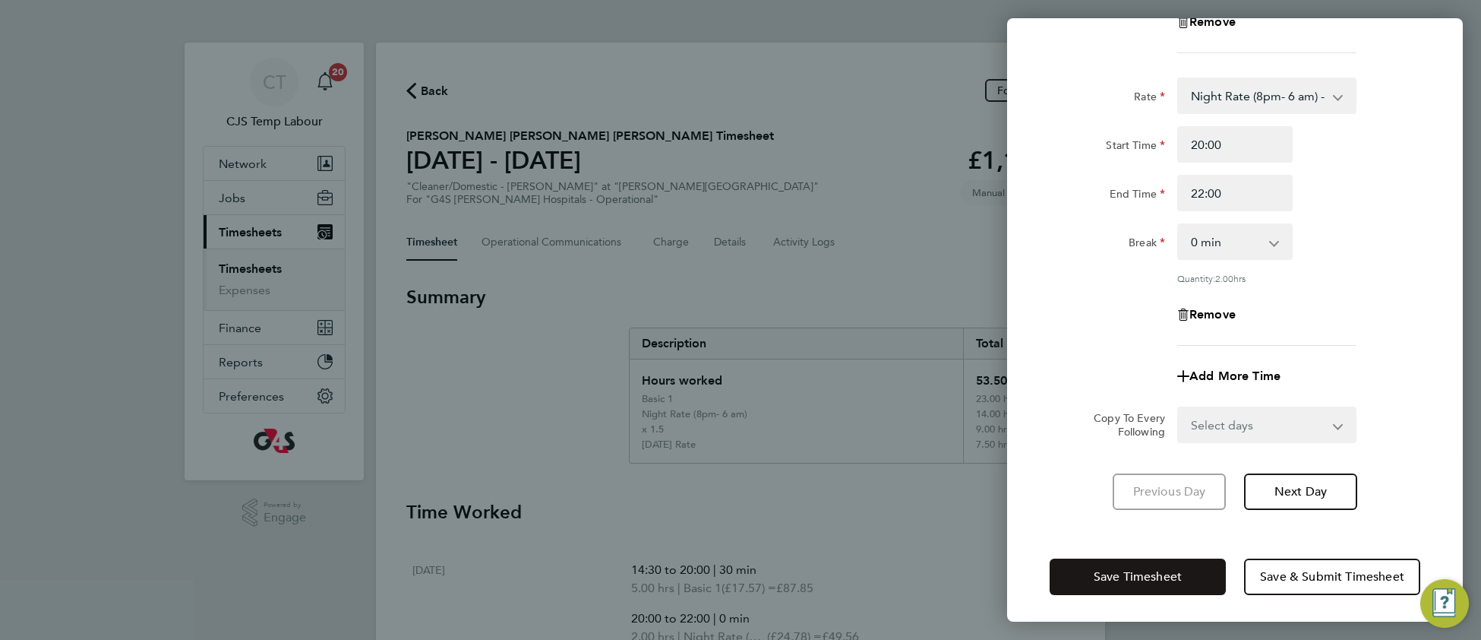
click at [1153, 572] on span "Save Timesheet" at bounding box center [1138, 576] width 88 height 15
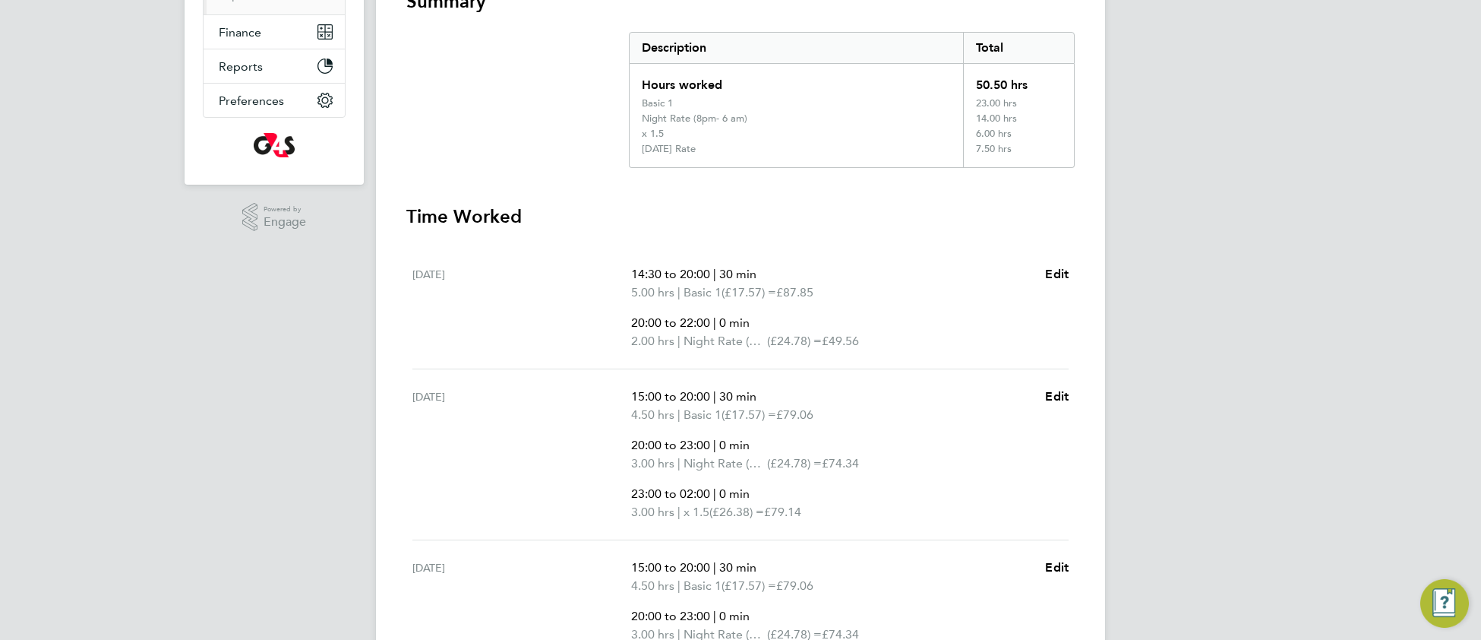
scroll to position [338, 0]
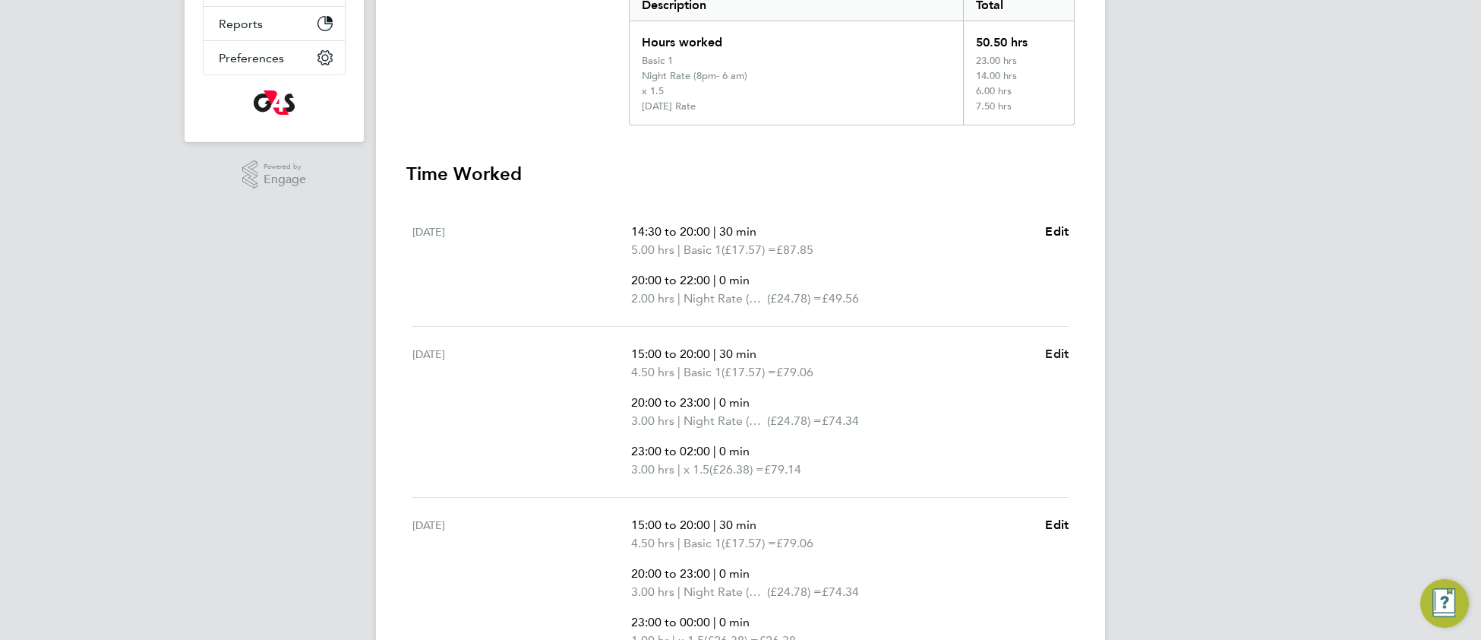
click at [1057, 355] on span "Edit" at bounding box center [1057, 353] width 24 height 14
select select "30"
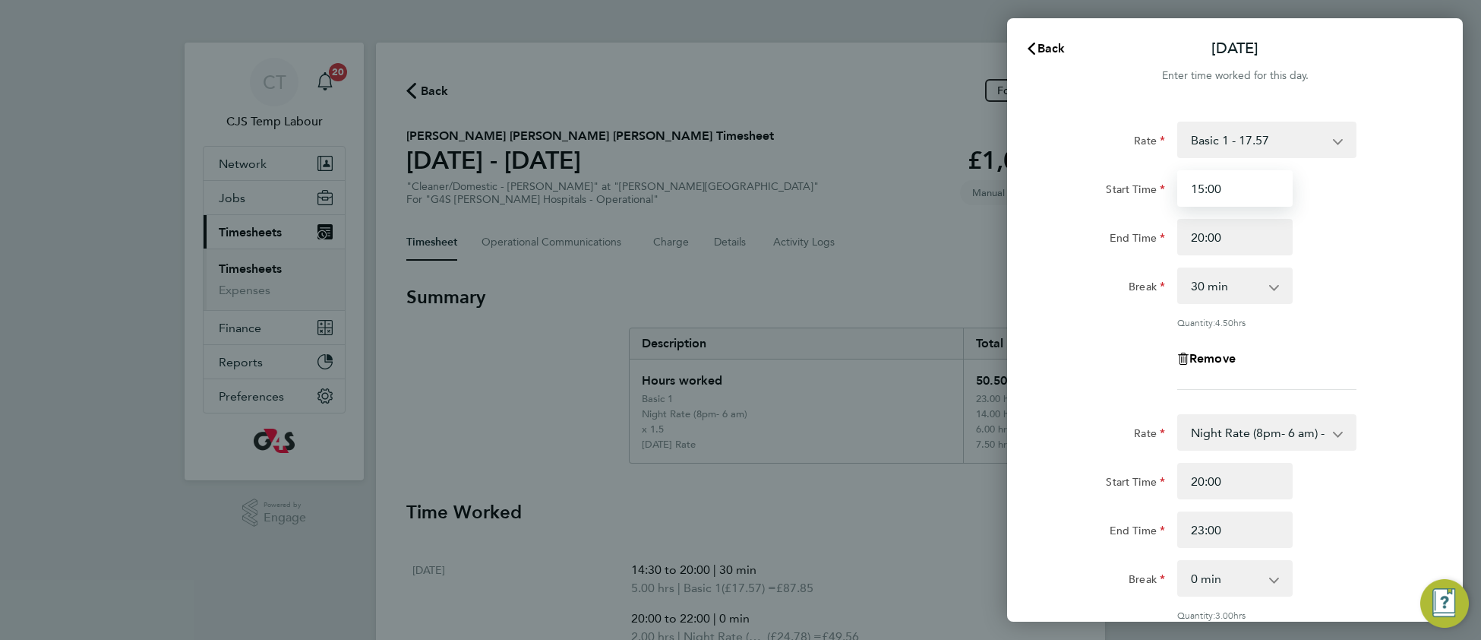
drag, startPoint x: 1203, startPoint y: 191, endPoint x: 1187, endPoint y: 191, distance: 16.0
click at [1187, 191] on input "15:00" at bounding box center [1234, 188] width 115 height 36
type input "12:00"
click at [1345, 263] on div "Rate Basic 1 - 17.57 Sunday & BH Rate - 32.15 x 1.5 - 26.38 Saturday Rate - 24.…" at bounding box center [1235, 256] width 371 height 268
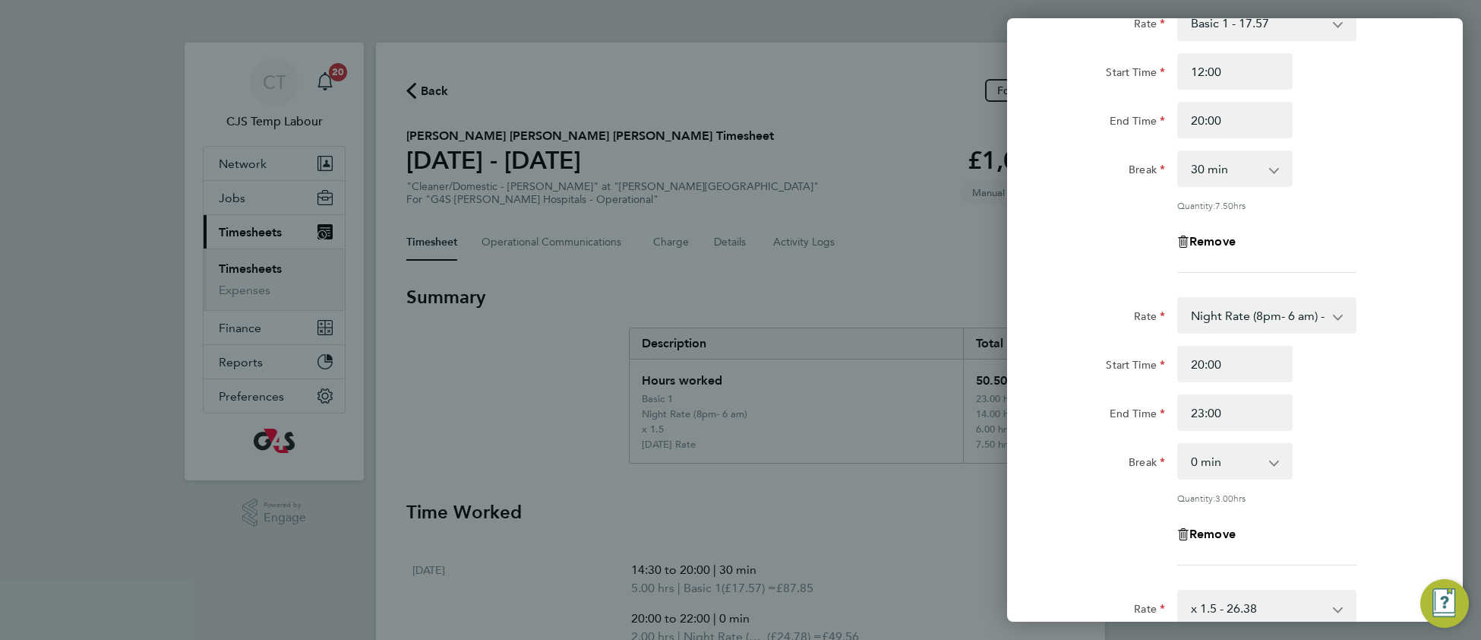
scroll to position [120, 0]
click at [1202, 410] on input "23:00" at bounding box center [1234, 409] width 115 height 36
click at [1373, 442] on app-timesheet-line-hourly "Start Time 20:00 End Time 20:00 Break 0 min 15 min 30 min 45 min 60 min 75 min …" at bounding box center [1235, 422] width 371 height 158
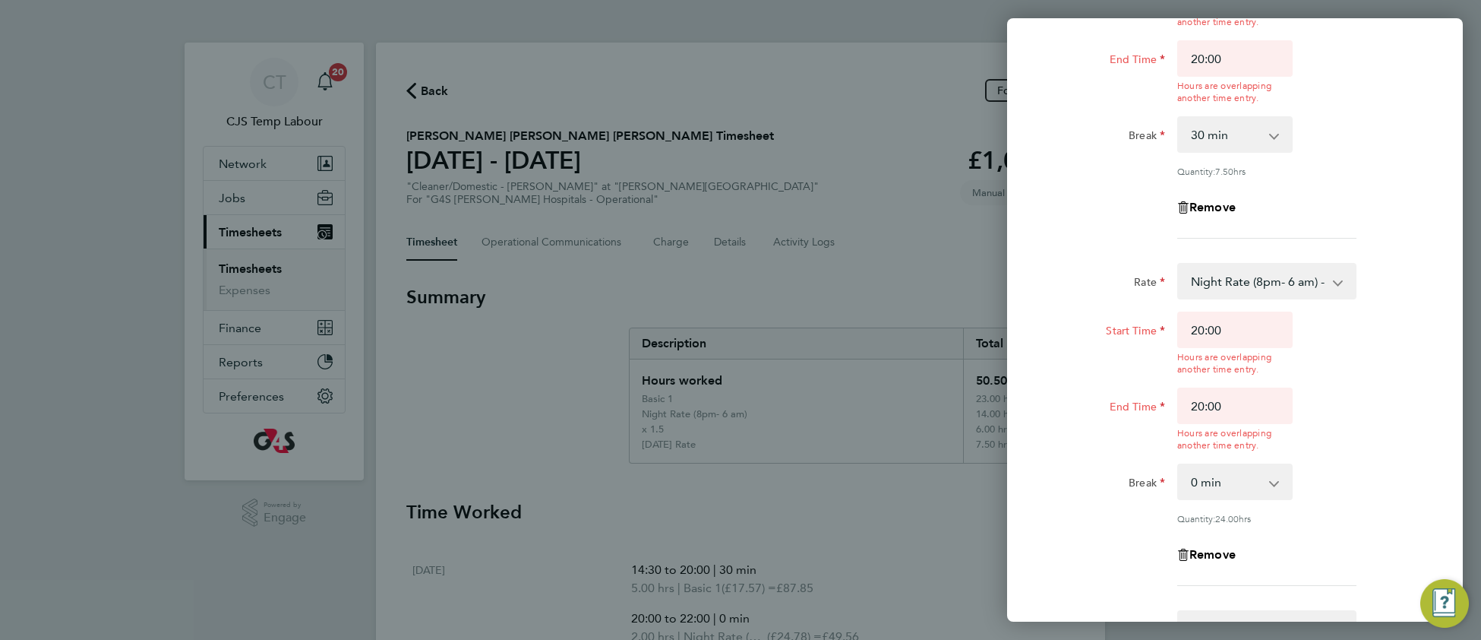
scroll to position [232, 0]
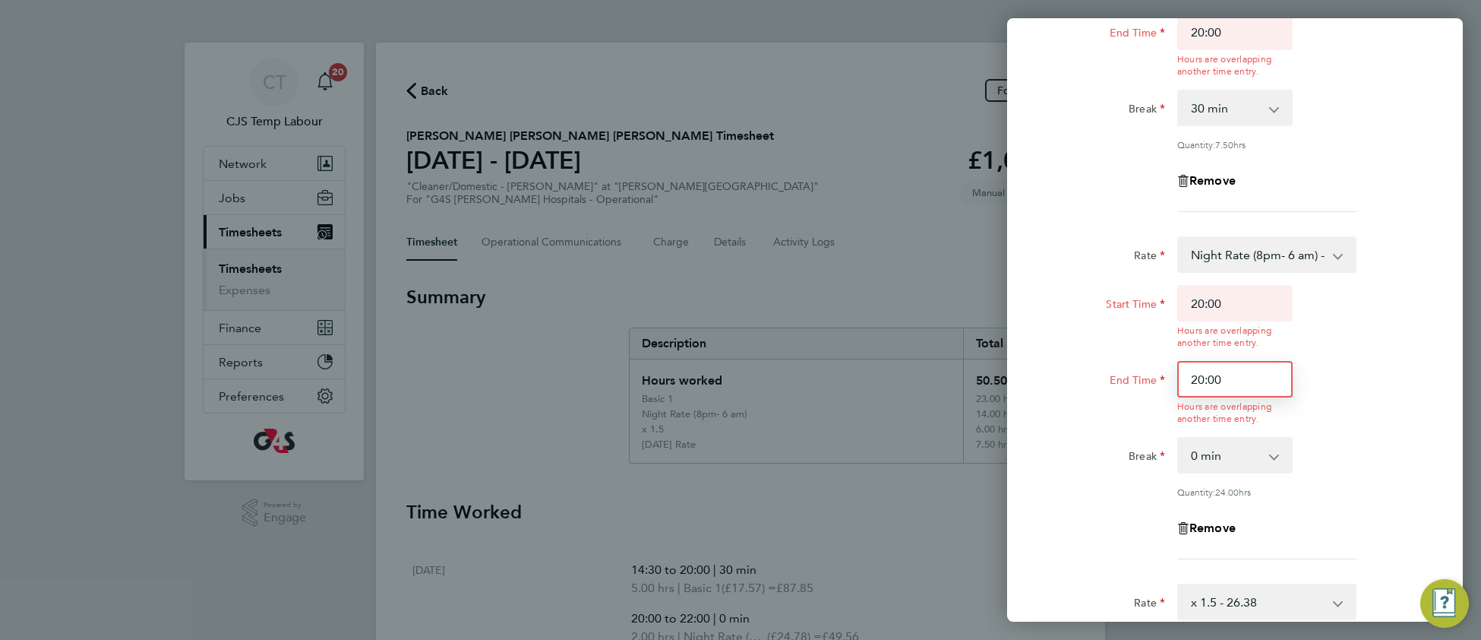
click at [1205, 380] on input "20:00" at bounding box center [1234, 379] width 115 height 36
type input "22:00"
click at [1364, 451] on div "Rate Night Rate (8pm- 6 am) - 24.78 Basic 1 - 17.57 Sunday & BH Rate - 32.15 x …" at bounding box center [1235, 397] width 371 height 323
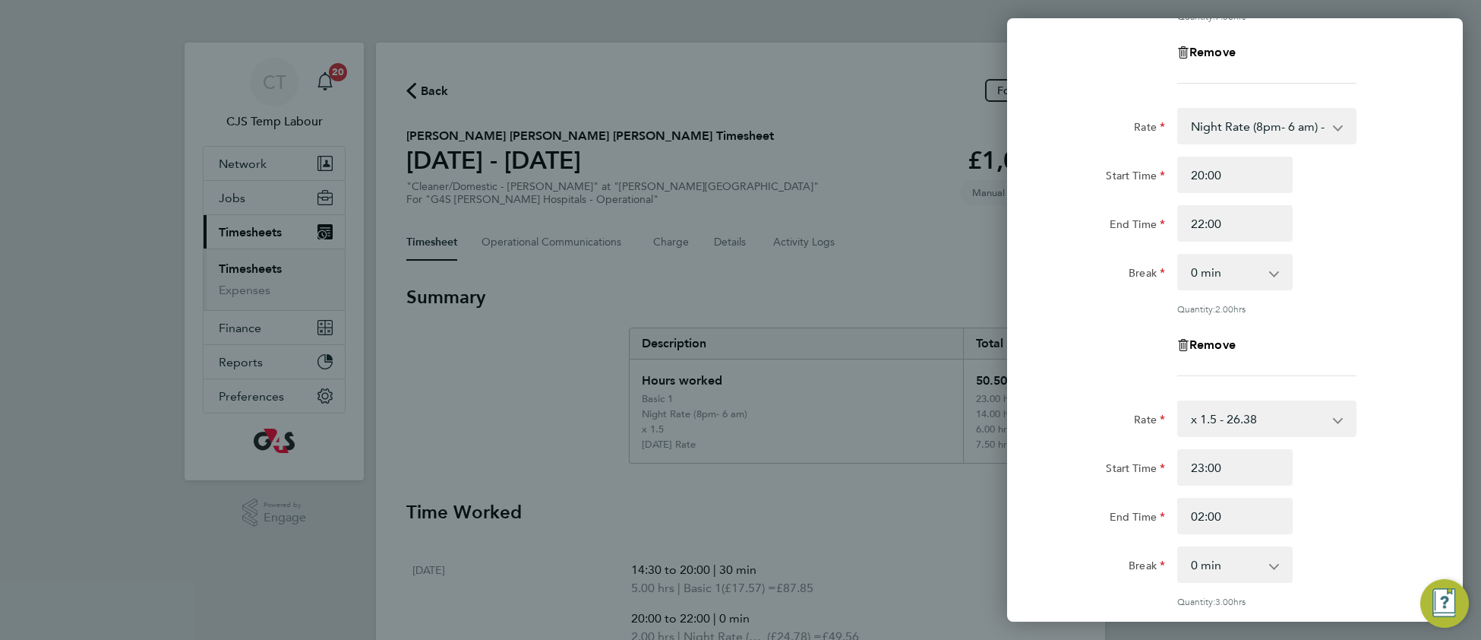
scroll to position [627, 0]
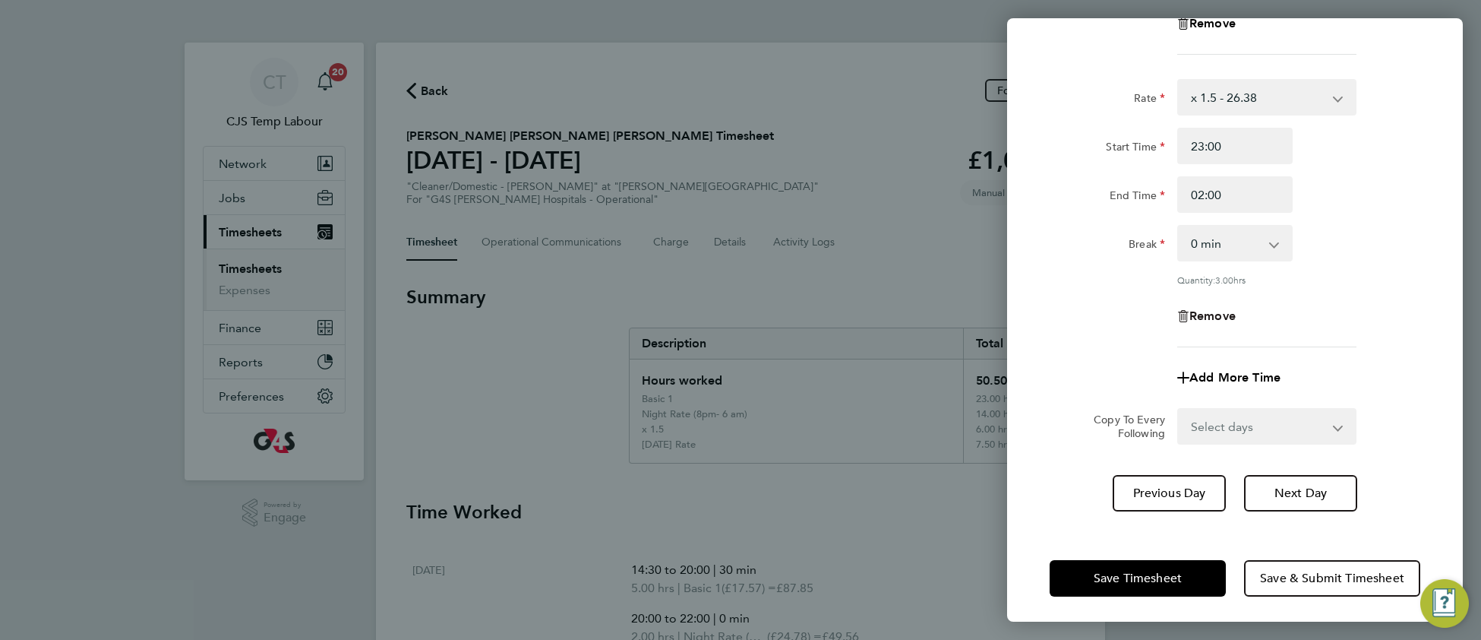
click at [1218, 317] on span "Remove" at bounding box center [1212, 315] width 46 height 14
click at [1094, 580] on button "Save Timesheet" at bounding box center [1138, 576] width 176 height 36
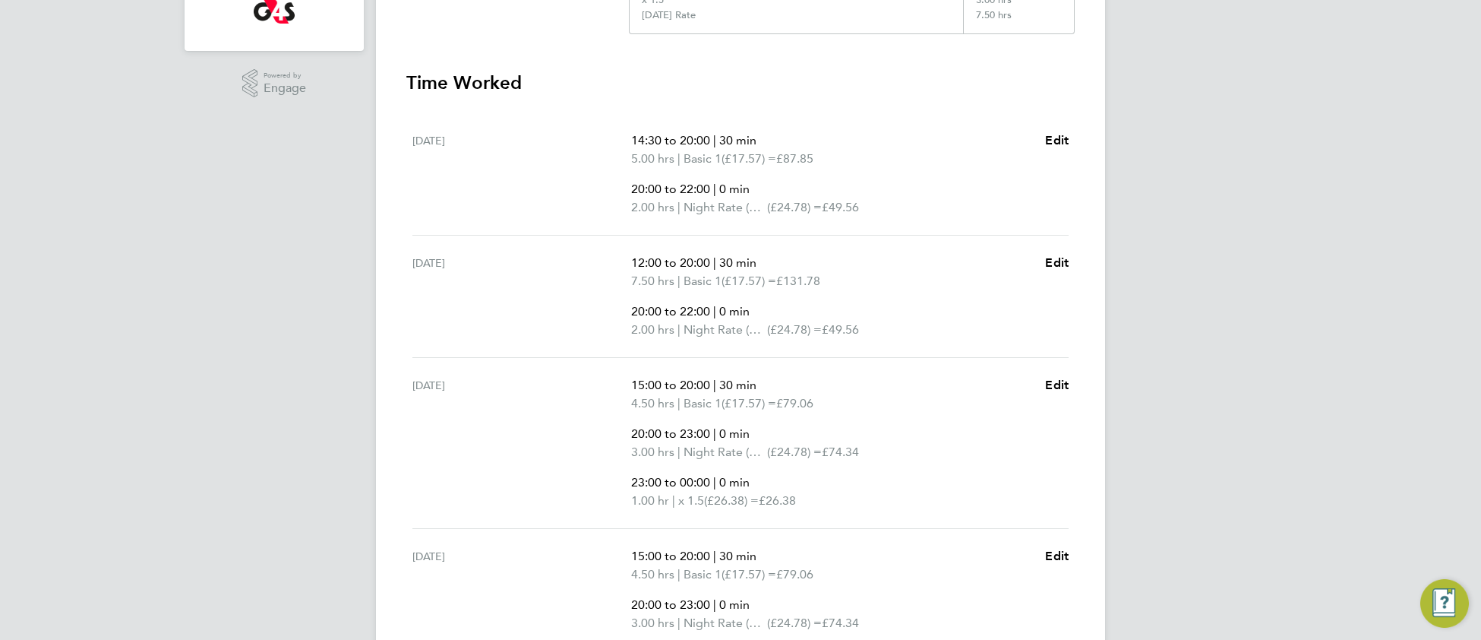
scroll to position [417, 0]
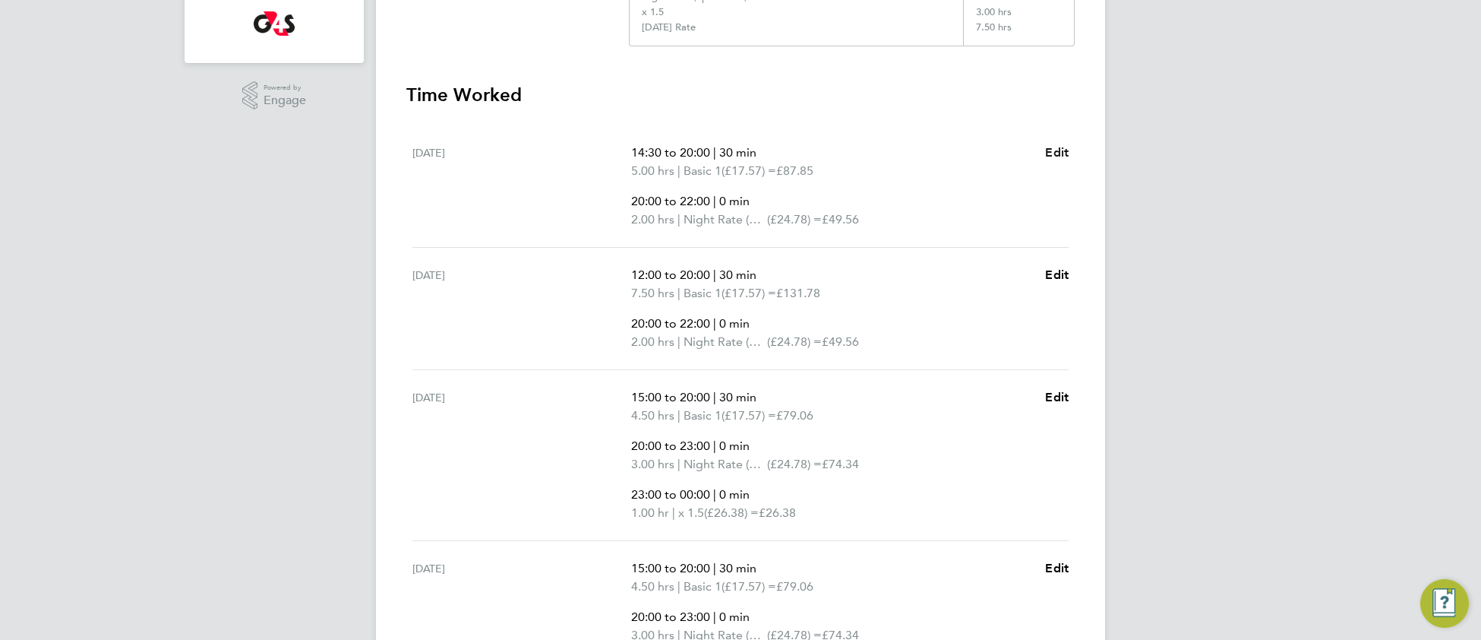
click at [1058, 147] on span "Edit" at bounding box center [1057, 152] width 24 height 14
select select "30"
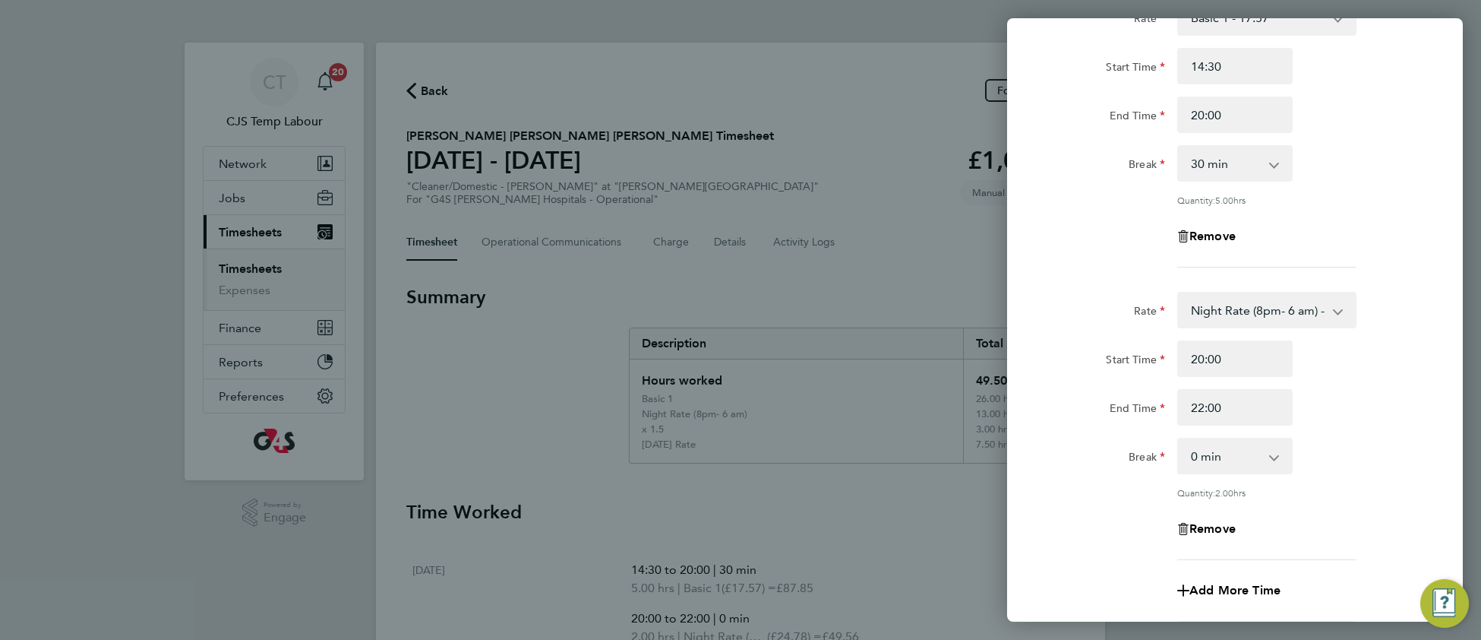
scroll to position [323, 0]
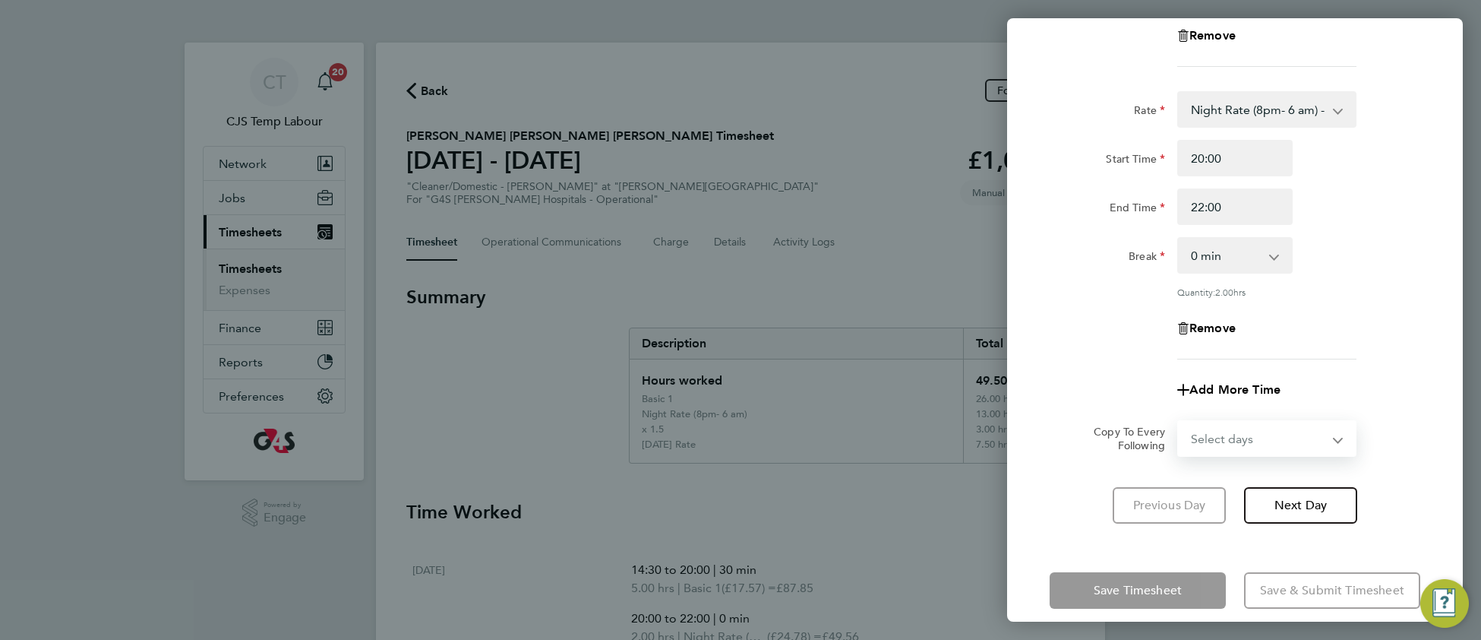
click at [1218, 439] on select "Select days Day Weekday (Mon-Fri) Weekend (Sat-Sun) Tuesday Wednesday Thursday …" at bounding box center [1259, 438] width 160 height 33
select select "THU"
click at [1179, 422] on select "Select days Day Weekday (Mon-Fri) Weekend (Sat-Sun) Tuesday Wednesday Thursday …" at bounding box center [1259, 438] width 160 height 33
select select "2025-09-28"
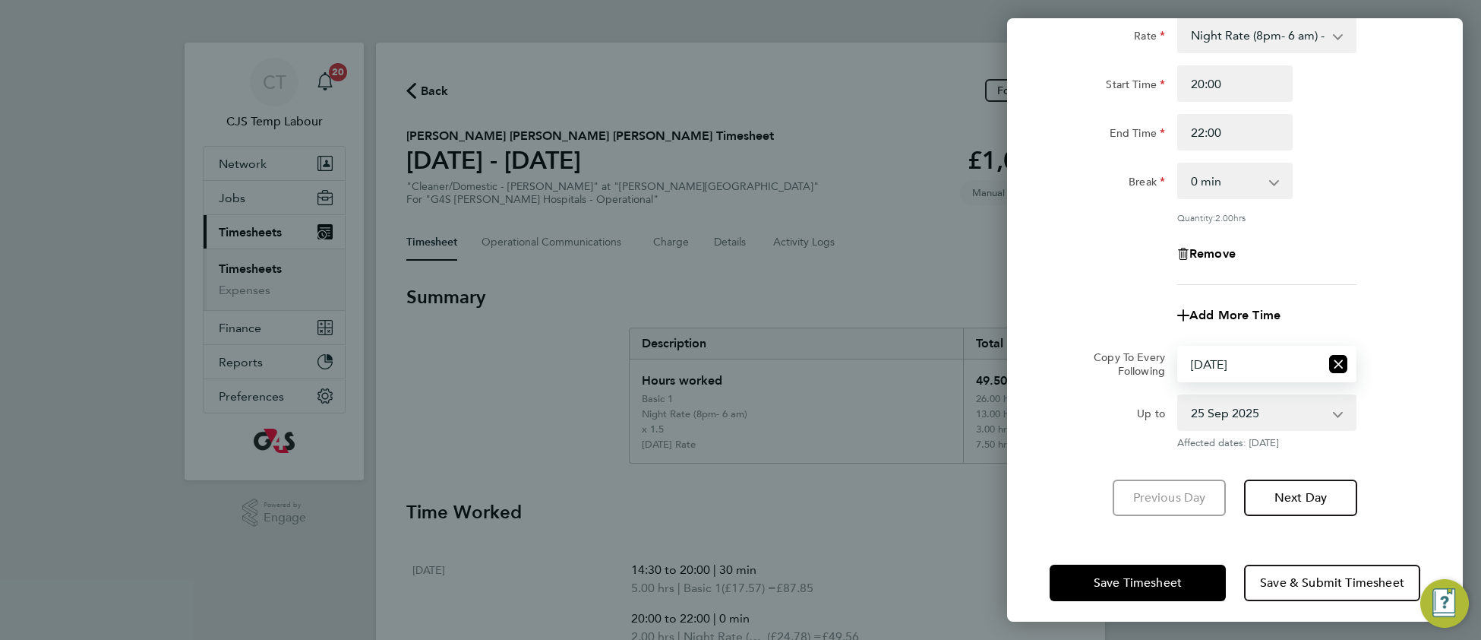
scroll to position [403, 0]
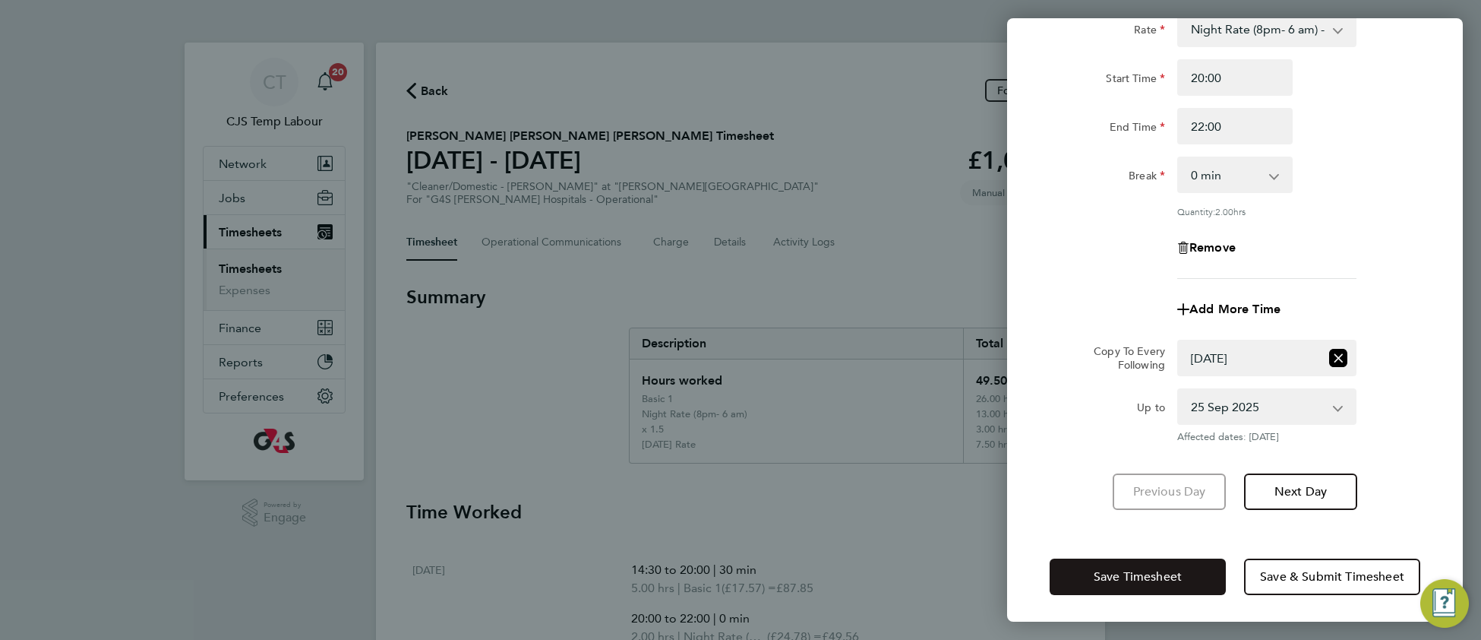
click at [1100, 576] on span "Save Timesheet" at bounding box center [1138, 576] width 88 height 15
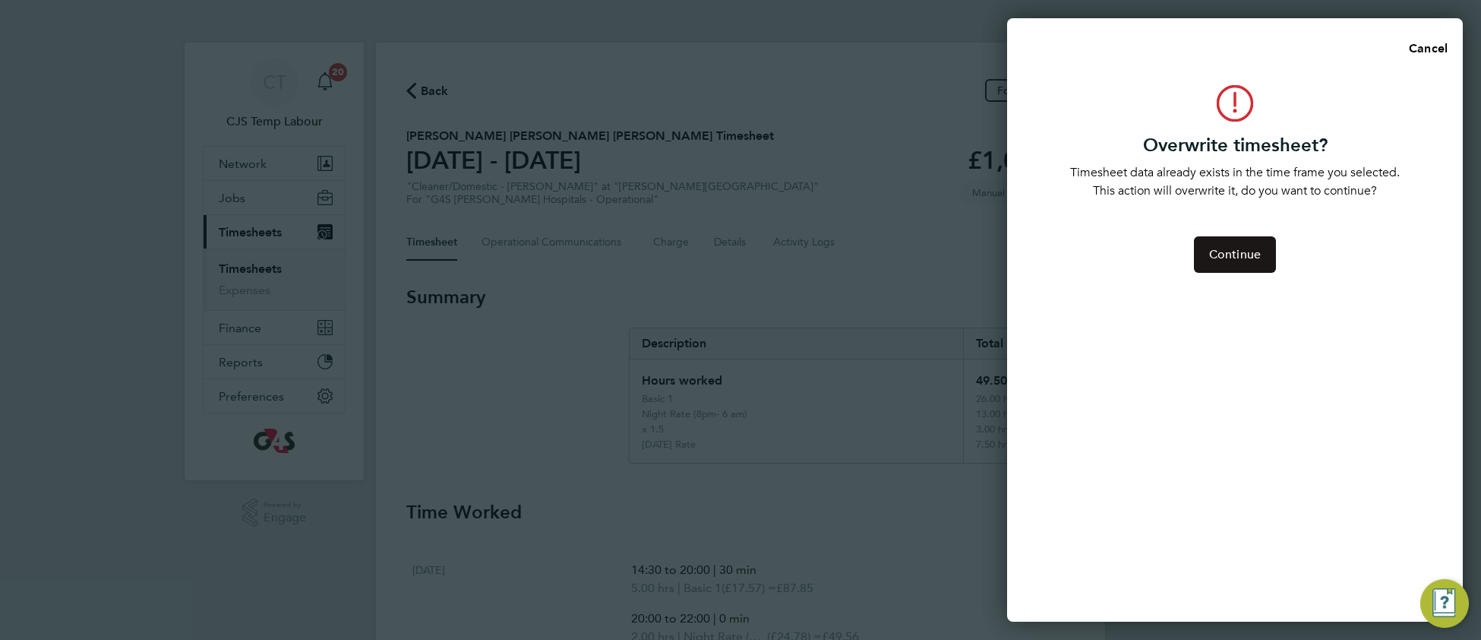
click at [1247, 269] on button "Continue" at bounding box center [1235, 254] width 82 height 36
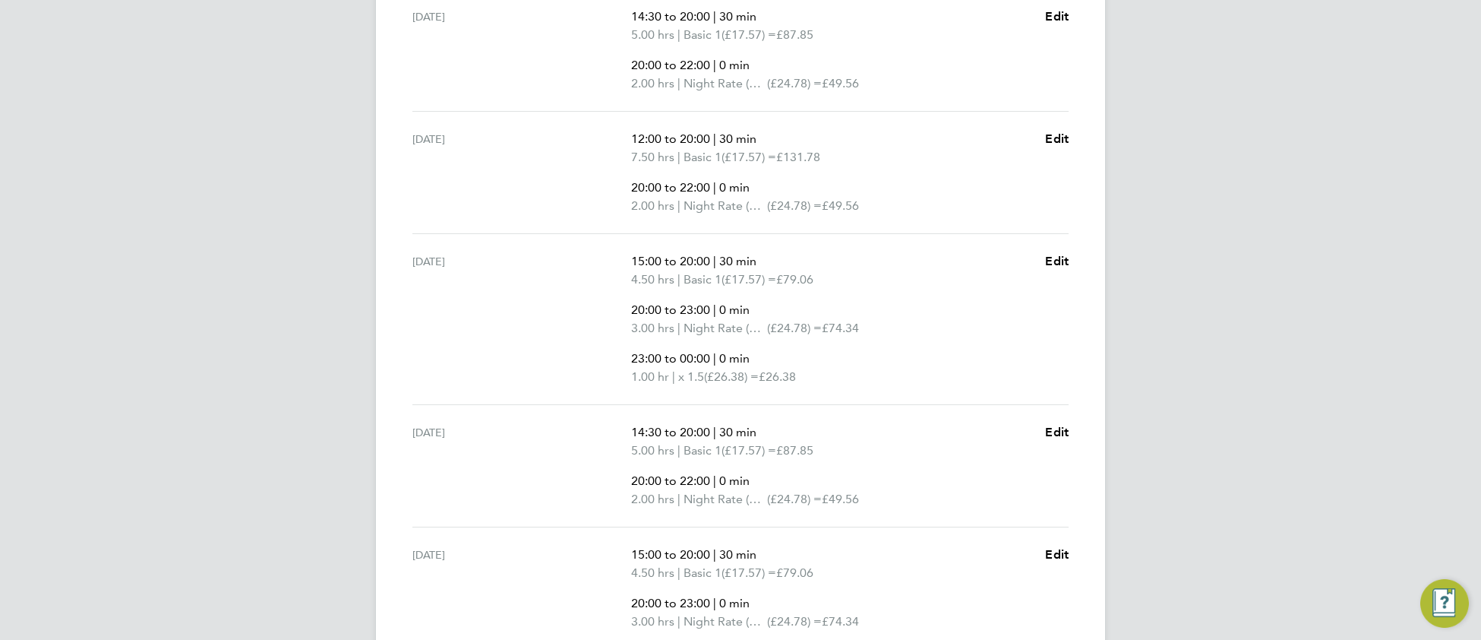
scroll to position [554, 0]
click at [1066, 262] on span "Edit" at bounding box center [1057, 259] width 24 height 14
select select "30"
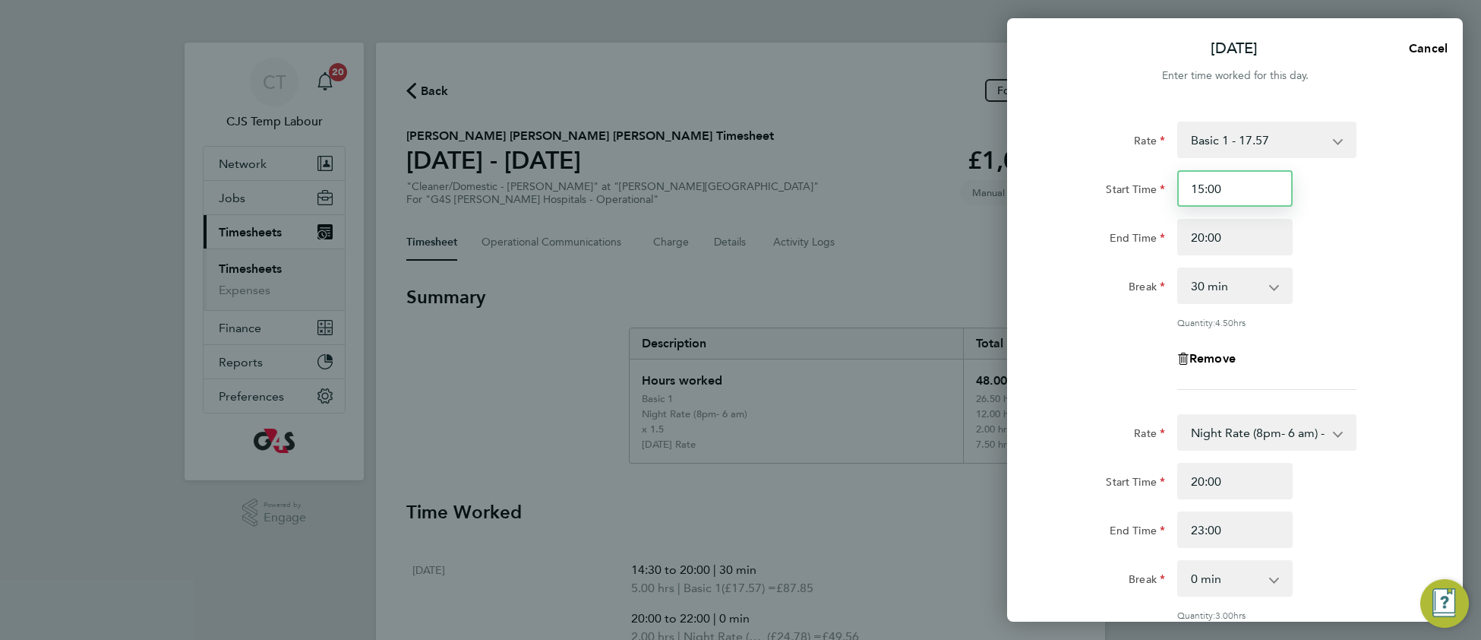
drag, startPoint x: 1203, startPoint y: 185, endPoint x: 1188, endPoint y: 188, distance: 15.5
click at [1188, 188] on input "15:00" at bounding box center [1234, 188] width 115 height 36
type input "10:00"
click at [1353, 236] on div "End Time 20:00" at bounding box center [1235, 237] width 383 height 36
drag, startPoint x: 1204, startPoint y: 235, endPoint x: 1195, endPoint y: 234, distance: 9.2
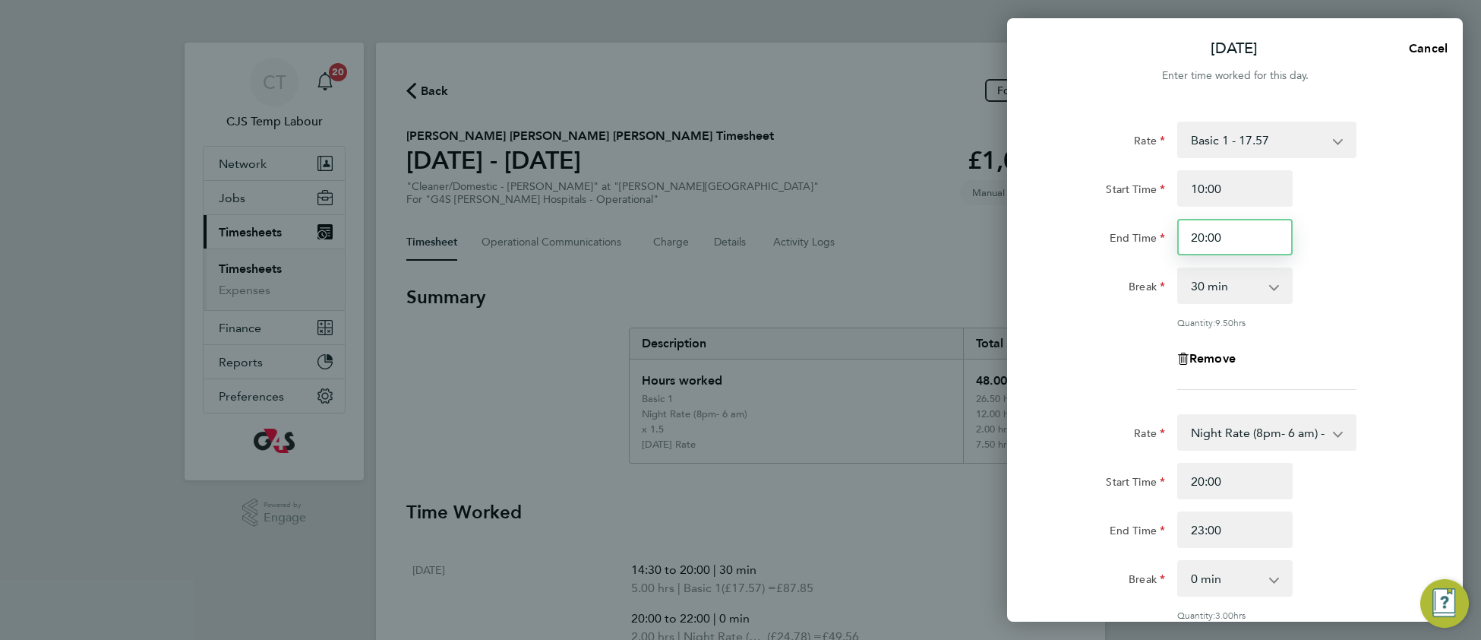
click at [1192, 234] on input "20:00" at bounding box center [1234, 237] width 115 height 36
click at [1348, 273] on div "Break 0 min 15 min 30 min 45 min 60 min 75 min 90 min" at bounding box center [1235, 285] width 383 height 36
drag, startPoint x: 1203, startPoint y: 528, endPoint x: 1189, endPoint y: 526, distance: 13.9
click at [1189, 526] on input "23:00" at bounding box center [1234, 529] width 115 height 36
type input "22:00"
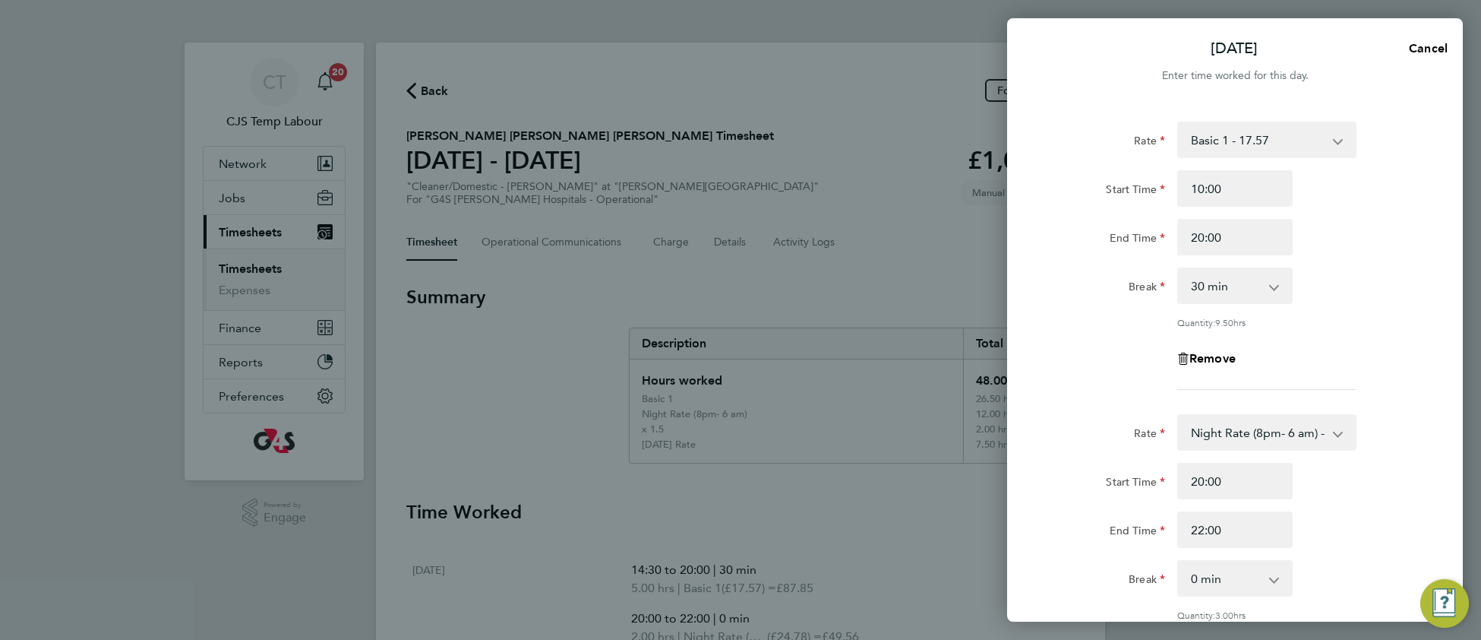
click at [1395, 511] on div "End Time 22:00" at bounding box center [1235, 529] width 383 height 36
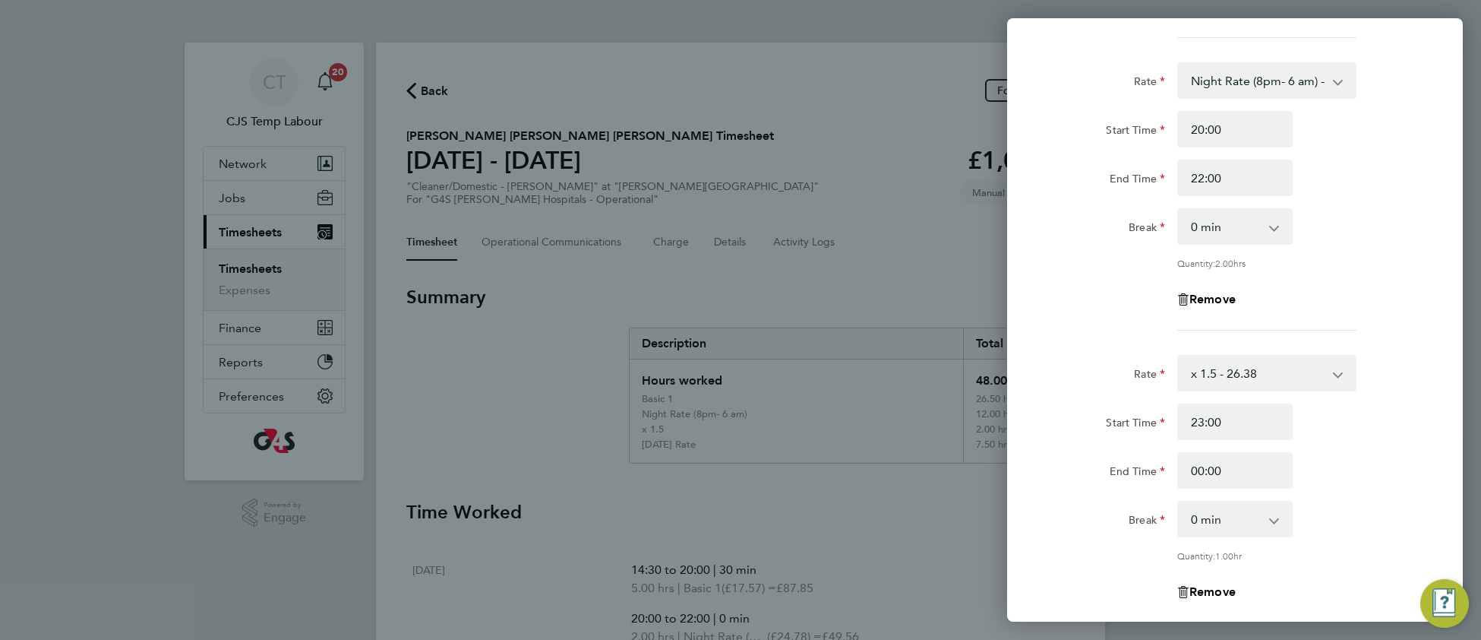
scroll to position [554, 0]
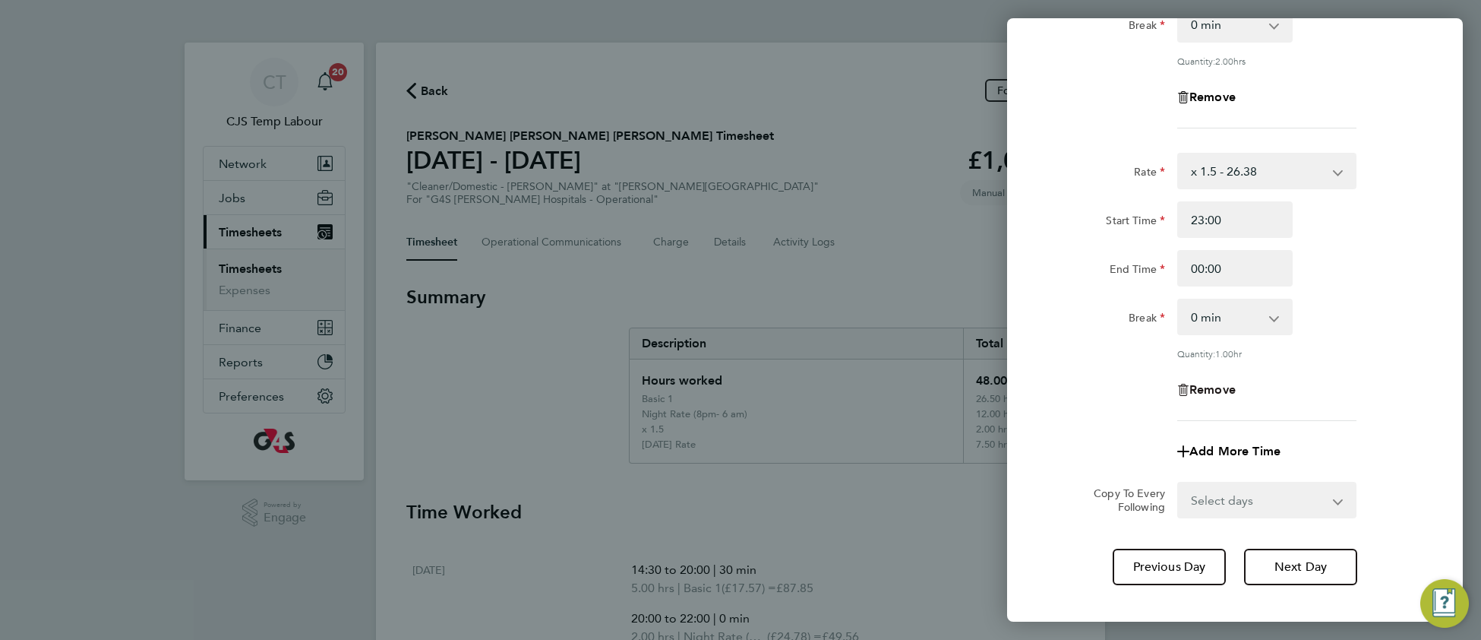
click at [1215, 385] on span "Remove" at bounding box center [1212, 389] width 46 height 14
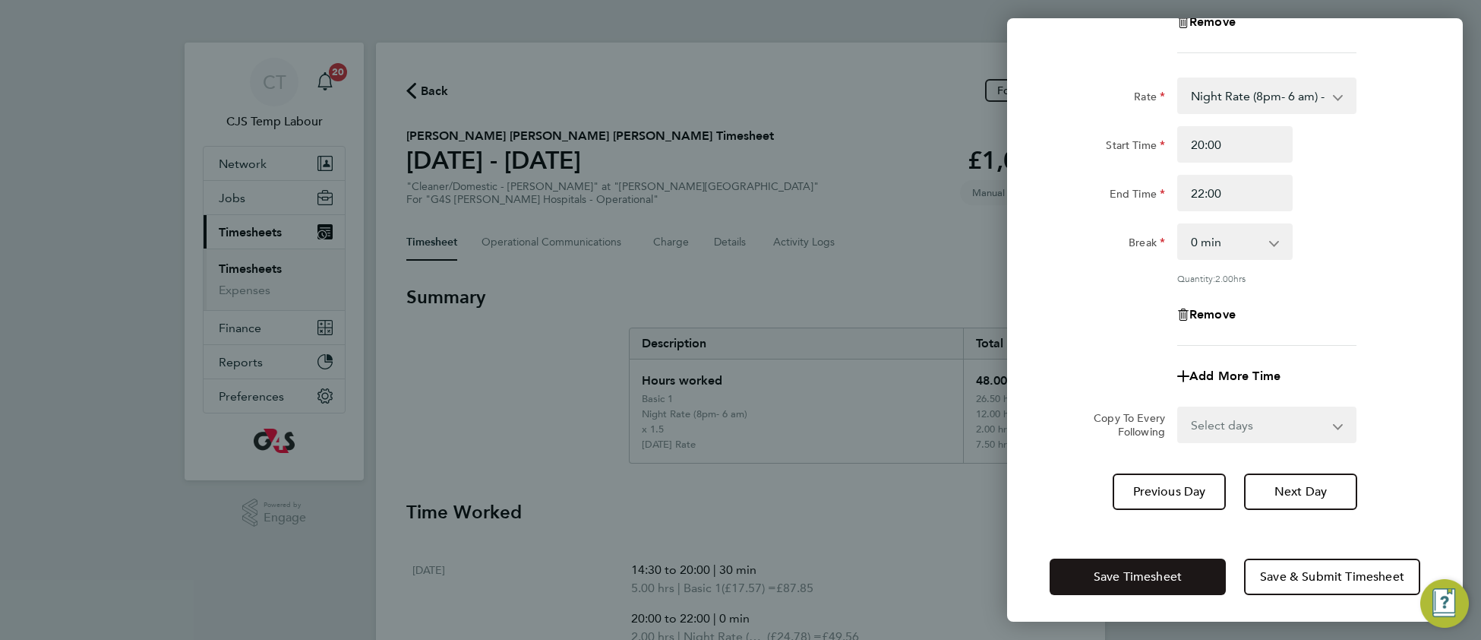
click at [1096, 578] on span "Save Timesheet" at bounding box center [1138, 576] width 88 height 15
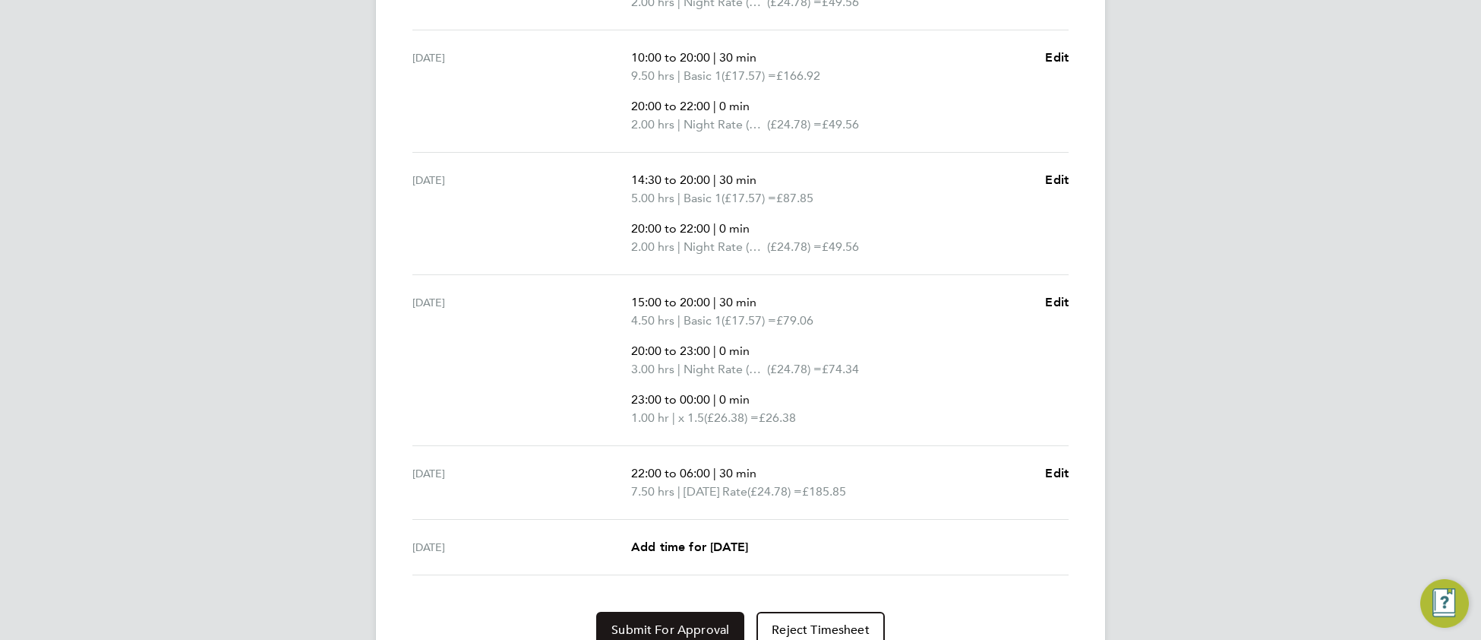
scroll to position [825, 0]
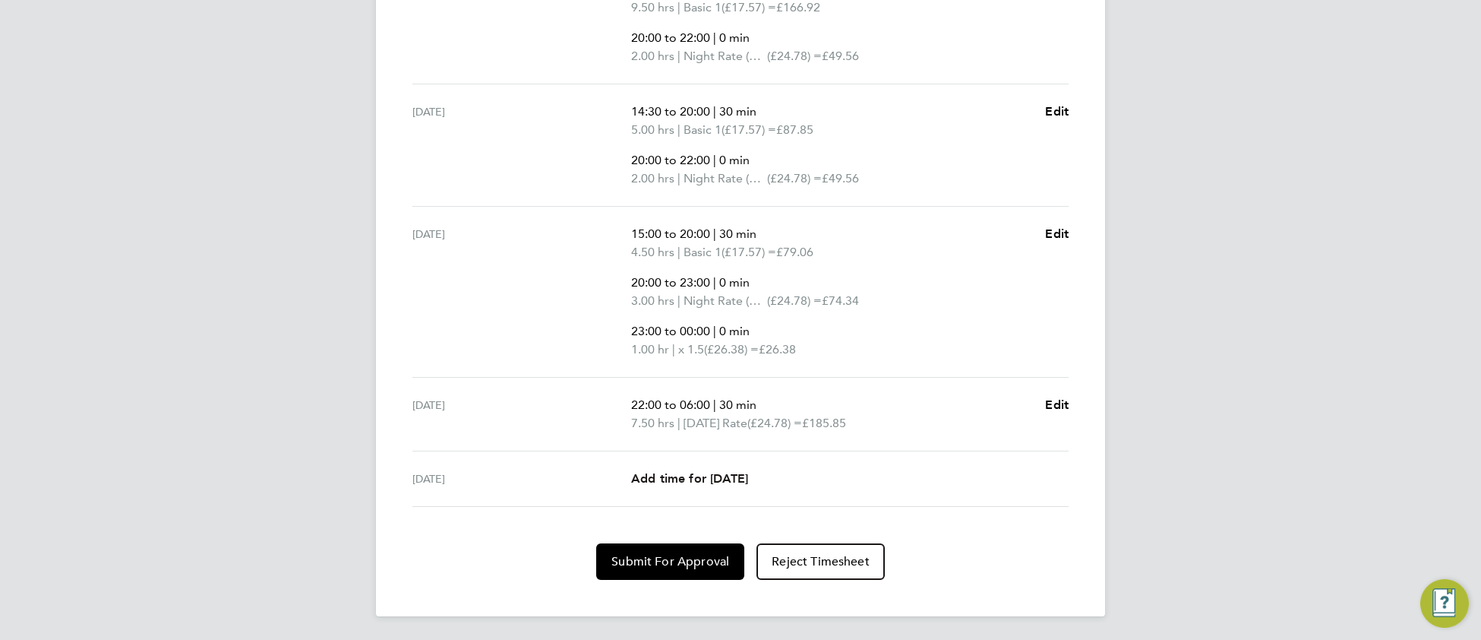
click at [726, 479] on span "Add time for Sun 28 Sep" at bounding box center [689, 478] width 117 height 14
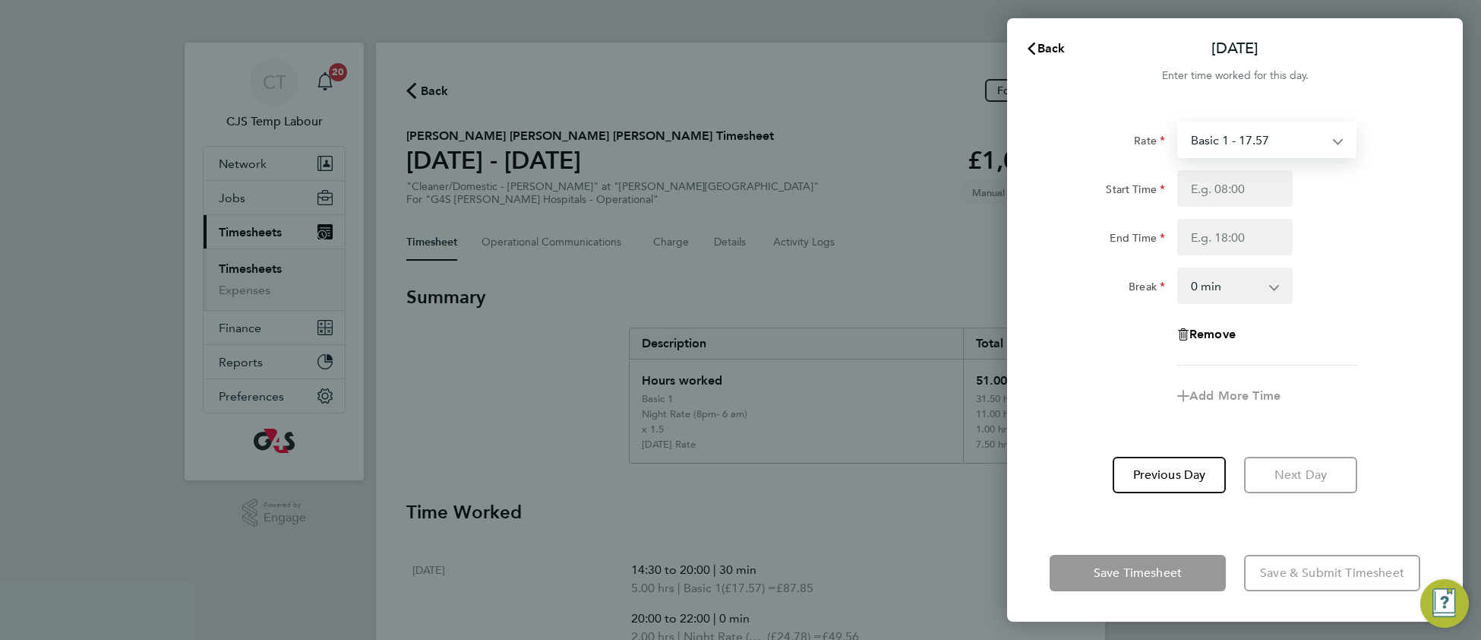
click at [1282, 142] on select "Basic 1 - 17.57 Sunday & BH Rate - 32.15 x 1.5 - 26.38 Saturday Rate - 24.78 Ni…" at bounding box center [1258, 139] width 158 height 33
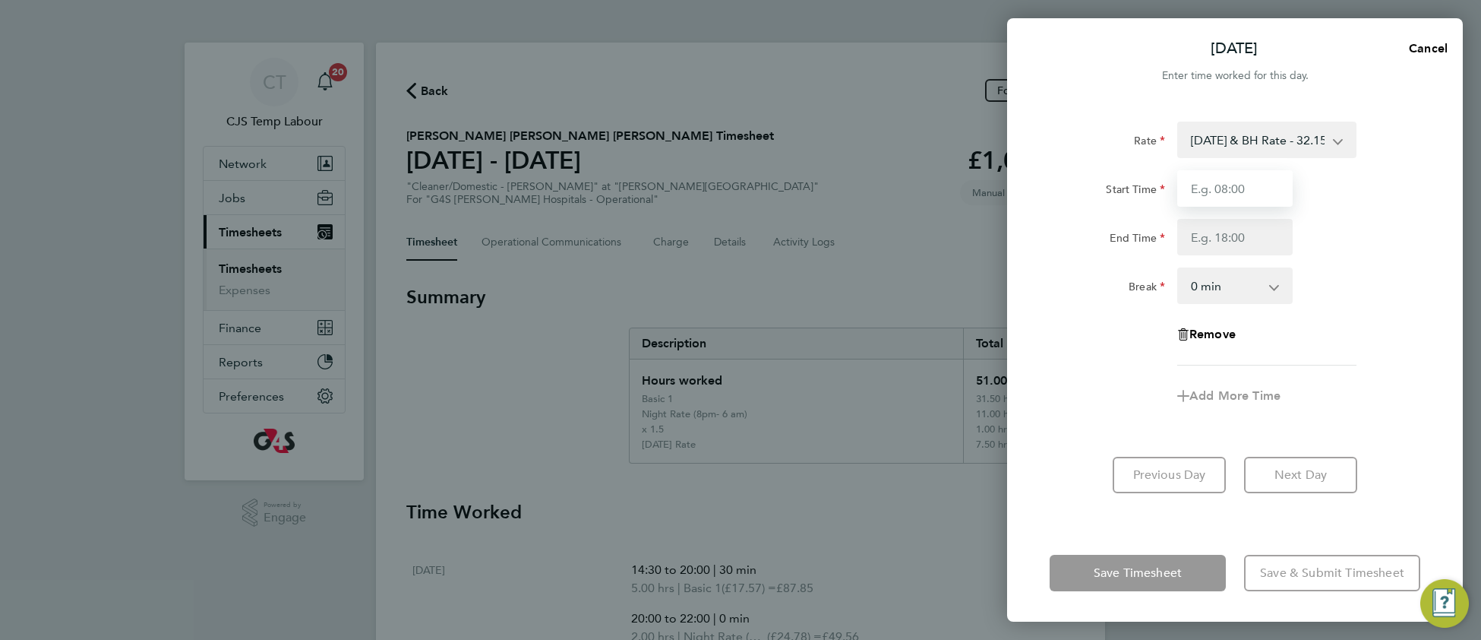
click at [1232, 188] on input "Start Time" at bounding box center [1234, 188] width 115 height 36
type input "22:00"
click at [1203, 237] on input "End Time" at bounding box center [1234, 237] width 115 height 36
type input "06:00"
click at [1394, 254] on div "Rate Sunday & BH Rate - 32.15 Basic 1 - 17.57 x 1.5 - 26.38 Saturday Rate - 24.…" at bounding box center [1235, 244] width 371 height 244
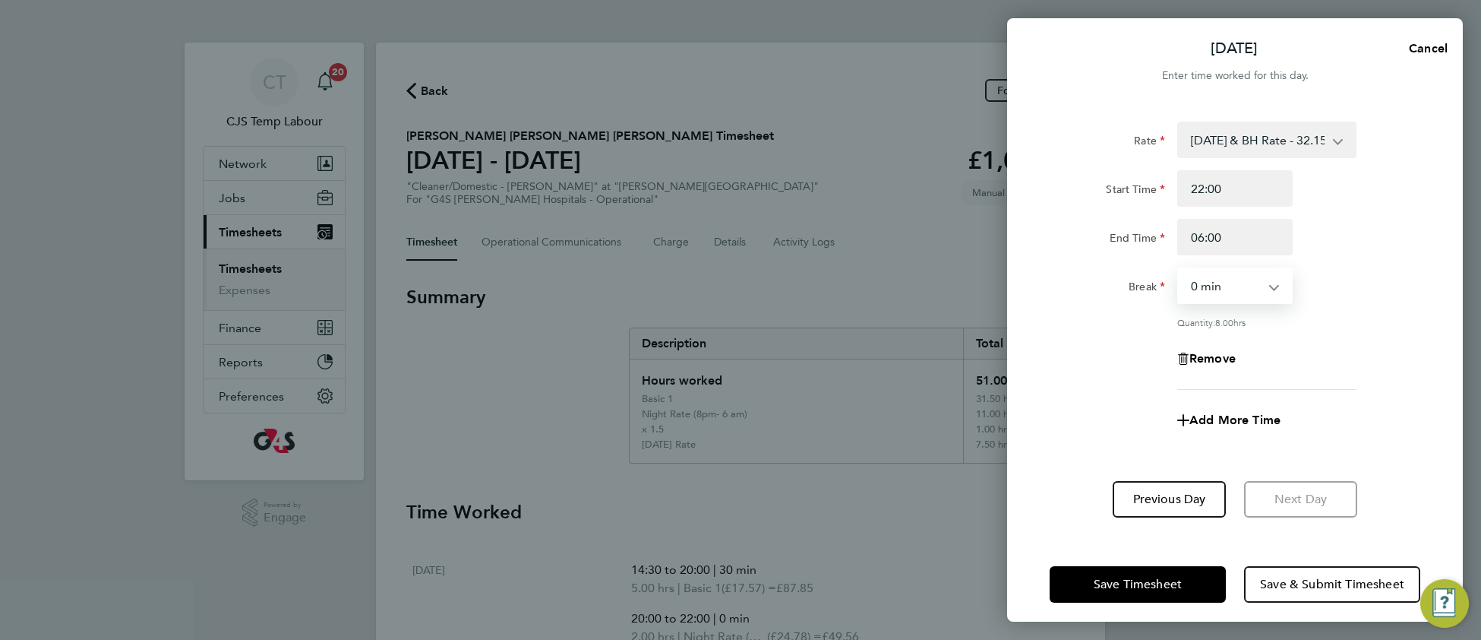
click at [1218, 294] on select "0 min 15 min 30 min 45 min 60 min 75 min 90 min" at bounding box center [1226, 285] width 94 height 33
select select "30"
click at [1179, 269] on select "0 min 15 min 30 min 45 min 60 min 75 min 90 min" at bounding box center [1226, 285] width 94 height 33
click at [1117, 578] on span "Save Timesheet" at bounding box center [1138, 583] width 88 height 15
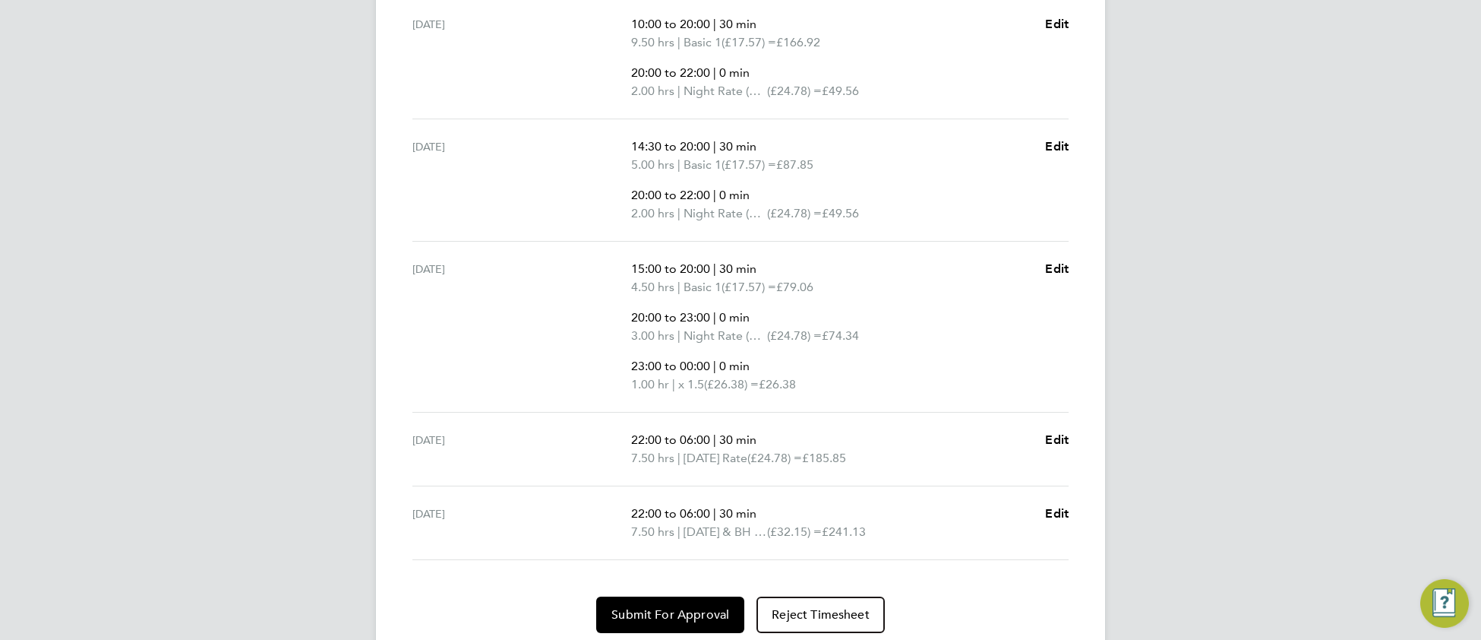
scroll to position [814, 0]
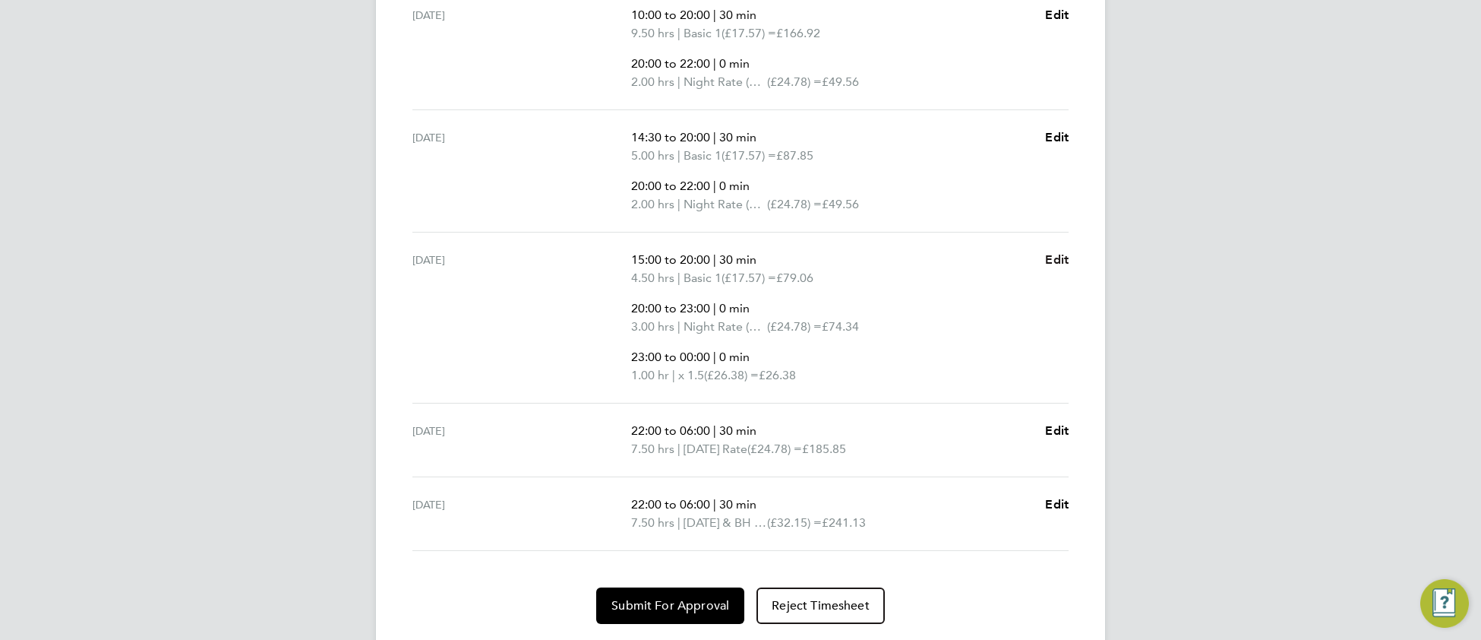
click at [1059, 260] on span "Edit" at bounding box center [1057, 259] width 24 height 14
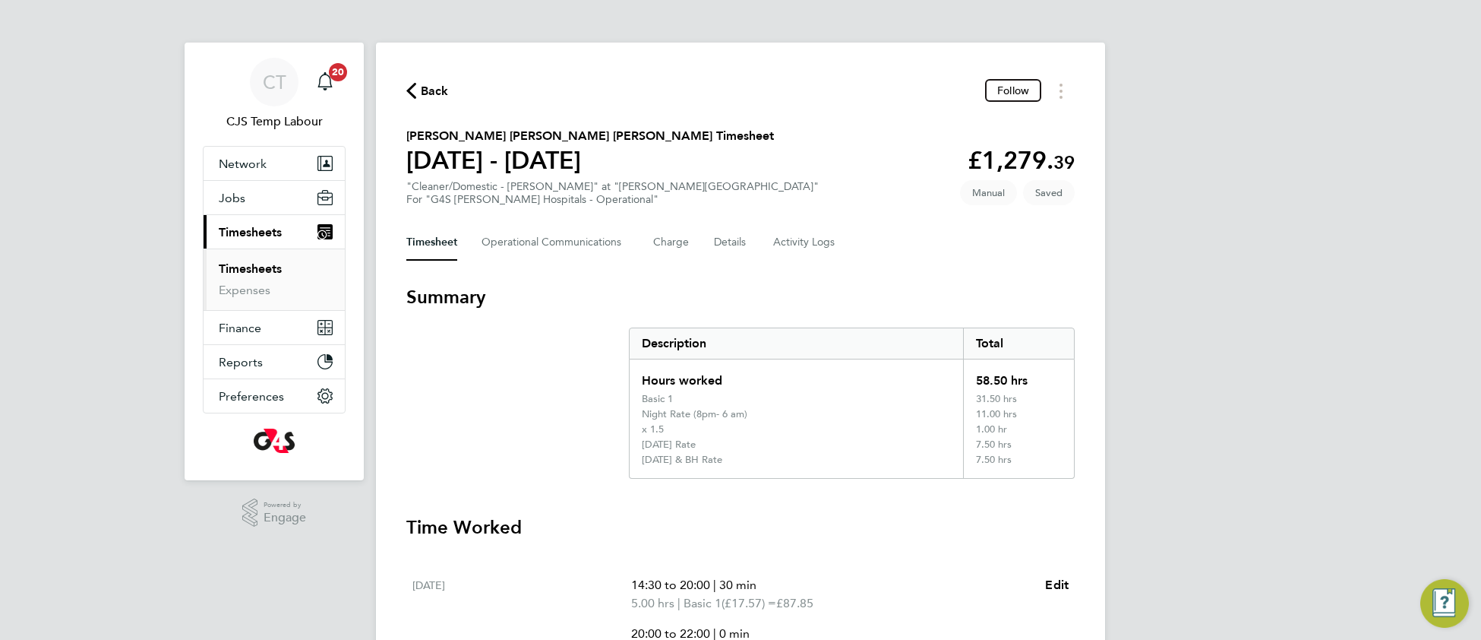
select select "30"
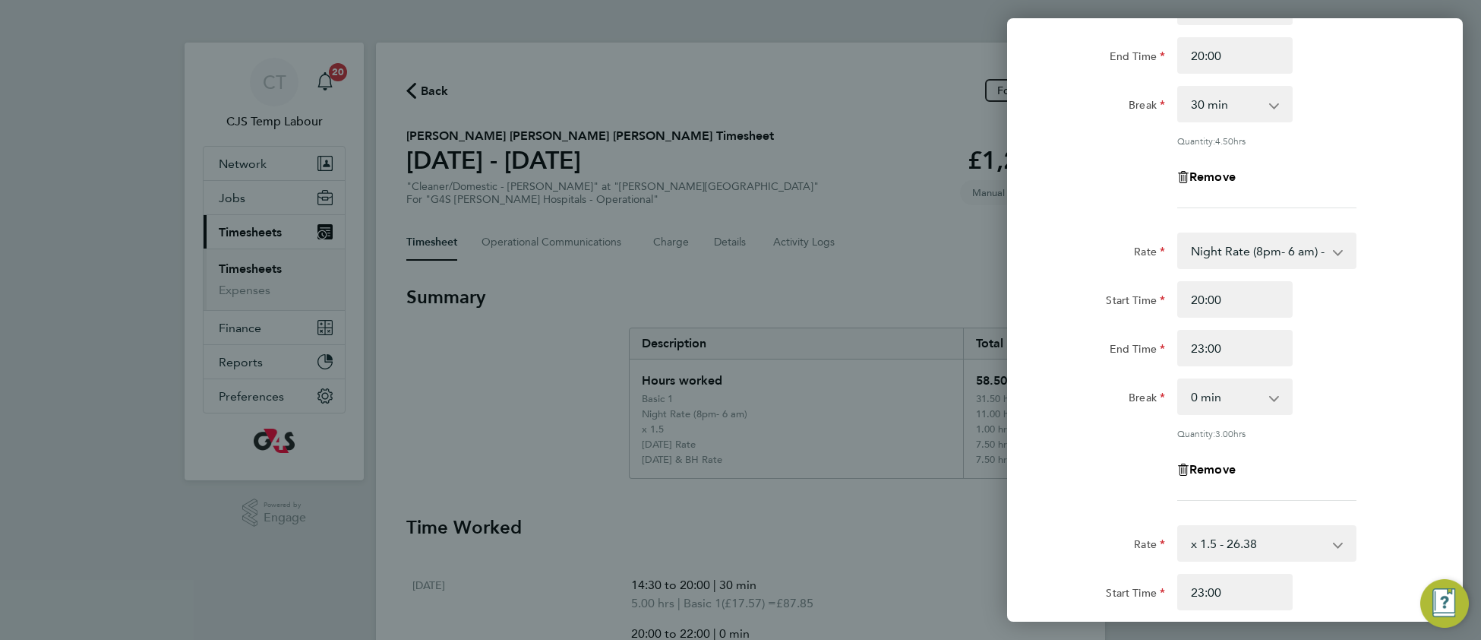
scroll to position [363, 0]
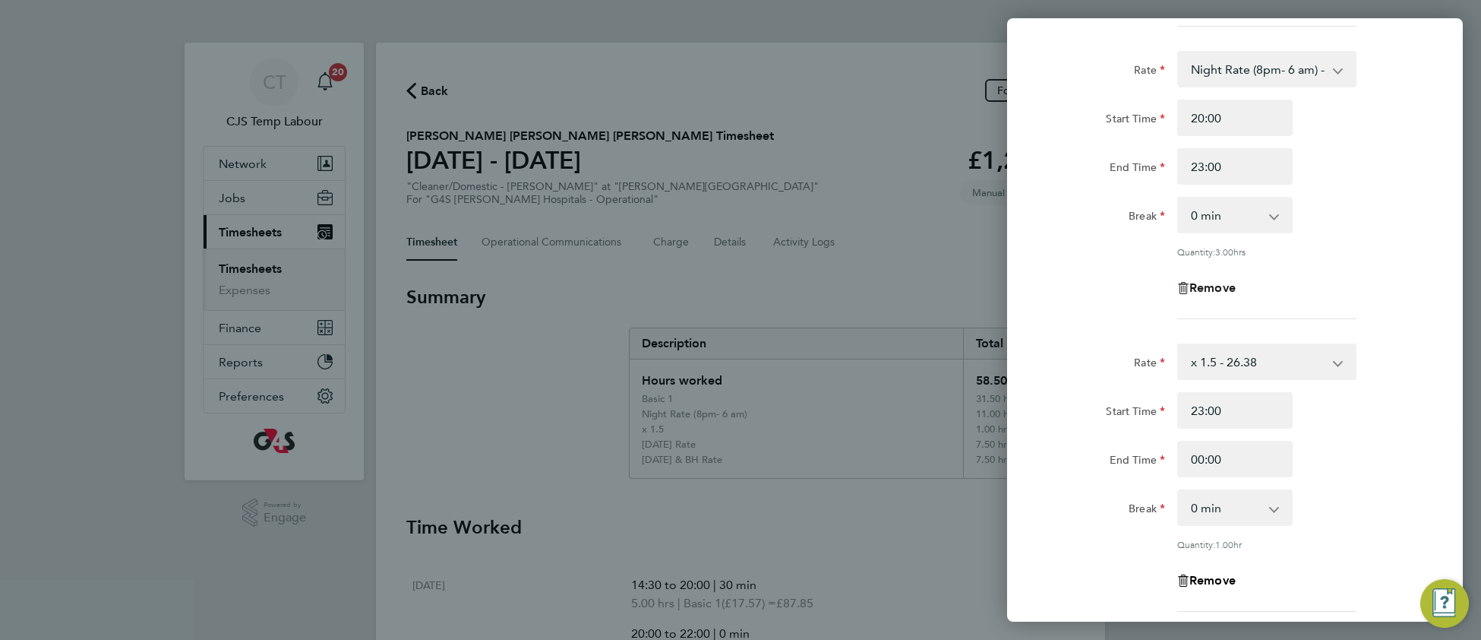
click at [1224, 283] on span "Remove" at bounding box center [1212, 287] width 46 height 14
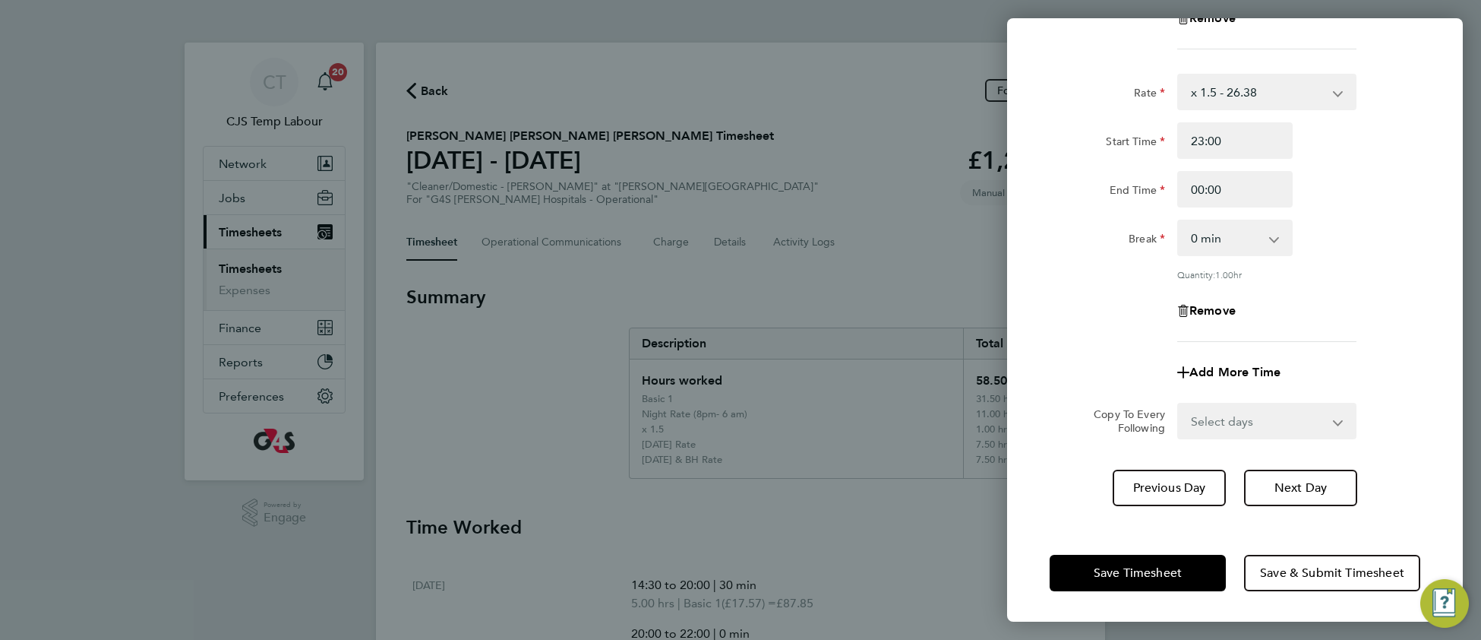
scroll to position [336, 0]
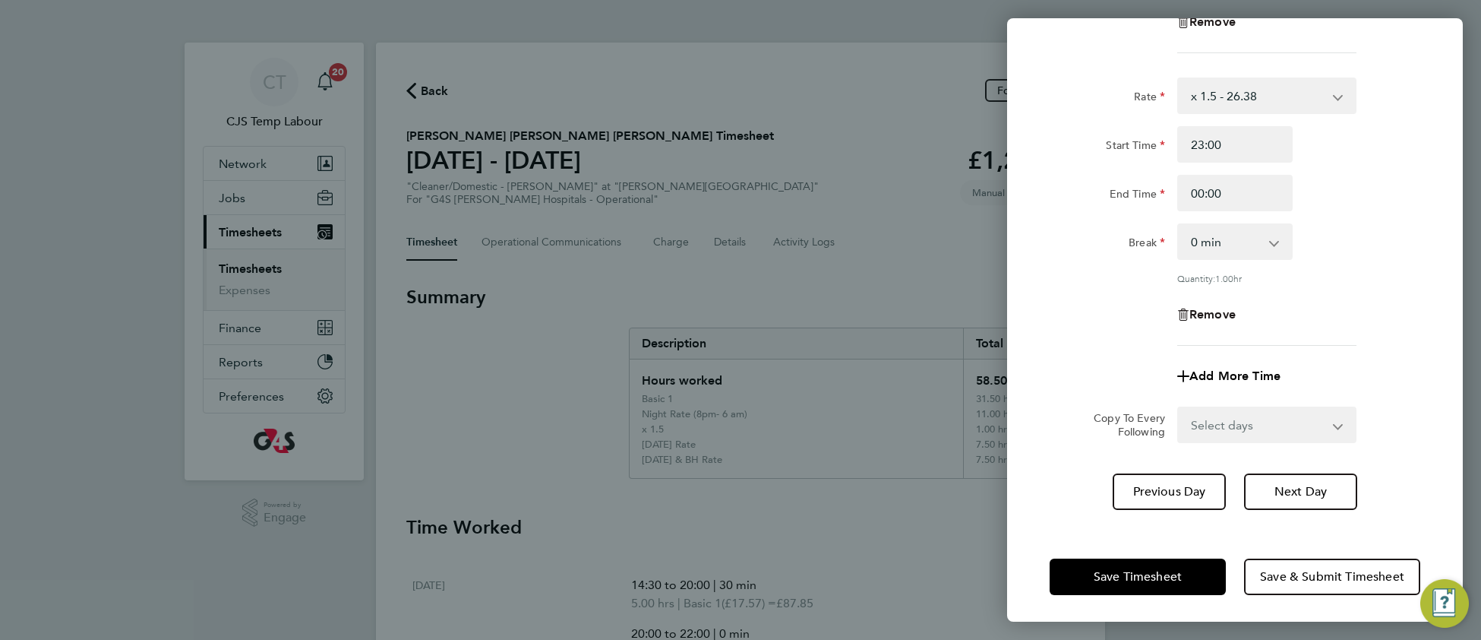
click at [1225, 311] on span "Remove" at bounding box center [1212, 314] width 46 height 14
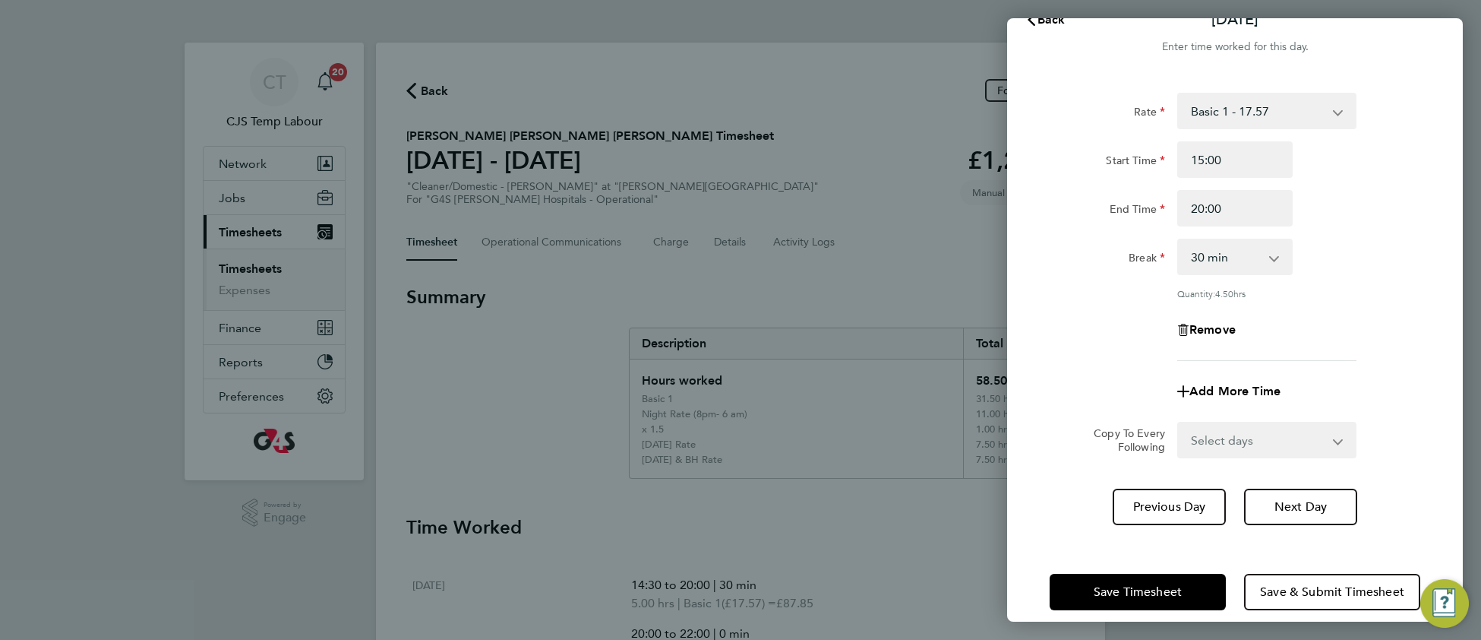
scroll to position [0, 0]
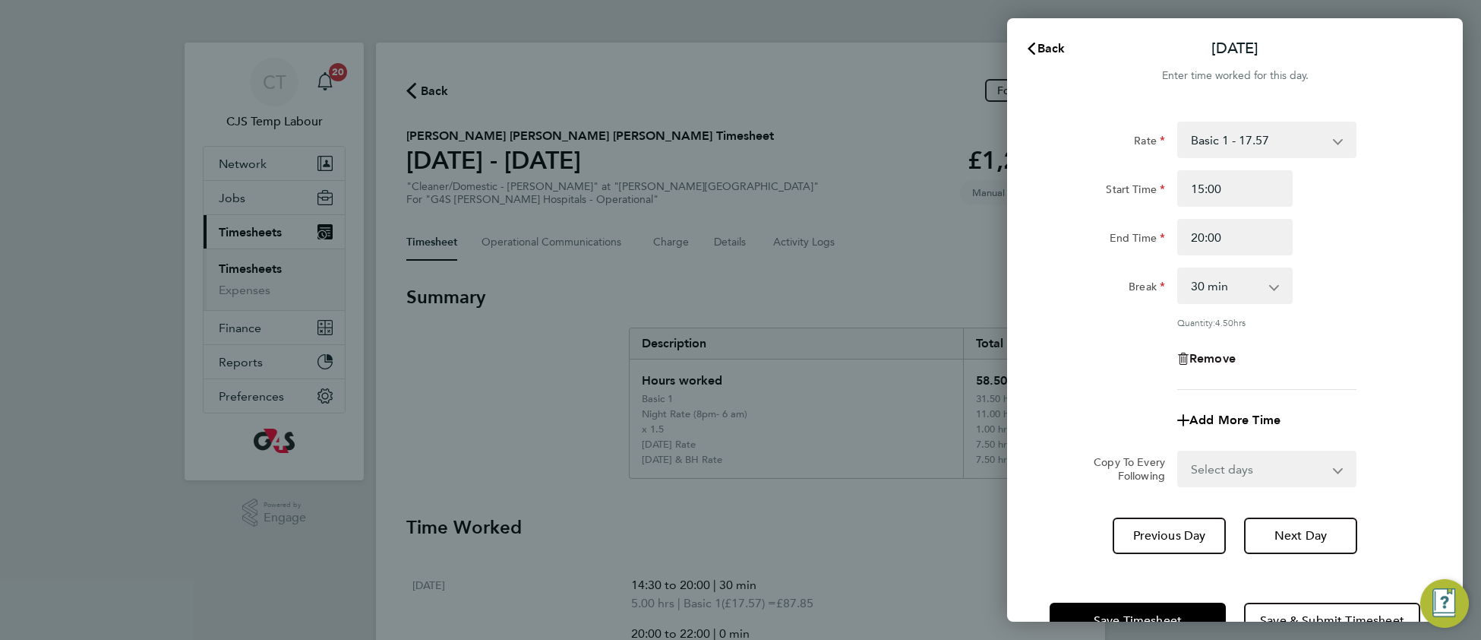
click at [1219, 357] on span "Remove" at bounding box center [1212, 358] width 46 height 14
select select "null"
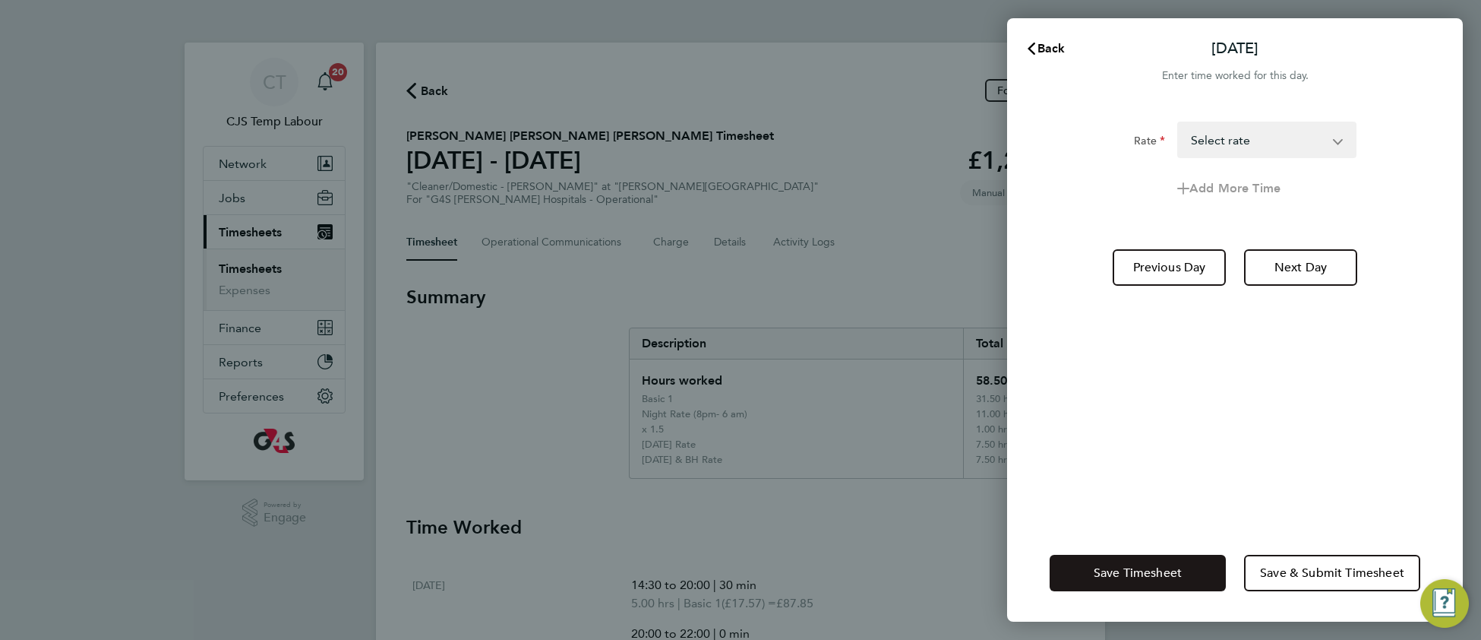
click at [1107, 565] on span "Save Timesheet" at bounding box center [1138, 572] width 88 height 15
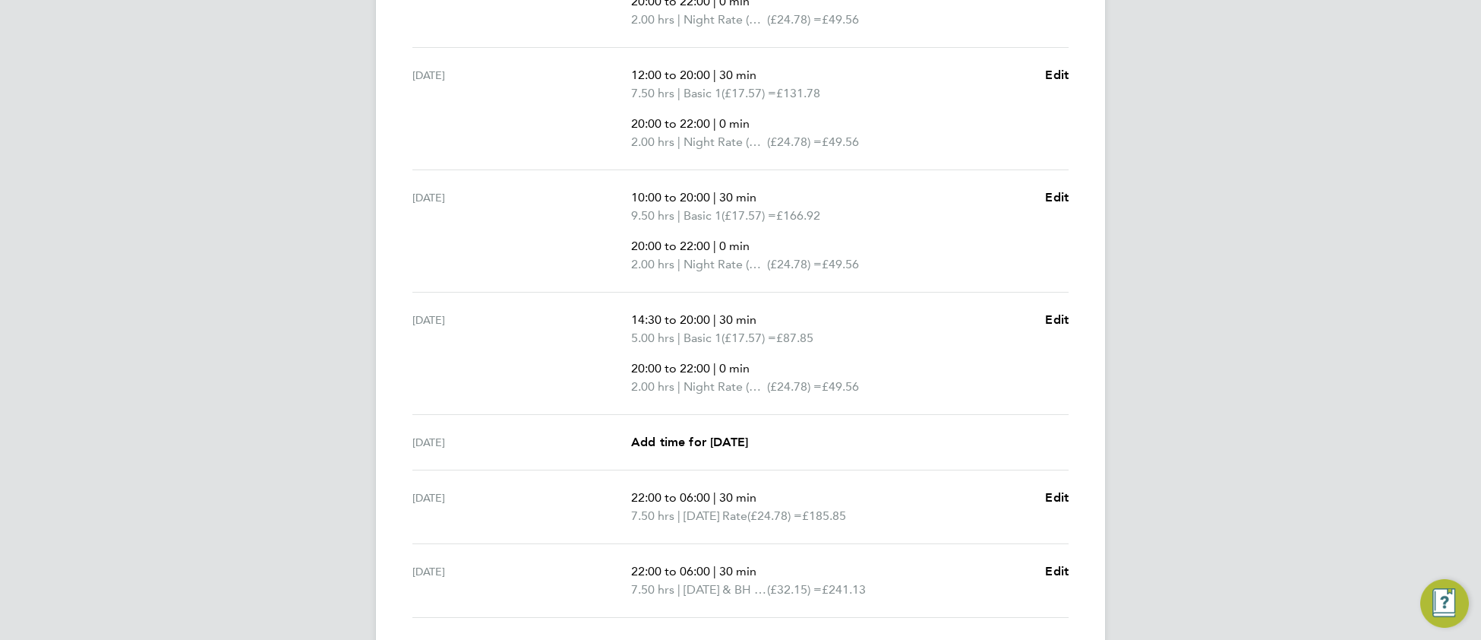
scroll to position [607, 0]
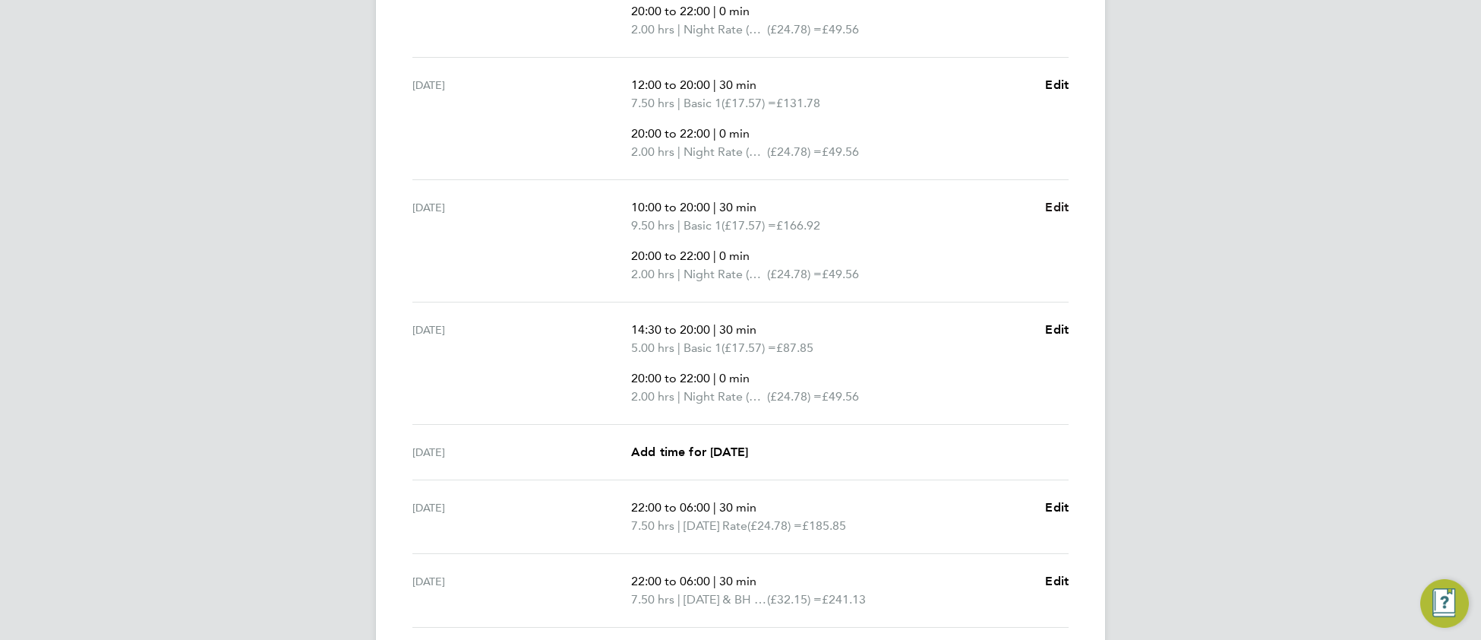
click at [1067, 212] on span "Edit" at bounding box center [1057, 207] width 24 height 14
select select "30"
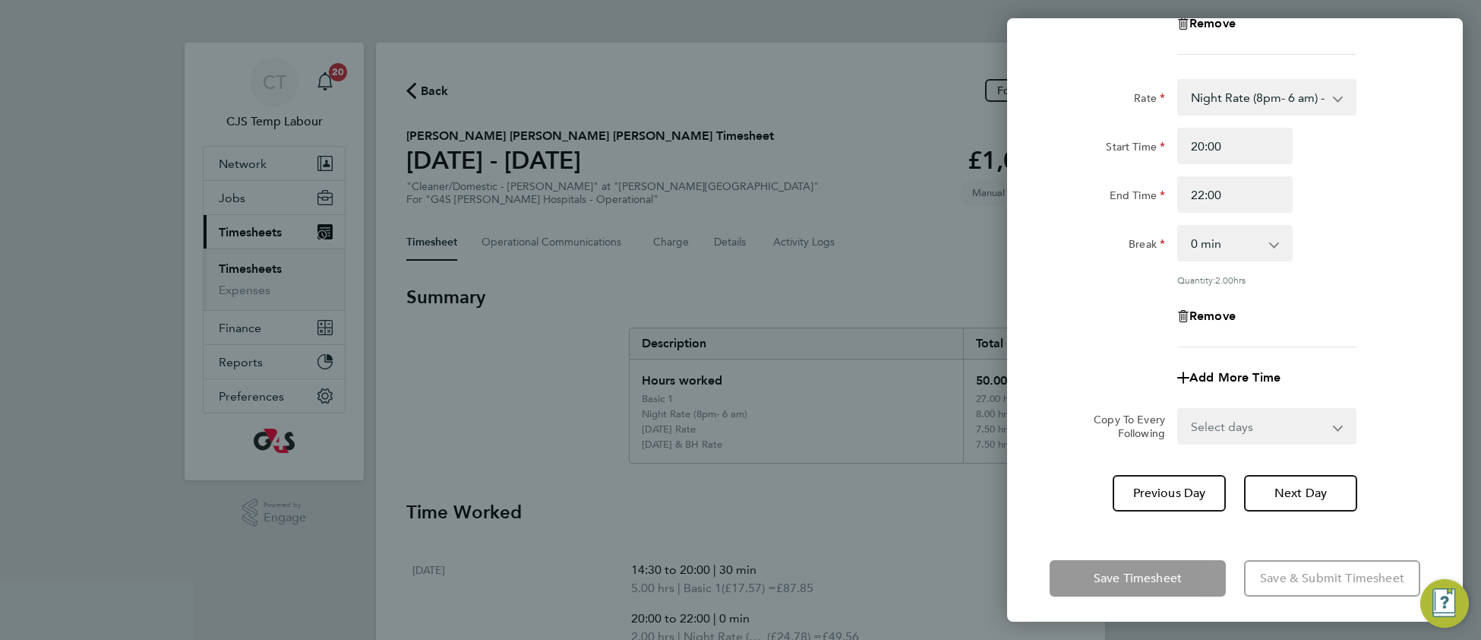
scroll to position [336, 0]
click at [1218, 373] on span "Add More Time" at bounding box center [1234, 375] width 91 height 14
select select "null"
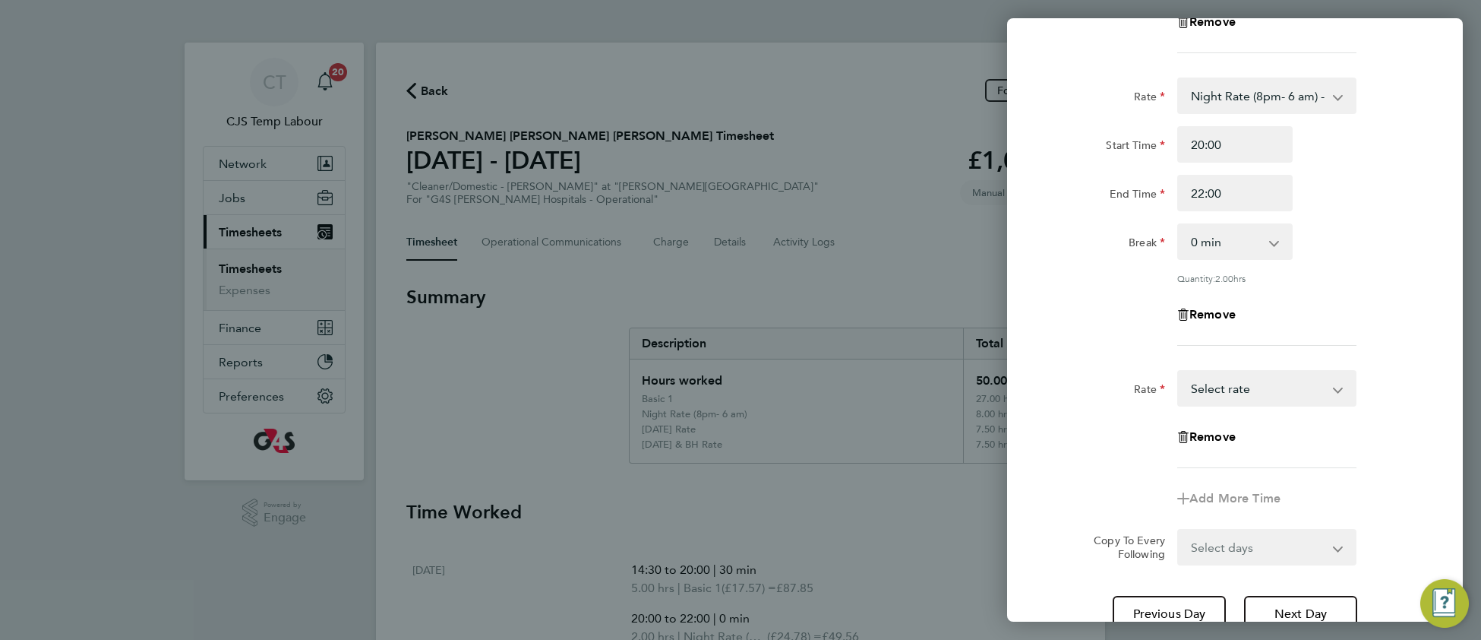
click at [1220, 385] on select "Basic 1 - 17.57 Sunday & BH Rate - 32.15 x 1.5 - 26.38 Saturday Rate - 24.78 Ni…" at bounding box center [1258, 387] width 158 height 33
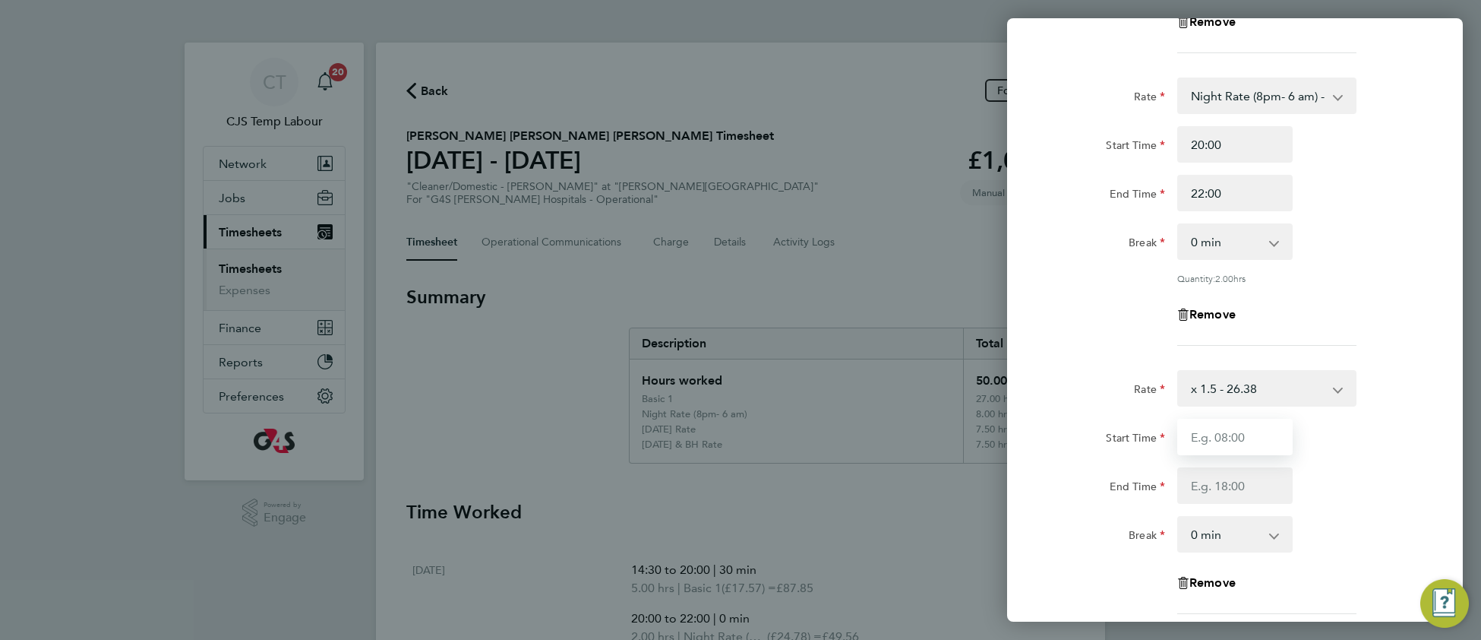
click at [1215, 432] on input "Start Time" at bounding box center [1234, 437] width 115 height 36
type input "10:00"
click at [1202, 479] on input "End Time" at bounding box center [1234, 485] width 115 height 36
type input "12:00"
click at [1398, 503] on div "Rate x 1.5 - 26.38 Basic 1 - 17.57 Sunday & BH Rate - 32.15 Saturday Rate - 24.…" at bounding box center [1235, 492] width 371 height 244
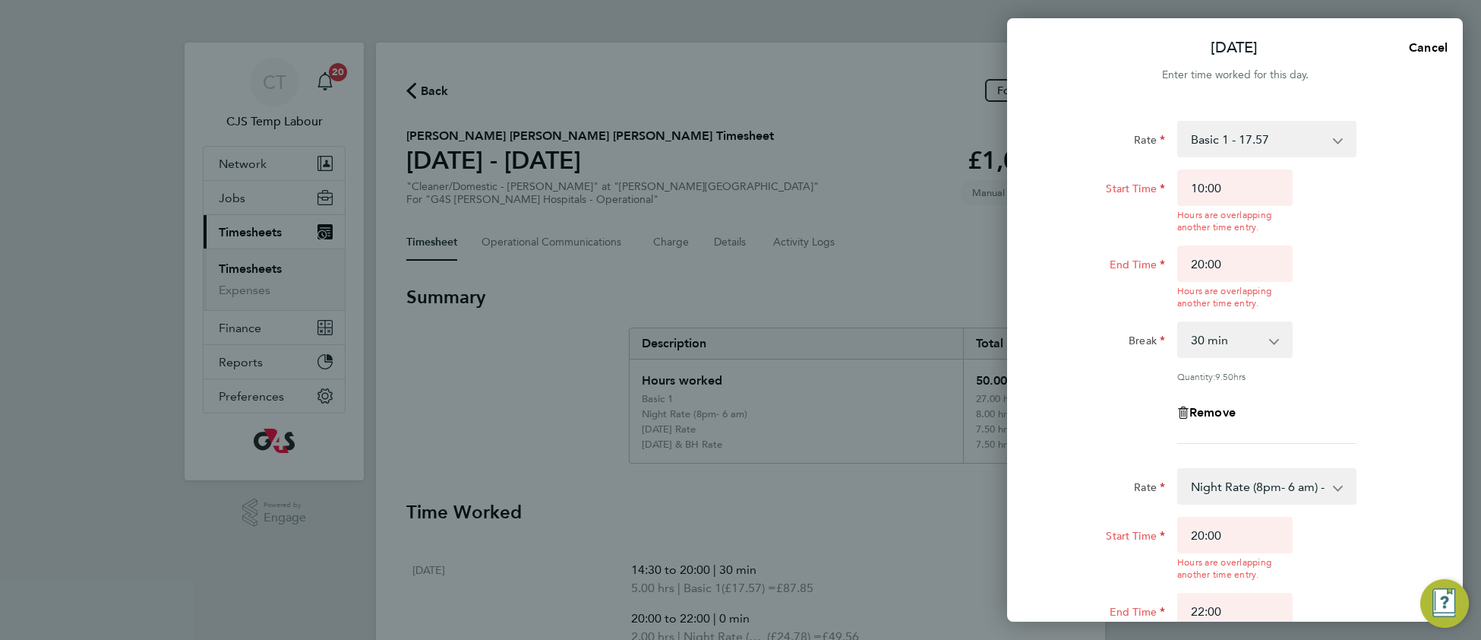
scroll to position [0, 0]
drag, startPoint x: 1205, startPoint y: 188, endPoint x: 1191, endPoint y: 185, distance: 14.6
click at [1191, 185] on input "10:00" at bounding box center [1234, 188] width 115 height 36
type input "12:00"
click at [1355, 315] on div "Rate Basic 1 - 17.57 Sunday & BH Rate - 32.15 x 1.5 - 26.38 Saturday Rate - 24.…" at bounding box center [1235, 283] width 371 height 323
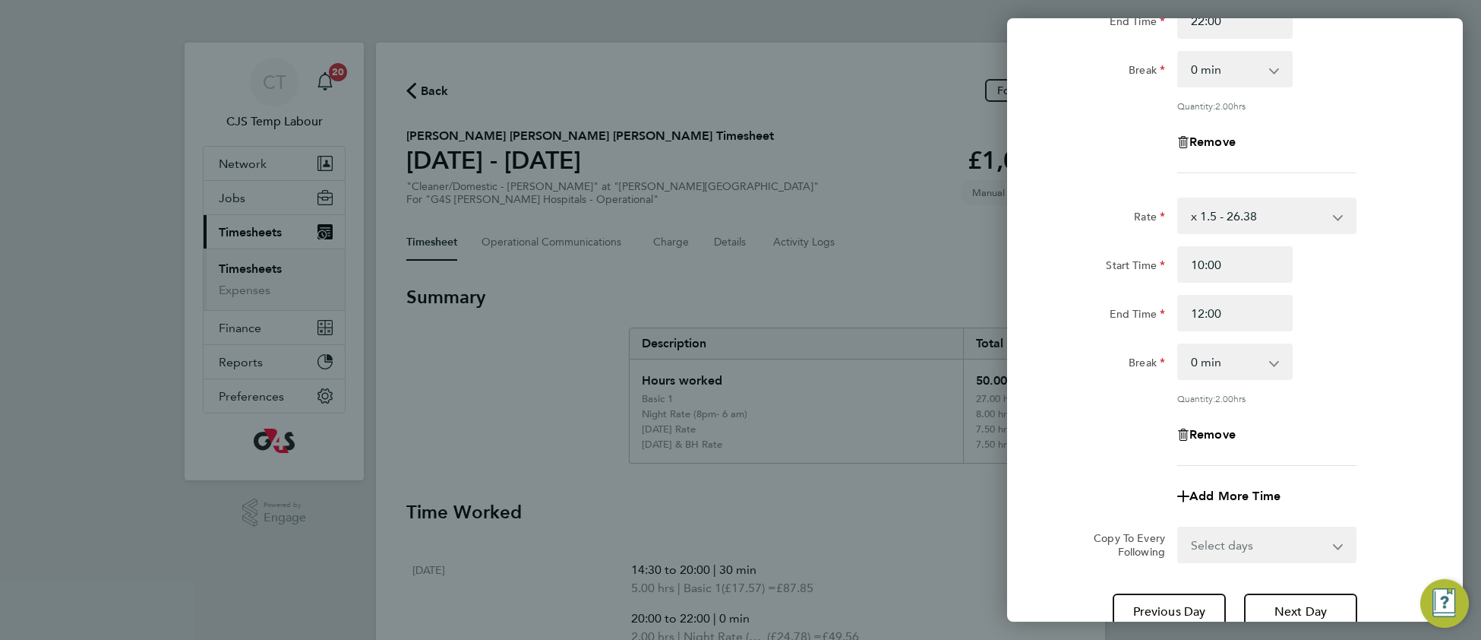
scroll to position [627, 0]
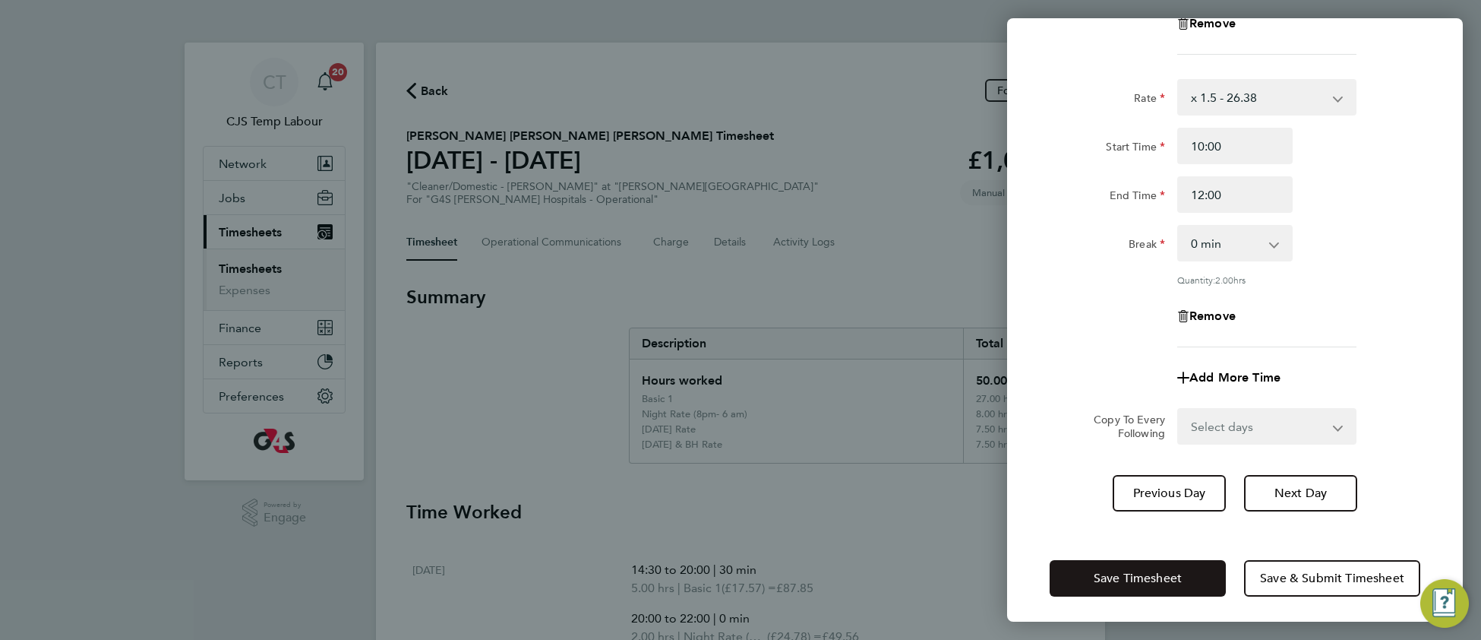
click at [1132, 576] on span "Save Timesheet" at bounding box center [1138, 577] width 88 height 15
click at [1079, 568] on button "Save Timesheet" at bounding box center [1138, 578] width 176 height 36
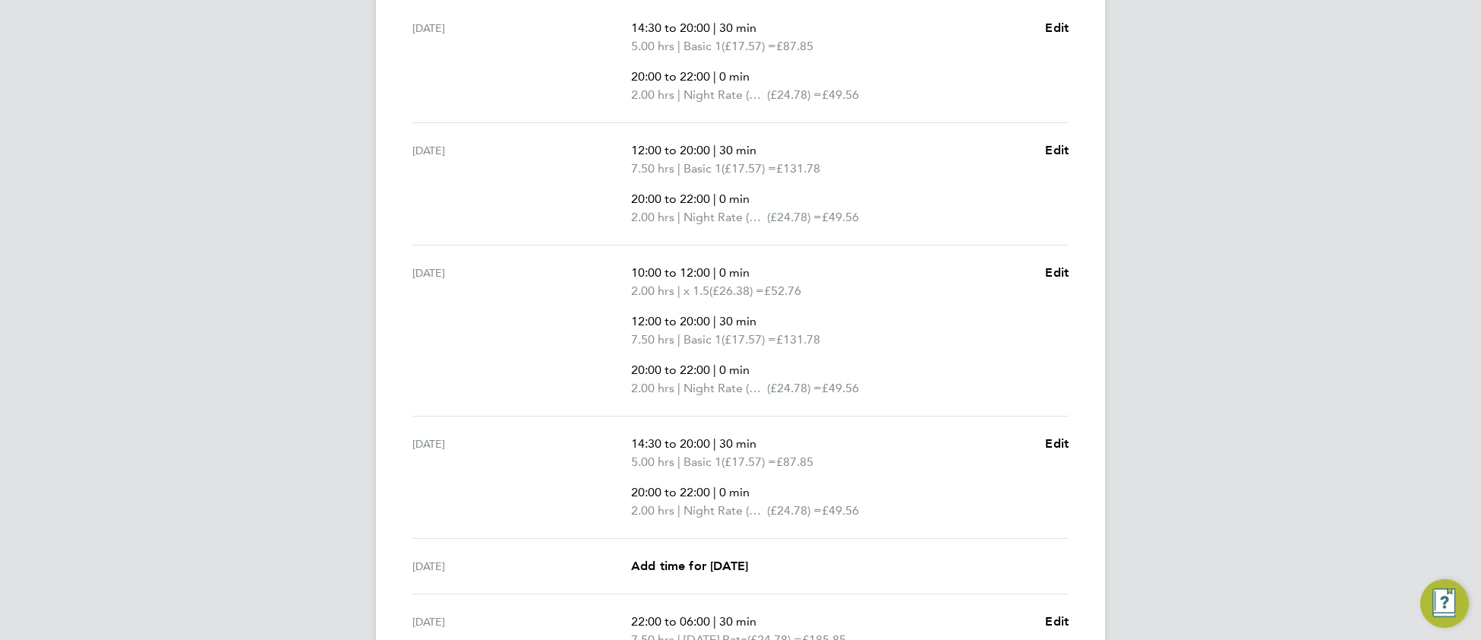
scroll to position [592, 0]
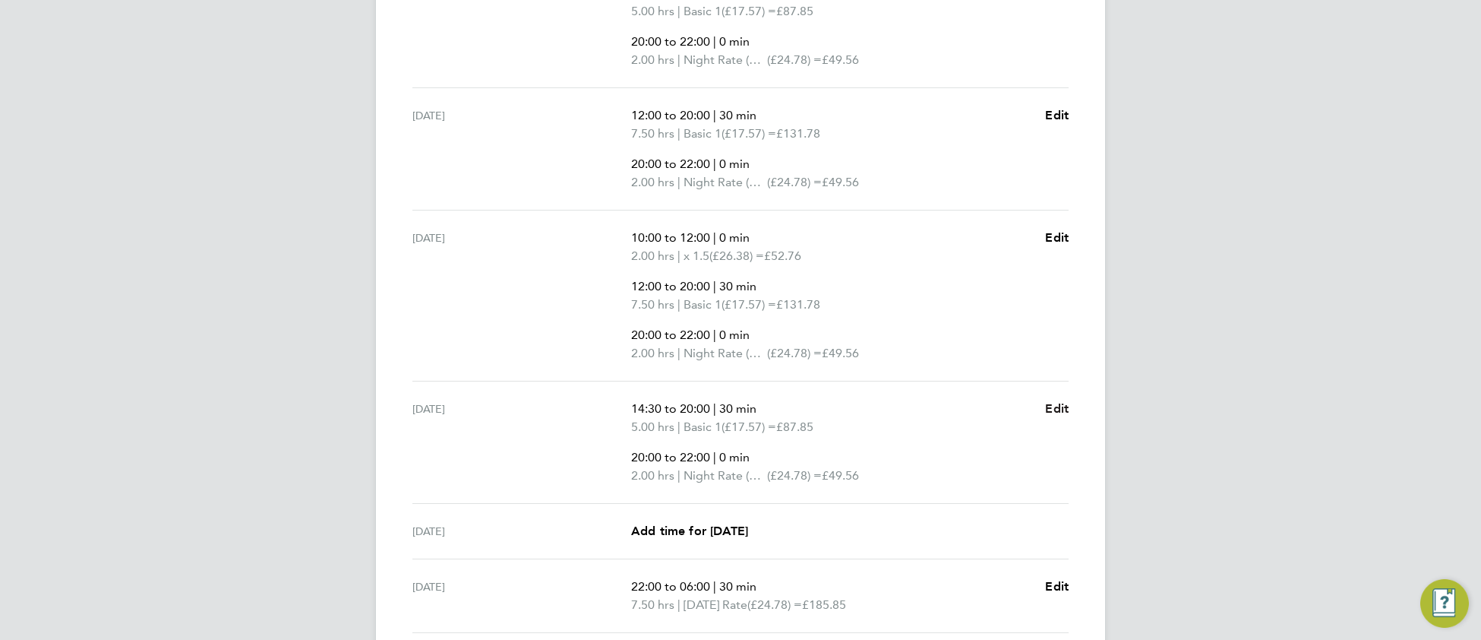
click at [1062, 410] on span "Edit" at bounding box center [1057, 408] width 24 height 14
select select "30"
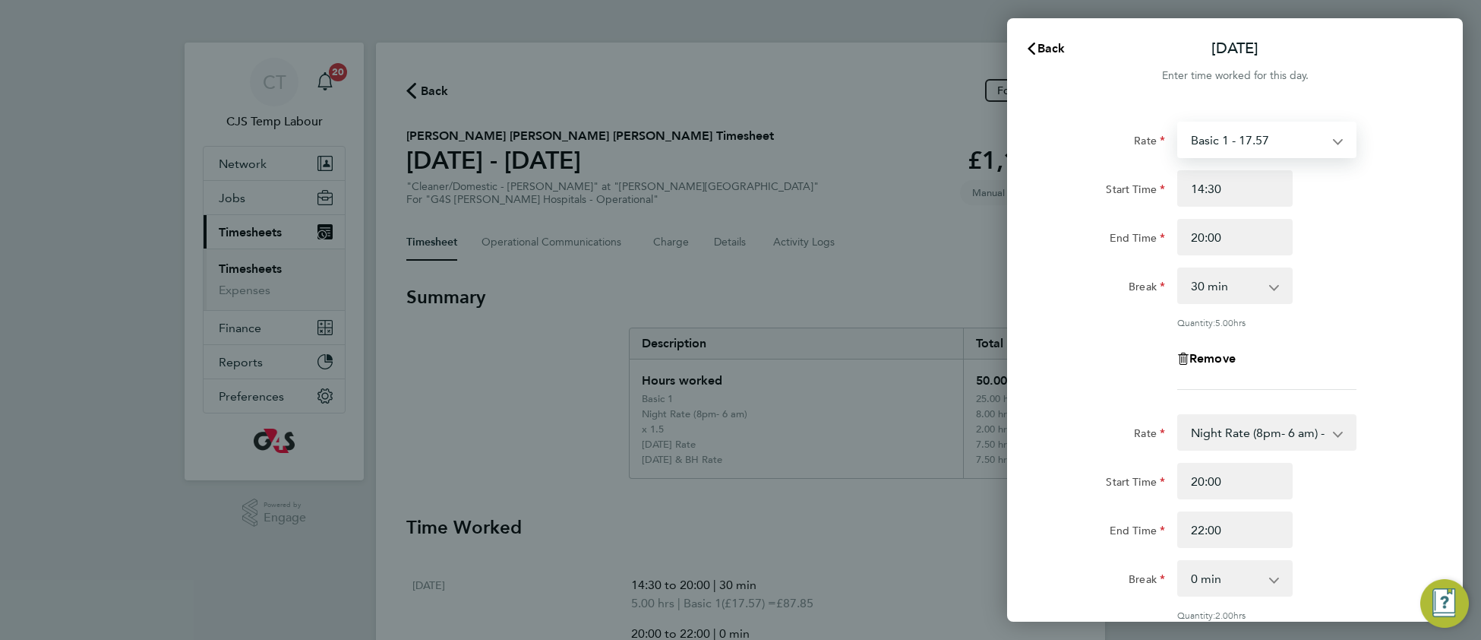
click at [1249, 142] on select "Basic 1 - 17.57 Sunday & BH Rate - 32.15 x 1.5 - 26.38 Saturday Rate - 24.78 Ni…" at bounding box center [1258, 139] width 158 height 33
select select "30"
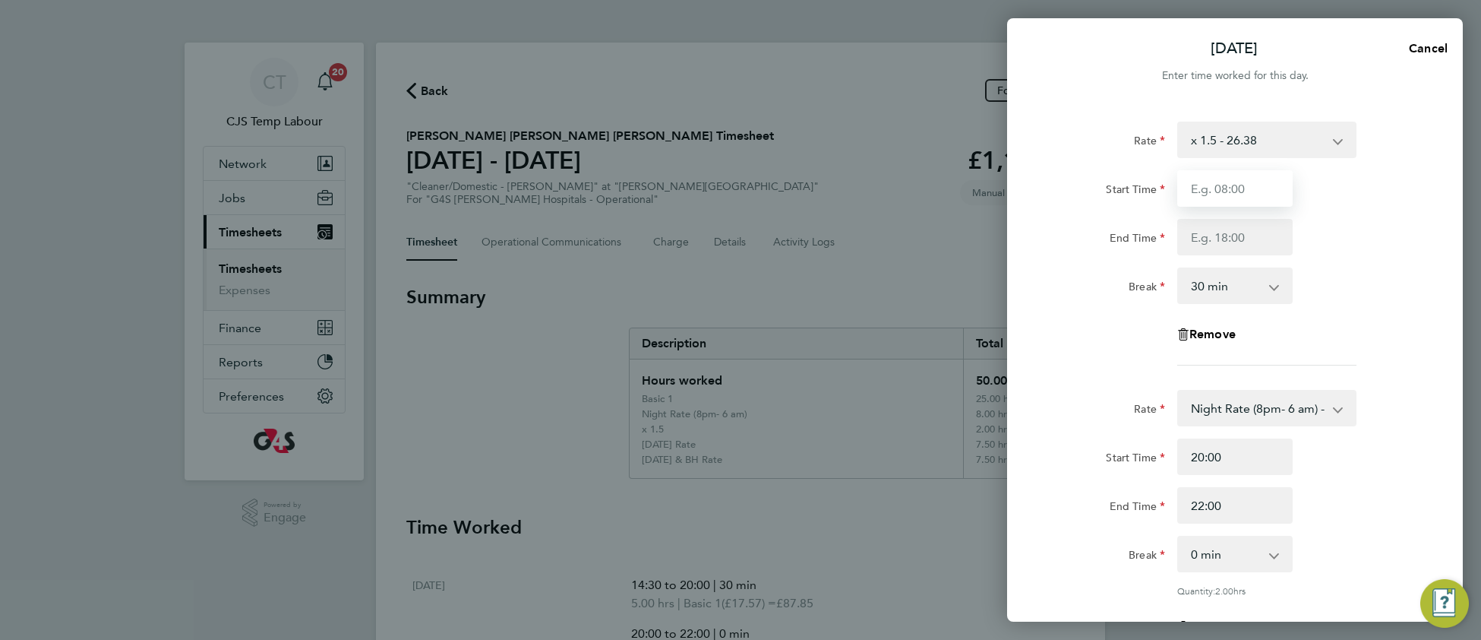
click at [1218, 197] on input "Start Time" at bounding box center [1234, 188] width 115 height 36
type input "14:30"
click at [1214, 238] on input "End Time" at bounding box center [1234, 237] width 115 height 36
type input "22:00"
click at [1354, 287] on app-timesheet-line-hourly "Start Time 14:30 End Time 22:00 Break 0 min 15 min 30 min 45 min 60 min 75 min …" at bounding box center [1235, 237] width 371 height 134
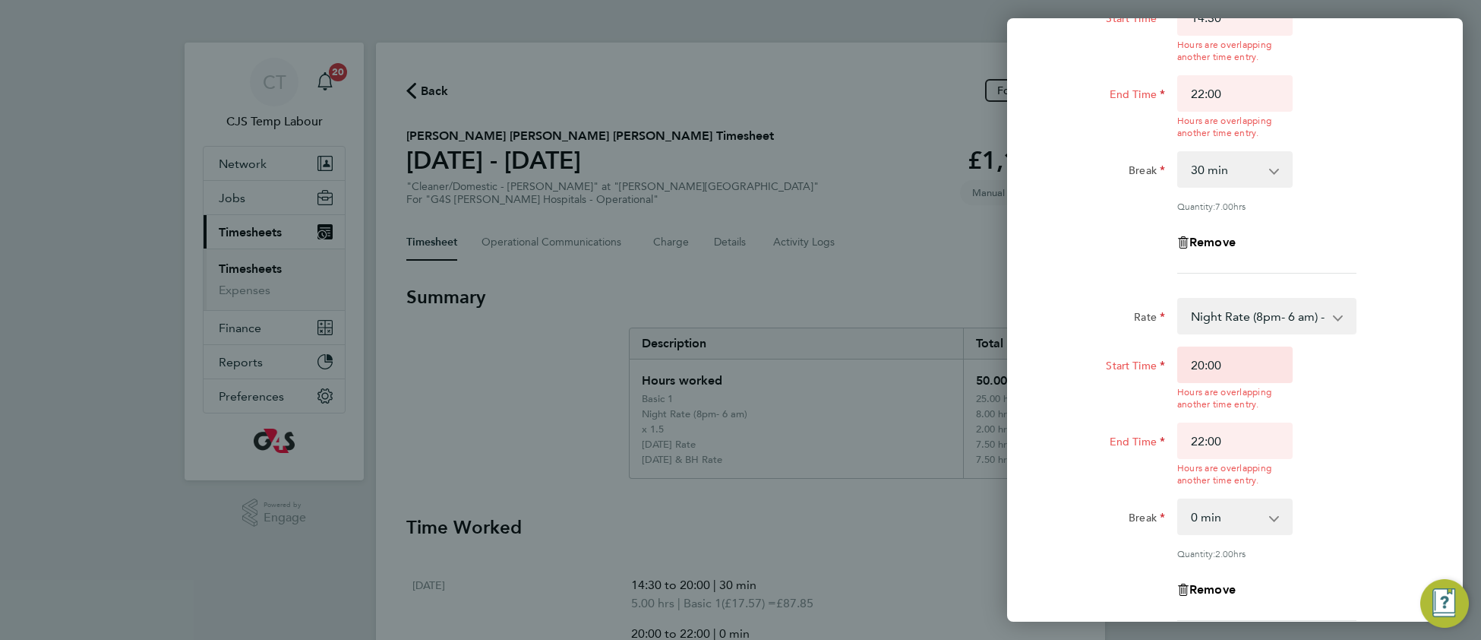
scroll to position [311, 0]
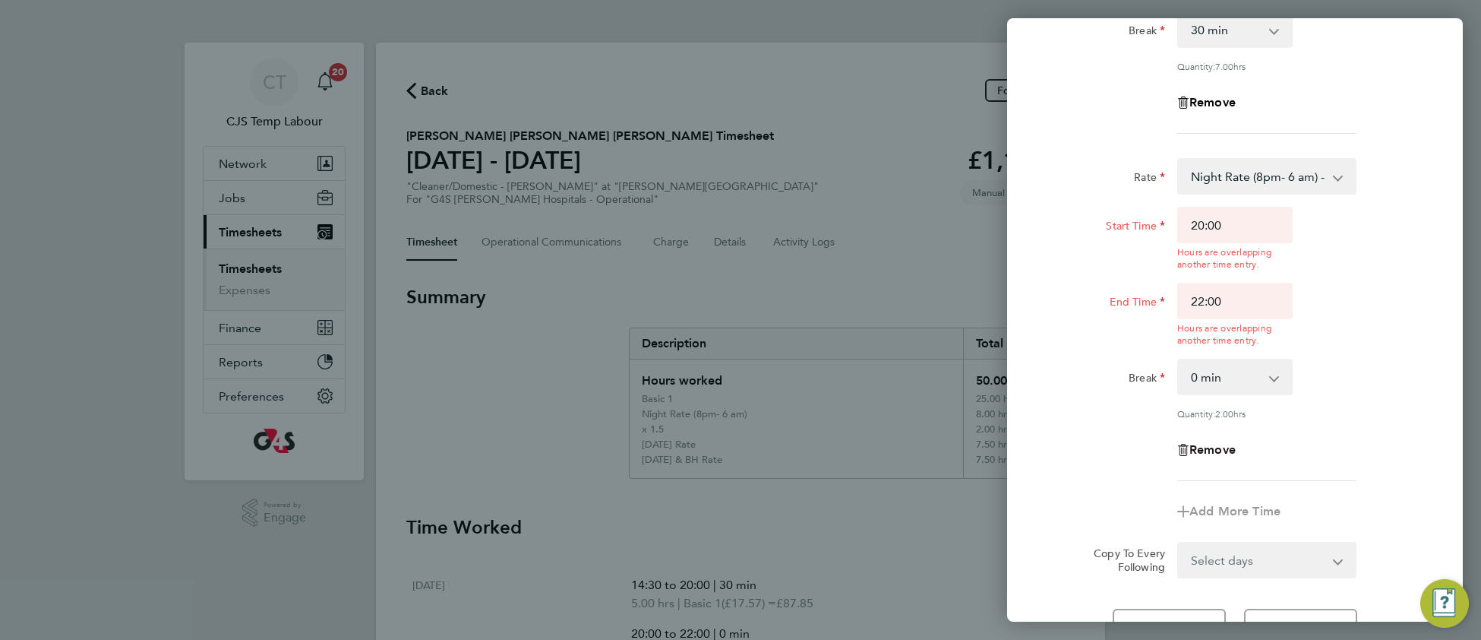
click at [1230, 448] on span "Remove" at bounding box center [1212, 449] width 46 height 14
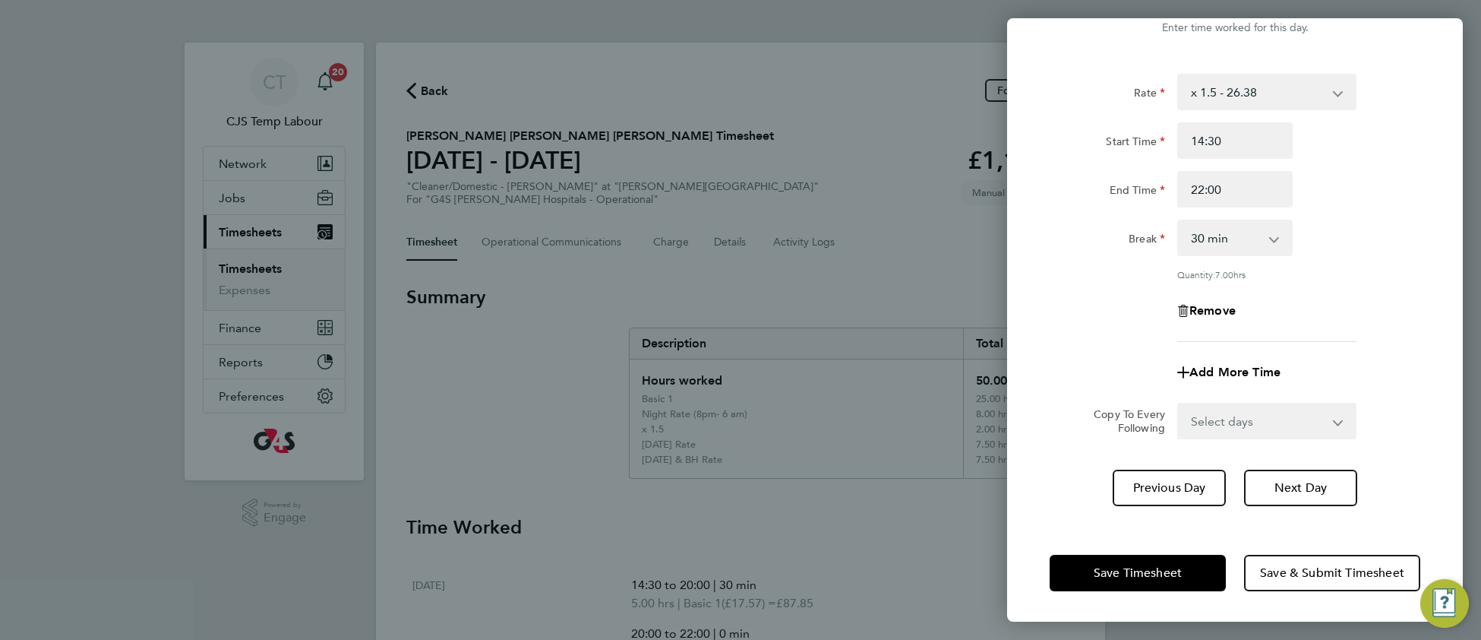
scroll to position [45, 0]
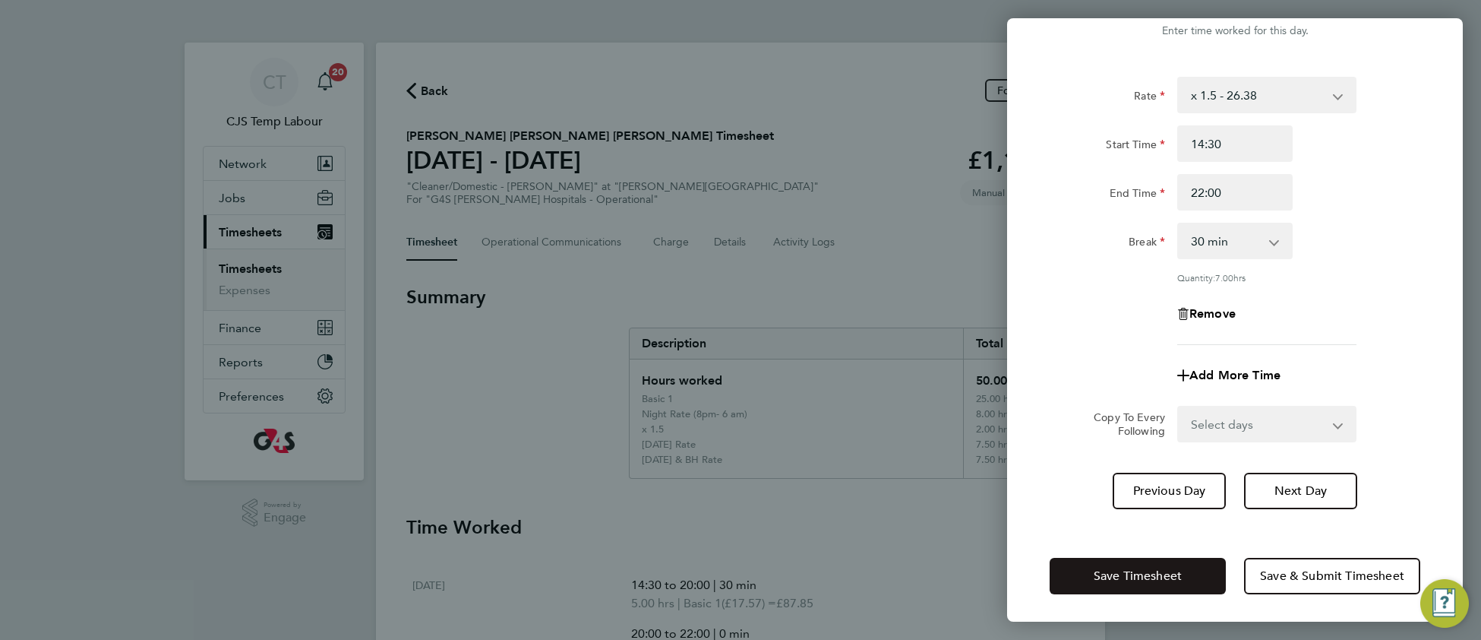
click at [1123, 575] on span "Save Timesheet" at bounding box center [1138, 575] width 88 height 15
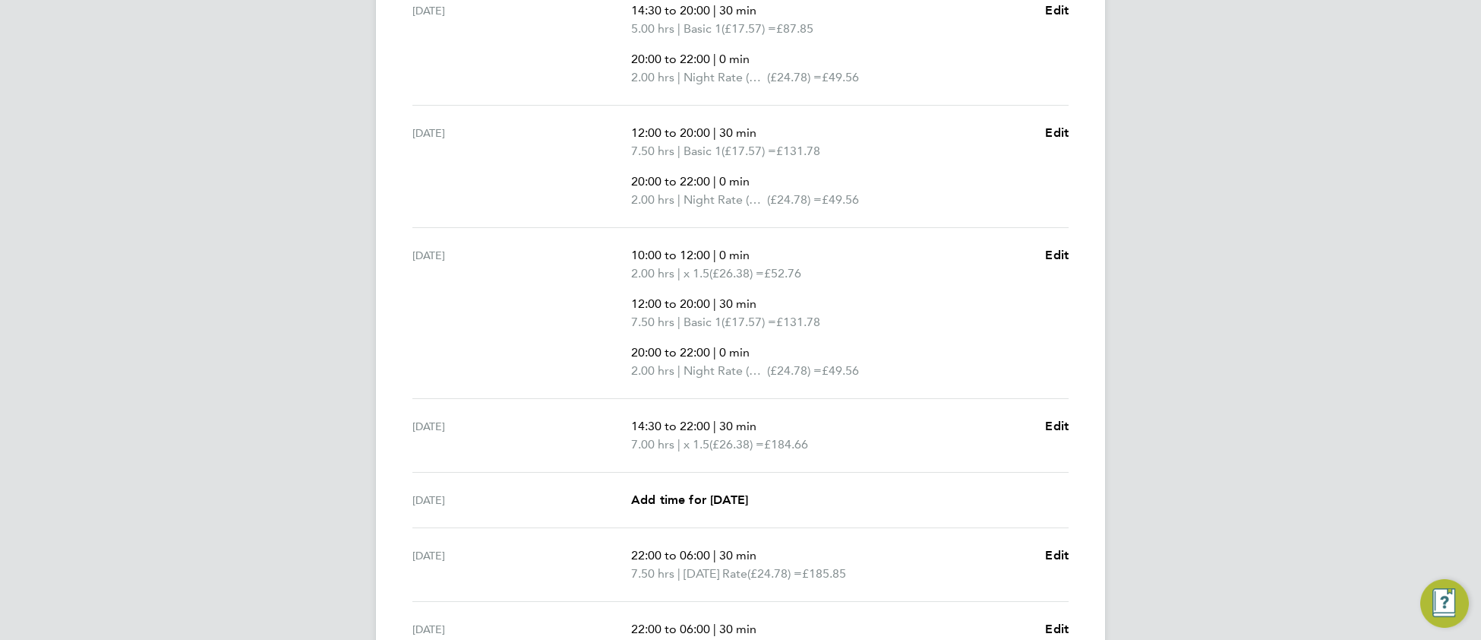
scroll to position [579, 0]
click at [1062, 129] on span "Edit" at bounding box center [1057, 128] width 24 height 14
select select "30"
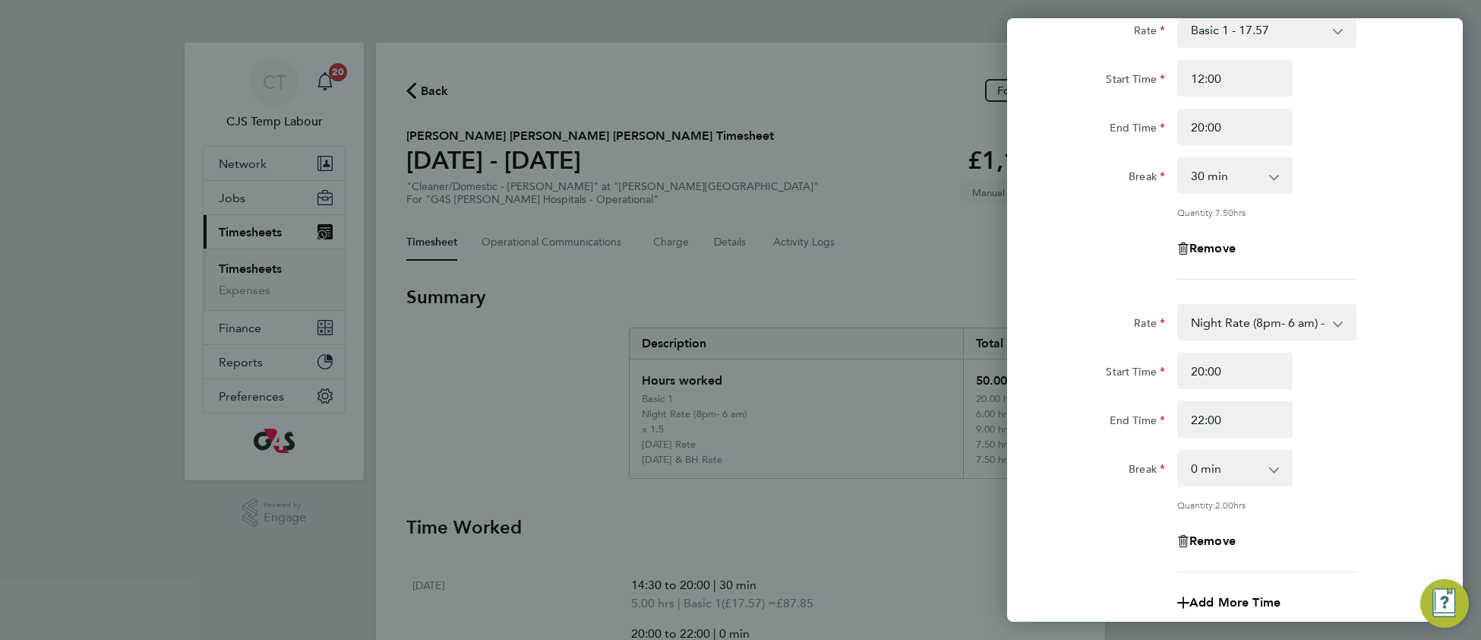
scroll to position [326, 0]
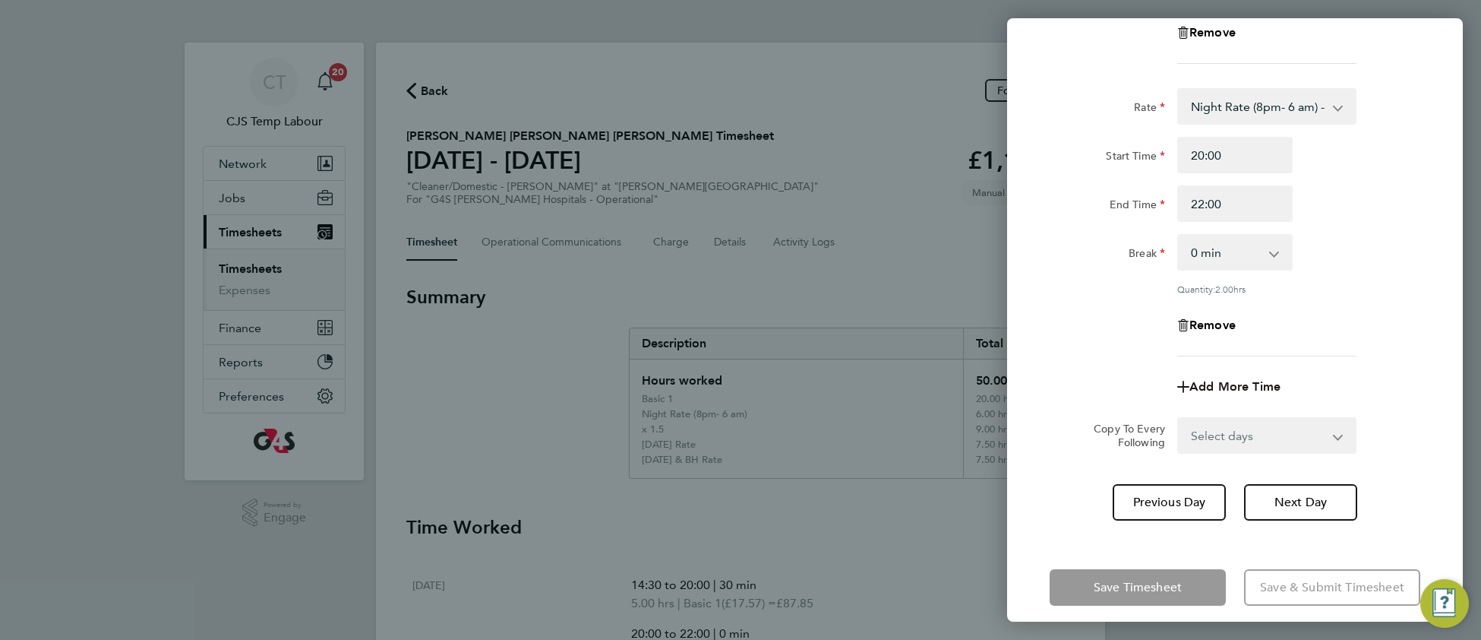
click at [1227, 386] on span "Add More Time" at bounding box center [1234, 386] width 91 height 14
select select "null"
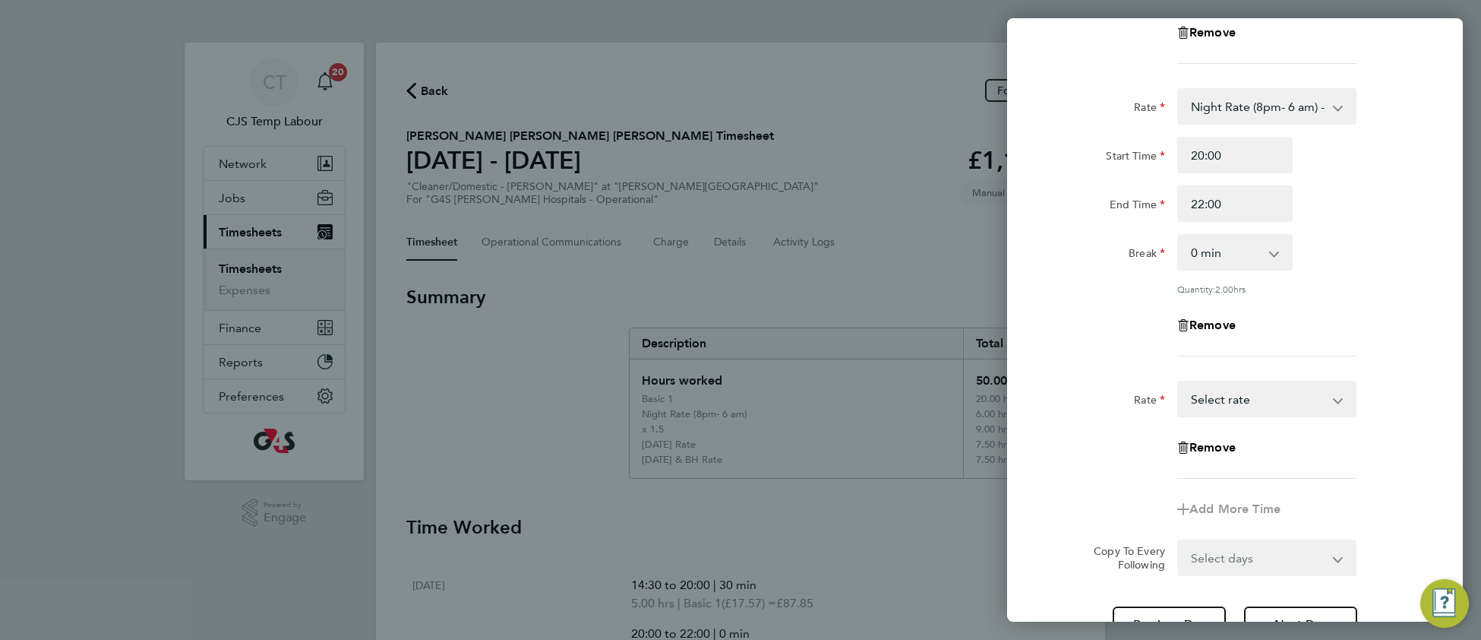
click at [1218, 399] on select "Basic 1 - 17.57 Sunday & BH Rate - 32.15 x 1.5 - 26.38 Saturday Rate - 24.78 Ni…" at bounding box center [1258, 398] width 158 height 33
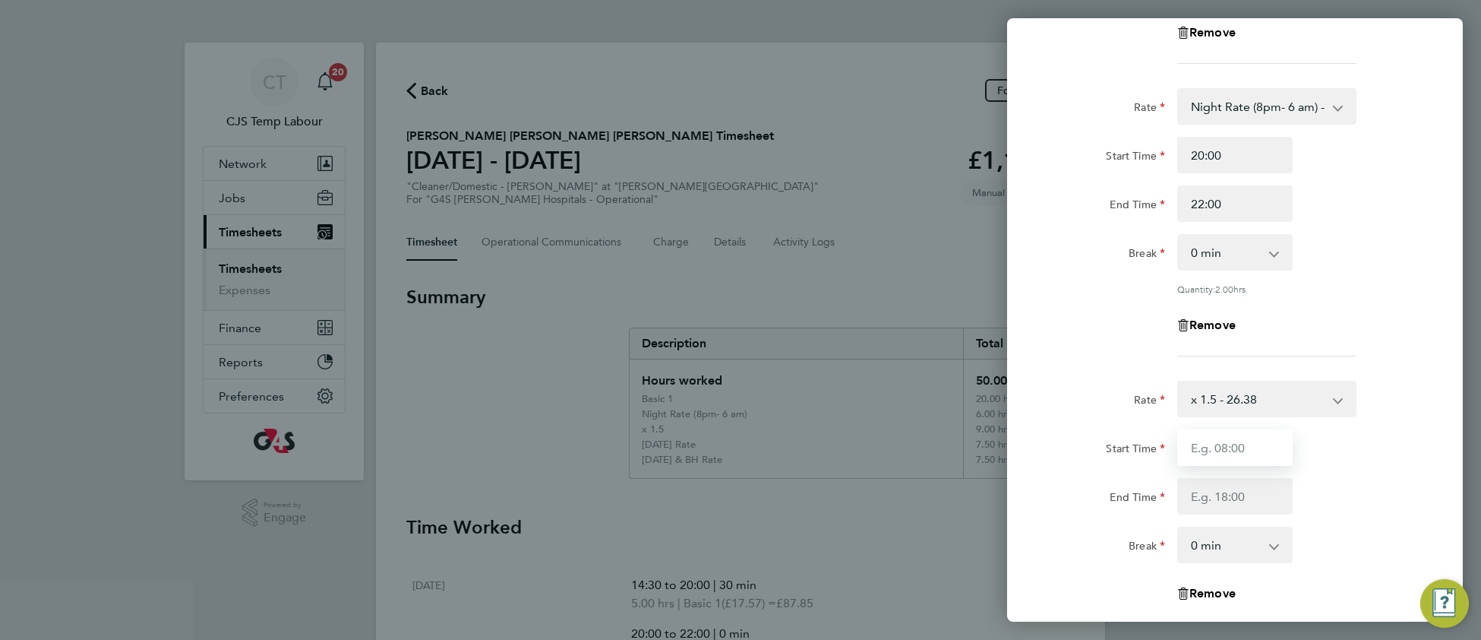
click at [1211, 442] on input "Start Time" at bounding box center [1234, 447] width 115 height 36
type input "12:00"
click at [1201, 491] on input "End Time" at bounding box center [1234, 496] width 115 height 36
type input "2"
type input "14:00"
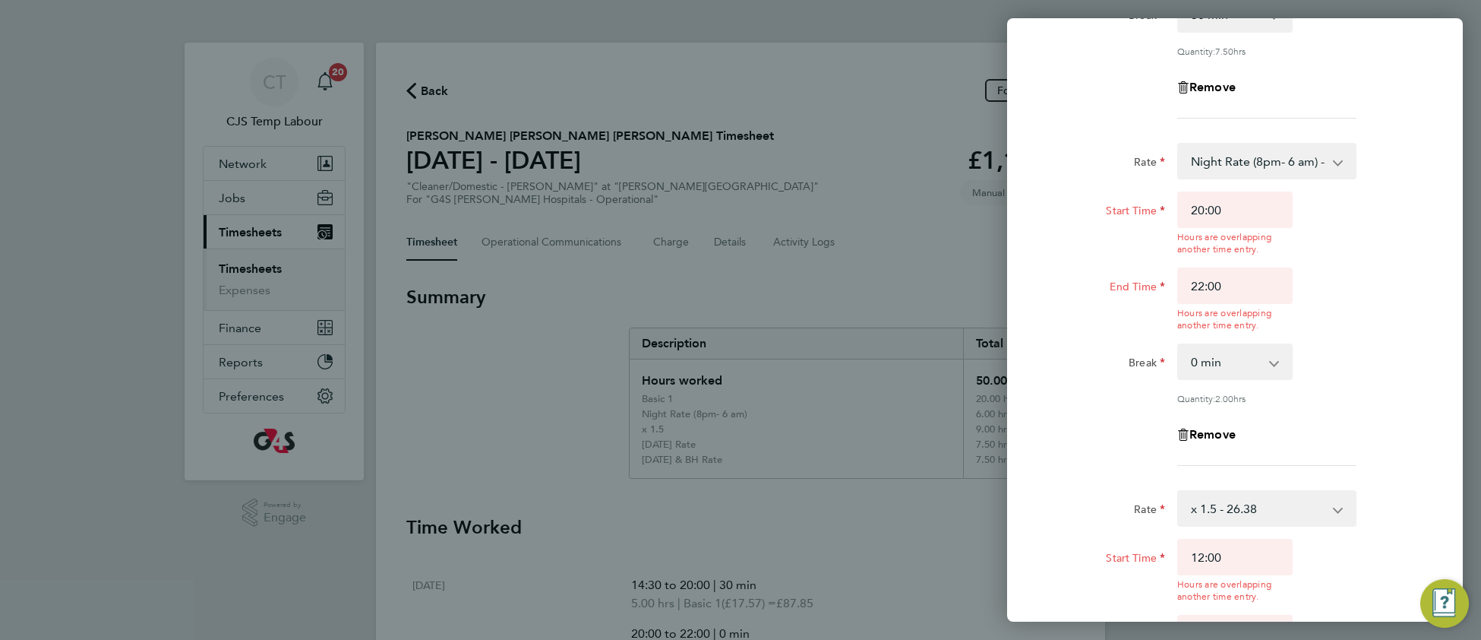
drag, startPoint x: 1369, startPoint y: 488, endPoint x: 1332, endPoint y: 502, distance: 38.9
click at [1368, 539] on div "Start Time 12:00 Hours are overlapping another time entry. End Time 14:00 Hours…" at bounding box center [1235, 609] width 383 height 140
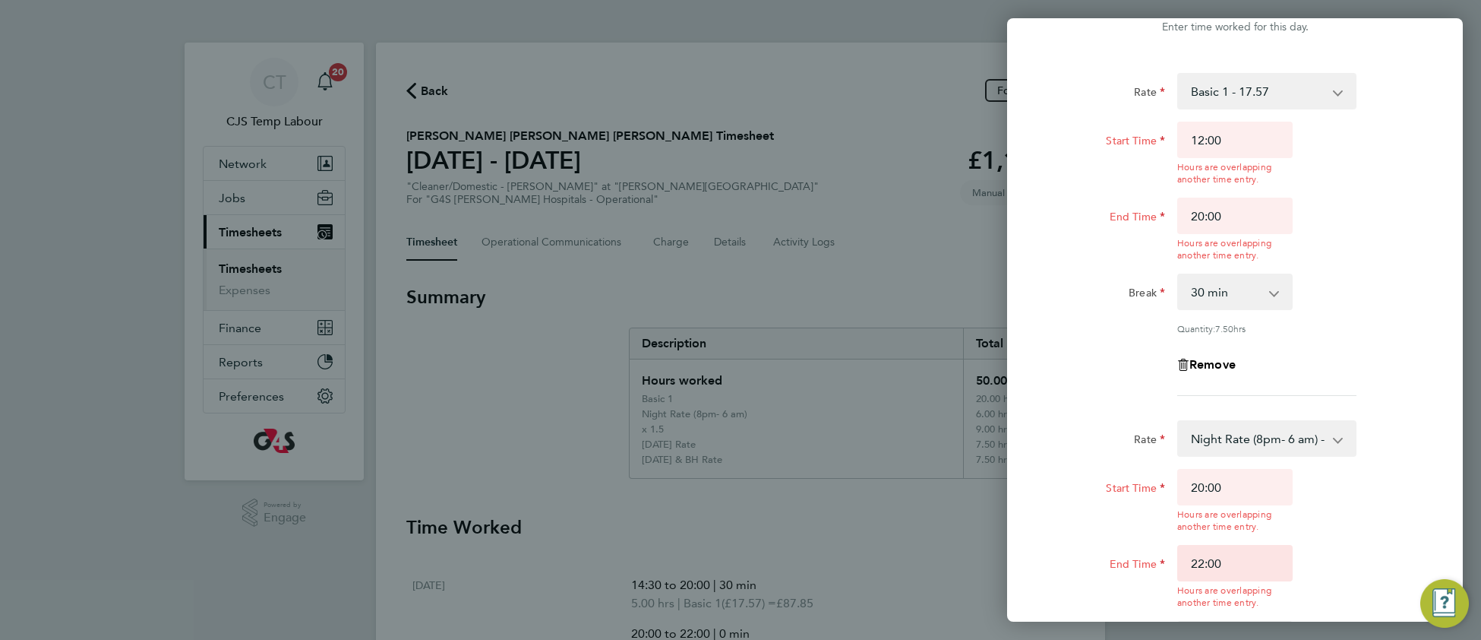
scroll to position [34, 0]
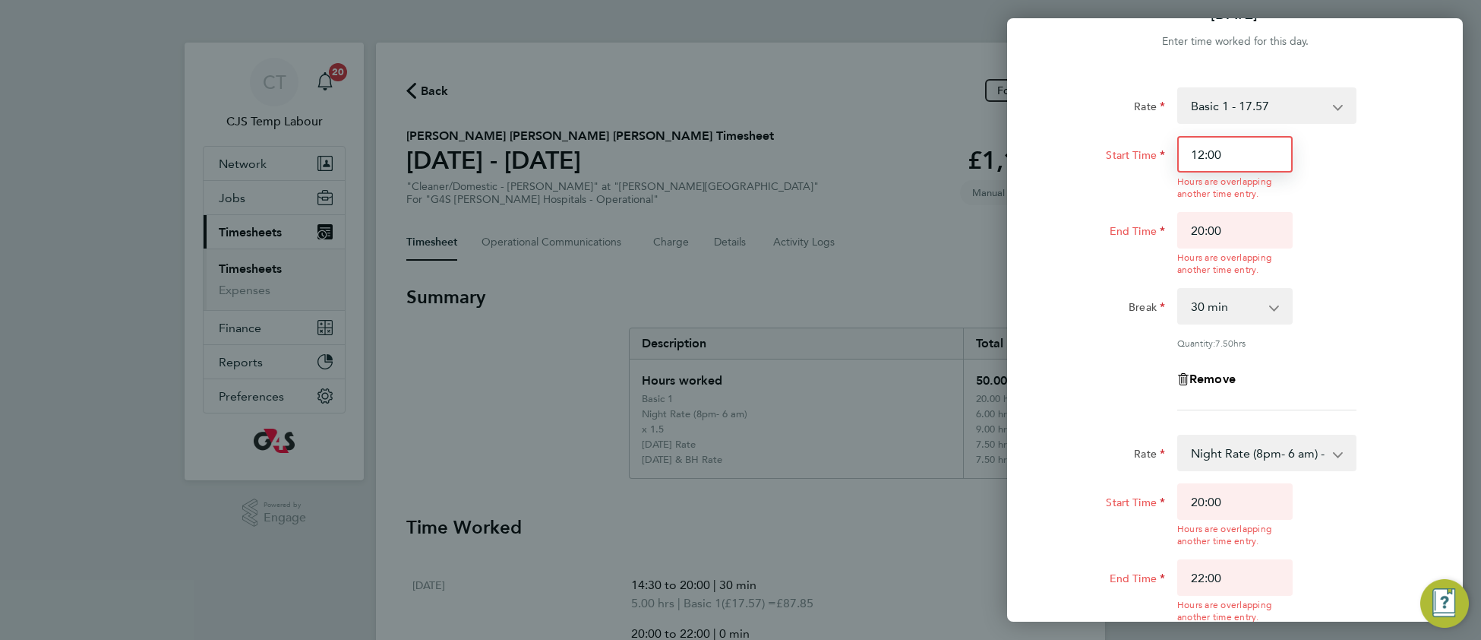
drag, startPoint x: 1206, startPoint y: 153, endPoint x: 1190, endPoint y: 154, distance: 16.0
click at [1190, 154] on input "12:00" at bounding box center [1234, 154] width 115 height 36
type input "14:00"
click at [1401, 310] on div "Rate Basic 1 - 17.57 Sunday & BH Rate - 32.15 x 1.5 - 26.38 Saturday Rate - 24.…" at bounding box center [1235, 248] width 371 height 323
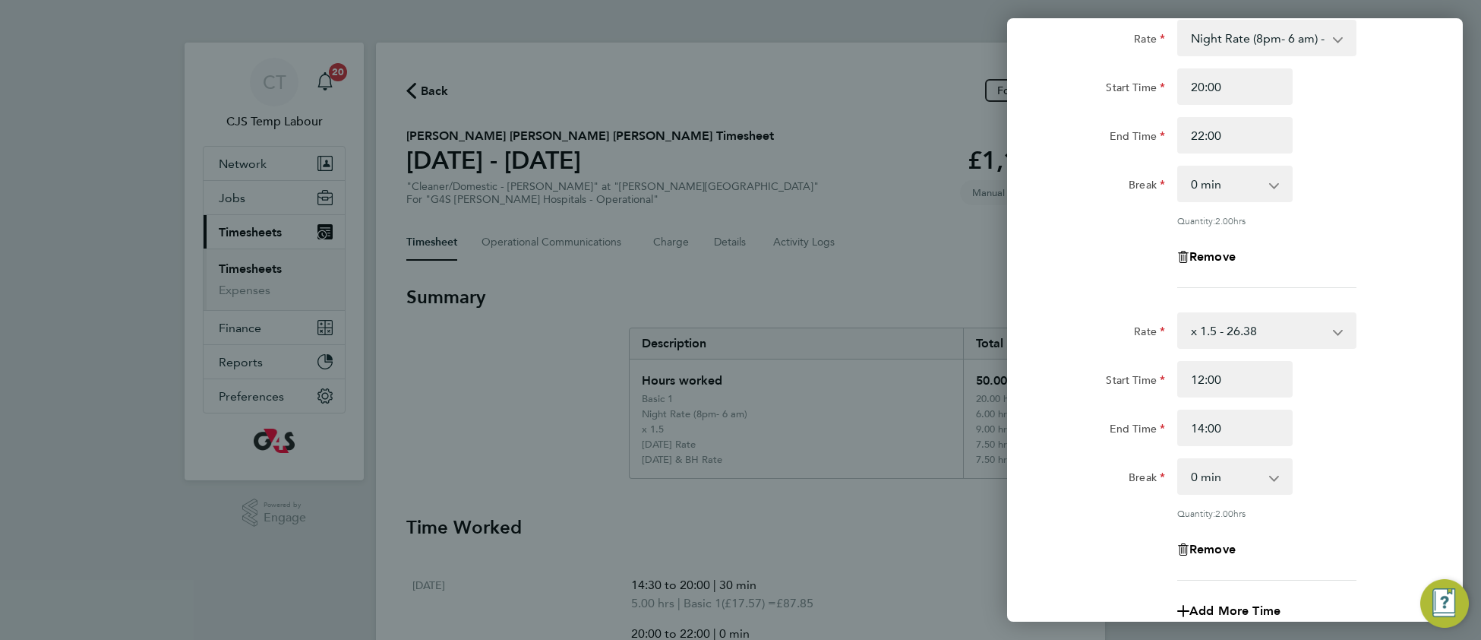
scroll to position [627, 0]
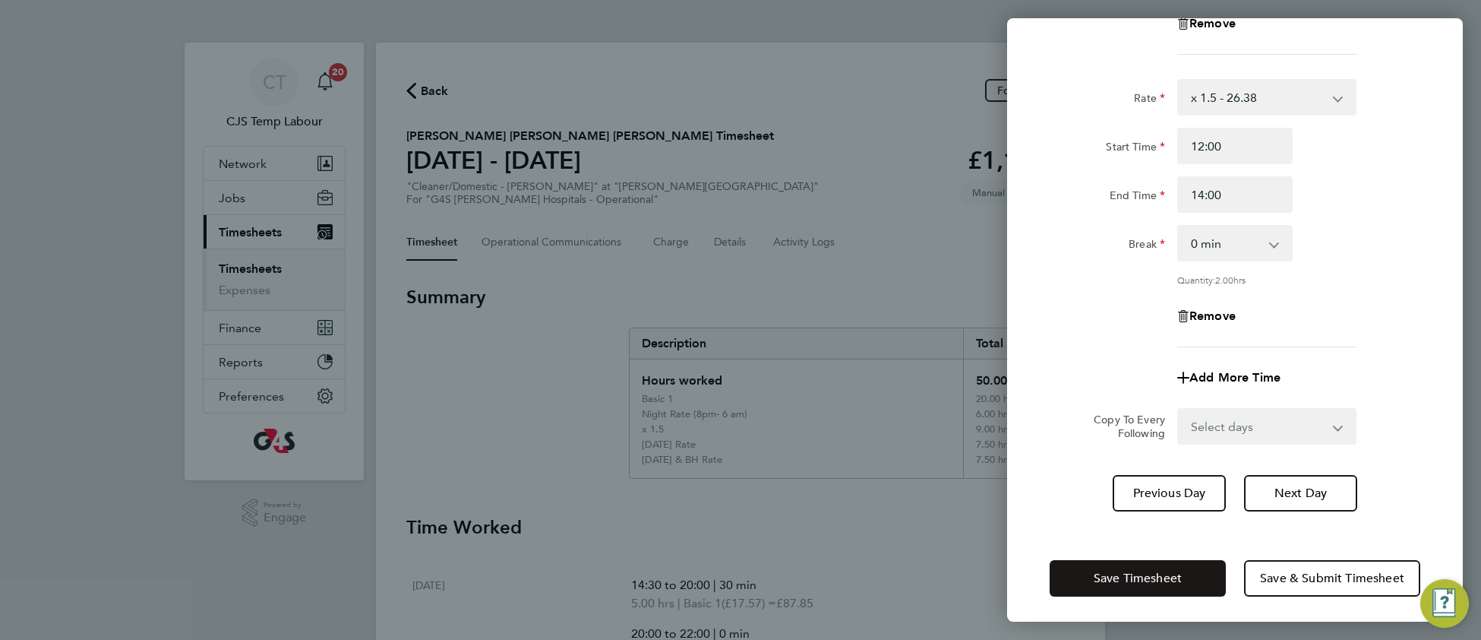
click at [1110, 570] on span "Save Timesheet" at bounding box center [1138, 577] width 88 height 15
click at [1090, 573] on button "Save Timesheet" at bounding box center [1138, 578] width 176 height 36
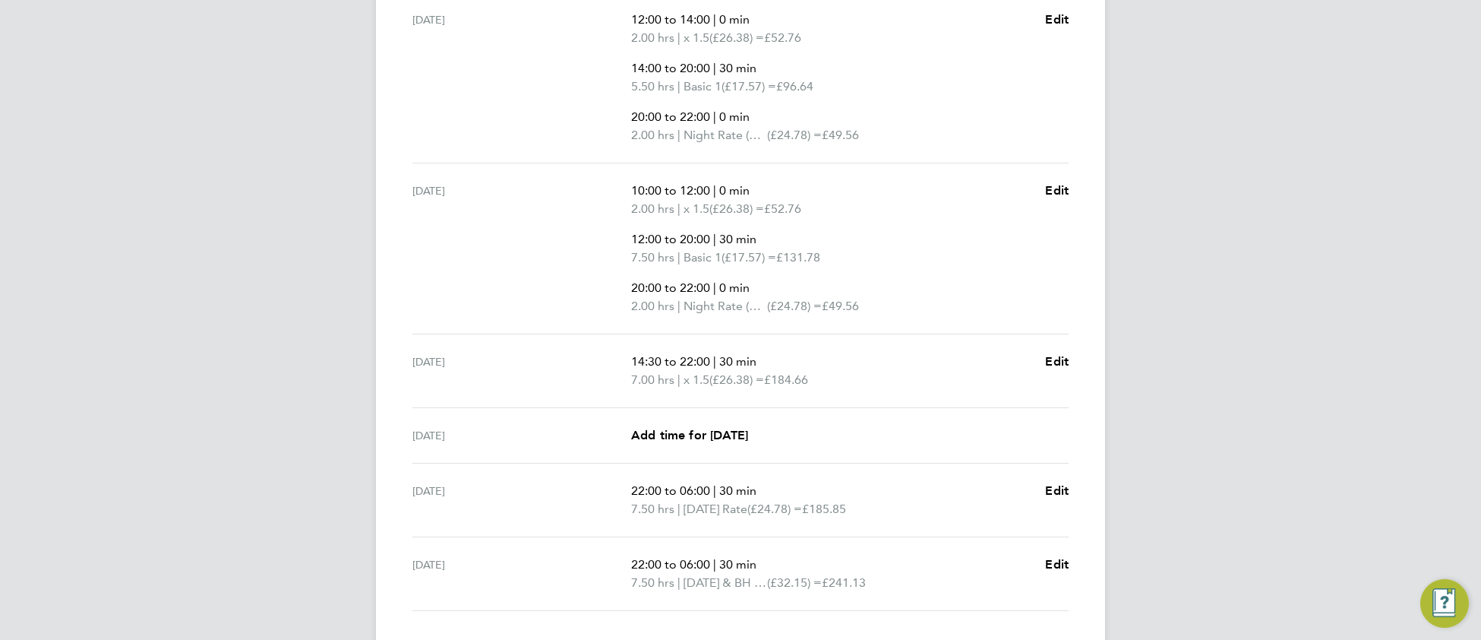
scroll to position [672, 0]
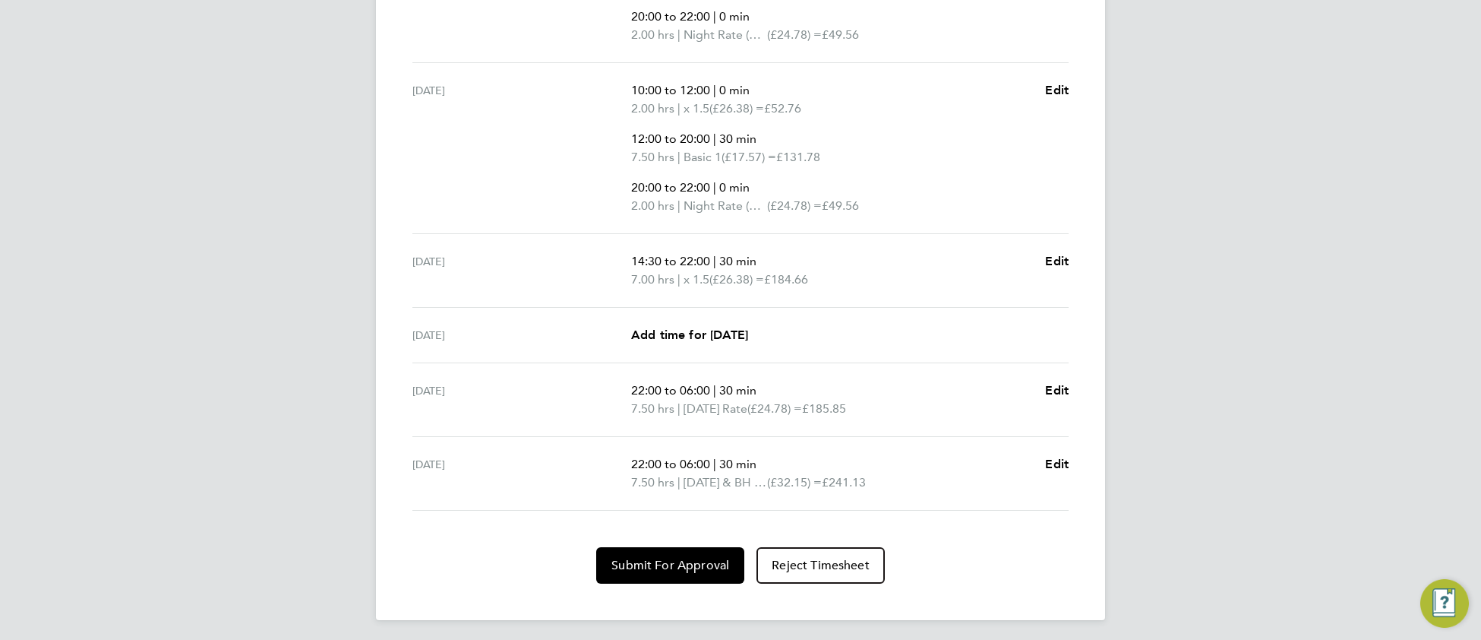
scroll to position [791, 0]
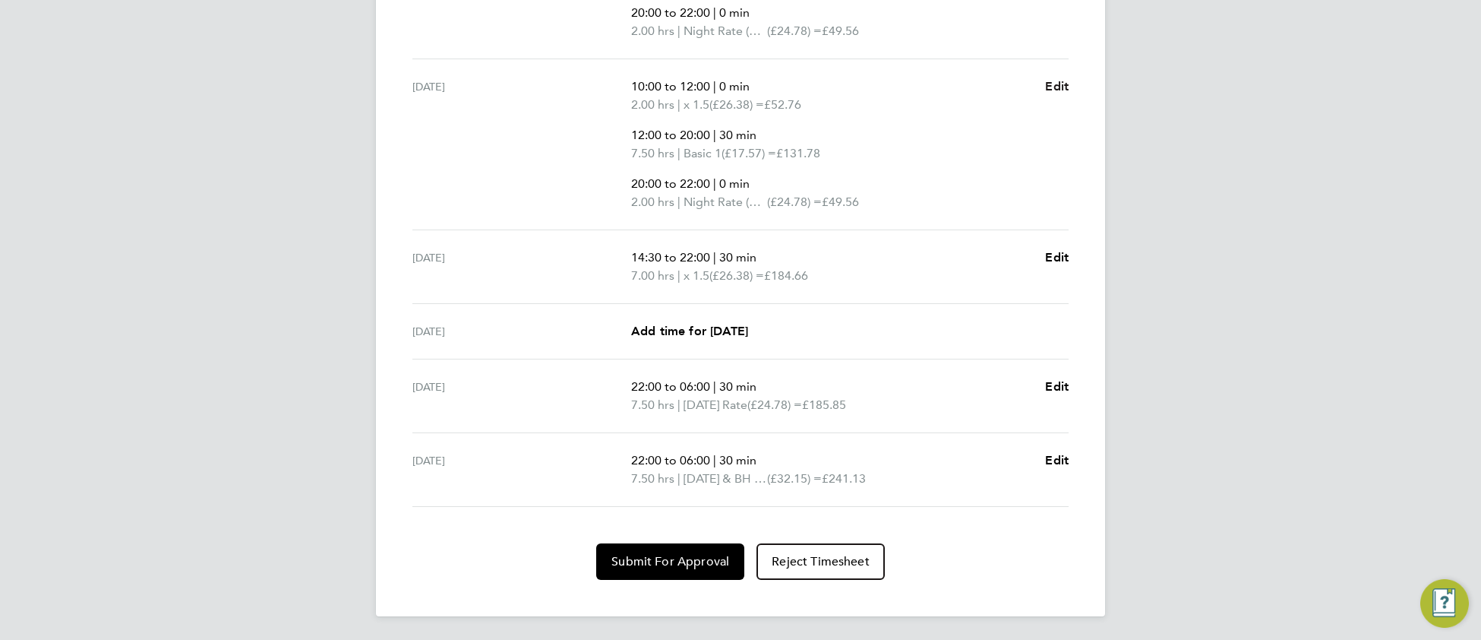
click at [1060, 90] on span "Edit" at bounding box center [1057, 86] width 24 height 14
select select "30"
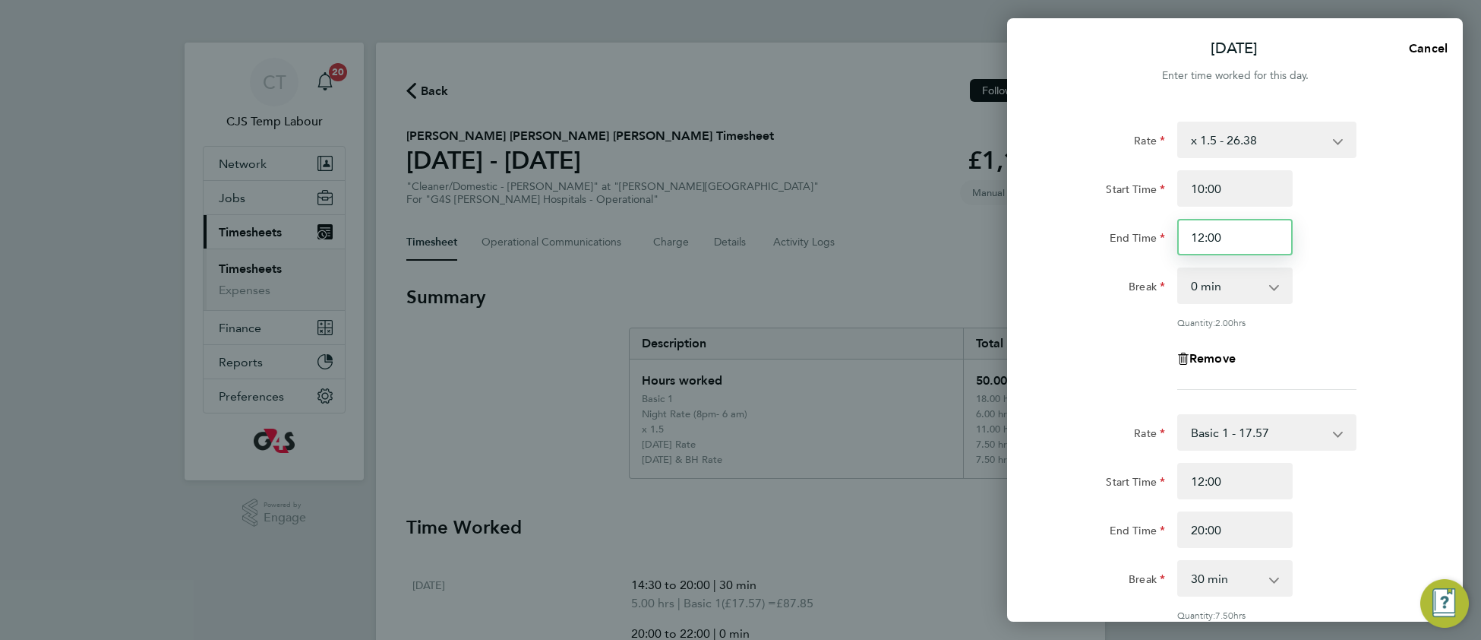
drag, startPoint x: 1201, startPoint y: 232, endPoint x: 1190, endPoint y: 231, distance: 10.7
click at [1190, 231] on input "12:00" at bounding box center [1234, 237] width 115 height 36
drag, startPoint x: 1209, startPoint y: 238, endPoint x: 1223, endPoint y: 238, distance: 13.7
click at [1223, 238] on input "14:00" at bounding box center [1234, 237] width 115 height 36
type input "14:30"
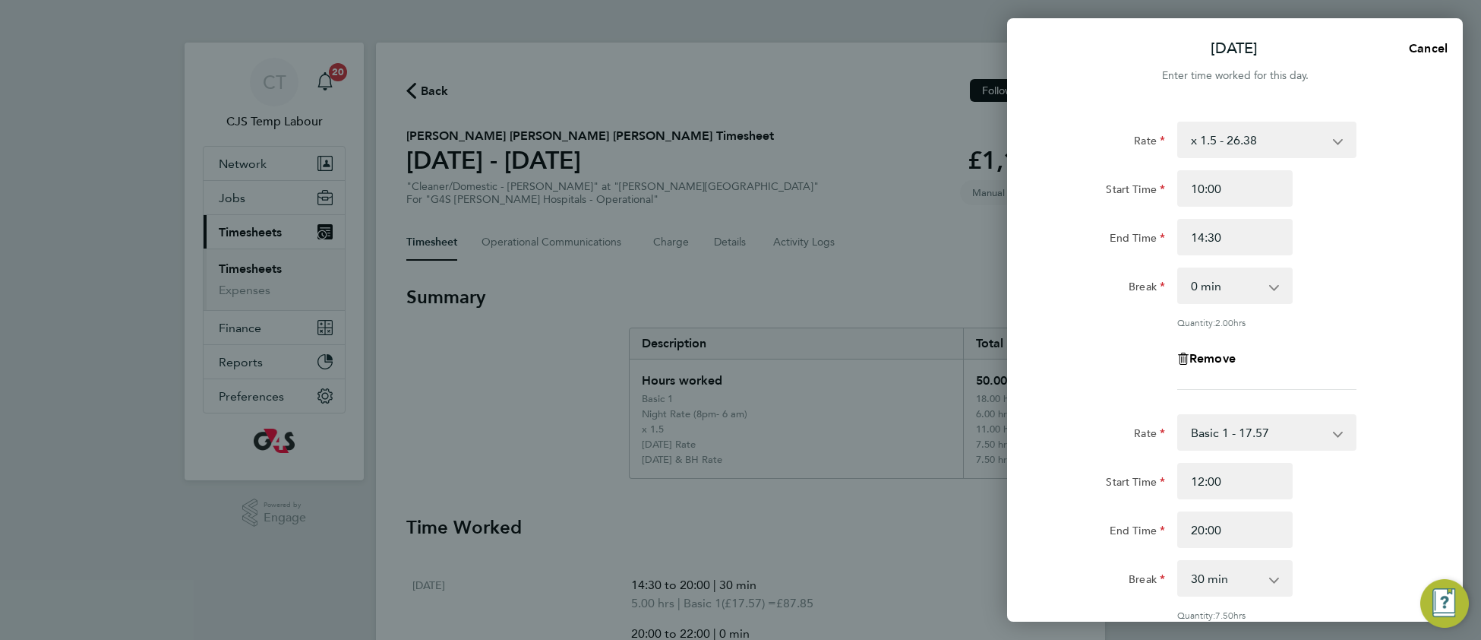
click at [1389, 296] on app-timesheet-line-hourly "Start Time 10:00 End Time 14:30 Break 0 min 15 min 30 min 45 min 60 min 75 min …" at bounding box center [1235, 249] width 371 height 158
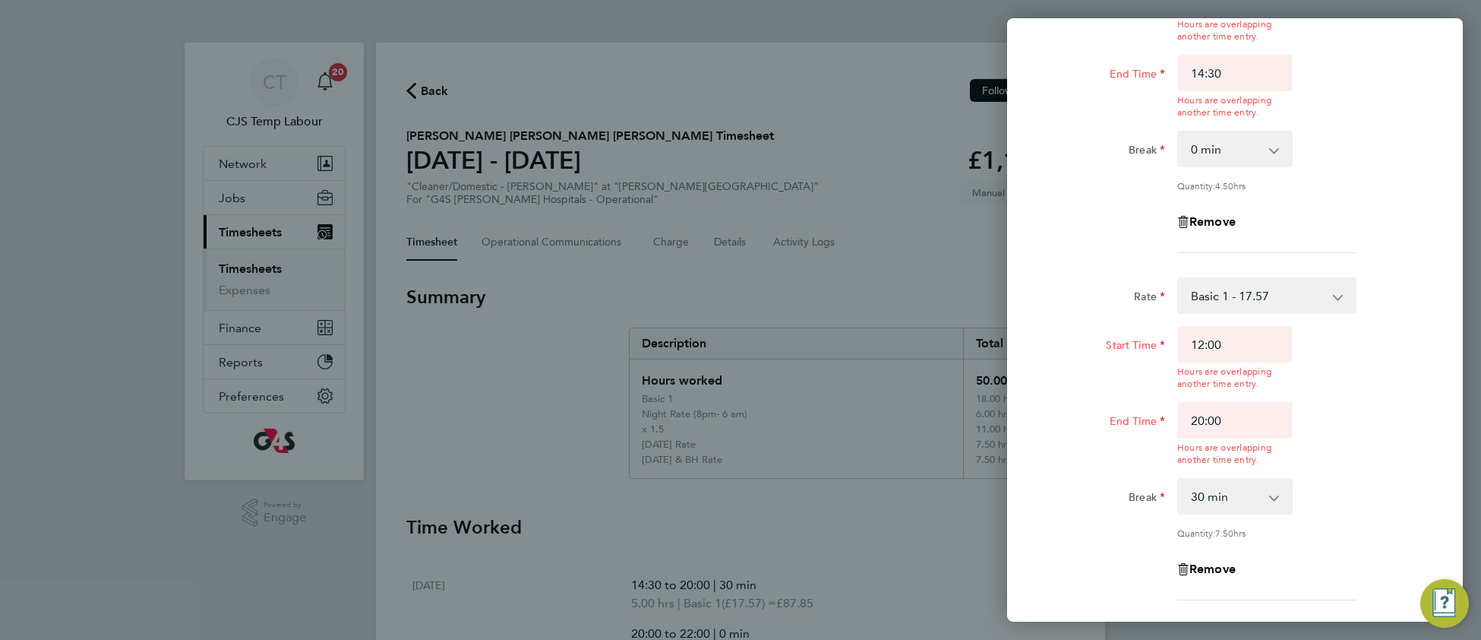
scroll to position [208, 0]
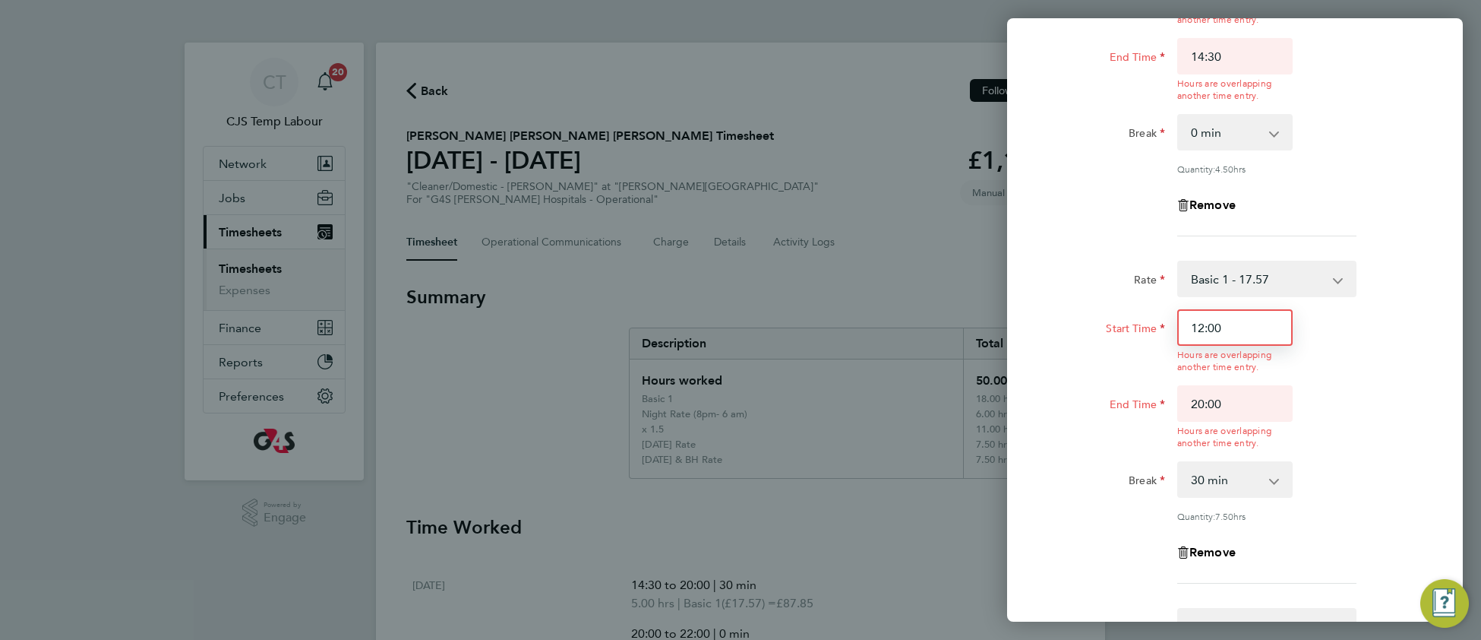
drag, startPoint x: 1204, startPoint y: 329, endPoint x: 1186, endPoint y: 329, distance: 18.2
click at [1186, 329] on input "12:00" at bounding box center [1234, 327] width 115 height 36
drag, startPoint x: 1208, startPoint y: 327, endPoint x: 1229, endPoint y: 330, distance: 20.7
click at [1229, 330] on input "14:00" at bounding box center [1234, 327] width 115 height 36
type input "14:30"
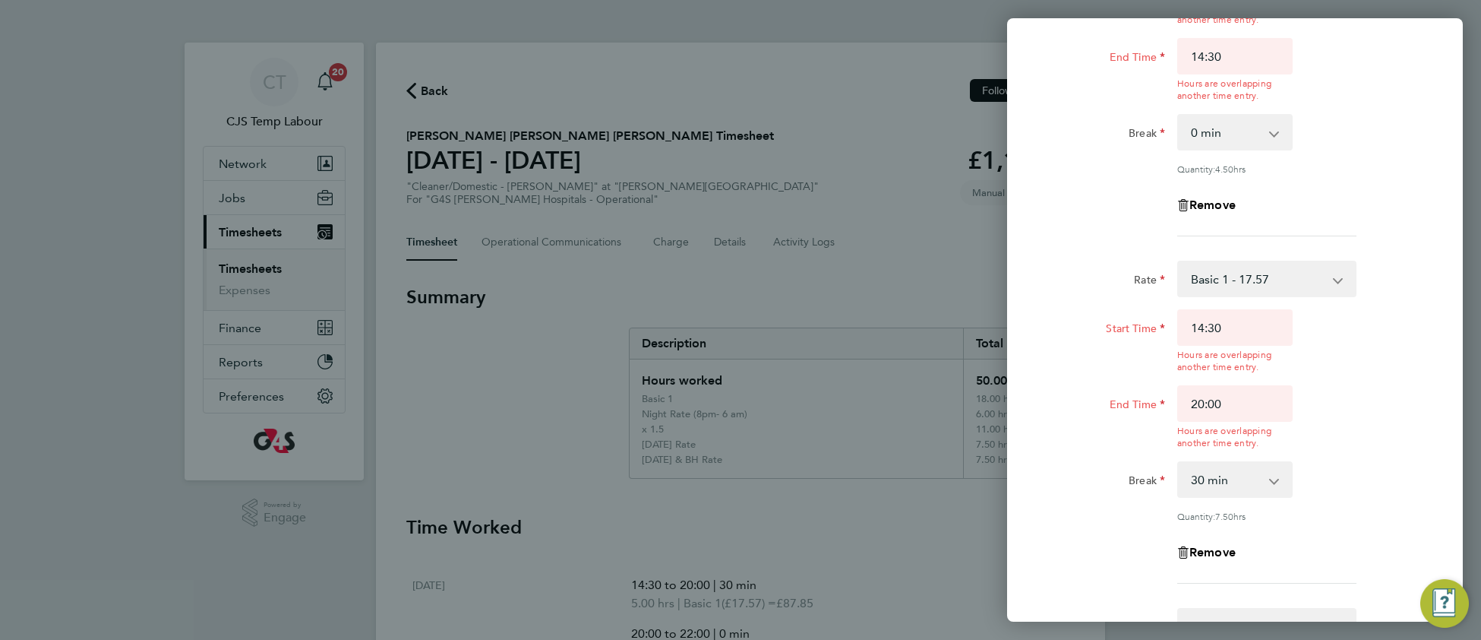
click at [1371, 378] on app-timesheet-line-hourly "Start Time 14:30 Hours are overlapping another time entry. End Time 20:00 Hours…" at bounding box center [1235, 415] width 371 height 213
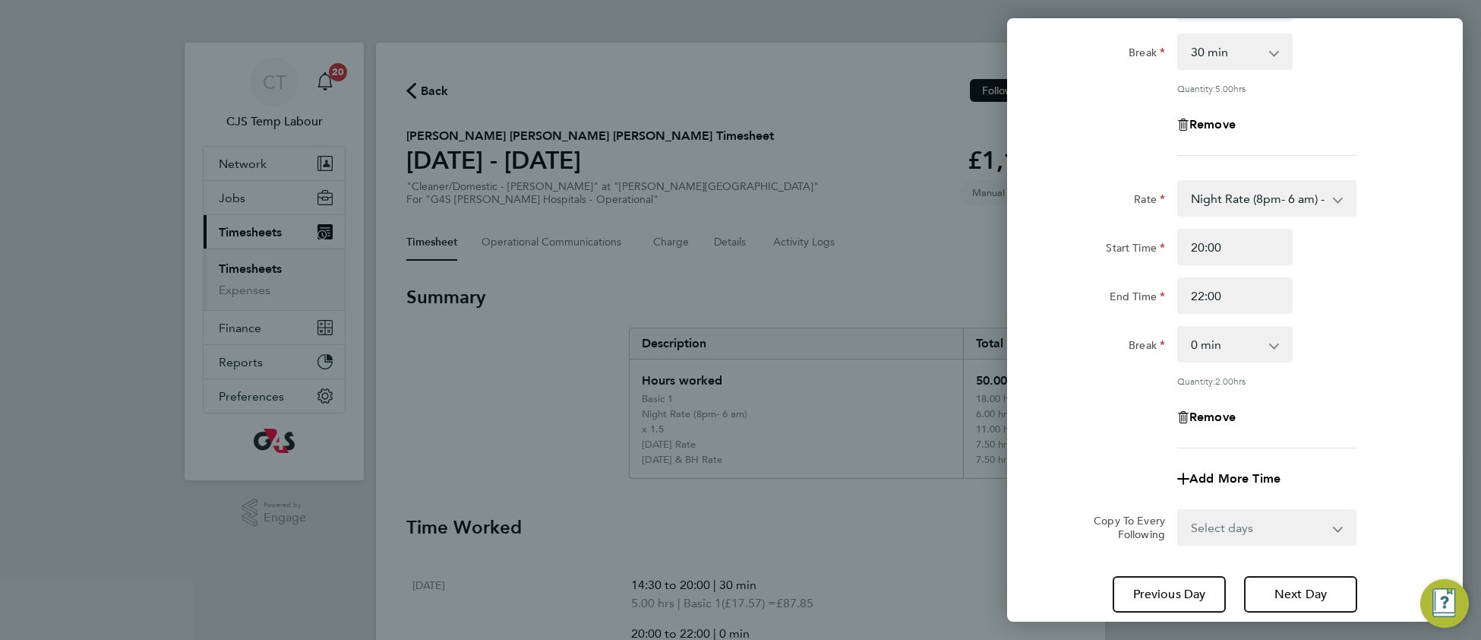
scroll to position [627, 0]
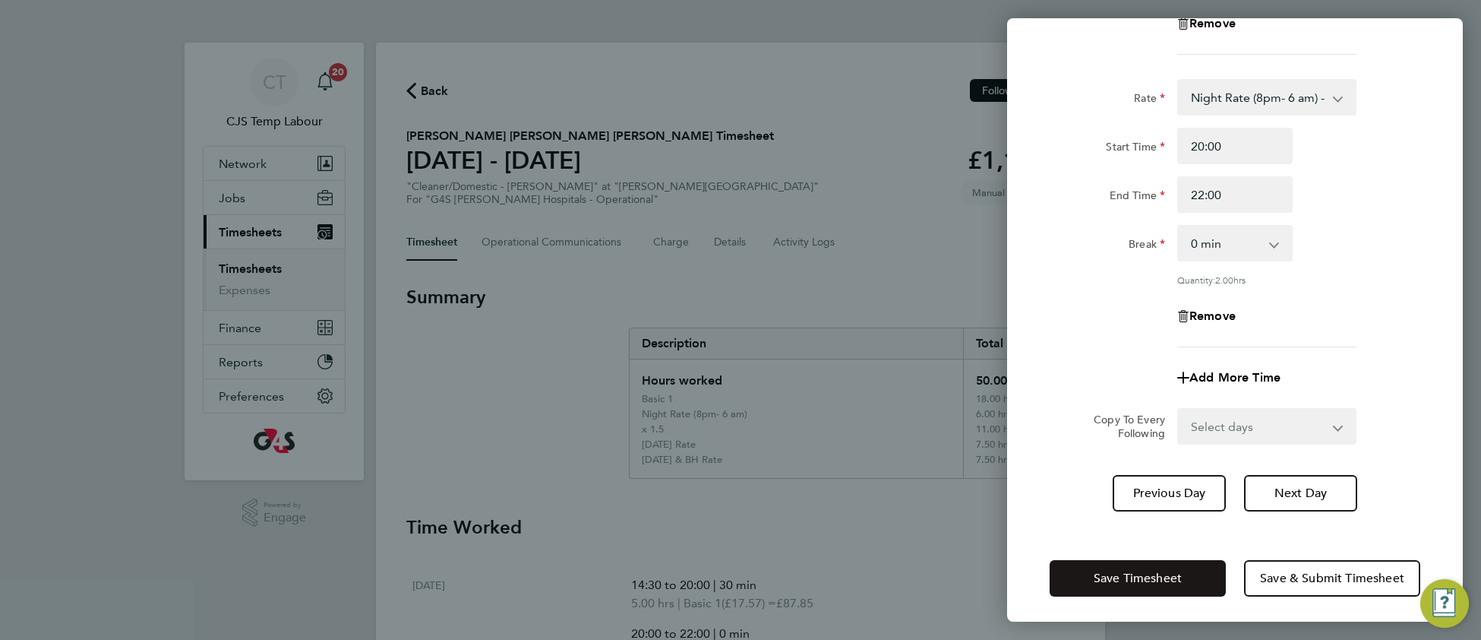
click at [1097, 570] on span "Save Timesheet" at bounding box center [1138, 577] width 88 height 15
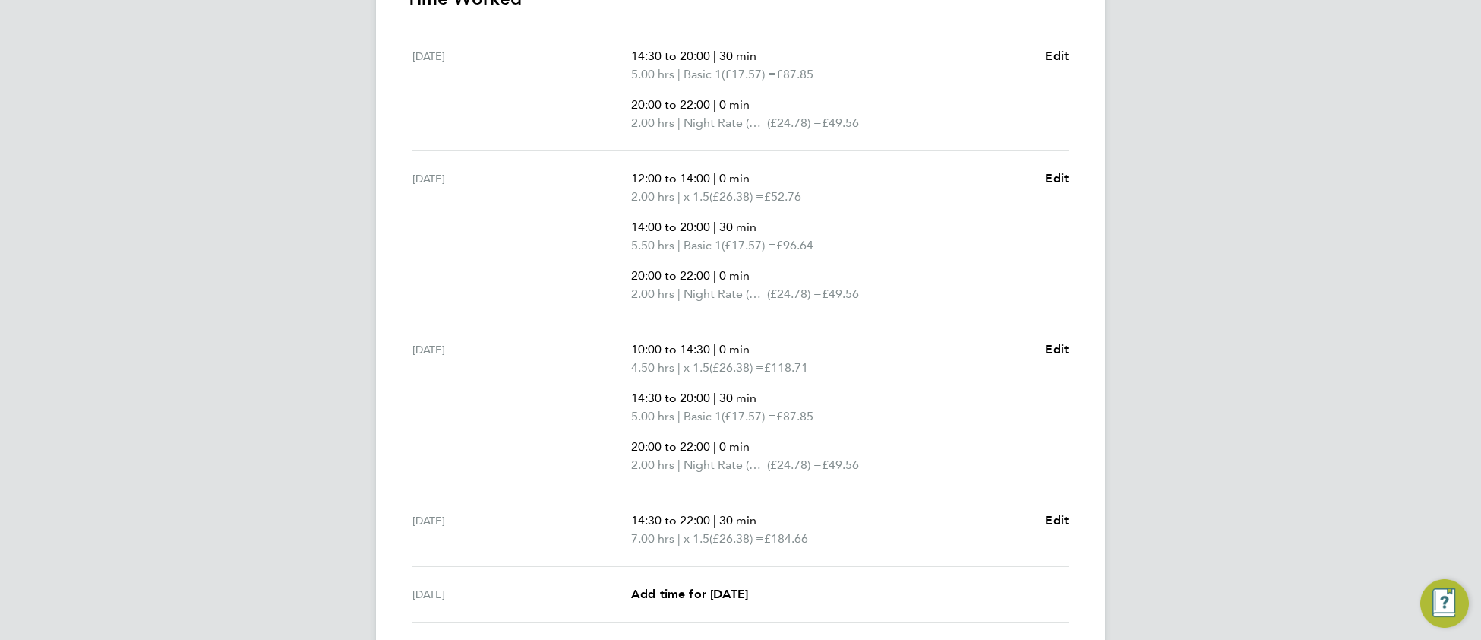
scroll to position [541, 0]
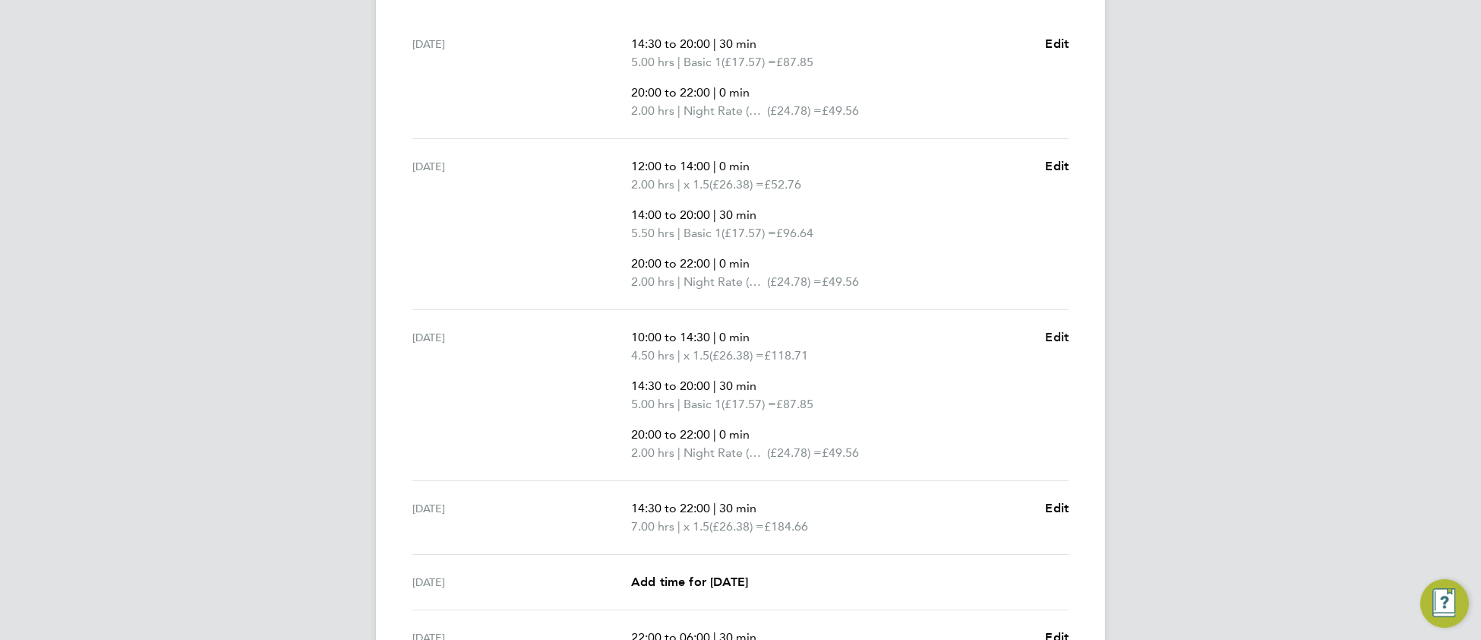
click at [1067, 337] on span "Edit" at bounding box center [1057, 337] width 24 height 14
select select "30"
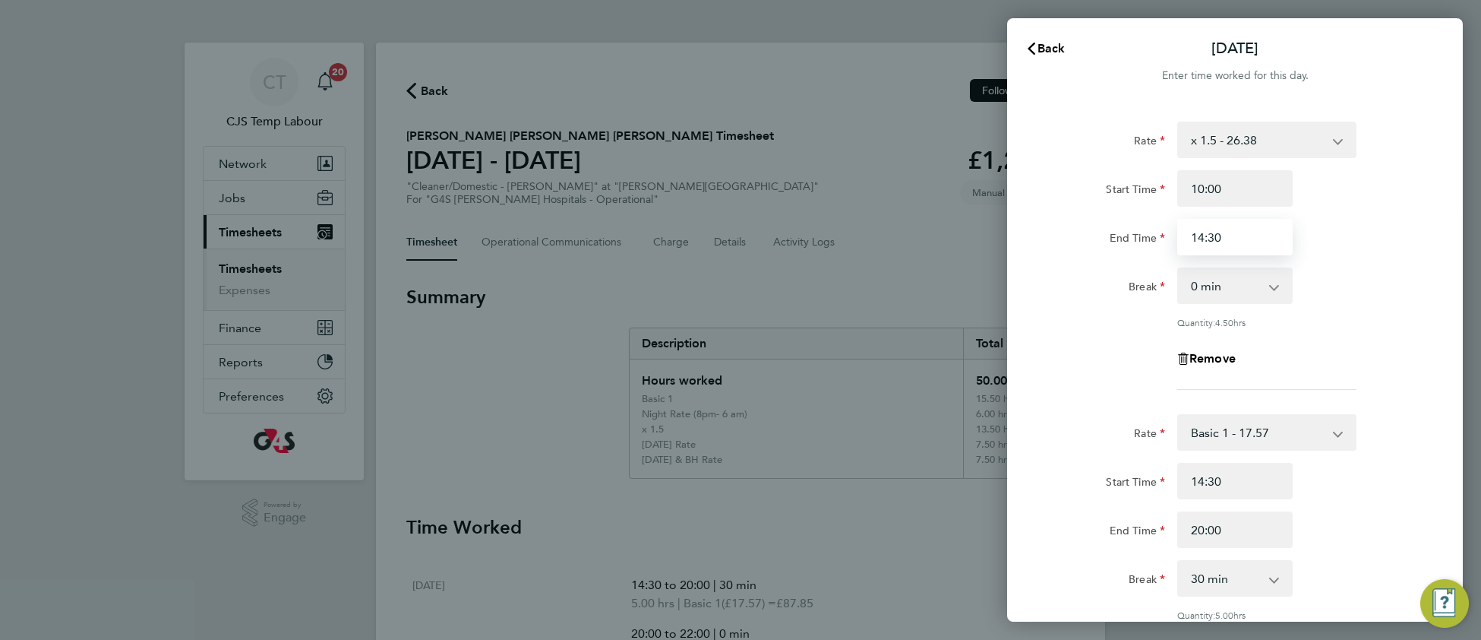
click at [1213, 232] on input "14:30" at bounding box center [1234, 237] width 115 height 36
type input "14:00"
drag, startPoint x: 1310, startPoint y: 337, endPoint x: 1289, endPoint y: 368, distance: 37.1
click at [1304, 336] on div "Rate x 1.5 - 26.38 Basic 1 - 17.57 [DATE] & BH Rate - 32.15 [DATE] Rate - 24.78…" at bounding box center [1235, 256] width 371 height 268
click at [1210, 478] on input "14:30" at bounding box center [1234, 481] width 115 height 36
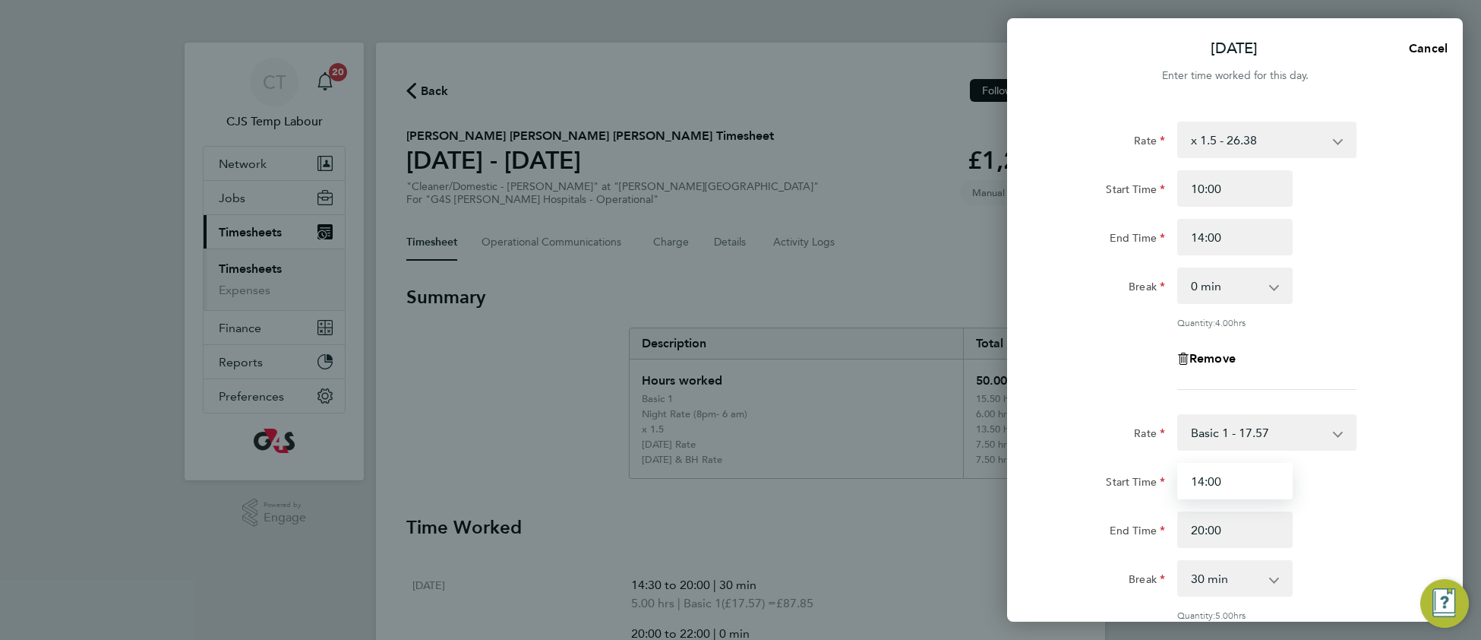
type input "14:00"
drag, startPoint x: 1338, startPoint y: 512, endPoint x: 1297, endPoint y: 521, distance: 42.0
click at [1333, 513] on div "End Time 20:00" at bounding box center [1235, 529] width 383 height 36
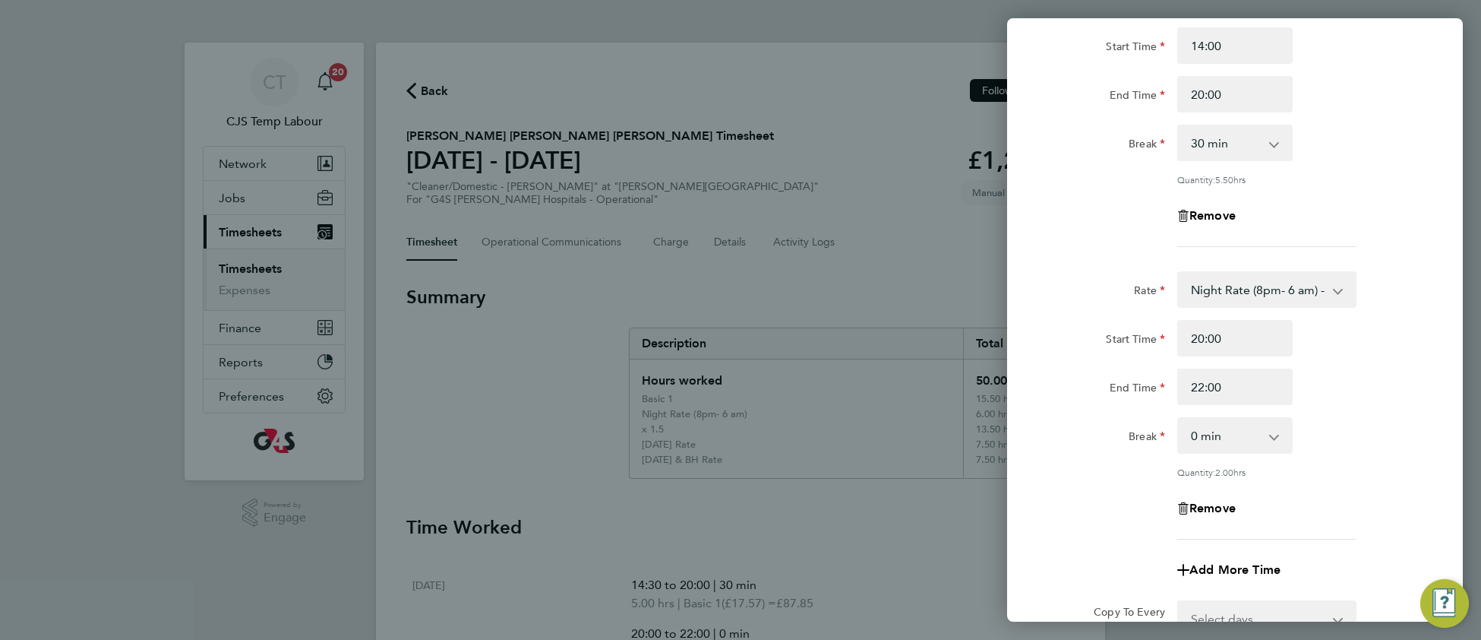
scroll to position [627, 0]
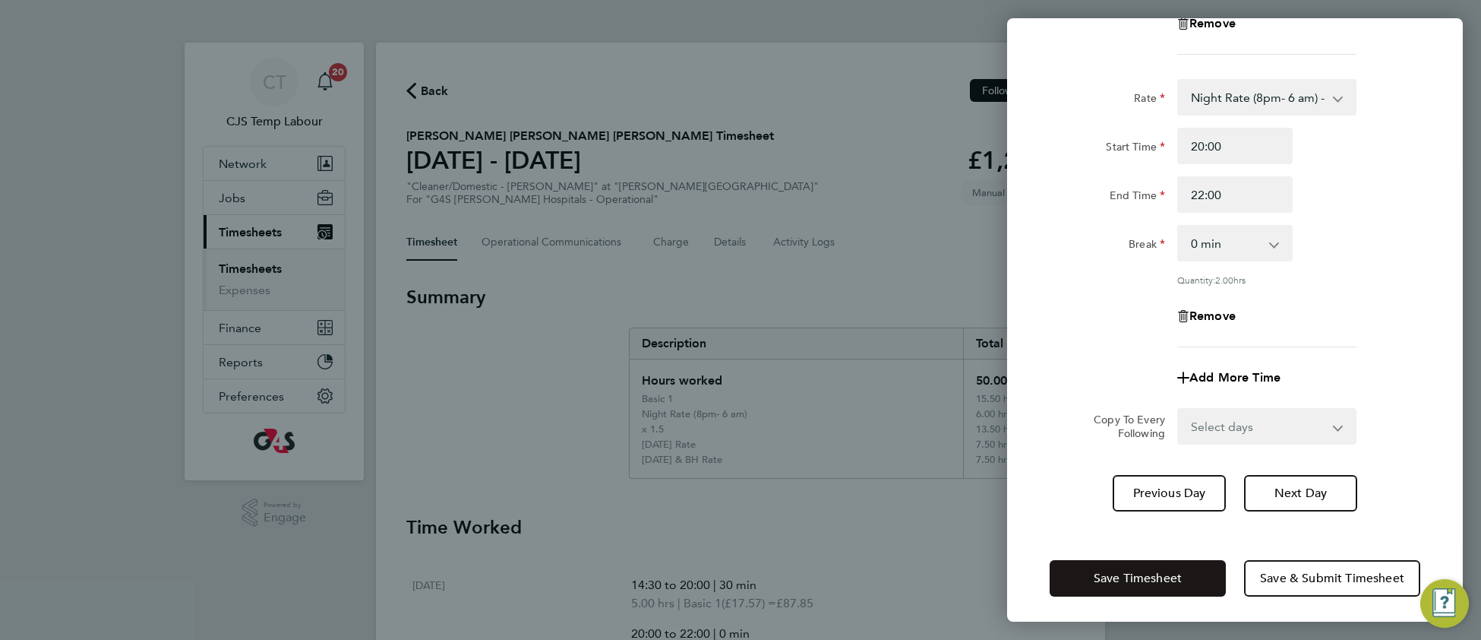
click at [1106, 577] on span "Save Timesheet" at bounding box center [1138, 577] width 88 height 15
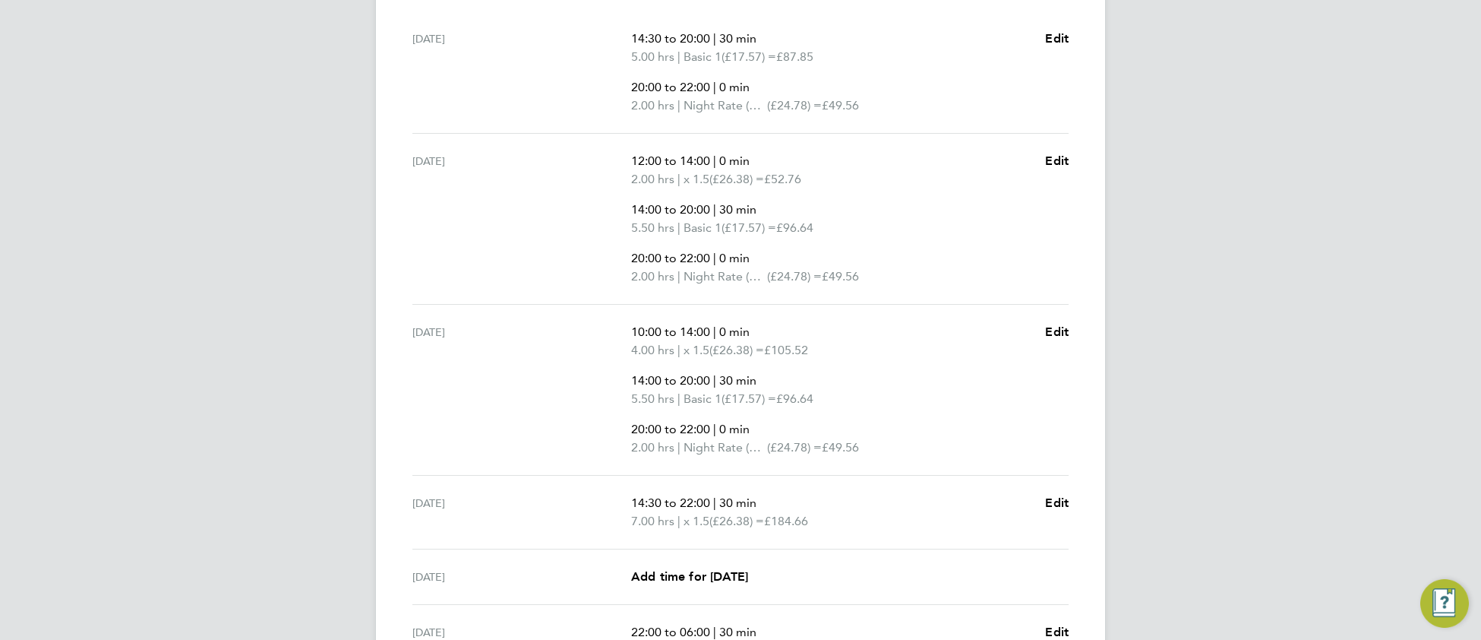
scroll to position [558, 0]
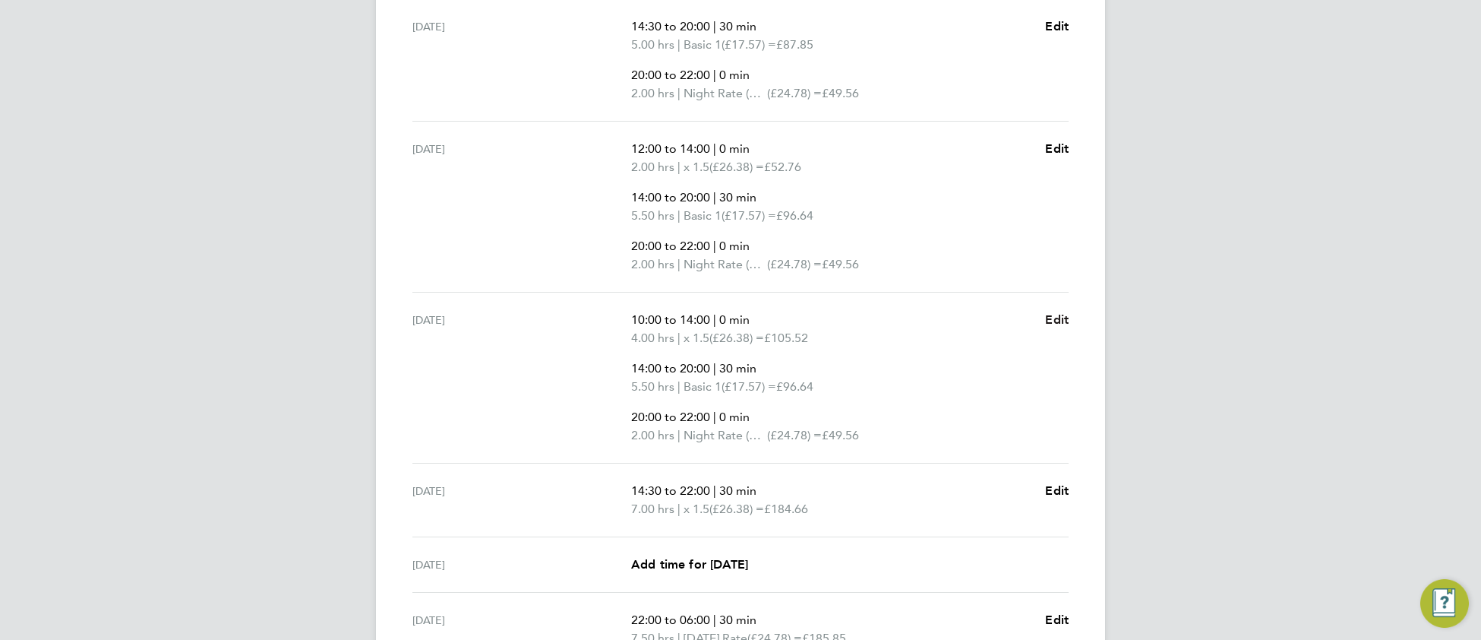
click at [1054, 322] on span "Edit" at bounding box center [1057, 319] width 24 height 14
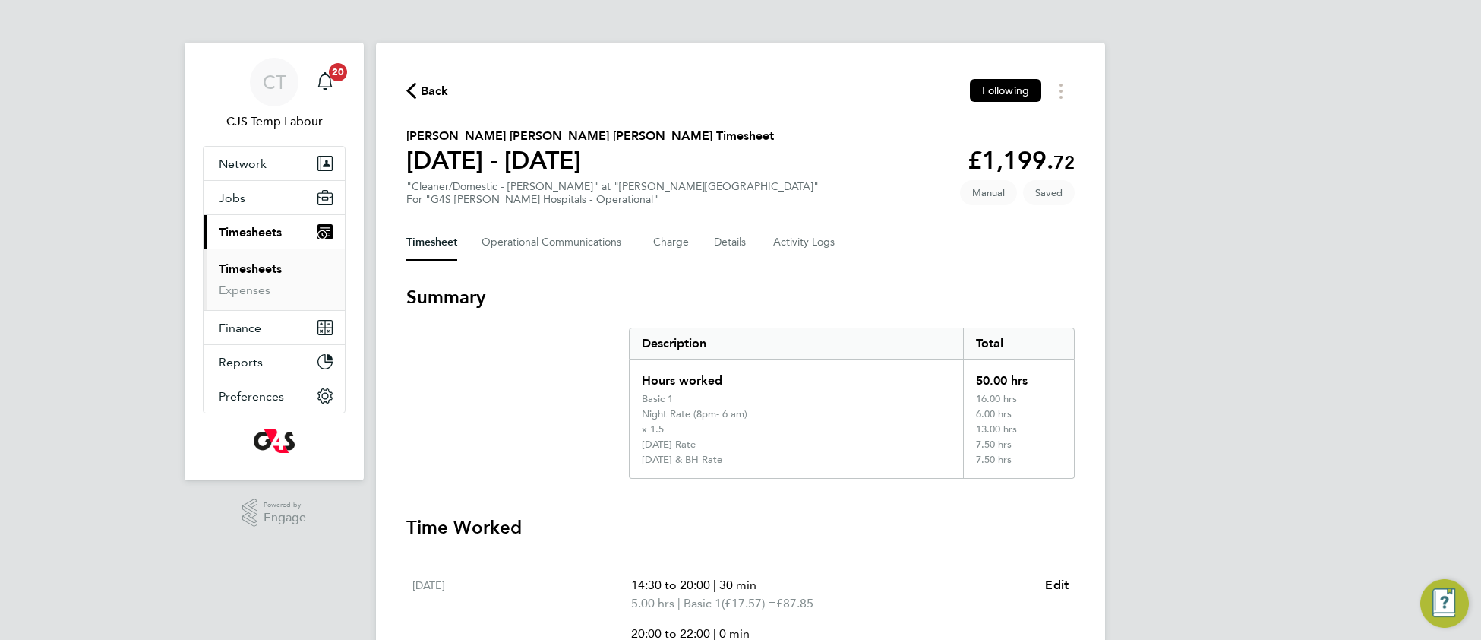
select select "30"
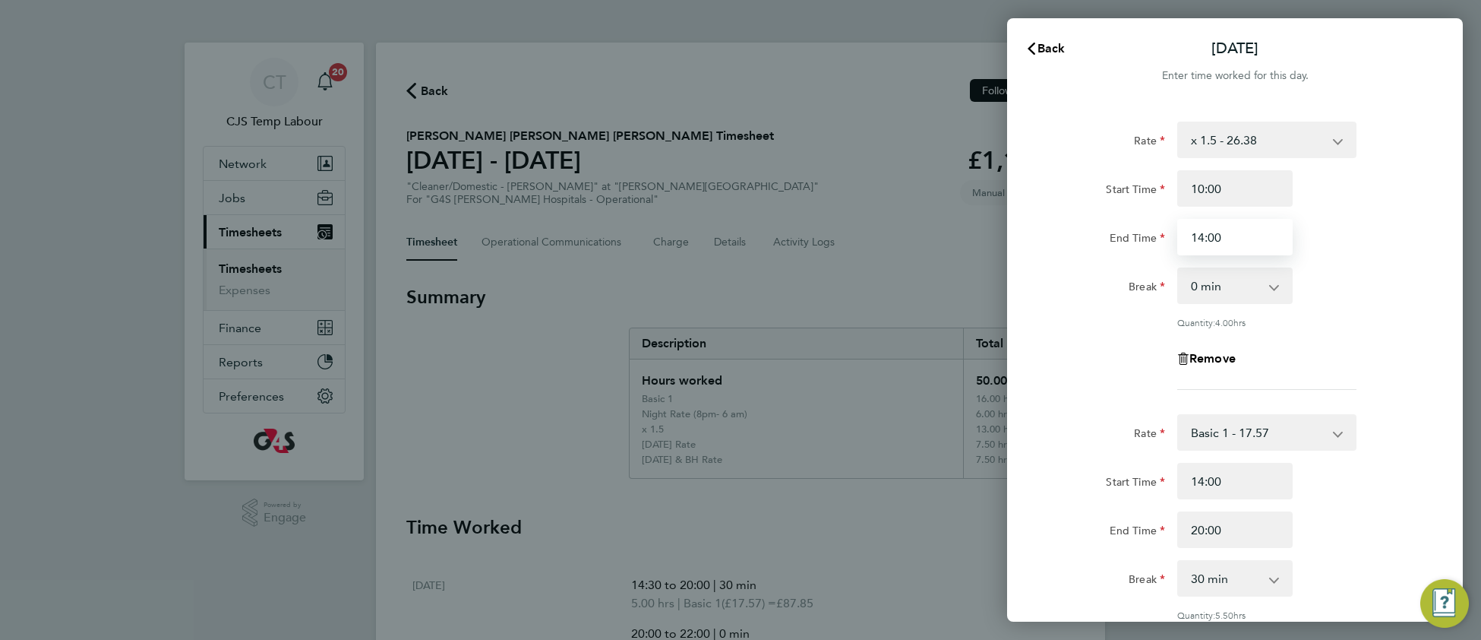
drag, startPoint x: 1198, startPoint y: 233, endPoint x: 1228, endPoint y: 230, distance: 30.5
click at [1228, 230] on input "14:00" at bounding box center [1234, 237] width 115 height 36
type input "13:50"
click at [1309, 324] on div "Quantity: 4.00 hrs" at bounding box center [1266, 322] width 179 height 12
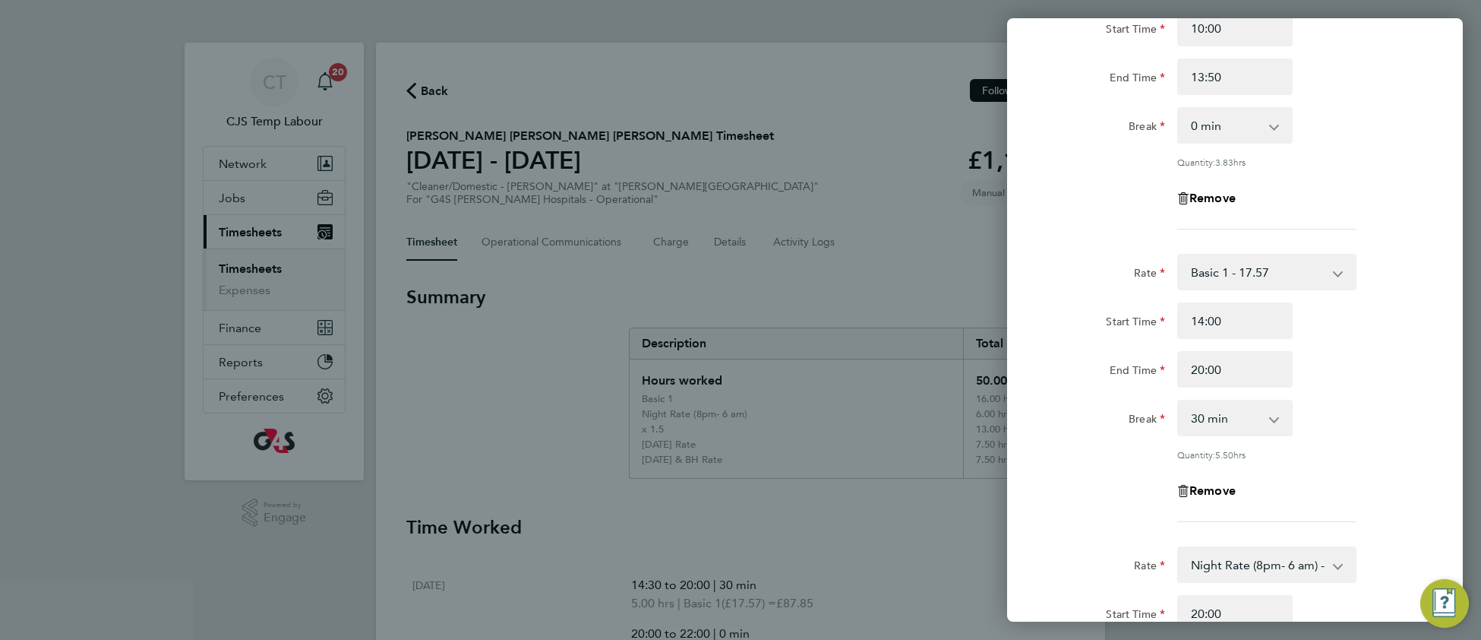
scroll to position [161, 0]
drag, startPoint x: 1204, startPoint y: 311, endPoint x: 1186, endPoint y: 315, distance: 17.9
click at [1186, 315] on input "14:00" at bounding box center [1234, 320] width 115 height 36
drag, startPoint x: 1370, startPoint y: 418, endPoint x: 1359, endPoint y: 426, distance: 14.1
click at [1366, 419] on div "Break 0 min 15 min 30 min 45 min 60 min 75 min 90 min" at bounding box center [1235, 417] width 383 height 36
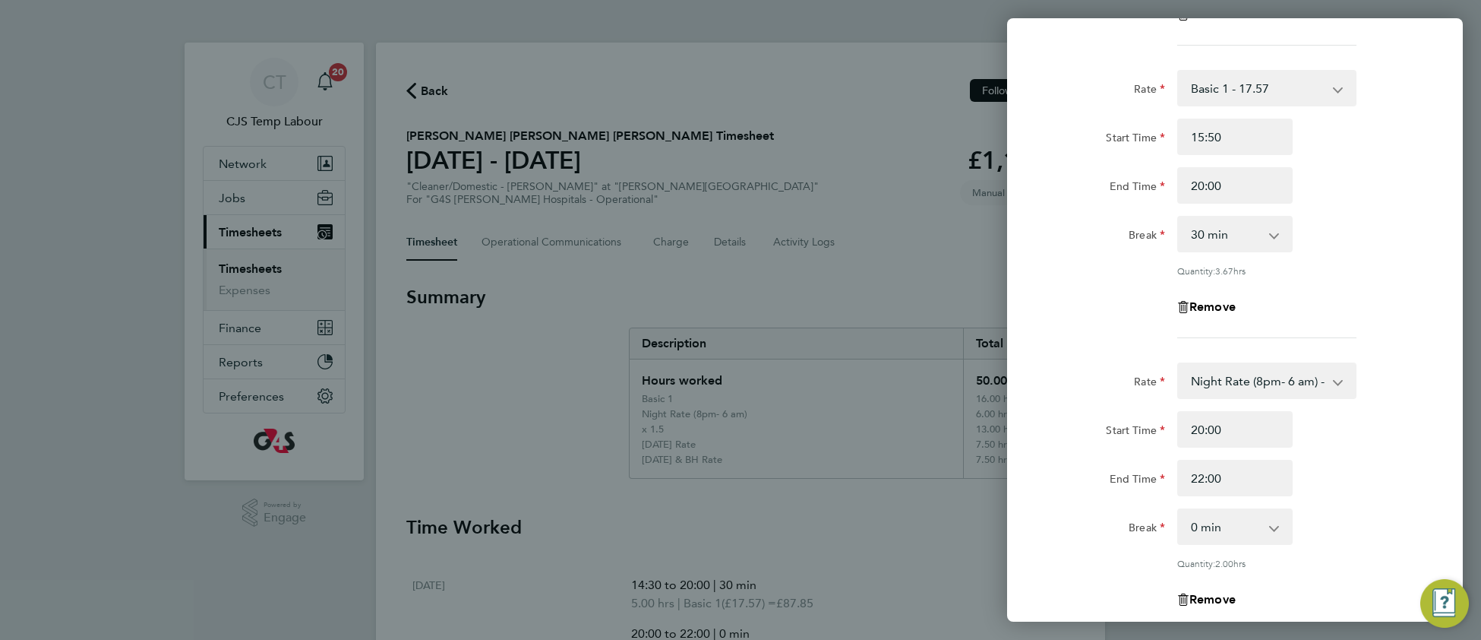
scroll to position [341, 0]
click at [1213, 134] on input "15:50" at bounding box center [1234, 140] width 115 height 36
type input "15:30"
click at [1377, 281] on div "Rate Basic 1 - 17.57 [DATE] & BH Rate - 32.15 x 1.5 - 26.38 [DATE] Rate - 24.78…" at bounding box center [1235, 207] width 371 height 268
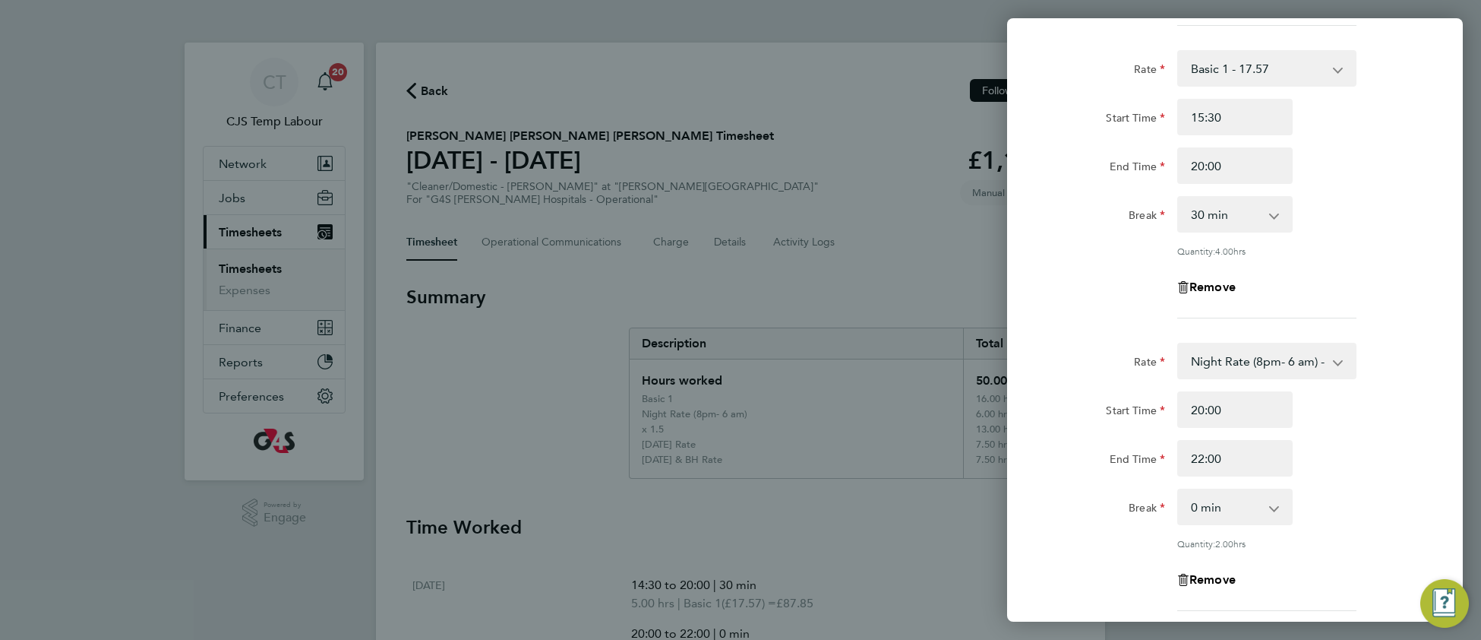
scroll to position [41, 0]
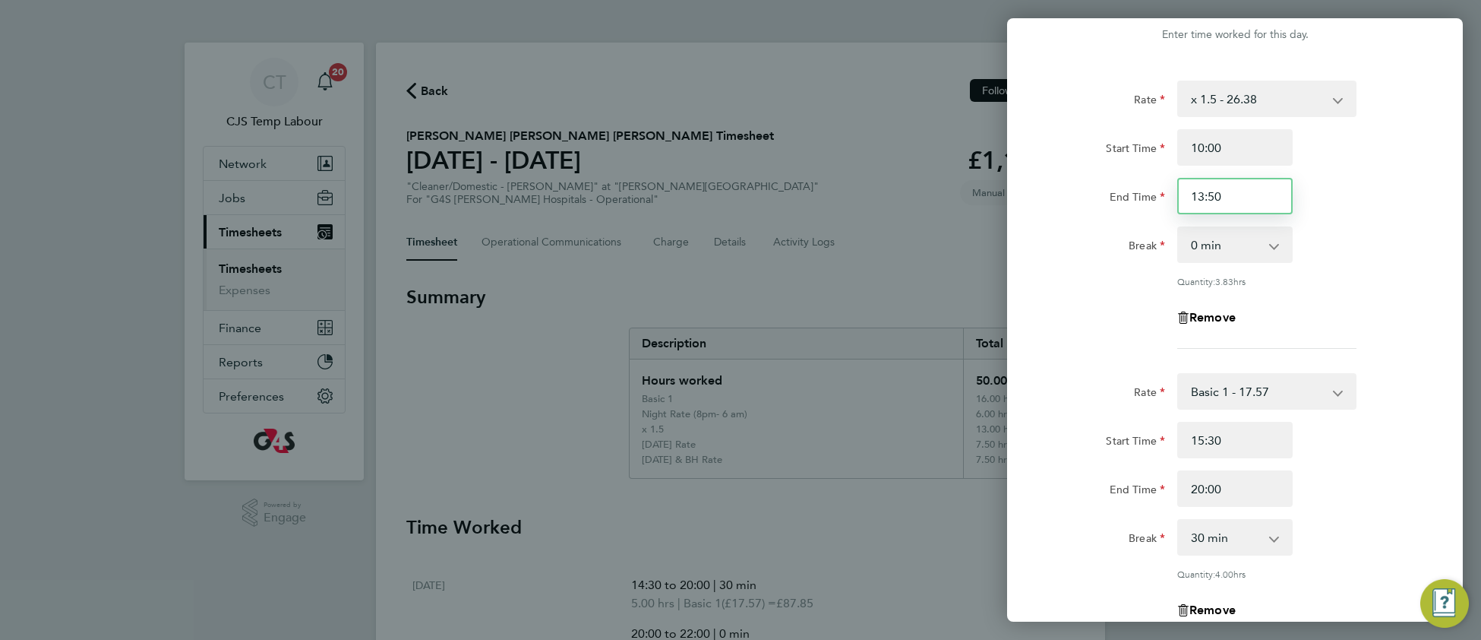
click at [1208, 191] on input "13:50" at bounding box center [1234, 196] width 115 height 36
type input "13:30"
drag, startPoint x: 1318, startPoint y: 328, endPoint x: 1294, endPoint y: 337, distance: 26.0
click at [1315, 328] on div "Remove" at bounding box center [1235, 317] width 383 height 36
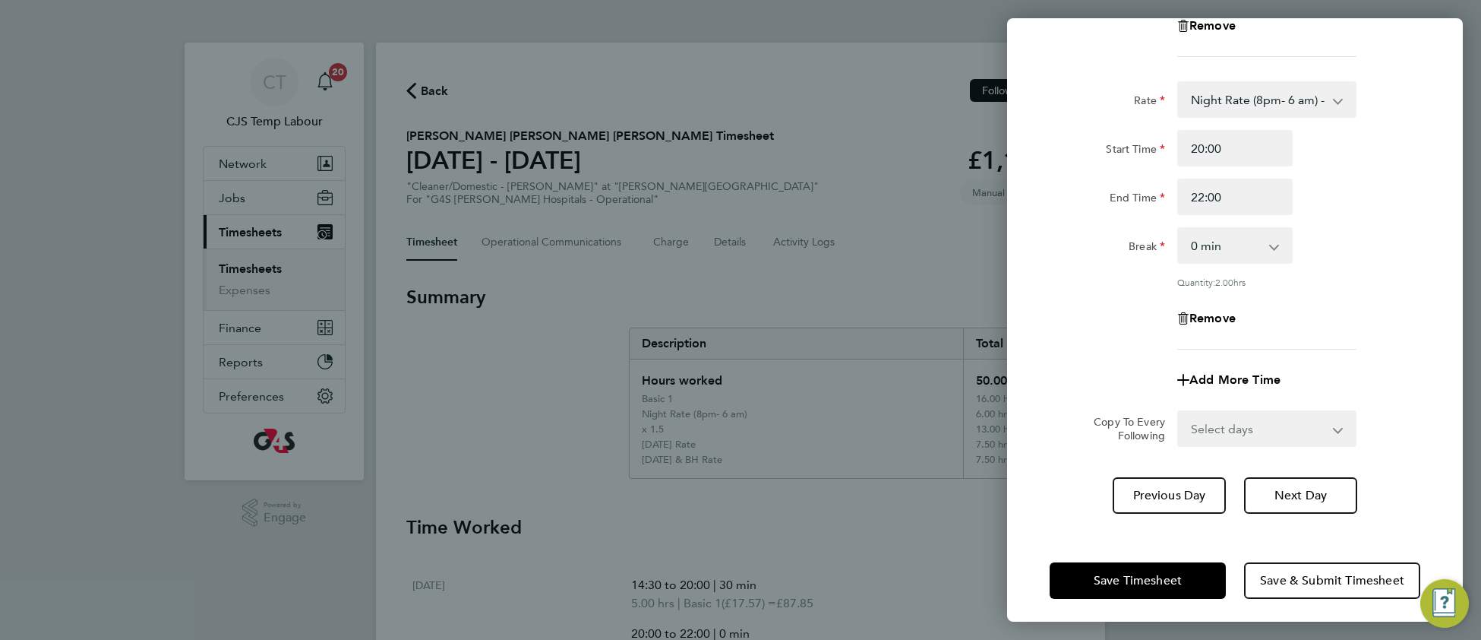
scroll to position [627, 0]
click at [1094, 570] on span "Save Timesheet" at bounding box center [1138, 577] width 88 height 15
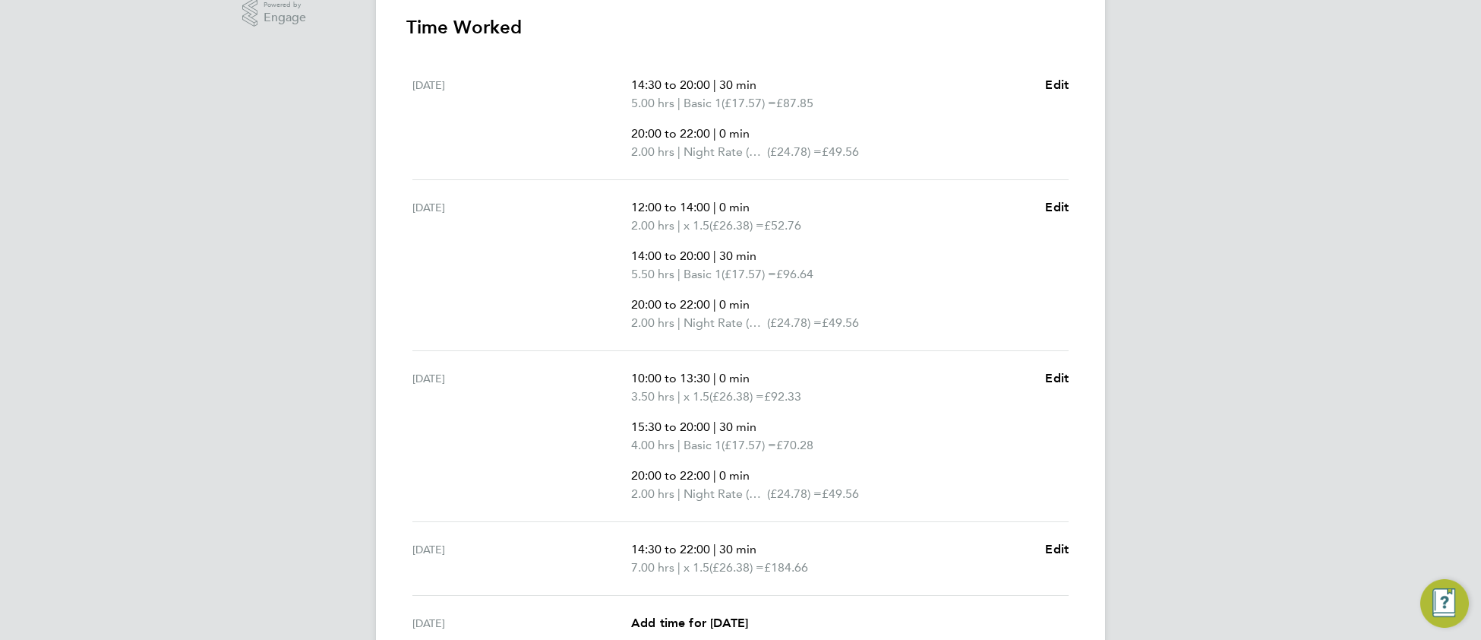
scroll to position [666, 0]
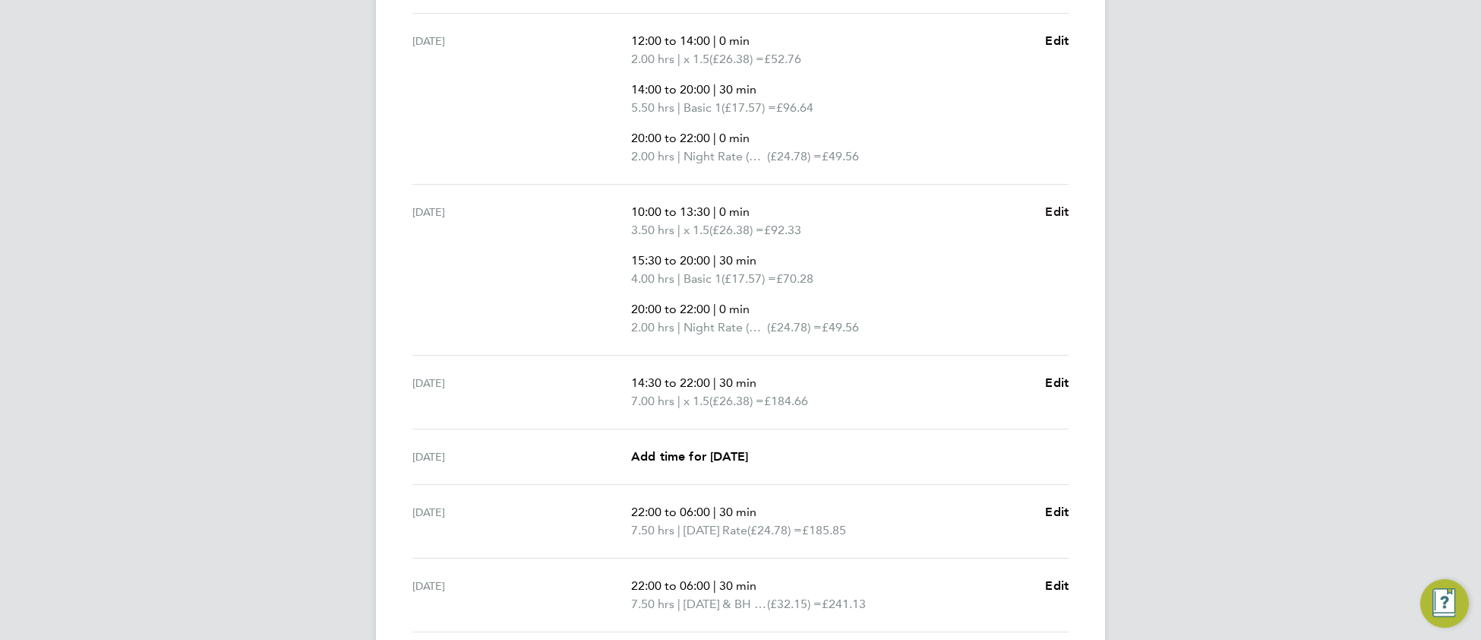
click at [1058, 216] on span "Edit" at bounding box center [1057, 211] width 24 height 14
select select "30"
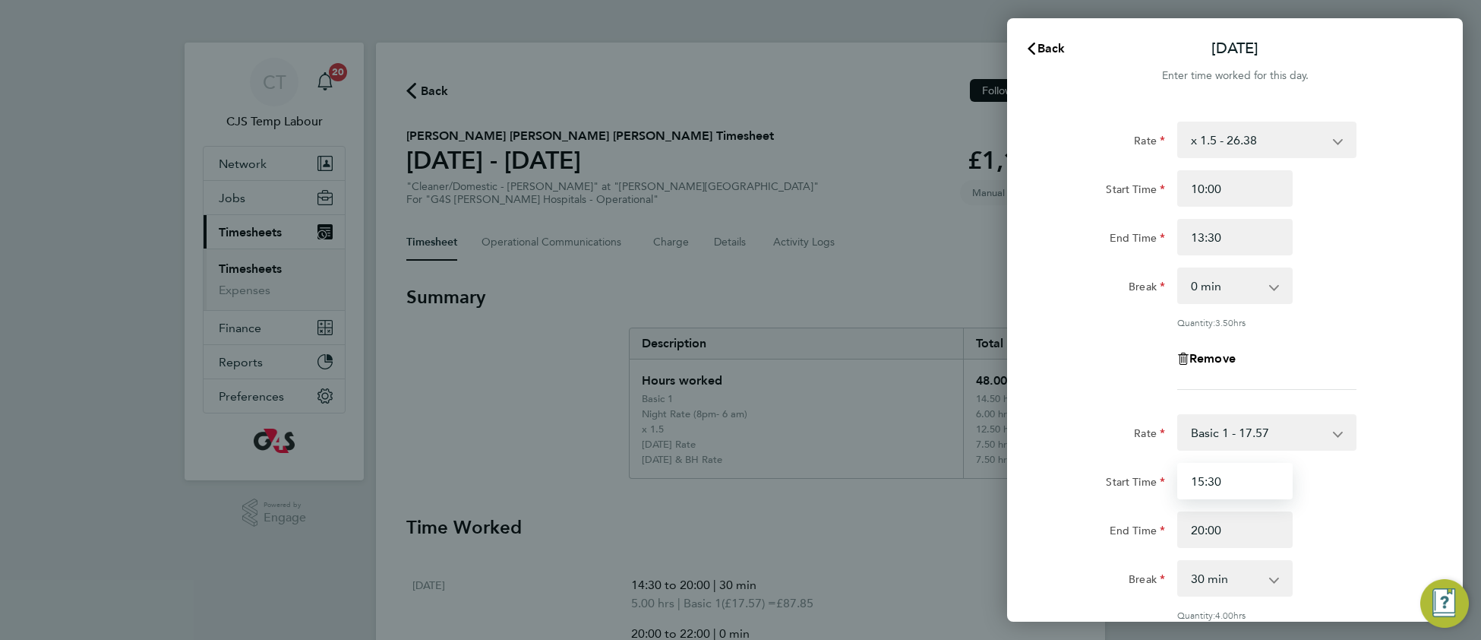
click at [1203, 479] on input "15:30" at bounding box center [1234, 481] width 115 height 36
type input "13:30"
click at [1343, 528] on div "End Time 20:00" at bounding box center [1235, 529] width 383 height 36
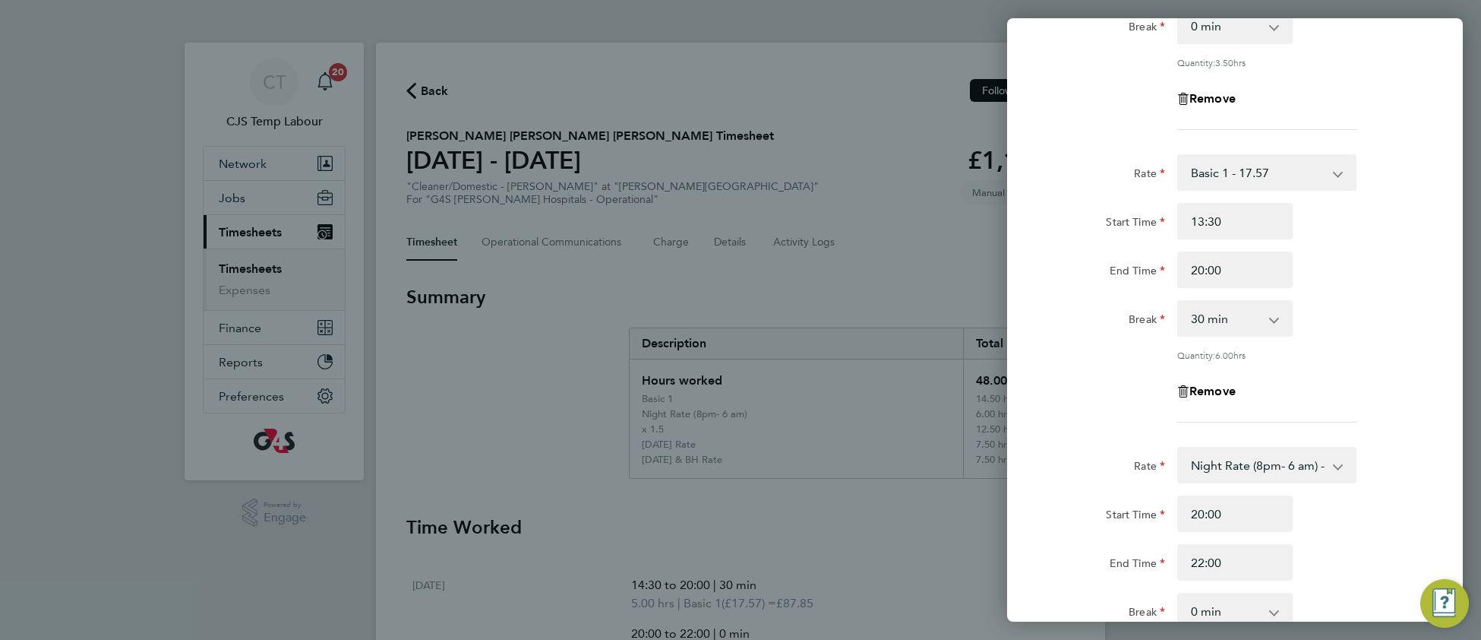
scroll to position [627, 0]
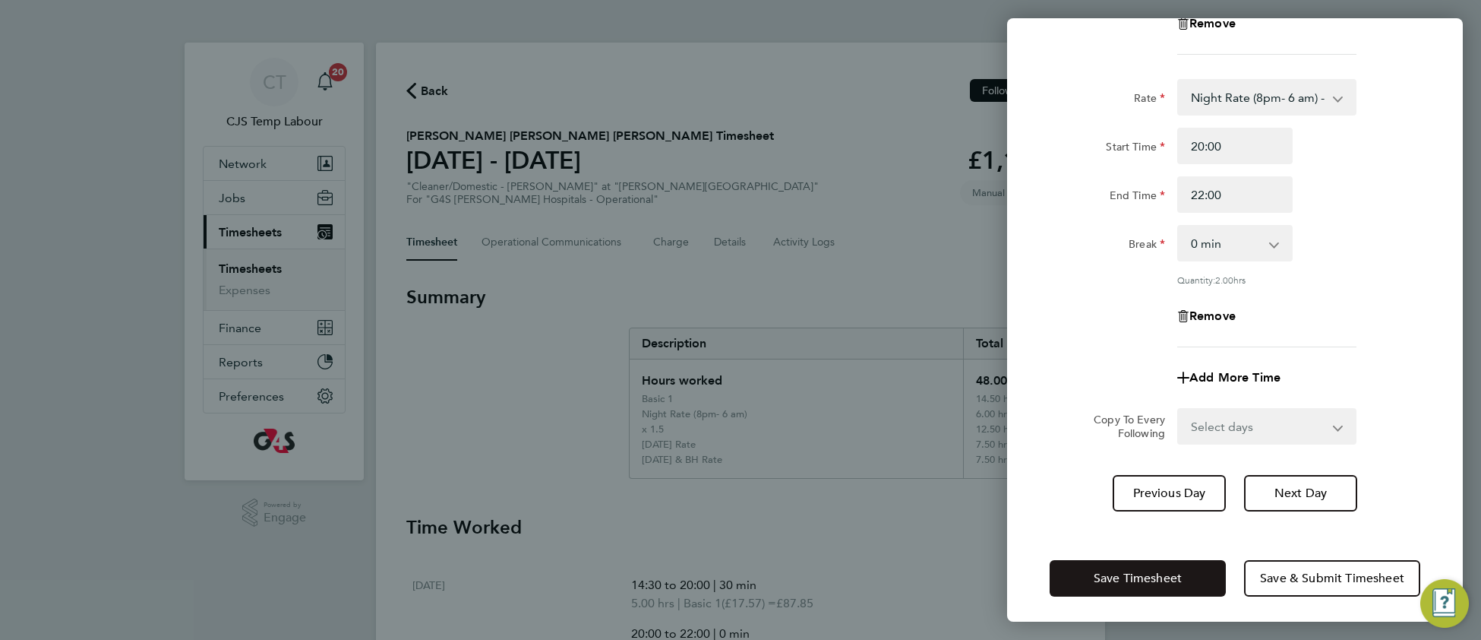
click at [1088, 575] on button "Save Timesheet" at bounding box center [1138, 578] width 176 height 36
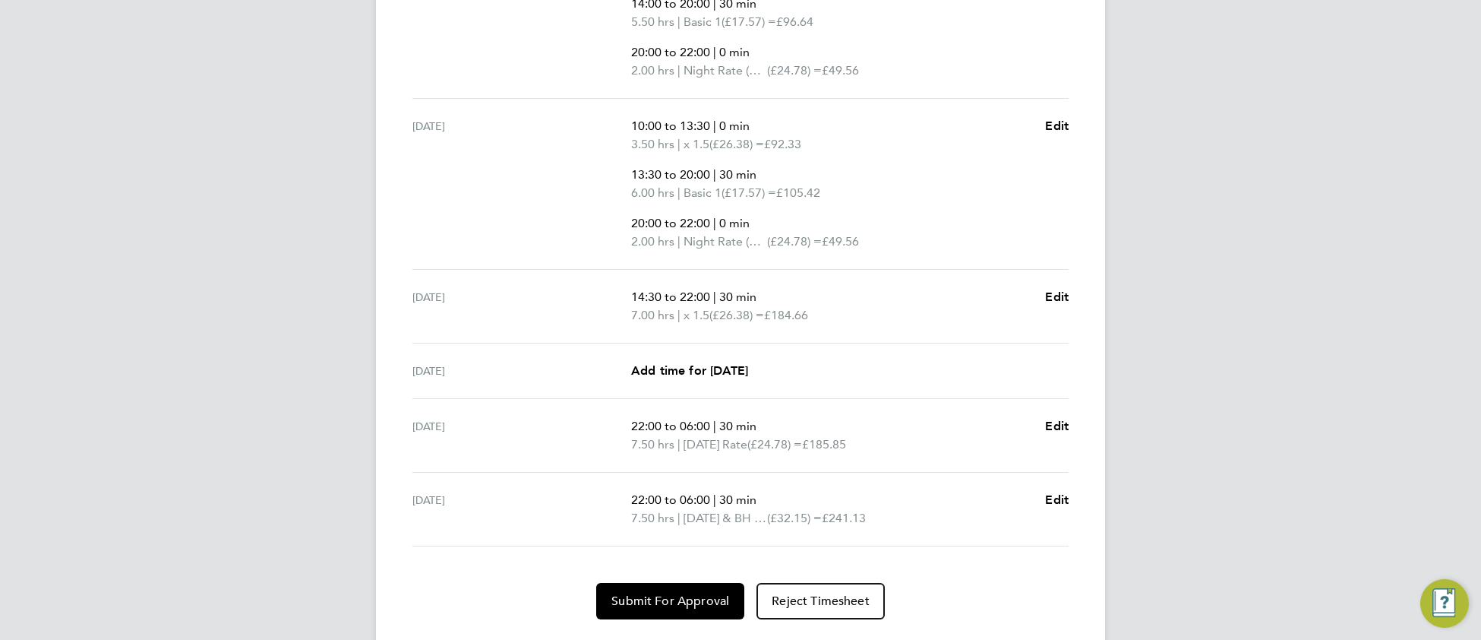
scroll to position [791, 0]
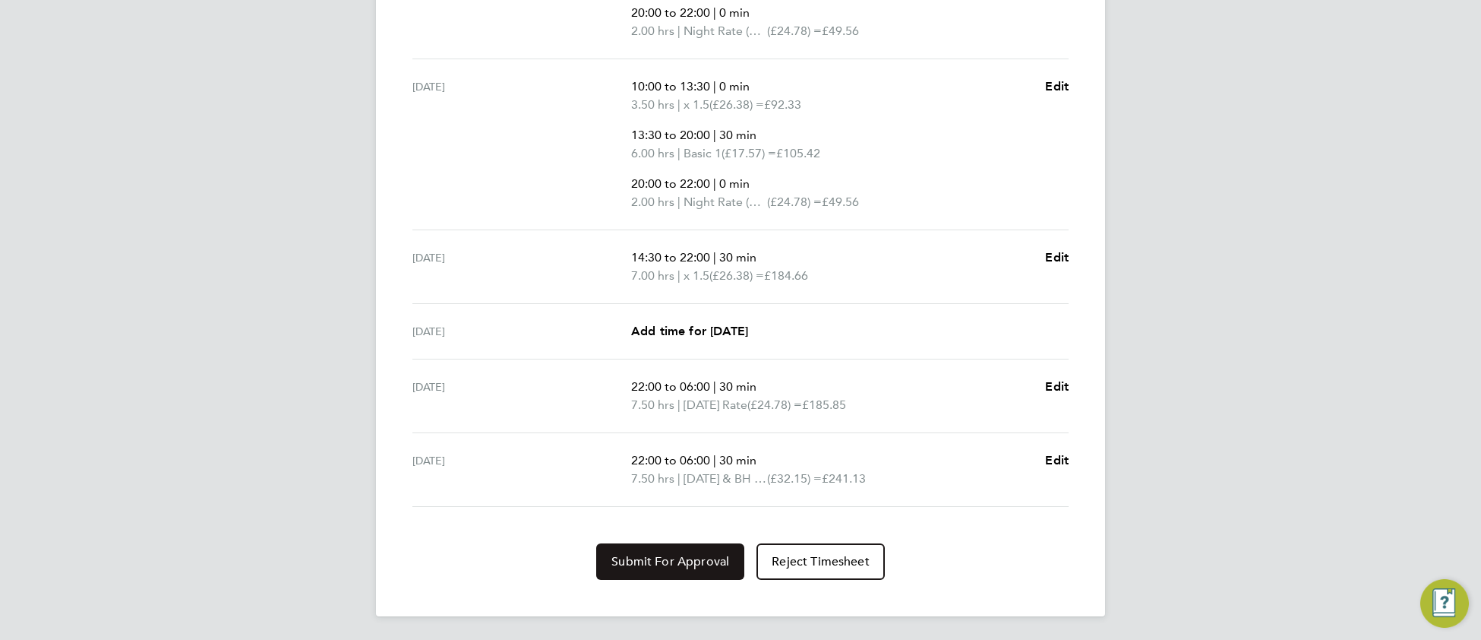
click at [645, 568] on button "Submit For Approval" at bounding box center [670, 561] width 148 height 36
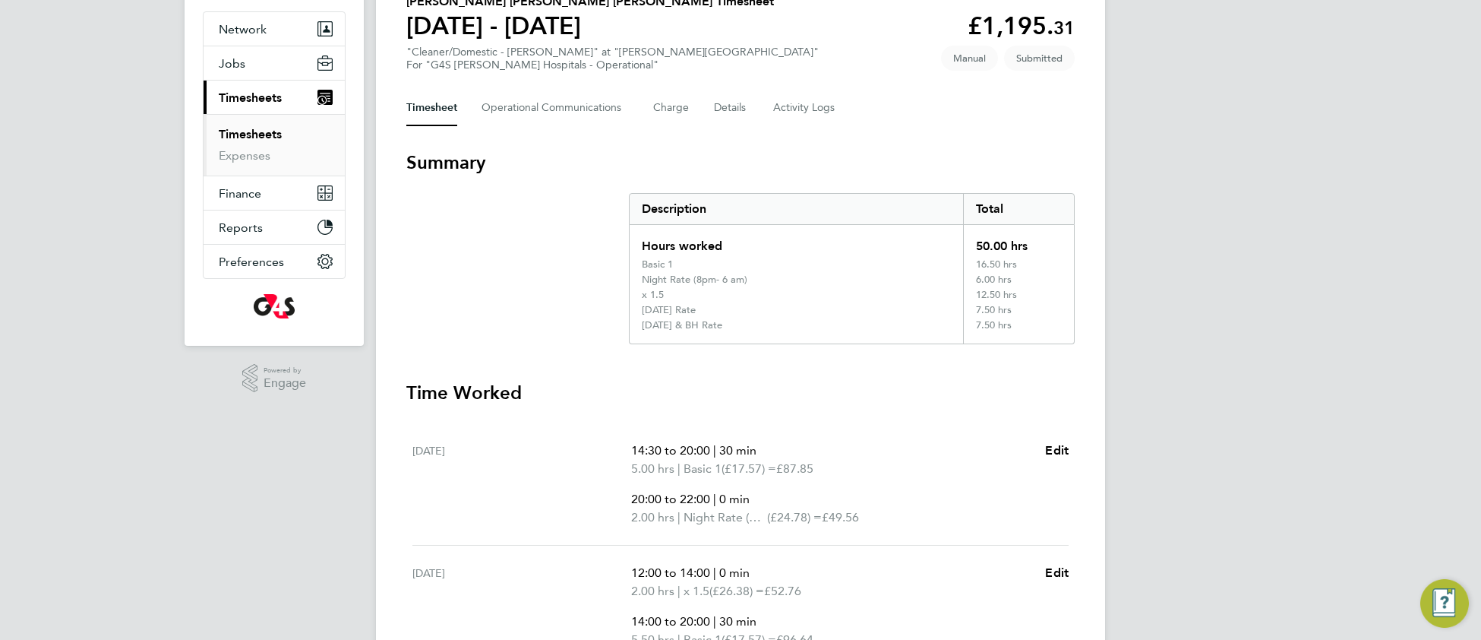
scroll to position [0, 0]
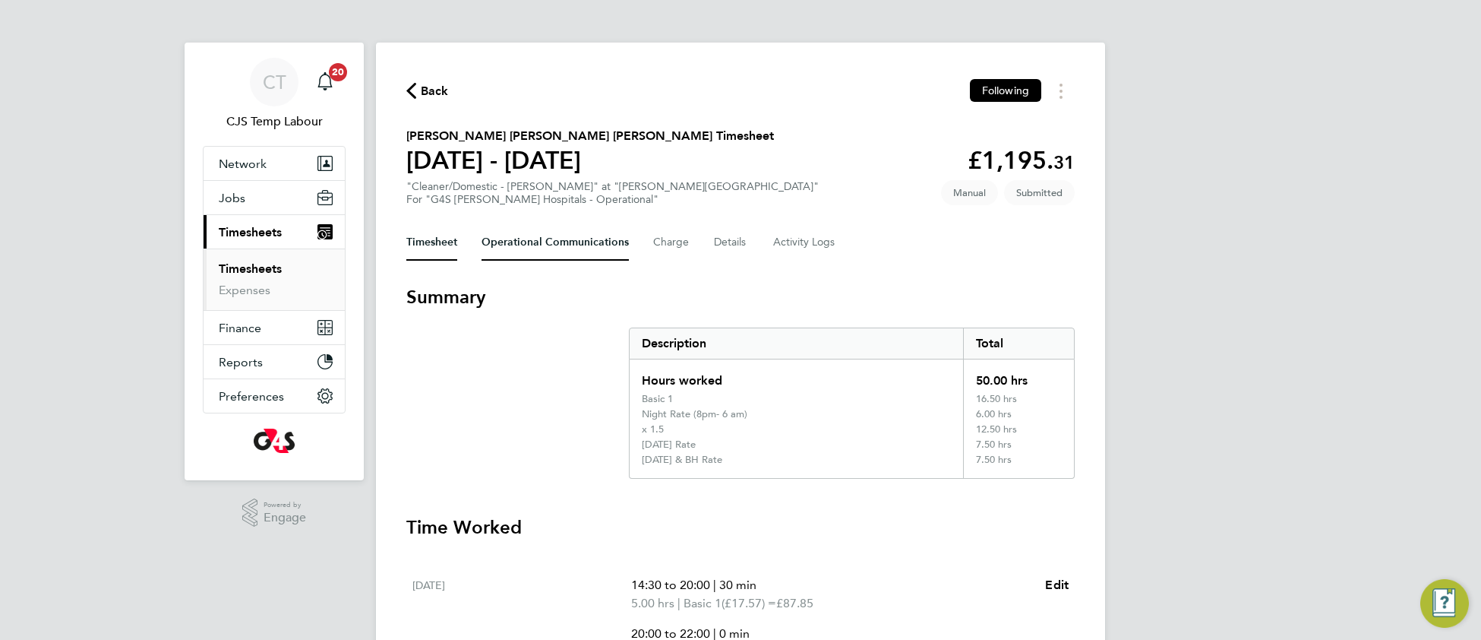
click at [529, 235] on Communications-tab "Operational Communications" at bounding box center [555, 242] width 147 height 36
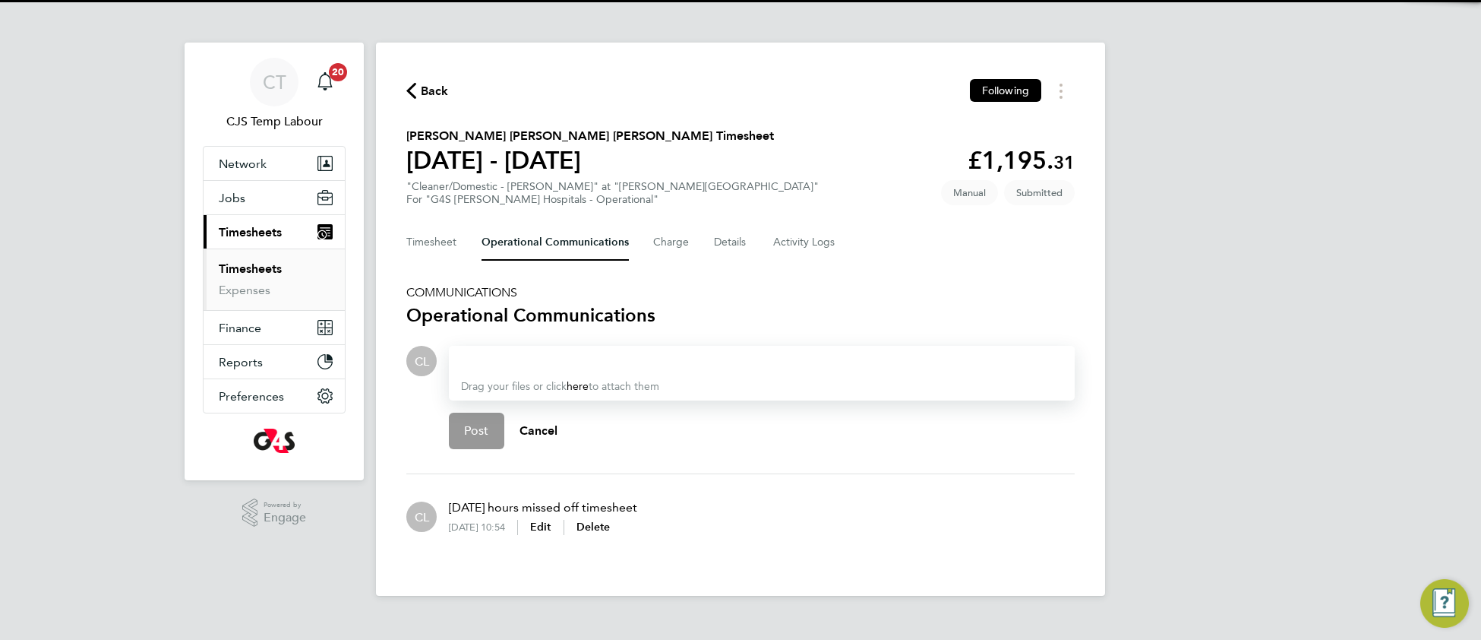
click at [502, 357] on div at bounding box center [762, 361] width 602 height 18
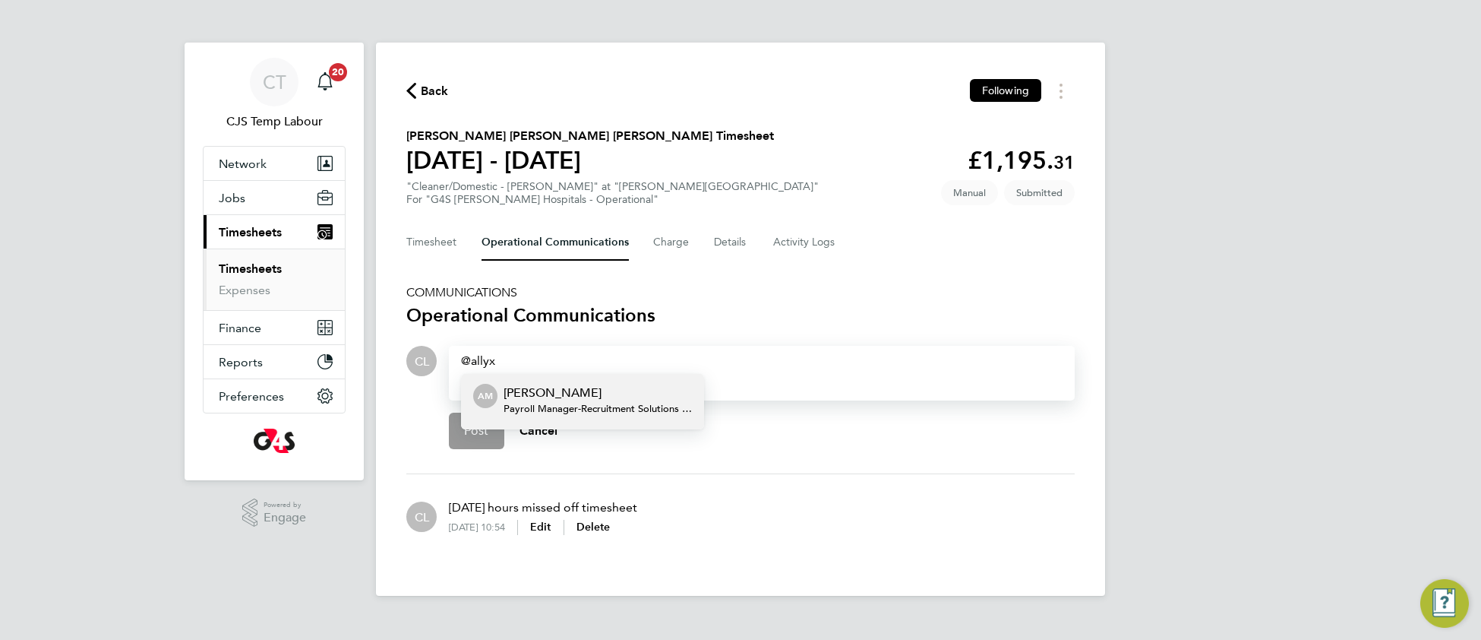
click at [656, 406] on span "Payroll Manager - Recruitment Solutions (Services) Ltd" at bounding box center [598, 409] width 188 height 12
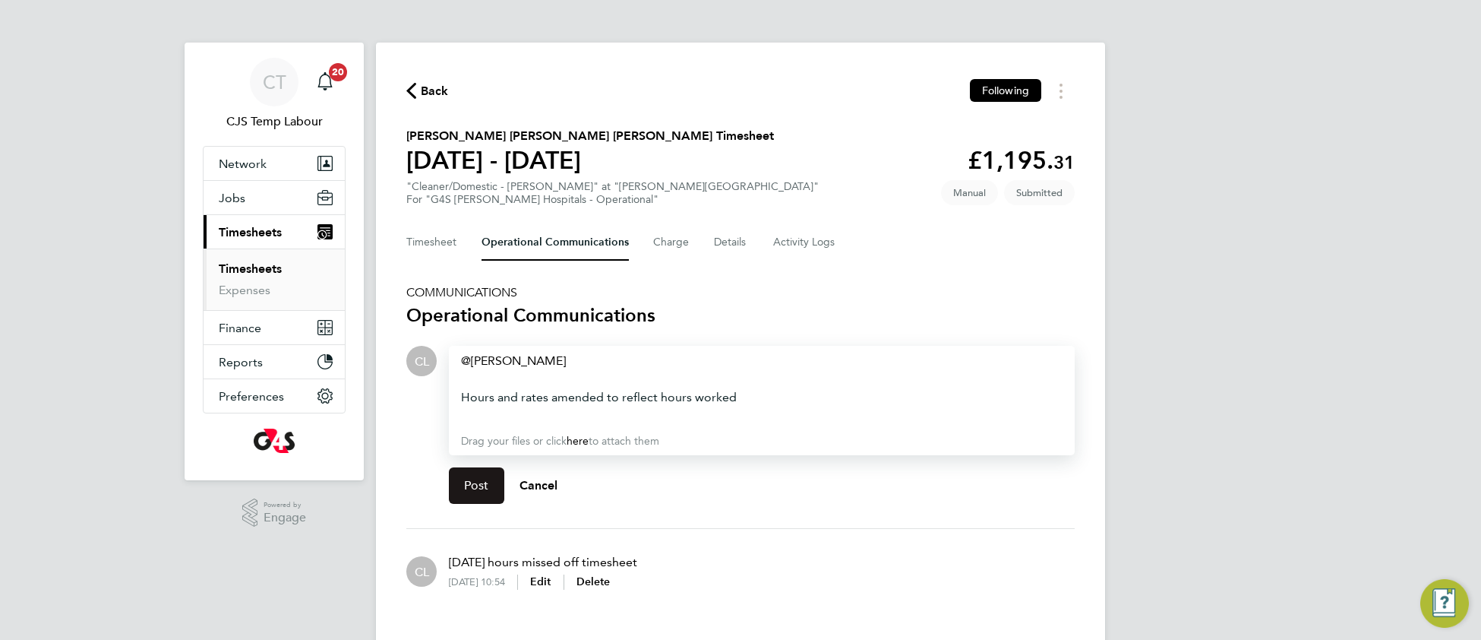
click at [485, 478] on span "Post" at bounding box center [476, 485] width 25 height 15
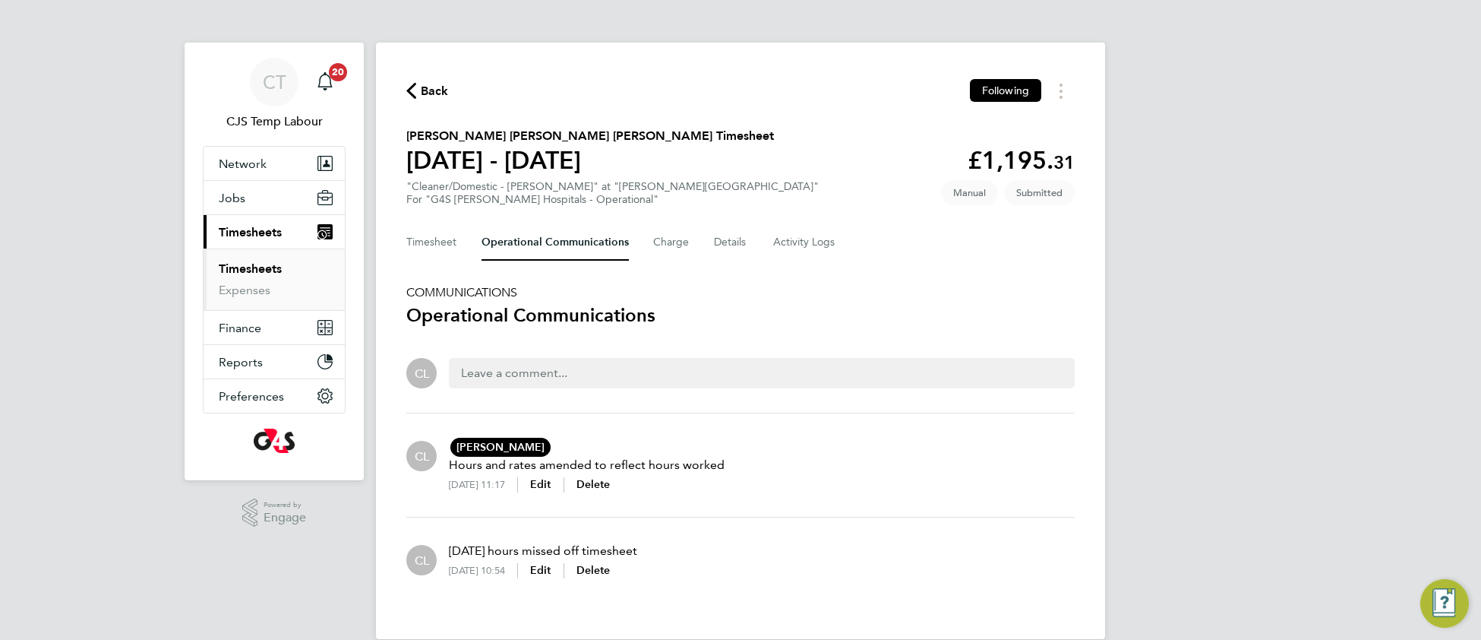
click at [255, 274] on link "Timesheets" at bounding box center [250, 268] width 63 height 14
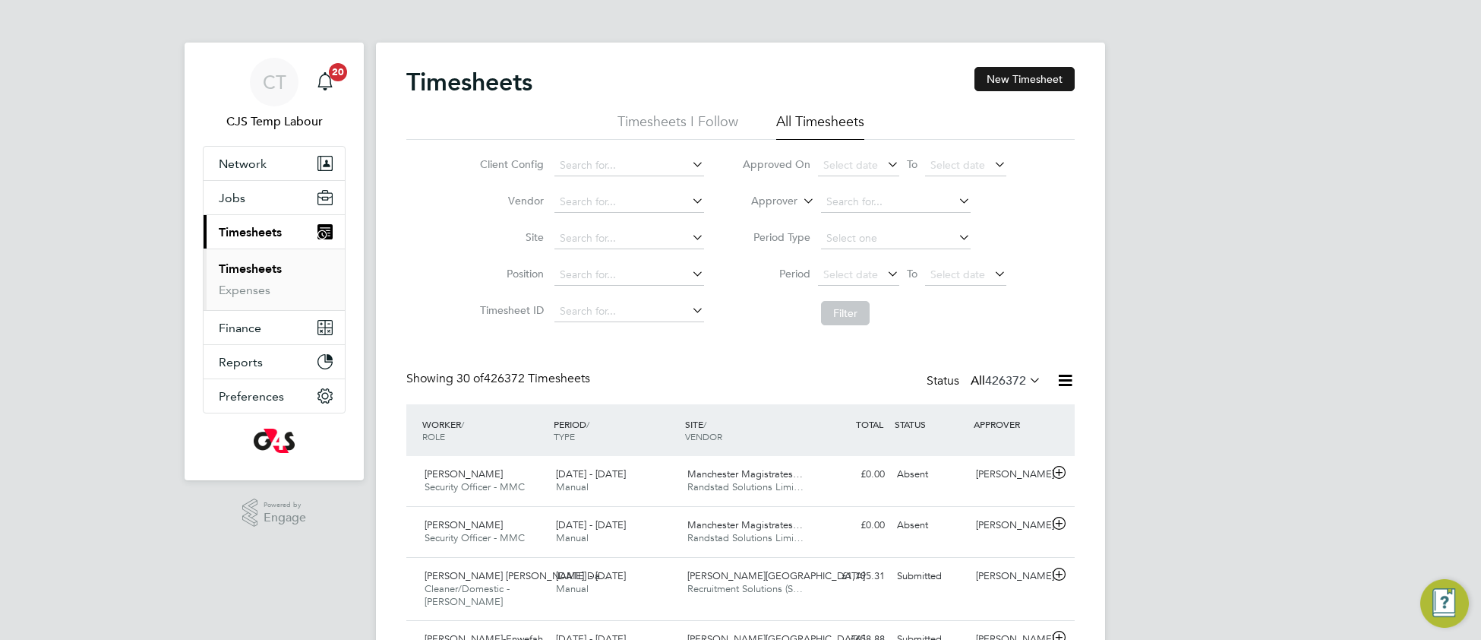
click at [1012, 73] on button "New Timesheet" at bounding box center [1025, 79] width 100 height 24
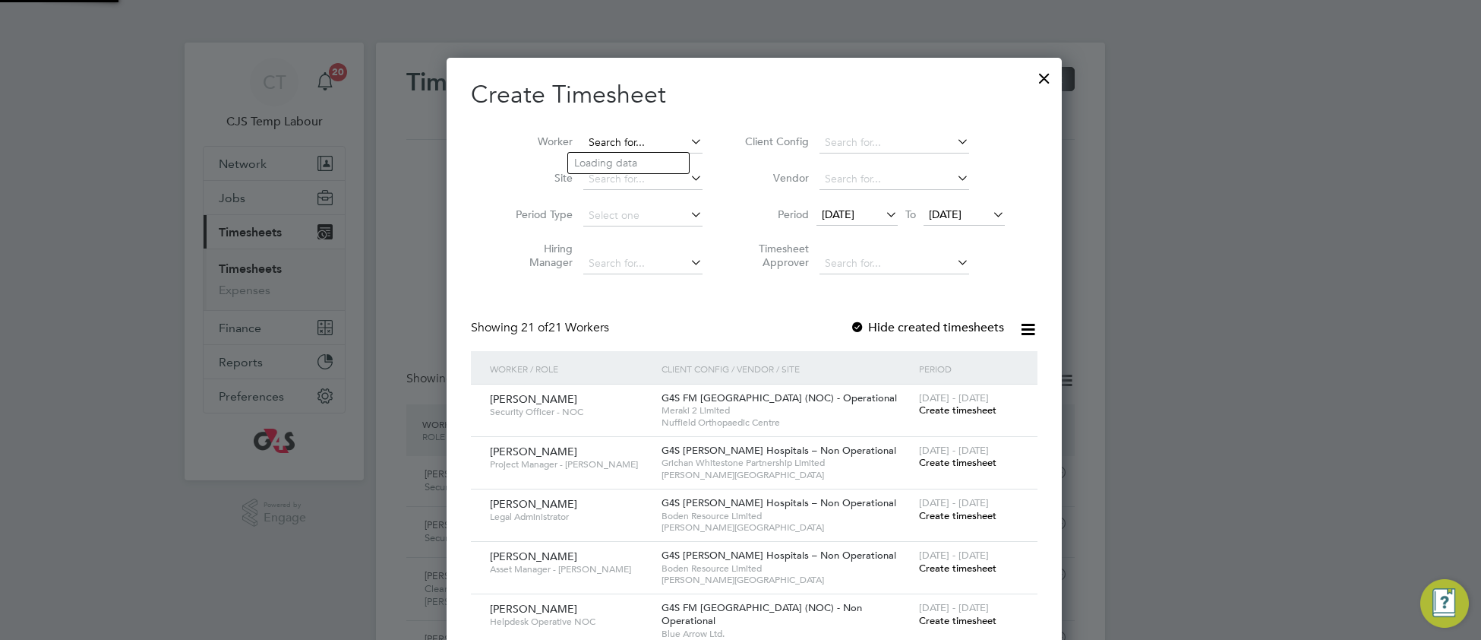
click at [618, 141] on input at bounding box center [642, 142] width 119 height 21
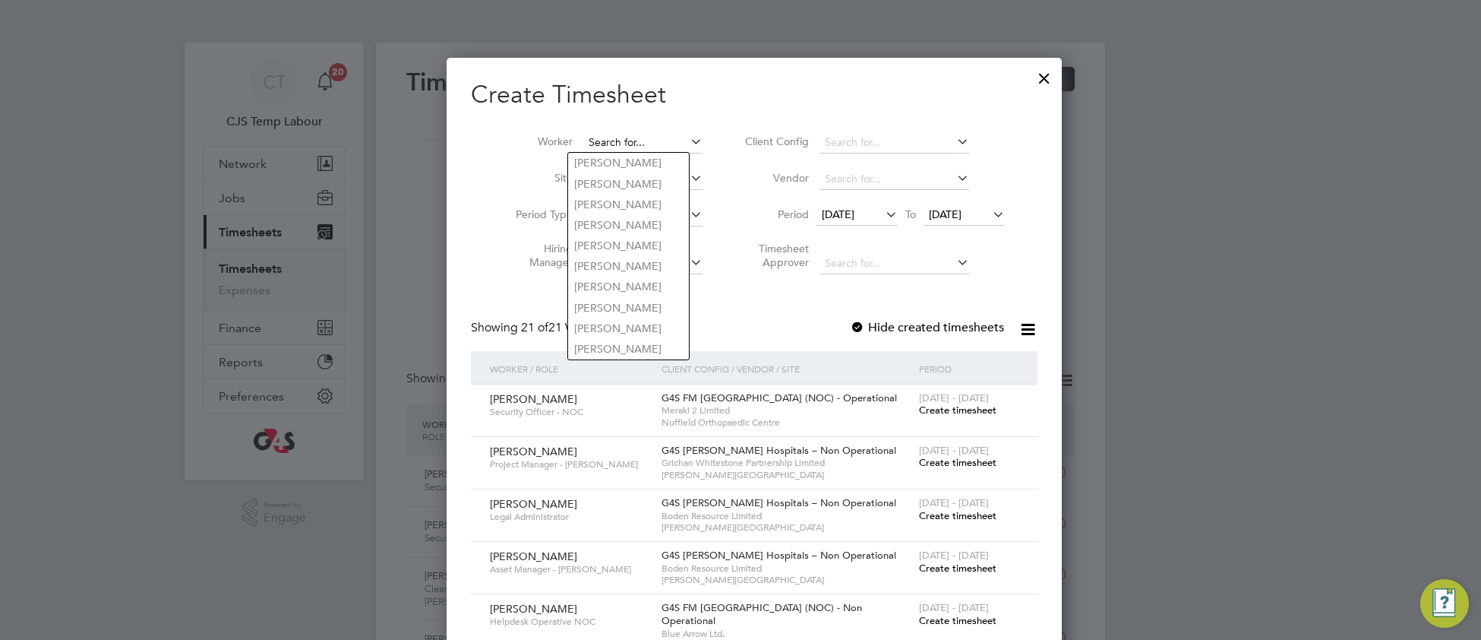
paste input "[PERSON_NAME]"
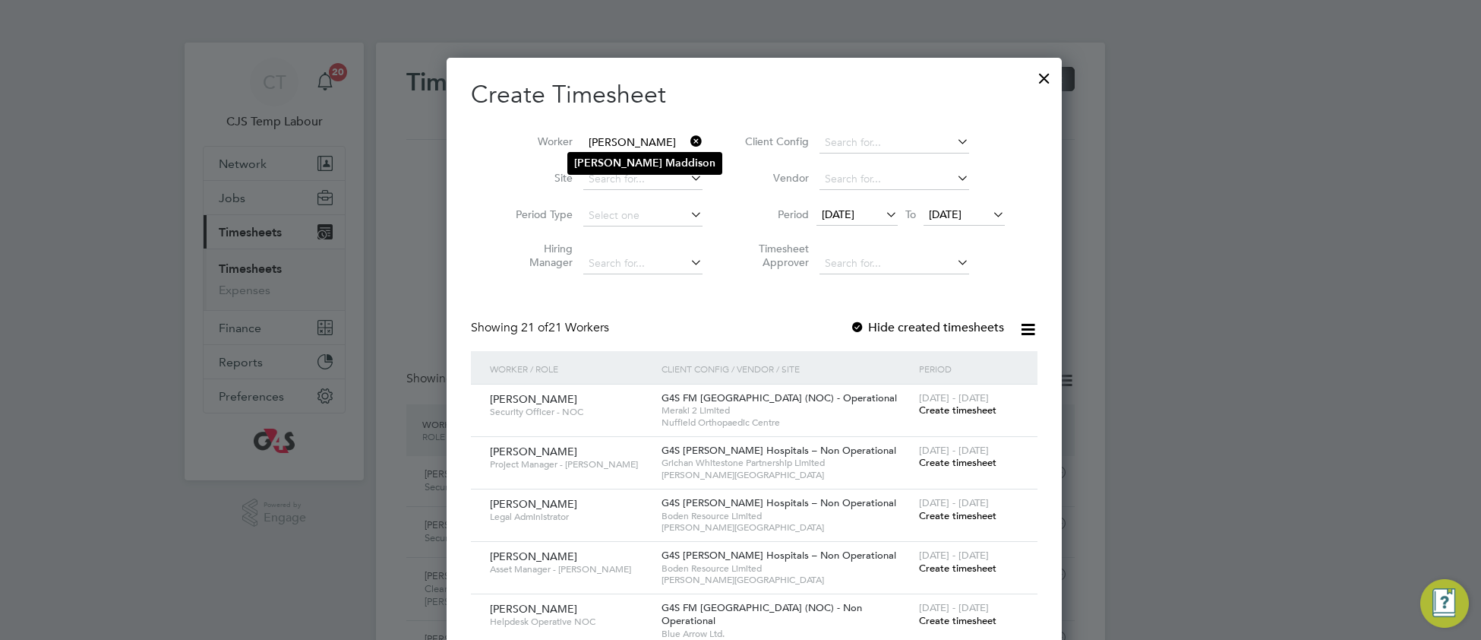
type input "[PERSON_NAME]"
click at [665, 165] on b "Maddison" at bounding box center [690, 162] width 50 height 13
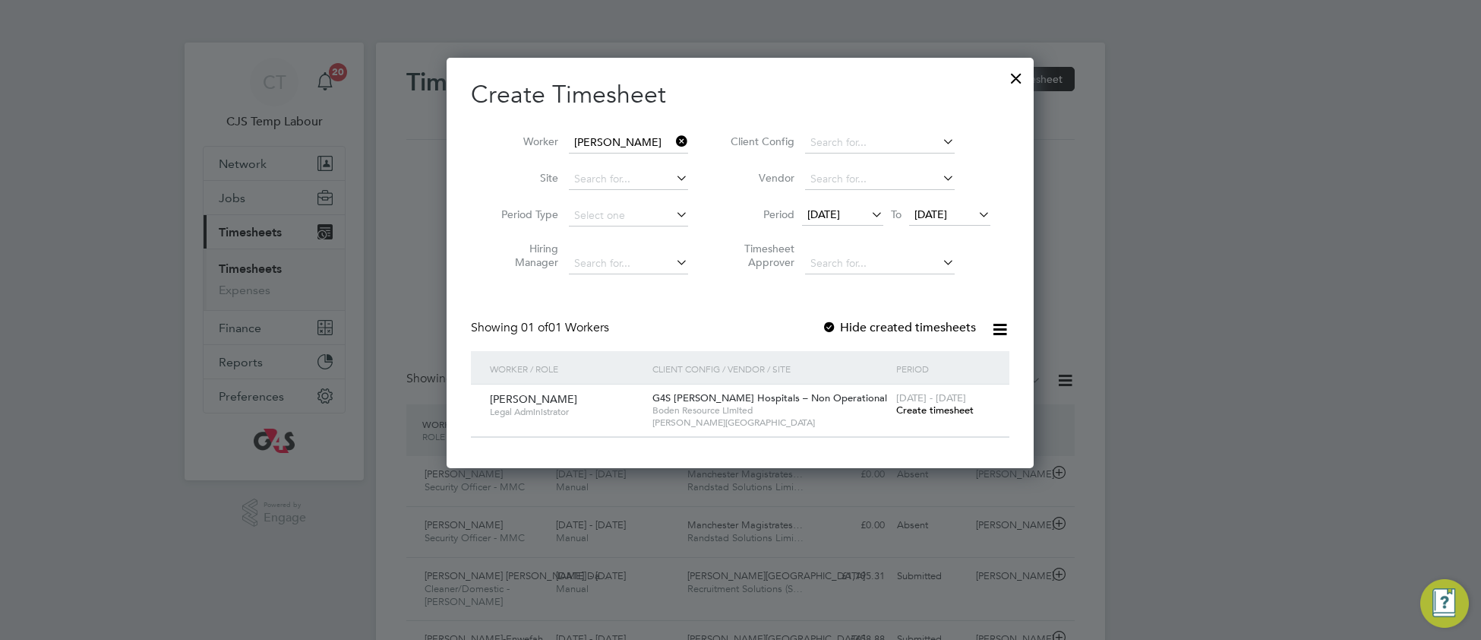
click at [928, 412] on span "Create timesheet" at bounding box center [934, 409] width 77 height 13
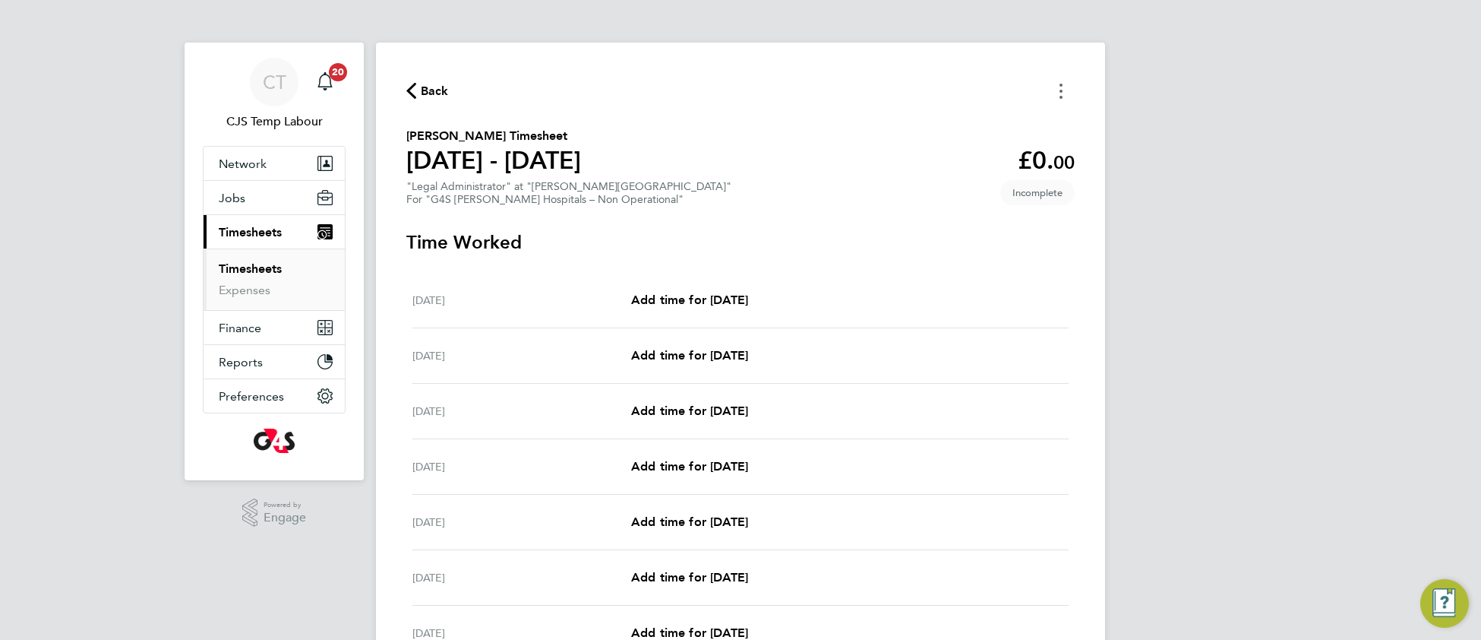
click at [1064, 96] on button "Timesheets Menu" at bounding box center [1060, 91] width 27 height 24
click at [945, 114] on button "Mark as absent" at bounding box center [983, 124] width 182 height 30
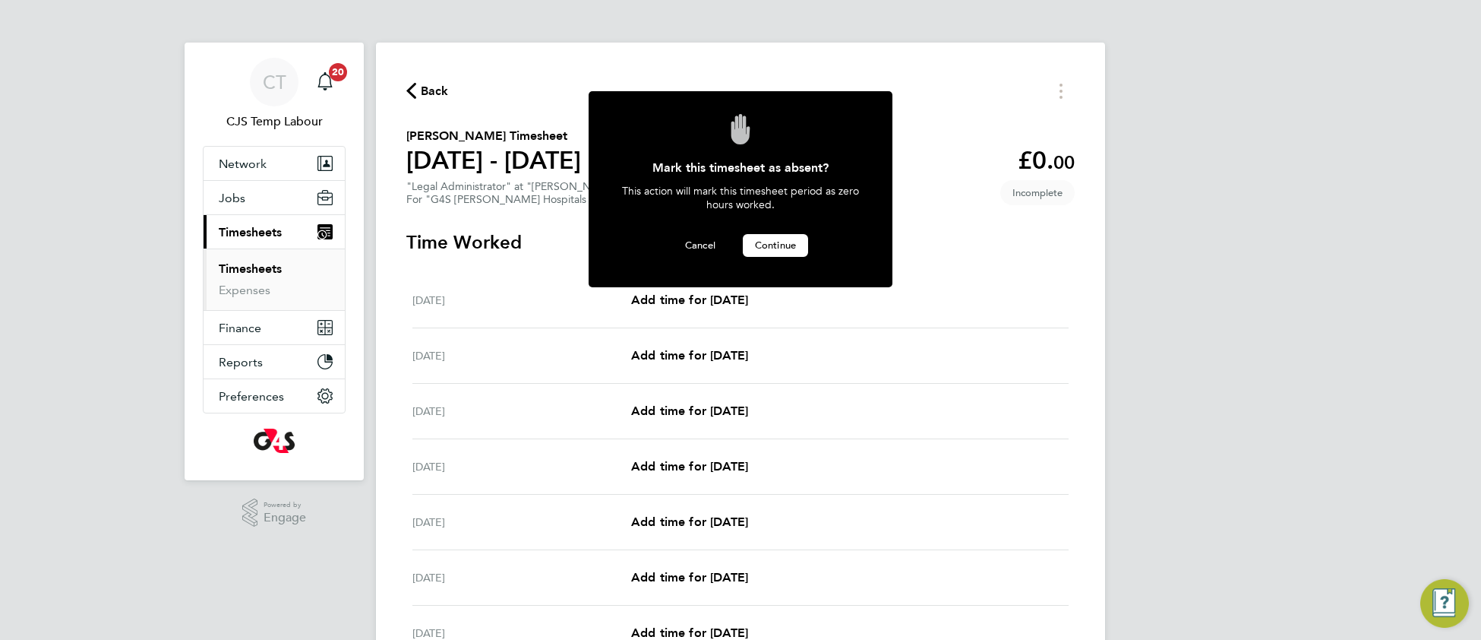
click at [765, 249] on button "Continue" at bounding box center [775, 245] width 65 height 23
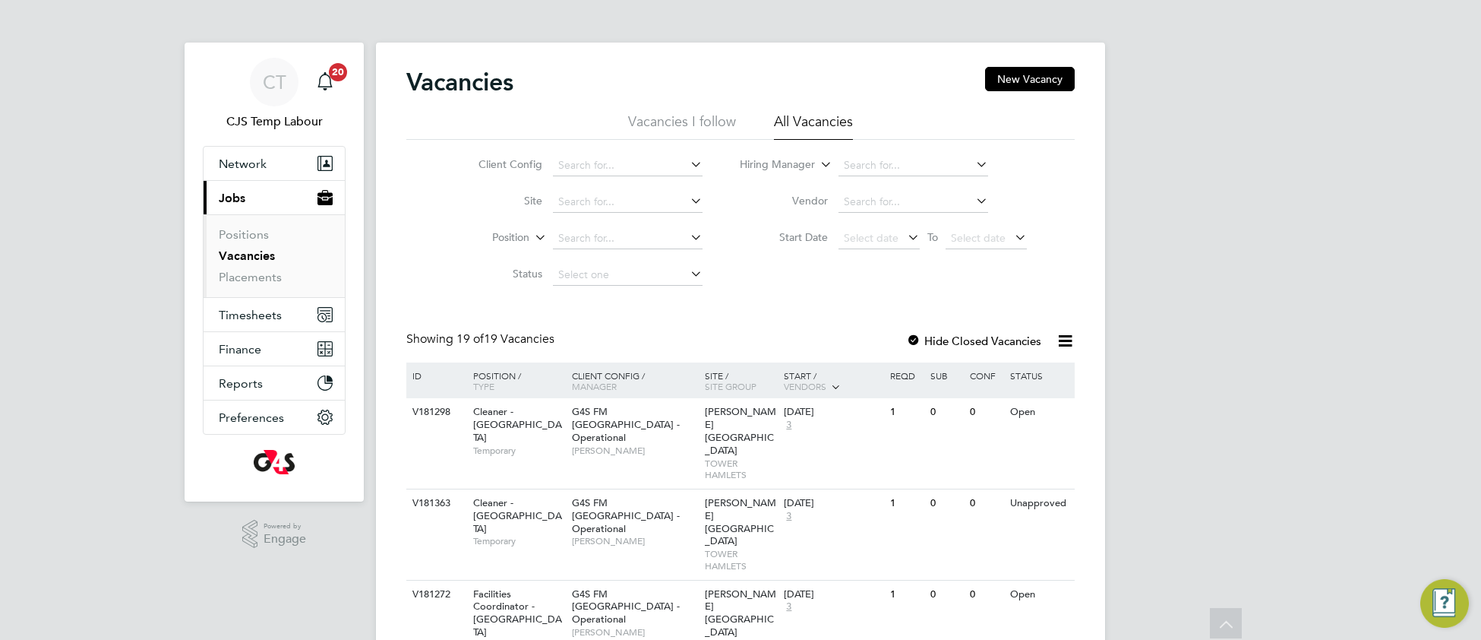
scroll to position [1210, 0]
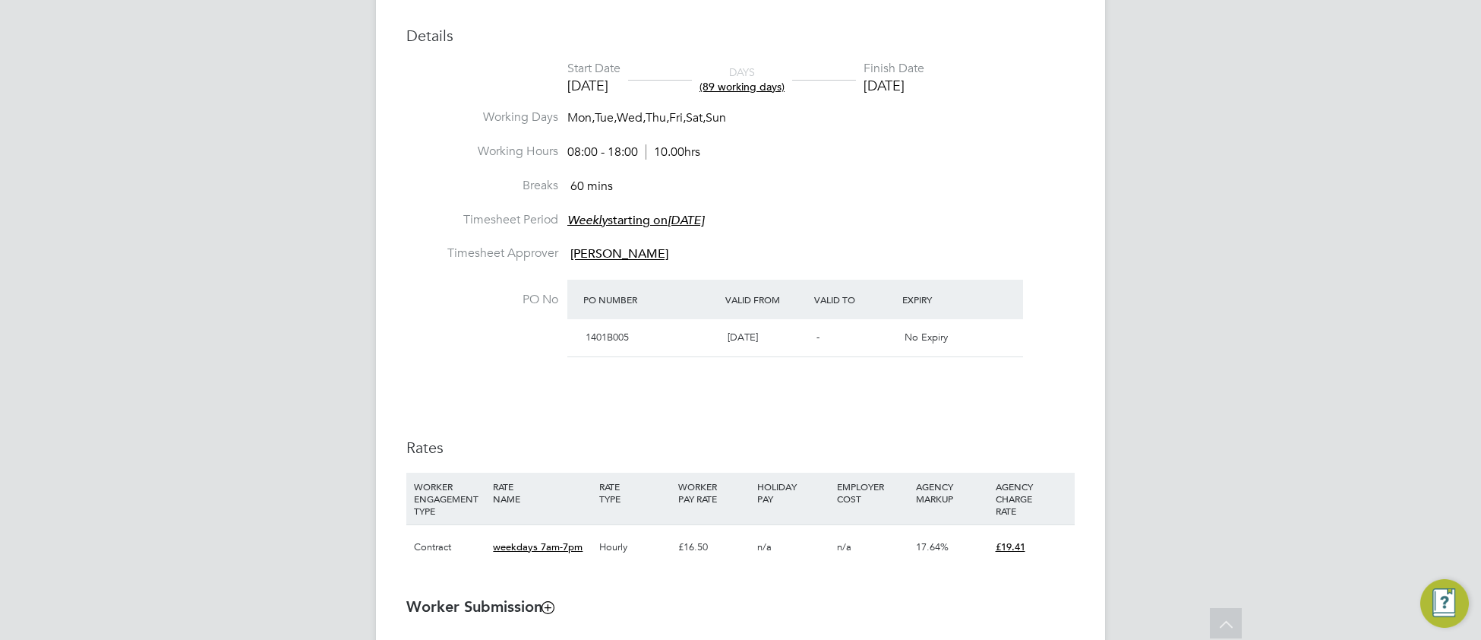
scroll to position [665, 0]
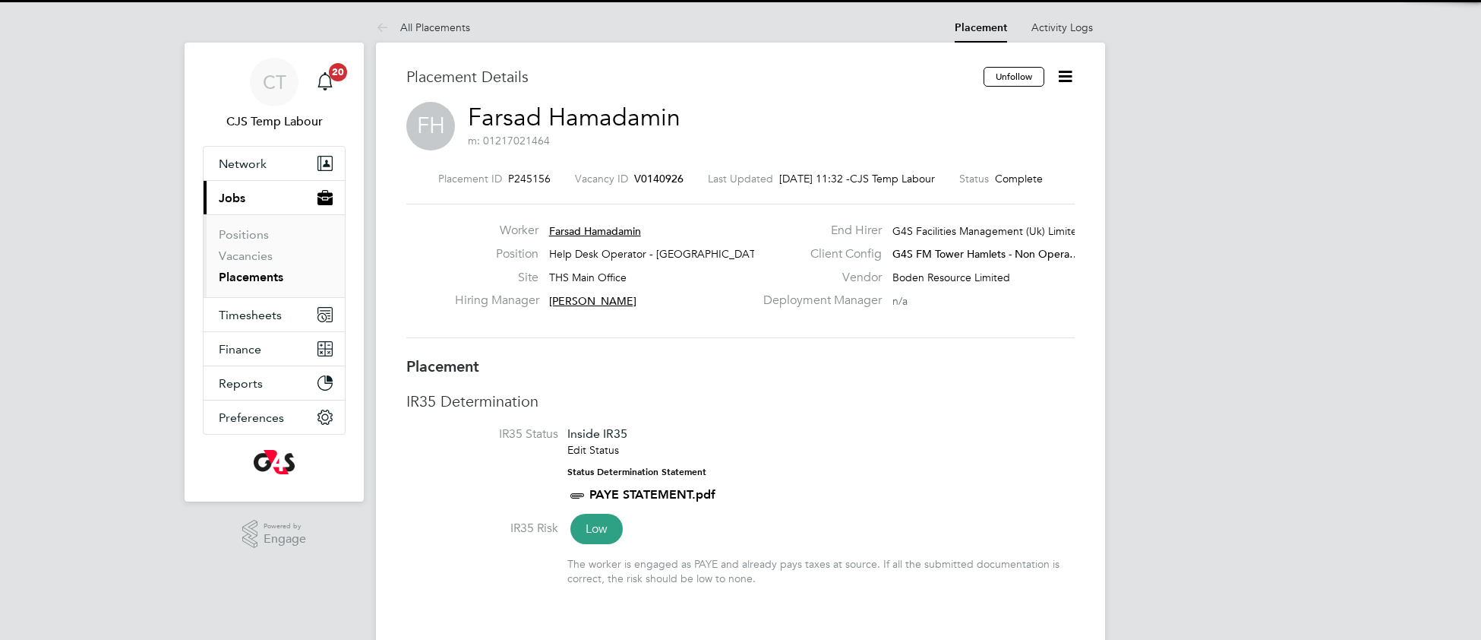
click at [935, 476] on li "IR35 Status Inside IR35 Edit Status Status Determination Statement PAYE STATEME…" at bounding box center [740, 472] width 668 height 93
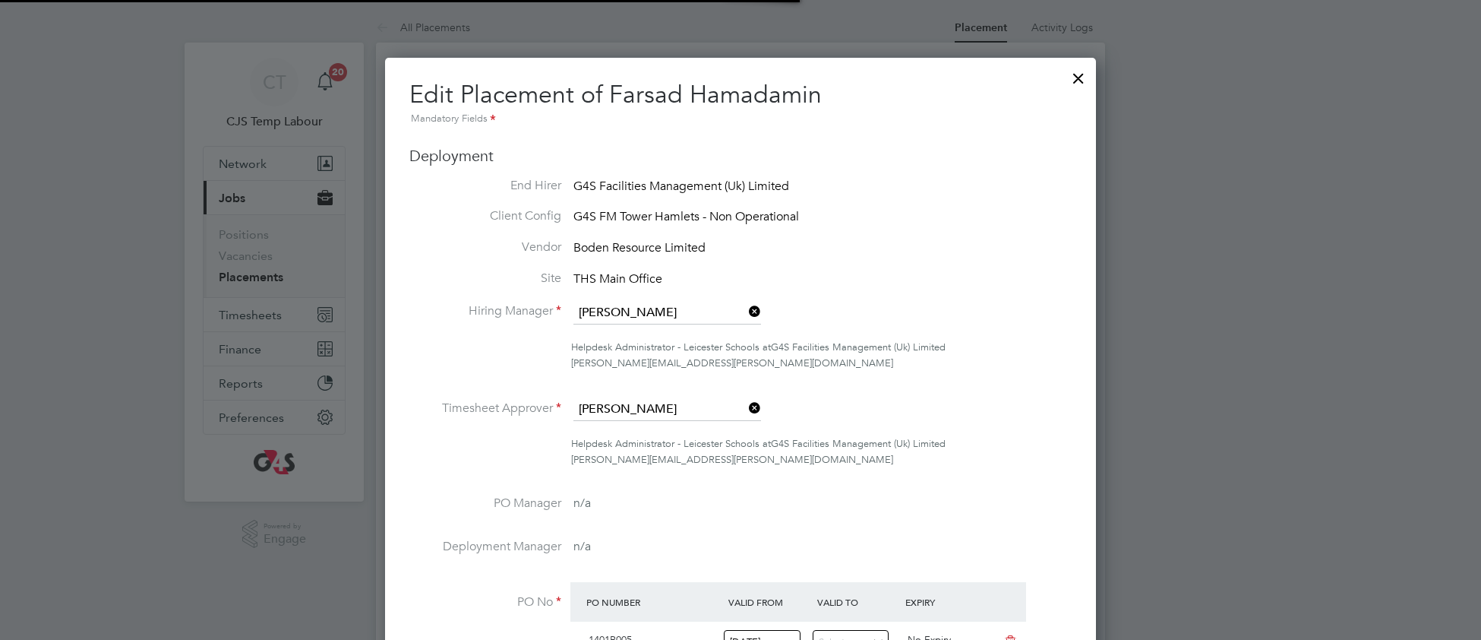
scroll to position [1685, 712]
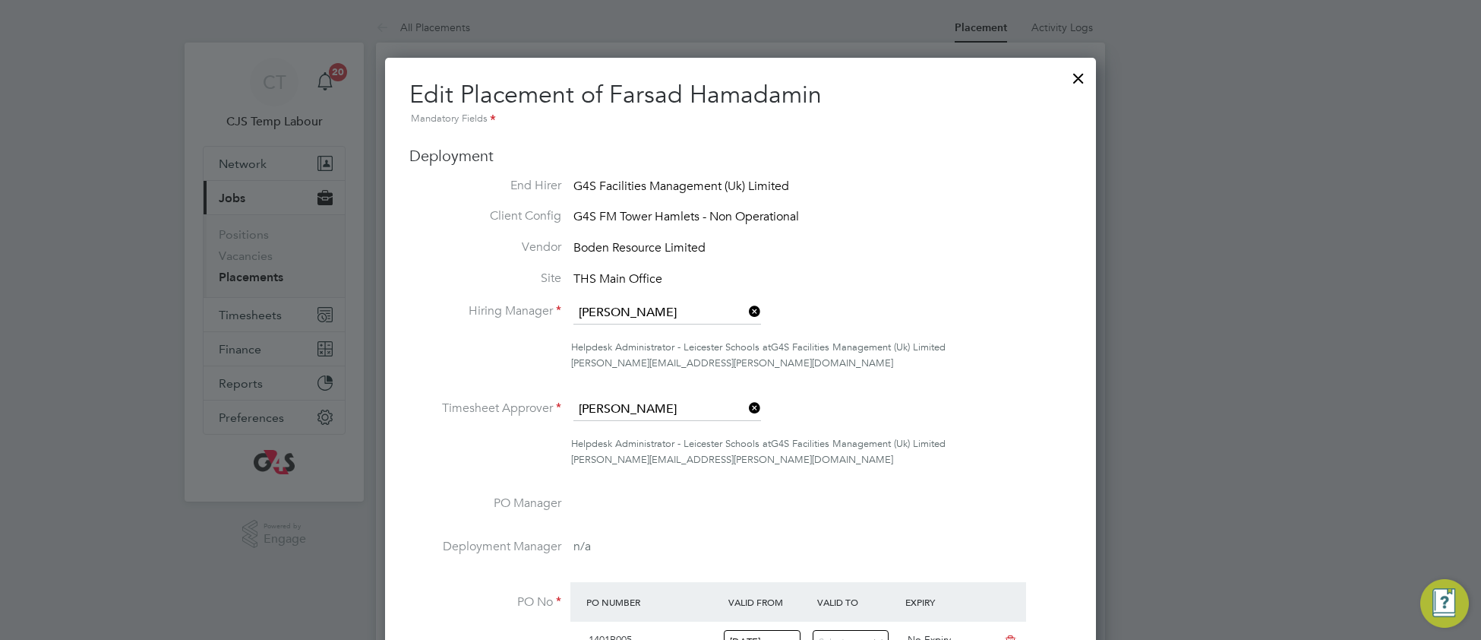
click at [1083, 77] on div at bounding box center [1078, 74] width 27 height 27
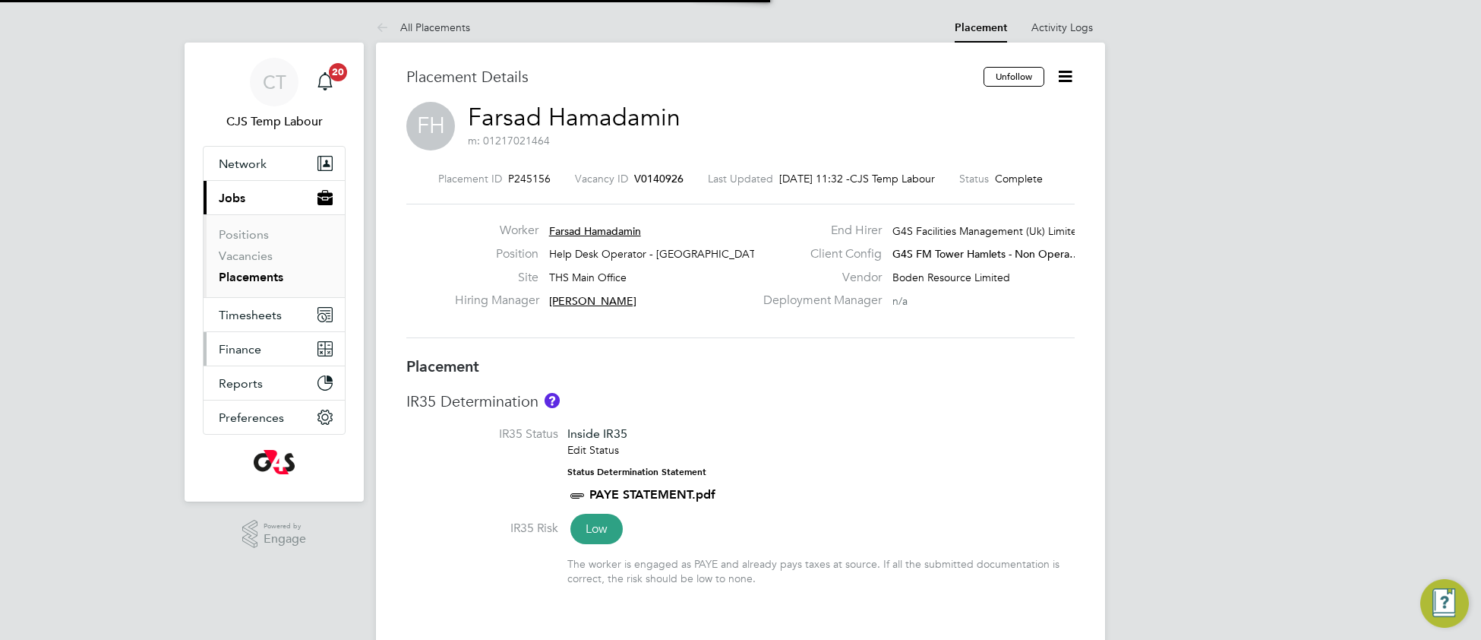
scroll to position [45, 106]
click at [245, 318] on span "Timesheets" at bounding box center [250, 315] width 63 height 14
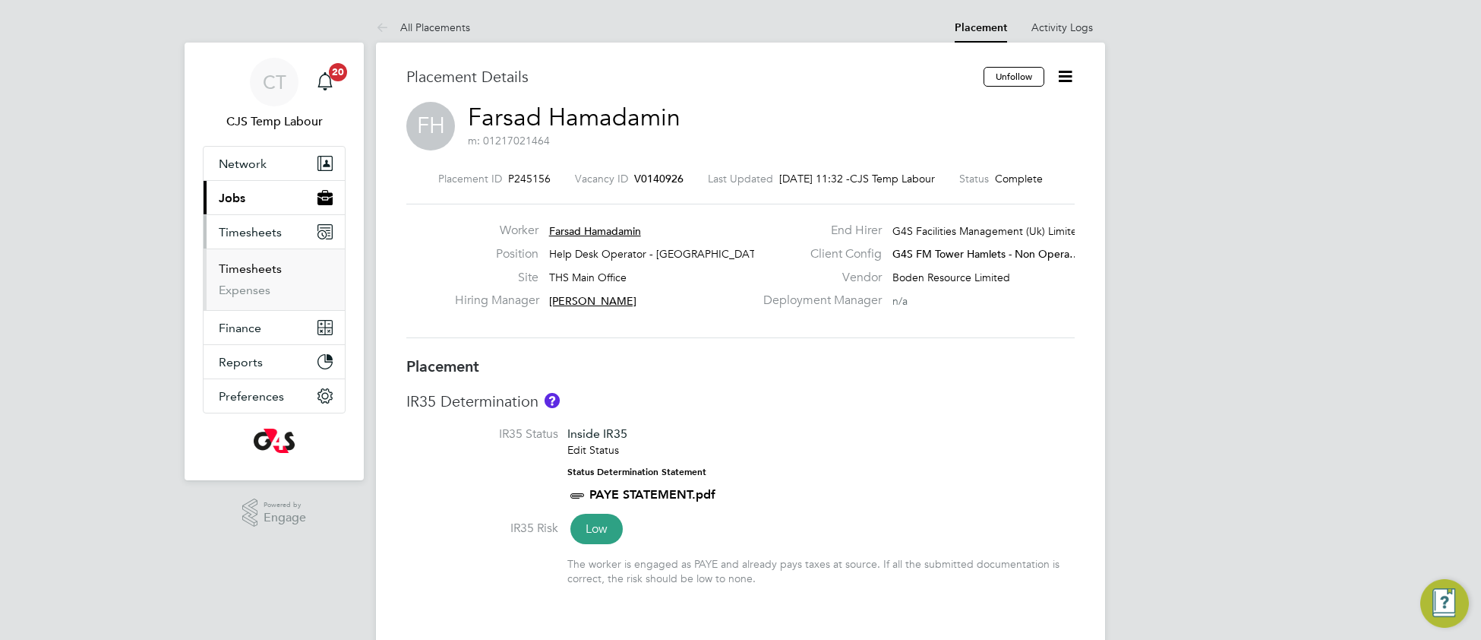
click at [248, 273] on link "Timesheets" at bounding box center [250, 268] width 63 height 14
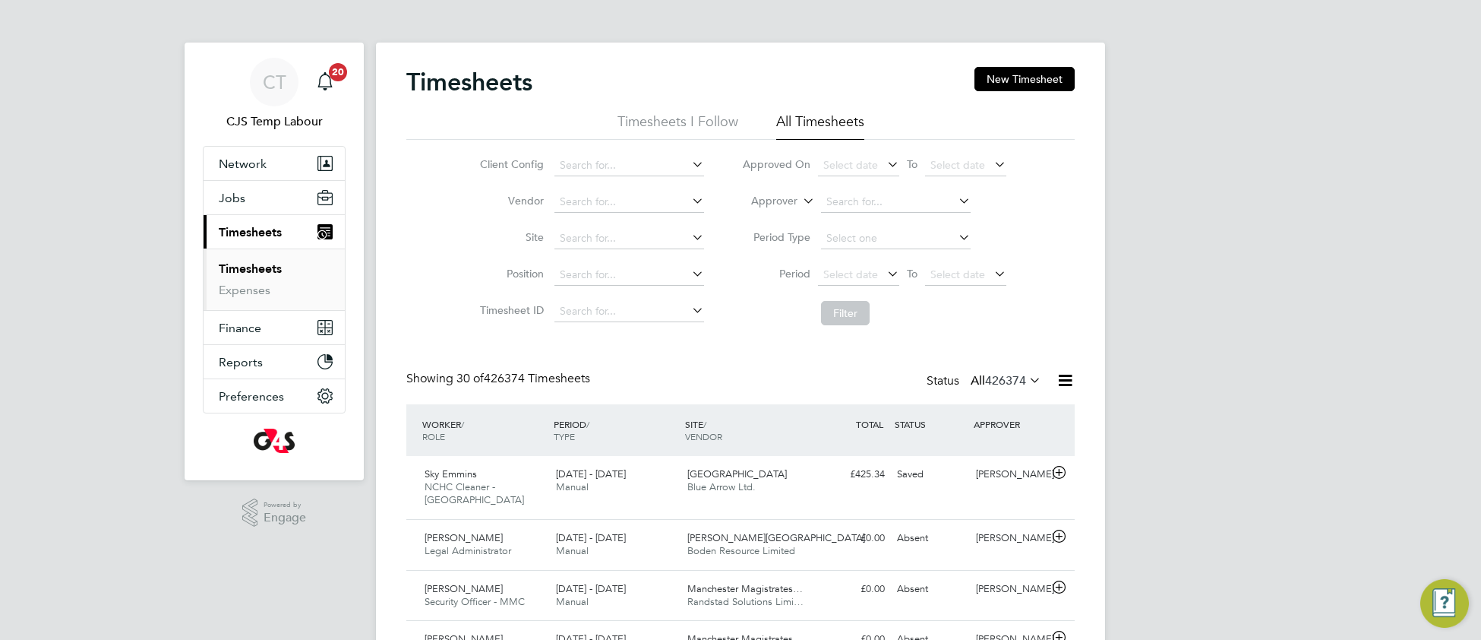
scroll to position [37, 131]
drag, startPoint x: 804, startPoint y: 202, endPoint x: 794, endPoint y: 207, distance: 10.2
click at [800, 202] on icon at bounding box center [800, 197] width 0 height 14
click at [770, 220] on li "Worker" at bounding box center [759, 219] width 75 height 20
click at [850, 195] on input at bounding box center [896, 201] width 150 height 21
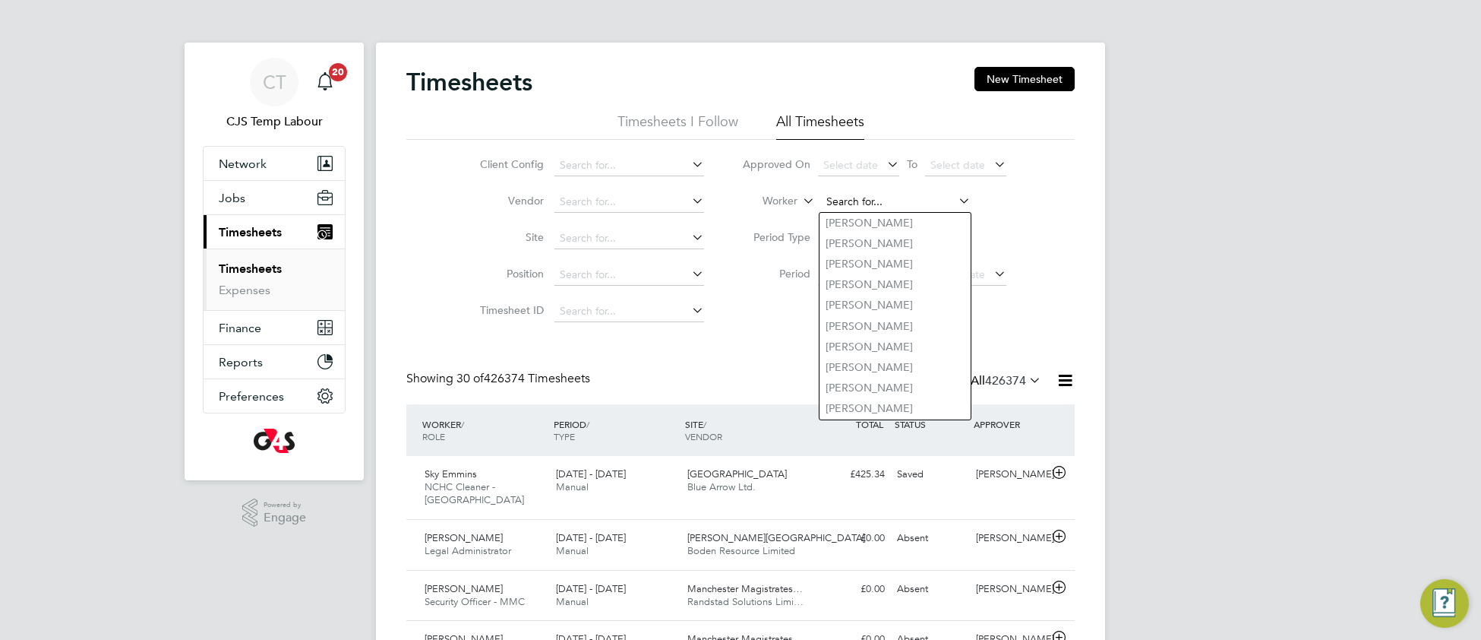
paste input "Farsad Hamadamin"
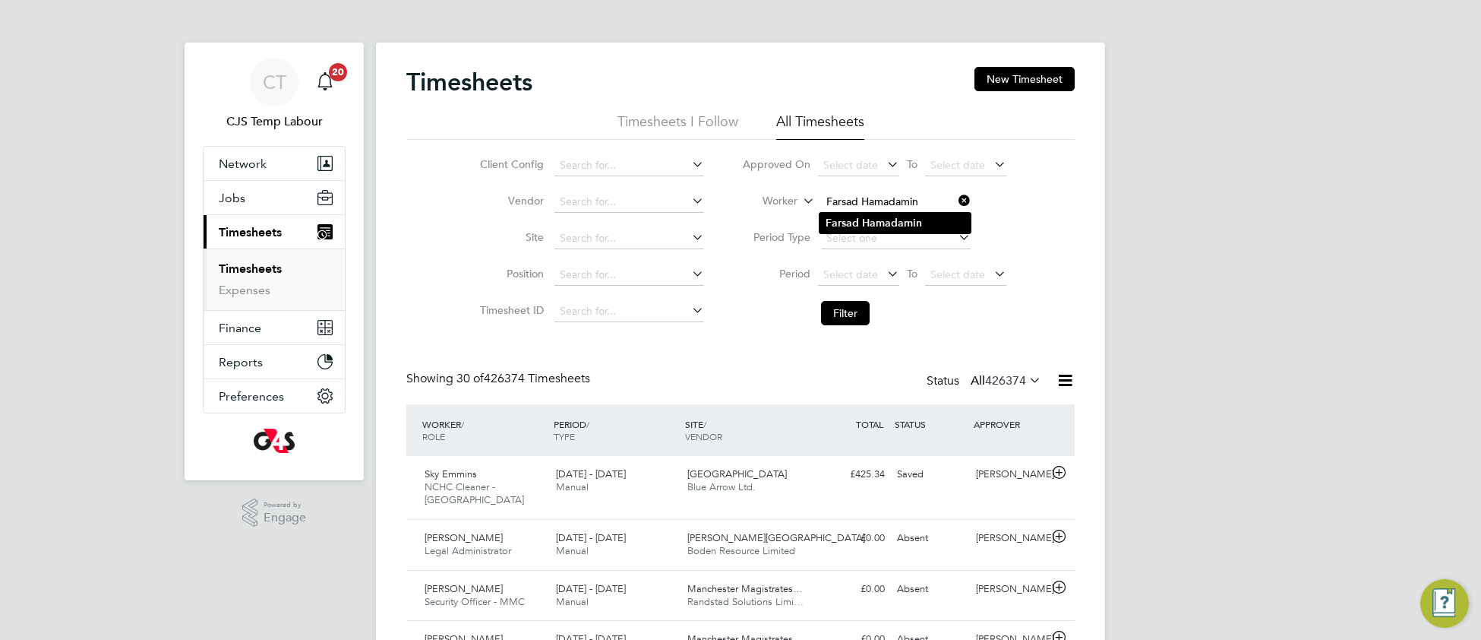
type input "Farsad Hamadamin"
click at [872, 223] on b "Hamadamin" at bounding box center [892, 222] width 60 height 13
click at [839, 319] on button "Filter" at bounding box center [845, 313] width 49 height 24
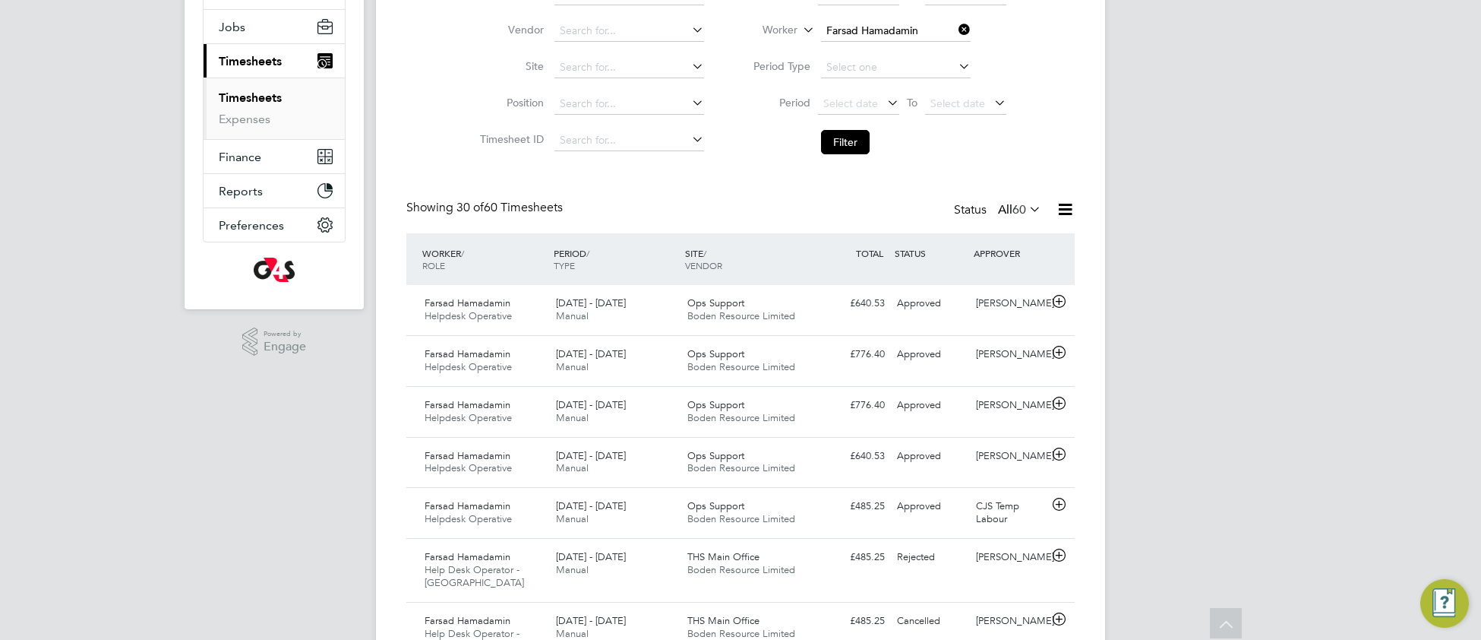
click at [1067, 215] on icon at bounding box center [1065, 209] width 19 height 19
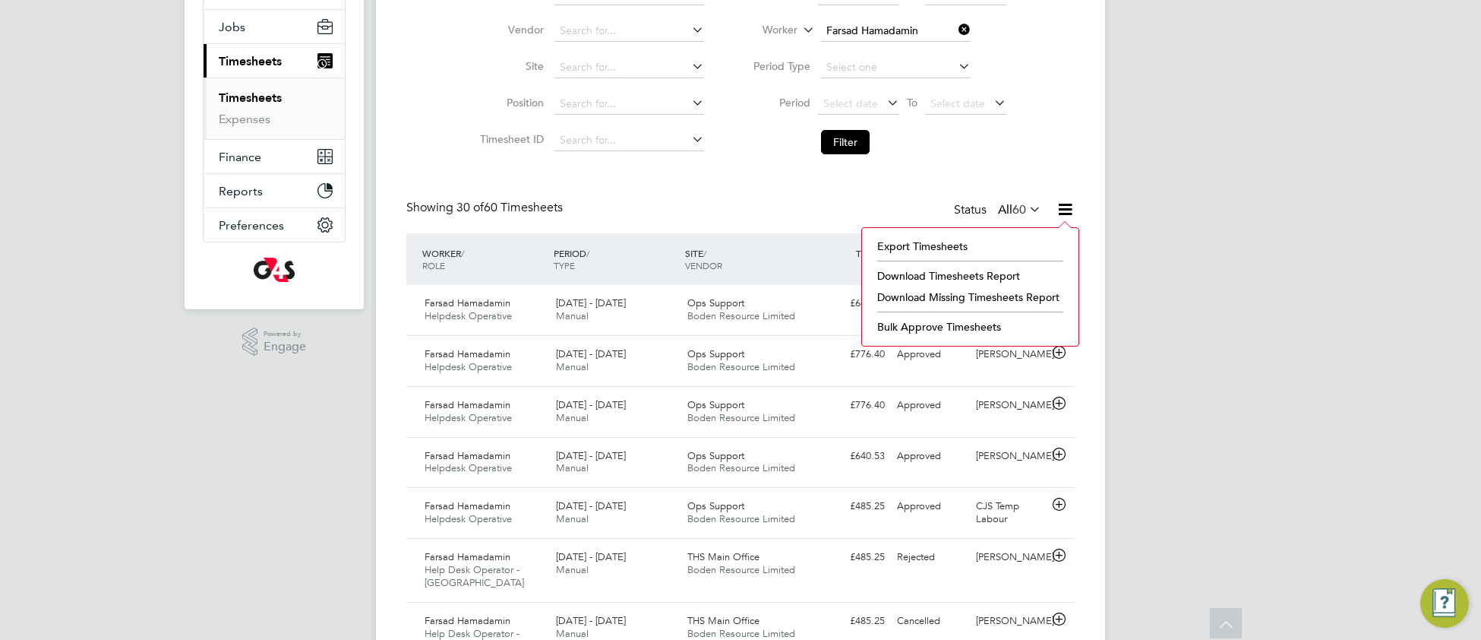
click at [959, 280] on li "Download Timesheets Report" at bounding box center [970, 275] width 201 height 21
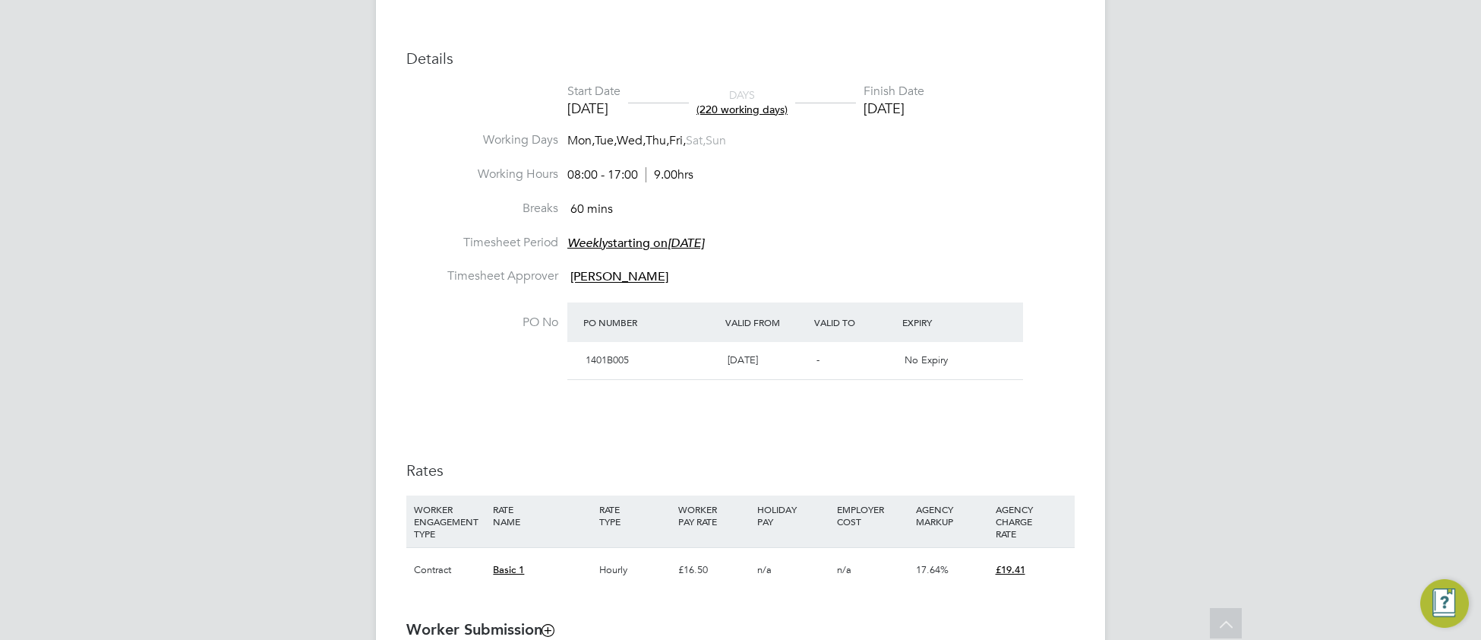
scroll to position [634, 0]
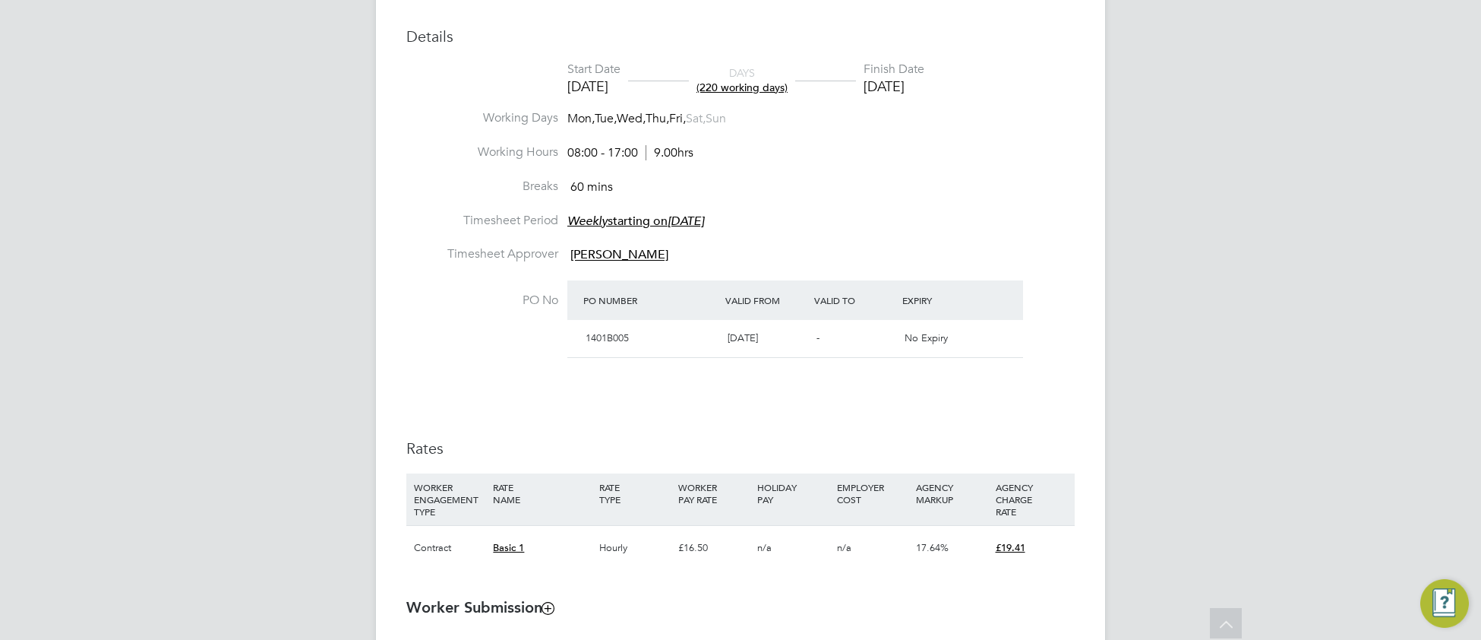
click at [948, 401] on div "Details Start Date [DATE] DAYS (220 working days) Finish Date [DATE] Working Da…" at bounding box center [740, 306] width 668 height 558
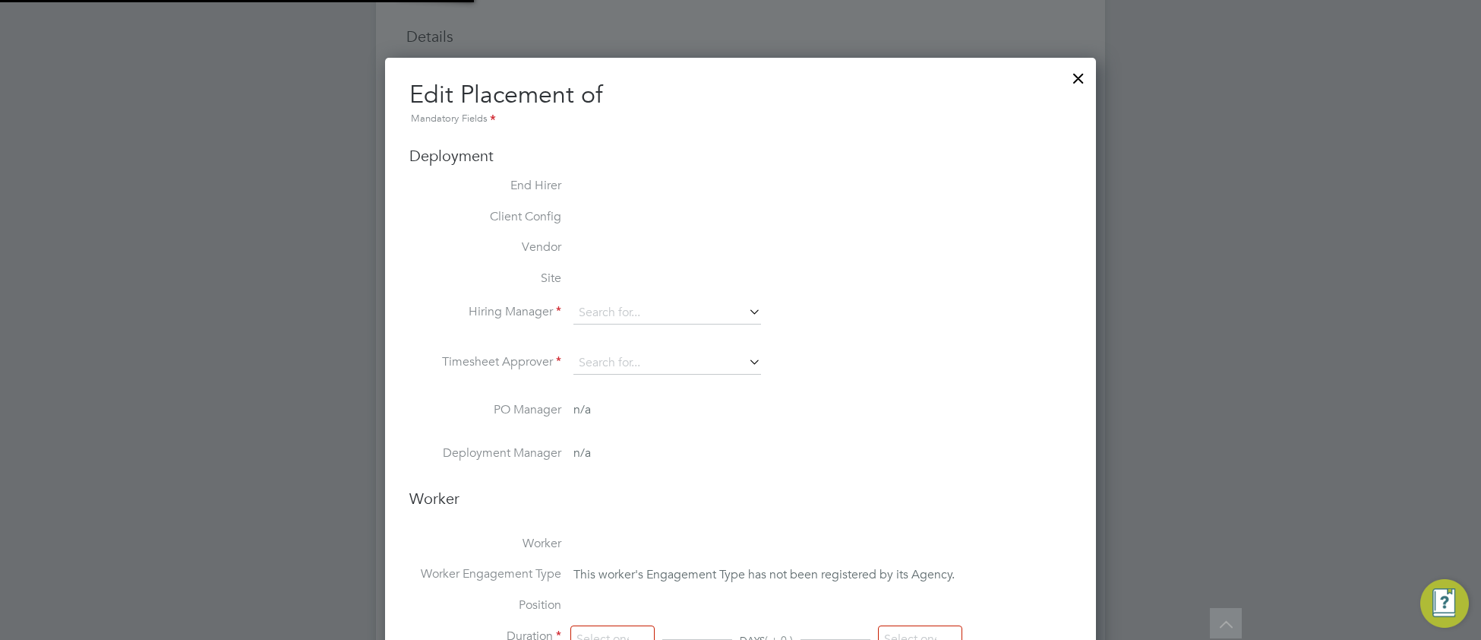
type input "[PERSON_NAME]"
type input "[DATE]"
type input "08:00"
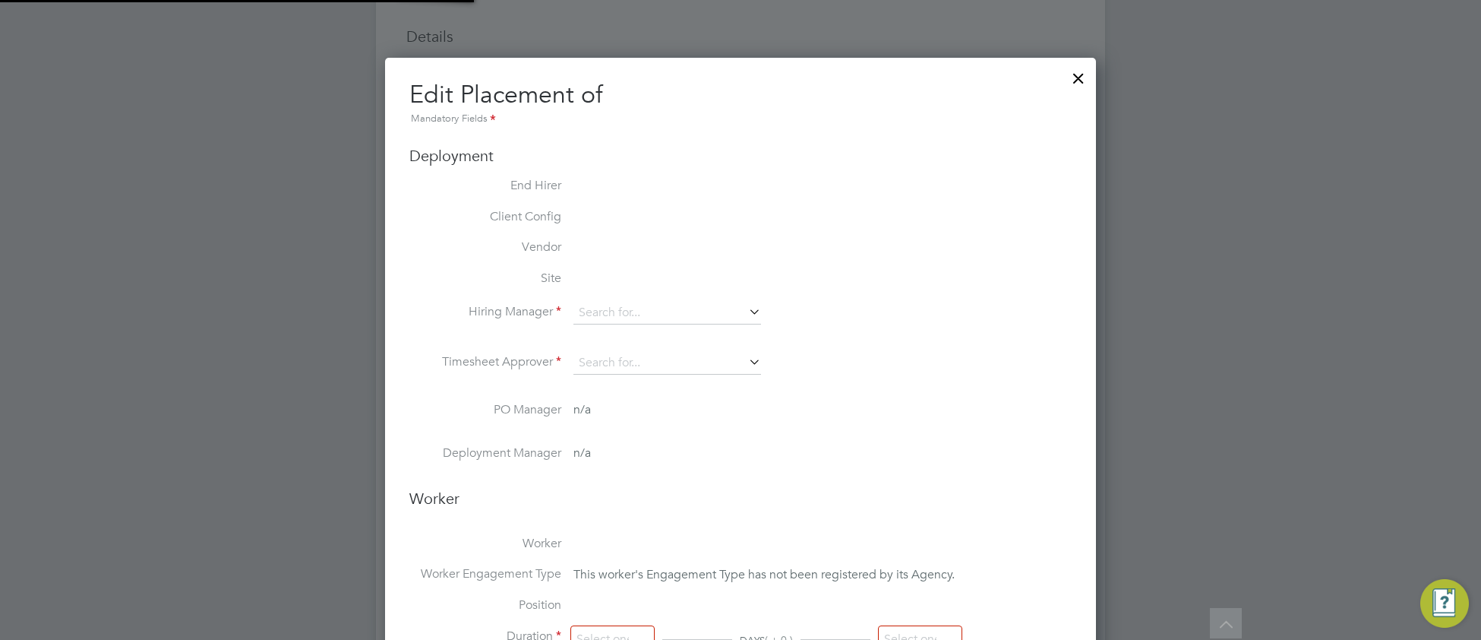
type input "17:00"
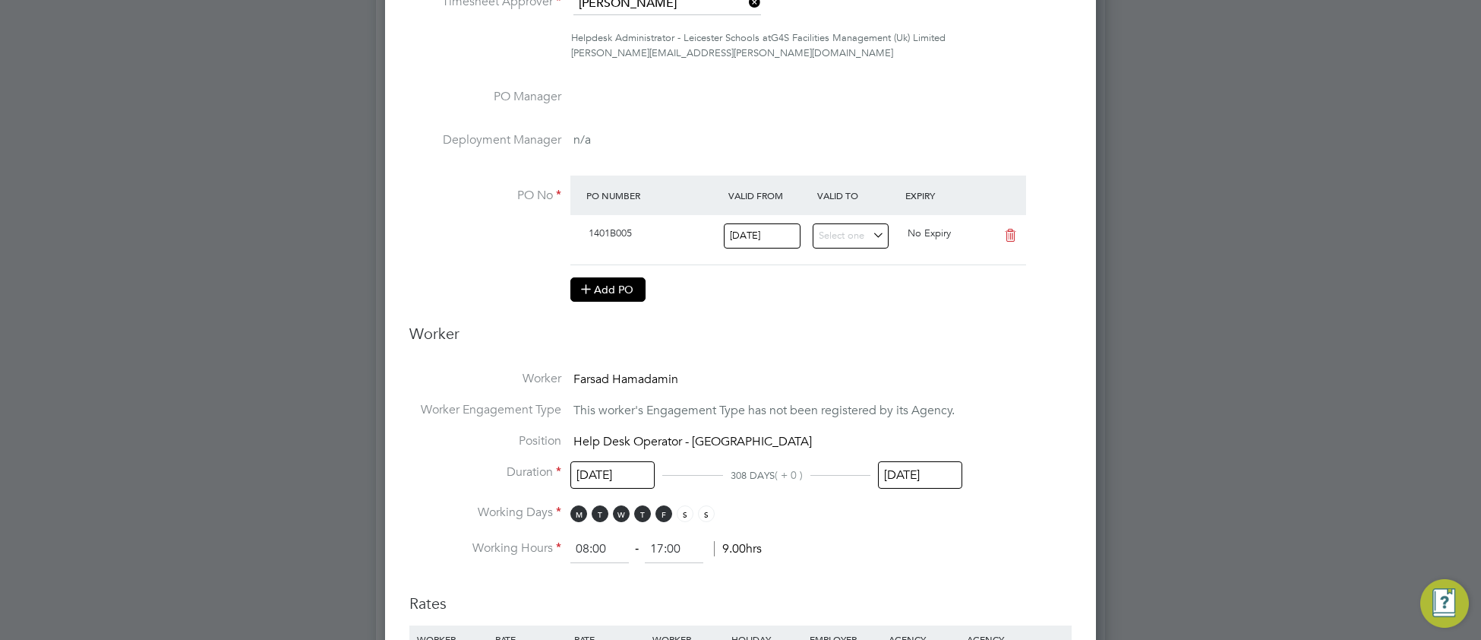
click at [633, 293] on button "Add PO" at bounding box center [607, 289] width 75 height 24
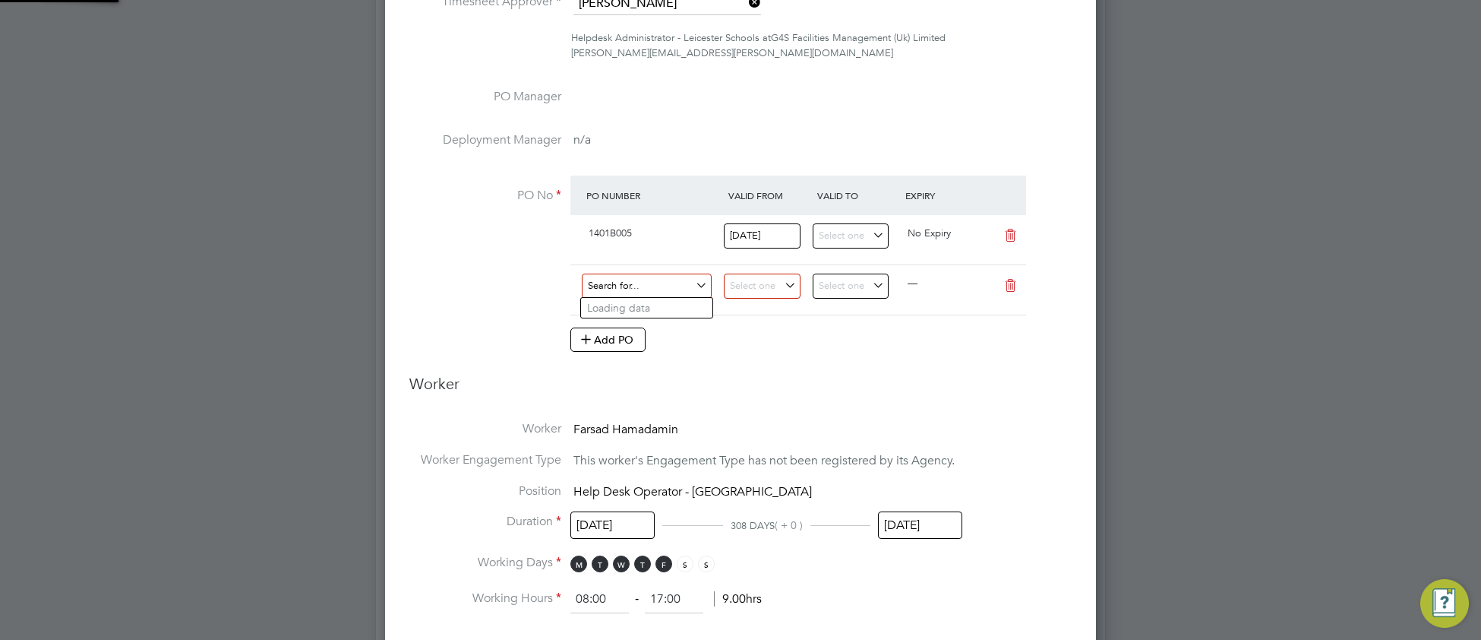
click at [619, 287] on input at bounding box center [647, 285] width 130 height 25
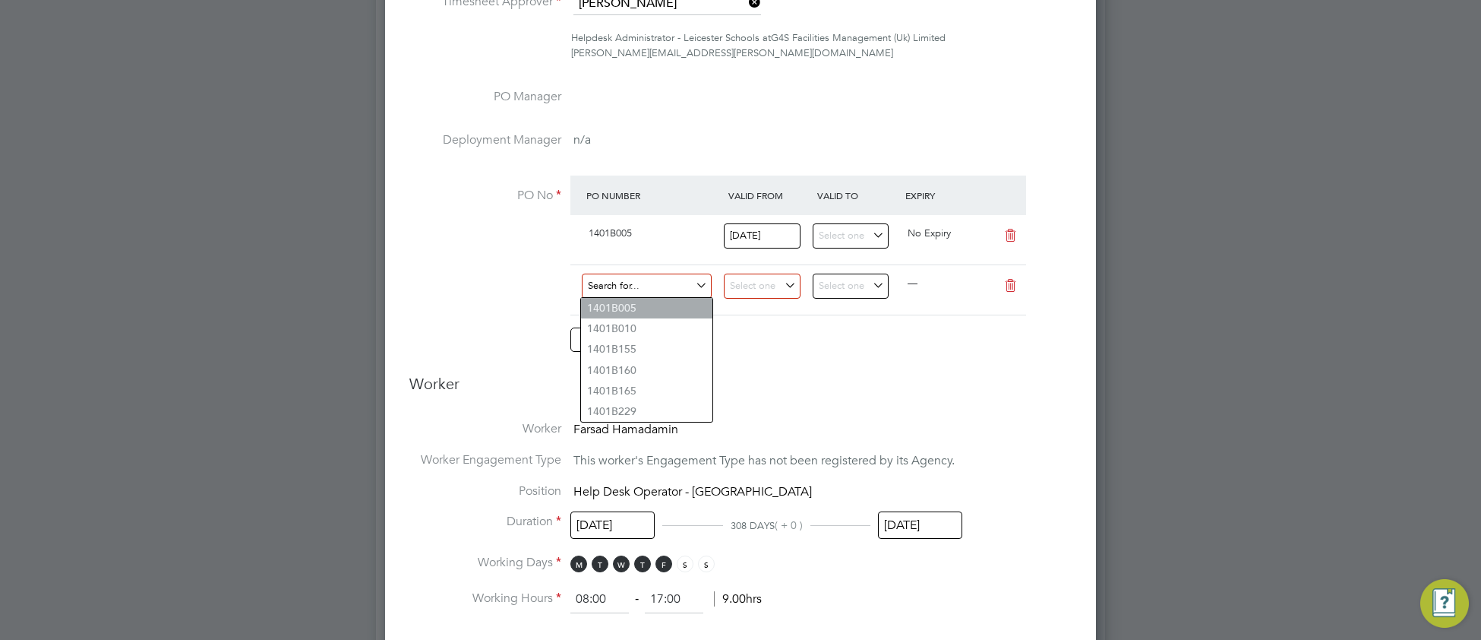
paste input "1401B010"
type input "1401B010"
click at [637, 309] on b "1401B010" at bounding box center [611, 308] width 49 height 13
type input "[DATE]"
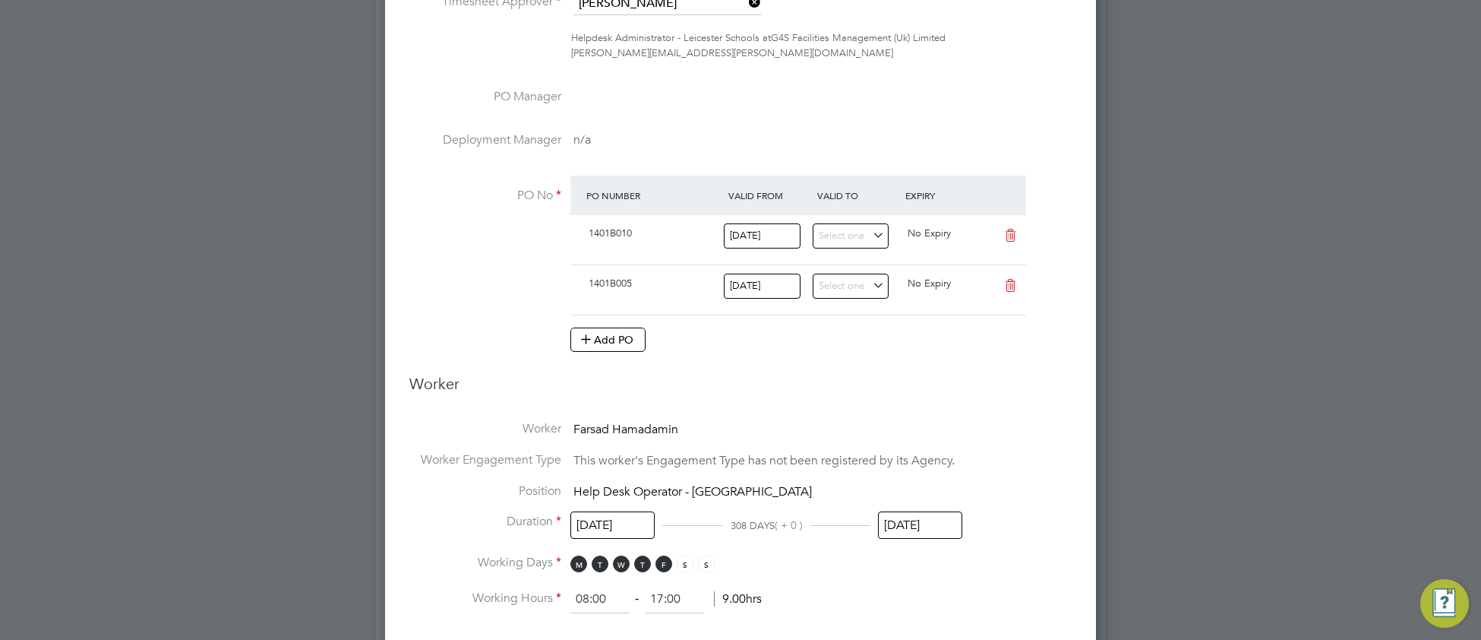
click at [1013, 232] on icon at bounding box center [1010, 235] width 19 height 12
type input "[DATE]"
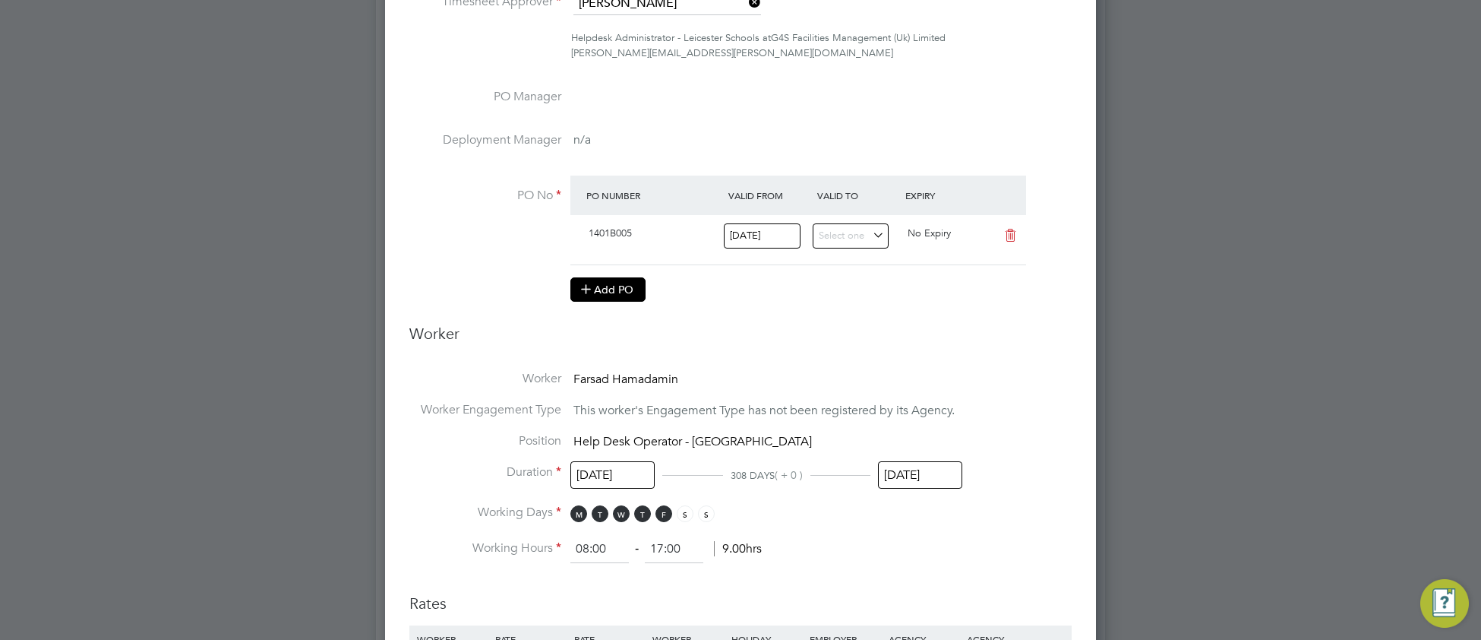
click at [617, 297] on button "Add PO" at bounding box center [607, 289] width 75 height 24
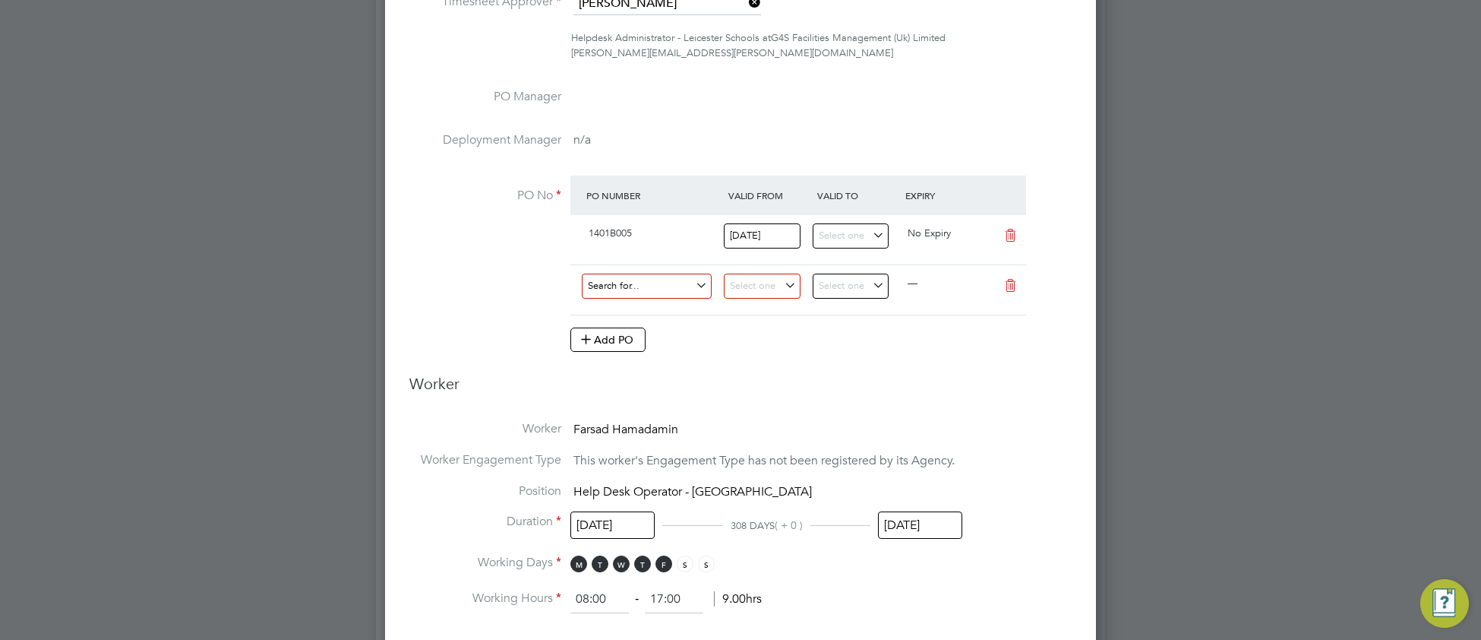
click at [630, 286] on input at bounding box center [647, 285] width 130 height 25
paste input "1401B010"
type input "1401B010"
click at [652, 310] on li "1401B010" at bounding box center [646, 308] width 131 height 21
type input "[DATE]"
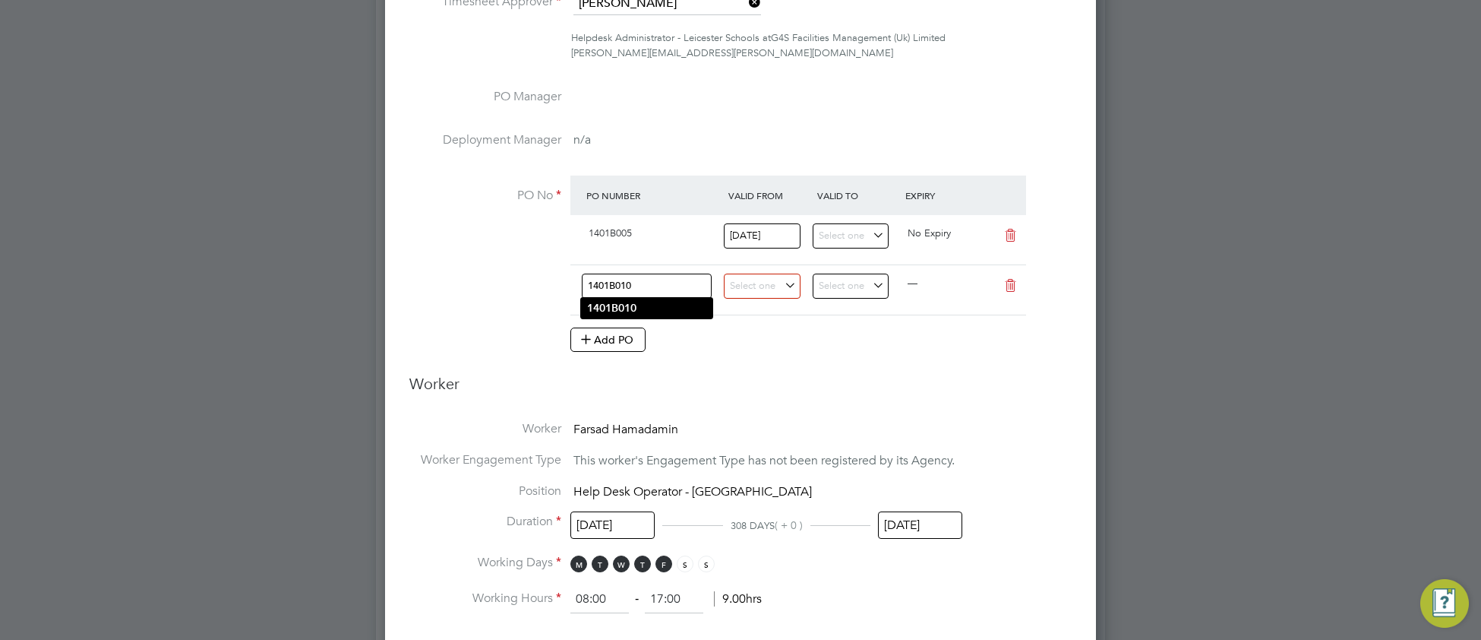
type input "[DATE]"
click at [1012, 289] on icon at bounding box center [1010, 286] width 19 height 12
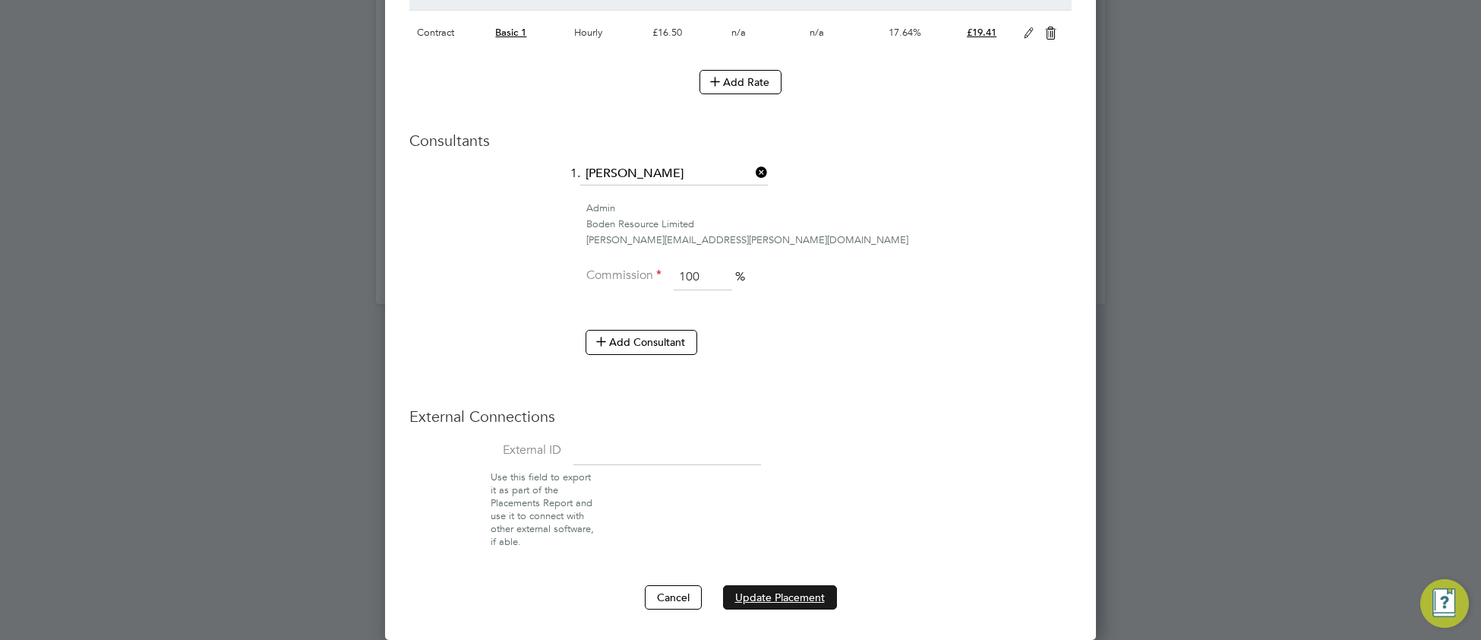
click at [785, 601] on button "Update Placement" at bounding box center [780, 597] width 114 height 24
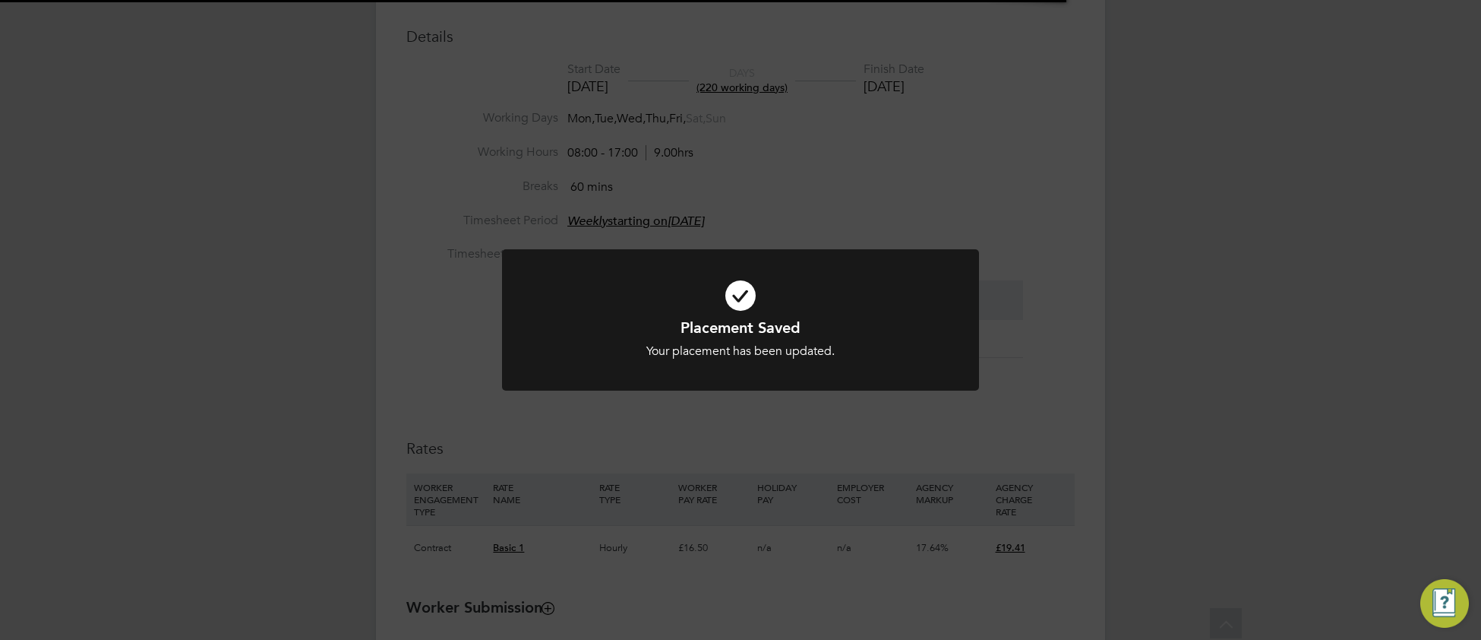
click at [597, 315] on icon at bounding box center [740, 295] width 395 height 59
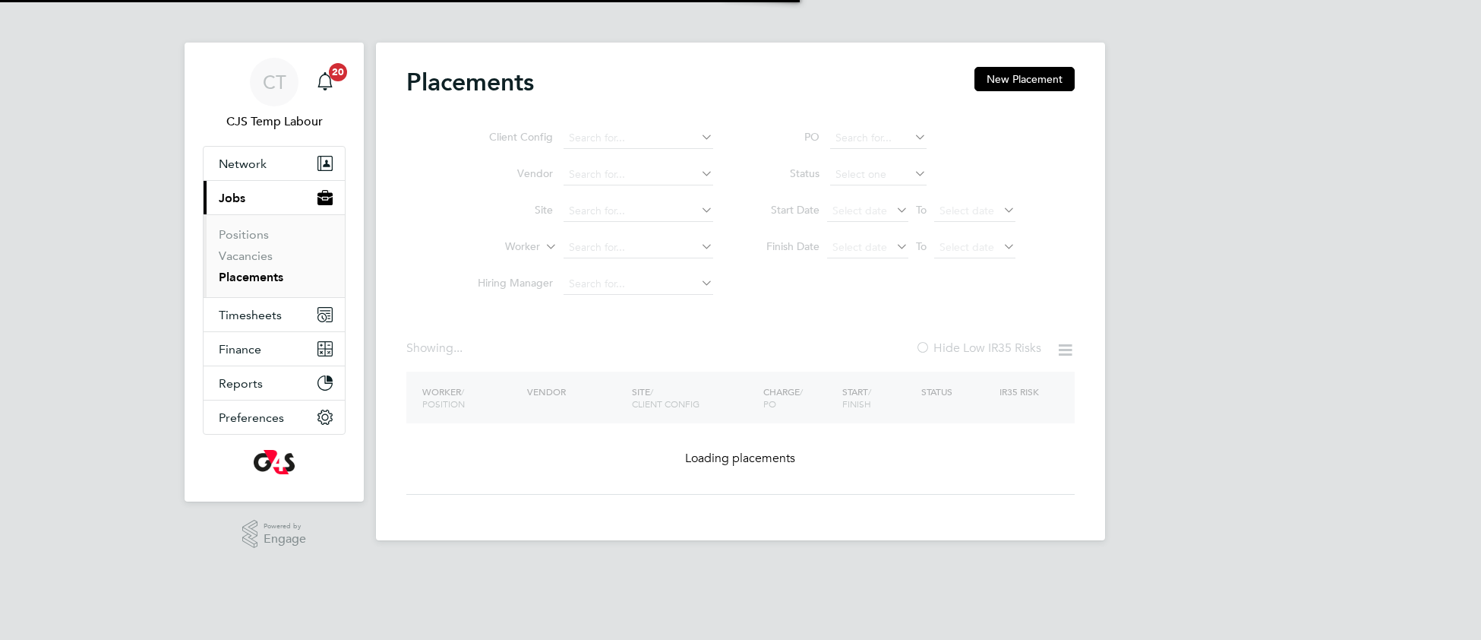
type input "Farsad Hamadamin"
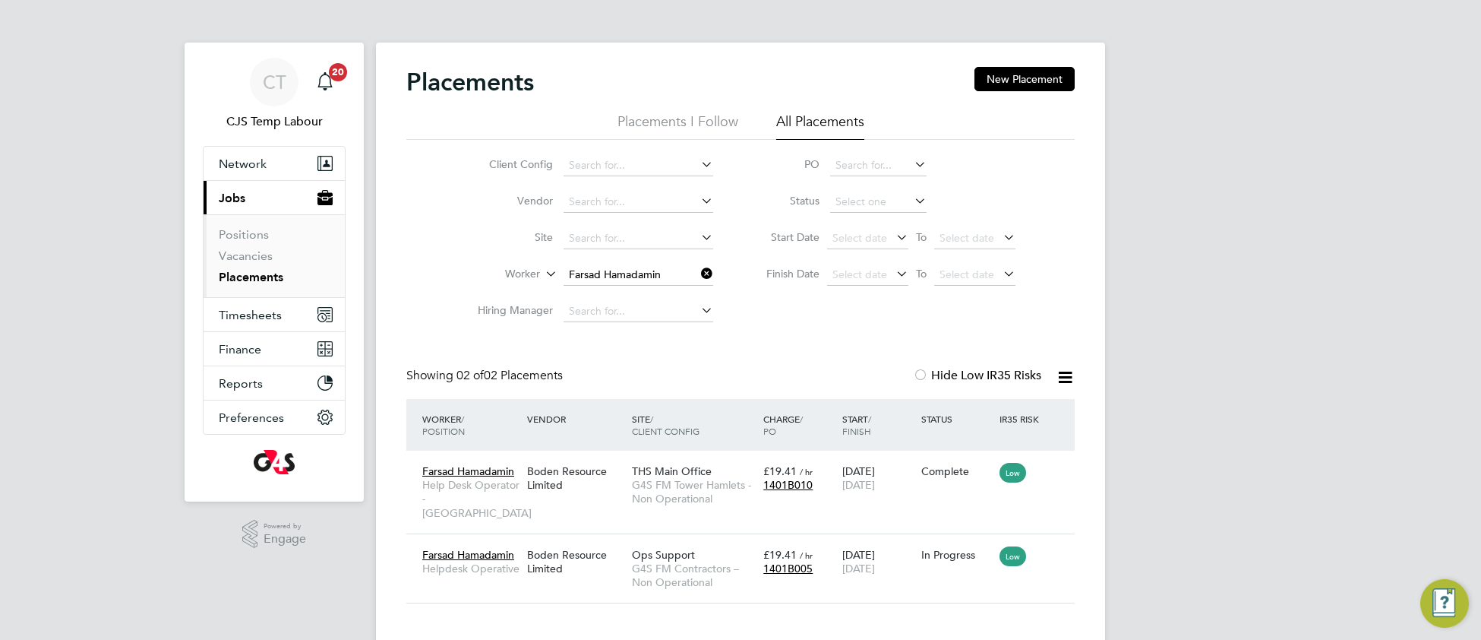
drag, startPoint x: 703, startPoint y: 272, endPoint x: 579, endPoint y: 330, distance: 137.6
click at [698, 273] on icon at bounding box center [698, 273] width 0 height 21
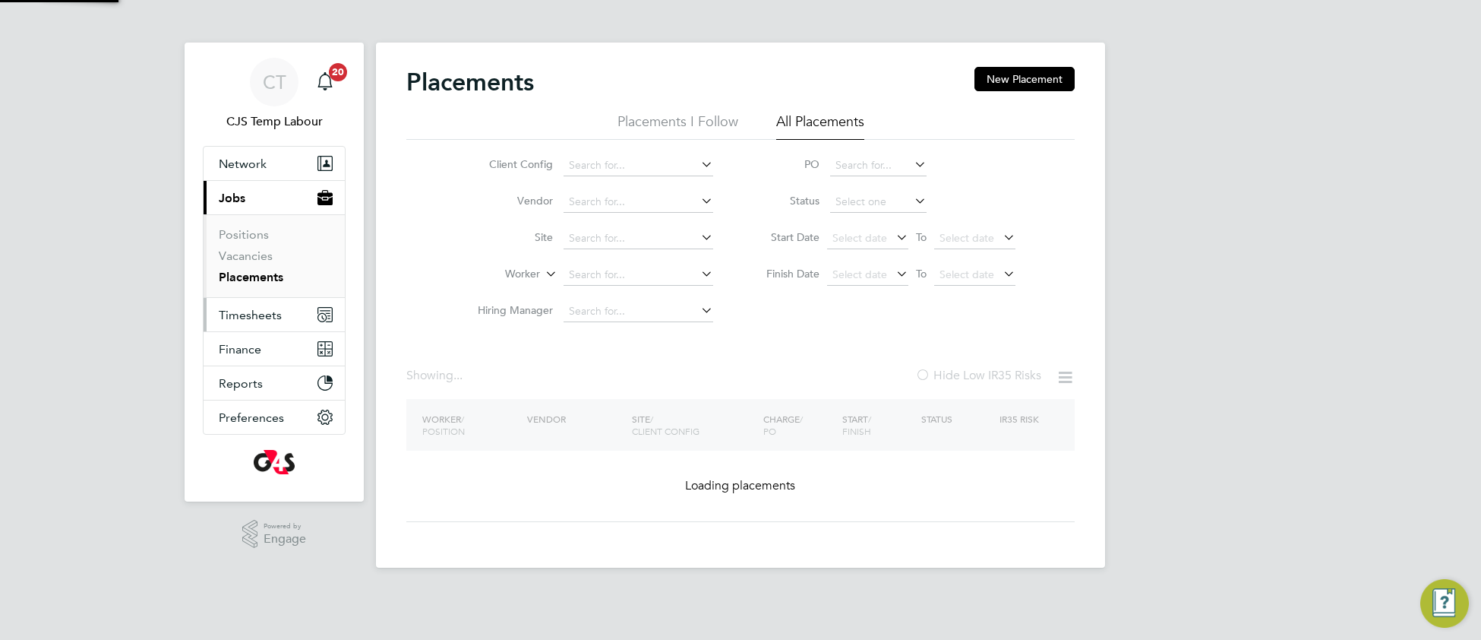
click at [228, 315] on span "Timesheets" at bounding box center [250, 315] width 63 height 14
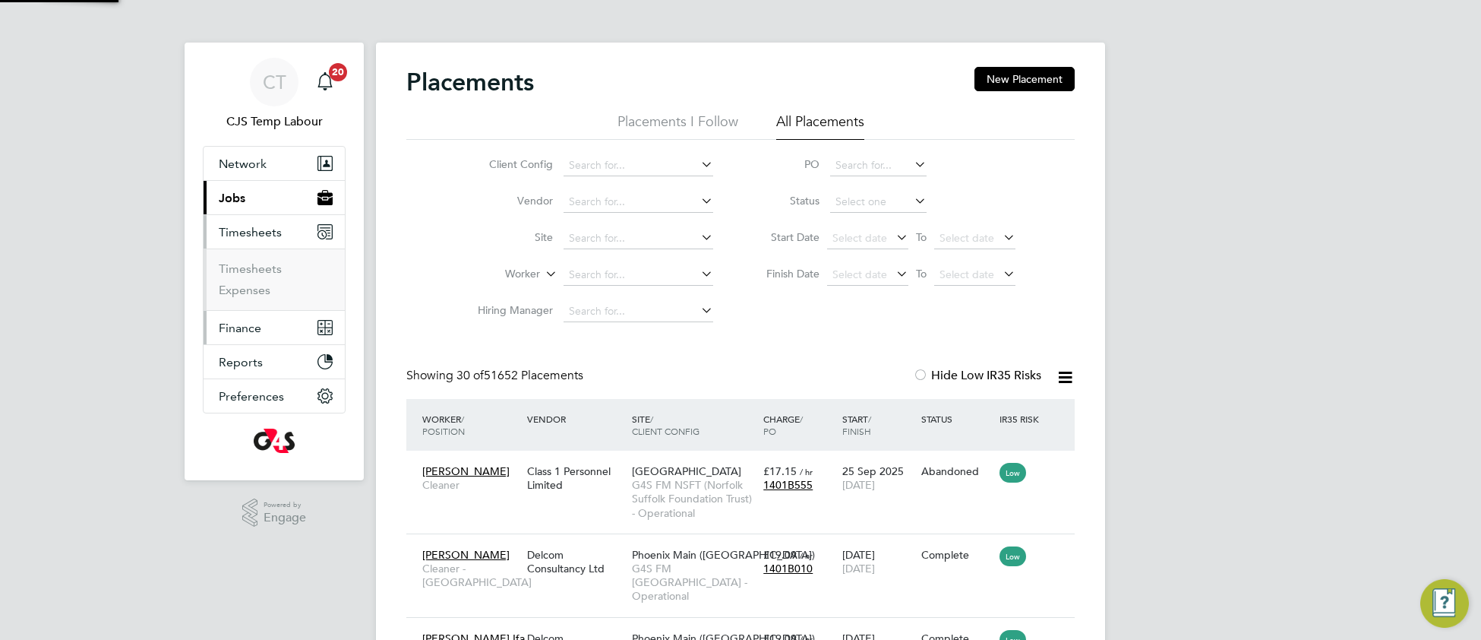
scroll to position [57, 131]
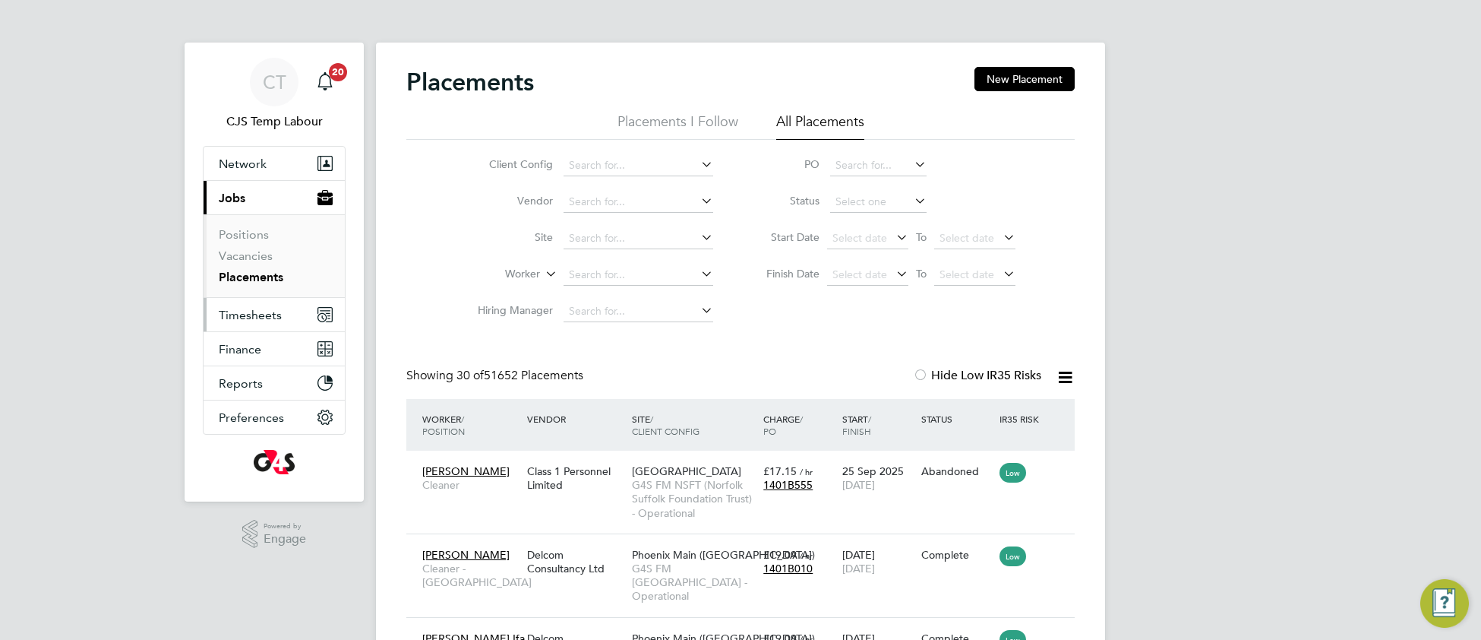
click at [226, 315] on span "Timesheets" at bounding box center [250, 315] width 63 height 14
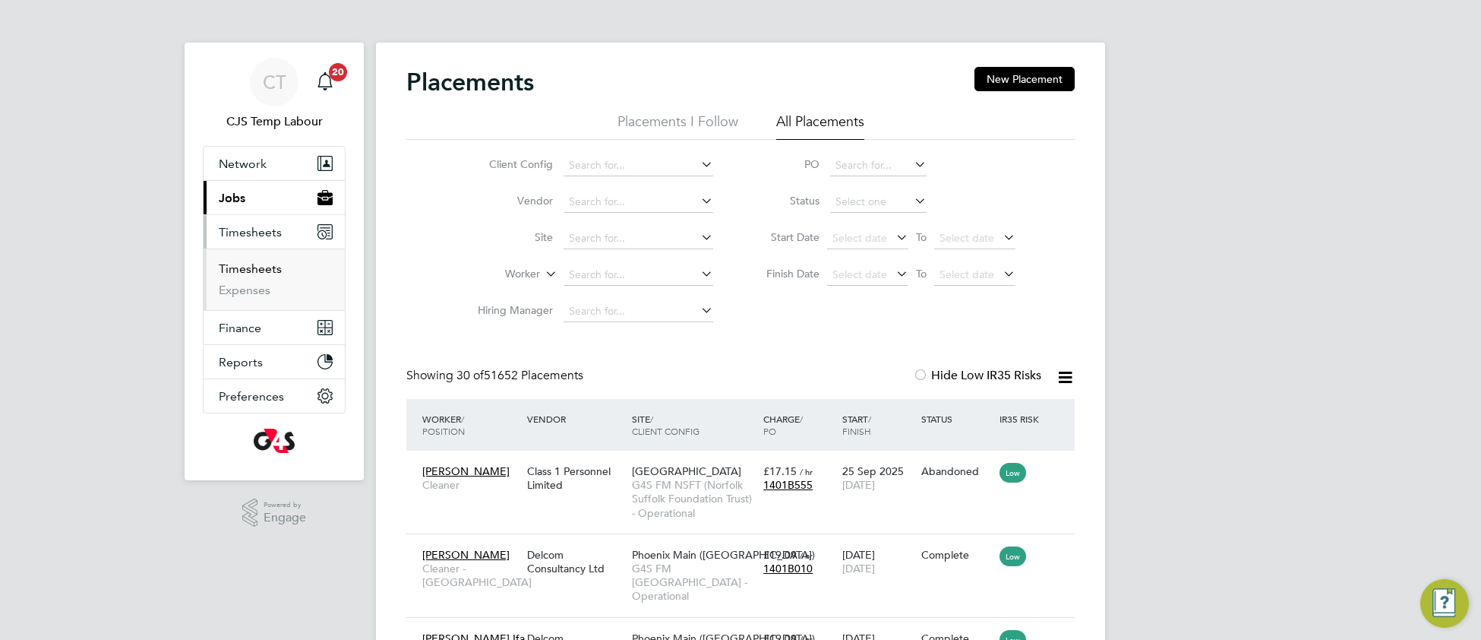
click at [263, 270] on link "Timesheets" at bounding box center [250, 268] width 63 height 14
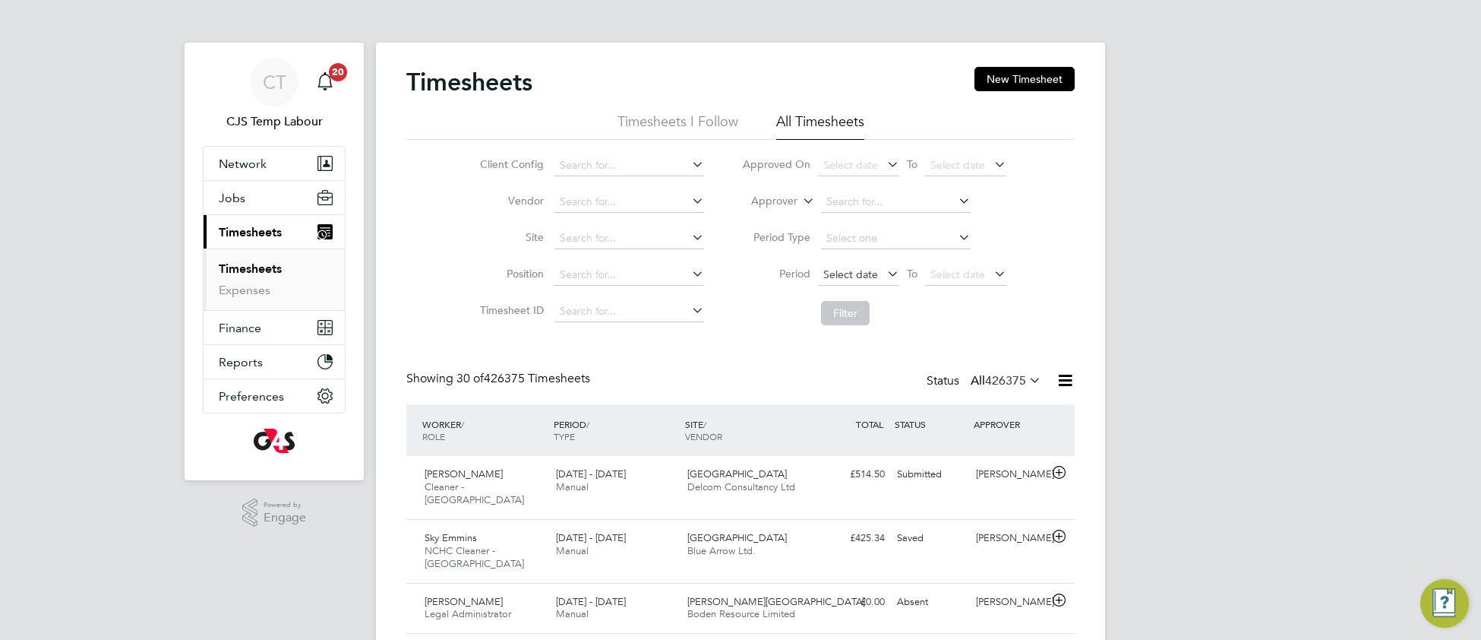
click at [852, 270] on span "Select date" at bounding box center [850, 274] width 55 height 14
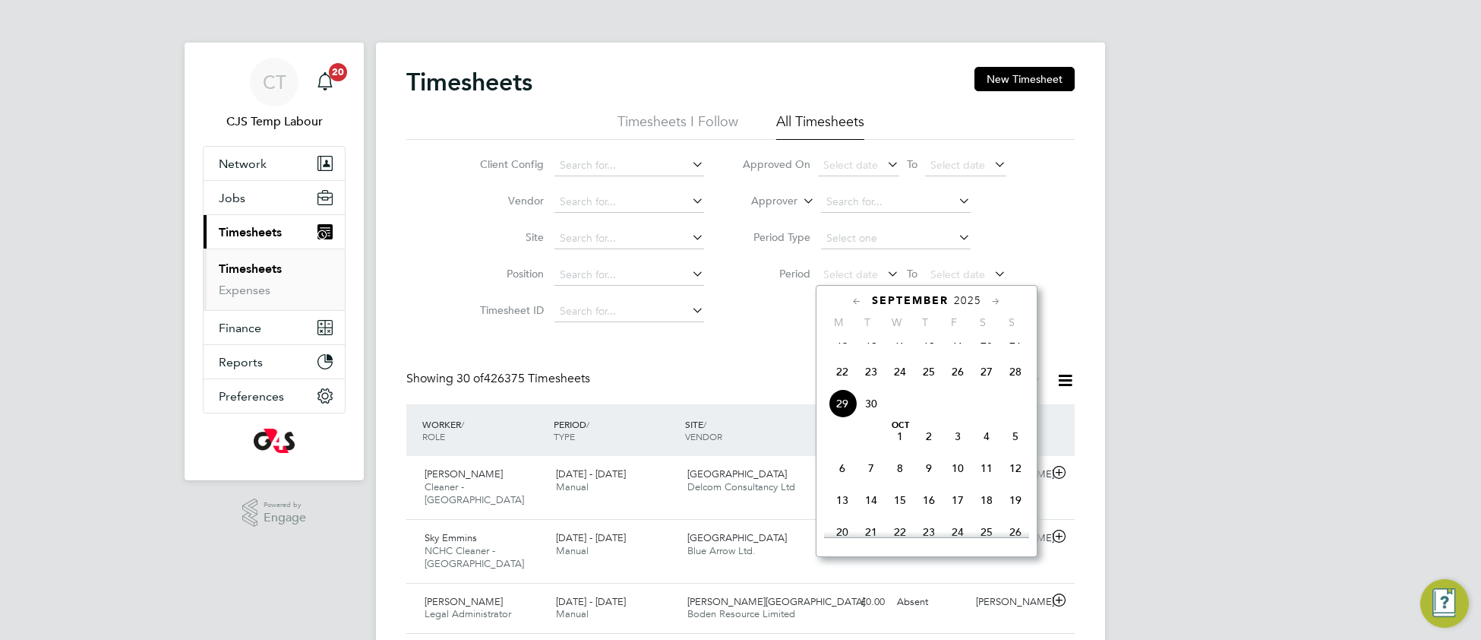
click at [841, 386] on span "22" at bounding box center [842, 371] width 29 height 29
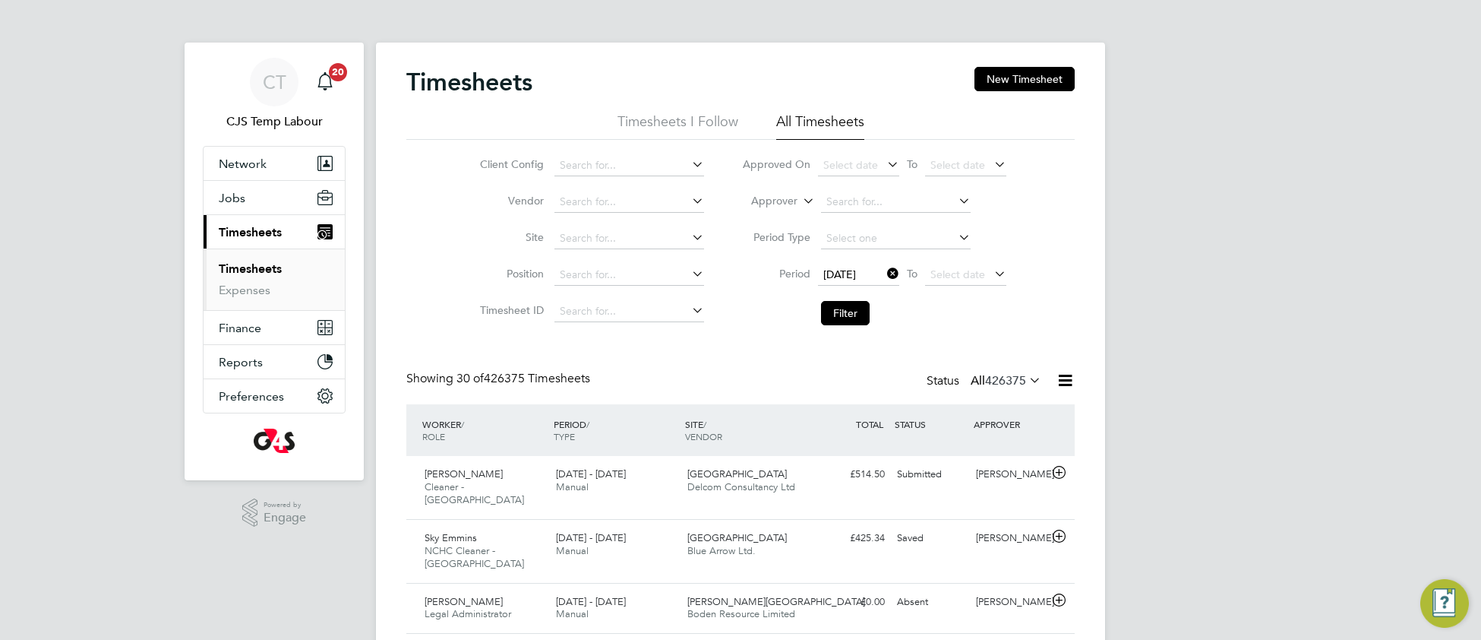
click at [946, 262] on li "Period 22 Sep 2025 To Select date" at bounding box center [874, 275] width 302 height 36
click at [949, 275] on span "Select date" at bounding box center [957, 274] width 55 height 14
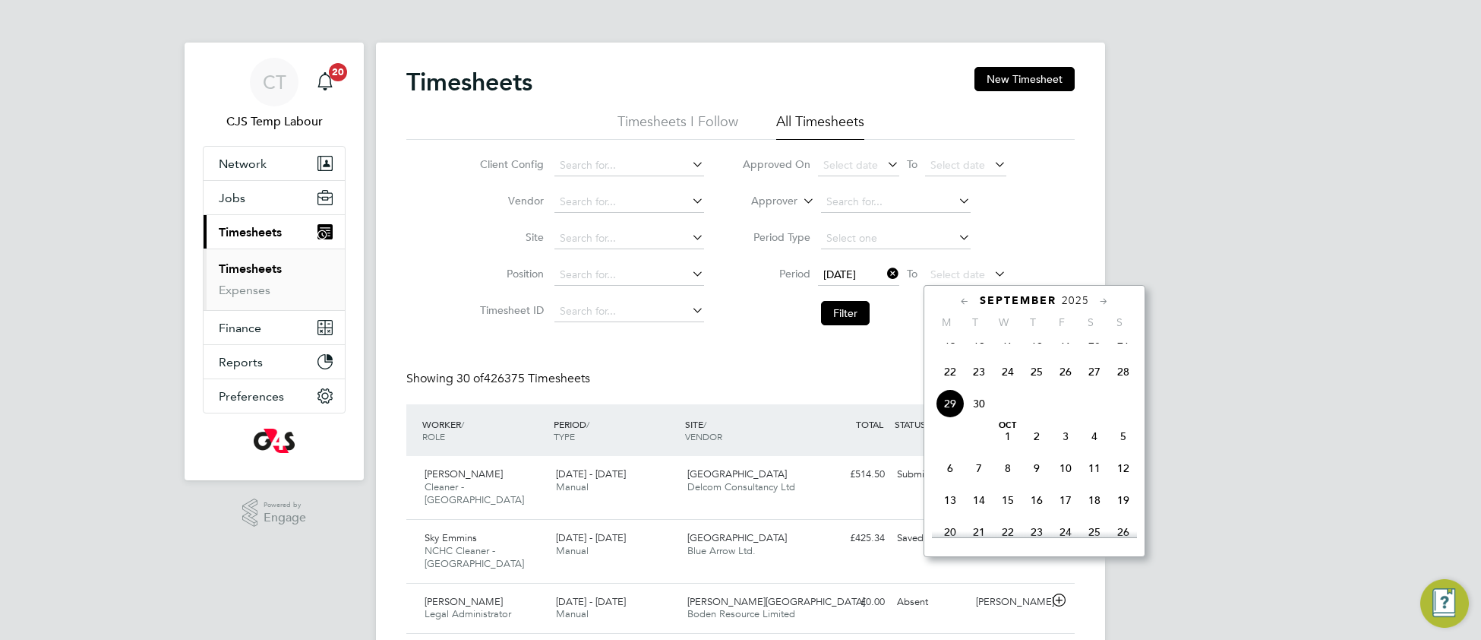
drag, startPoint x: 1124, startPoint y: 386, endPoint x: 1062, endPoint y: 388, distance: 62.3
click at [1120, 385] on span "28" at bounding box center [1123, 371] width 29 height 29
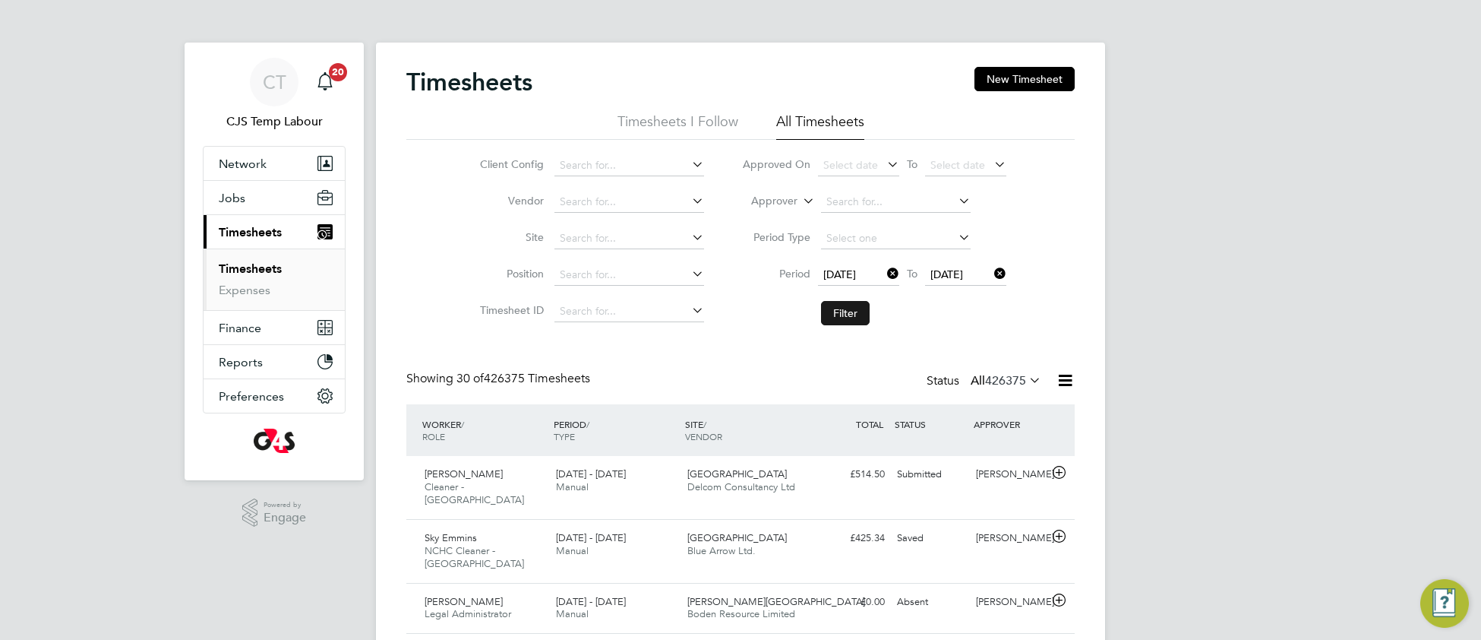
click at [845, 317] on button "Filter" at bounding box center [845, 313] width 49 height 24
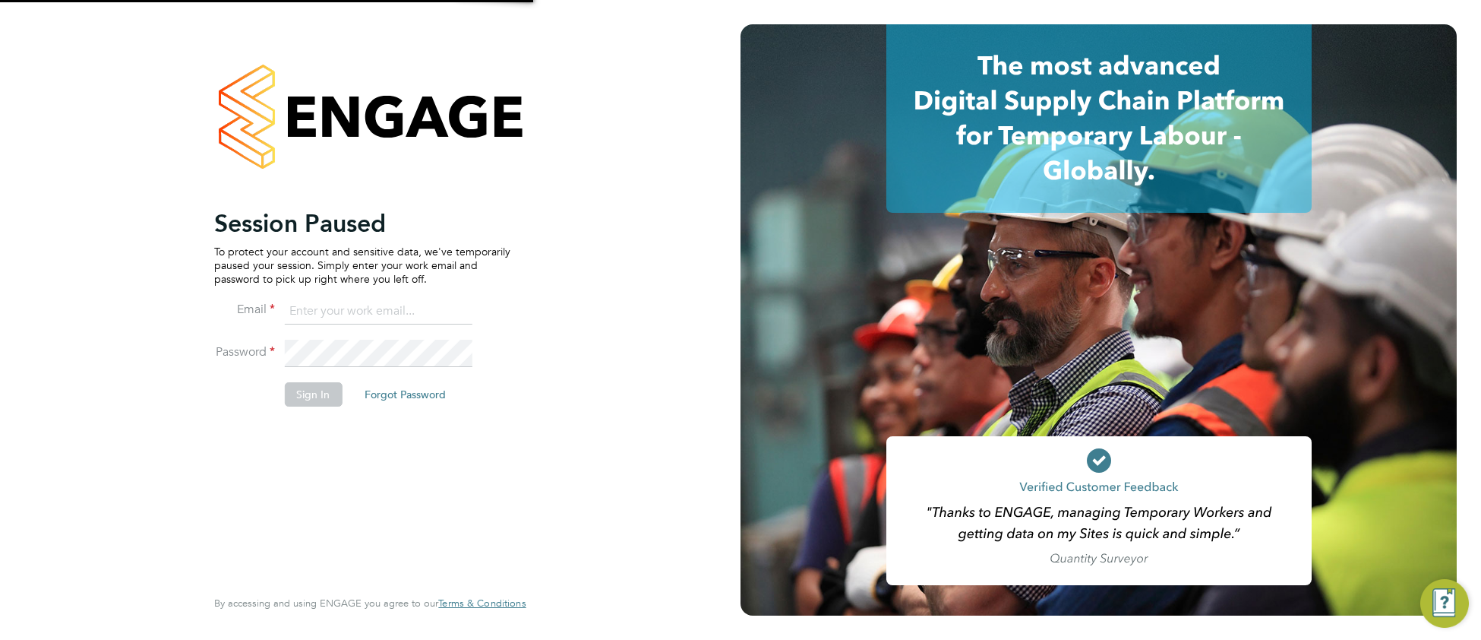
type input "cjs.ess@uk.g4s.com"
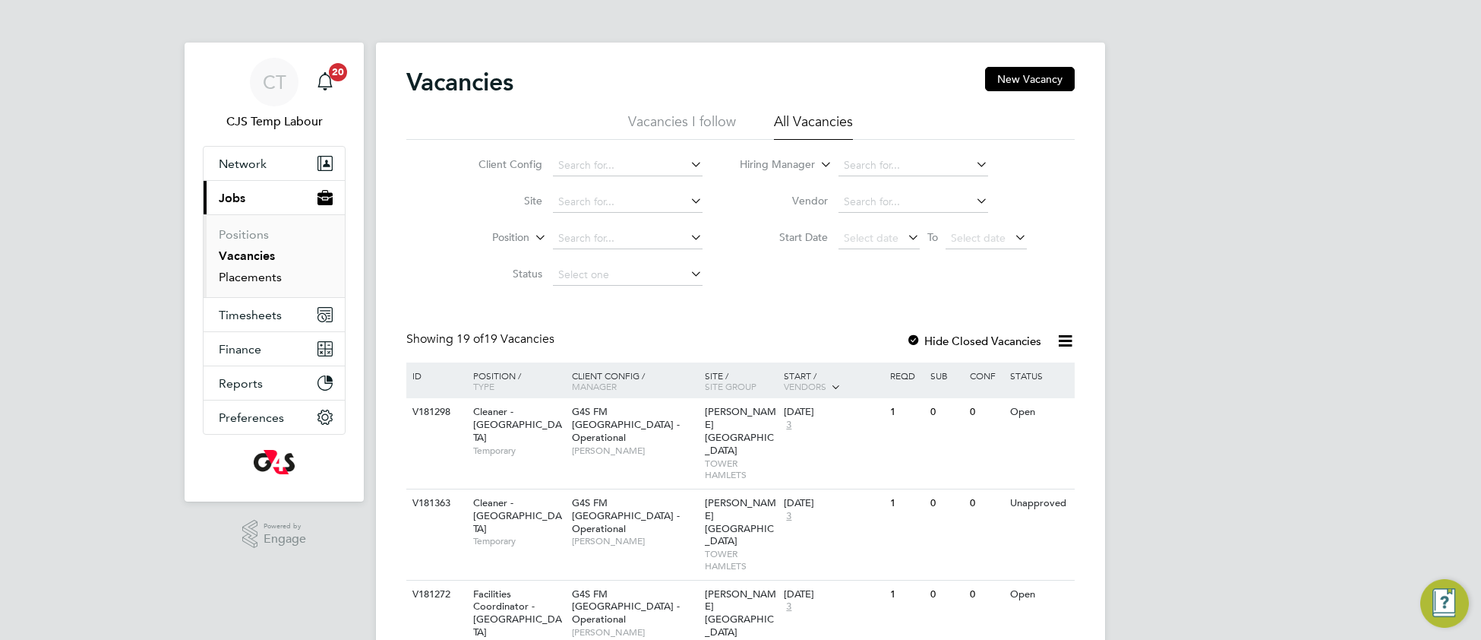
click at [252, 282] on link "Placements" at bounding box center [250, 277] width 63 height 14
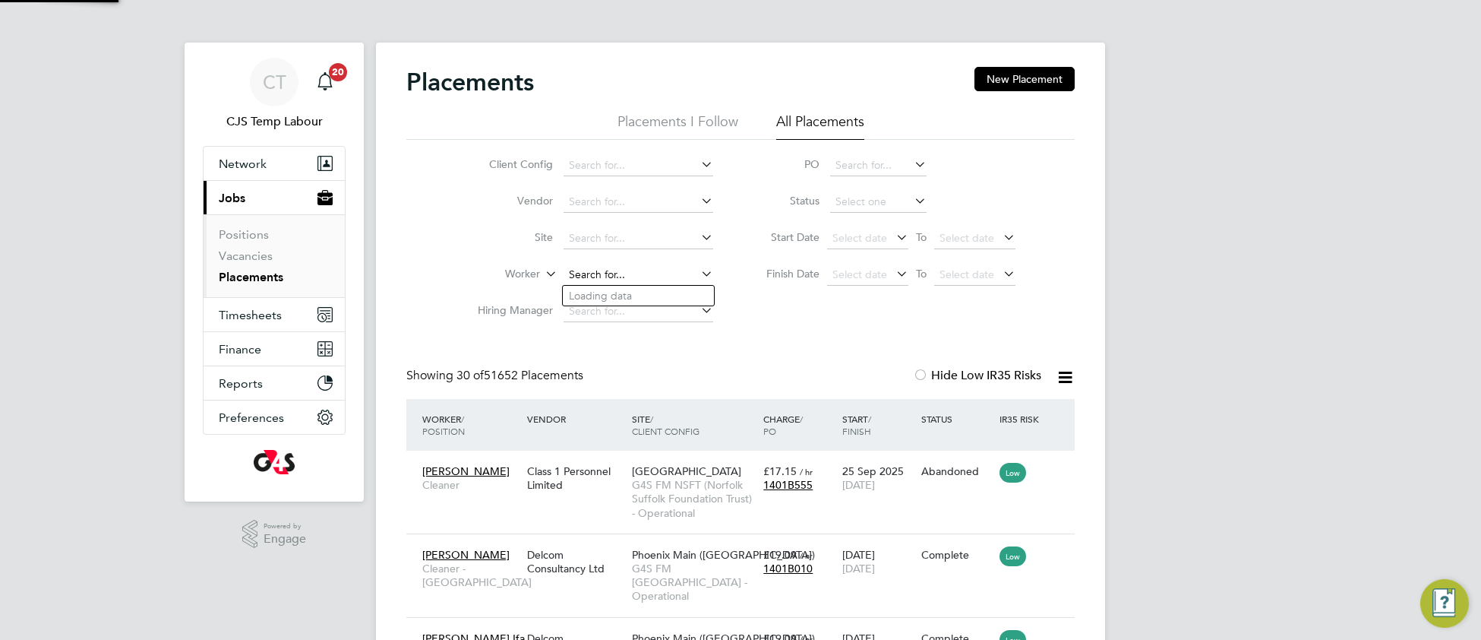
click at [627, 271] on input at bounding box center [639, 274] width 150 height 21
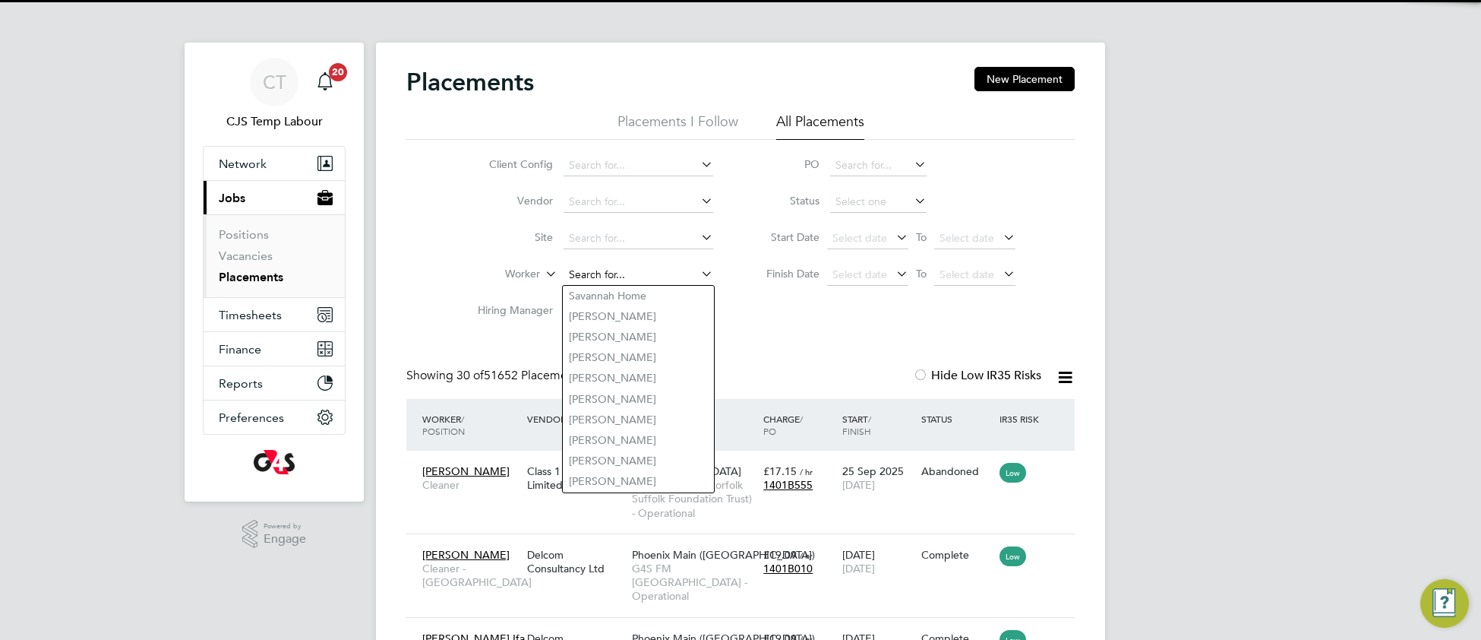
paste input "[PERSON_NAME]"
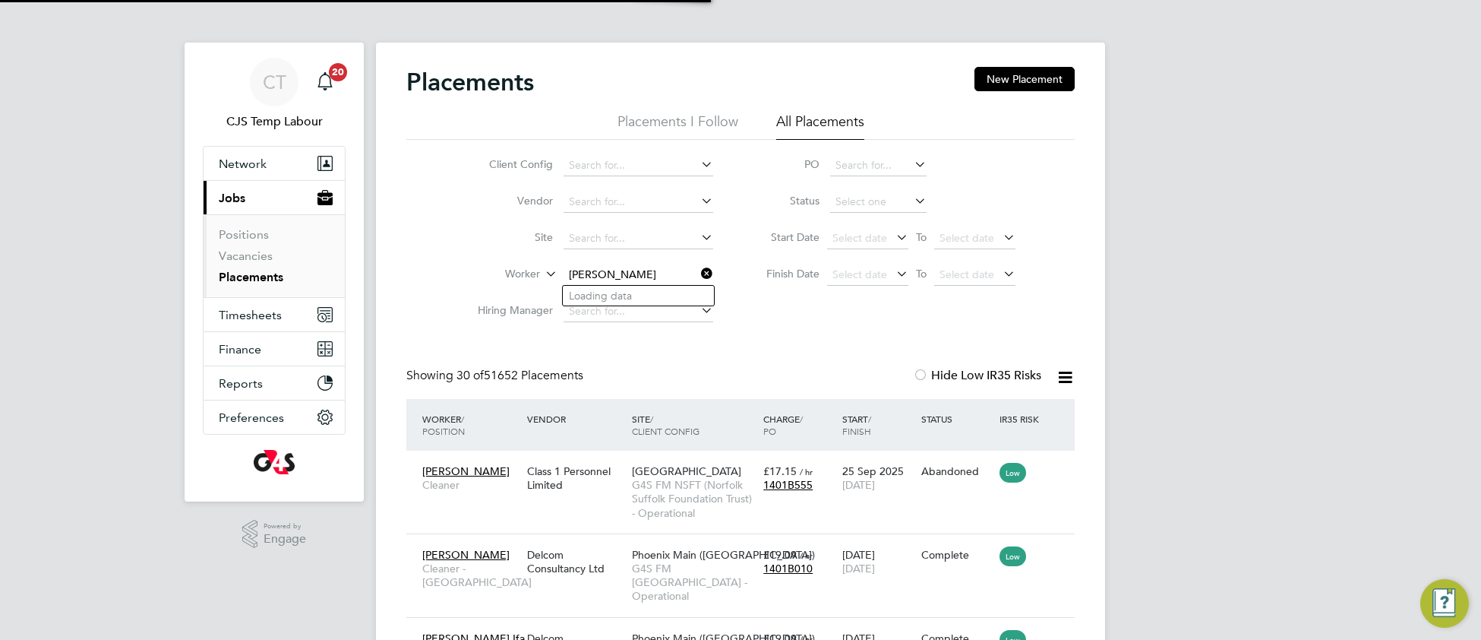
type input "[PERSON_NAME]"
click at [627, 266] on input at bounding box center [639, 274] width 150 height 21
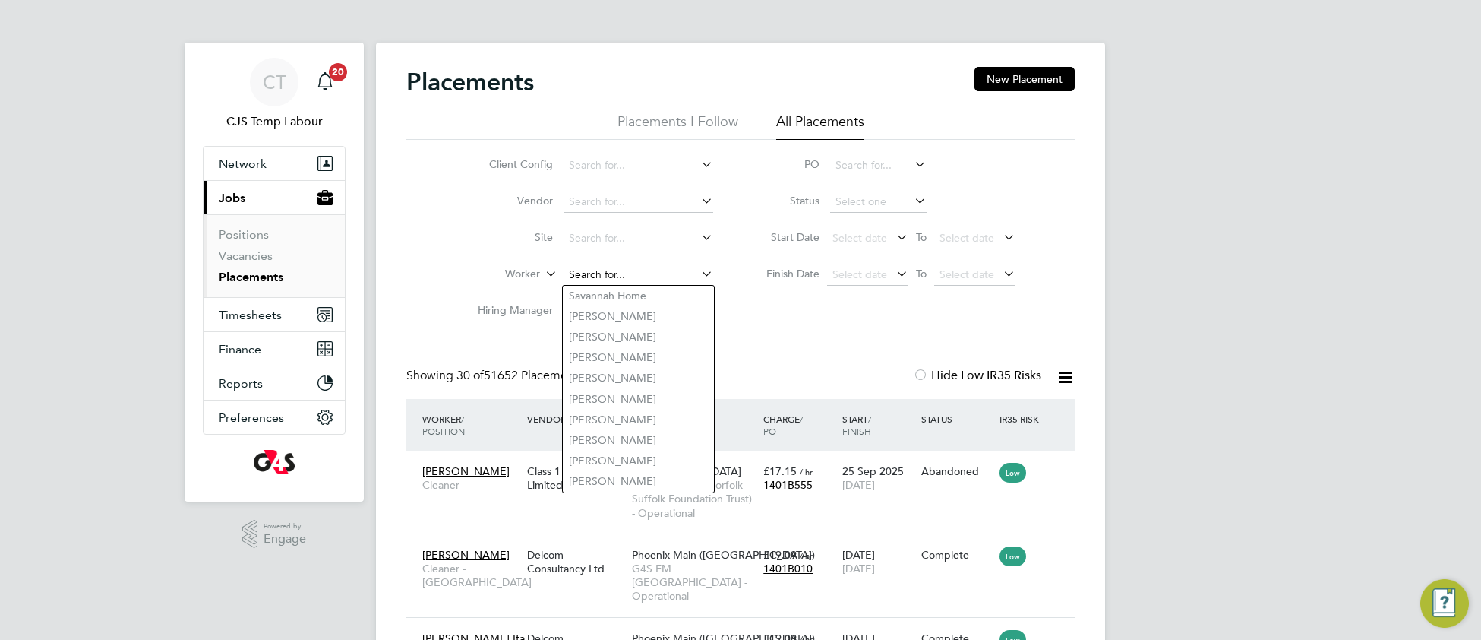
paste input "Chioma Love Ekwugha"
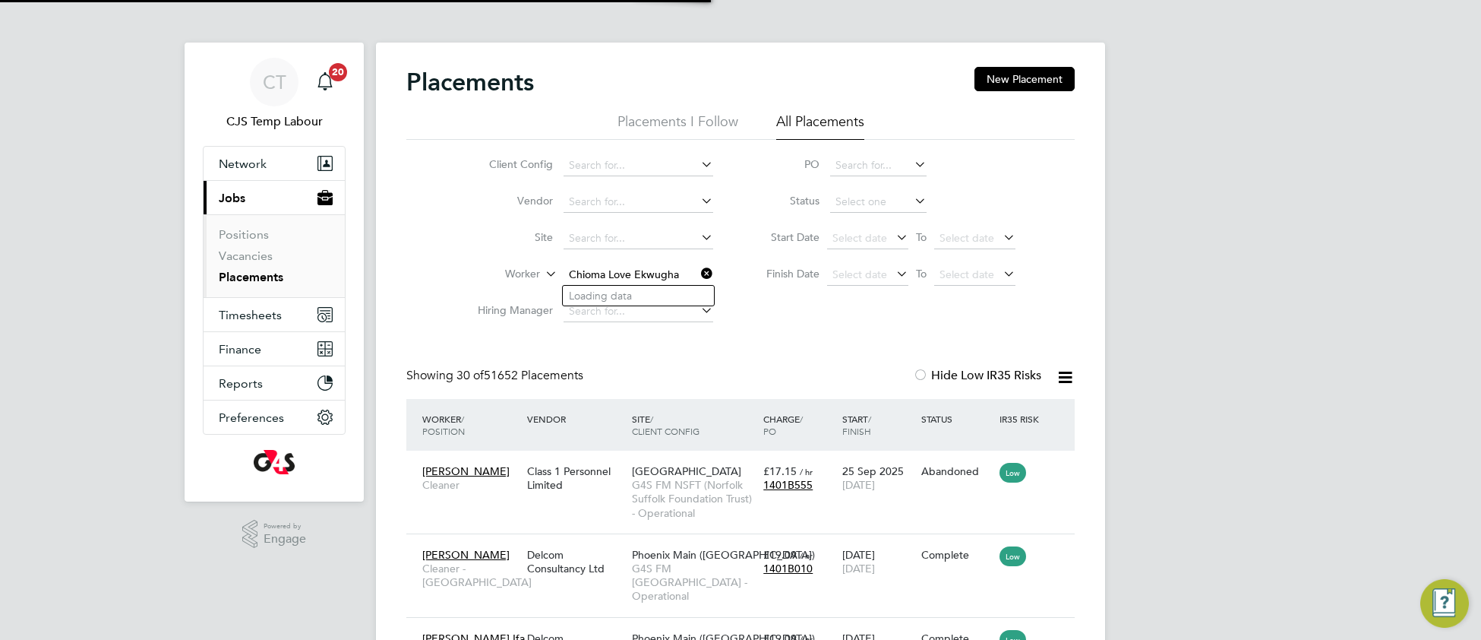
type input "Chioma Love Ekwugha"
drag, startPoint x: 283, startPoint y: 78, endPoint x: 345, endPoint y: 97, distance: 65.1
click at [282, 78] on span "CT" at bounding box center [275, 82] width 24 height 20
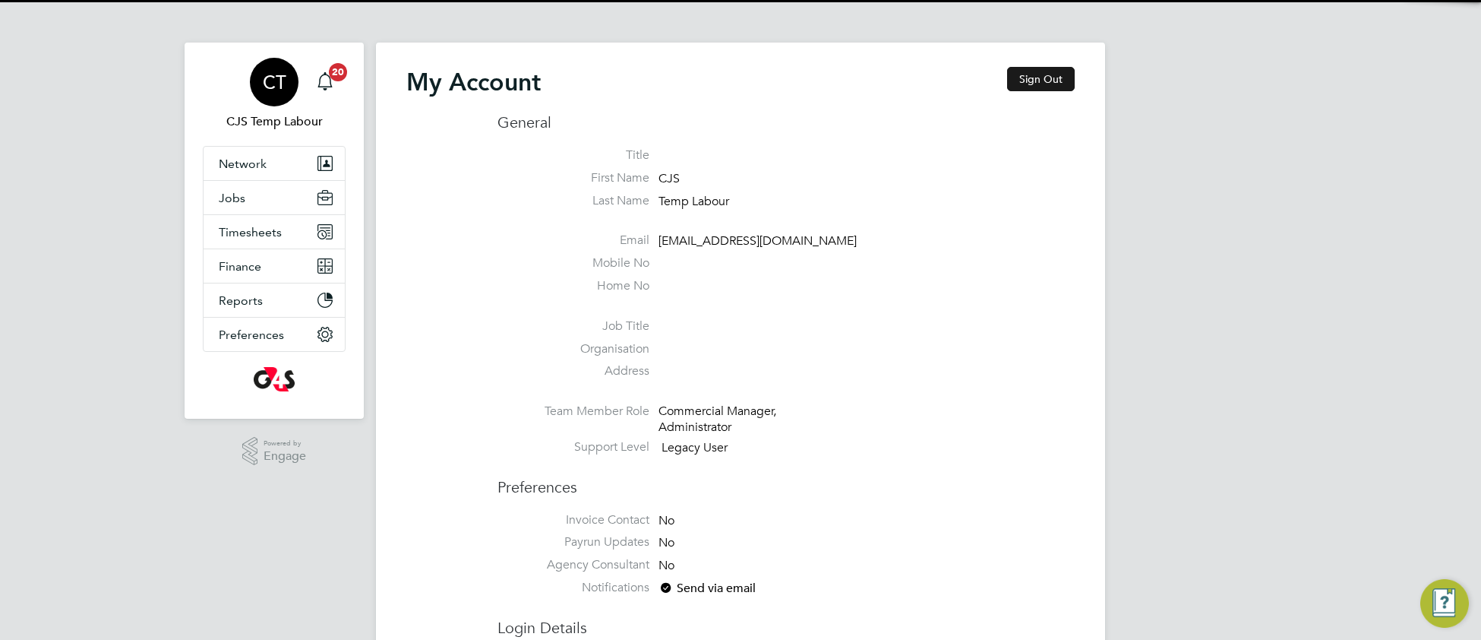
click at [1051, 68] on button "Sign Out" at bounding box center [1041, 79] width 68 height 24
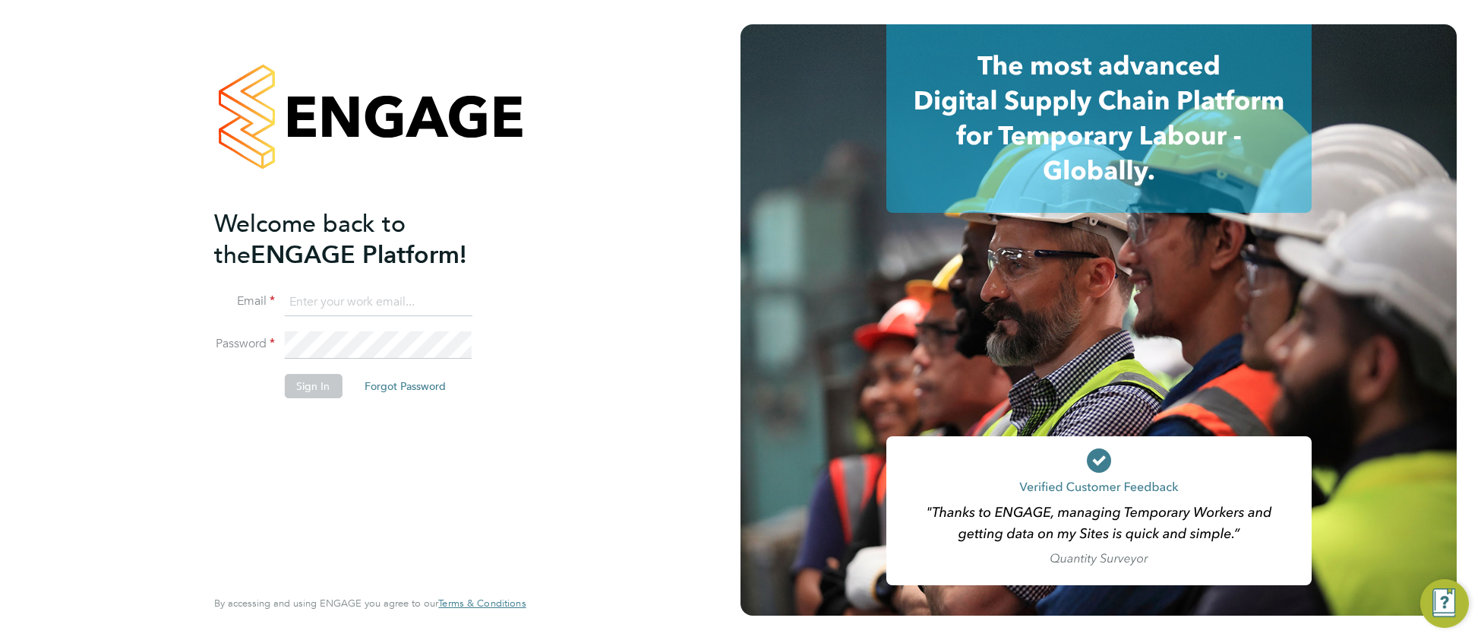
click at [358, 297] on input at bounding box center [378, 302] width 188 height 27
type input "[EMAIL_ADDRESS][DOMAIN_NAME]"
click at [295, 378] on button "Sign In" at bounding box center [313, 386] width 58 height 24
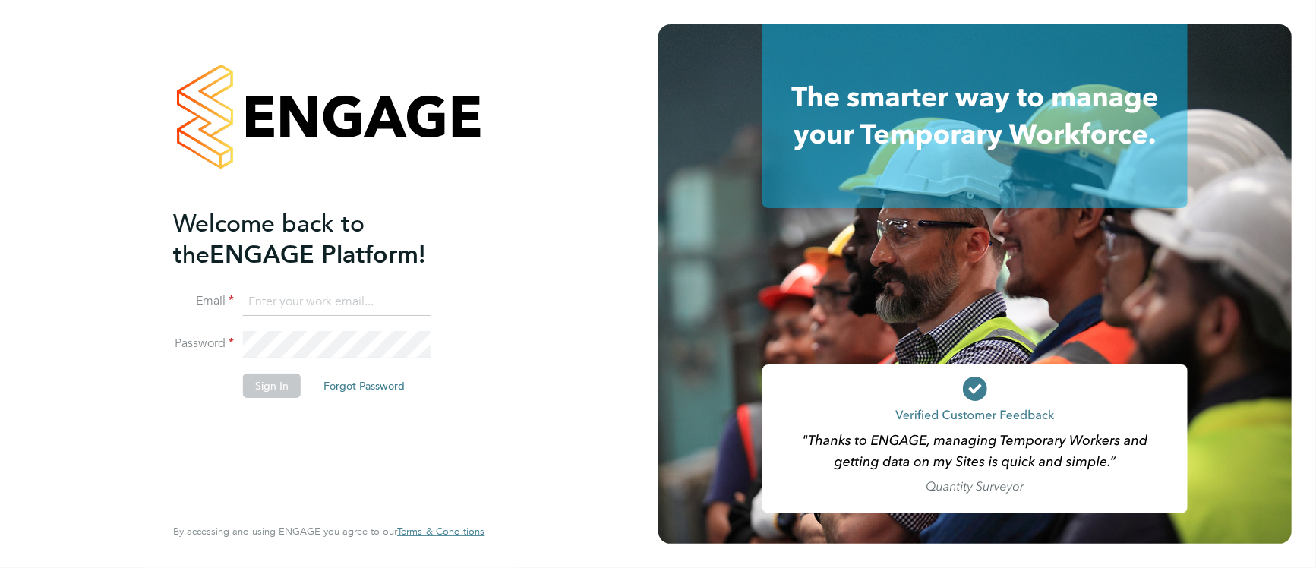
click at [366, 290] on input at bounding box center [337, 302] width 188 height 27
type input "[EMAIL_ADDRESS][DOMAIN_NAME]"
click at [273, 388] on button "Sign In" at bounding box center [272, 386] width 58 height 24
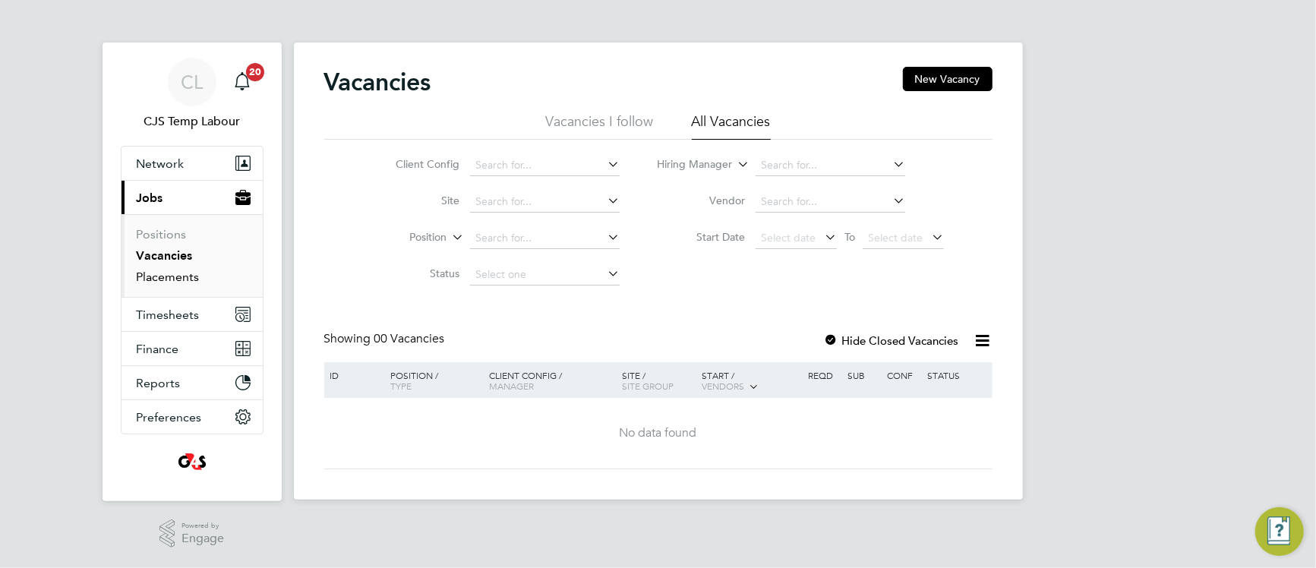
drag, startPoint x: 166, startPoint y: 278, endPoint x: 264, endPoint y: 286, distance: 99.1
click at [167, 278] on link "Placements" at bounding box center [168, 277] width 63 height 14
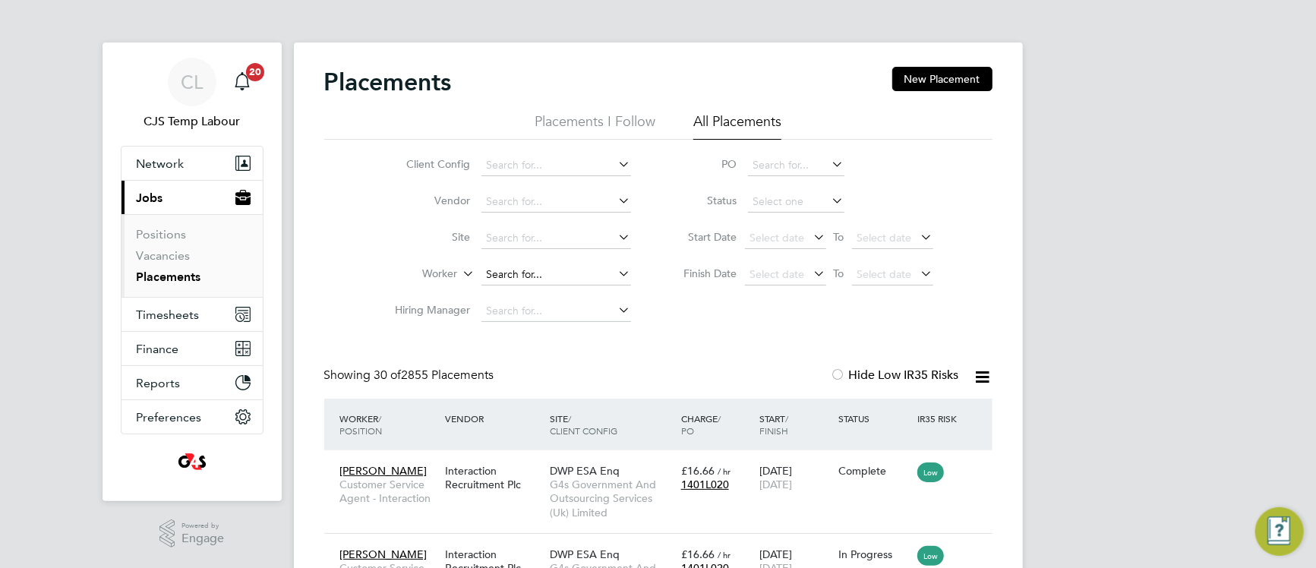
click at [523, 267] on input at bounding box center [557, 274] width 150 height 21
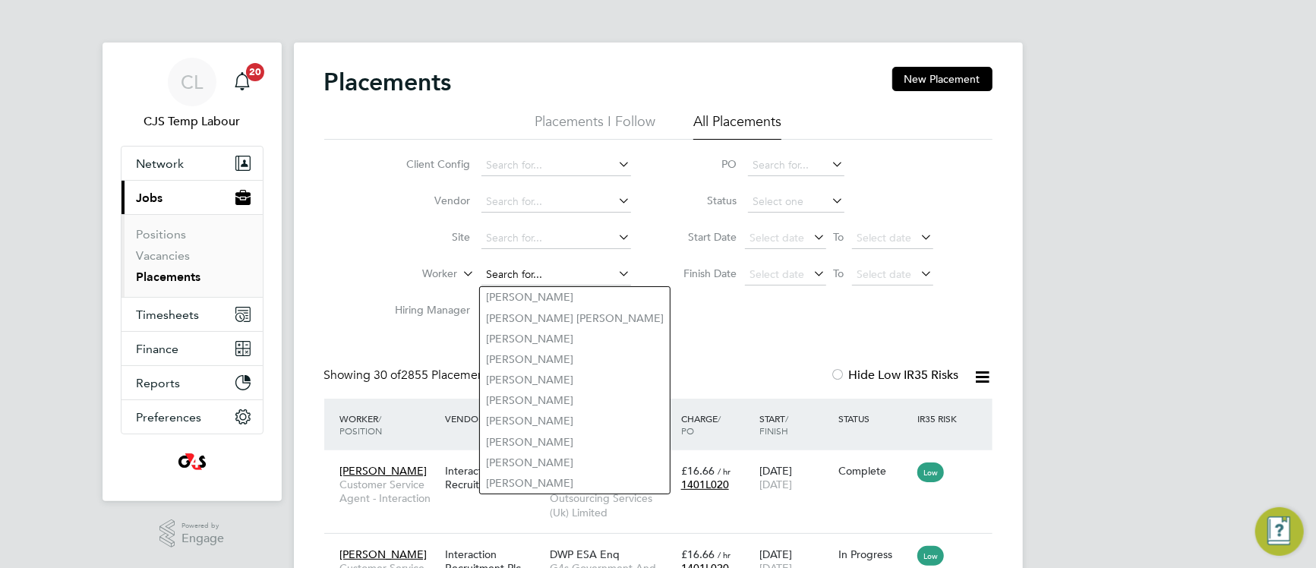
paste input "Chioma Love Ekwugha"
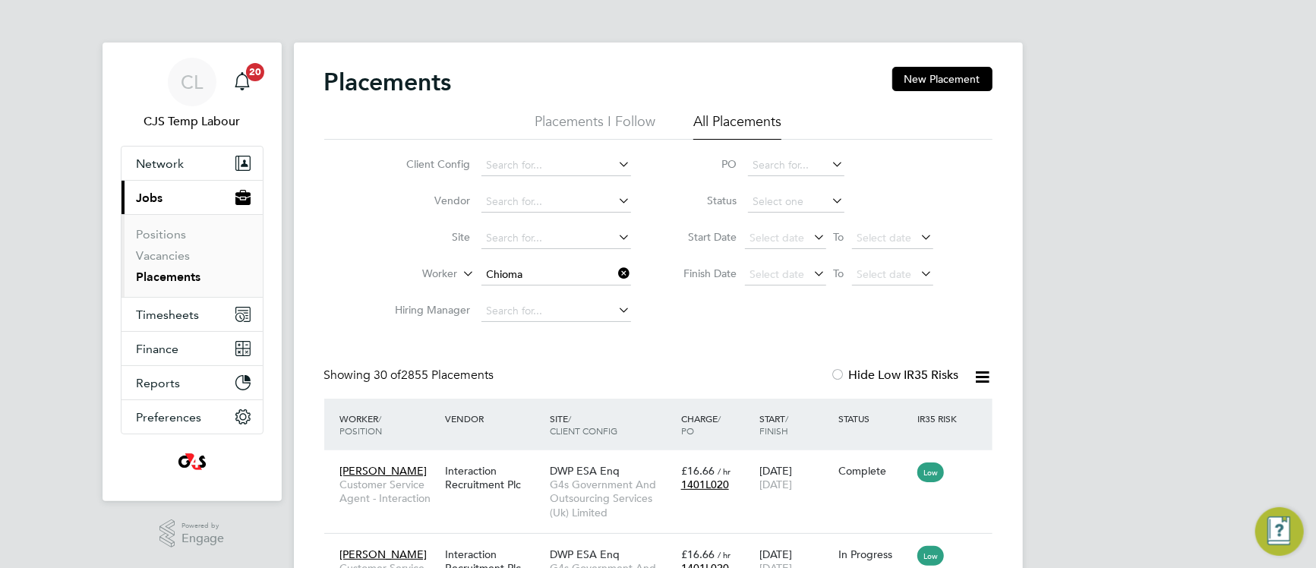
click at [576, 301] on li "[PERSON_NAME]" at bounding box center [555, 297] width 151 height 21
type input "[PERSON_NAME]"
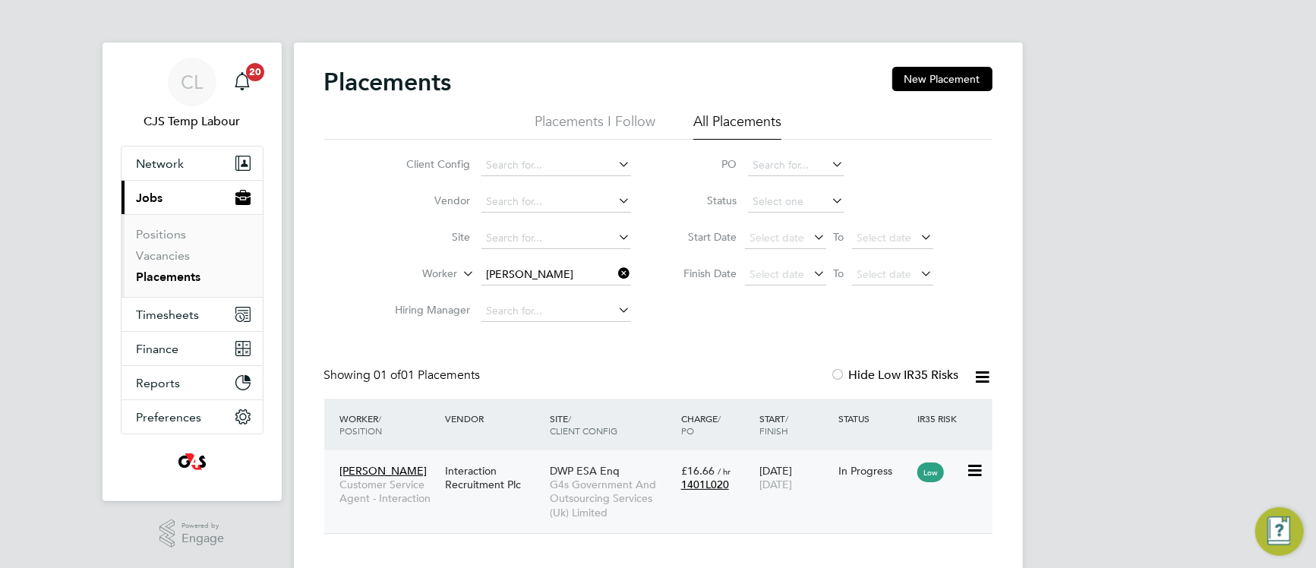
click at [602, 489] on span "G4s Government And Outsourcing Services (Uk) Limited" at bounding box center [612, 499] width 124 height 42
click at [616, 272] on icon at bounding box center [616, 273] width 0 height 21
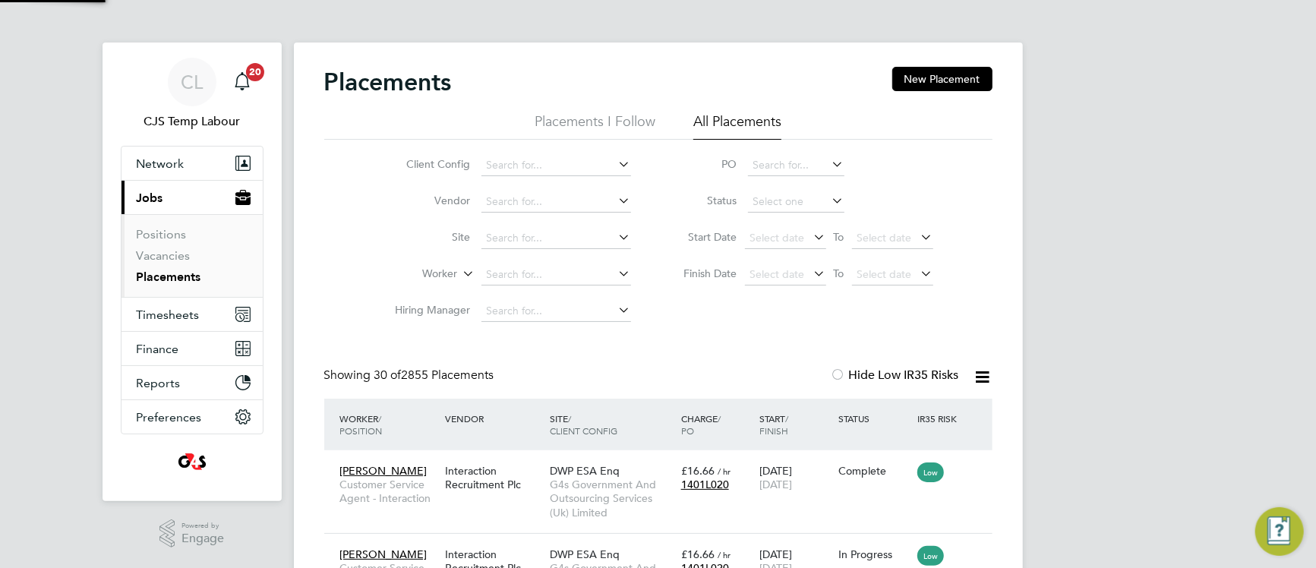
scroll to position [71, 131]
click at [163, 313] on span "Timesheets" at bounding box center [168, 315] width 63 height 14
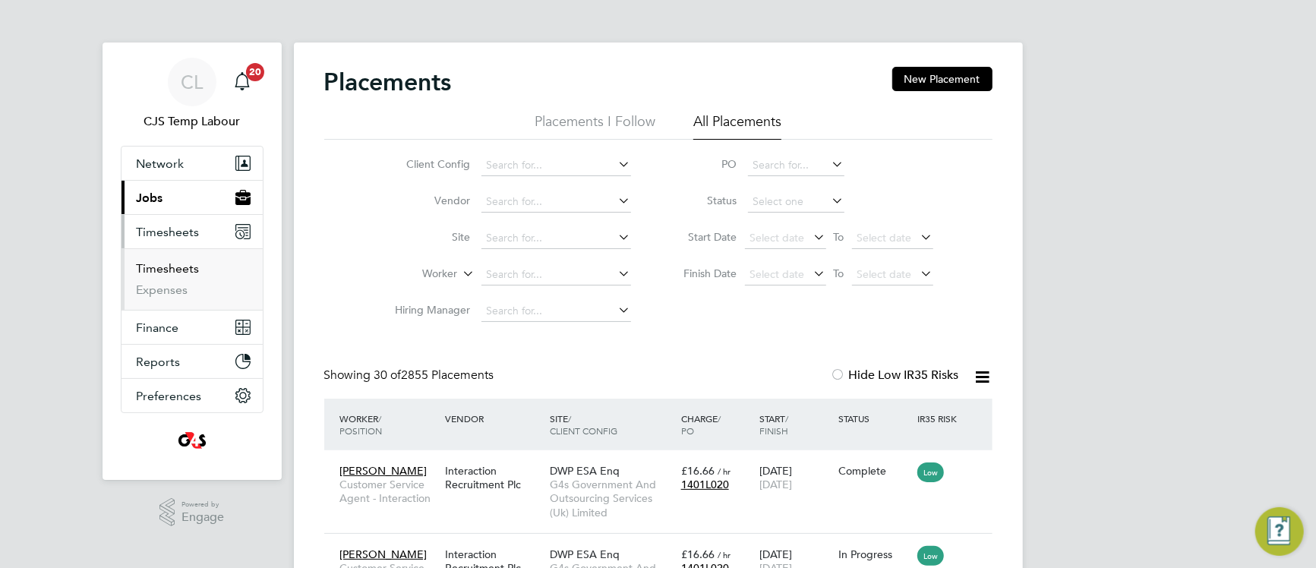
click at [173, 270] on link "Timesheets" at bounding box center [168, 268] width 63 height 14
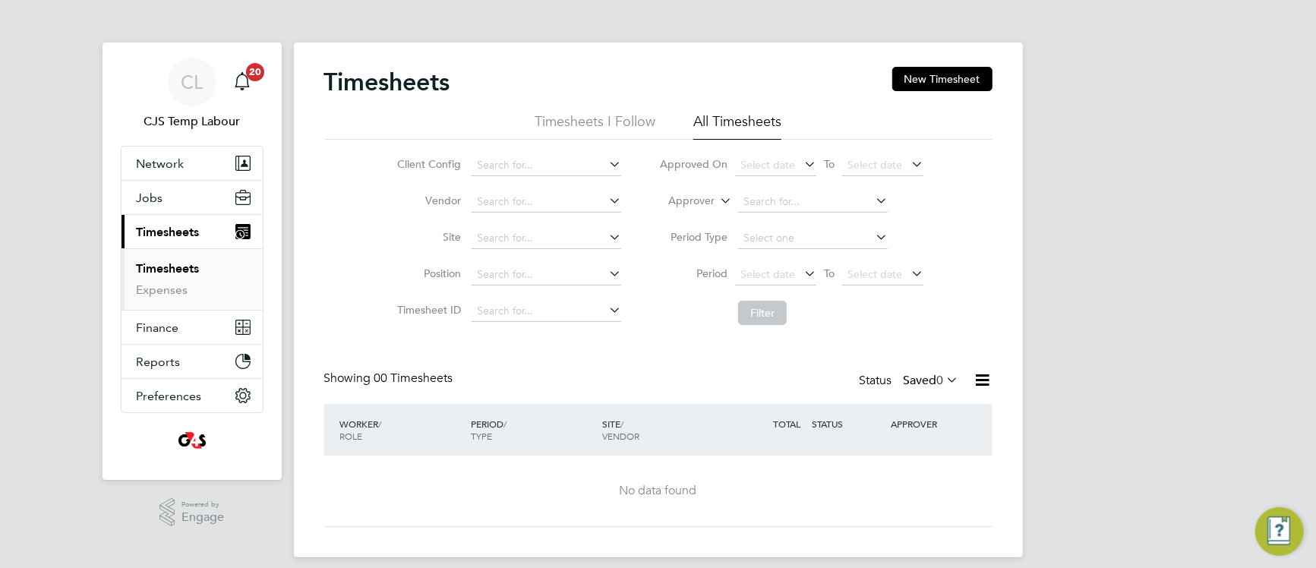
click at [944, 382] on icon at bounding box center [944, 379] width 0 height 21
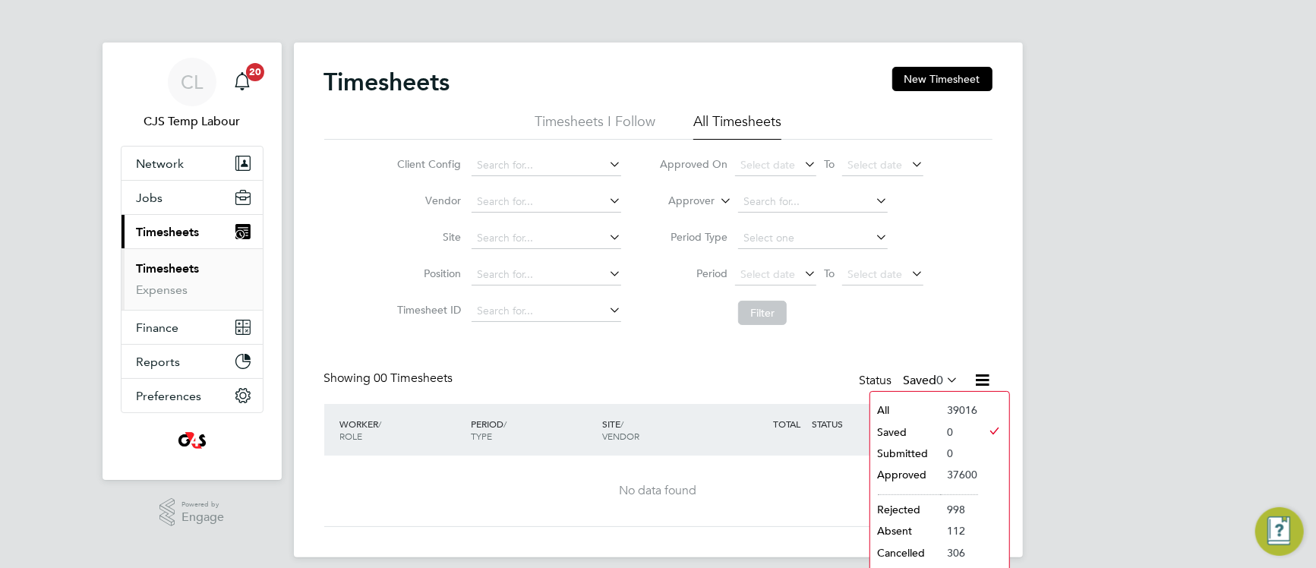
click at [899, 404] on li "All" at bounding box center [905, 410] width 70 height 21
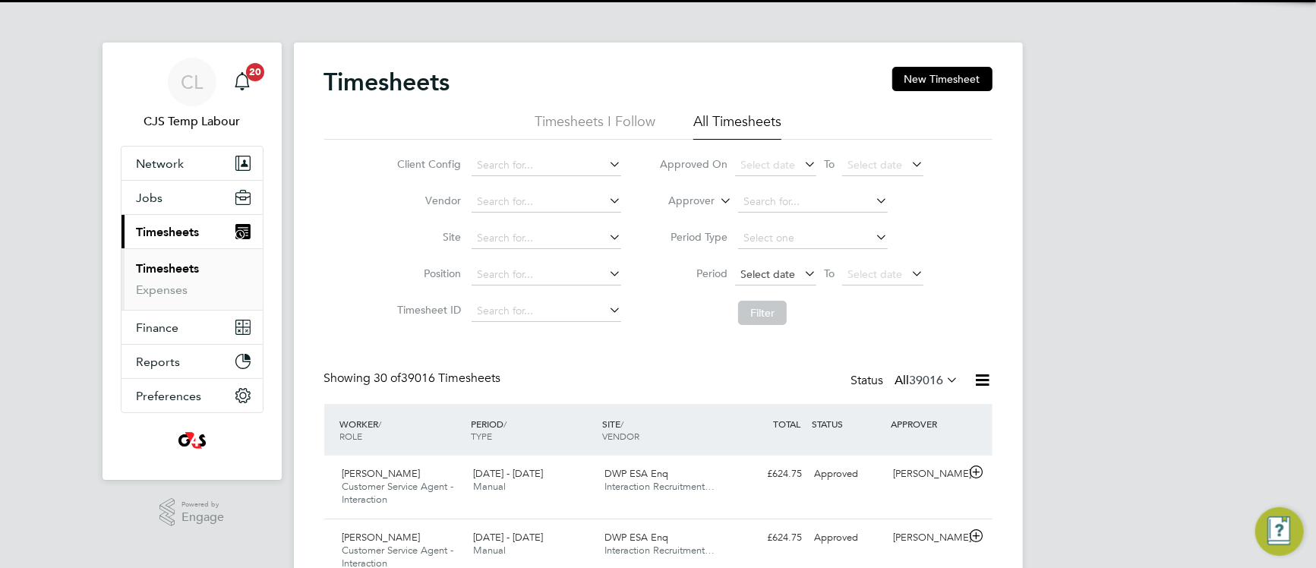
click at [754, 275] on span "Select date" at bounding box center [768, 274] width 55 height 14
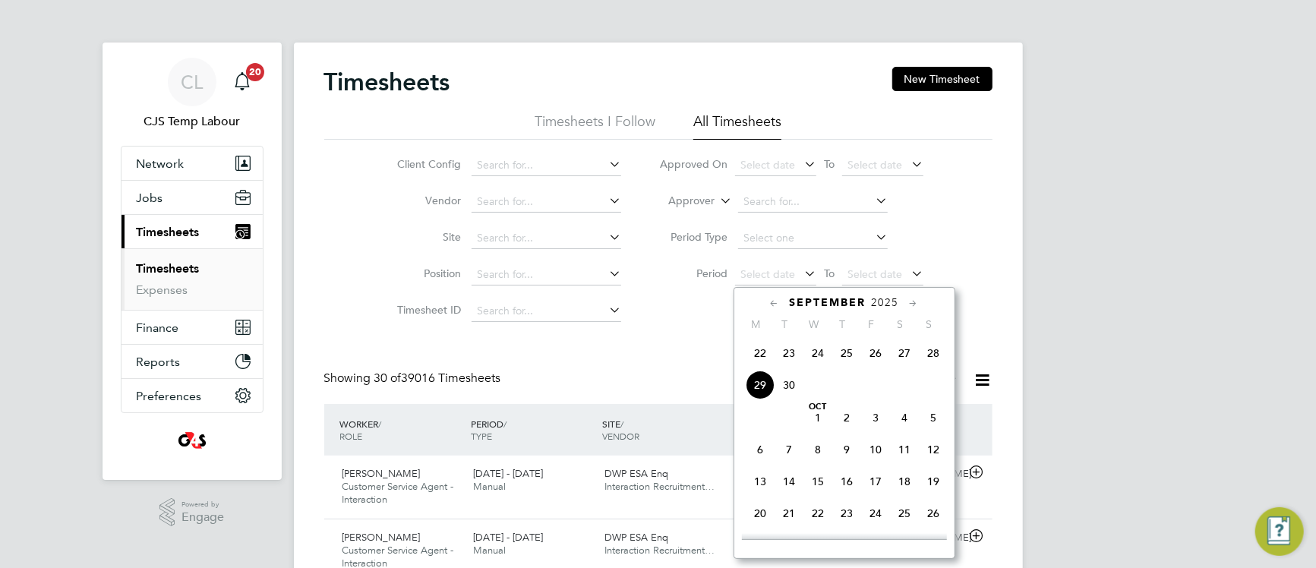
click at [760, 368] on span "22" at bounding box center [760, 353] width 29 height 29
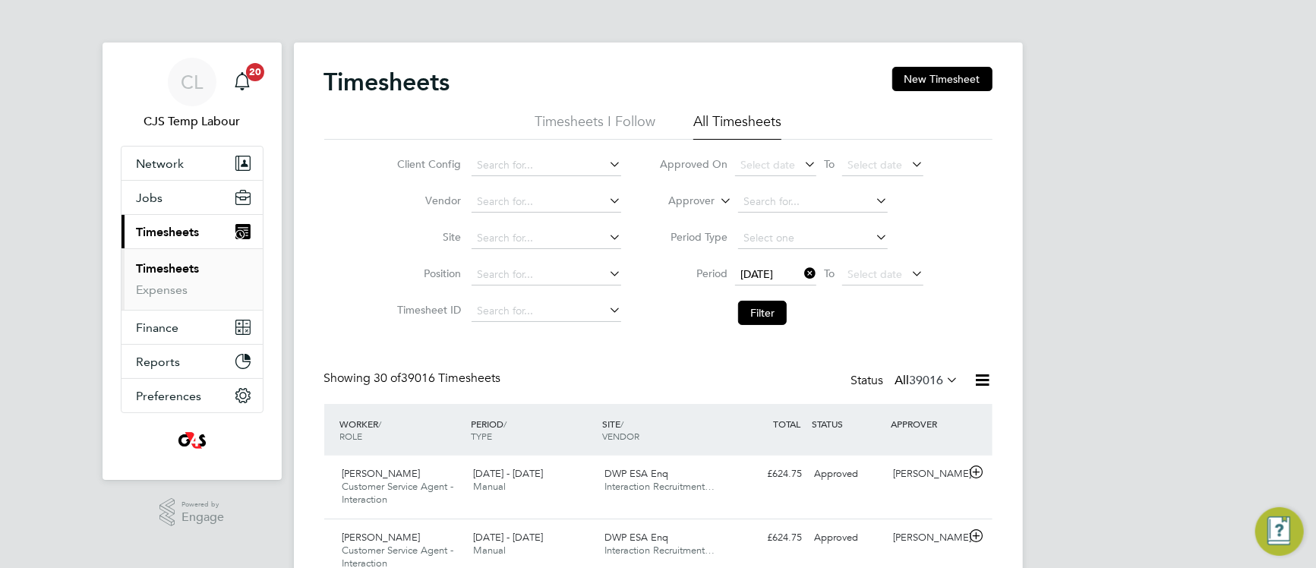
click at [859, 270] on span "Select date" at bounding box center [875, 274] width 55 height 14
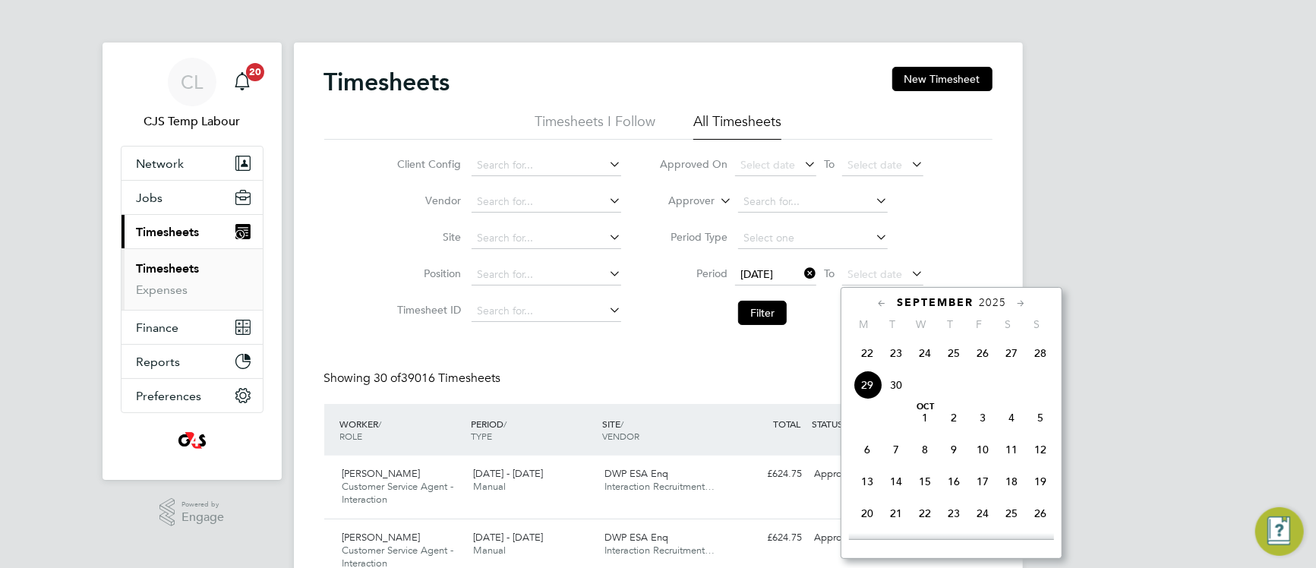
click at [1044, 368] on span "28" at bounding box center [1040, 353] width 29 height 29
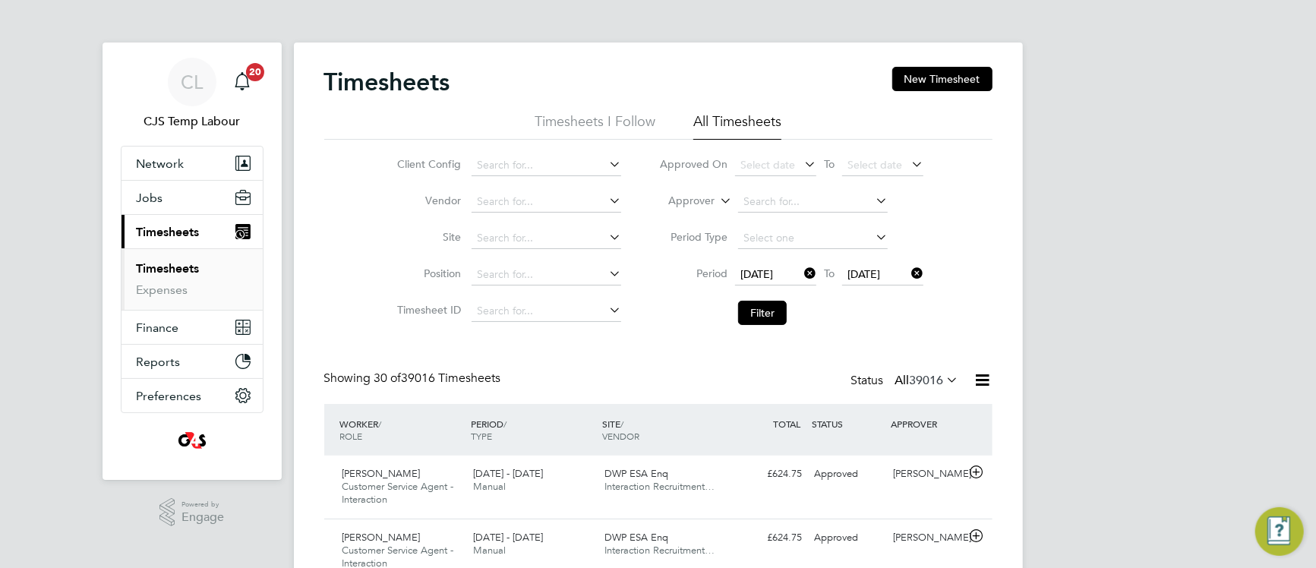
click at [750, 329] on li "Filter" at bounding box center [791, 312] width 302 height 39
click at [754, 319] on button "Filter" at bounding box center [762, 313] width 49 height 24
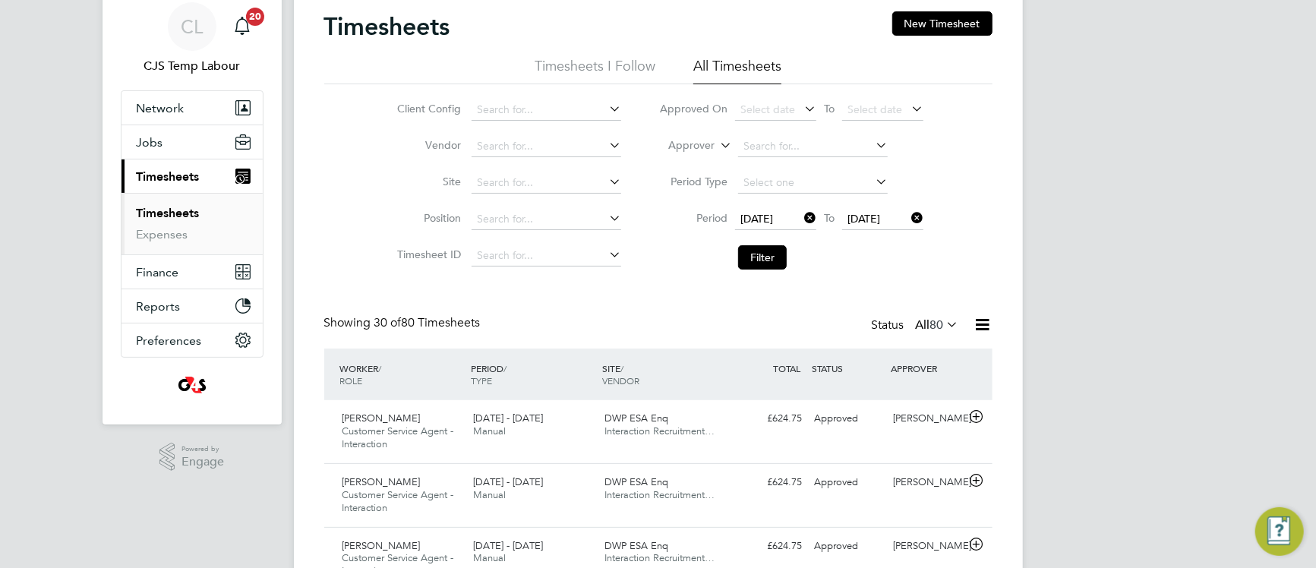
click at [944, 328] on icon at bounding box center [944, 324] width 0 height 21
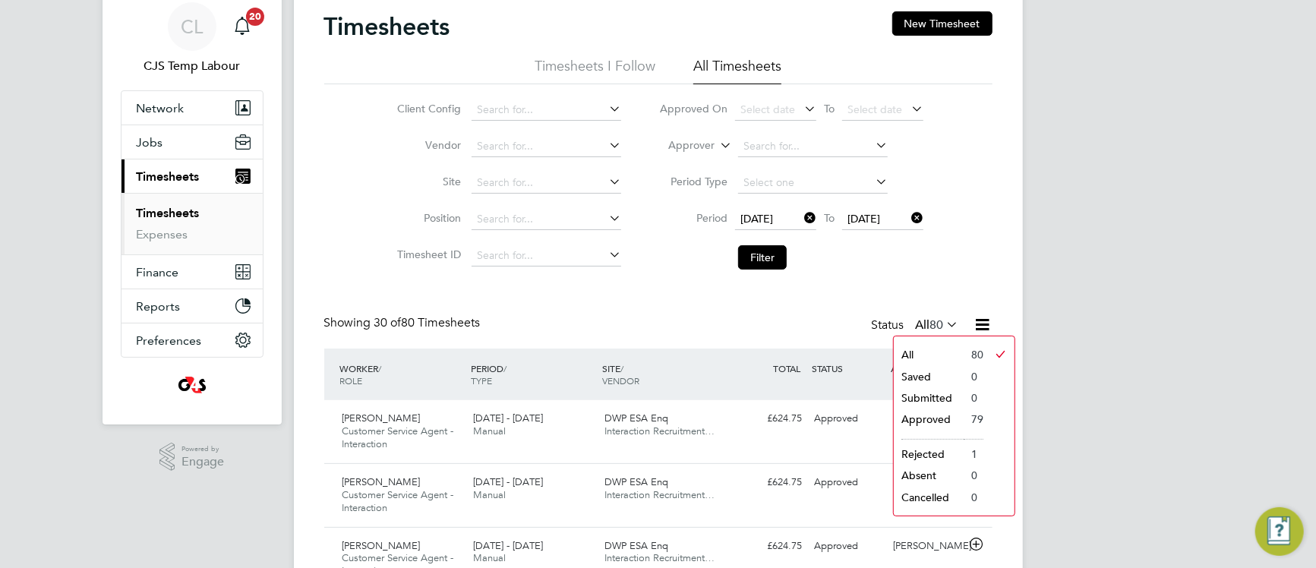
click at [981, 261] on div "Client Config Vendor Site Position Timesheet ID Approved On Select date To Sele…" at bounding box center [658, 180] width 668 height 193
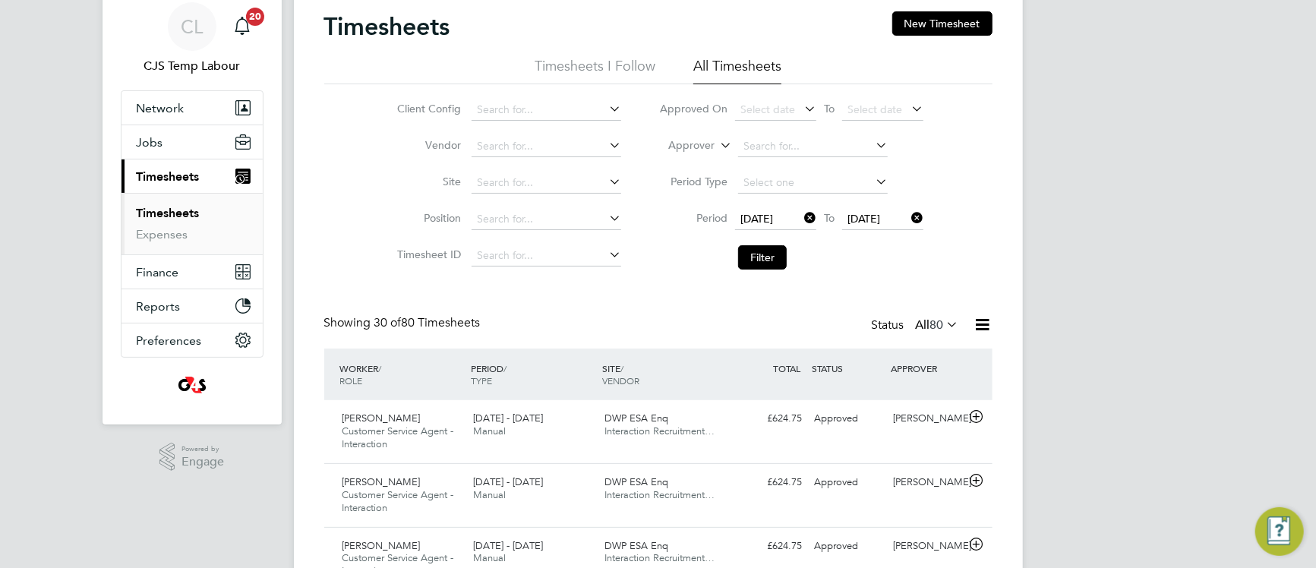
click at [984, 325] on icon at bounding box center [983, 324] width 19 height 19
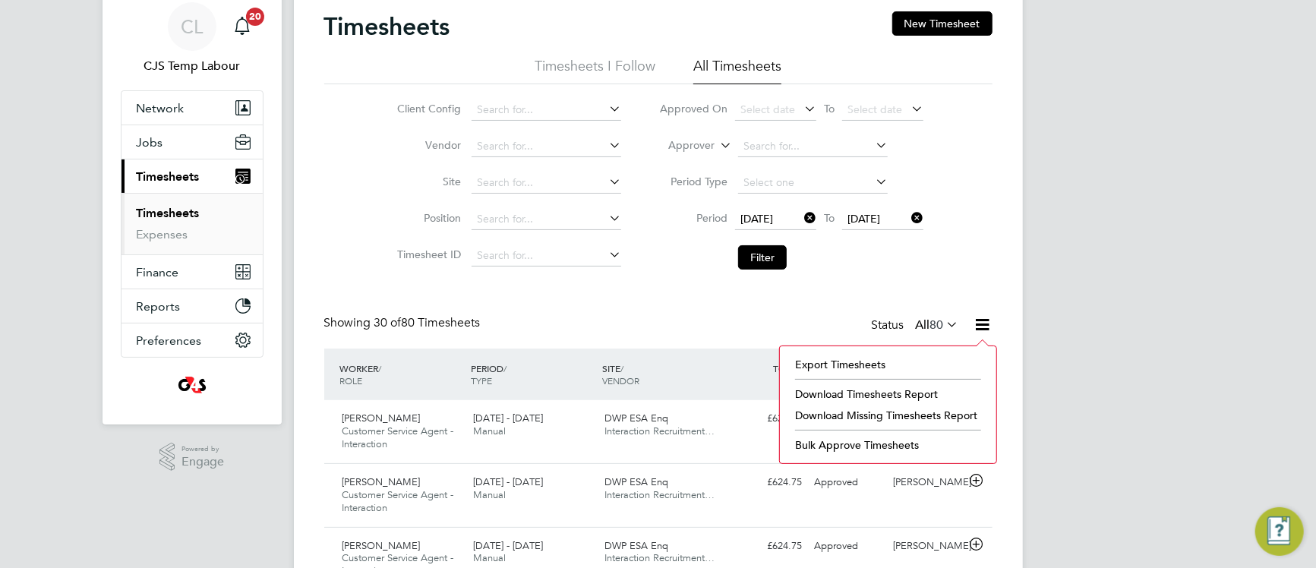
click at [852, 415] on li "Download Missing Timesheets Report" at bounding box center [888, 415] width 201 height 21
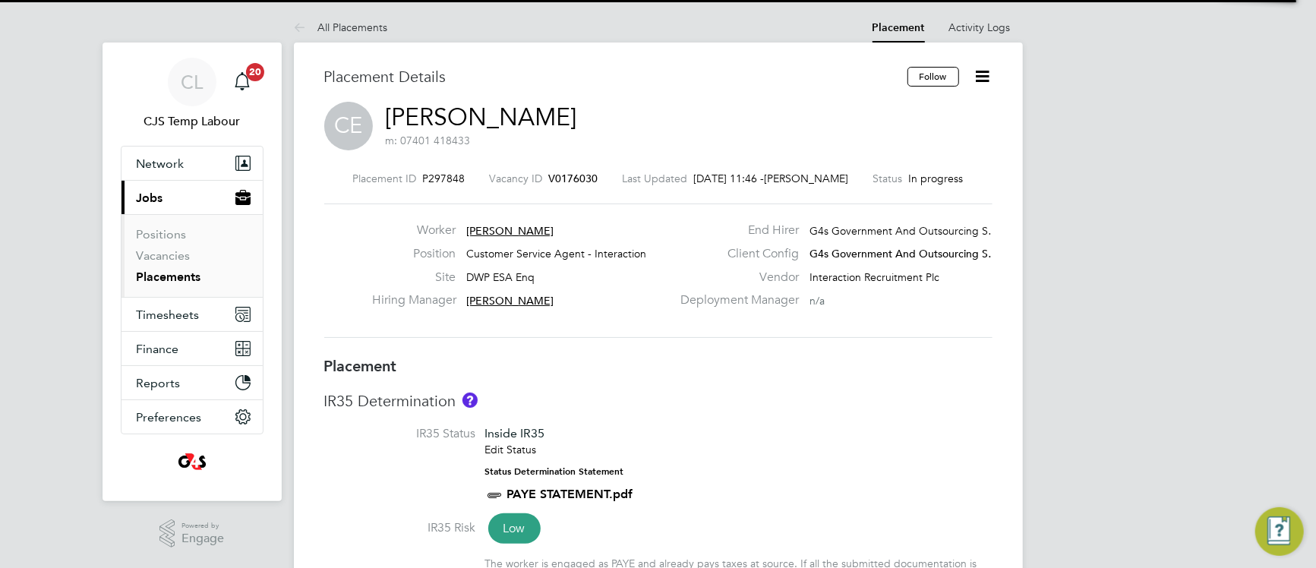
click at [818, 446] on li "IR35 Status Inside IR35 Edit Status Status Determination Statement PAYE STATEME…" at bounding box center [658, 472] width 668 height 93
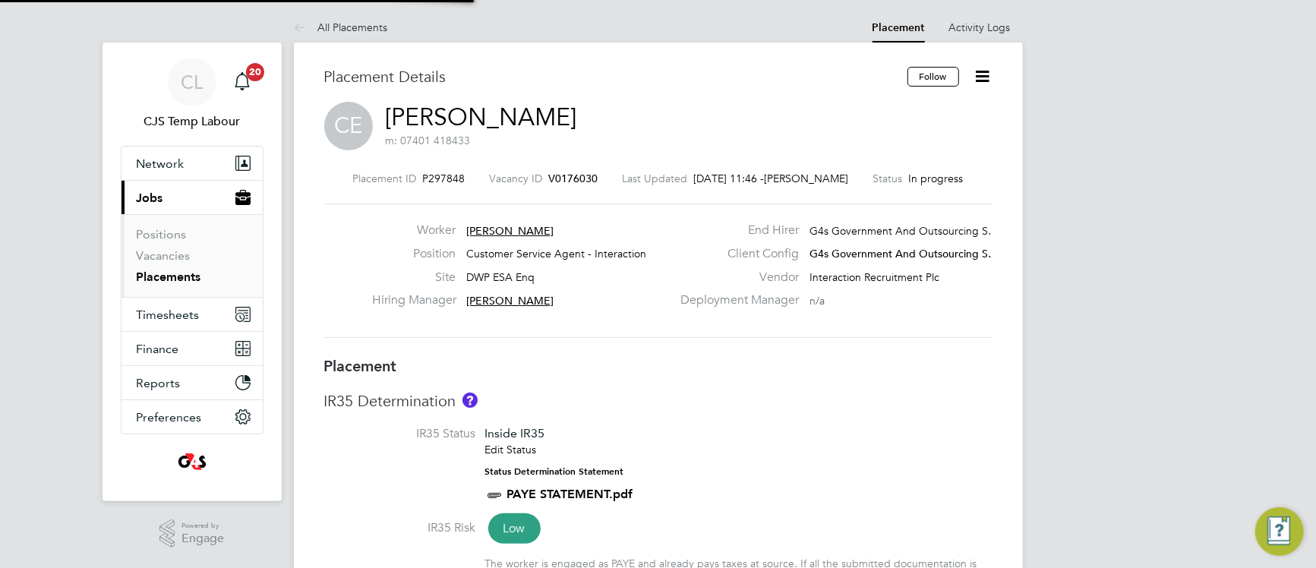
type input "[PERSON_NAME]"
type input "[DATE]"
type input "08:00"
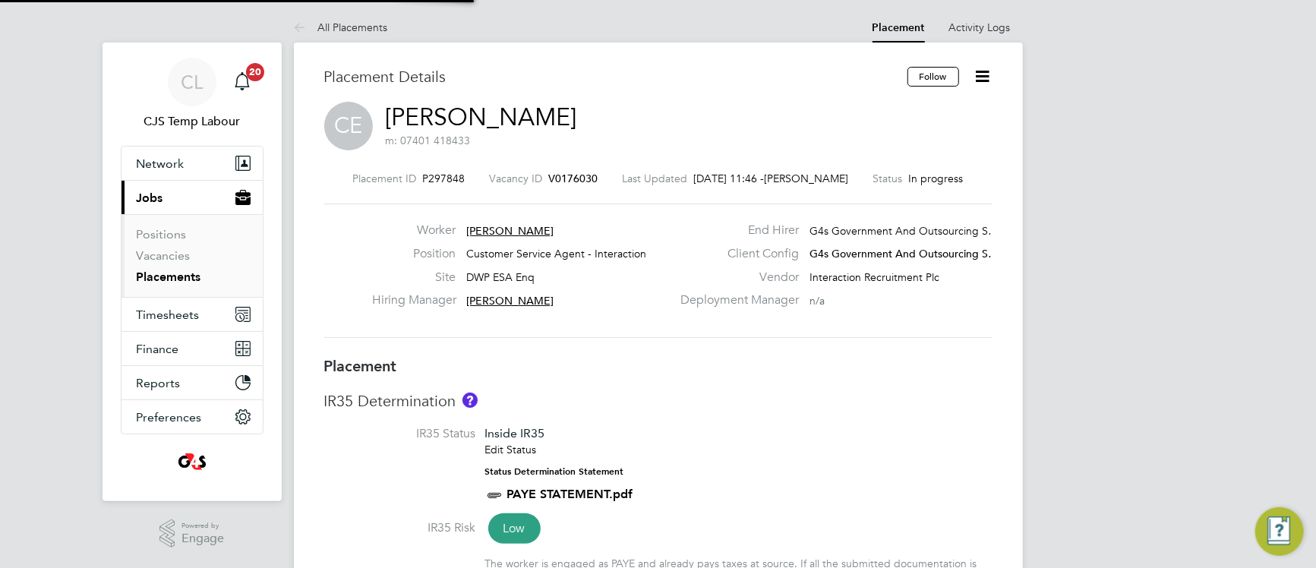
type input "19:30"
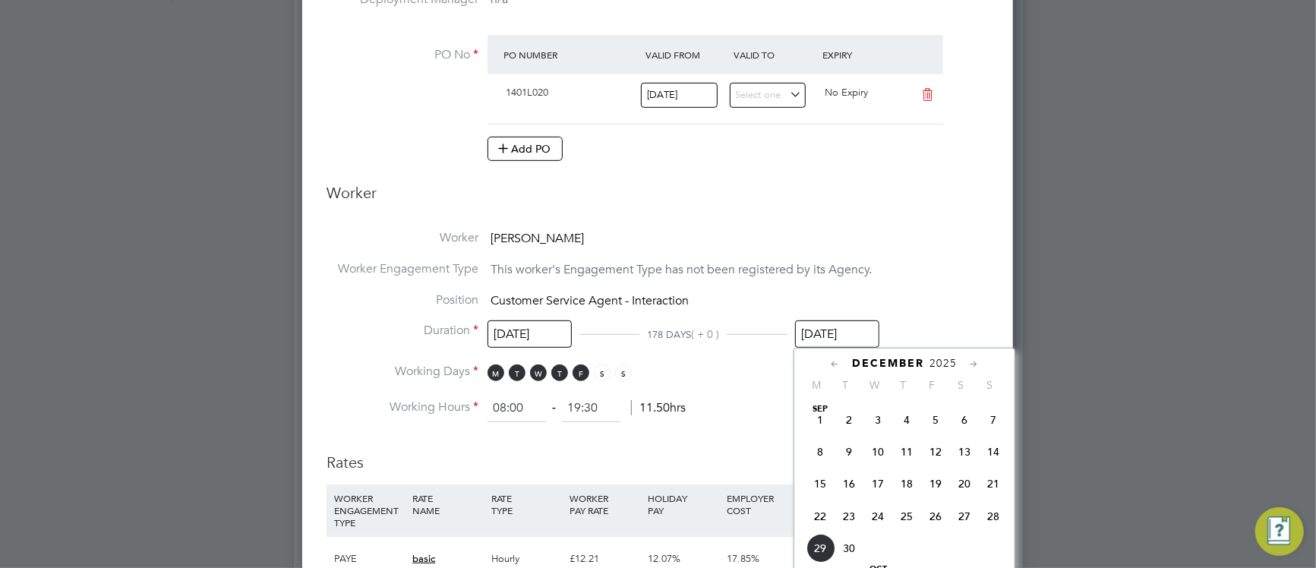
click at [845, 336] on input "[DATE]" at bounding box center [837, 335] width 84 height 28
click at [937, 430] on span "26" at bounding box center [935, 415] width 29 height 29
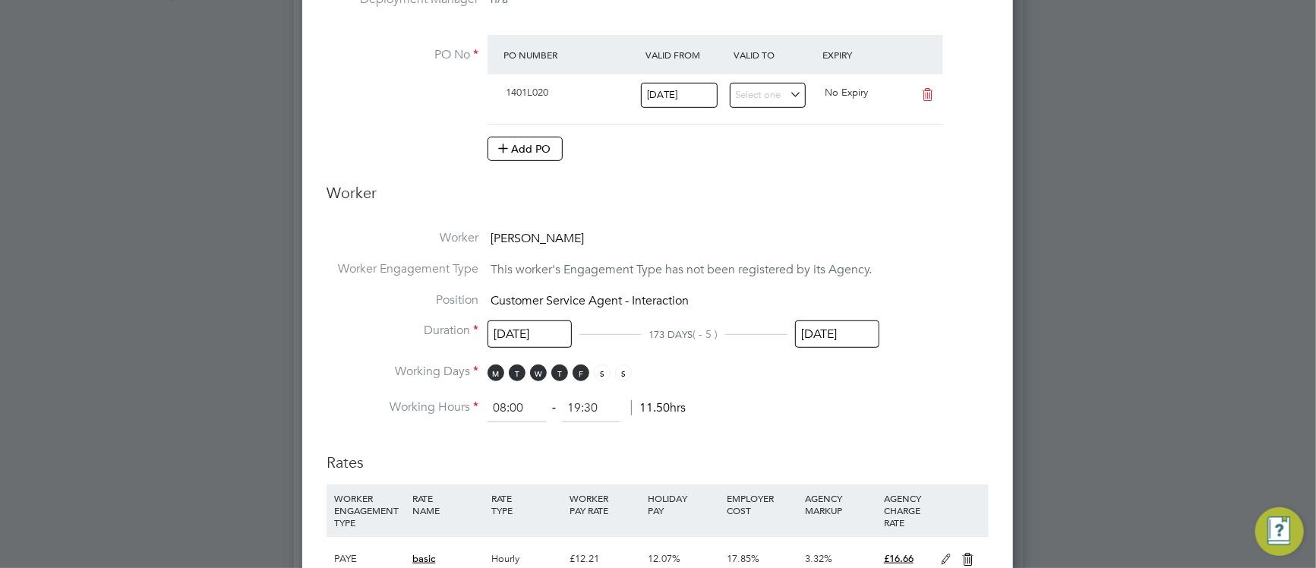
click at [832, 334] on input "[DATE]" at bounding box center [837, 335] width 84 height 28
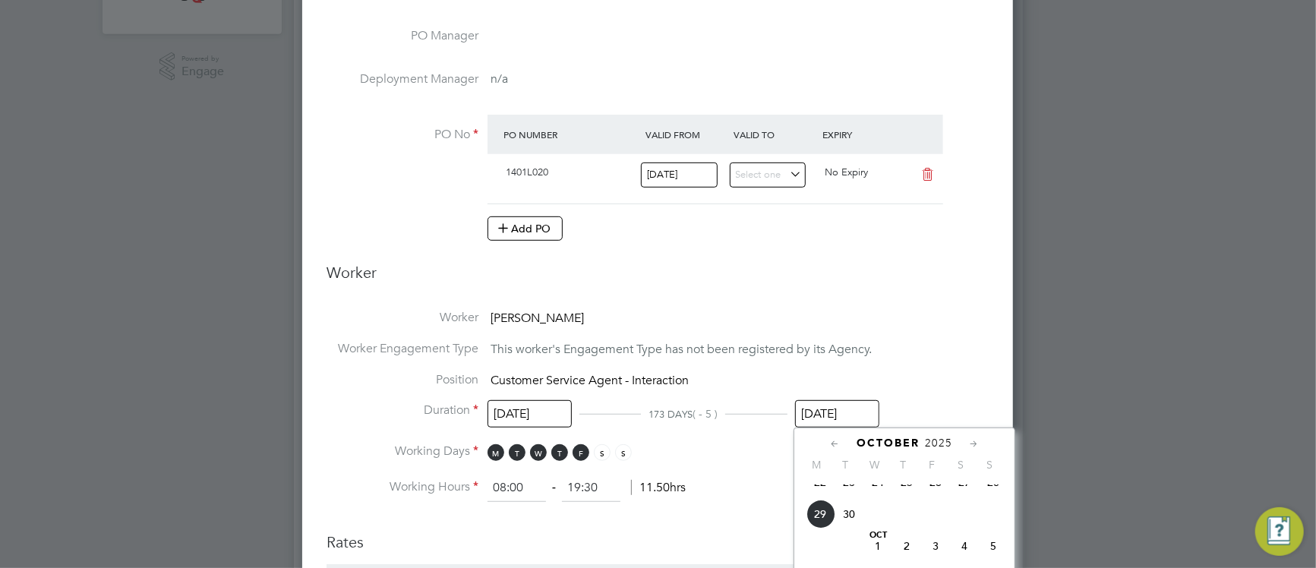
click at [934, 497] on span "26" at bounding box center [935, 482] width 29 height 29
type input "[DATE]"
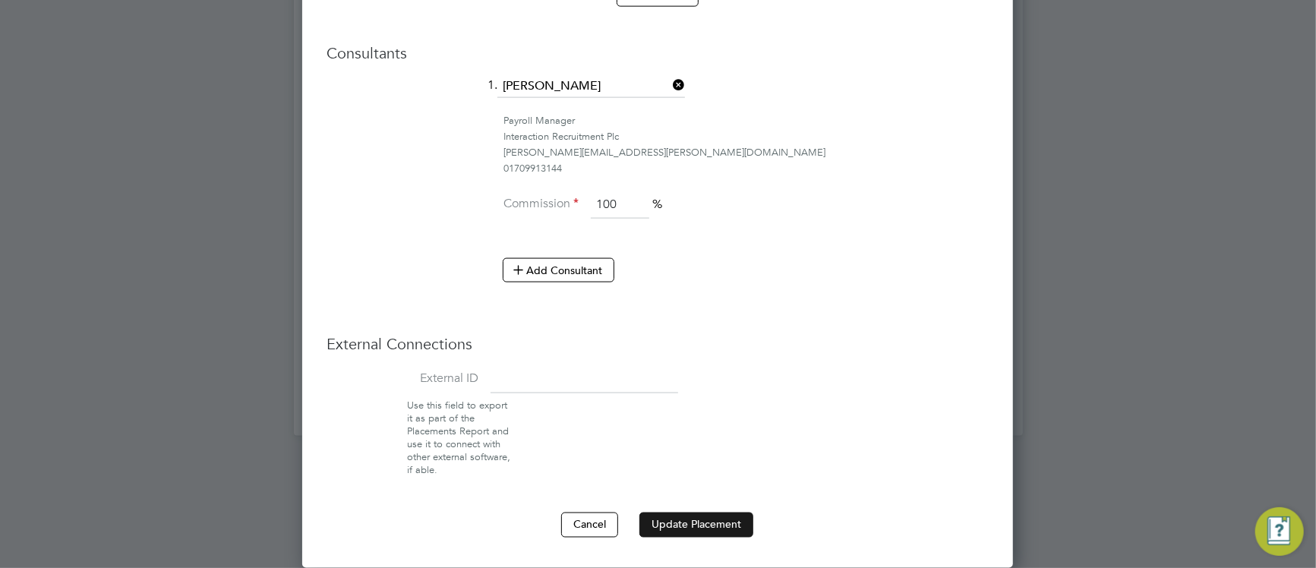
click at [693, 529] on button "Update Placement" at bounding box center [697, 525] width 114 height 24
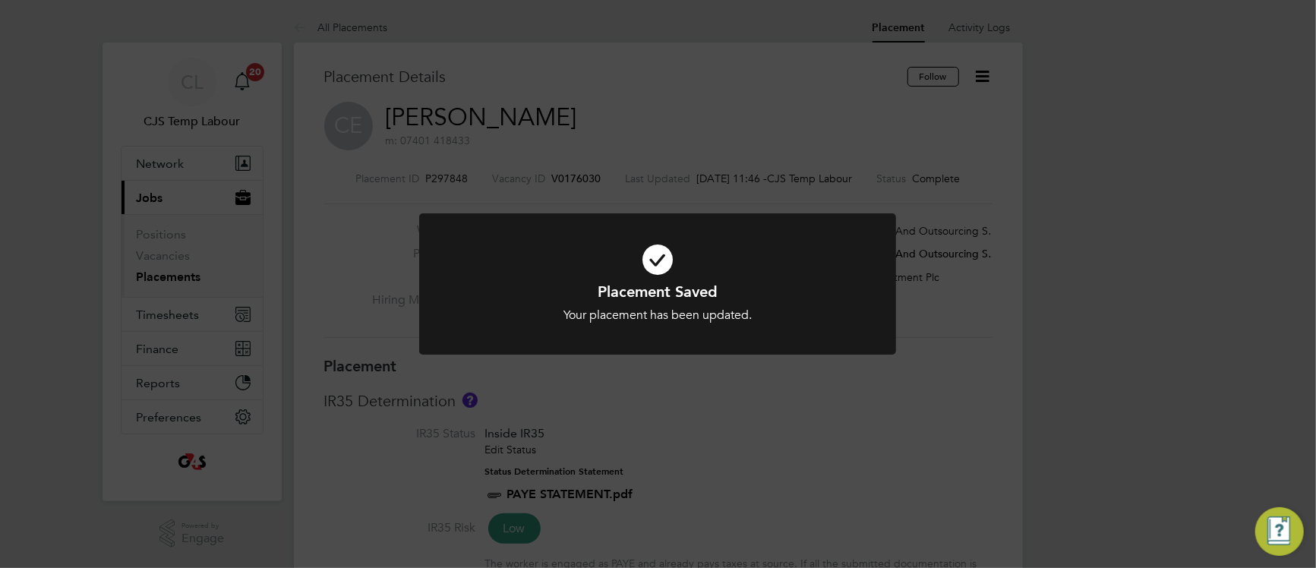
drag, startPoint x: 498, startPoint y: 276, endPoint x: 502, endPoint y: 289, distance: 13.7
click at [498, 276] on icon at bounding box center [657, 259] width 395 height 59
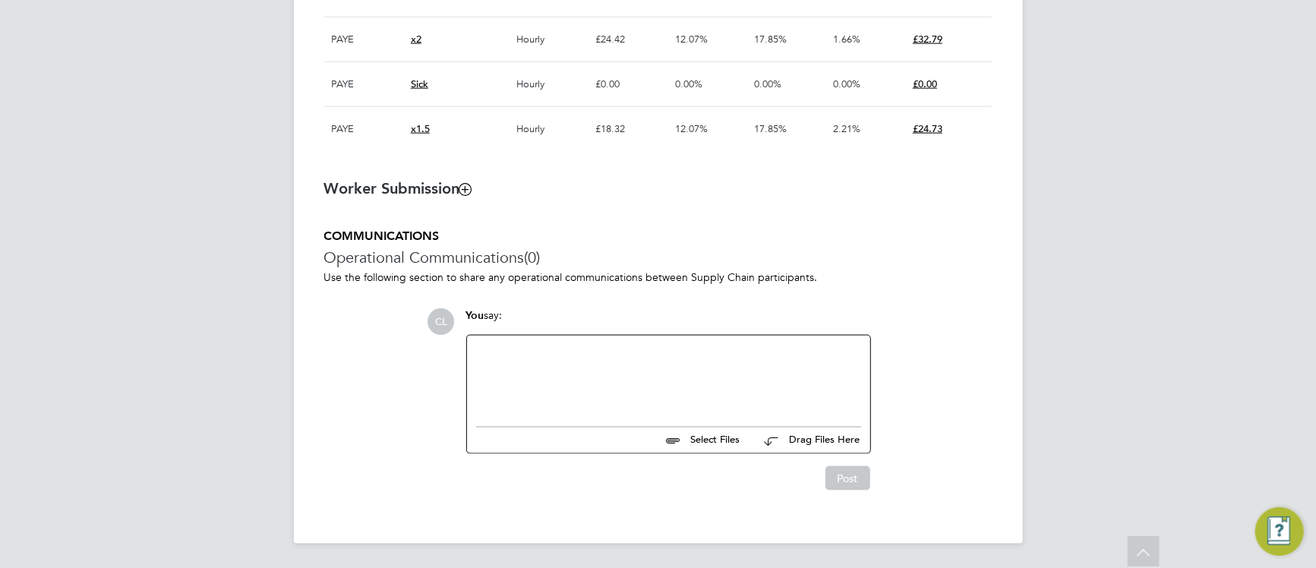
click at [551, 381] on div at bounding box center [668, 377] width 385 height 65
click at [845, 471] on button "Post" at bounding box center [848, 478] width 45 height 24
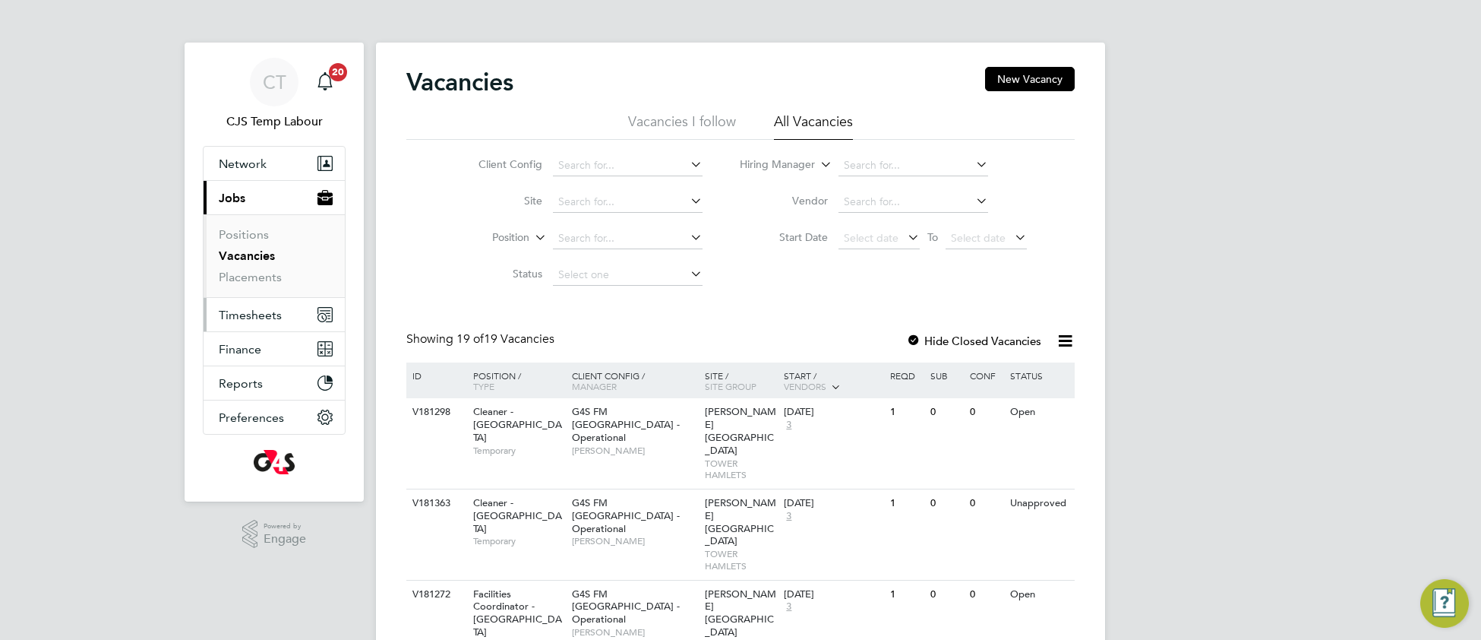
click at [254, 310] on span "Timesheets" at bounding box center [250, 315] width 63 height 14
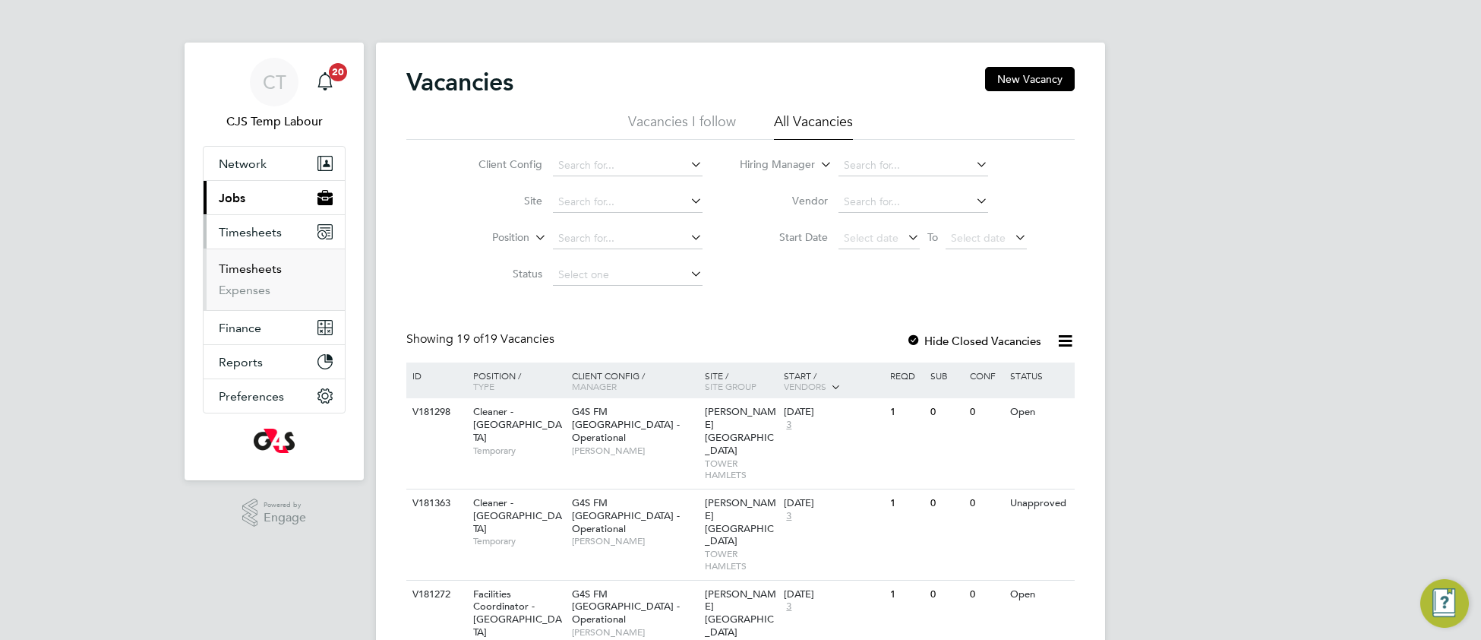
click at [265, 262] on link "Timesheets" at bounding box center [250, 268] width 63 height 14
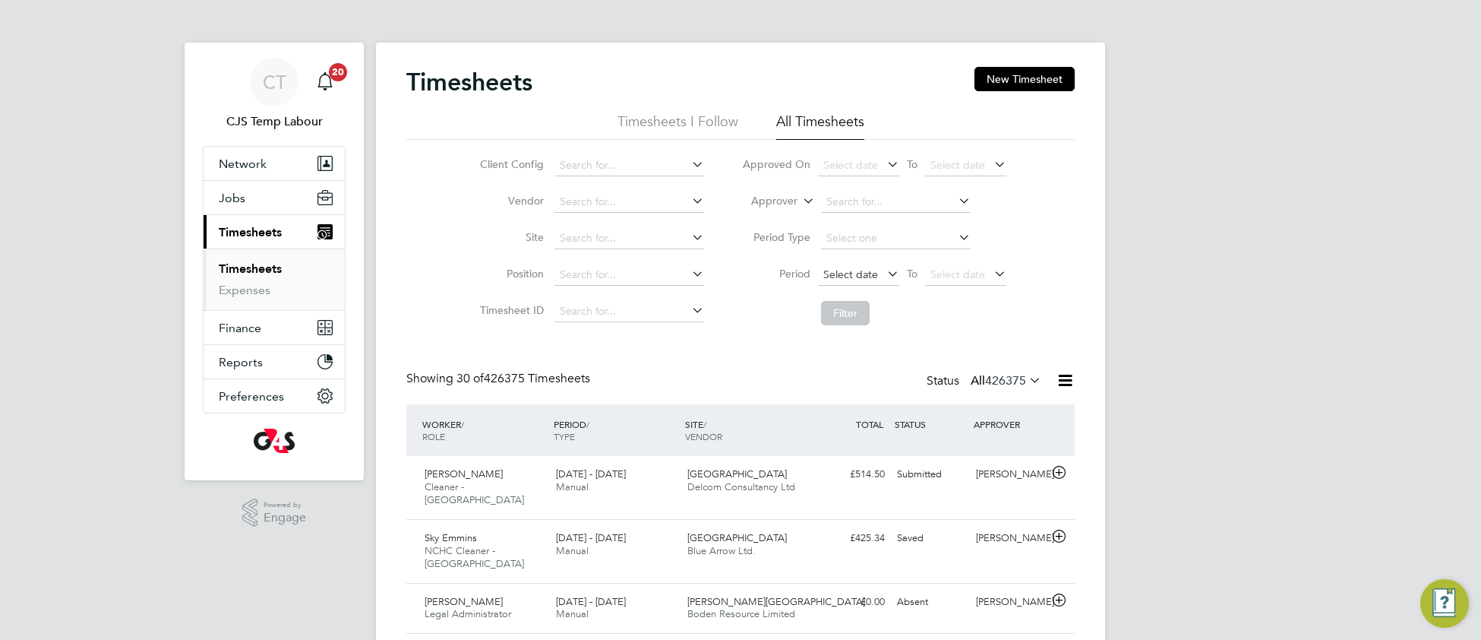
click at [854, 272] on span "Select date" at bounding box center [850, 274] width 55 height 14
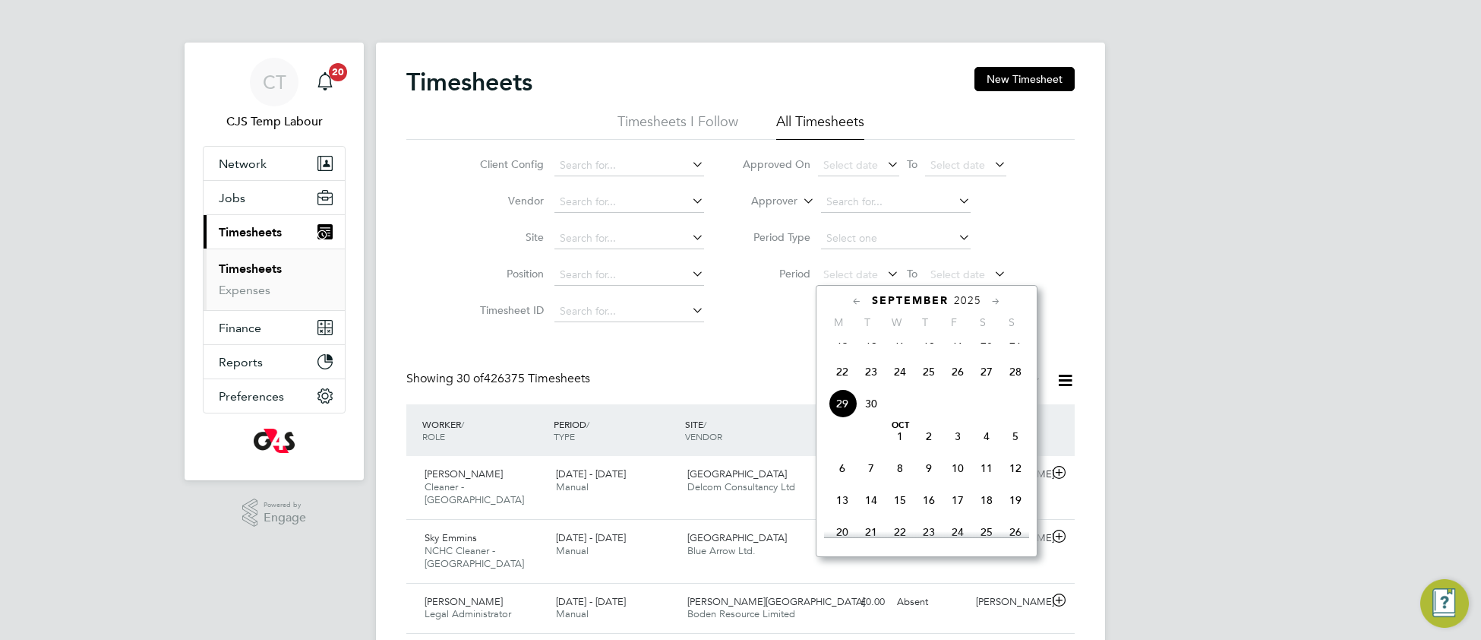
click at [845, 384] on span "22" at bounding box center [842, 371] width 29 height 29
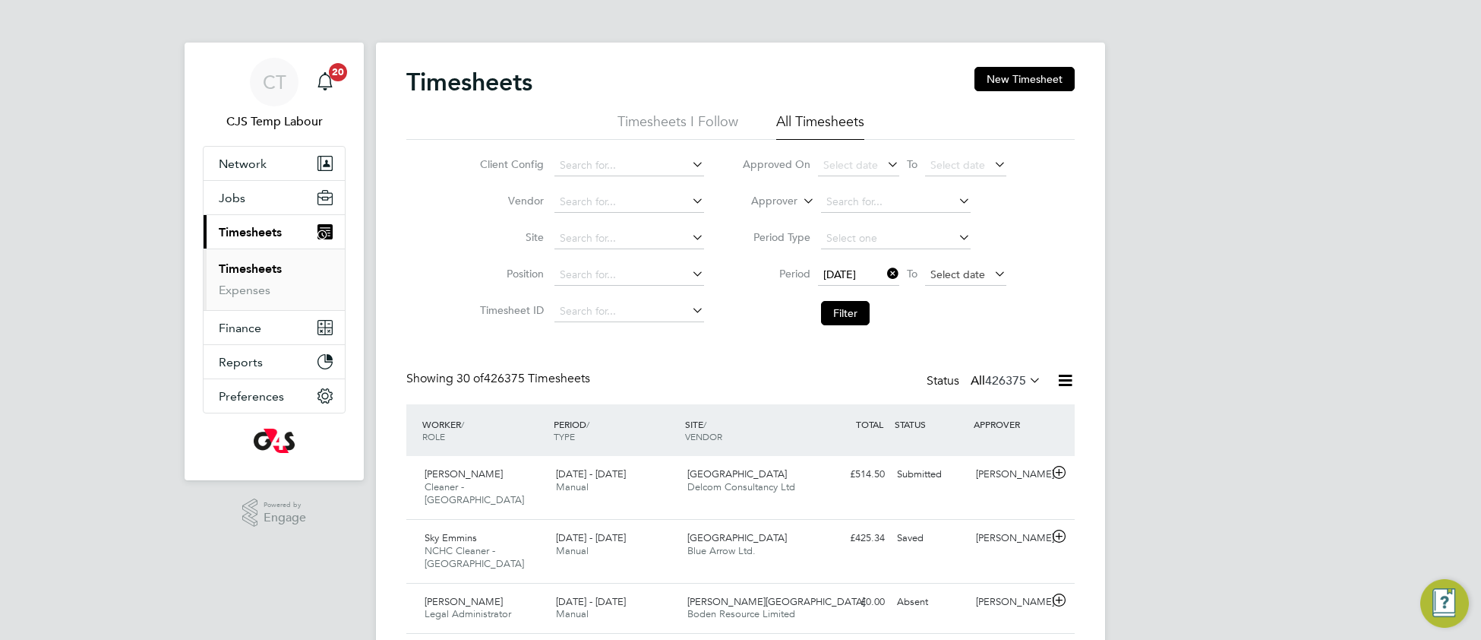
click at [939, 276] on span "Select date" at bounding box center [957, 274] width 55 height 14
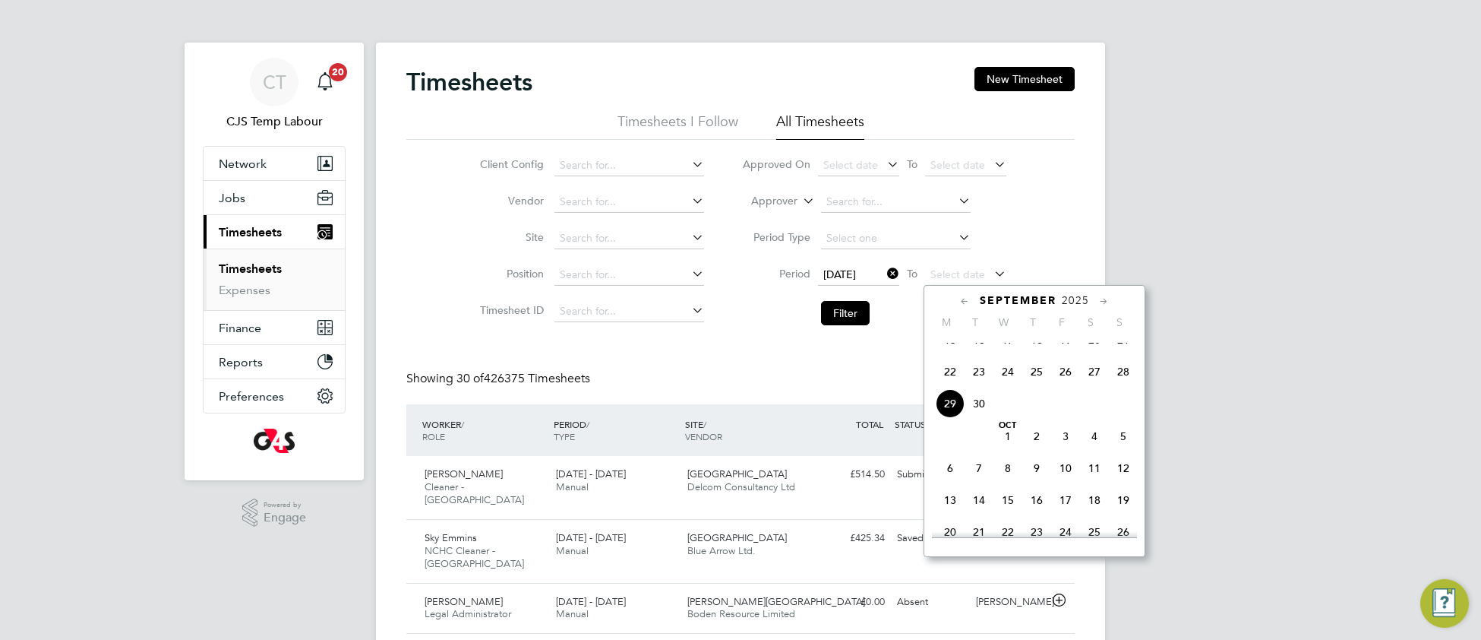
click at [1123, 382] on span "28" at bounding box center [1123, 371] width 29 height 29
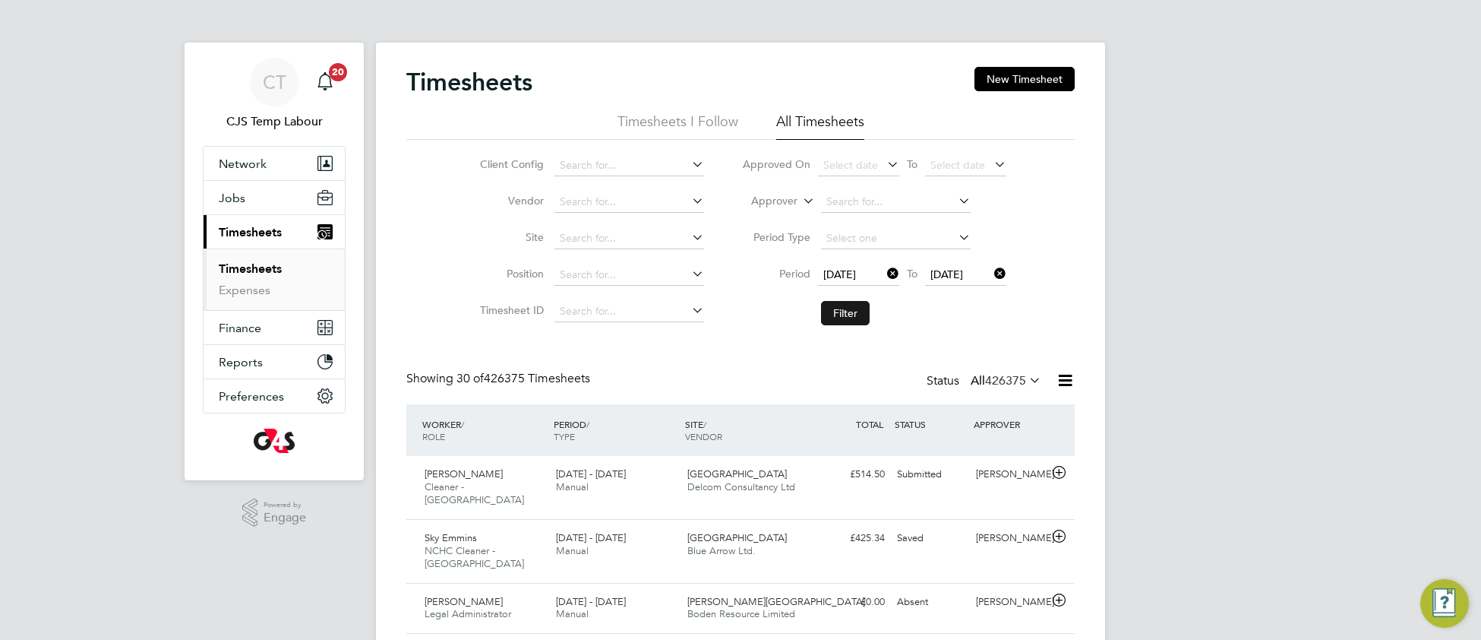
drag, startPoint x: 845, startPoint y: 310, endPoint x: 845, endPoint y: 317, distance: 7.6
click at [845, 310] on button "Filter" at bounding box center [845, 313] width 49 height 24
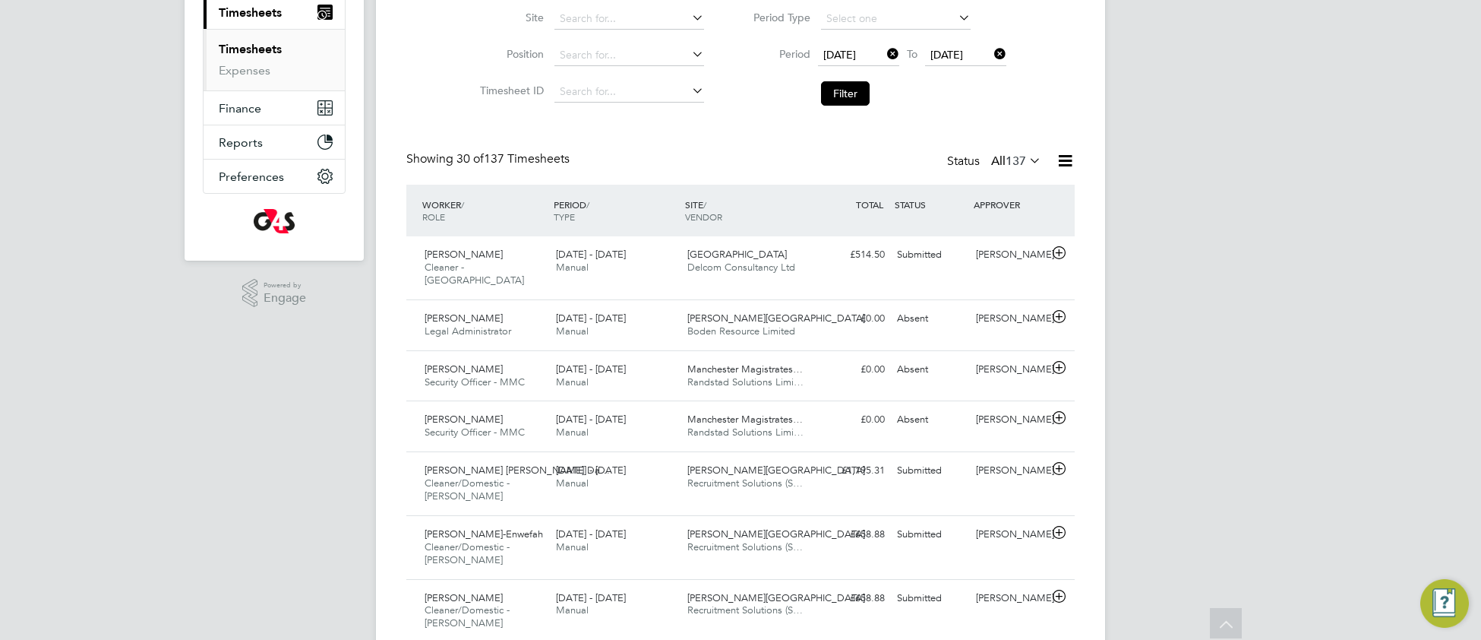
click at [1062, 161] on icon at bounding box center [1065, 160] width 19 height 19
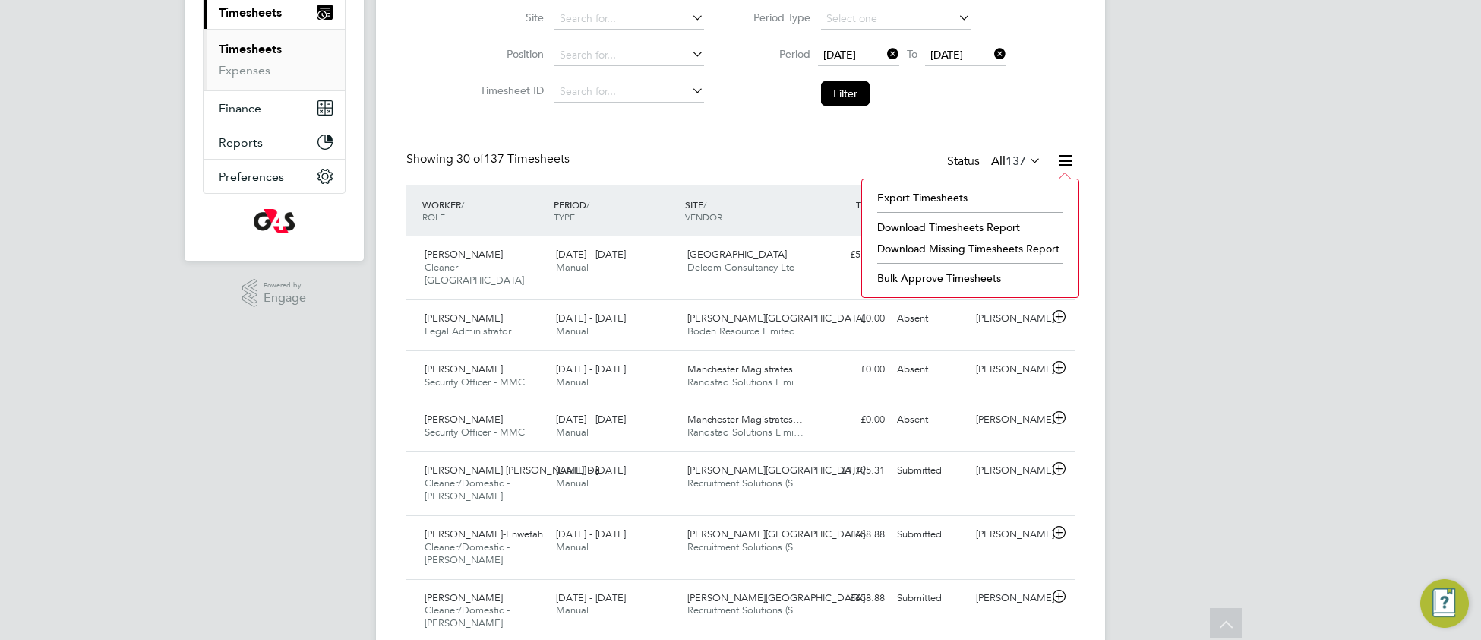
click at [915, 251] on li "Download Missing Timesheets Report" at bounding box center [970, 248] width 201 height 21
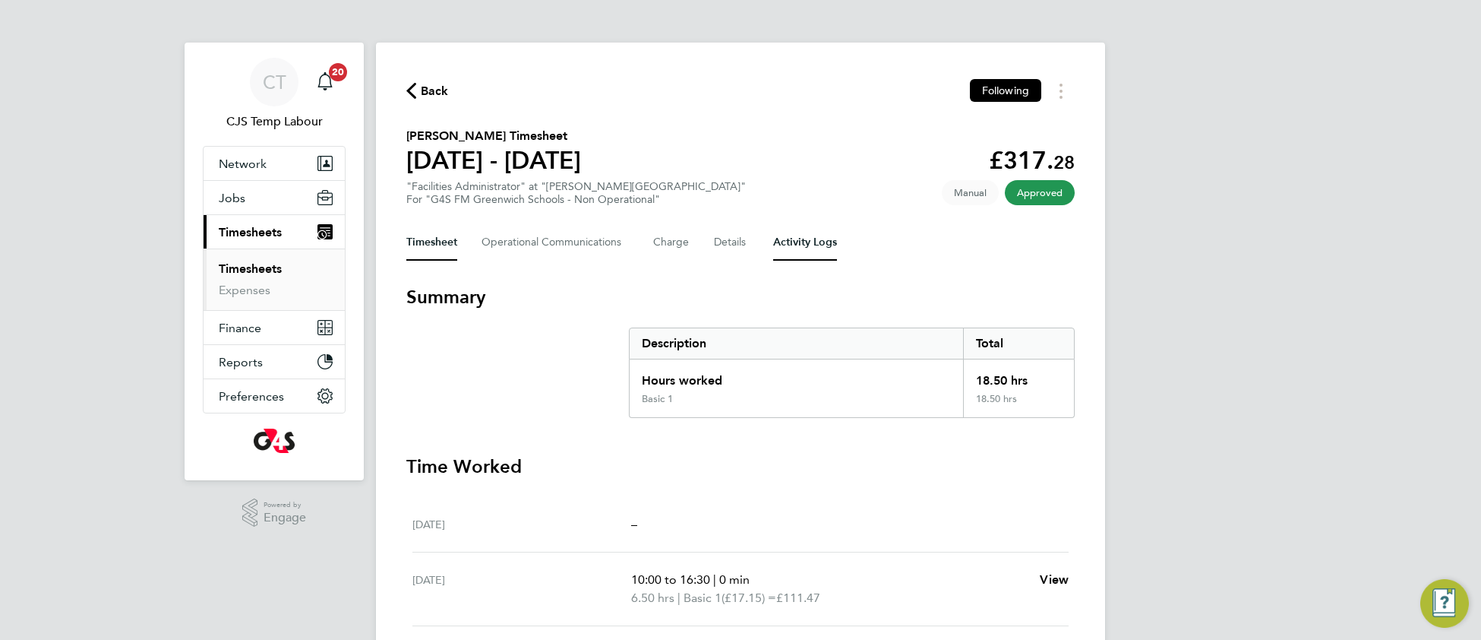
click at [814, 242] on Logs-tab "Activity Logs" at bounding box center [805, 242] width 64 height 36
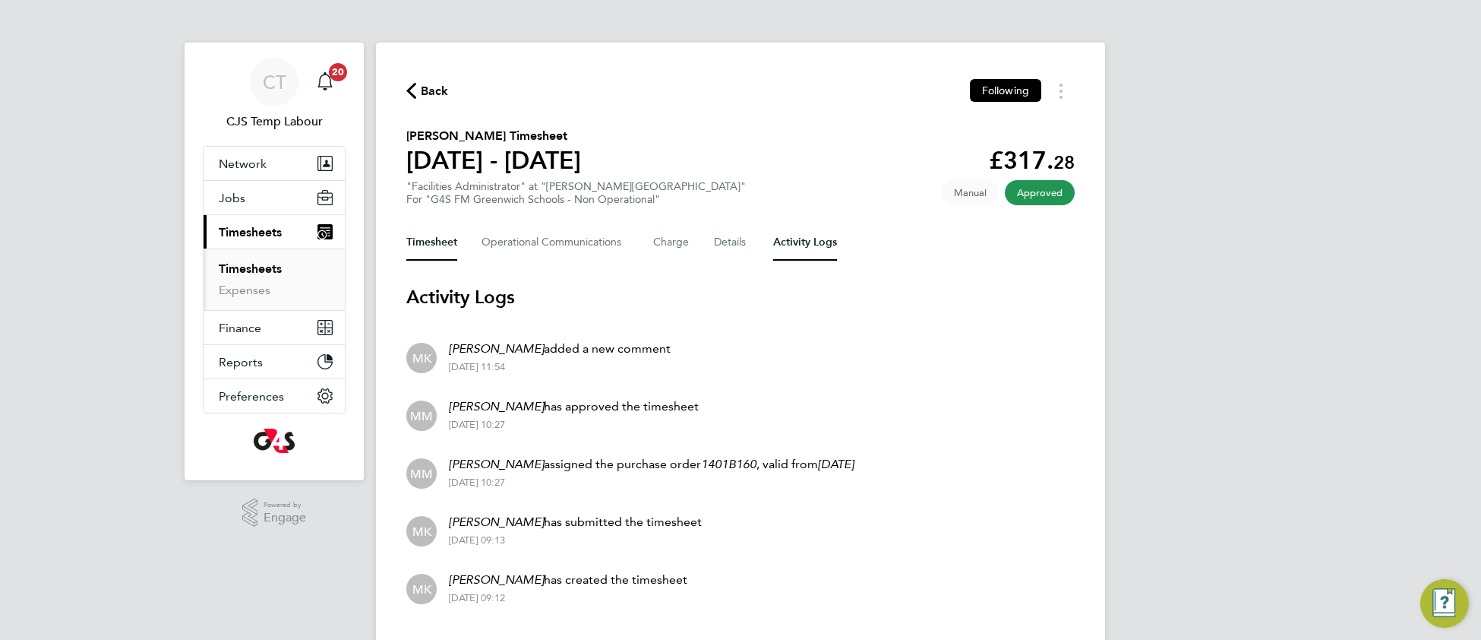
click at [418, 238] on button "Timesheet" at bounding box center [431, 242] width 51 height 36
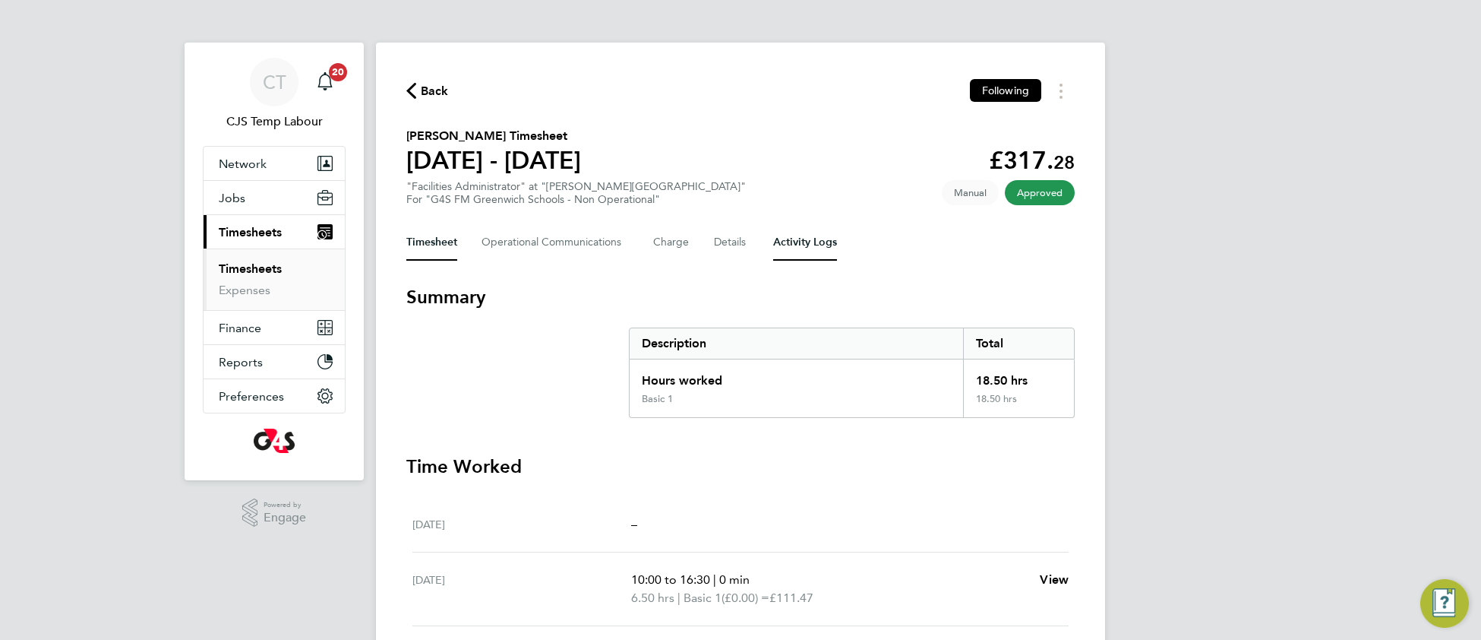
click at [792, 246] on Logs-tab "Activity Logs" at bounding box center [805, 242] width 64 height 36
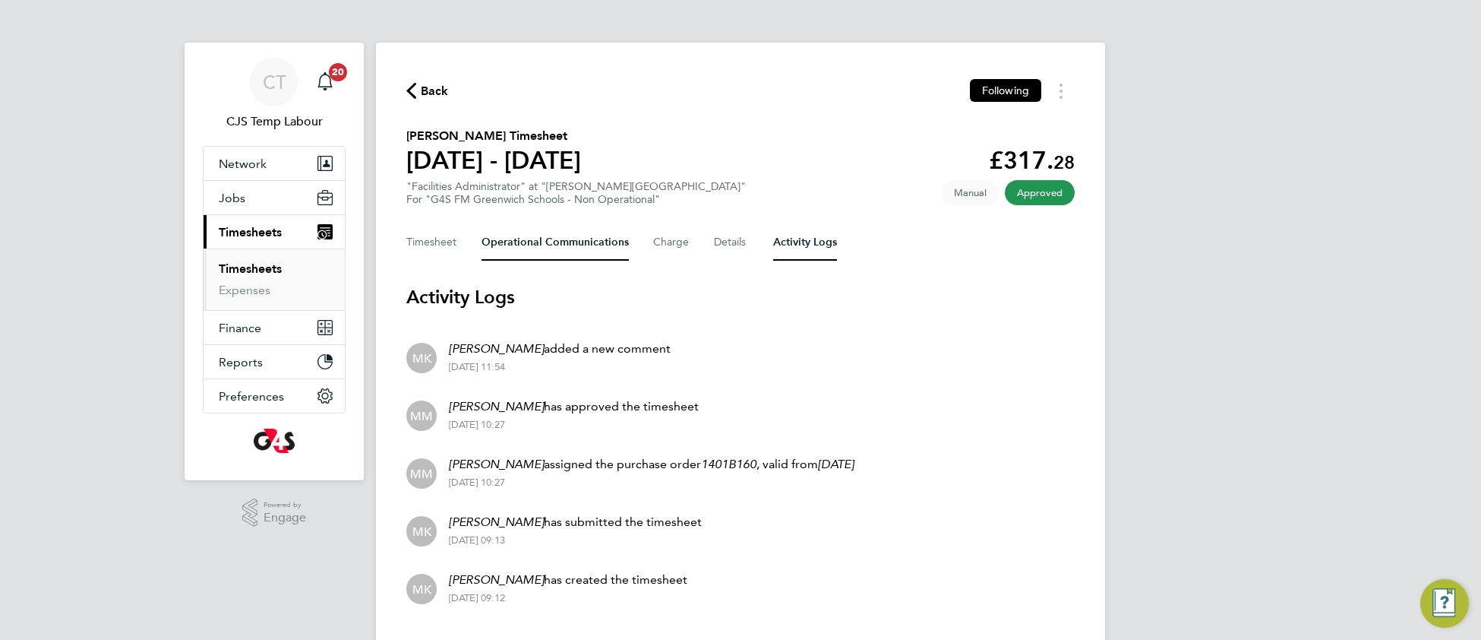
click at [535, 247] on Communications-tab "Operational Communications" at bounding box center [555, 242] width 147 height 36
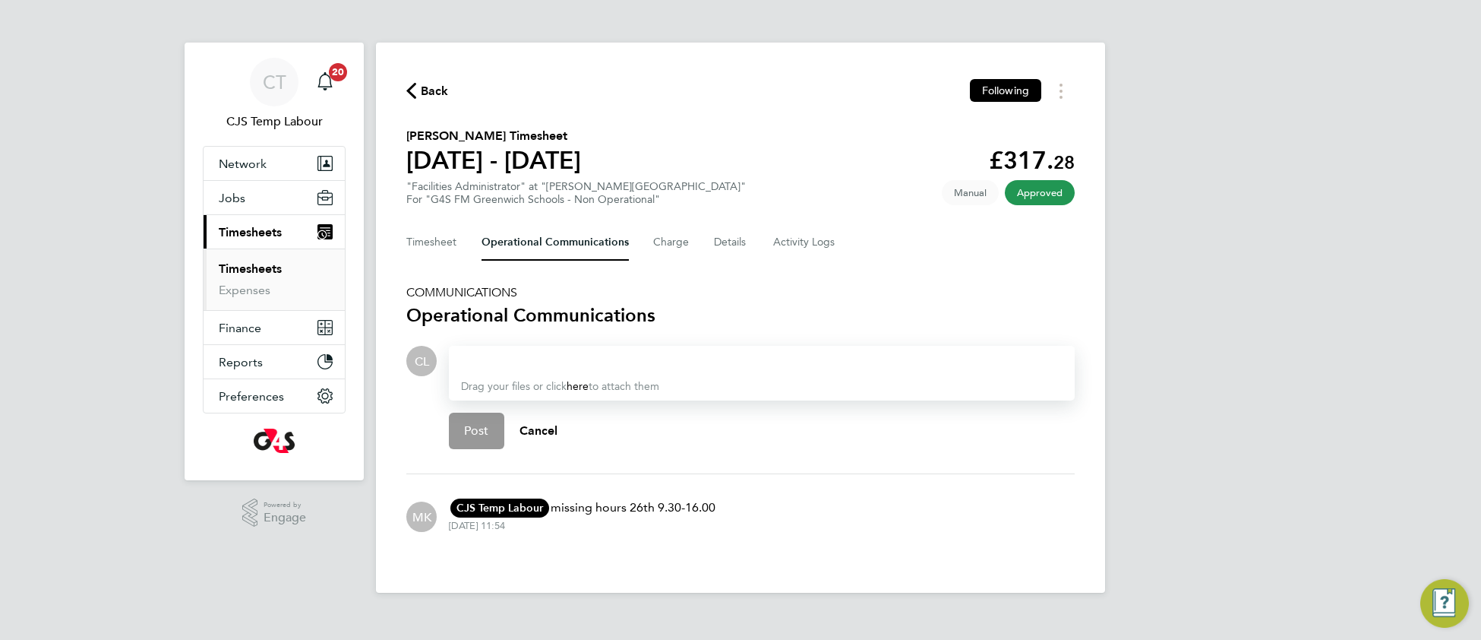
click at [510, 359] on div at bounding box center [762, 361] width 602 height 18
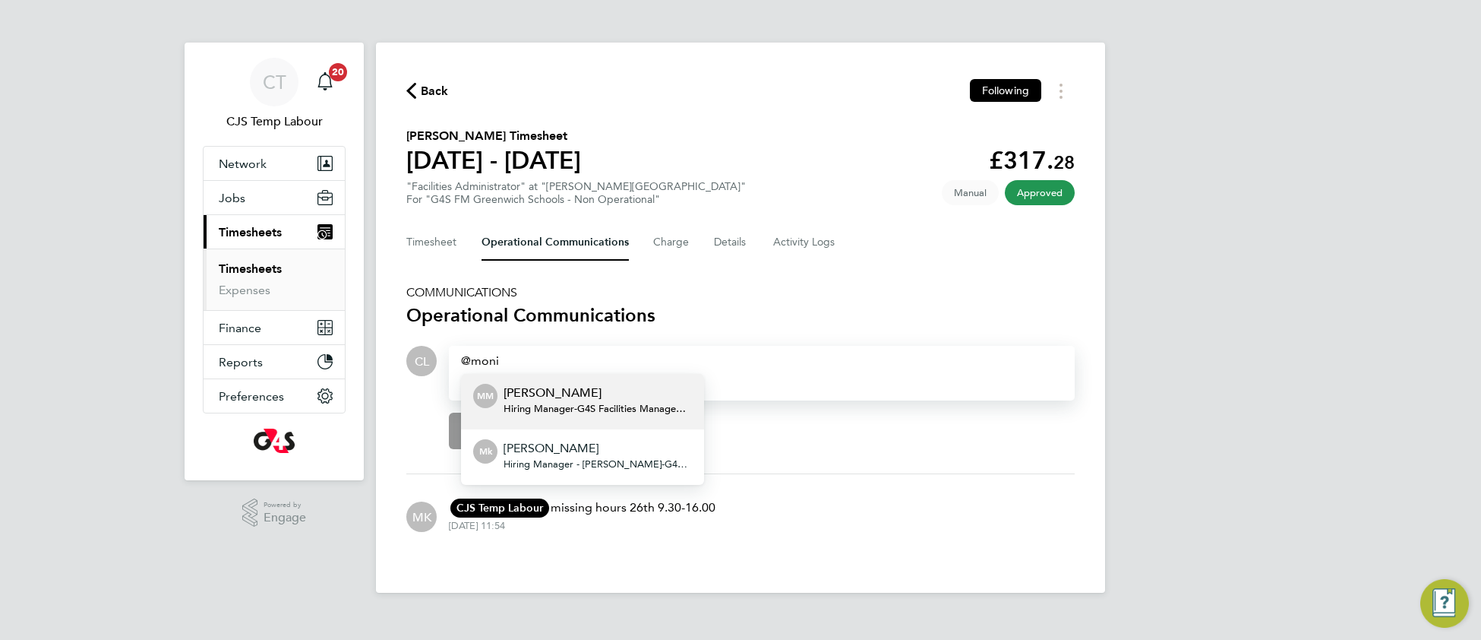
click at [614, 406] on span "Hiring Manager - G4S Facilities Management (Uk) Limited" at bounding box center [598, 409] width 188 height 12
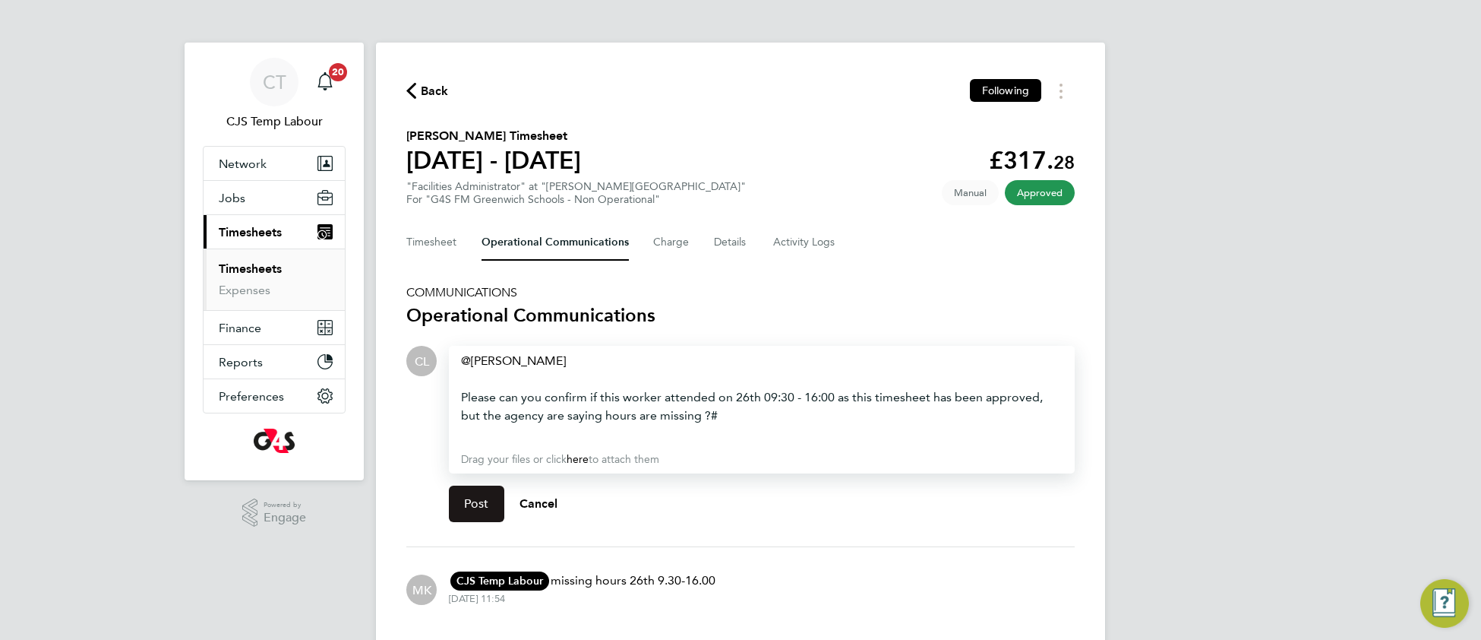
click at [469, 507] on span "Post" at bounding box center [476, 503] width 25 height 15
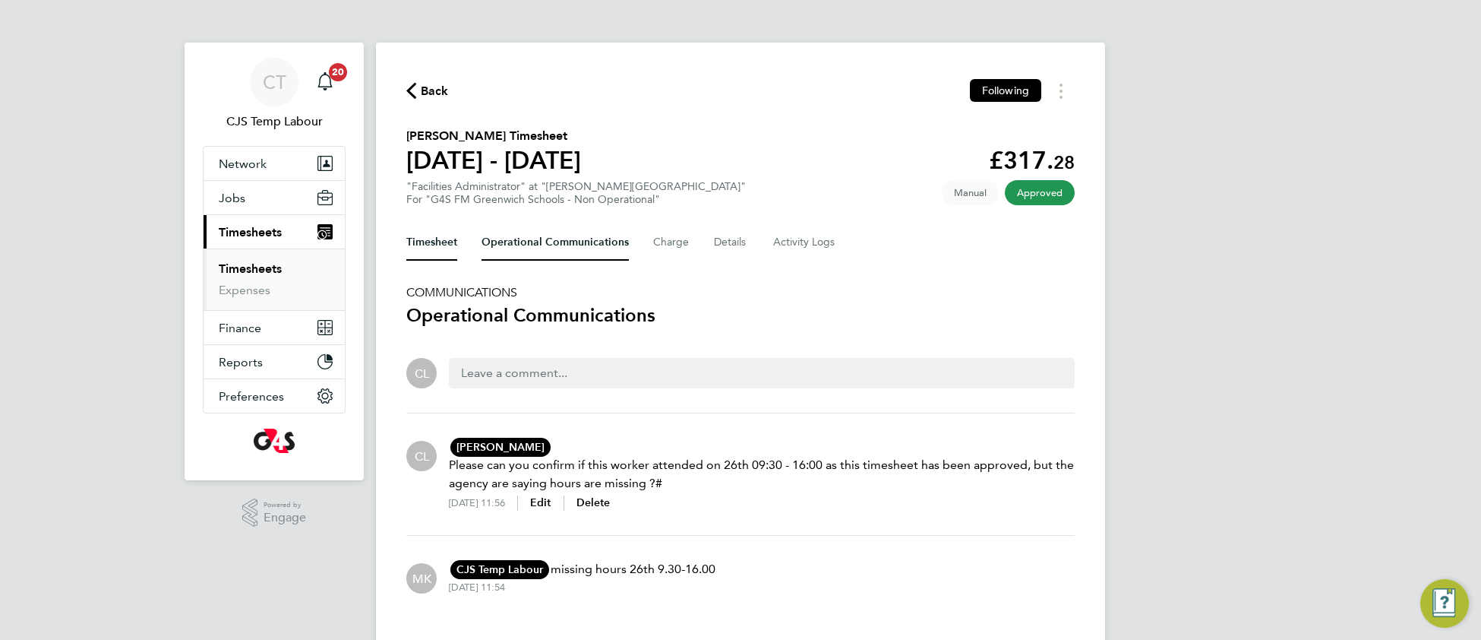
click at [423, 244] on button "Timesheet" at bounding box center [431, 242] width 51 height 36
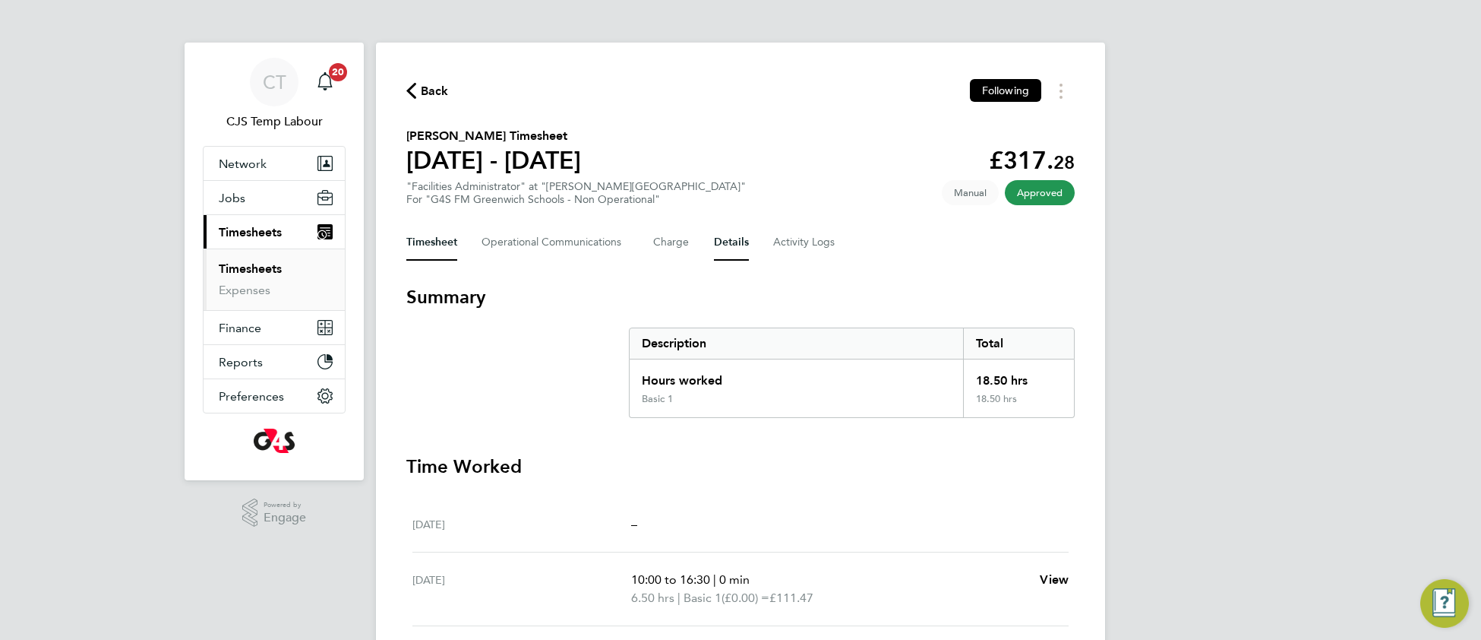
click at [732, 237] on button "Details" at bounding box center [731, 242] width 35 height 36
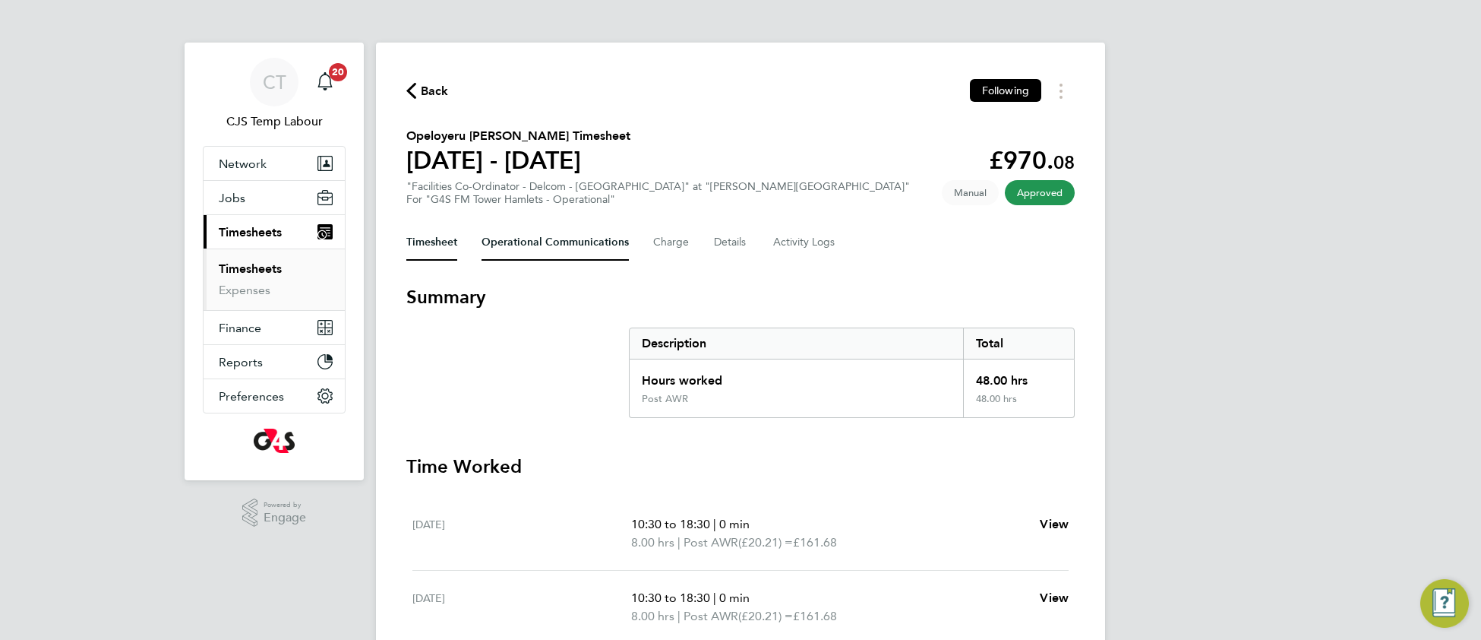
click at [545, 238] on Communications-tab "Operational Communications" at bounding box center [555, 242] width 147 height 36
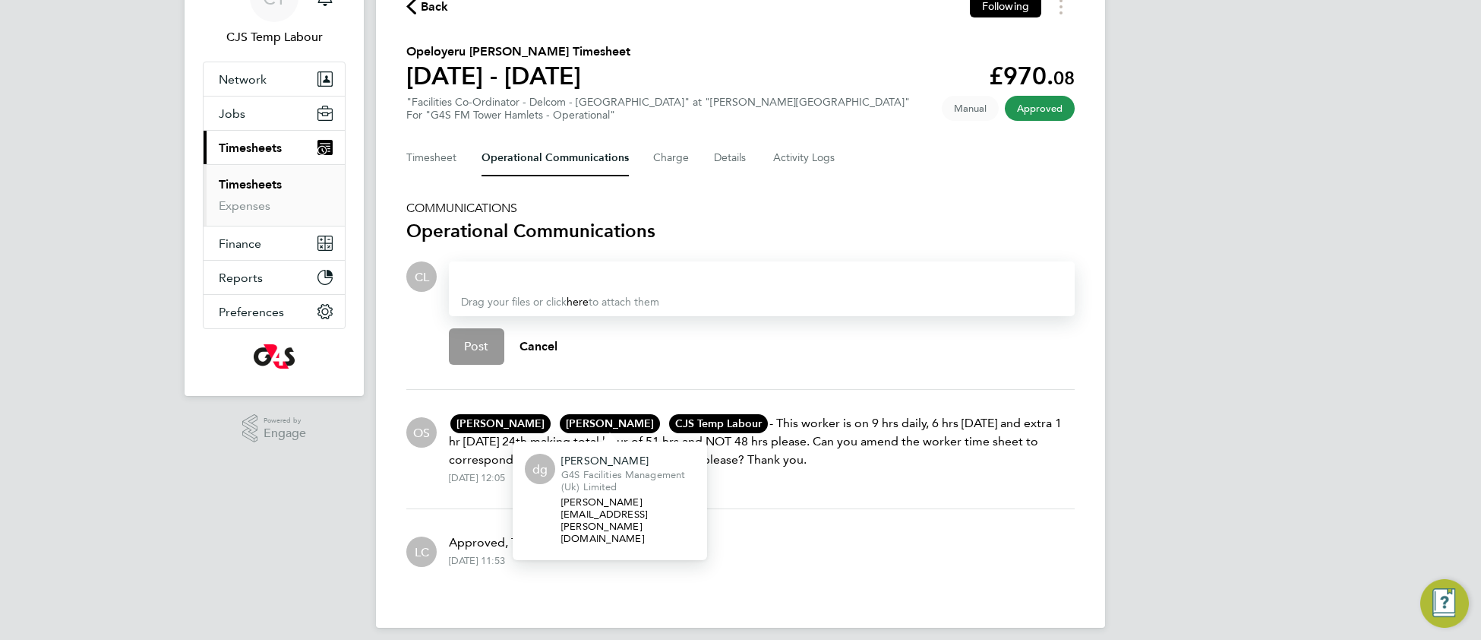
scroll to position [85, 0]
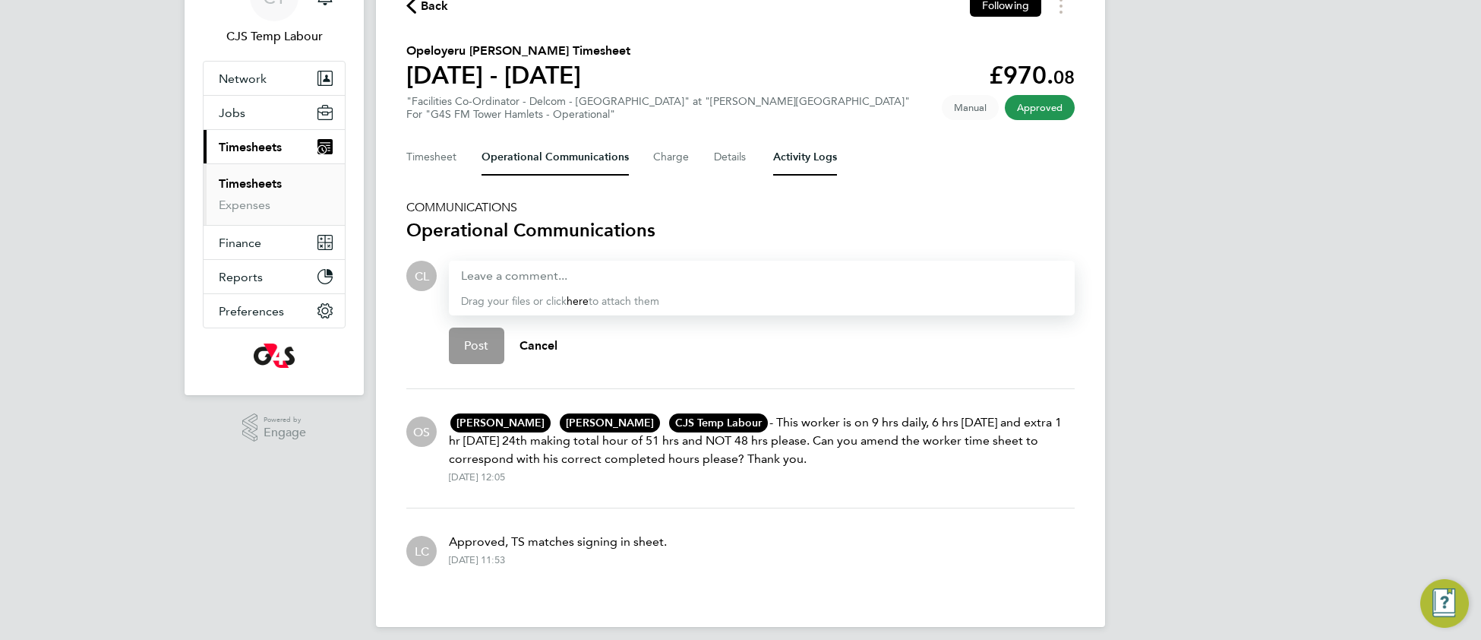
click at [797, 158] on Logs-tab "Activity Logs" at bounding box center [805, 157] width 64 height 36
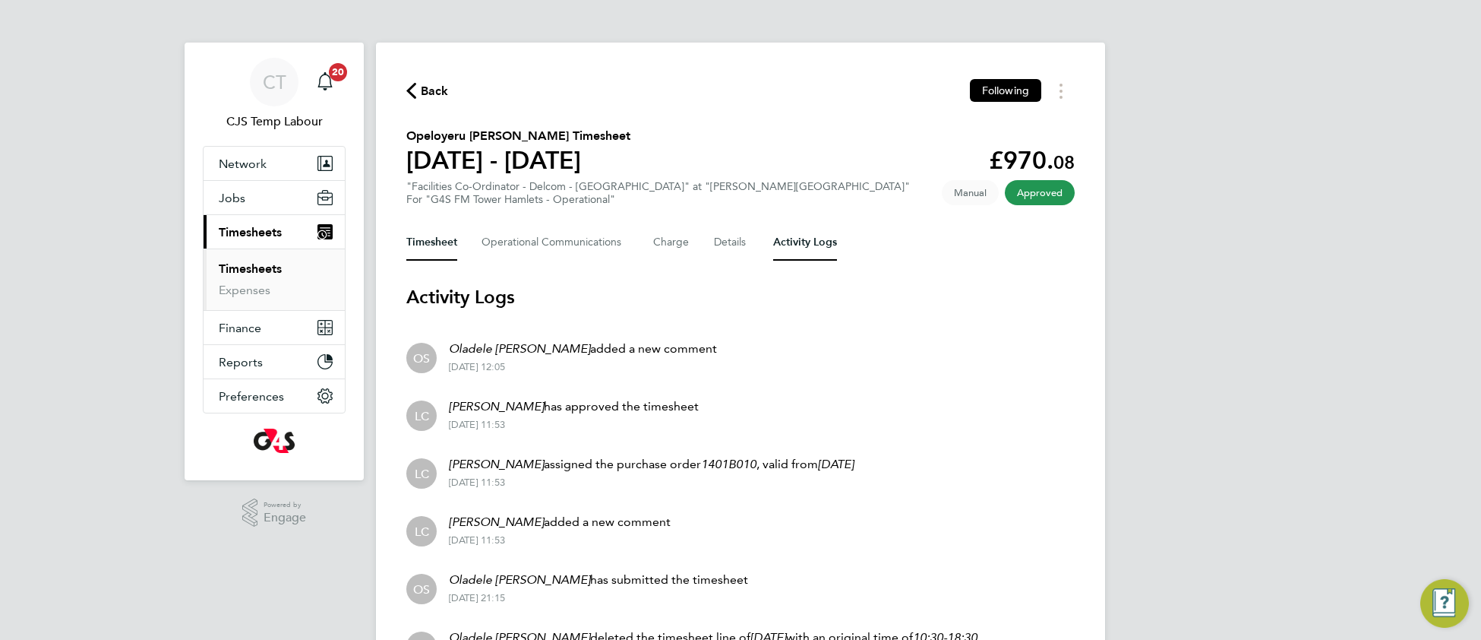
click at [431, 242] on button "Timesheet" at bounding box center [431, 242] width 51 height 36
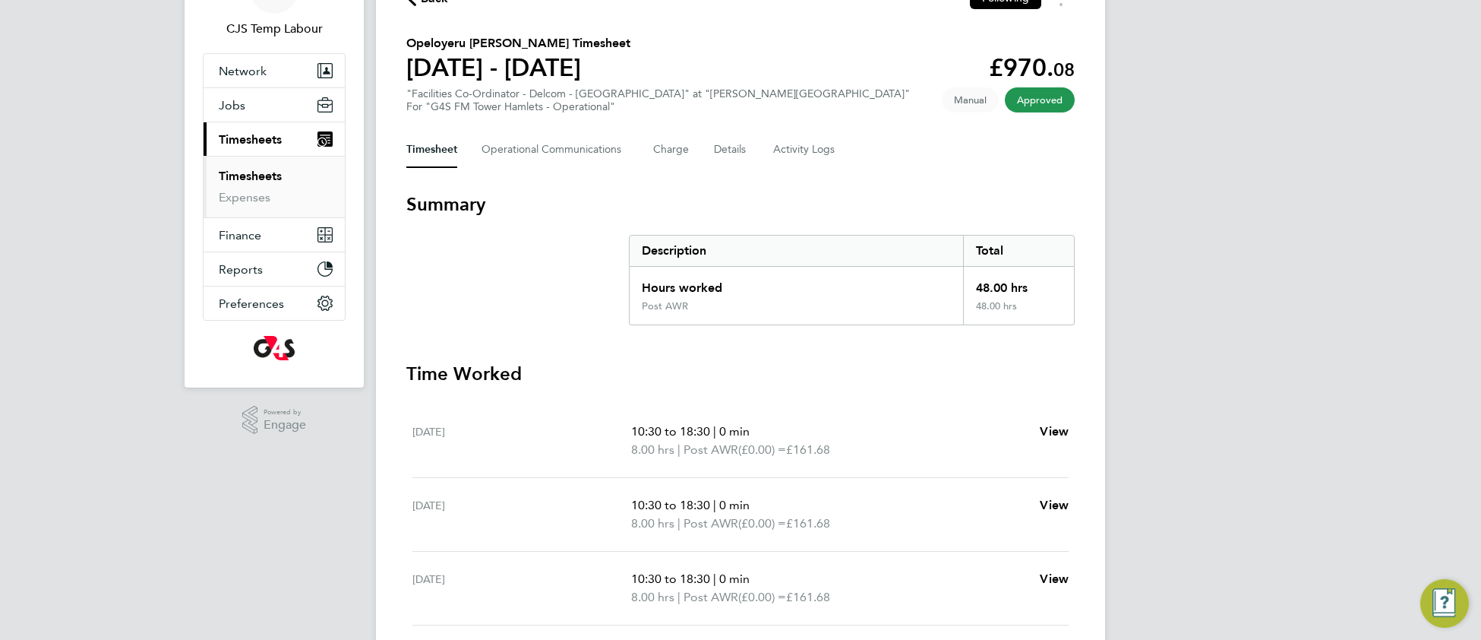
scroll to position [92, 0]
click at [542, 137] on Communications-tab "Operational Communications" at bounding box center [555, 150] width 147 height 36
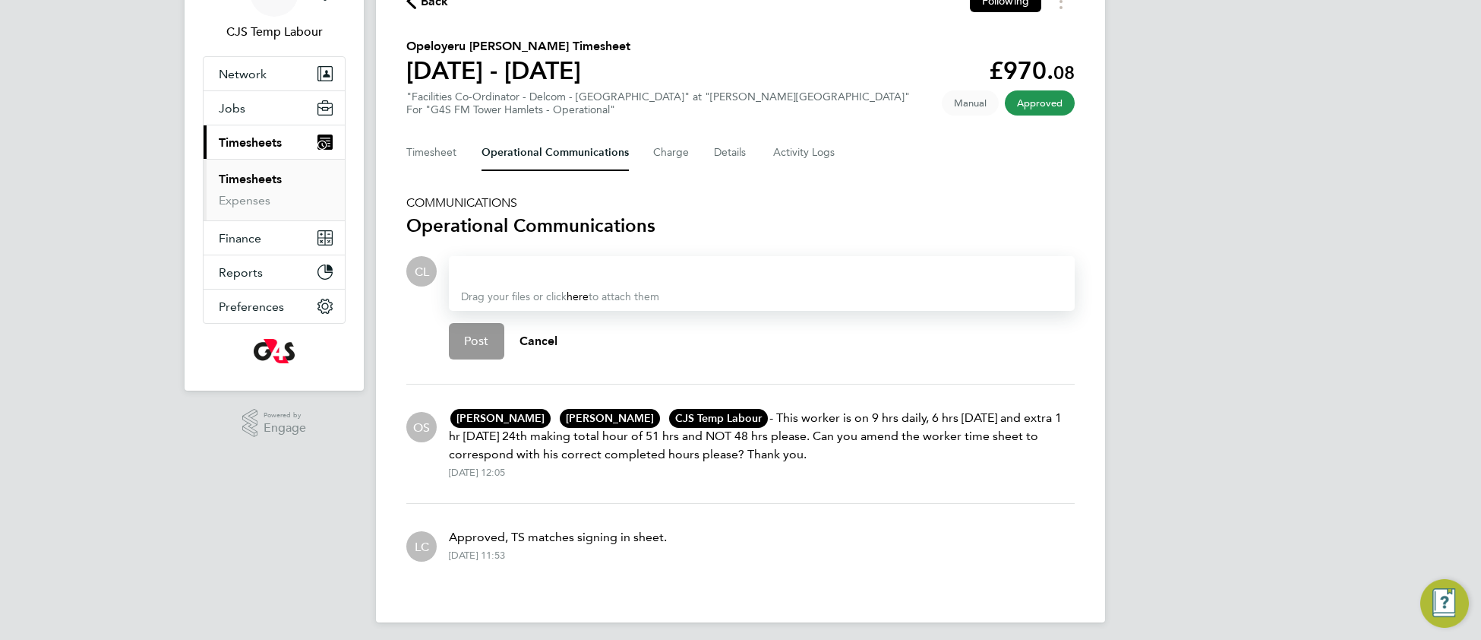
scroll to position [94, 0]
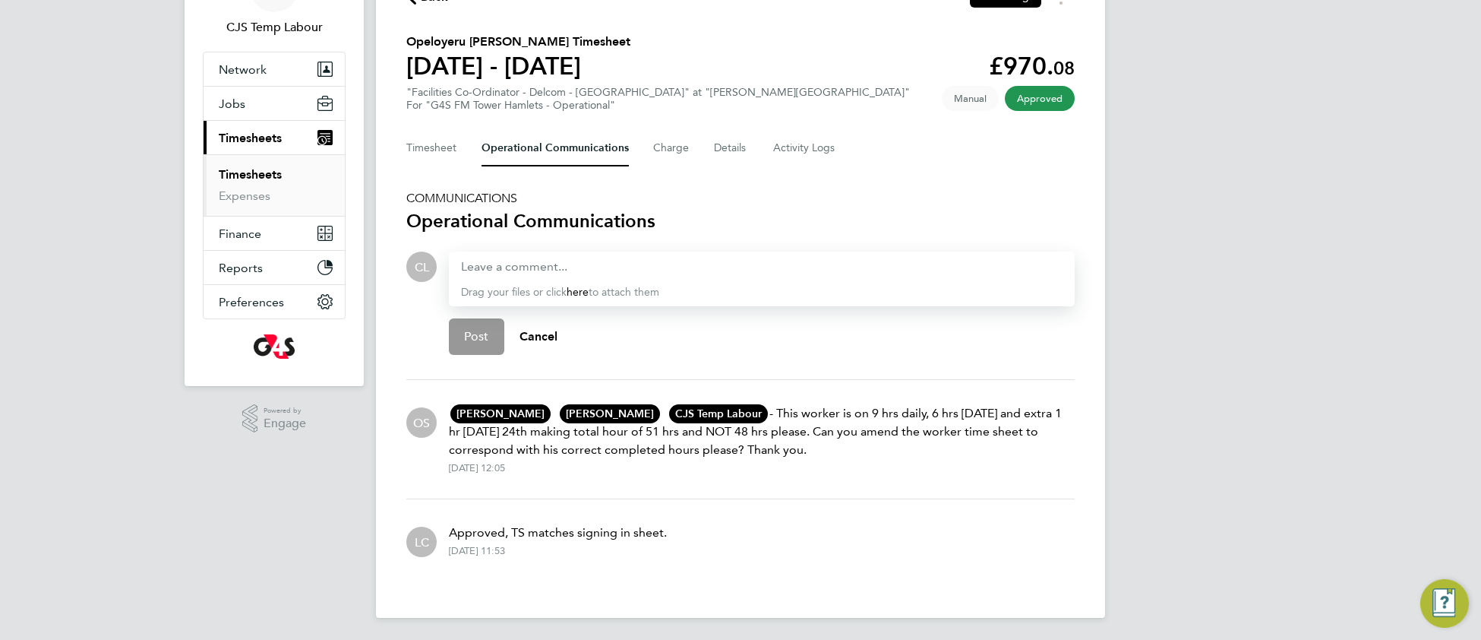
click at [264, 180] on link "Timesheets" at bounding box center [250, 174] width 63 height 14
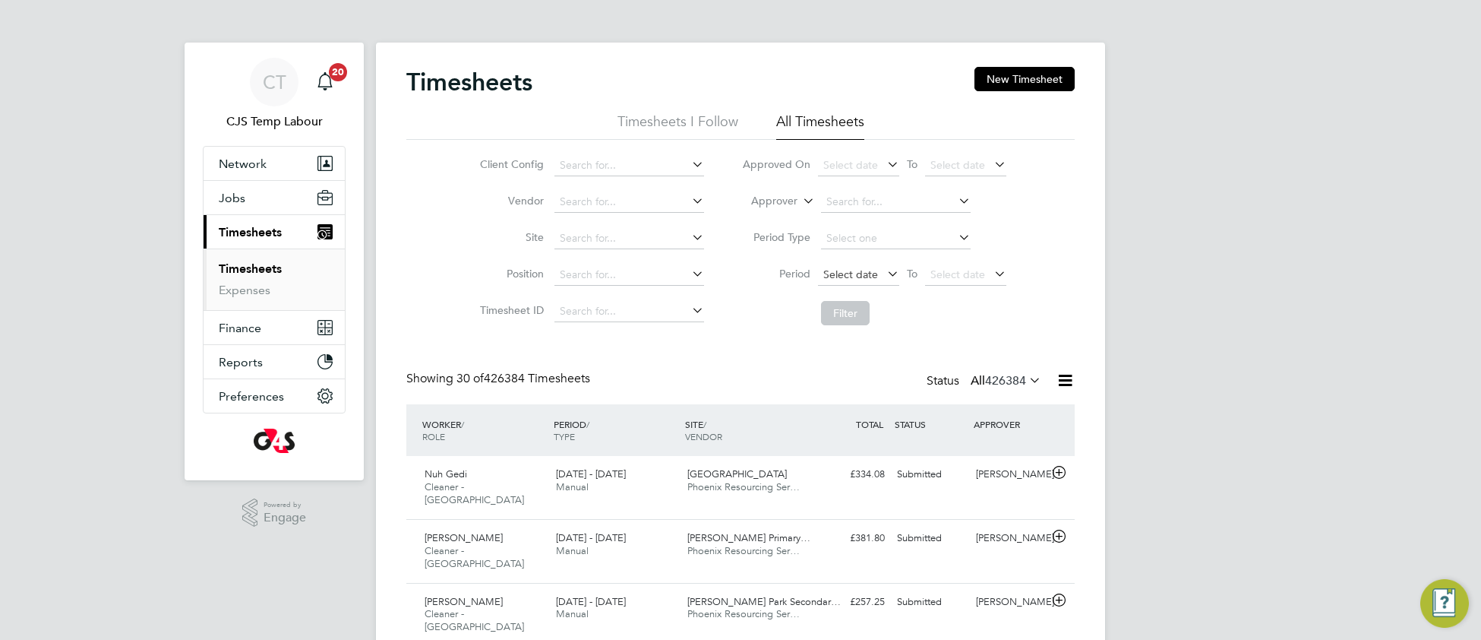
click at [834, 275] on span "Select date" at bounding box center [850, 274] width 55 height 14
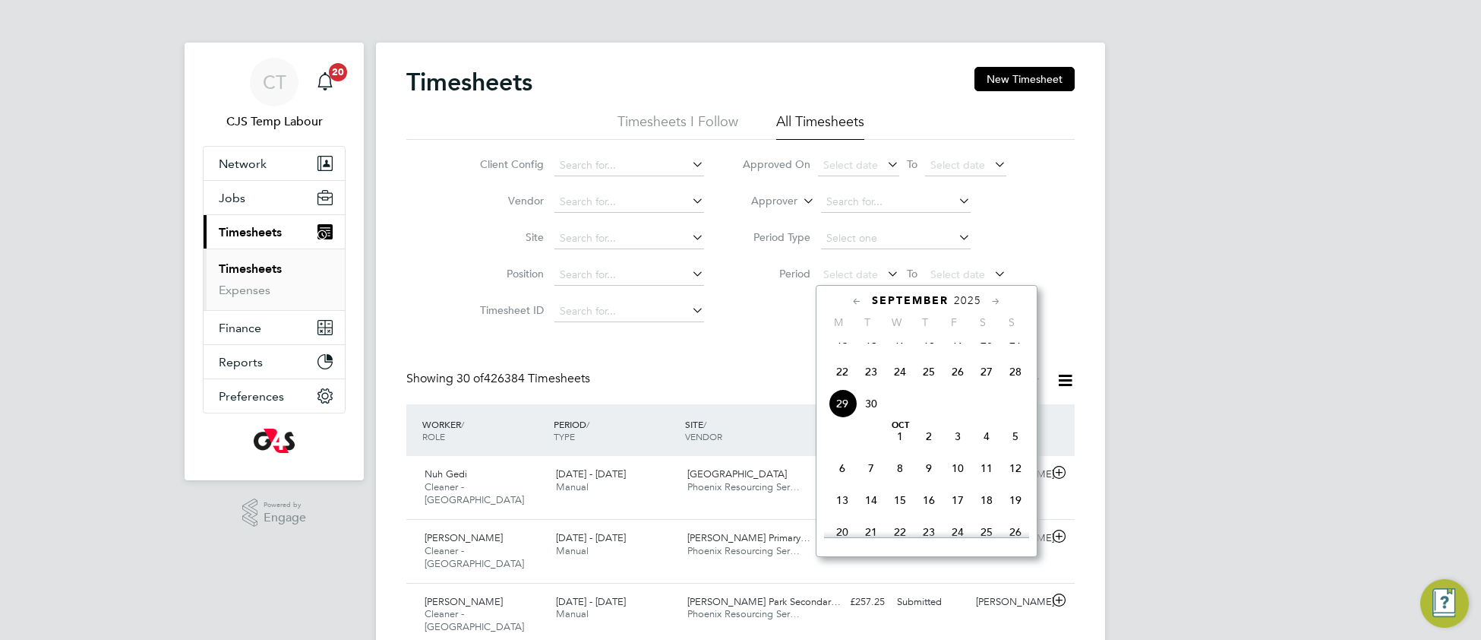
click at [840, 386] on span "22" at bounding box center [842, 371] width 29 height 29
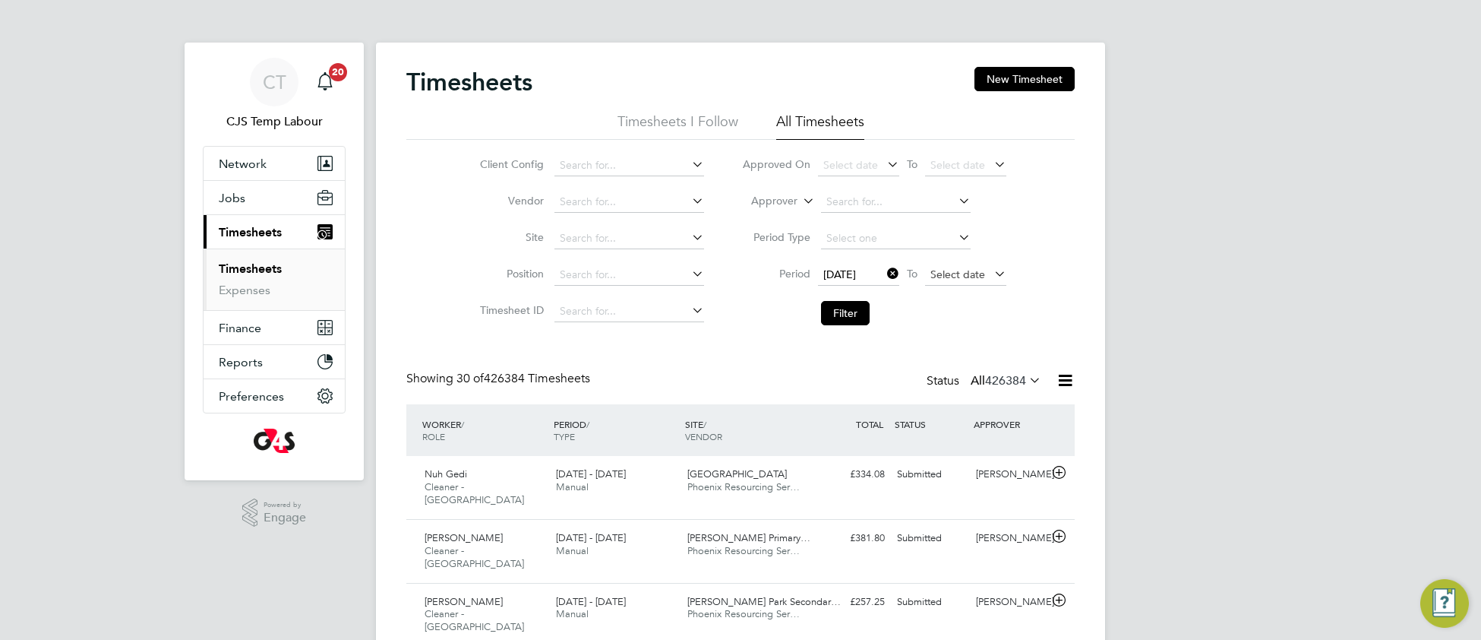
click at [957, 273] on span "Select date" at bounding box center [957, 274] width 55 height 14
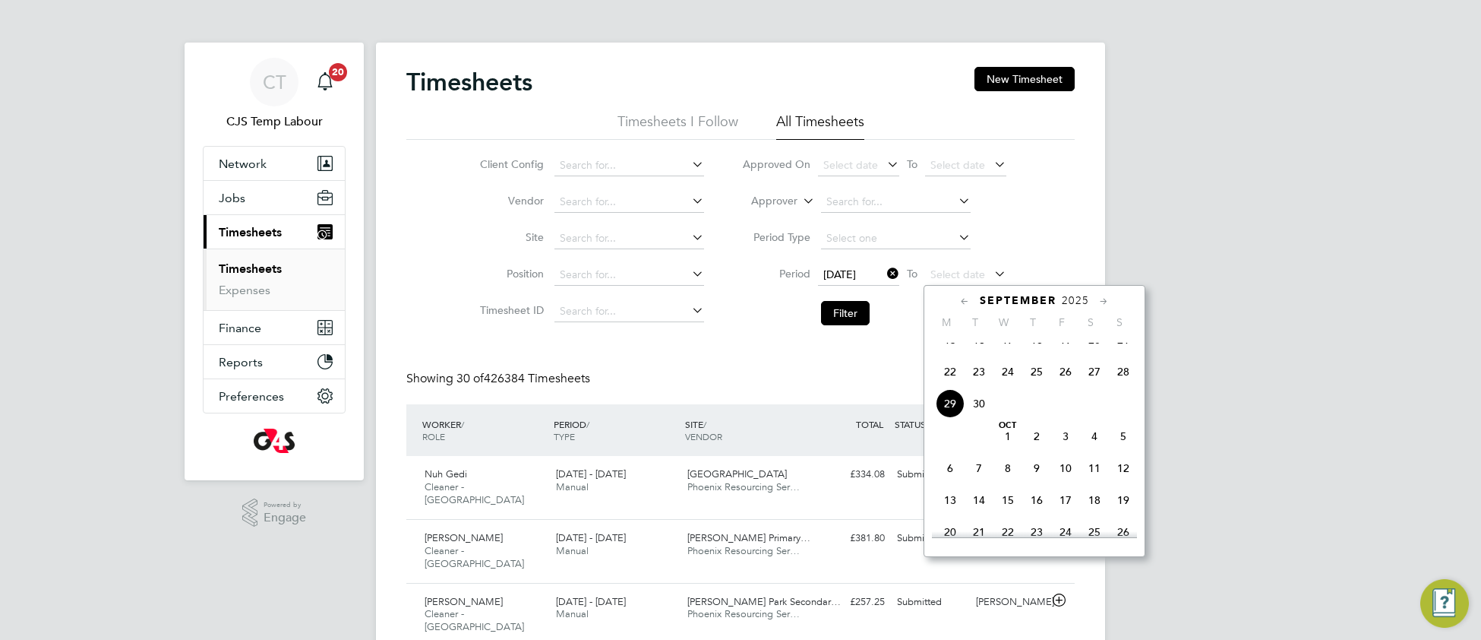
drag, startPoint x: 1126, startPoint y: 390, endPoint x: 911, endPoint y: 374, distance: 214.8
click at [1126, 386] on span "28" at bounding box center [1123, 371] width 29 height 29
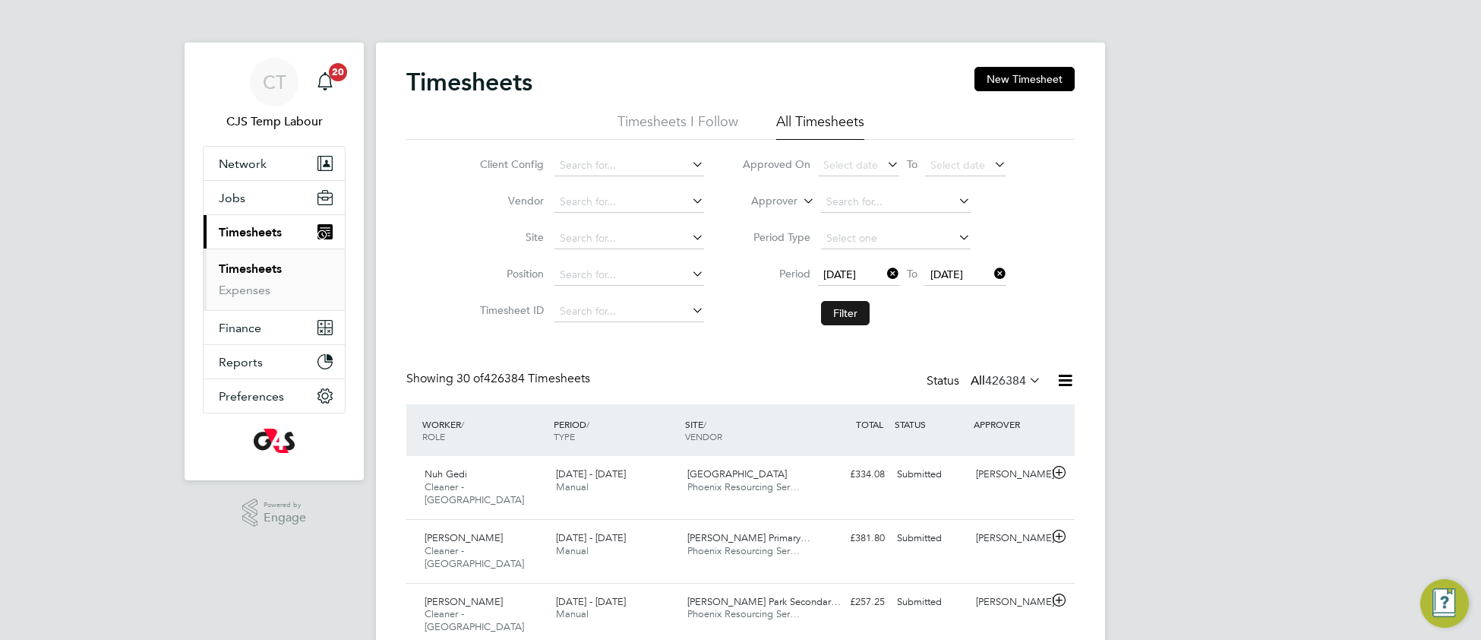
click at [839, 319] on button "Filter" at bounding box center [845, 313] width 49 height 24
click at [1066, 379] on icon at bounding box center [1065, 380] width 19 height 19
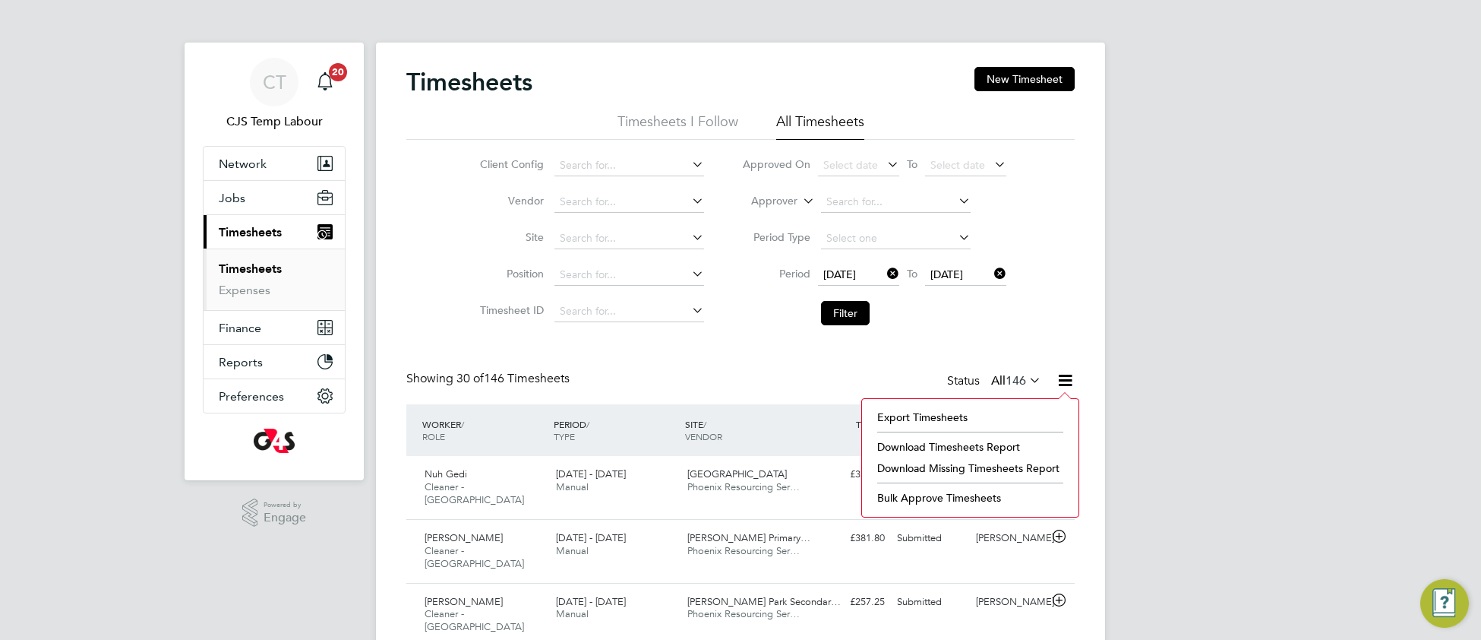
click at [936, 469] on li "Download Missing Timesheets Report" at bounding box center [970, 467] width 201 height 21
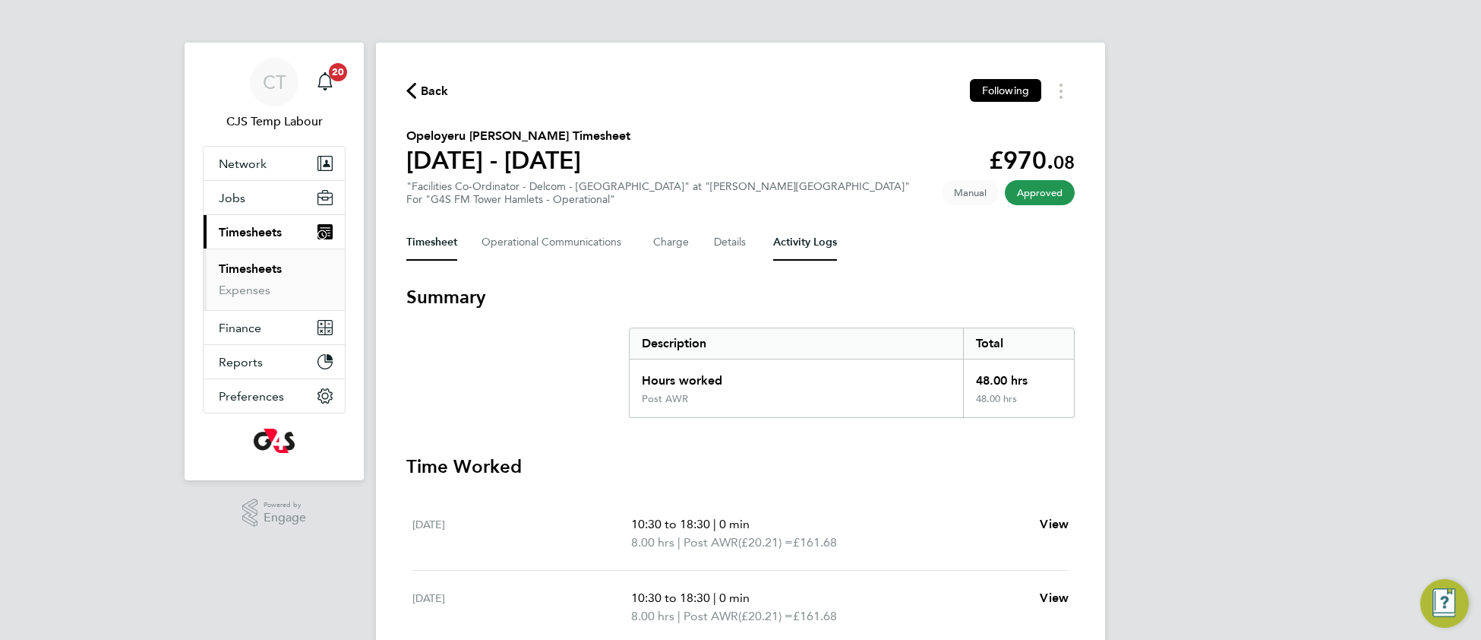
click at [797, 243] on Logs-tab "Activity Logs" at bounding box center [805, 242] width 64 height 36
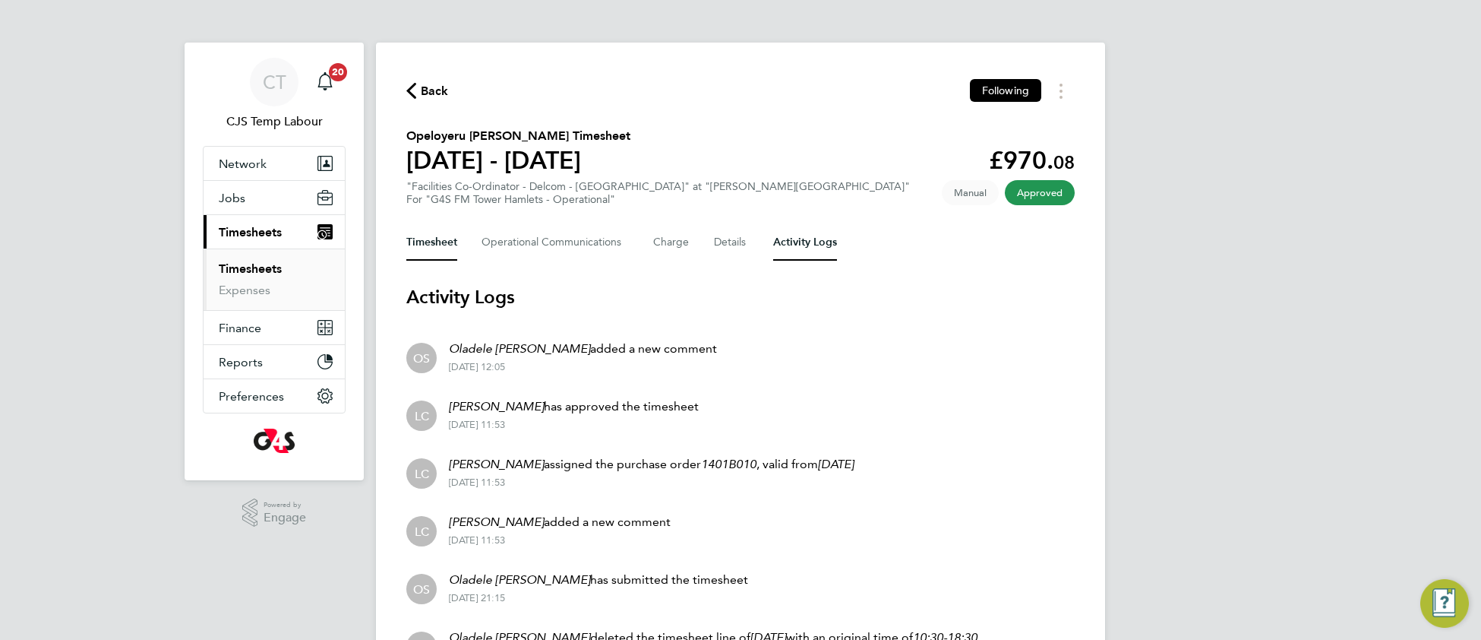
click at [430, 236] on button "Timesheet" at bounding box center [431, 242] width 51 height 36
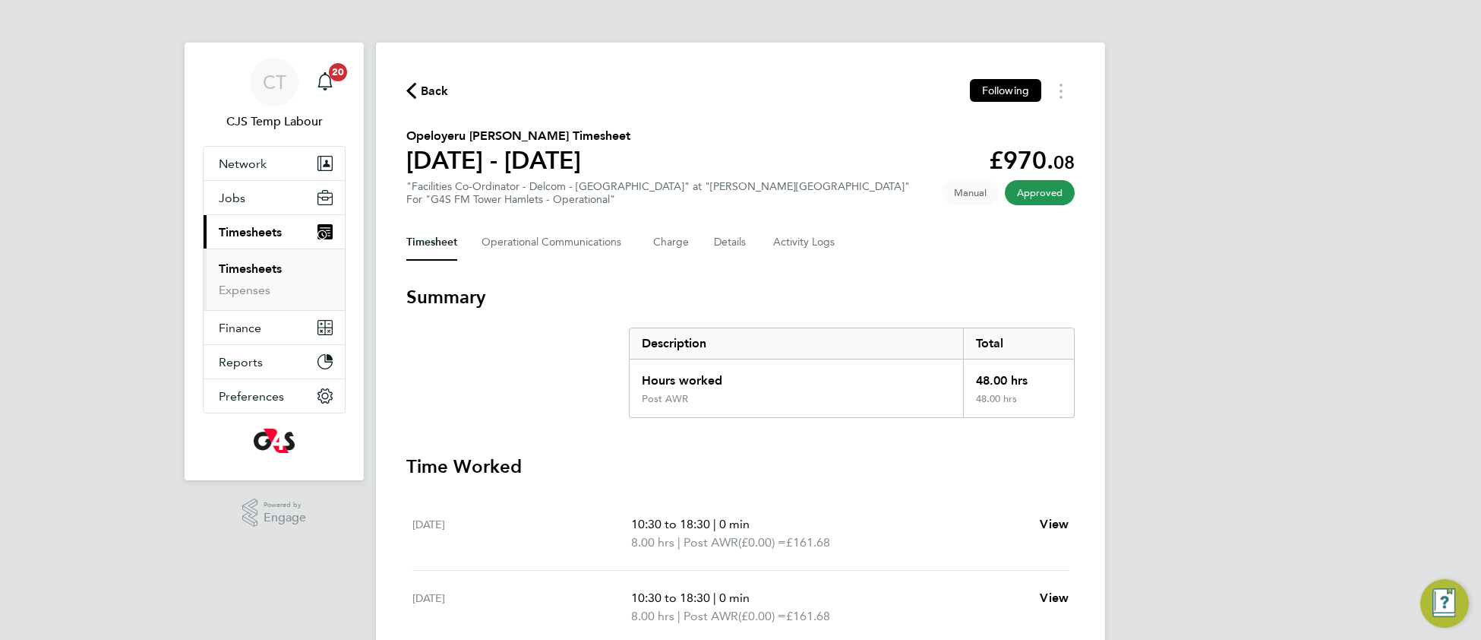
click at [249, 268] on link "Timesheets" at bounding box center [250, 268] width 63 height 14
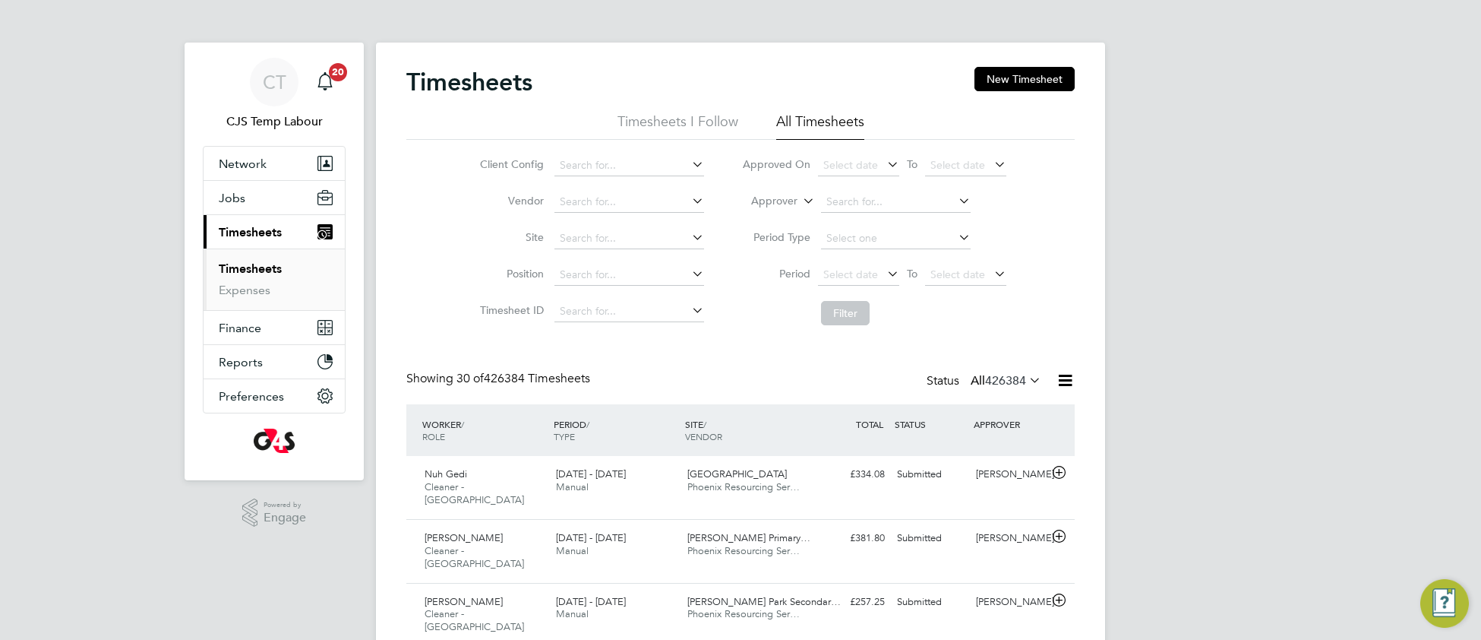
click at [1026, 384] on icon at bounding box center [1026, 379] width 0 height 21
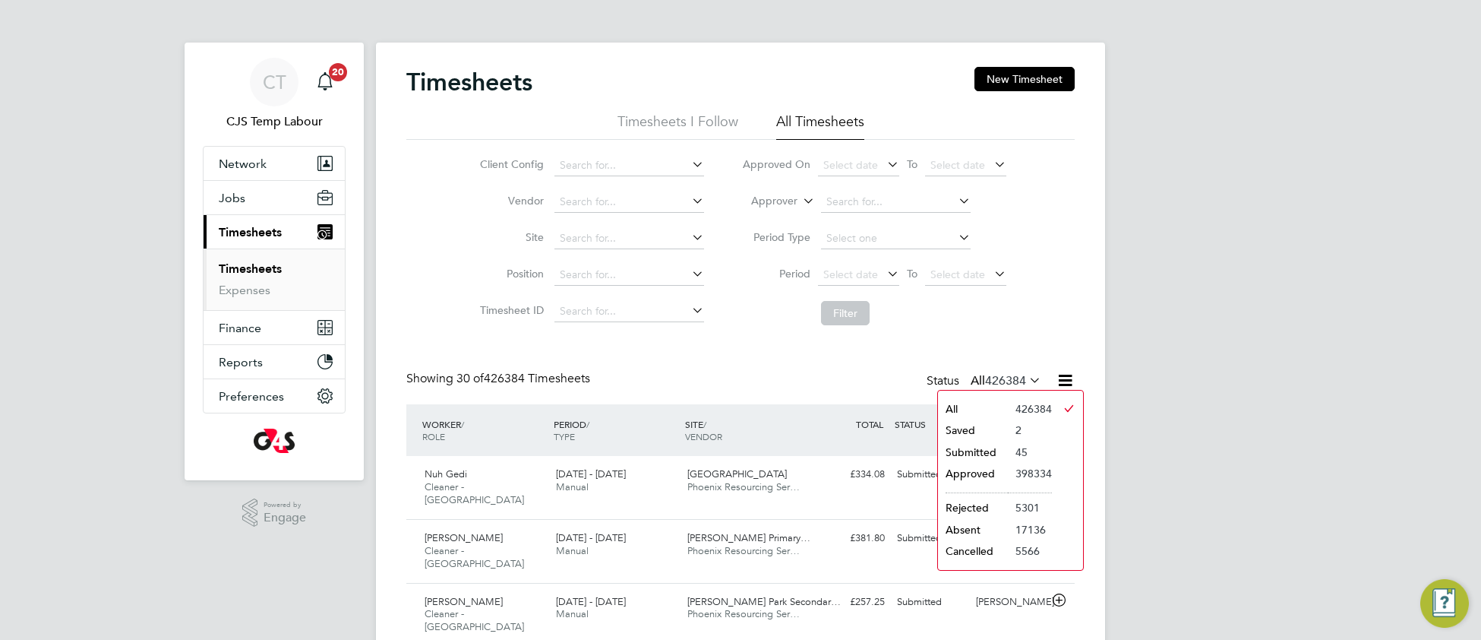
click at [987, 431] on li "Saved" at bounding box center [973, 429] width 70 height 21
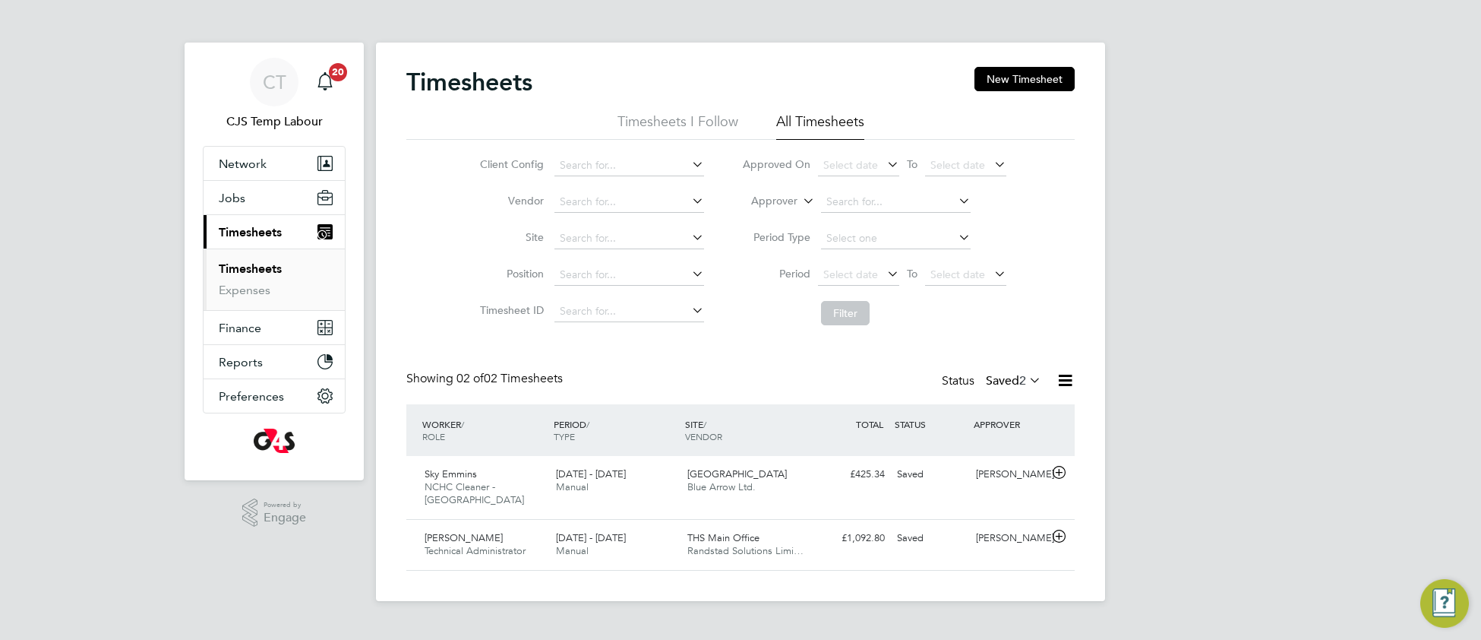
click at [1026, 384] on icon at bounding box center [1026, 379] width 0 height 21
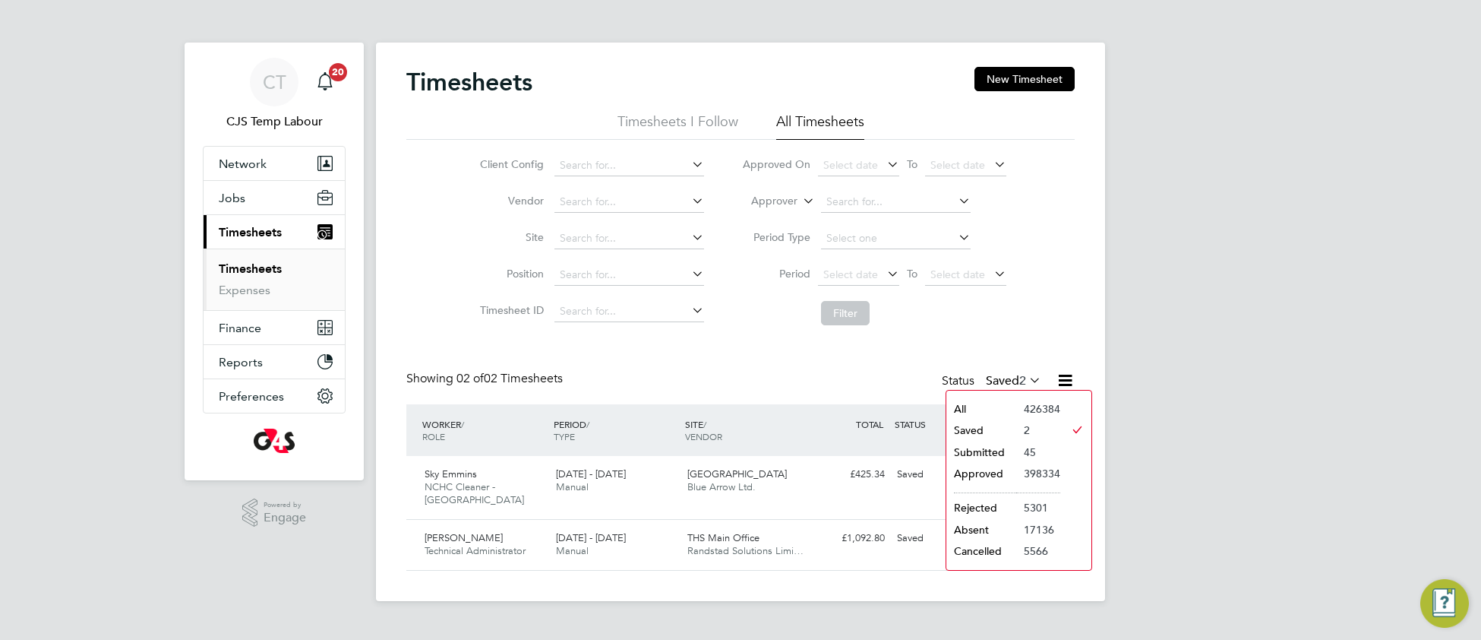
click at [987, 448] on li "Submitted" at bounding box center [981, 451] width 70 height 21
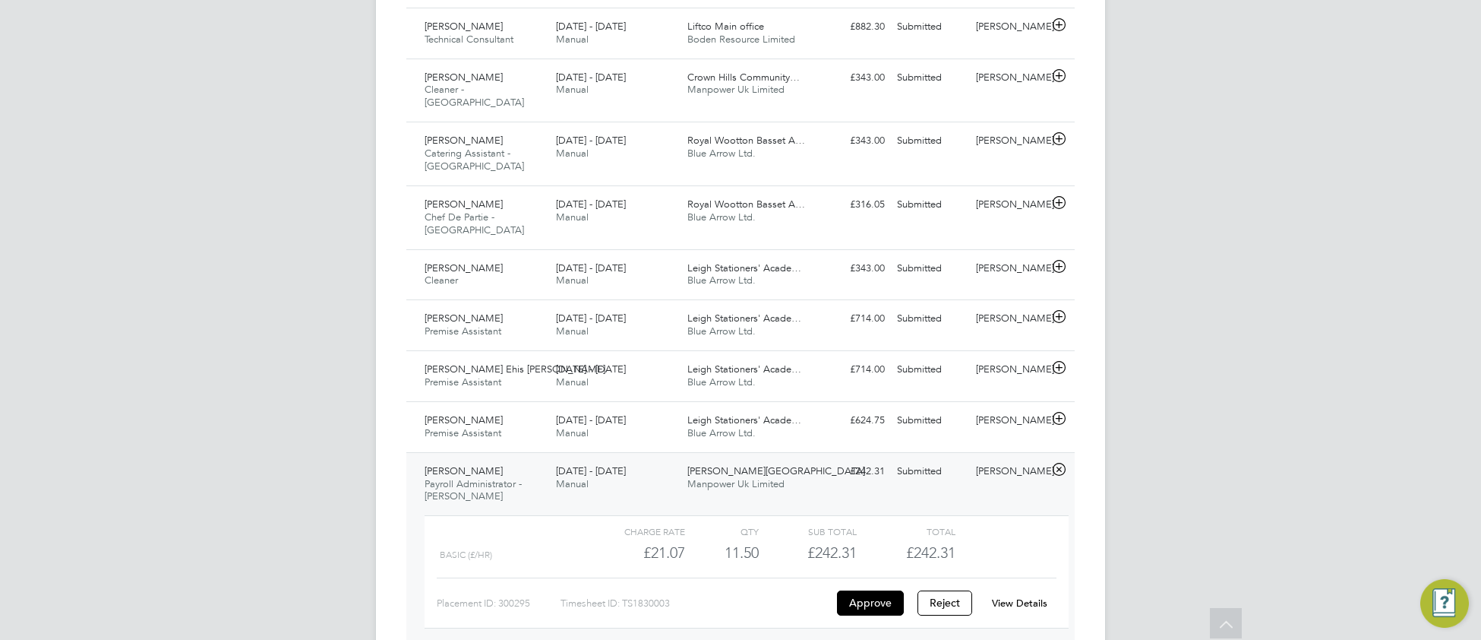
click at [1003, 596] on link "View Details" at bounding box center [1019, 602] width 55 height 13
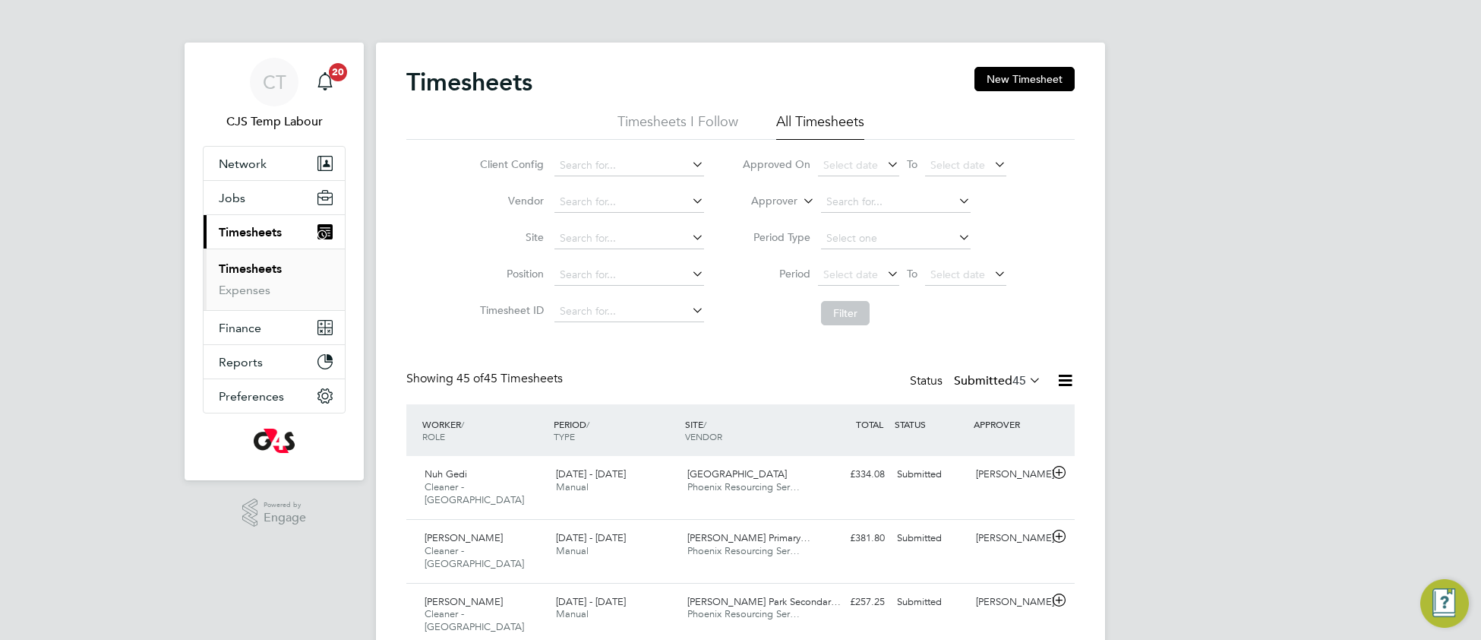
click at [1026, 374] on icon at bounding box center [1026, 379] width 0 height 21
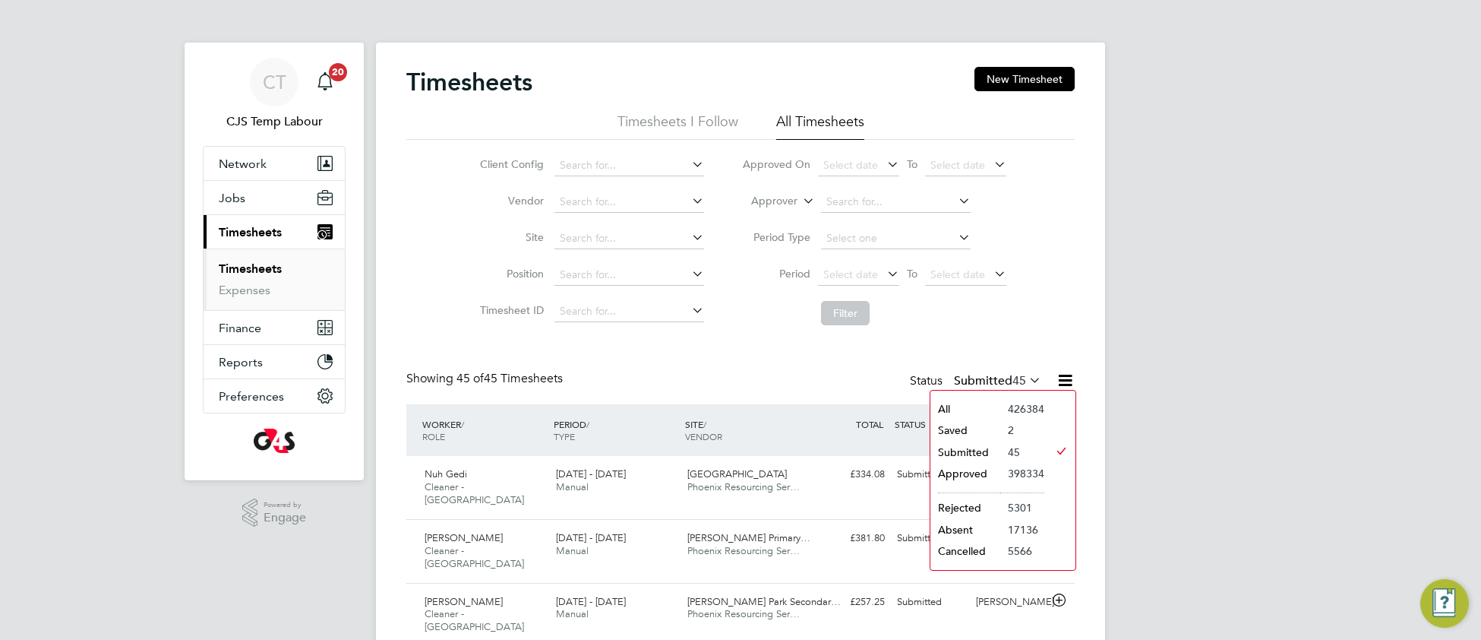
click at [956, 407] on li "All" at bounding box center [965, 408] width 70 height 21
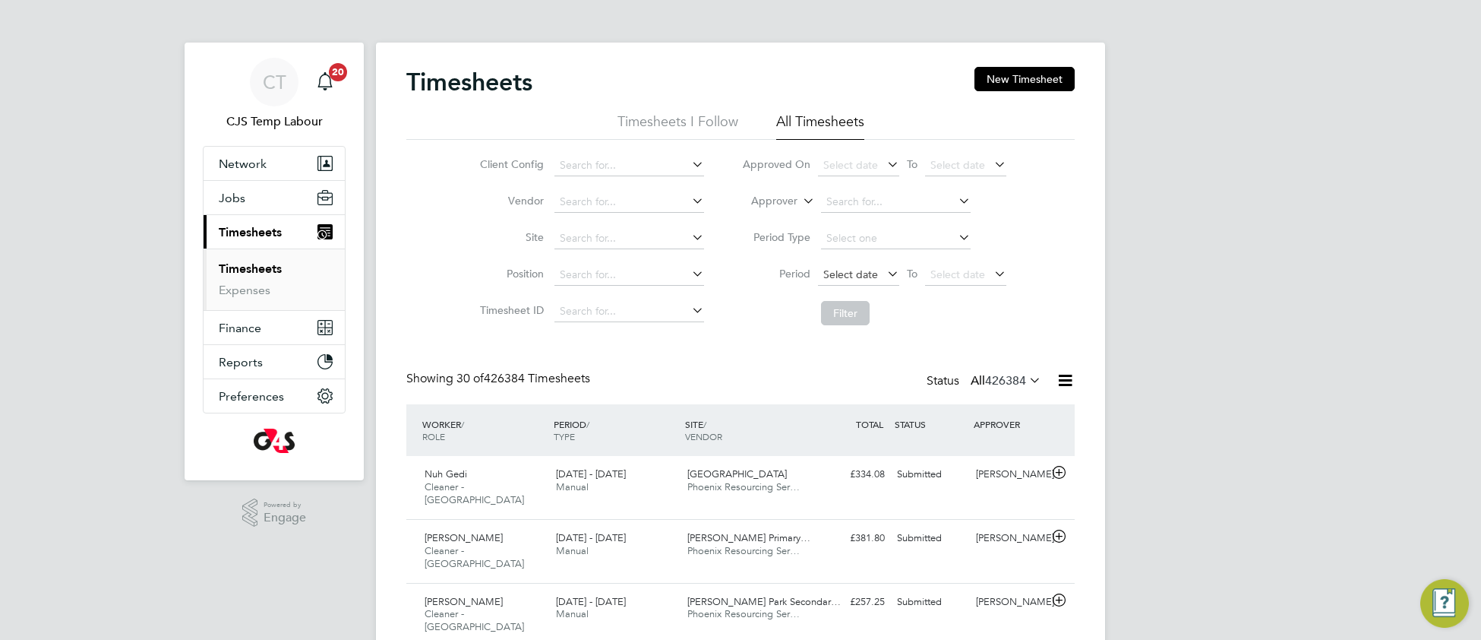
click at [826, 269] on span "Select date" at bounding box center [850, 274] width 55 height 14
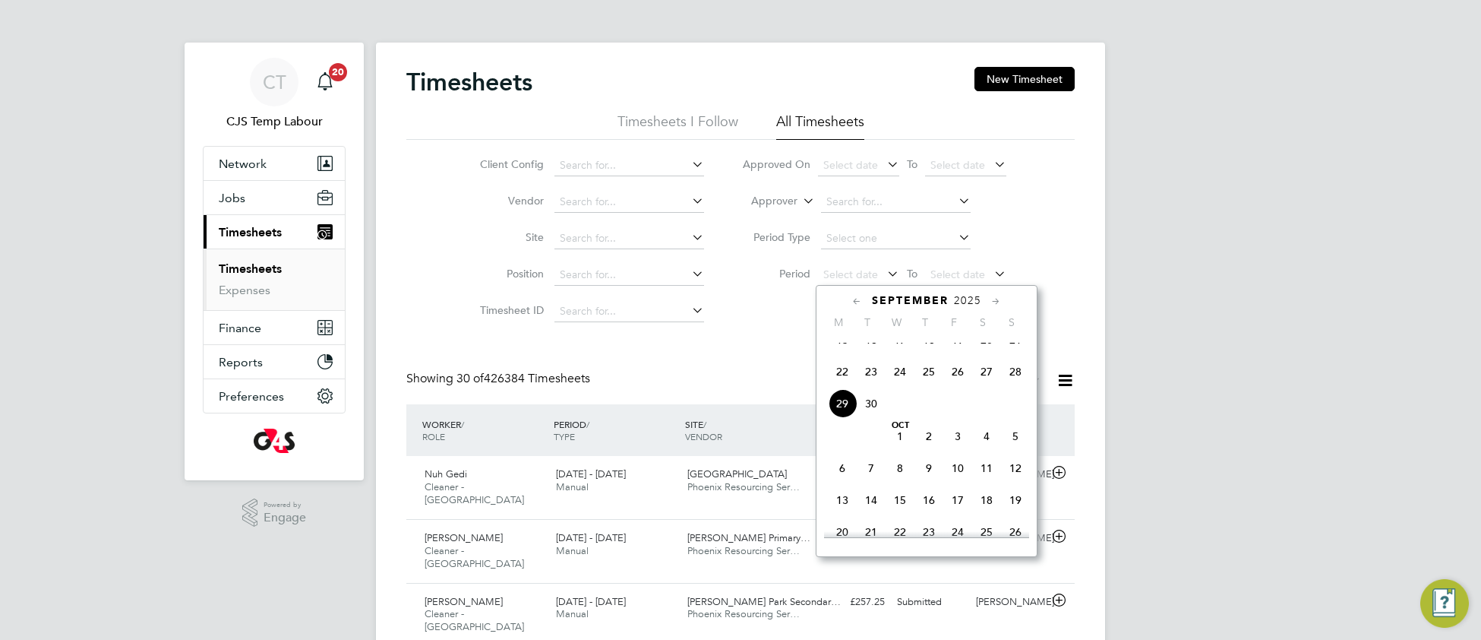
click at [839, 384] on span "22" at bounding box center [842, 371] width 29 height 29
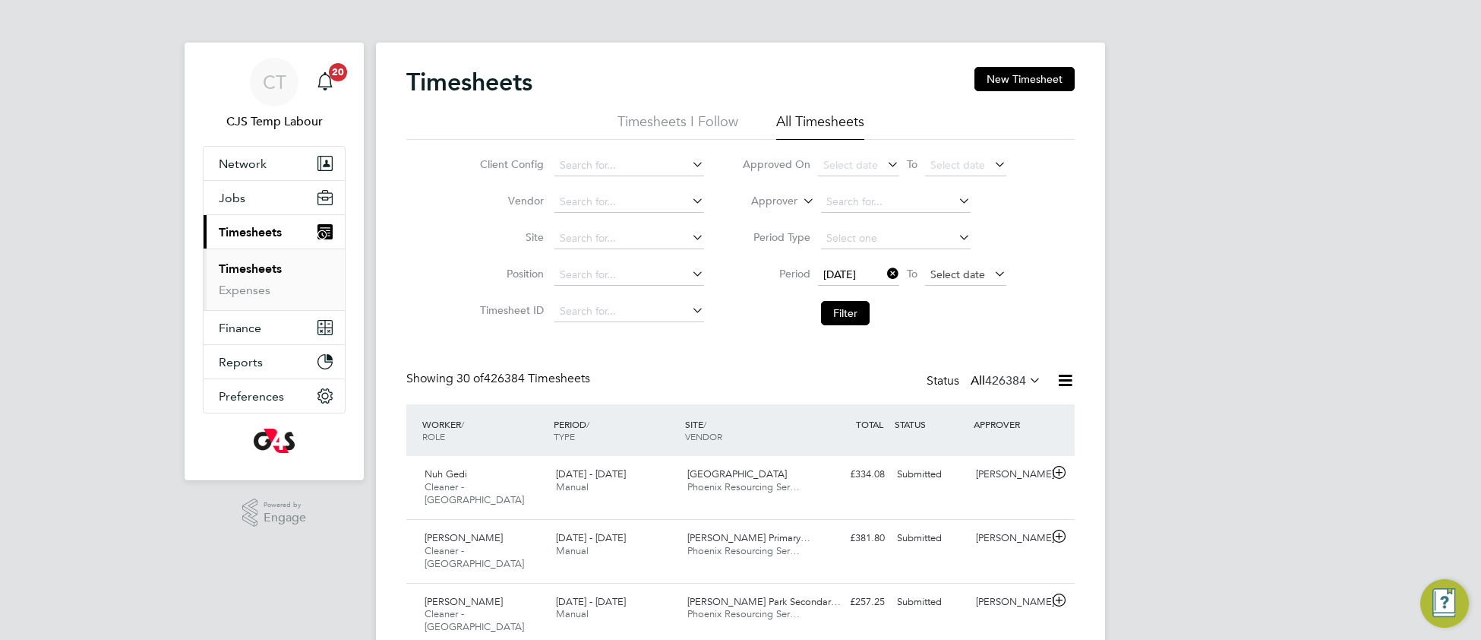
drag, startPoint x: 944, startPoint y: 269, endPoint x: 953, endPoint y: 273, distance: 10.2
click at [946, 267] on span "Select date" at bounding box center [957, 274] width 55 height 14
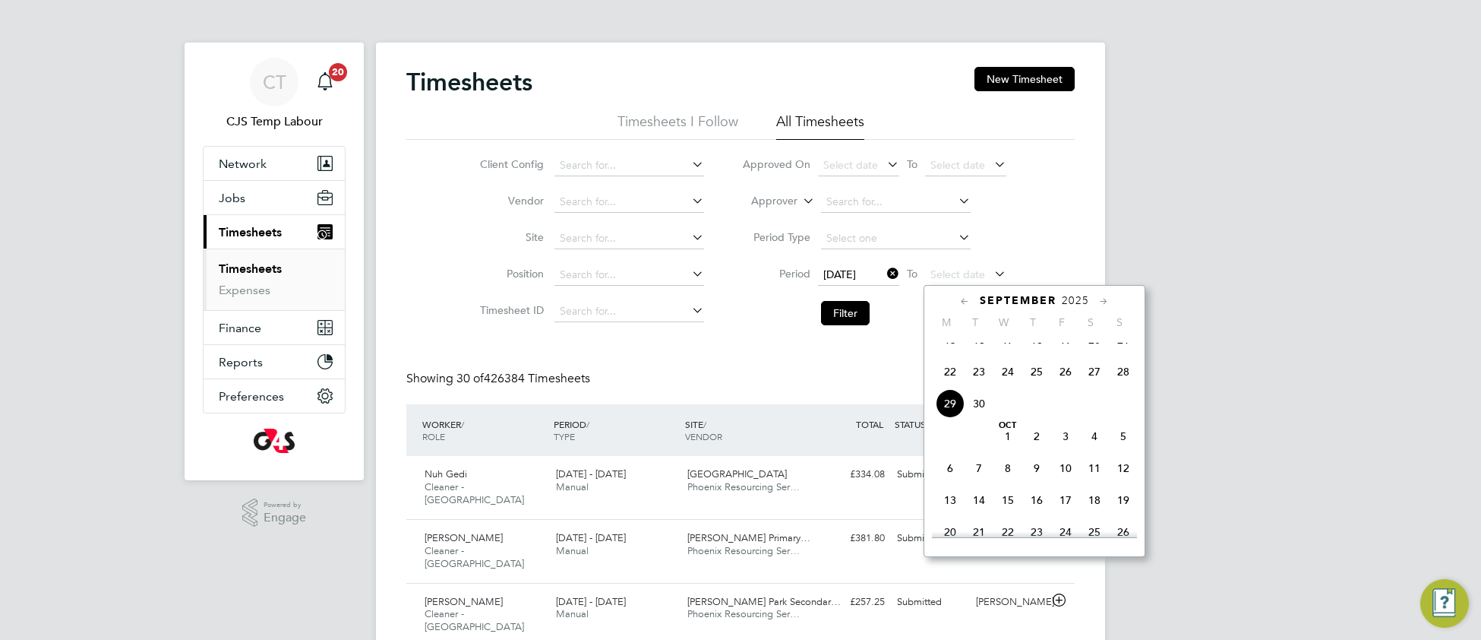
drag, startPoint x: 1128, startPoint y: 387, endPoint x: 1115, endPoint y: 387, distance: 12.9
click at [1123, 386] on span "28" at bounding box center [1123, 371] width 29 height 29
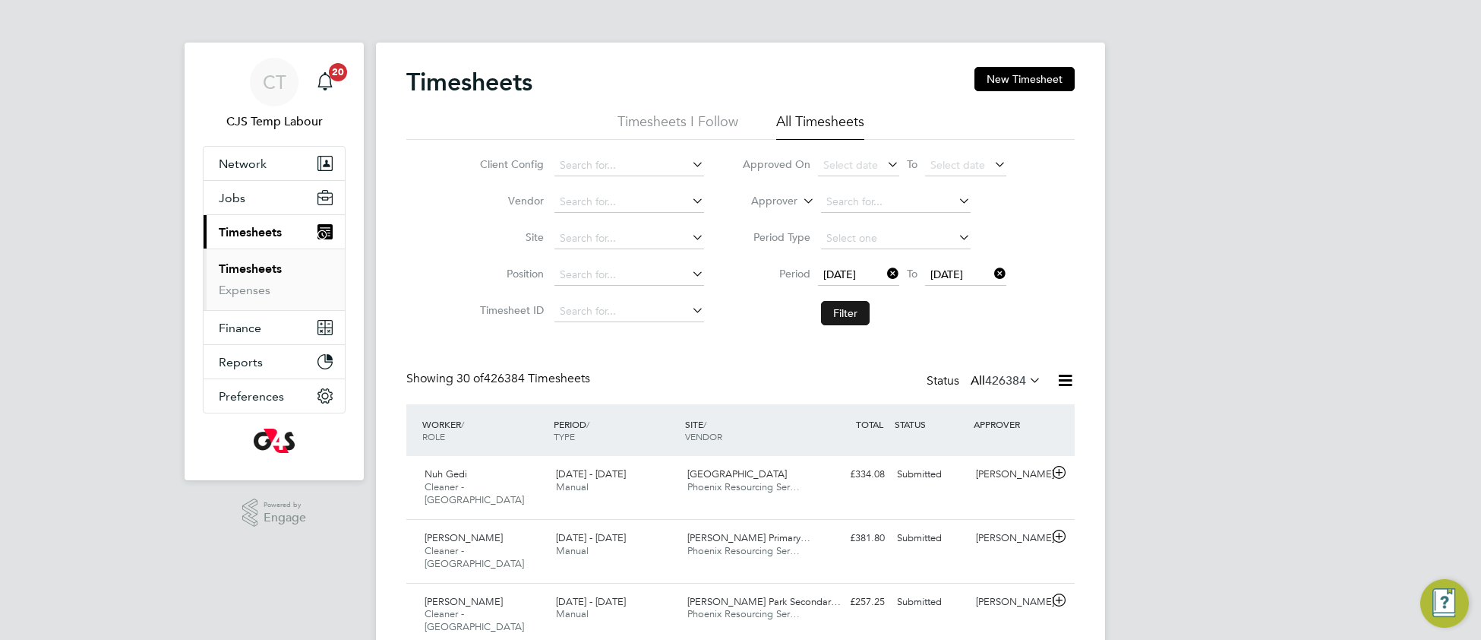
click at [842, 316] on button "Filter" at bounding box center [845, 313] width 49 height 24
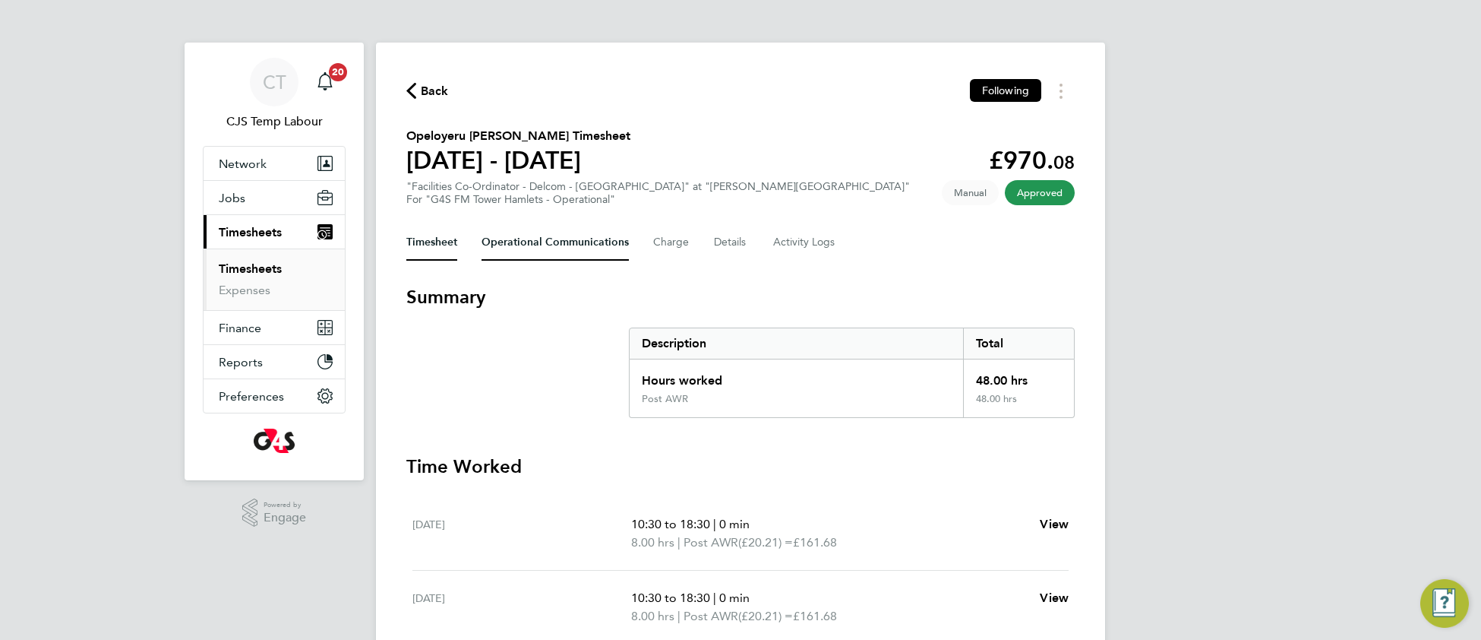
click at [509, 248] on Communications-tab "Operational Communications" at bounding box center [555, 242] width 147 height 36
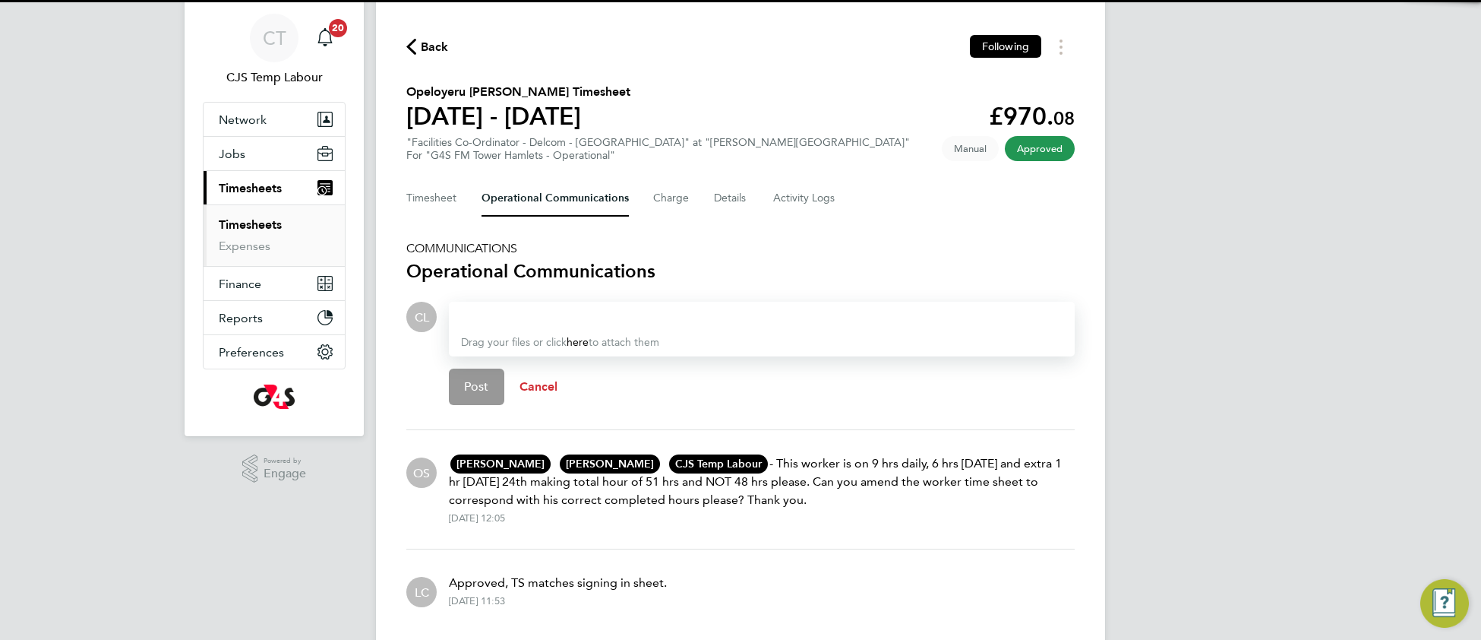
scroll to position [74, 0]
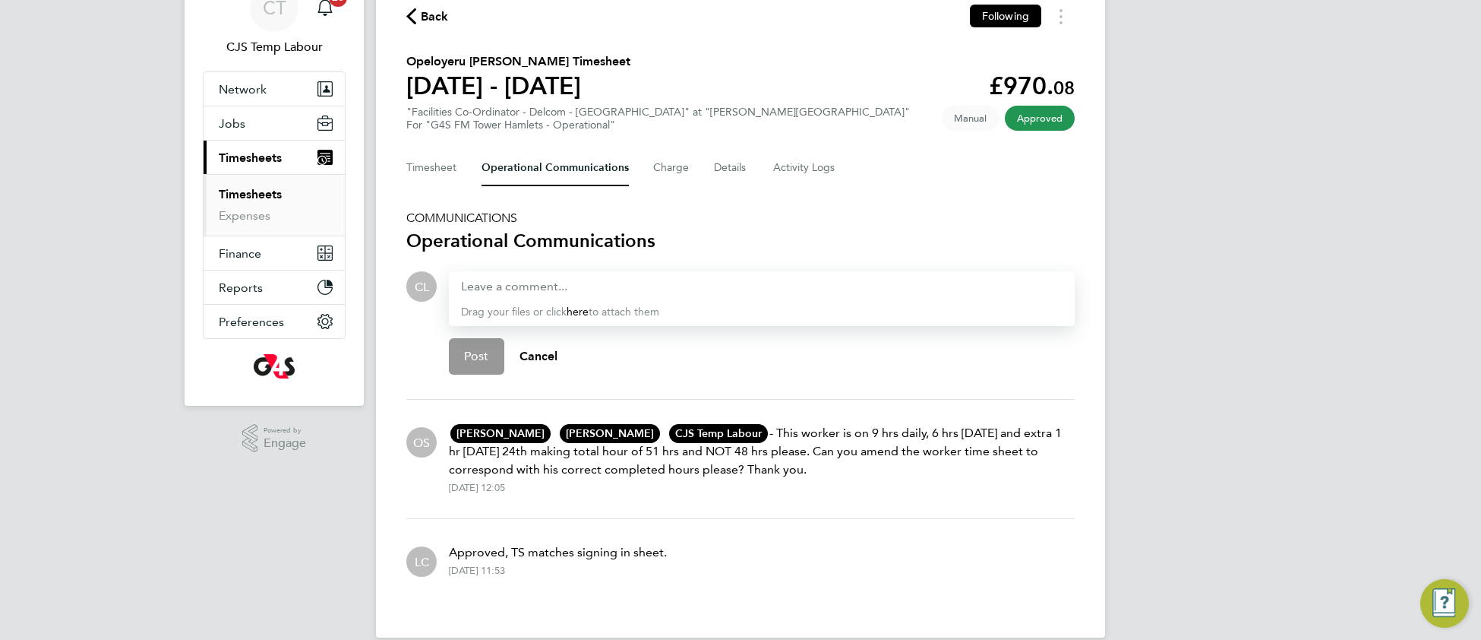
drag, startPoint x: 251, startPoint y: 198, endPoint x: 261, endPoint y: 200, distance: 9.2
click at [255, 199] on link "Timesheets" at bounding box center [250, 194] width 63 height 14
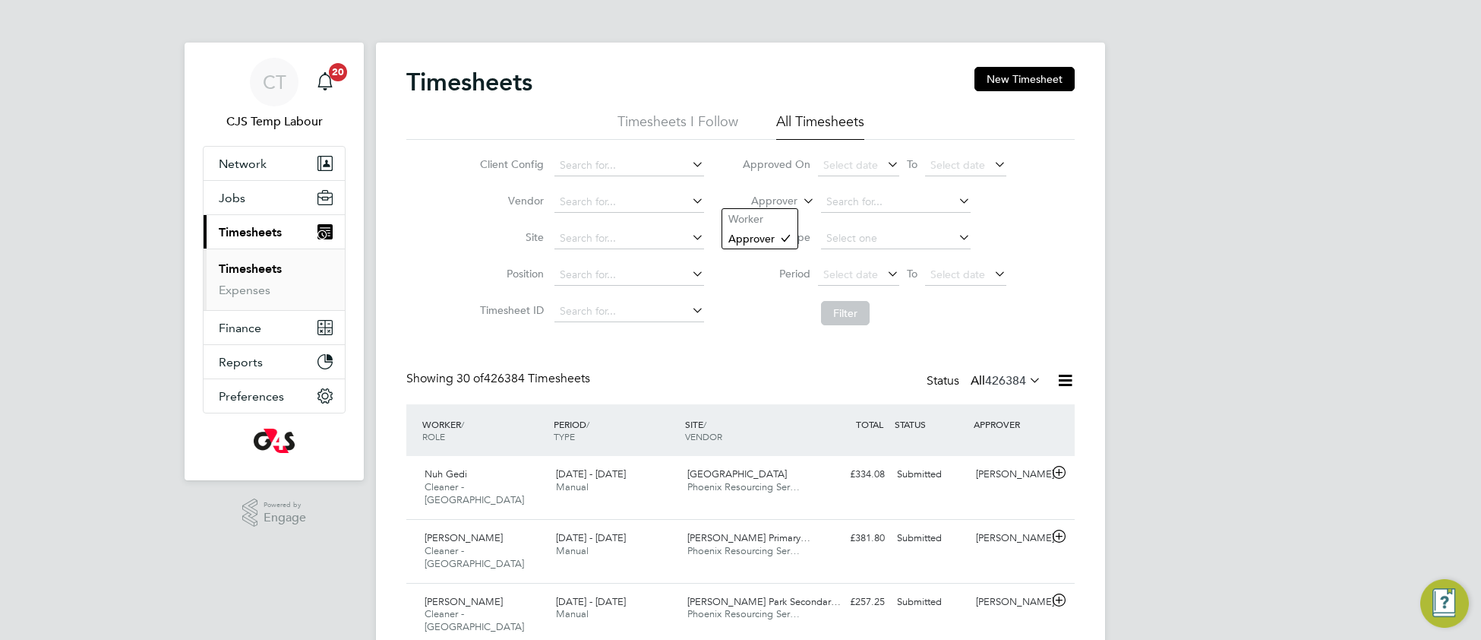
drag, startPoint x: 804, startPoint y: 201, endPoint x: 798, endPoint y: 214, distance: 15.0
click at [800, 204] on icon at bounding box center [800, 197] width 0 height 14
click at [777, 219] on li "Worker" at bounding box center [759, 219] width 75 height 20
click at [858, 197] on input at bounding box center [896, 201] width 150 height 21
click at [899, 327] on li "[DEMOGRAPHIC_DATA] in [GEOGRAPHIC_DATA]" at bounding box center [947, 326] width 254 height 21
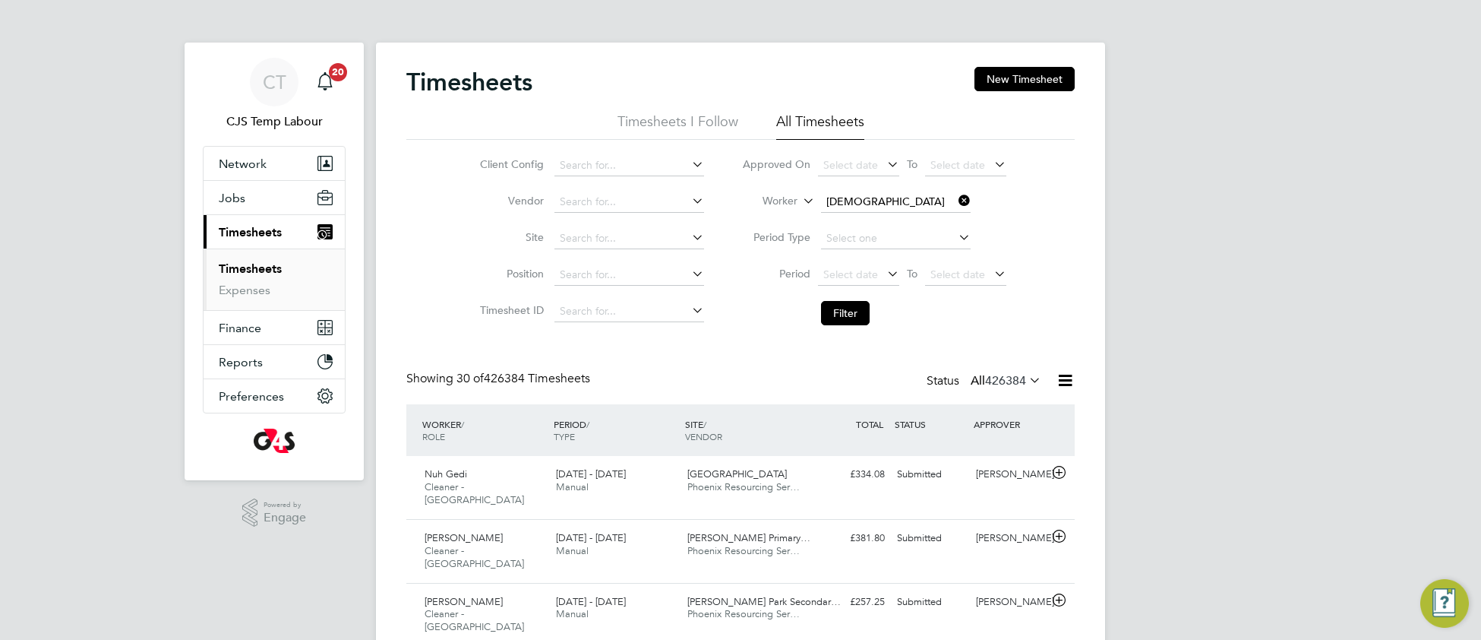
type input "[PERSON_NAME]"
click at [848, 310] on button "Filter" at bounding box center [845, 313] width 49 height 24
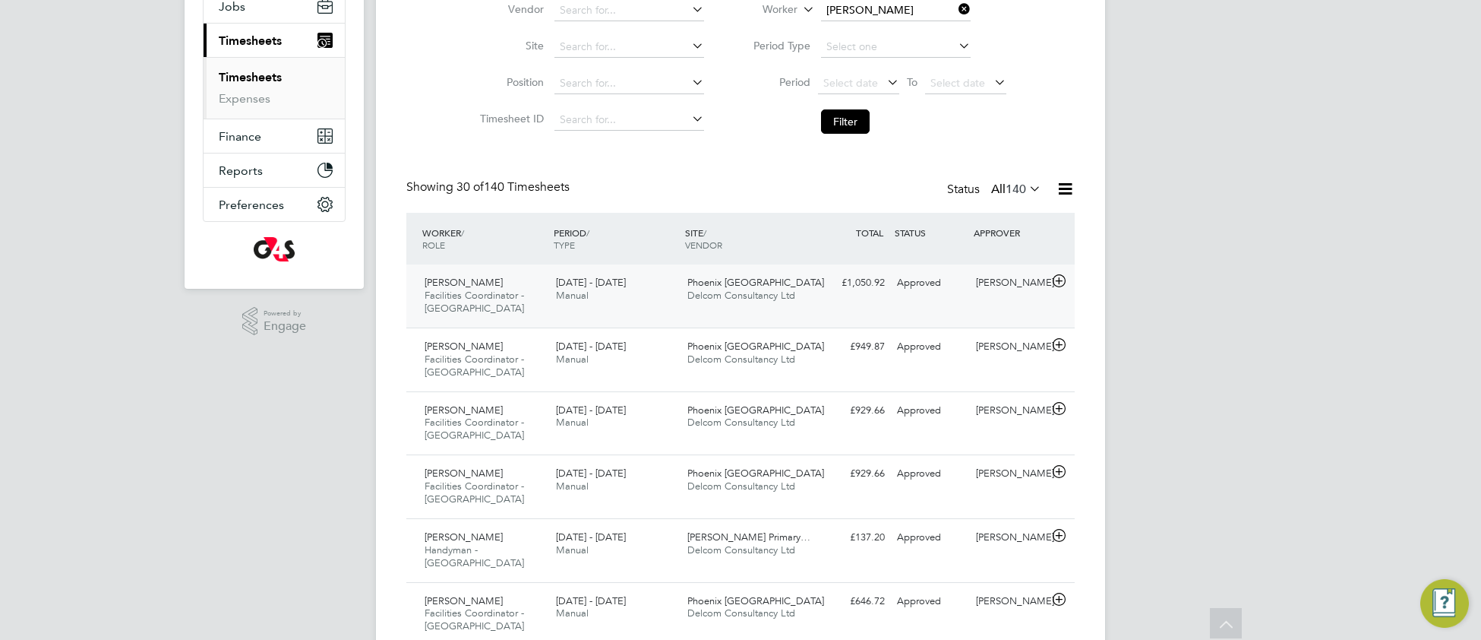
click at [756, 306] on div "Phoenix Upper South Delcom Consultancy Ltd" at bounding box center [746, 289] width 131 height 38
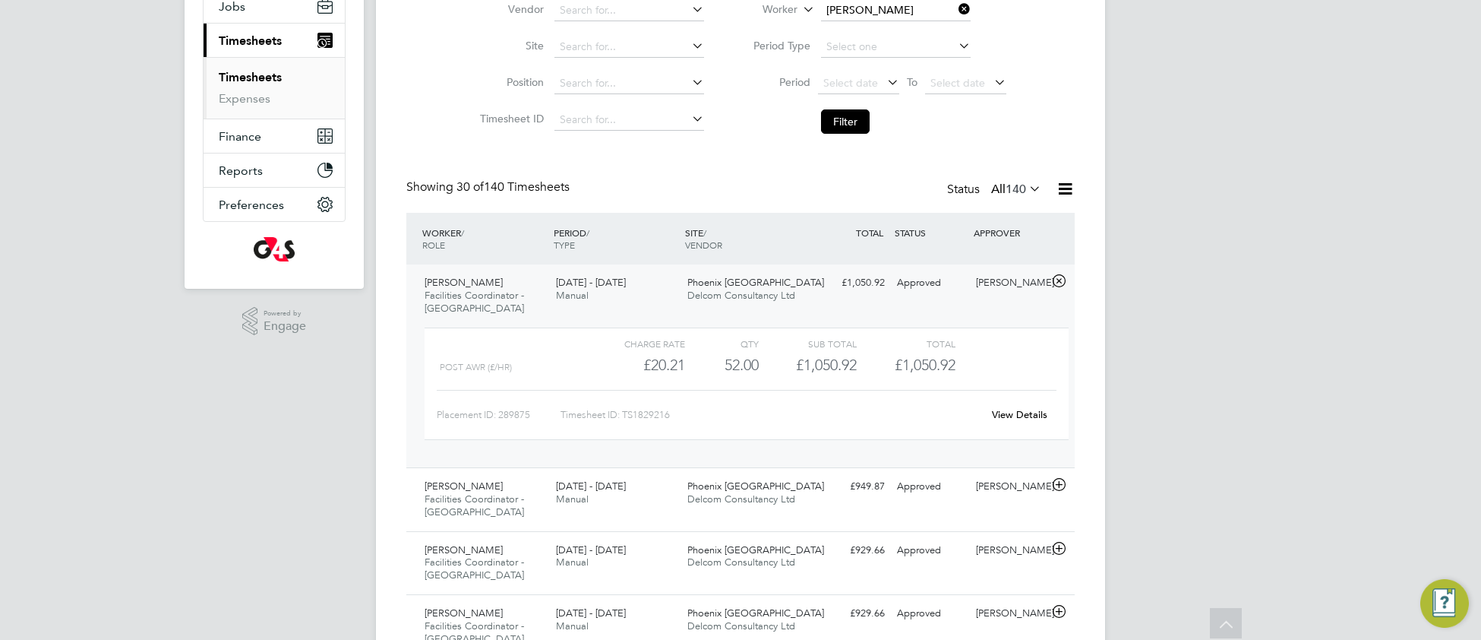
click at [1022, 417] on link "View Details" at bounding box center [1019, 414] width 55 height 13
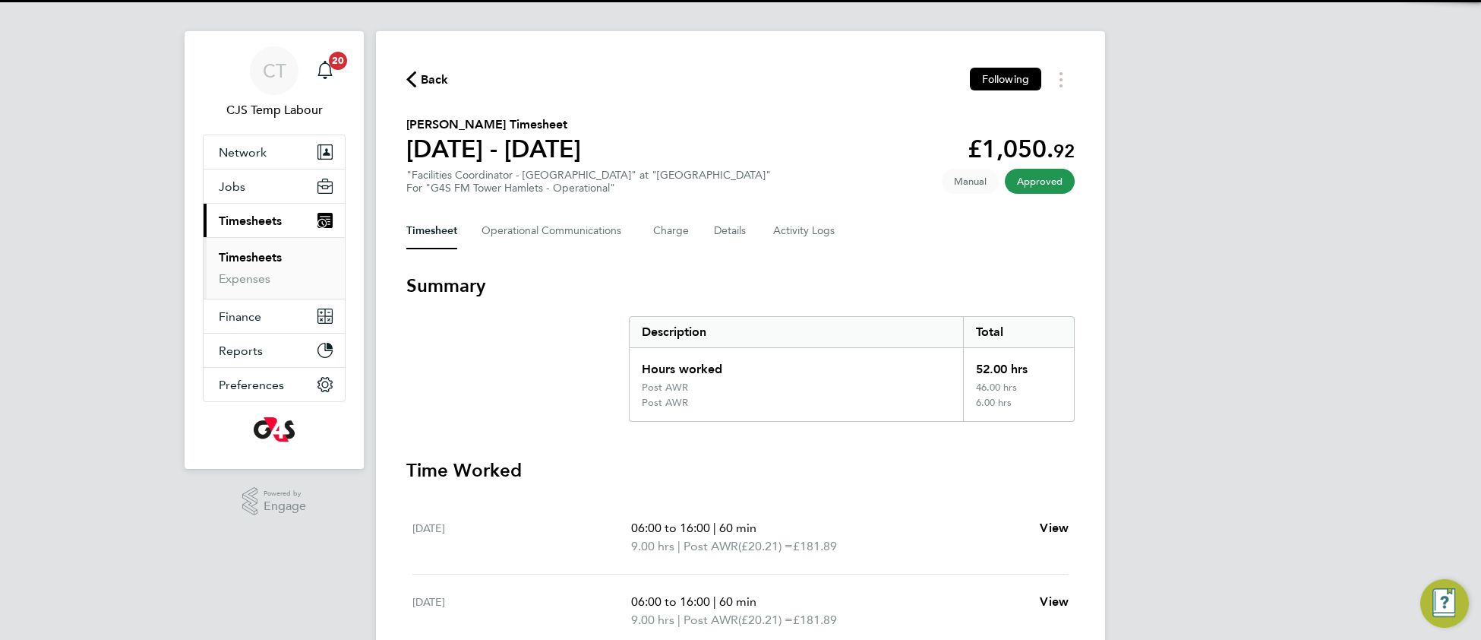
scroll to position [87, 0]
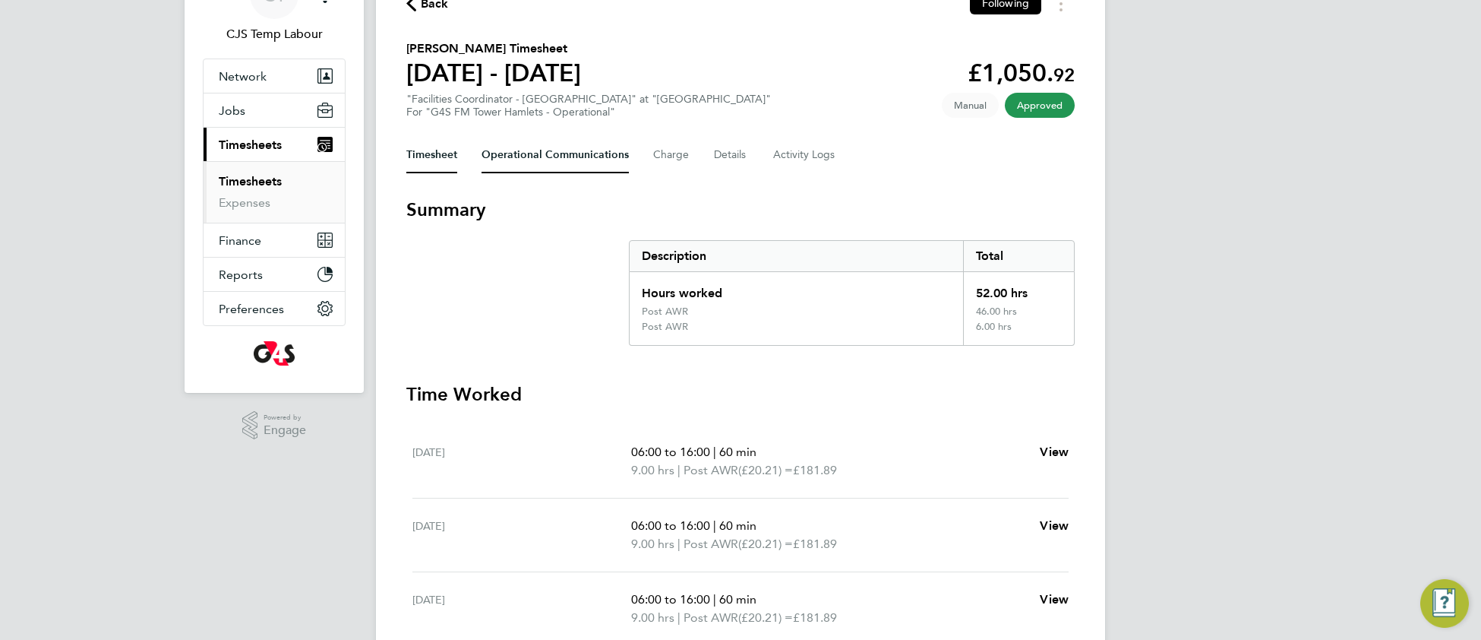
click at [571, 159] on Communications-tab "Operational Communications" at bounding box center [555, 155] width 147 height 36
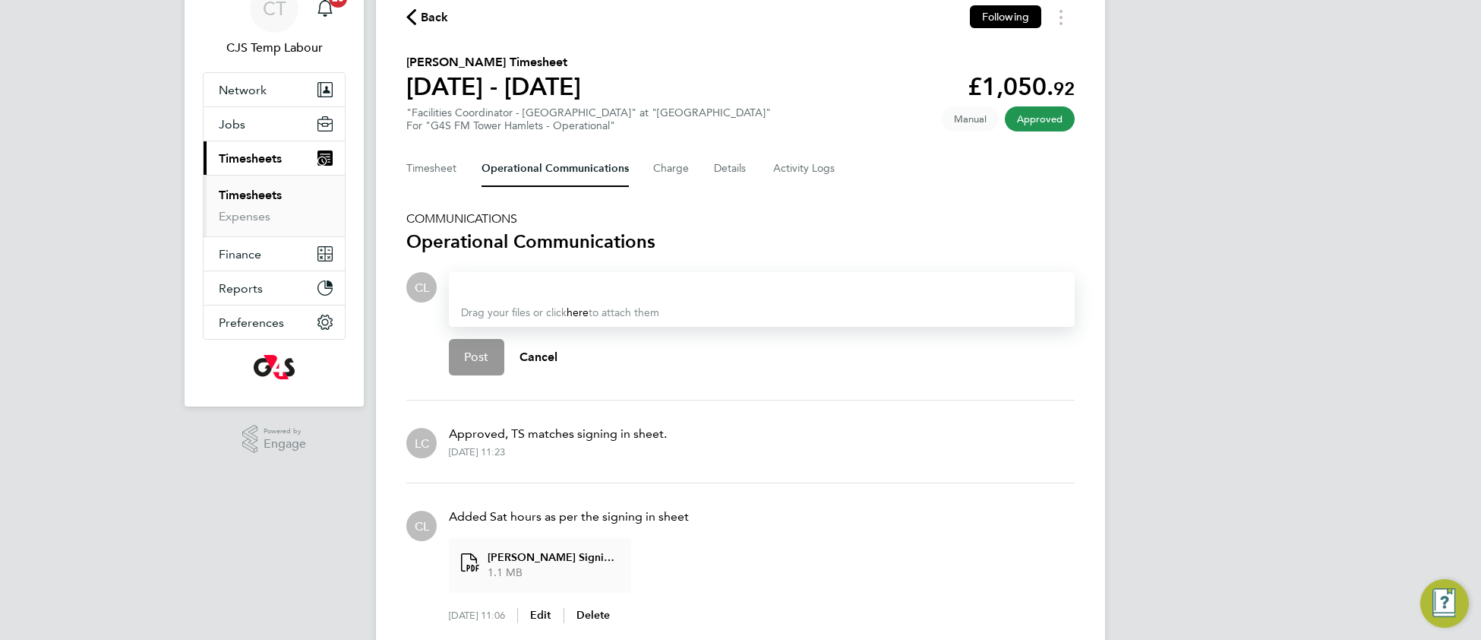
scroll to position [66, 0]
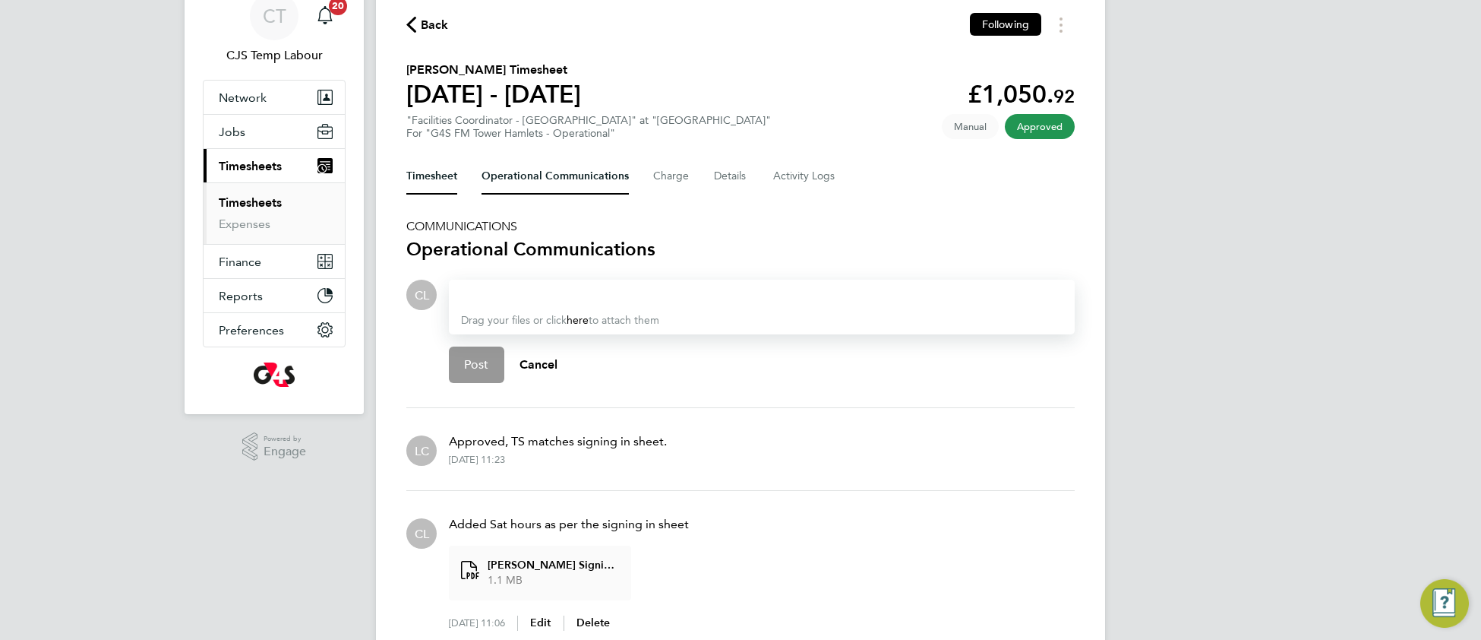
drag, startPoint x: 428, startPoint y: 171, endPoint x: 443, endPoint y: 182, distance: 18.4
click at [429, 171] on button "Timesheet" at bounding box center [431, 176] width 51 height 36
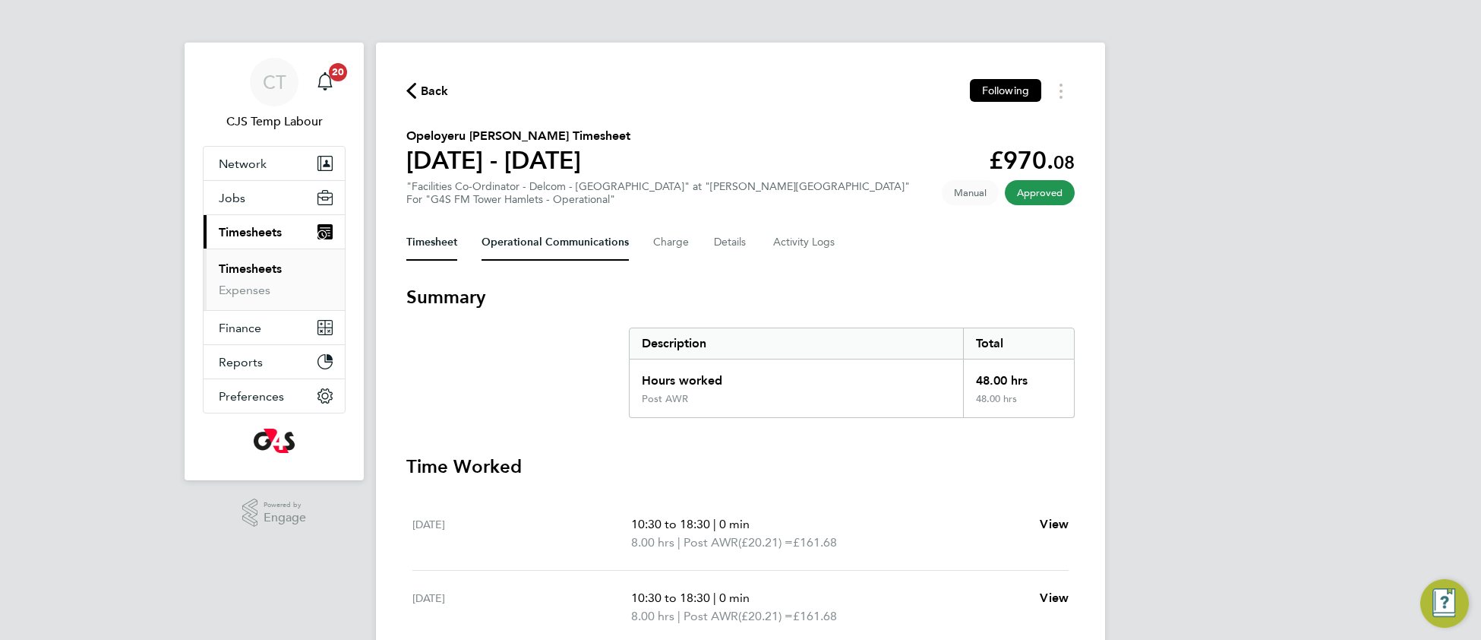
click at [522, 248] on Communications-tab "Operational Communications" at bounding box center [555, 242] width 147 height 36
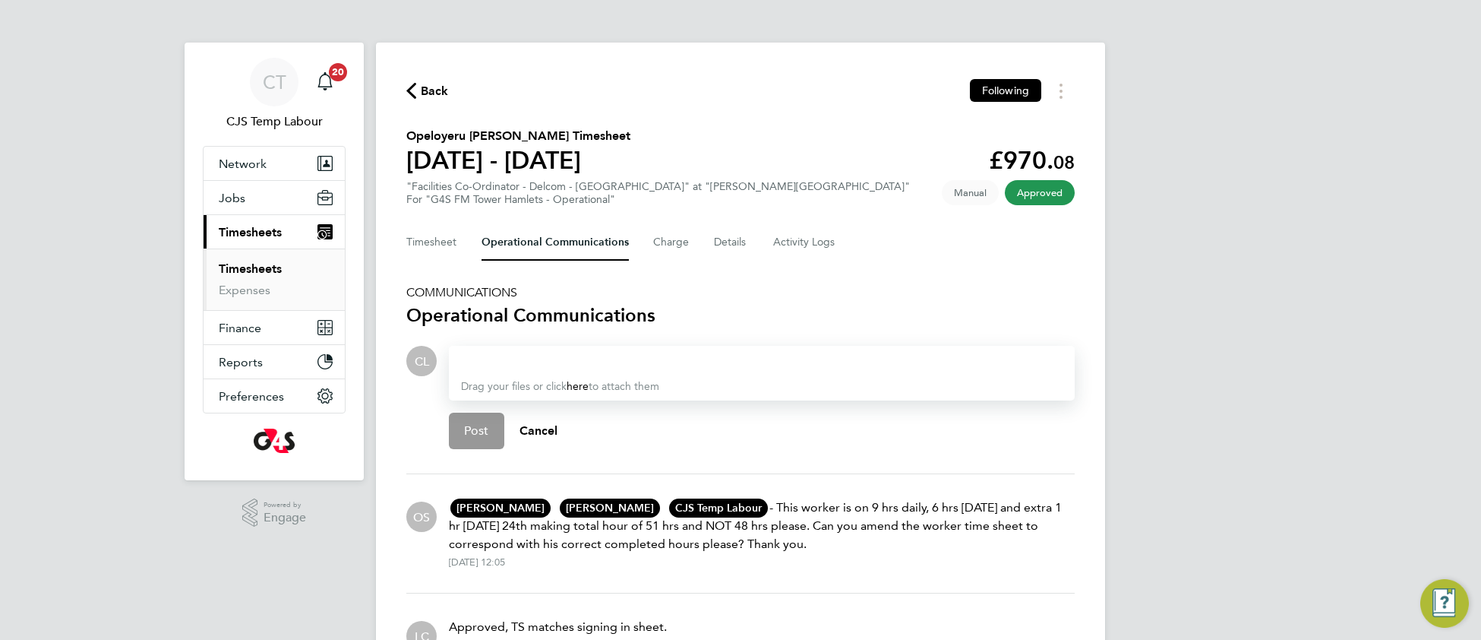
click at [487, 355] on div at bounding box center [762, 361] width 602 height 18
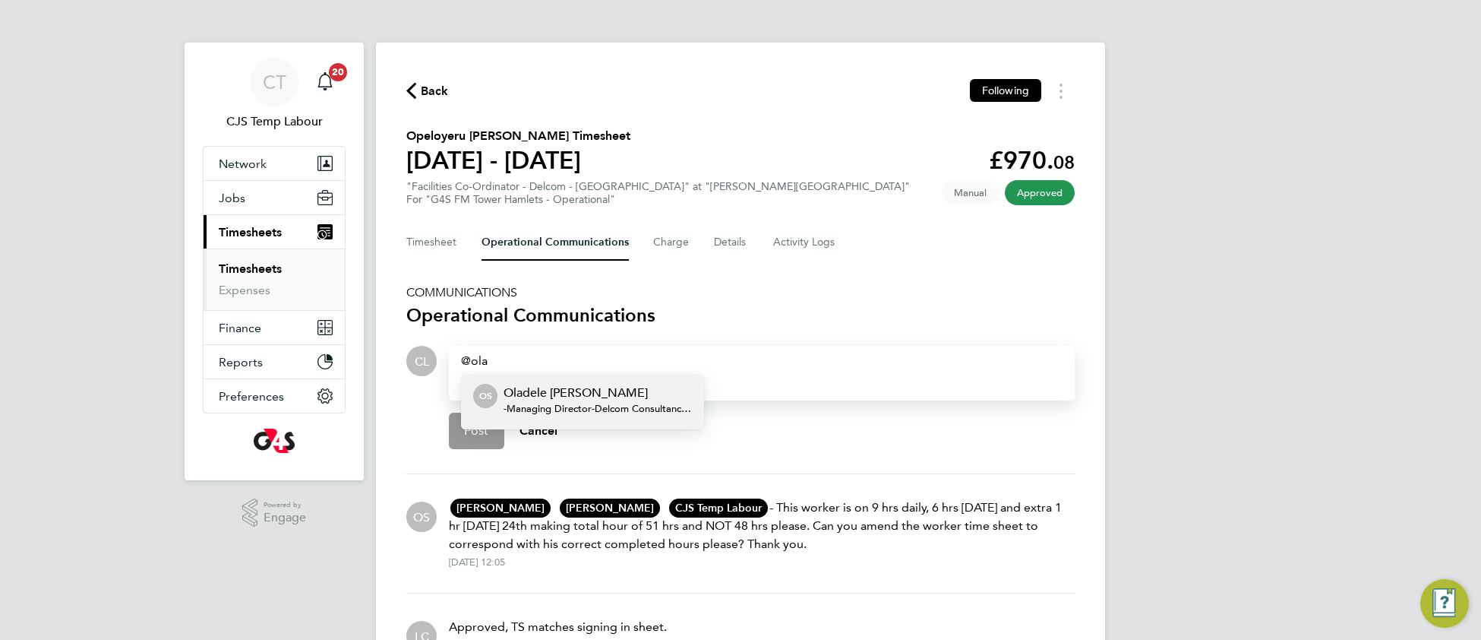
click at [546, 403] on span "-Managing Director - Delcom Consultancy Ltd" at bounding box center [598, 409] width 188 height 12
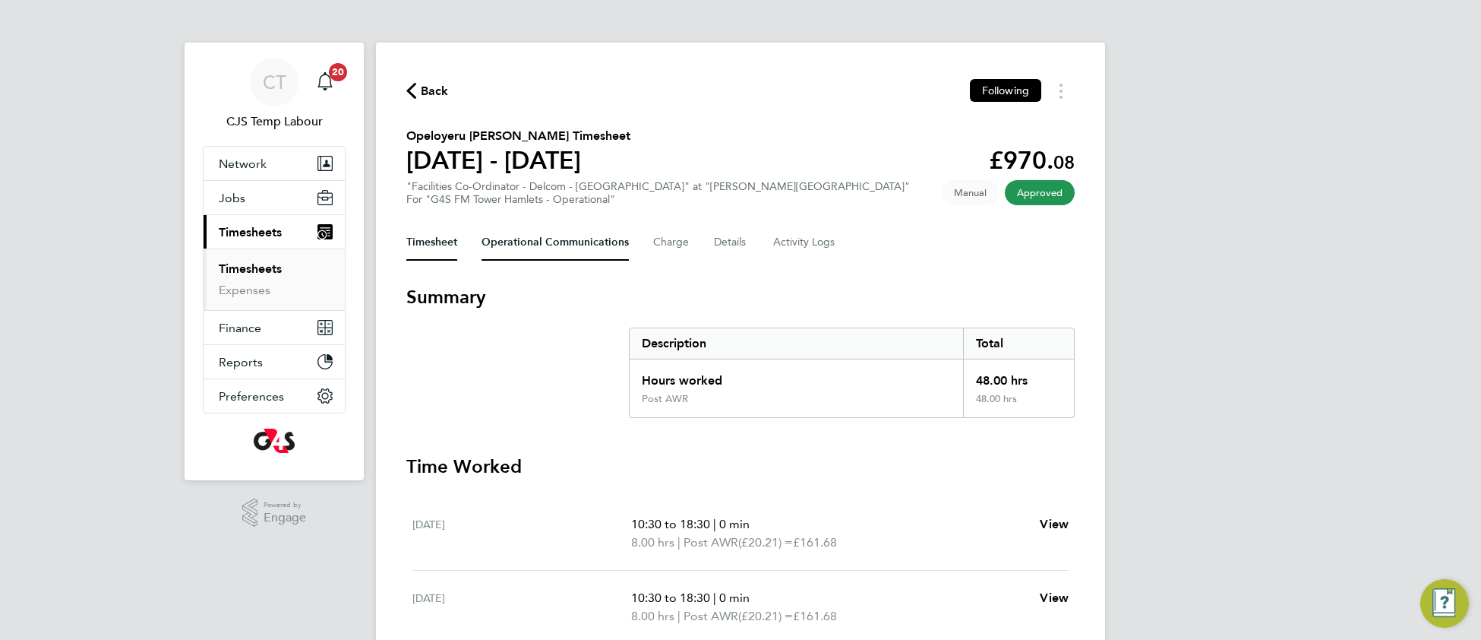
click at [540, 244] on Communications-tab "Operational Communications" at bounding box center [555, 242] width 147 height 36
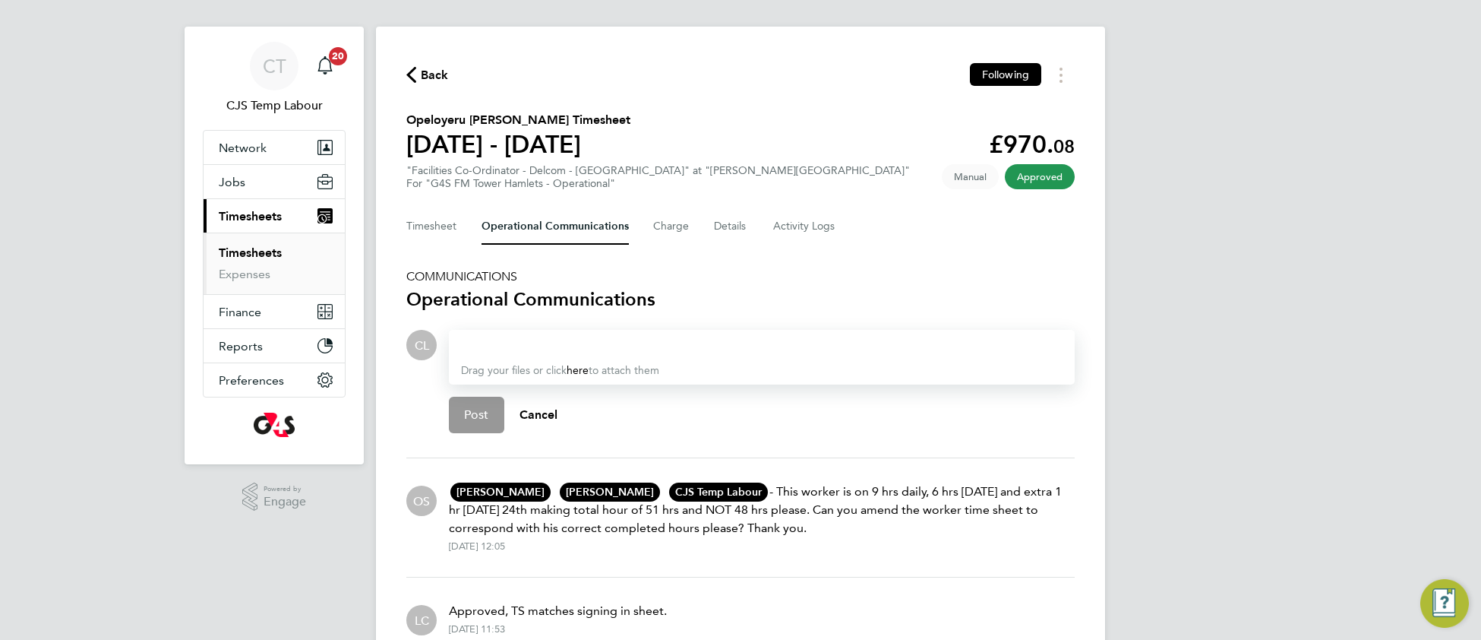
scroll to position [94, 0]
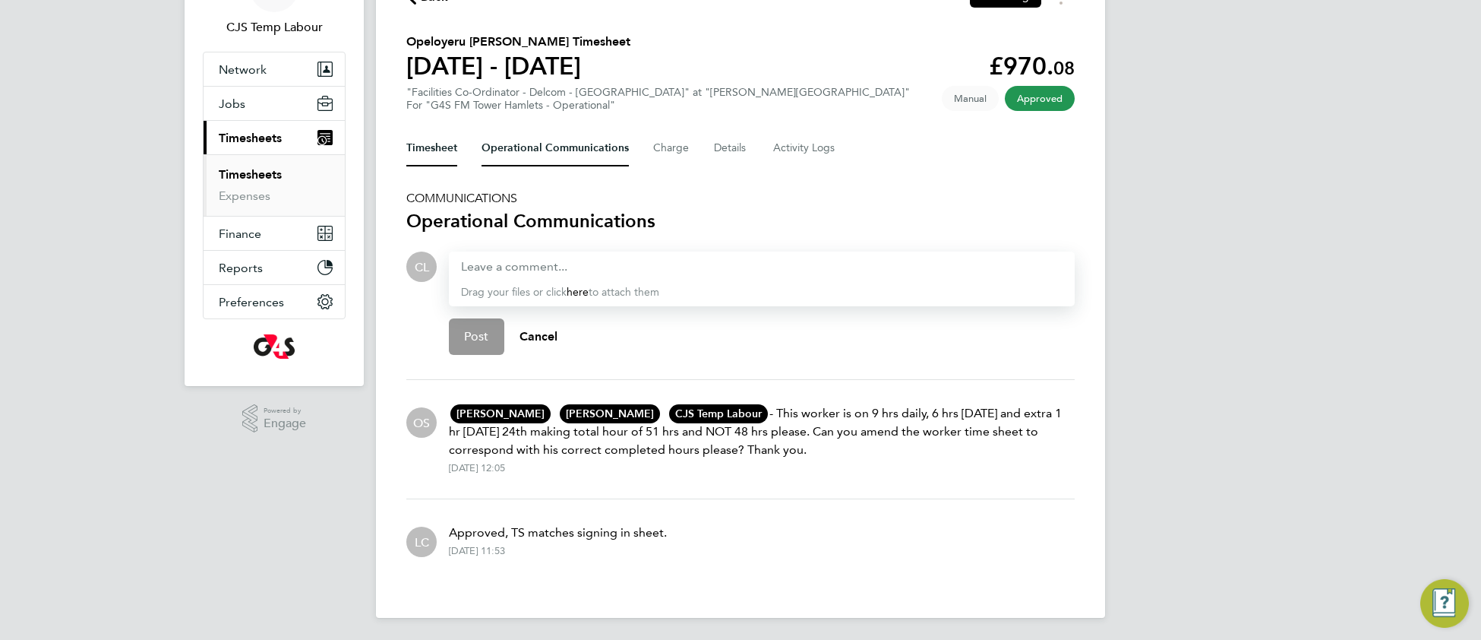
drag, startPoint x: 432, startPoint y: 161, endPoint x: 437, endPoint y: 174, distance: 13.7
click at [433, 166] on div "Back Following Opeloyeru Kamoli [PERSON_NAME] Timesheet [DATE] - [DATE] £970. 0…" at bounding box center [740, 282] width 729 height 669
click at [437, 149] on button "Timesheet" at bounding box center [431, 148] width 51 height 36
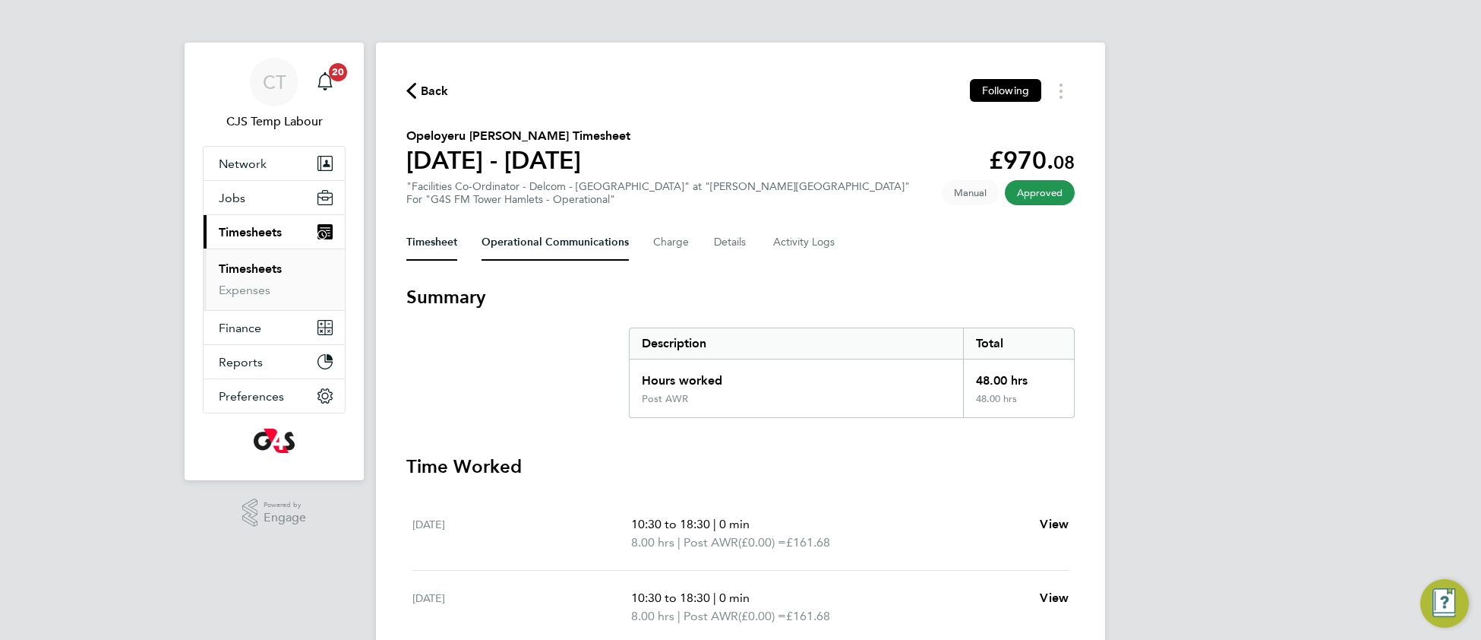
click at [525, 237] on Communications-tab "Operational Communications" at bounding box center [555, 242] width 147 height 36
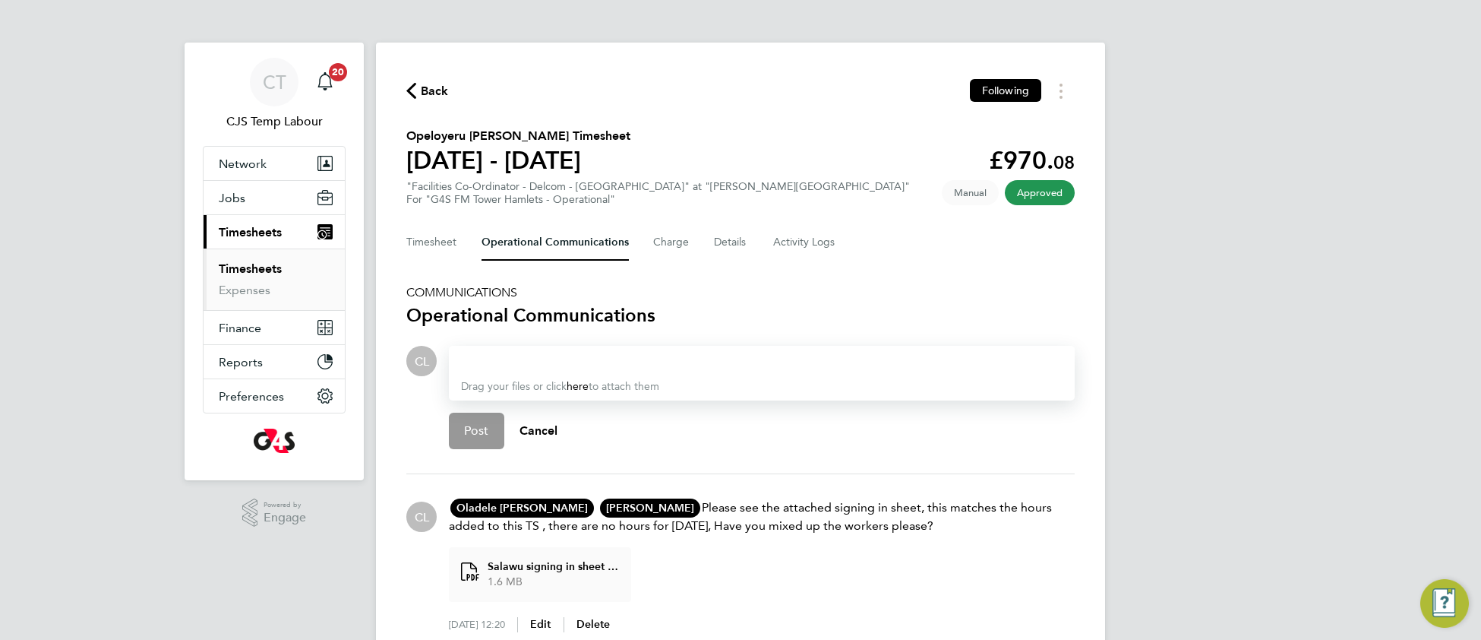
click at [520, 362] on div at bounding box center [762, 361] width 602 height 18
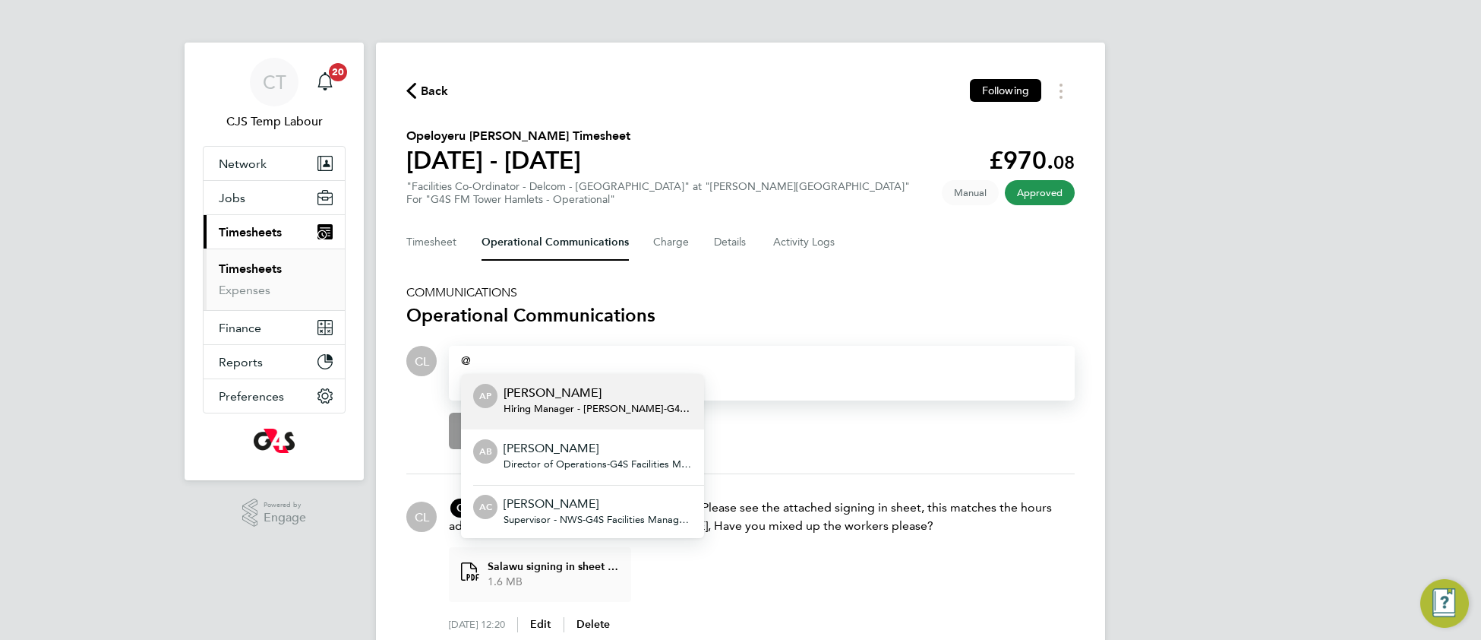
click at [804, 352] on div at bounding box center [762, 361] width 602 height 18
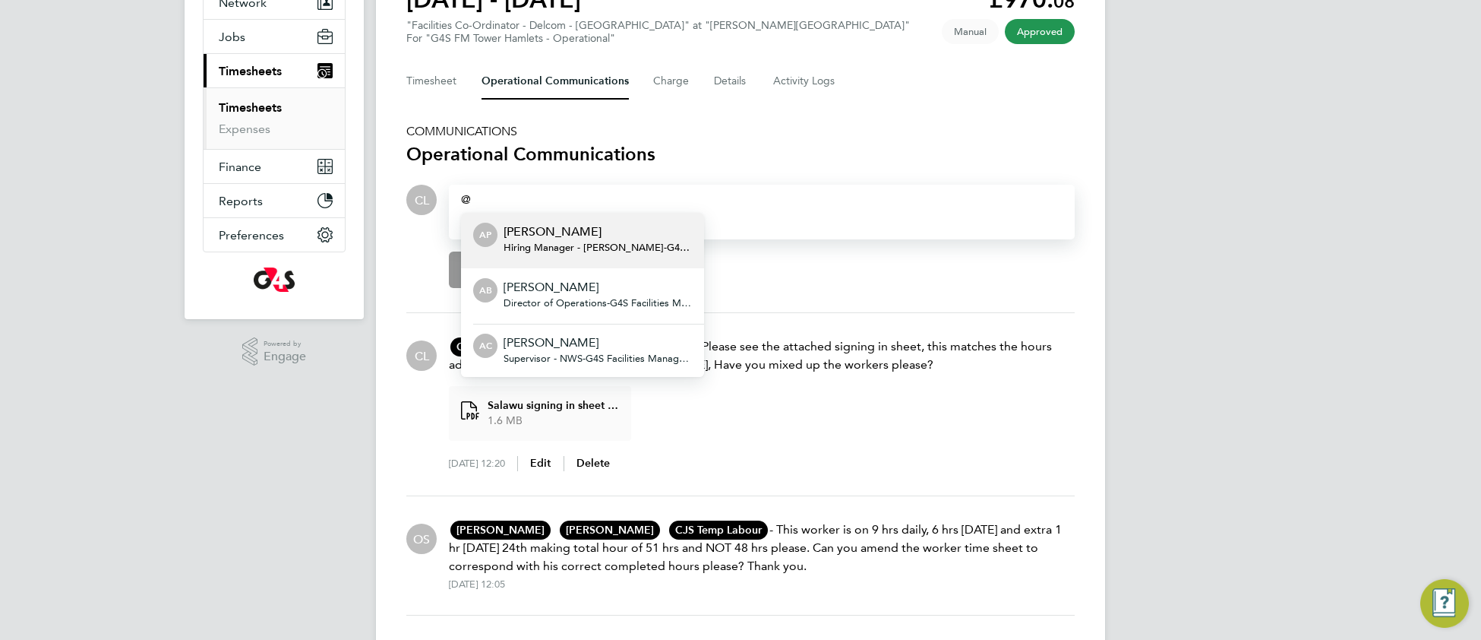
scroll to position [142, 0]
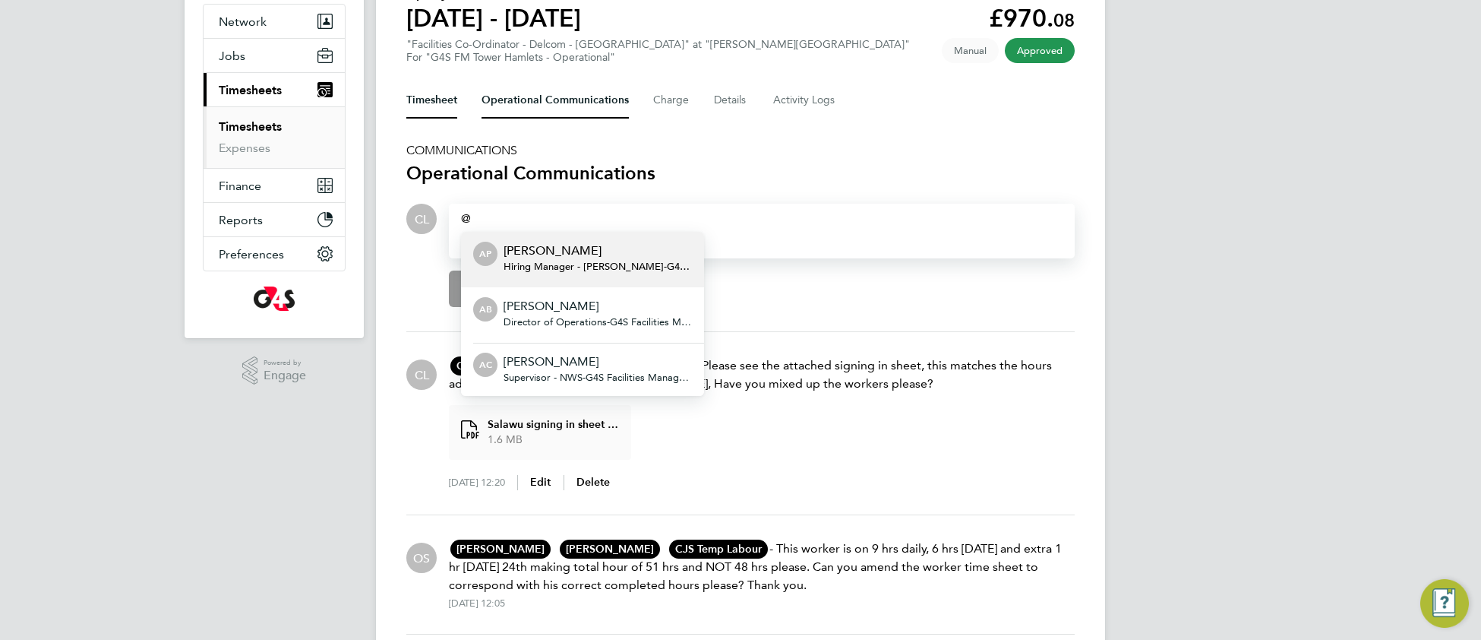
drag, startPoint x: 433, startPoint y: 97, endPoint x: 435, endPoint y: 118, distance: 21.4
click at [432, 98] on button "Timesheet" at bounding box center [431, 100] width 51 height 36
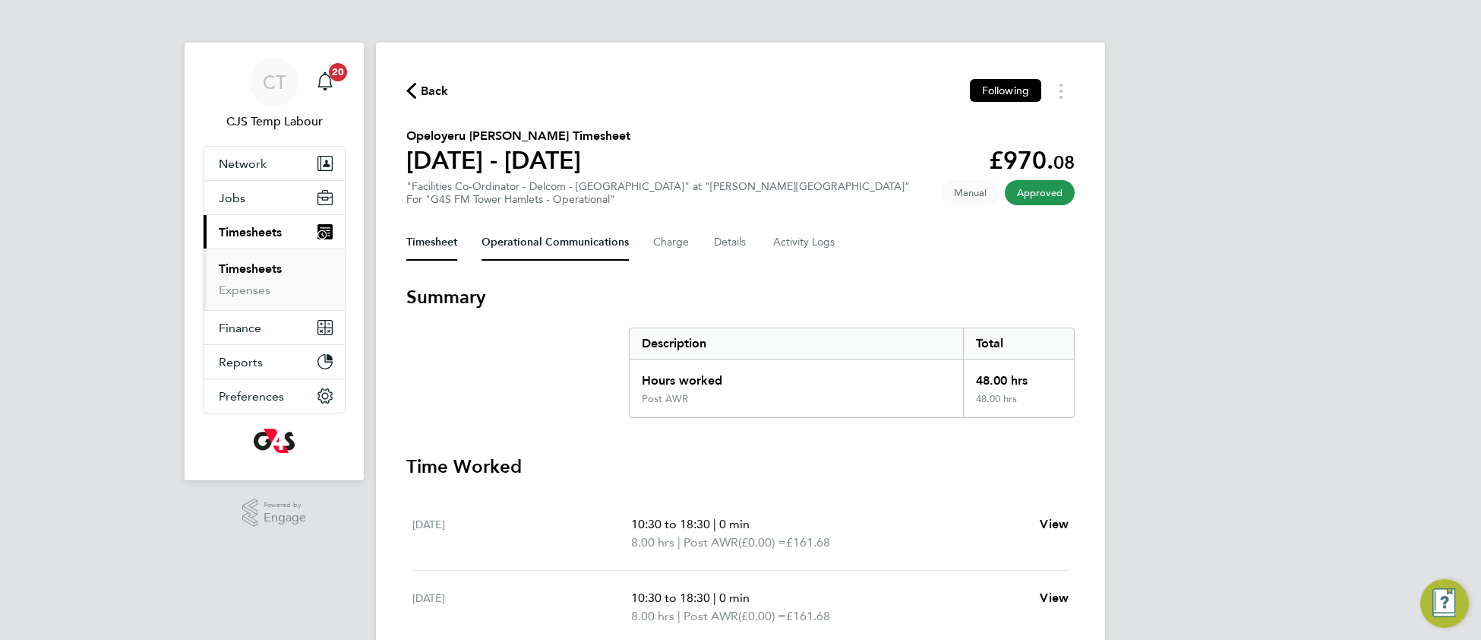
click at [520, 235] on Communications-tab "Operational Communications" at bounding box center [555, 242] width 147 height 36
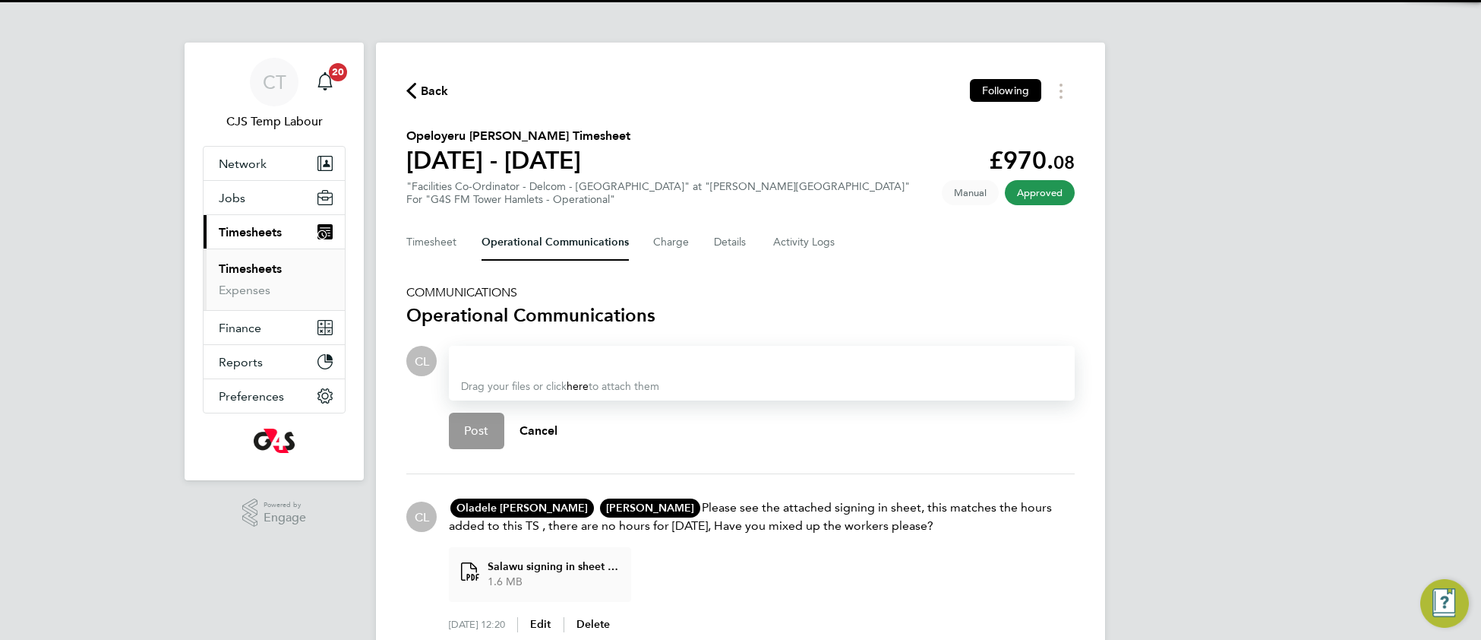
click at [517, 359] on div at bounding box center [762, 361] width 602 height 18
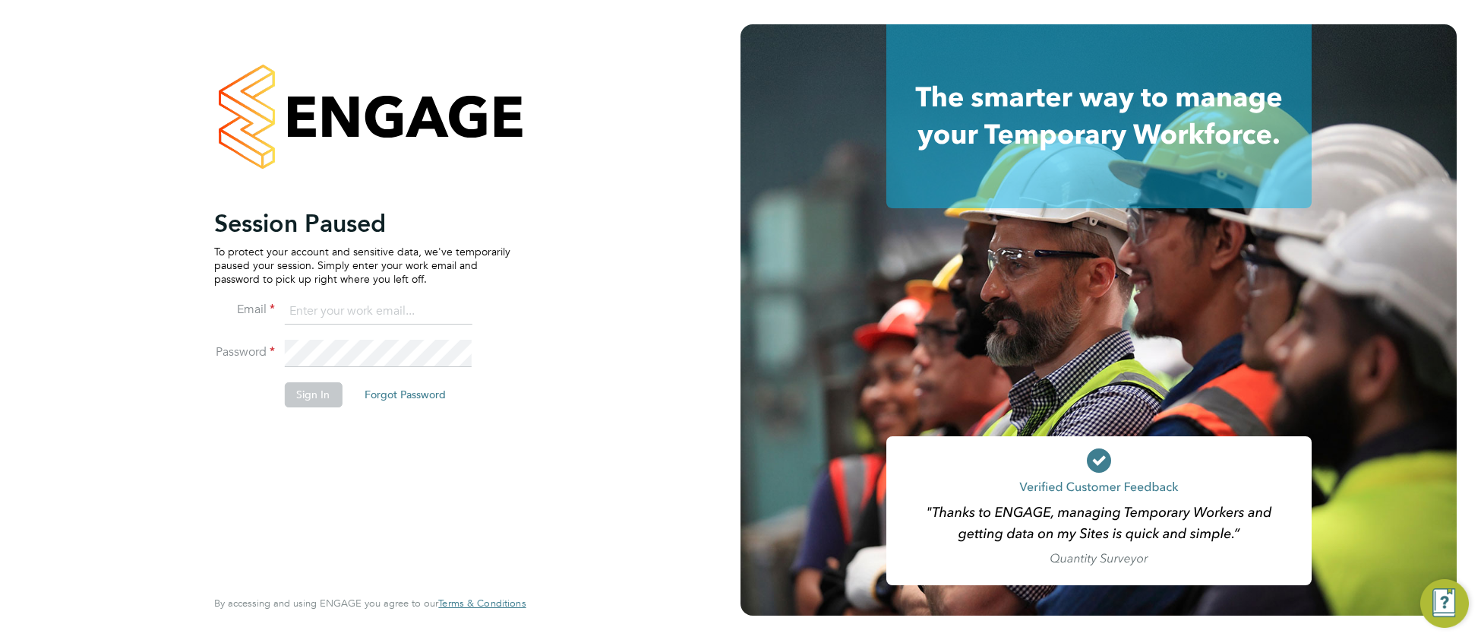
click at [356, 306] on input at bounding box center [378, 311] width 188 height 27
type input "[EMAIL_ADDRESS][DOMAIN_NAME]"
click at [320, 397] on button "Sign In" at bounding box center [313, 394] width 58 height 24
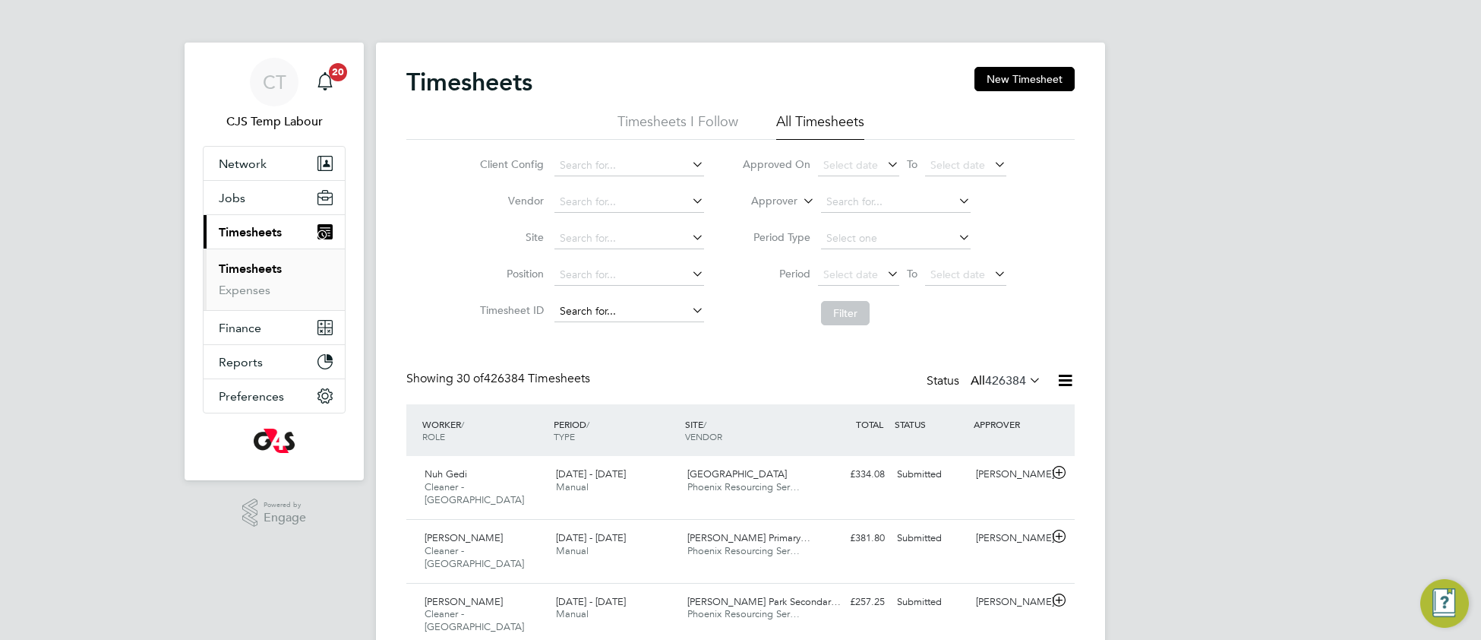
click at [586, 305] on input at bounding box center [629, 311] width 150 height 21
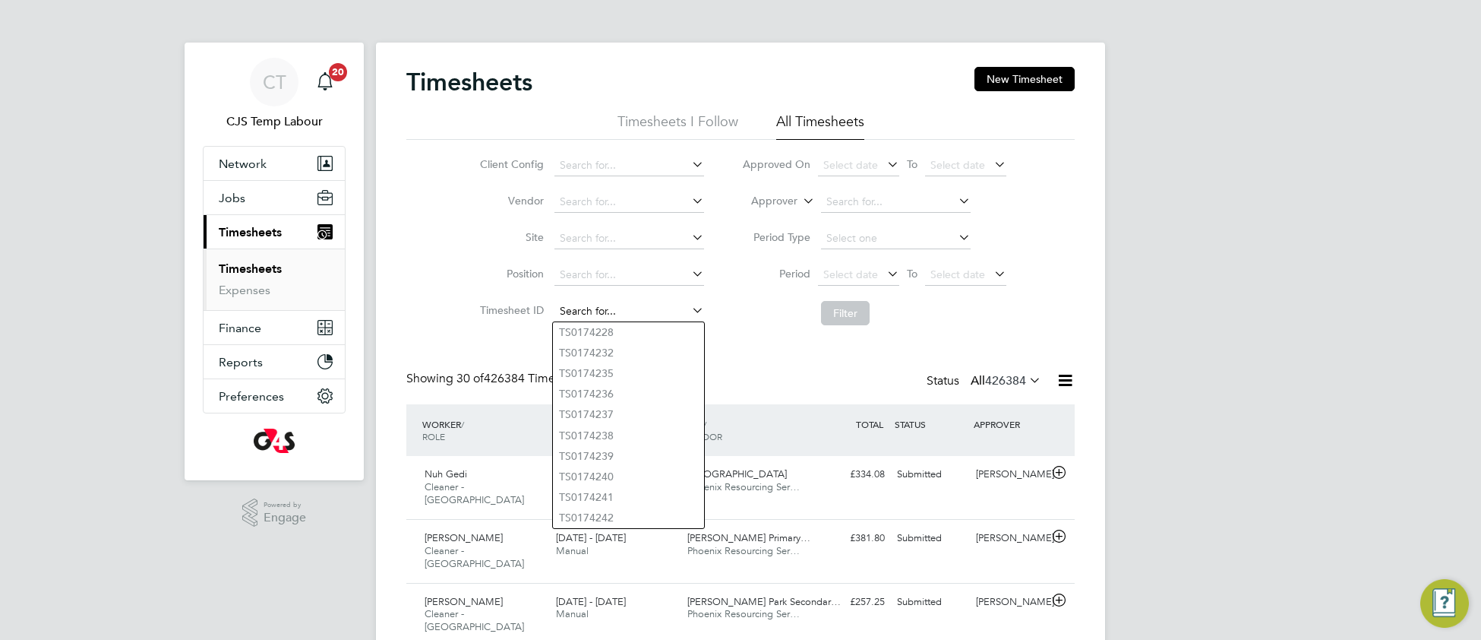
paste input "TS1829213"
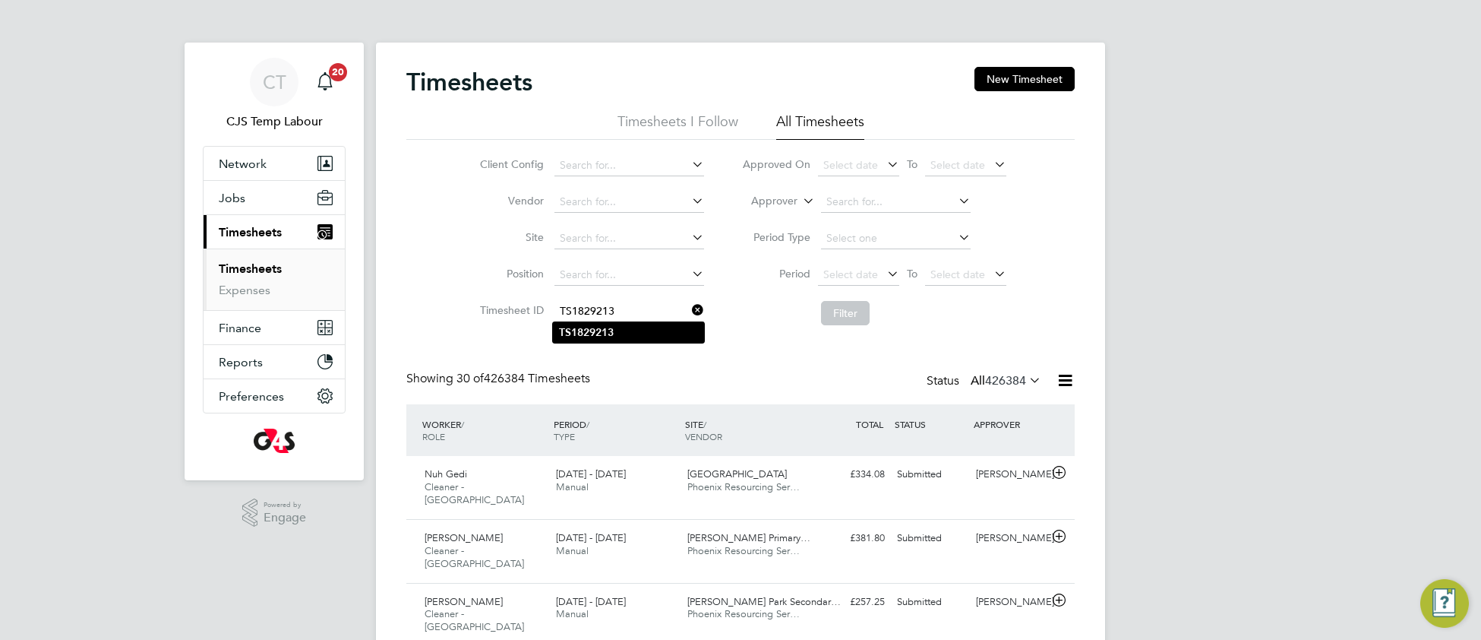
type input "TS1829213"
click at [598, 330] on b "TS1829213" at bounding box center [586, 332] width 55 height 13
click at [836, 311] on button "Filter" at bounding box center [845, 313] width 49 height 24
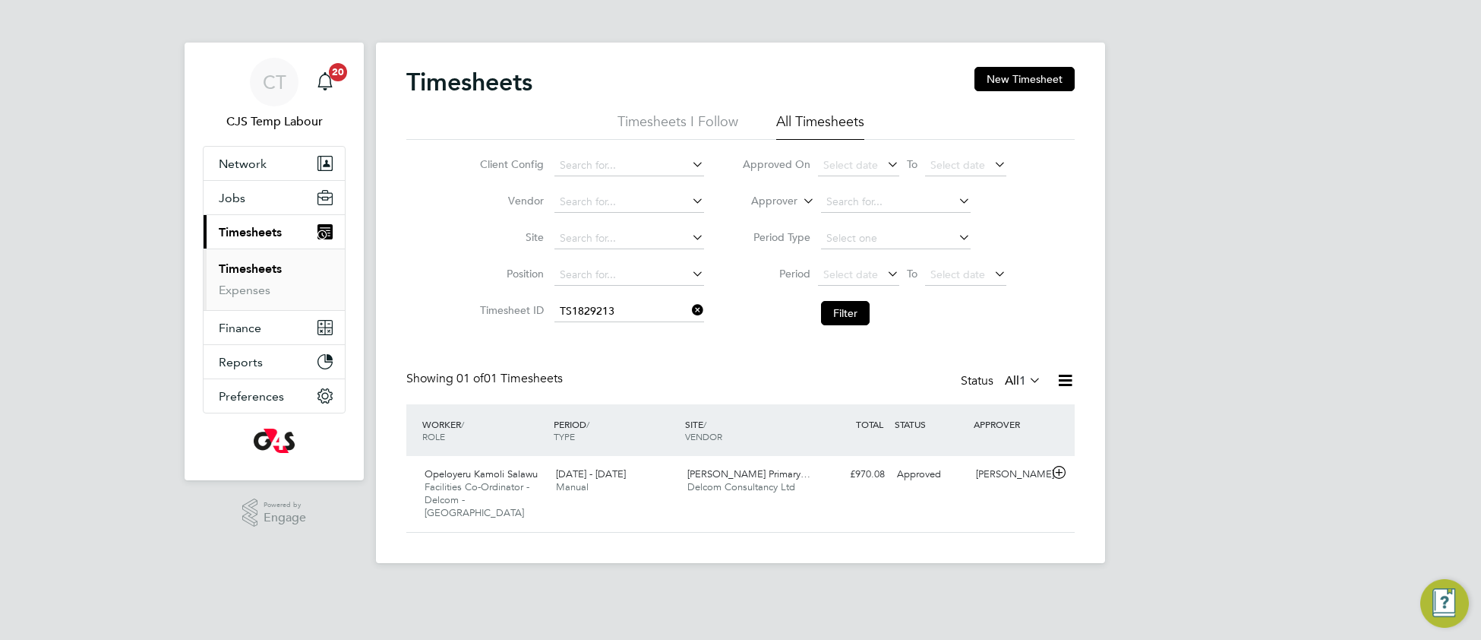
click at [689, 311] on icon at bounding box center [689, 309] width 0 height 21
click at [599, 232] on input at bounding box center [629, 238] width 150 height 21
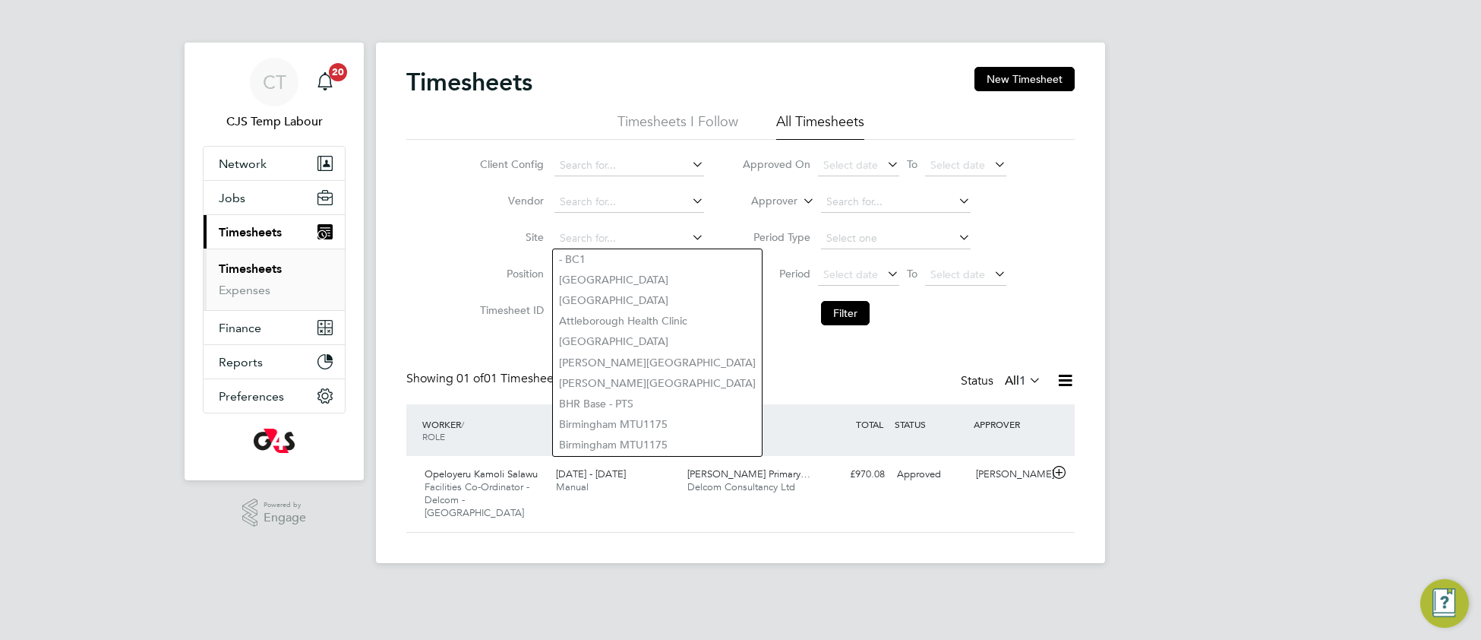
click at [800, 198] on icon at bounding box center [800, 197] width 0 height 14
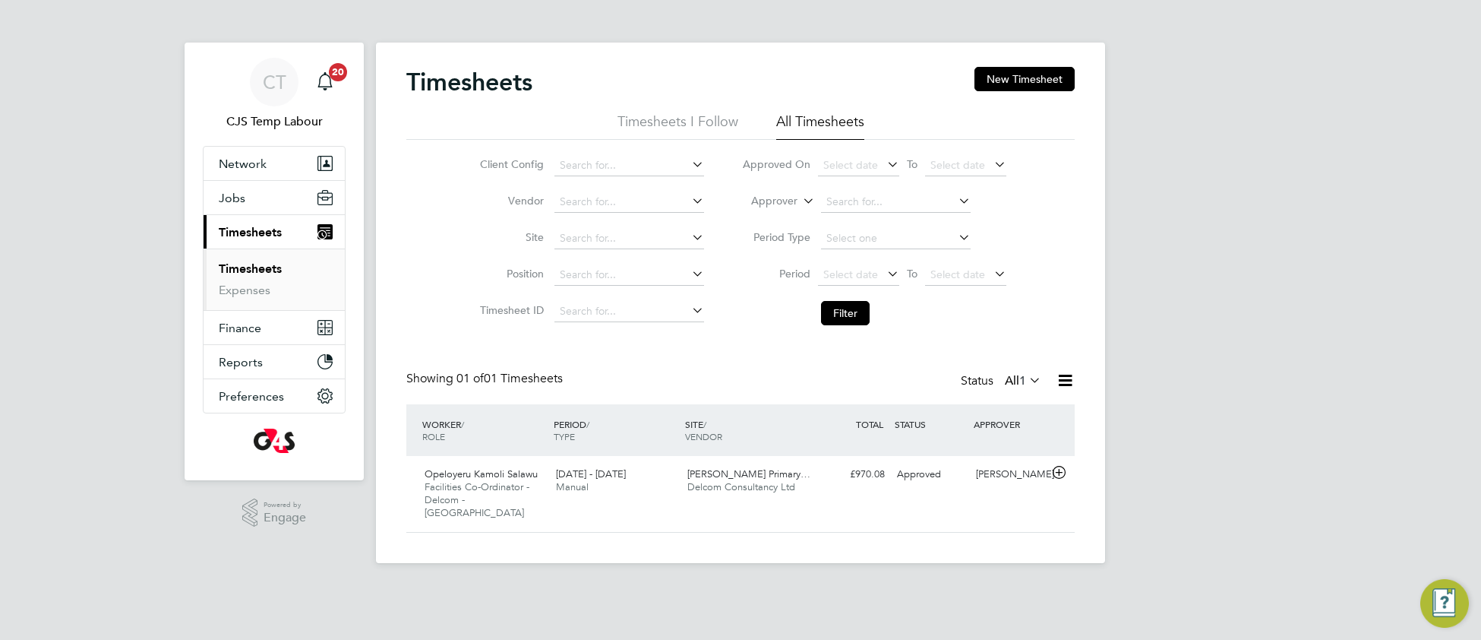
click at [775, 220] on li "Worker" at bounding box center [759, 219] width 75 height 20
click at [839, 198] on input at bounding box center [896, 201] width 150 height 21
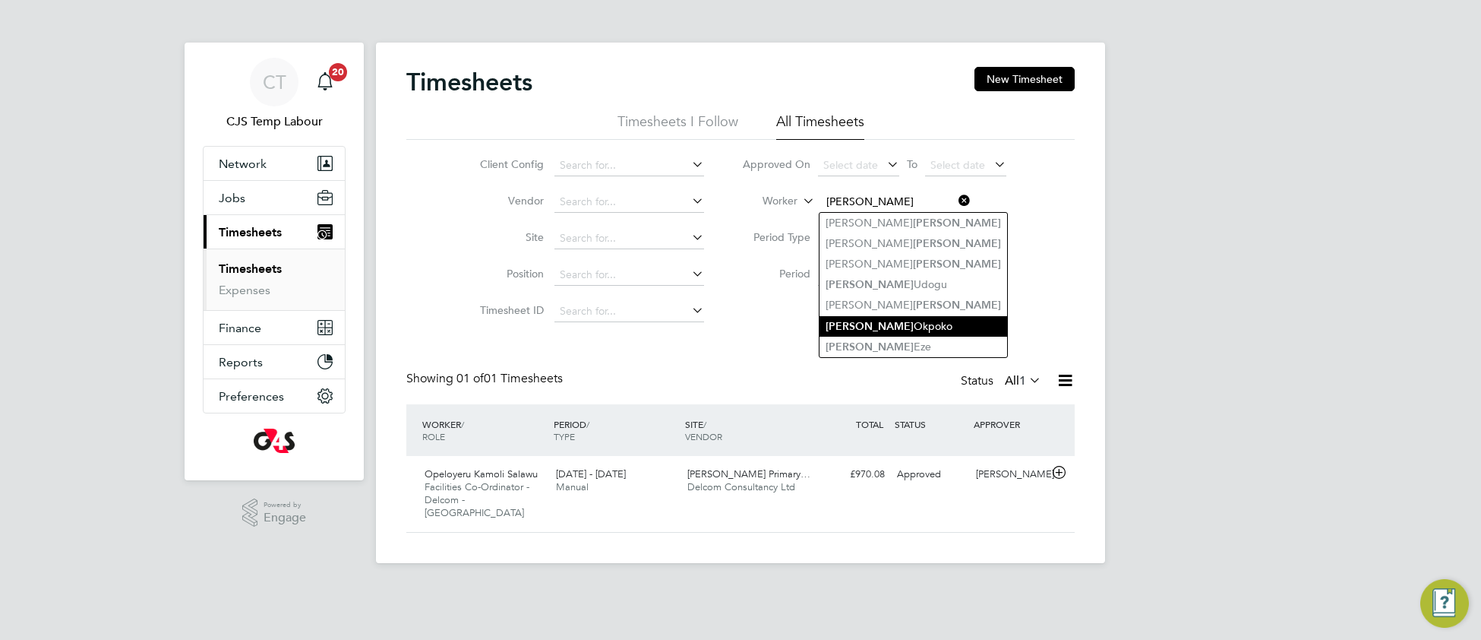
click at [869, 328] on li "[PERSON_NAME]" at bounding box center [914, 326] width 188 height 21
type input "[PERSON_NAME]"
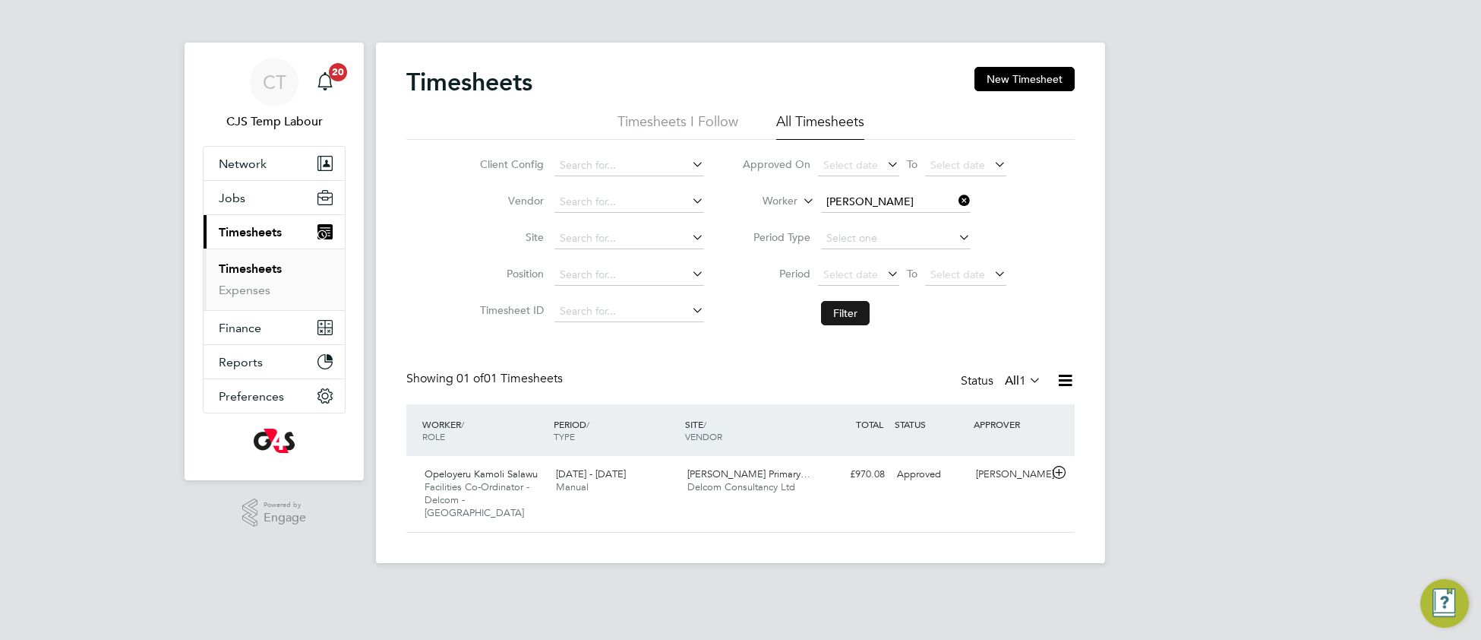
click at [851, 313] on button "Filter" at bounding box center [845, 313] width 49 height 24
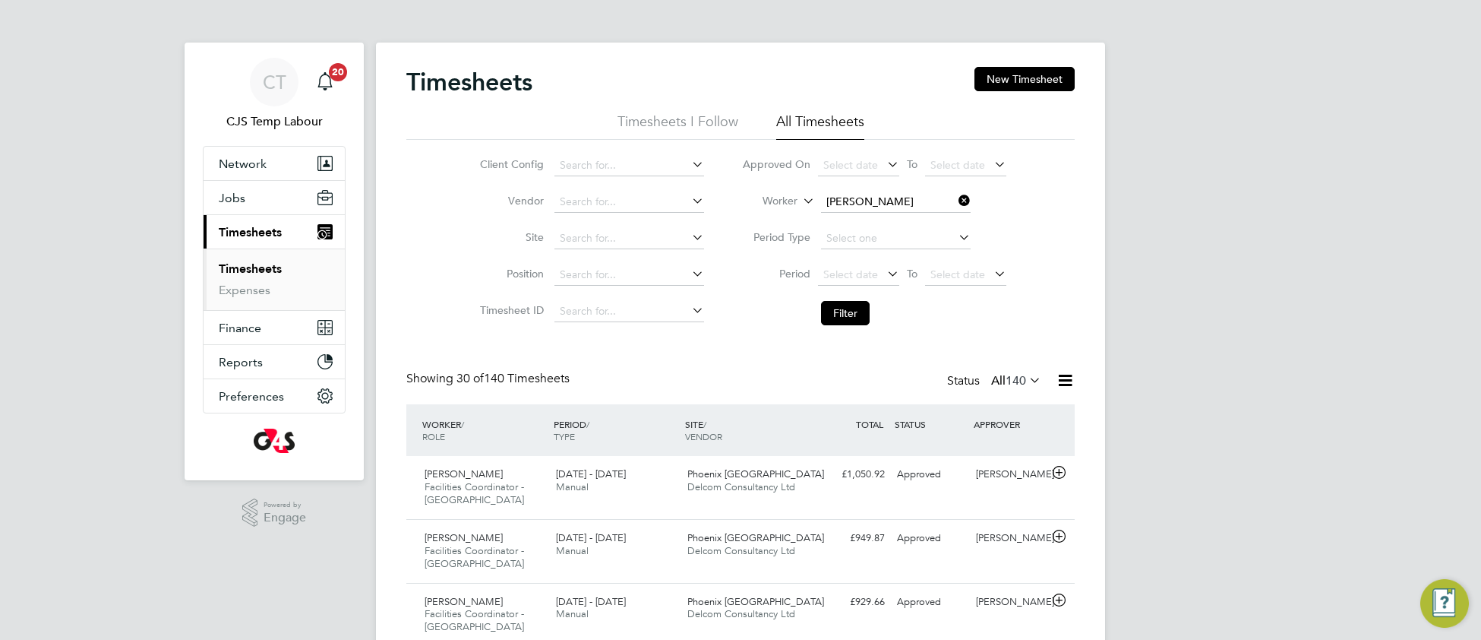
click at [1026, 379] on icon at bounding box center [1026, 379] width 0 height 21
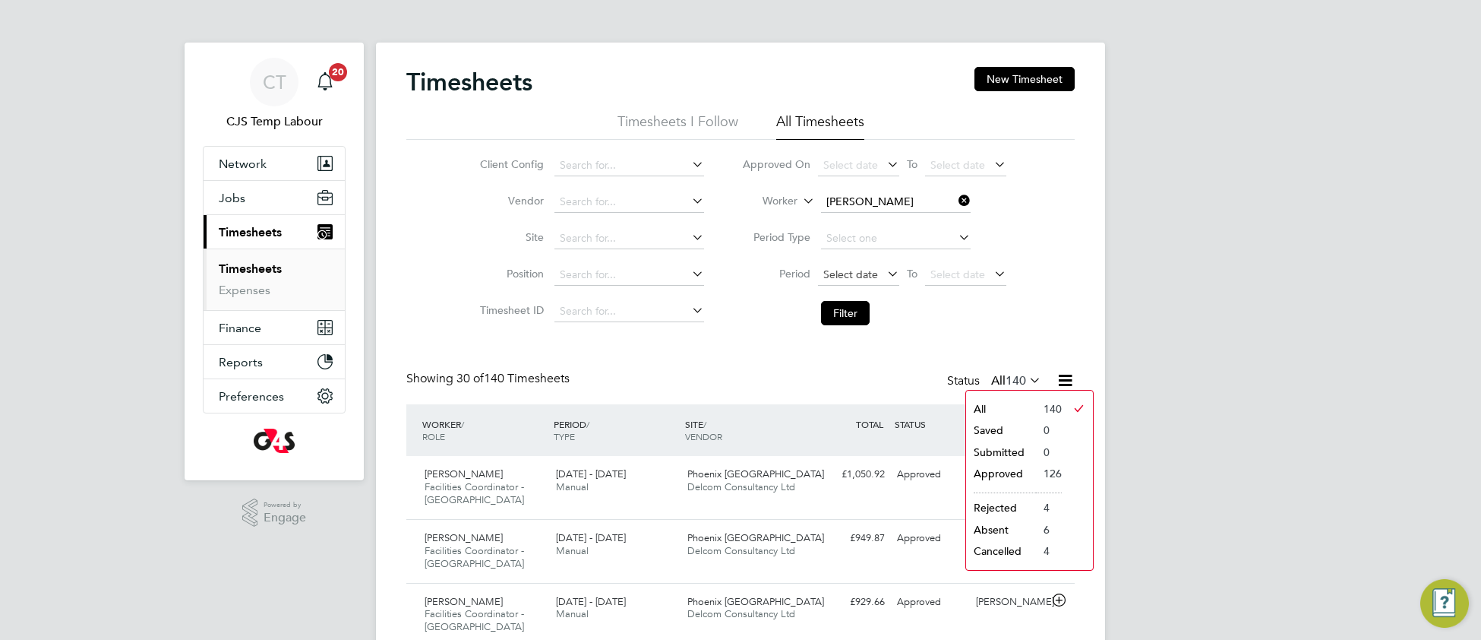
click at [842, 276] on span "Select date" at bounding box center [850, 274] width 55 height 14
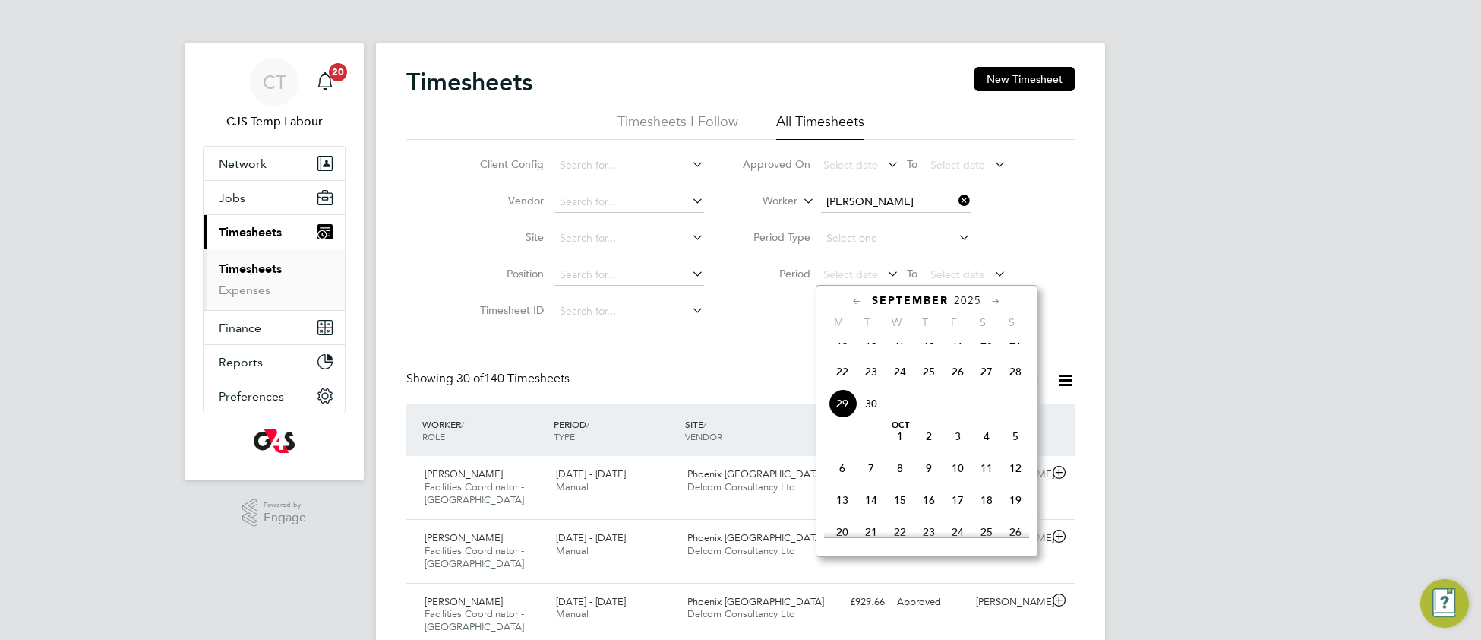
click at [839, 386] on span "22" at bounding box center [842, 371] width 29 height 29
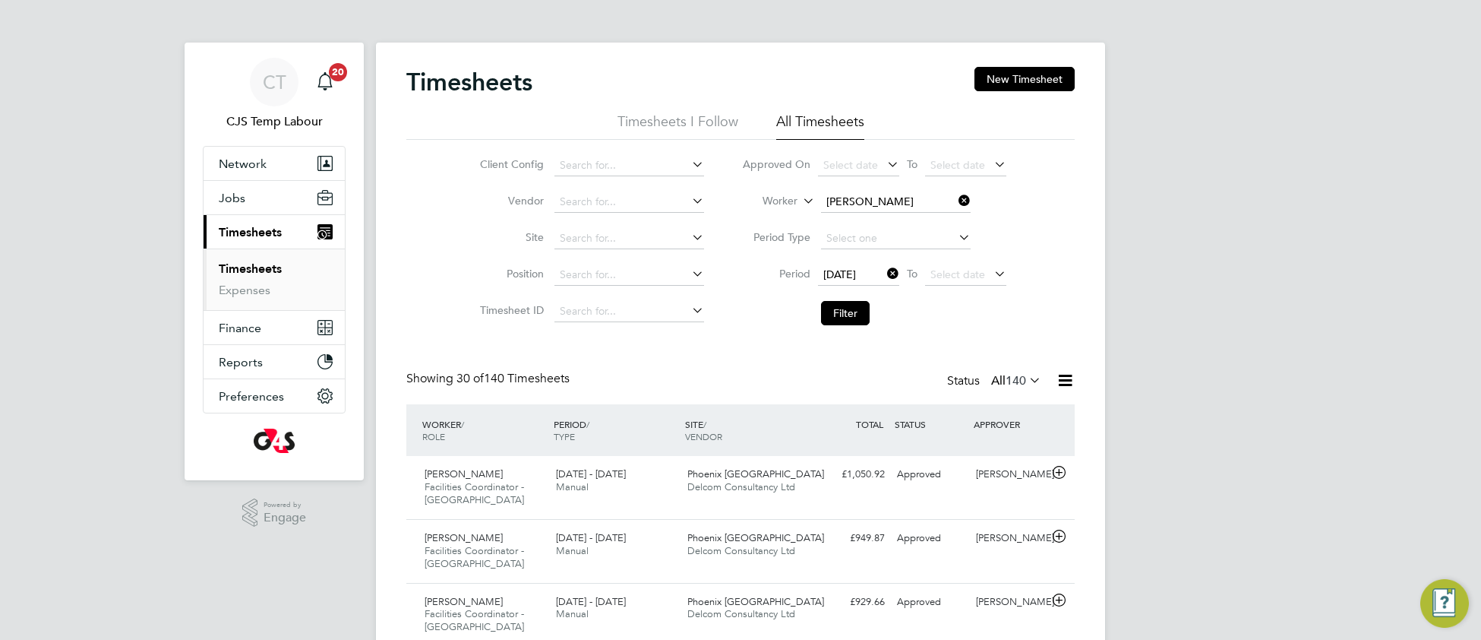
drag, startPoint x: 939, startPoint y: 271, endPoint x: 997, endPoint y: 340, distance: 90.1
click at [940, 272] on span "Select date" at bounding box center [957, 274] width 55 height 14
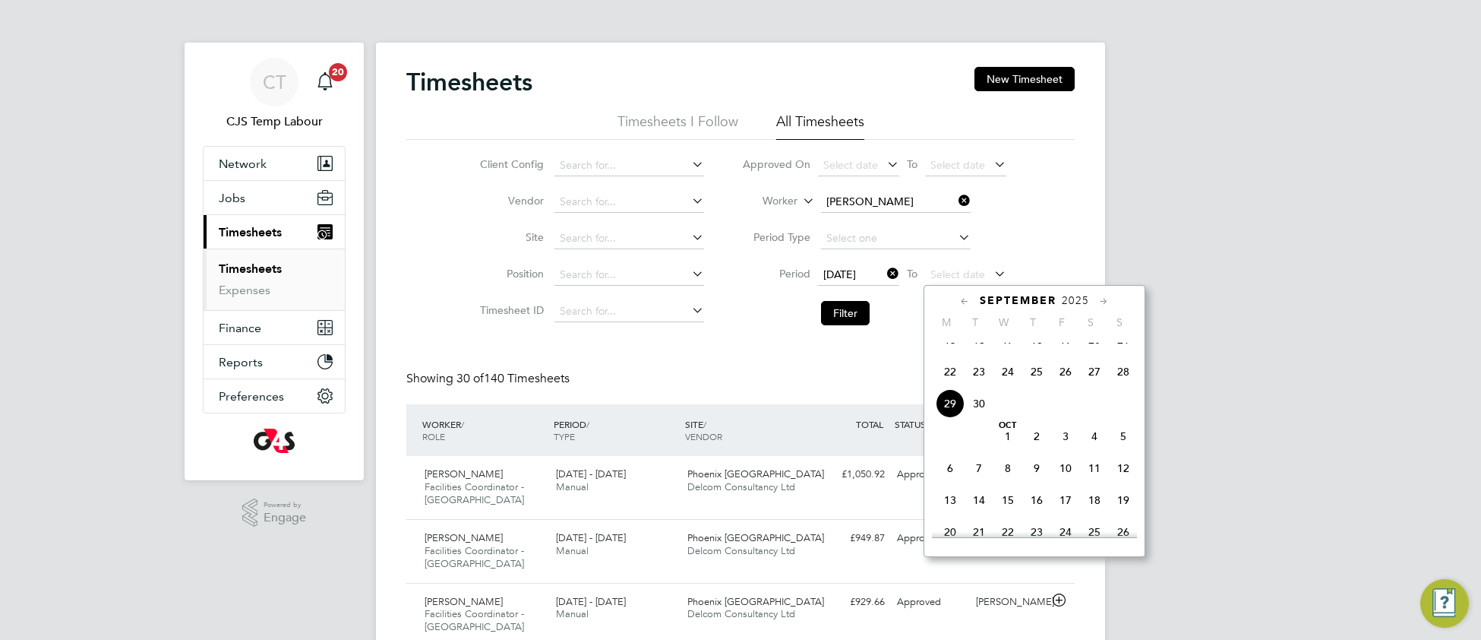
drag, startPoint x: 1120, startPoint y: 388, endPoint x: 924, endPoint y: 367, distance: 197.9
click at [1118, 386] on span "28" at bounding box center [1123, 371] width 29 height 29
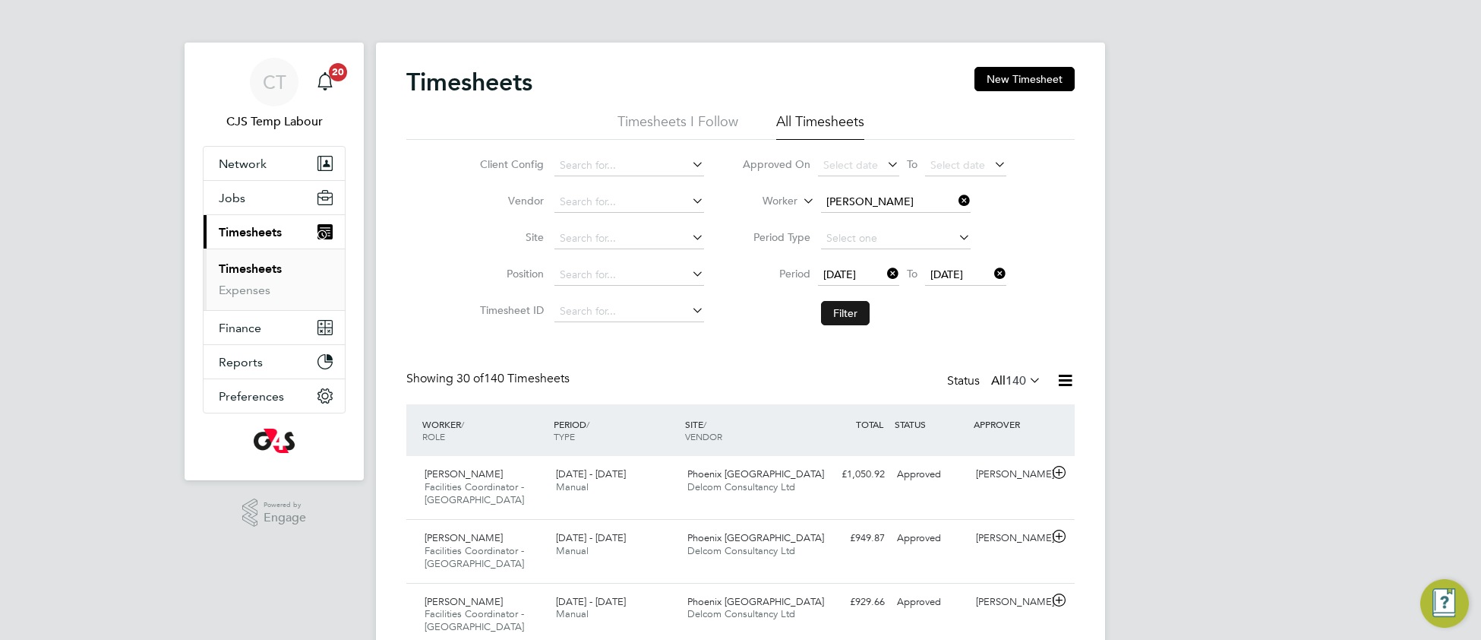
click at [824, 308] on button "Filter" at bounding box center [845, 313] width 49 height 24
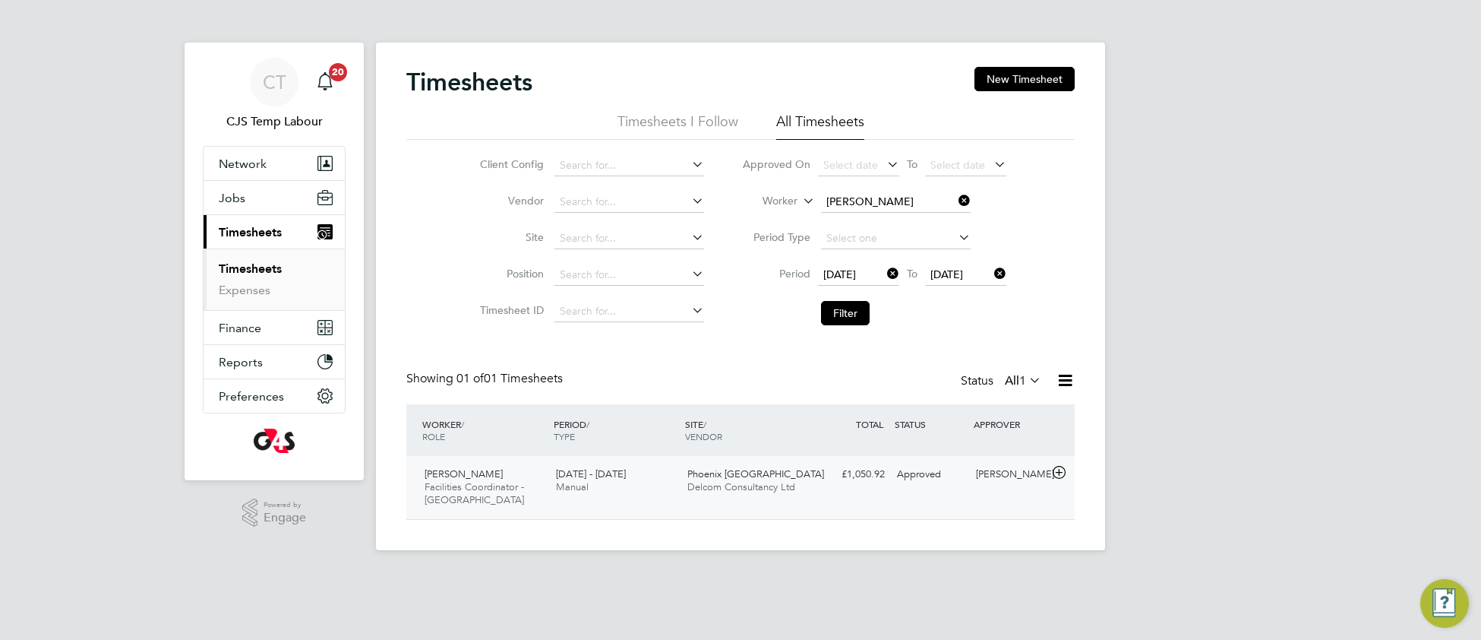
click at [709, 489] on span "Delcom Consultancy Ltd" at bounding box center [741, 486] width 108 height 13
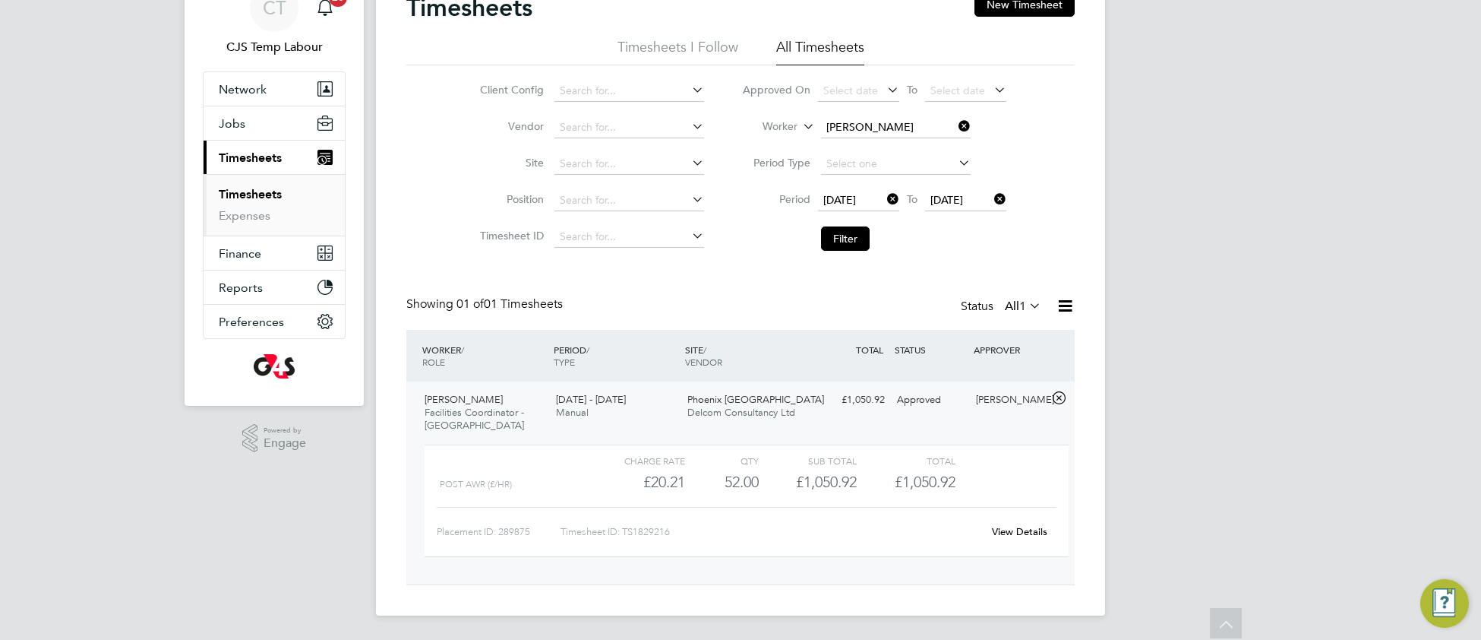
click at [1015, 531] on link "View Details" at bounding box center [1019, 531] width 55 height 13
click at [956, 122] on icon at bounding box center [956, 125] width 0 height 21
click at [620, 228] on input at bounding box center [629, 236] width 150 height 21
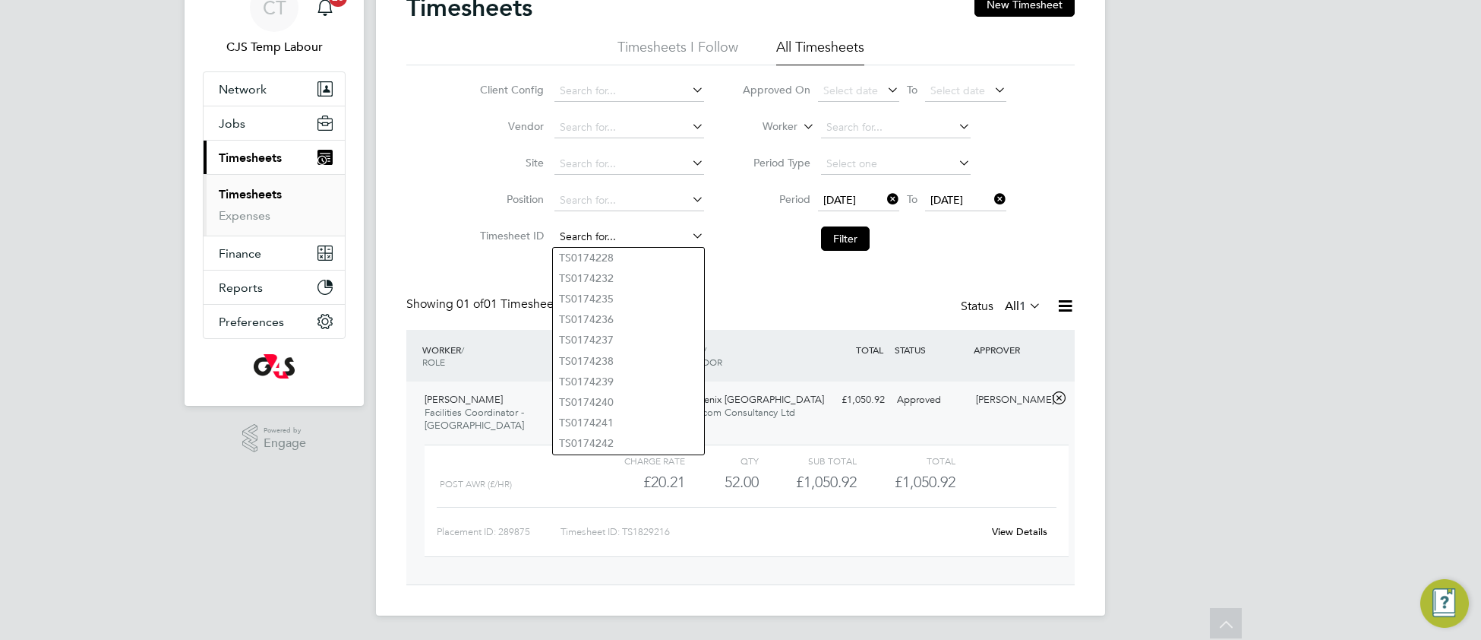
paste input "TS1829213"
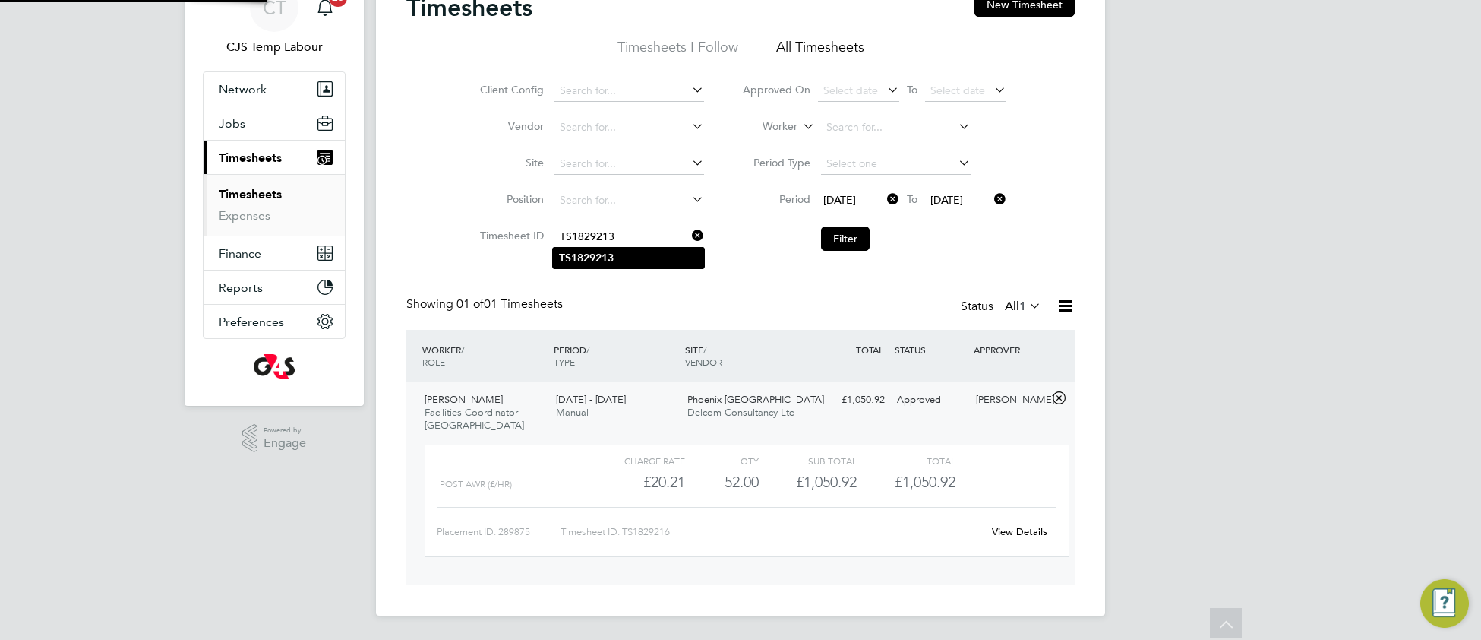
type input "TS1829213"
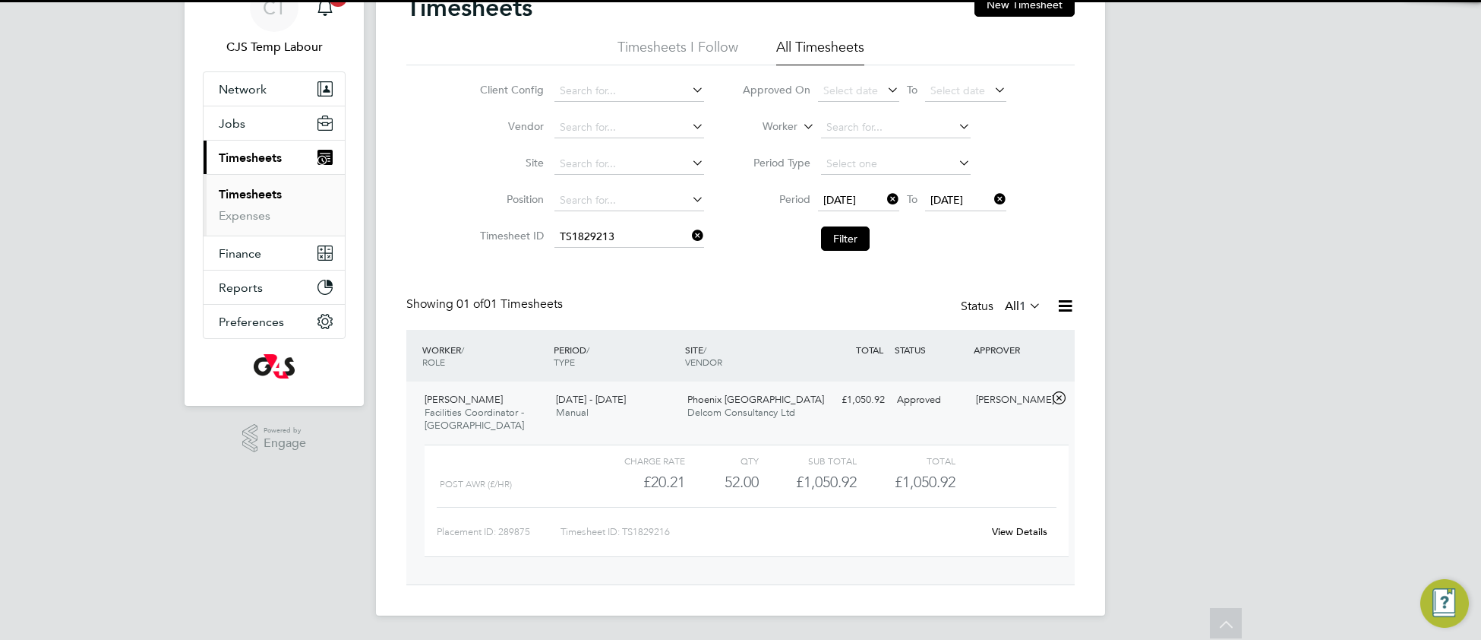
click at [628, 257] on li "TS1829213" at bounding box center [628, 258] width 151 height 21
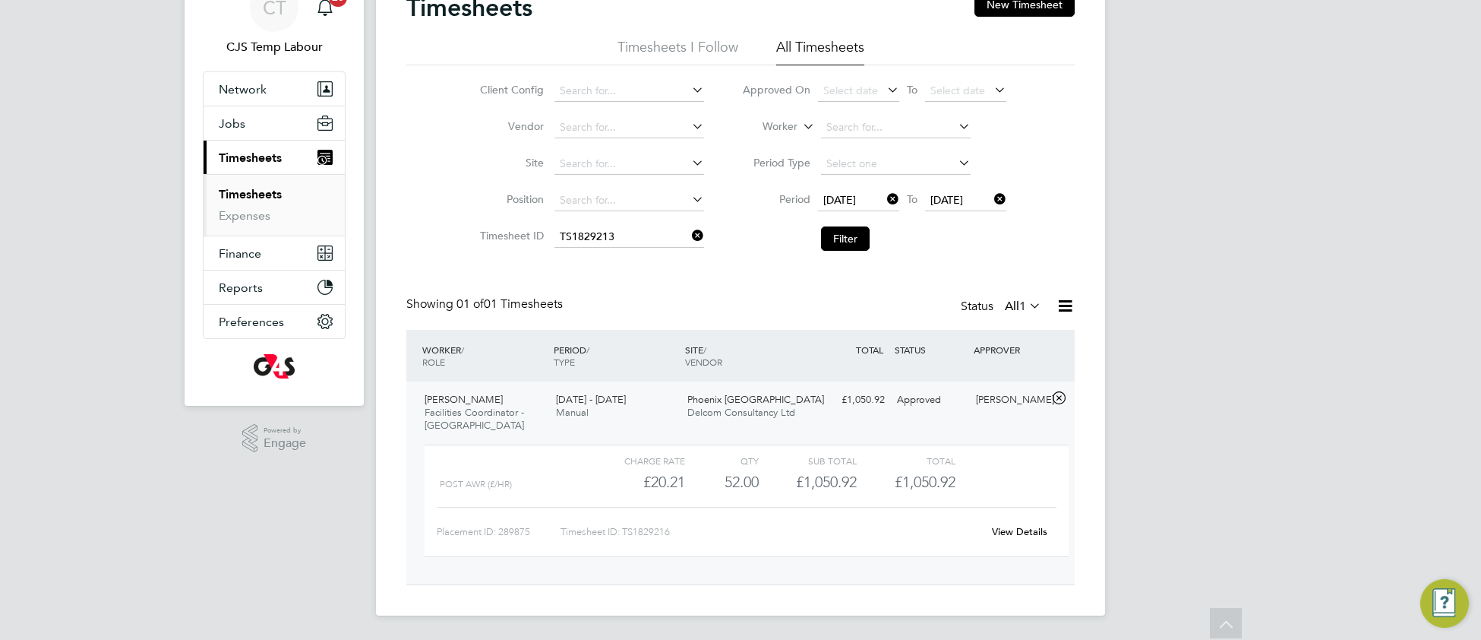
drag, startPoint x: 845, startPoint y: 235, endPoint x: 842, endPoint y: 257, distance: 23.0
click at [845, 235] on button "Filter" at bounding box center [845, 238] width 49 height 24
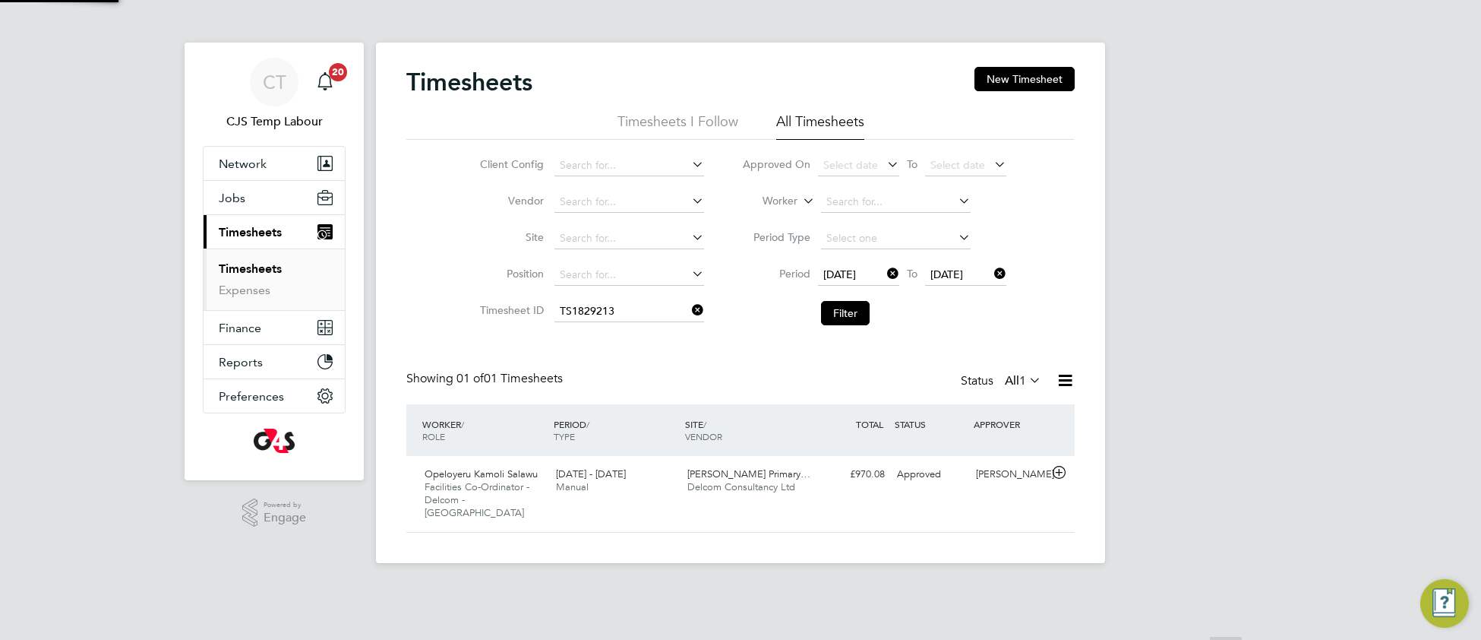
scroll to position [37, 131]
click at [504, 493] on span "Facilities Co-Ordinator - Delcom - [GEOGRAPHIC_DATA]" at bounding box center [477, 499] width 105 height 39
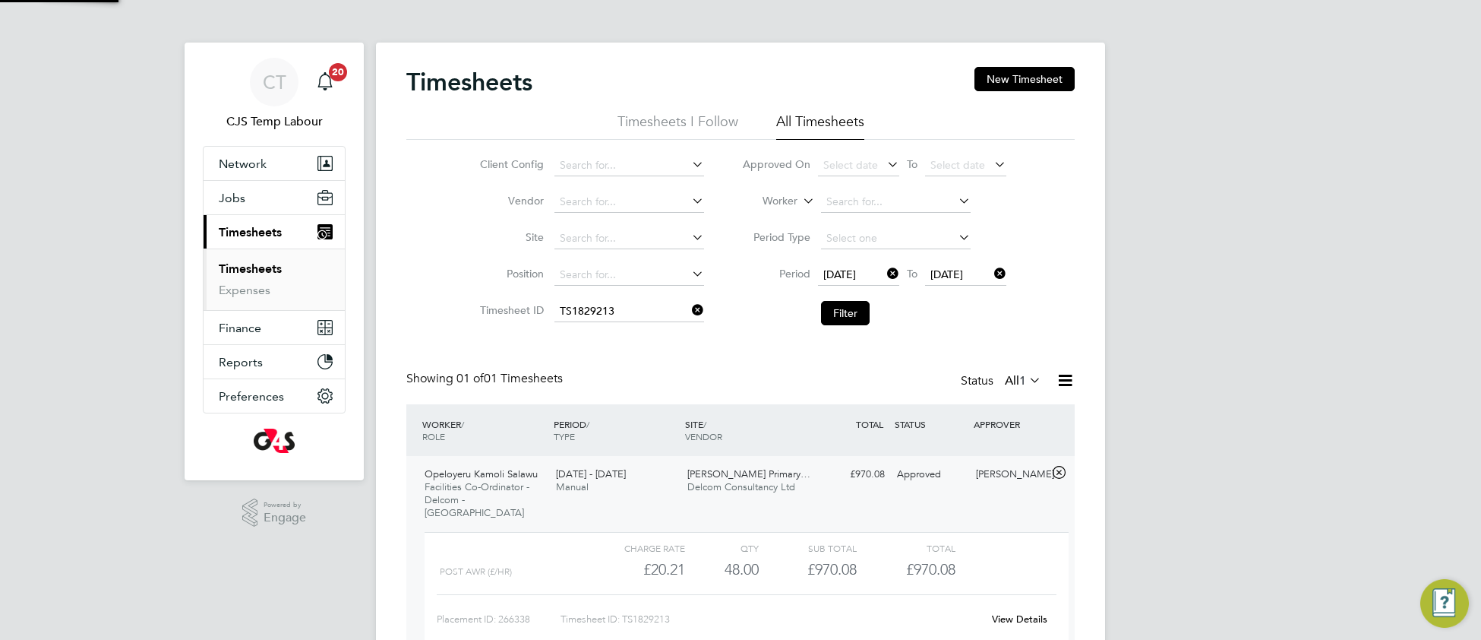
scroll to position [26, 147]
click at [1014, 612] on link "View Details" at bounding box center [1019, 618] width 55 height 13
drag, startPoint x: 695, startPoint y: 311, endPoint x: 707, endPoint y: 316, distance: 13.3
click at [689, 311] on icon at bounding box center [689, 309] width 0 height 21
drag, startPoint x: 835, startPoint y: 307, endPoint x: 796, endPoint y: 335, distance: 47.9
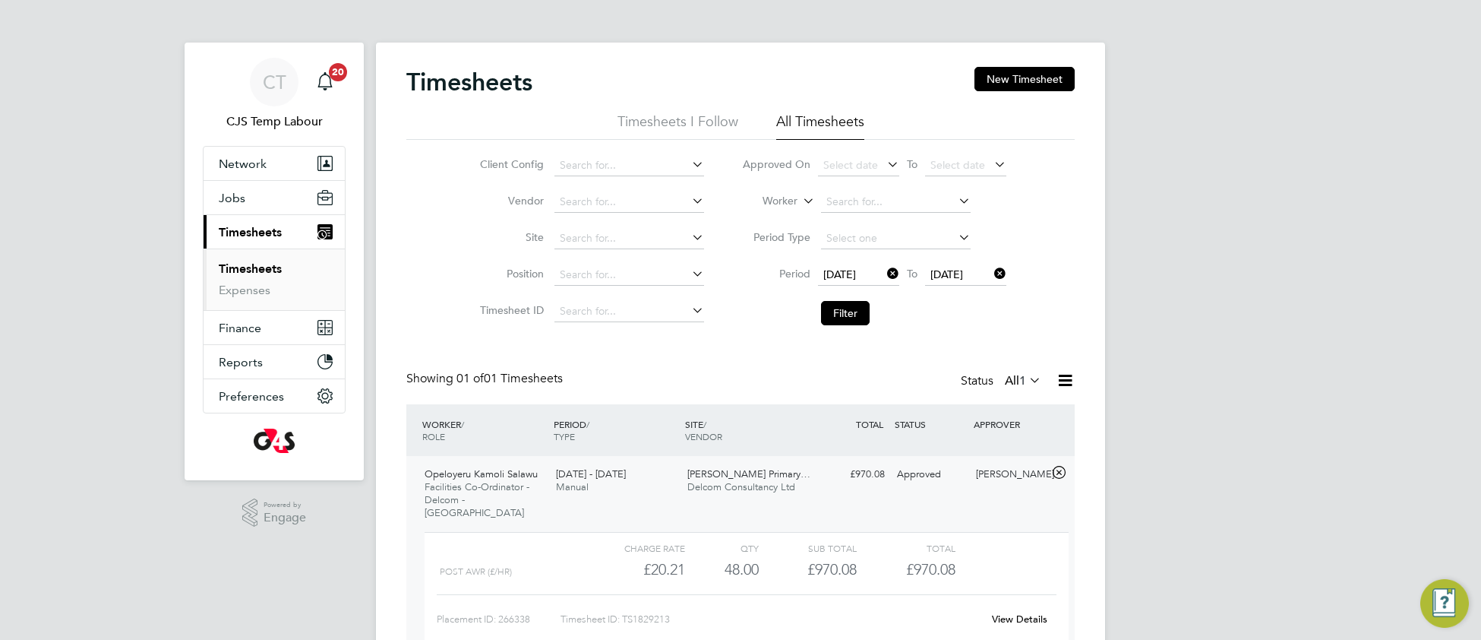
click at [833, 308] on button "Filter" at bounding box center [845, 313] width 49 height 24
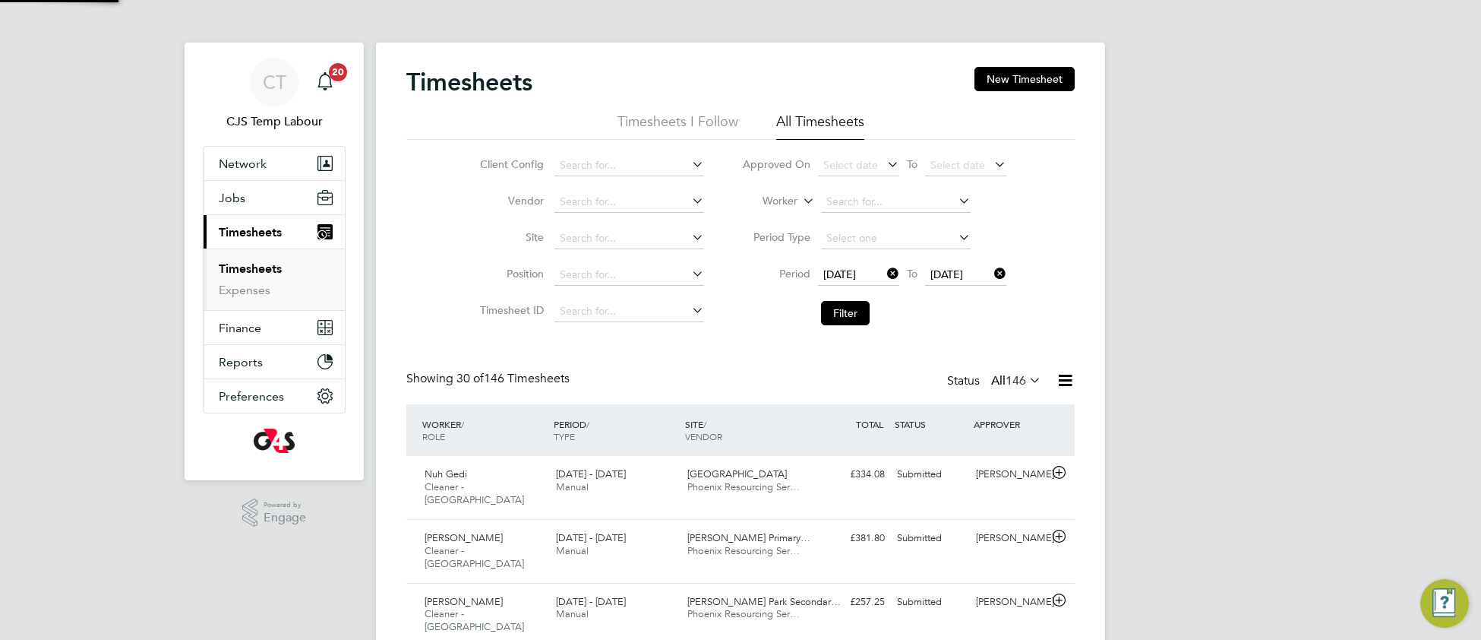
scroll to position [37, 131]
click at [1065, 383] on icon at bounding box center [1065, 380] width 19 height 19
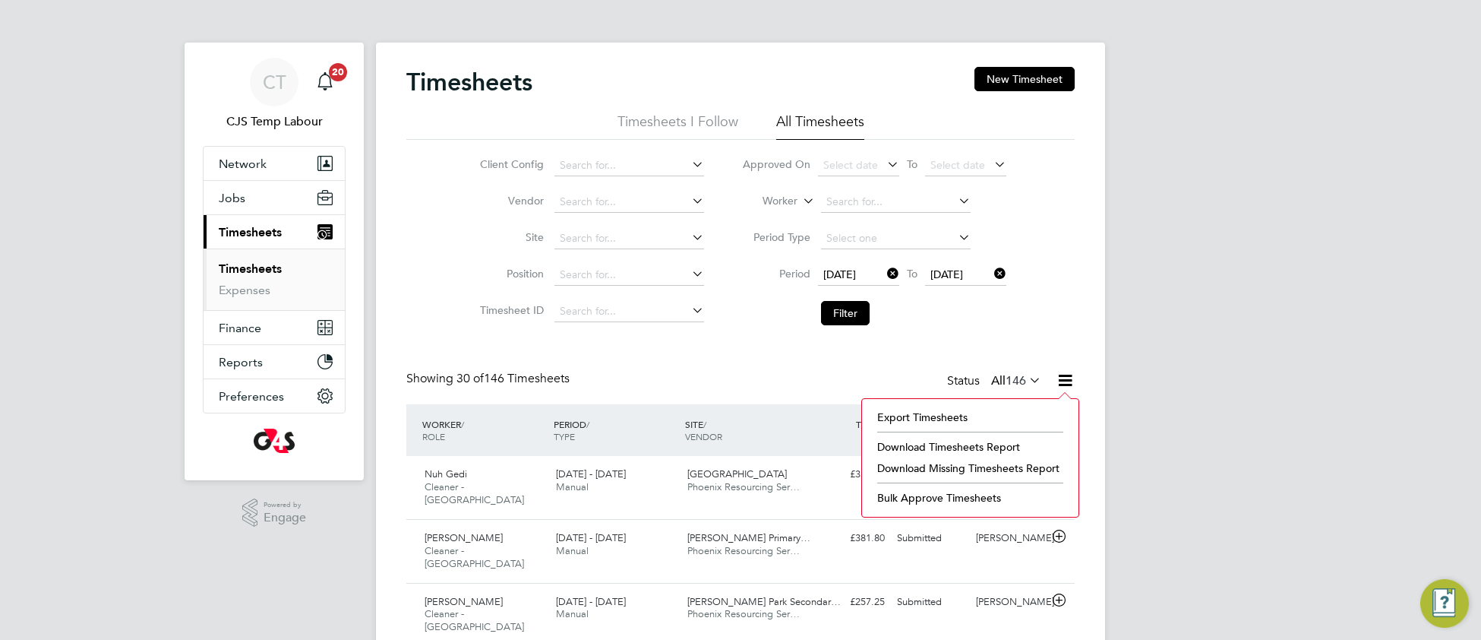
click at [943, 449] on li "Download Timesheets Report" at bounding box center [970, 446] width 201 height 21
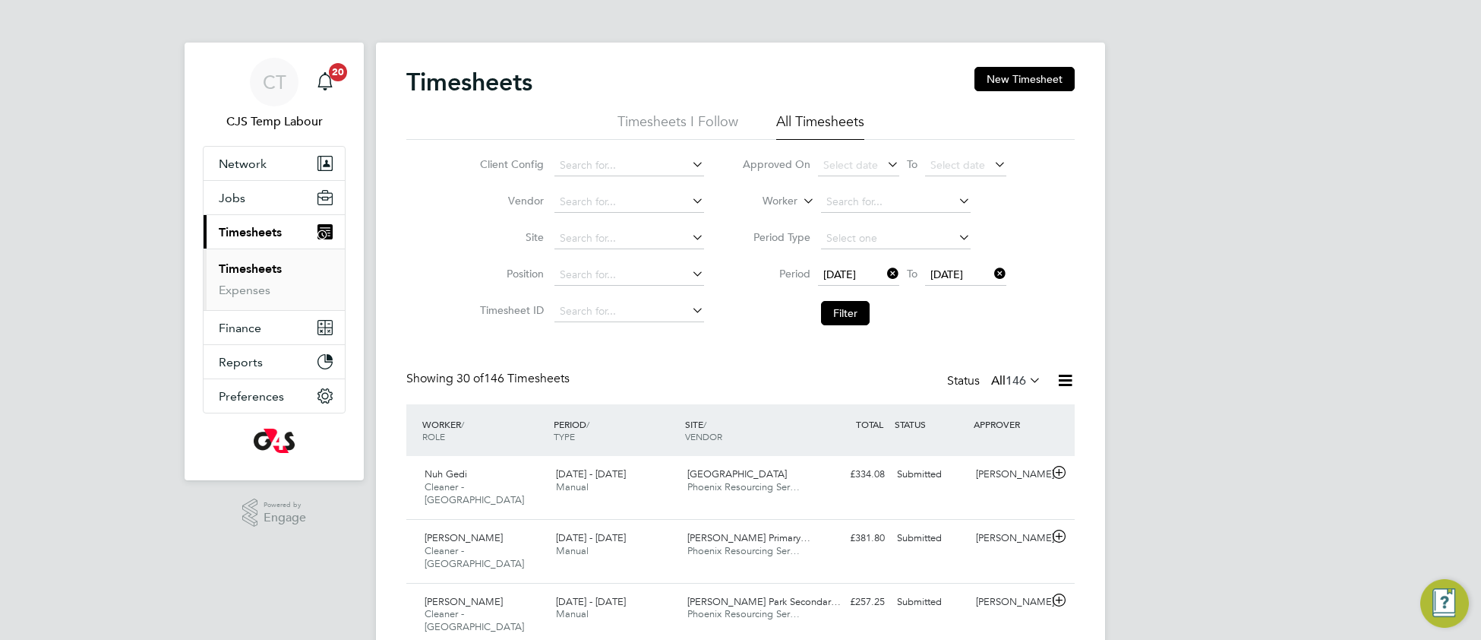
click at [1063, 382] on icon at bounding box center [1065, 380] width 19 height 19
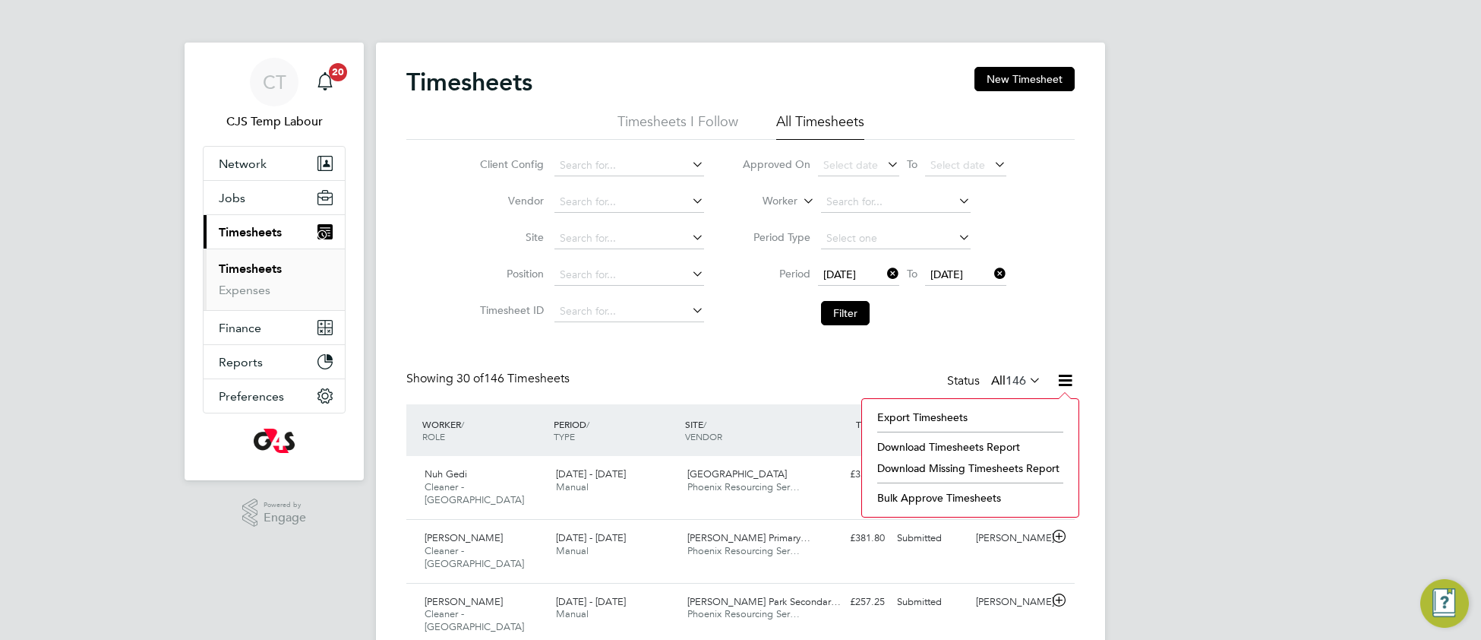
click at [932, 447] on li "Download Timesheets Report" at bounding box center [970, 446] width 201 height 21
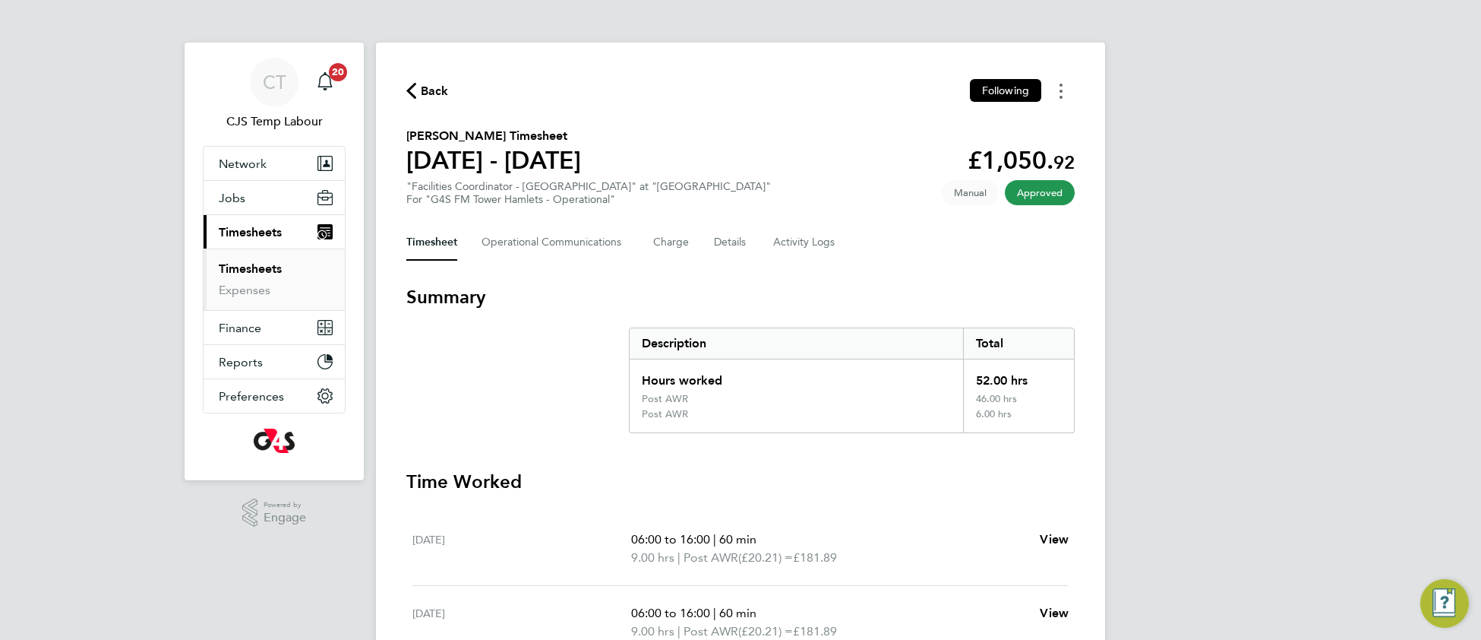
click at [1060, 91] on icon "Timesheets Menu" at bounding box center [1061, 91] width 3 height 15
click at [920, 127] on link "Download timesheet" at bounding box center [983, 124] width 182 height 30
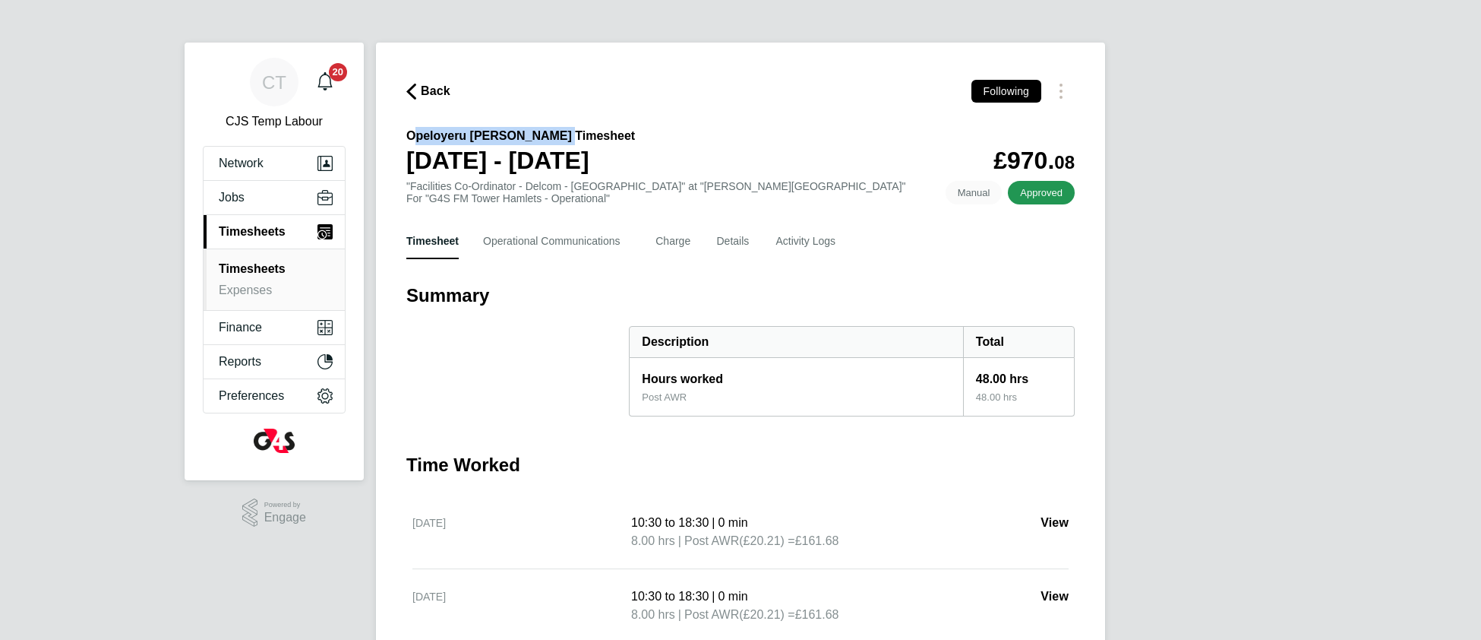
drag, startPoint x: 407, startPoint y: 131, endPoint x: 556, endPoint y: 134, distance: 148.9
click at [556, 134] on h2 "Opeloyeru Kamoli Salawu's Timesheet" at bounding box center [520, 136] width 229 height 18
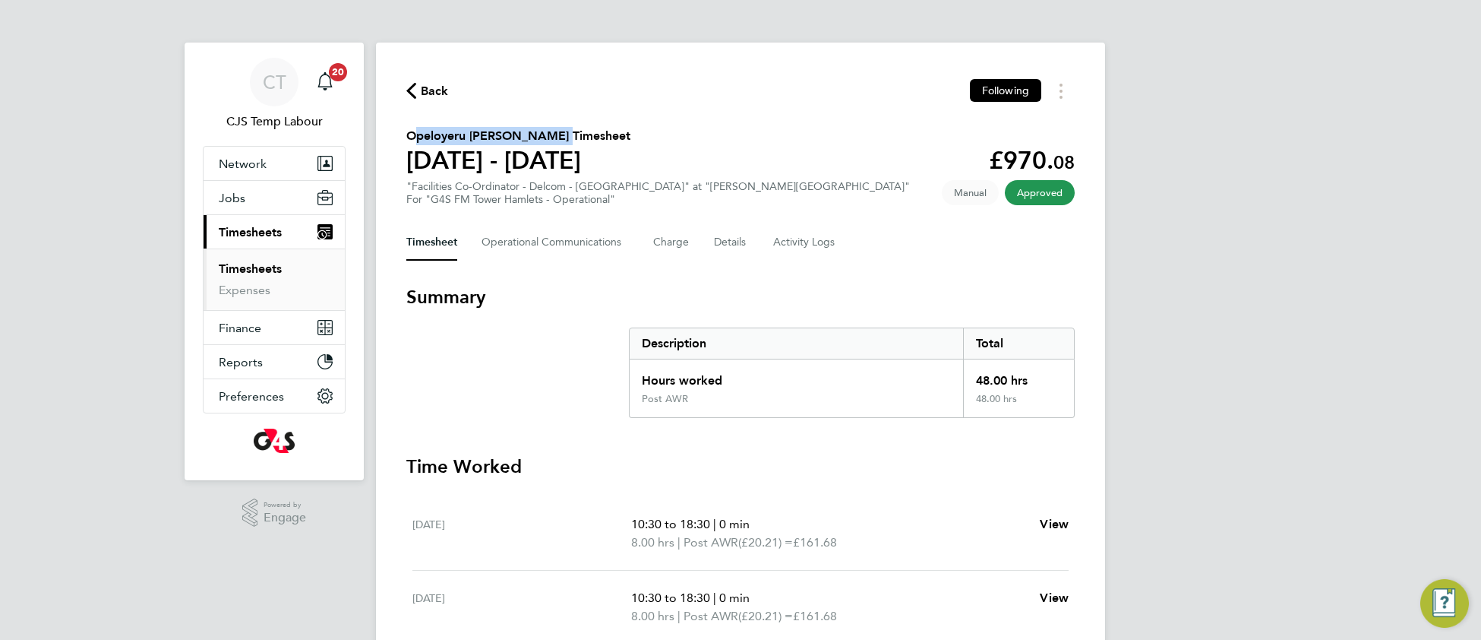
copy h2 "Opeloyeru Kamoli Salawu"
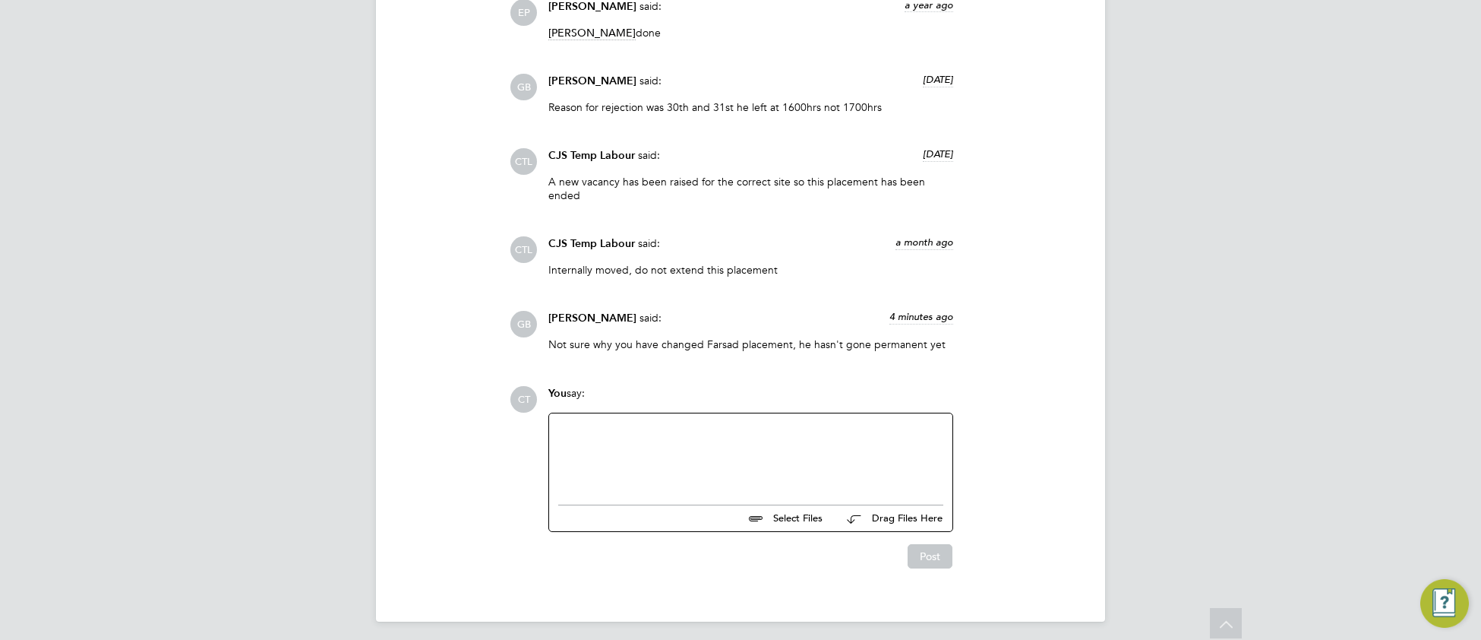
scroll to position [1466, 0]
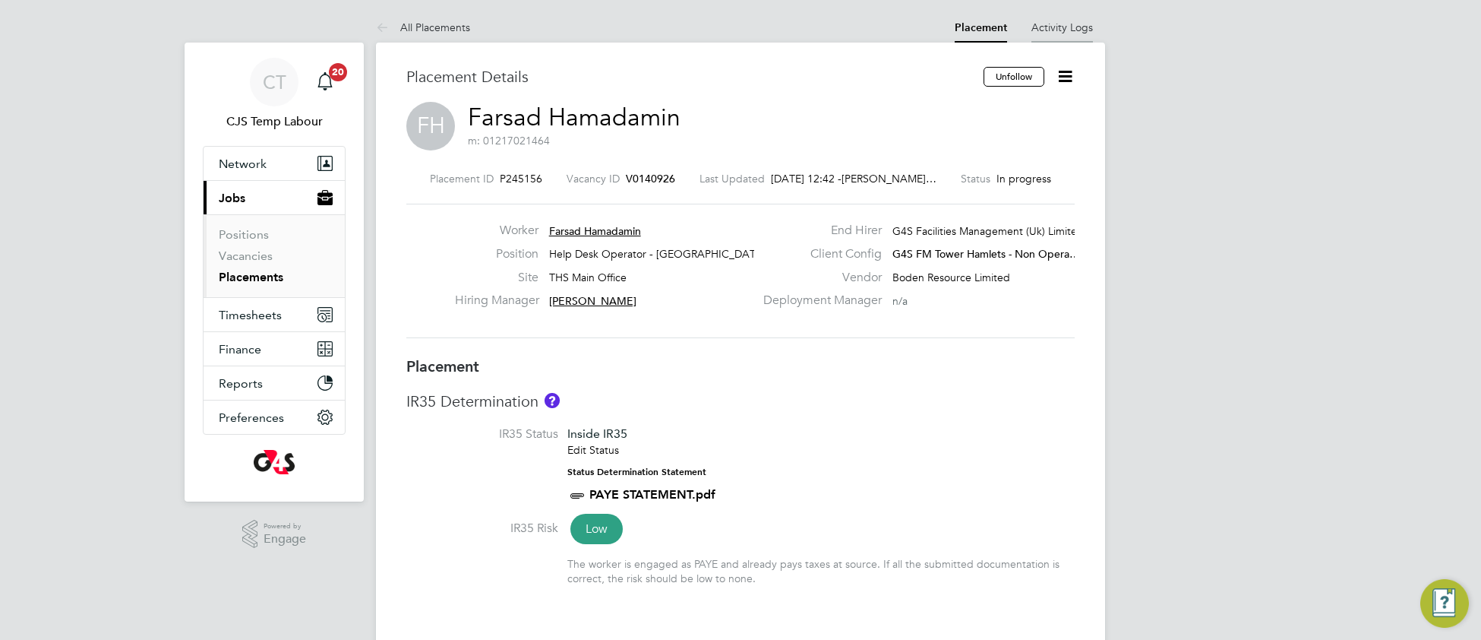
click at [1064, 24] on link "Activity Logs" at bounding box center [1062, 28] width 62 height 14
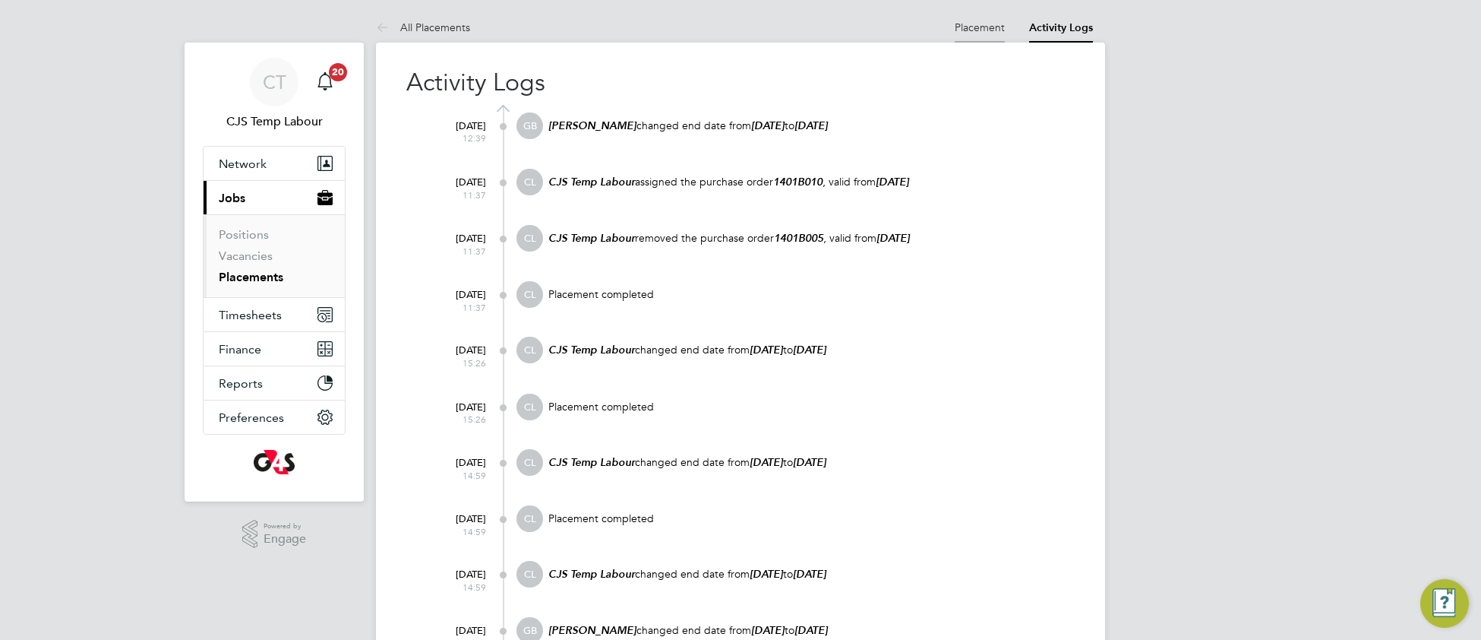
click at [979, 30] on link "Placement" at bounding box center [980, 28] width 50 height 14
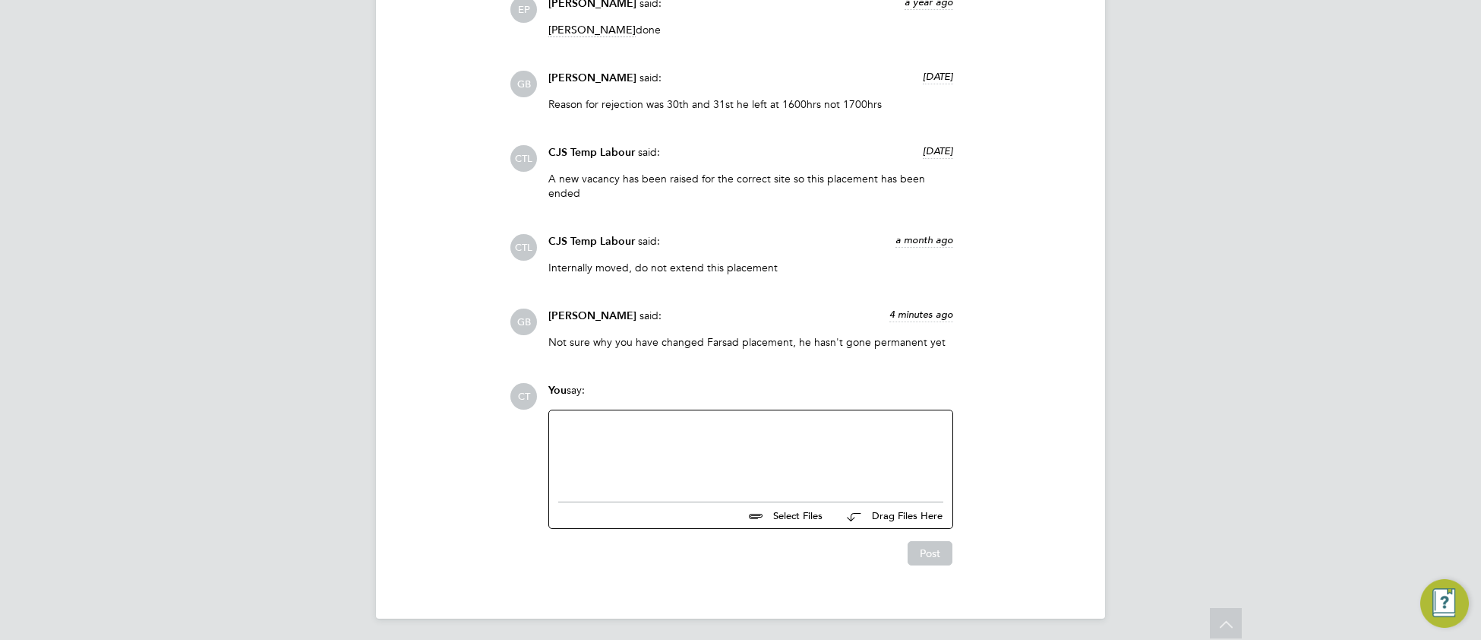
click at [704, 462] on div at bounding box center [750, 451] width 385 height 65
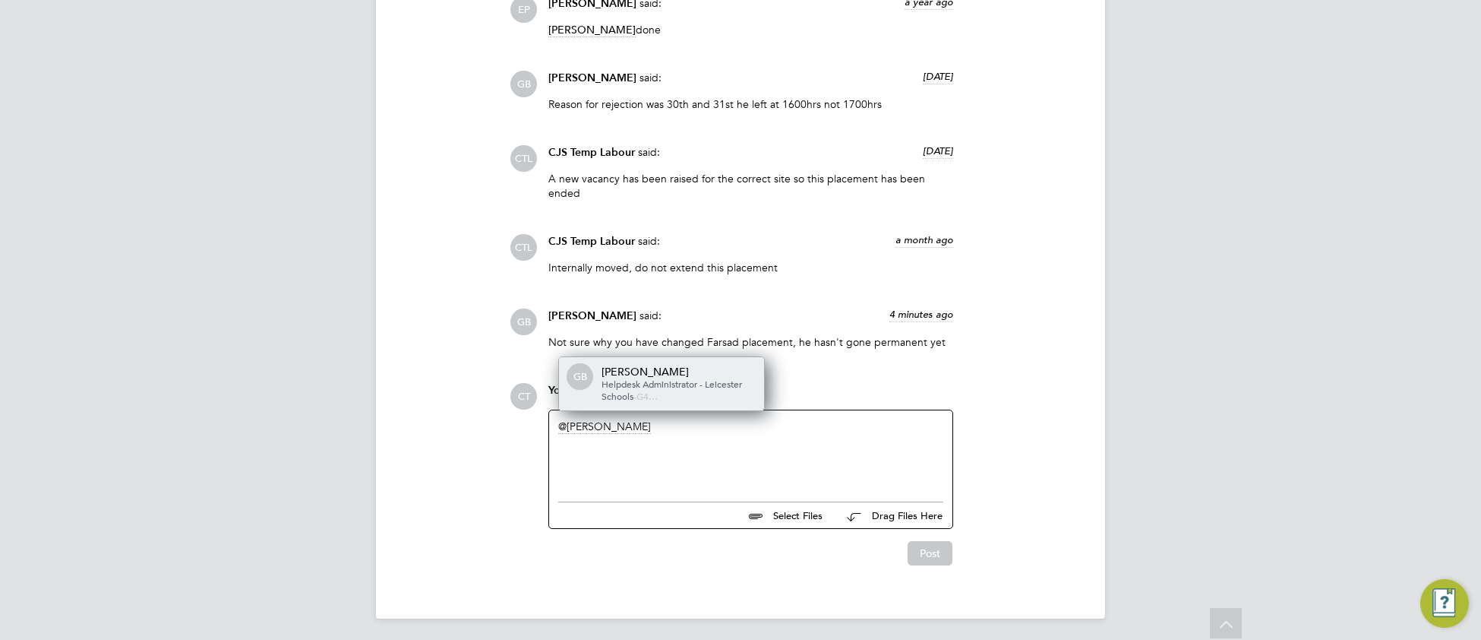
click at [724, 365] on div "[PERSON_NAME]" at bounding box center [678, 372] width 152 height 14
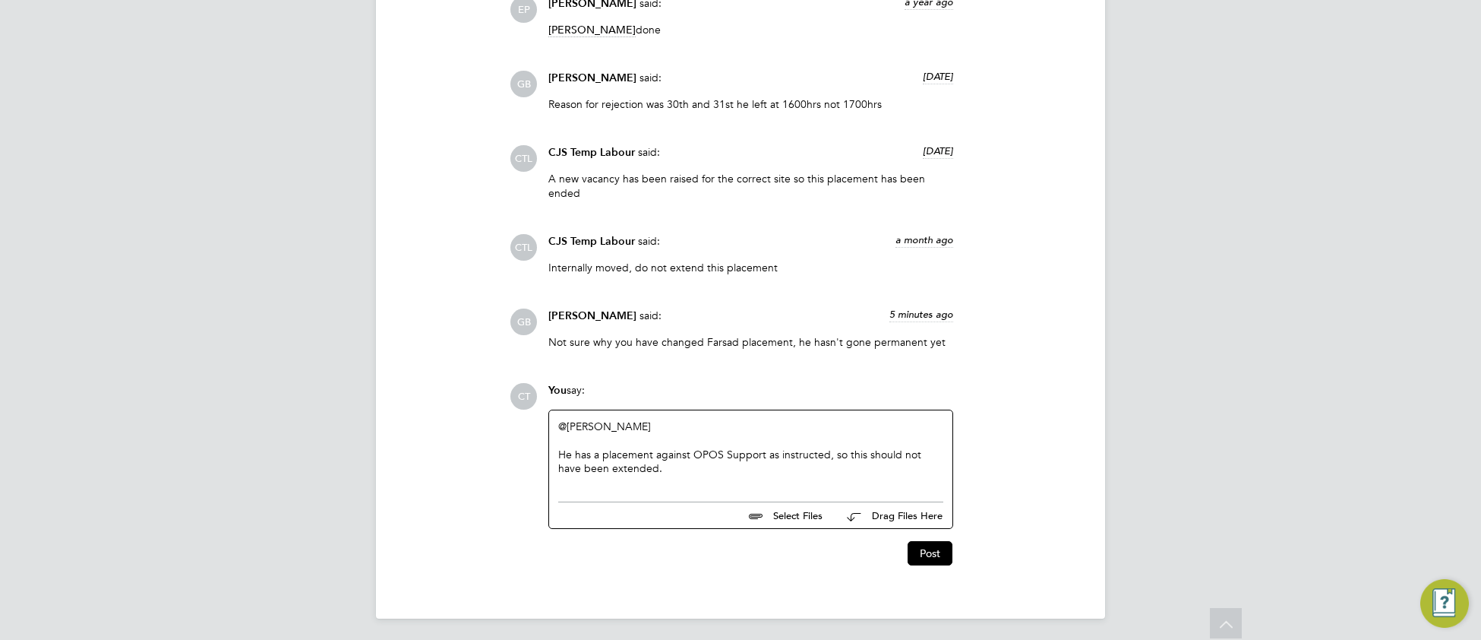
click at [710, 451] on div "He has a placement against OPOS Support as instructed, so this should not have …" at bounding box center [750, 460] width 385 height 27
click at [936, 550] on button "Post" at bounding box center [930, 553] width 45 height 24
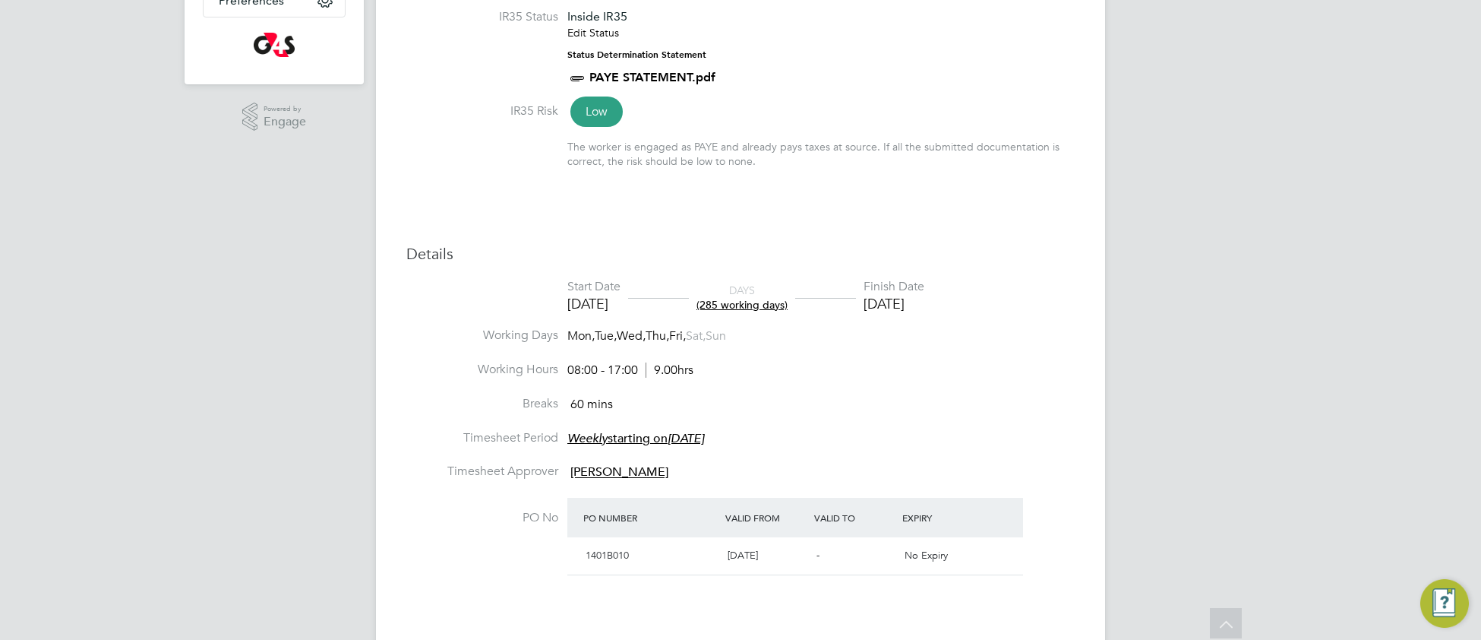
click at [996, 406] on li "Breaks 60 mins" at bounding box center [740, 413] width 668 height 34
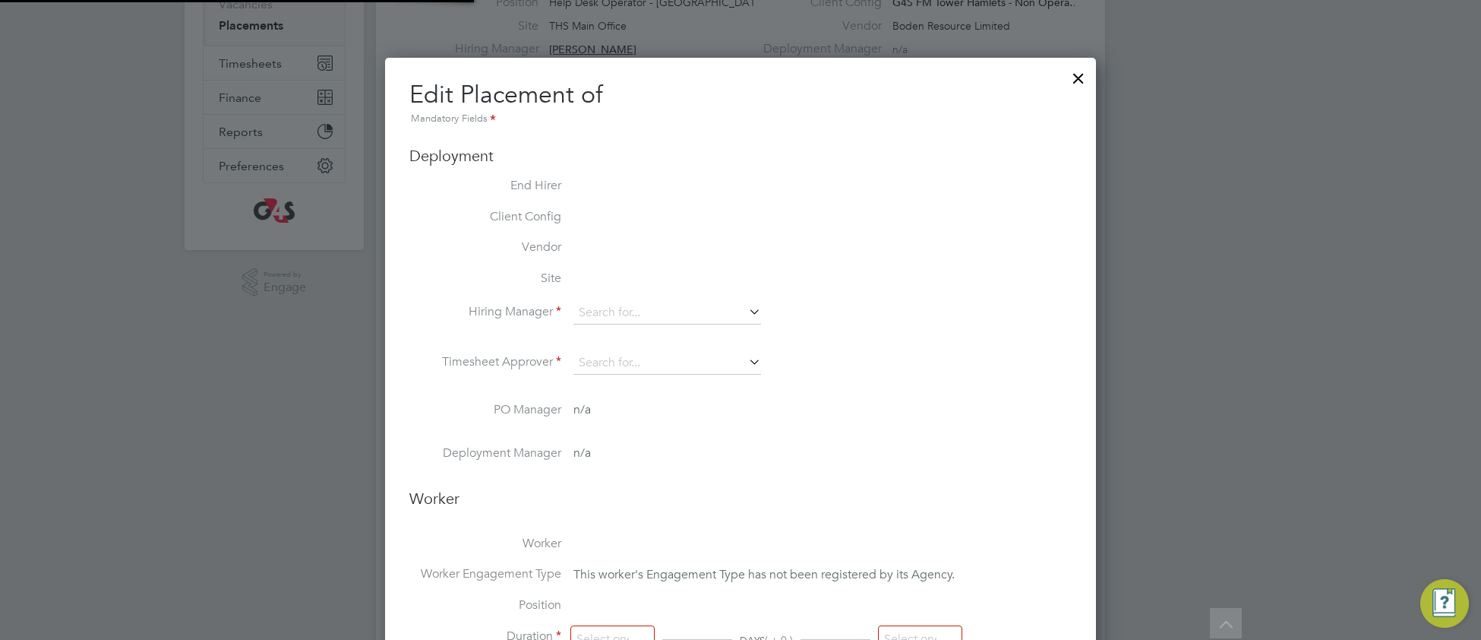
type input "[PERSON_NAME]"
type input "30 Sep 2024"
type input "[DATE]"
type input "08:00"
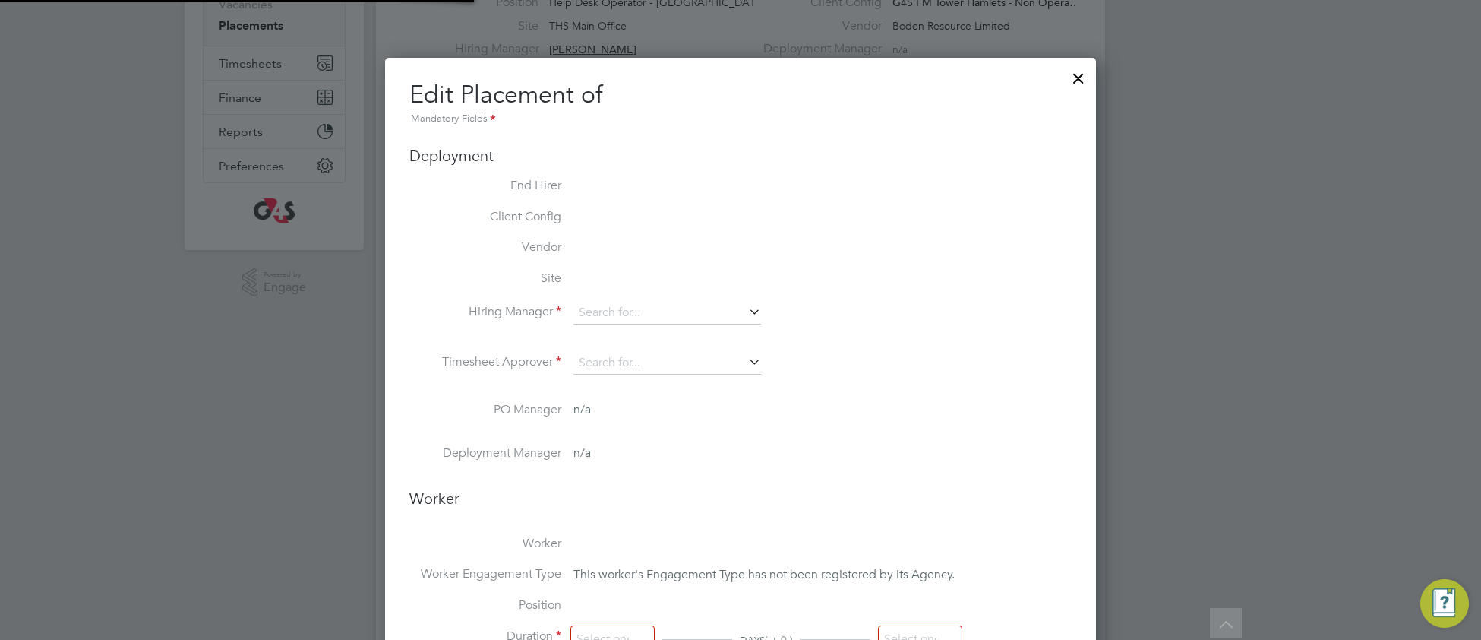
type input "17:00"
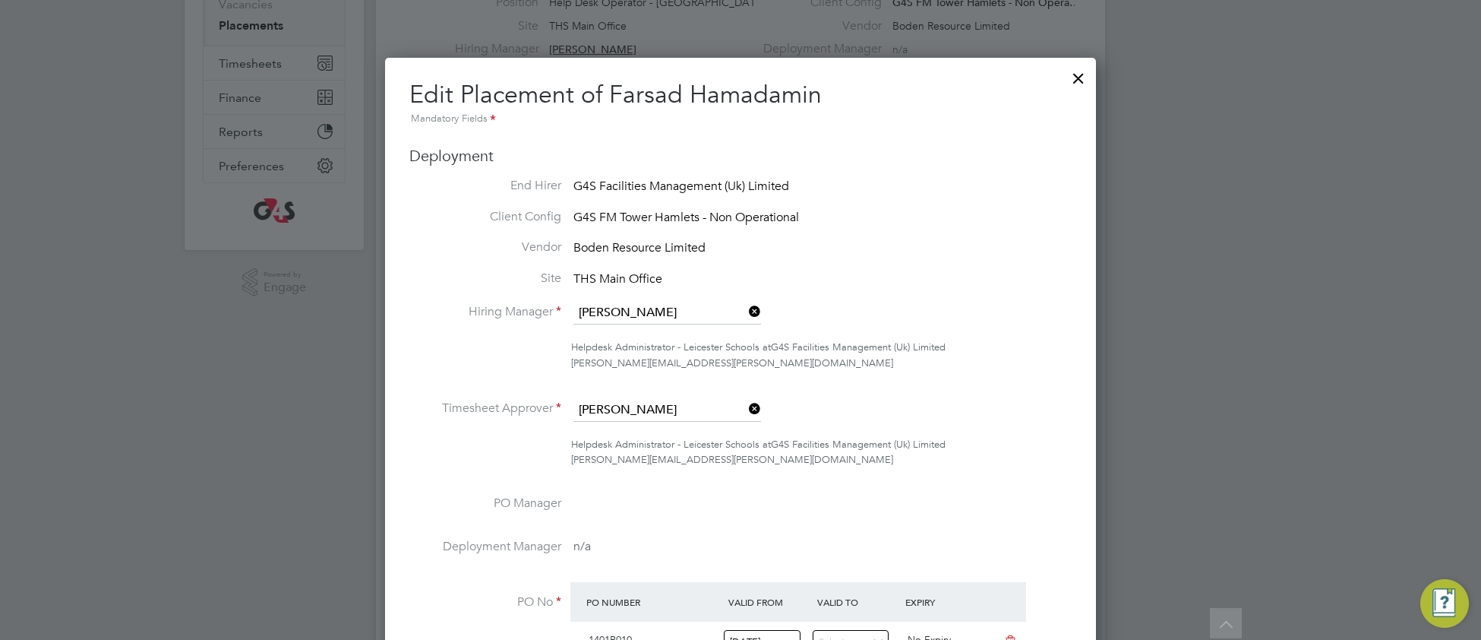
drag, startPoint x: 1085, startPoint y: 79, endPoint x: 1072, endPoint y: 147, distance: 69.4
click at [1084, 78] on div at bounding box center [1078, 74] width 27 height 27
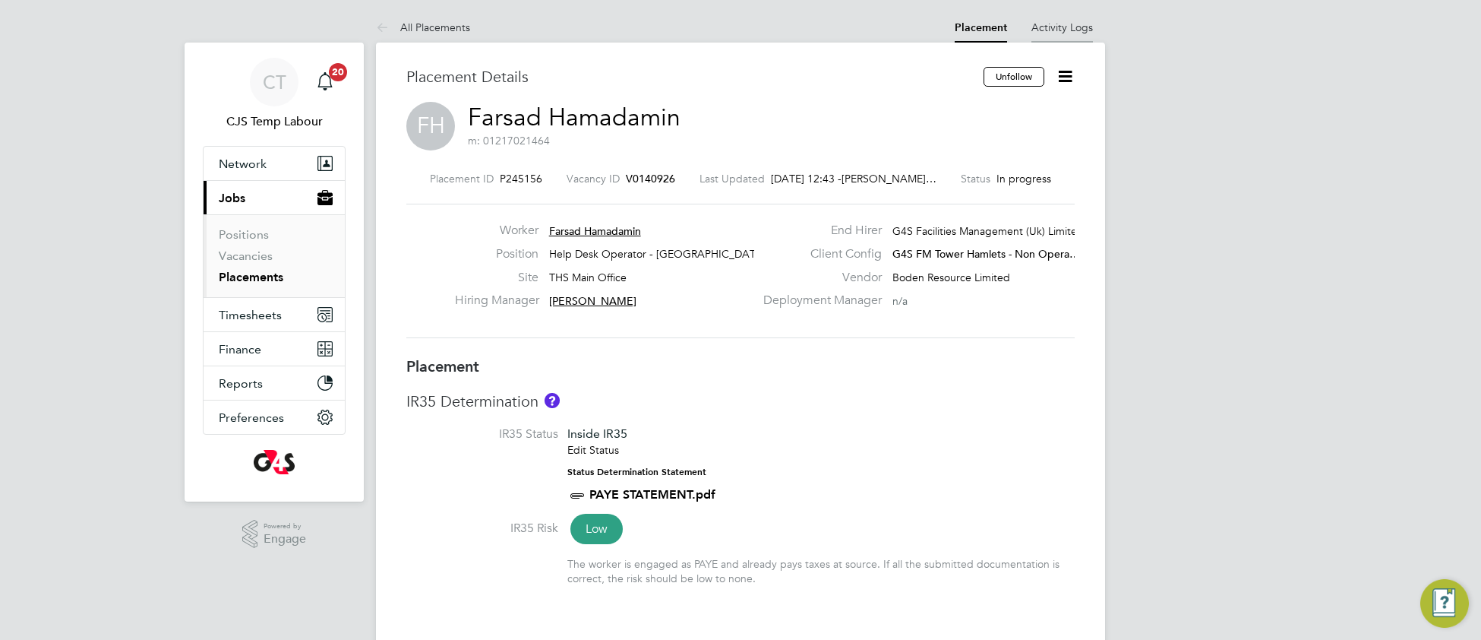
click at [1060, 27] on link "Activity Logs" at bounding box center [1062, 28] width 62 height 14
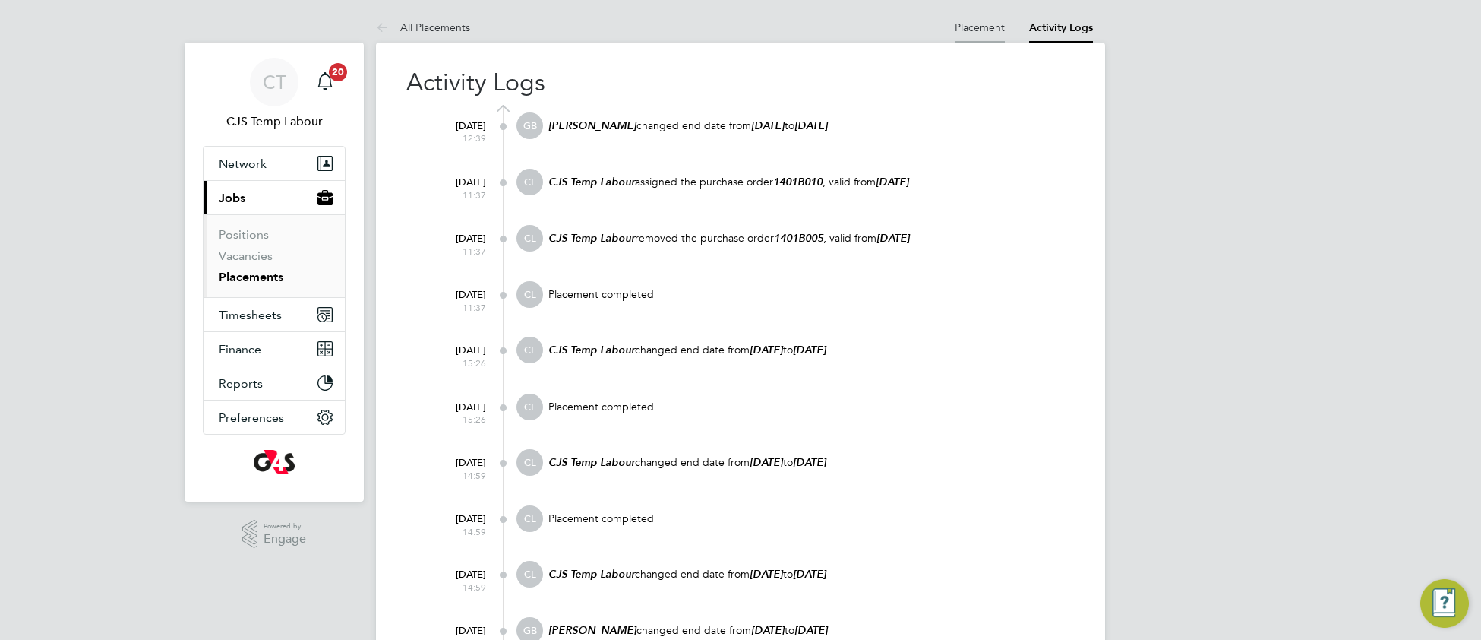
click at [979, 27] on link "Placement" at bounding box center [980, 28] width 50 height 14
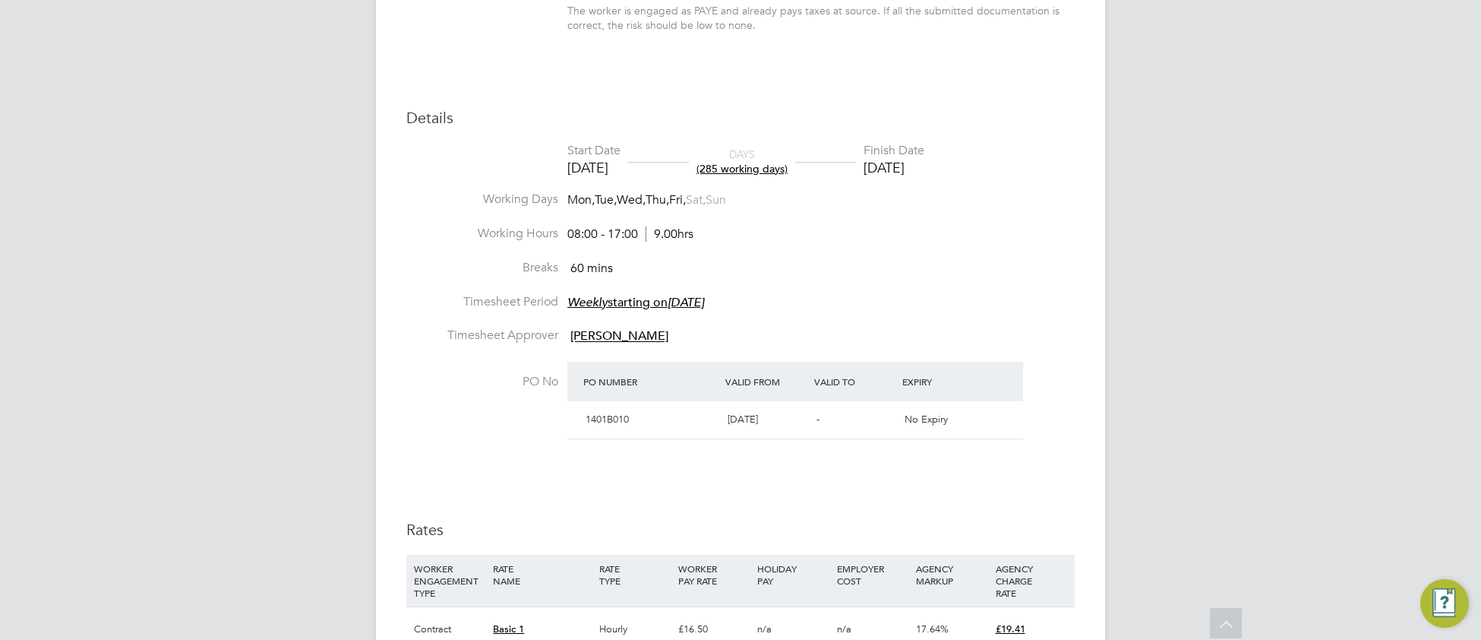
click at [953, 274] on li "Breaks 60 mins" at bounding box center [740, 277] width 668 height 34
type input "[PERSON_NAME]"
type input "30 Sep 2024"
type input "[DATE]"
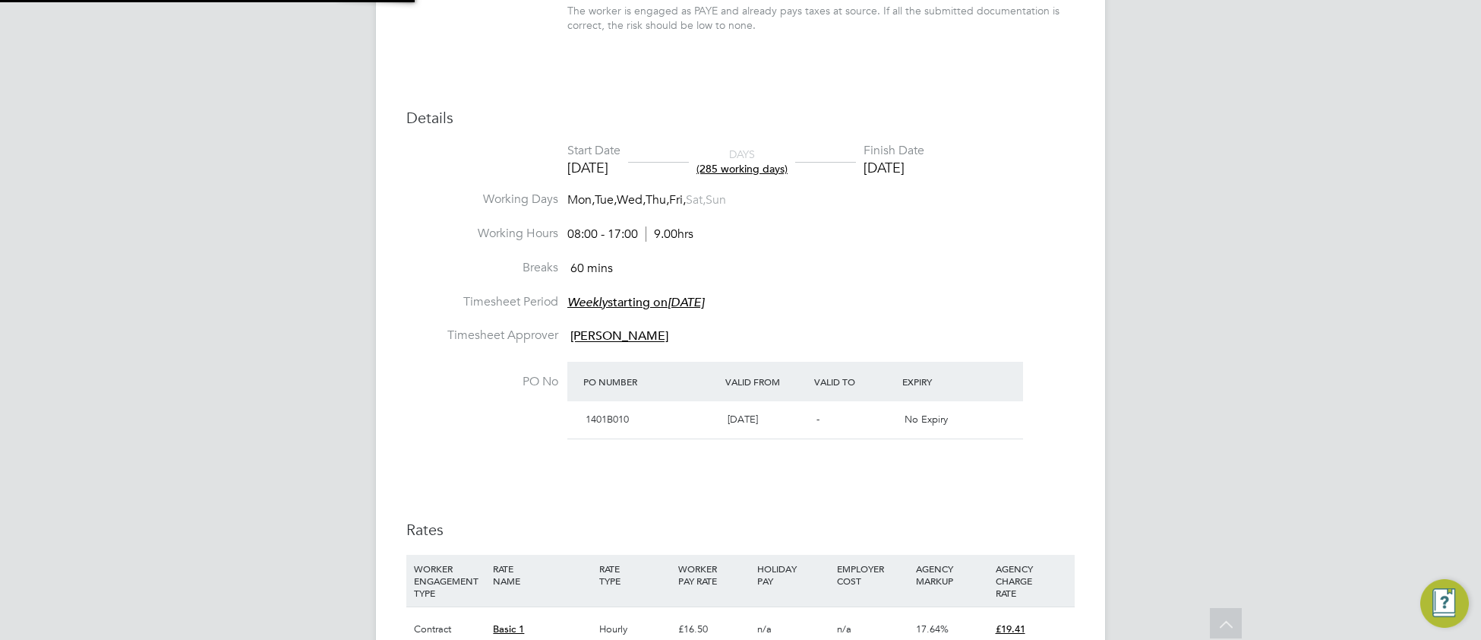
type input "08:00"
type input "17:00"
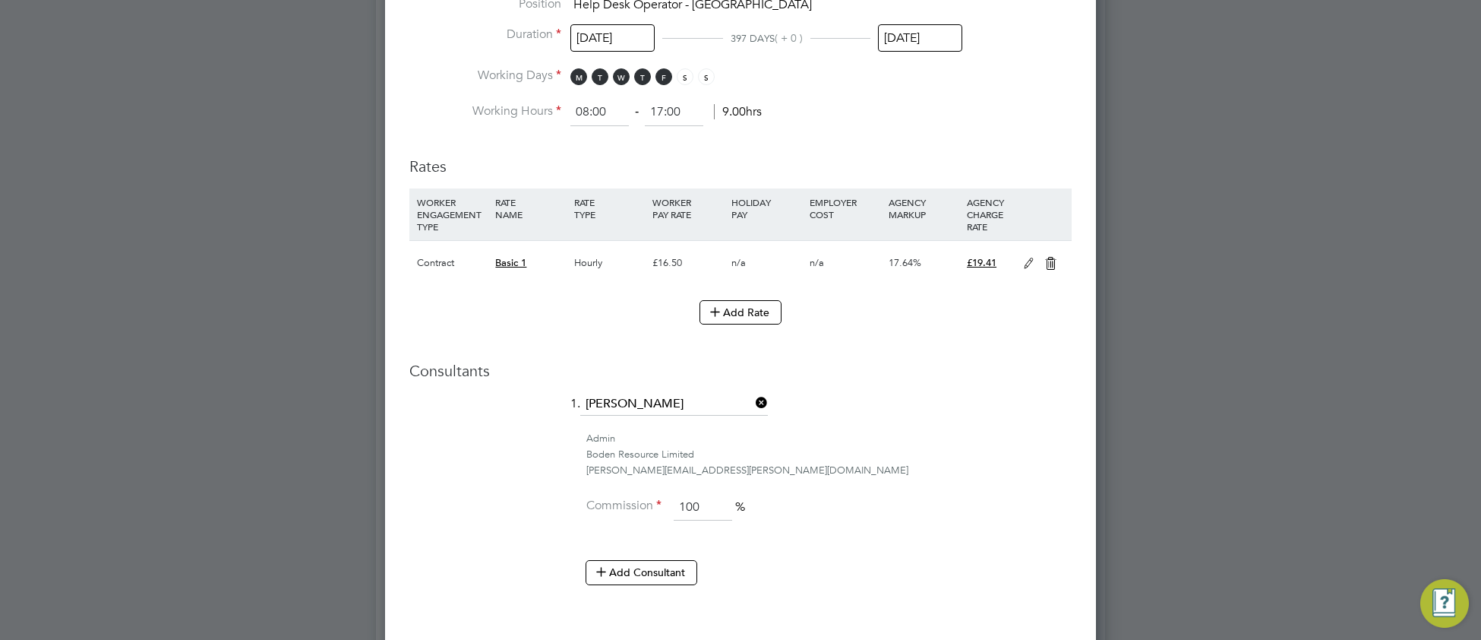
click at [940, 41] on input "[DATE]" at bounding box center [920, 38] width 84 height 28
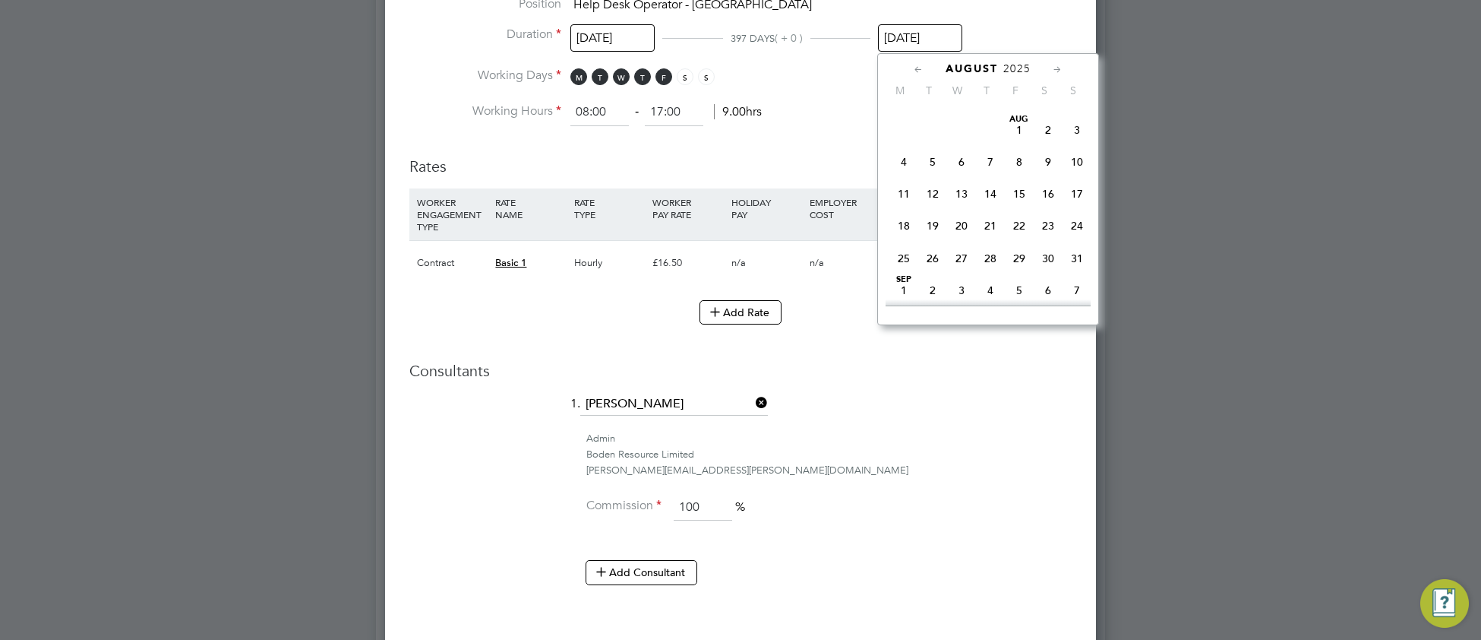
click at [1071, 135] on span "3" at bounding box center [1077, 129] width 29 height 29
type input "03 Aug 2025"
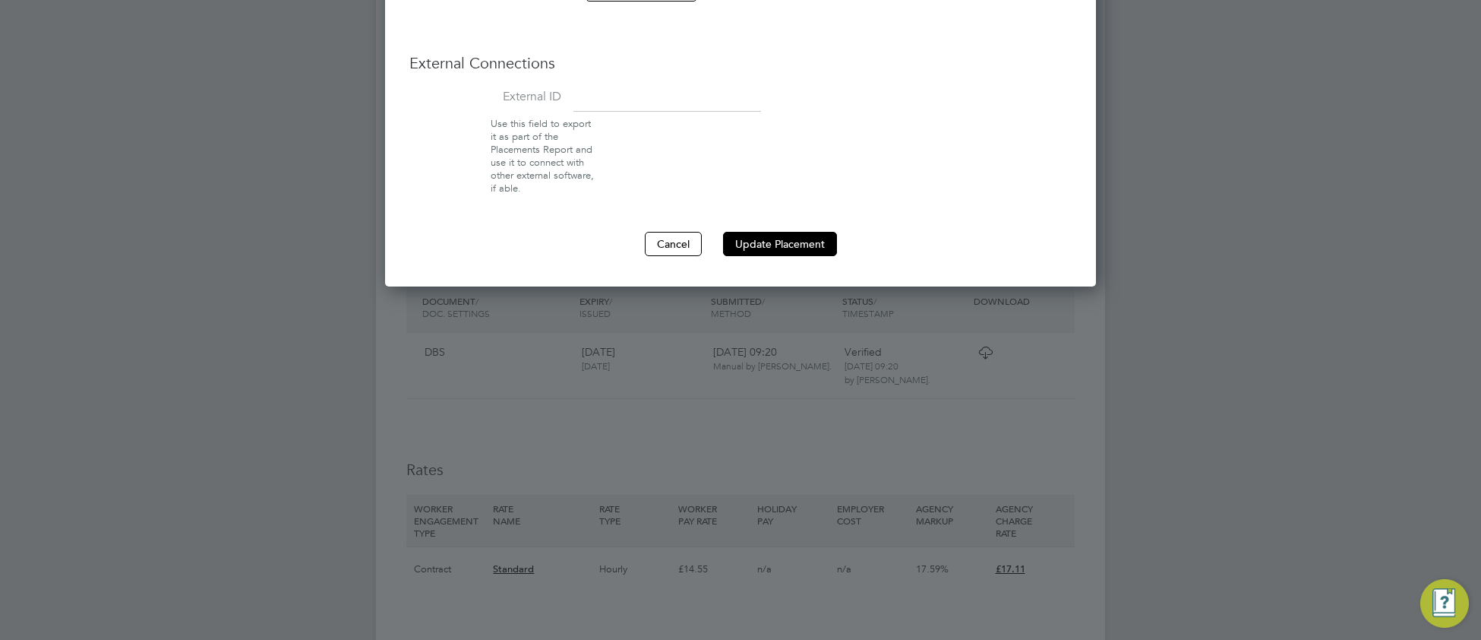
click at [794, 240] on button "Update Placement" at bounding box center [780, 244] width 114 height 24
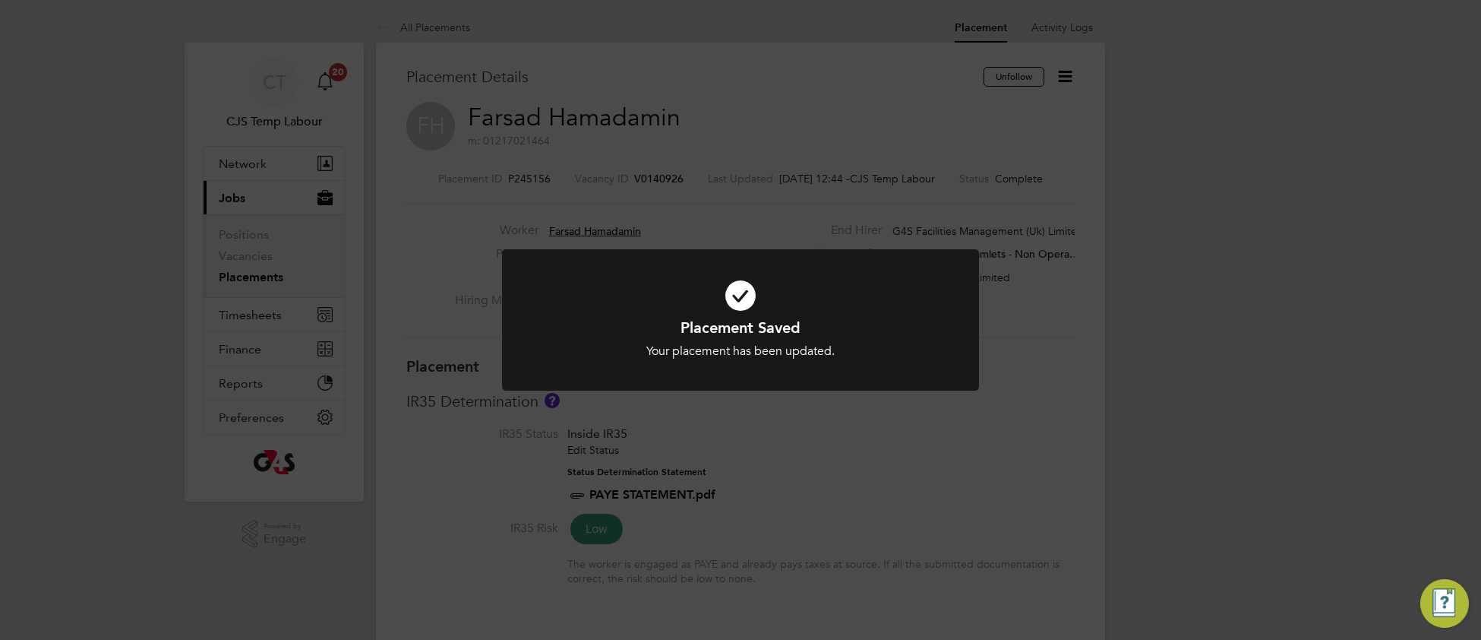
click at [600, 324] on h1 "Placement Saved" at bounding box center [740, 327] width 395 height 20
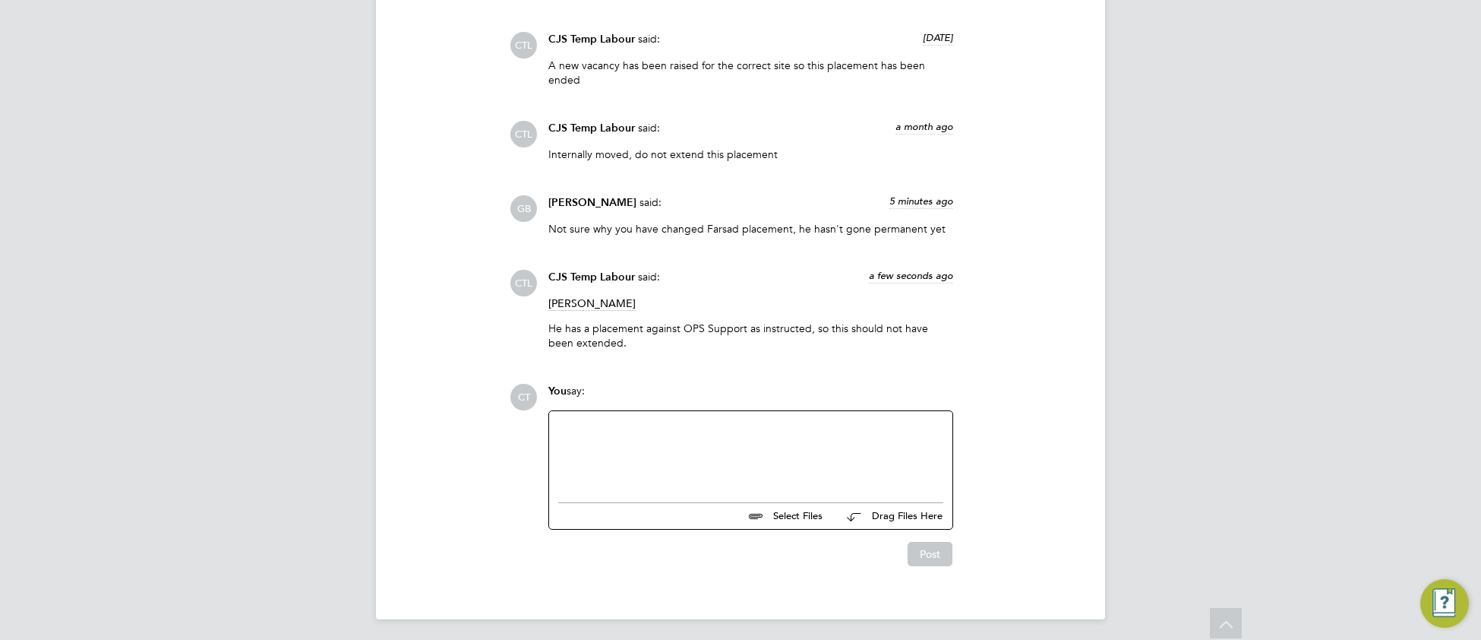
click at [627, 450] on div at bounding box center [750, 452] width 385 height 65
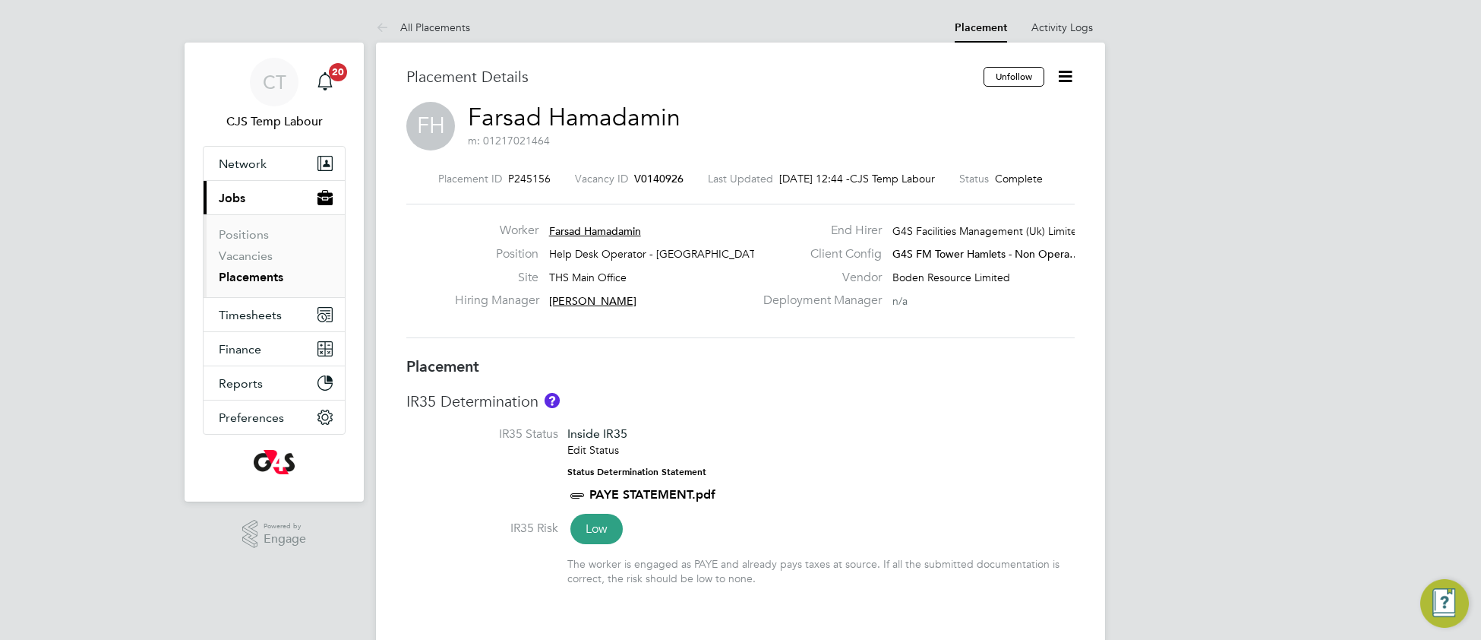
drag, startPoint x: 260, startPoint y: 281, endPoint x: 289, endPoint y: 284, distance: 29.8
click at [261, 281] on link "Placements" at bounding box center [251, 277] width 65 height 14
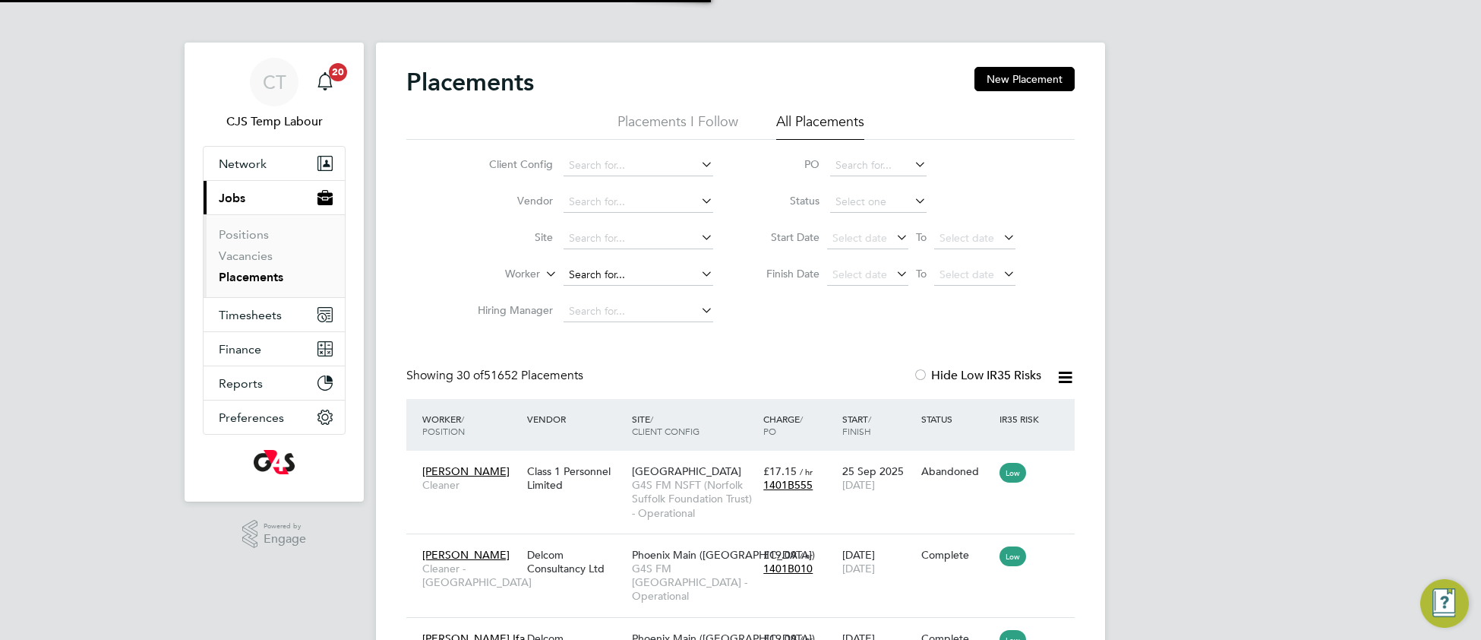
click at [601, 267] on input at bounding box center [639, 274] width 150 height 21
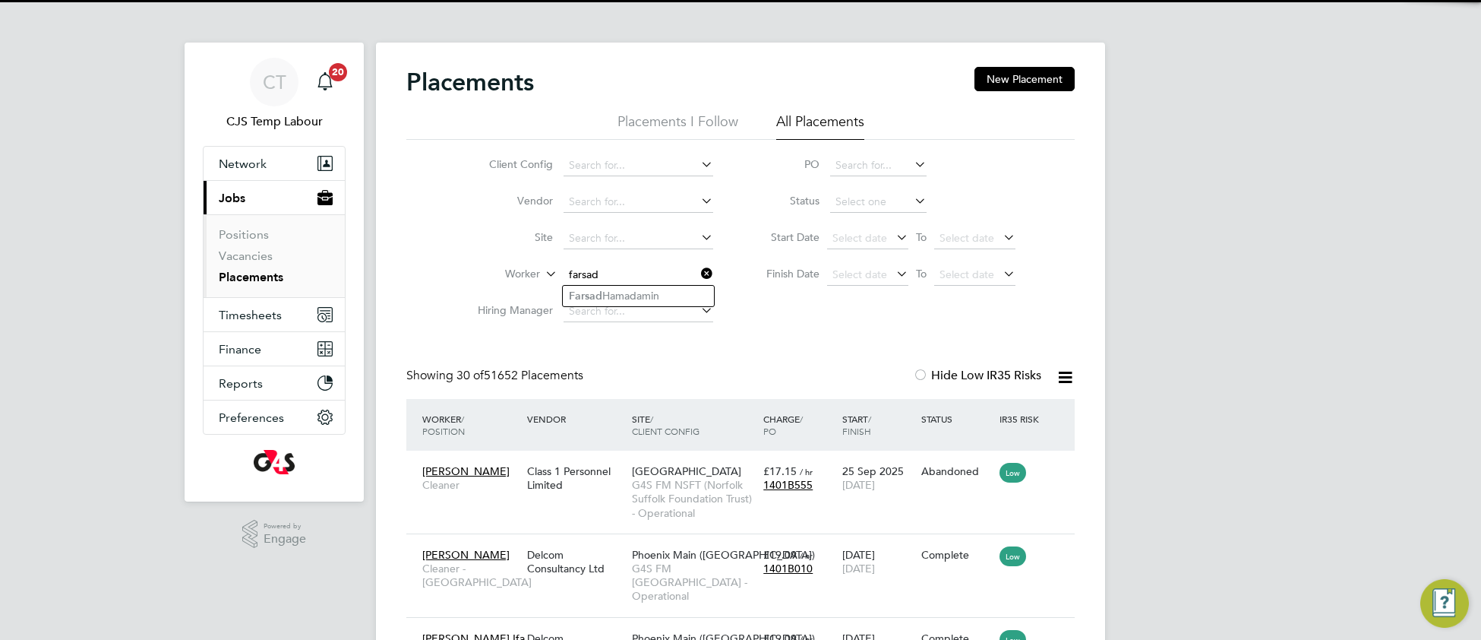
click at [621, 297] on li "Farsad Hamadamin" at bounding box center [638, 296] width 151 height 21
type input "Farsad Hamadamin"
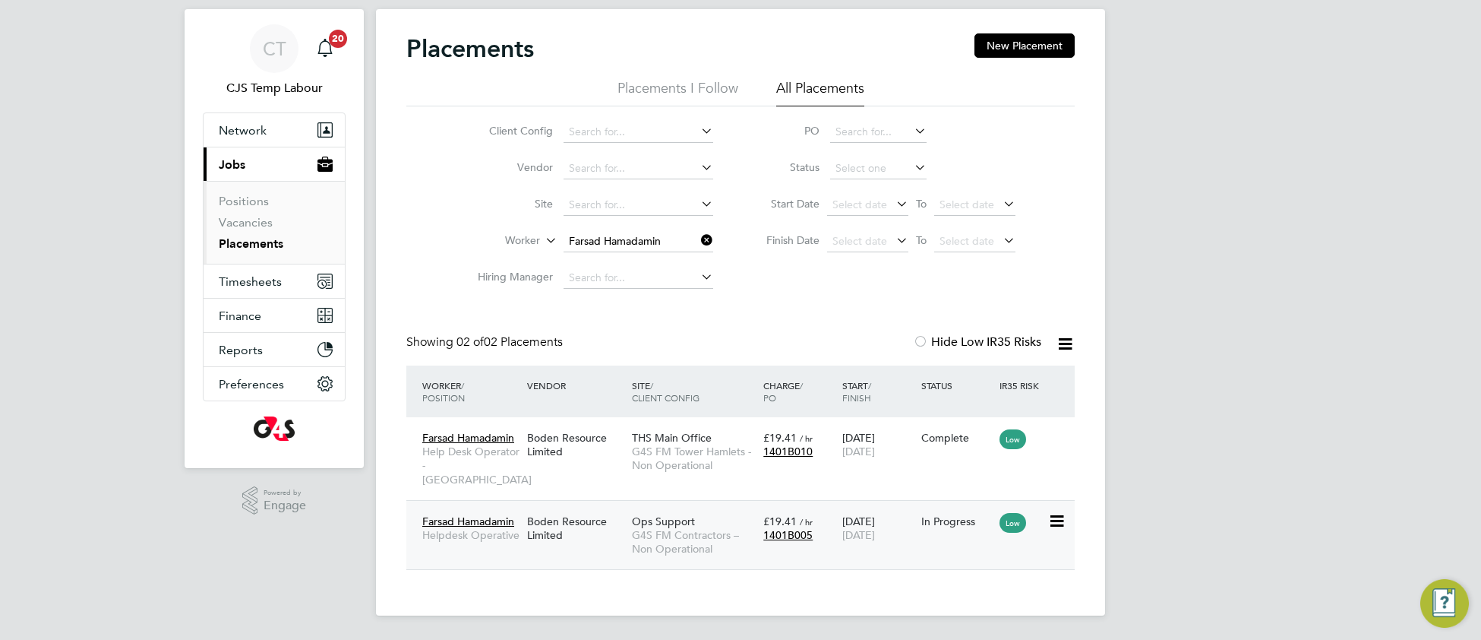
click at [662, 539] on span "G4S FM Contractors – Non Operational" at bounding box center [694, 541] width 124 height 27
click at [698, 245] on icon at bounding box center [698, 239] width 0 height 21
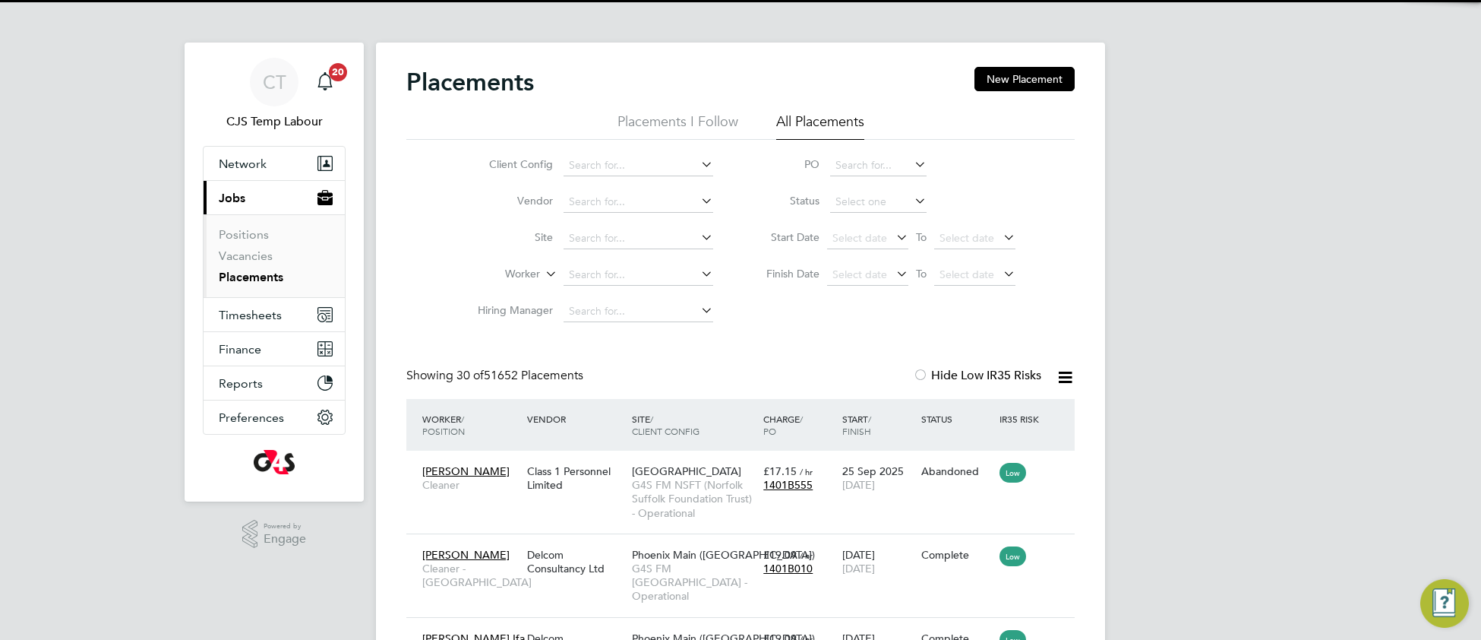
scroll to position [57, 131]
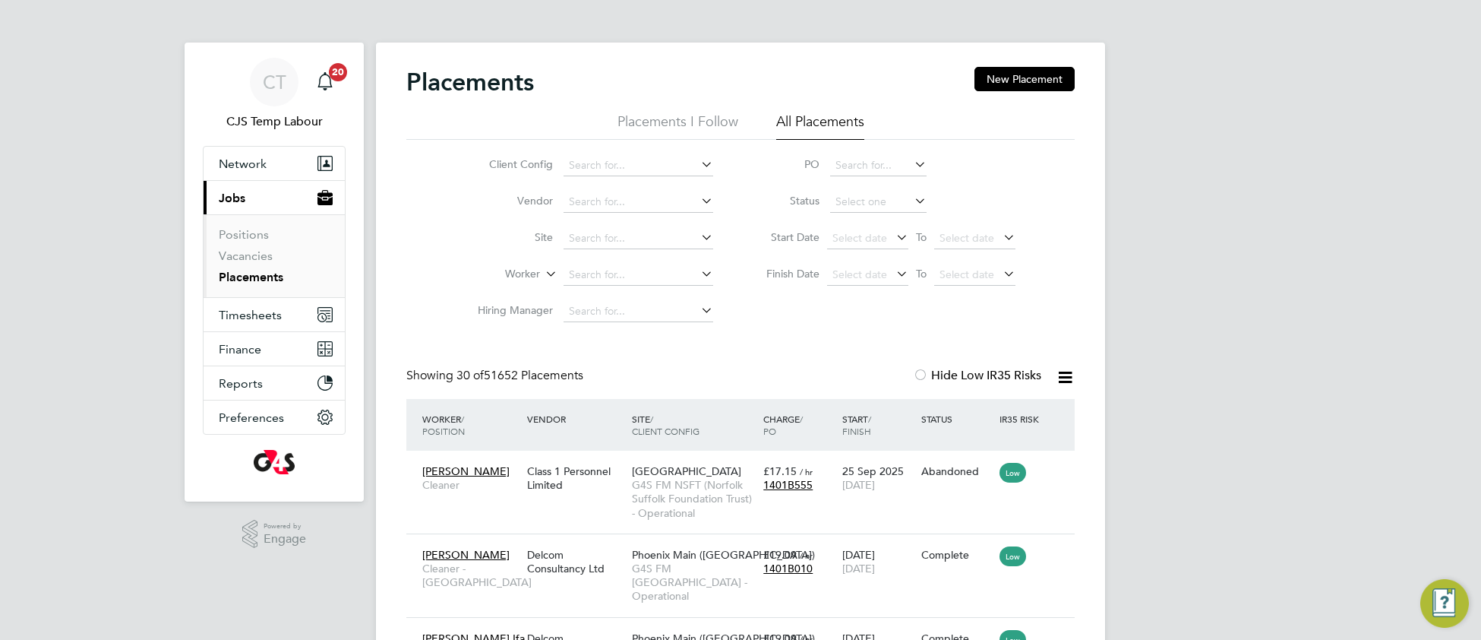
click at [267, 280] on link "Placements" at bounding box center [251, 277] width 65 height 14
click at [613, 166] on input at bounding box center [639, 165] width 150 height 21
click at [646, 191] on b "Contractor" at bounding box center [635, 186] width 54 height 13
type input "G4S FM Contractors - Operational"
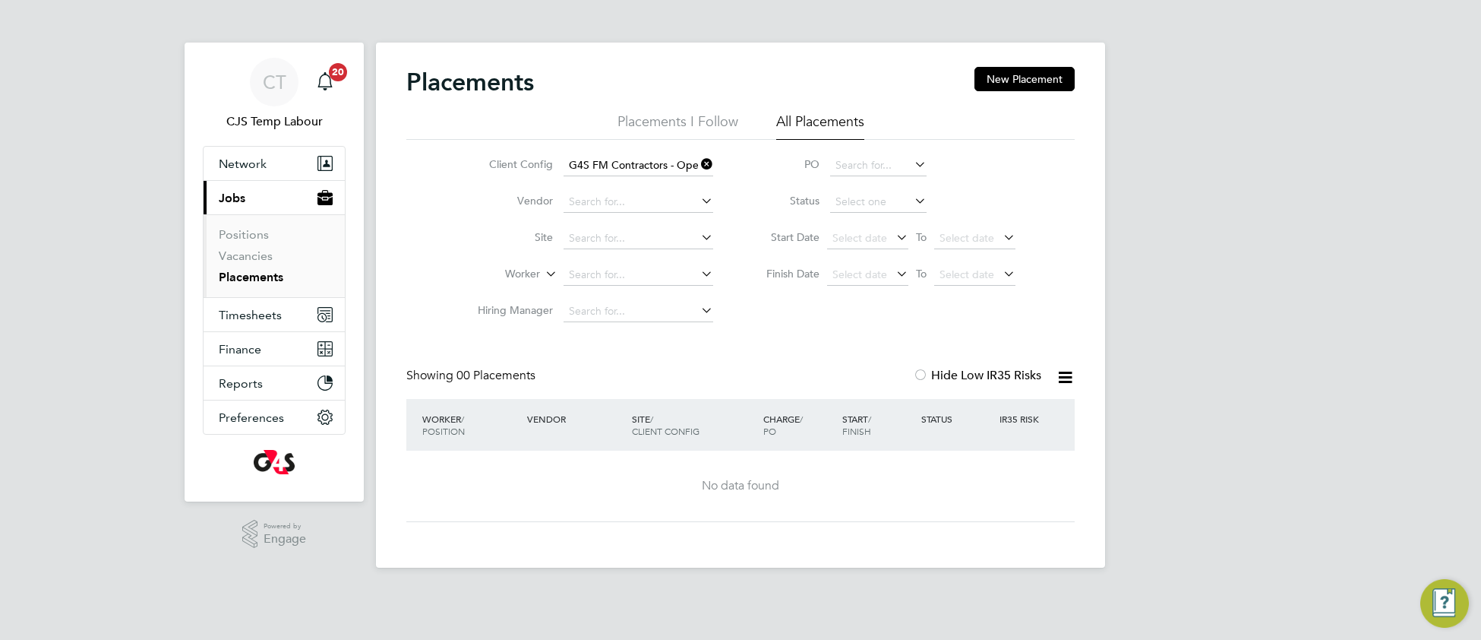
drag, startPoint x: 709, startPoint y: 162, endPoint x: 689, endPoint y: 170, distance: 22.1
click at [698, 166] on icon at bounding box center [698, 163] width 0 height 21
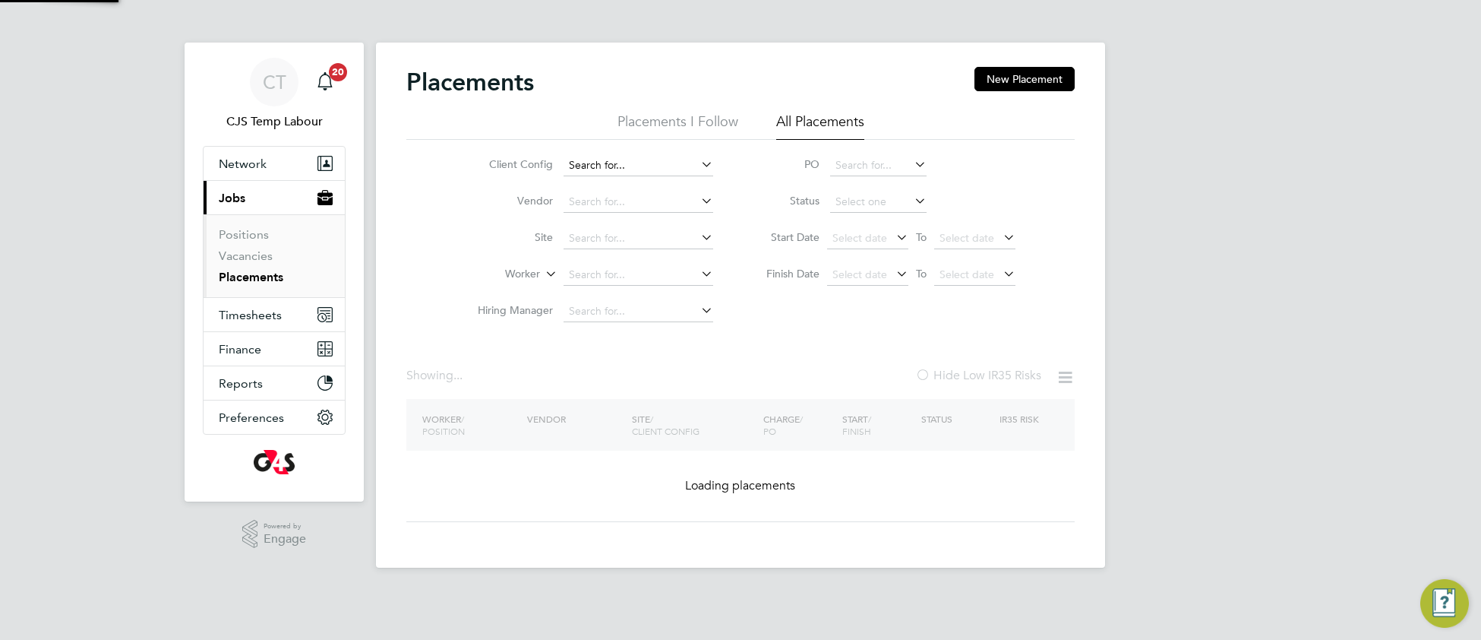
click at [671, 172] on input at bounding box center [639, 165] width 150 height 21
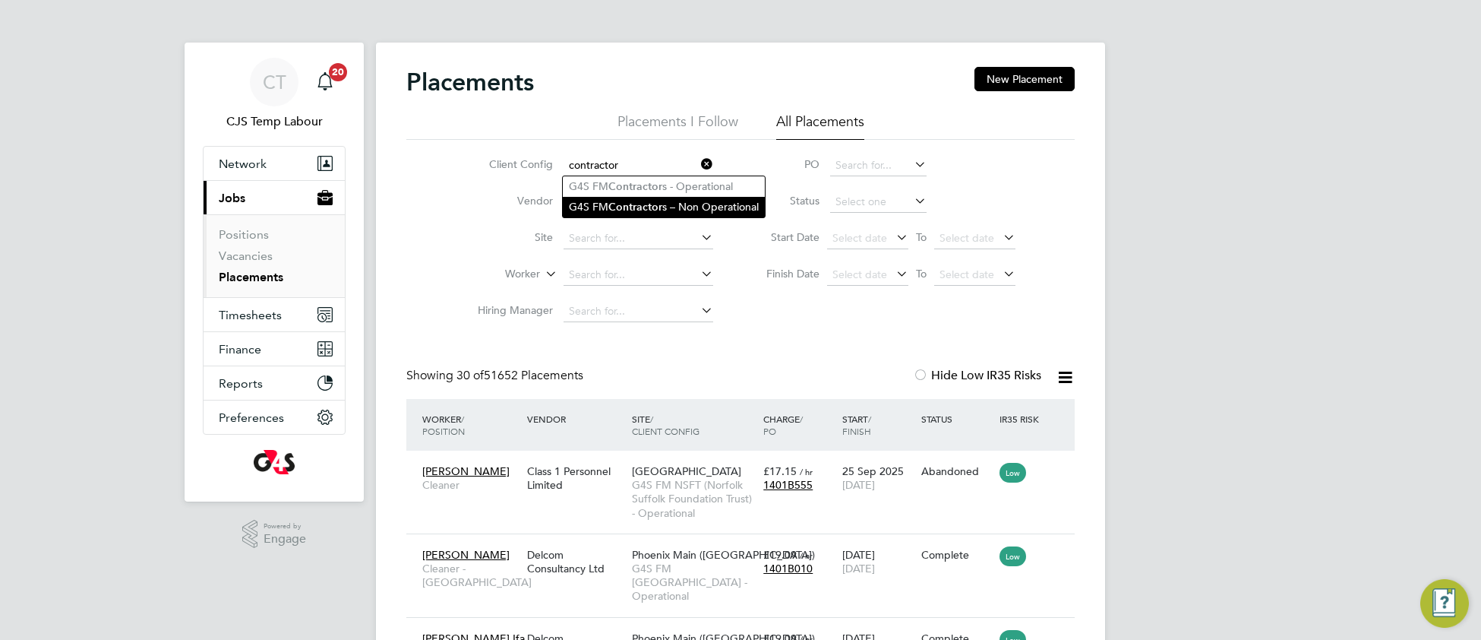
click at [670, 205] on li "G4S FM Contractor s – Non Operational" at bounding box center [664, 207] width 202 height 21
type input "G4S FM Contractors – Non Operational"
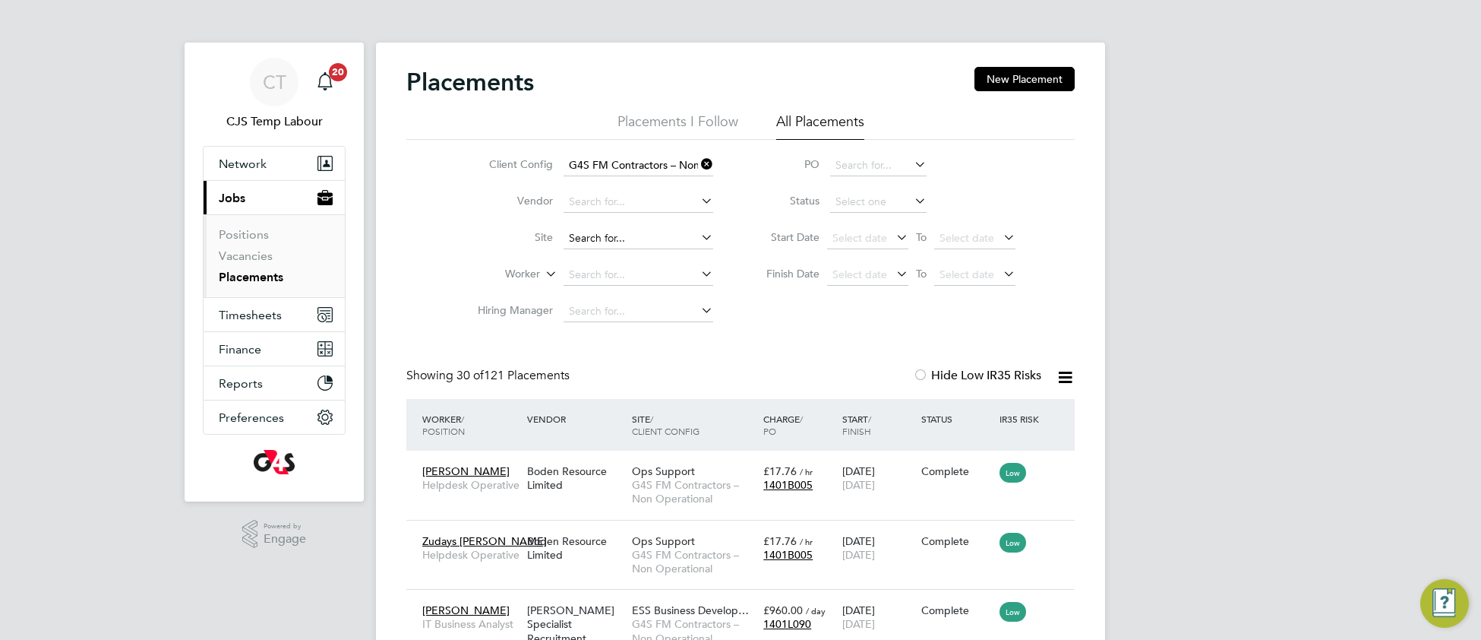
click at [630, 239] on input at bounding box center [639, 238] width 150 height 21
click at [649, 257] on li "Ops Support" at bounding box center [638, 259] width 151 height 21
type input "Ops Support"
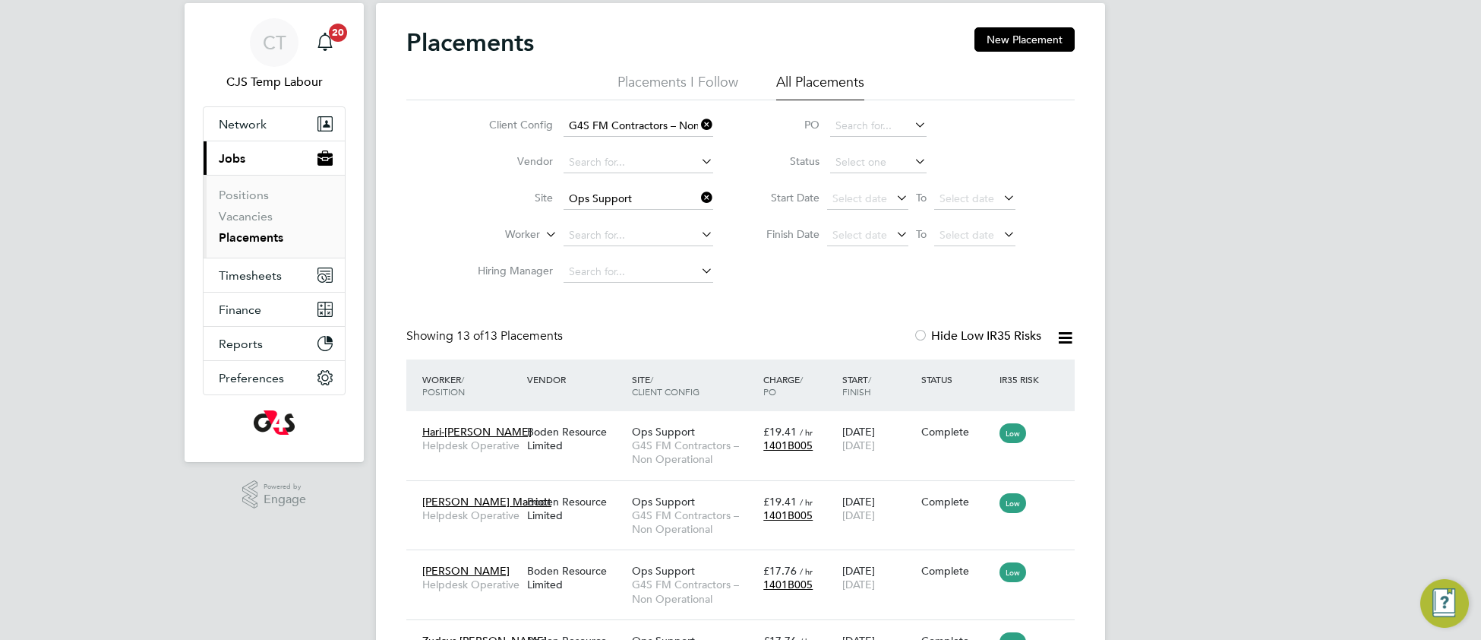
click at [1059, 334] on icon at bounding box center [1065, 337] width 19 height 19
click at [985, 374] on li "Download Placements Report" at bounding box center [990, 373] width 162 height 21
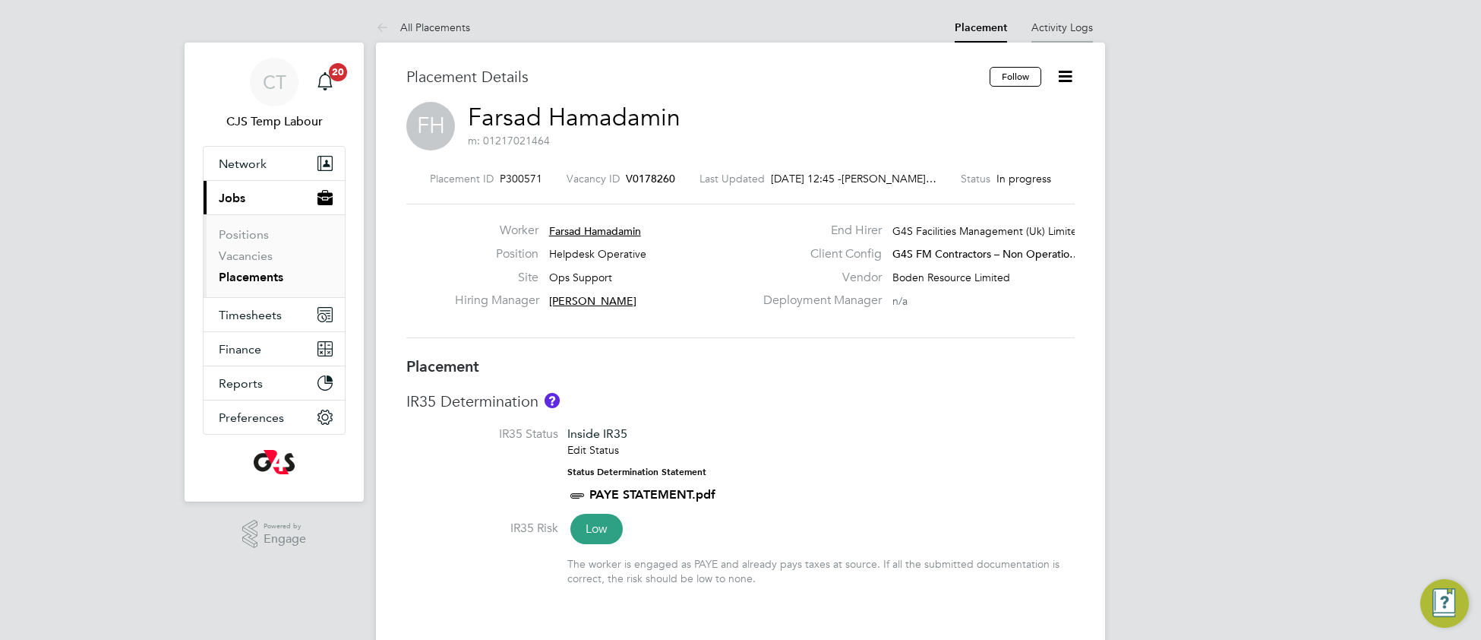
click at [1082, 31] on link "Activity Logs" at bounding box center [1062, 28] width 62 height 14
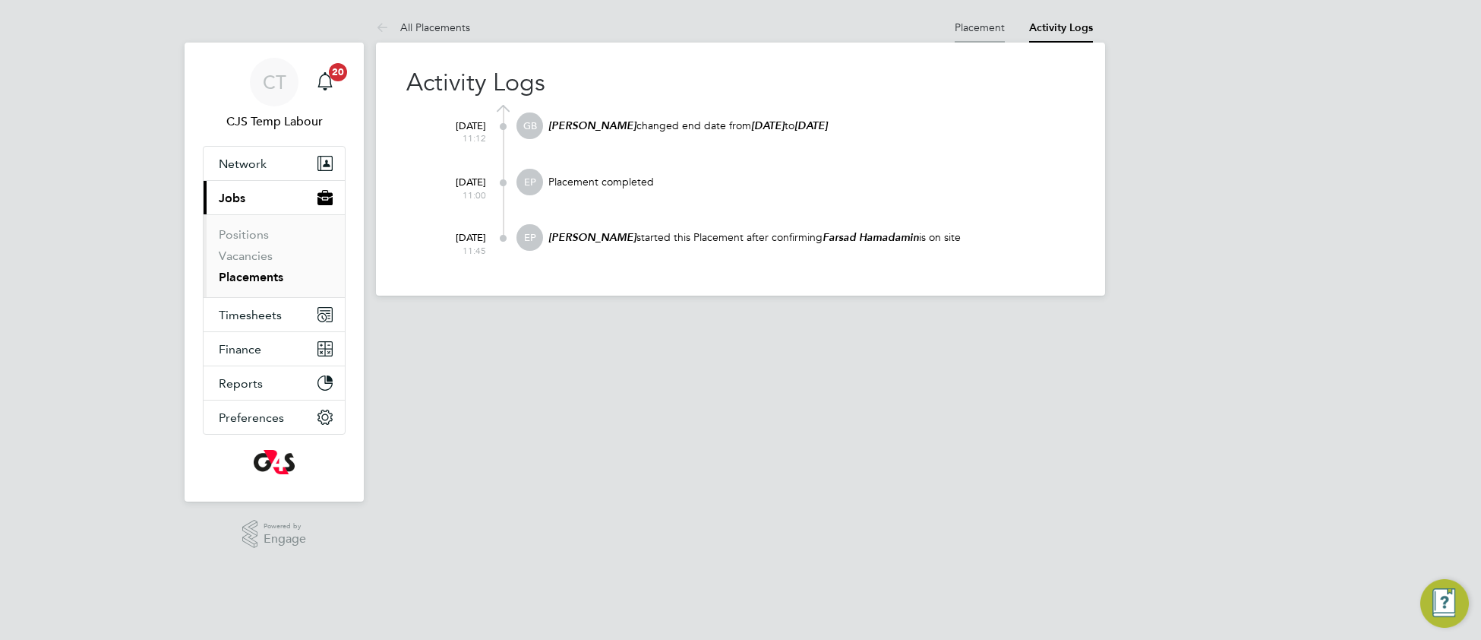
click at [975, 31] on link "Placement" at bounding box center [980, 28] width 50 height 14
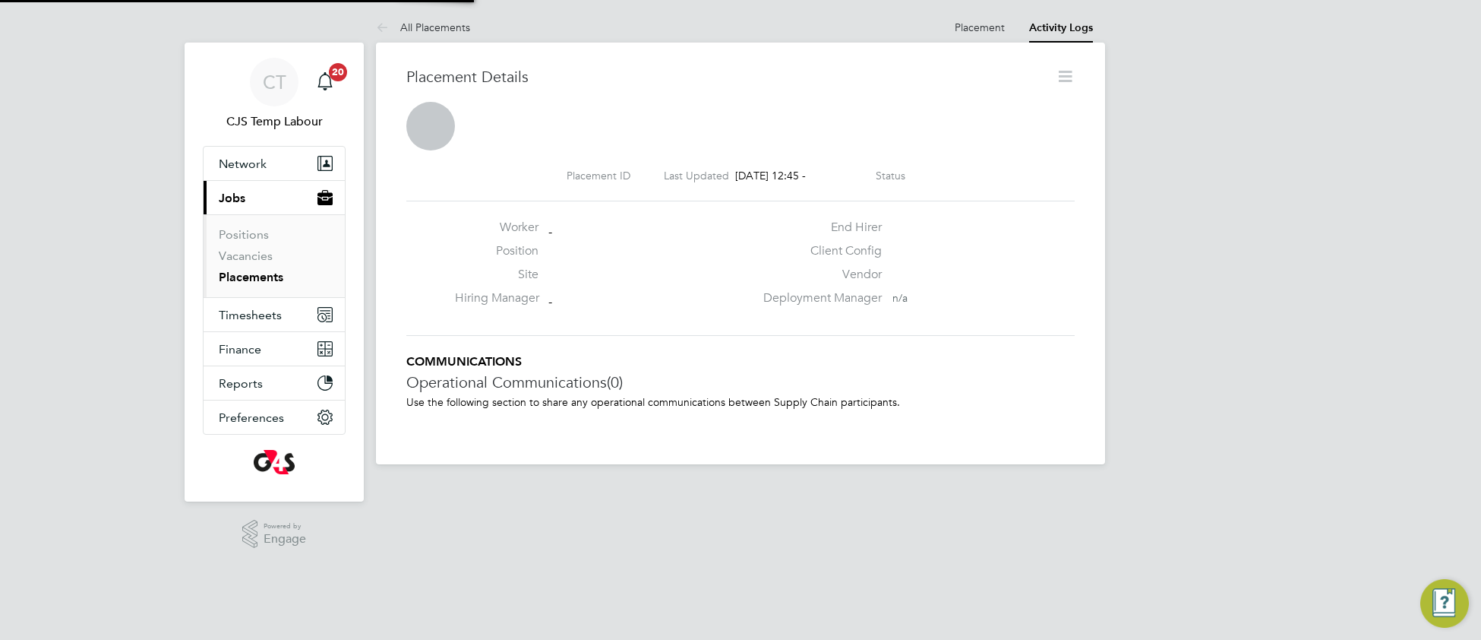
scroll to position [7, 7]
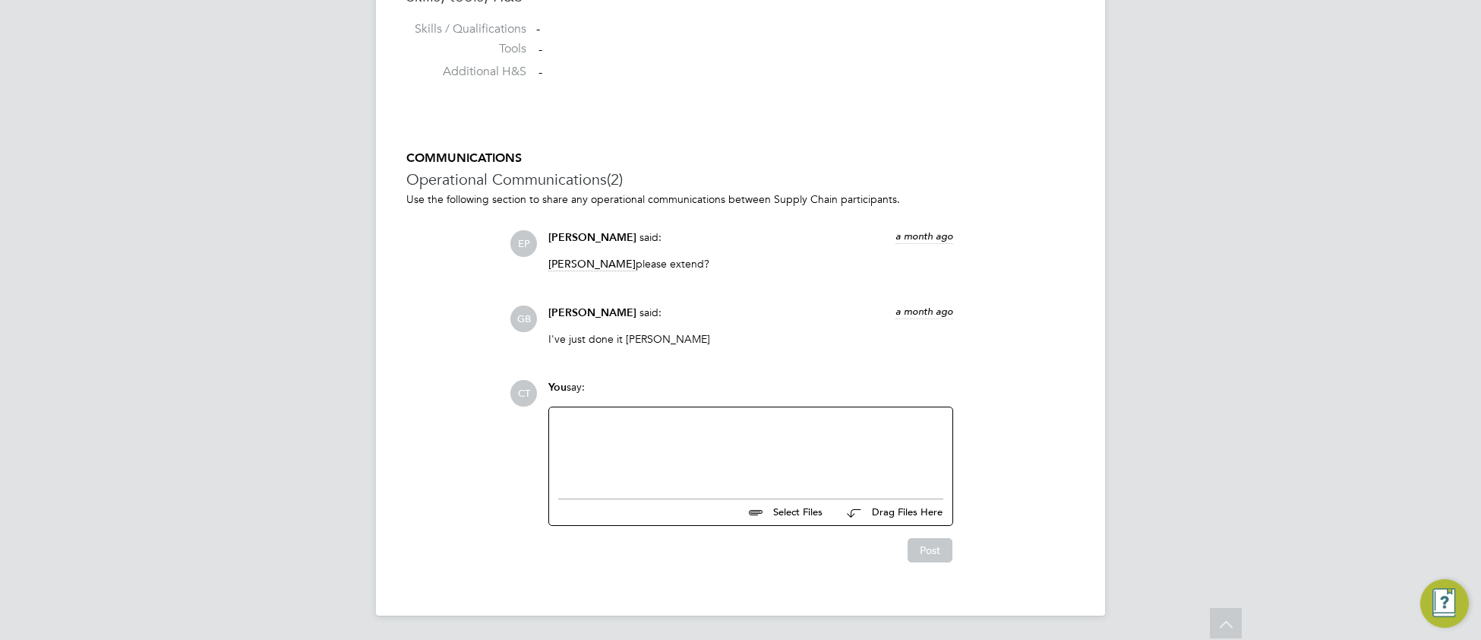
click at [646, 449] on div at bounding box center [750, 448] width 385 height 65
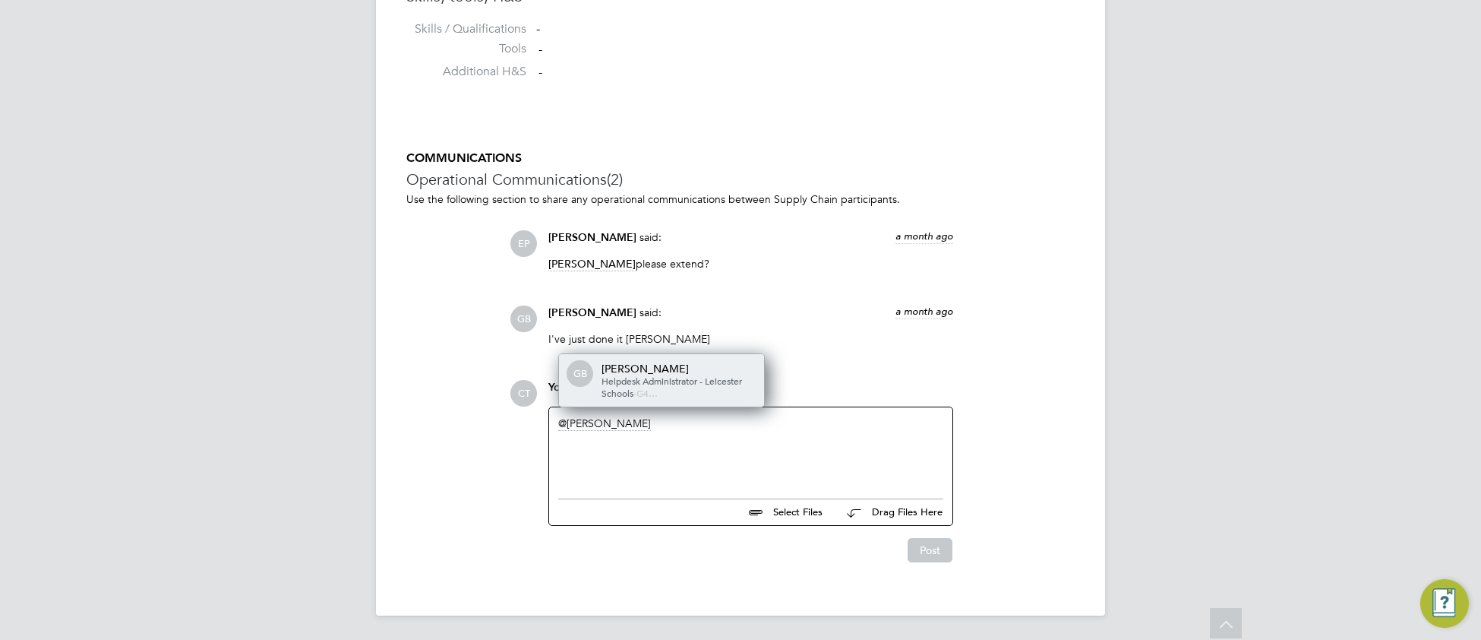
click at [699, 384] on span "Helpdesk Administrator - Leicester Schools" at bounding box center [672, 386] width 141 height 24
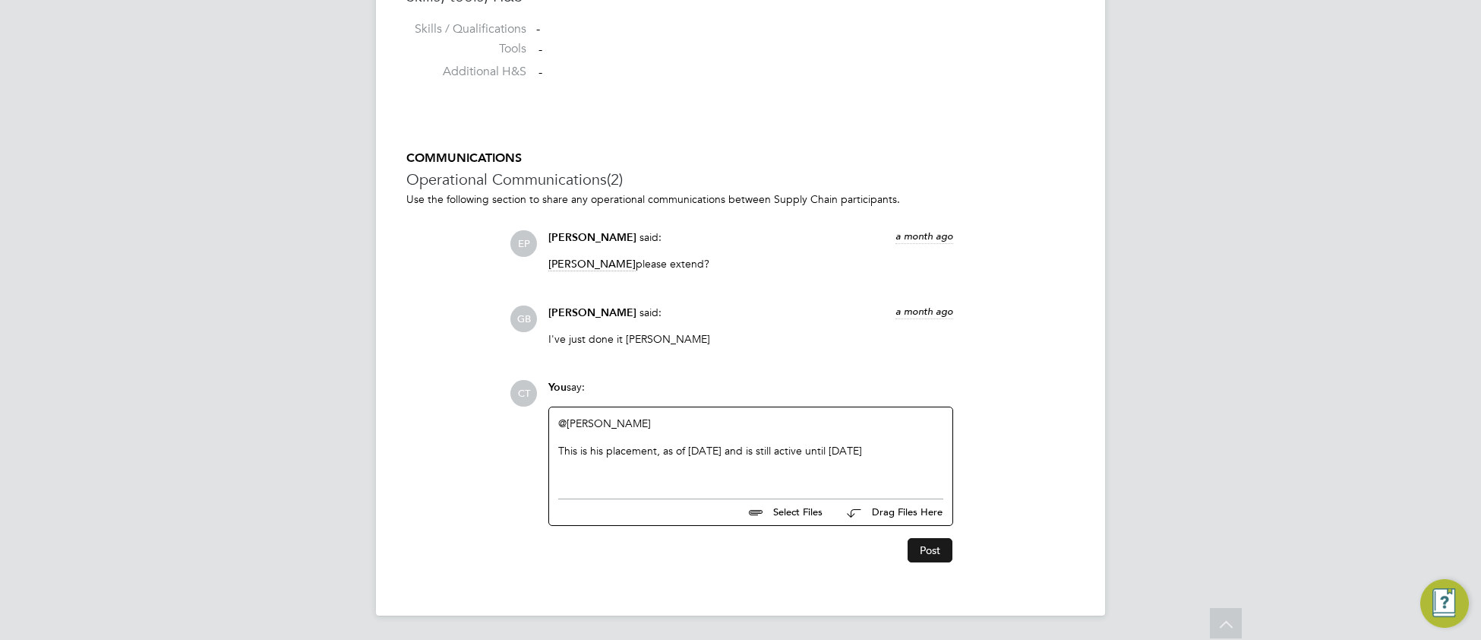
click at [930, 551] on button "Post" at bounding box center [930, 550] width 45 height 24
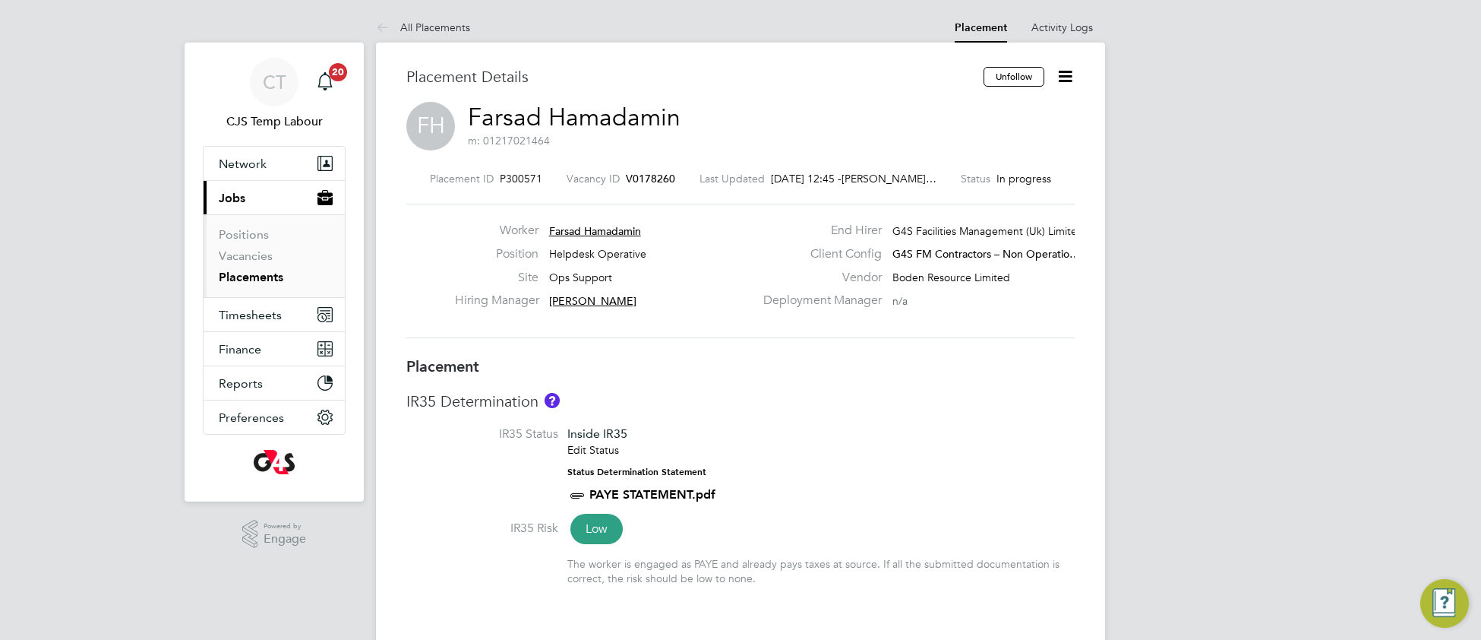
click at [1064, 79] on icon at bounding box center [1065, 76] width 19 height 19
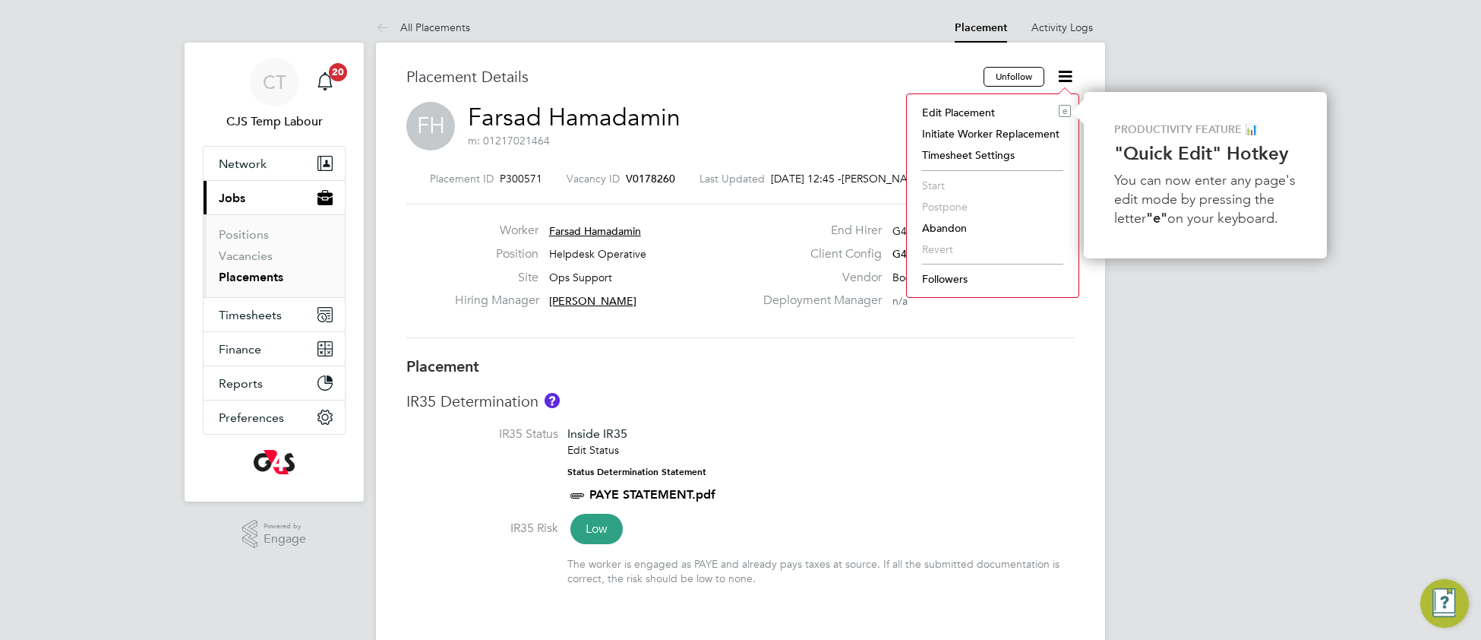
click at [966, 285] on li "Followers" at bounding box center [992, 278] width 156 height 21
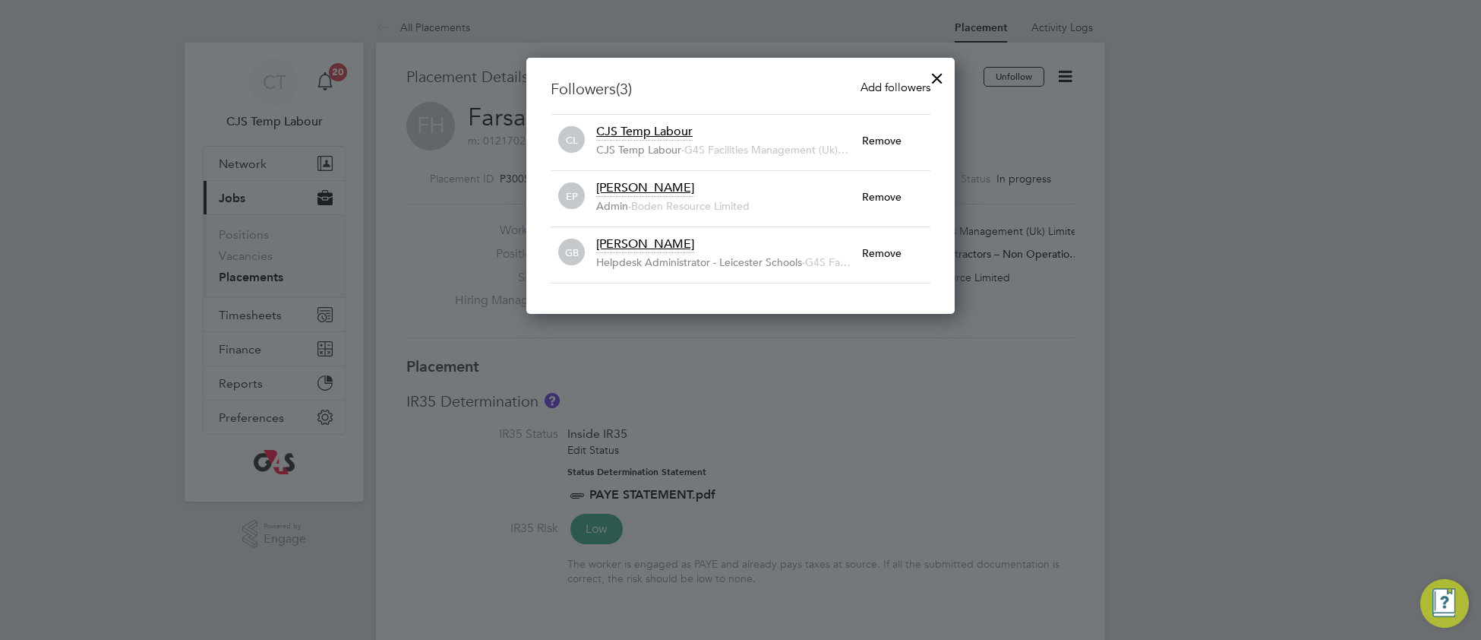
click at [940, 80] on div at bounding box center [937, 74] width 27 height 27
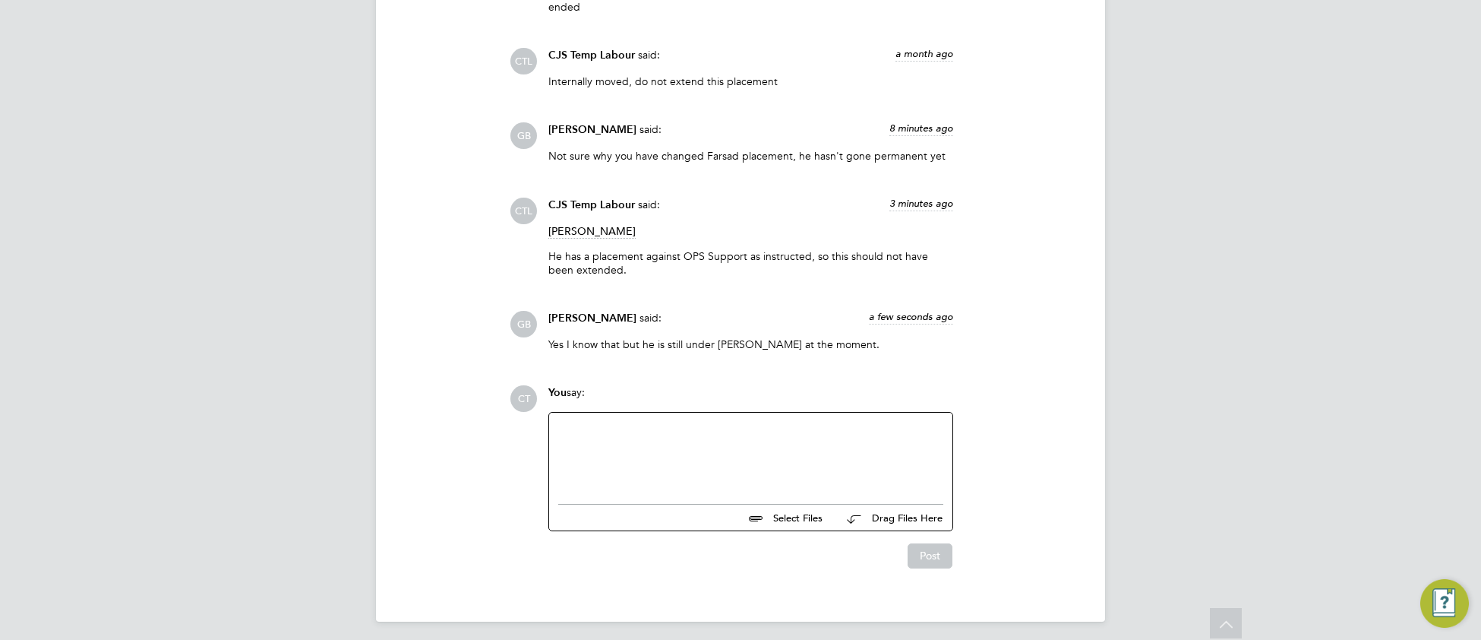
click at [697, 477] on div at bounding box center [750, 454] width 385 height 65
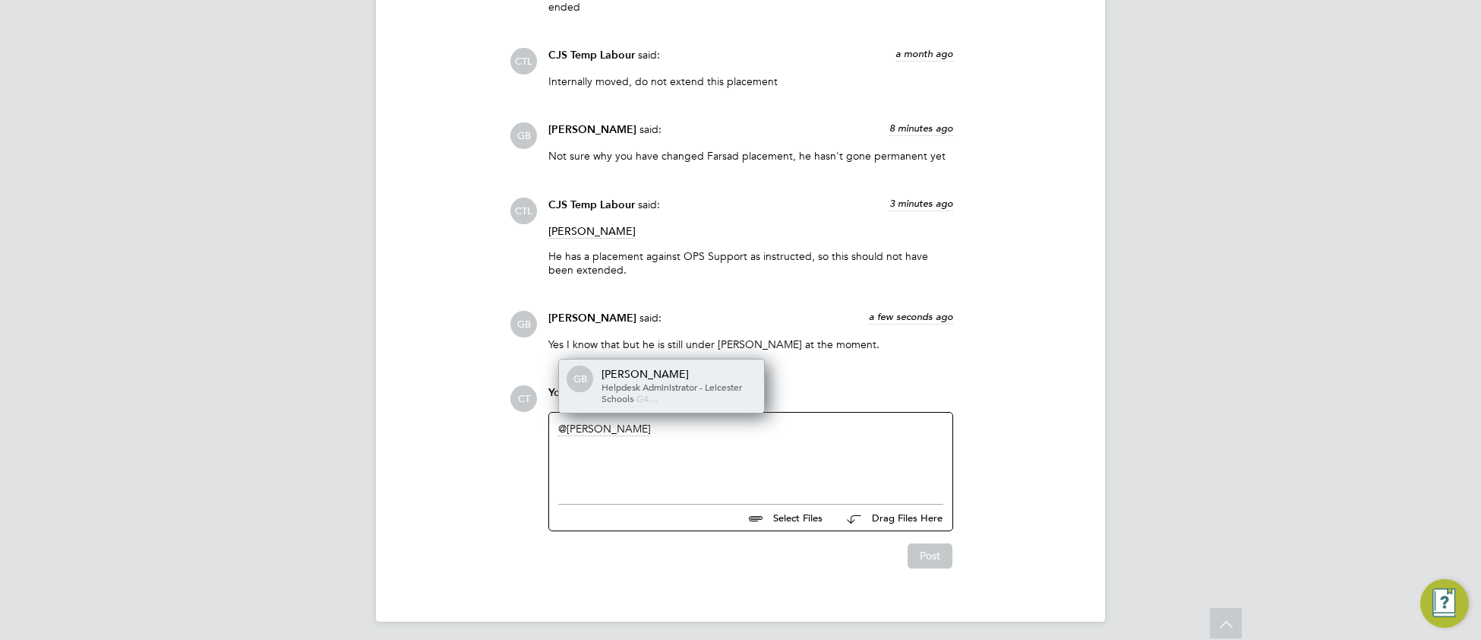
click at [697, 381] on span "Helpdesk Administrator - Leicester Schools" at bounding box center [672, 393] width 141 height 24
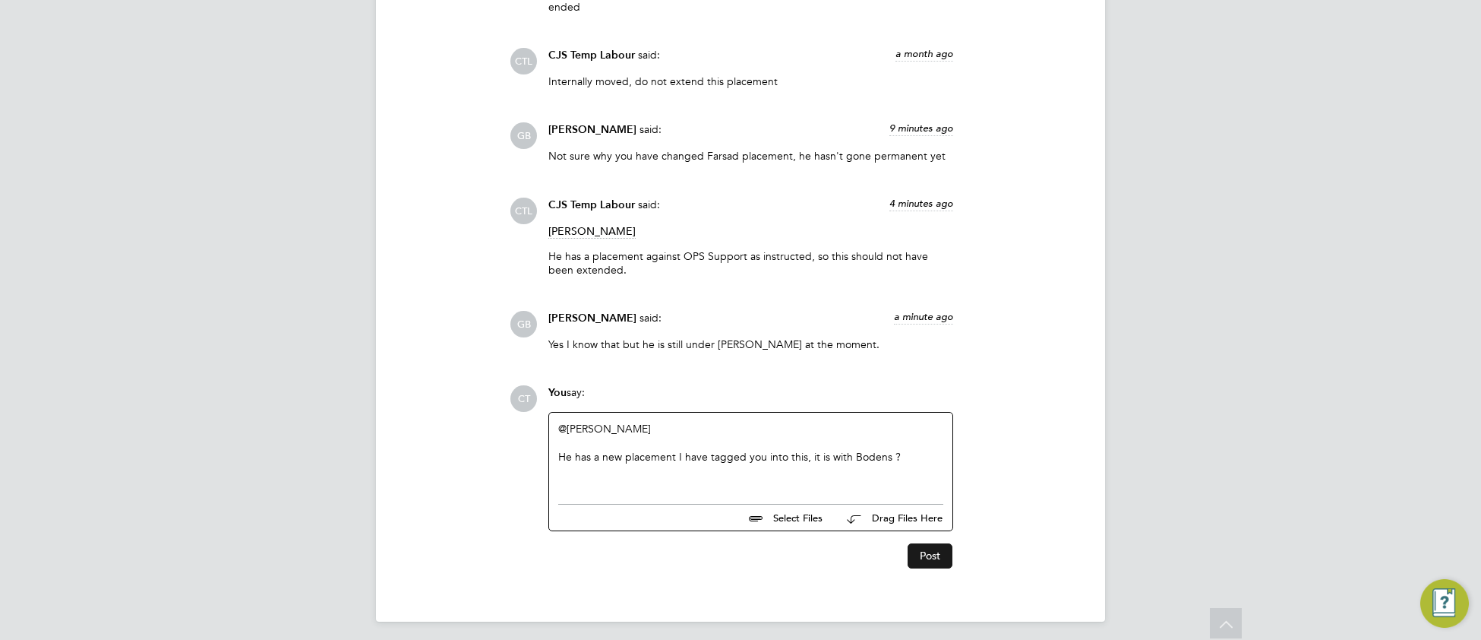
click at [934, 550] on button "Post" at bounding box center [930, 555] width 45 height 24
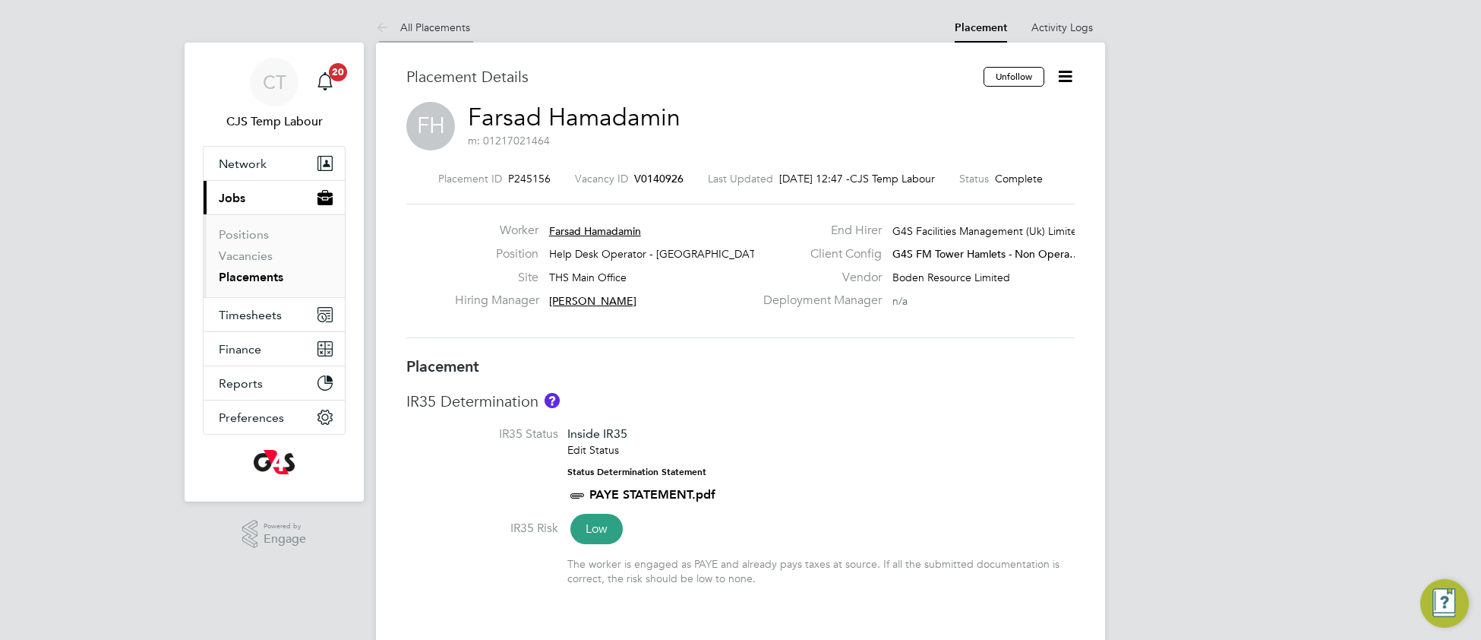
click at [434, 31] on link "All Placements" at bounding box center [423, 28] width 94 height 14
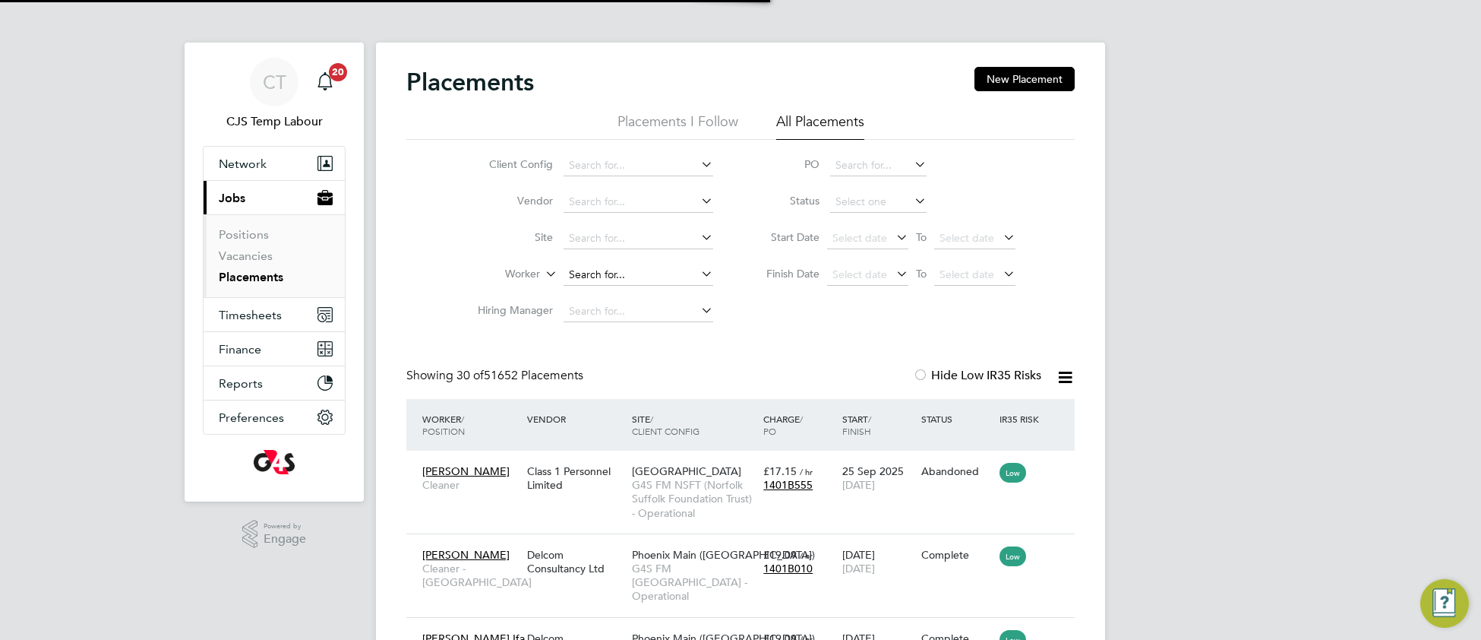
scroll to position [57, 131]
click at [603, 271] on input at bounding box center [639, 274] width 150 height 21
click at [254, 281] on link "Placements" at bounding box center [251, 277] width 65 height 14
click at [254, 317] on span "Timesheets" at bounding box center [250, 315] width 63 height 14
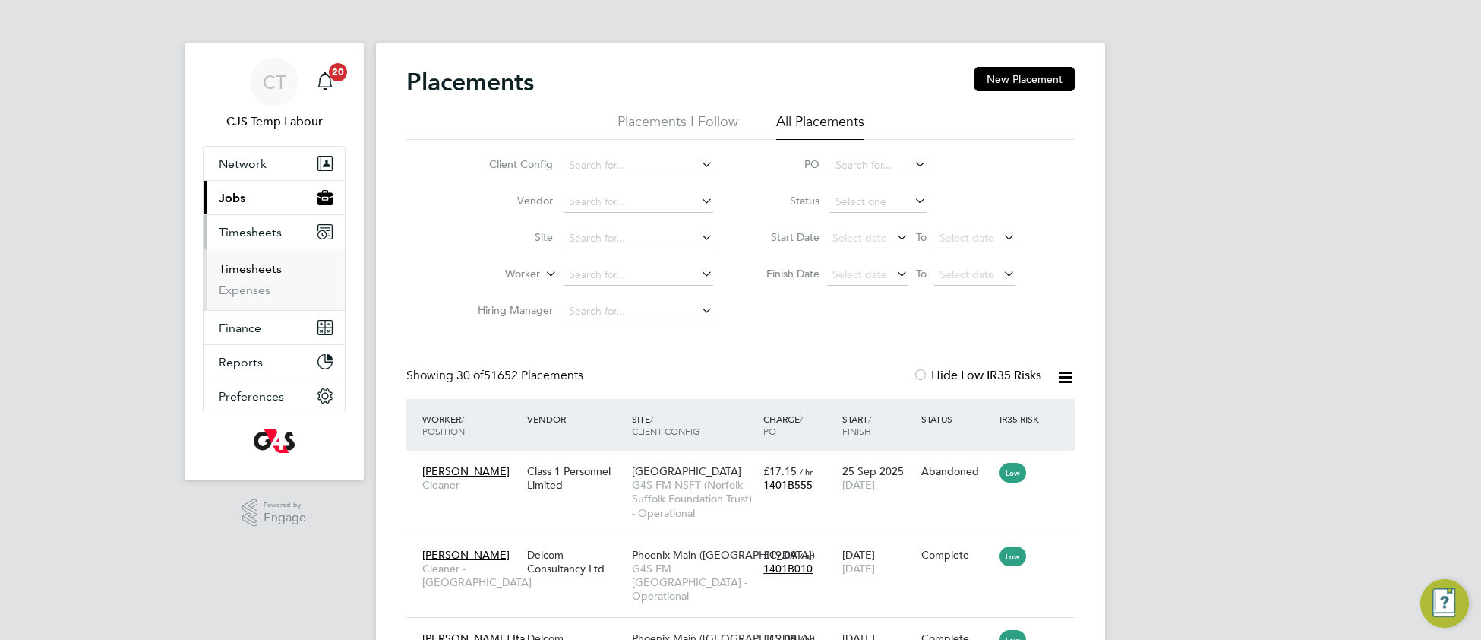
click at [264, 269] on link "Timesheets" at bounding box center [250, 268] width 63 height 14
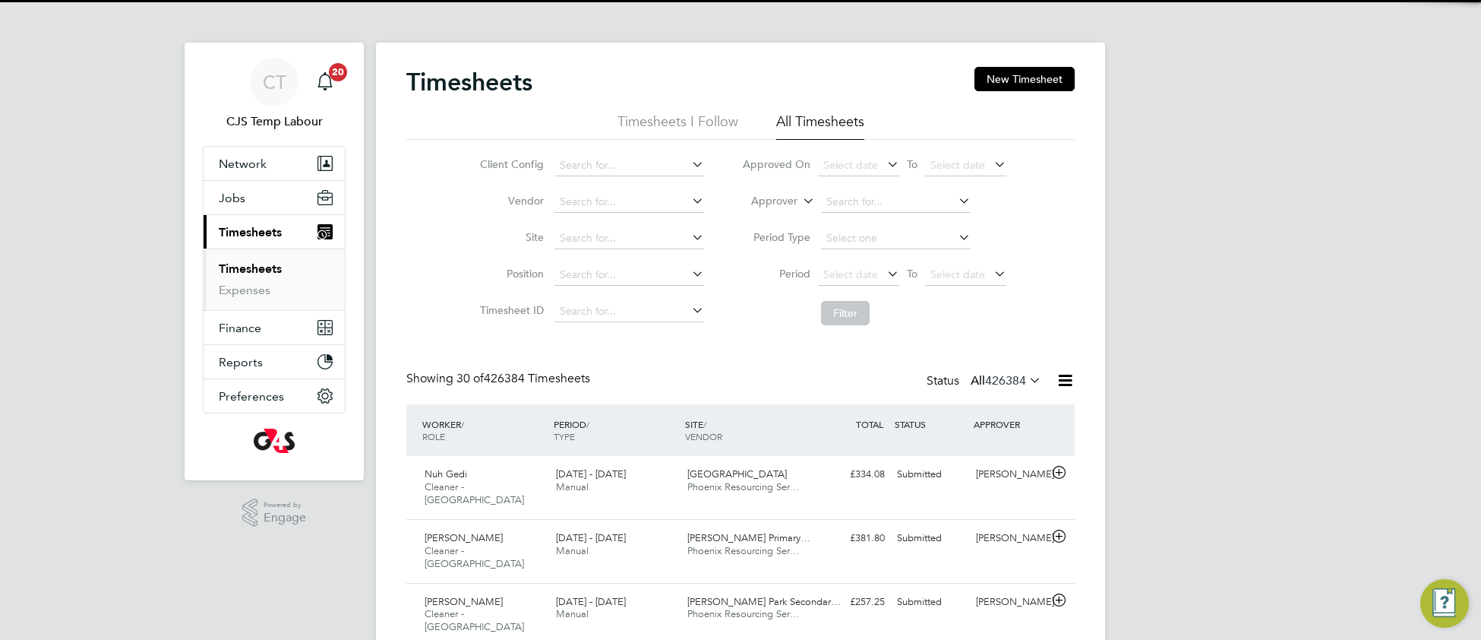
scroll to position [37, 131]
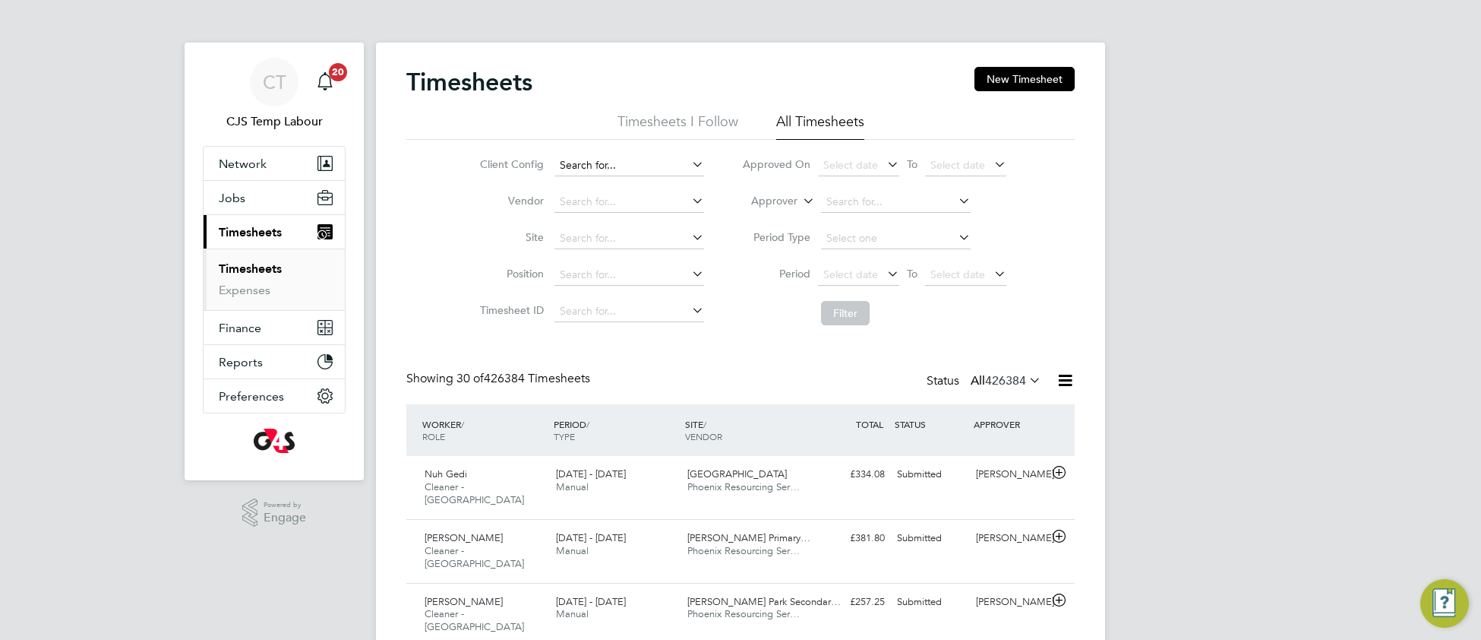
click at [609, 158] on input at bounding box center [629, 165] width 150 height 21
click at [635, 184] on b "Contractor" at bounding box center [626, 186] width 54 height 13
type input "G4S FM Contractors - Operational"
drag, startPoint x: 839, startPoint y: 316, endPoint x: 823, endPoint y: 330, distance: 21.5
click at [840, 317] on button "Filter" at bounding box center [845, 313] width 49 height 24
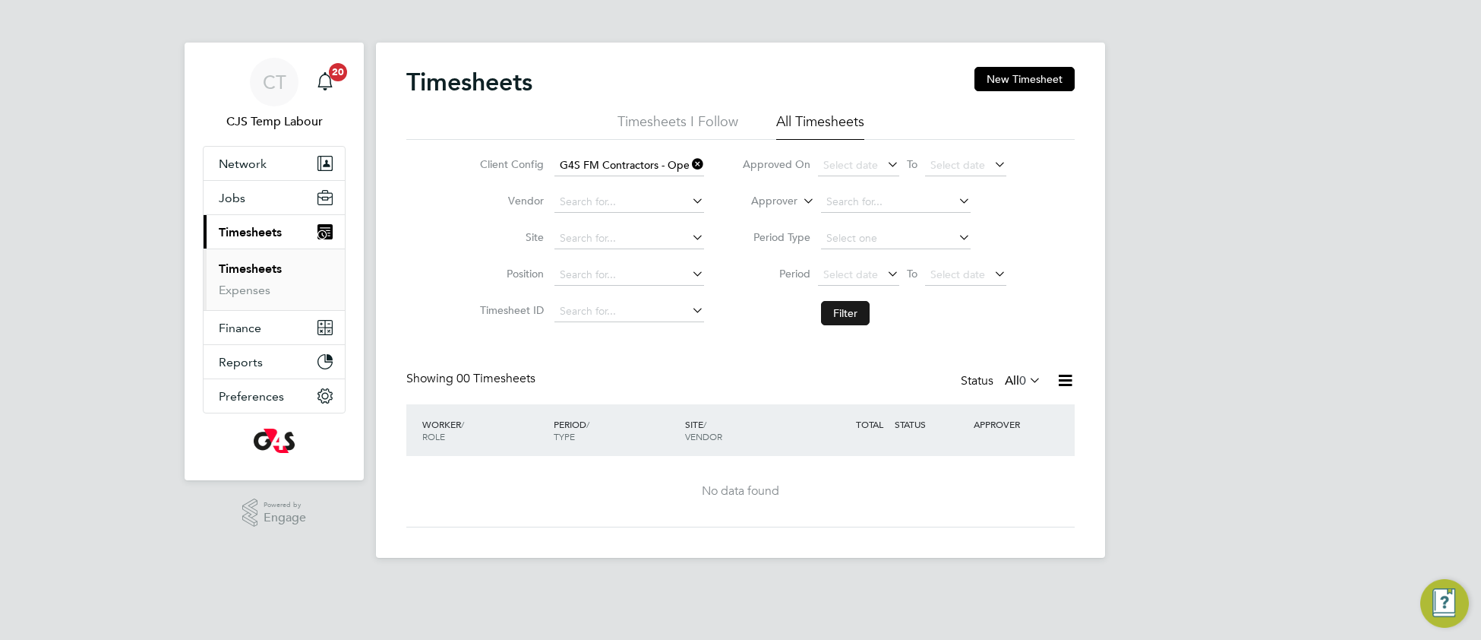
click at [843, 319] on button "Filter" at bounding box center [845, 313] width 49 height 24
click at [689, 164] on icon at bounding box center [689, 163] width 0 height 21
click at [653, 163] on input at bounding box center [629, 165] width 150 height 21
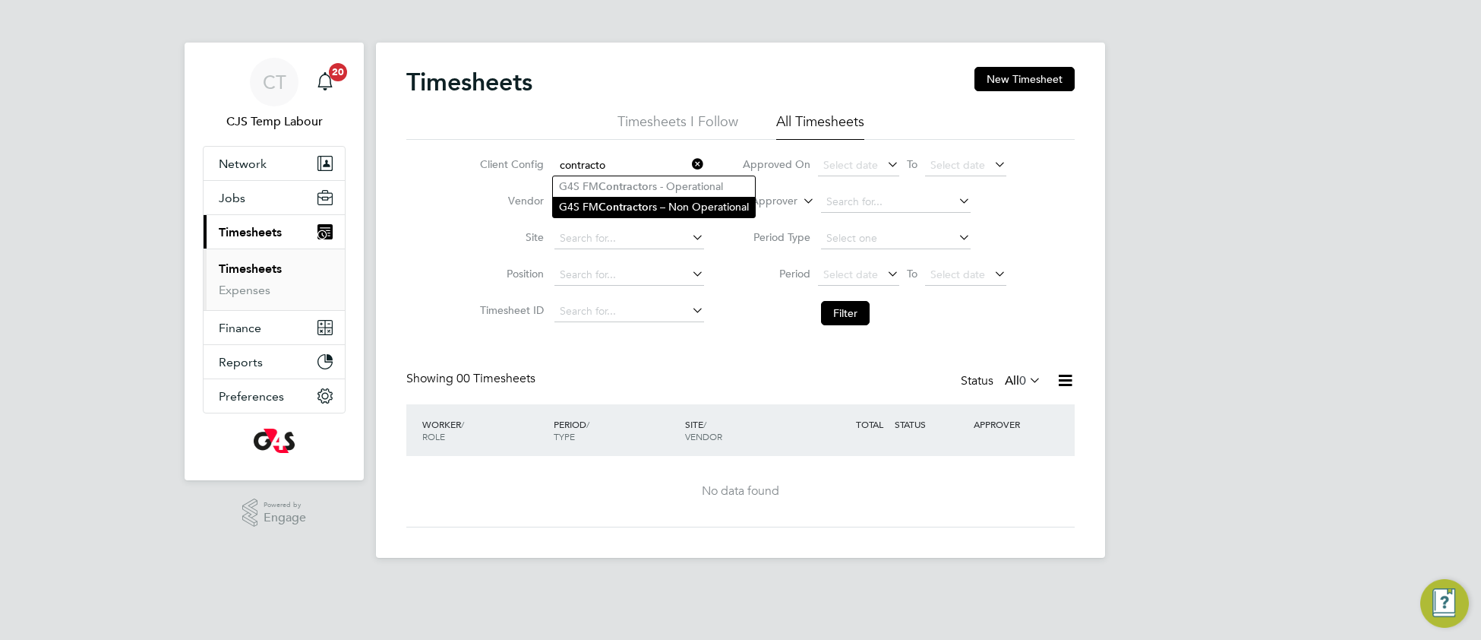
click at [678, 207] on li "G4S FM Contracto rs – Non Operational" at bounding box center [654, 207] width 202 height 21
type input "G4S FM Contractors – Non Operational"
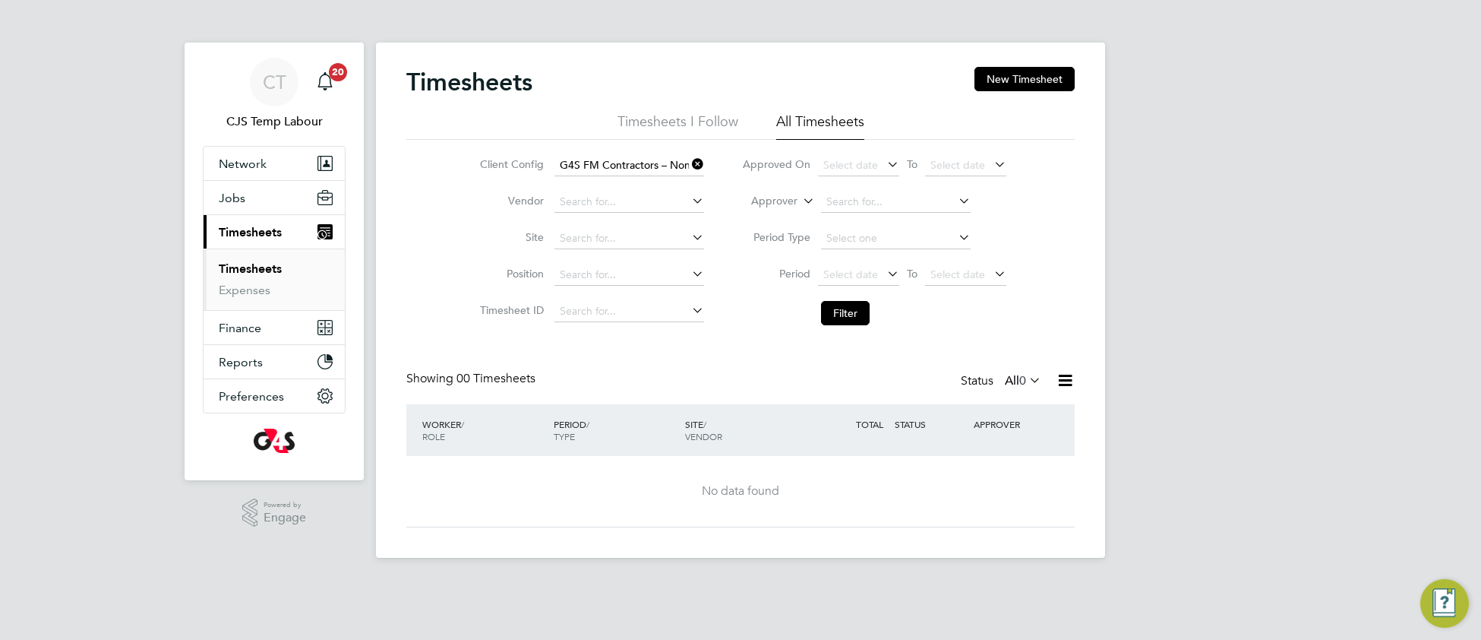
drag, startPoint x: 832, startPoint y: 319, endPoint x: 864, endPoint y: 342, distance: 39.2
click at [835, 322] on button "Filter" at bounding box center [845, 313] width 49 height 24
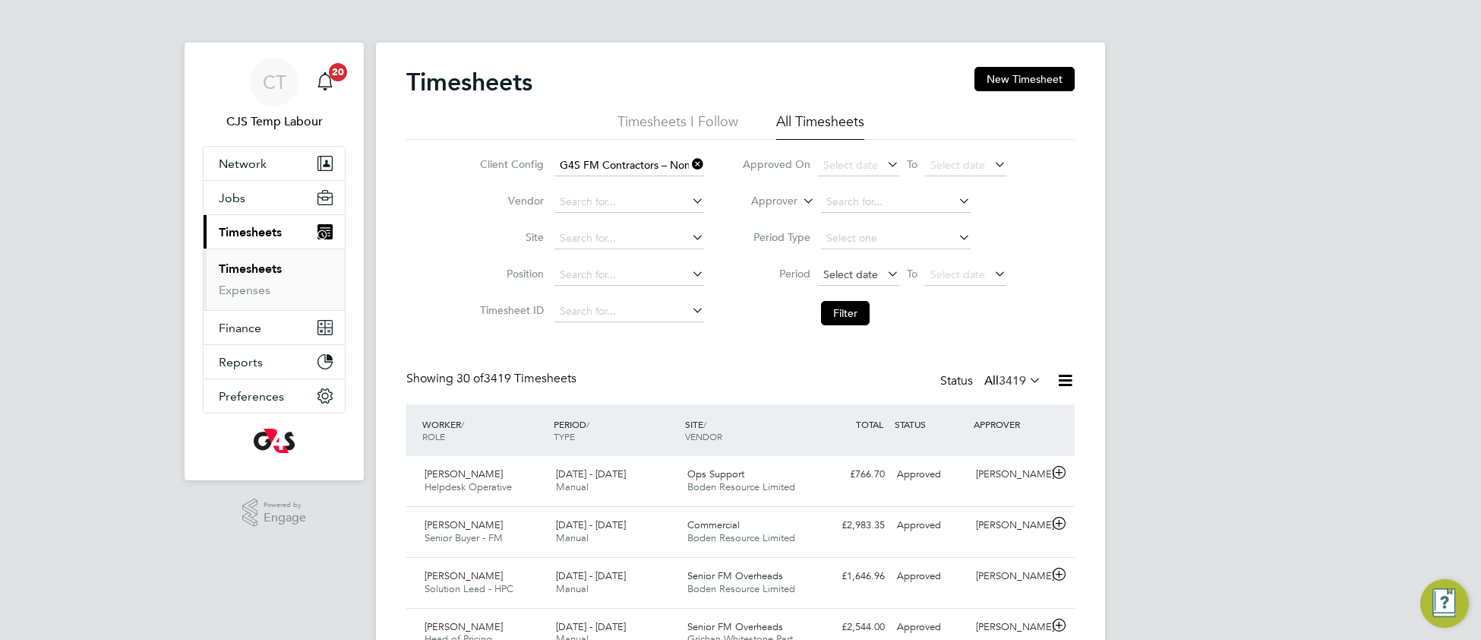
drag, startPoint x: 844, startPoint y: 272, endPoint x: 847, endPoint y: 280, distance: 8.9
click at [845, 273] on span "Select date" at bounding box center [850, 274] width 55 height 14
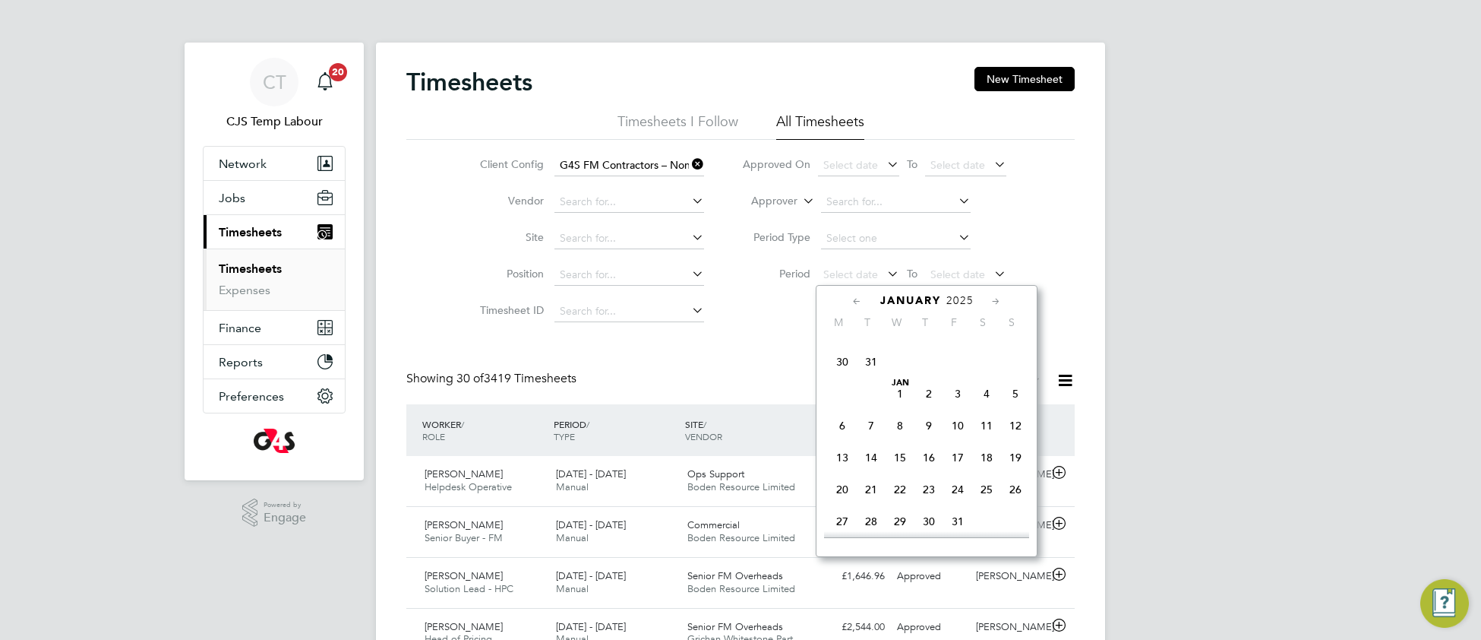
click at [842, 366] on span "30" at bounding box center [842, 361] width 29 height 29
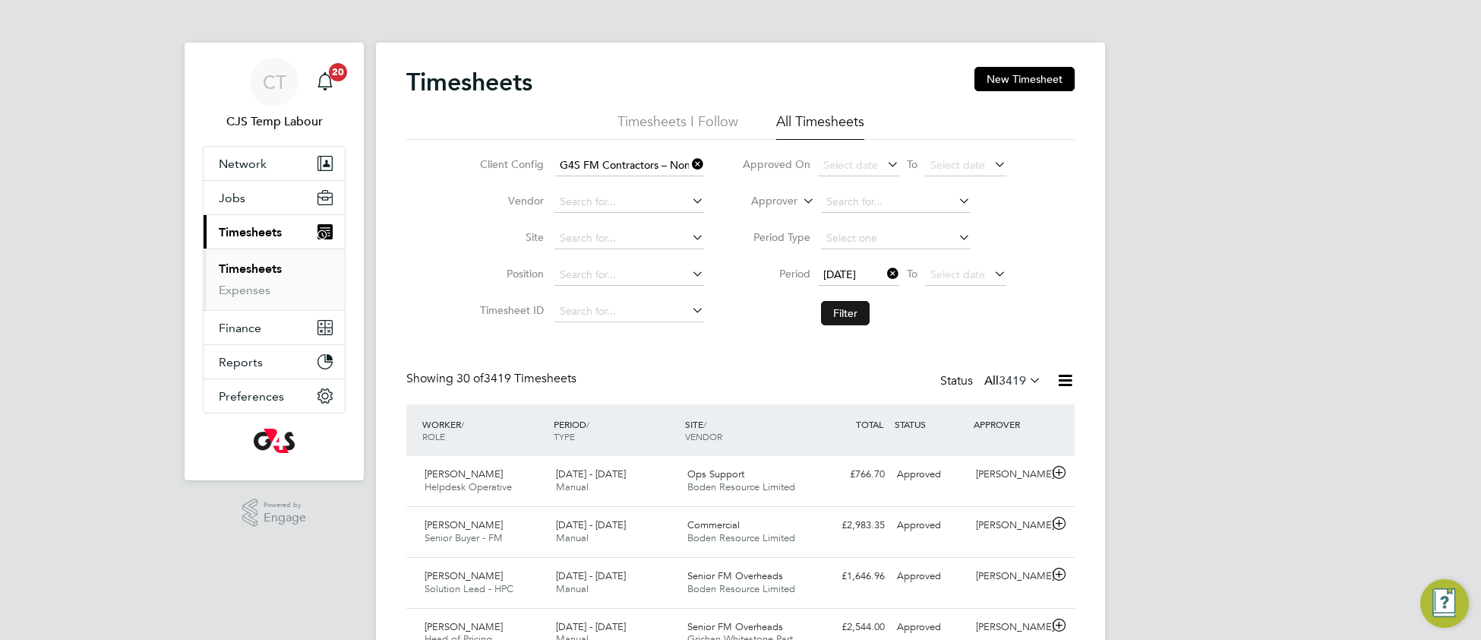
click at [844, 317] on button "Filter" at bounding box center [845, 313] width 49 height 24
click at [1064, 386] on icon at bounding box center [1065, 380] width 19 height 19
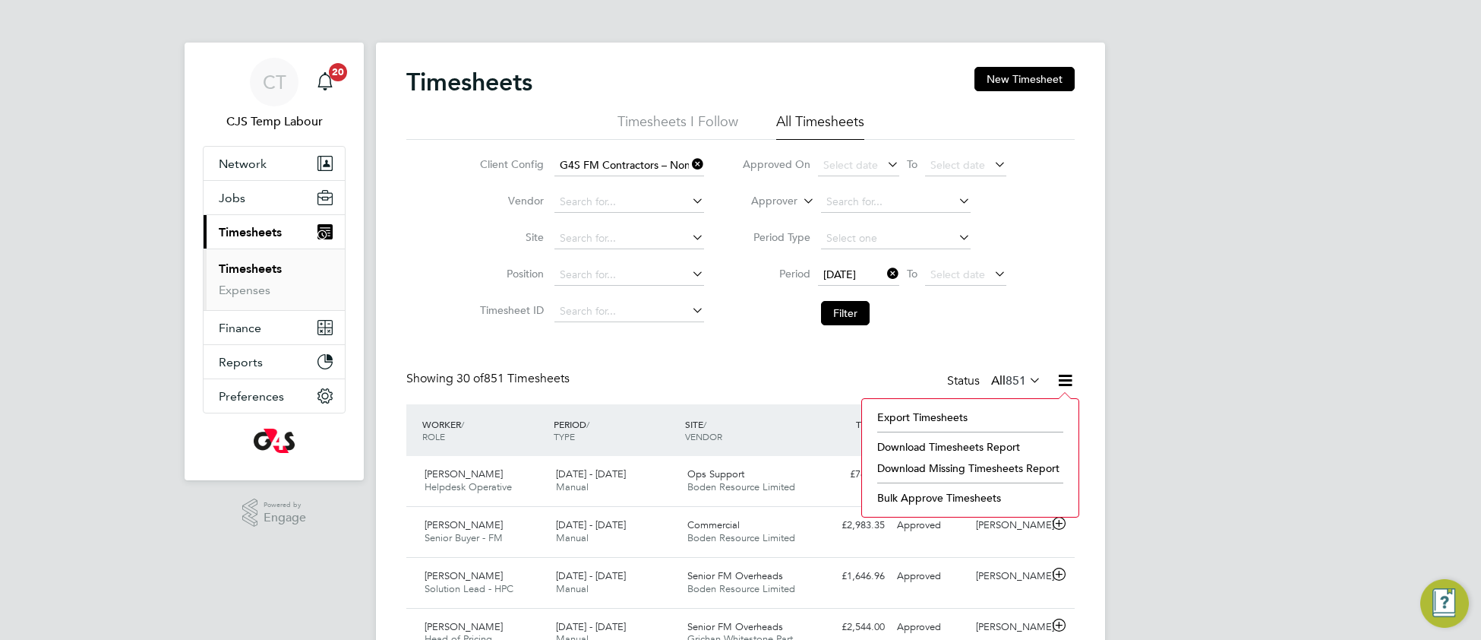
click at [956, 444] on li "Download Timesheets Report" at bounding box center [970, 446] width 201 height 21
